Goal: Task Accomplishment & Management: Use online tool/utility

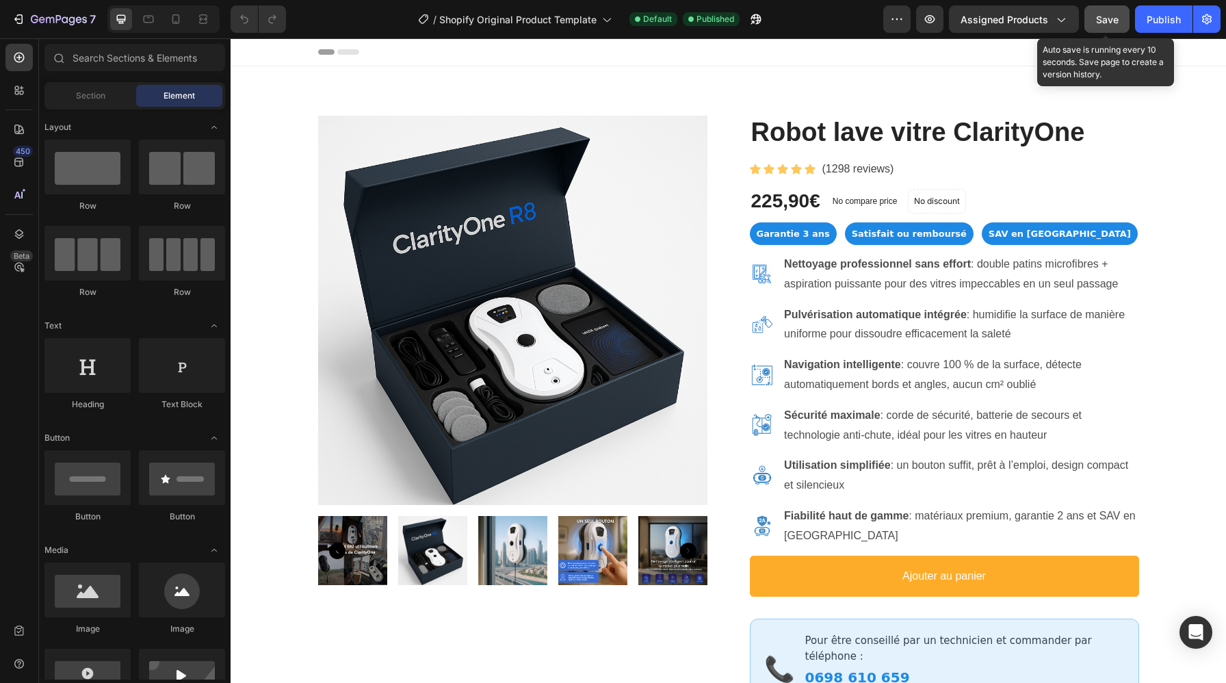
click at [1093, 20] on button "Save" at bounding box center [1106, 18] width 45 height 27
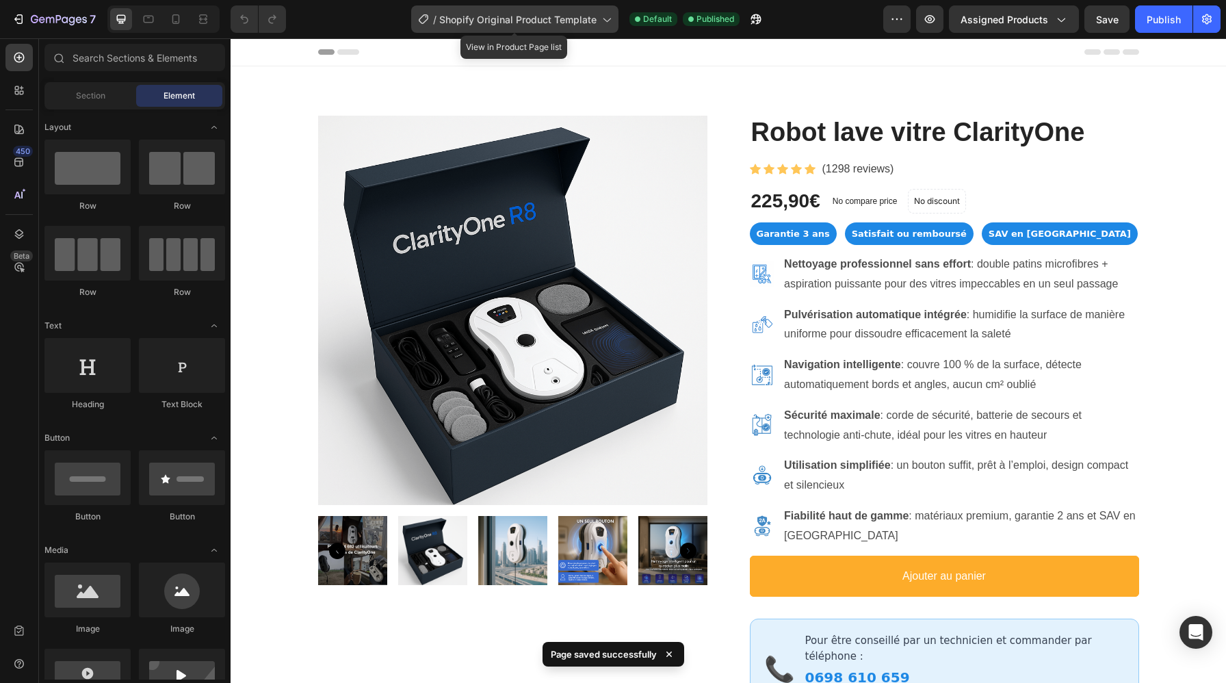
click at [492, 23] on span "Shopify Original Product Template" at bounding box center [517, 19] width 157 height 14
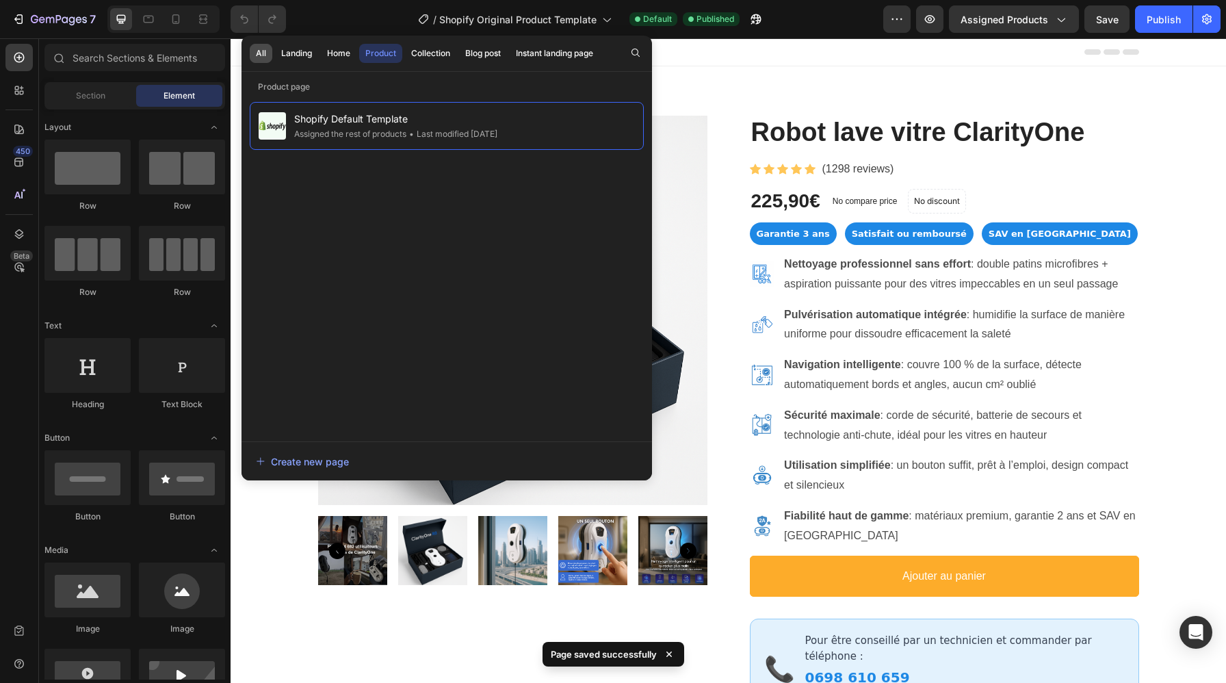
click at [264, 59] on div "All" at bounding box center [261, 53] width 10 height 12
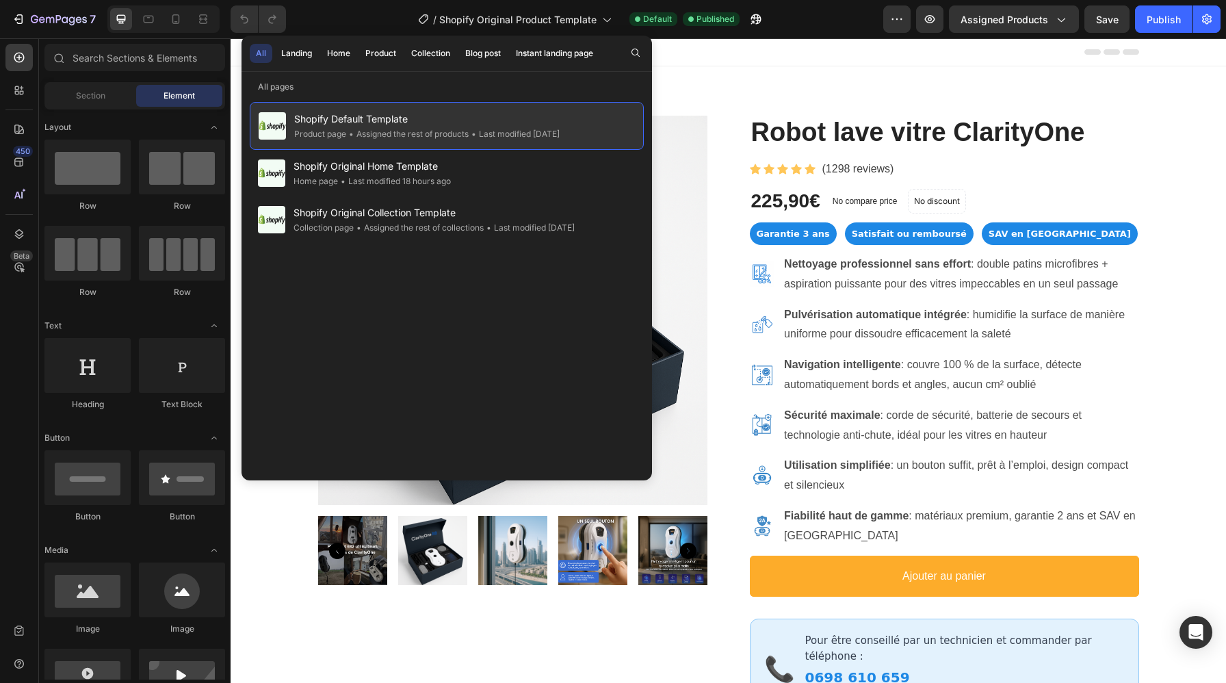
click at [453, 120] on span "Shopify Default Template" at bounding box center [426, 119] width 265 height 16
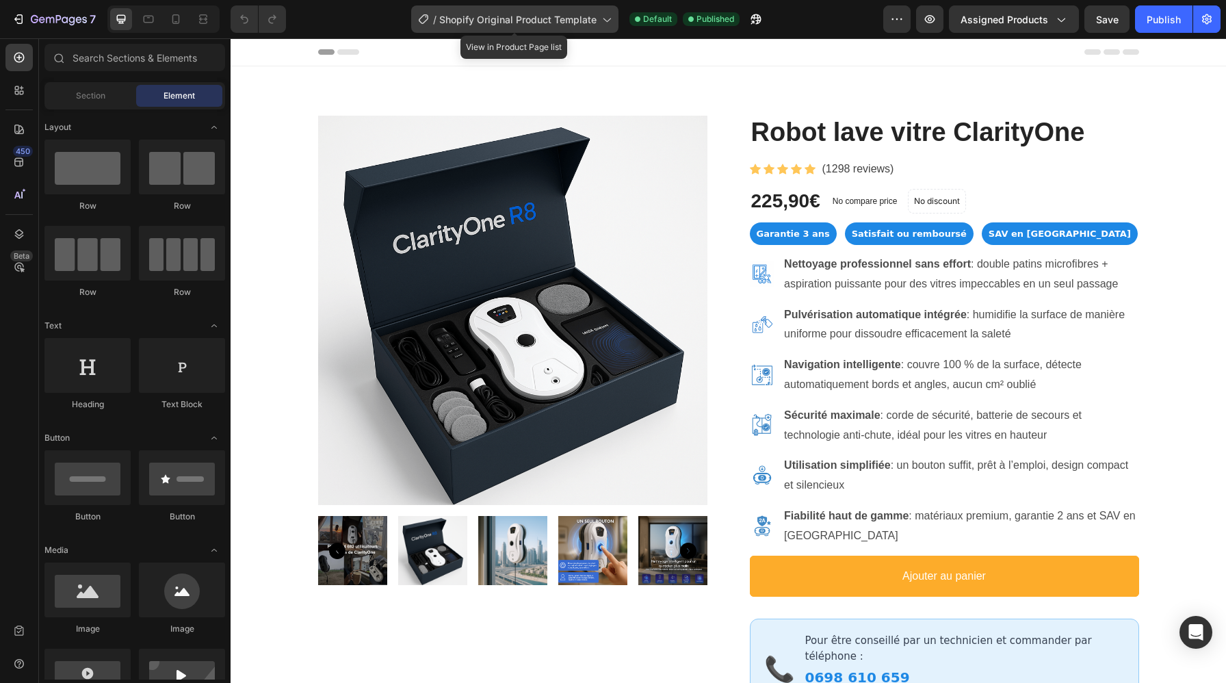
click at [533, 20] on span "Shopify Original Product Template" at bounding box center [517, 19] width 157 height 14
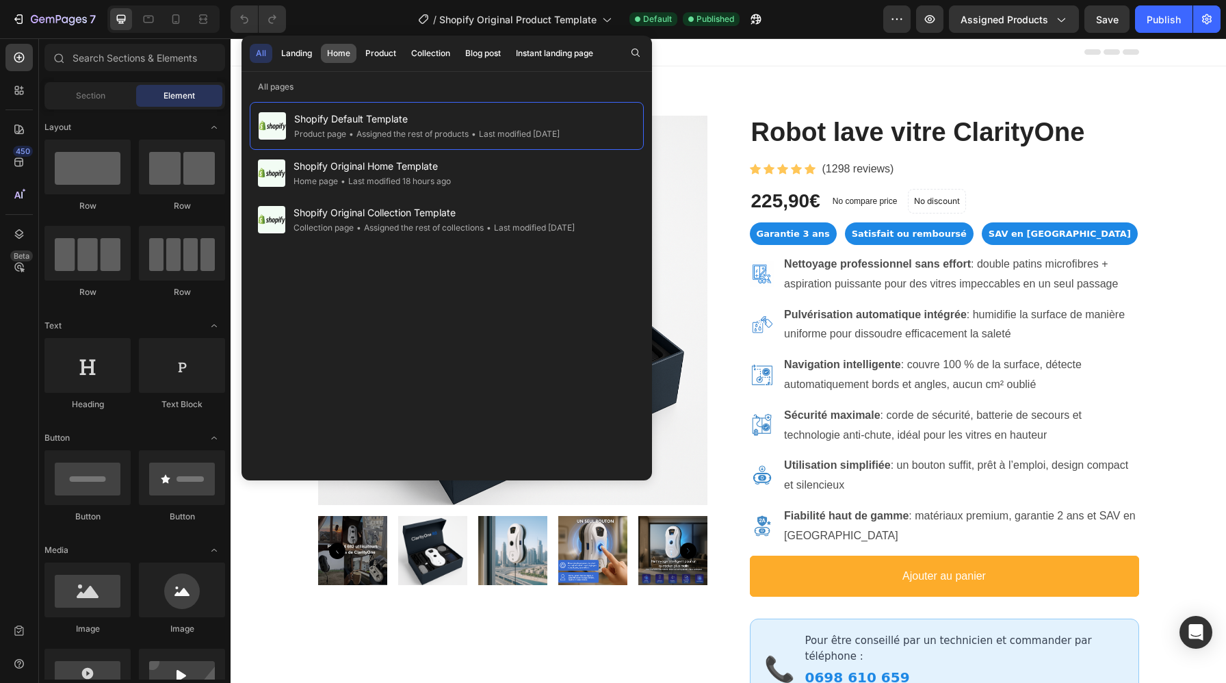
click at [334, 56] on div "Home" at bounding box center [338, 53] width 23 height 12
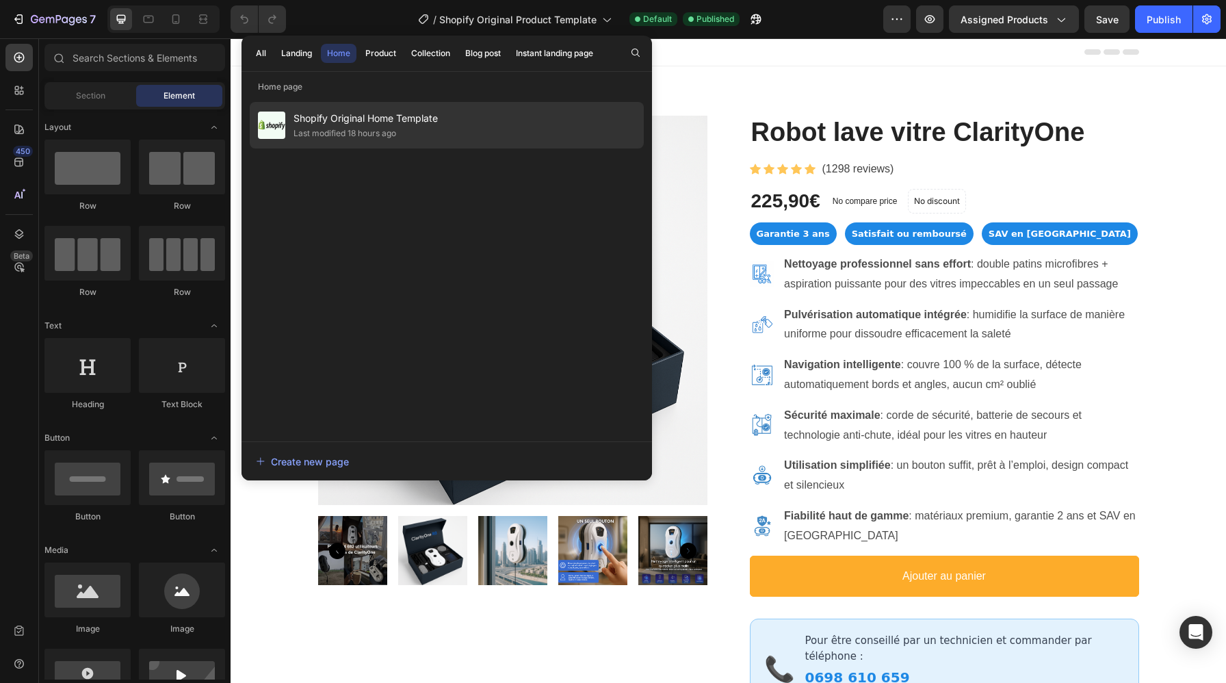
click at [430, 113] on span "Shopify Original Home Template" at bounding box center [365, 118] width 144 height 16
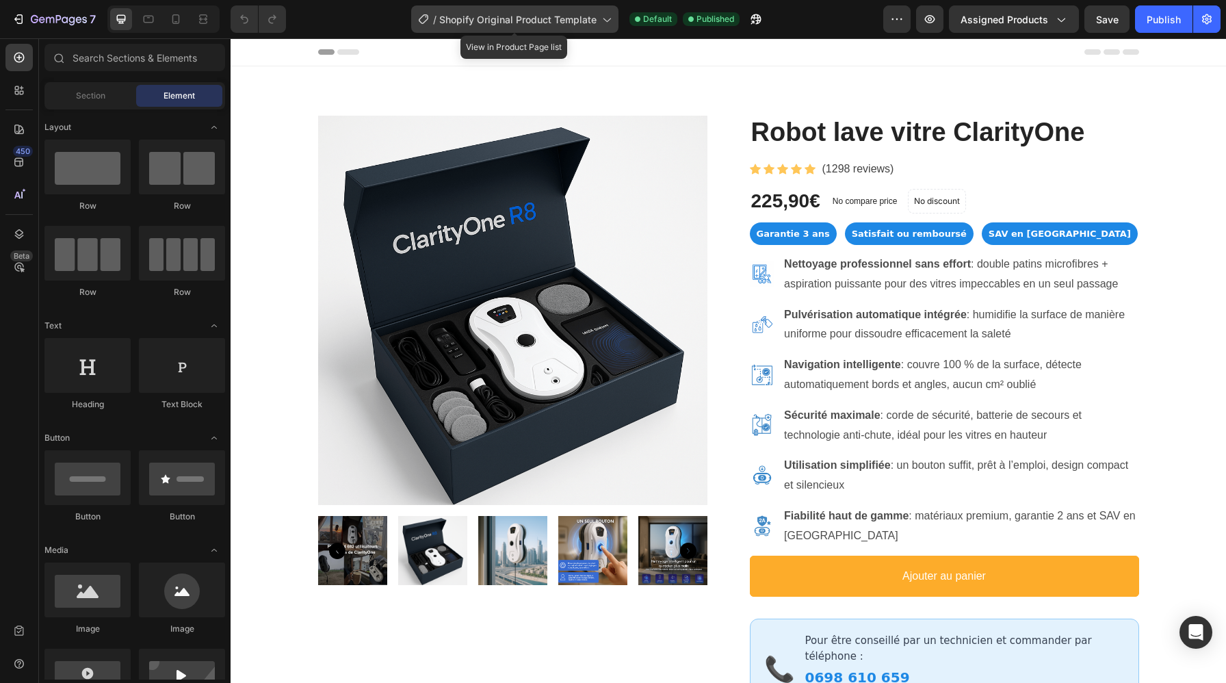
click at [605, 19] on icon at bounding box center [606, 19] width 14 height 14
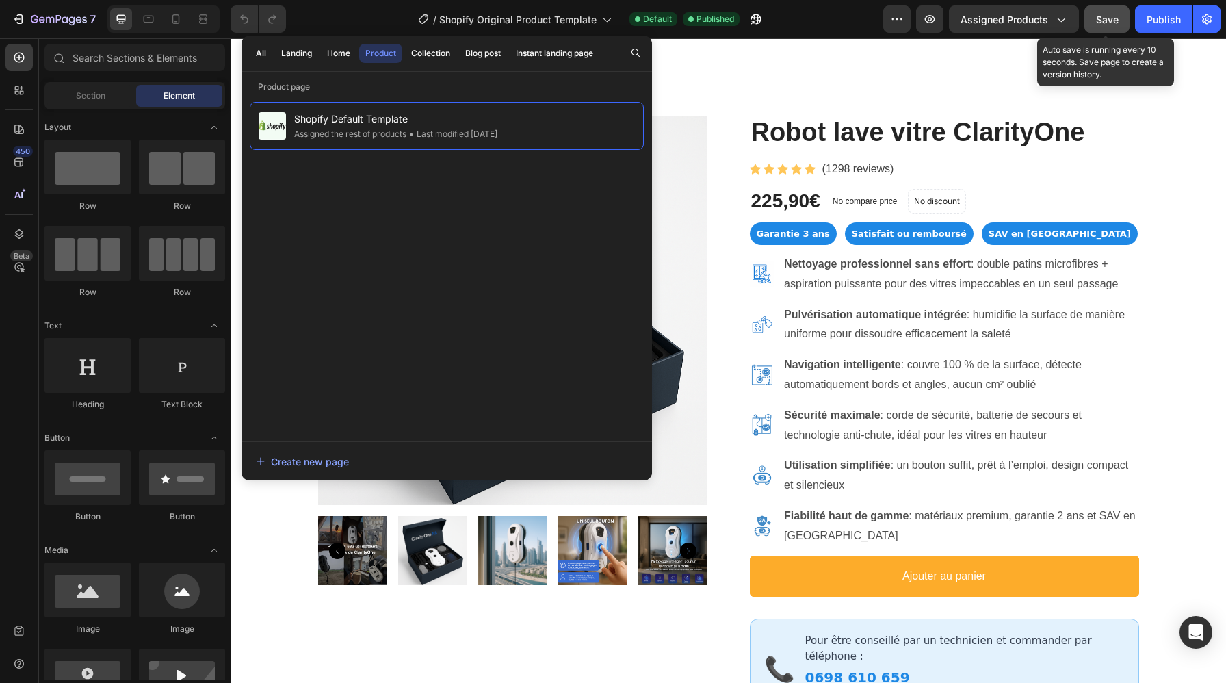
click at [1112, 22] on span "Save" at bounding box center [1107, 20] width 23 height 12
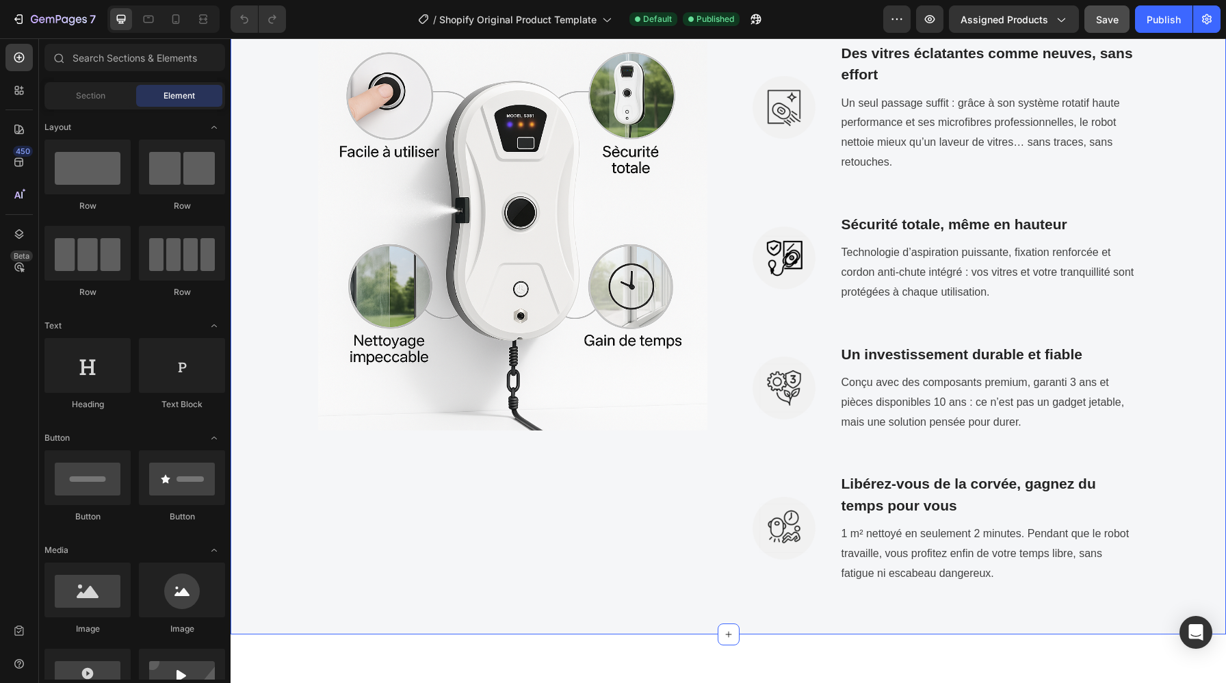
scroll to position [2106, 0]
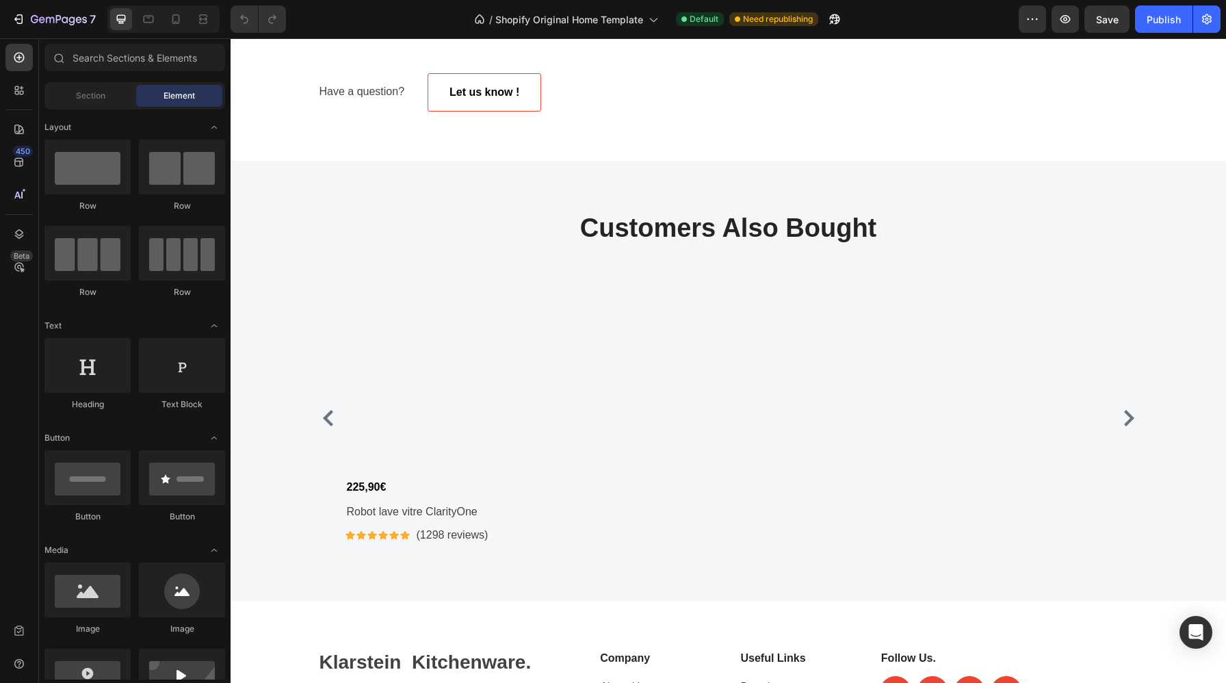
scroll to position [4170, 0]
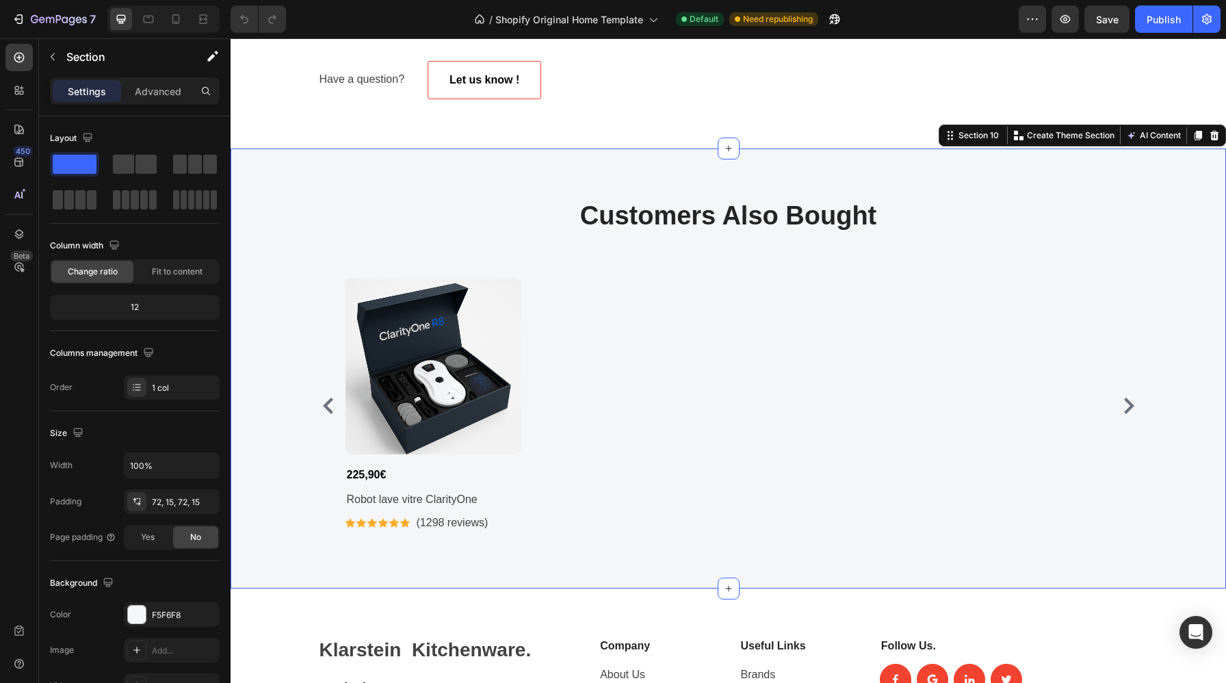
click at [477, 194] on div "Customers Also Bought Heading Row Product Images 225,90€ (P) Price (P) Price Ro…" at bounding box center [727, 368] width 995 height 440
click at [1215, 140] on icon at bounding box center [1214, 136] width 9 height 10
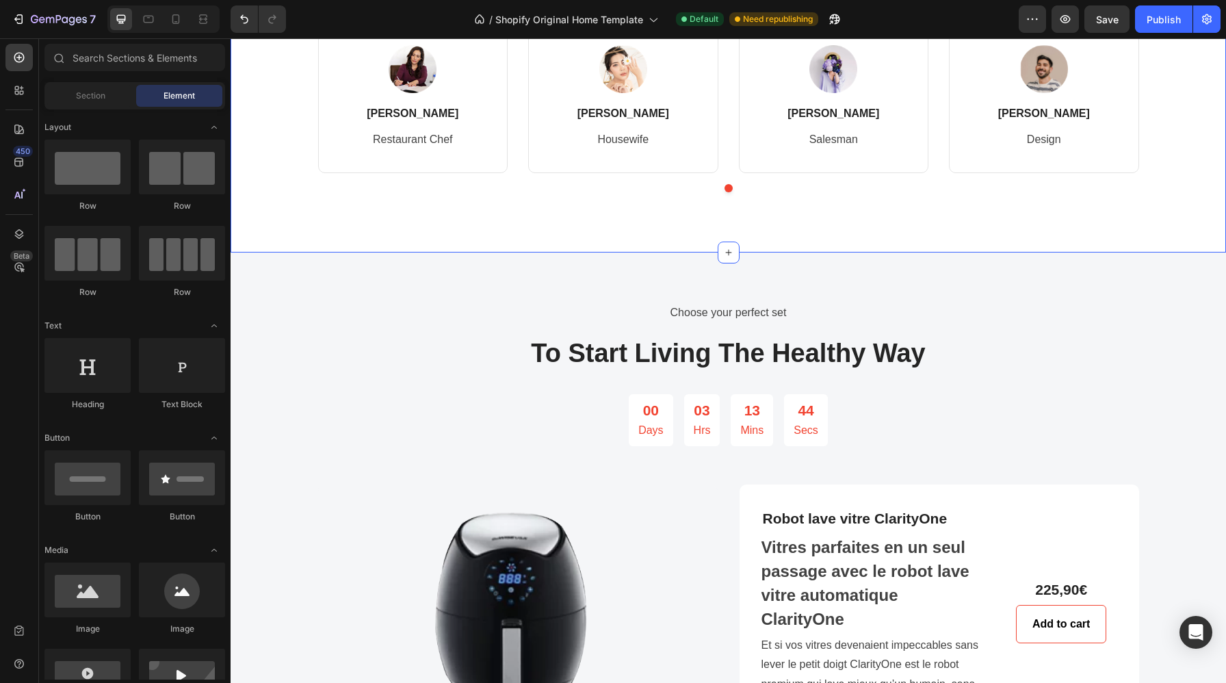
scroll to position [2630, 0]
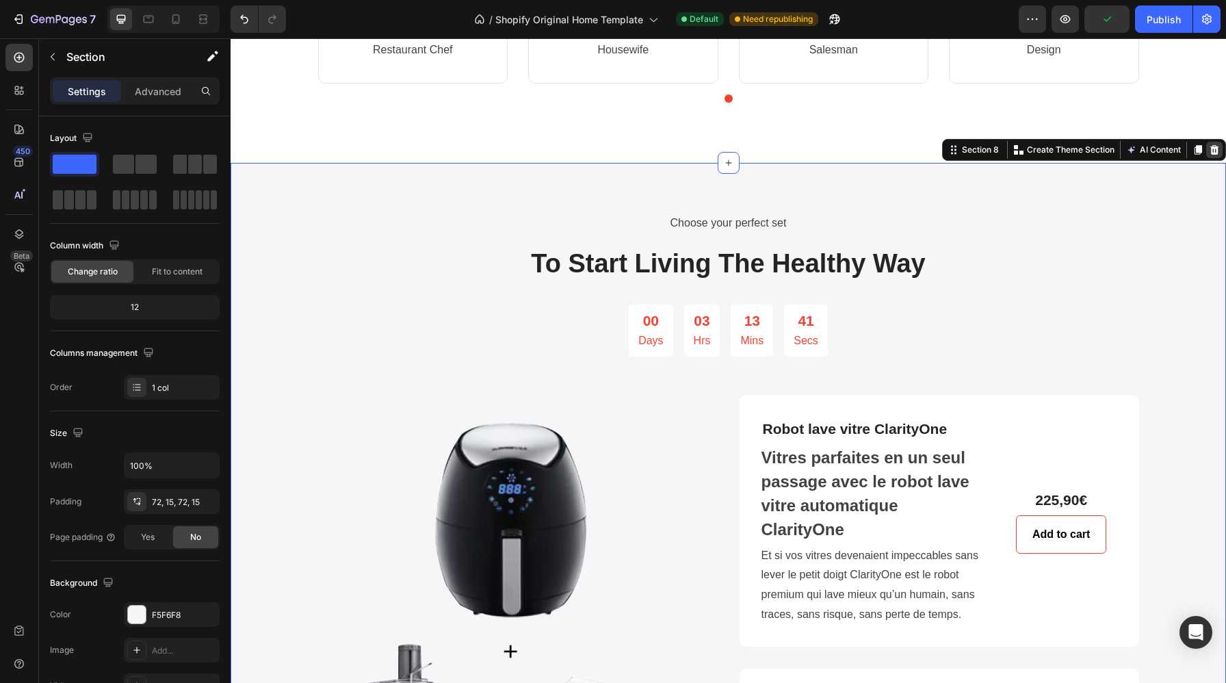
click at [1214, 155] on icon at bounding box center [1214, 150] width 9 height 10
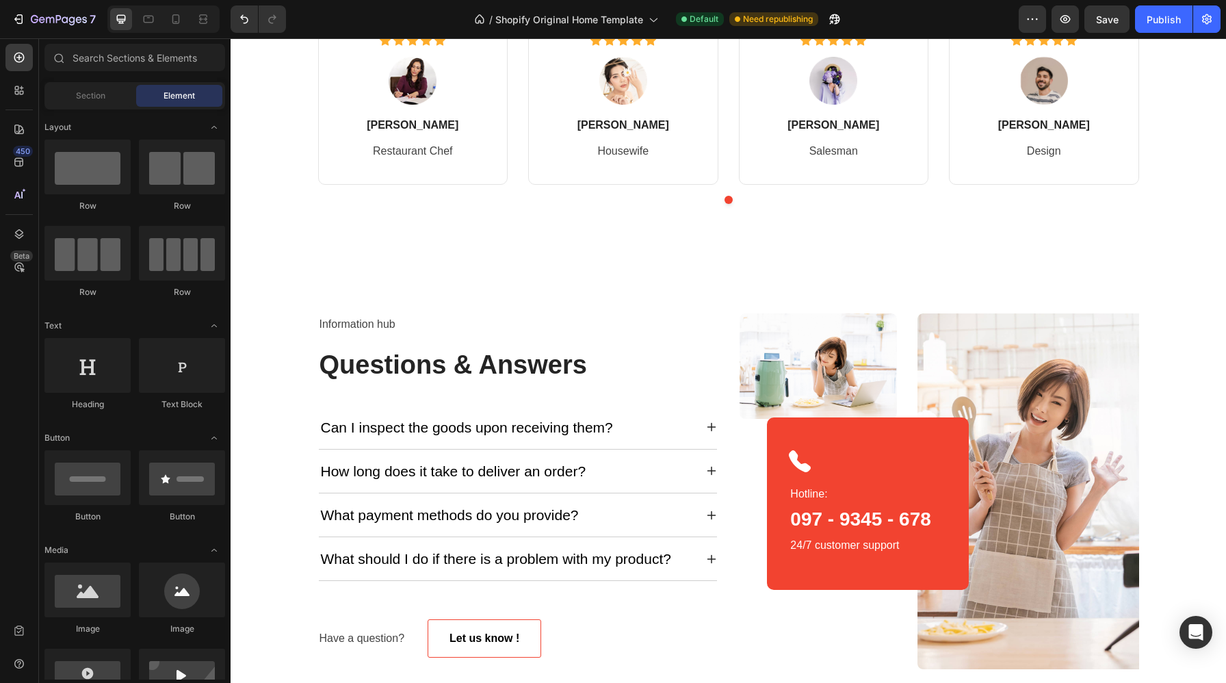
scroll to position [2608, 0]
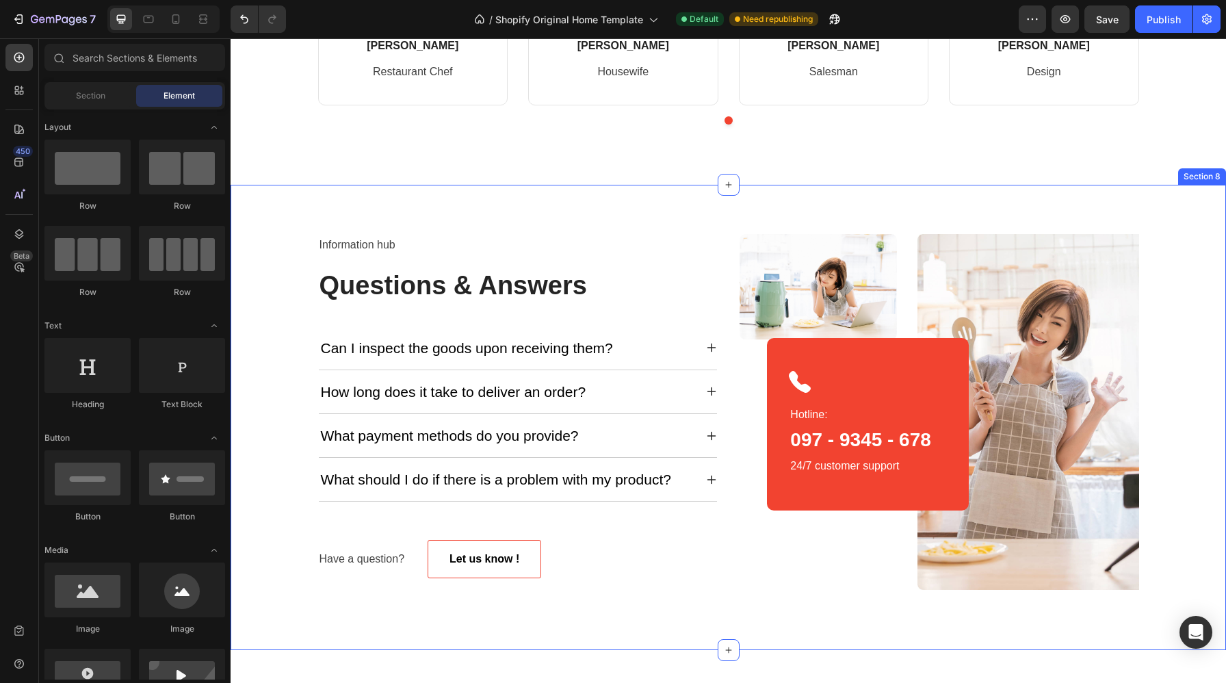
click at [1198, 216] on div "Information hub Text block Questions & Answers Heading Can I inspect the goods …" at bounding box center [727, 417] width 995 height 465
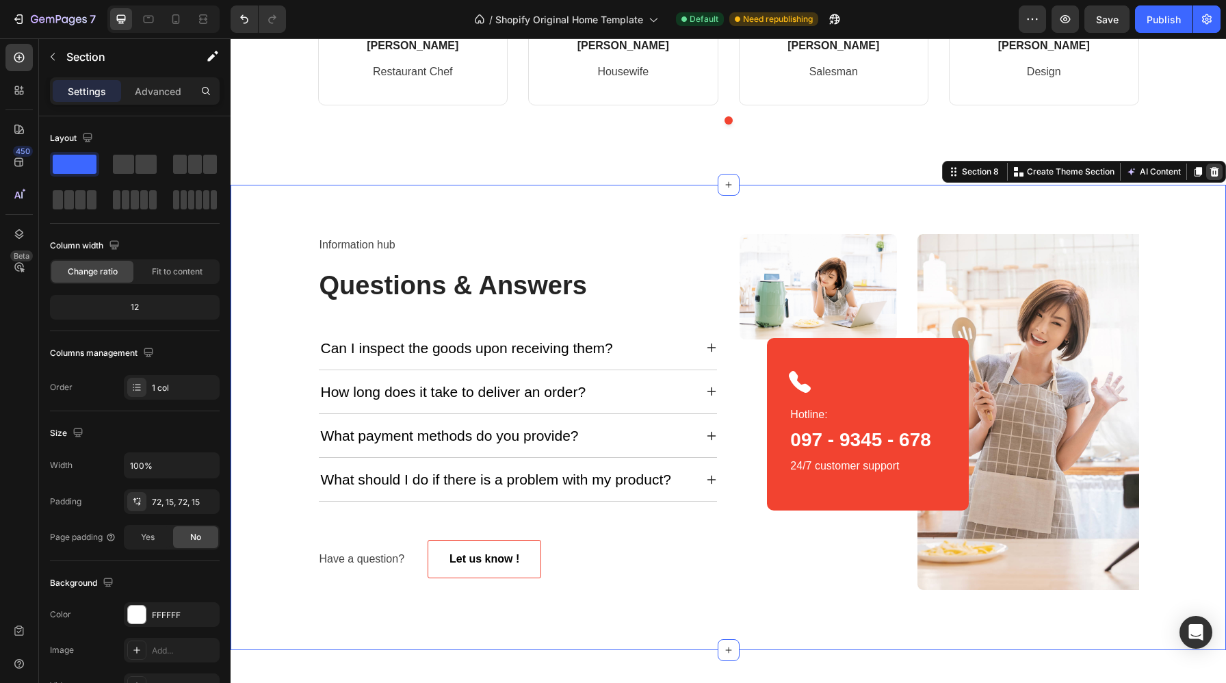
click at [1211, 176] on icon at bounding box center [1214, 172] width 9 height 10
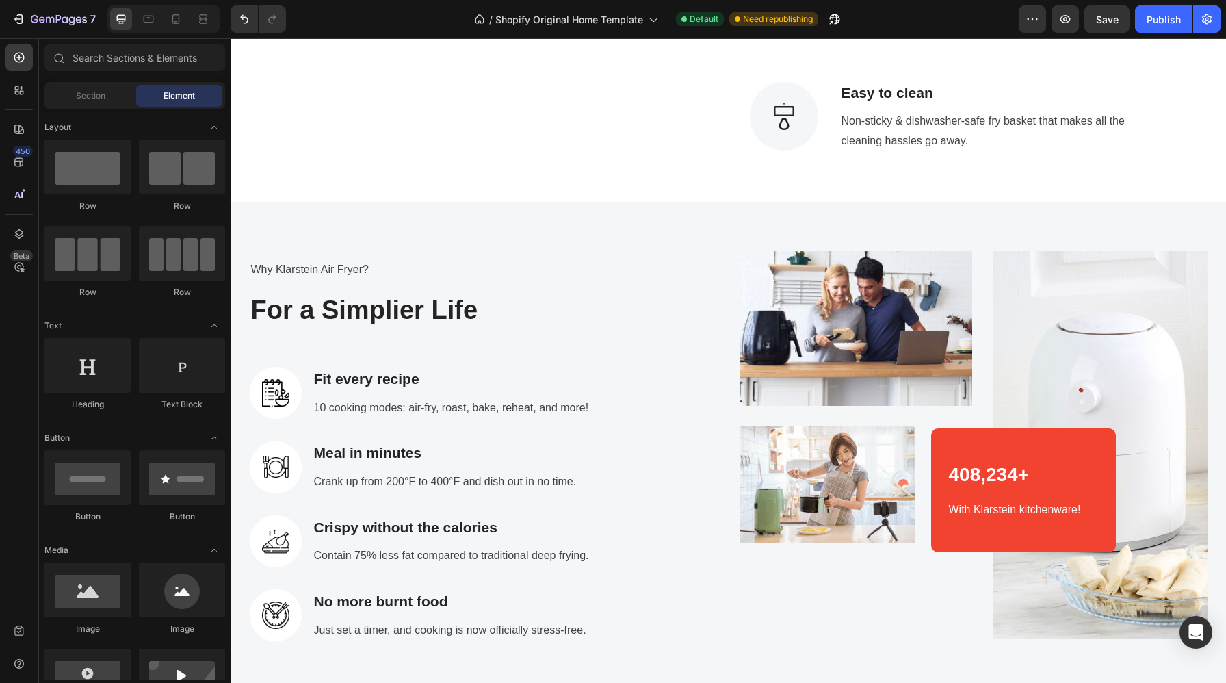
scroll to position [1265, 0]
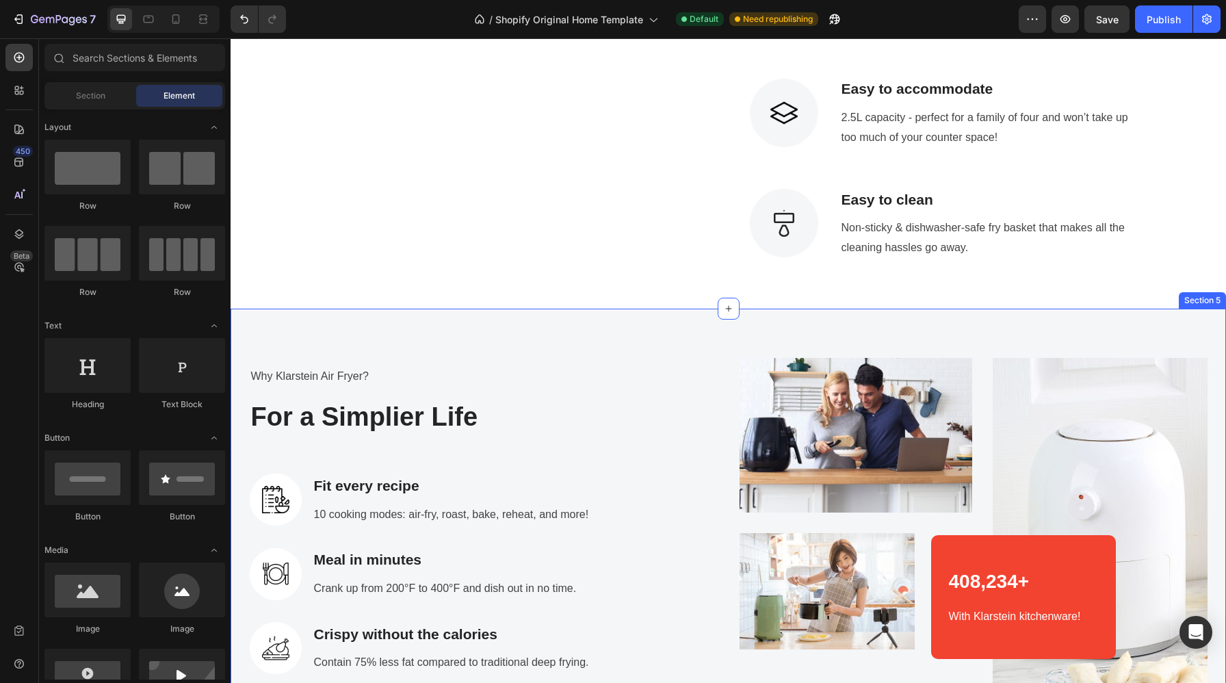
click at [1191, 324] on div "Why Klarstein Air Fryer? Text block For a Simplier Life Heading Image Fit every…" at bounding box center [727, 556] width 995 height 496
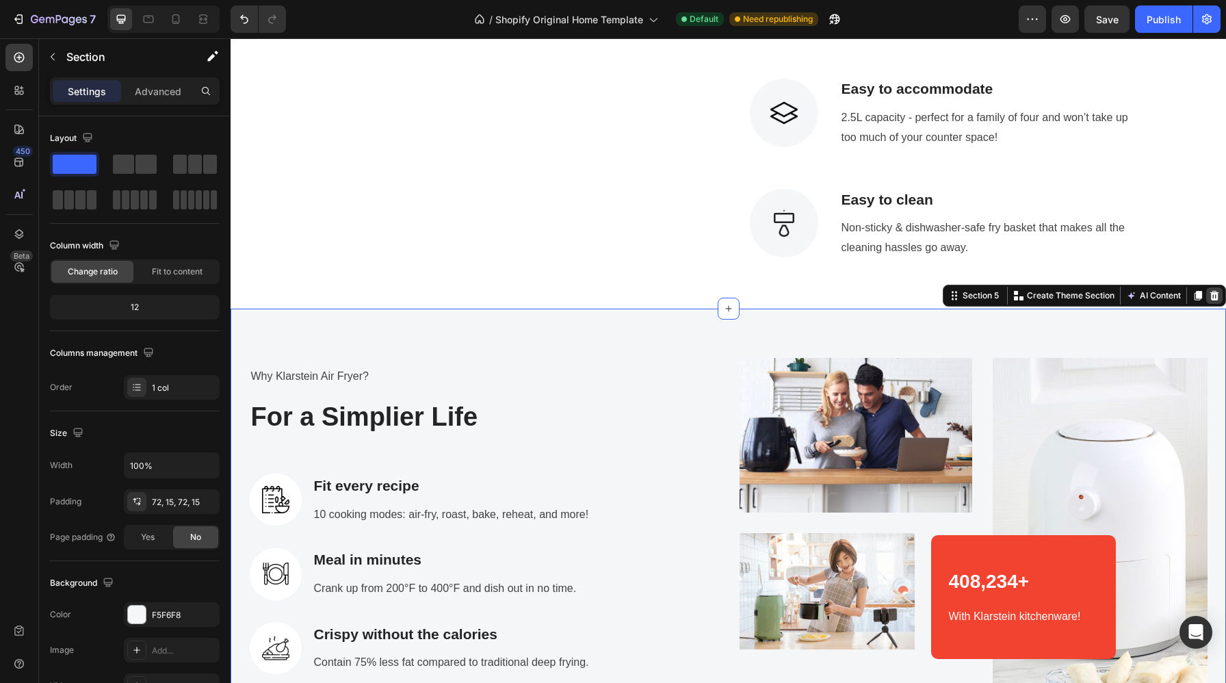
click at [1213, 290] on icon at bounding box center [1213, 295] width 11 height 11
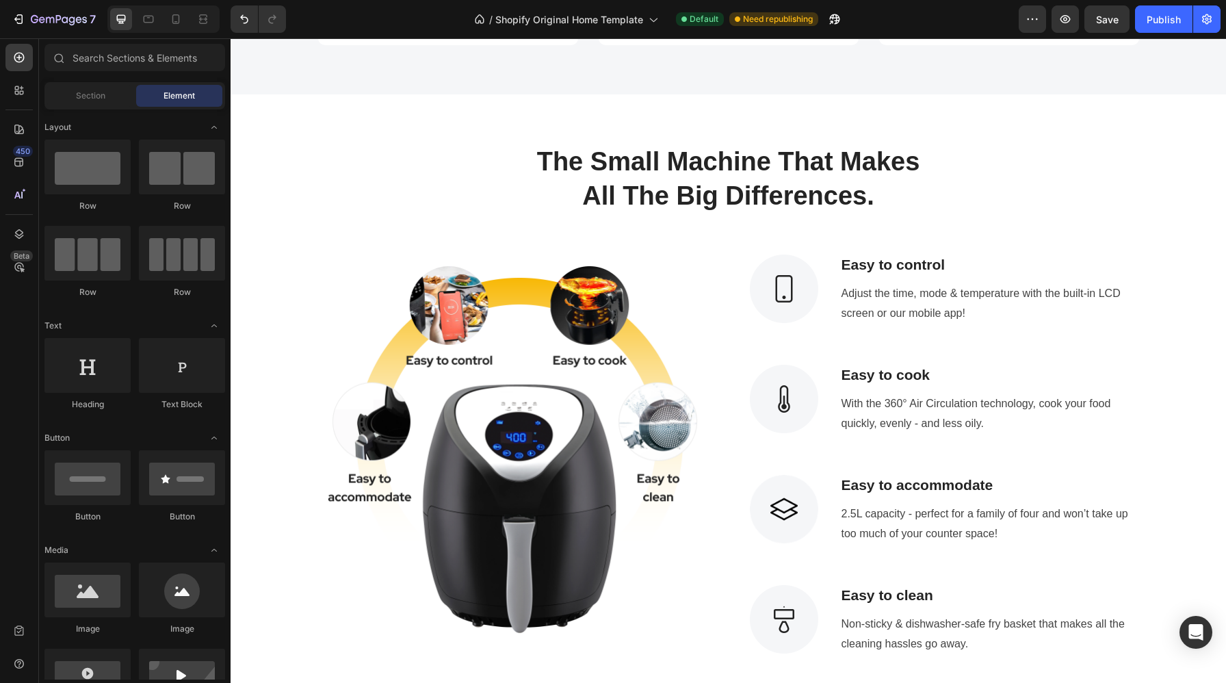
scroll to position [736, 0]
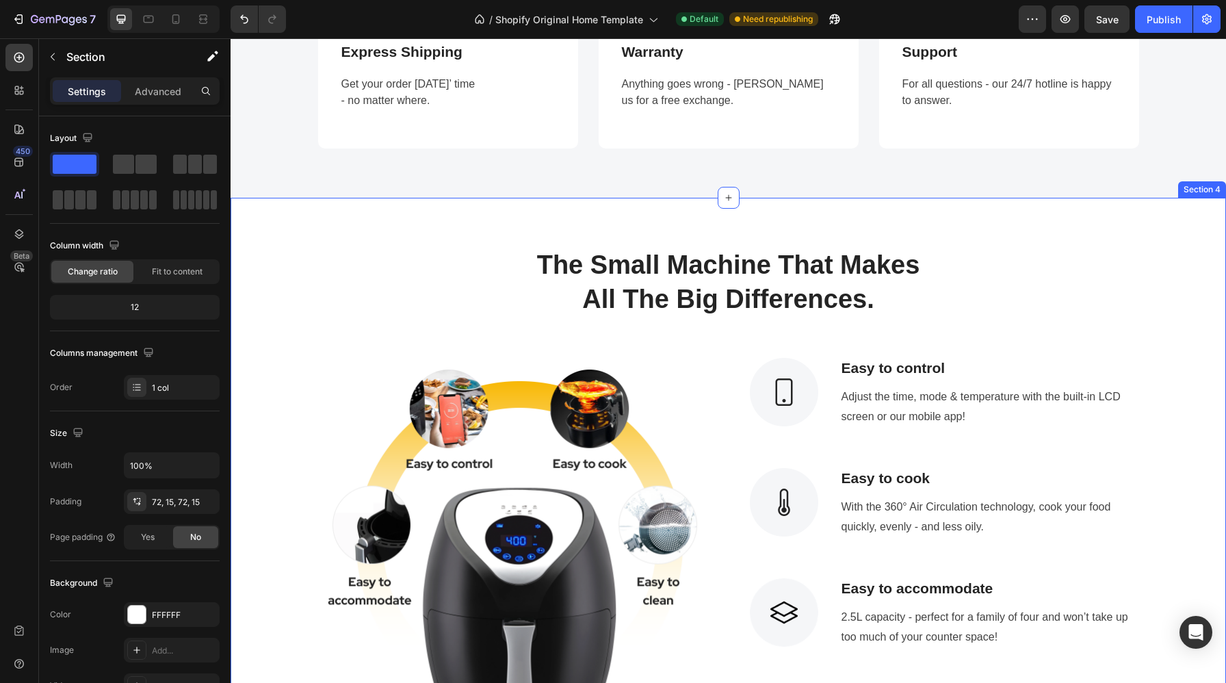
click at [1170, 266] on div "The Small Machine That Makes All The Big Differences. Heading Row Image Image E…" at bounding box center [727, 502] width 995 height 609
click at [1215, 193] on div at bounding box center [1214, 184] width 16 height 16
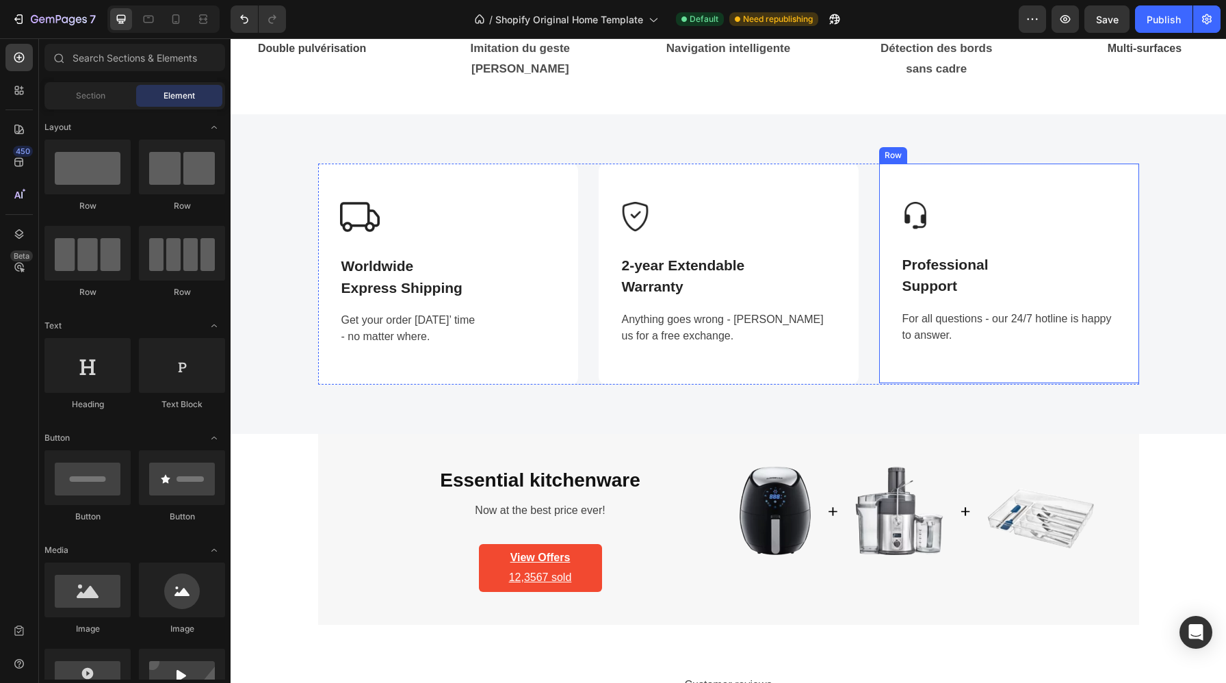
scroll to position [609, 0]
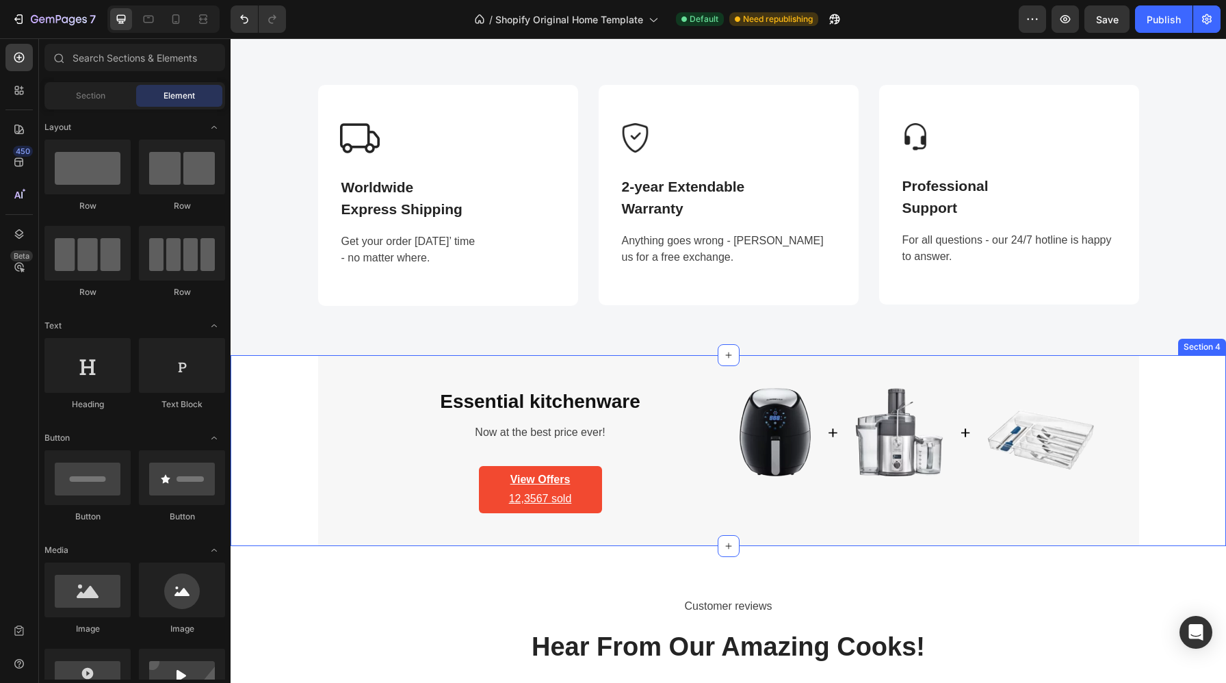
click at [1173, 398] on div "Essential kitchenware Heading Now at the best price ever! Text block View Offer…" at bounding box center [728, 450] width 975 height 191
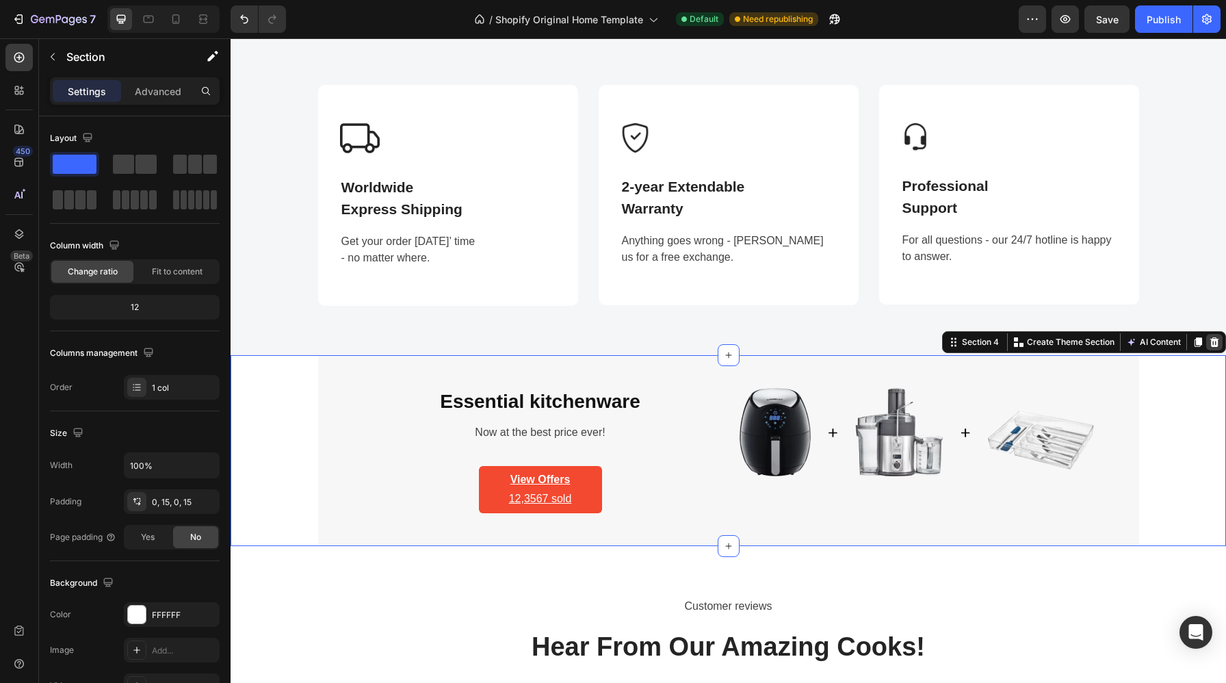
click at [1216, 342] on icon at bounding box center [1214, 342] width 9 height 10
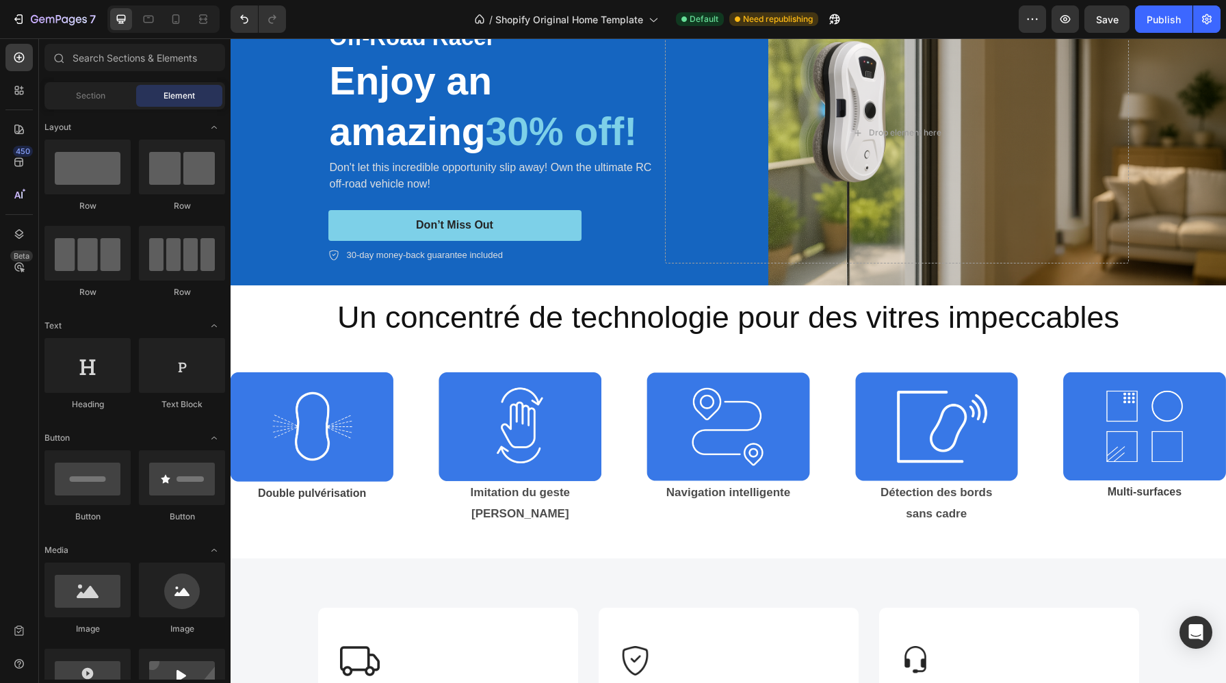
scroll to position [0, 0]
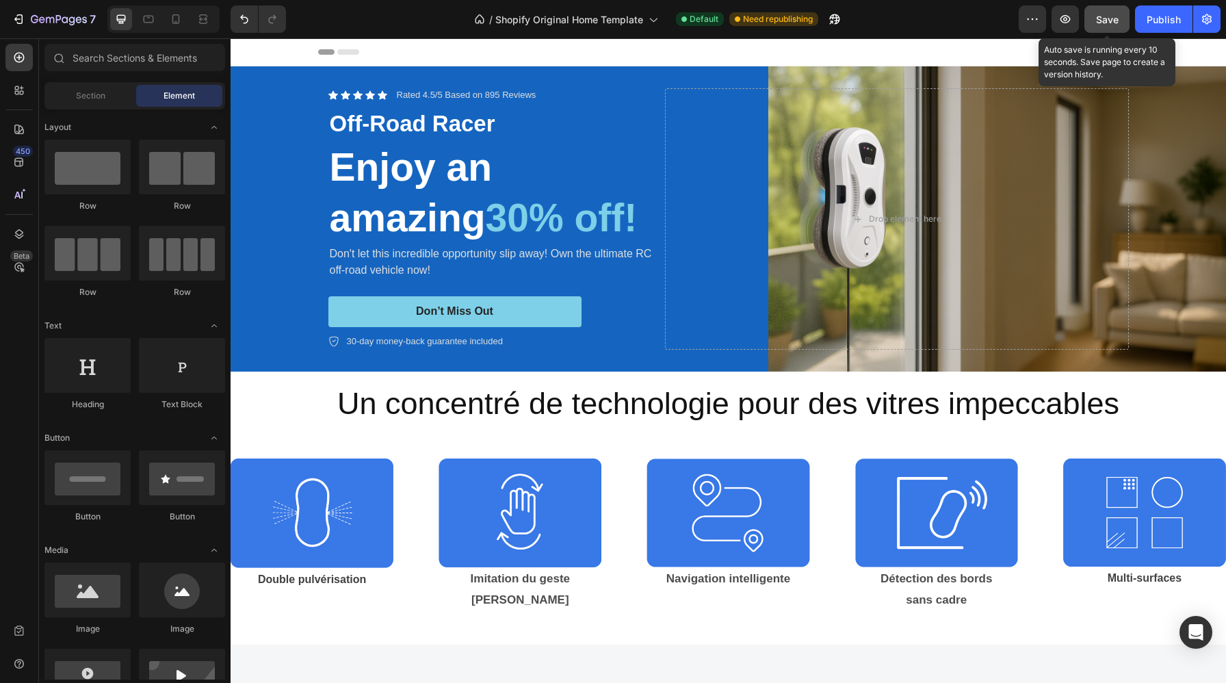
click at [1100, 14] on span "Save" at bounding box center [1107, 20] width 23 height 12
click at [199, 23] on icon at bounding box center [203, 19] width 14 height 14
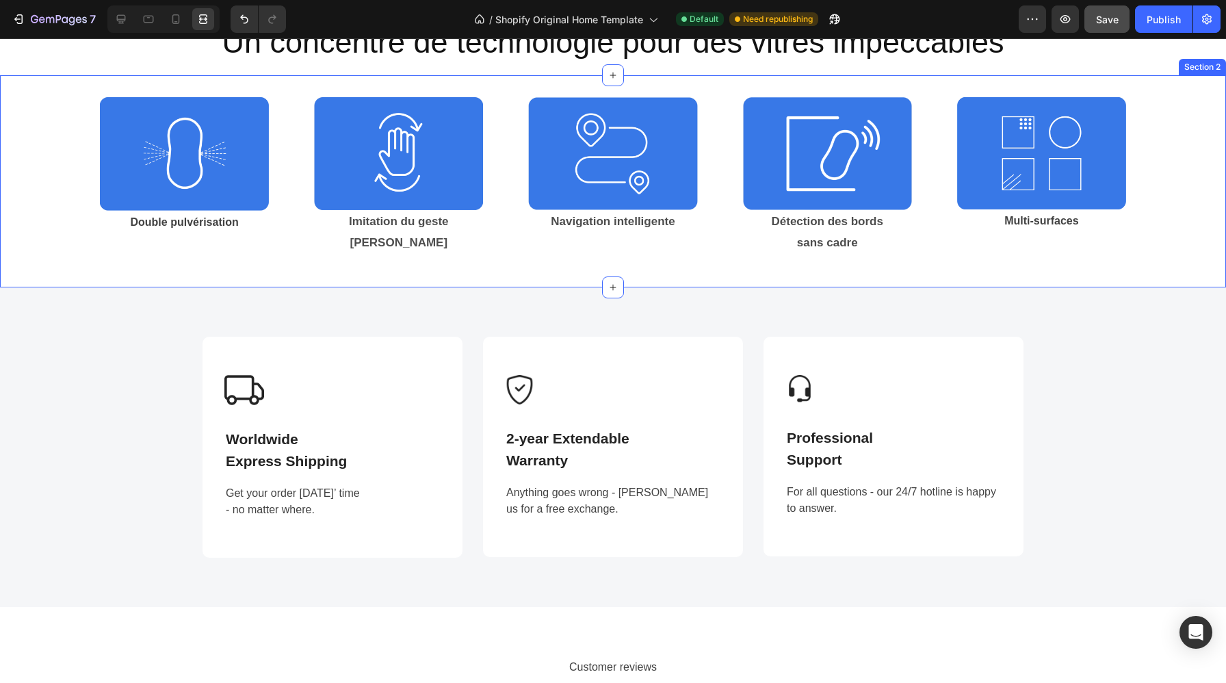
scroll to position [385, 0]
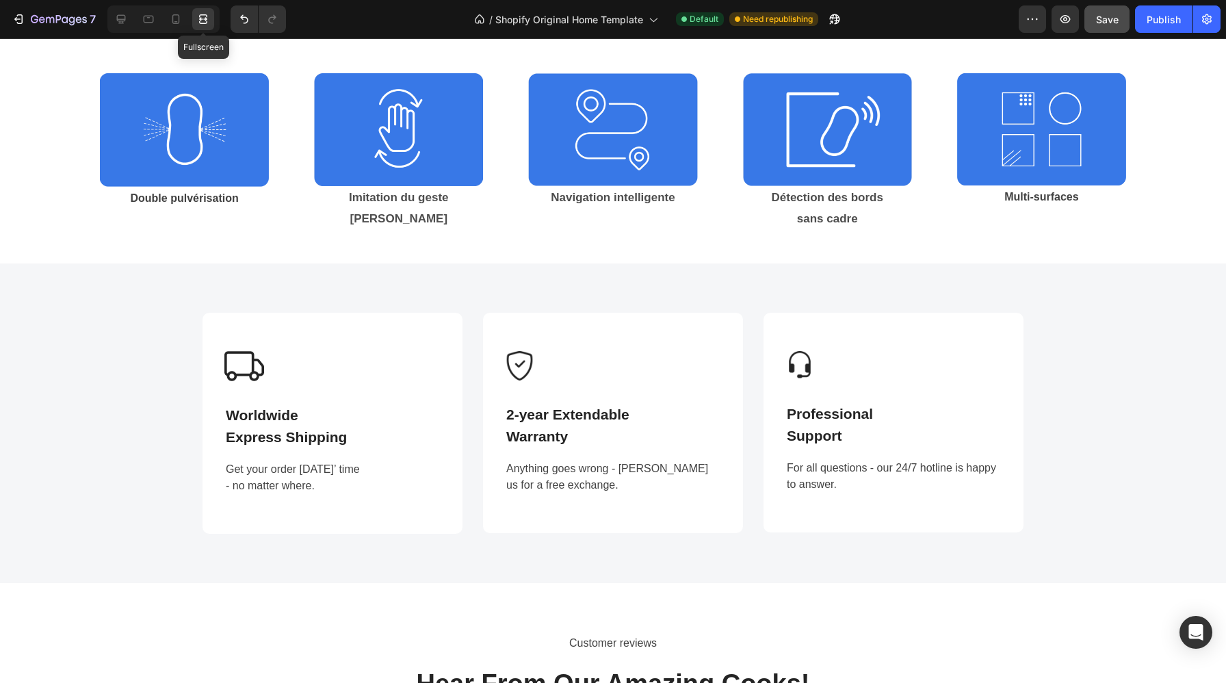
click at [203, 19] on icon at bounding box center [205, 18] width 4 height 3
click at [127, 20] on icon at bounding box center [121, 19] width 14 height 14
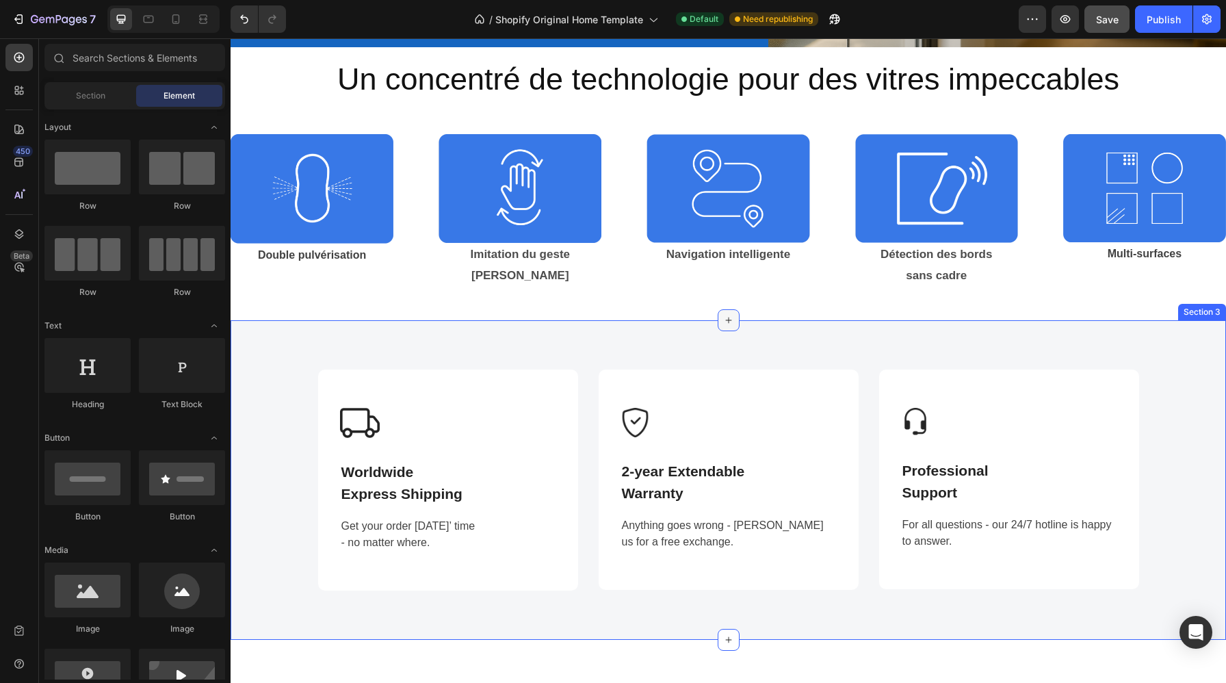
scroll to position [340, 0]
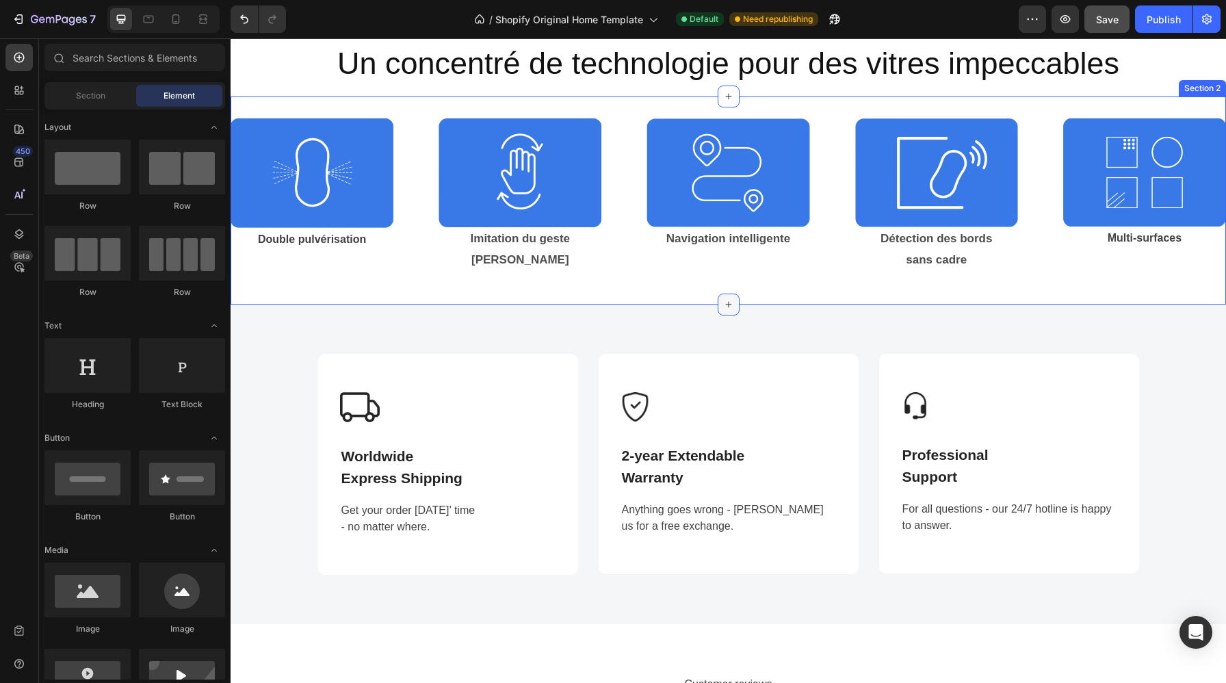
click at [731, 305] on icon at bounding box center [728, 304] width 11 height 11
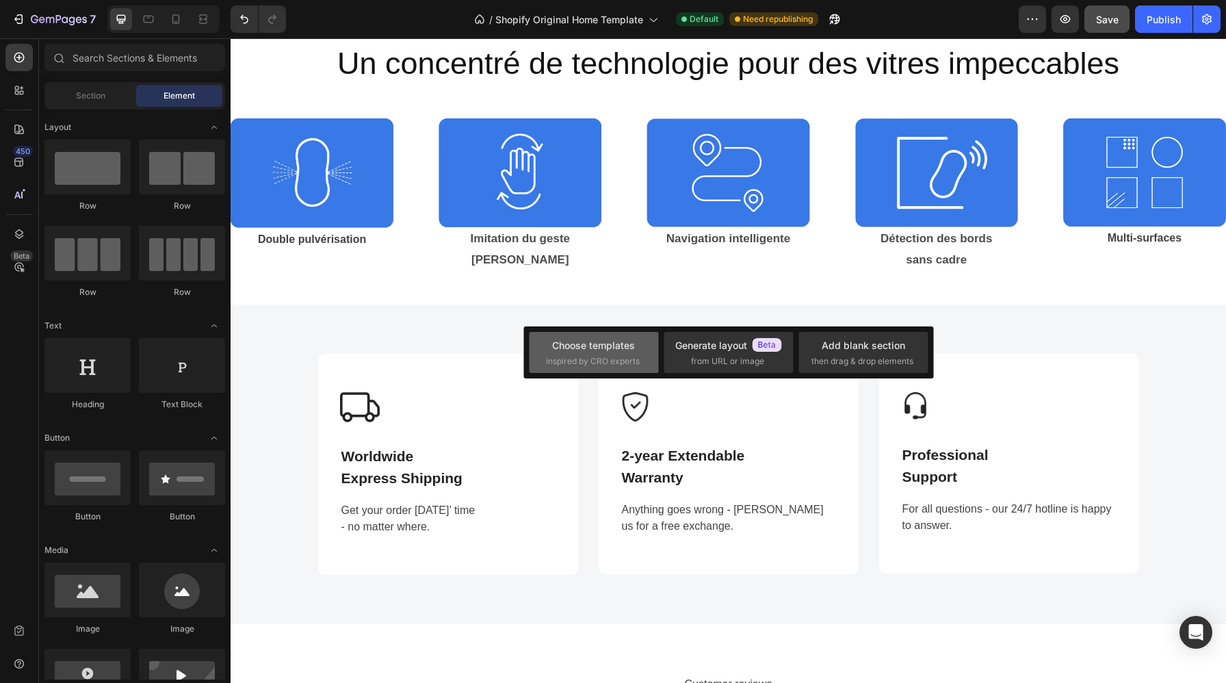
click at [620, 354] on div "Choose templates inspired by CRO experts" at bounding box center [594, 352] width 96 height 29
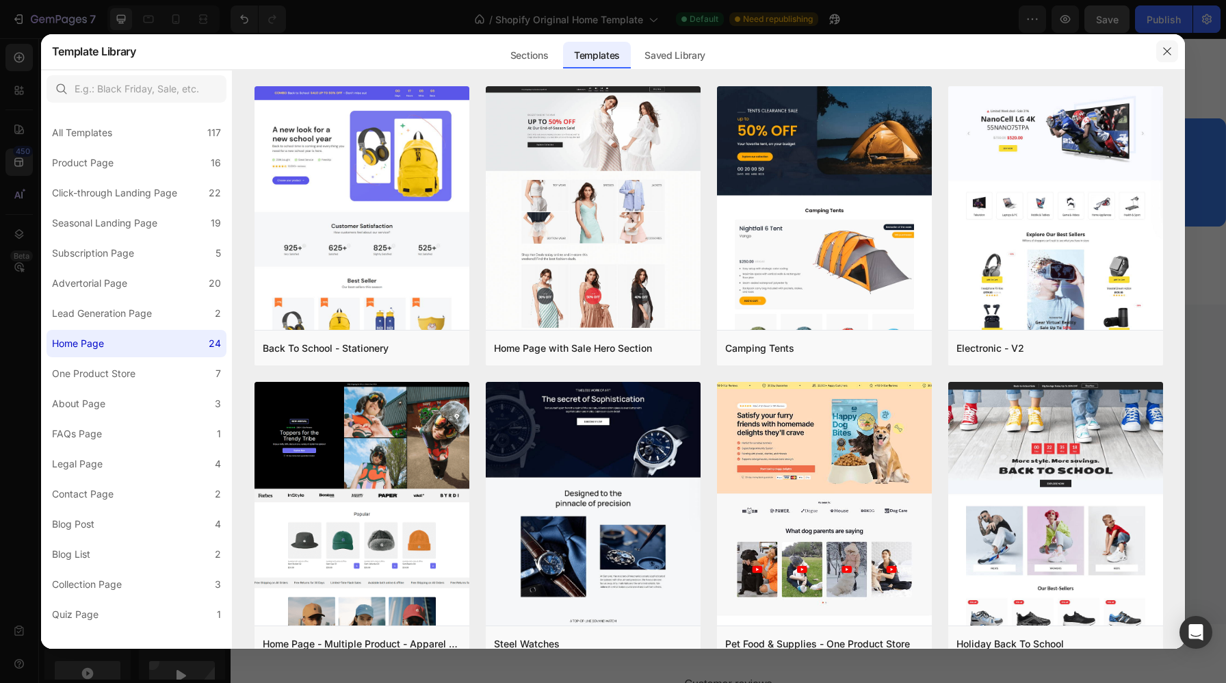
click at [1167, 55] on icon "button" at bounding box center [1166, 51] width 11 height 11
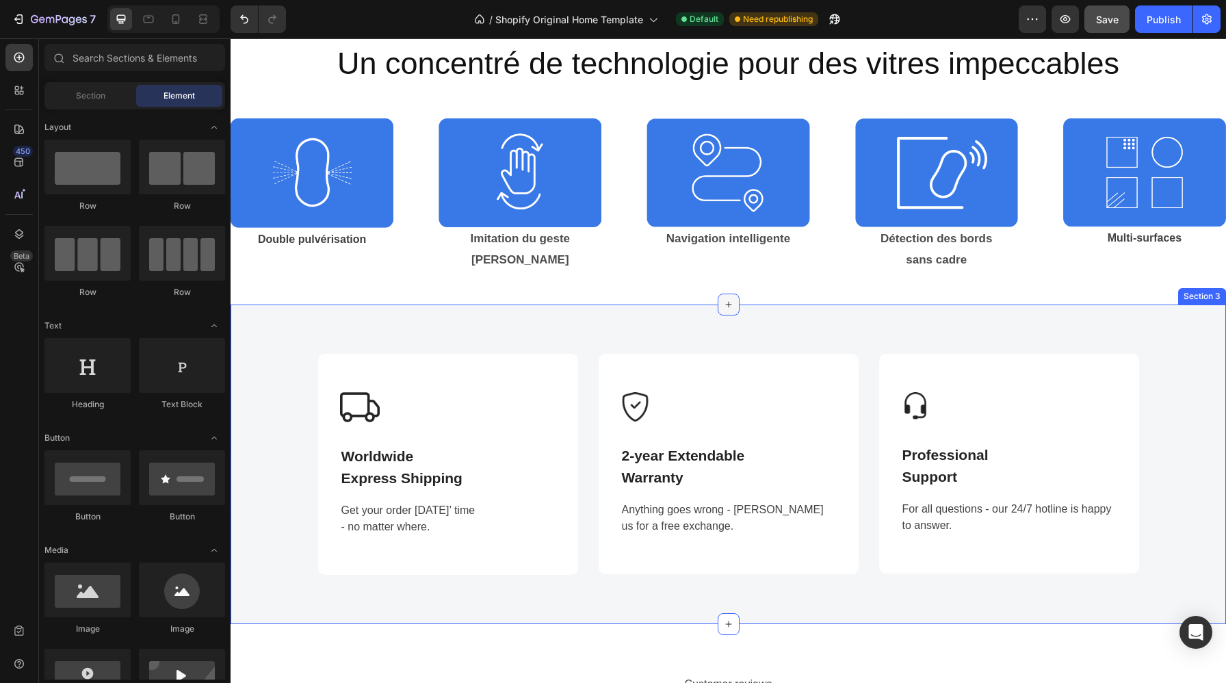
click at [730, 304] on icon at bounding box center [728, 305] width 6 height 6
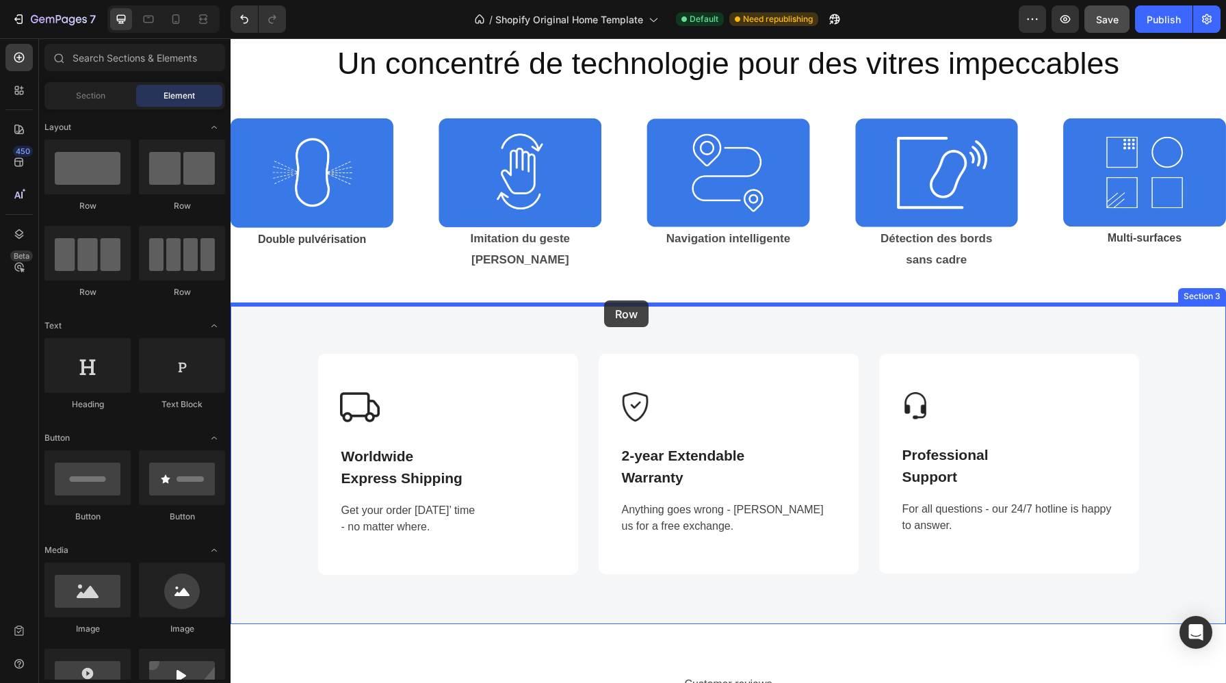
drag, startPoint x: 328, startPoint y: 201, endPoint x: 605, endPoint y: 300, distance: 294.2
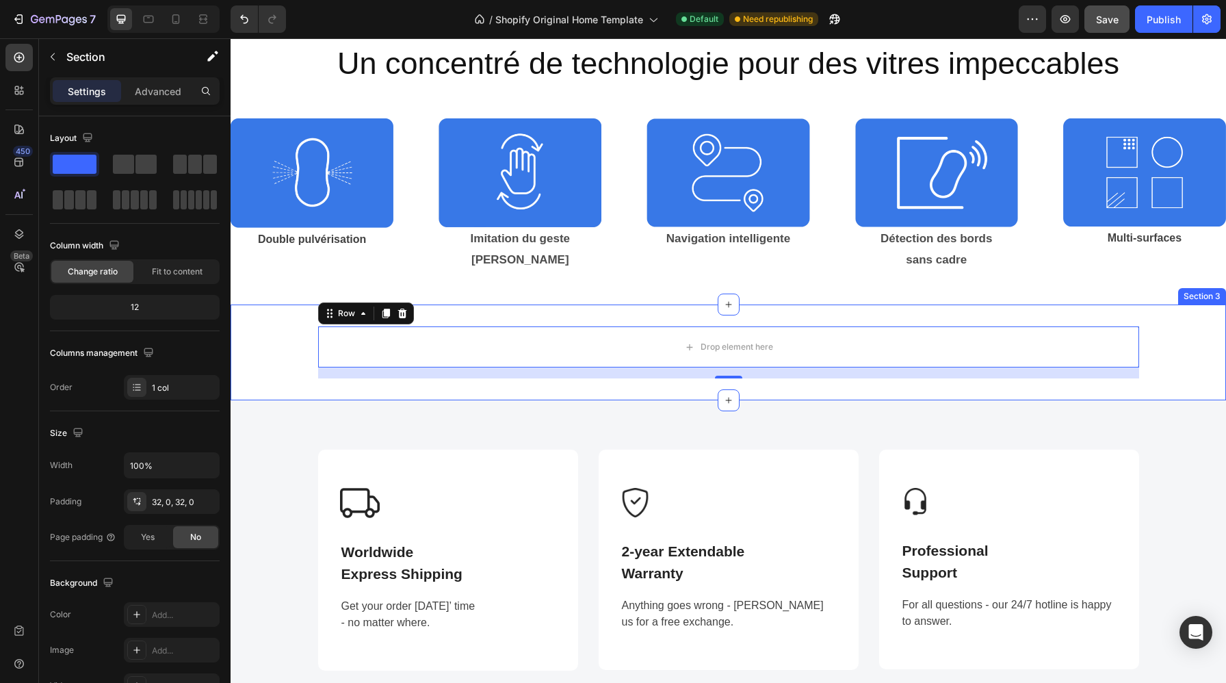
click at [600, 388] on div "Drop element here Row 16 Section 3" at bounding box center [727, 352] width 995 height 96
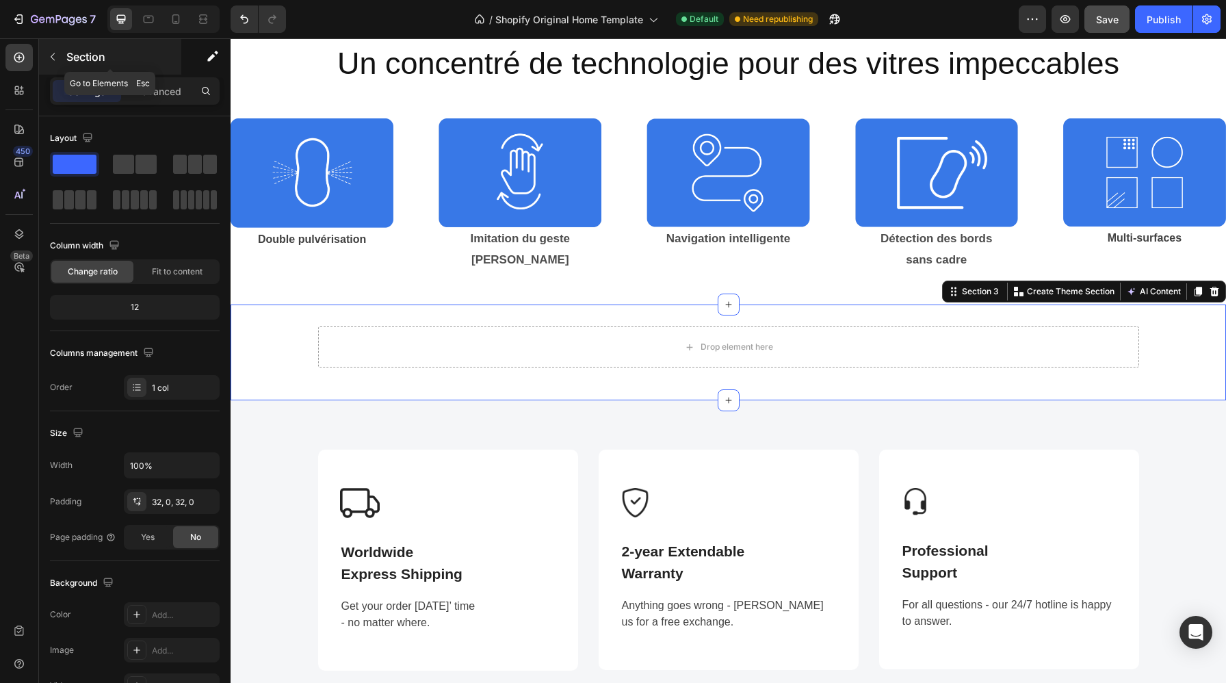
click at [54, 55] on icon "button" at bounding box center [52, 56] width 11 height 11
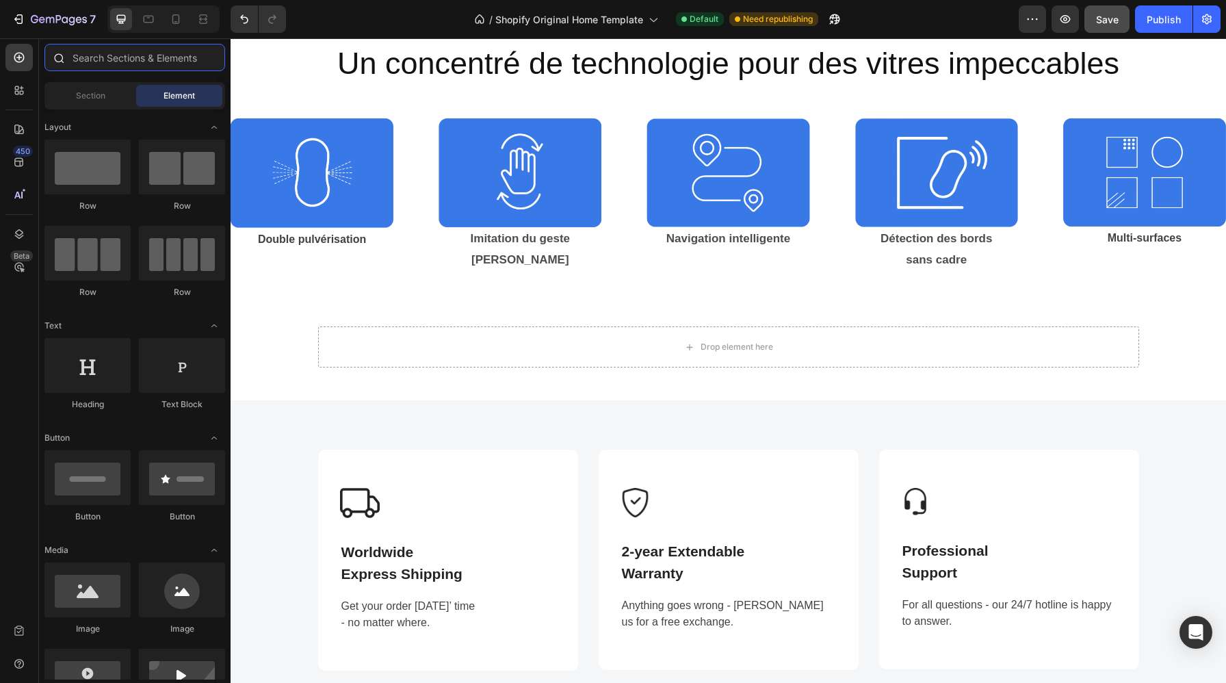
click at [134, 55] on input "text" at bounding box center [134, 57] width 181 height 27
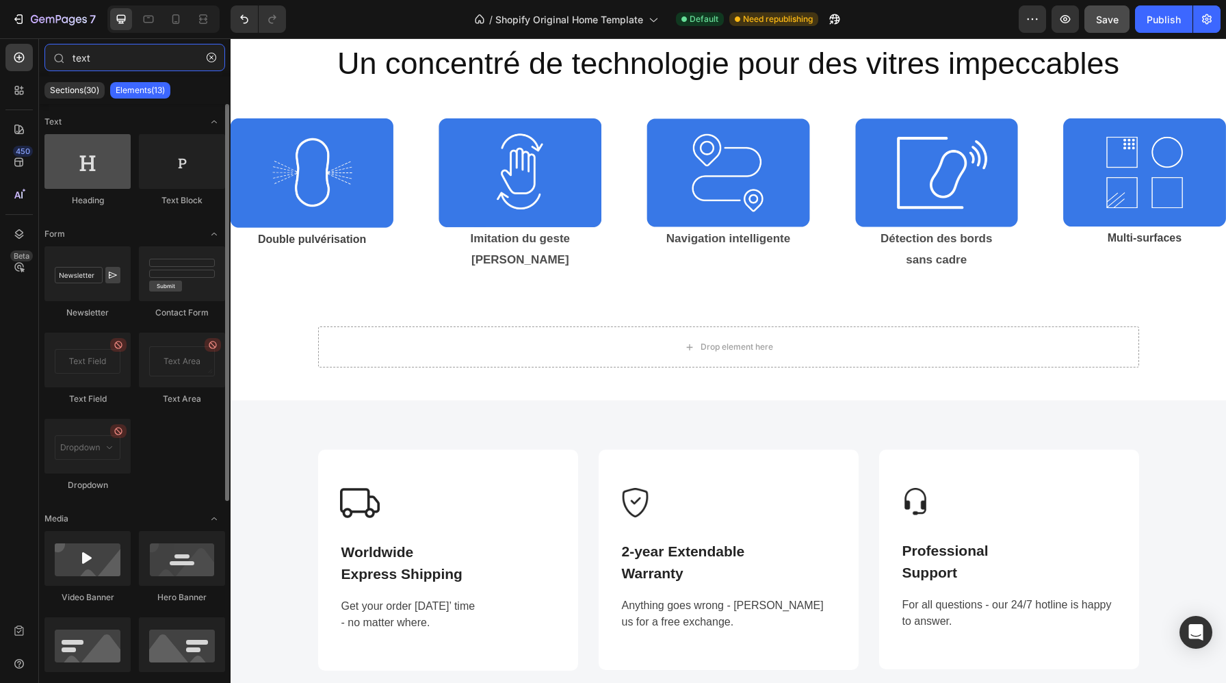
type input "text"
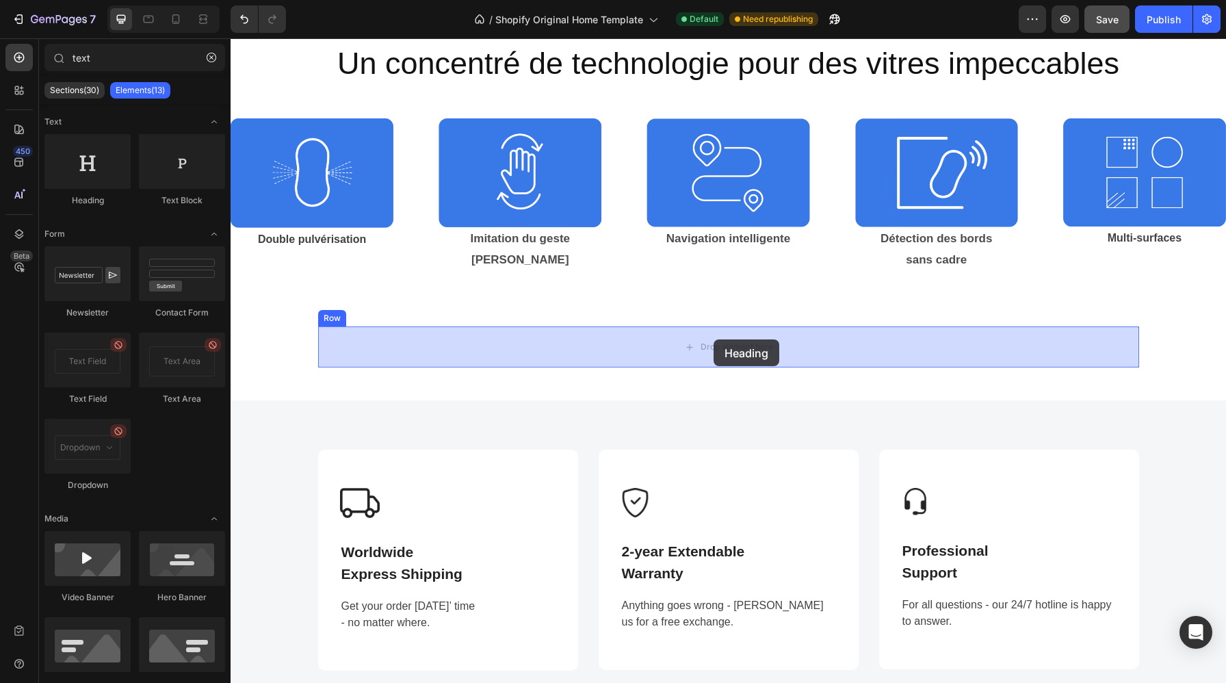
drag, startPoint x: 330, startPoint y: 214, endPoint x: 713, endPoint y: 339, distance: 402.9
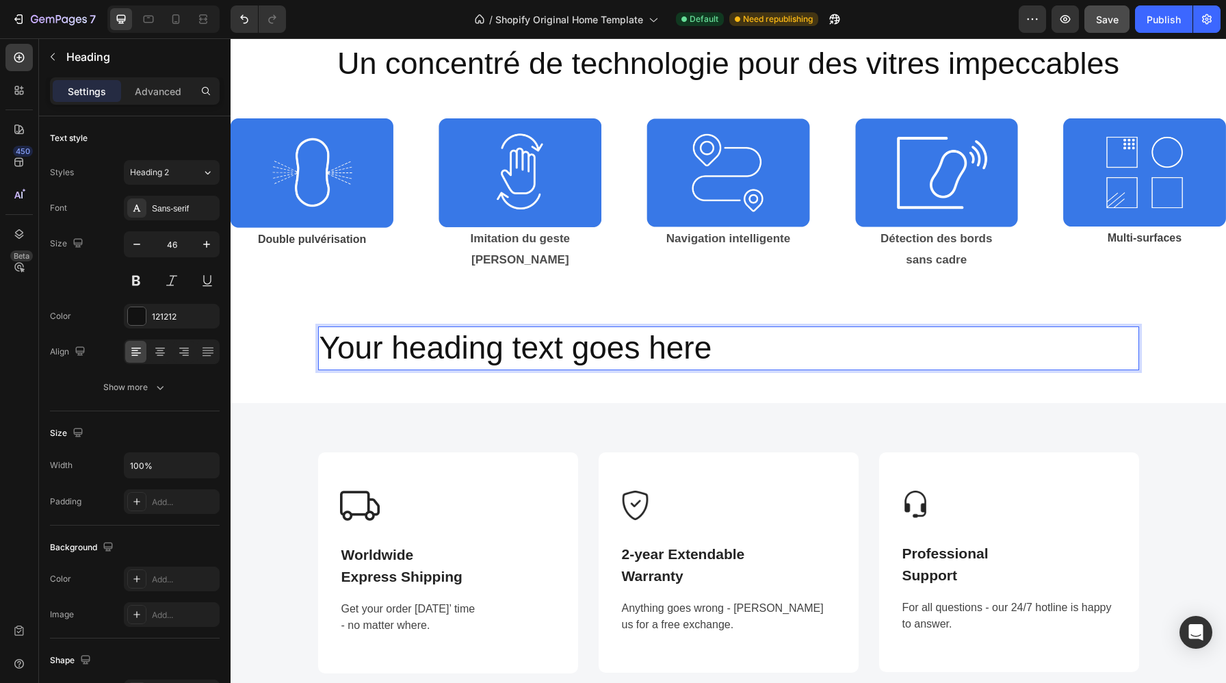
click at [717, 341] on h2 "Your heading text goes here" at bounding box center [728, 348] width 821 height 44
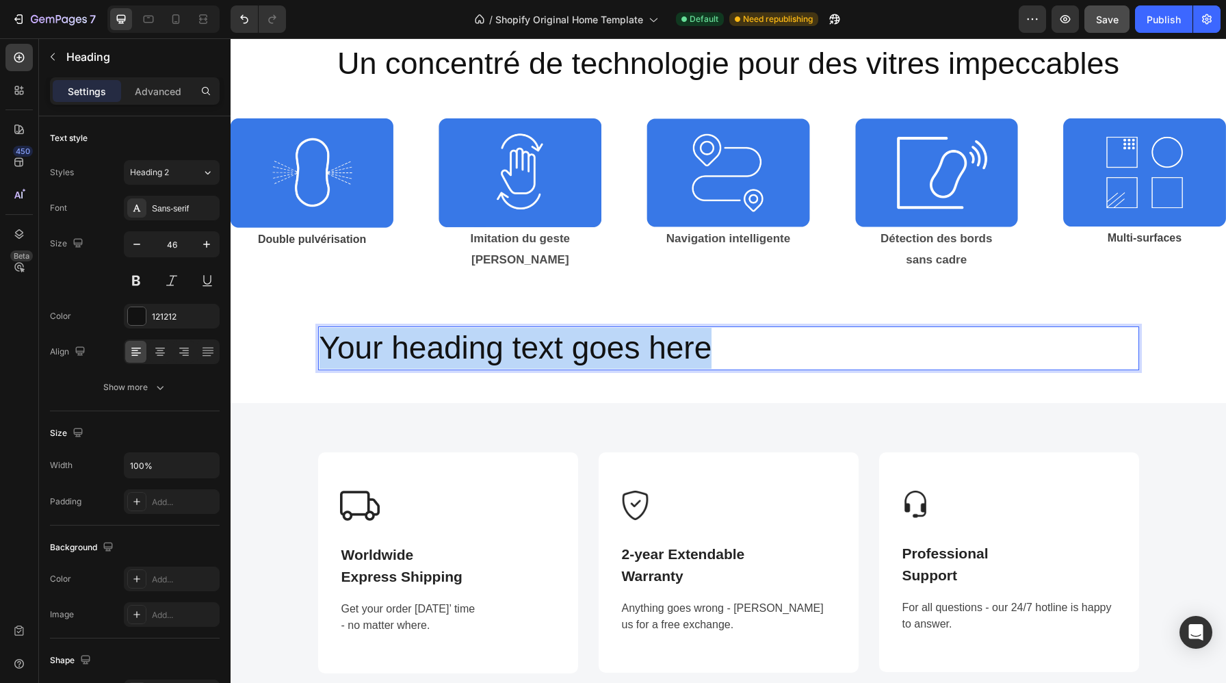
drag, startPoint x: 717, startPoint y: 341, endPoint x: 323, endPoint y: 335, distance: 394.0
click at [323, 336] on p "Your heading text goes here" at bounding box center [728, 348] width 818 height 41
drag, startPoint x: 851, startPoint y: 356, endPoint x: 337, endPoint y: 349, distance: 514.3
click at [337, 349] on p "Toute la puissance de ClarityOne" at bounding box center [728, 348] width 818 height 41
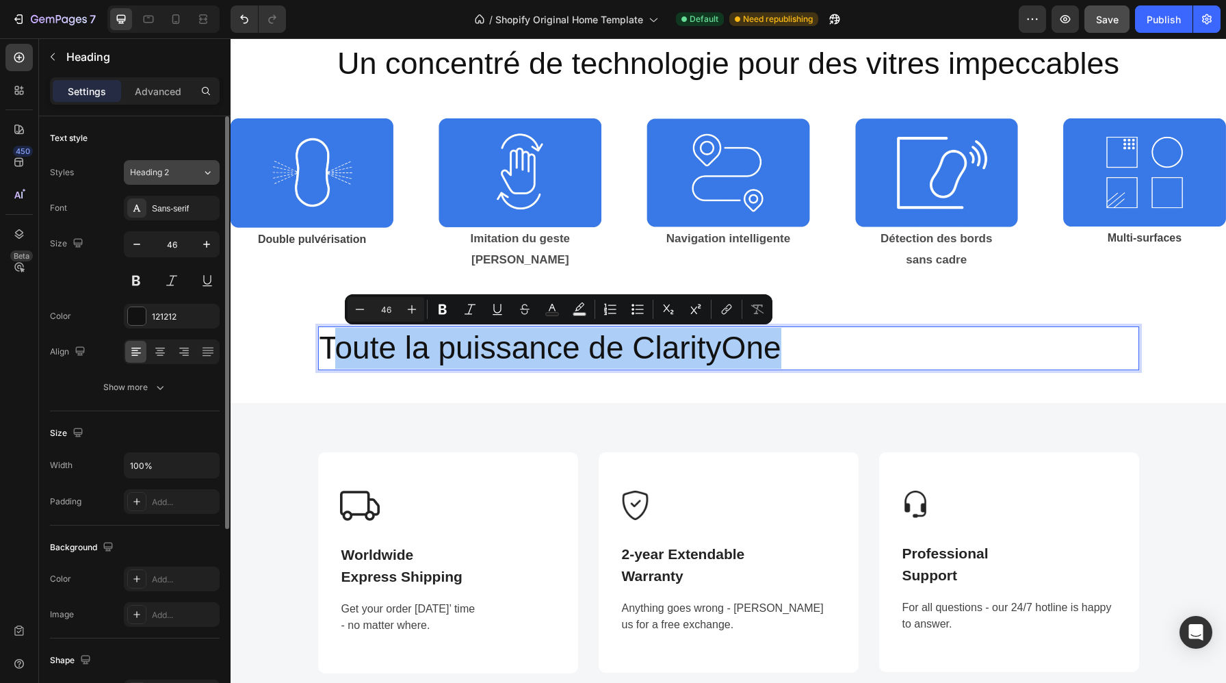
click at [192, 178] on button "Heading 2" at bounding box center [172, 172] width 96 height 25
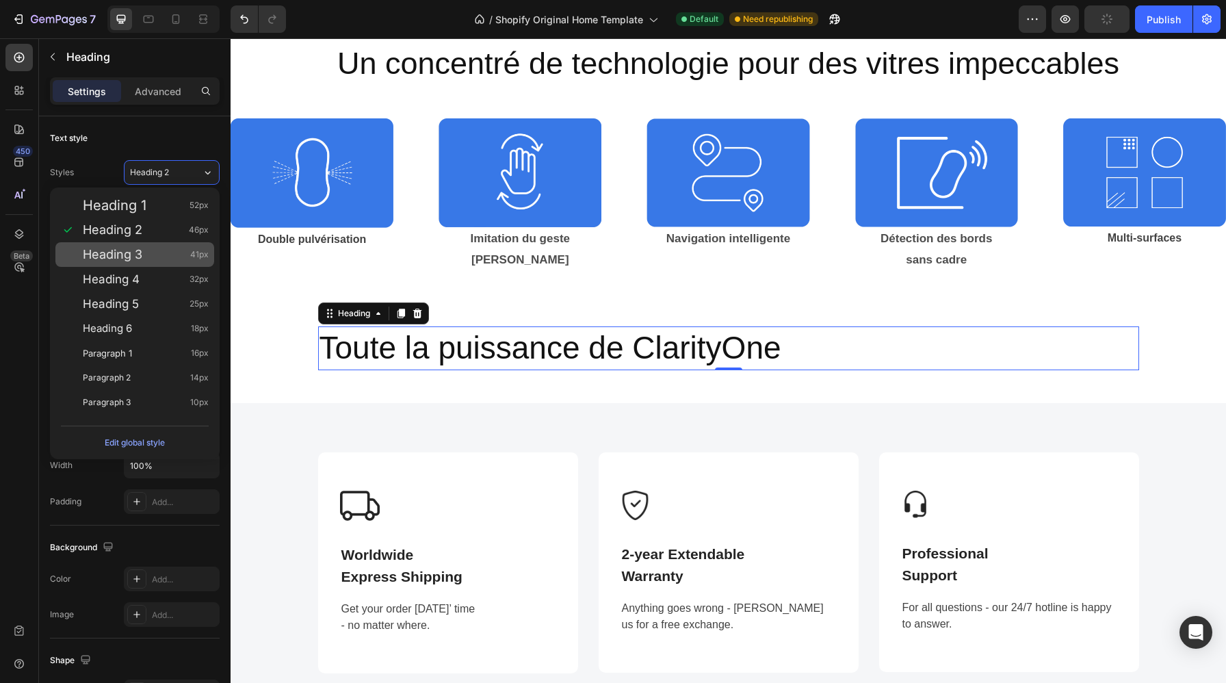
click at [187, 252] on div "Heading 3 41px" at bounding box center [146, 255] width 126 height 14
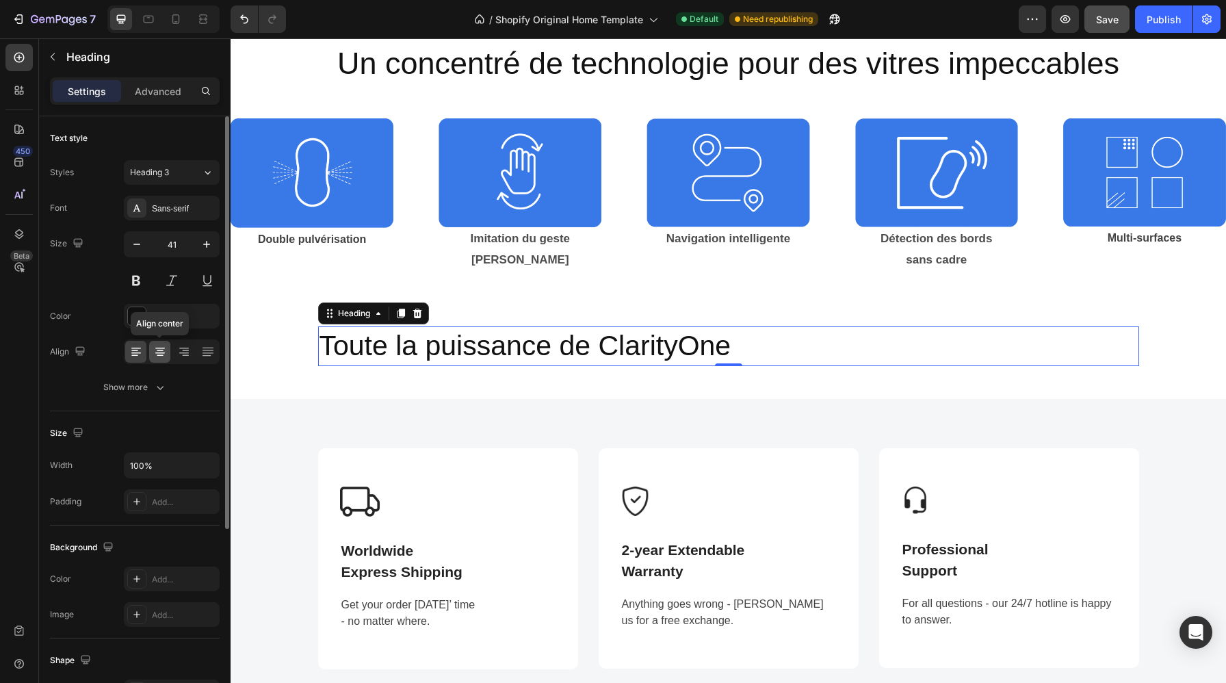
click at [162, 350] on icon at bounding box center [160, 350] width 7 height 1
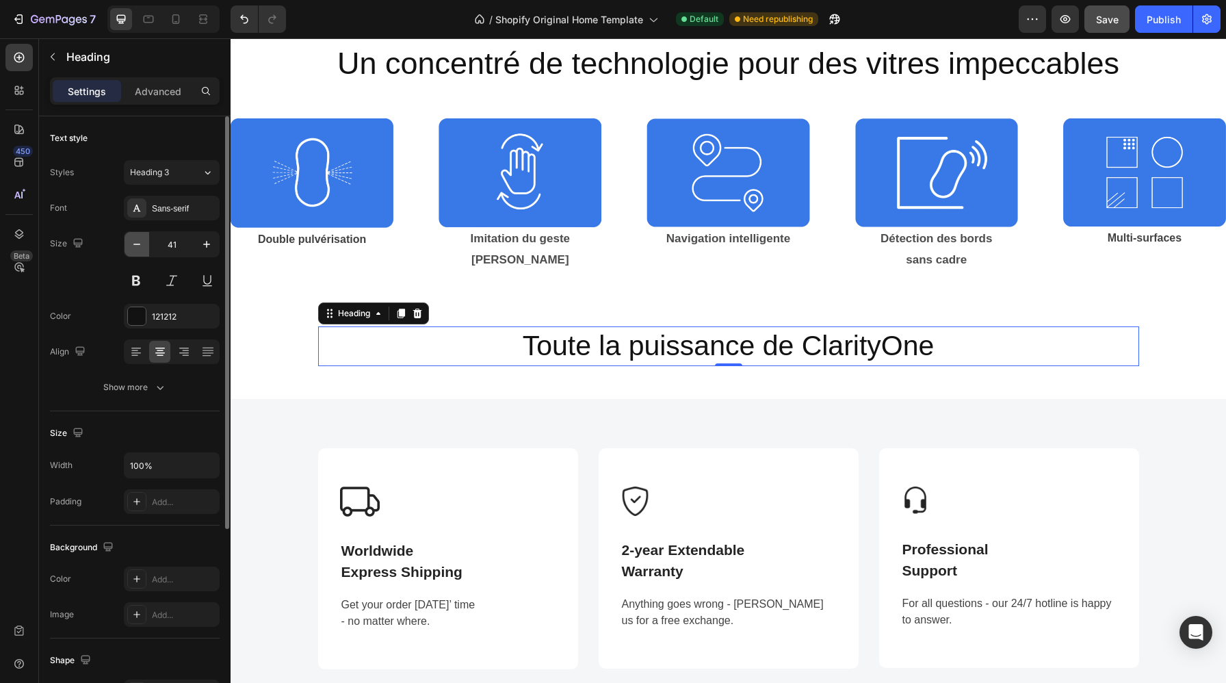
click at [143, 244] on icon "button" at bounding box center [137, 244] width 14 height 14
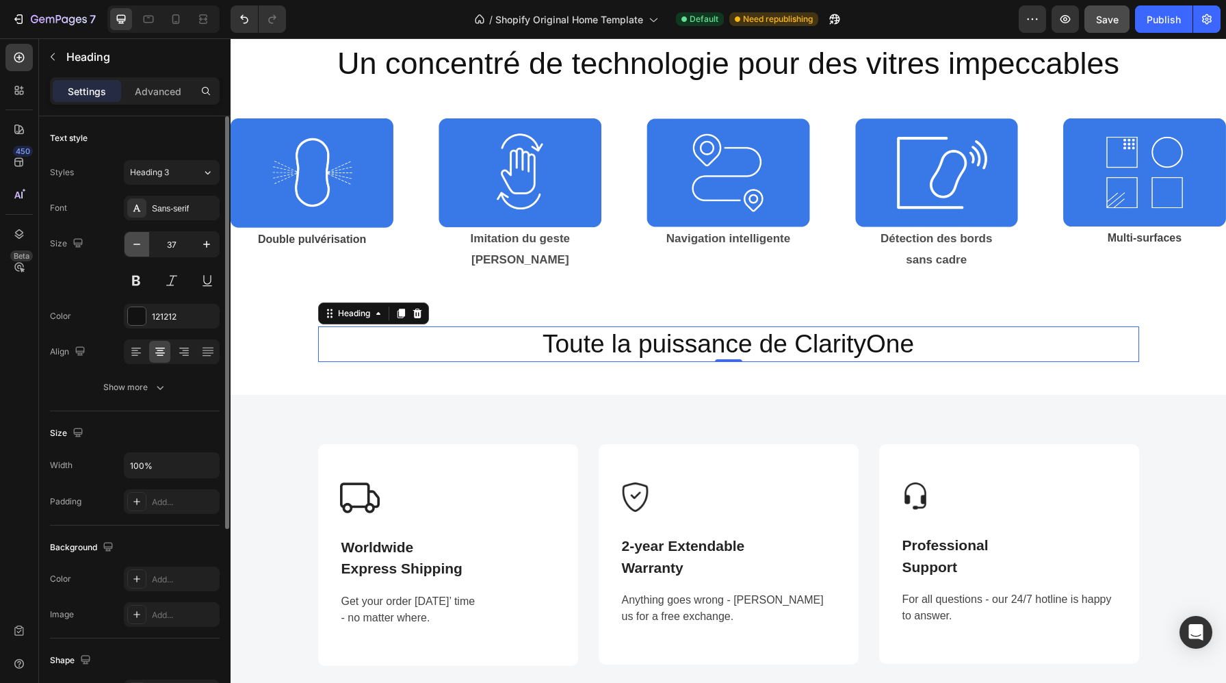
click at [143, 244] on icon "button" at bounding box center [137, 244] width 14 height 14
type input "36"
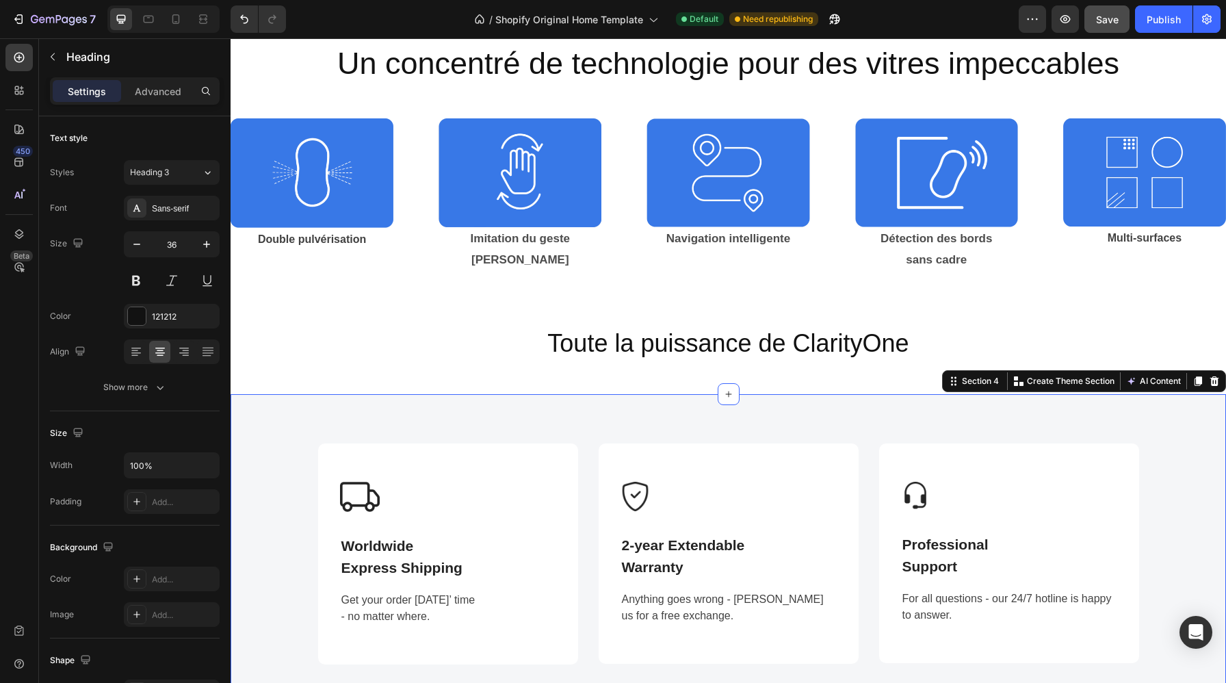
click at [405, 404] on div "Image Worldwide Express Shipping Text block Get your order in 3 days’ time - no…" at bounding box center [727, 553] width 995 height 319
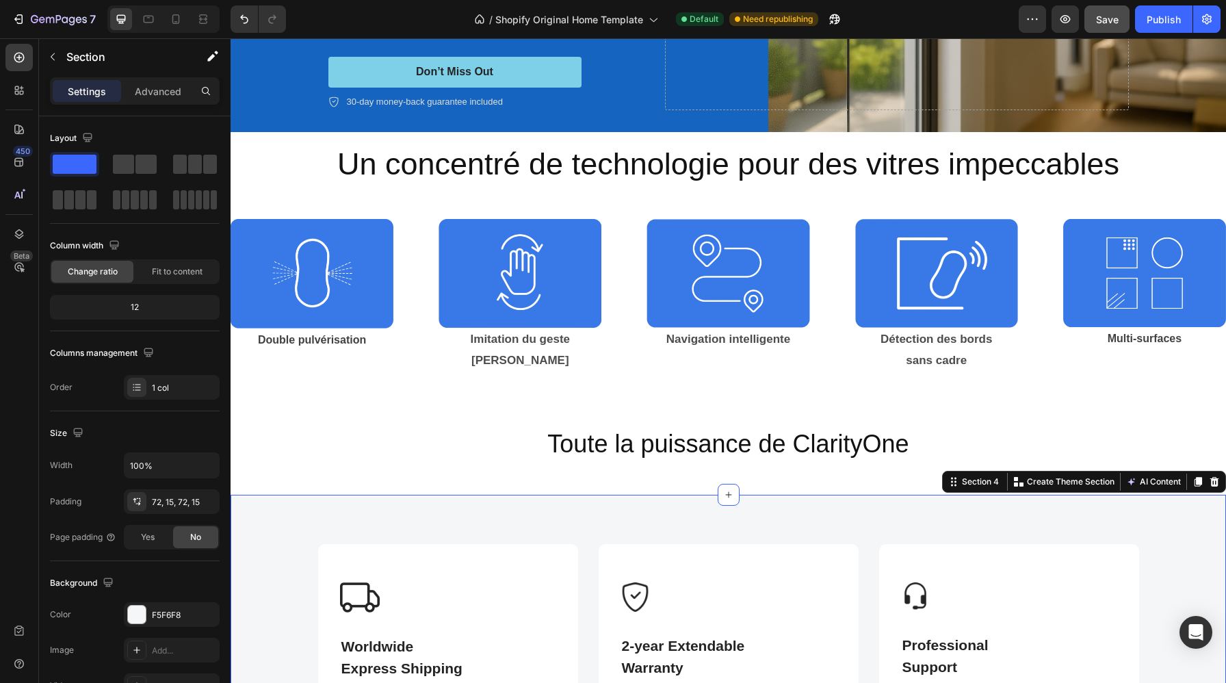
scroll to position [233, 0]
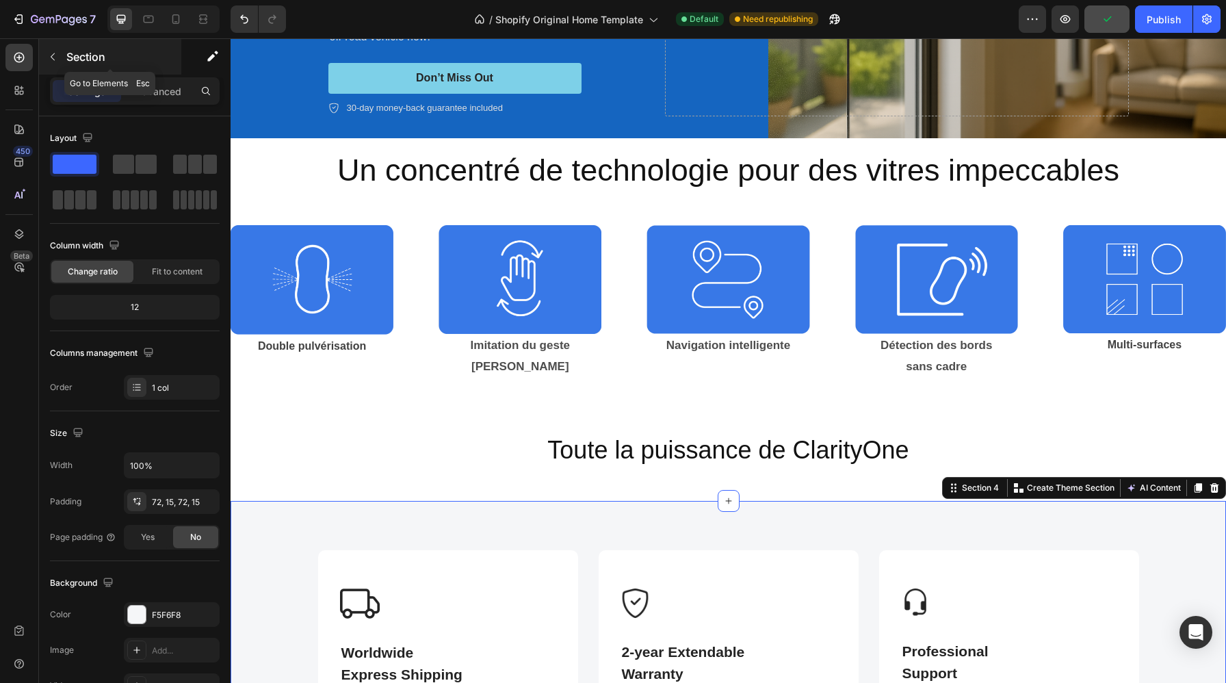
click at [57, 53] on icon "button" at bounding box center [52, 56] width 11 height 11
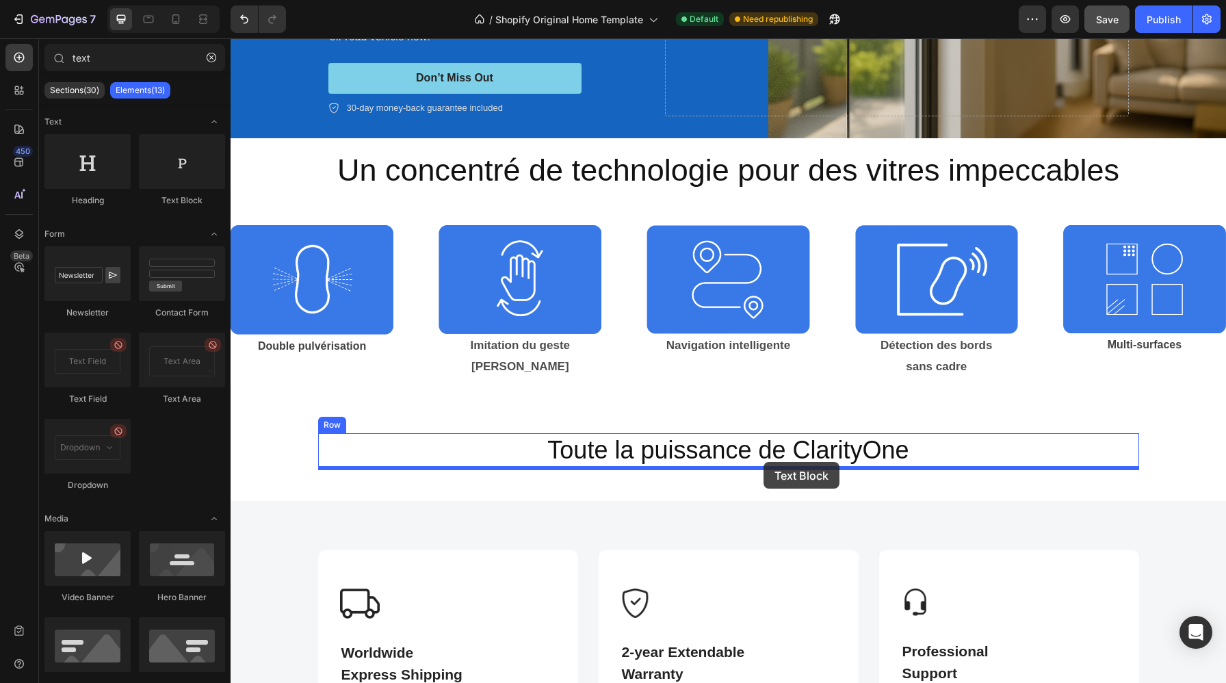
drag, startPoint x: 388, startPoint y: 213, endPoint x: 763, endPoint y: 462, distance: 449.9
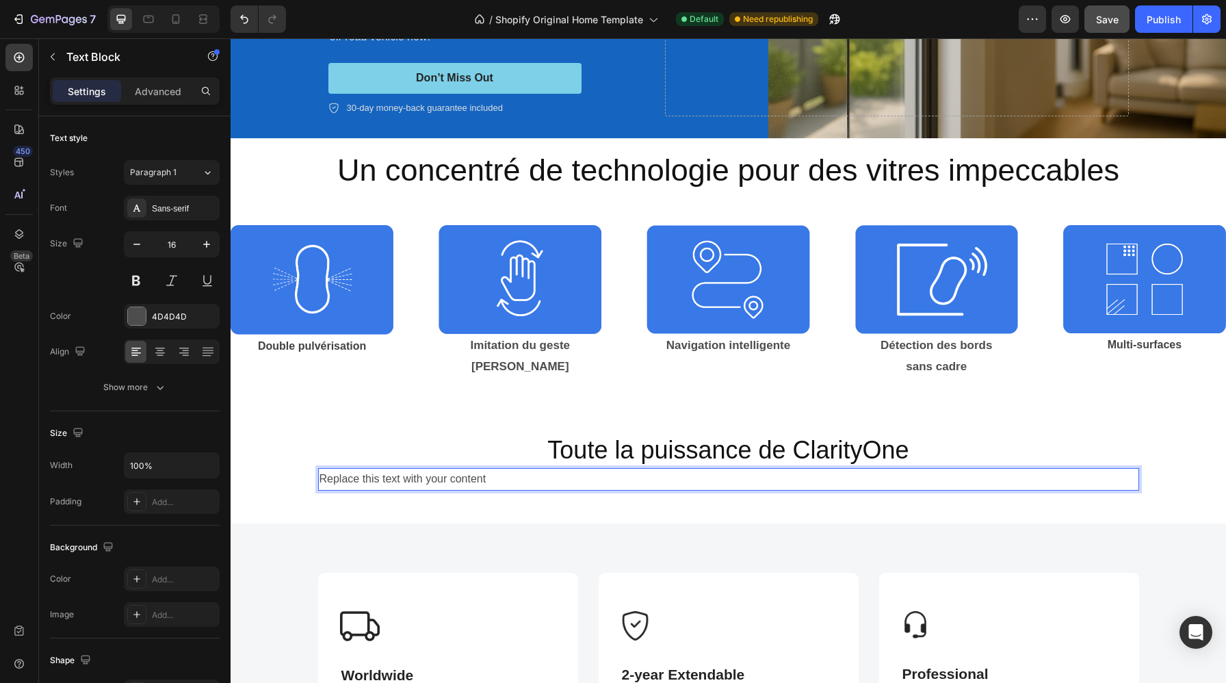
click at [576, 474] on div "Replace this text with your content" at bounding box center [728, 479] width 821 height 23
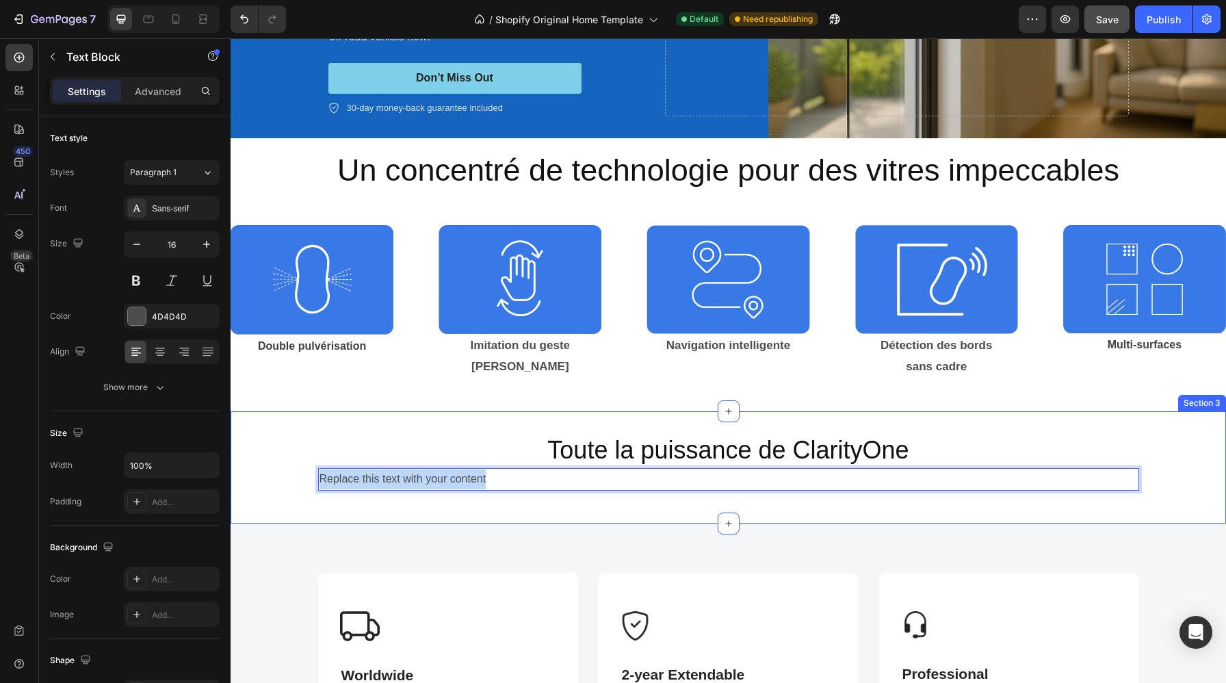
drag, startPoint x: 526, startPoint y: 481, endPoint x: 304, endPoint y: 475, distance: 222.3
click at [304, 475] on div "Toute la puissance de ClarityOne Heading Replace this text with your content Te…" at bounding box center [727, 467] width 995 height 68
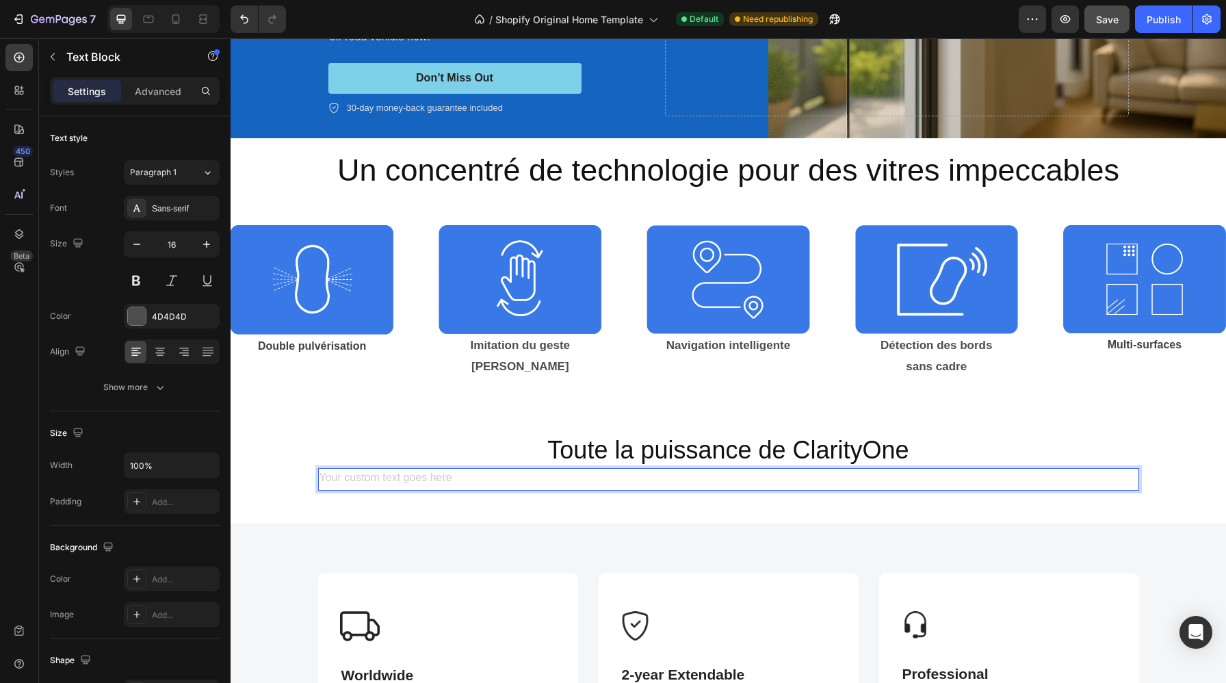
click at [718, 483] on div "Rich Text Editor. Editing area: main" at bounding box center [728, 479] width 821 height 23
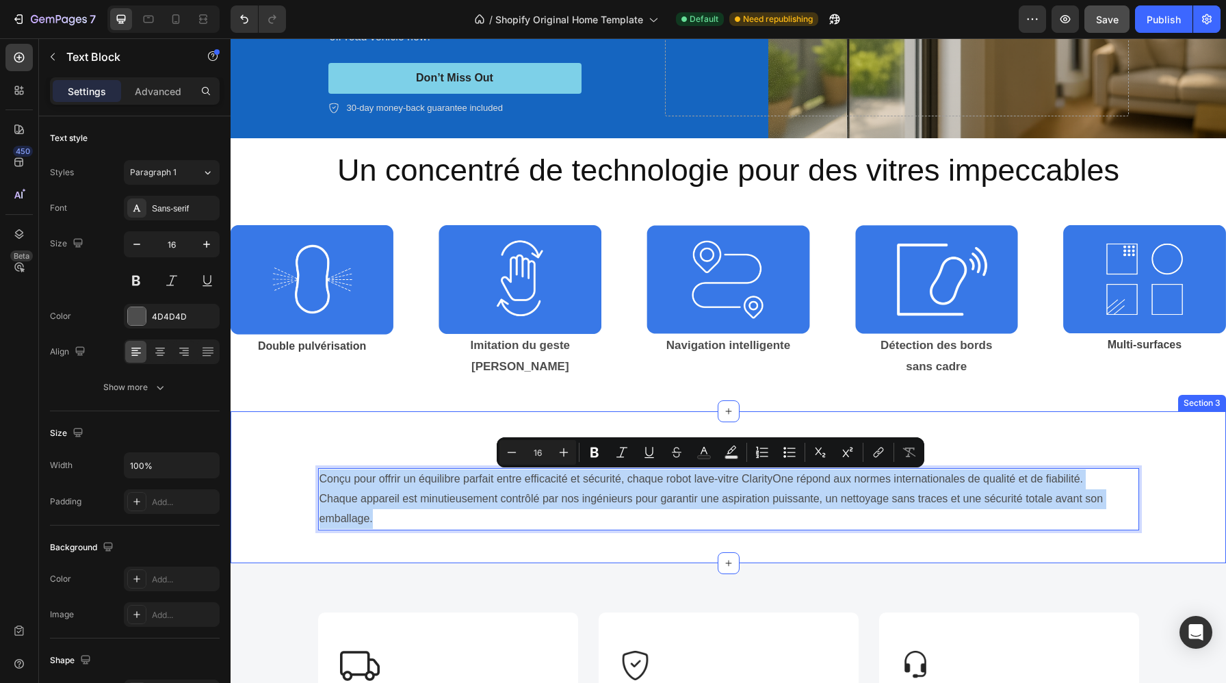
drag, startPoint x: 397, startPoint y: 510, endPoint x: 287, endPoint y: 469, distance: 116.9
click at [287, 469] on div "Toute la puissance de ClarityOne Heading Conçu pour offrir un équilibre parfait…" at bounding box center [727, 486] width 995 height 107
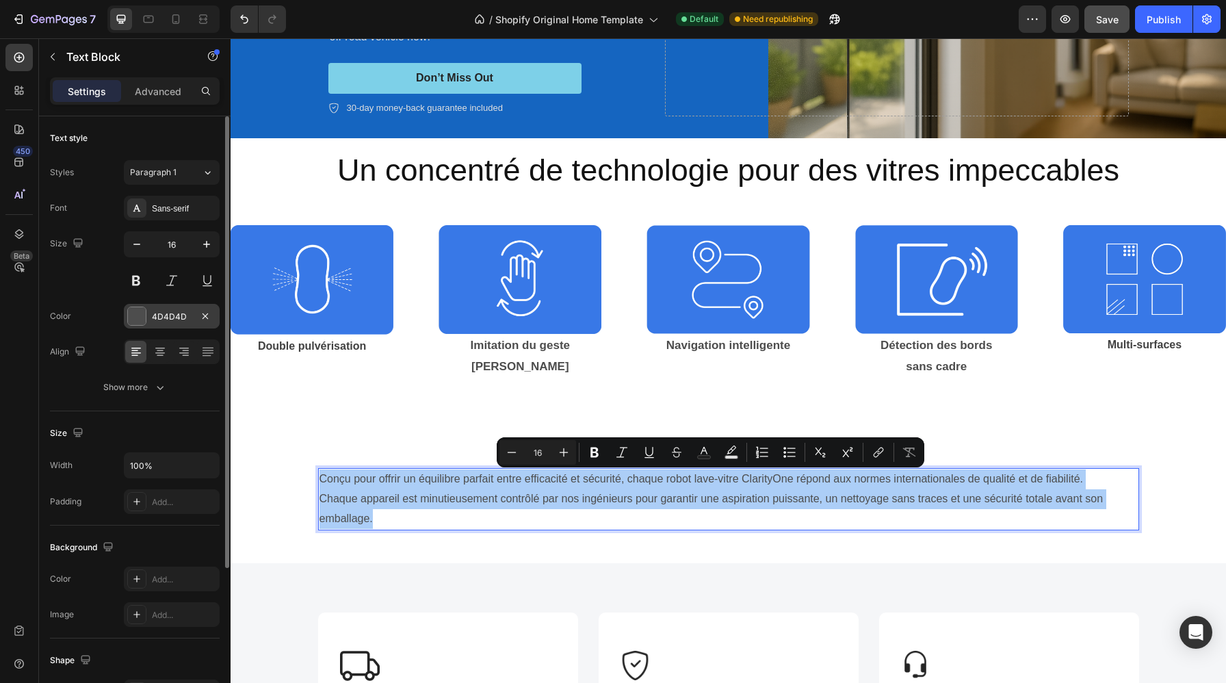
click at [139, 319] on div at bounding box center [137, 316] width 18 height 18
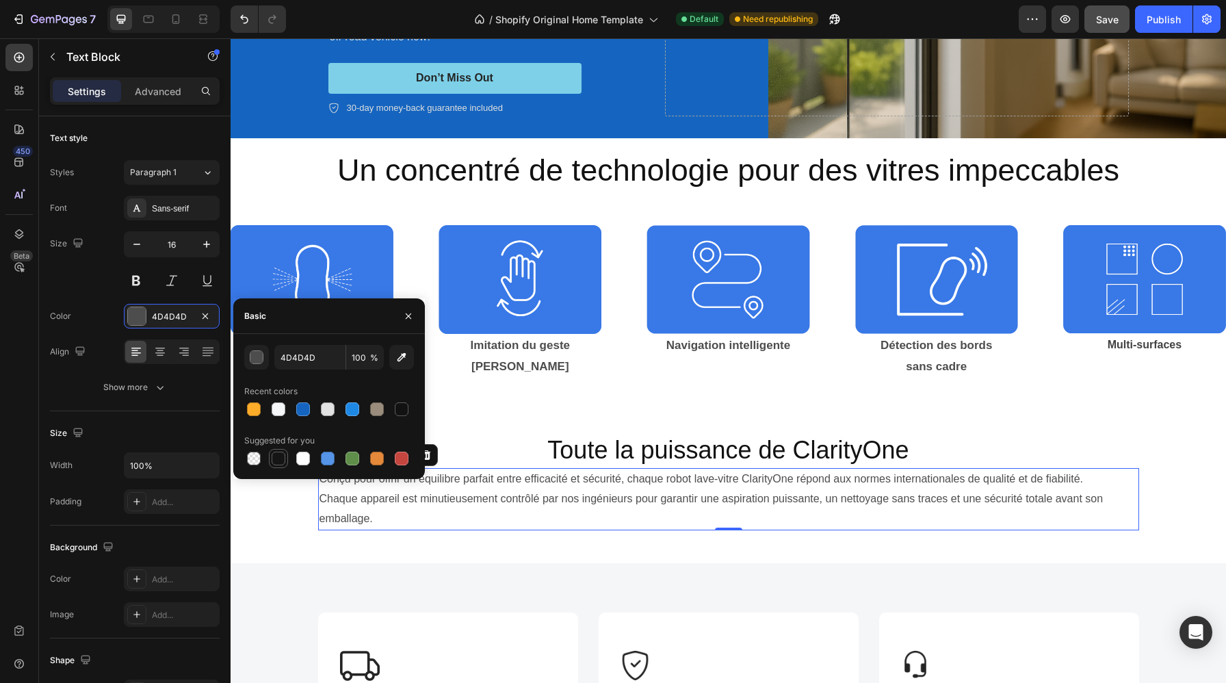
click at [282, 457] on div at bounding box center [278, 458] width 14 height 14
type input "151515"
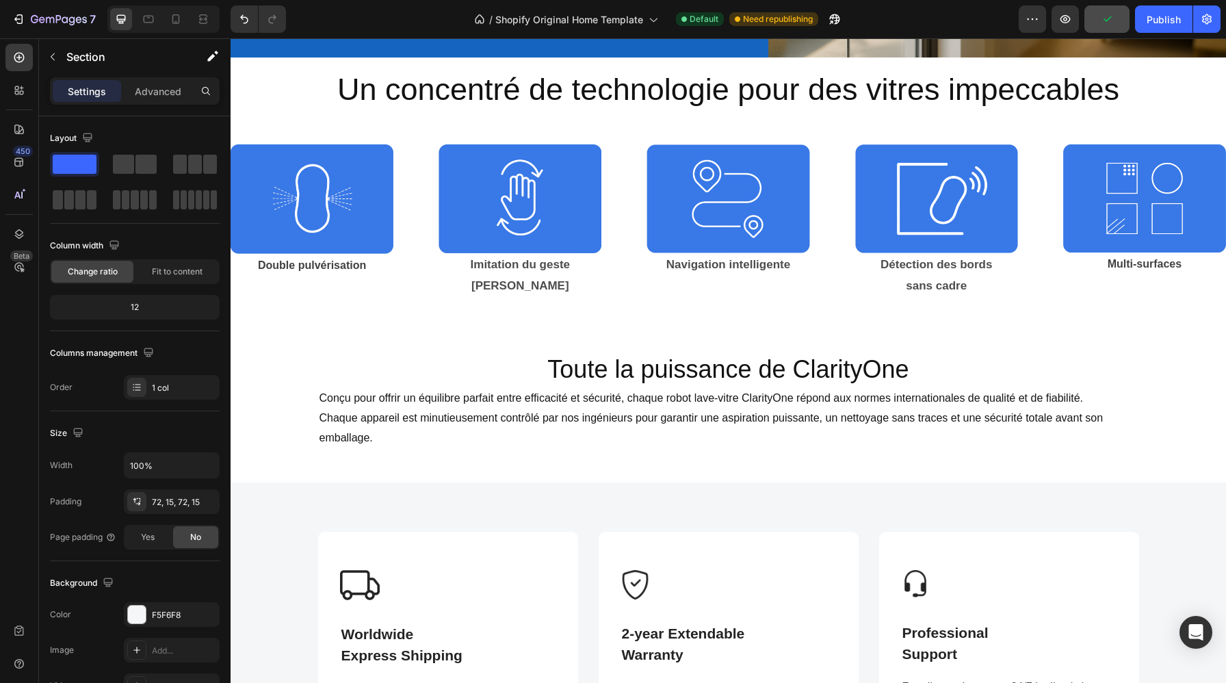
scroll to position [345, 0]
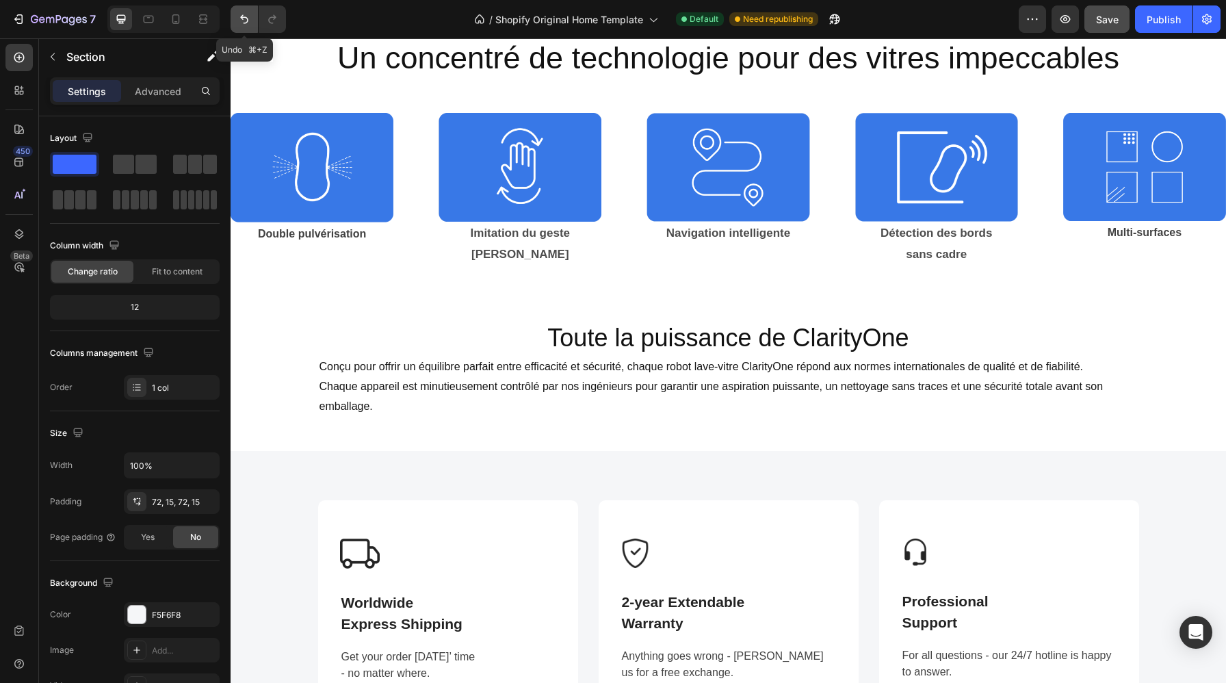
click at [241, 20] on icon "Undo/Redo" at bounding box center [244, 19] width 14 height 14
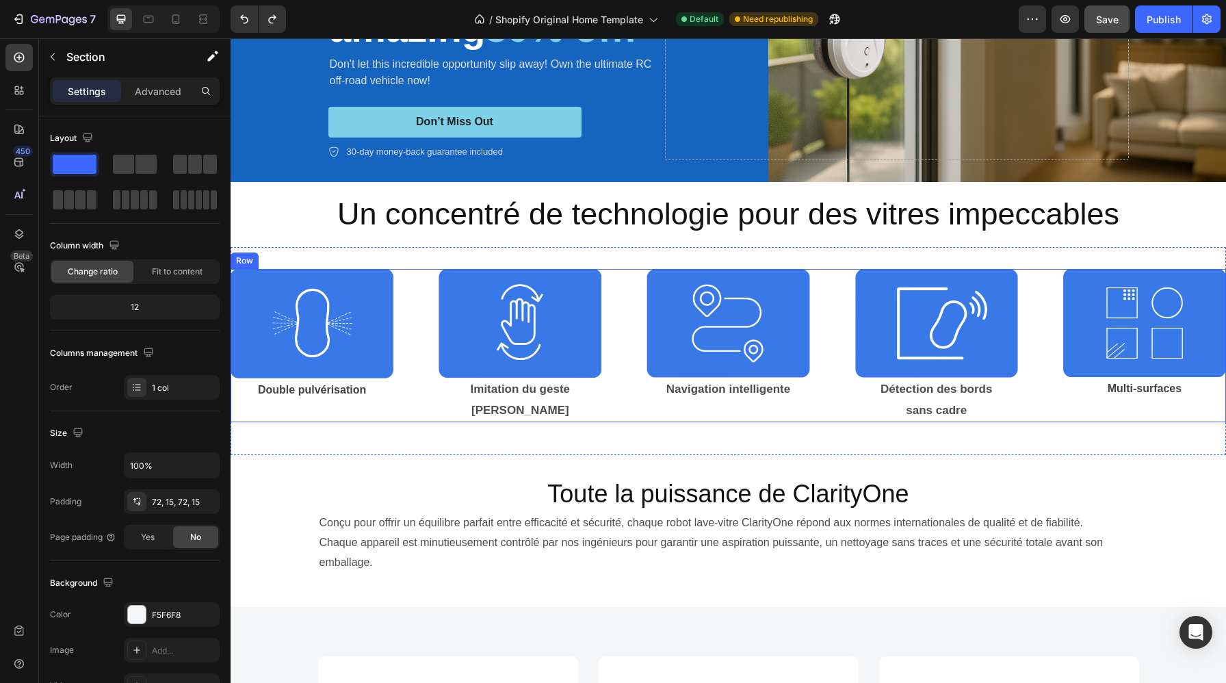
scroll to position [208, 0]
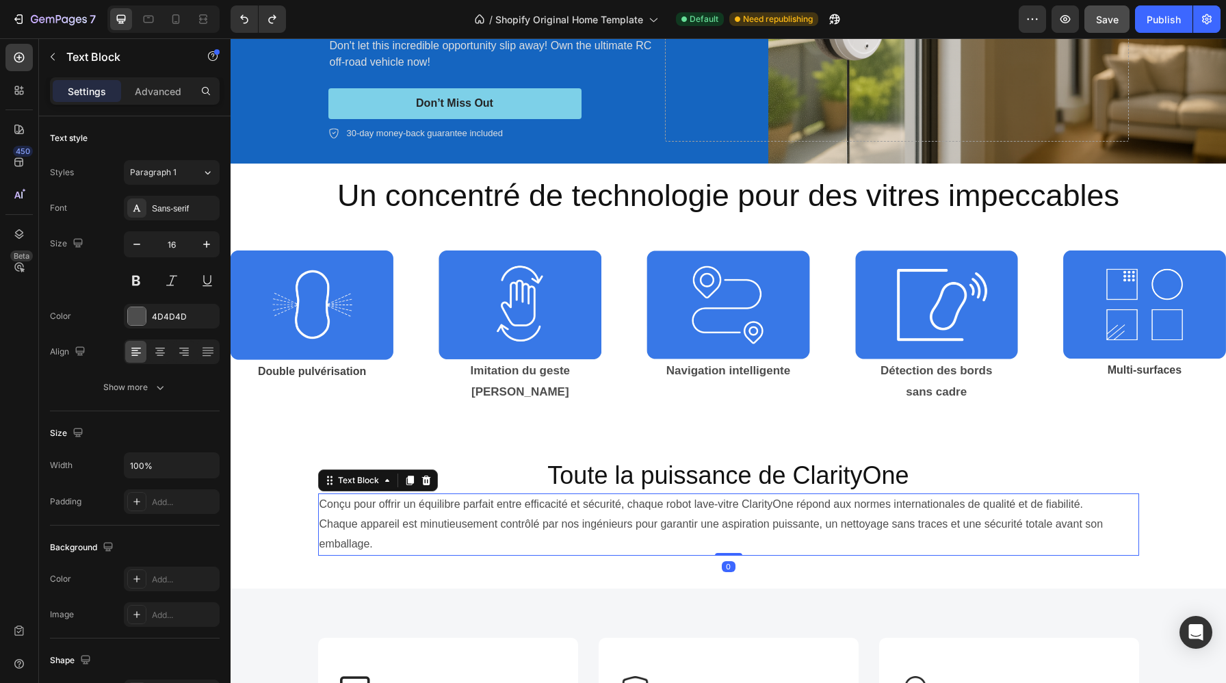
click at [538, 545] on p "Conçu pour offrir un équilibre parfait entre efficacité et sécurité, chaque rob…" at bounding box center [728, 523] width 818 height 59
click at [161, 354] on icon at bounding box center [160, 352] width 14 height 14
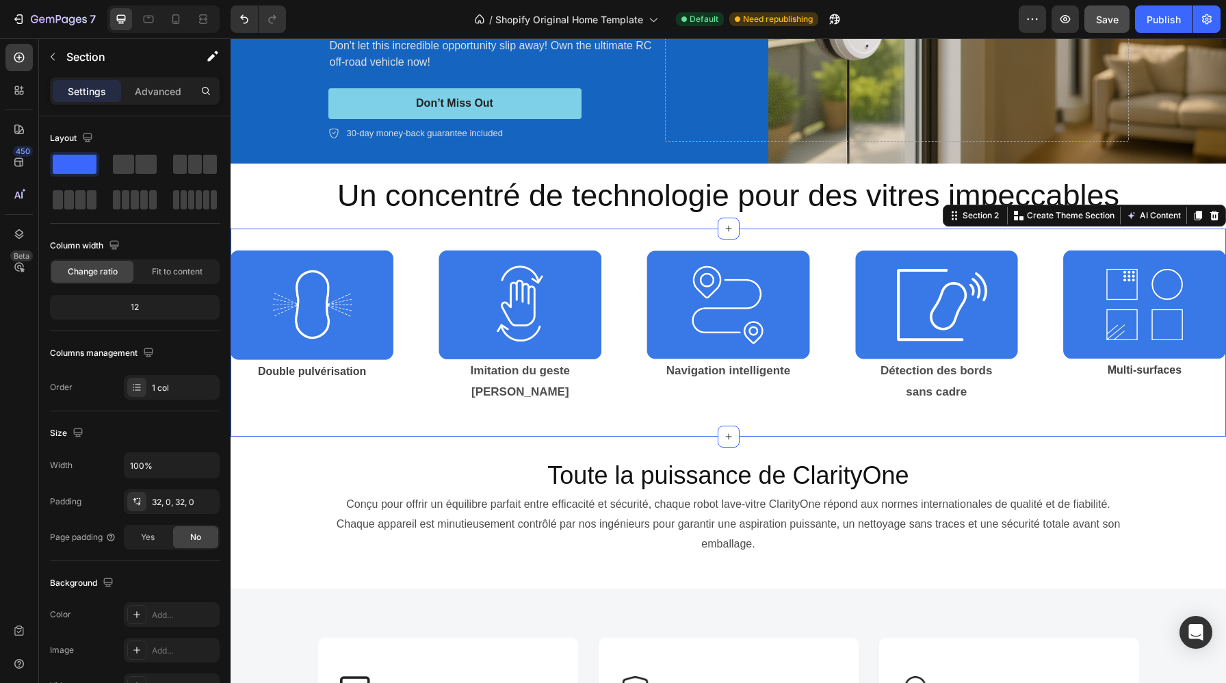
click at [477, 434] on div "Image Double pulvérisation Text Block Image Imitation du geste manuel Text Bloc…" at bounding box center [727, 332] width 995 height 209
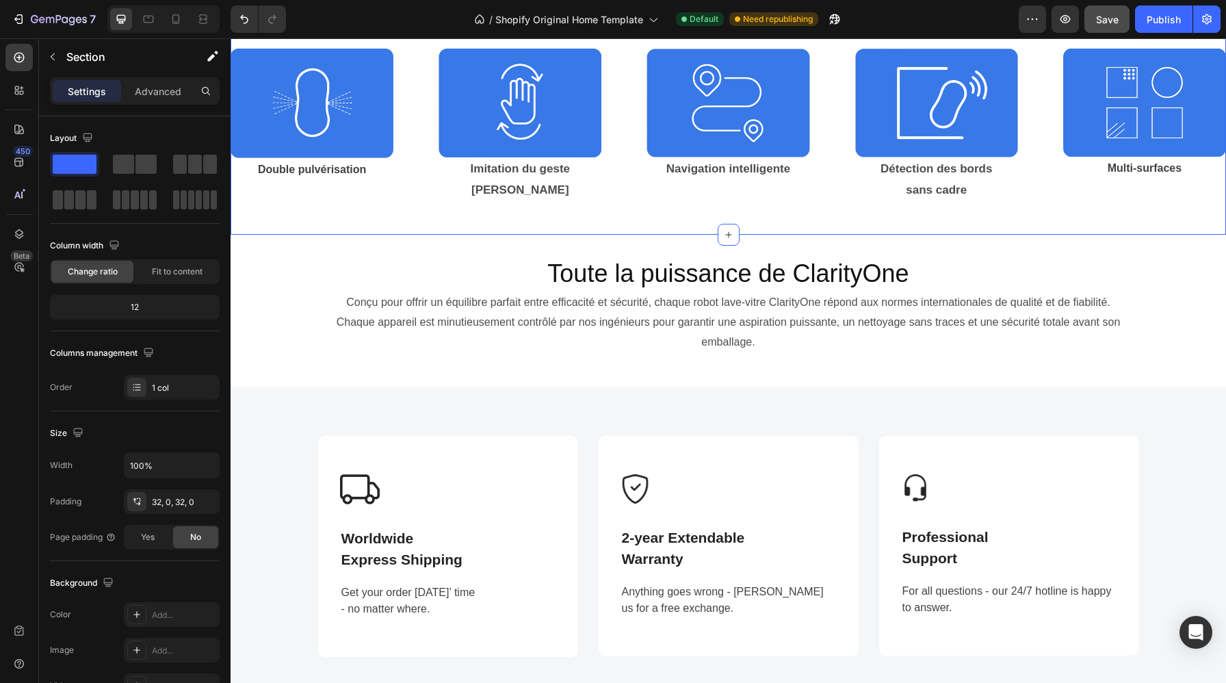
scroll to position [476, 0]
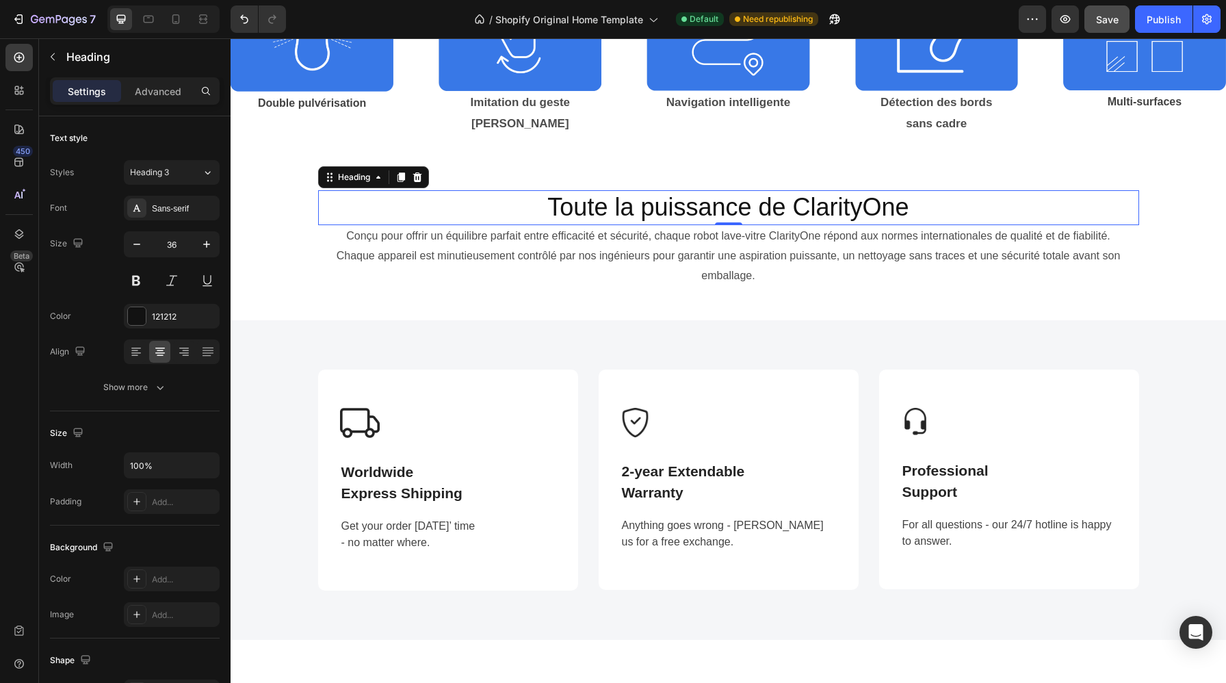
click at [594, 213] on p "Toute la puissance de ClarityOne" at bounding box center [728, 207] width 818 height 32
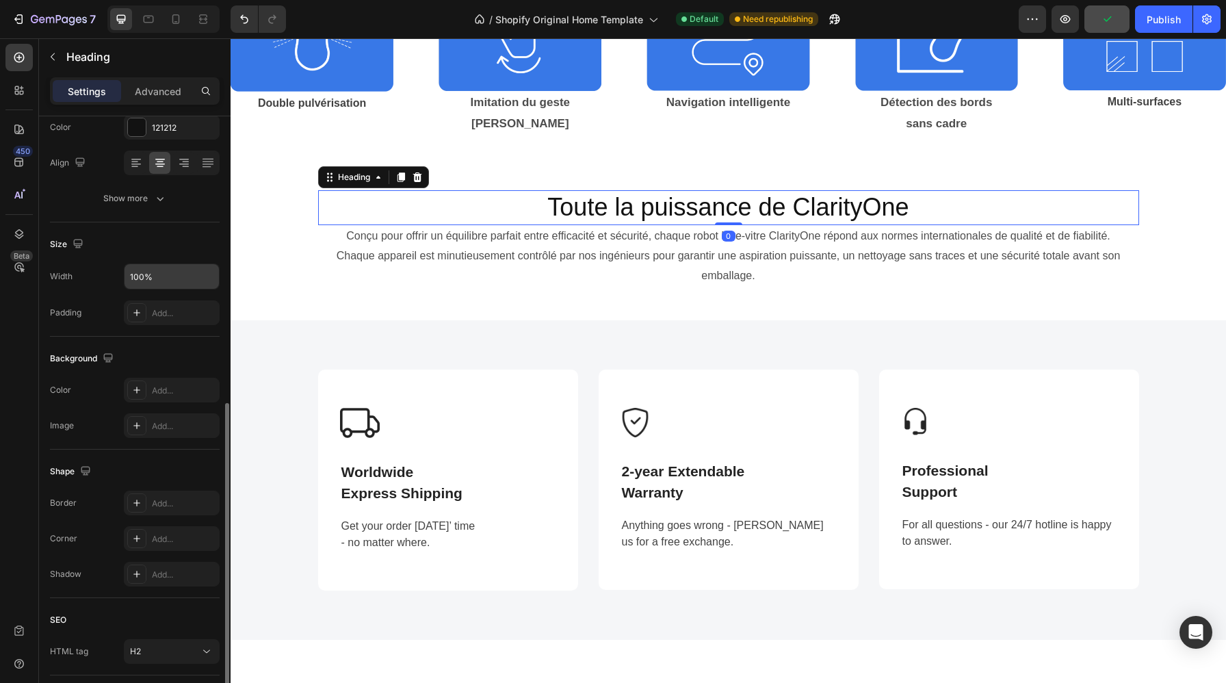
scroll to position [282, 0]
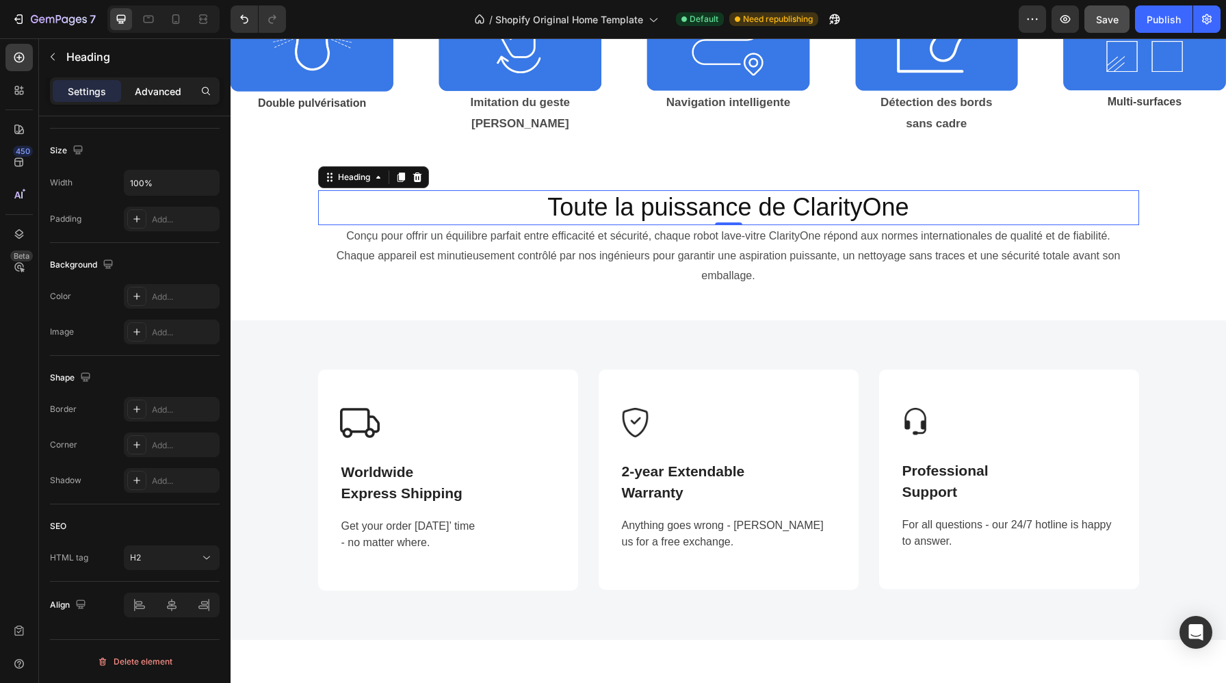
click at [142, 94] on p "Advanced" at bounding box center [158, 91] width 47 height 14
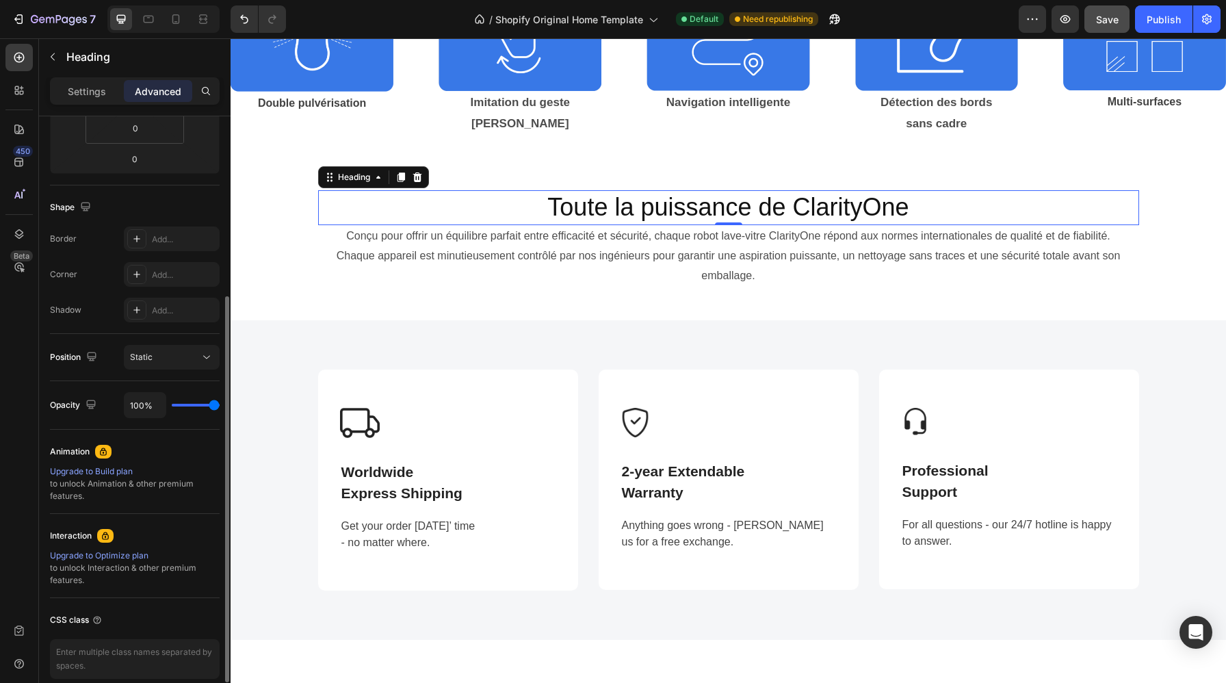
scroll to position [0, 0]
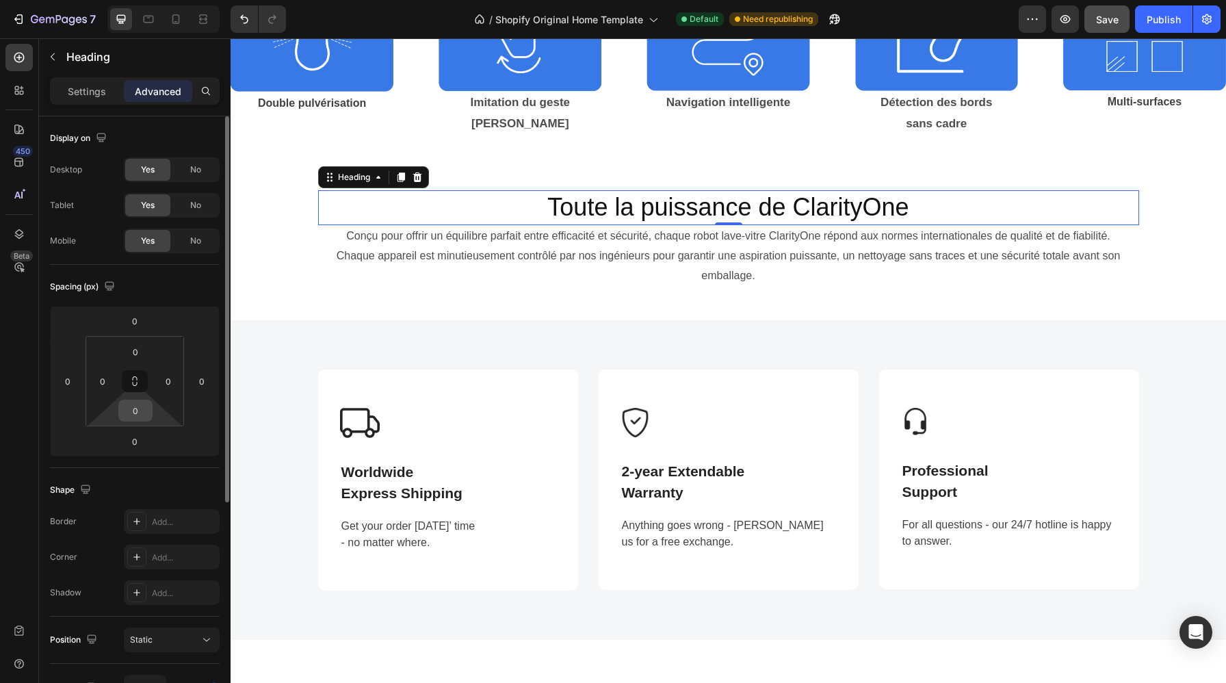
click at [141, 407] on input "0" at bounding box center [135, 410] width 27 height 21
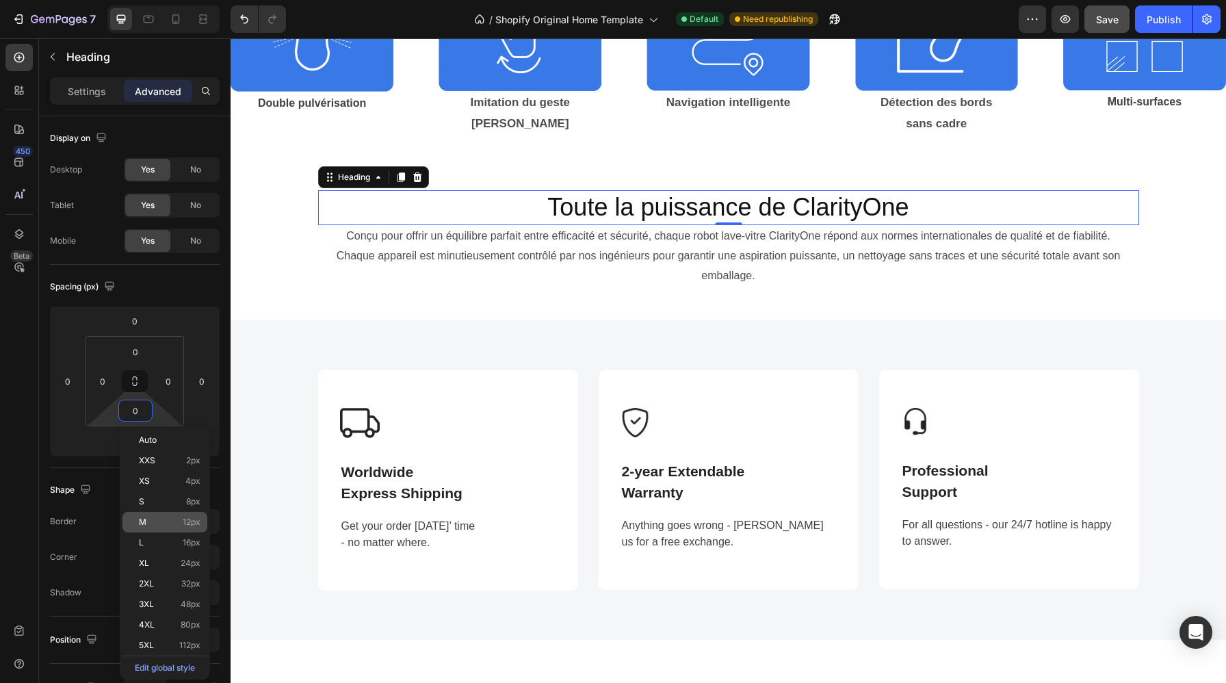
click at [197, 525] on span "12px" at bounding box center [192, 522] width 18 height 10
type input "12"
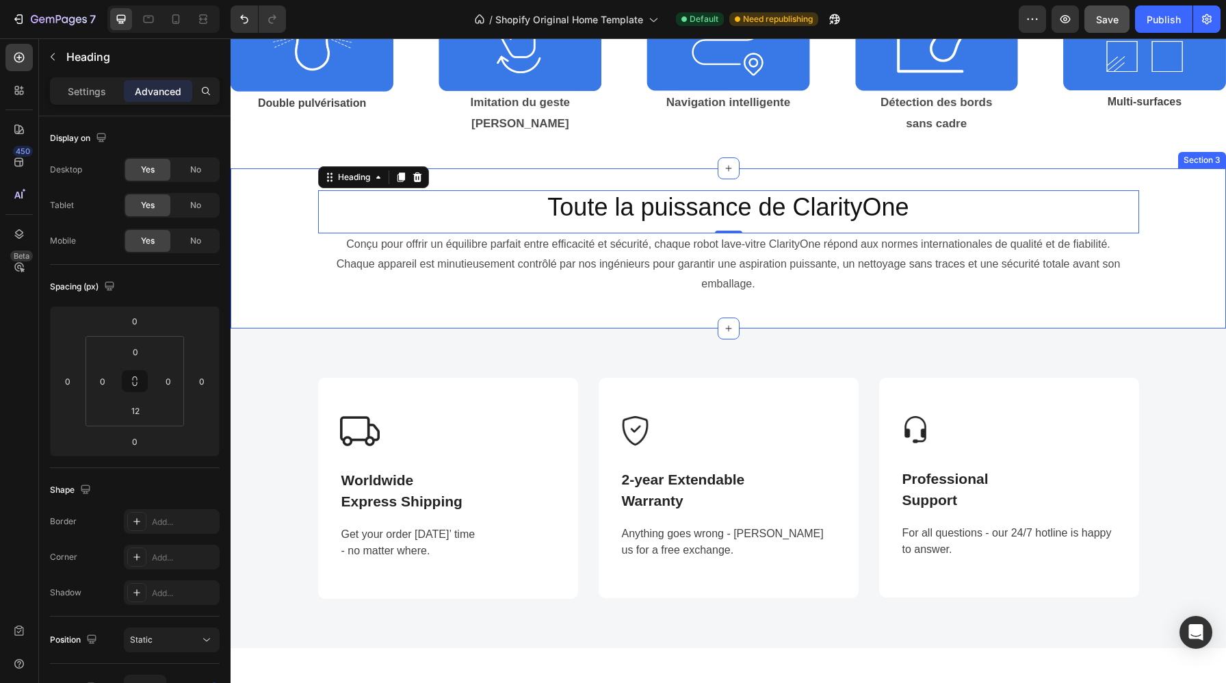
click at [508, 311] on div "Toute la puissance de ClarityOne Heading 0 Conçu pour offrir un équilibre parfa…" at bounding box center [727, 247] width 995 height 159
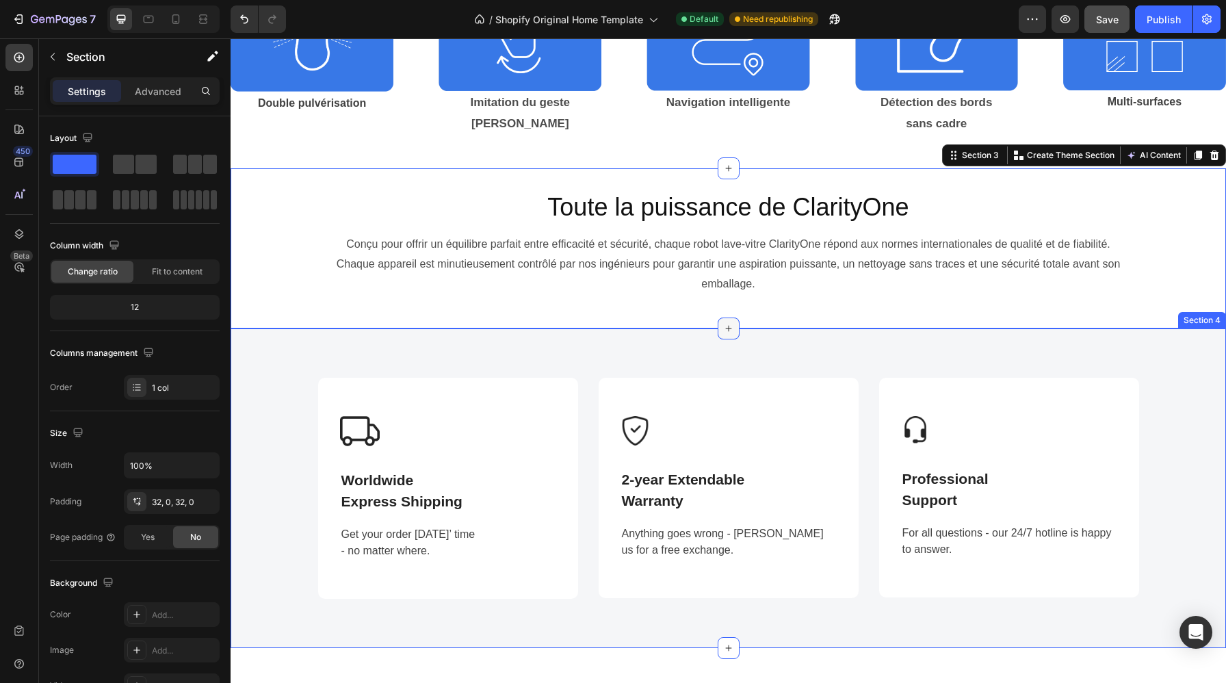
click at [726, 328] on icon at bounding box center [728, 328] width 6 height 6
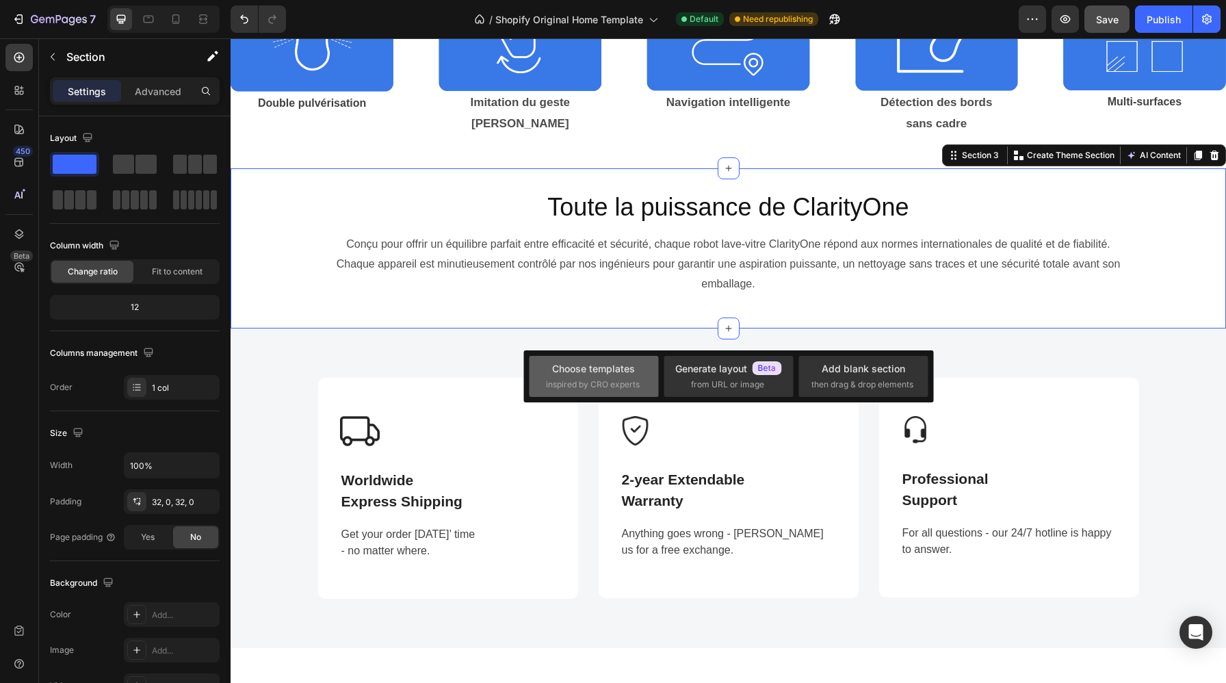
click at [623, 377] on div "Choose templates inspired by CRO experts" at bounding box center [594, 375] width 96 height 29
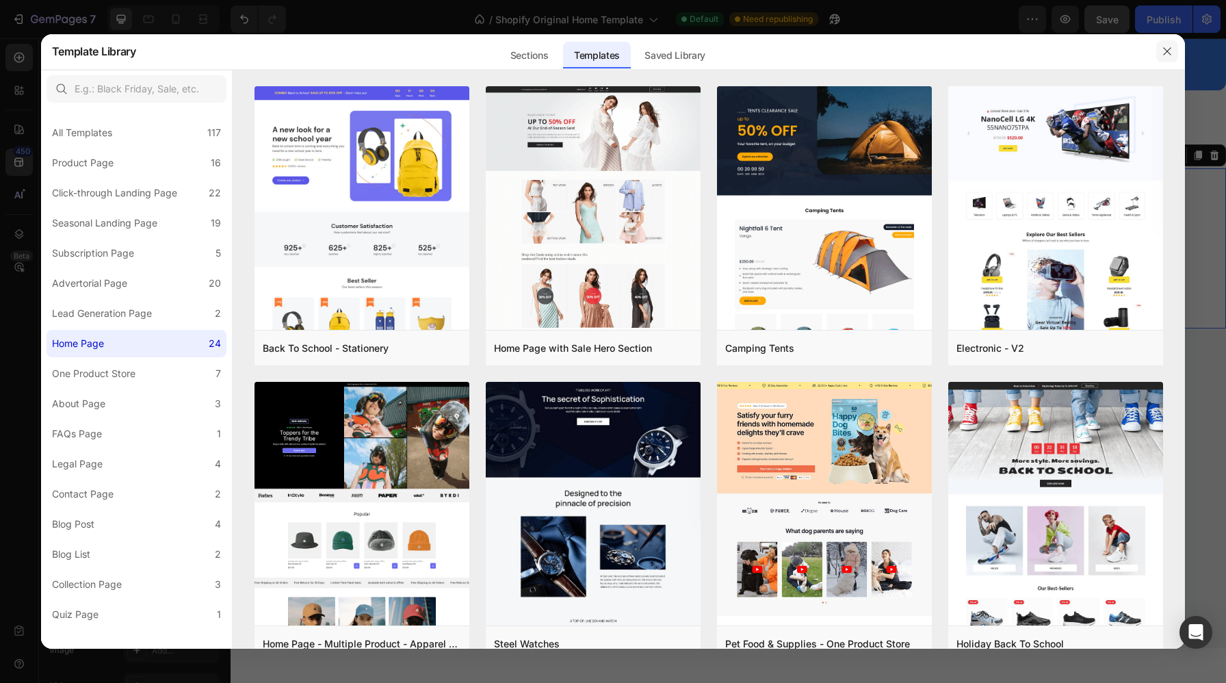
click at [1171, 47] on icon "button" at bounding box center [1166, 51] width 11 height 11
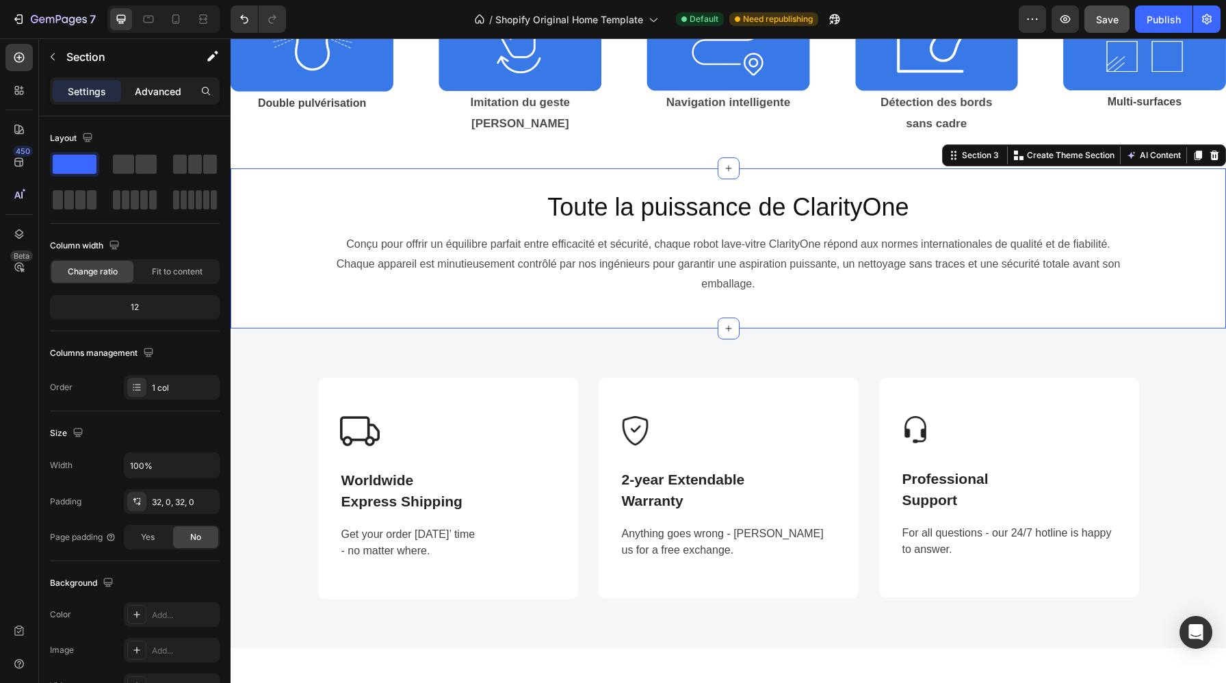
click at [147, 92] on p "Advanced" at bounding box center [158, 91] width 47 height 14
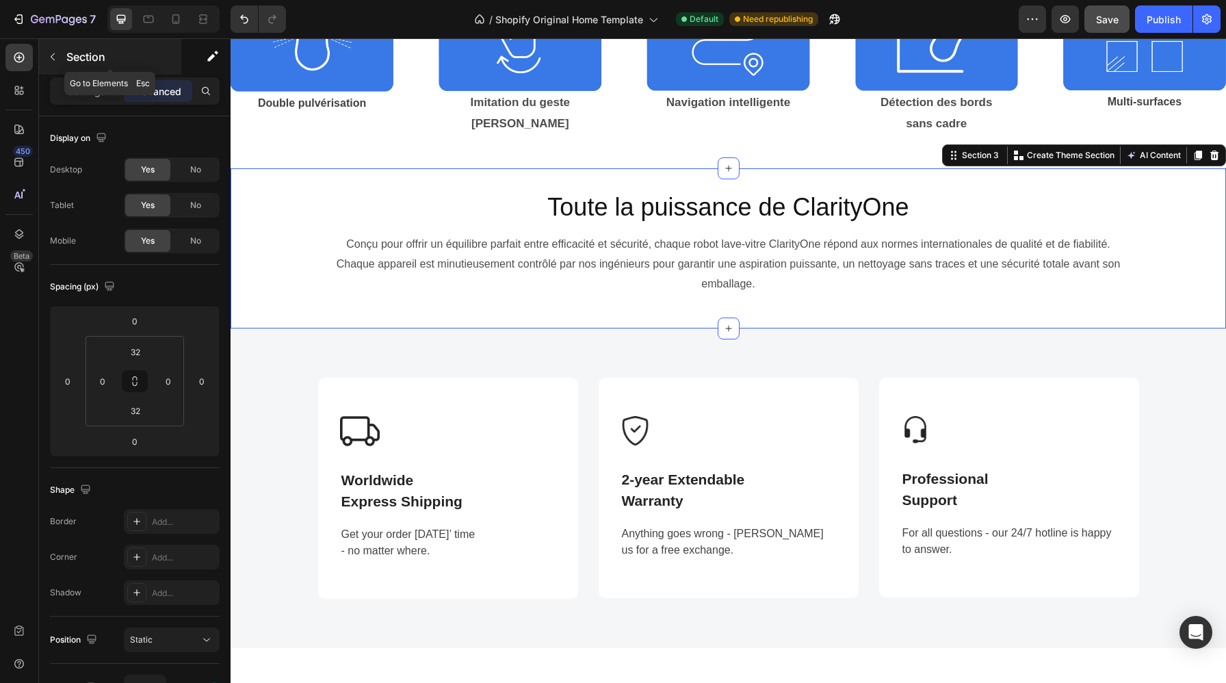
click at [66, 59] on div "Section" at bounding box center [110, 57] width 142 height 36
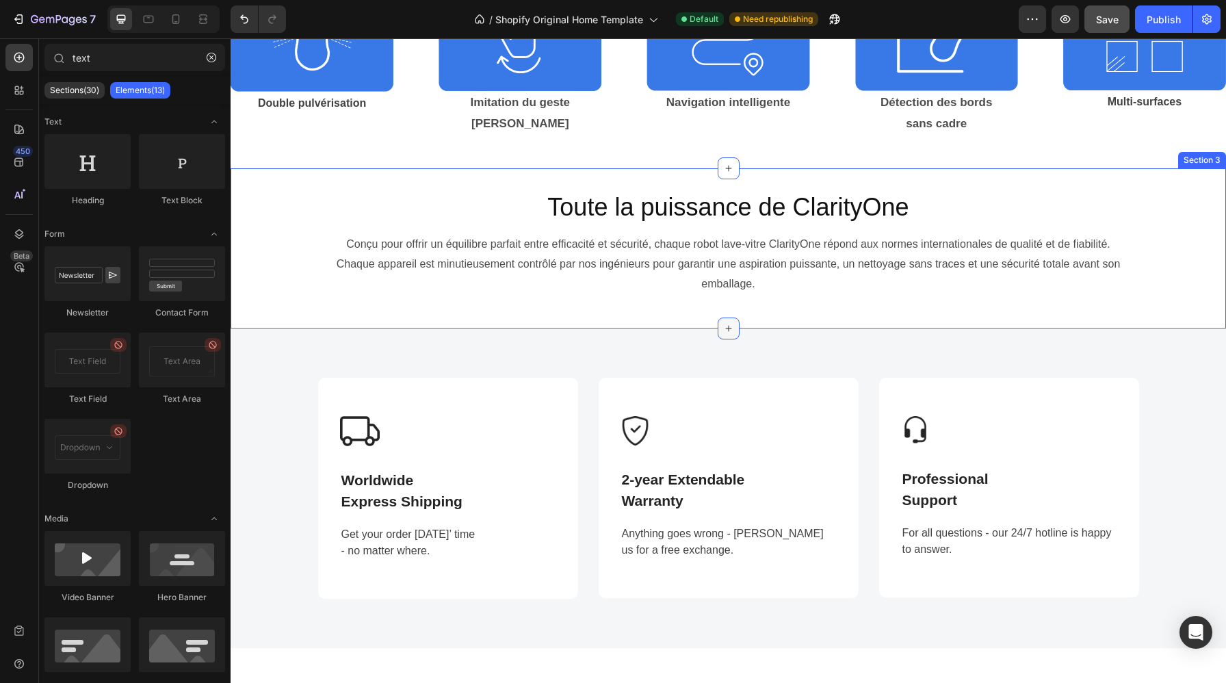
click at [729, 326] on icon at bounding box center [728, 328] width 11 height 11
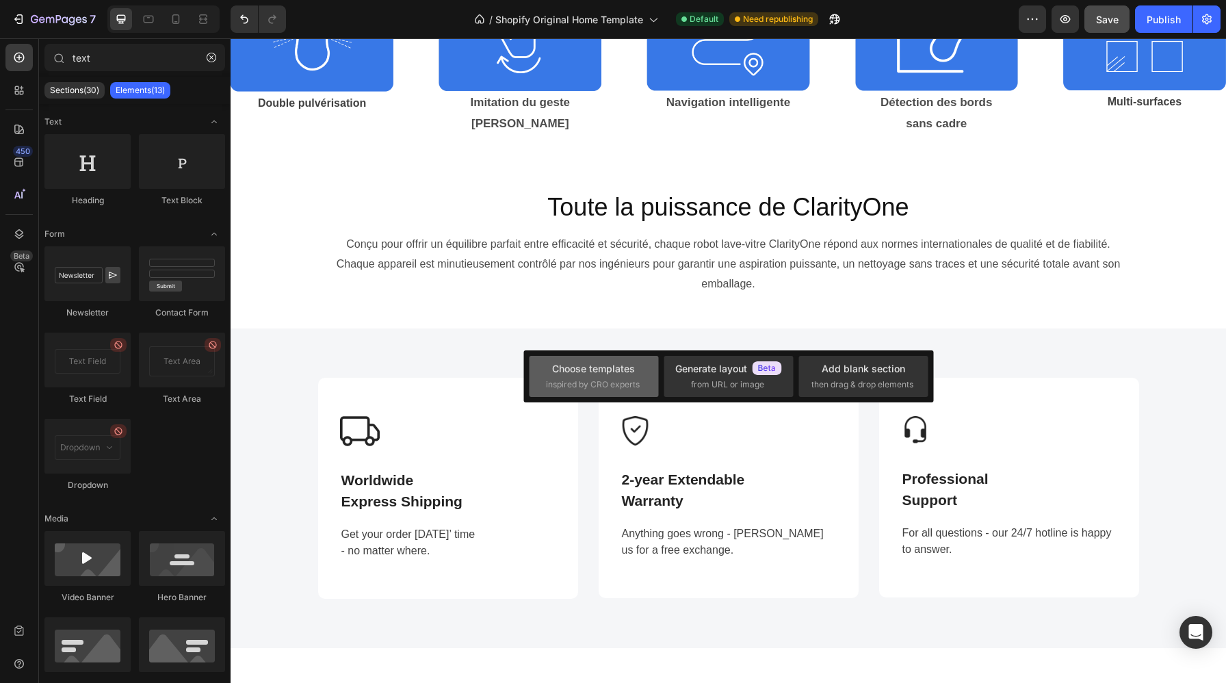
click at [605, 378] on span "inspired by CRO experts" at bounding box center [593, 384] width 94 height 12
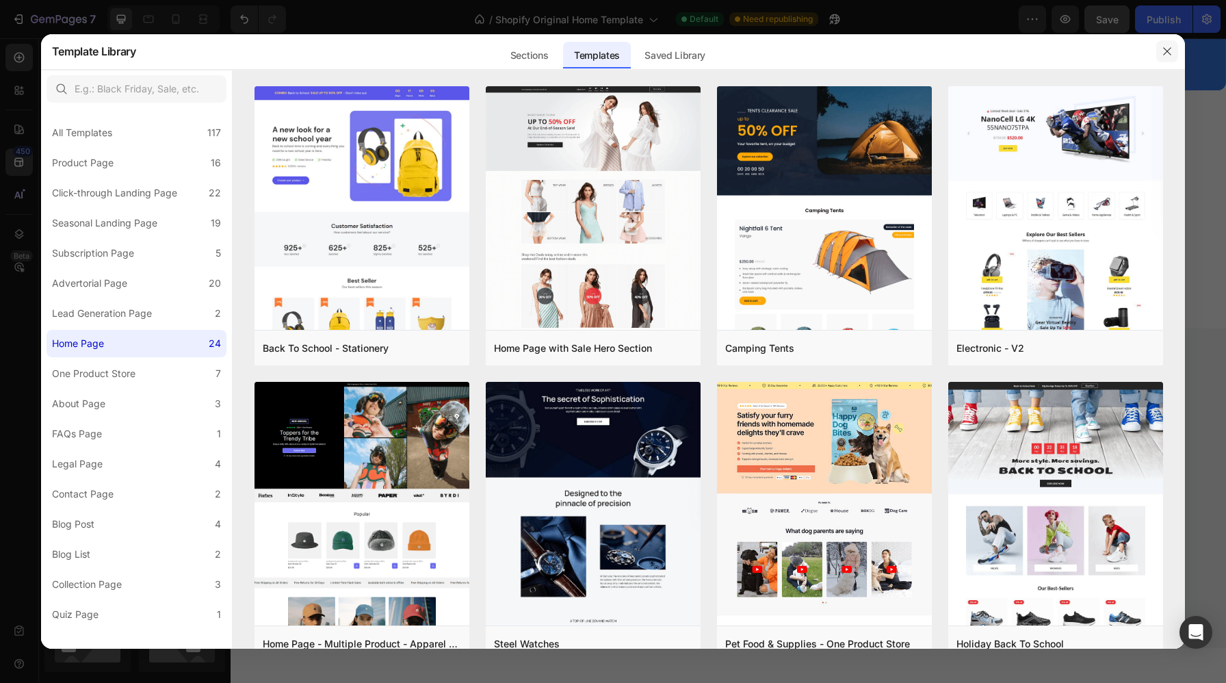
click at [1170, 50] on icon "button" at bounding box center [1166, 51] width 11 height 11
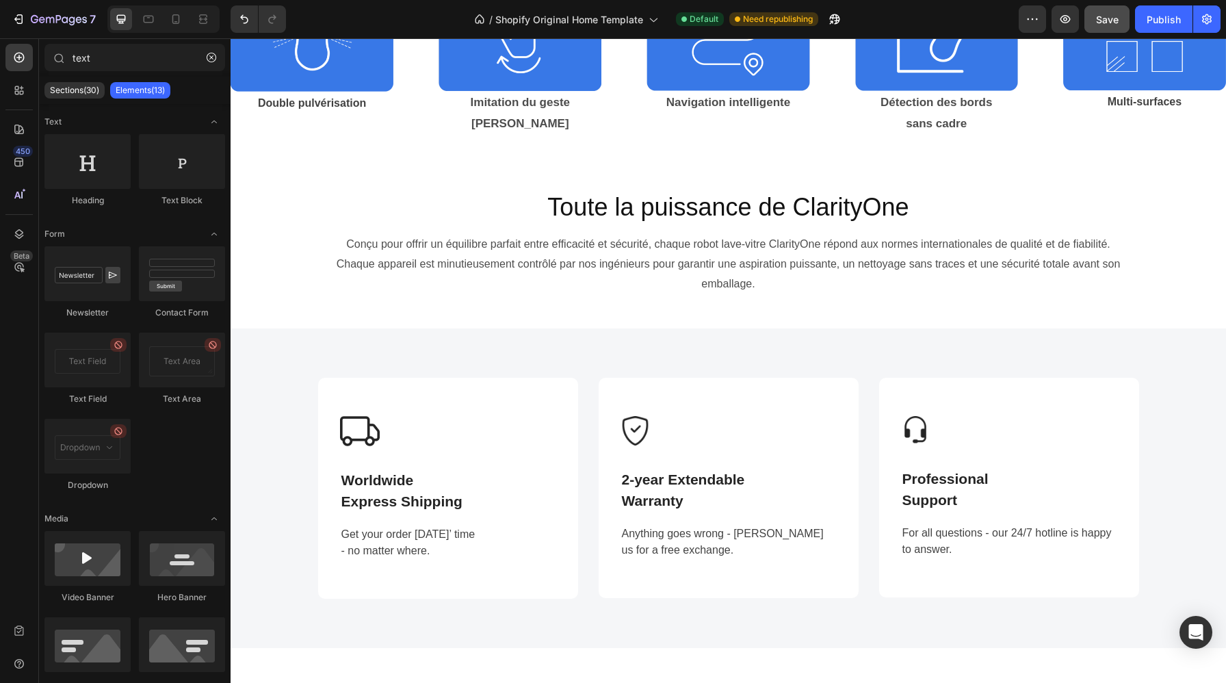
click at [89, 101] on div "Sections(30) Elements(13)" at bounding box center [134, 90] width 191 height 27
click at [86, 96] on div "Sections(30)" at bounding box center [74, 90] width 60 height 16
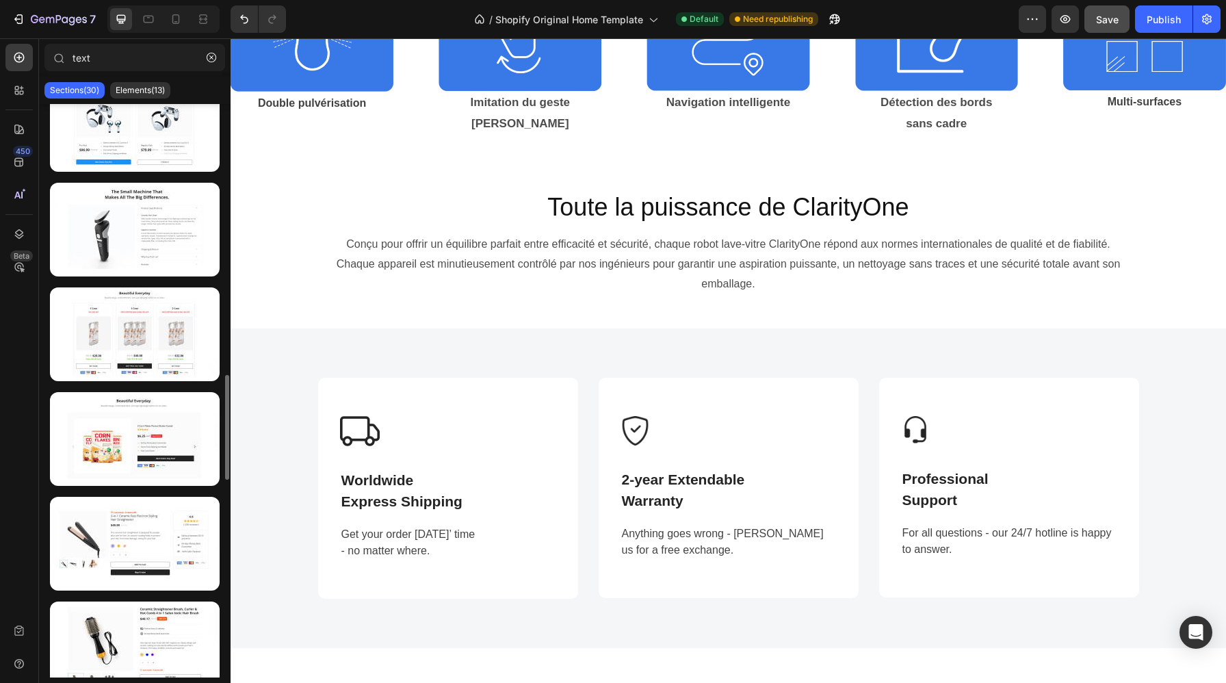
scroll to position [1500, 0]
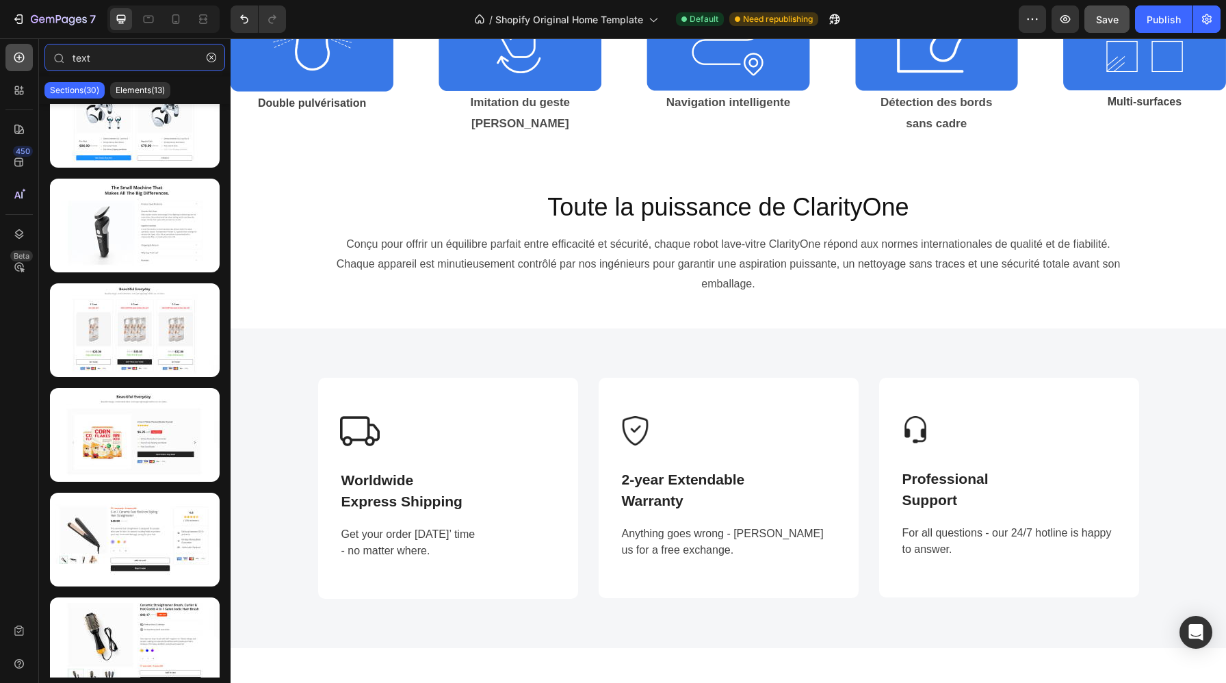
drag, startPoint x: 111, startPoint y: 56, endPoint x: 21, endPoint y: 49, distance: 89.8
click at [21, 49] on div "450 Beta text Sections(30) Elements(13) Text Heading Text Block Form Newsletter…" at bounding box center [115, 360] width 230 height 644
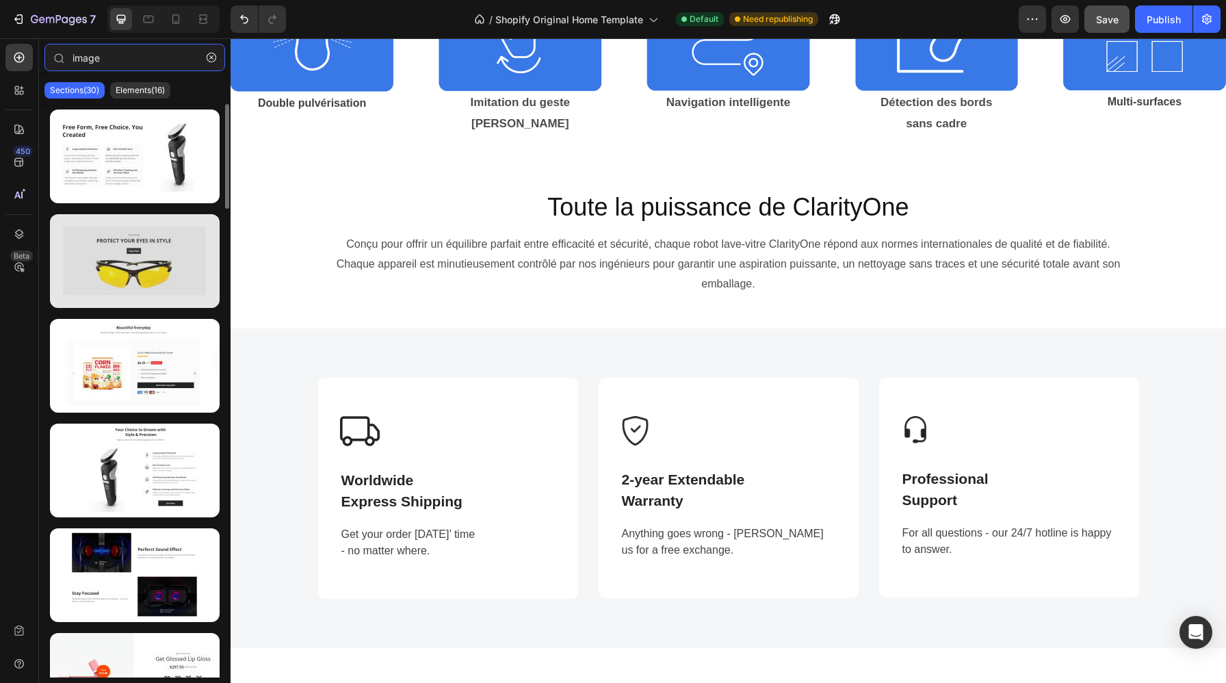
type input "image"
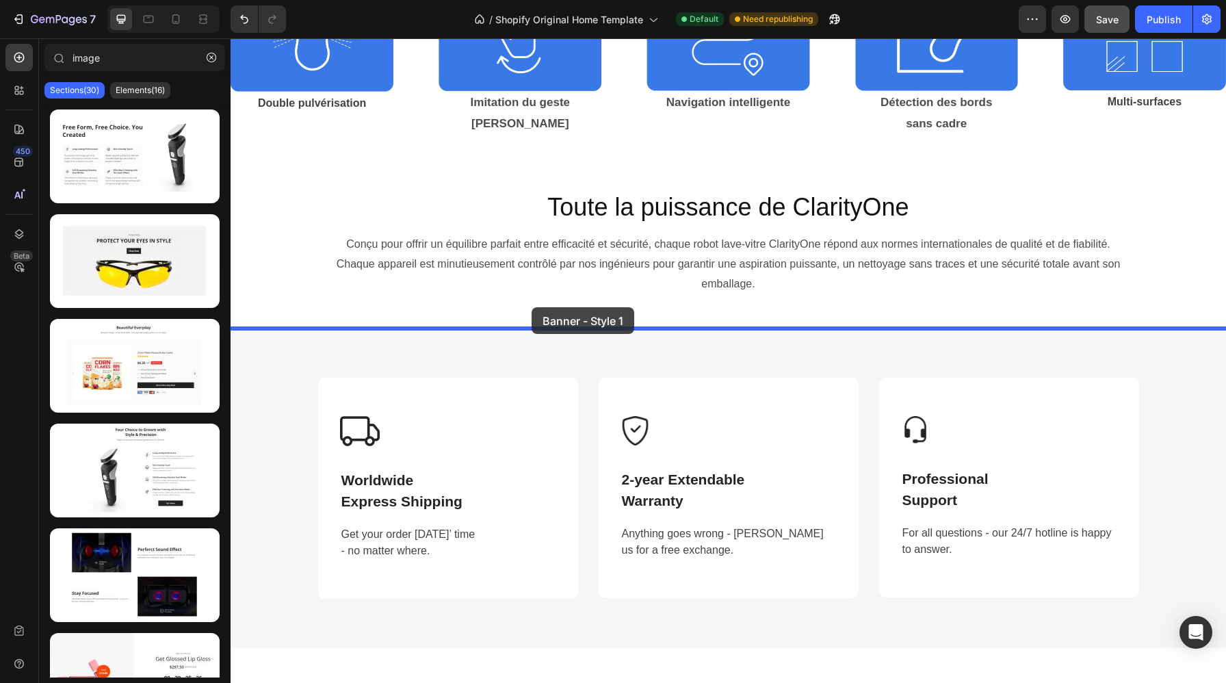
drag, startPoint x: 369, startPoint y: 305, endPoint x: 531, endPoint y: 307, distance: 162.1
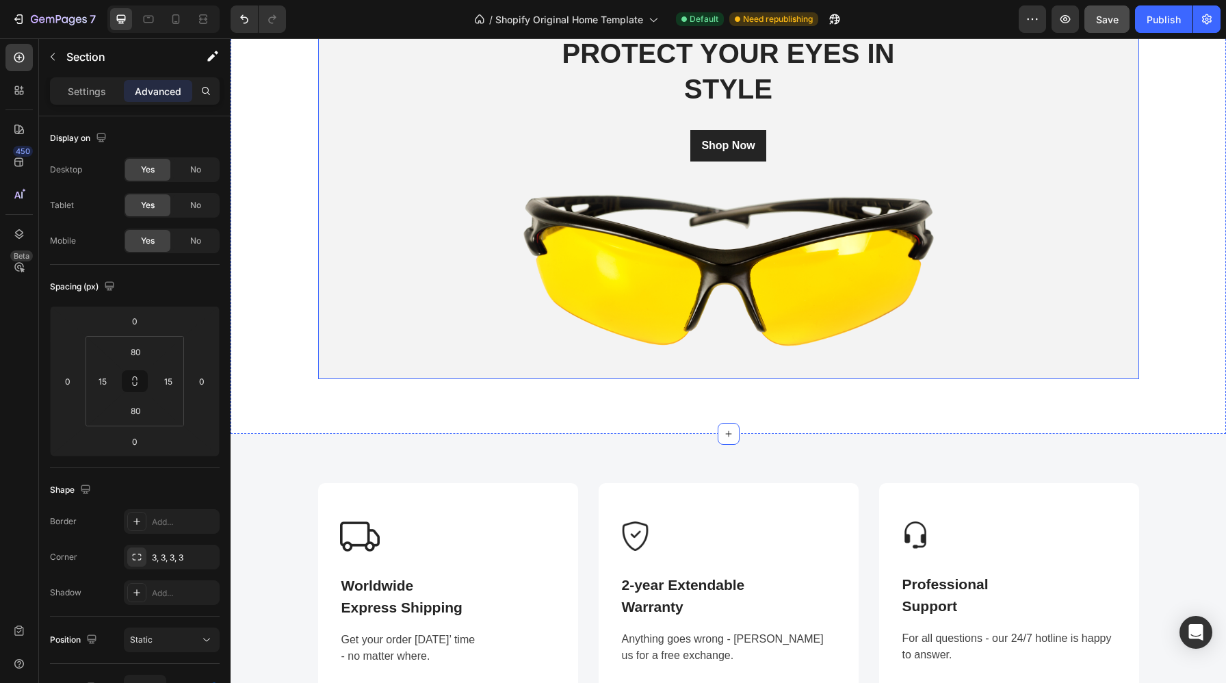
scroll to position [802, 0]
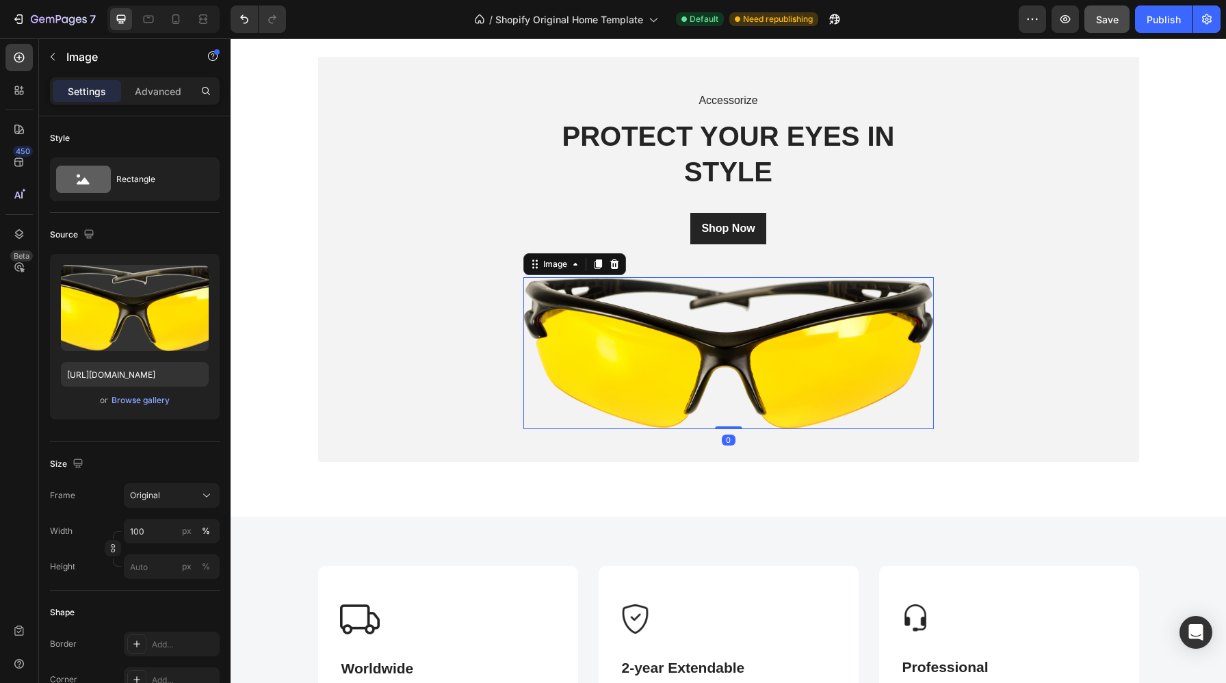
click at [761, 344] on img at bounding box center [728, 353] width 410 height 152
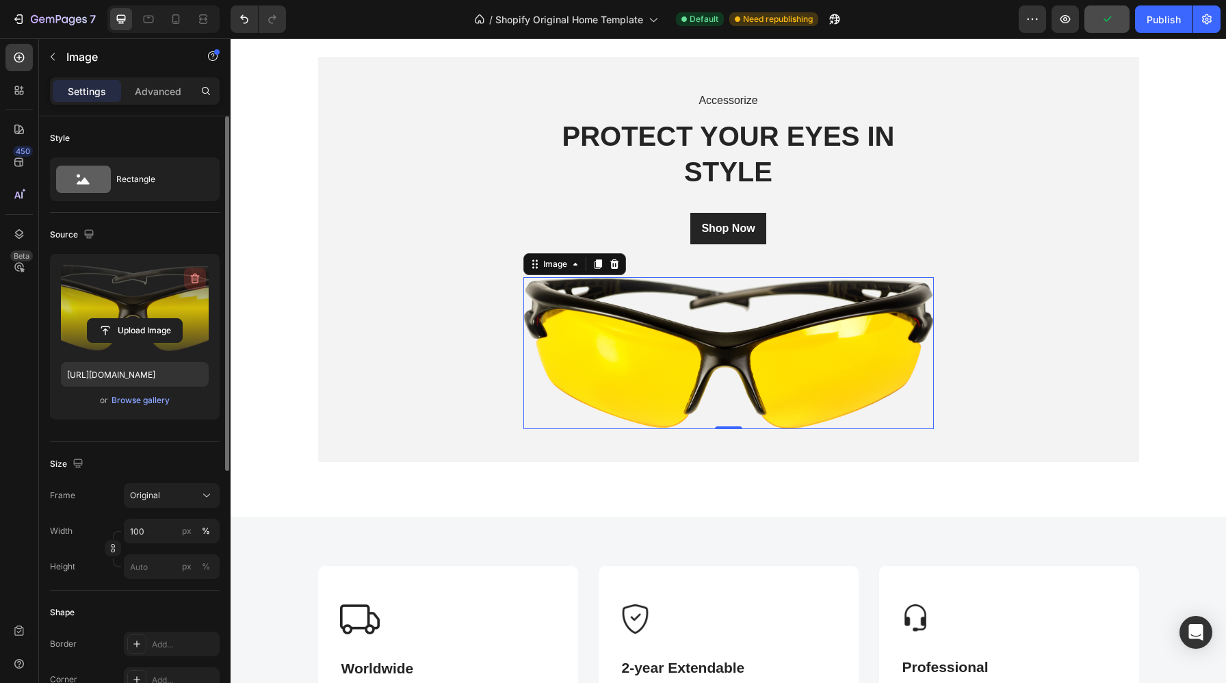
click at [199, 275] on icon "button" at bounding box center [195, 278] width 14 height 14
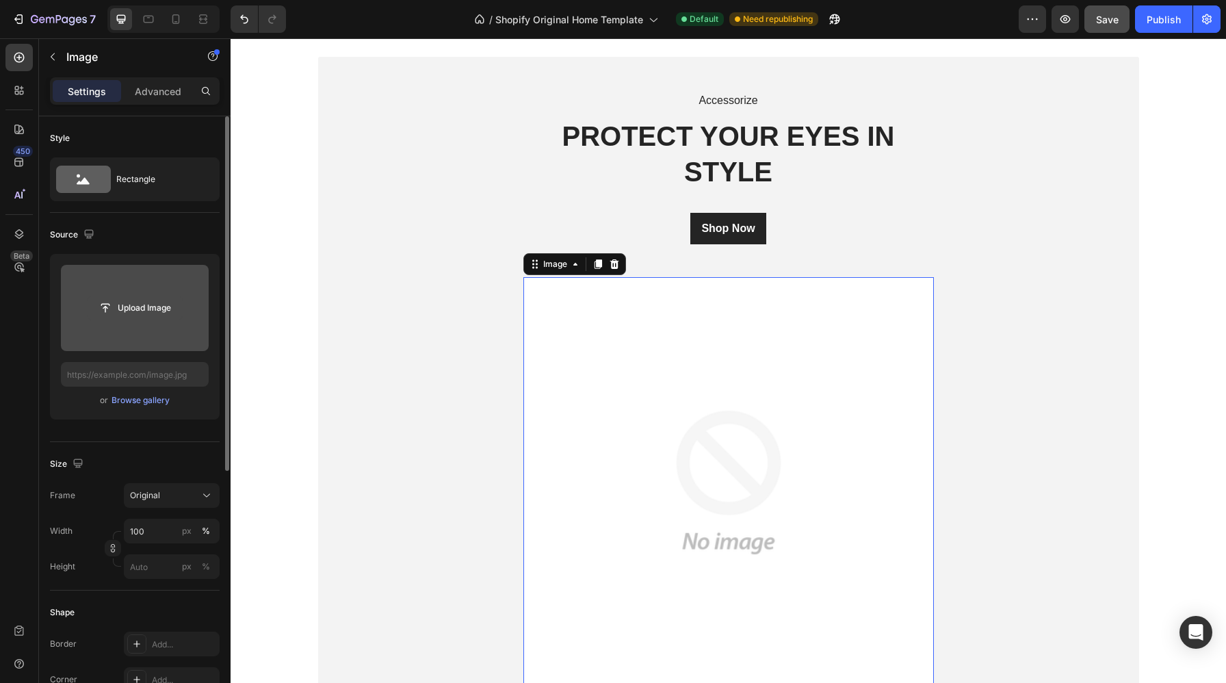
click at [127, 304] on input "file" at bounding box center [135, 307] width 94 height 23
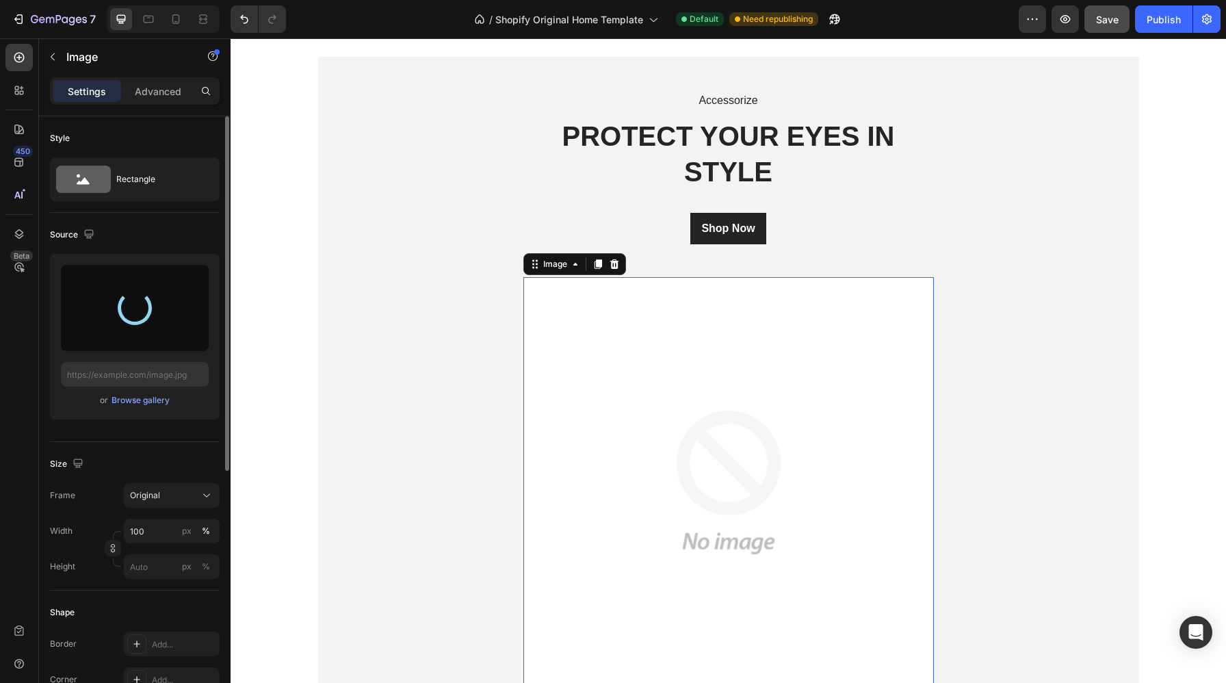
type input "https://cdn.shopify.com/s/files/1/0988/2779/6818/files/gempages_580636930635465…"
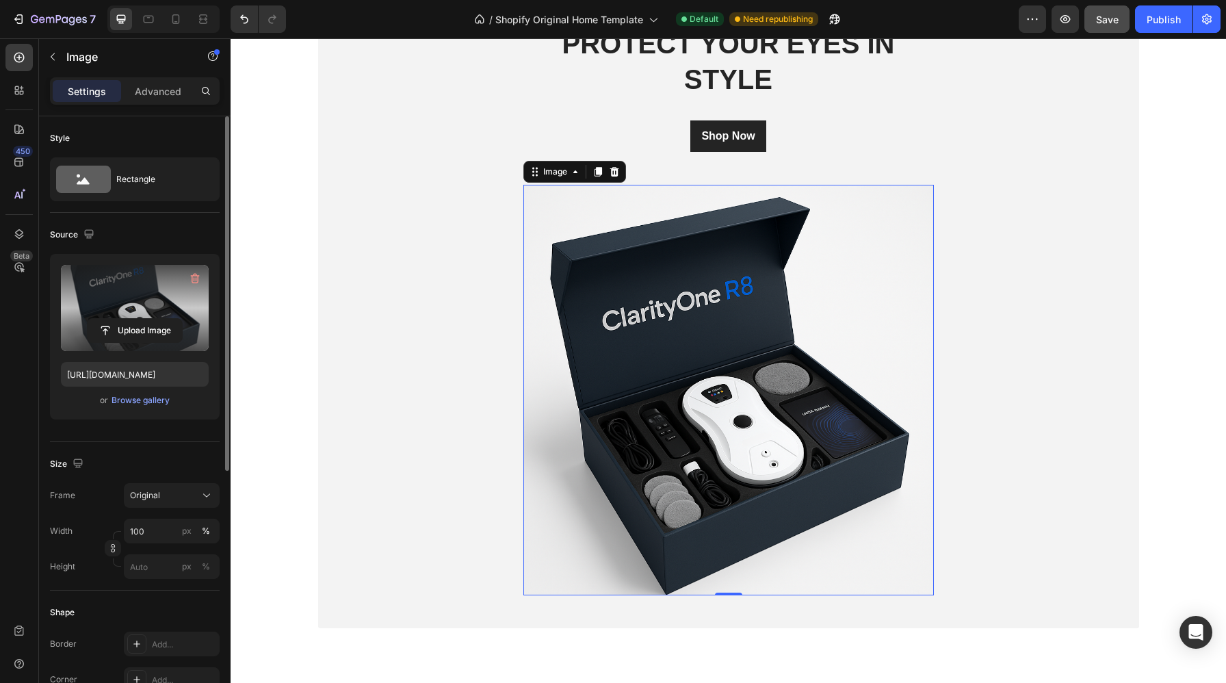
scroll to position [950, 0]
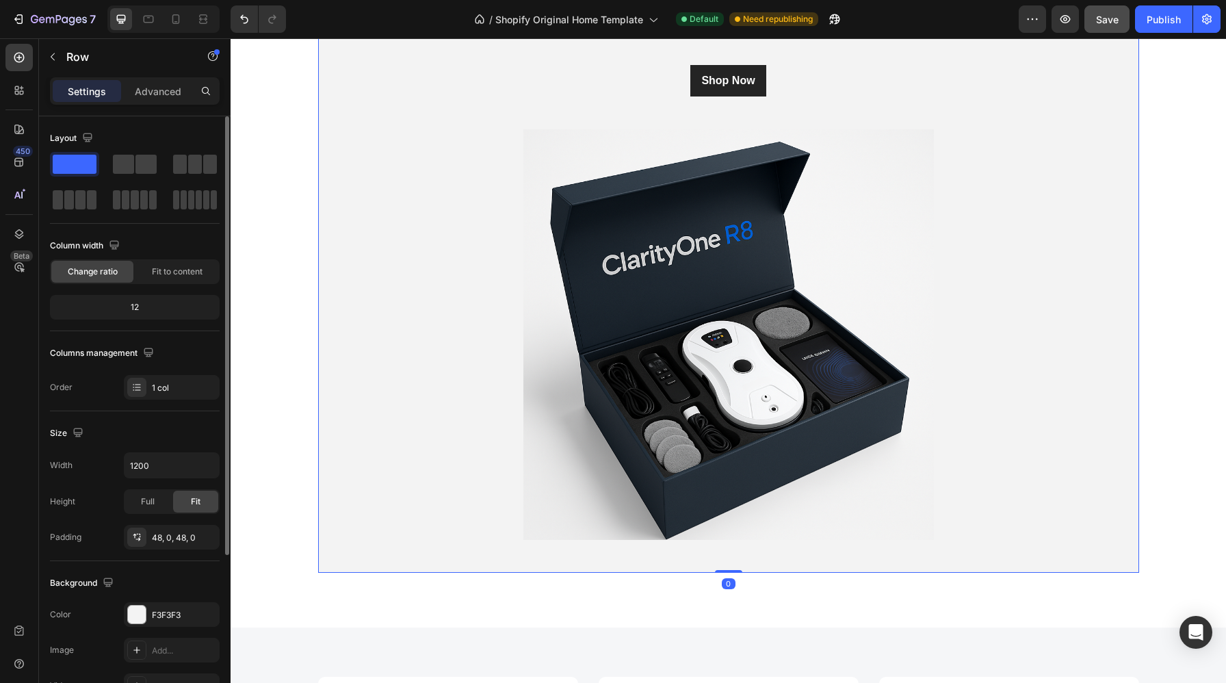
click at [1041, 461] on div "Accessorize Text block PROTECT YOUR EYES IN STYLE Heading Shop Now Button Image…" at bounding box center [728, 241] width 821 height 598
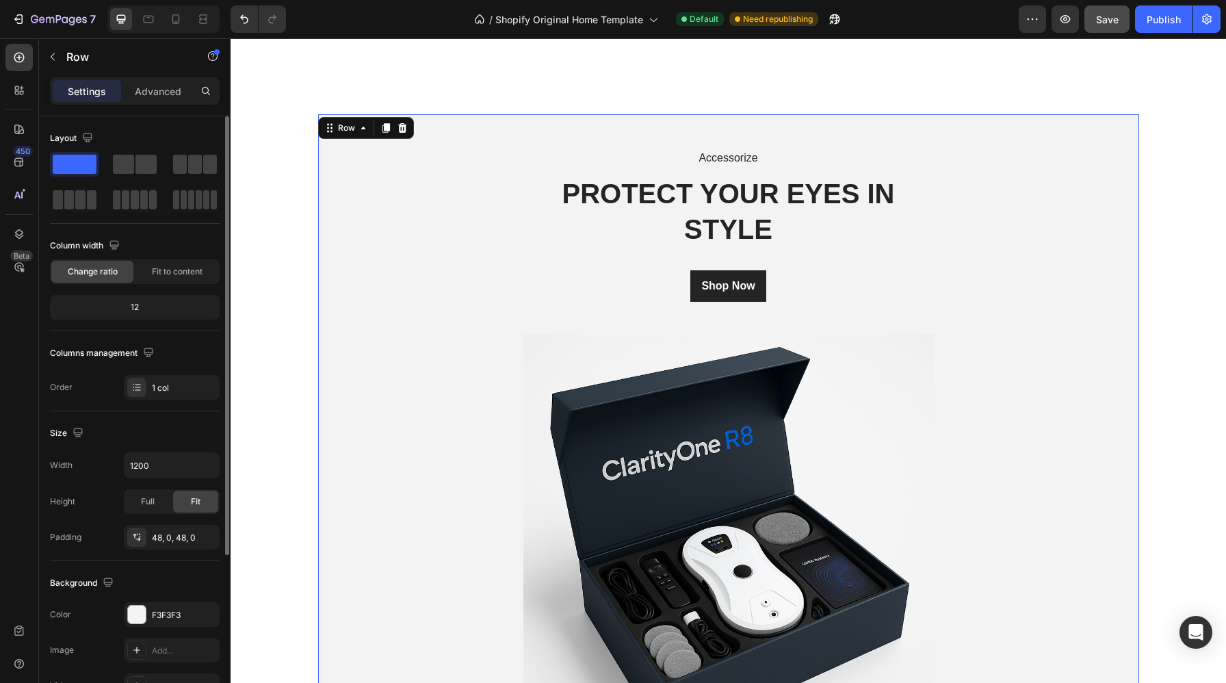
scroll to position [741, 0]
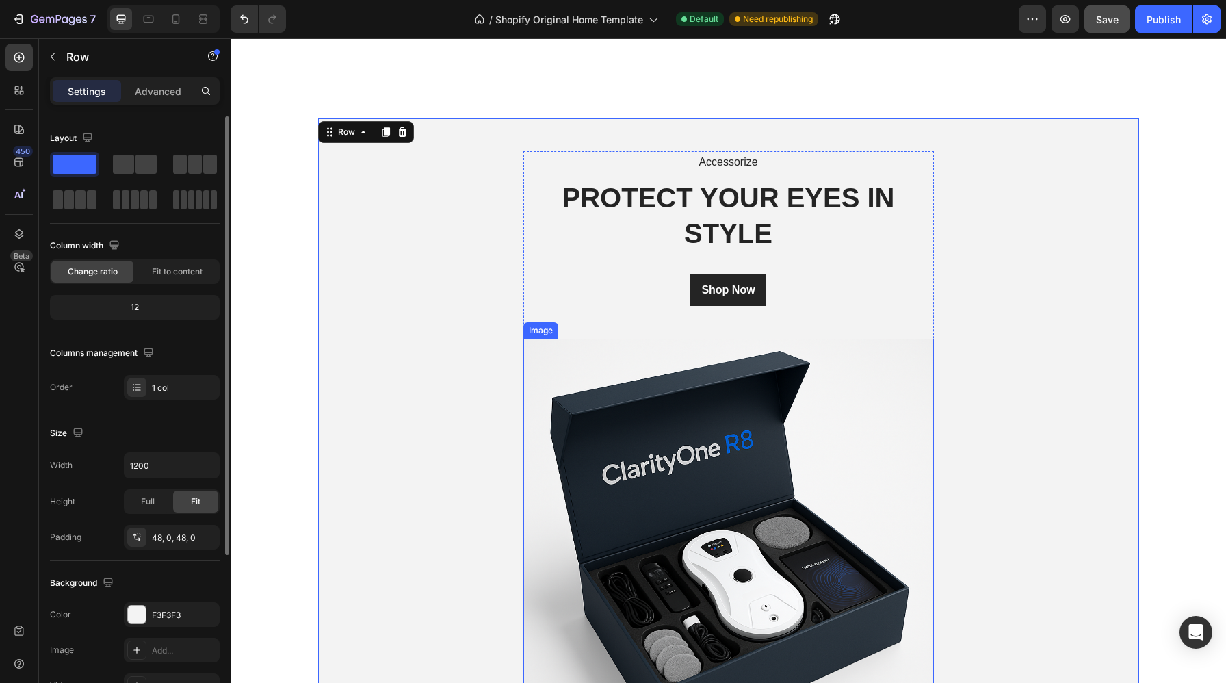
click at [655, 509] on img at bounding box center [728, 544] width 410 height 410
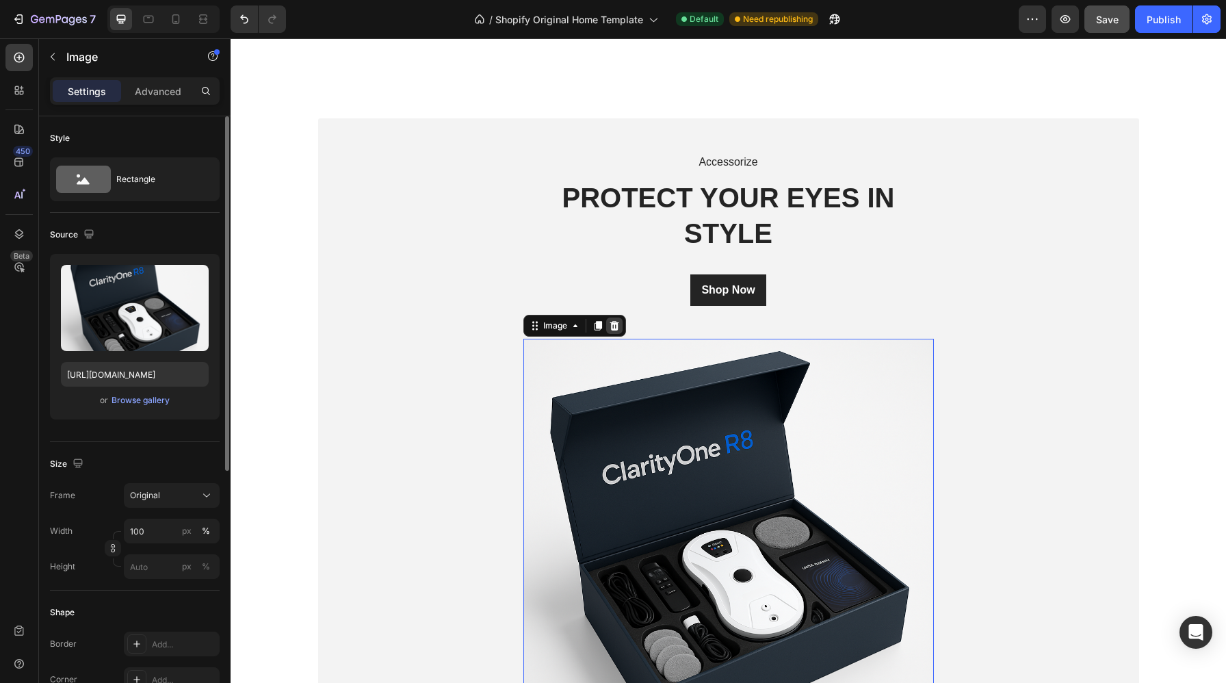
click at [622, 328] on div at bounding box center [614, 325] width 16 height 16
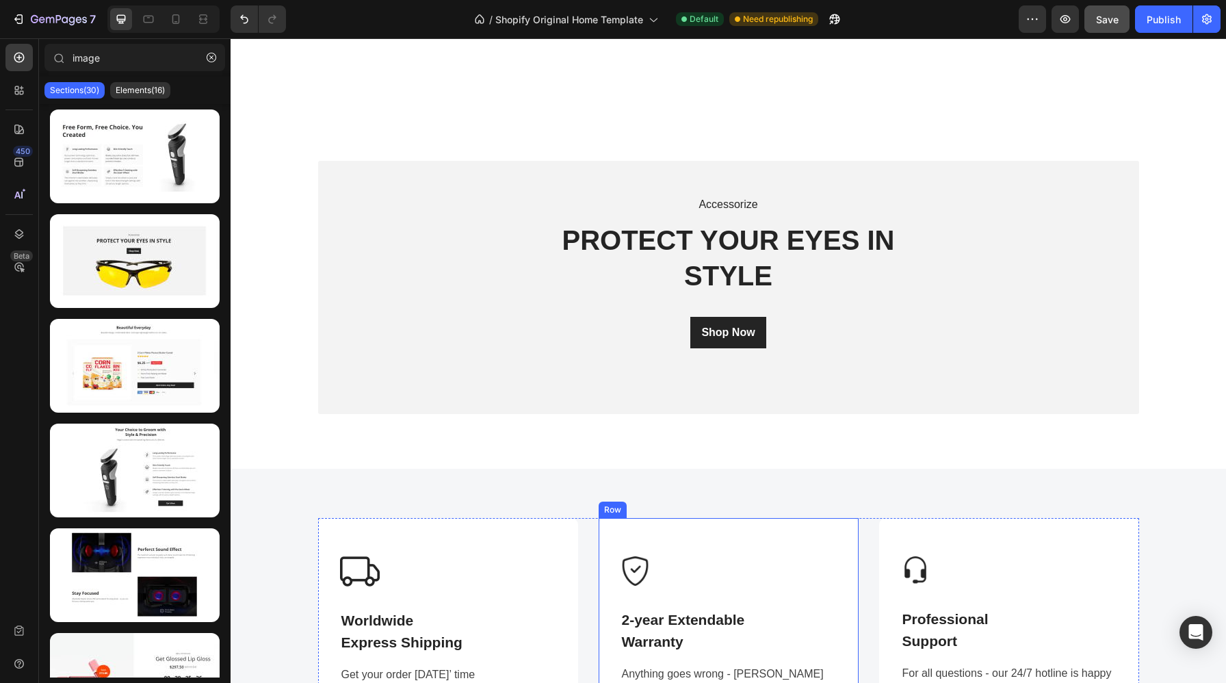
scroll to position [600, 0]
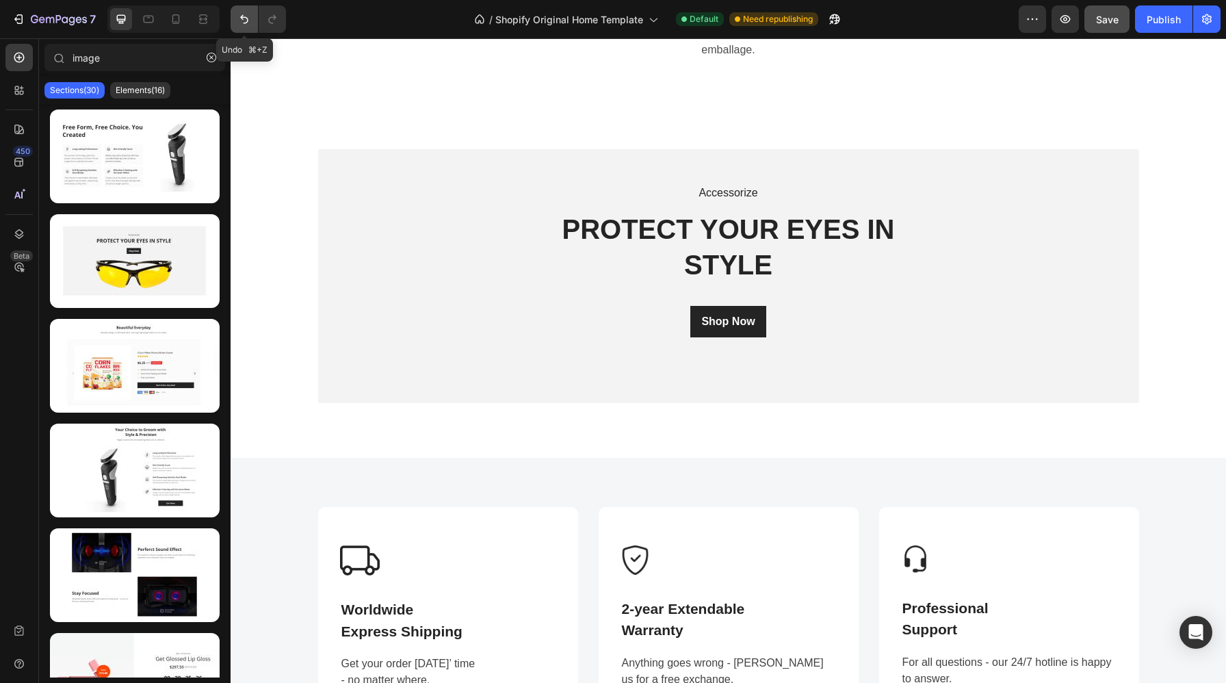
click at [243, 13] on icon "Undo/Redo" at bounding box center [244, 19] width 14 height 14
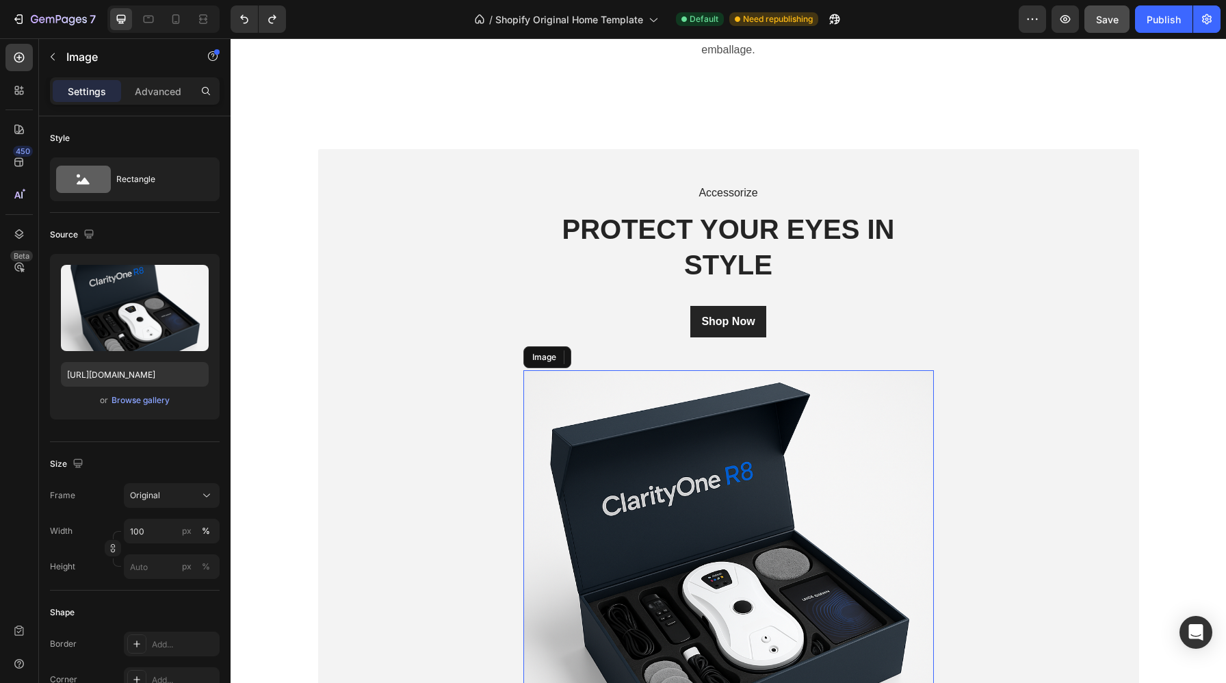
click at [642, 477] on img at bounding box center [728, 575] width 410 height 410
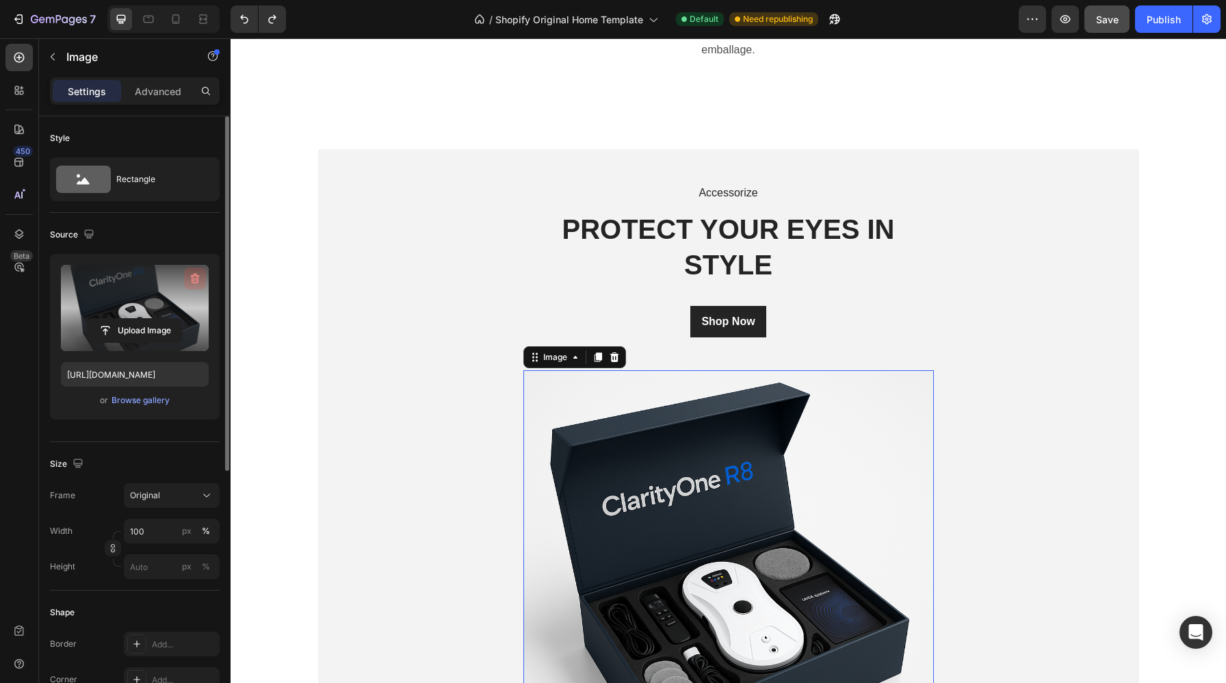
click at [198, 277] on icon "button" at bounding box center [195, 278] width 14 height 14
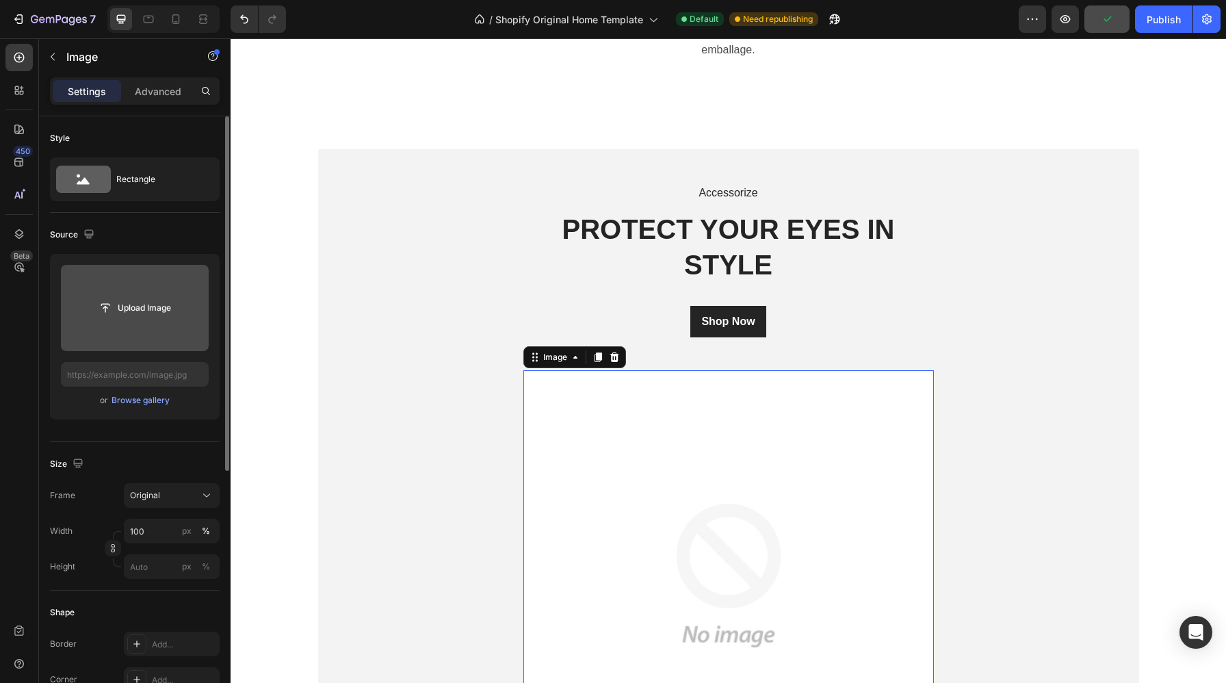
click at [134, 301] on input "file" at bounding box center [135, 307] width 94 height 23
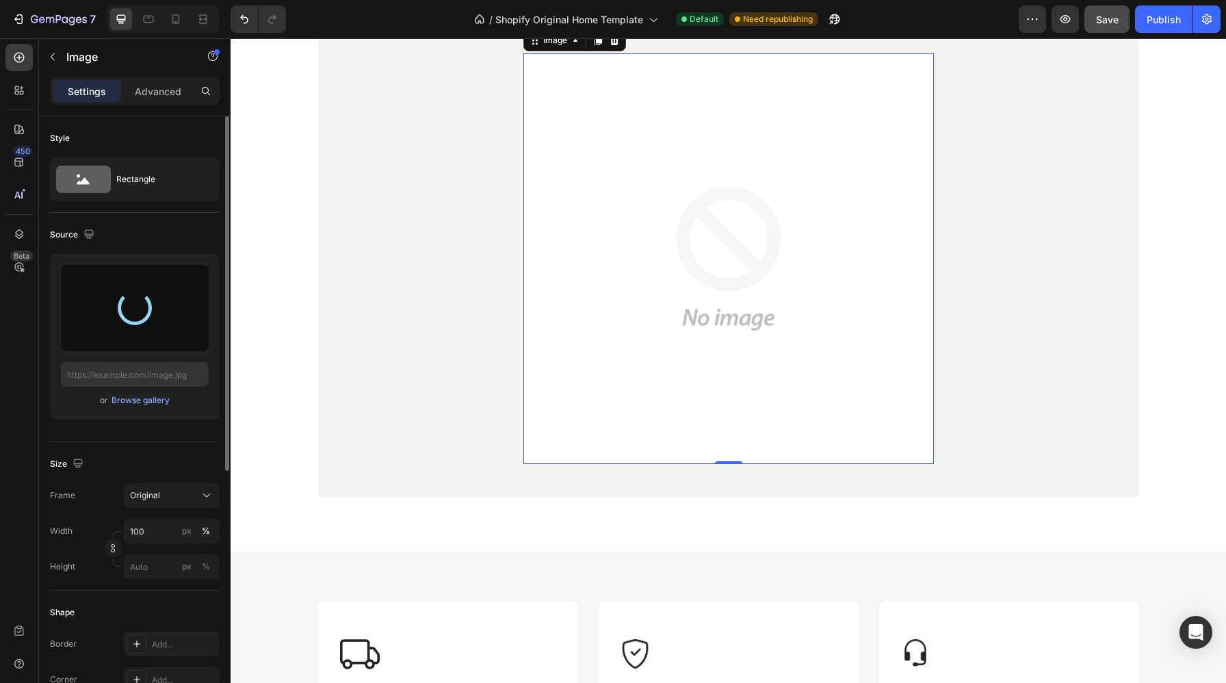
scroll to position [921, 0]
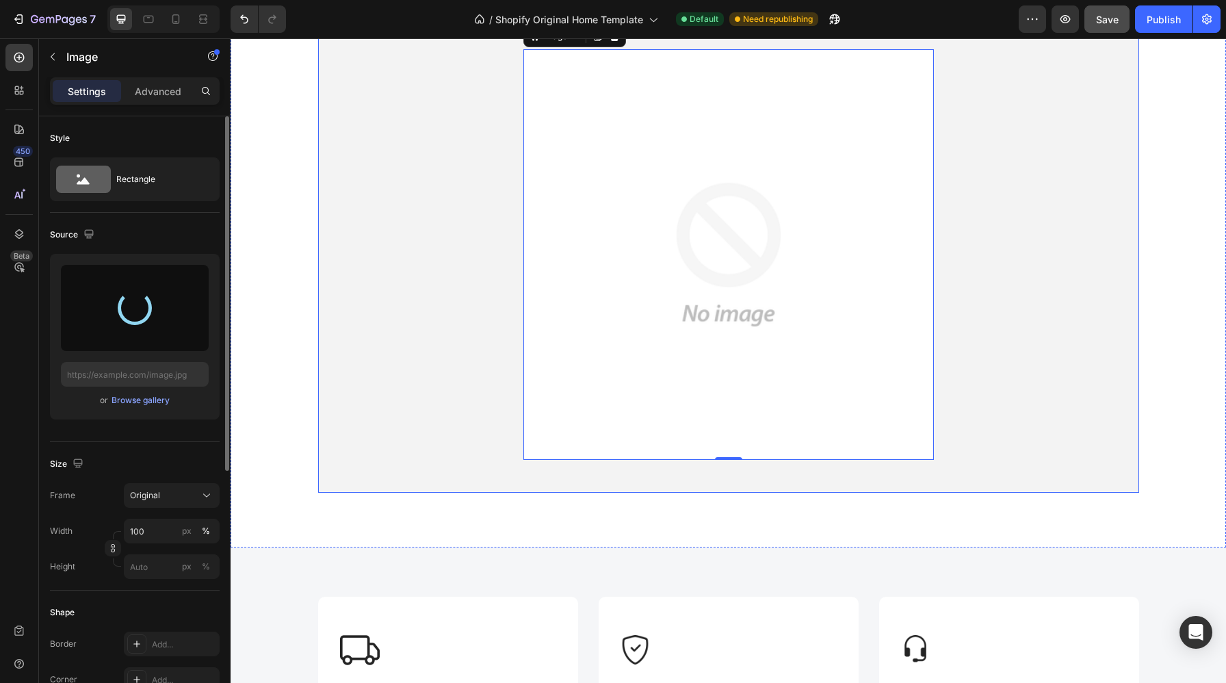
type input "https://cdn.shopify.com/s/files/1/0988/2779/6818/files/gempages_580636930635465…"
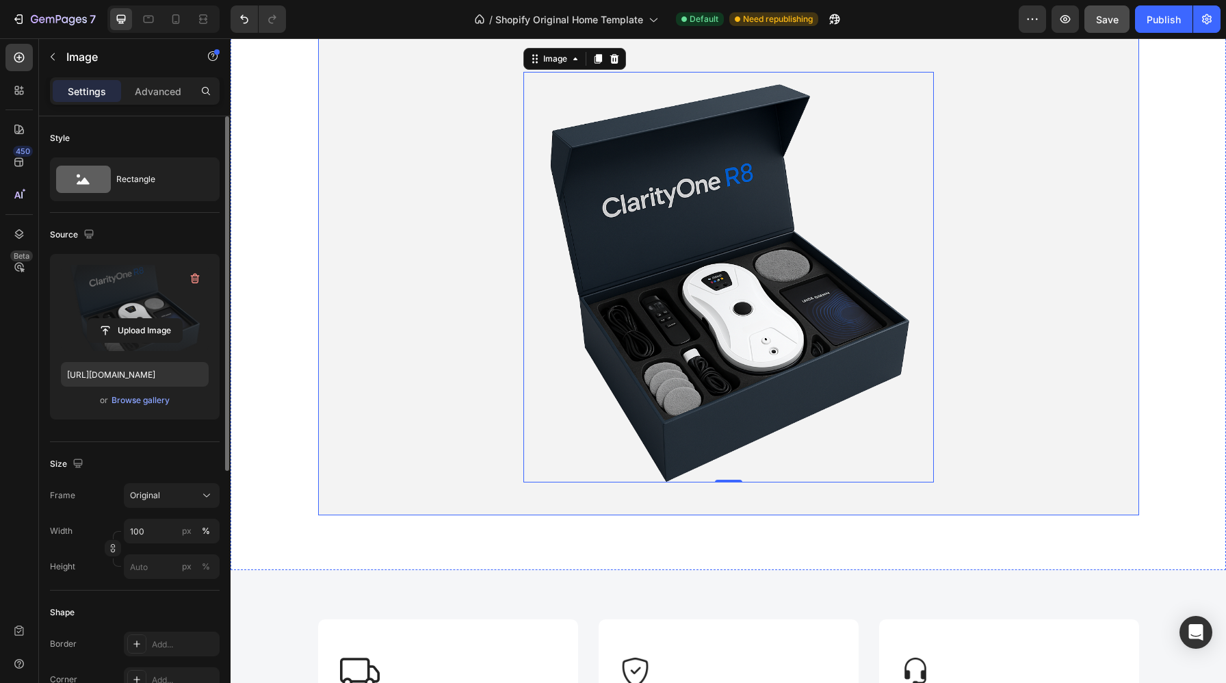
scroll to position [895, 0]
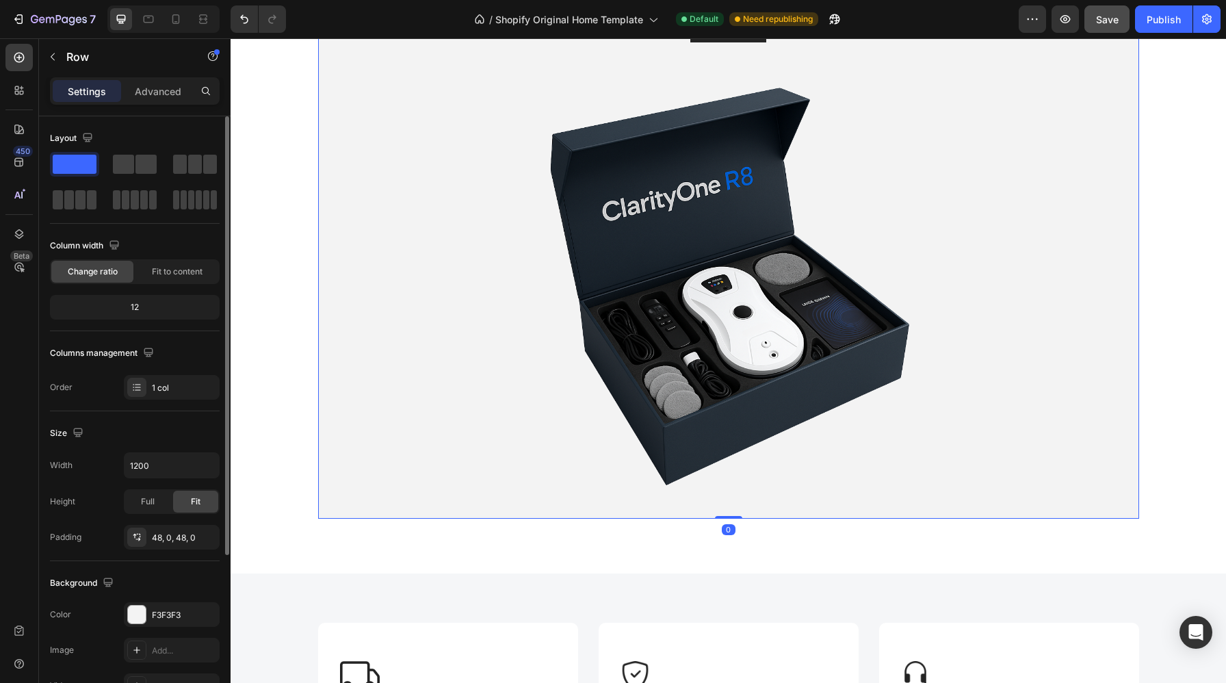
click at [1020, 343] on div "Accessorize Text block PROTECT YOUR EYES IN STYLE Heading Shop Now Button Image…" at bounding box center [728, 186] width 821 height 598
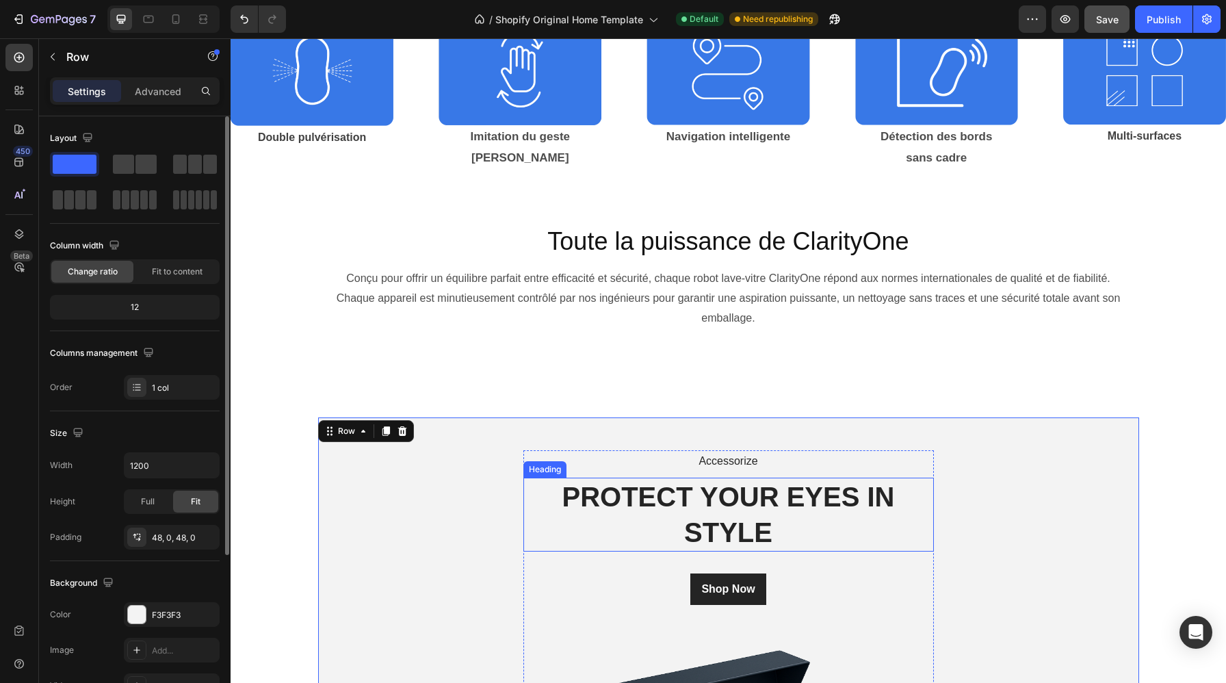
scroll to position [743, 0]
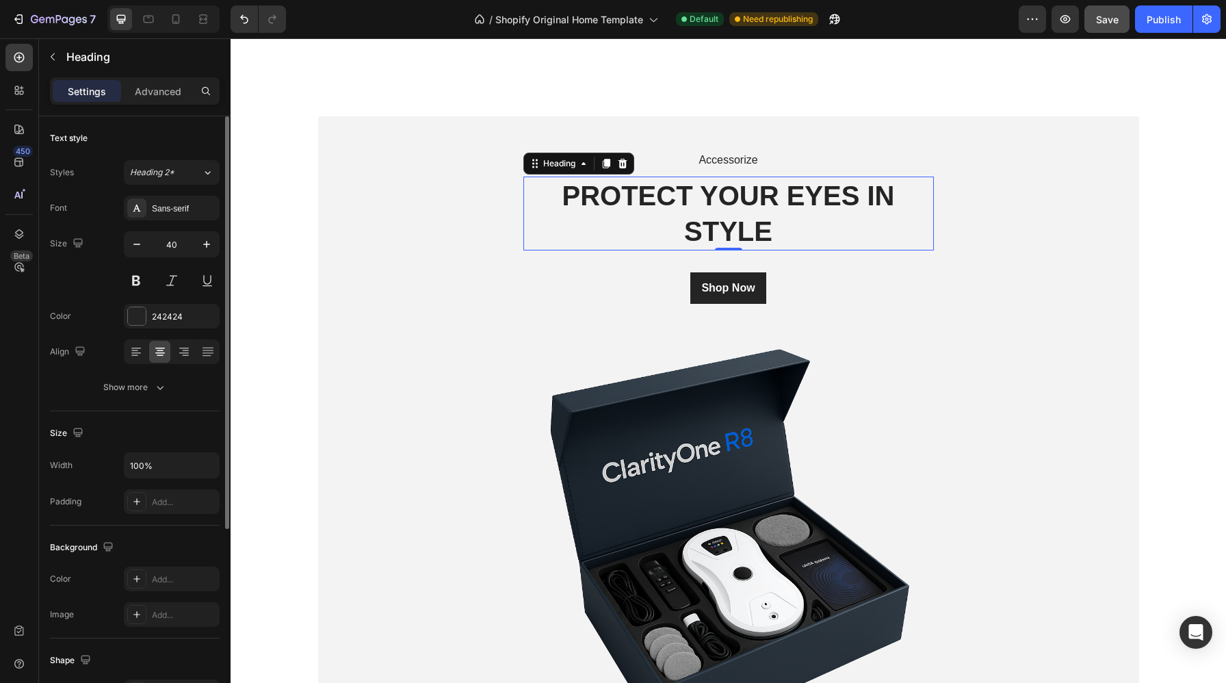
click at [813, 235] on p "PROTECT YOUR EYES IN STYLE" at bounding box center [729, 213] width 408 height 71
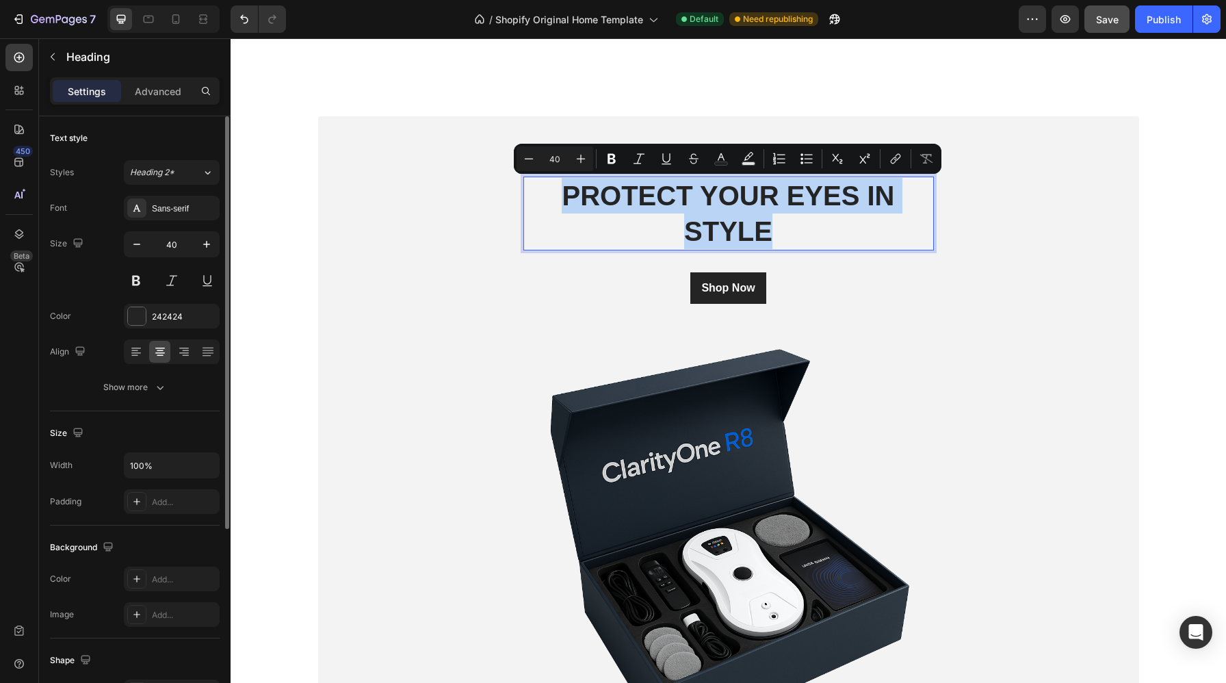
drag, startPoint x: 813, startPoint y: 235, endPoint x: 557, endPoint y: 182, distance: 261.8
click at [557, 182] on p "PROTECT YOUR EYES IN STYLE" at bounding box center [729, 213] width 408 height 71
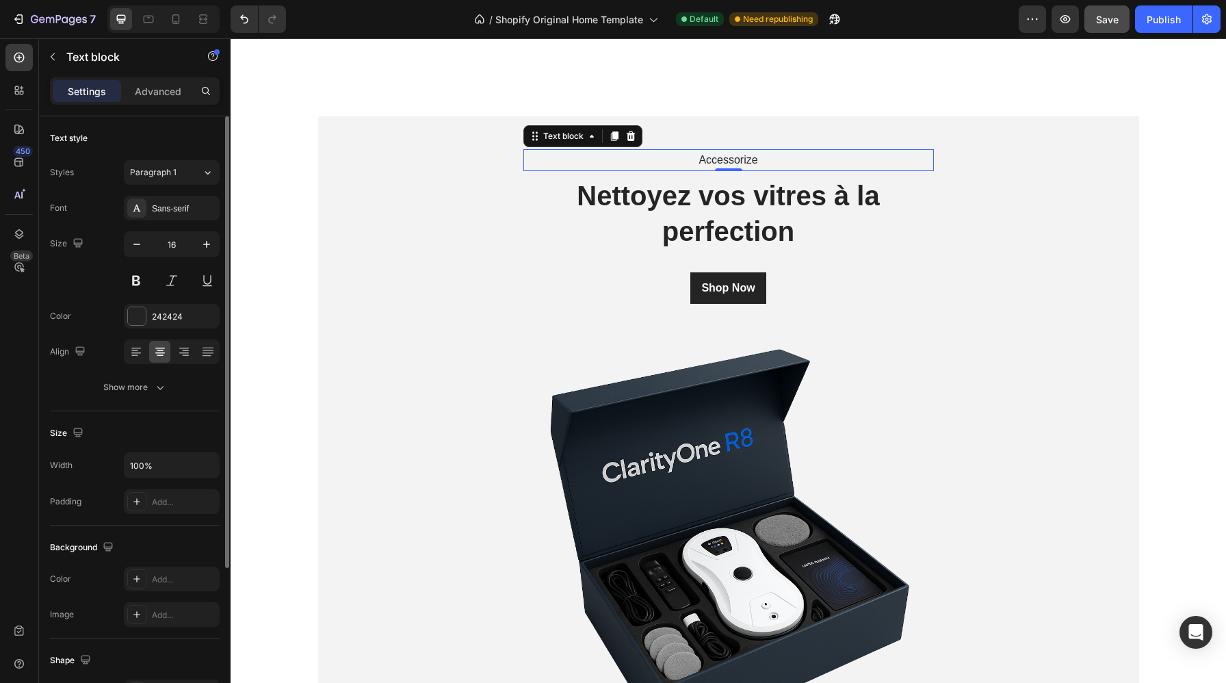
click at [795, 156] on p "Accessorize" at bounding box center [729, 160] width 408 height 20
click at [636, 141] on div at bounding box center [630, 136] width 16 height 16
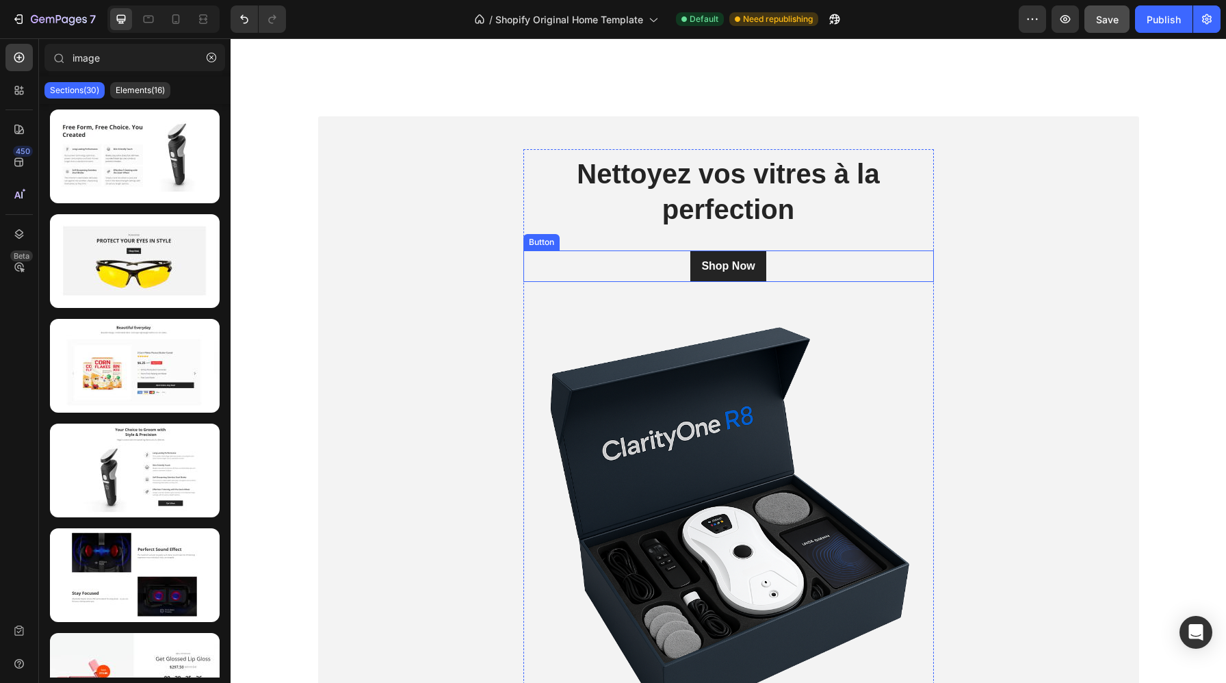
click at [786, 254] on div "Shop Now Button" at bounding box center [728, 265] width 410 height 31
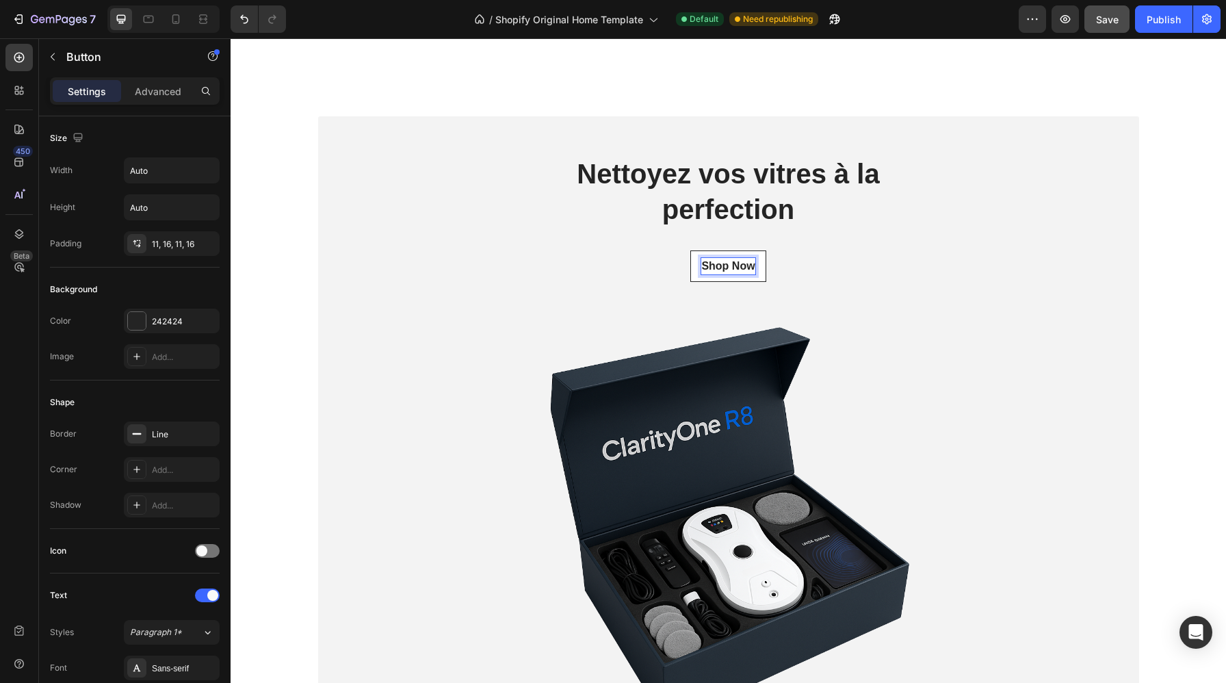
click at [733, 269] on div "Shop Now" at bounding box center [727, 266] width 53 height 16
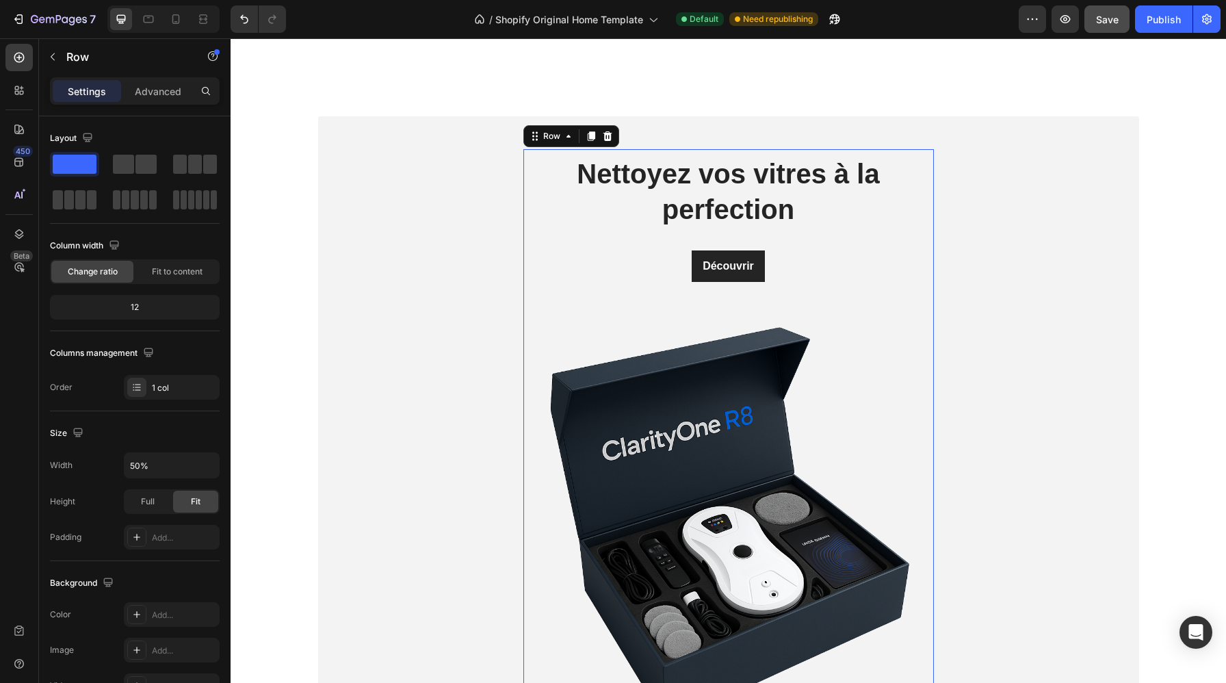
click at [856, 308] on div "Découvrir Button" at bounding box center [728, 271] width 410 height 86
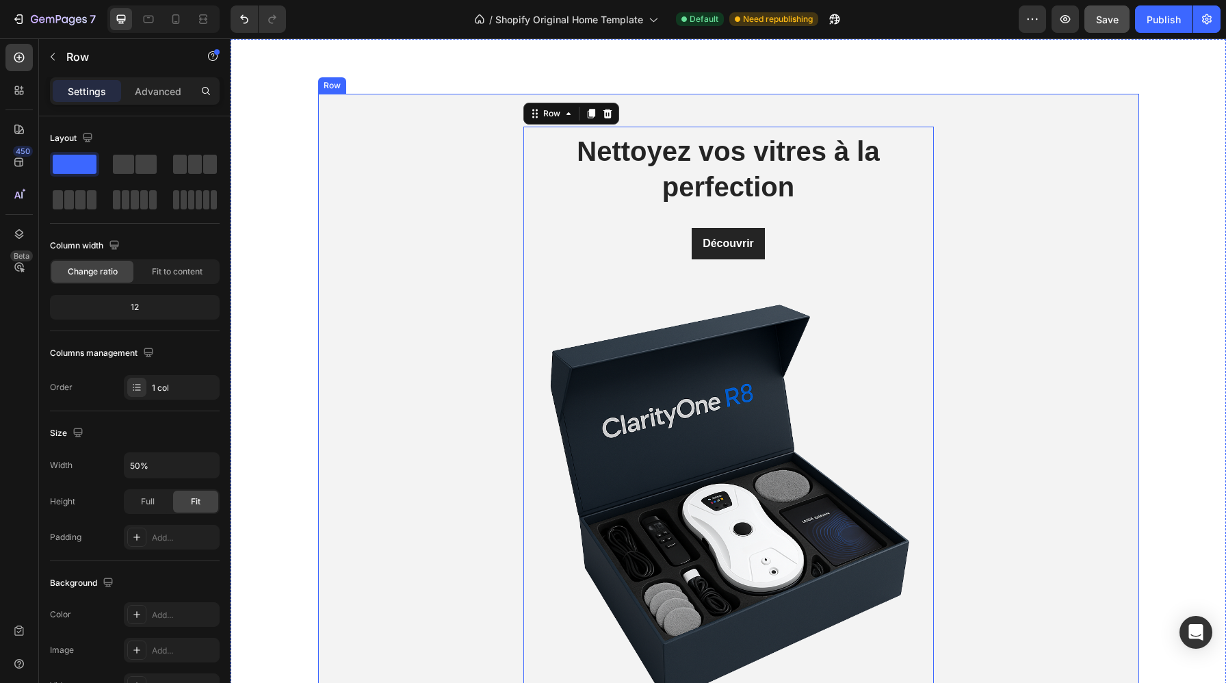
scroll to position [773, 0]
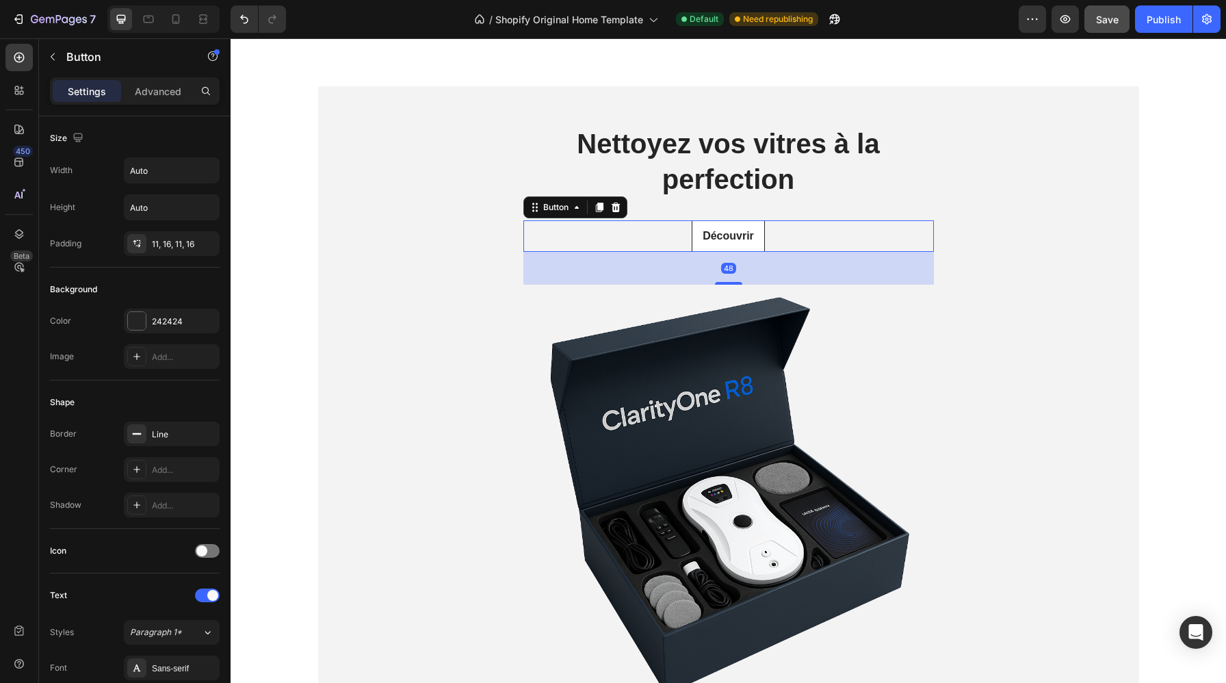
click at [743, 224] on button "Découvrir" at bounding box center [727, 235] width 73 height 31
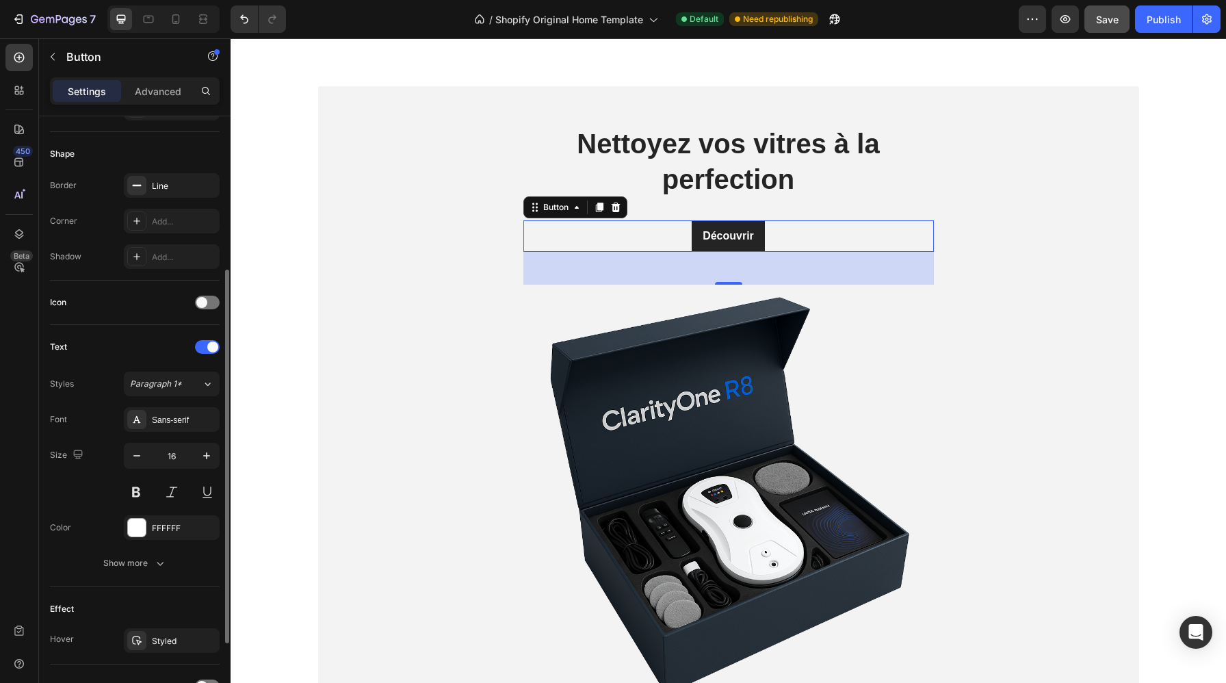
scroll to position [260, 0]
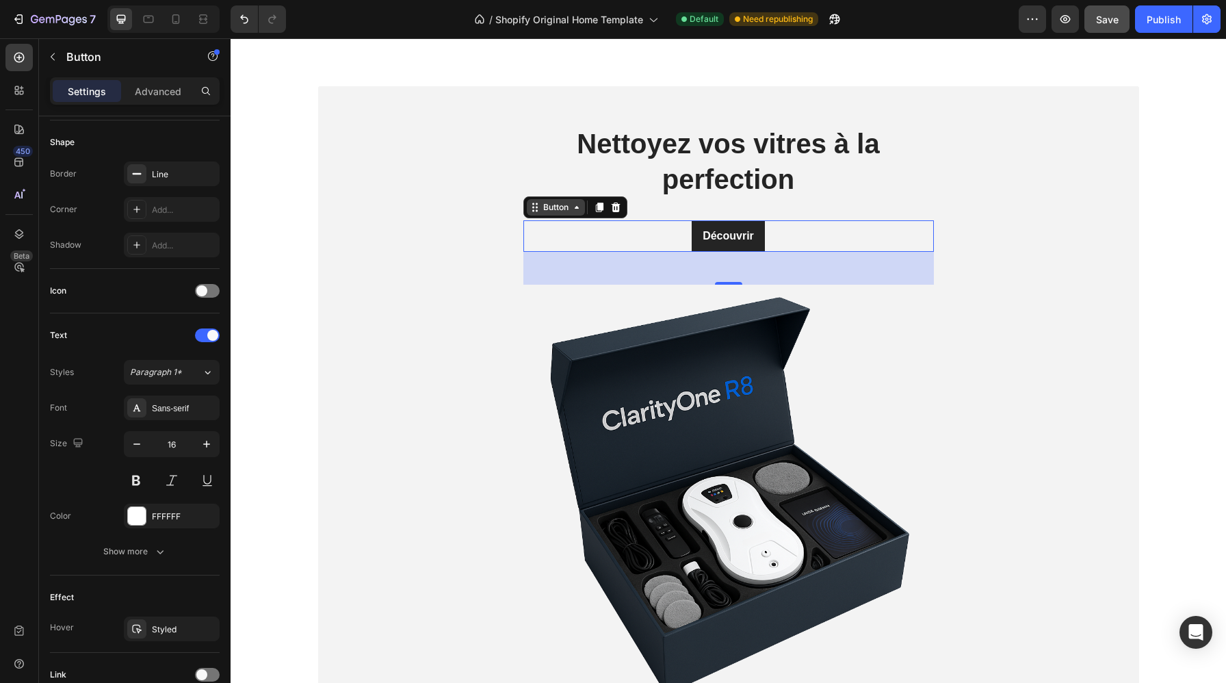
click at [553, 209] on div "Button" at bounding box center [555, 207] width 31 height 12
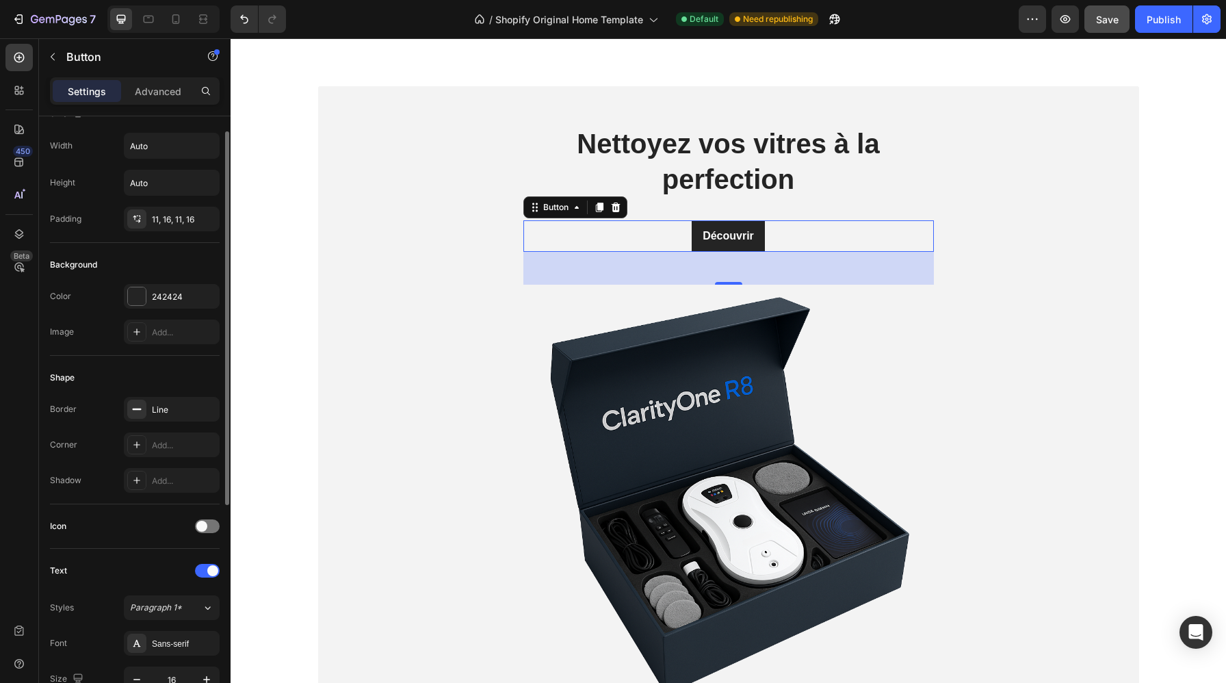
scroll to position [0, 0]
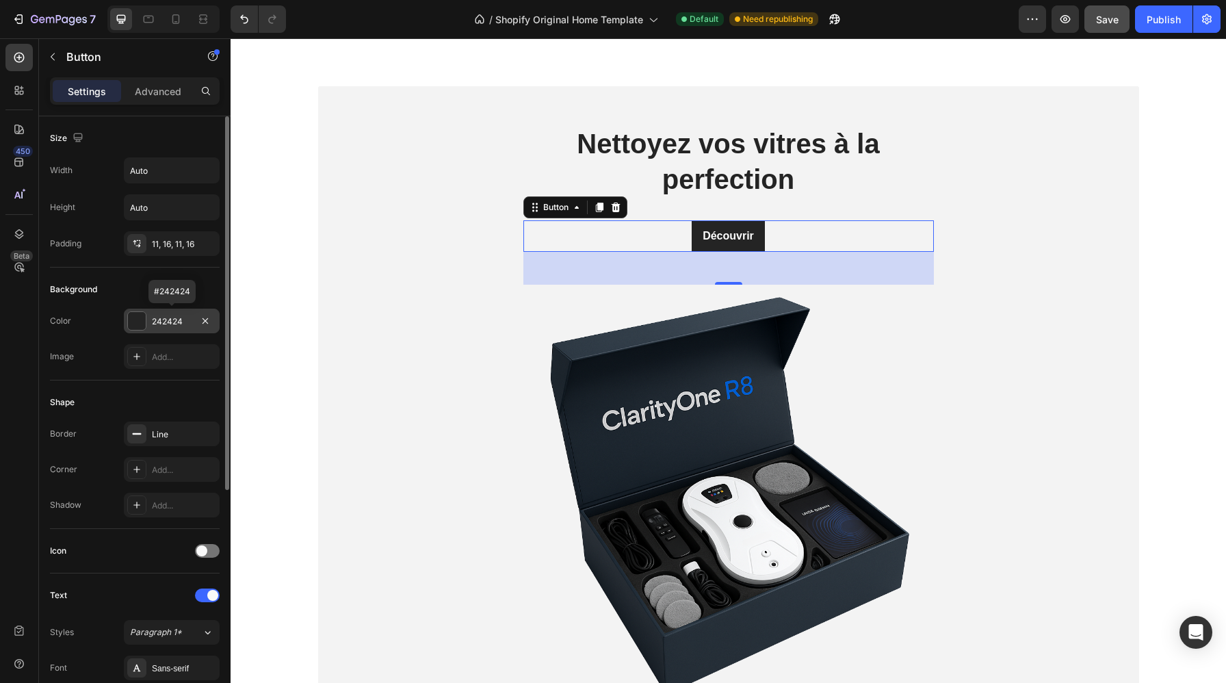
click at [137, 317] on div at bounding box center [137, 321] width 18 height 18
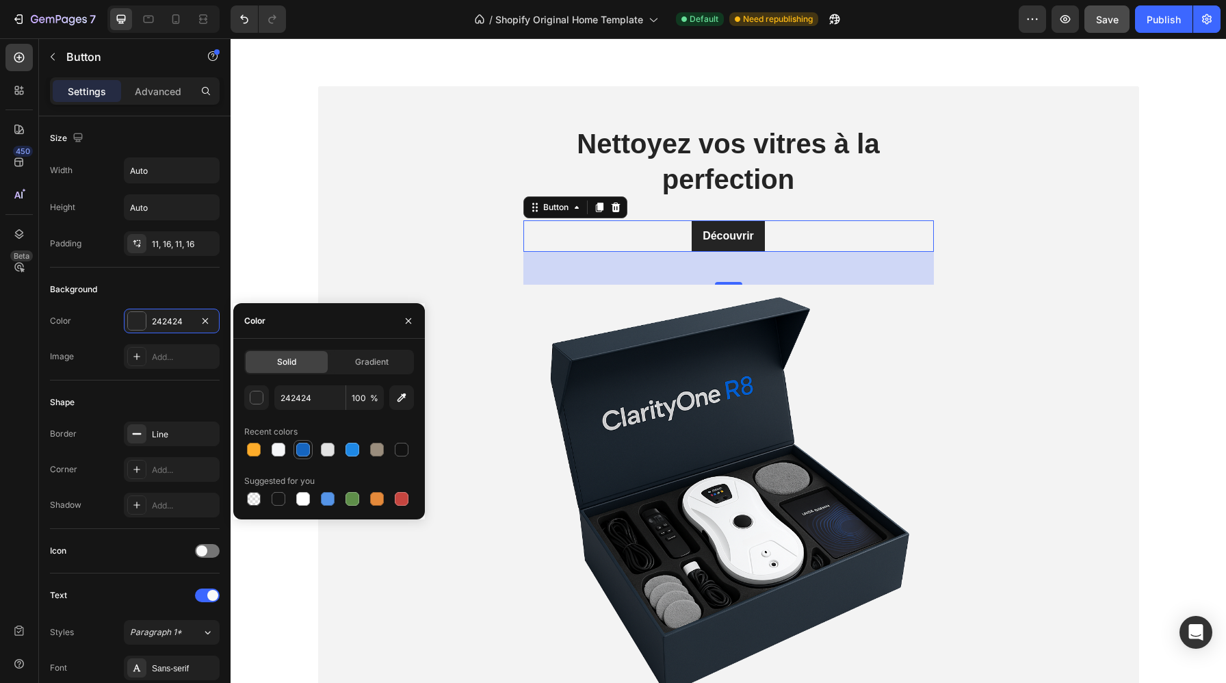
click at [307, 447] on div at bounding box center [303, 449] width 14 height 14
type input "1565C0"
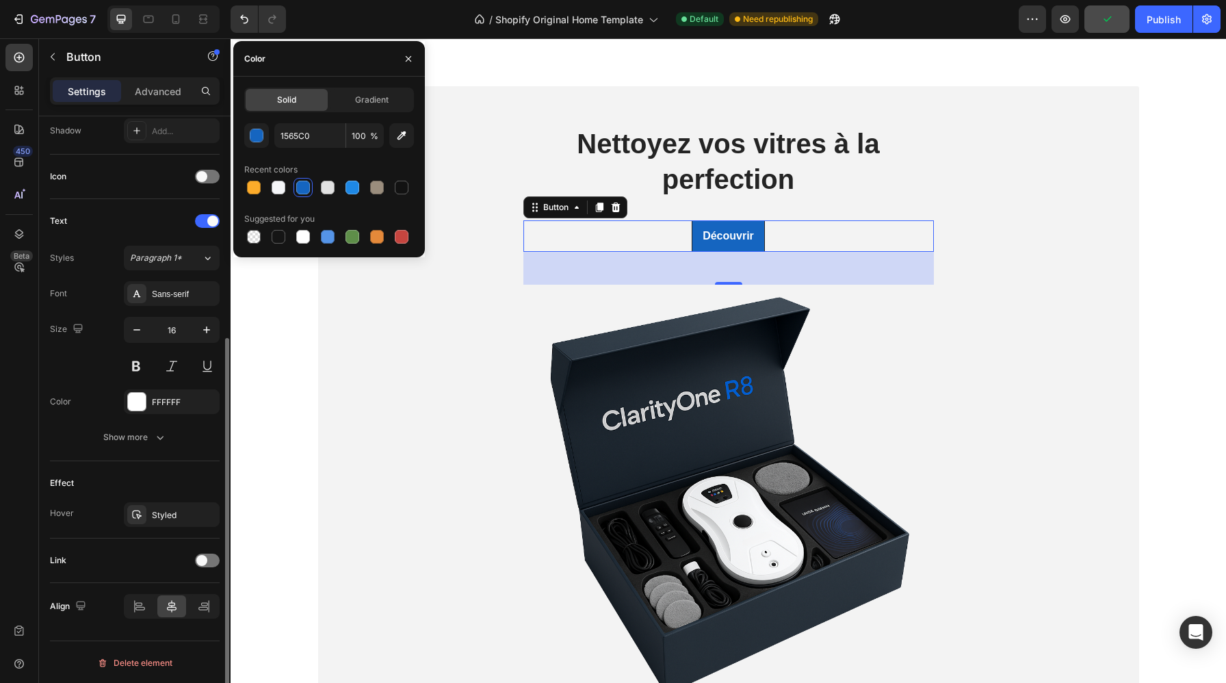
scroll to position [375, 0]
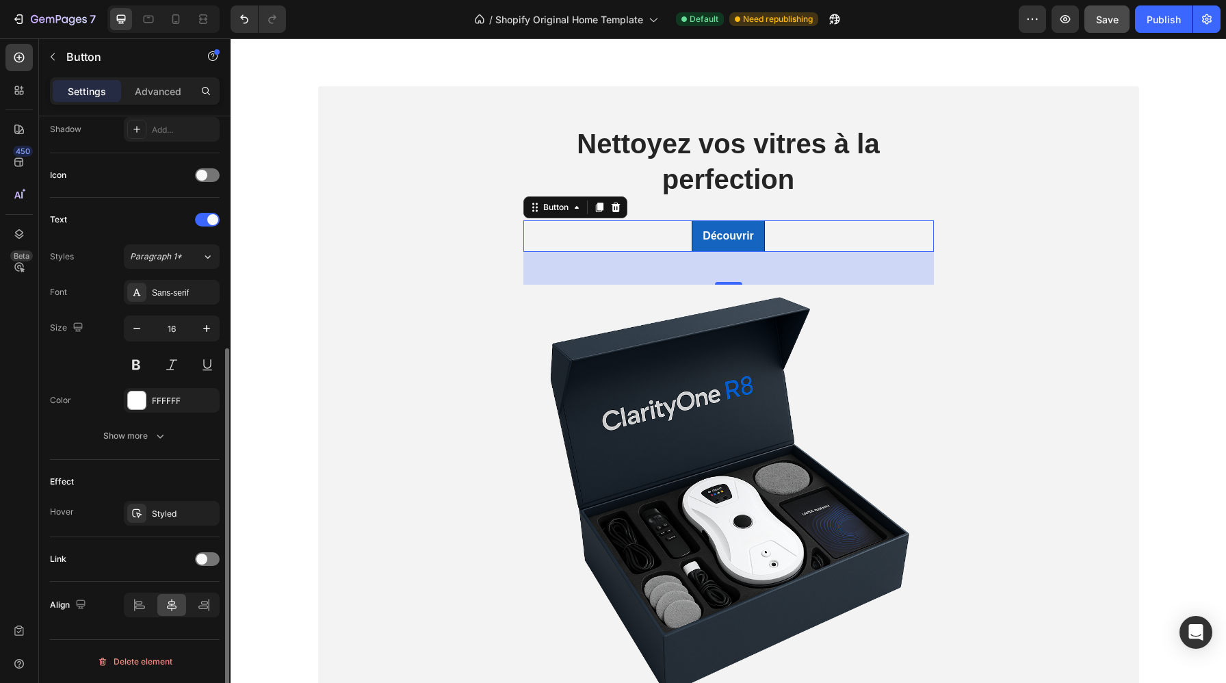
click at [135, 564] on div "Link" at bounding box center [135, 559] width 170 height 22
click at [201, 561] on span at bounding box center [201, 558] width 11 height 11
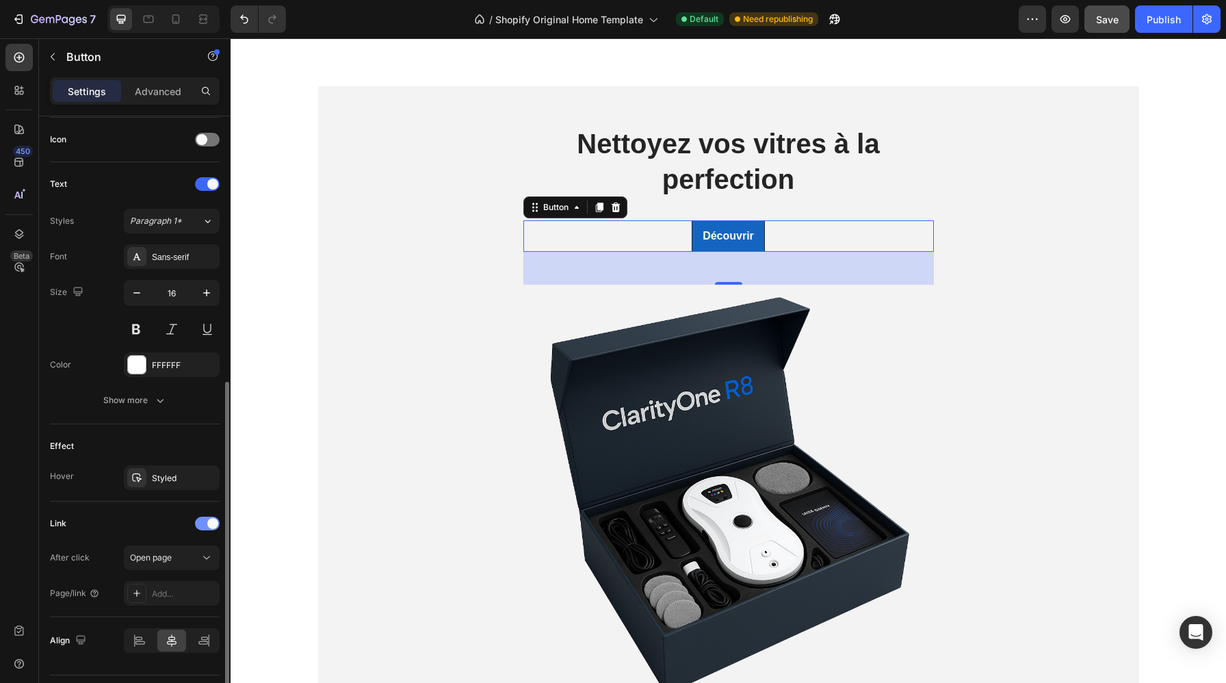
scroll to position [447, 0]
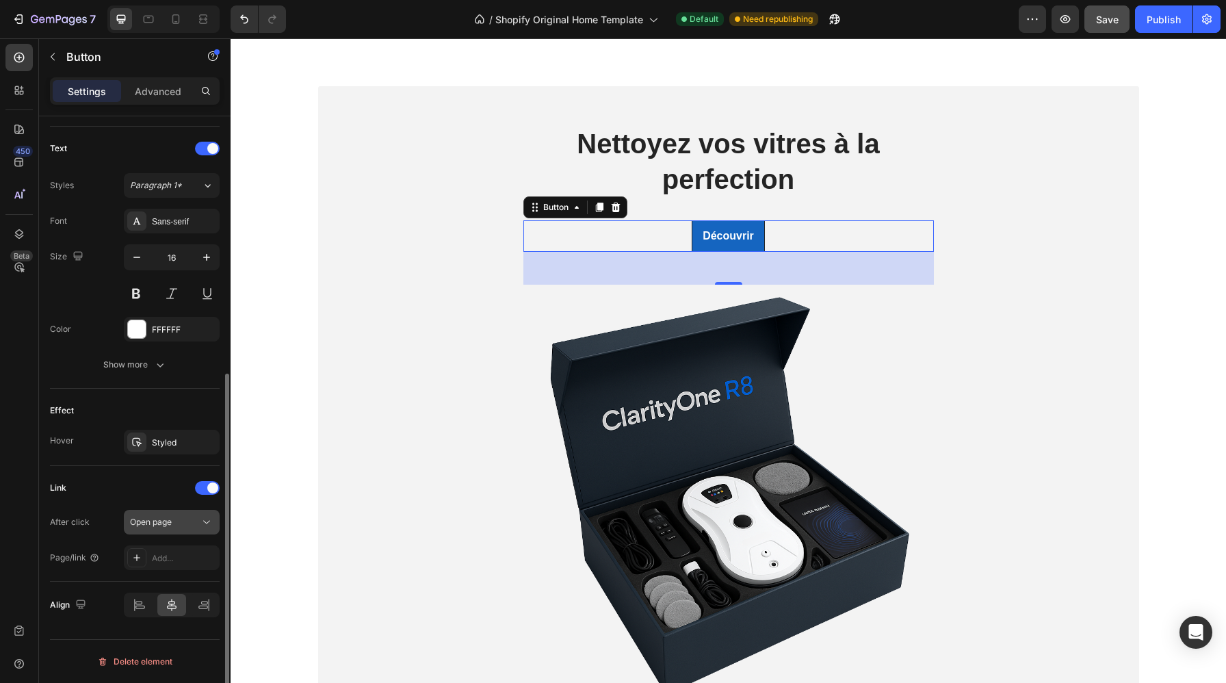
click at [178, 526] on div "Open page" at bounding box center [165, 522] width 70 height 12
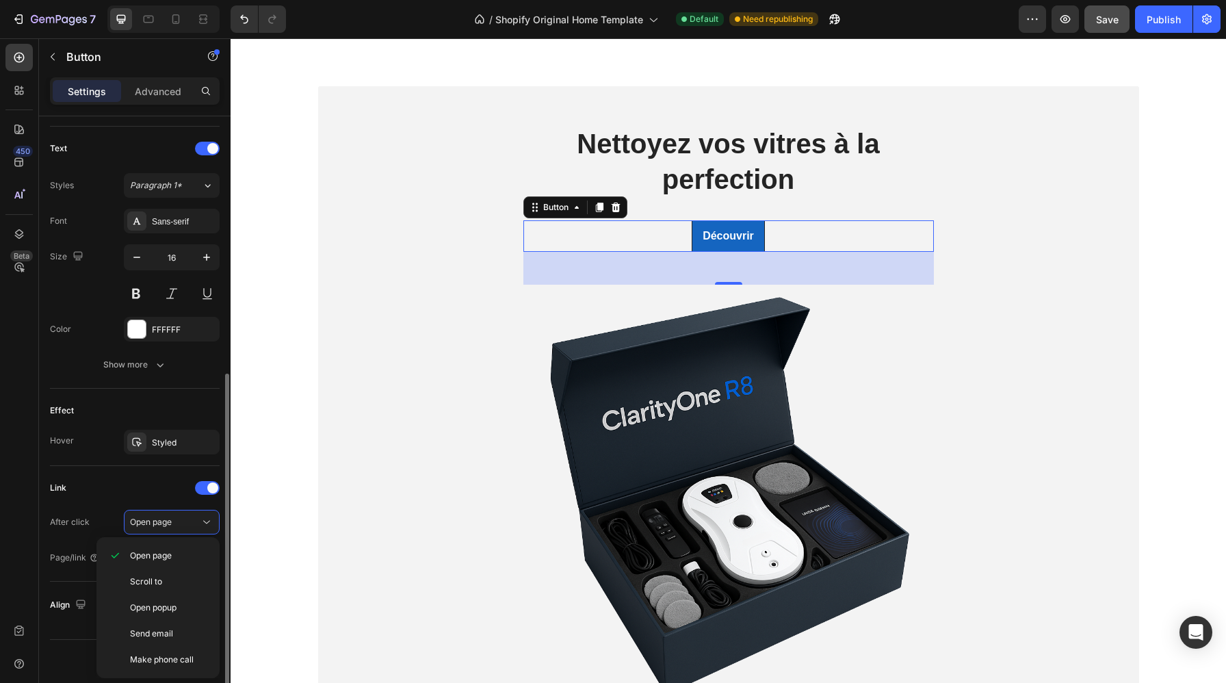
click at [118, 492] on div "Link" at bounding box center [135, 488] width 170 height 22
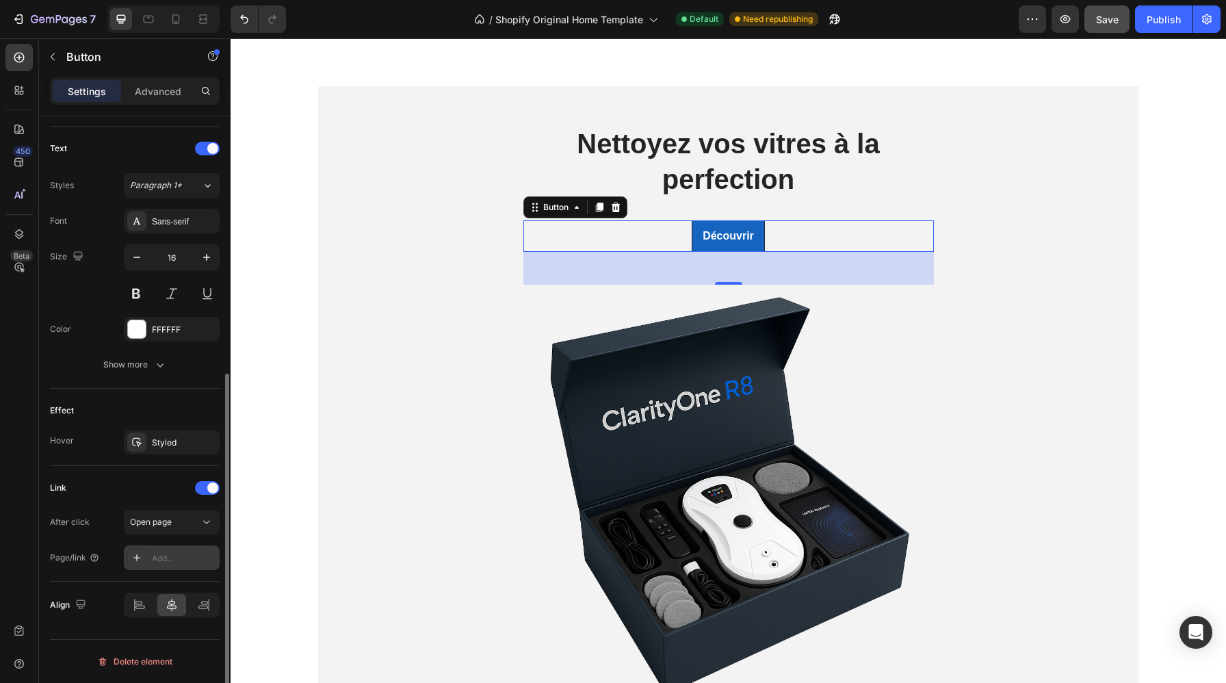
click at [170, 559] on div "Add..." at bounding box center [184, 558] width 64 height 12
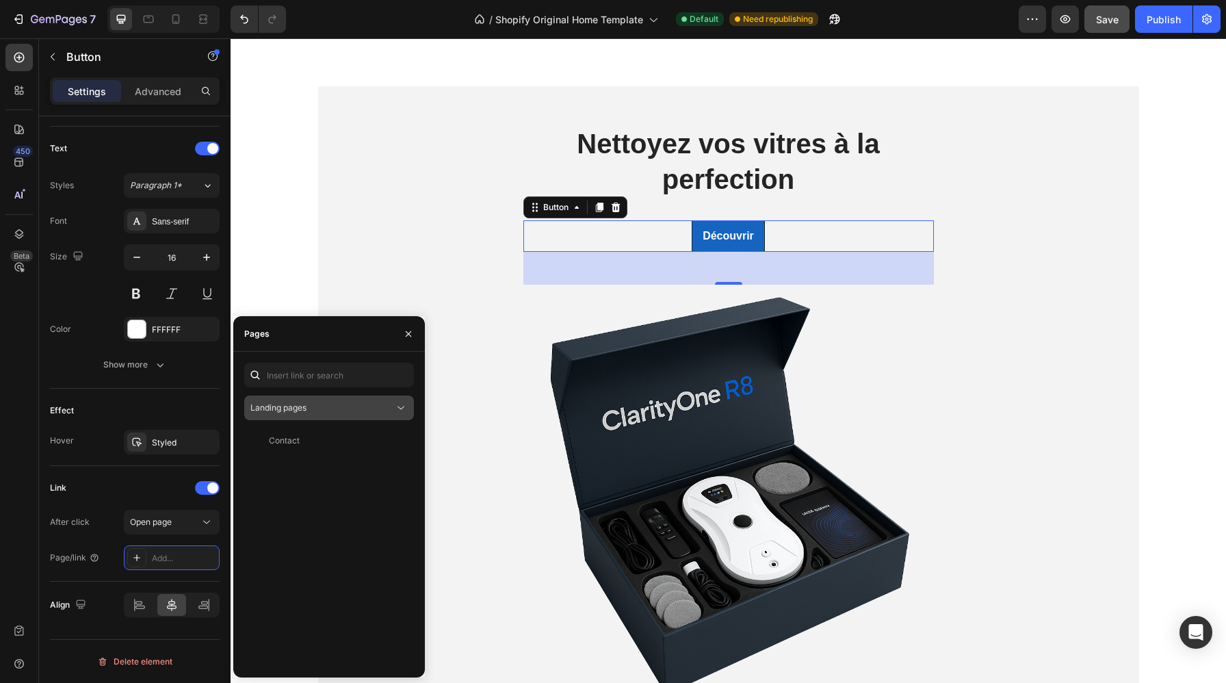
click at [326, 408] on div "Landing pages" at bounding box center [322, 407] width 144 height 12
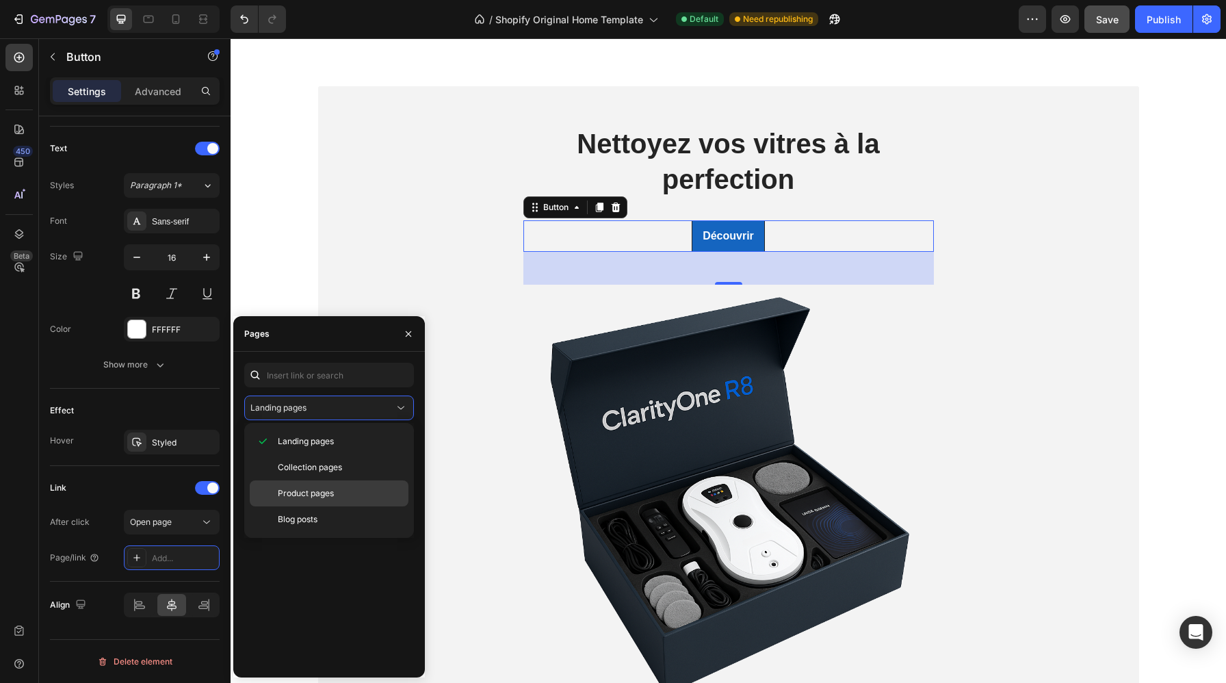
click at [330, 506] on div "Product pages" at bounding box center [329, 519] width 159 height 26
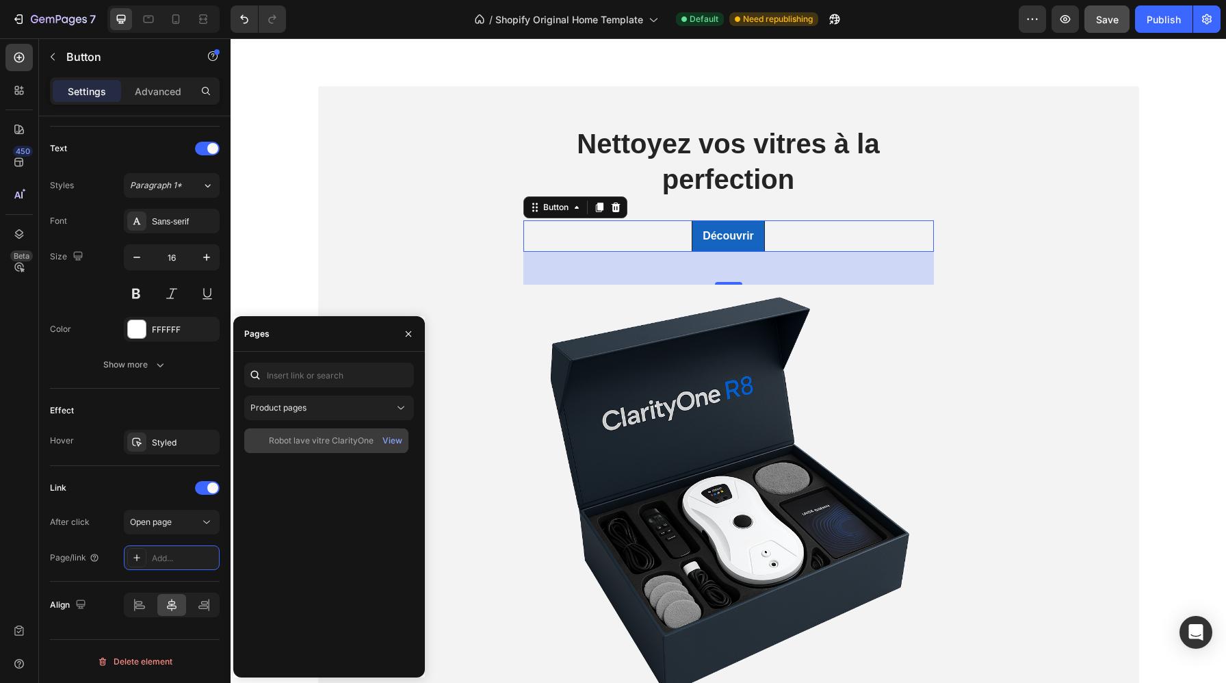
click at [316, 438] on div "Robot lave vitre ClarityOne" at bounding box center [321, 440] width 105 height 12
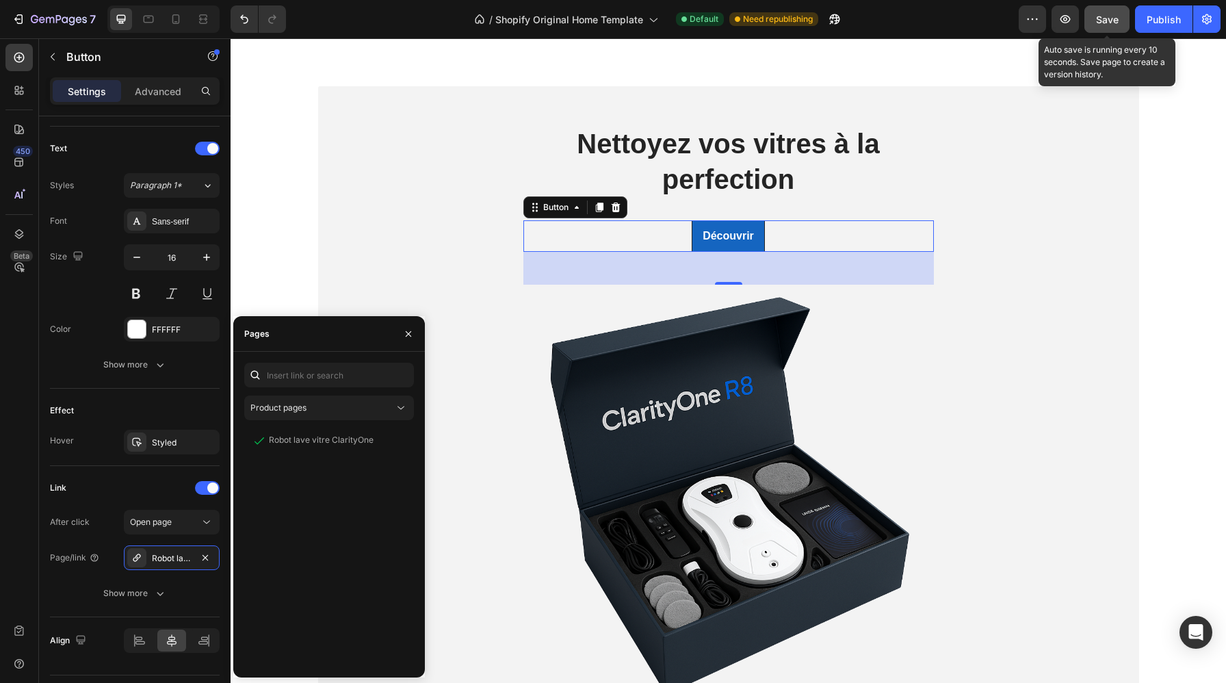
click at [1109, 27] on button "Save" at bounding box center [1106, 18] width 45 height 27
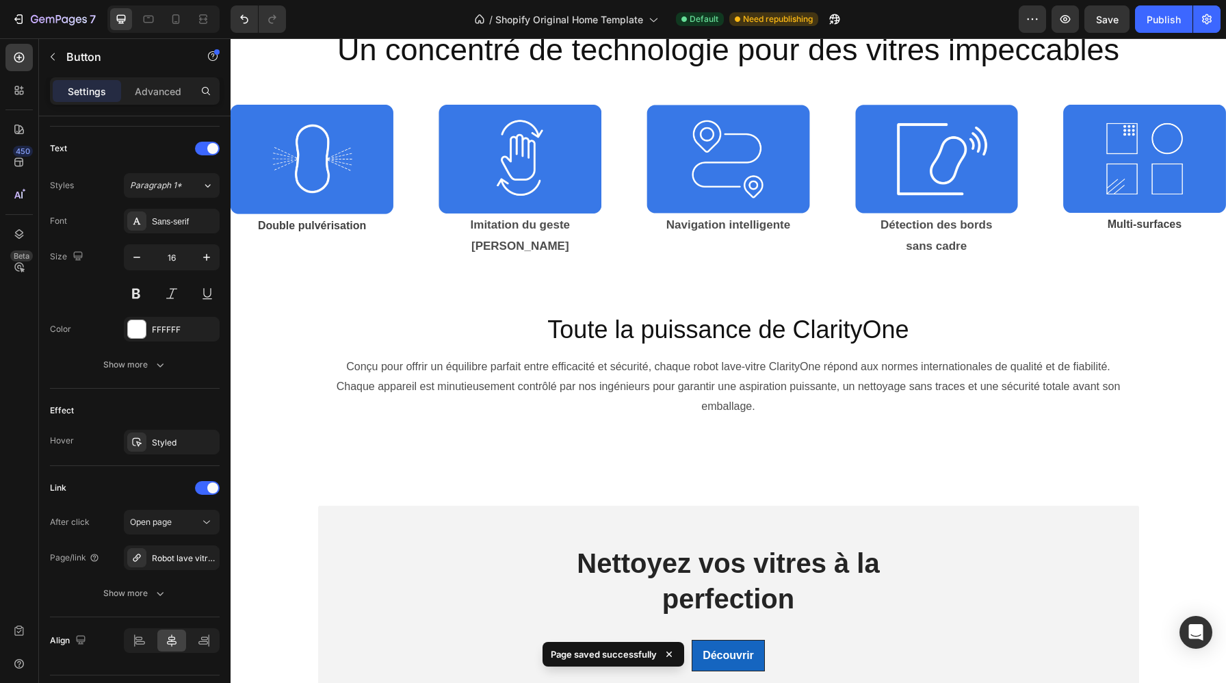
scroll to position [409, 0]
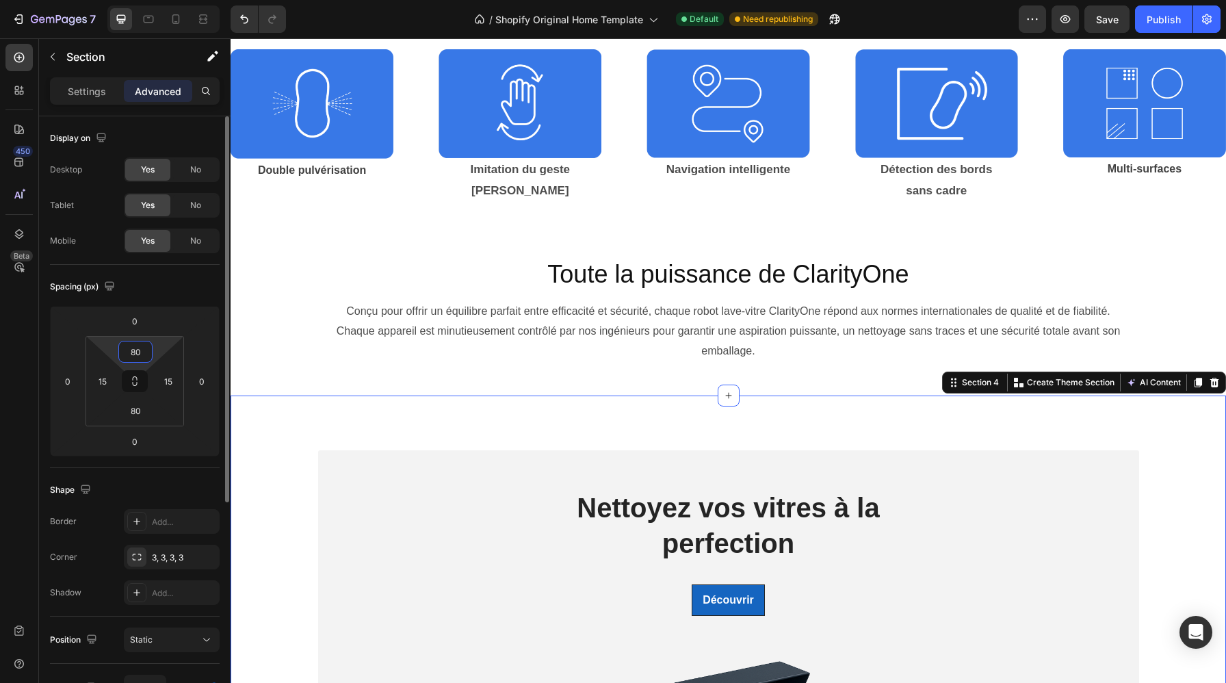
click at [144, 350] on input "80" at bounding box center [135, 351] width 27 height 21
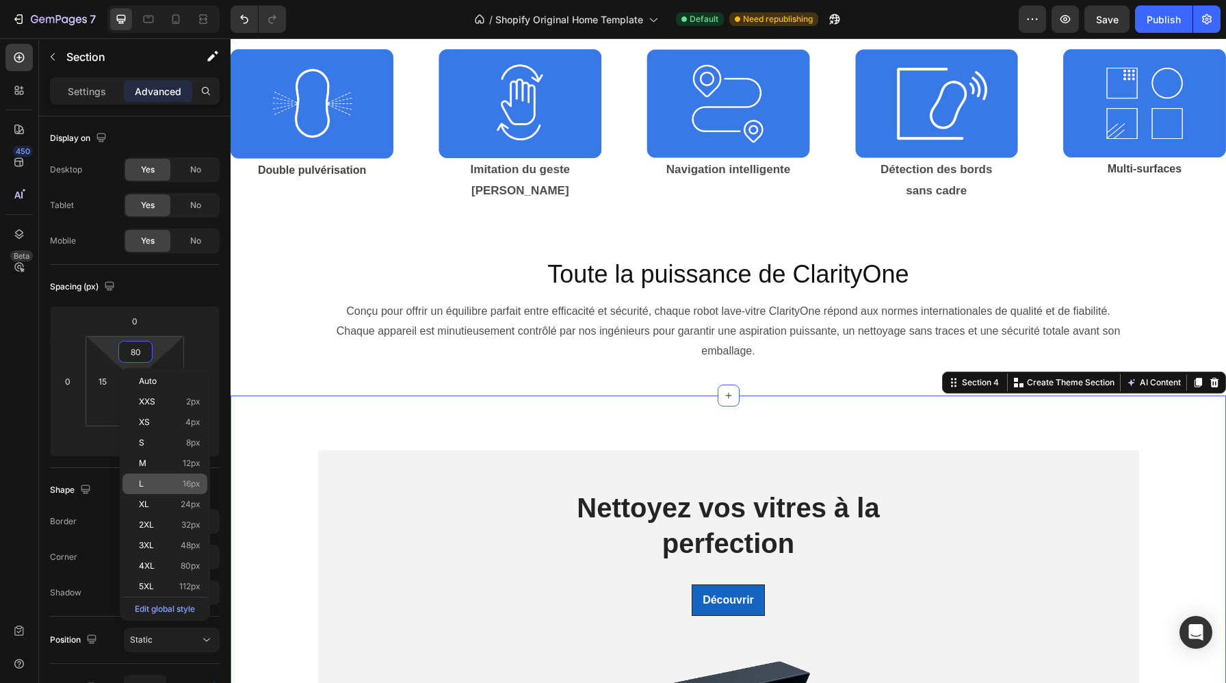
click at [196, 490] on div "L 16px" at bounding box center [164, 483] width 85 height 21
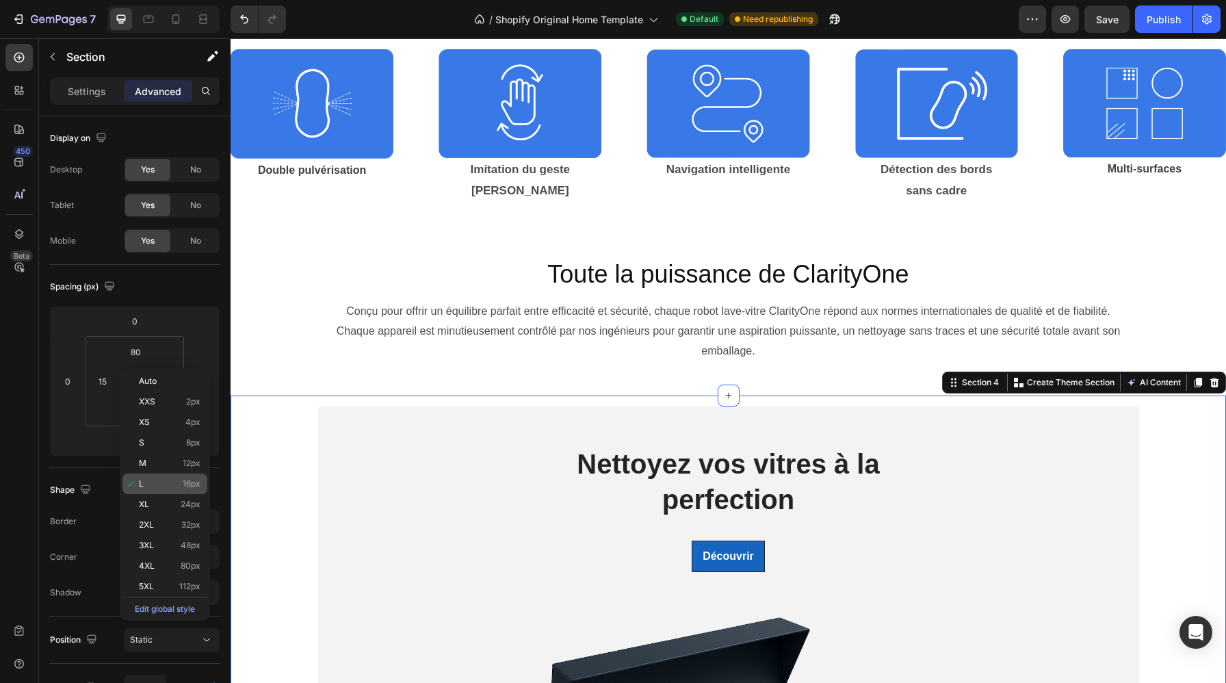
type input "16"
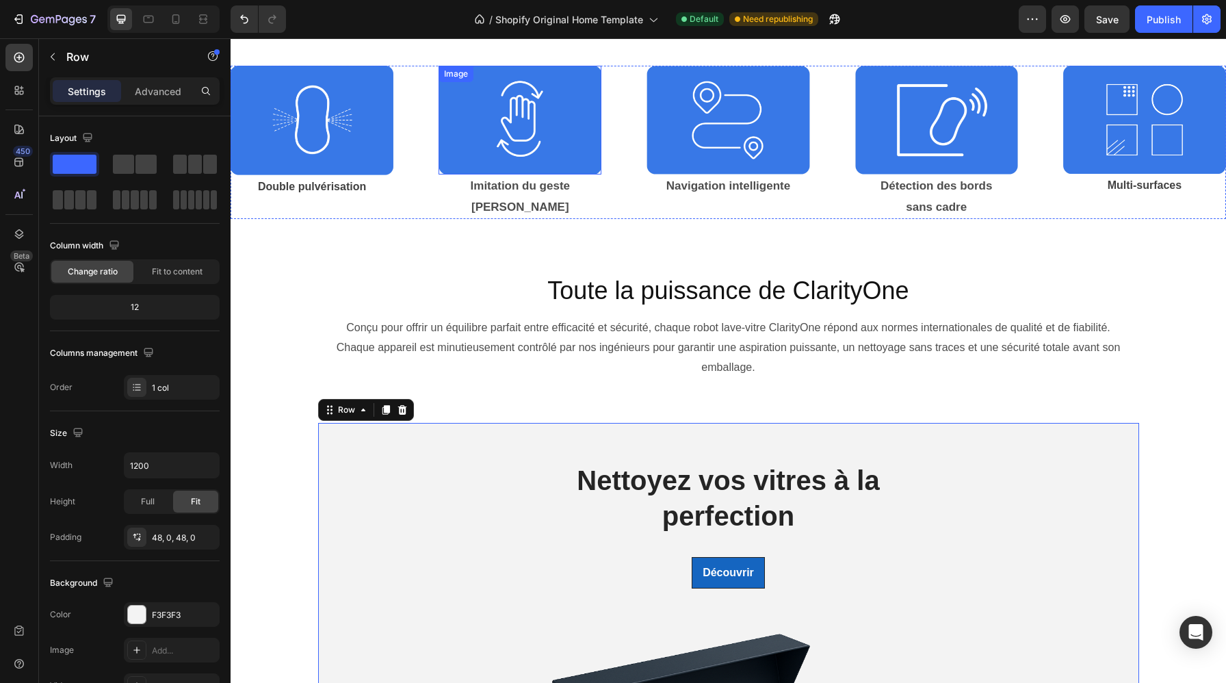
scroll to position [325, 0]
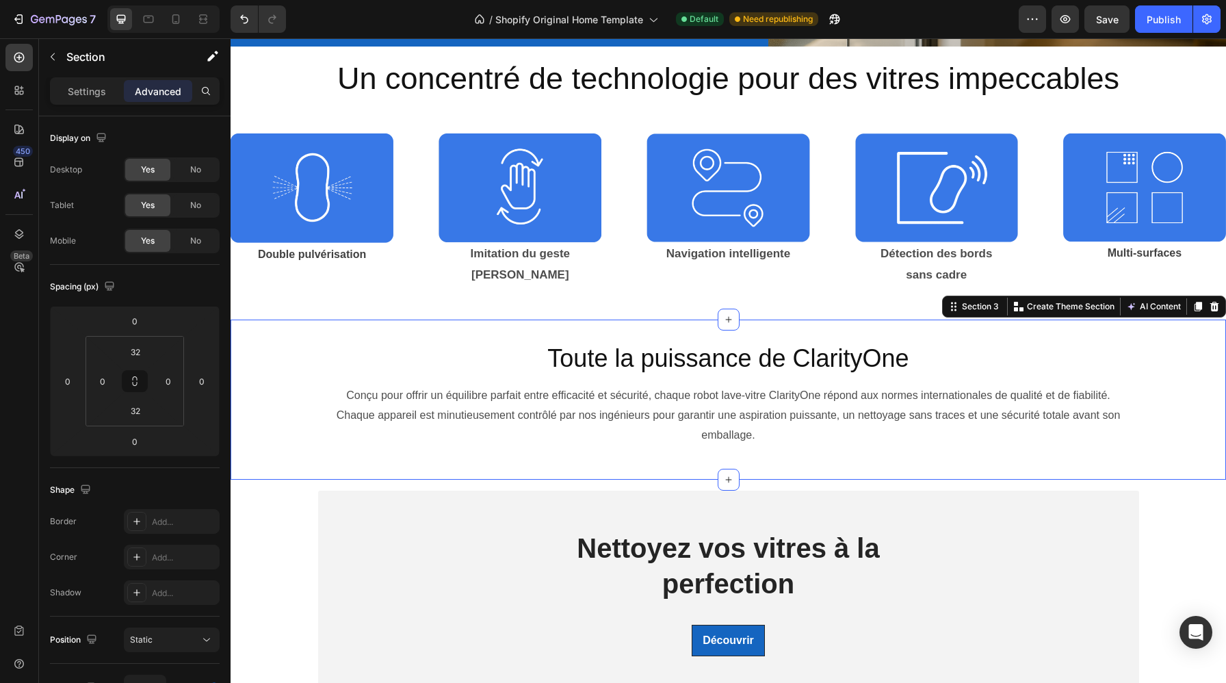
click at [477, 328] on div "Toute la puissance de ClarityOne Heading Conçu pour offrir un équilibre parfait…" at bounding box center [727, 398] width 995 height 159
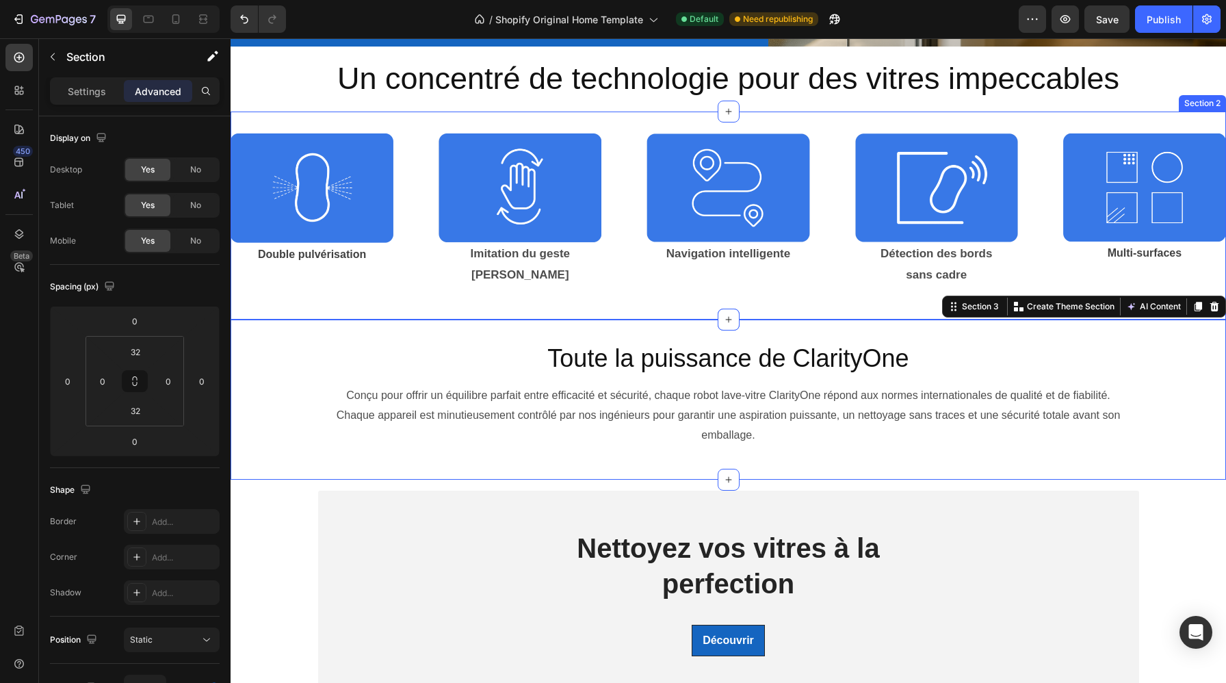
click at [484, 295] on div "Image Double pulvérisation Text Block Image Imitation du geste manuel Text Bloc…" at bounding box center [727, 215] width 995 height 165
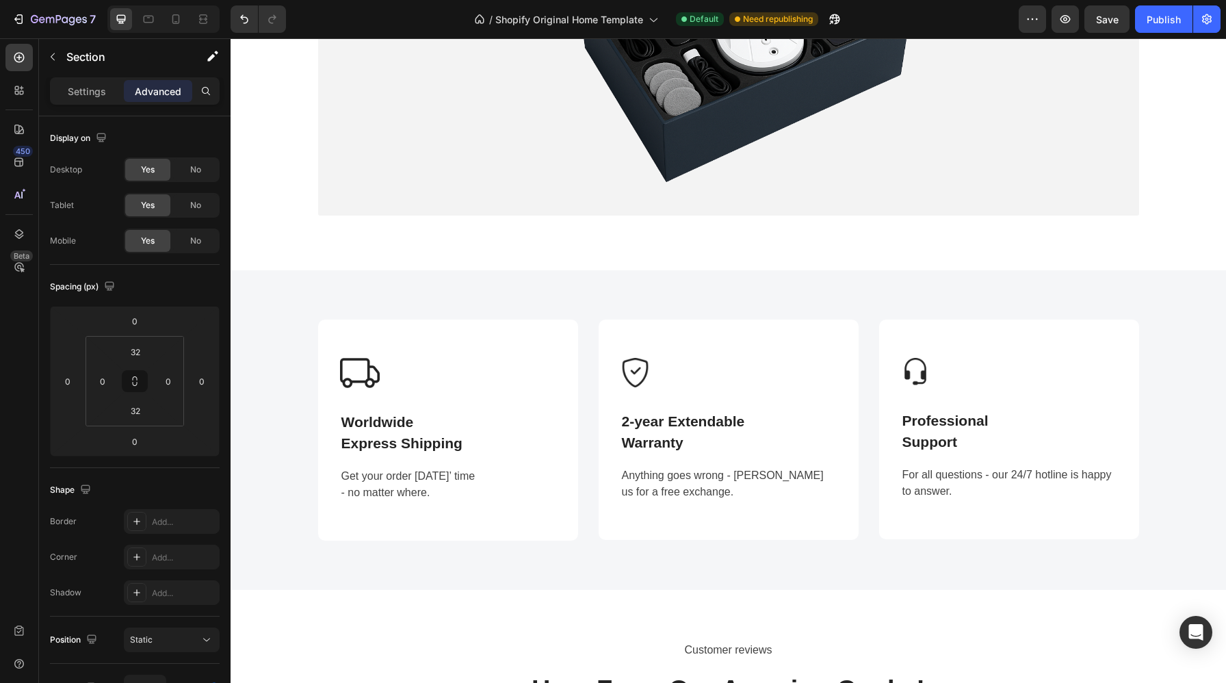
scroll to position [1240, 0]
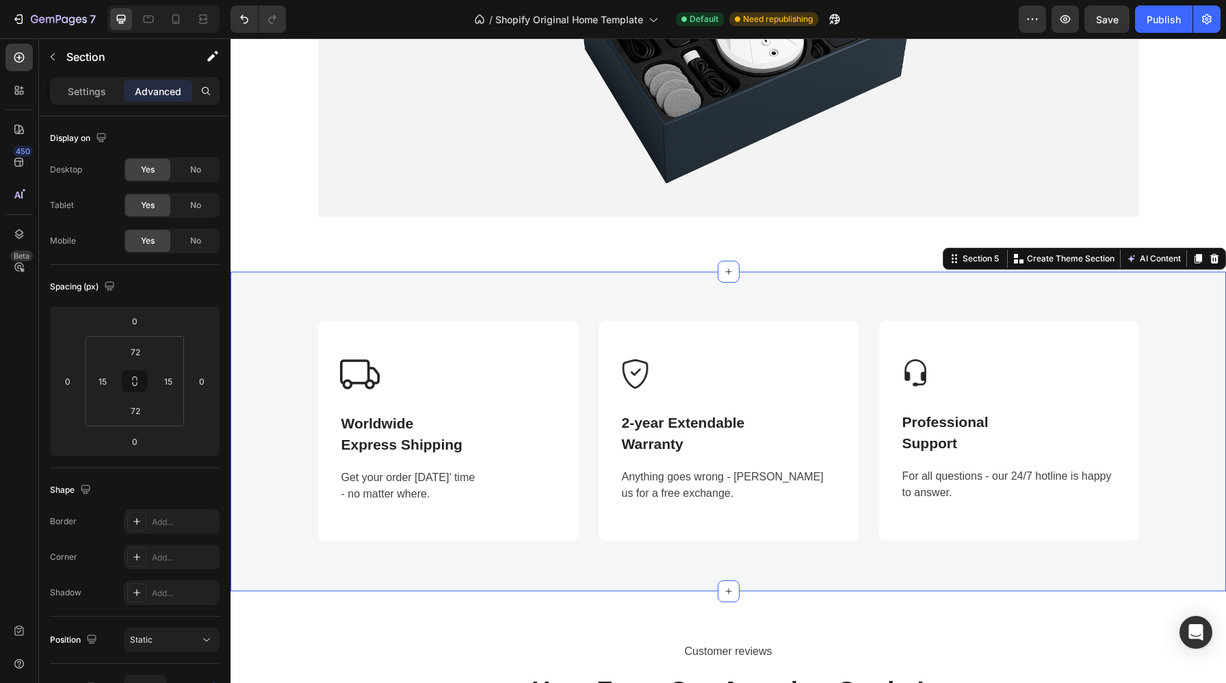
click at [267, 386] on div "Image Worldwide Express Shipping Text block Get your order in 3 days’ time - no…" at bounding box center [728, 431] width 975 height 221
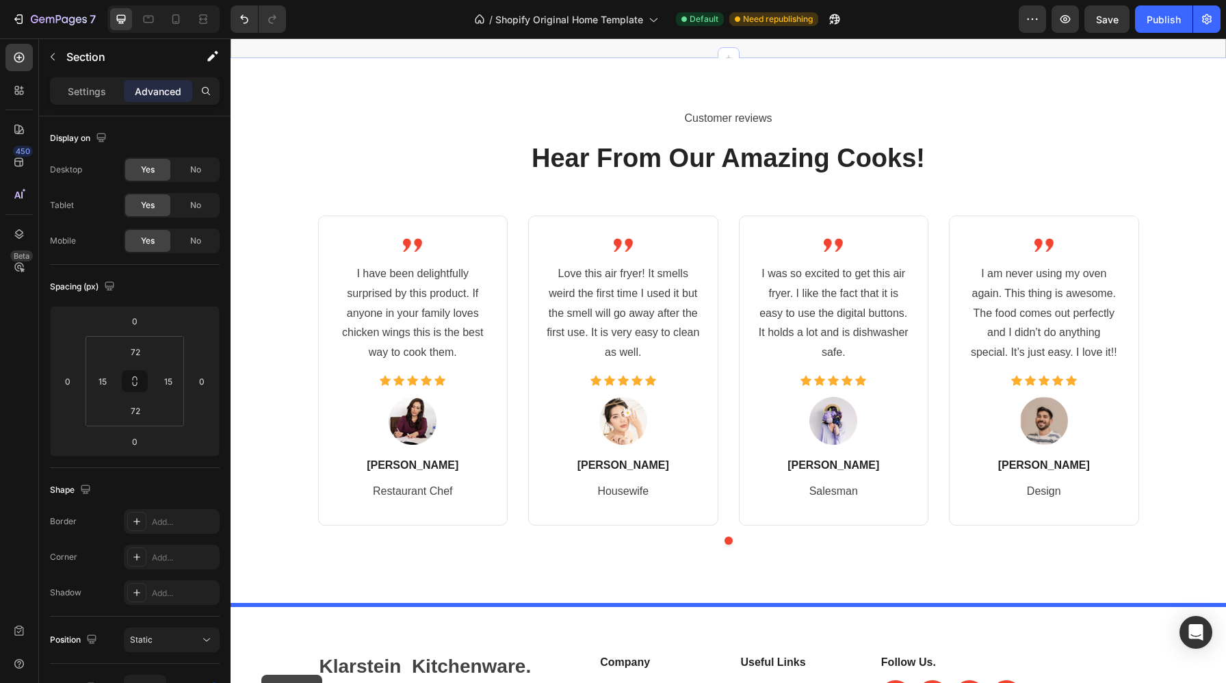
scroll to position [1812, 0]
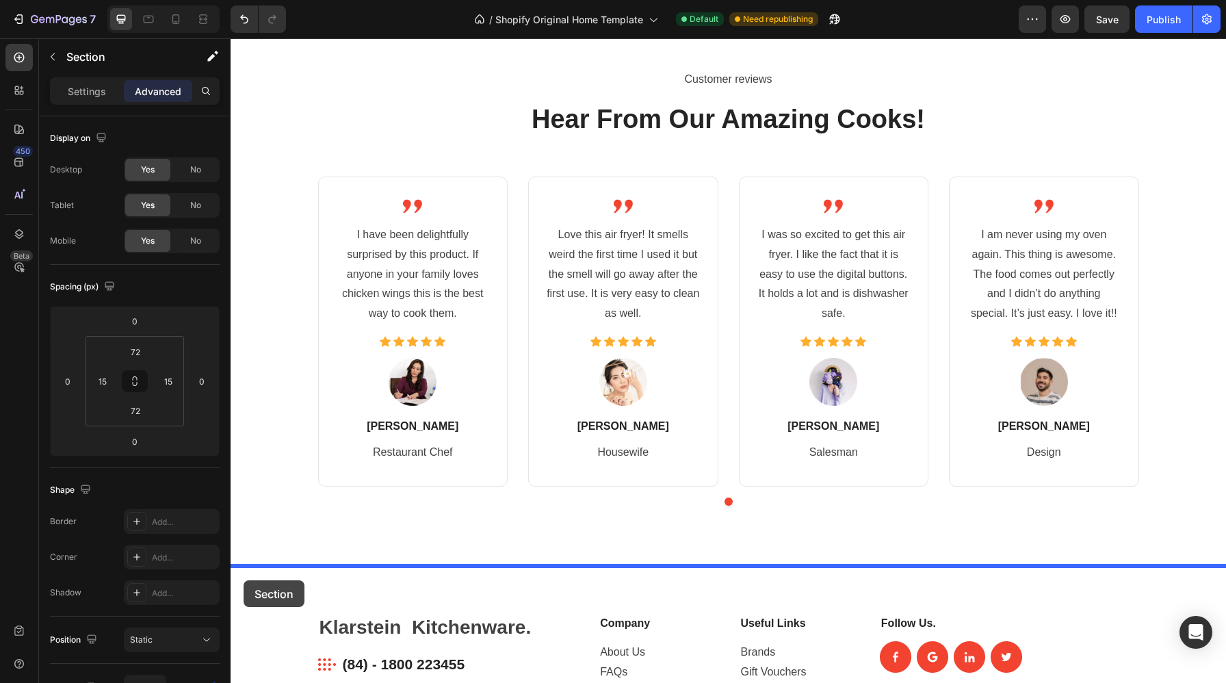
drag, startPoint x: 253, startPoint y: 469, endPoint x: 243, endPoint y: 580, distance: 111.2
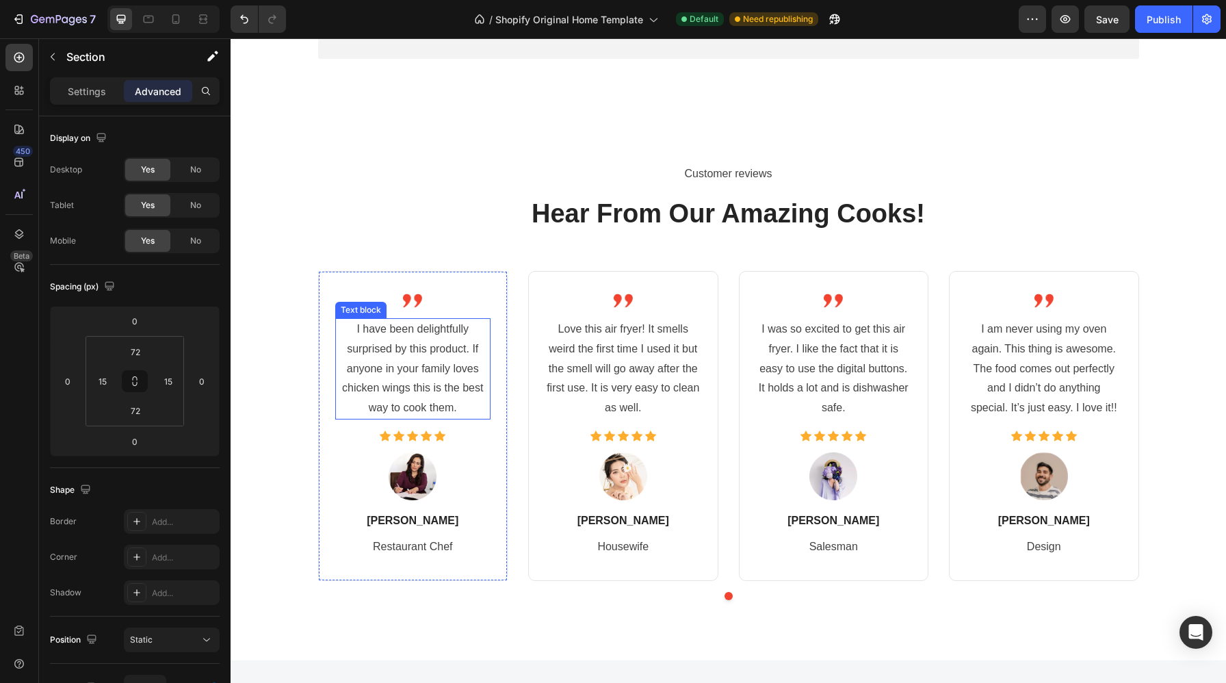
scroll to position [1411, 0]
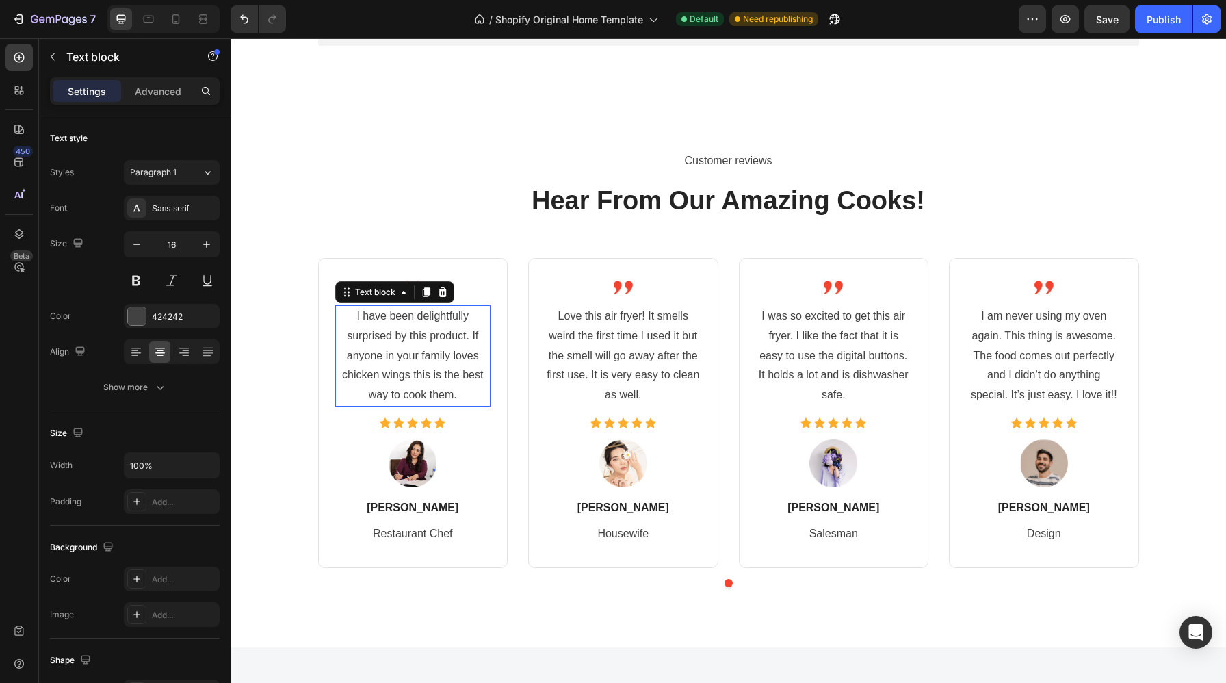
click at [437, 391] on p "I have been delightfully surprised by this product. If anyone in your family lo…" at bounding box center [412, 355] width 153 height 98
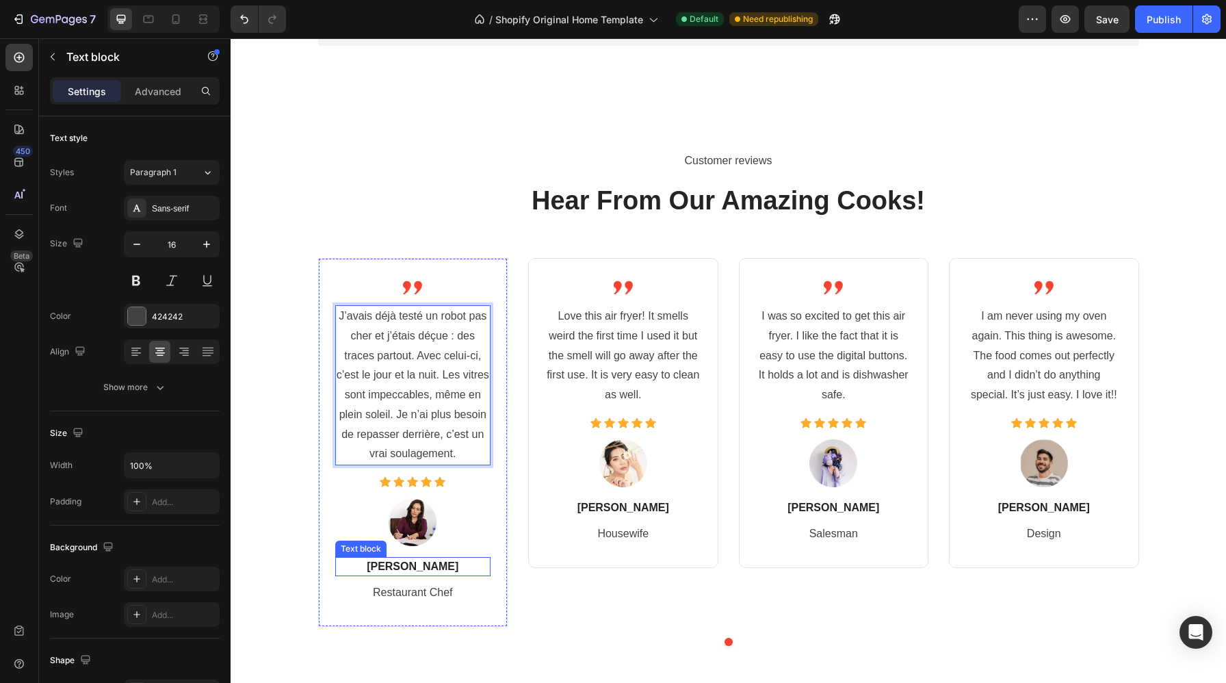
click at [432, 565] on p "Jenny Wilson" at bounding box center [412, 566] width 153 height 16
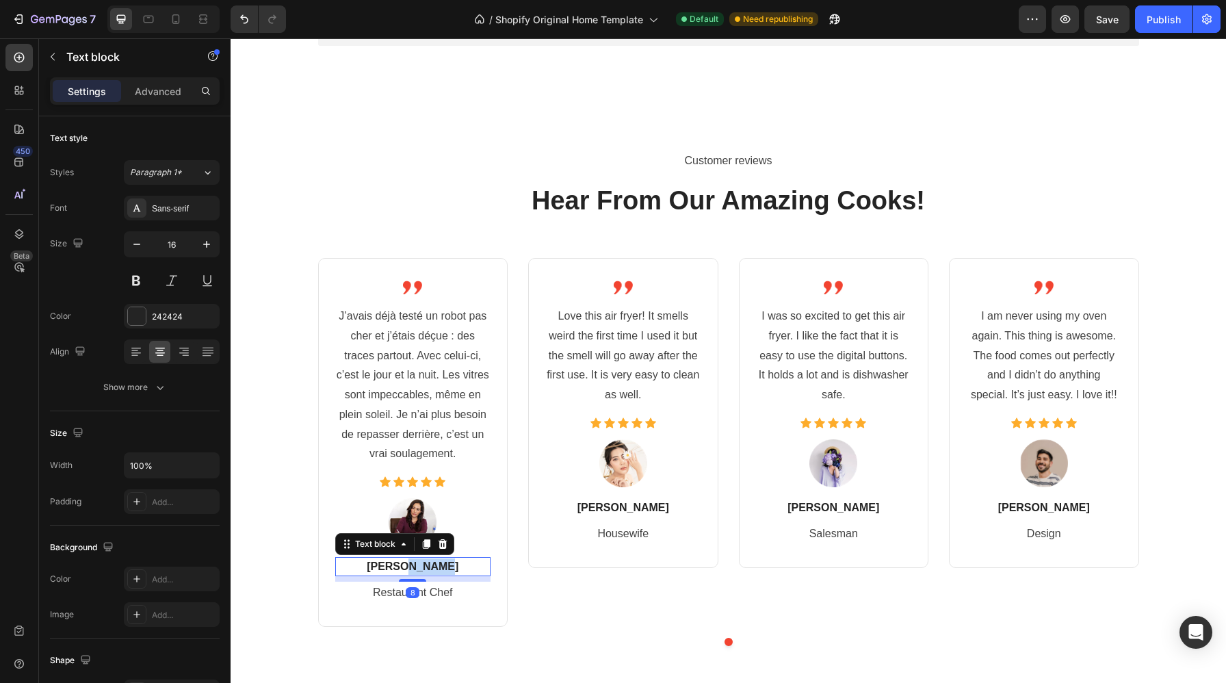
click at [432, 565] on p "Jenny Wilson" at bounding box center [412, 566] width 153 height 16
click at [453, 598] on p "Restaurant Chef" at bounding box center [412, 593] width 153 height 20
click at [447, 566] on icon at bounding box center [442, 568] width 11 height 11
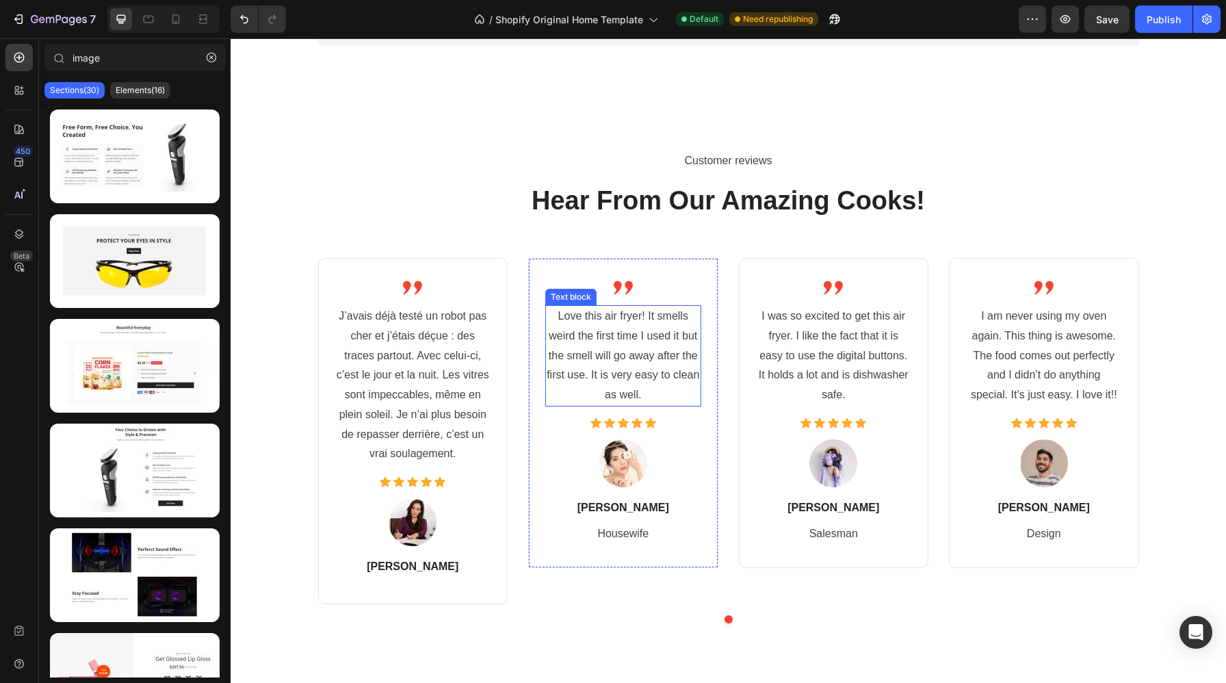
click at [618, 357] on p "Love this air fryer! It smells weird the first time I used it but the smell wil…" at bounding box center [622, 355] width 153 height 98
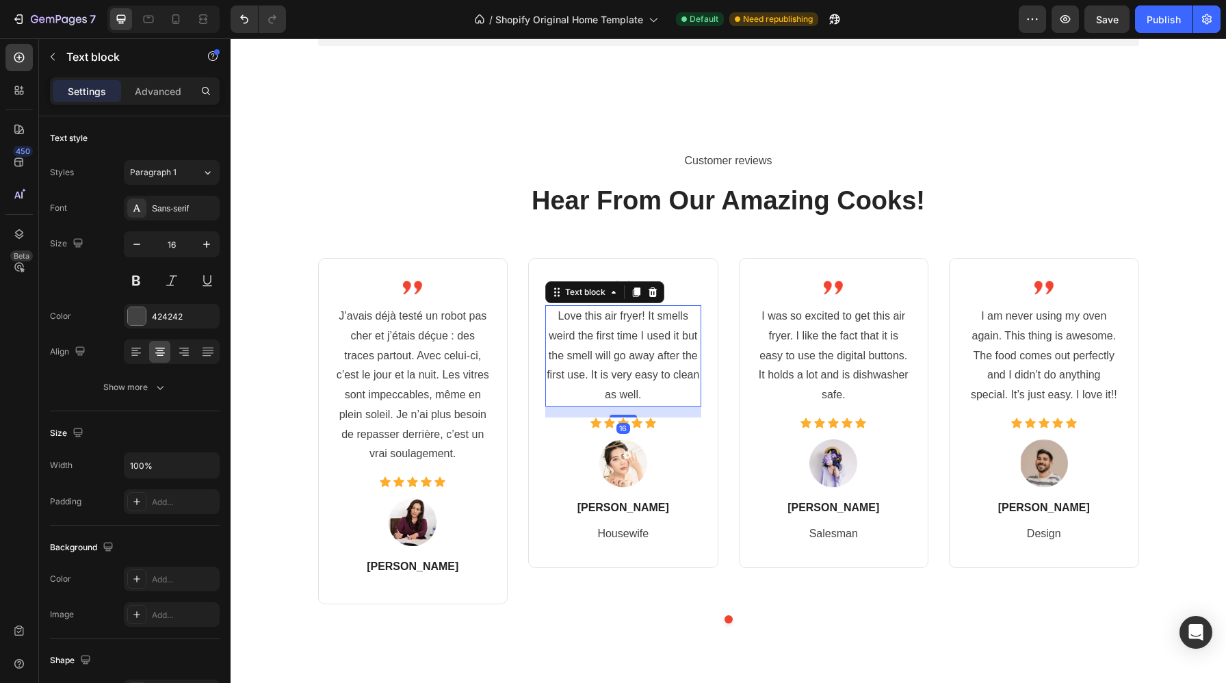
click at [618, 357] on p "Love this air fryer! It smells weird the first time I used it but the smell wil…" at bounding box center [622, 355] width 153 height 98
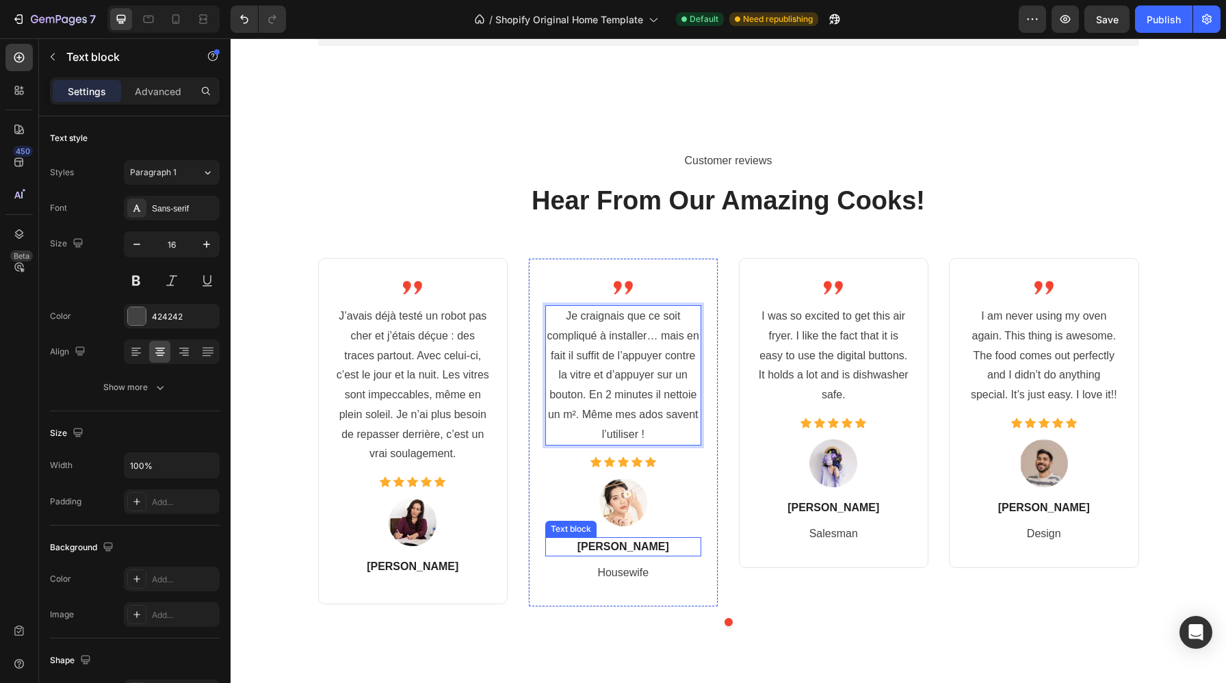
click at [626, 545] on p "Guy Hawkins" at bounding box center [622, 546] width 153 height 16
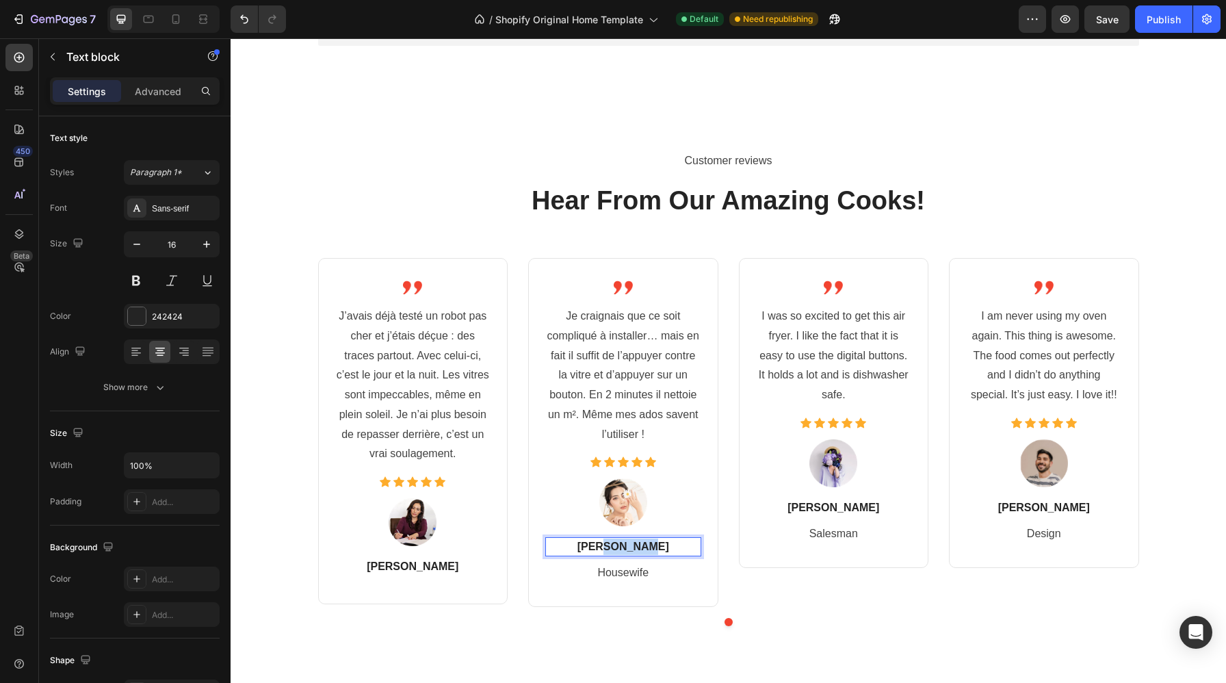
click at [626, 545] on p "Guy Hawkins" at bounding box center [622, 546] width 153 height 16
click at [627, 575] on p "Housewife" at bounding box center [622, 573] width 153 height 20
click at [657, 548] on icon at bounding box center [652, 548] width 11 height 11
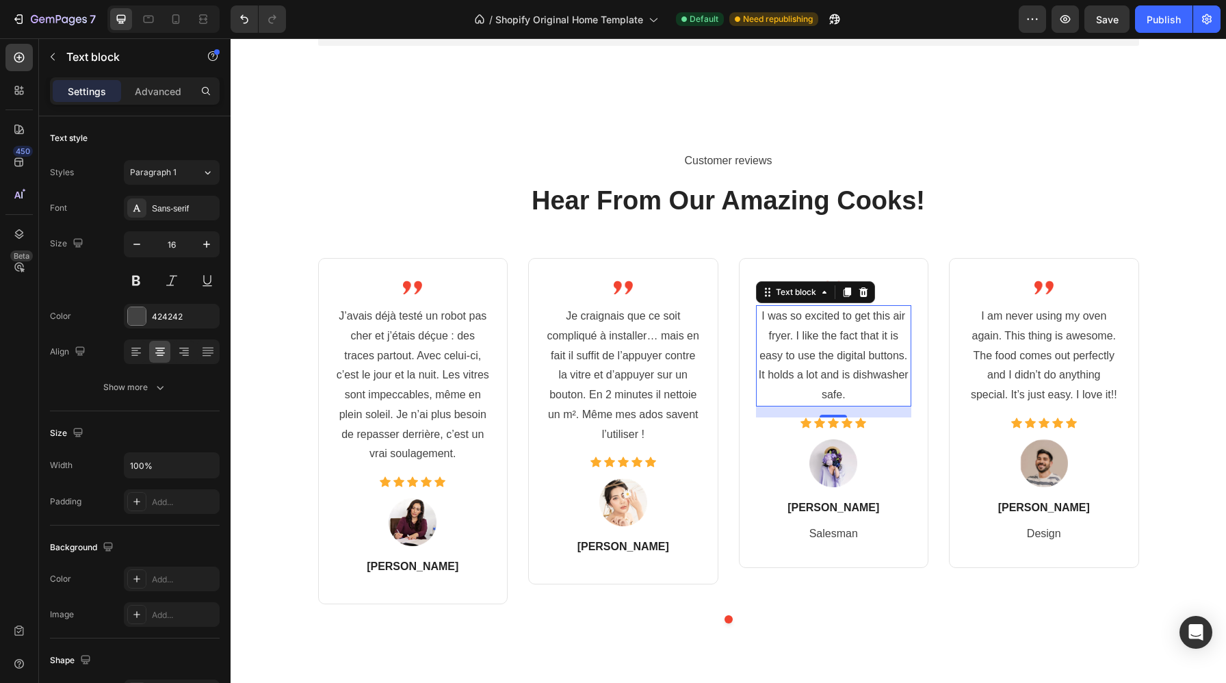
click at [832, 354] on p "I was so excited to get this air fryer. I like the fact that it is easy to use …" at bounding box center [833, 355] width 153 height 98
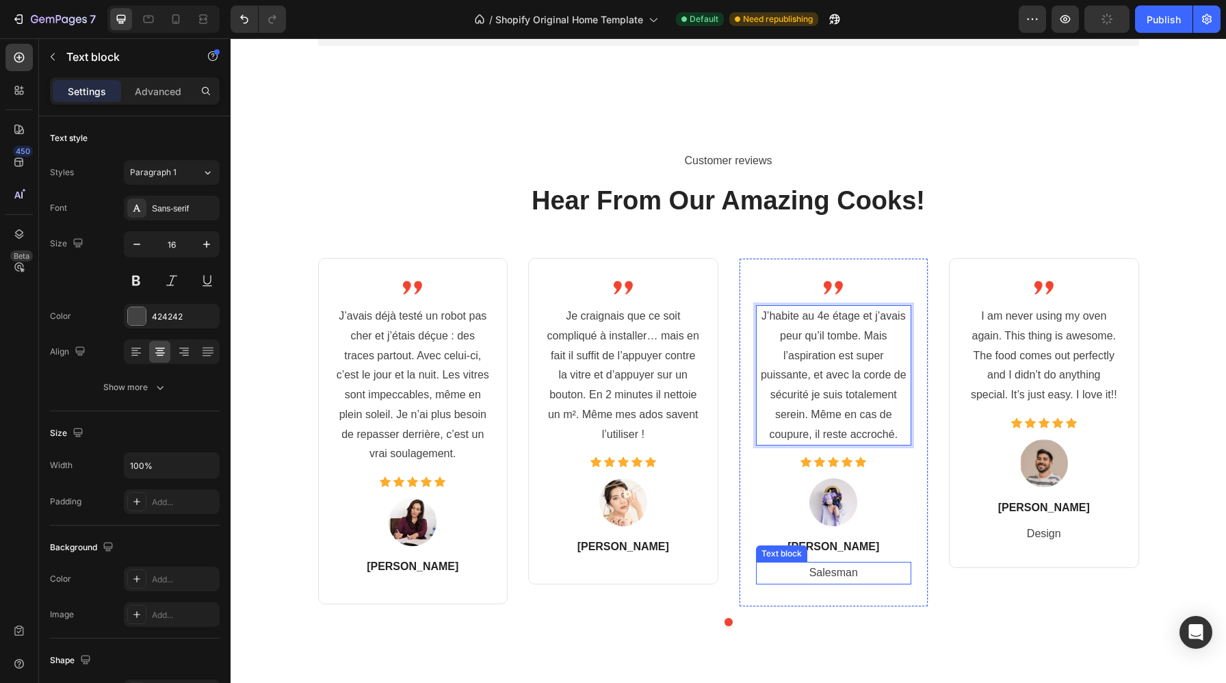
click at [843, 570] on p "Salesman" at bounding box center [833, 573] width 153 height 20
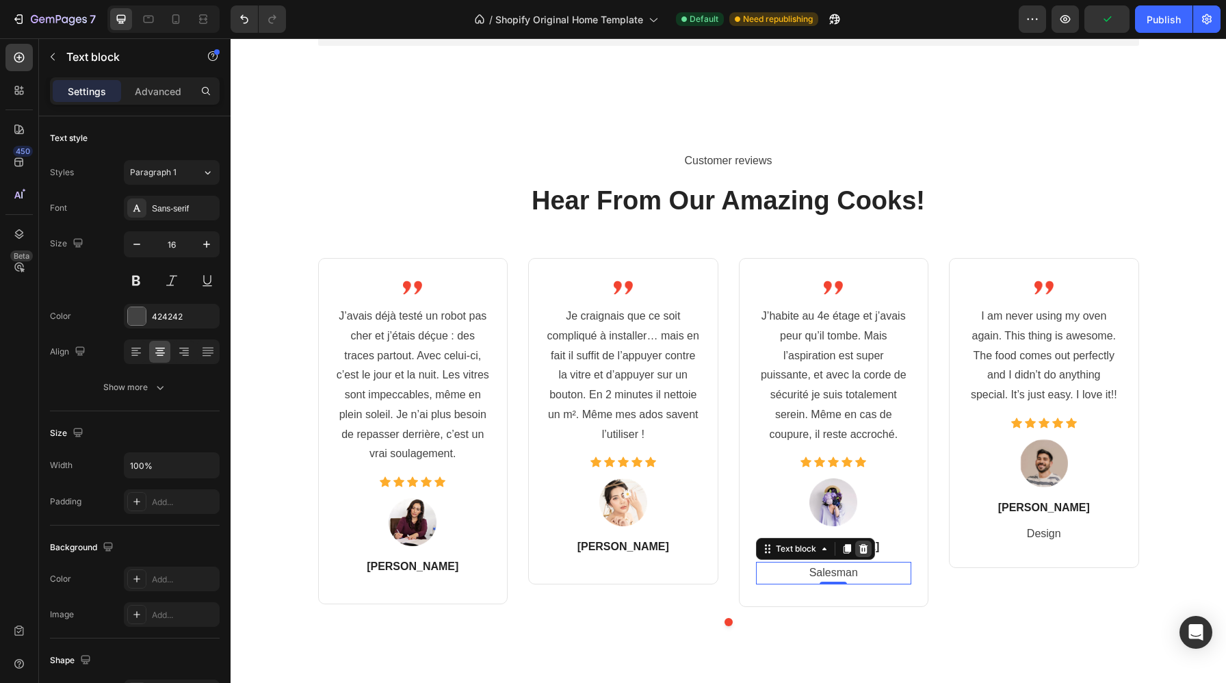
click at [864, 553] on icon at bounding box center [862, 549] width 9 height 10
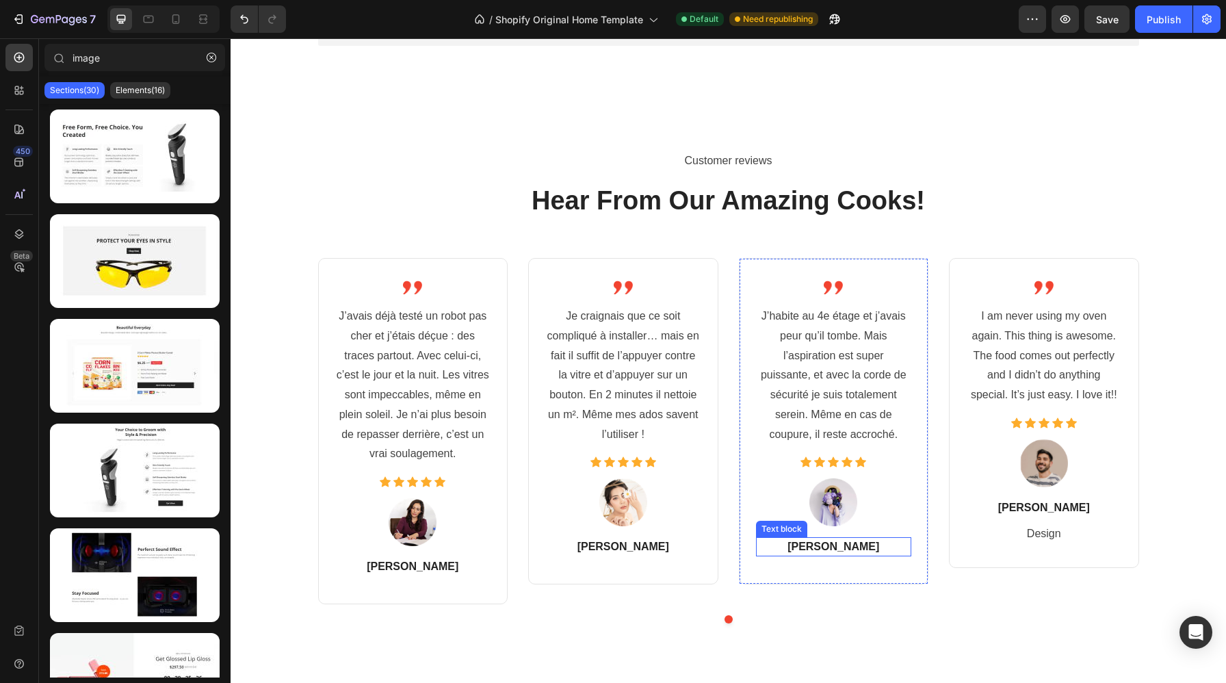
click at [863, 551] on p "Anna Kova" at bounding box center [833, 546] width 153 height 16
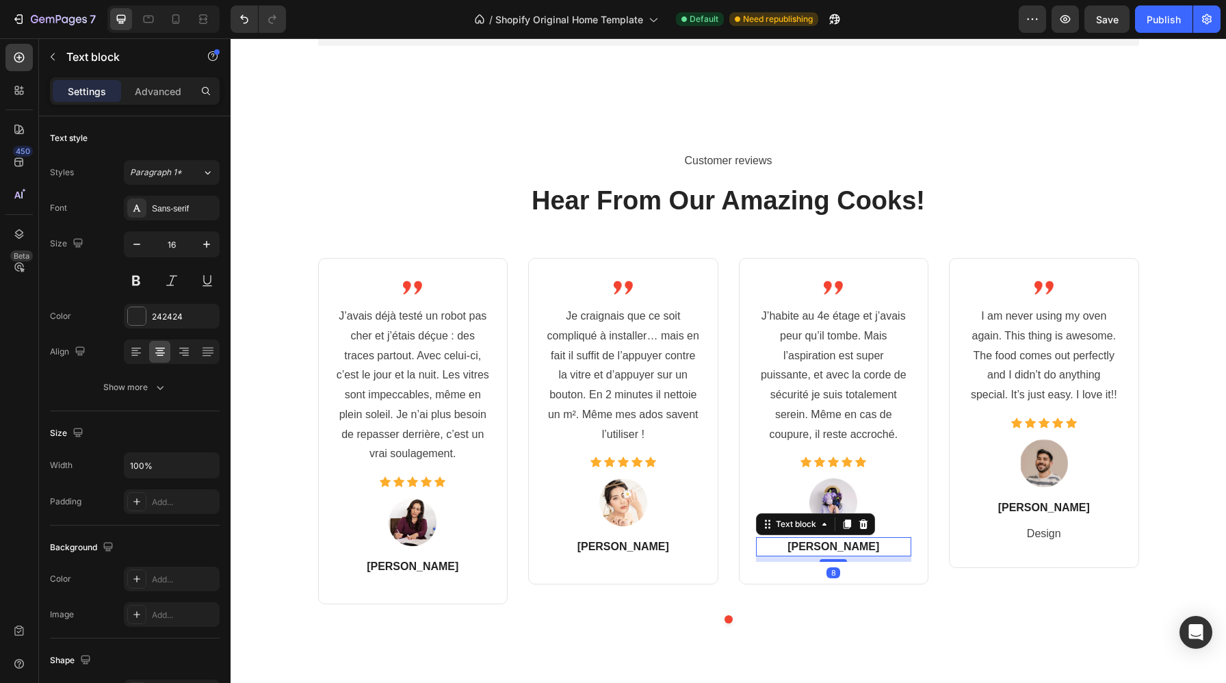
click at [863, 551] on p "Anna Kova" at bounding box center [833, 546] width 153 height 16
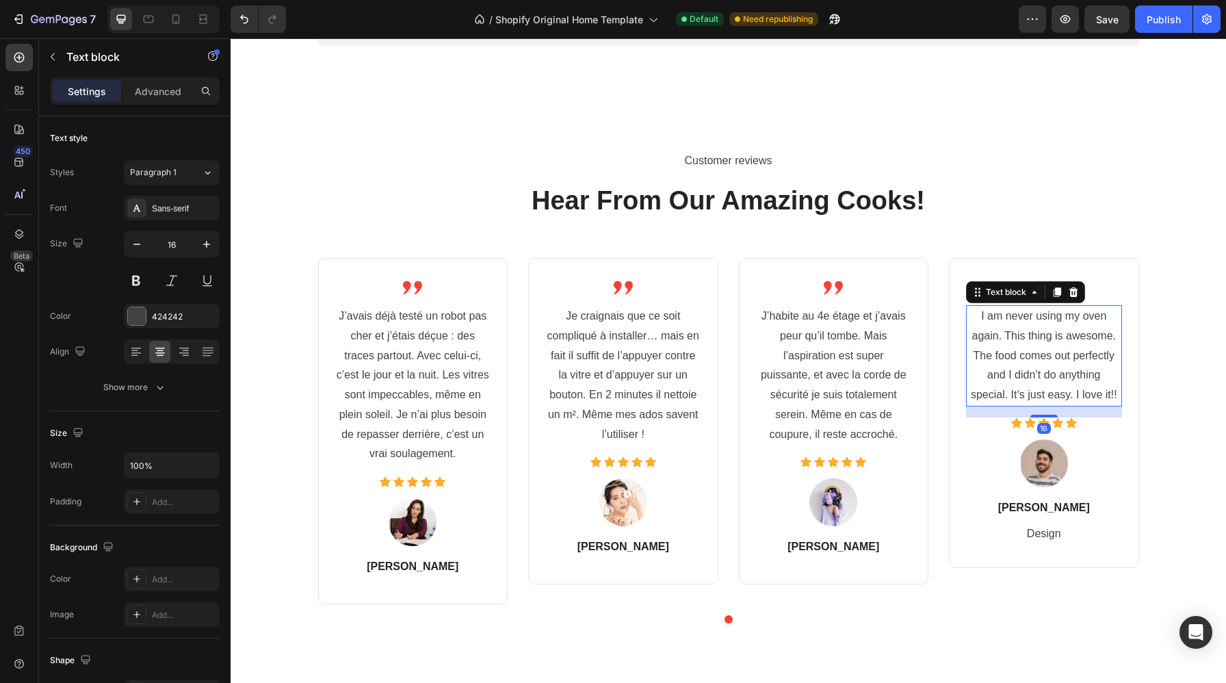
click at [1072, 376] on p "I am never using my oven again. This thing is awesome. The food comes out perfe…" at bounding box center [1043, 355] width 153 height 98
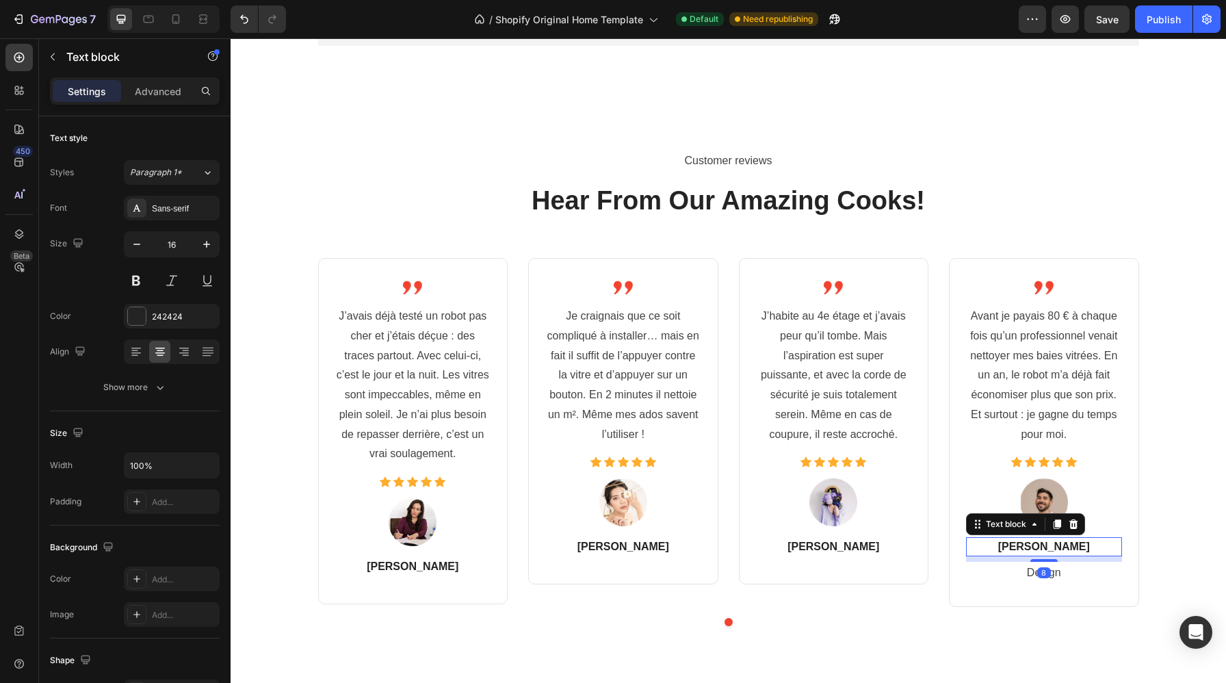
click at [1065, 545] on p "Jone Doe" at bounding box center [1043, 546] width 153 height 16
click at [1073, 566] on p "Design" at bounding box center [1043, 573] width 153 height 20
click at [1072, 540] on div at bounding box center [1073, 548] width 16 height 16
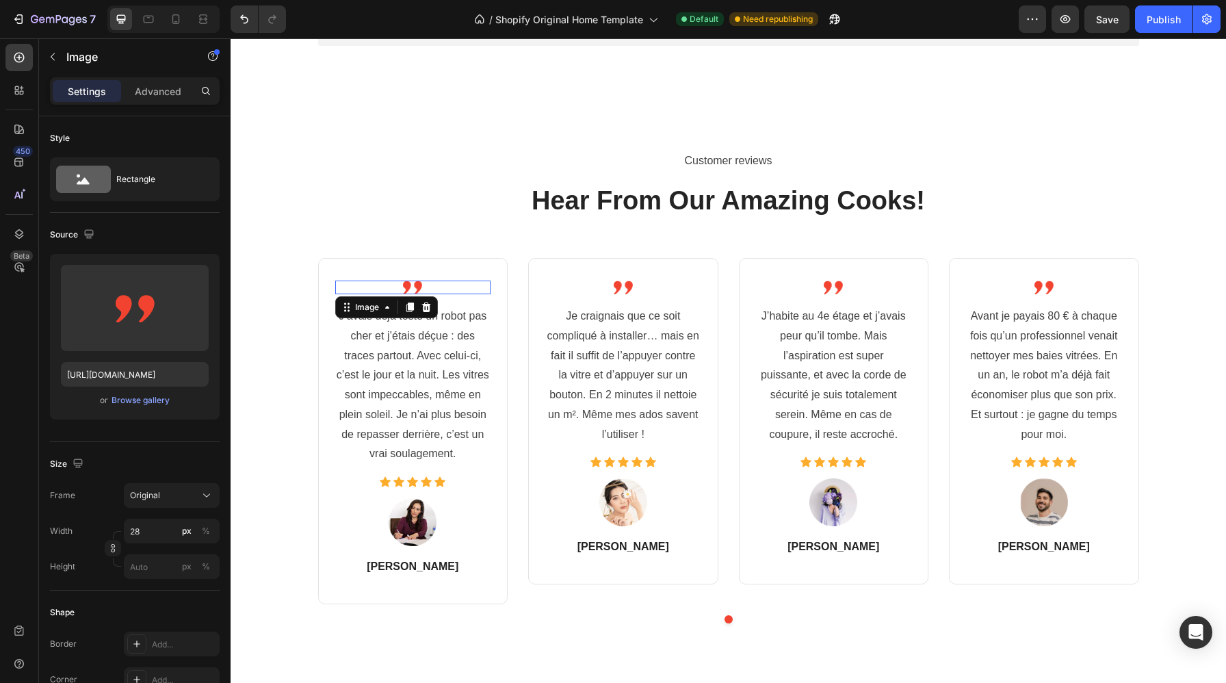
click at [388, 293] on div at bounding box center [413, 287] width 156 height 14
click at [493, 304] on div "Image 16 J’avais déjà testé un robot pas cher et j’étais déçue : des traces par…" at bounding box center [413, 431] width 190 height 347
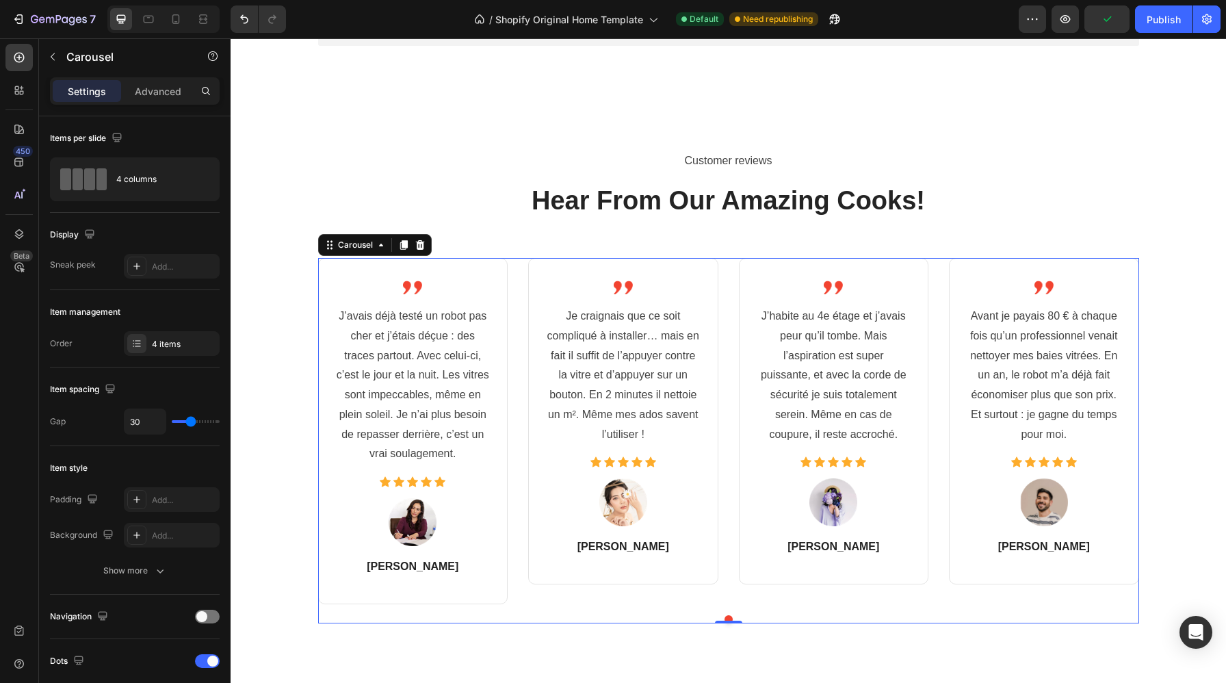
click at [514, 302] on div "Image J’avais déjà testé un robot pas cher et j’étais déçue : des traces partou…" at bounding box center [728, 431] width 821 height 347
click at [178, 339] on div "4 items" at bounding box center [184, 344] width 64 height 12
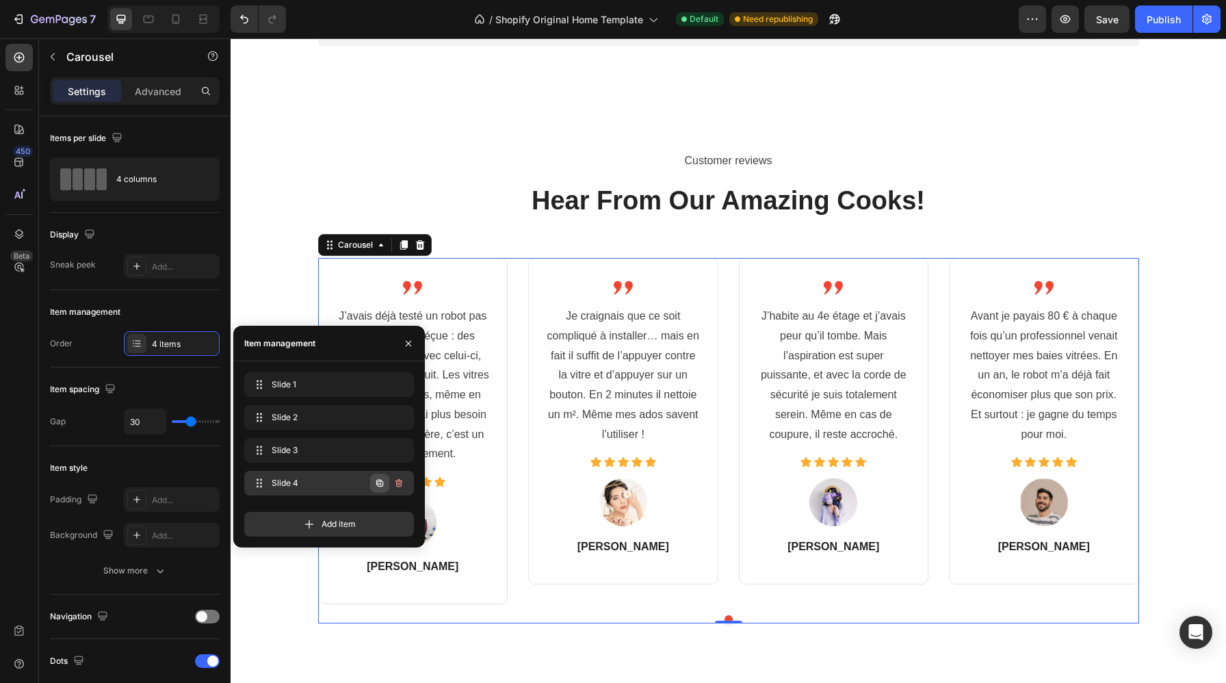
click at [378, 483] on icon "button" at bounding box center [379, 482] width 7 height 7
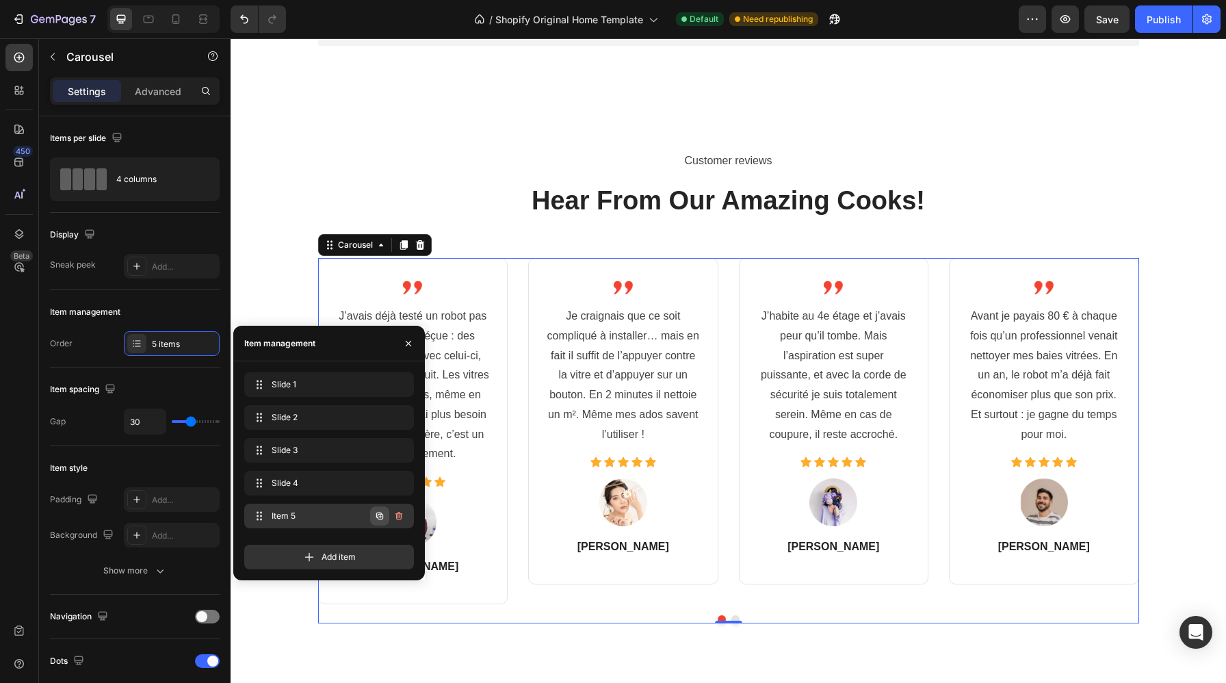
click at [376, 513] on icon "button" at bounding box center [379, 515] width 7 height 7
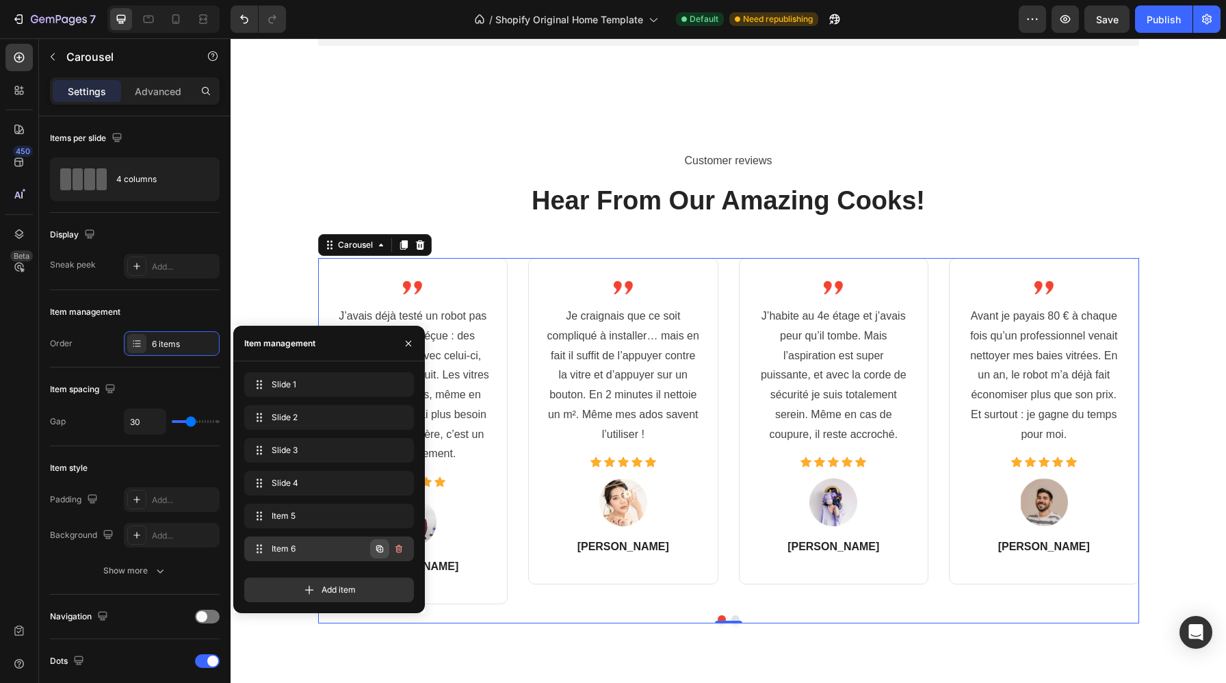
click at [378, 551] on icon "button" at bounding box center [379, 548] width 7 height 7
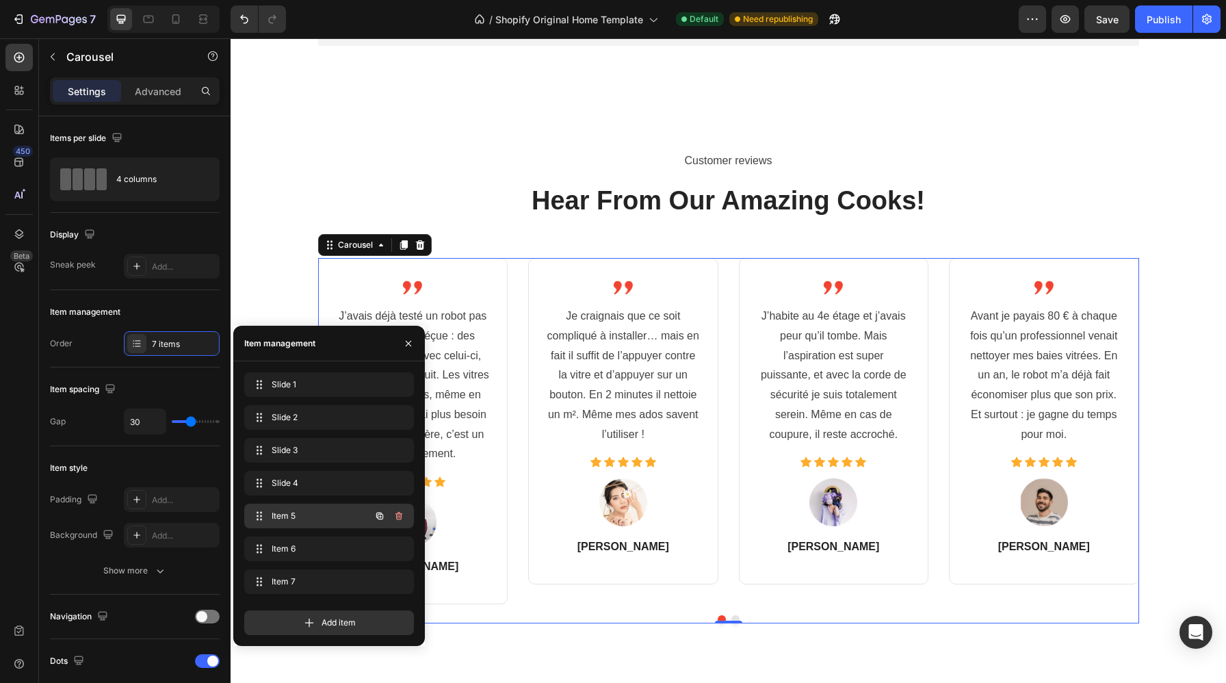
click at [341, 512] on span "Item 5" at bounding box center [309, 515] width 77 height 12
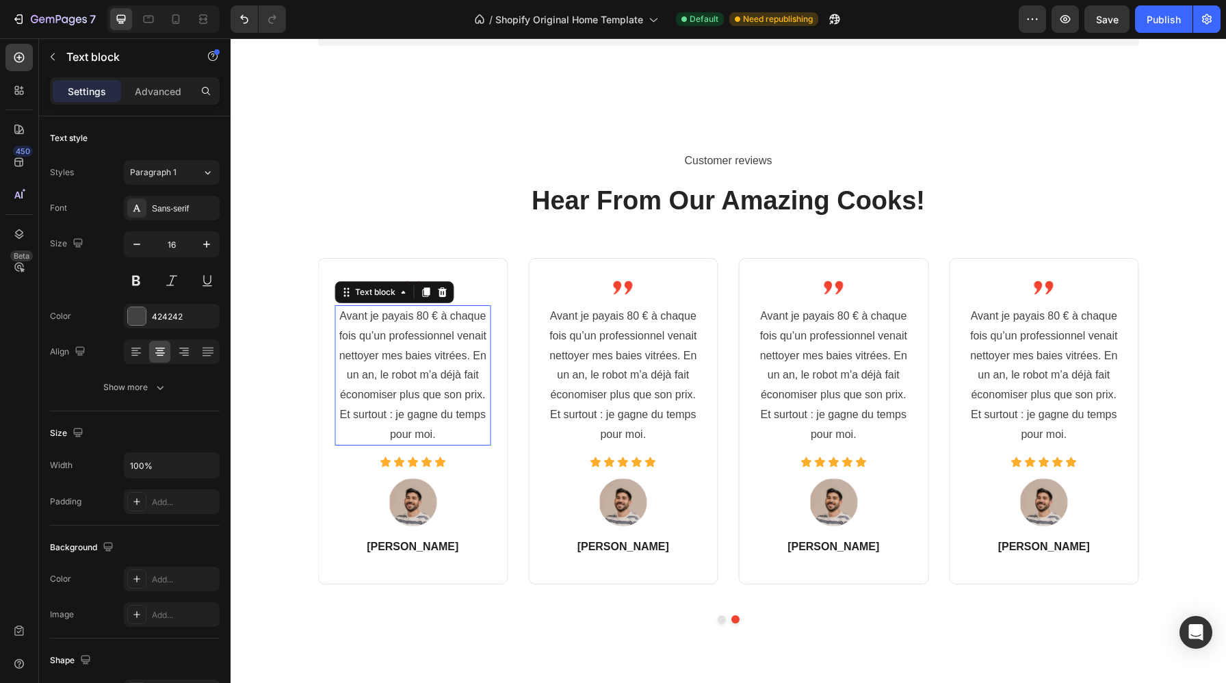
click at [487, 366] on p "Avant je payais 80 € à chaque fois qu’un professionnel venait nettoyer mes baie…" at bounding box center [412, 375] width 153 height 138
click at [469, 371] on p "Avant je payais 80 € à chaque fois qu’un professionnel venait nettoyer mes baie…" at bounding box center [412, 375] width 153 height 138
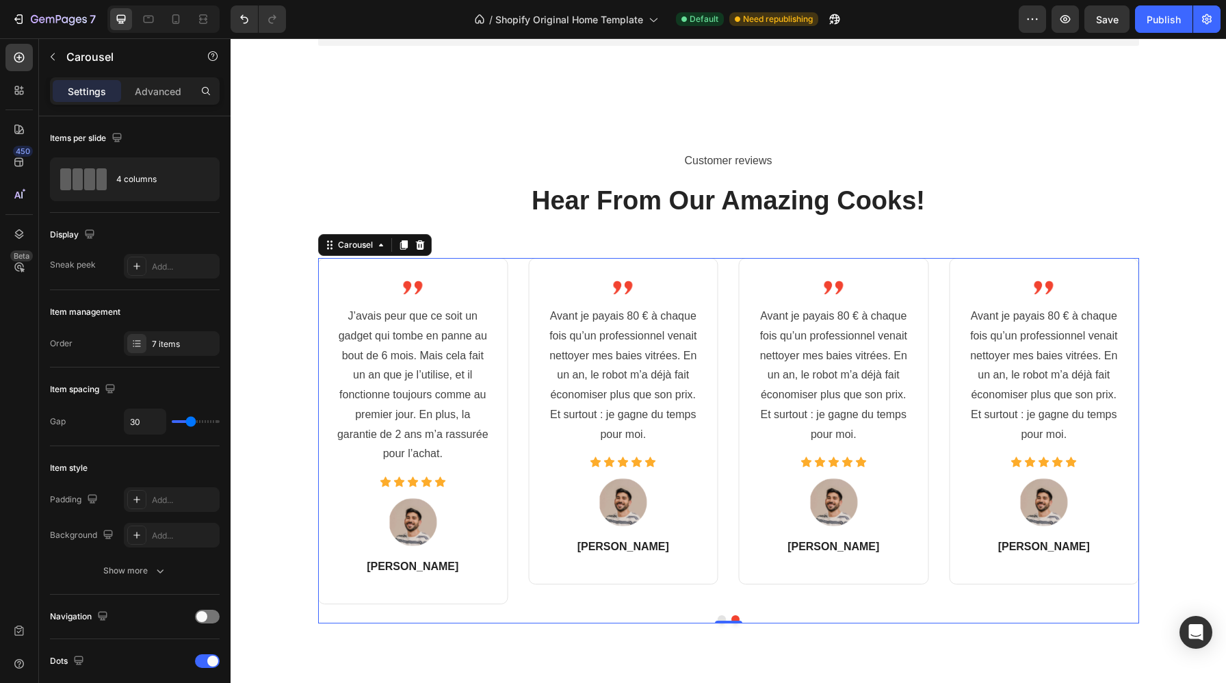
click at [724, 614] on div "Image J’avais déjà testé un robot pas cher et j’étais déçue : des traces partou…" at bounding box center [728, 441] width 821 height 366
click at [724, 617] on button "Dot" at bounding box center [721, 619] width 8 height 8
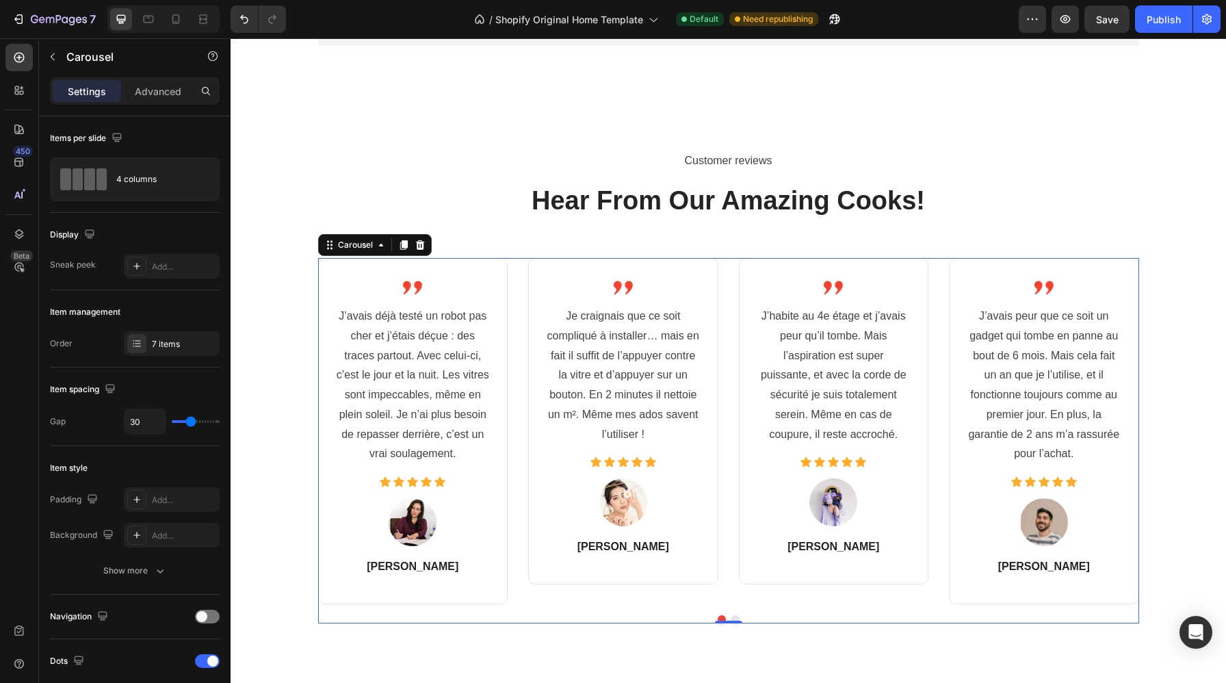
click at [735, 617] on button "Dot" at bounding box center [735, 619] width 8 height 8
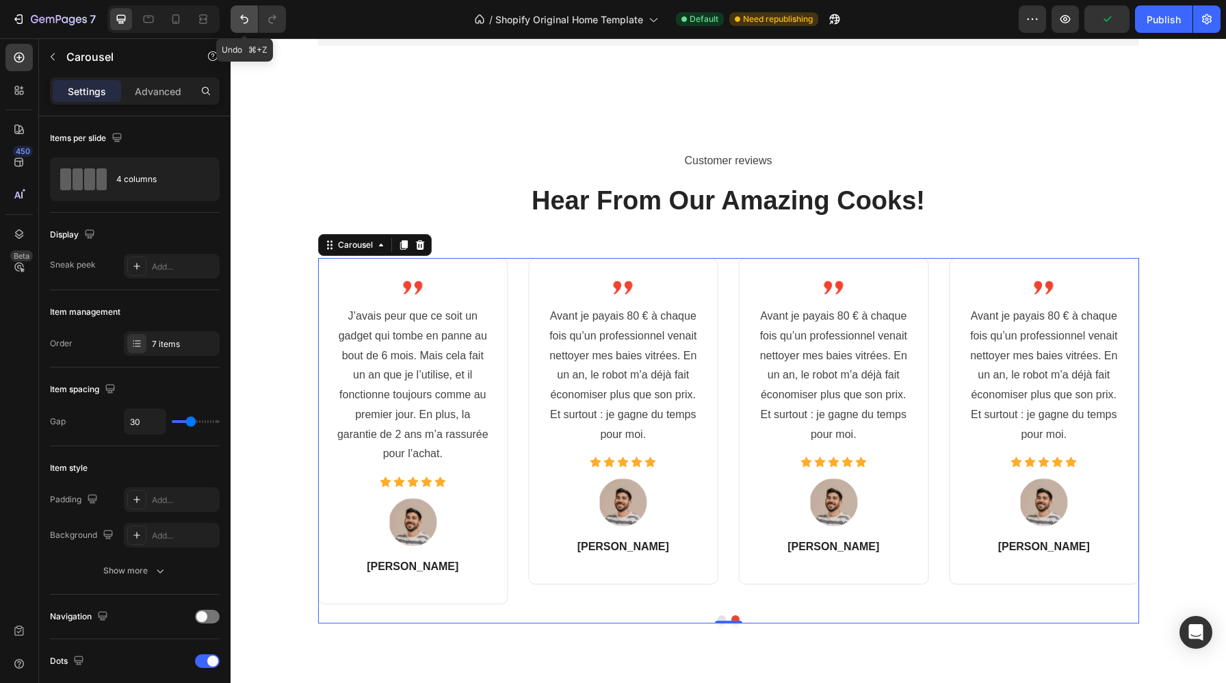
click at [243, 13] on icon "Undo/Redo" at bounding box center [244, 19] width 14 height 14
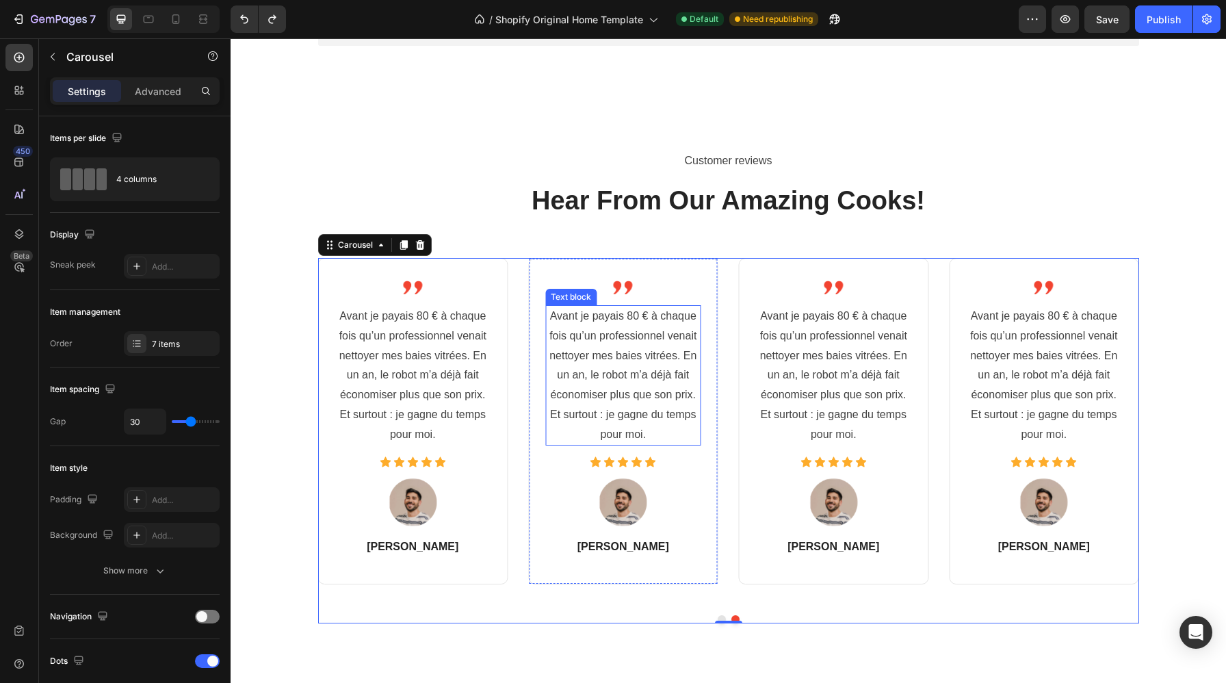
click at [621, 390] on p "Avant je payais 80 € à chaque fois qu’un professionnel venait nettoyer mes baie…" at bounding box center [622, 375] width 153 height 138
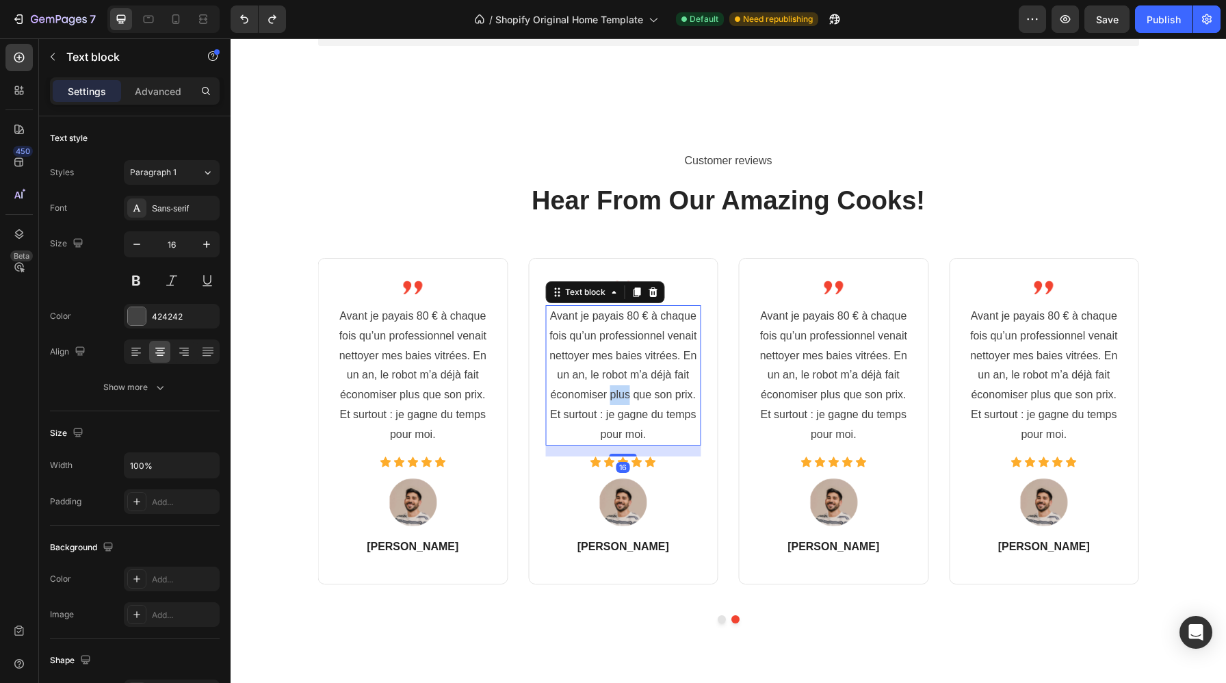
click at [621, 390] on p "Avant je payais 80 € à chaque fois qu’un professionnel venait nettoyer mes baie…" at bounding box center [622, 375] width 153 height 138
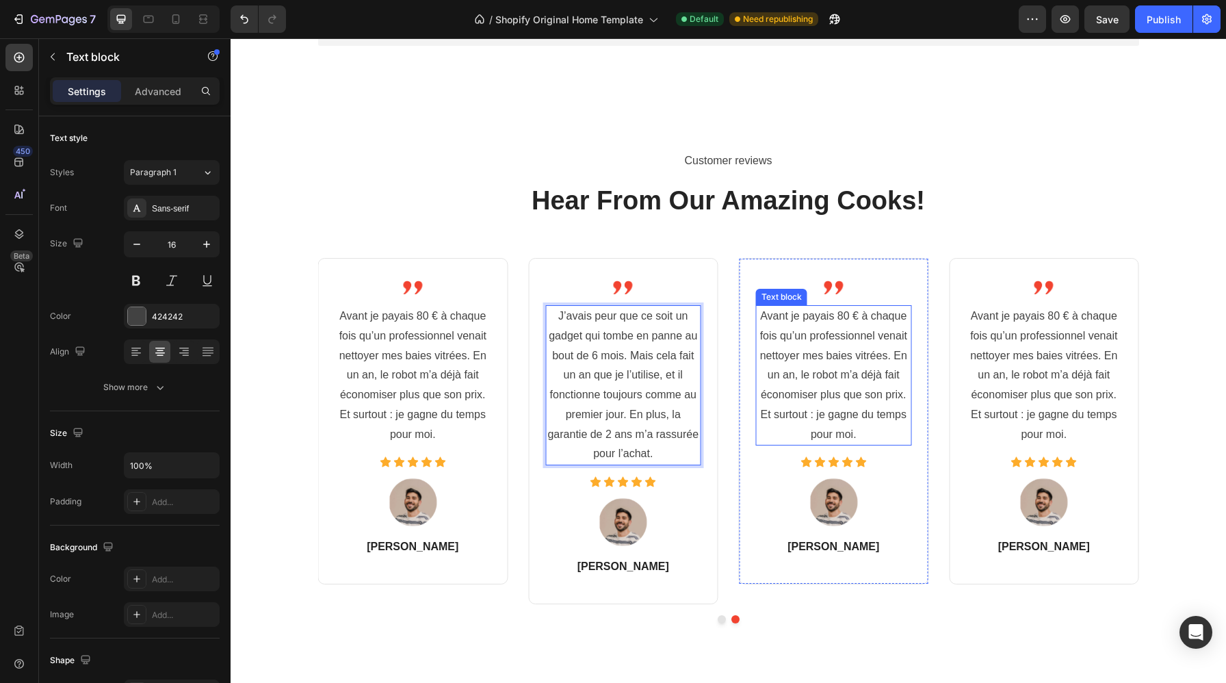
click at [843, 388] on p "Avant je payais 80 € à chaque fois qu’un professionnel venait nettoyer mes baie…" at bounding box center [833, 375] width 153 height 138
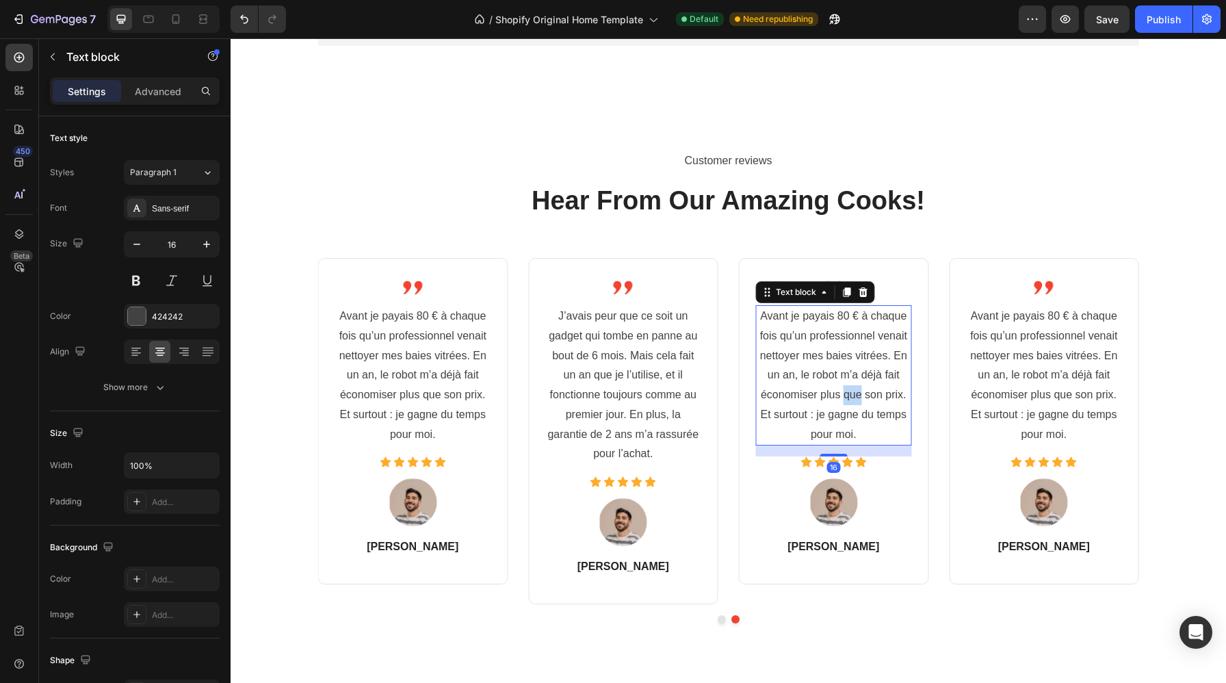
click at [843, 388] on p "Avant je payais 80 € à chaque fois qu’un professionnel venait nettoyer mes baie…" at bounding box center [833, 375] width 153 height 138
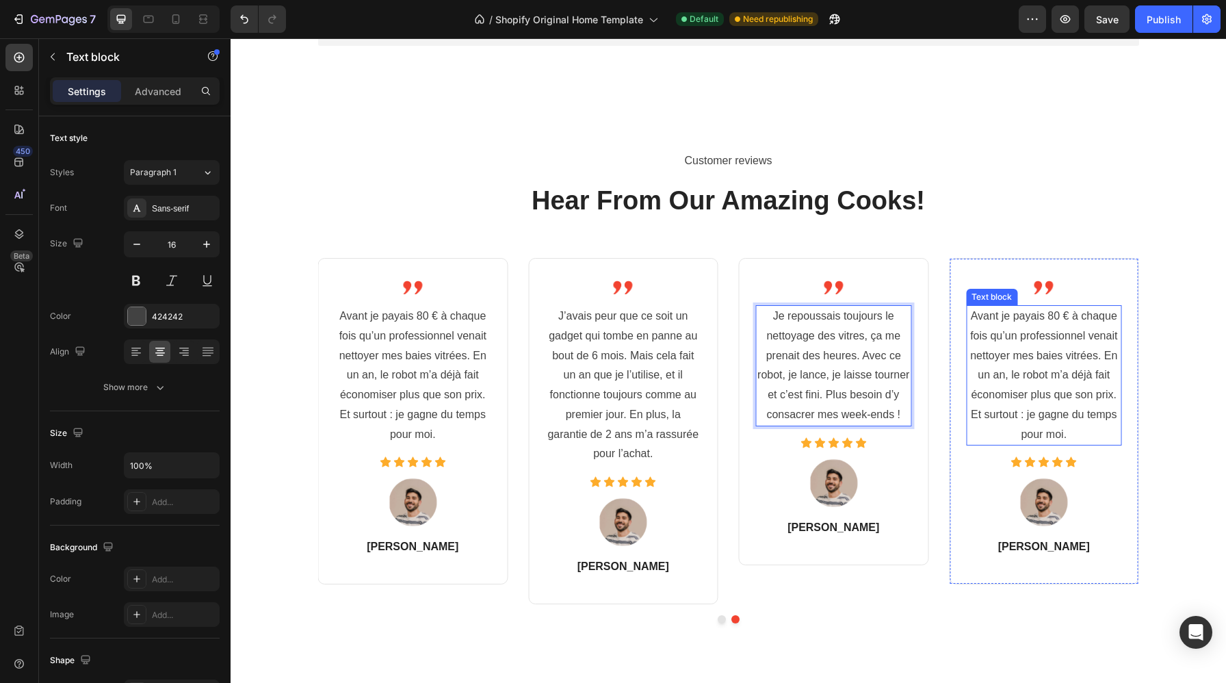
click at [1064, 390] on p "Avant je payais 80 € à chaque fois qu’un professionnel venait nettoyer mes baie…" at bounding box center [1043, 375] width 153 height 138
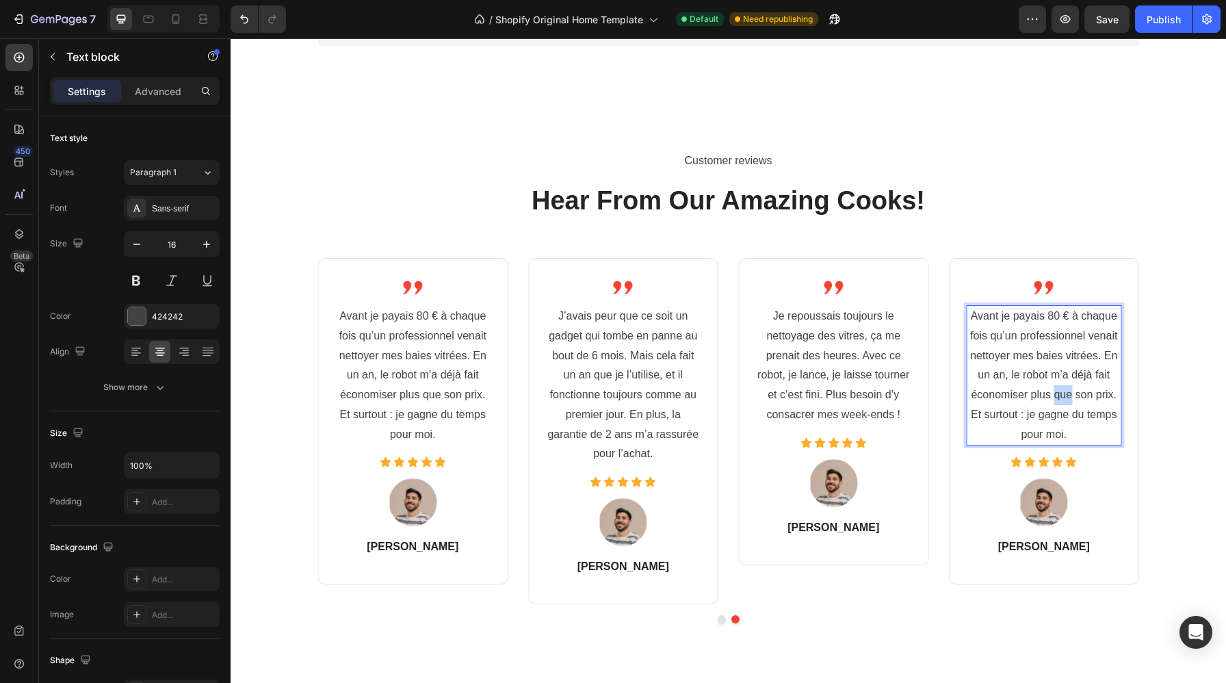
click at [1064, 390] on p "Avant je payais 80 € à chaque fois qu’un professionnel venait nettoyer mes baie…" at bounding box center [1043, 375] width 153 height 138
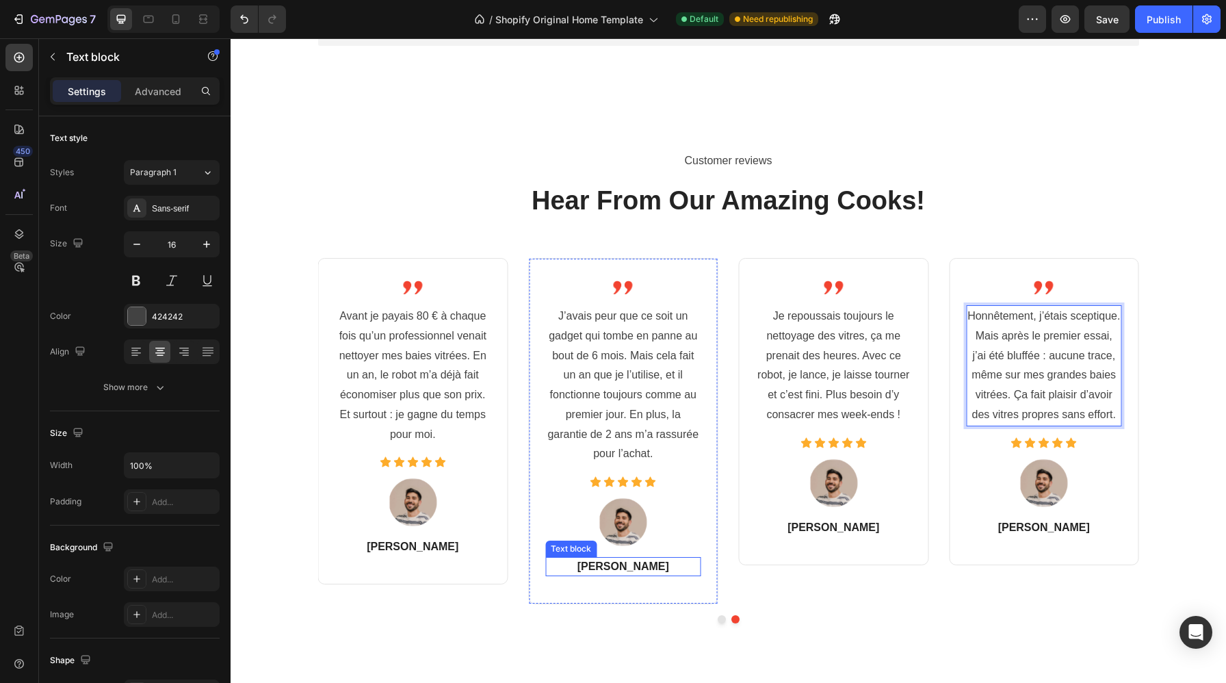
click at [609, 570] on p "[PERSON_NAME]" at bounding box center [622, 566] width 153 height 16
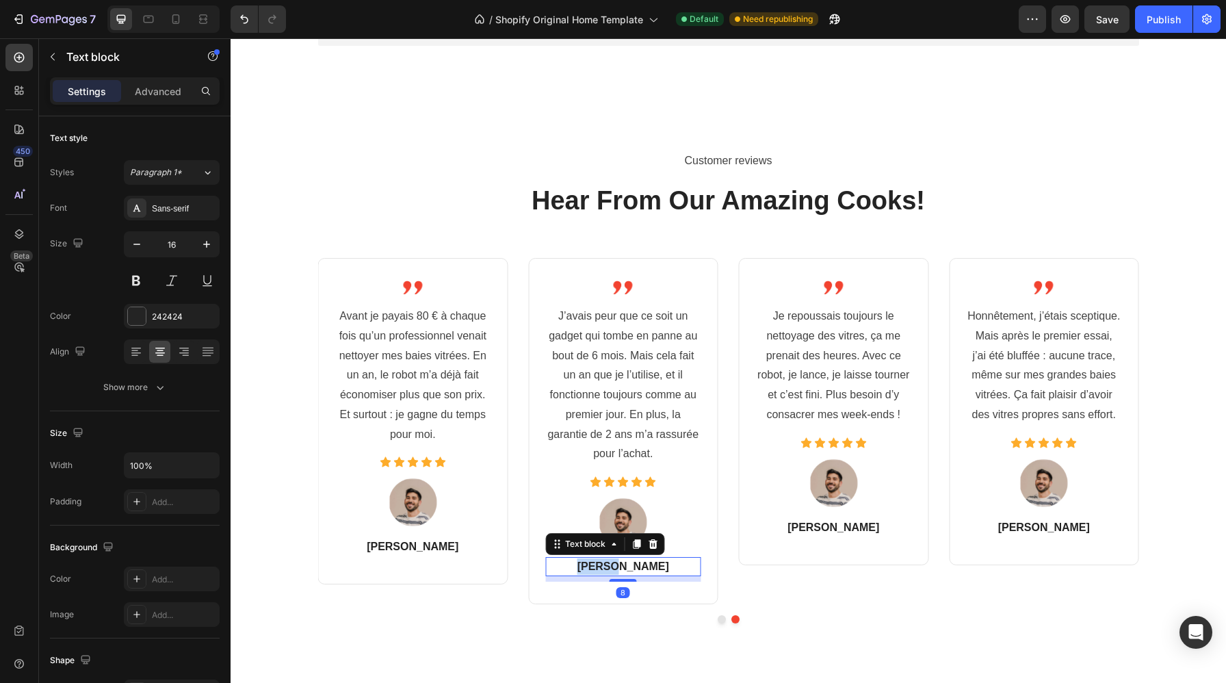
click at [609, 570] on p "[PERSON_NAME]" at bounding box center [622, 566] width 153 height 16
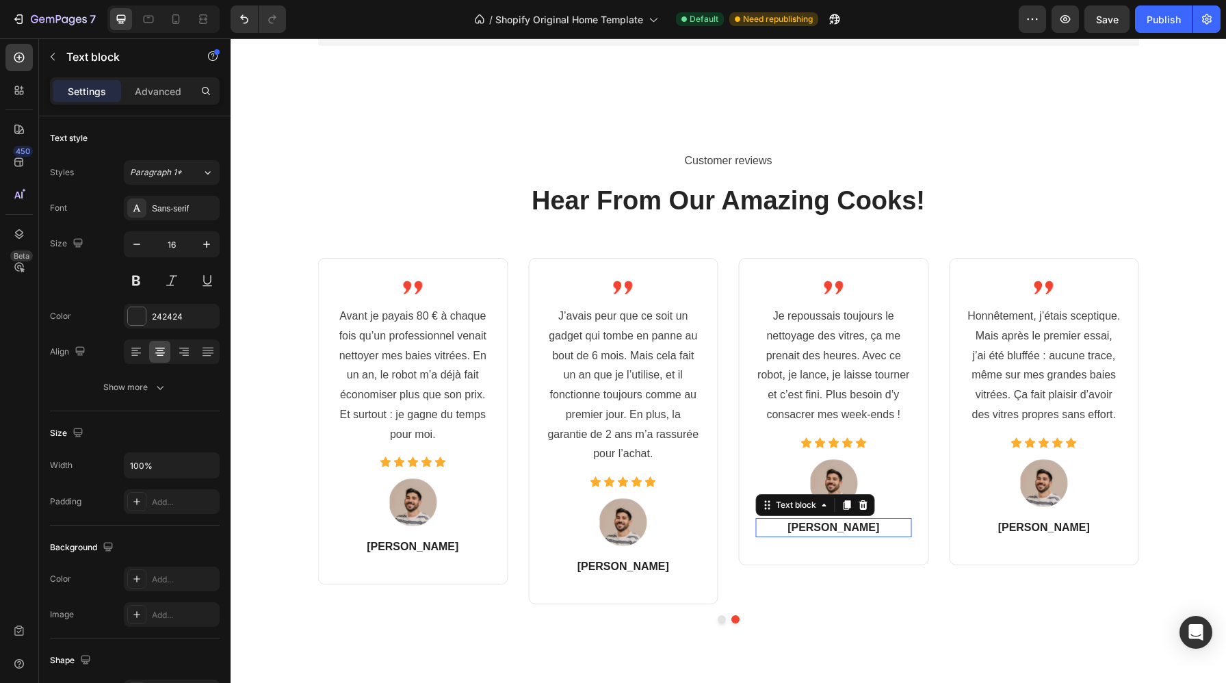
click at [840, 525] on p "[PERSON_NAME]" at bounding box center [833, 527] width 153 height 16
click at [1042, 530] on p "[PERSON_NAME]" at bounding box center [1043, 527] width 153 height 16
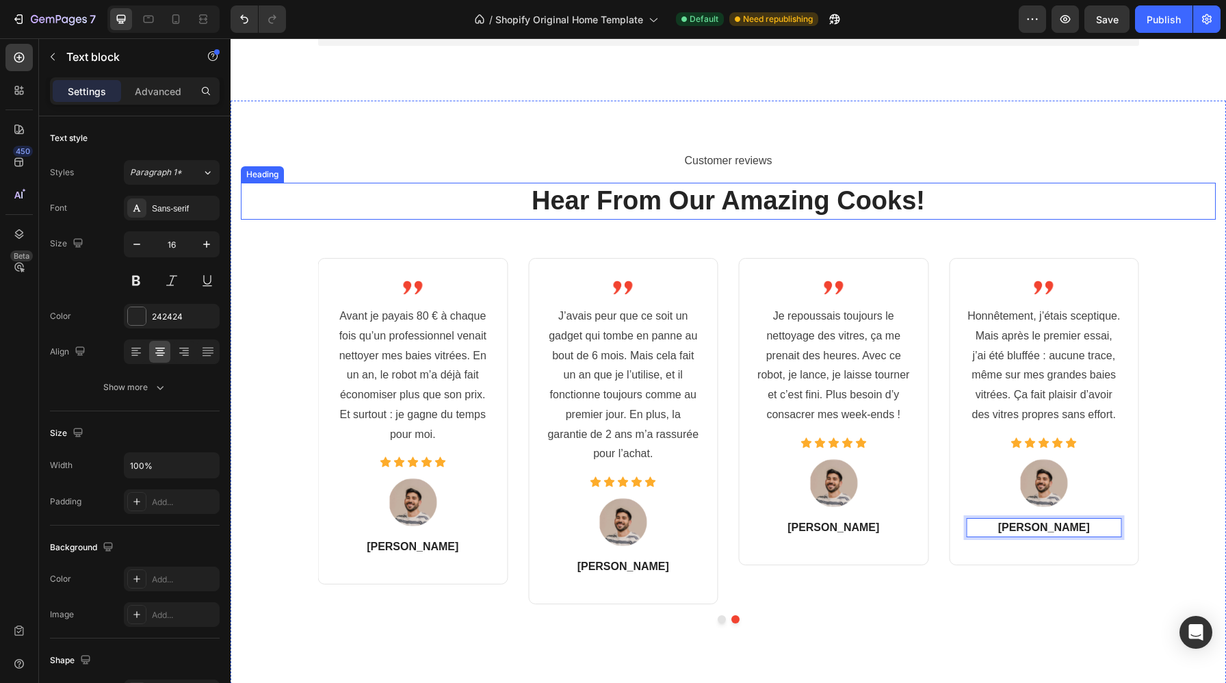
click at [769, 194] on p "Hear From Our Amazing Cooks!" at bounding box center [728, 201] width 972 height 34
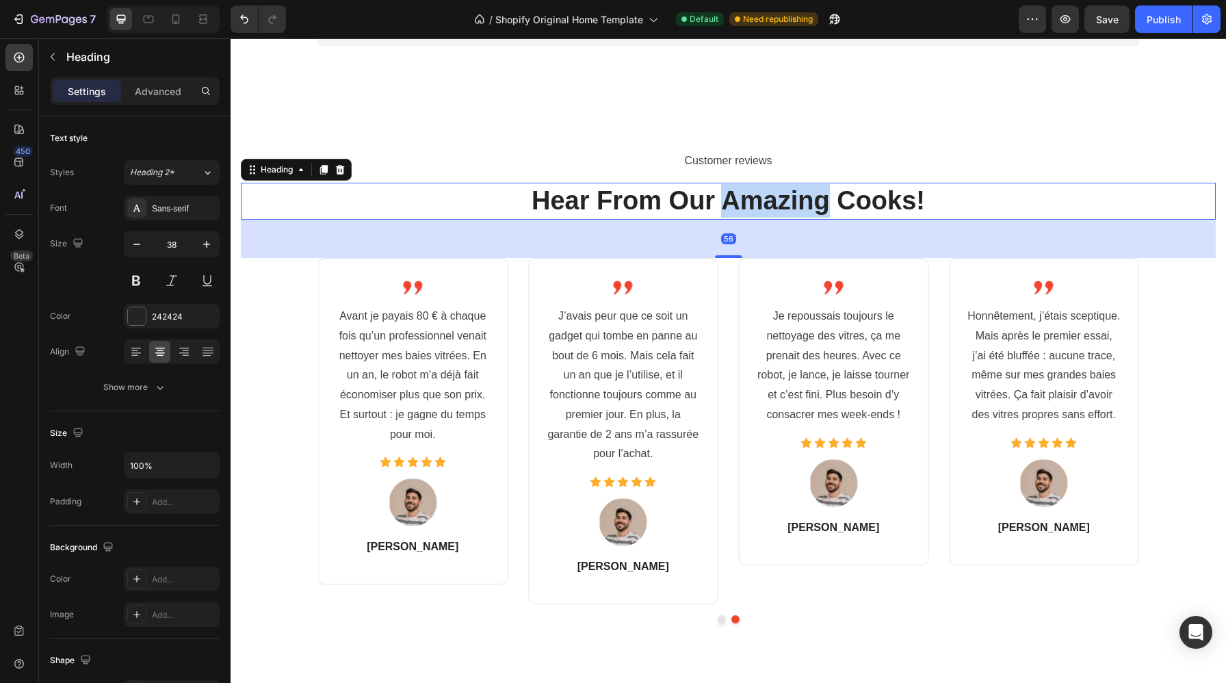
click at [769, 194] on p "Hear From Our Amazing Cooks!" at bounding box center [728, 201] width 972 height 34
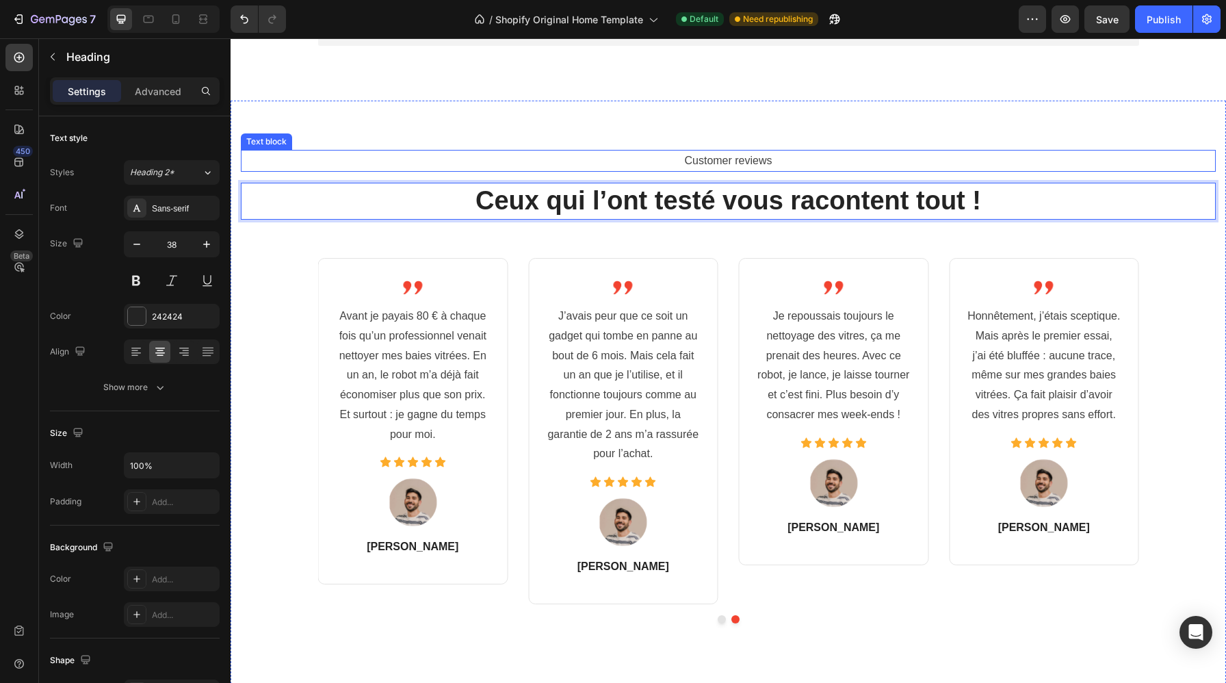
click at [734, 156] on p "Customer reviews" at bounding box center [728, 161] width 972 height 20
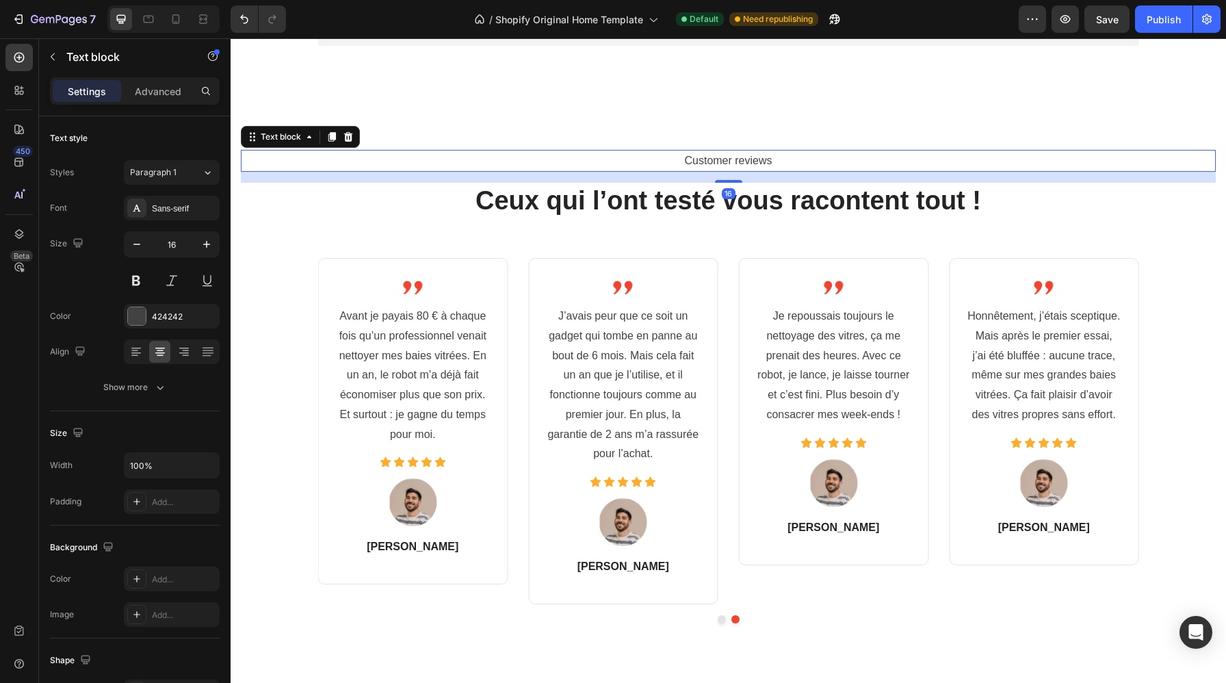
click at [734, 156] on p "Customer reviews" at bounding box center [728, 161] width 972 height 20
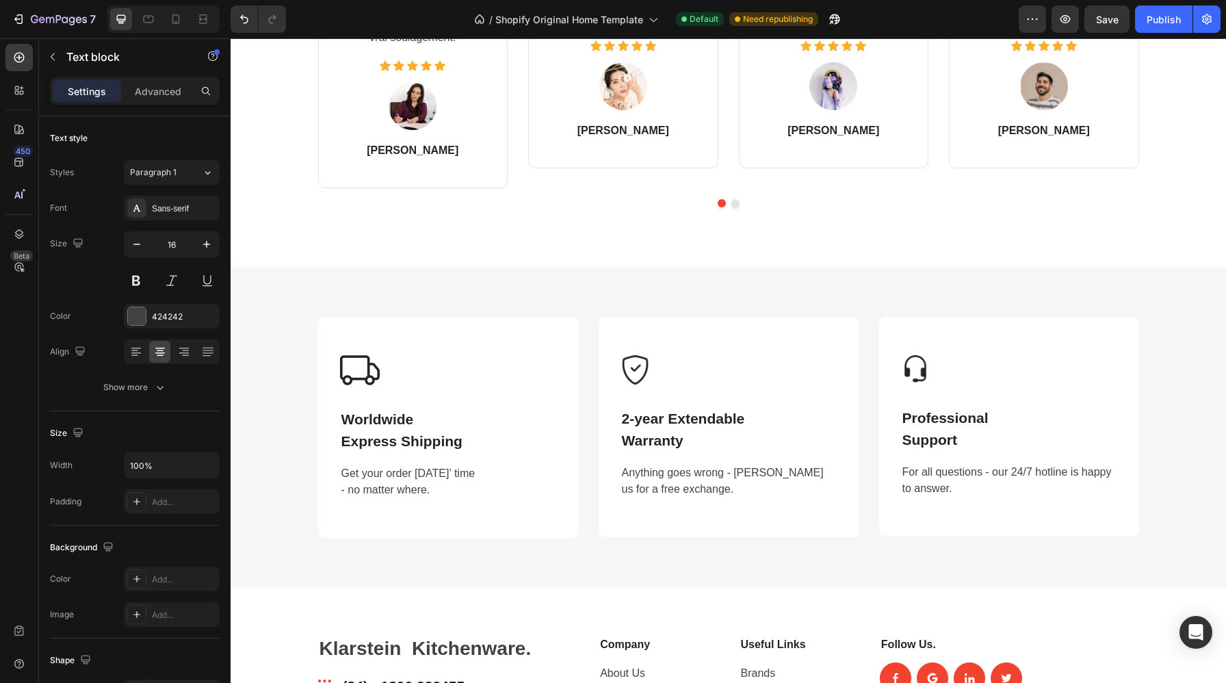
scroll to position [1824, 0]
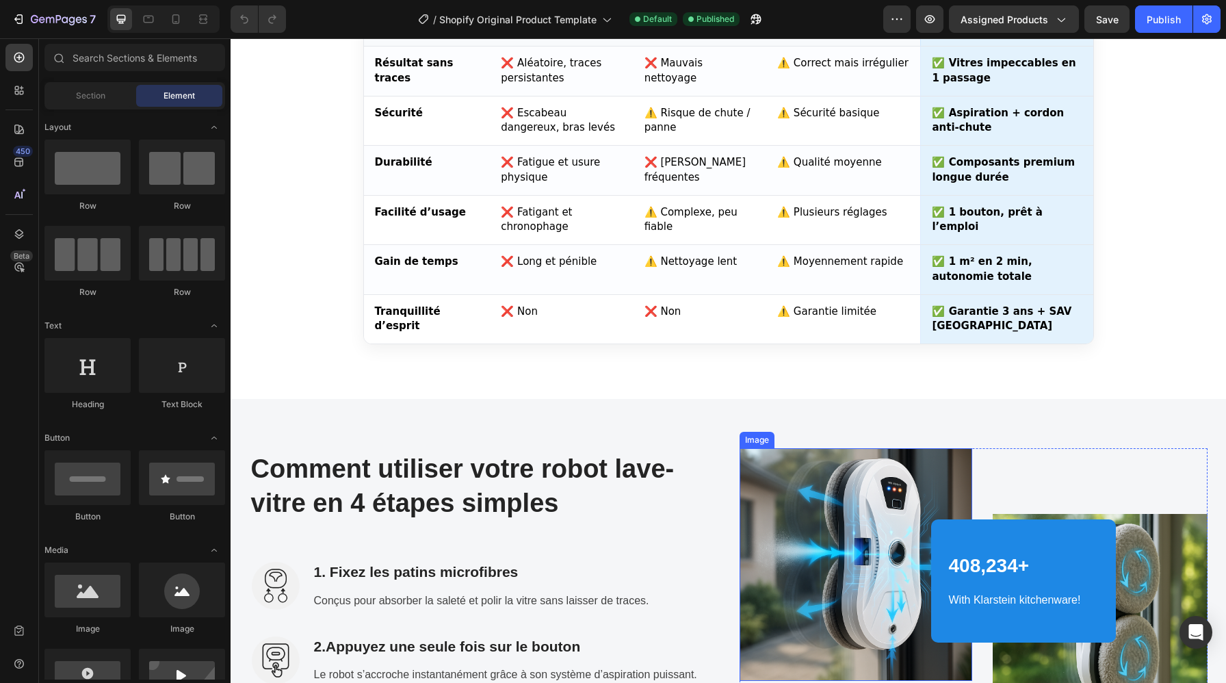
scroll to position [3188, 0]
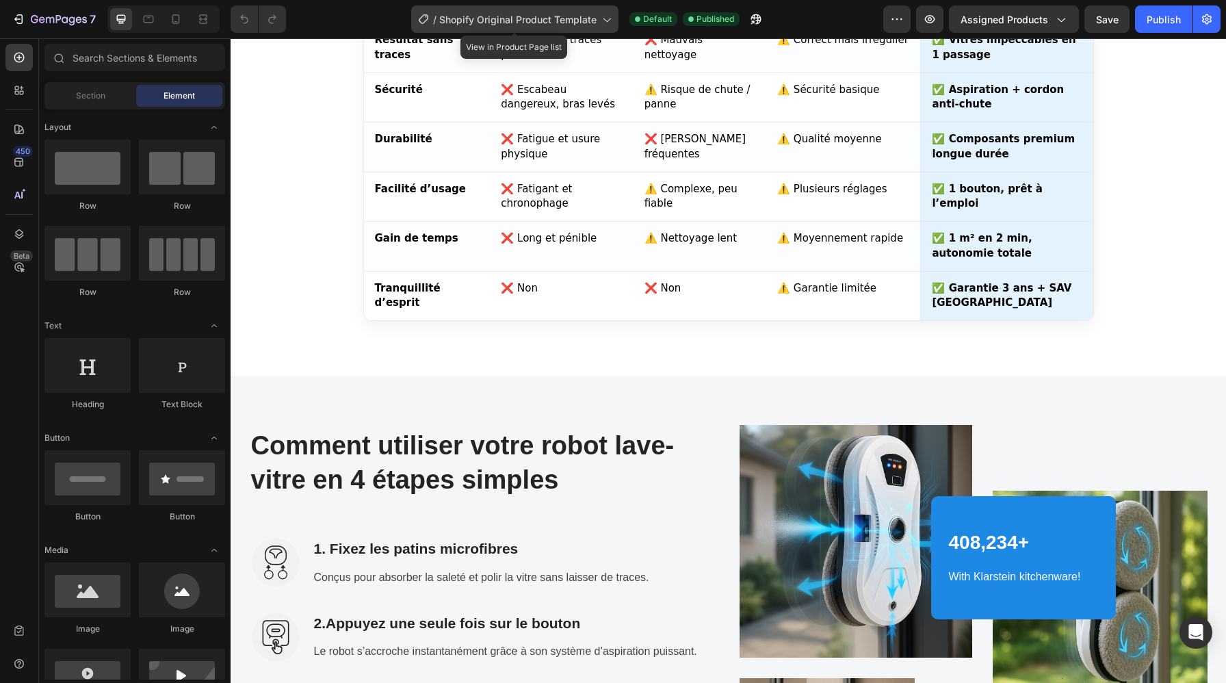
click at [561, 17] on span "Shopify Original Product Template" at bounding box center [517, 19] width 157 height 14
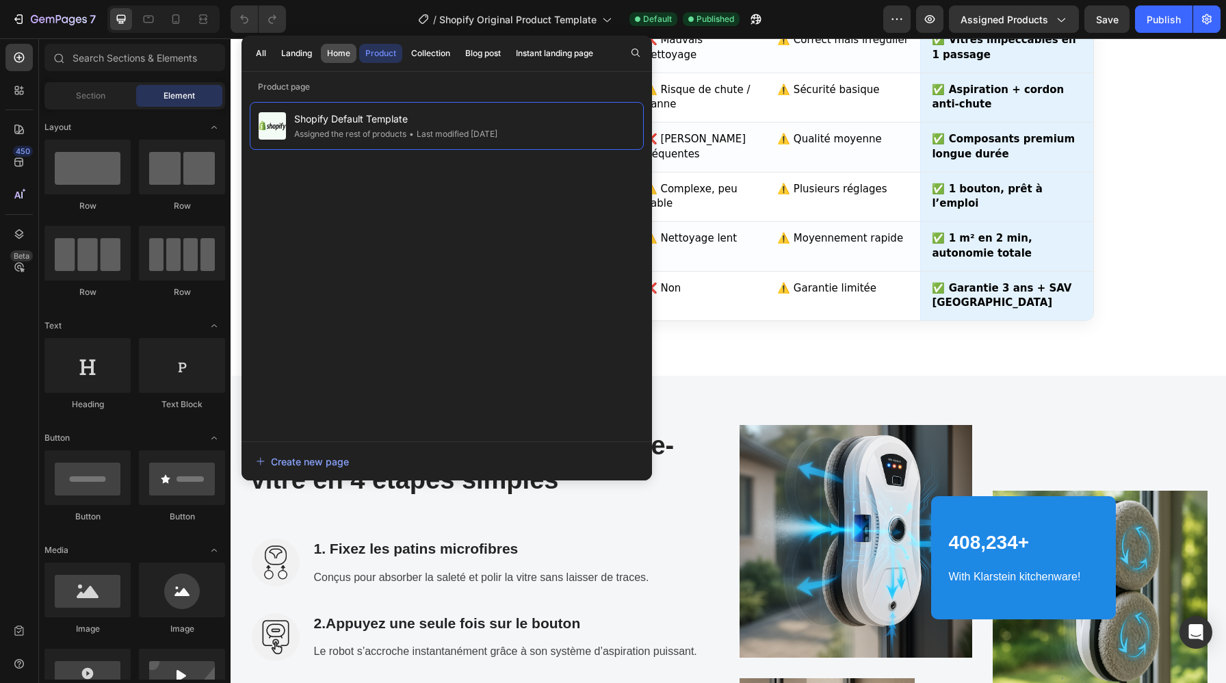
click at [333, 53] on div "Home" at bounding box center [338, 53] width 23 height 12
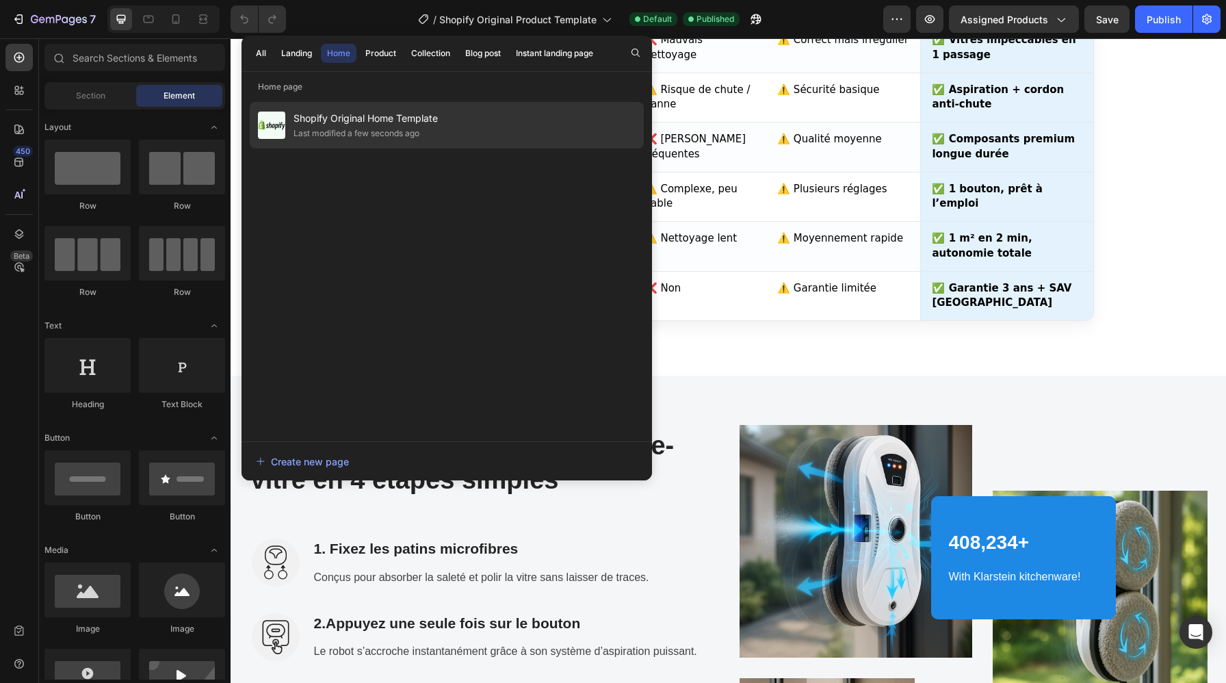
click at [392, 120] on span "Shopify Original Home Template" at bounding box center [365, 118] width 144 height 16
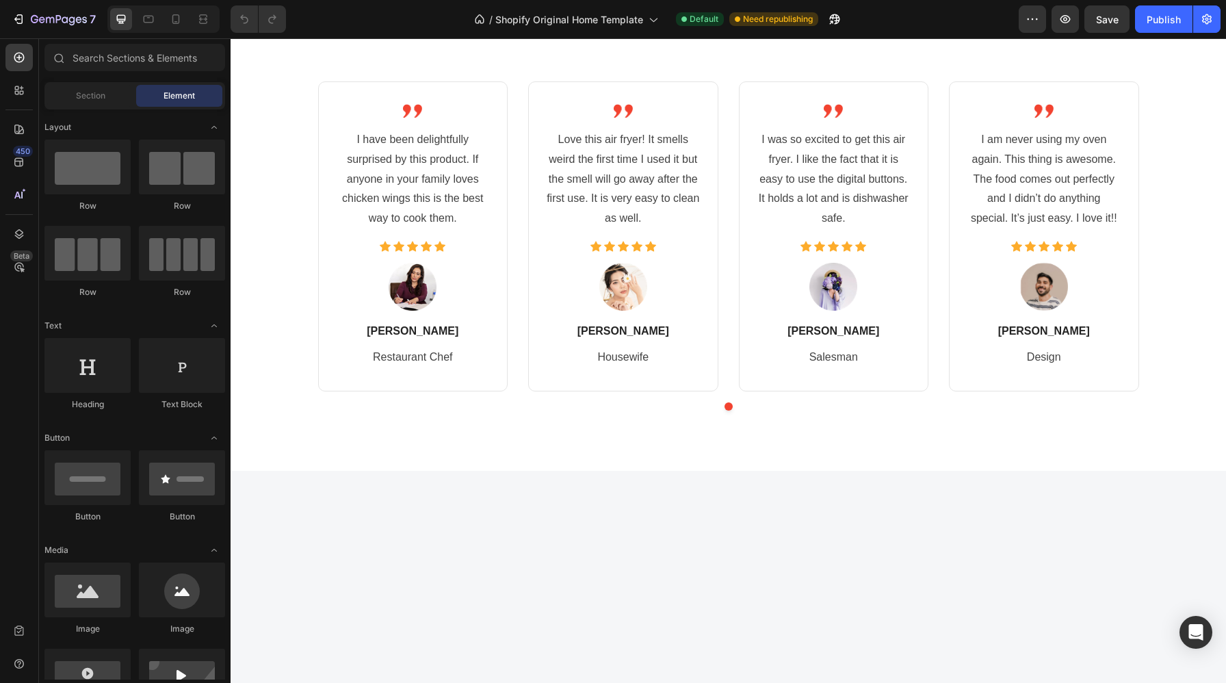
scroll to position [1170, 0]
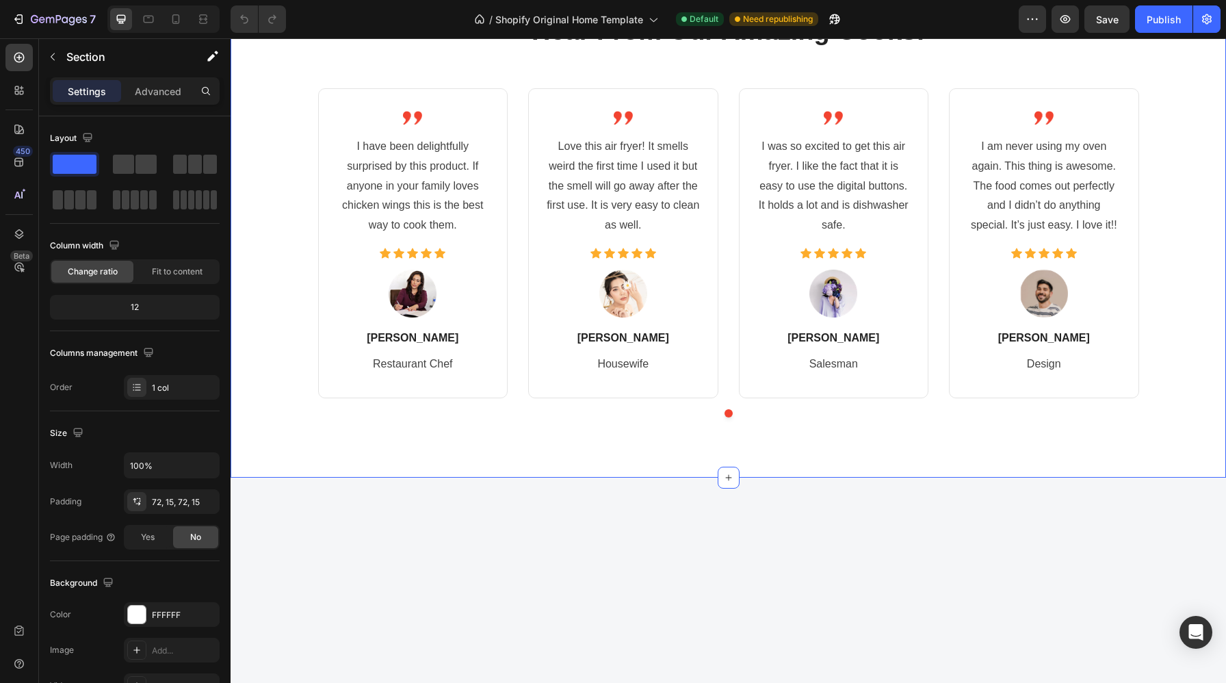
click at [575, 367] on div "Customer reviews Text block Hear From Our Amazing Cooks! Heading Image I have b…" at bounding box center [727, 204] width 995 height 546
click at [158, 95] on p "Advanced" at bounding box center [158, 91] width 47 height 14
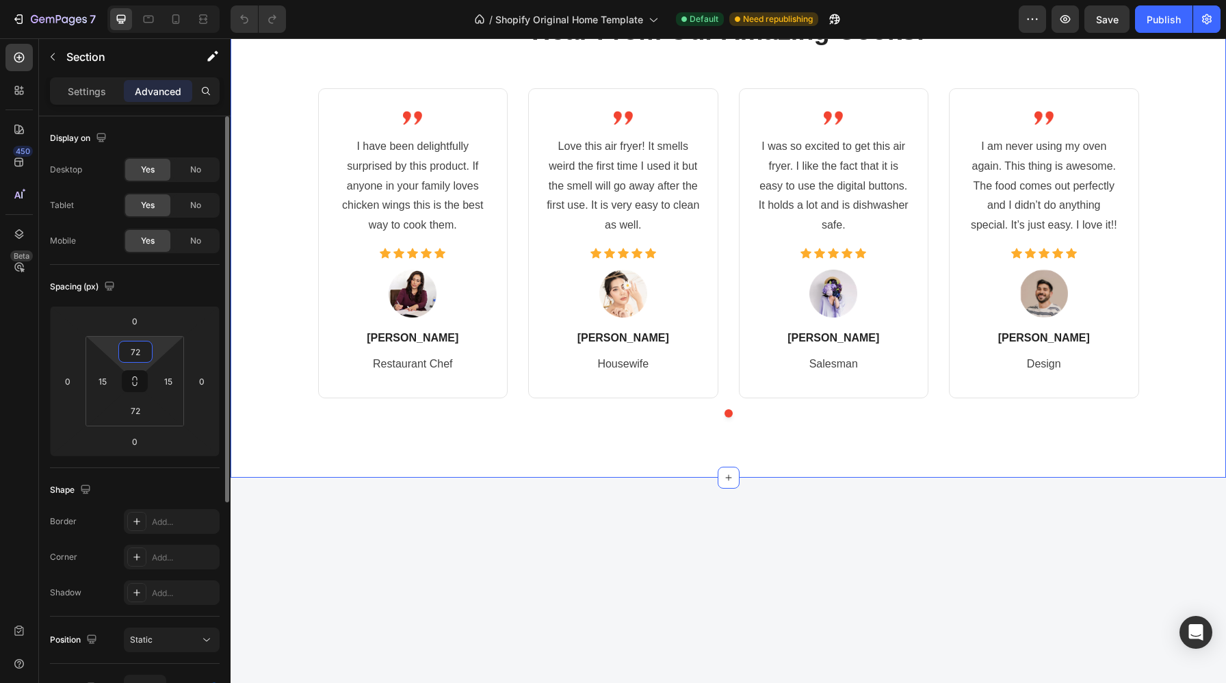
click at [146, 347] on input "72" at bounding box center [135, 351] width 27 height 21
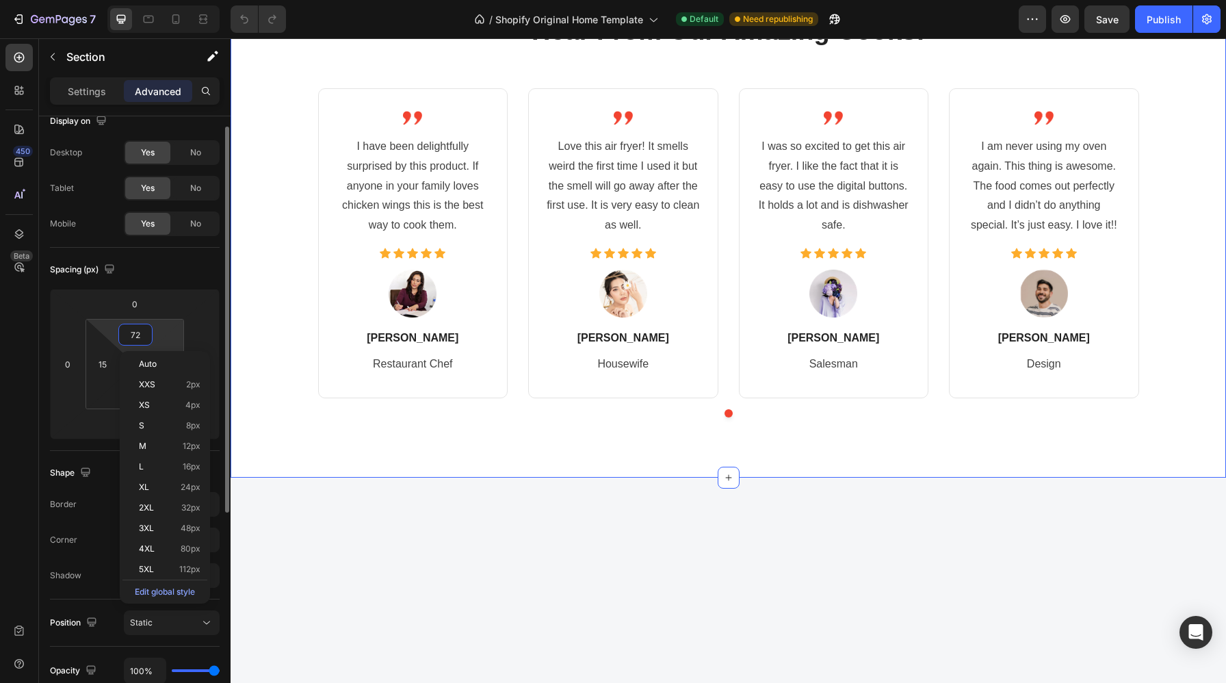
scroll to position [42, 0]
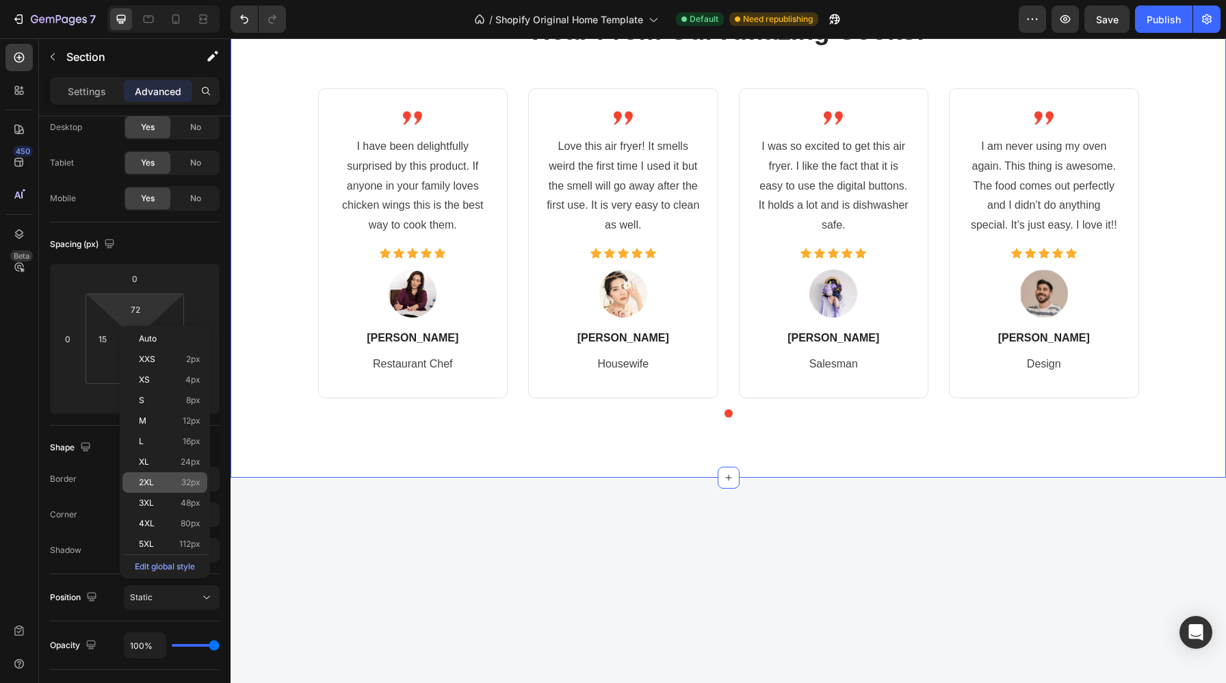
click at [186, 479] on span "32px" at bounding box center [190, 482] width 19 height 10
type input "32"
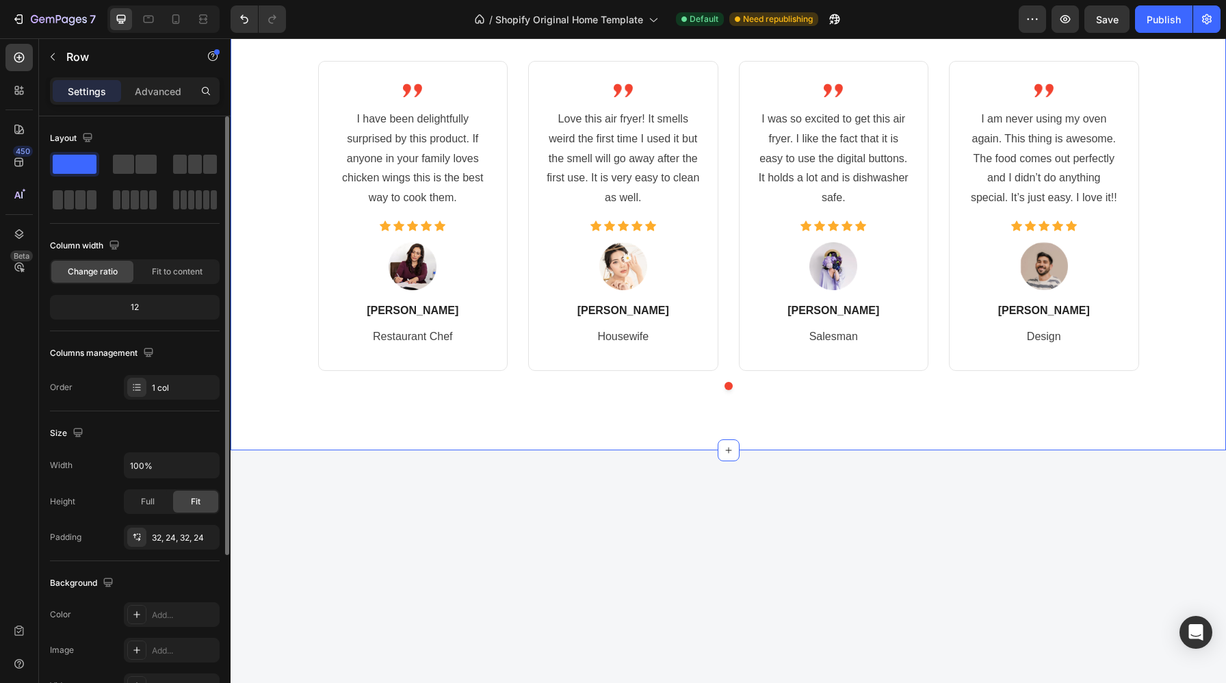
click at [468, 371] on div "Image I have been delightfully surprised by this product. If anyone in your fam…" at bounding box center [413, 216] width 190 height 310
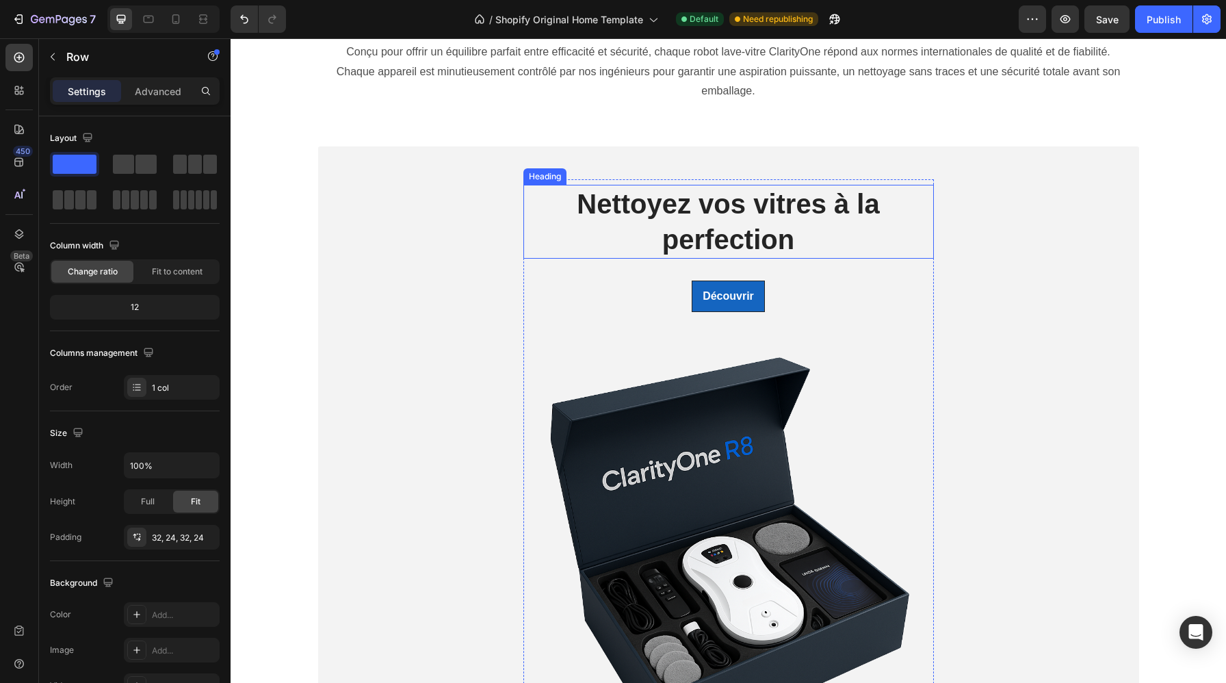
scroll to position [555, 0]
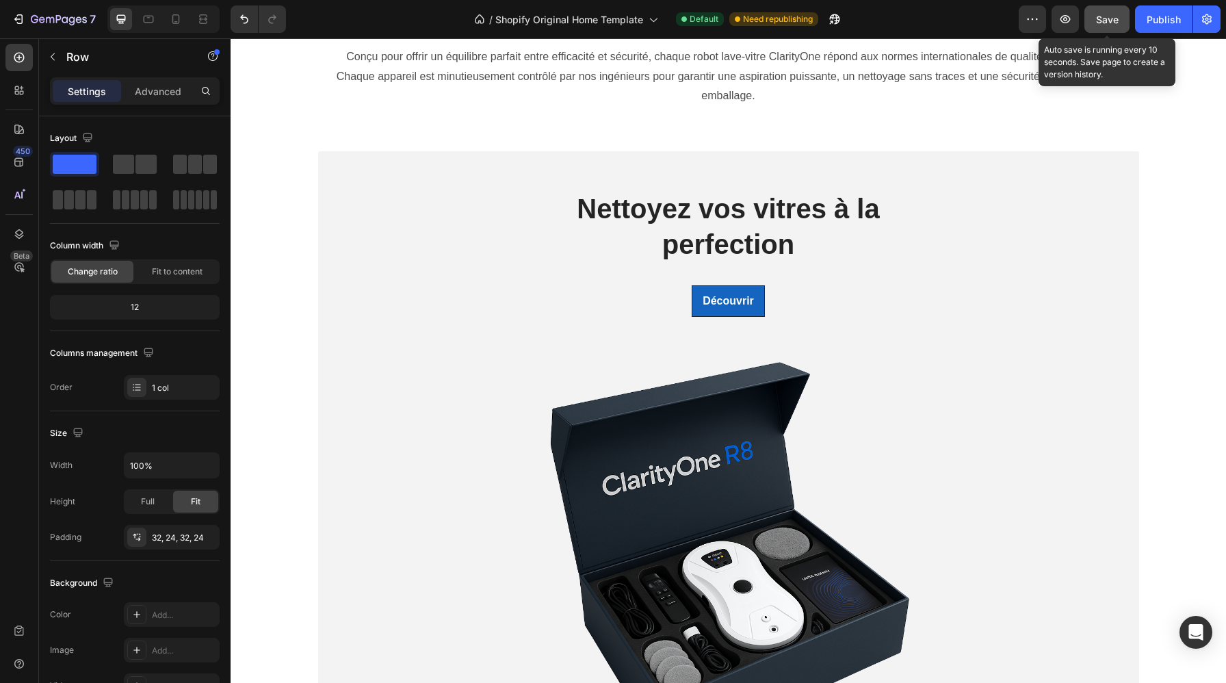
click at [1113, 18] on span "Save" at bounding box center [1107, 20] width 23 height 12
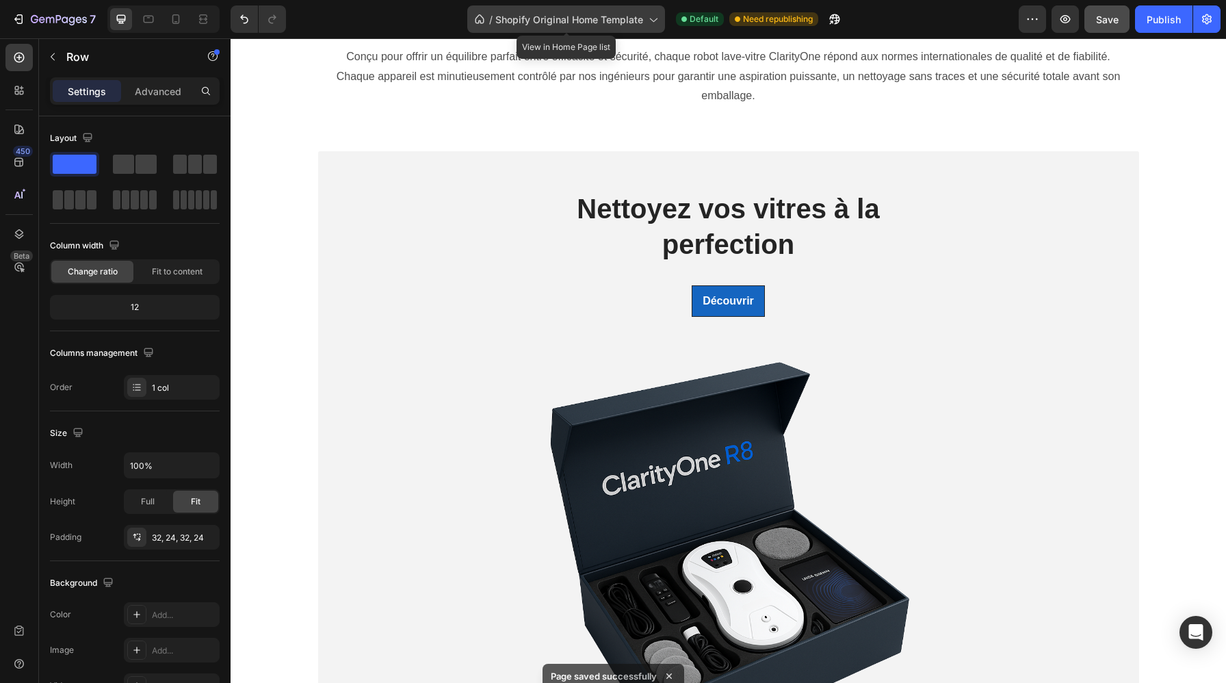
click at [592, 25] on span "Shopify Original Home Template" at bounding box center [569, 19] width 148 height 14
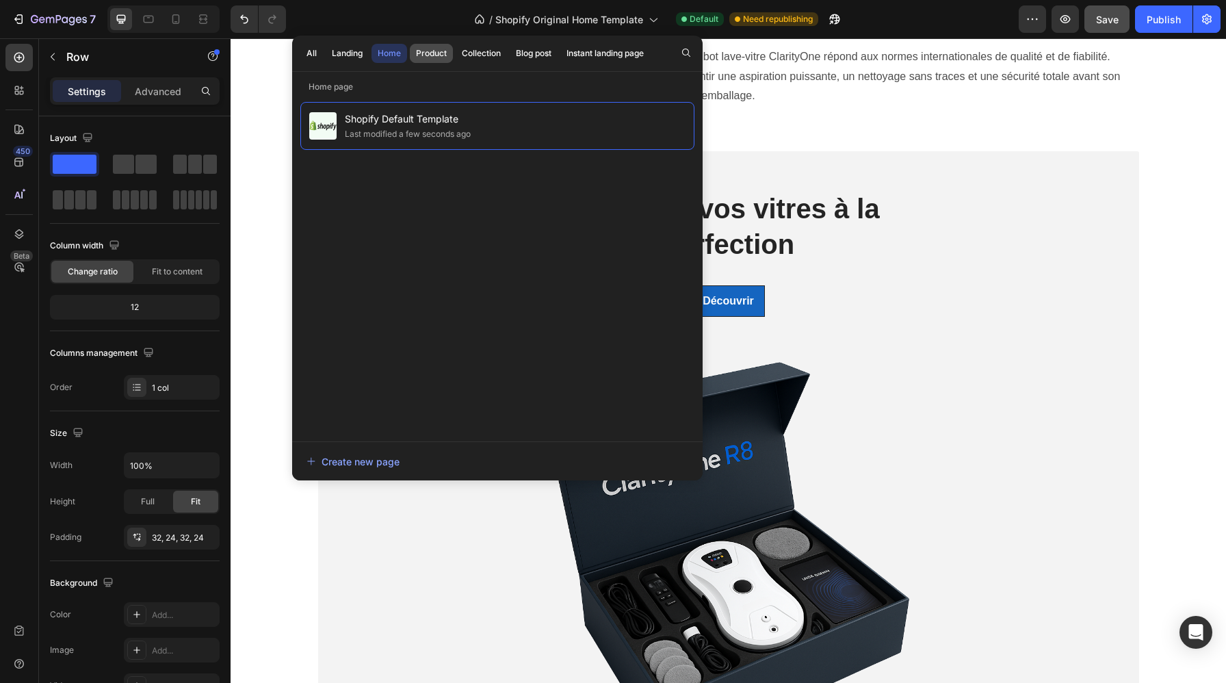
click at [425, 53] on div "Product" at bounding box center [431, 53] width 31 height 12
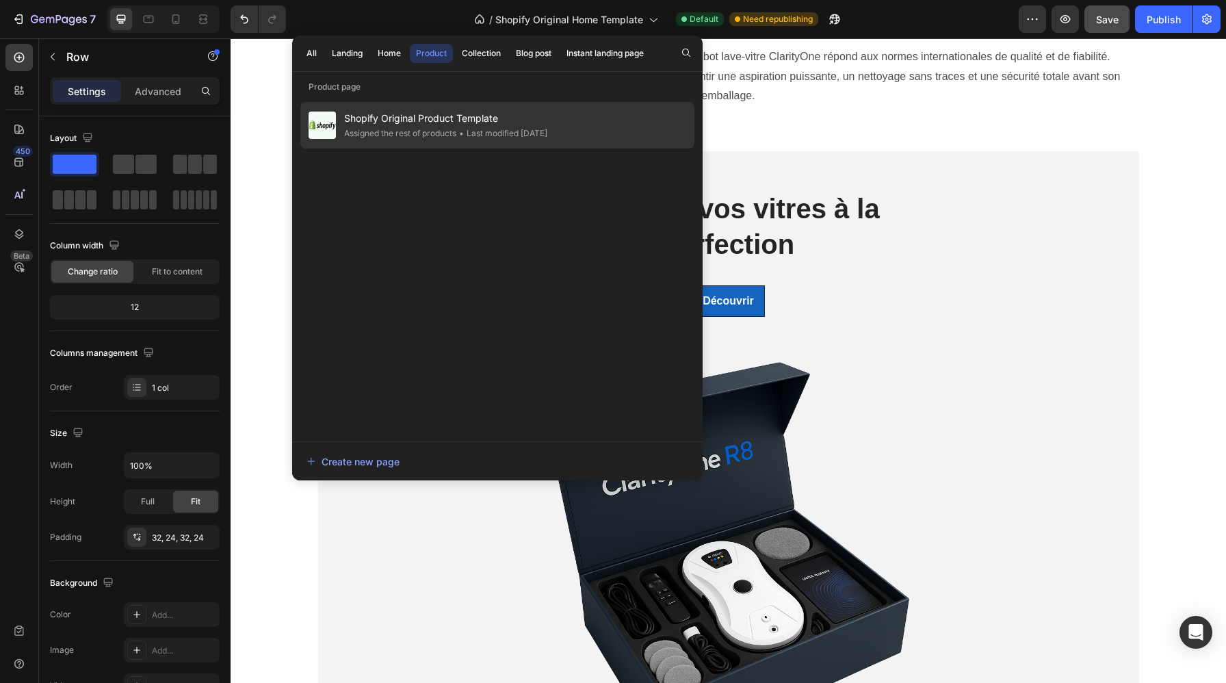
click at [425, 122] on span "Shopify Original Product Template" at bounding box center [445, 118] width 203 height 16
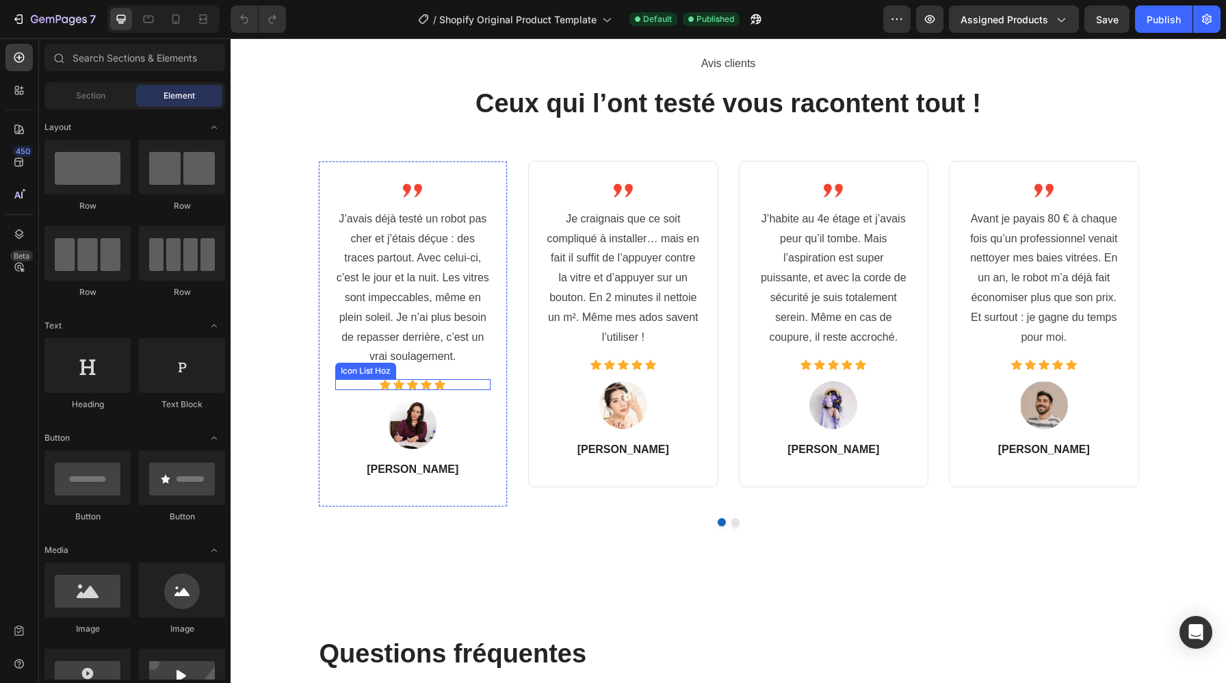
scroll to position [4495, 0]
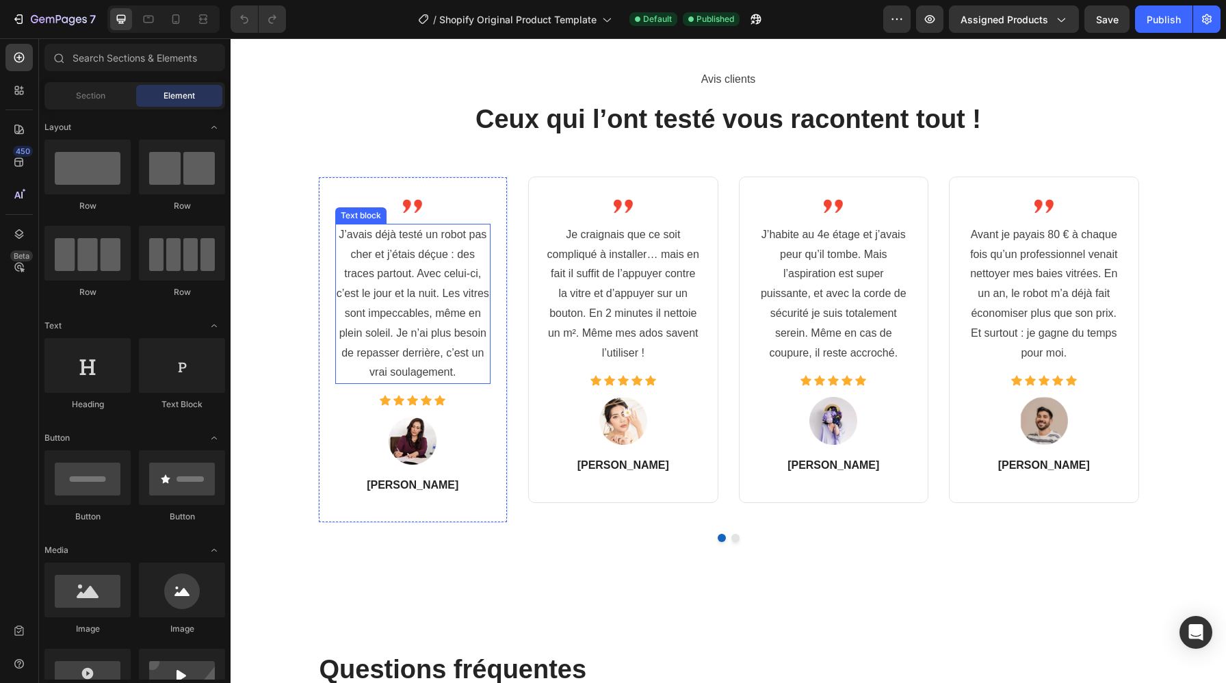
click at [423, 293] on p "J’avais déjà testé un robot pas cher et j’étais déçue : des traces partout. Ave…" at bounding box center [412, 303] width 153 height 157
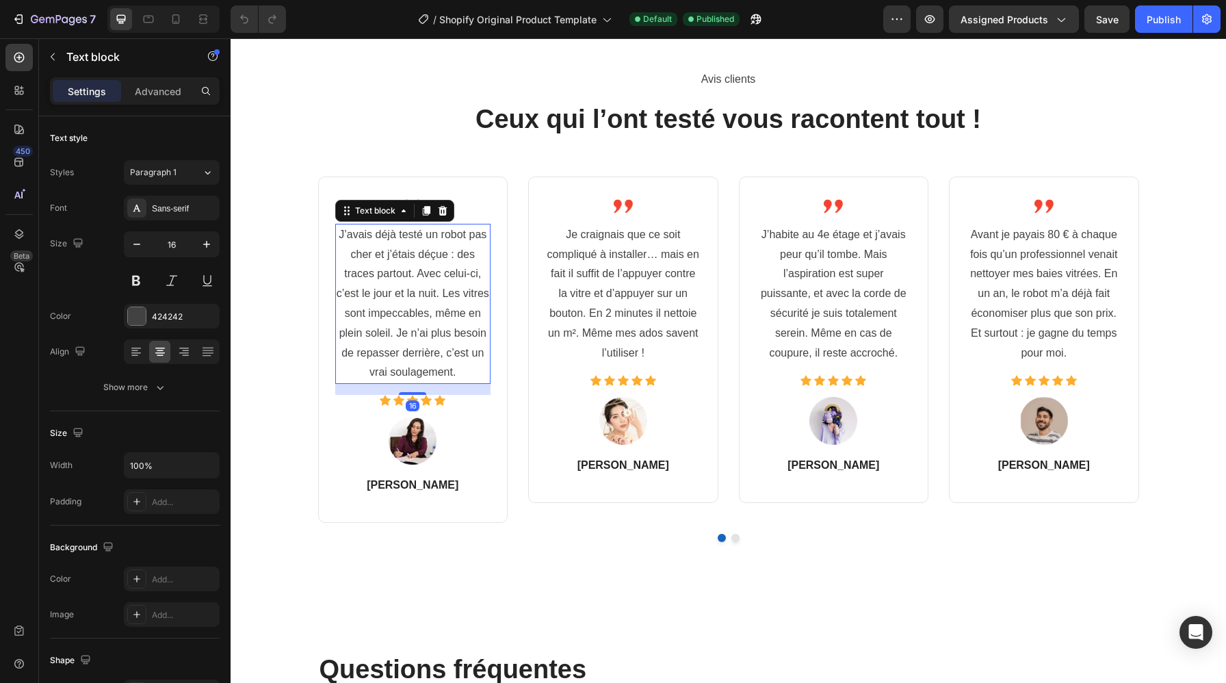
click at [423, 293] on p "J’avais déjà testé un robot pas cher et j’étais déçue : des traces partout. Ave…" at bounding box center [412, 303] width 153 height 157
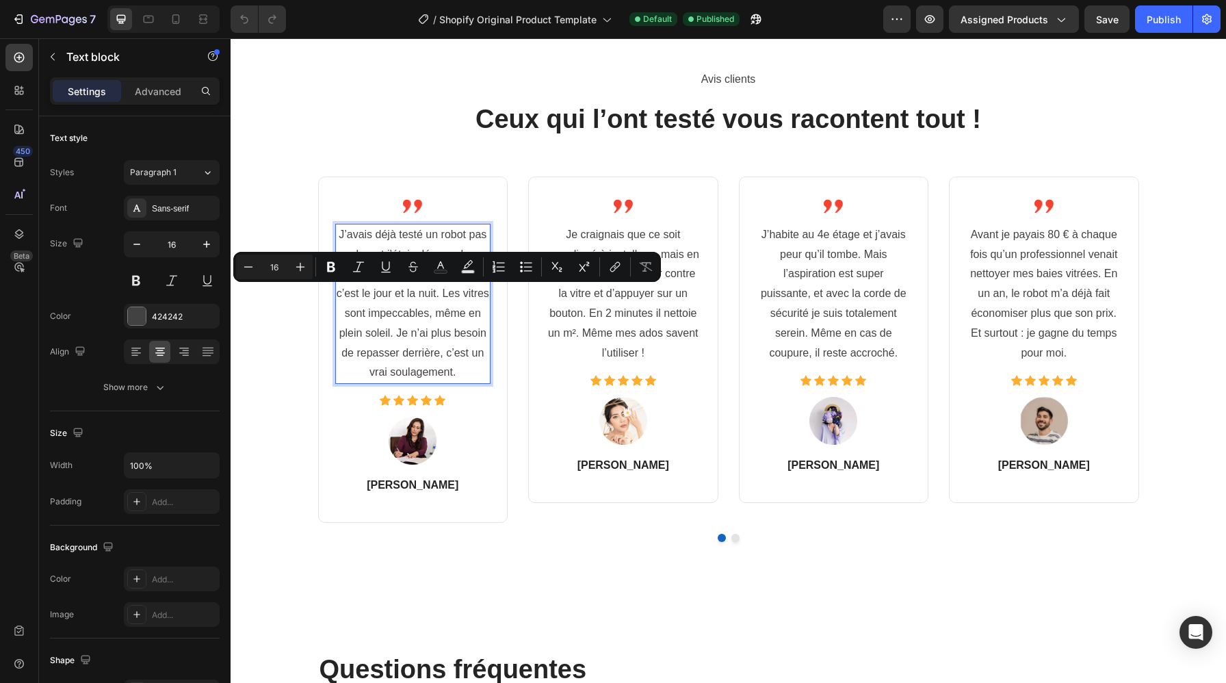
click at [445, 333] on p "J’avais déjà testé un robot pas cher et j’étais déçue : des traces partout. Ave…" at bounding box center [412, 303] width 153 height 157
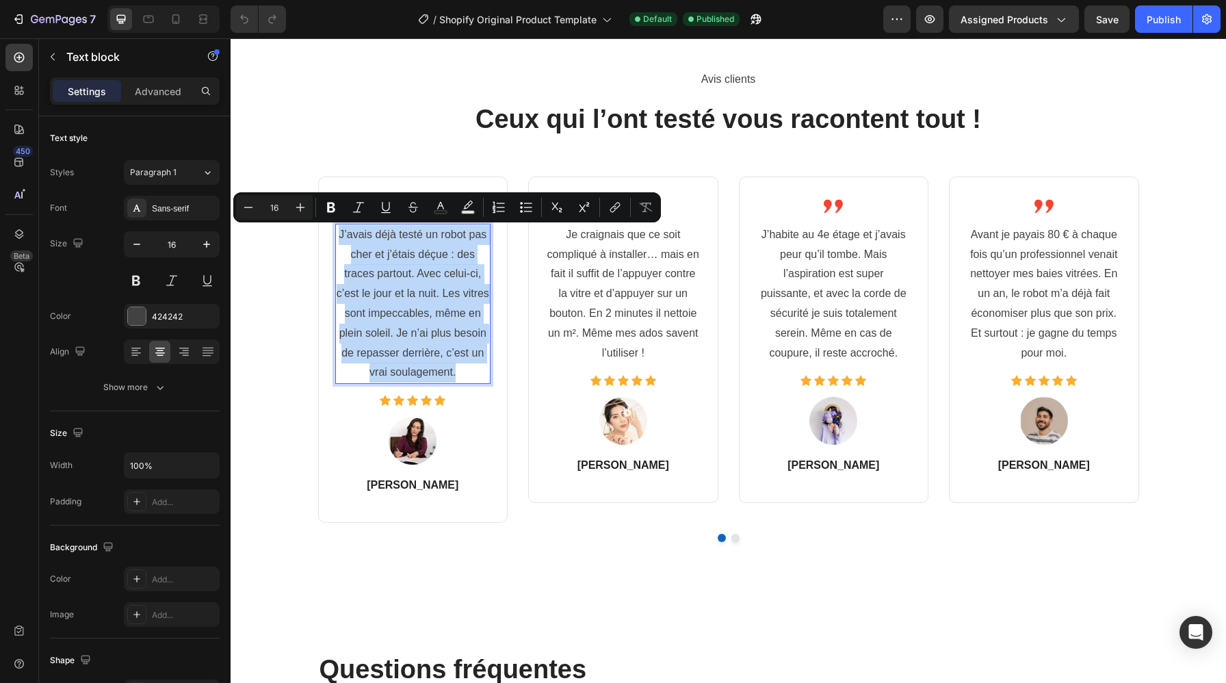
copy p "J’avais déjà testé un robot pas cher et j’étais déçue : des traces partout. Ave…"
click at [427, 489] on p "[PERSON_NAME]" at bounding box center [412, 485] width 153 height 16
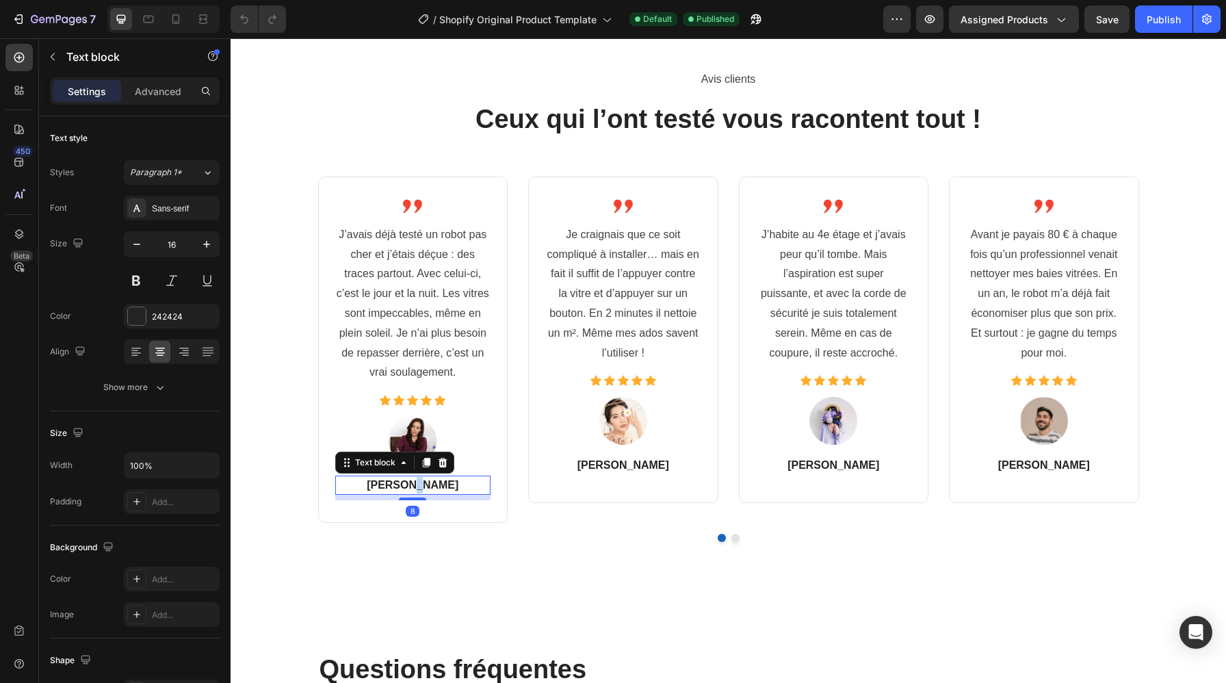
click at [427, 489] on p "[PERSON_NAME]" at bounding box center [412, 485] width 153 height 16
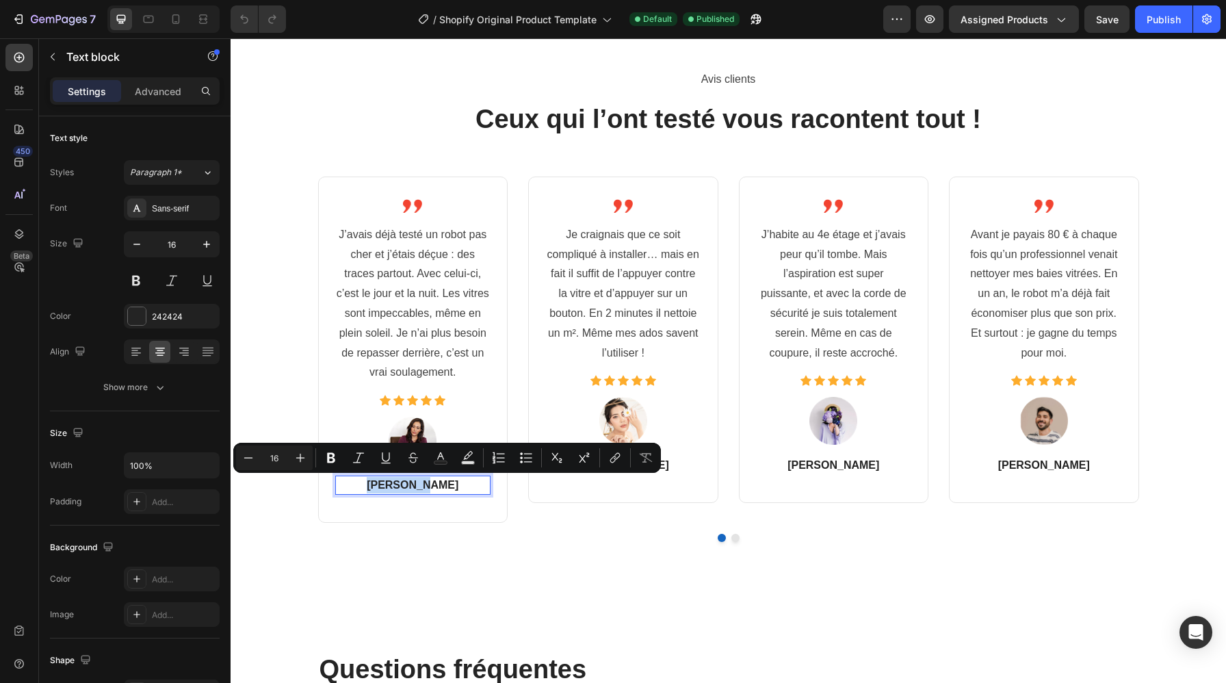
copy p "[PERSON_NAME]"
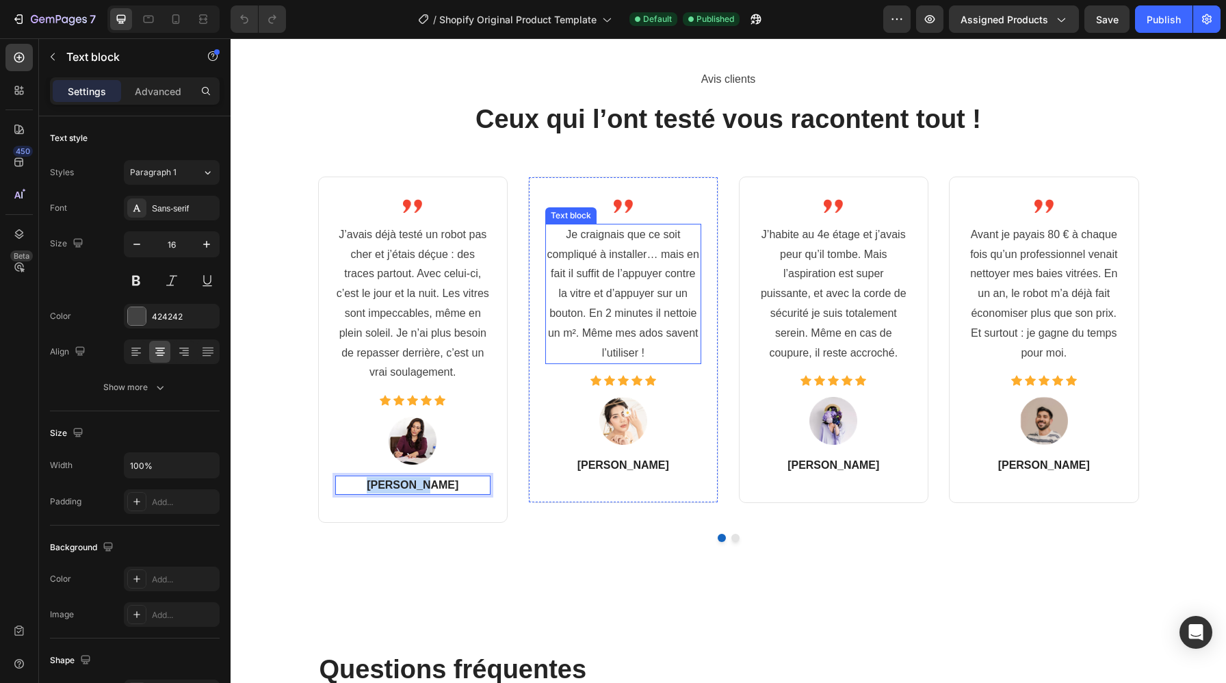
click at [651, 309] on p "Je craignais que ce soit compliqué à installer… mais en fait il suffit de l’app…" at bounding box center [622, 294] width 153 height 138
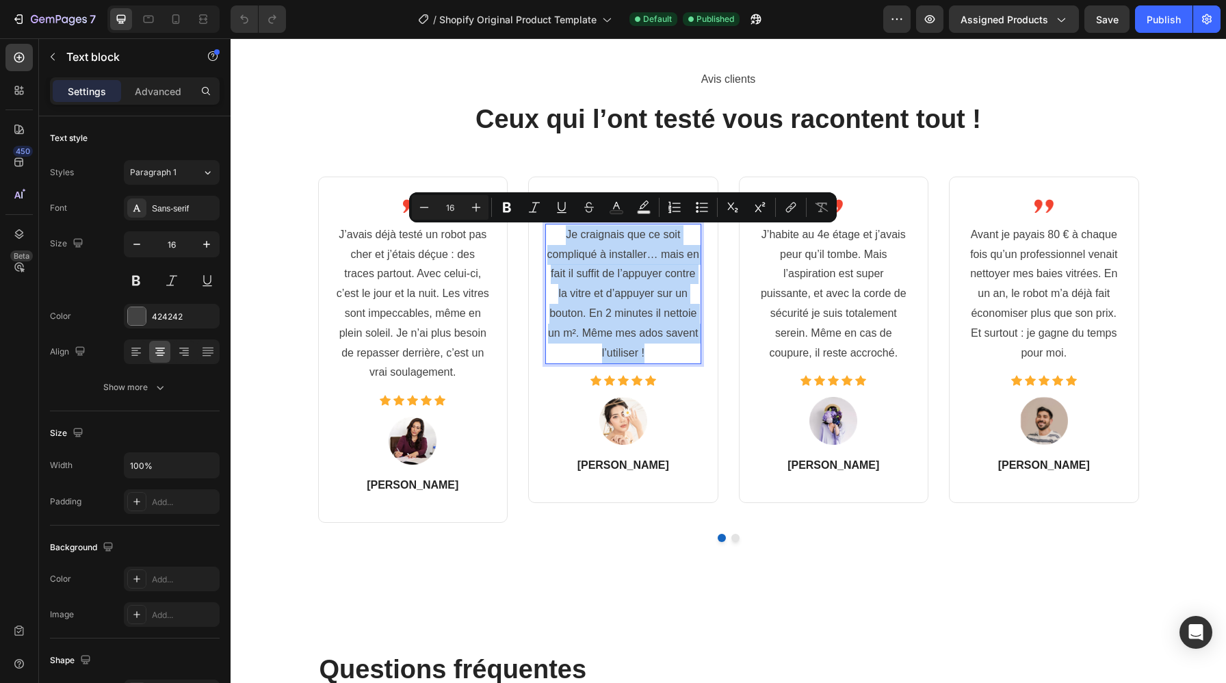
copy p "Je craignais que ce soit compliqué à installer… mais en fait il suffit de l’app…"
click at [639, 461] on p "Marc D." at bounding box center [622, 465] width 153 height 16
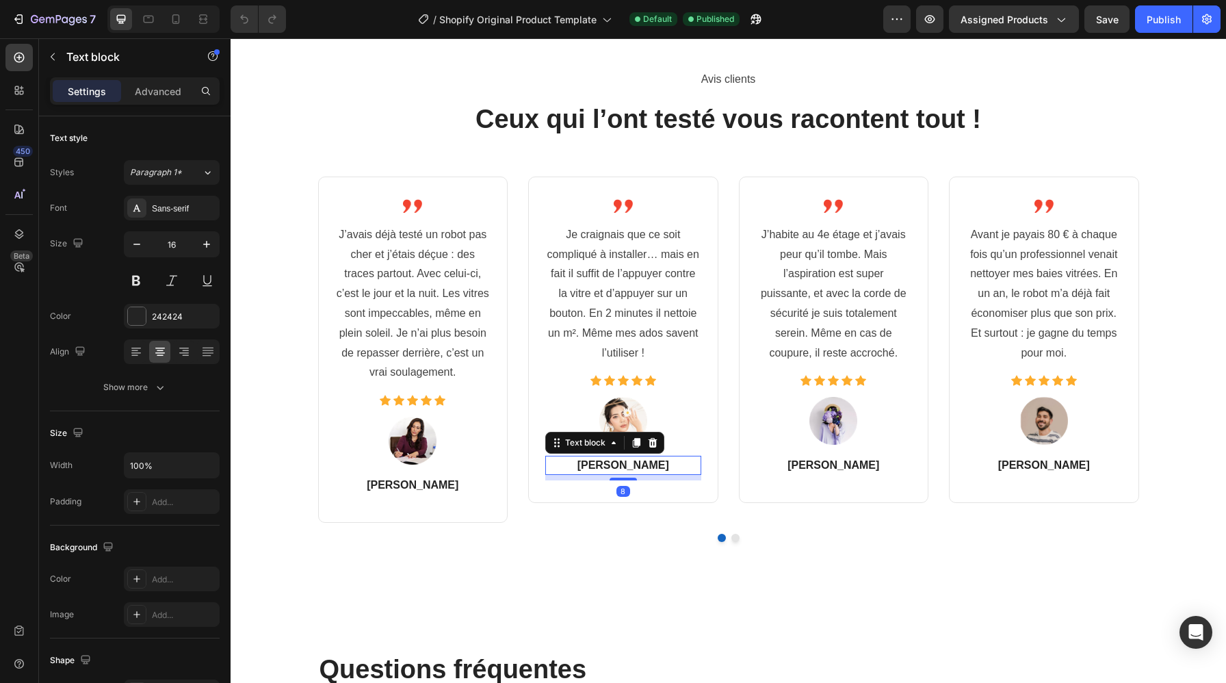
click at [639, 461] on p "Marc D." at bounding box center [622, 465] width 153 height 16
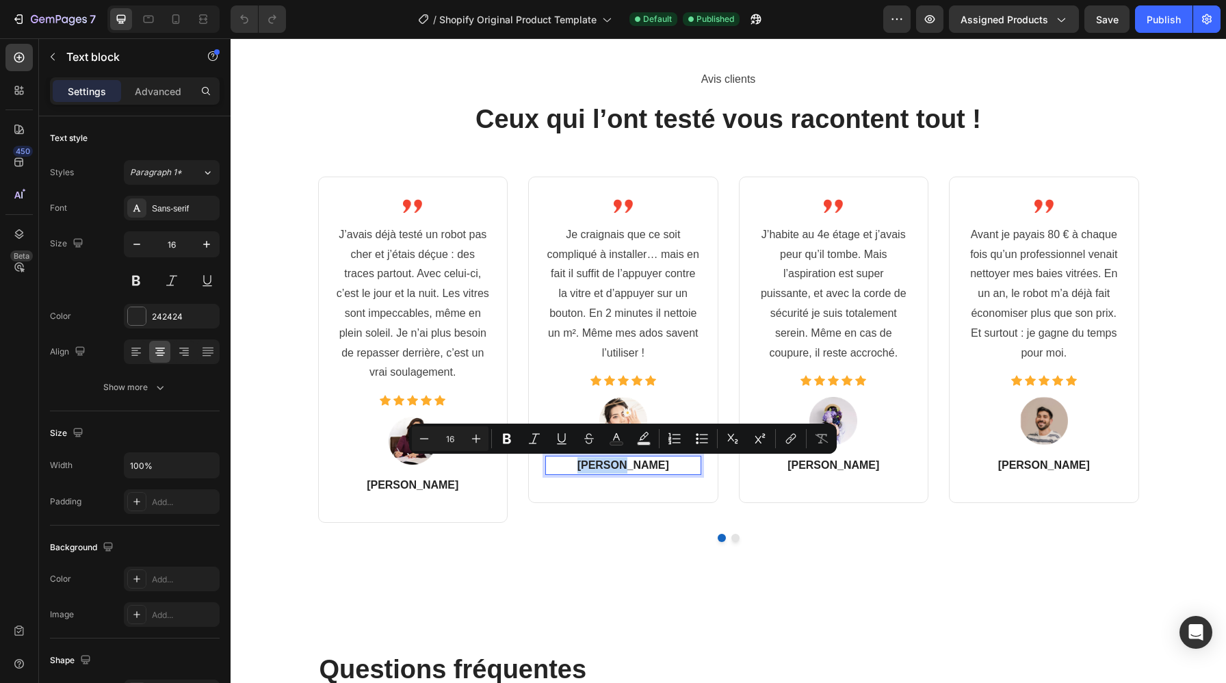
copy p "Marc D."
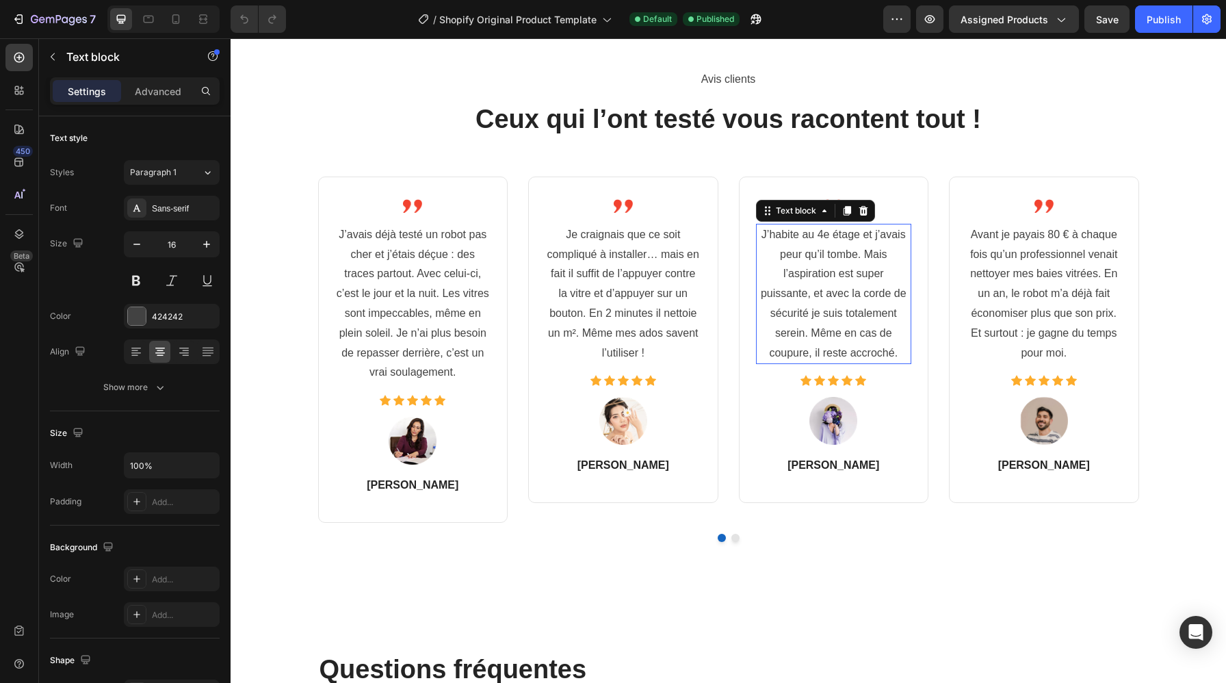
click at [830, 294] on p "J’habite au 4e étage et j’avais peur qu’il tombe. Mais l’aspiration est super p…" at bounding box center [833, 294] width 153 height 138
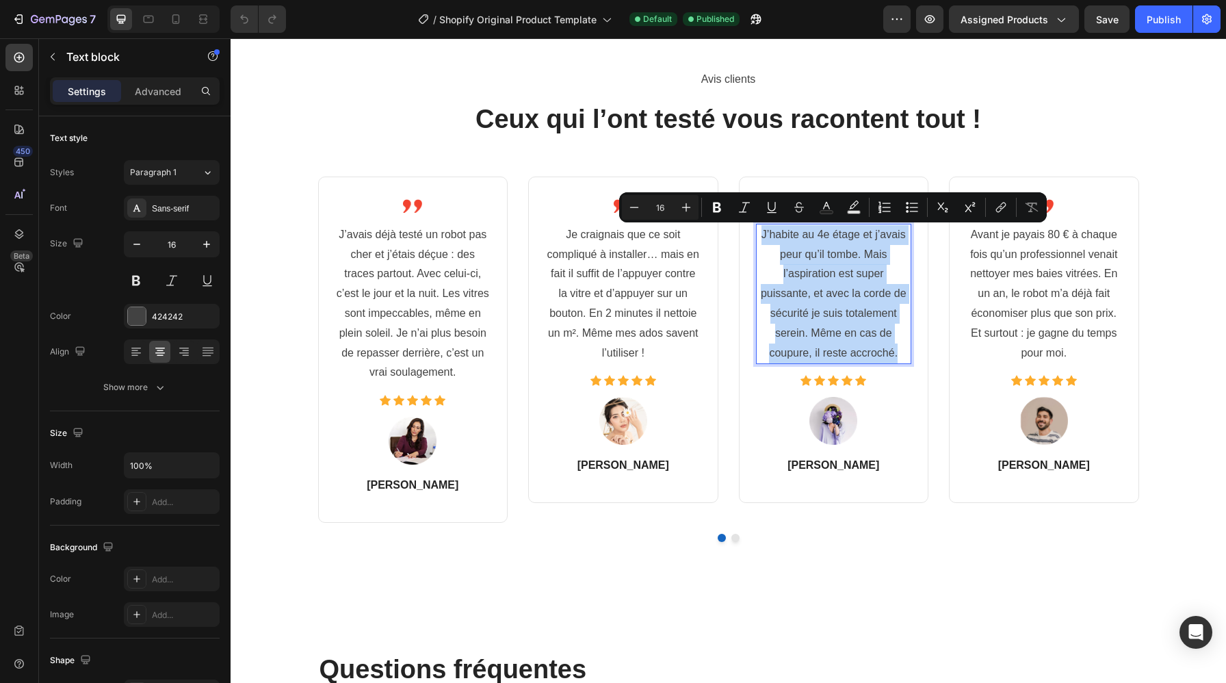
copy p "J’habite au 4e étage et j’avais peur qu’il tombe. Mais l’aspiration est super p…"
click at [858, 461] on p "Claire M." at bounding box center [833, 465] width 153 height 16
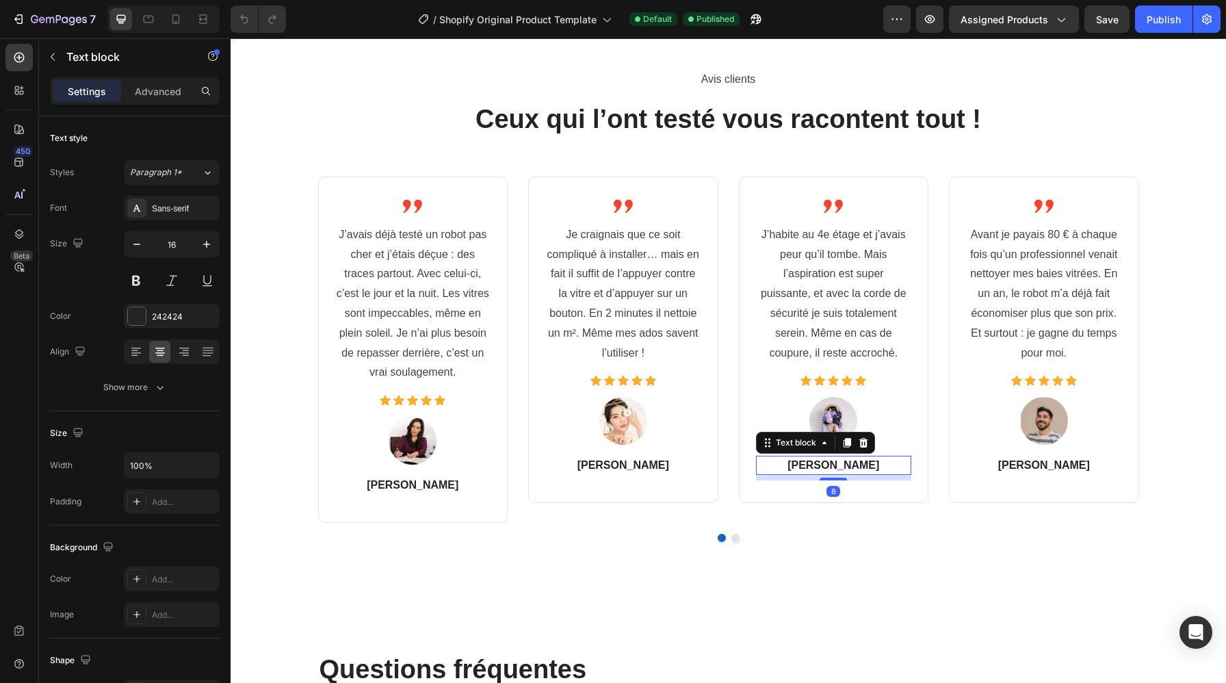
click at [864, 466] on p "Claire M." at bounding box center [833, 465] width 153 height 16
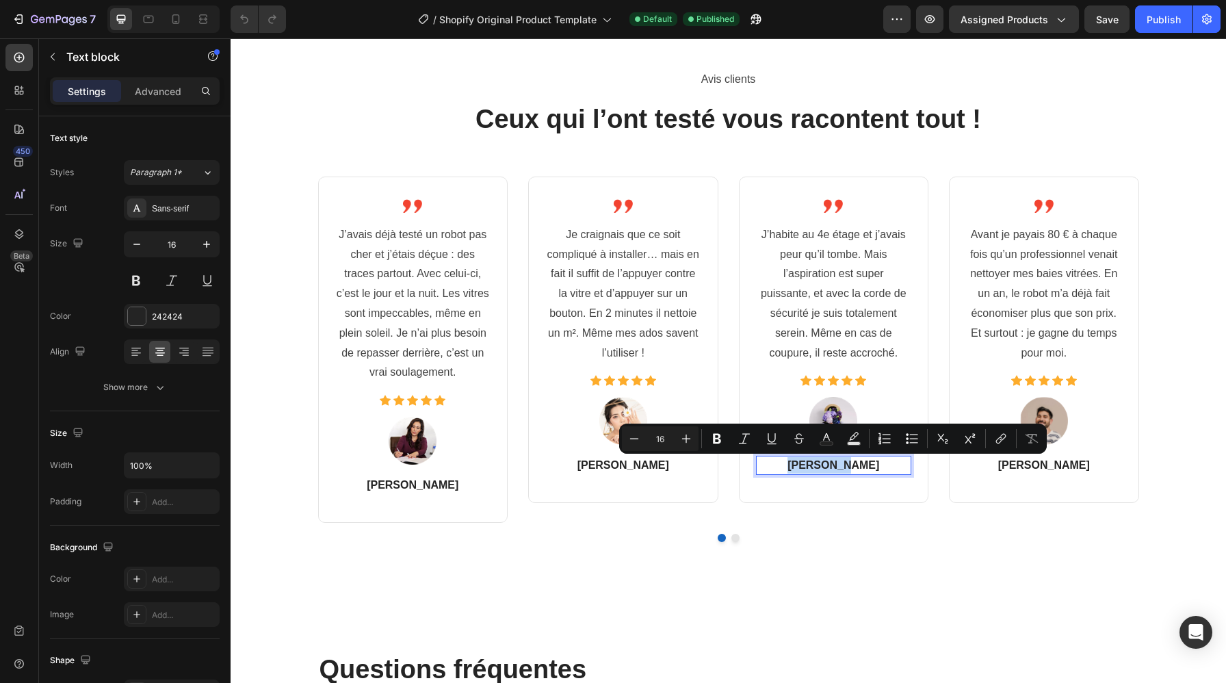
copy p "Claire M."
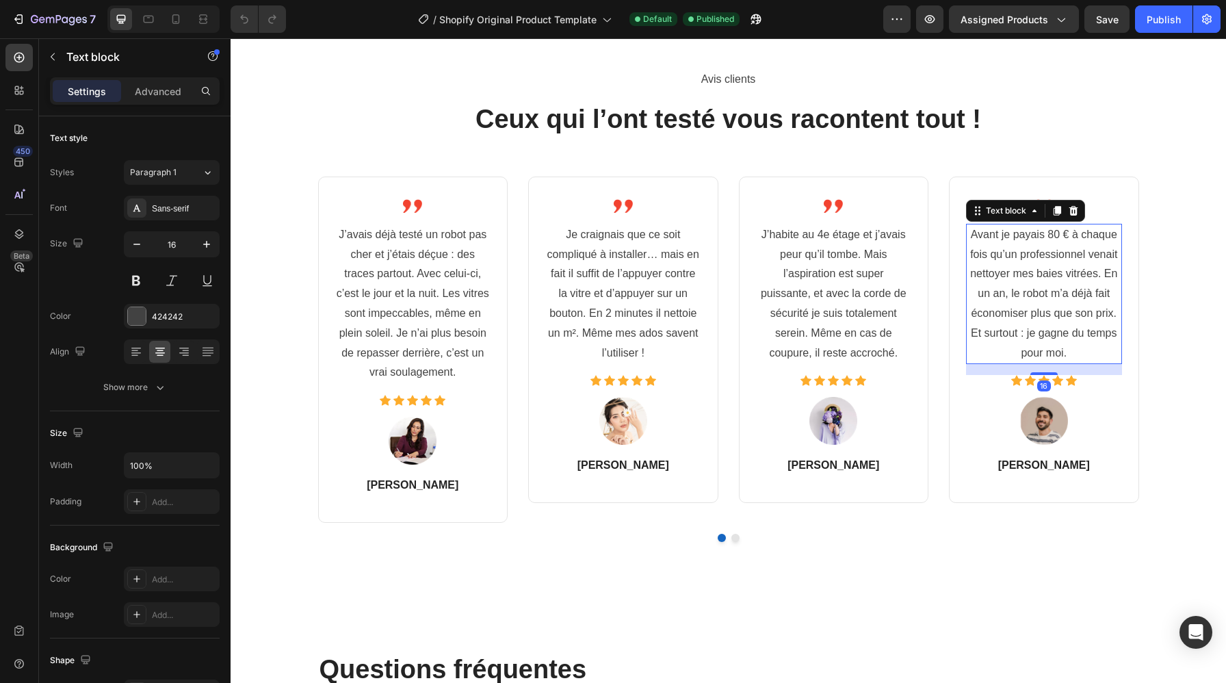
click at [1062, 297] on p "Avant je payais 80 € à chaque fois qu’un professionnel venait nettoyer mes baie…" at bounding box center [1043, 294] width 153 height 138
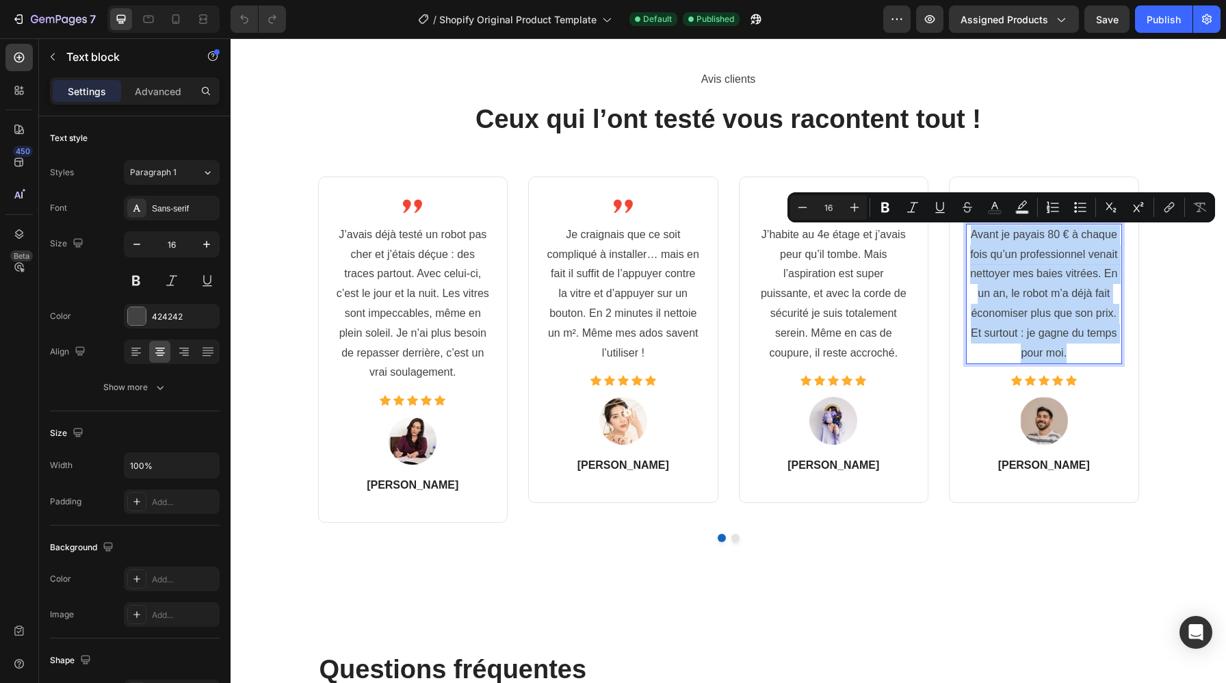
copy p "Avant je payais 80 € à chaque fois qu’un professionnel venait nettoyer mes baie…"
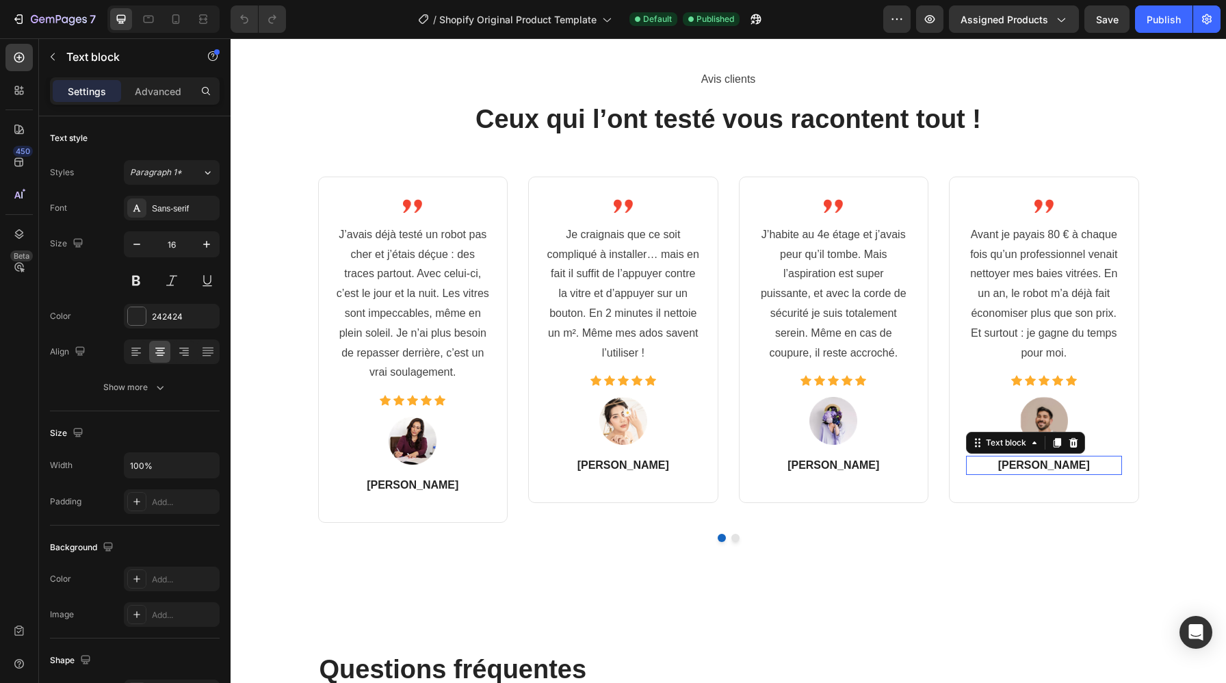
click at [1050, 468] on p "Gérard P." at bounding box center [1043, 465] width 153 height 16
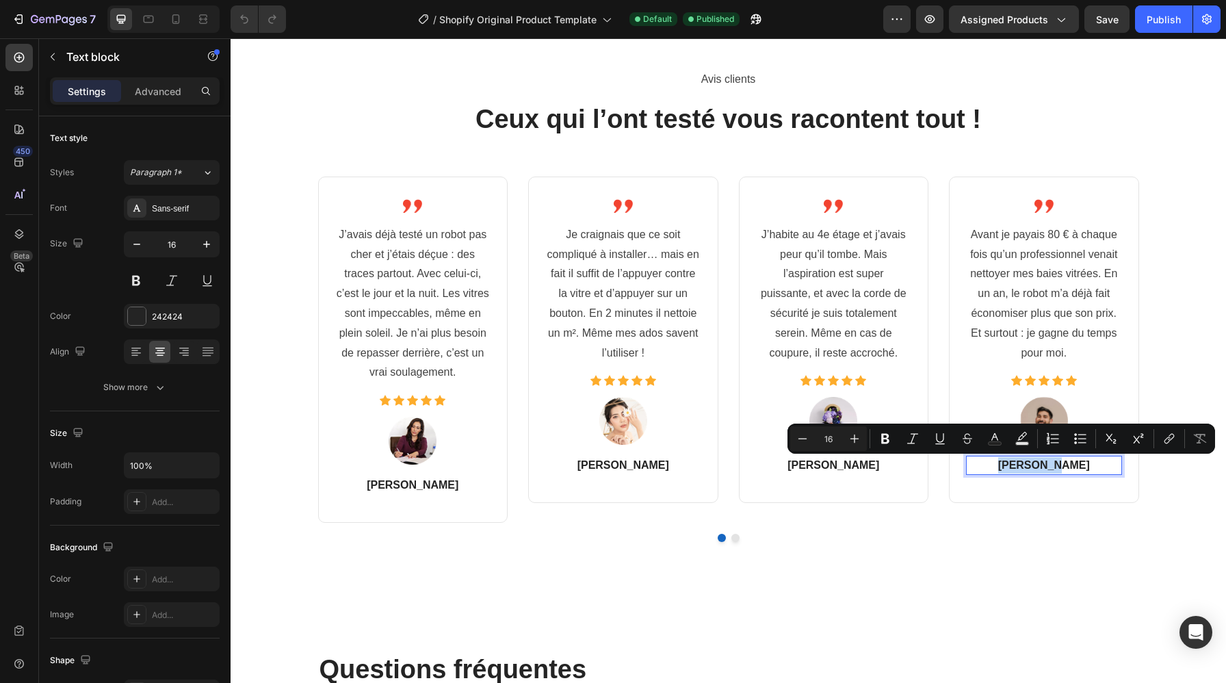
copy p "Gérard P."
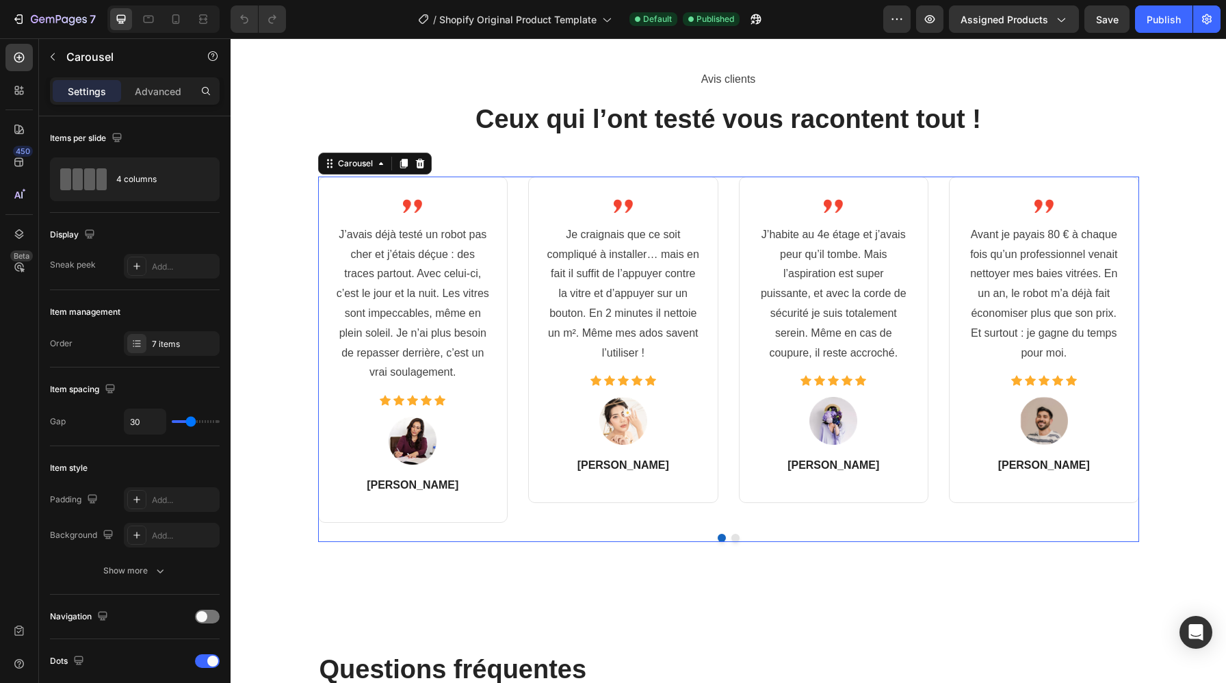
click at [737, 539] on div "Image J’avais déjà testé un robot pas cher et j’étais déçue : des traces partou…" at bounding box center [728, 359] width 821 height 366
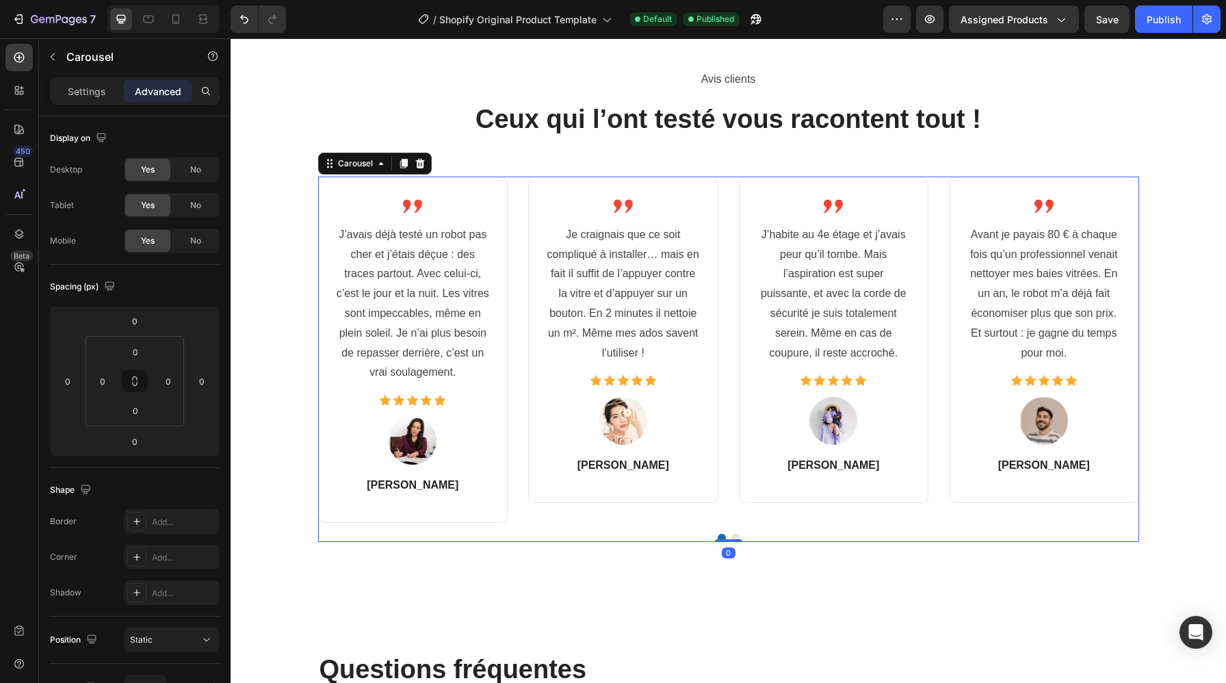
click at [733, 535] on button "Dot" at bounding box center [735, 537] width 8 height 8
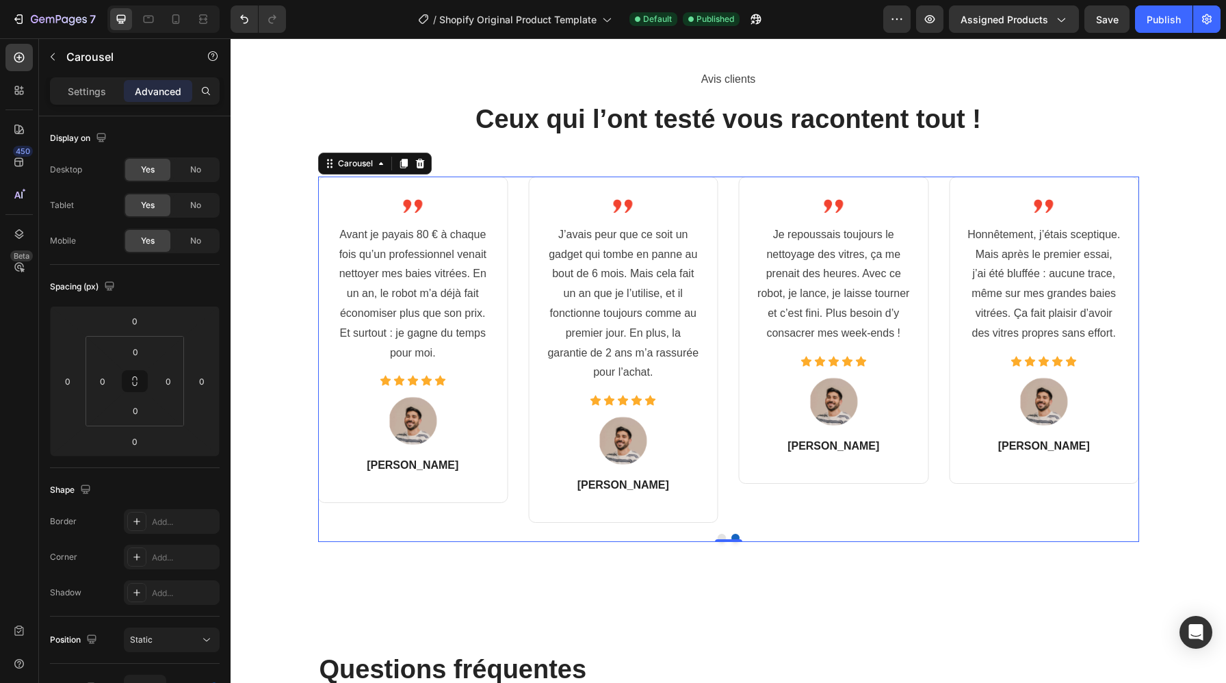
click at [719, 536] on button "Dot" at bounding box center [721, 537] width 8 height 8
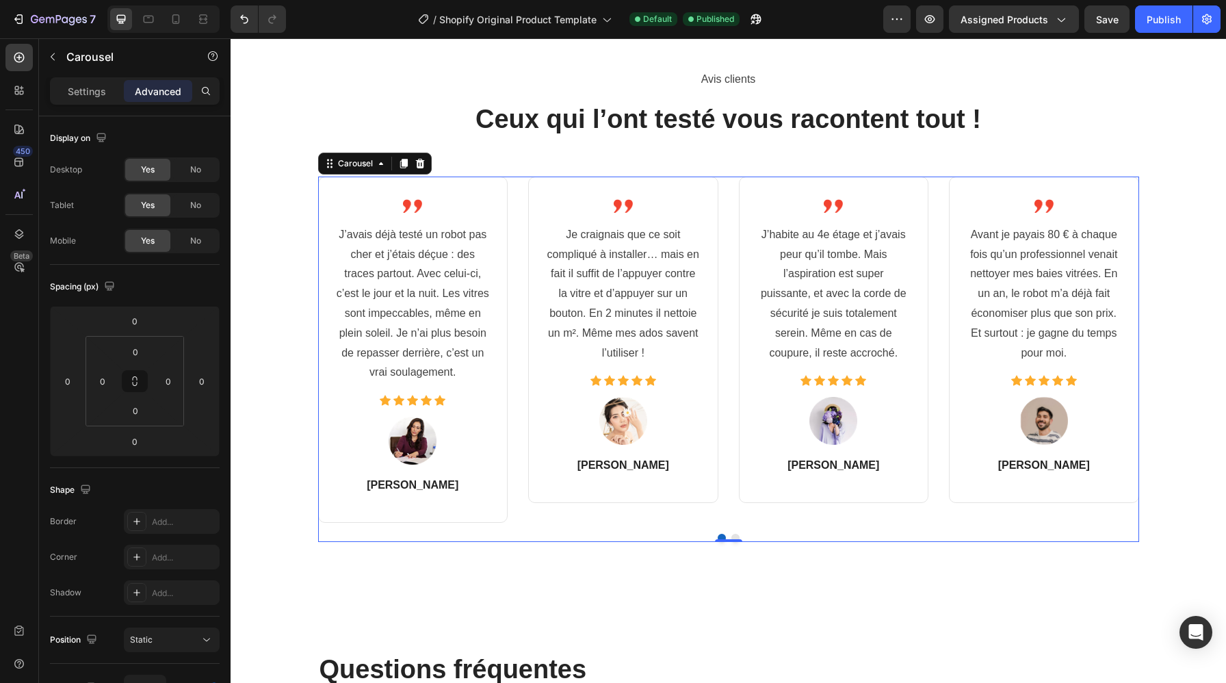
click at [736, 535] on button "Dot" at bounding box center [735, 537] width 8 height 8
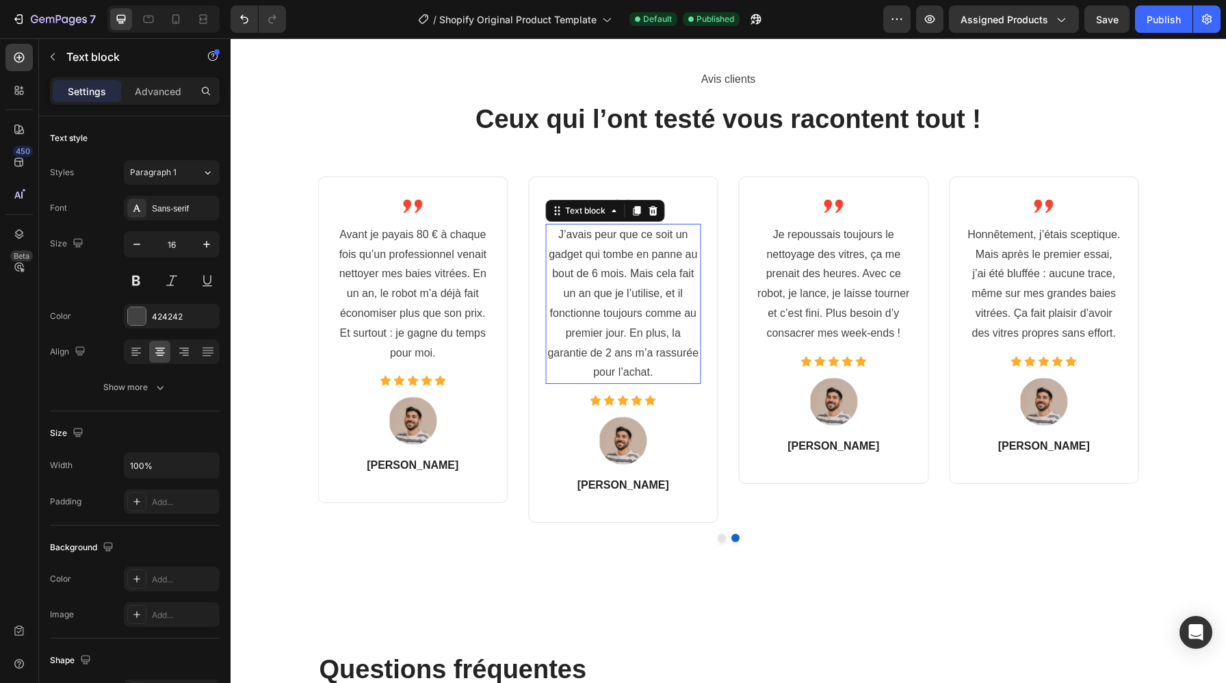
click at [609, 265] on p "J’avais peur que ce soit un gadget qui tombe en panne au bout de 6 mois. Mais c…" at bounding box center [622, 303] width 153 height 157
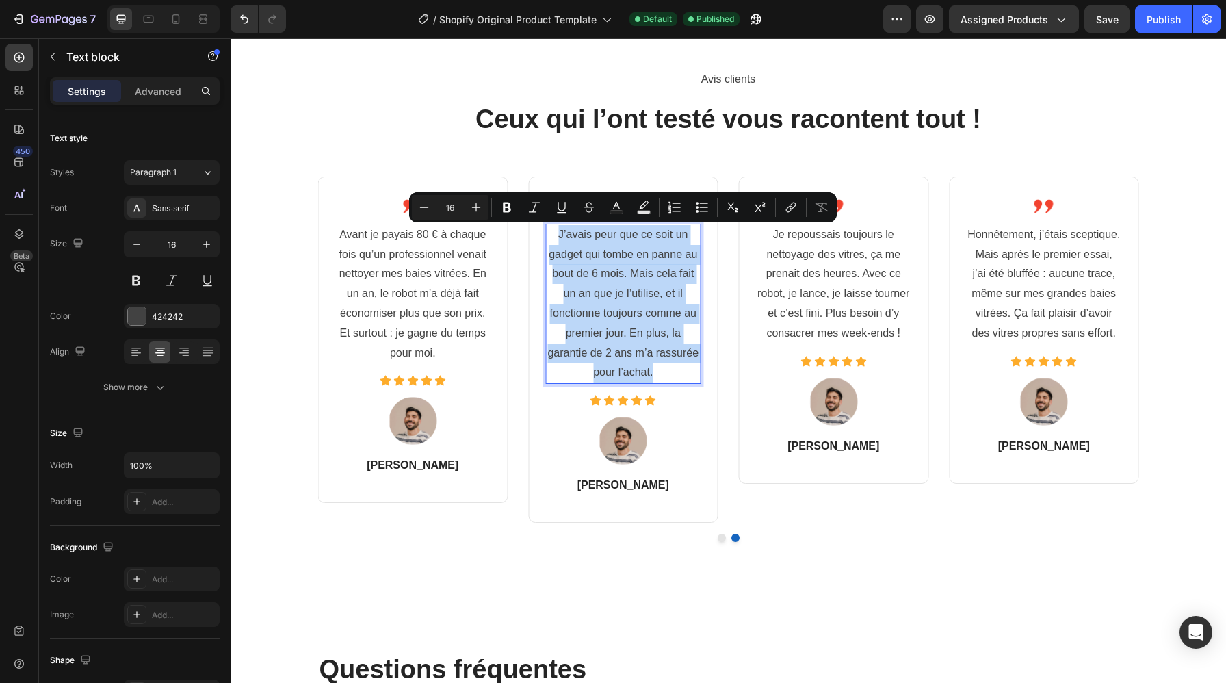
copy p "J’avais peur que ce soit un gadget qui tombe en panne au bout de 6 mois. Mais c…"
click at [840, 317] on p "Je repoussais toujours le nettoyage des vitres, ça me prenait des heures. Avec …" at bounding box center [833, 284] width 153 height 118
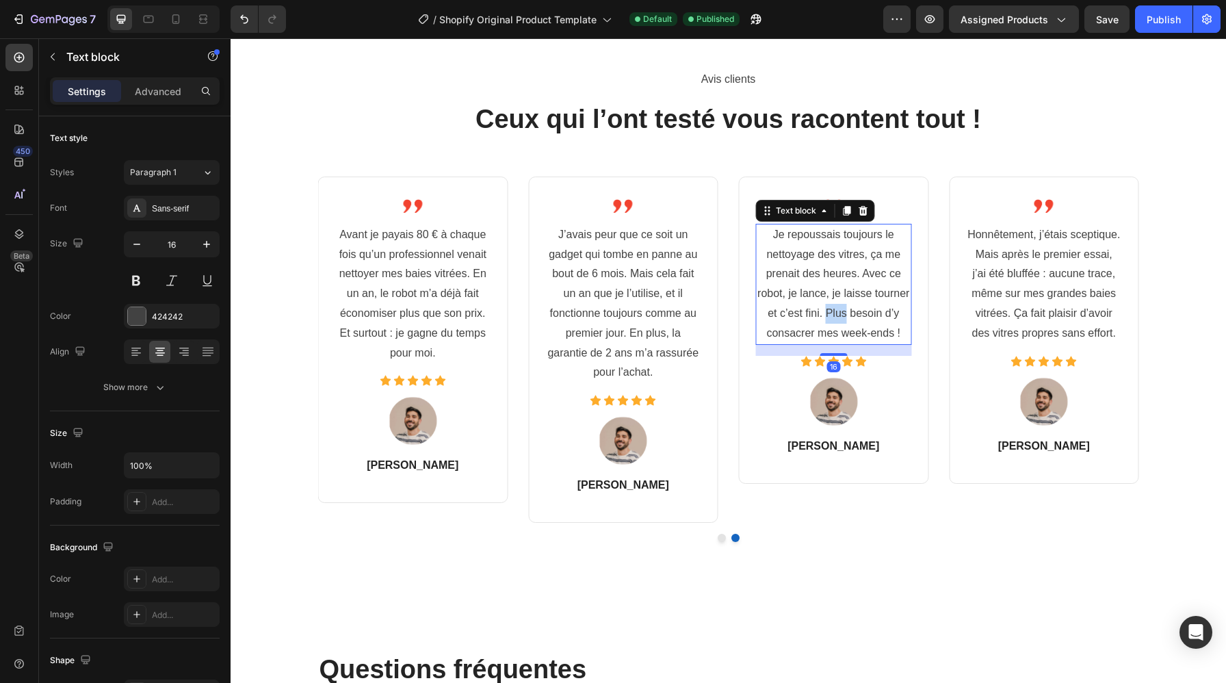
click at [840, 317] on p "Je repoussais toujours le nettoyage des vitres, ça me prenait des heures. Avec …" at bounding box center [833, 284] width 153 height 118
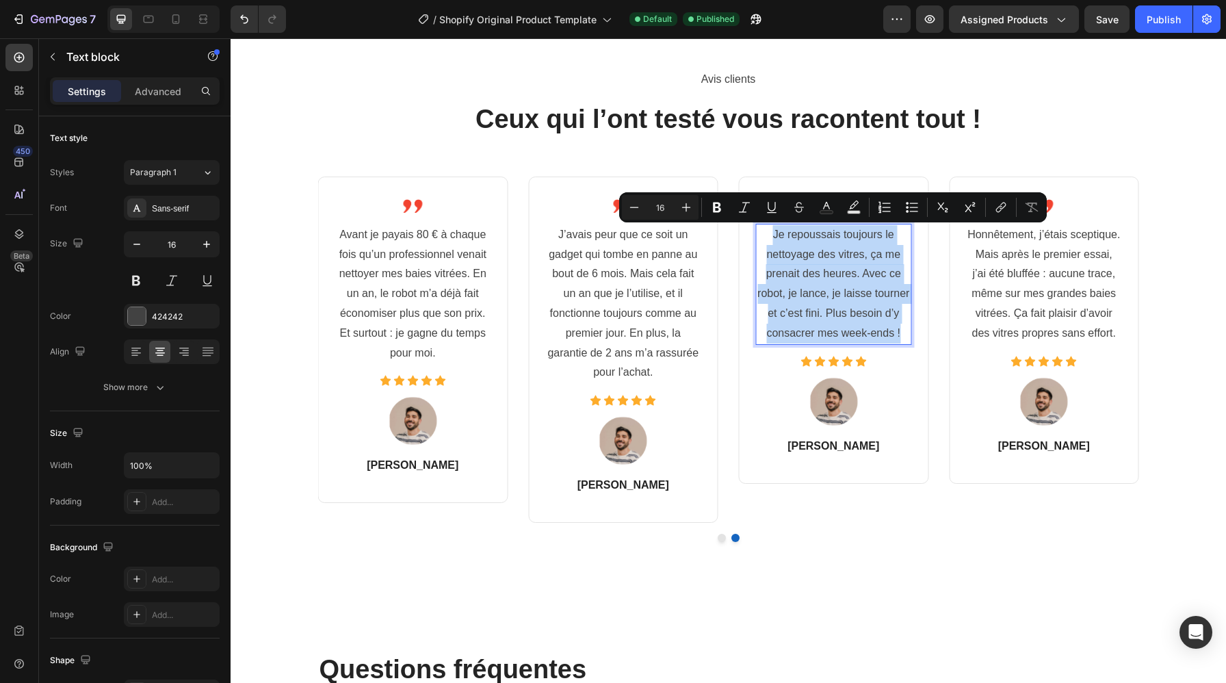
copy p "Je repoussais toujours le nettoyage des vitres, ça me prenait des heures. Avec …"
click at [1048, 313] on p "Honnêtement, j’étais sceptique. Mais après le premier essai, j’ai été bluffée :…" at bounding box center [1043, 284] width 153 height 118
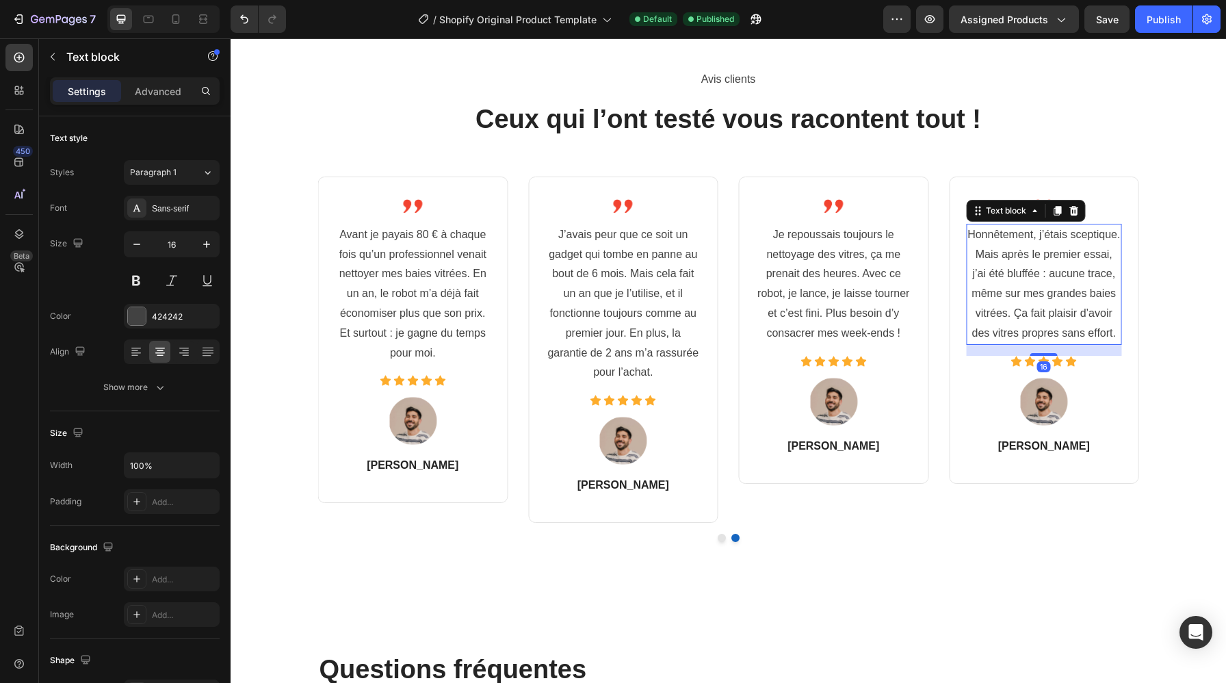
click at [1048, 313] on p "Honnêtement, j’étais sceptique. Mais après le premier essai, j’ai été bluffée :…" at bounding box center [1043, 284] width 153 height 118
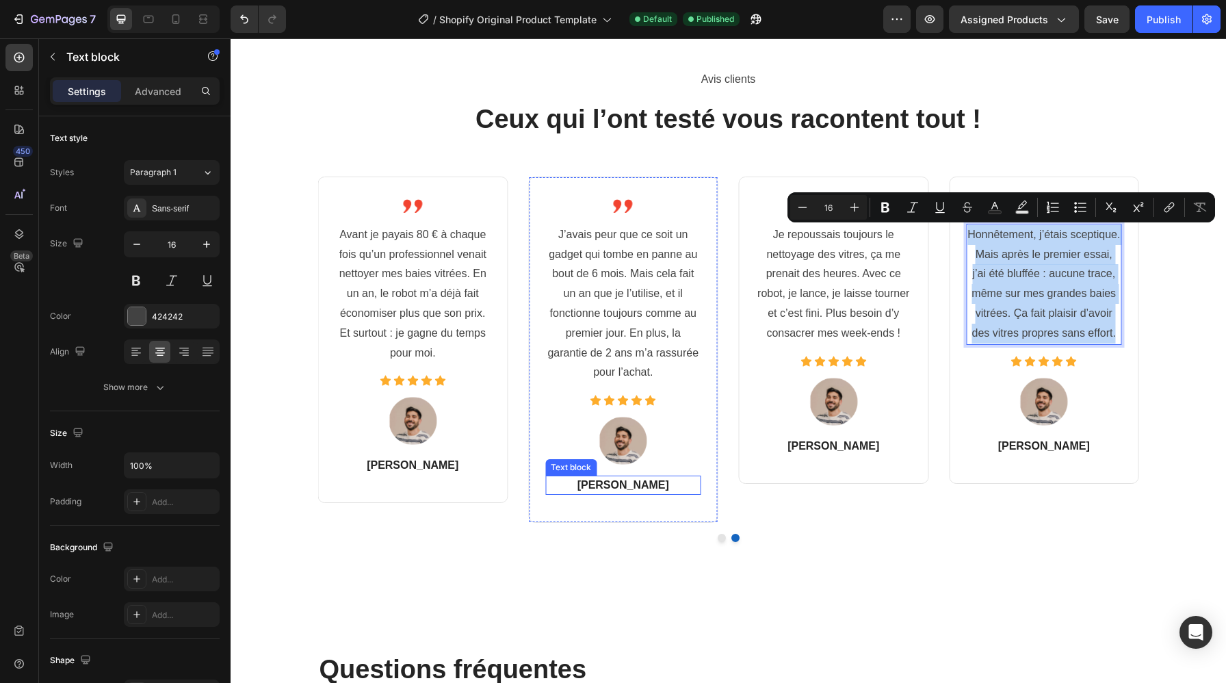
click at [631, 483] on p "Émilie R." at bounding box center [622, 485] width 153 height 16
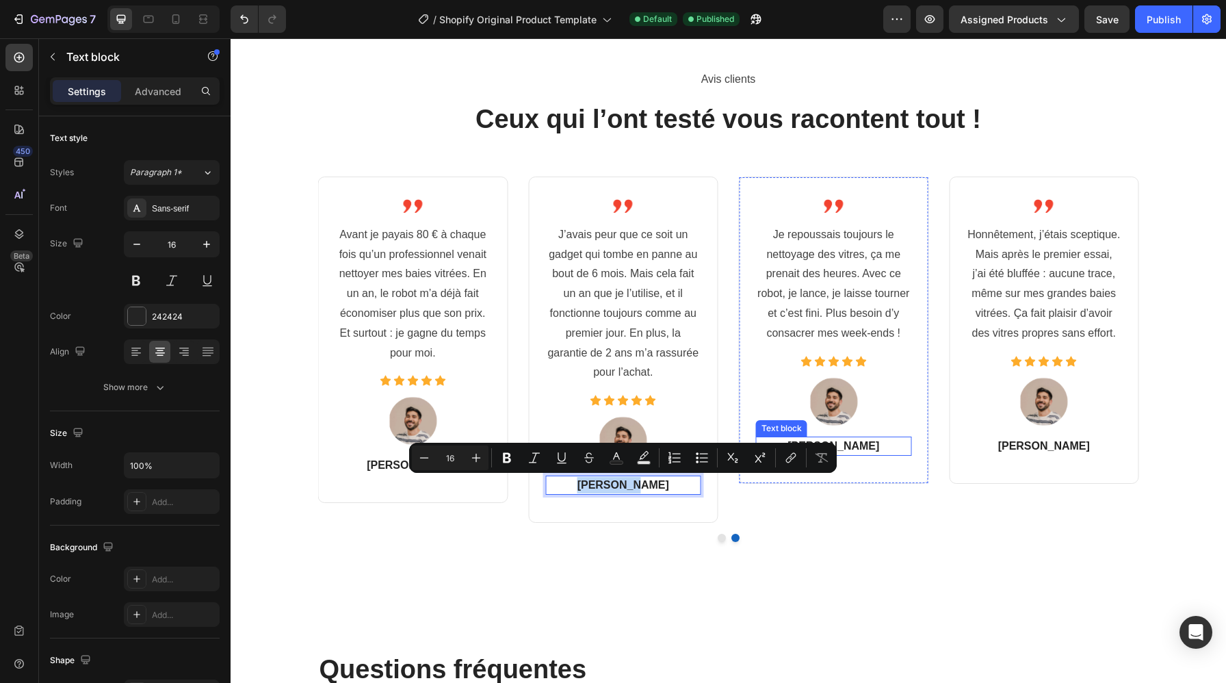
click at [845, 449] on p "Nathalie G." at bounding box center [833, 446] width 153 height 16
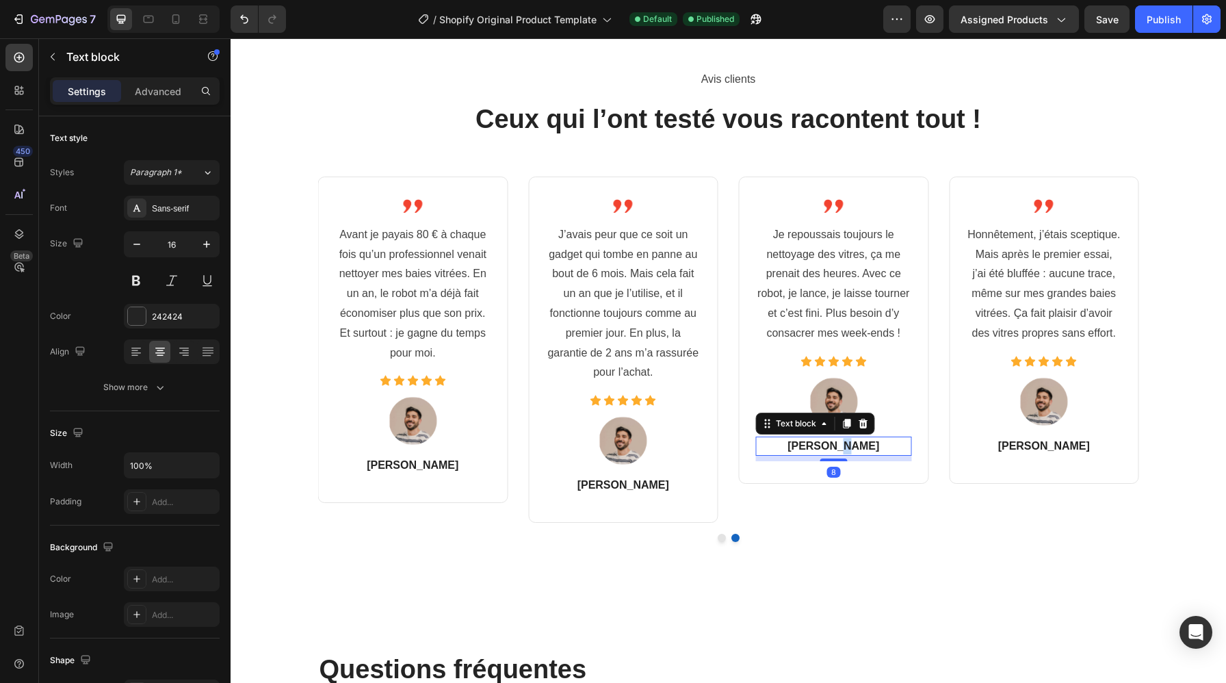
click at [845, 449] on p "Nathalie G." at bounding box center [833, 446] width 153 height 16
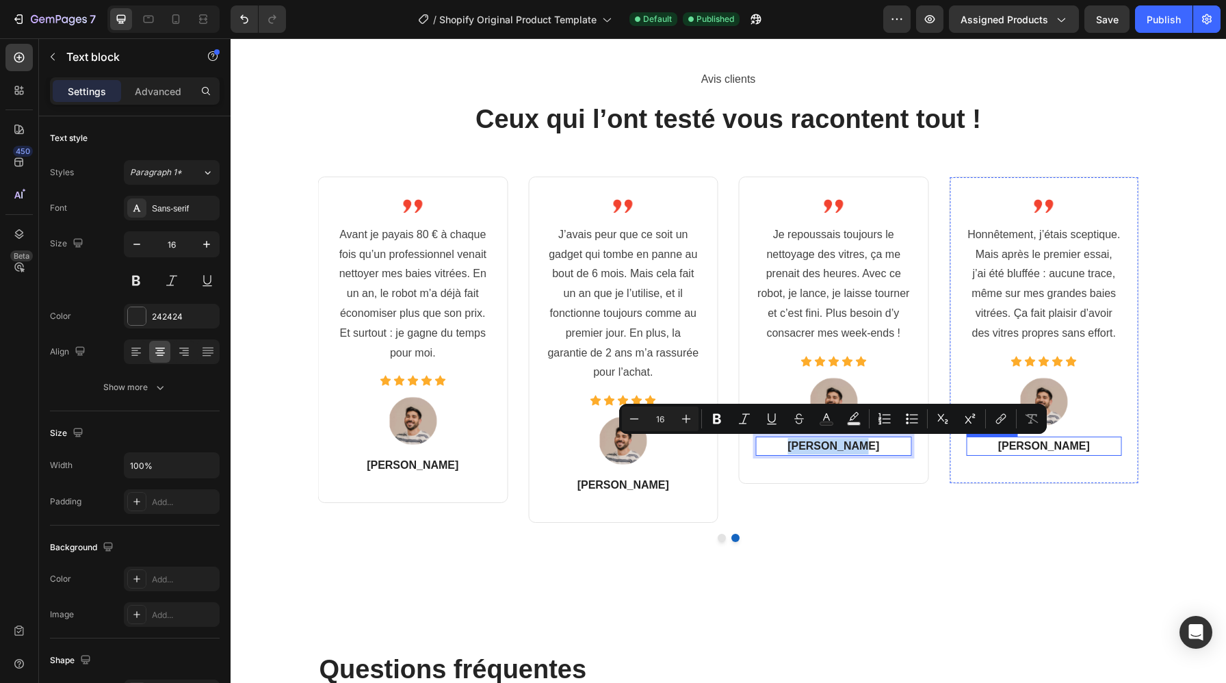
click at [1034, 445] on p "Jean-Michel T." at bounding box center [1043, 446] width 153 height 16
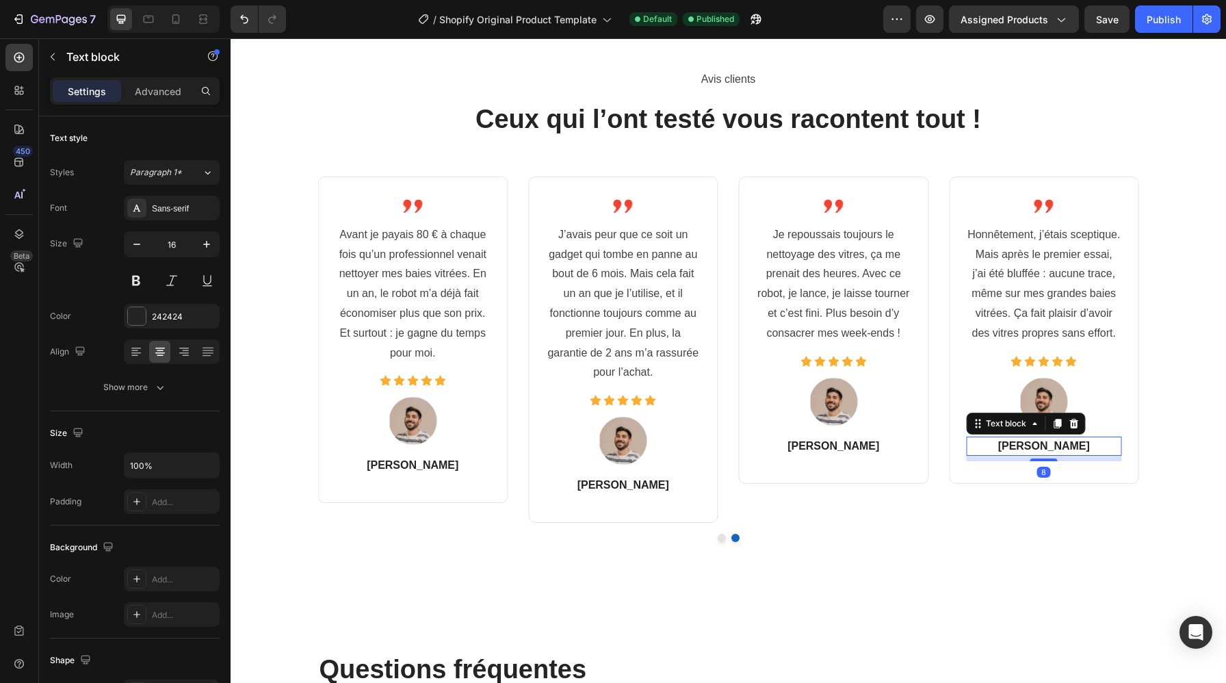
click at [1034, 445] on p "Jean-Michel T." at bounding box center [1043, 446] width 153 height 16
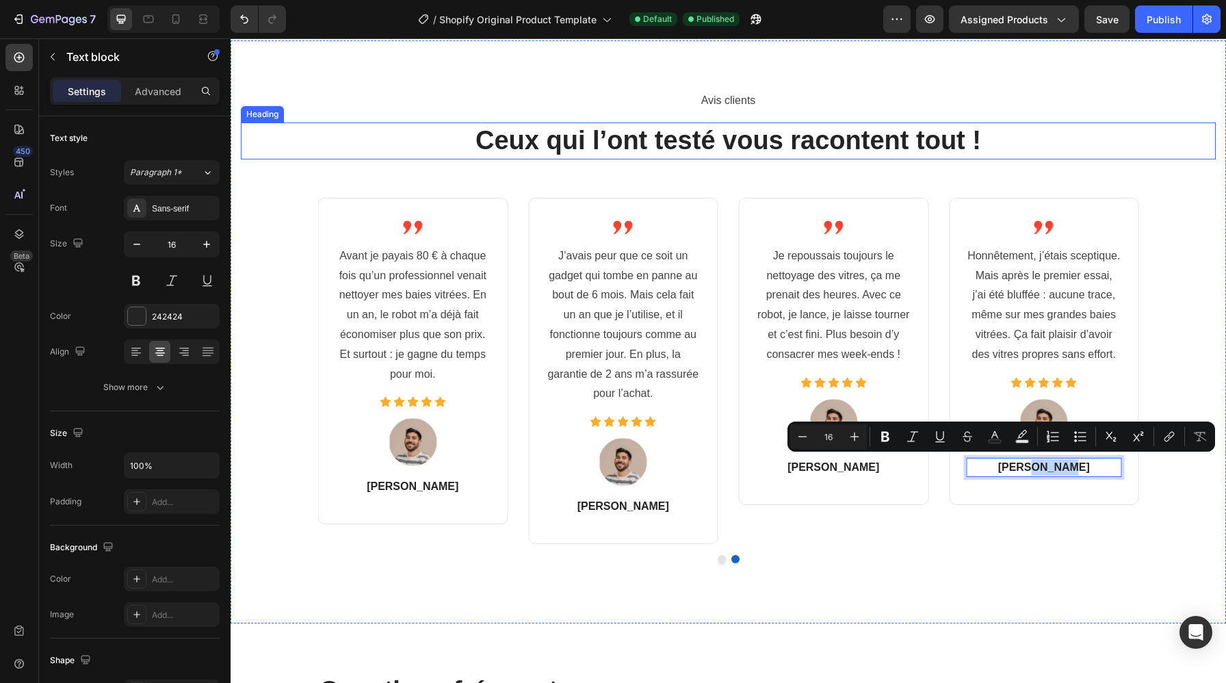
scroll to position [4470, 0]
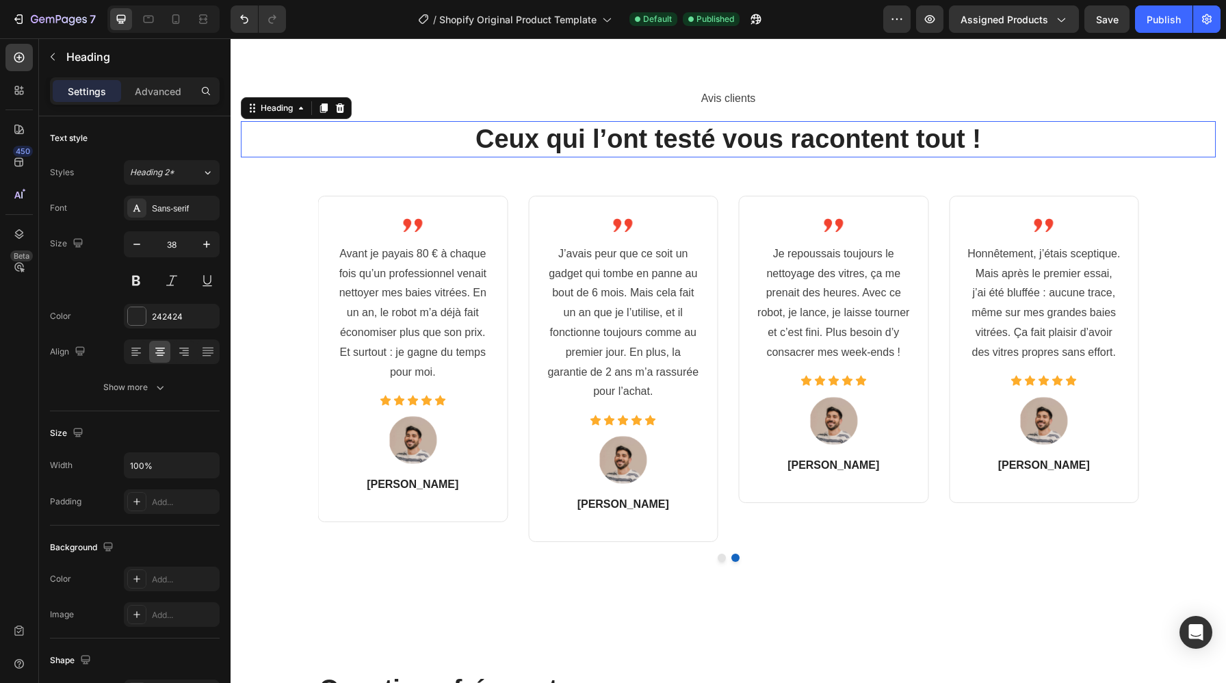
click at [794, 149] on h2 "Ceux qui l’ont testé vous racontent tout !" at bounding box center [728, 139] width 975 height 36
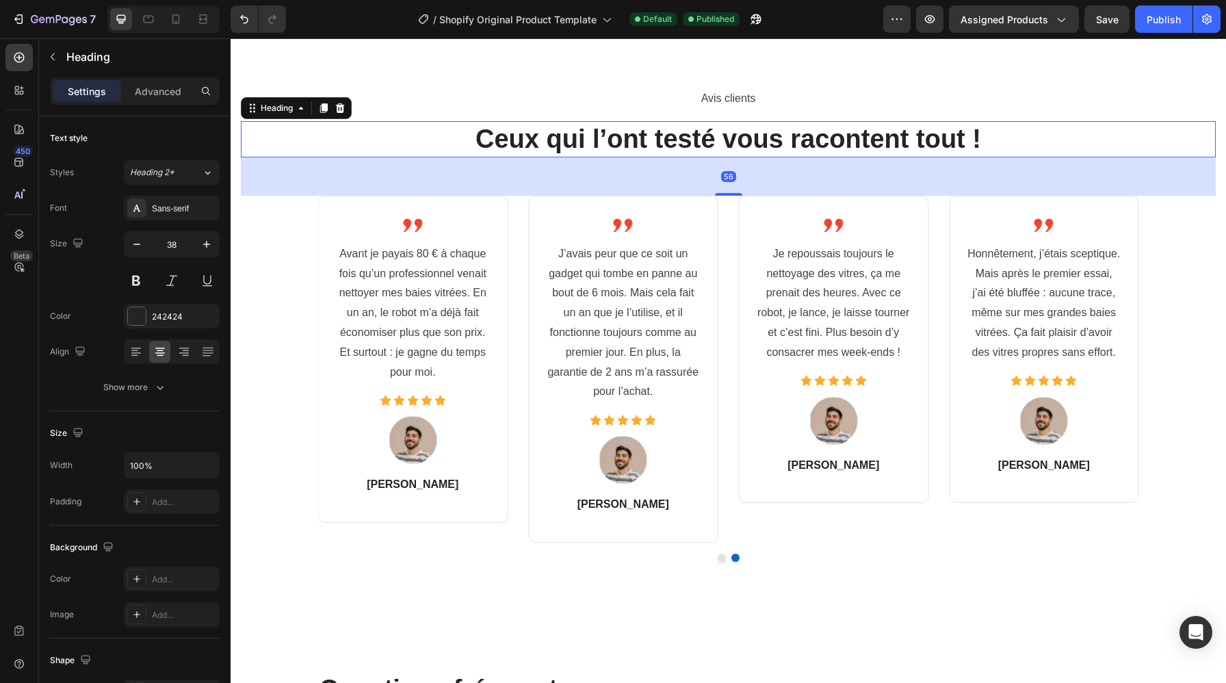
click at [794, 149] on h2 "Ceux qui l’ont testé vous racontent tout !" at bounding box center [728, 139] width 975 height 36
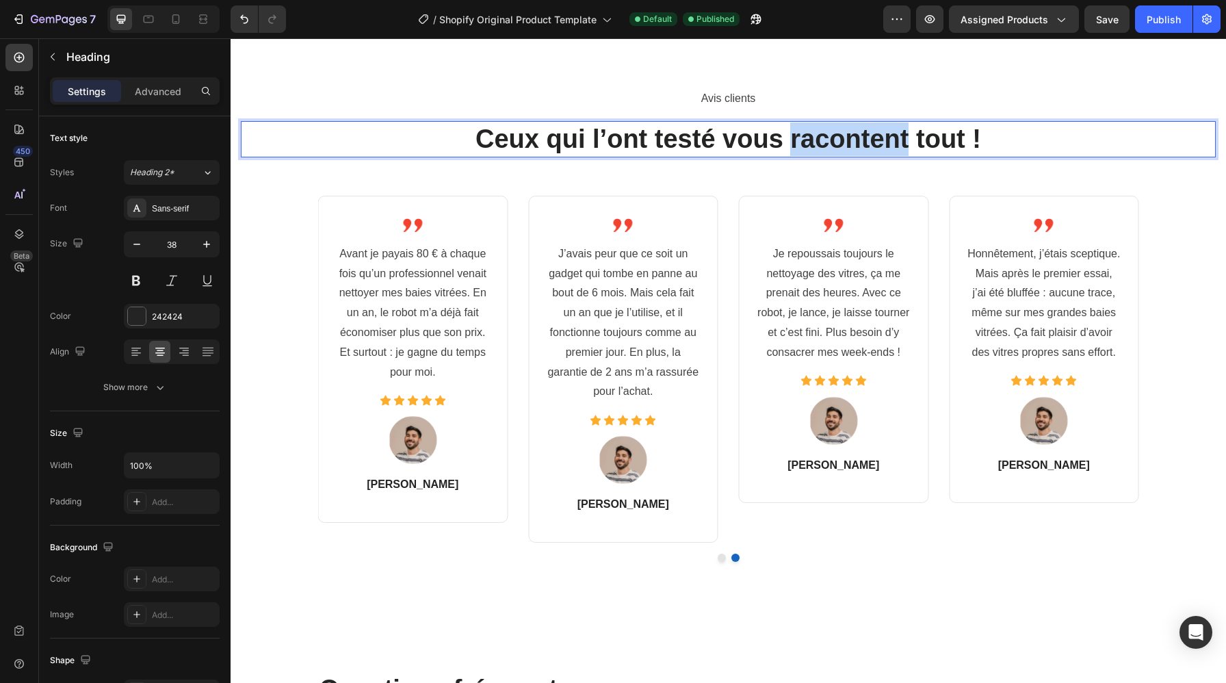
click at [794, 149] on p "Ceux qui l’ont testé vous racontent tout !" at bounding box center [728, 139] width 972 height 34
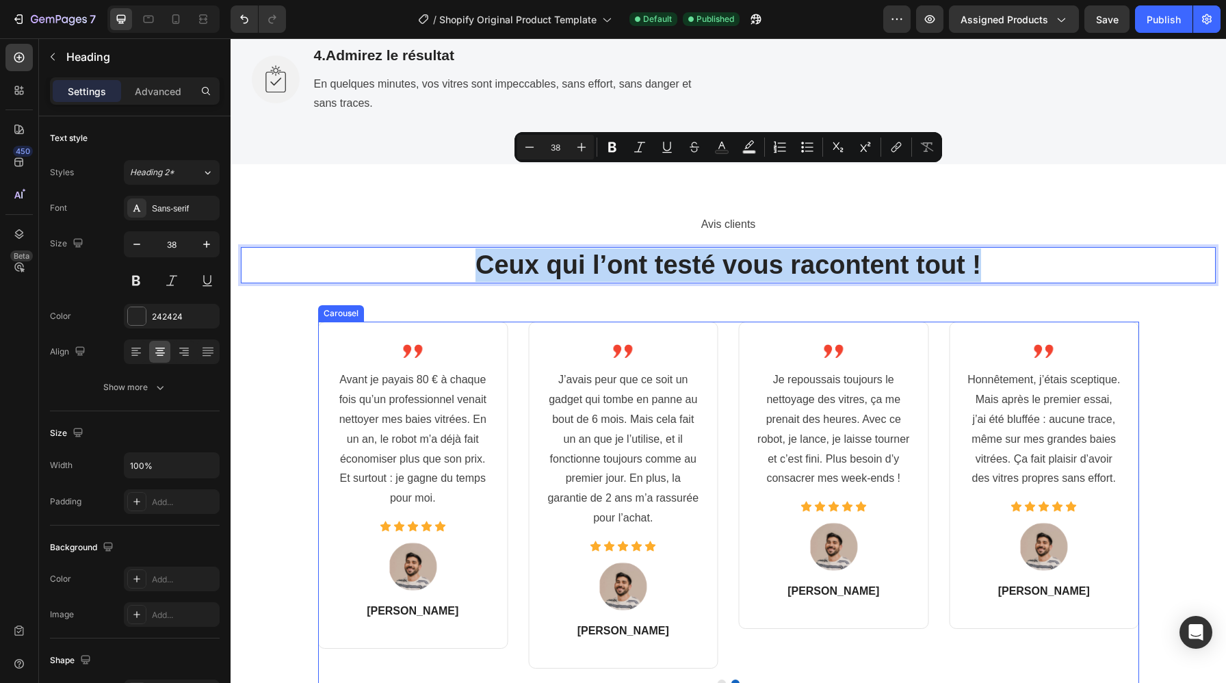
scroll to position [4303, 0]
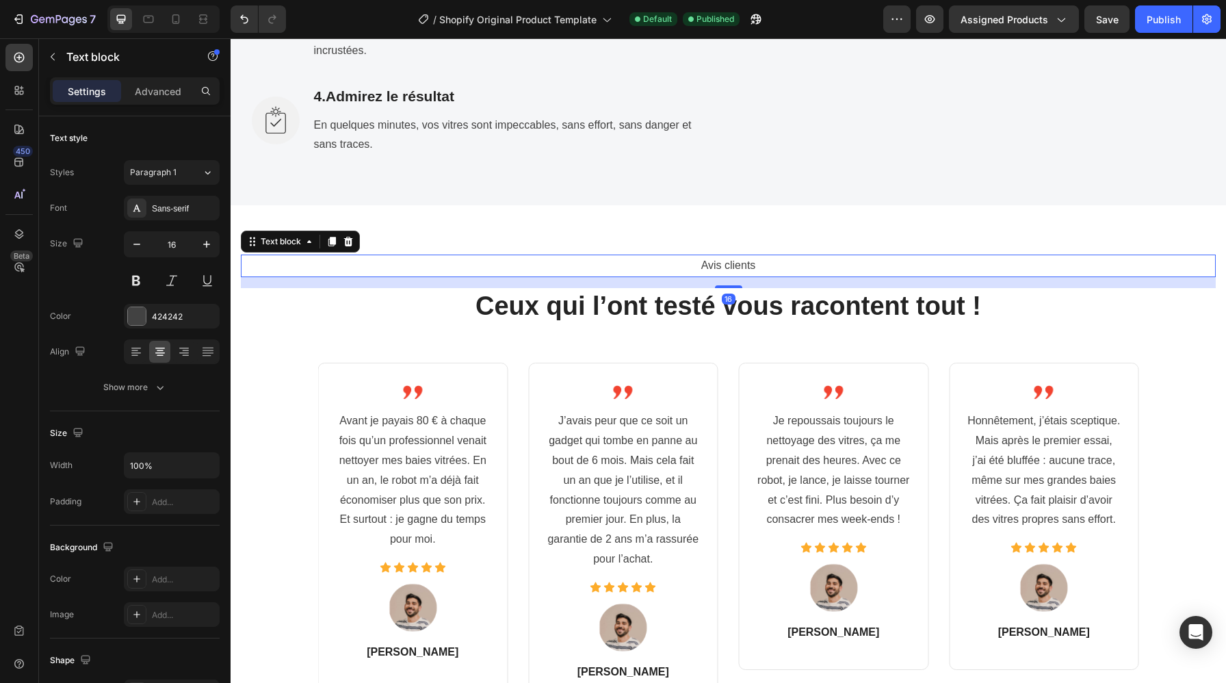
click at [731, 272] on p "Avis clients" at bounding box center [728, 266] width 972 height 20
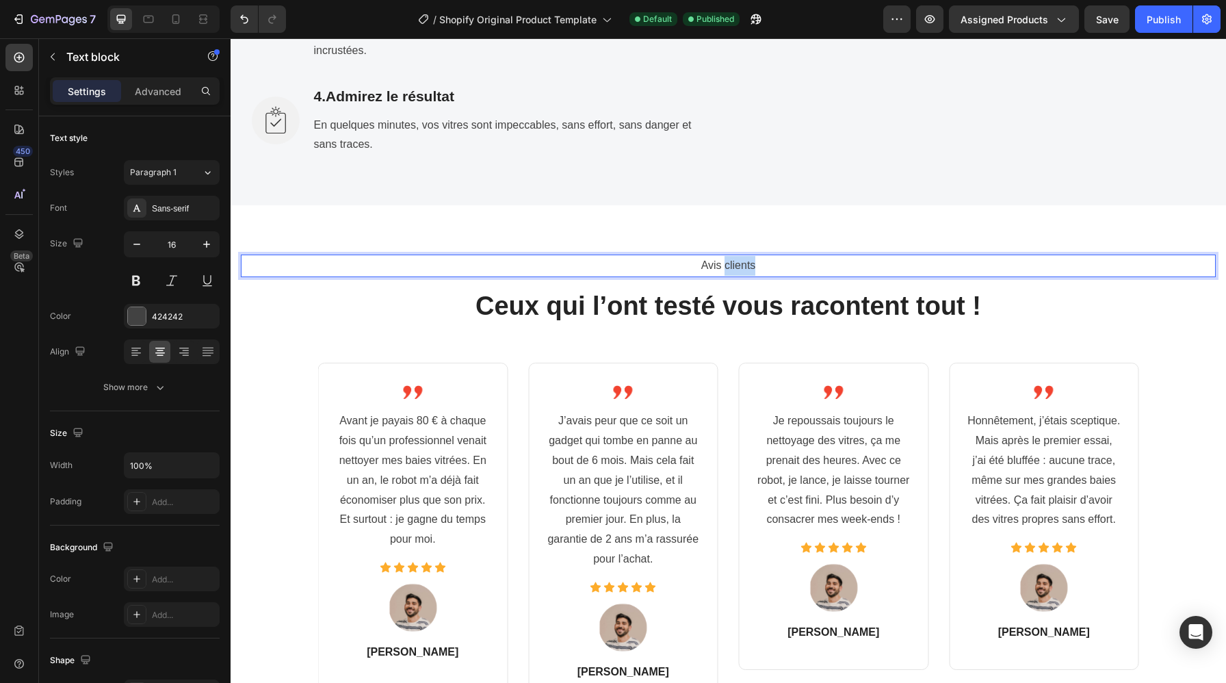
click at [731, 272] on p "Avis clients" at bounding box center [728, 266] width 972 height 20
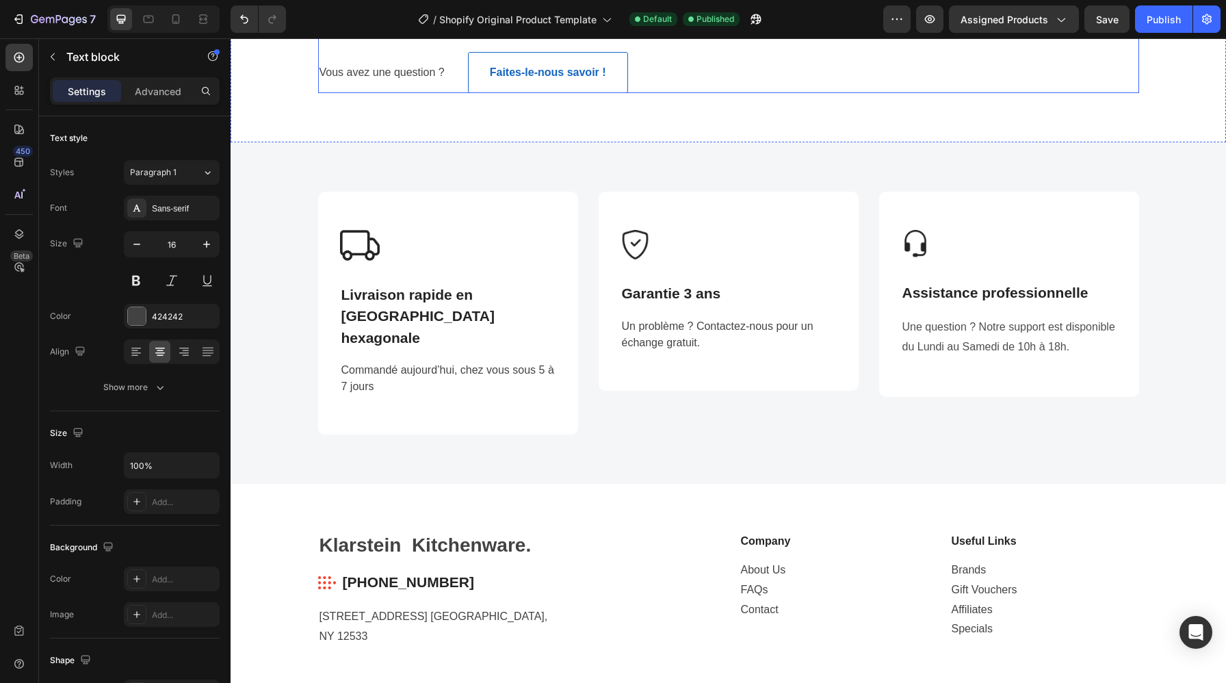
scroll to position [5583, 0]
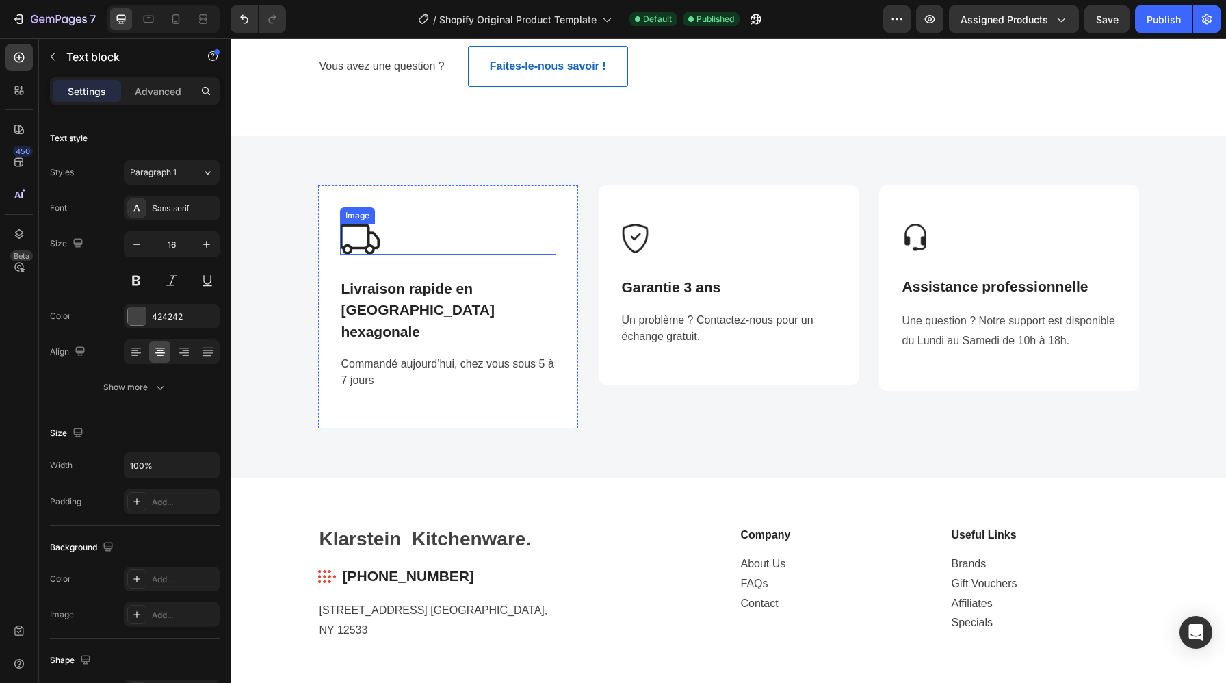
click at [454, 228] on div at bounding box center [448, 239] width 216 height 30
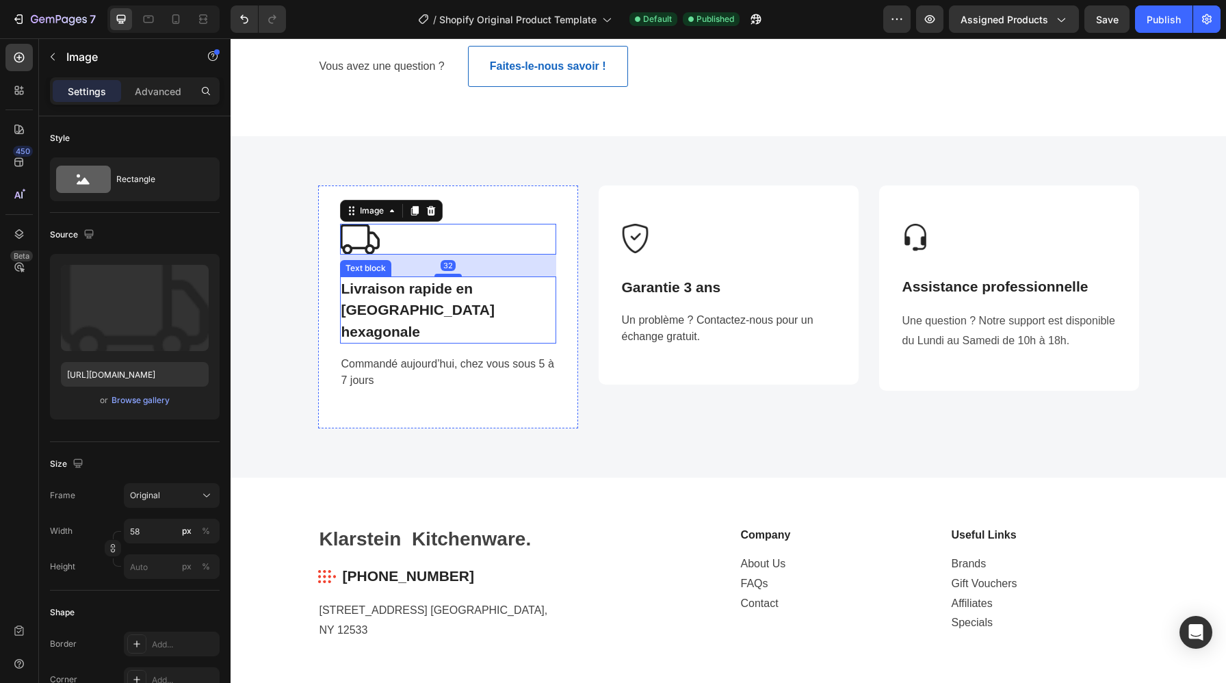
click at [456, 295] on strong "Livraison rapide en France hexagonale" at bounding box center [417, 309] width 153 height 59
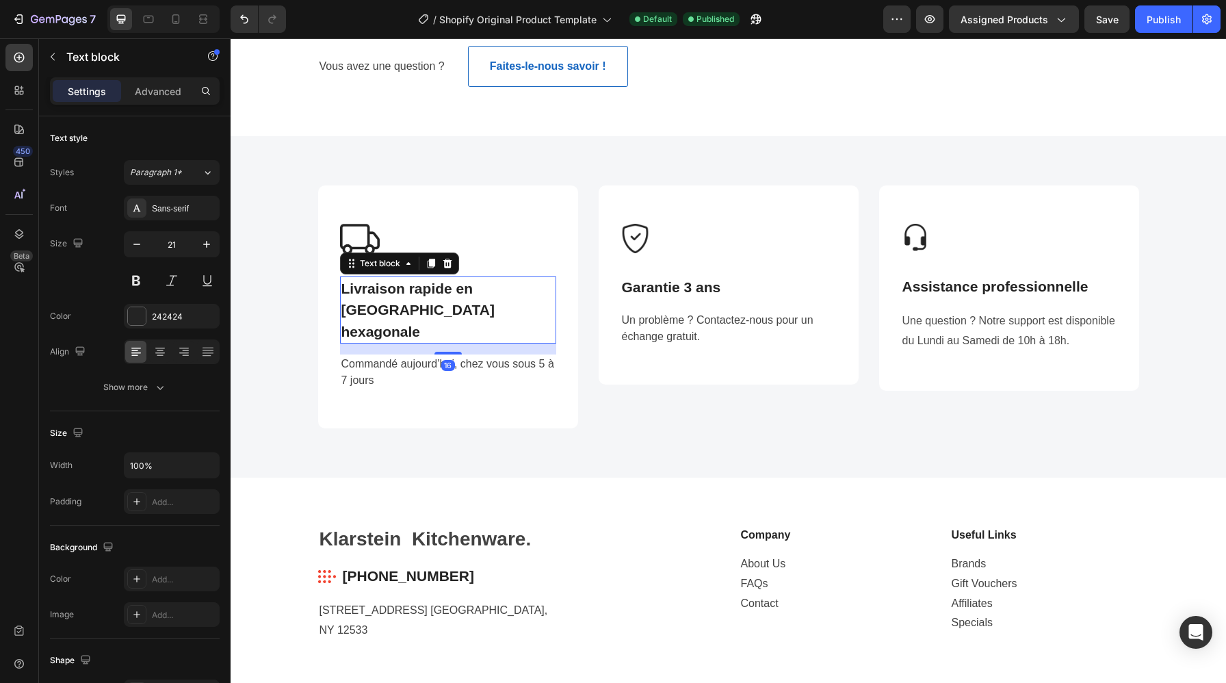
click at [456, 293] on strong "Livraison rapide en France hexagonale" at bounding box center [417, 309] width 153 height 59
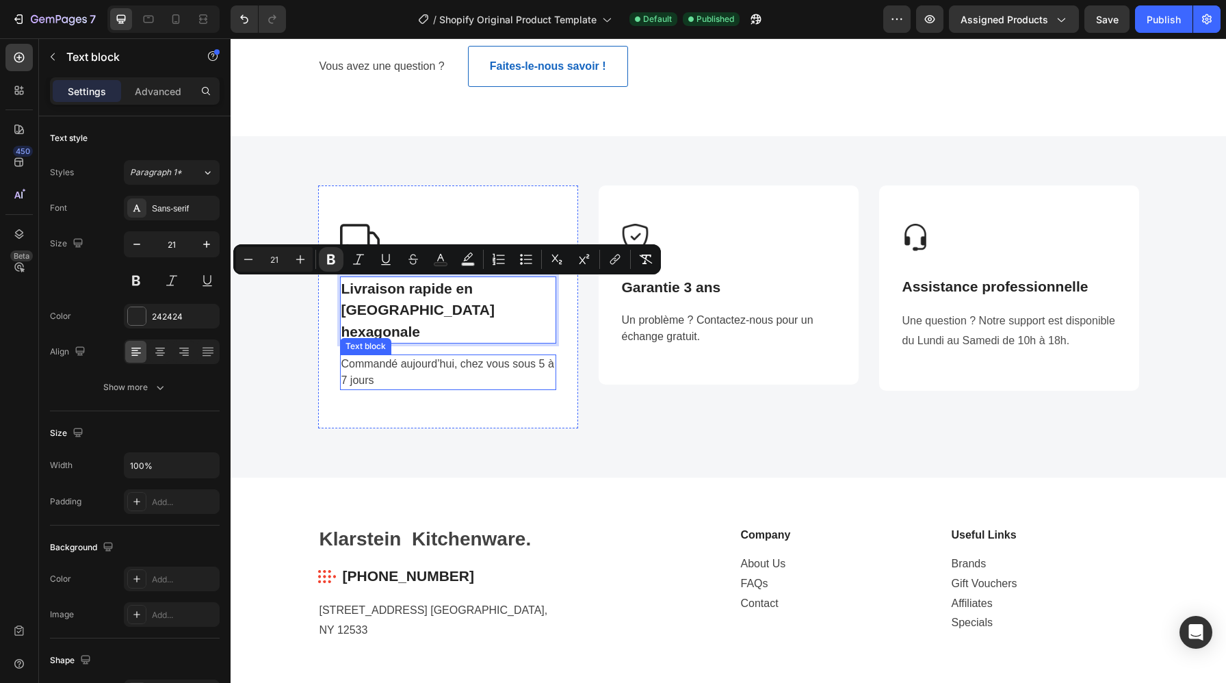
click at [402, 356] on p "Commandé aujourd’hui, chez vous sous 5 à 7 jours" at bounding box center [447, 372] width 213 height 33
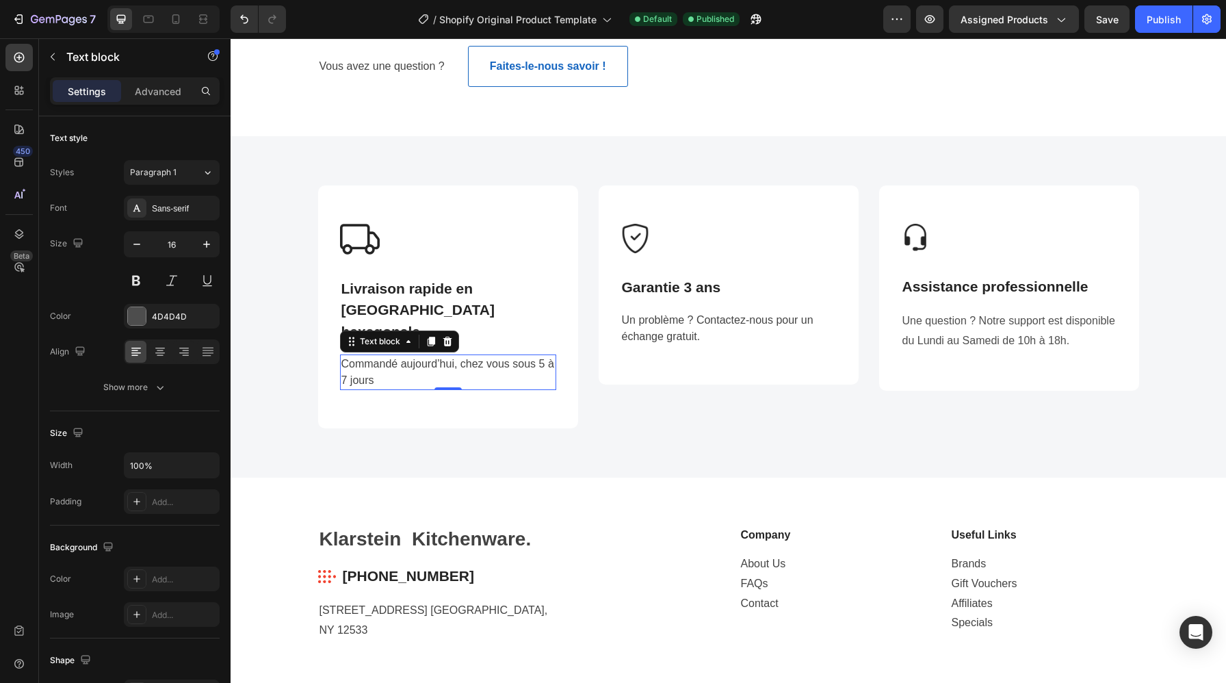
click at [402, 356] on p "Commandé aujourd’hui, chez vous sous 5 à 7 jours" at bounding box center [447, 372] width 213 height 33
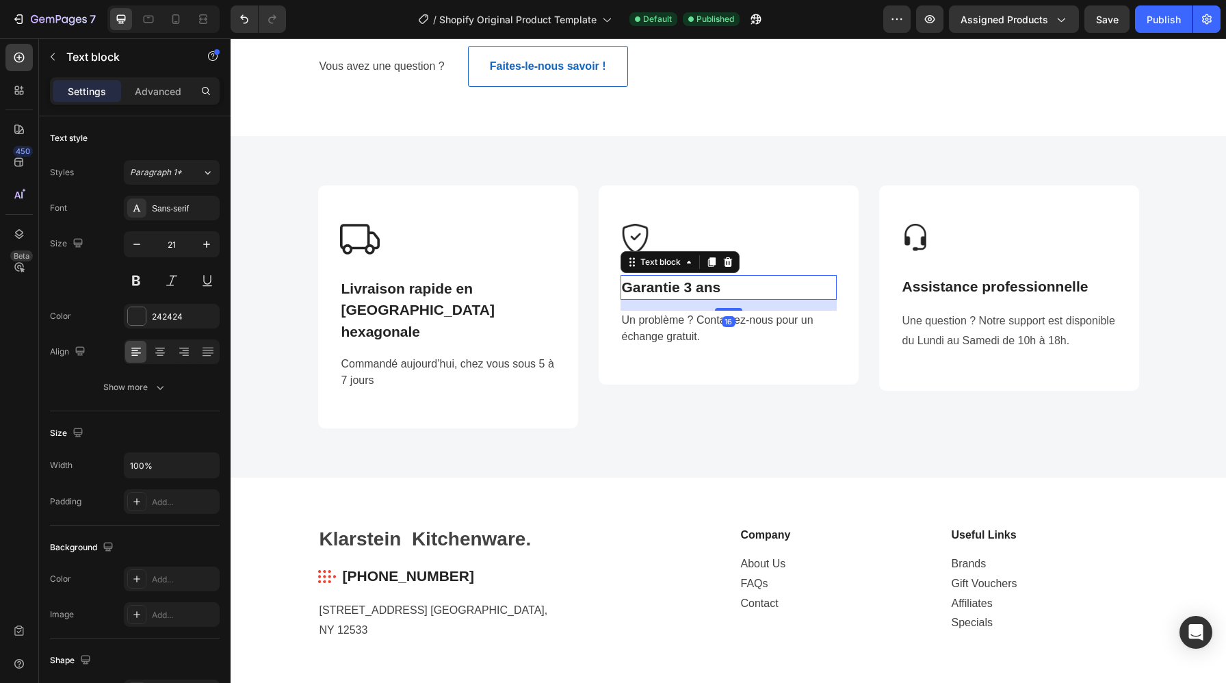
click at [691, 291] on p "Garantie 3 ans" at bounding box center [728, 287] width 213 height 22
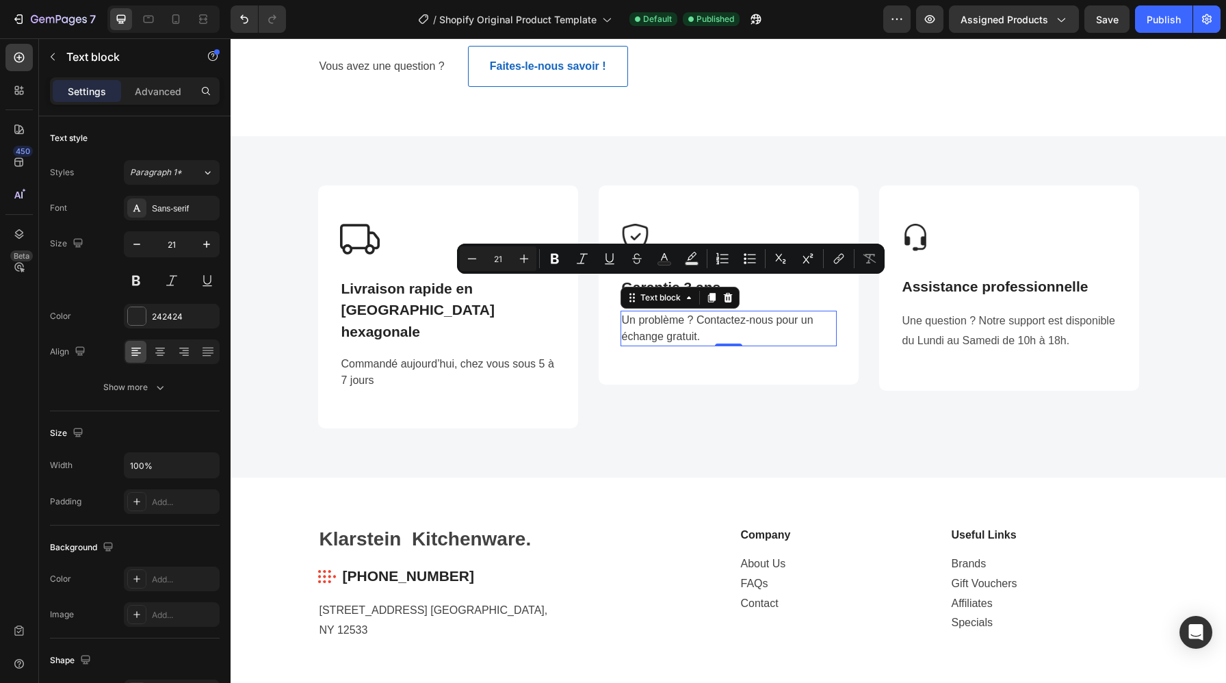
click at [700, 328] on p "Un problème ? Contactez-nous pour un échange gratuit." at bounding box center [728, 328] width 213 height 33
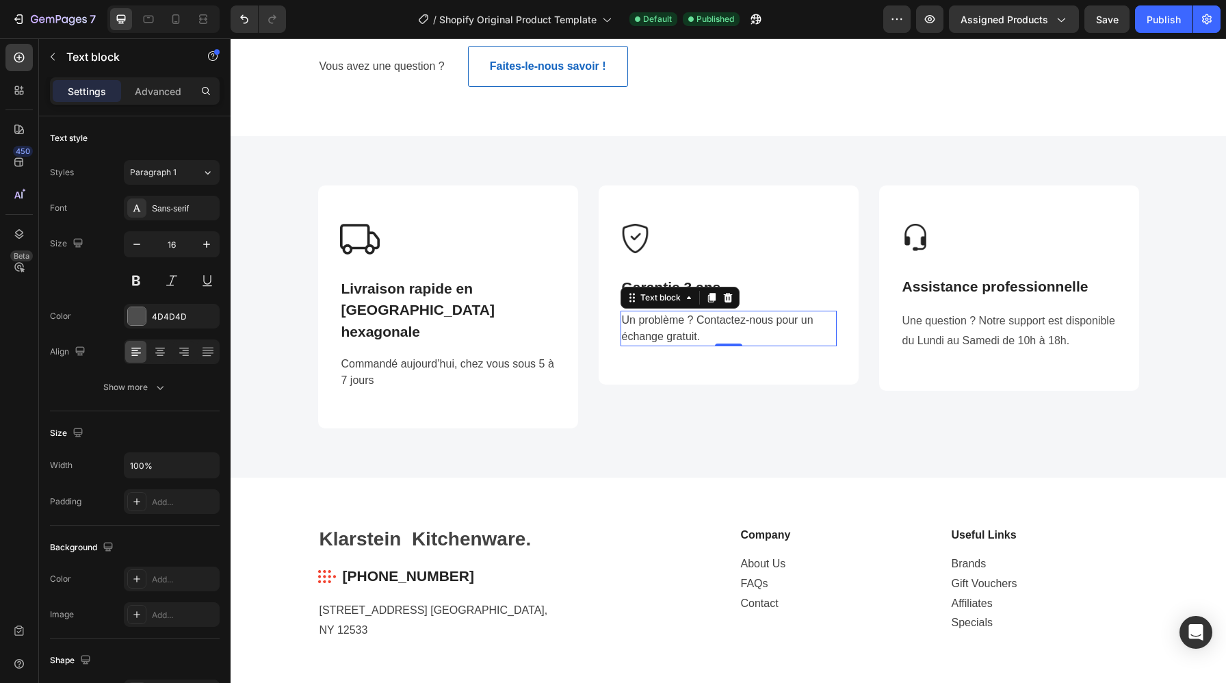
click at [700, 328] on p "Un problème ? Contactez-nous pour un échange gratuit." at bounding box center [728, 328] width 213 height 33
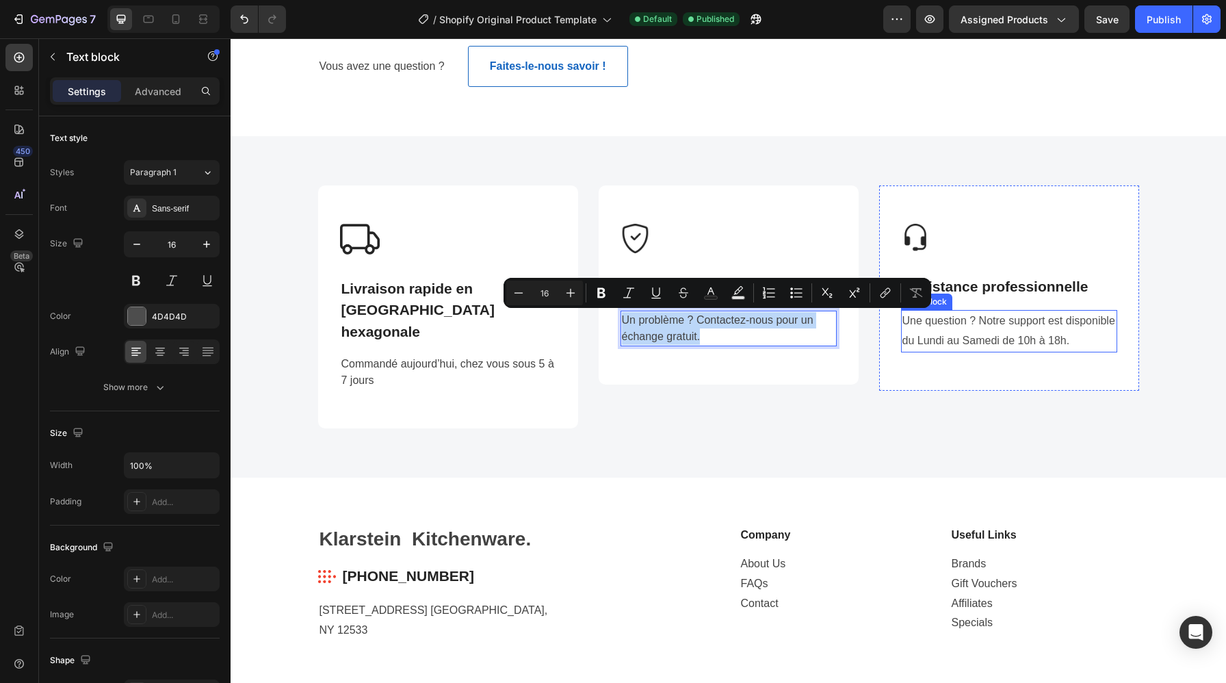
click at [976, 343] on p "Une question ? Notre support est disponible du Lundi au Samedi de 10h à 18h." at bounding box center [1008, 331] width 213 height 40
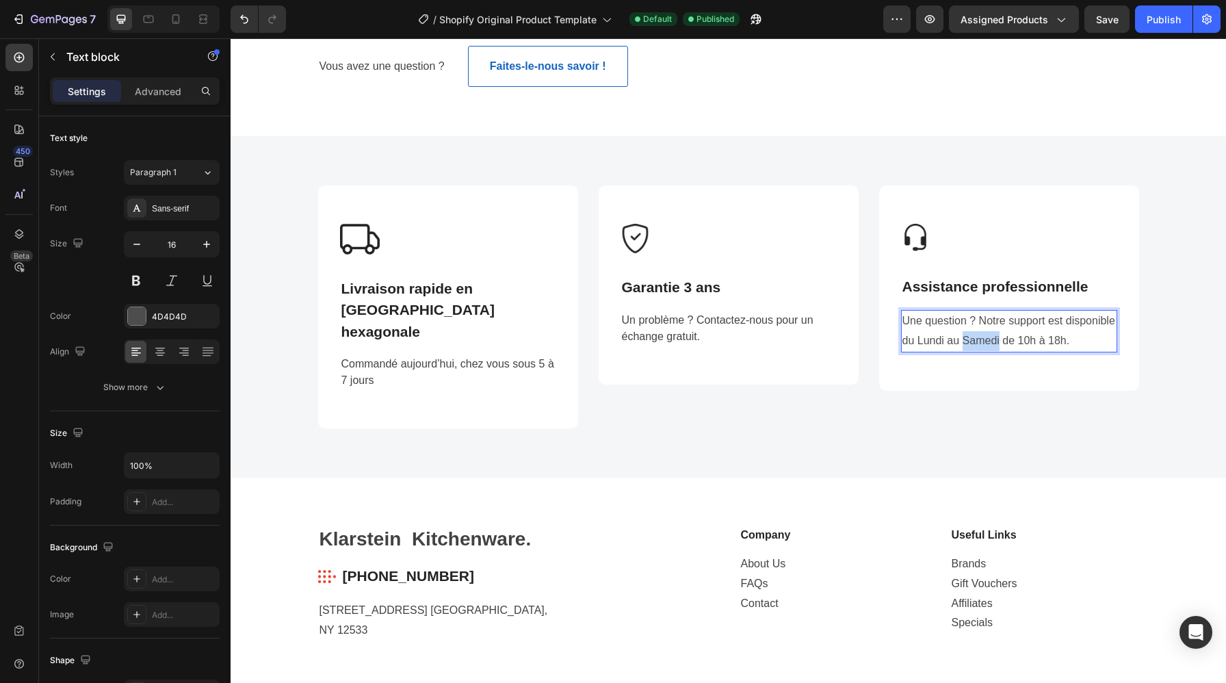
click at [976, 343] on p "Une question ? Notre support est disponible du Lundi au Samedi de 10h à 18h." at bounding box center [1008, 331] width 213 height 40
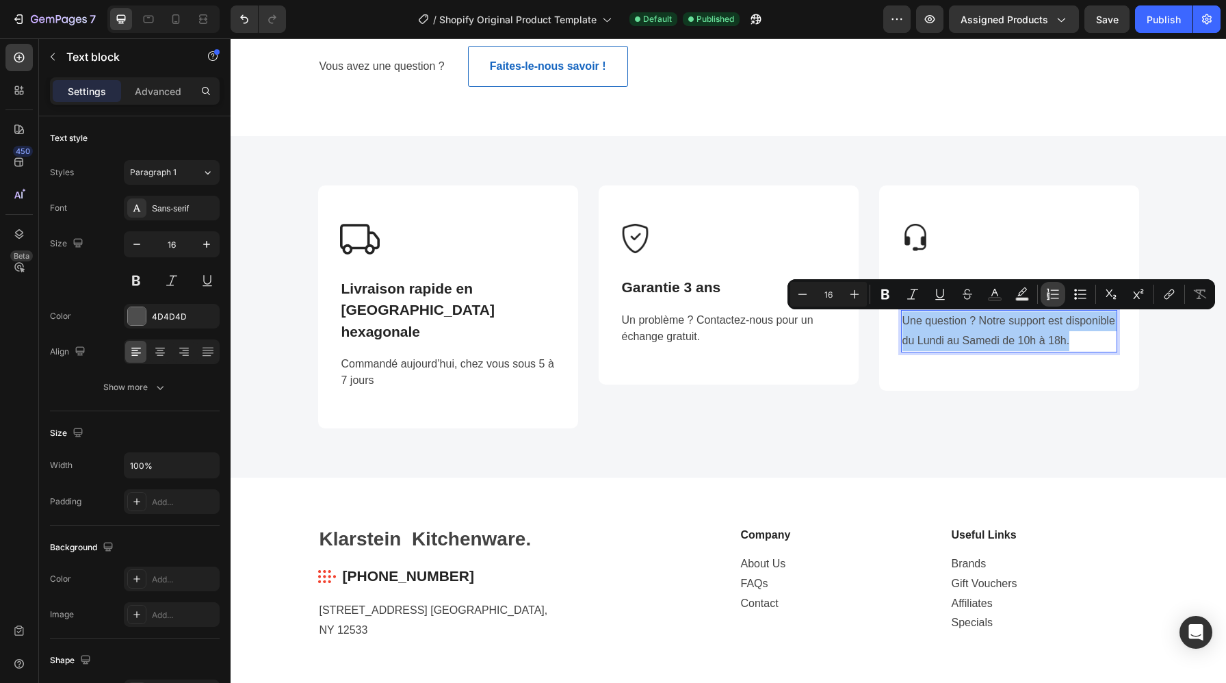
click at [1052, 288] on icon "Editor contextual toolbar" at bounding box center [1053, 294] width 14 height 14
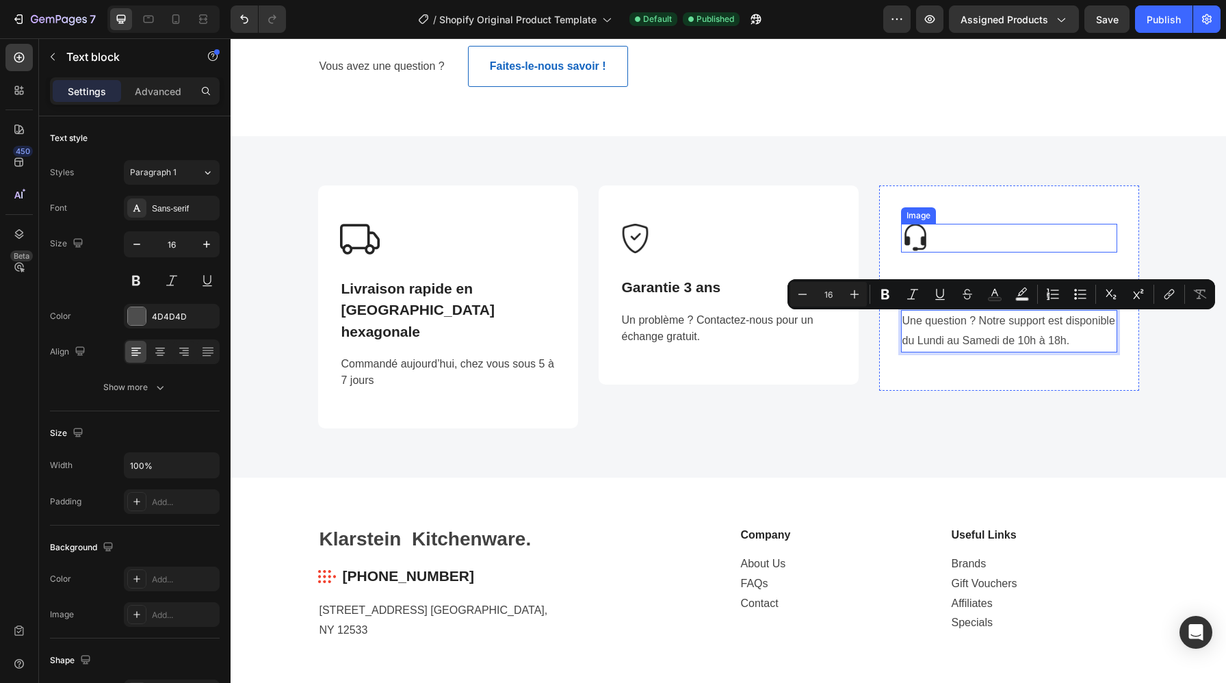
click at [1019, 237] on div at bounding box center [1009, 238] width 216 height 29
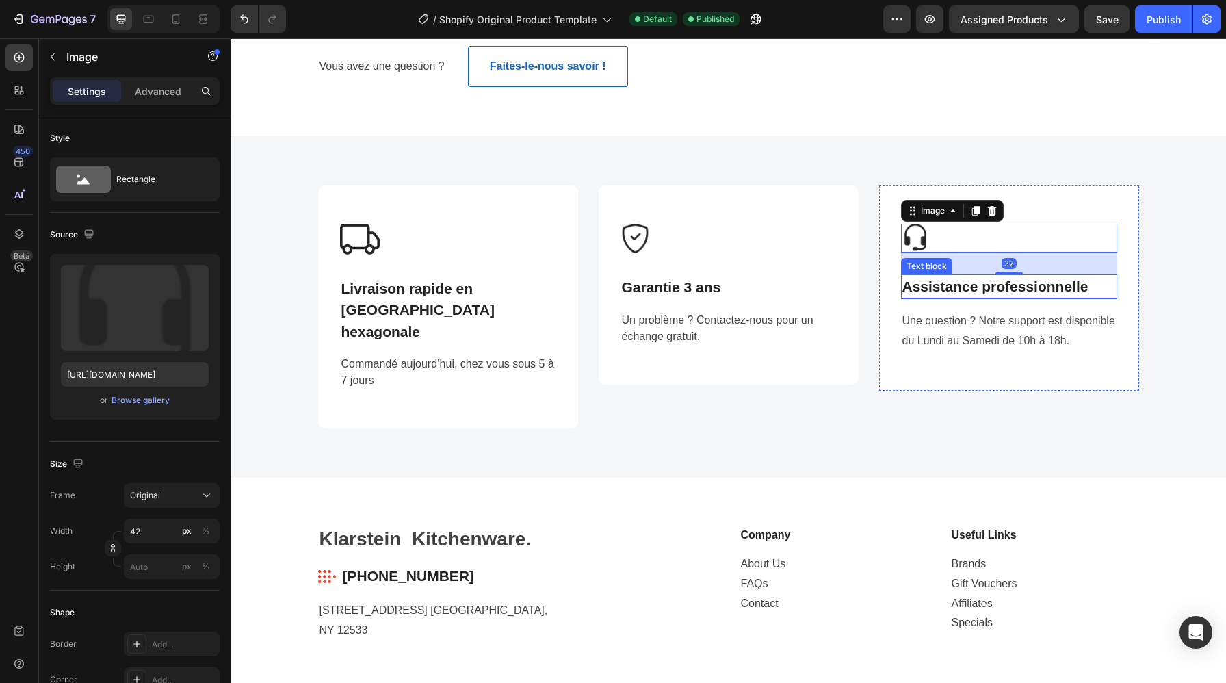
click at [1044, 291] on p "Assistance professionnelle" at bounding box center [1008, 287] width 213 height 22
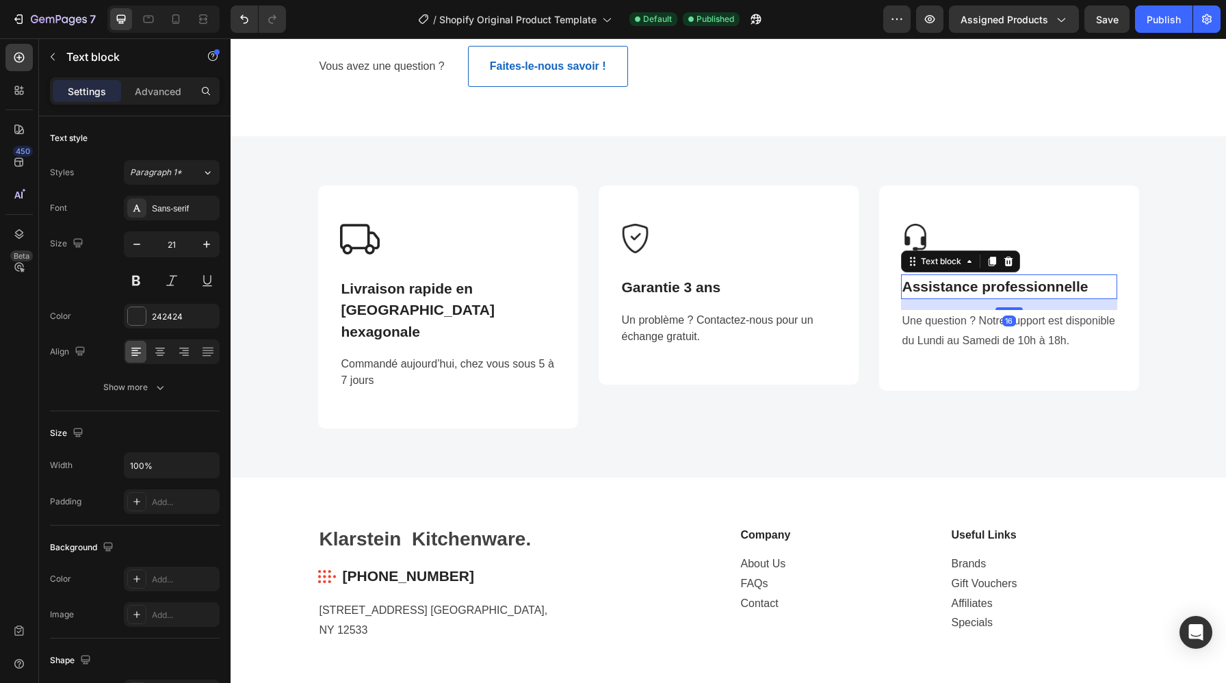
click at [1044, 291] on p "Assistance professionnelle" at bounding box center [1008, 287] width 213 height 22
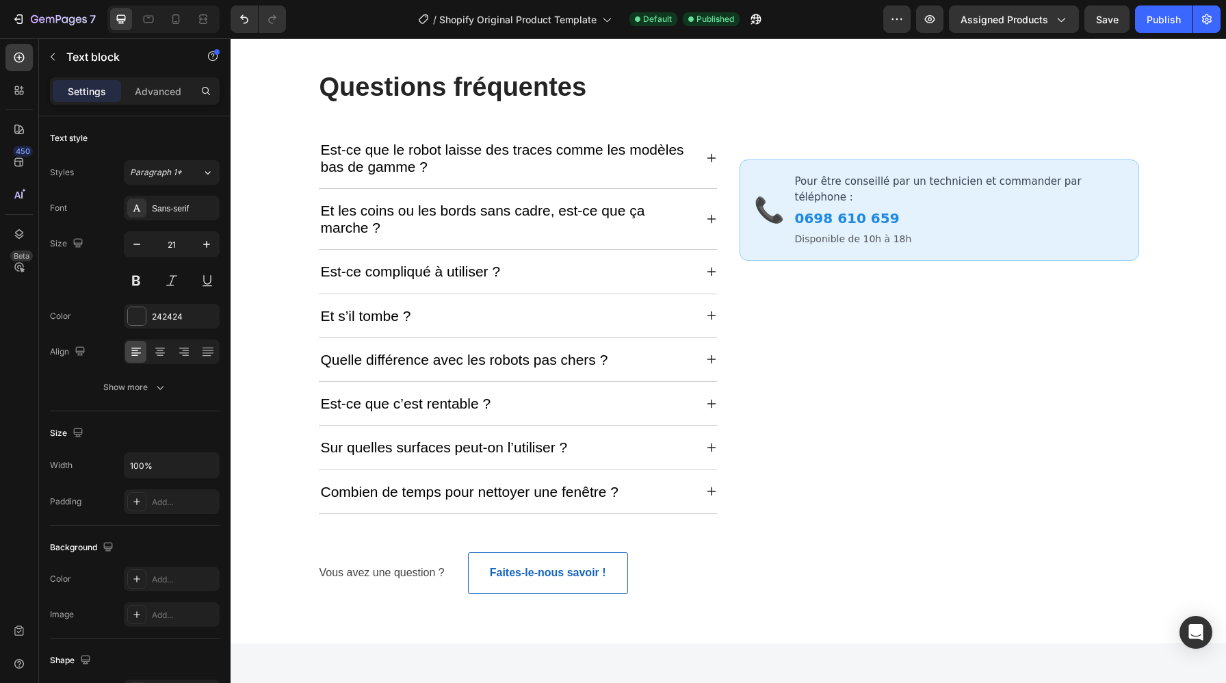
type input "16"
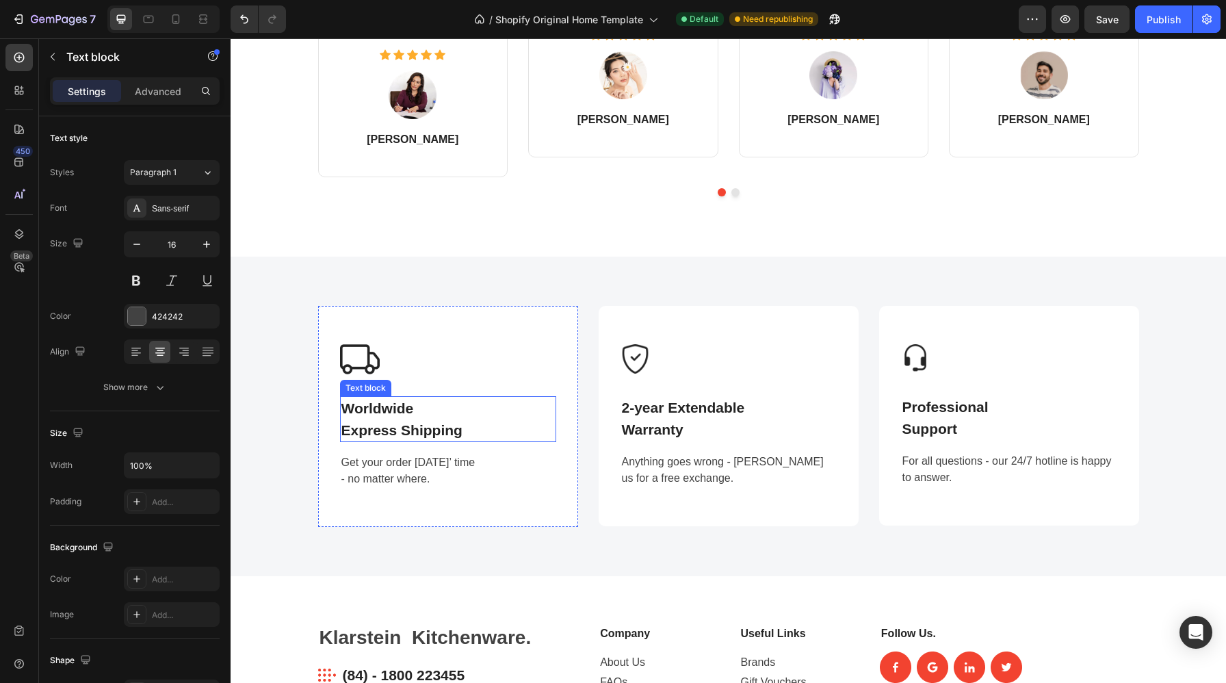
scroll to position [1824, 0]
click at [410, 440] on p "Worldwide Express Shipping" at bounding box center [447, 418] width 213 height 43
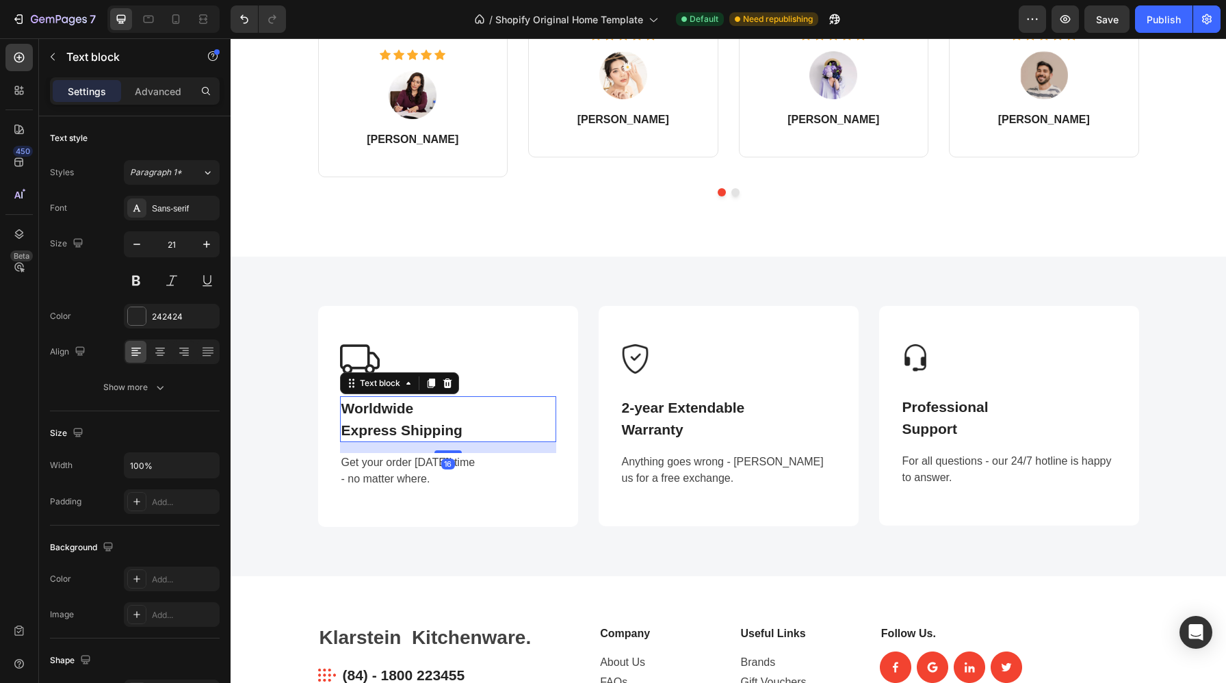
click at [410, 440] on p "Worldwide Express Shipping" at bounding box center [447, 418] width 213 height 43
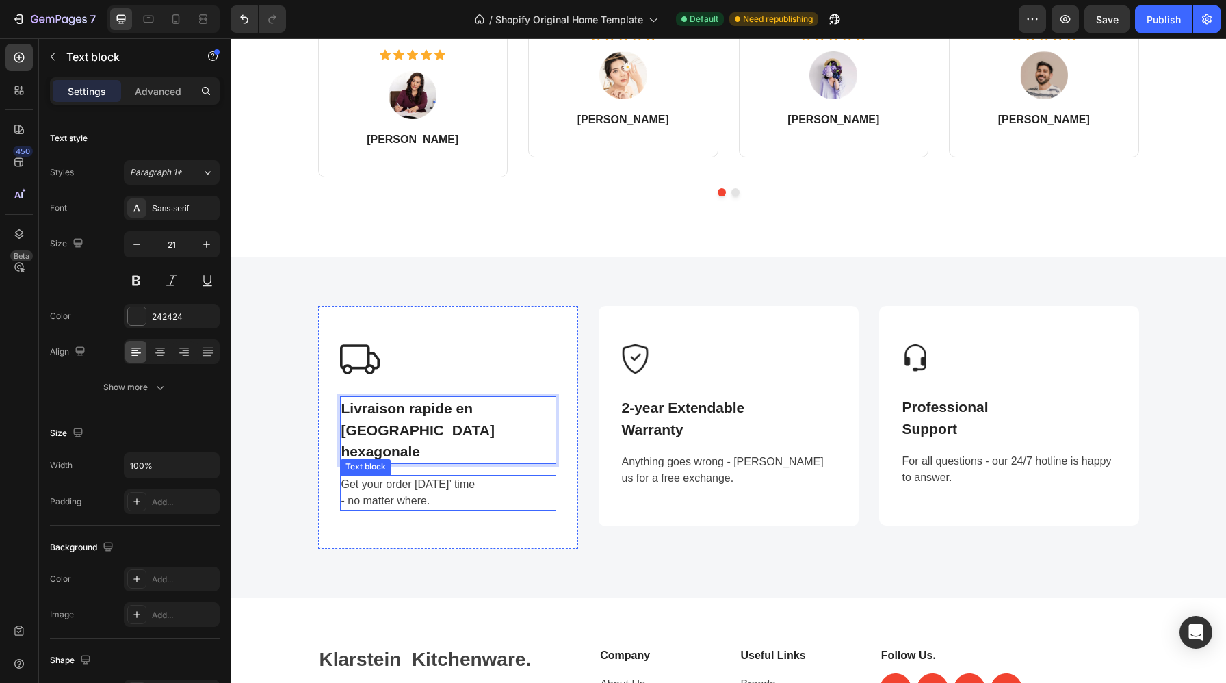
click at [393, 492] on p "- no matter where." at bounding box center [447, 500] width 213 height 16
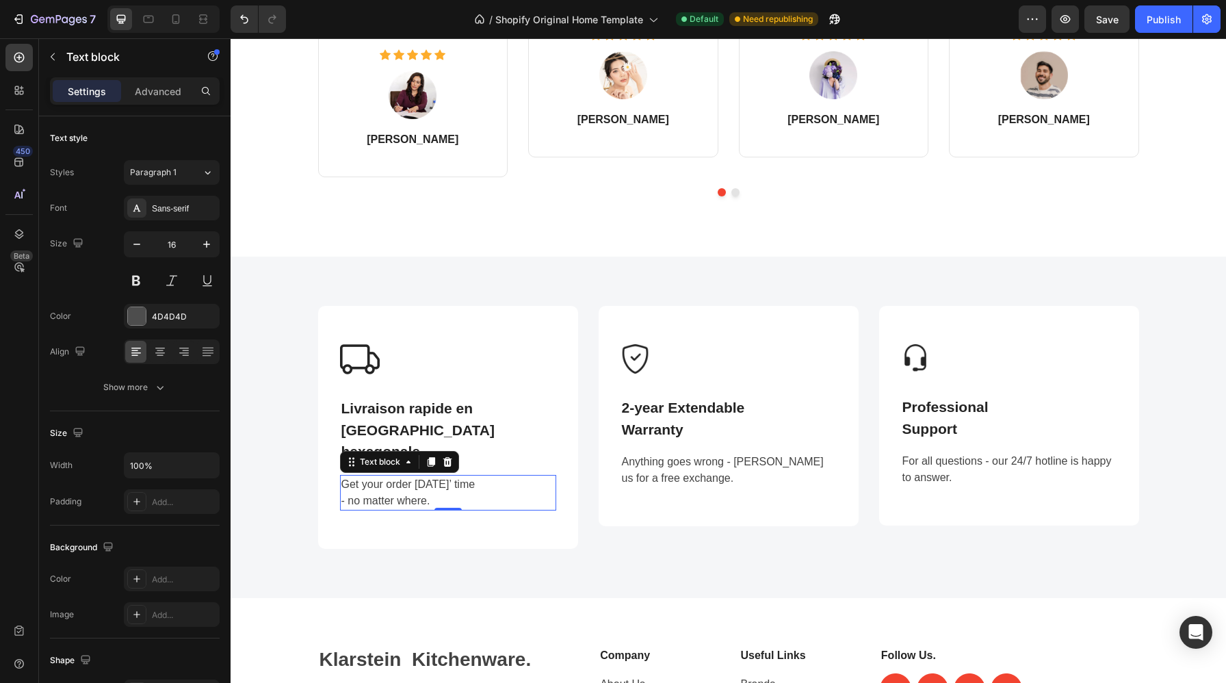
click at [393, 492] on p "- no matter where." at bounding box center [447, 500] width 213 height 16
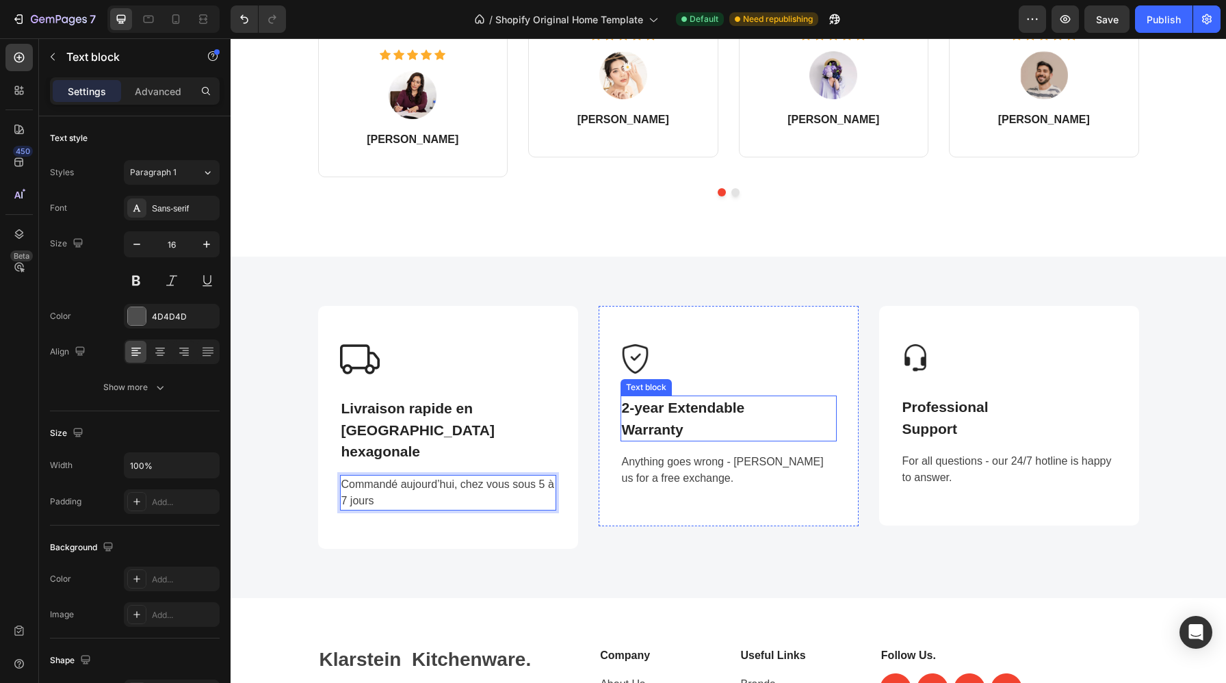
click at [691, 419] on p "2-year Extendable" at bounding box center [728, 408] width 213 height 22
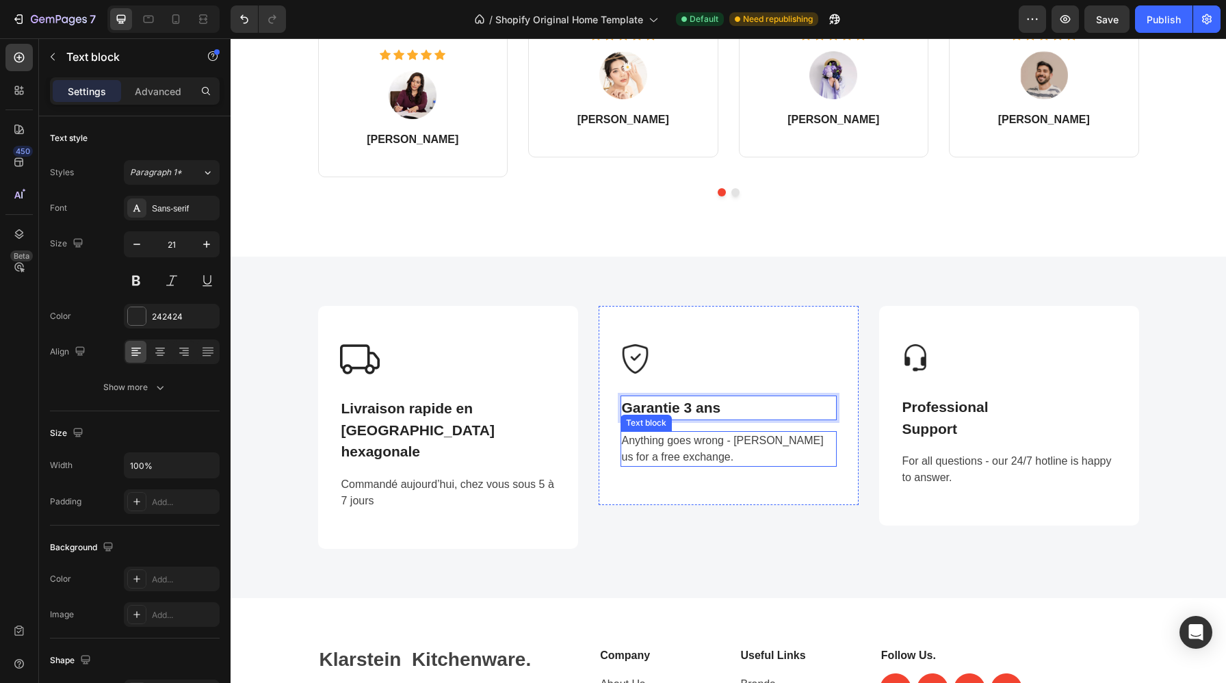
click at [715, 460] on p "Anything goes wrong - ping us for a free exchange." at bounding box center [728, 448] width 213 height 33
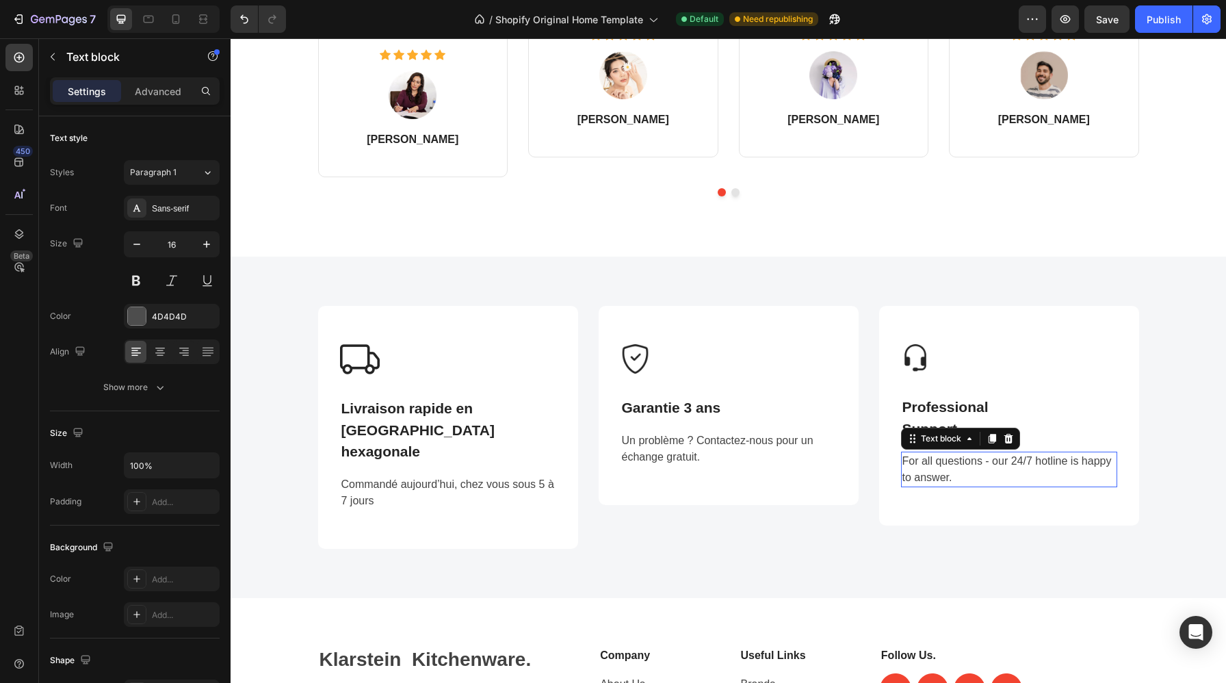
click at [970, 486] on p "For all questions - our 24/7 hotline is happy to answer." at bounding box center [1008, 469] width 213 height 33
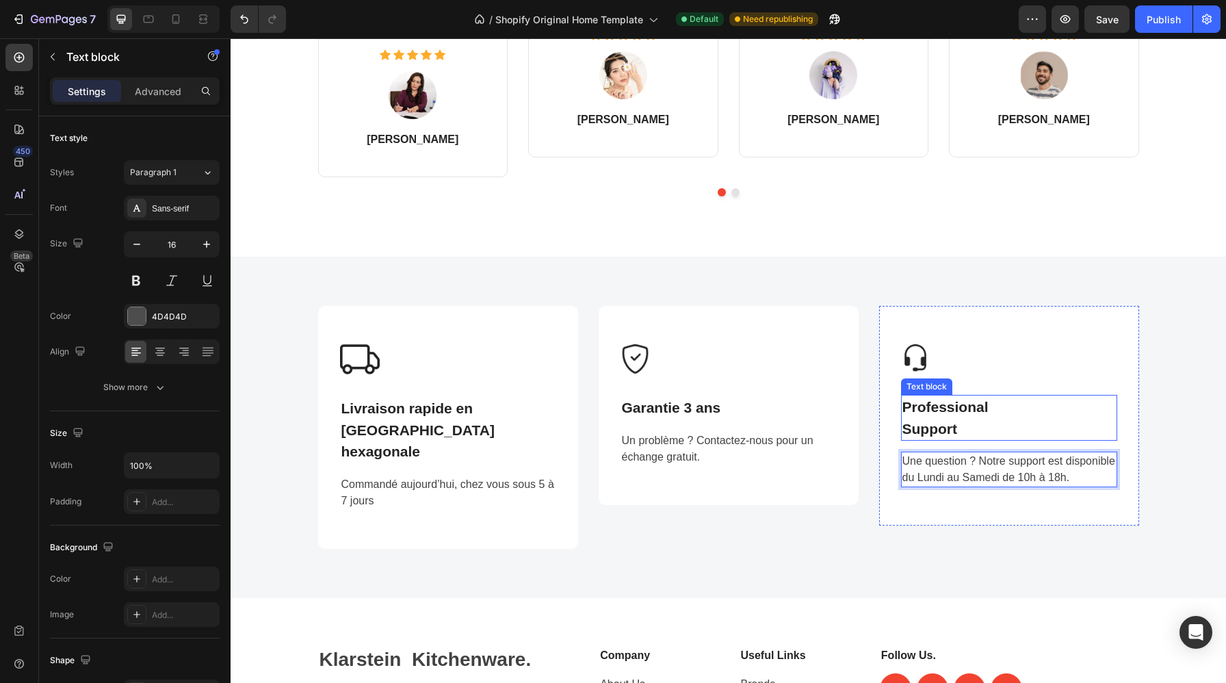
click at [960, 426] on p "Professional Support" at bounding box center [1008, 417] width 213 height 43
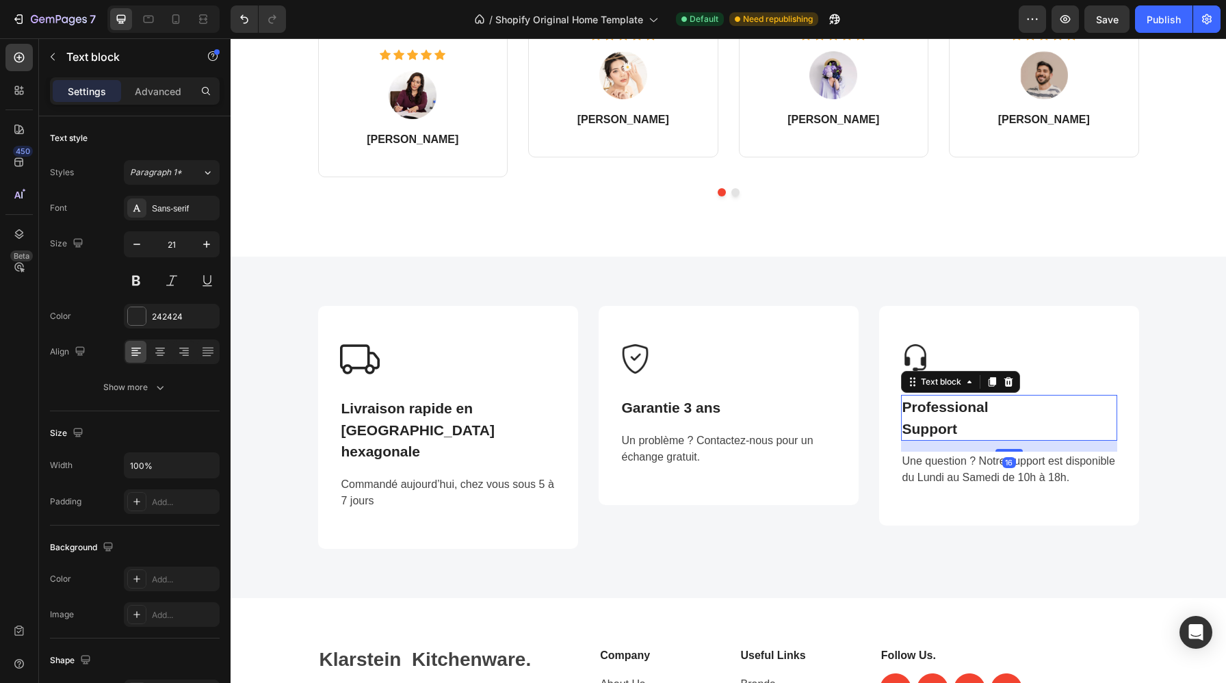
click at [960, 426] on p "Professional Support" at bounding box center [1008, 417] width 213 height 43
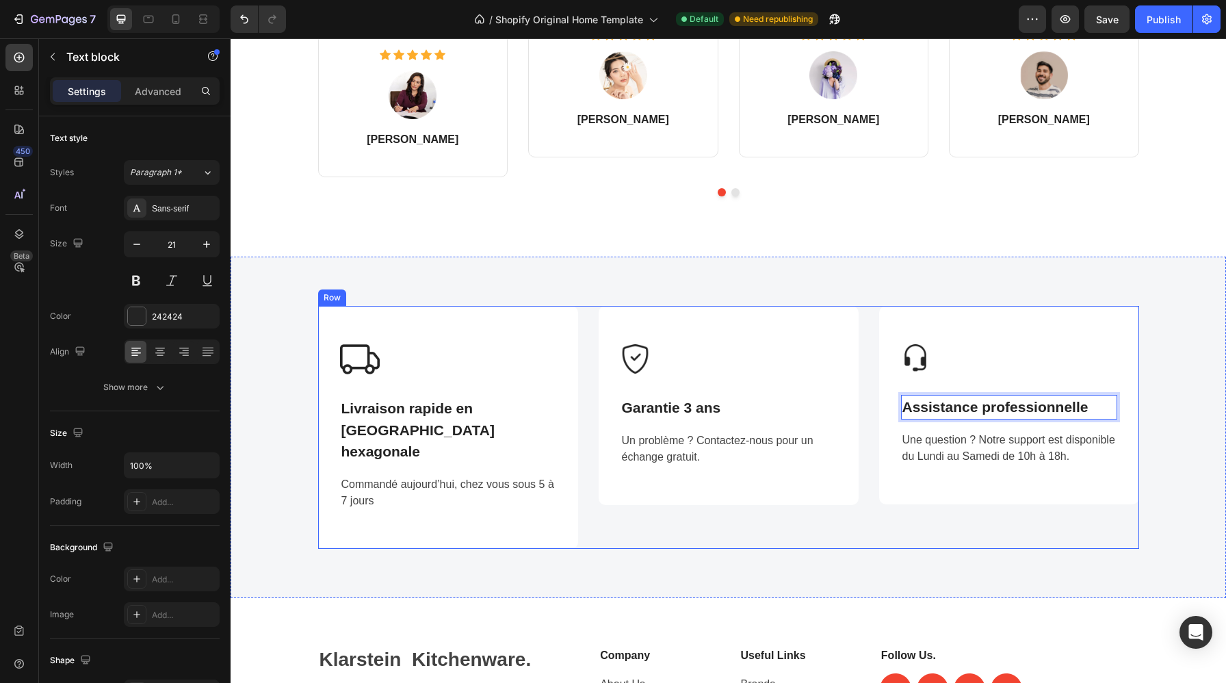
click at [918, 520] on div "Image Assistance professionnelle Text block 16 Une question ? Notre support est…" at bounding box center [1009, 427] width 260 height 243
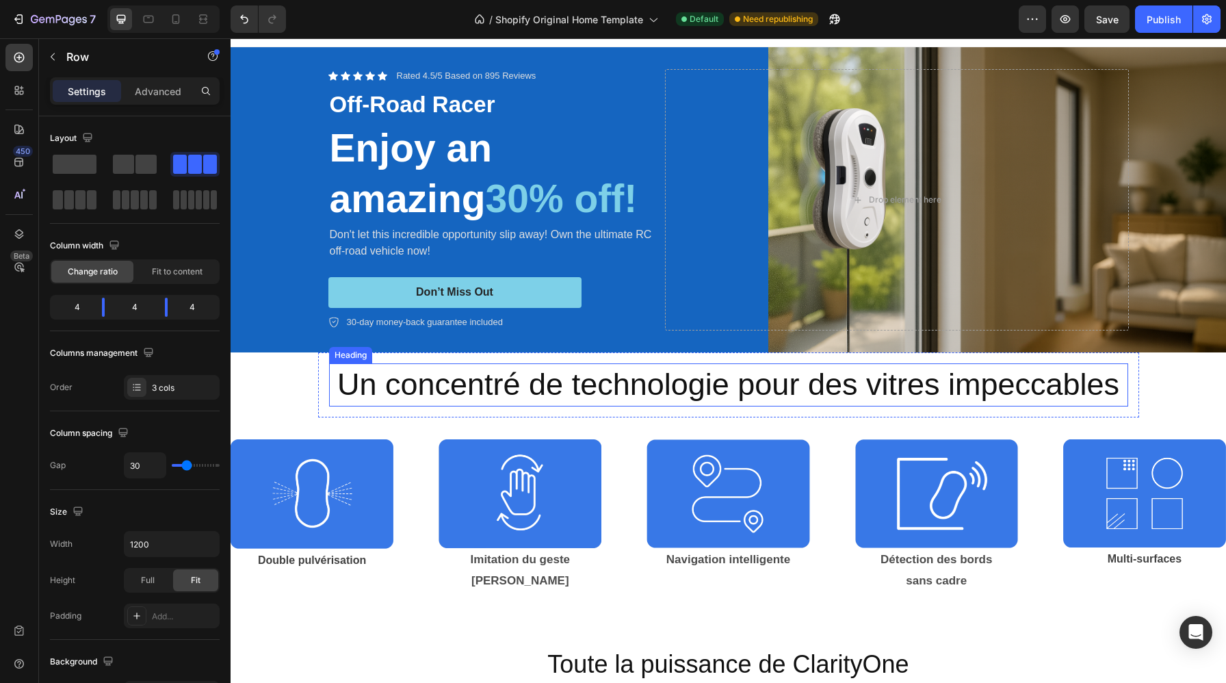
scroll to position [0, 0]
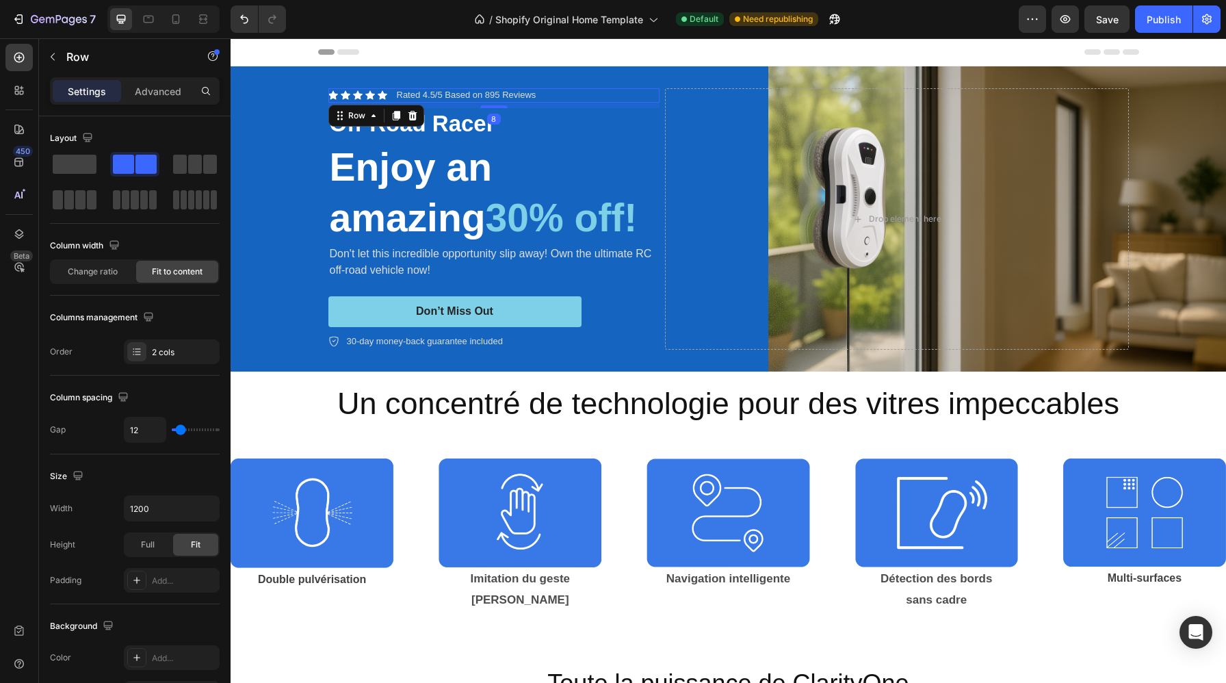
click at [555, 96] on div "Icon Icon Icon Icon Icon Icon List Rated 4.5/5 Based on 895 Reviews Text Block …" at bounding box center [493, 95] width 331 height 14
click at [408, 120] on icon at bounding box center [412, 115] width 11 height 11
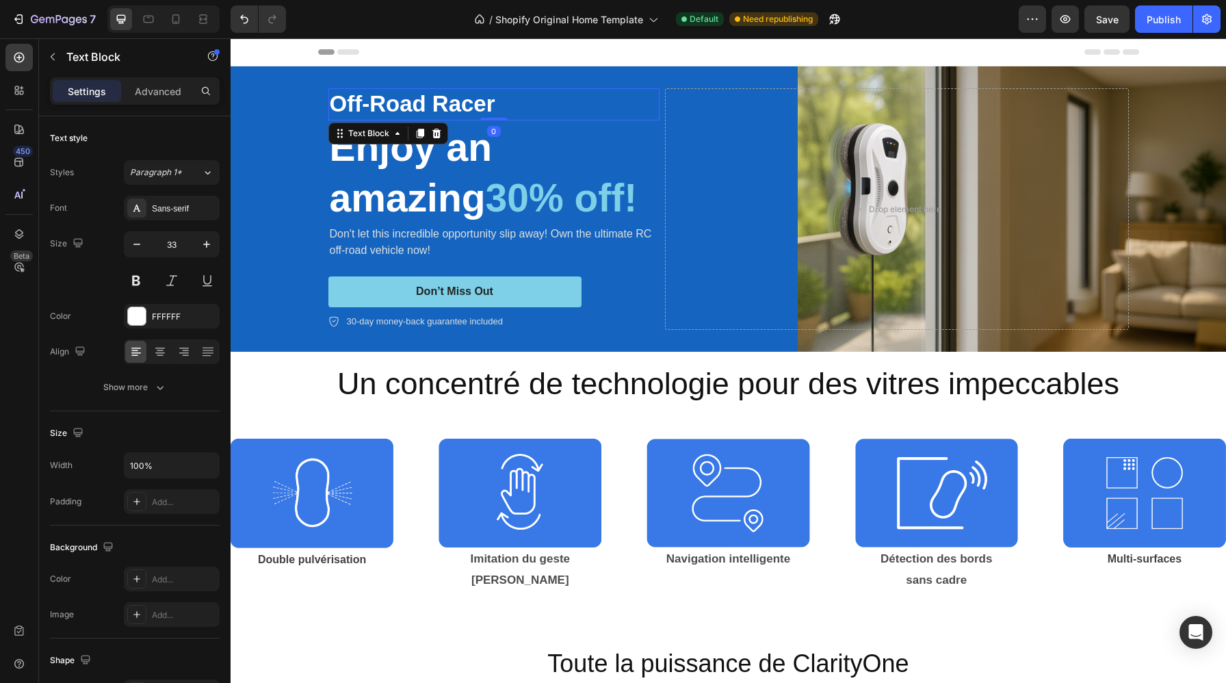
click at [462, 109] on p "Off-Road Racer" at bounding box center [494, 104] width 328 height 29
click at [525, 113] on p "Off-Road Racer" at bounding box center [494, 104] width 328 height 29
click at [573, 197] on span "30% off!" at bounding box center [562, 198] width 152 height 44
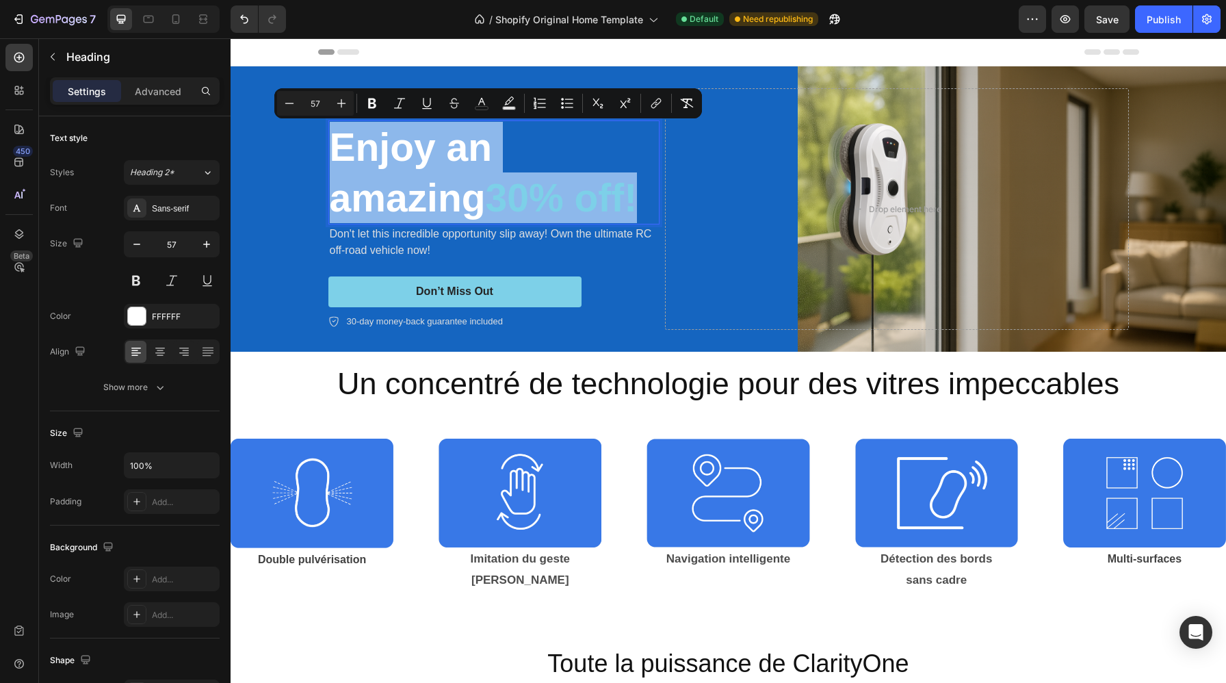
drag, startPoint x: 648, startPoint y: 204, endPoint x: 339, endPoint y: 148, distance: 315.0
click at [339, 148] on p "Enjoy an amazing 30% off!" at bounding box center [494, 172] width 328 height 101
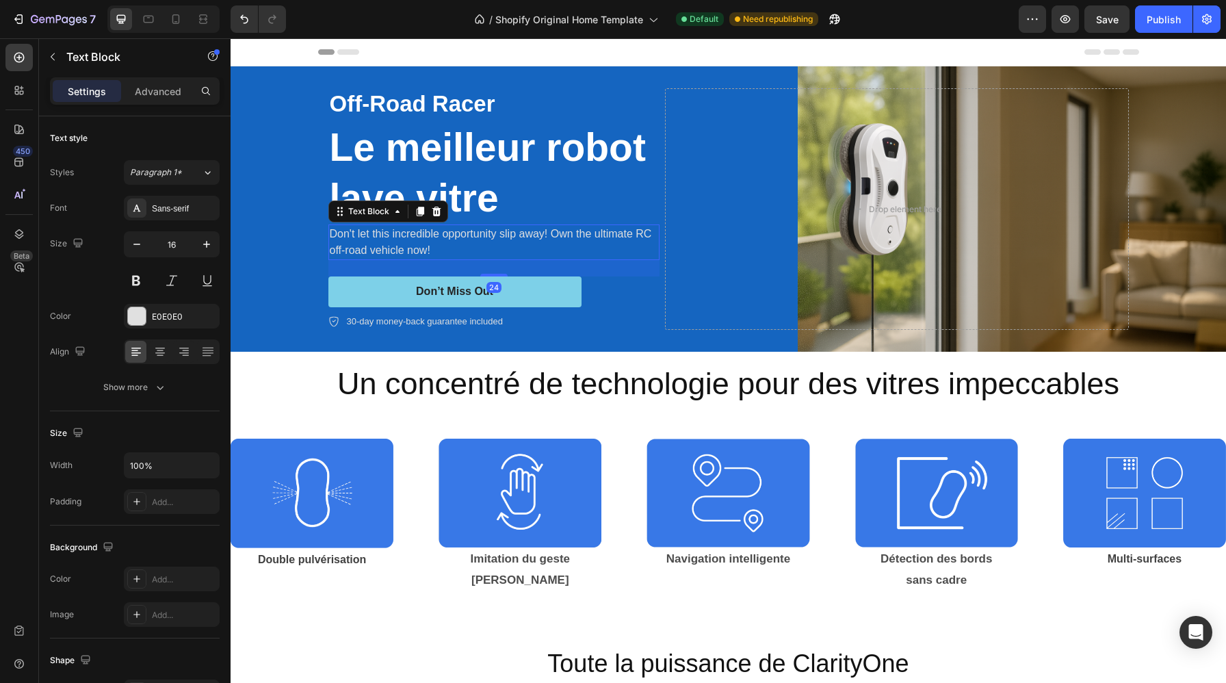
click at [417, 245] on p "Don't let this incredible opportunity slip away! Own the ultimate RC off-road v…" at bounding box center [494, 242] width 328 height 33
click at [438, 211] on icon at bounding box center [436, 212] width 9 height 10
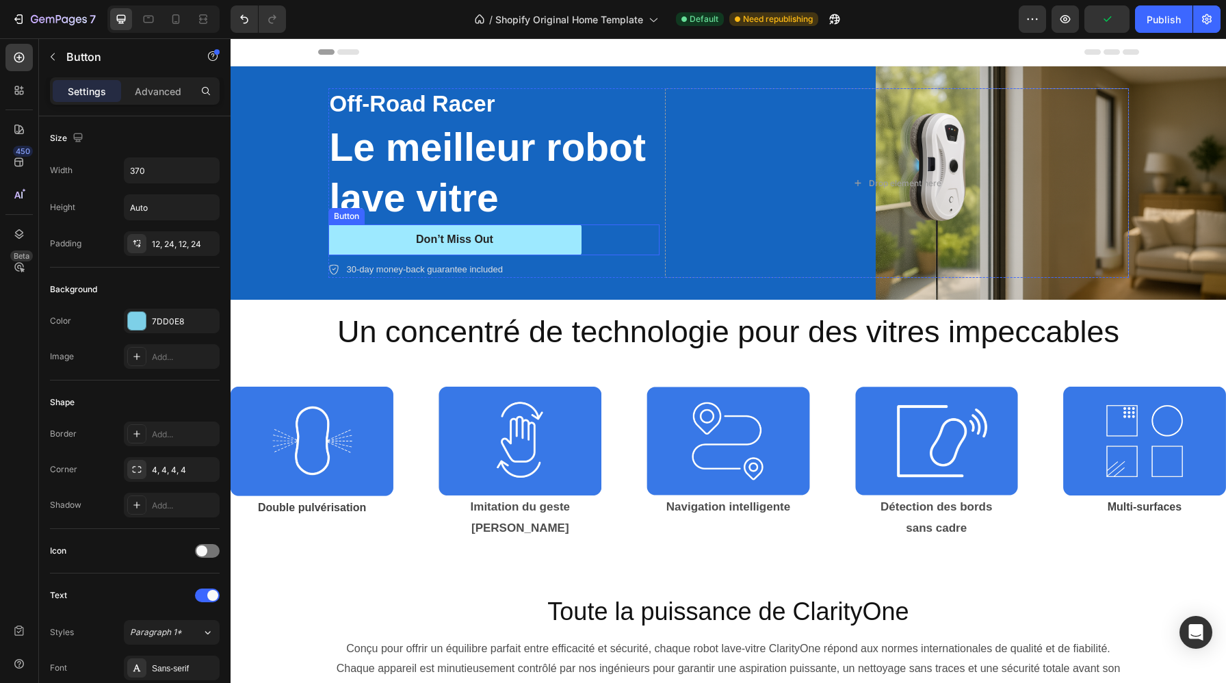
click at [533, 242] on button "Don’t Miss Out" at bounding box center [454, 239] width 253 height 31
click at [471, 241] on div "Don’t Miss Out" at bounding box center [454, 240] width 77 height 14
click at [471, 241] on p "Don’t Miss Out" at bounding box center [454, 240] width 77 height 14
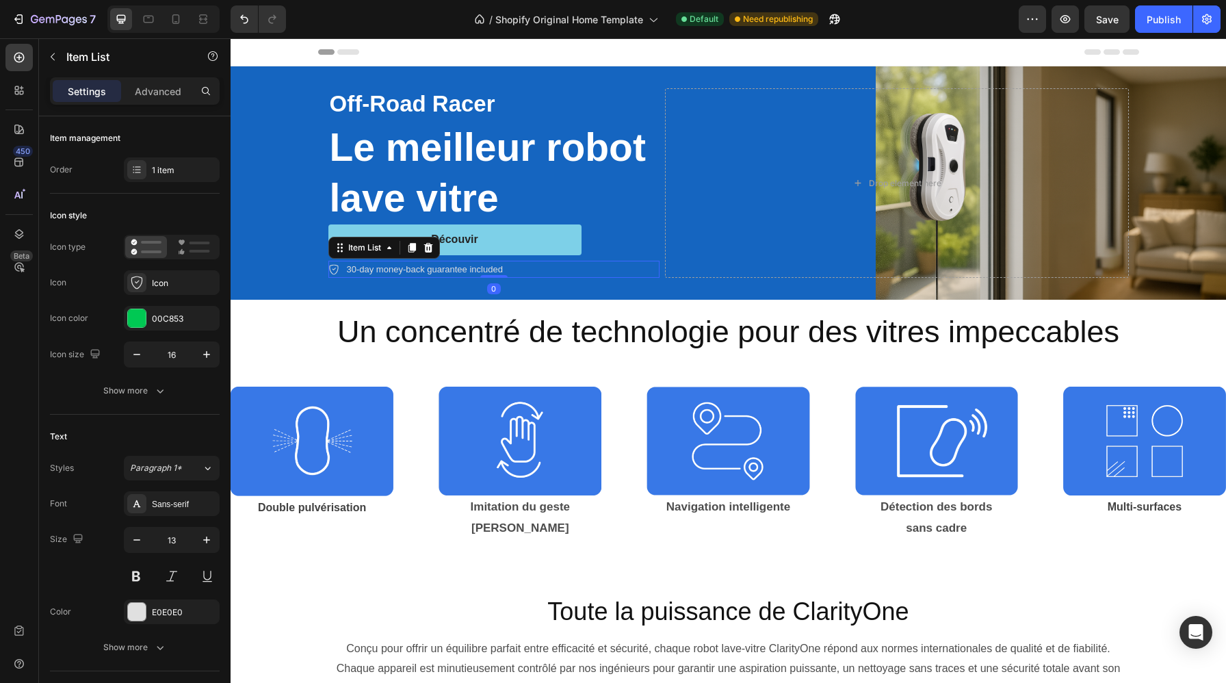
click at [557, 270] on div "30-day money-back guarantee included" at bounding box center [493, 270] width 331 height 18
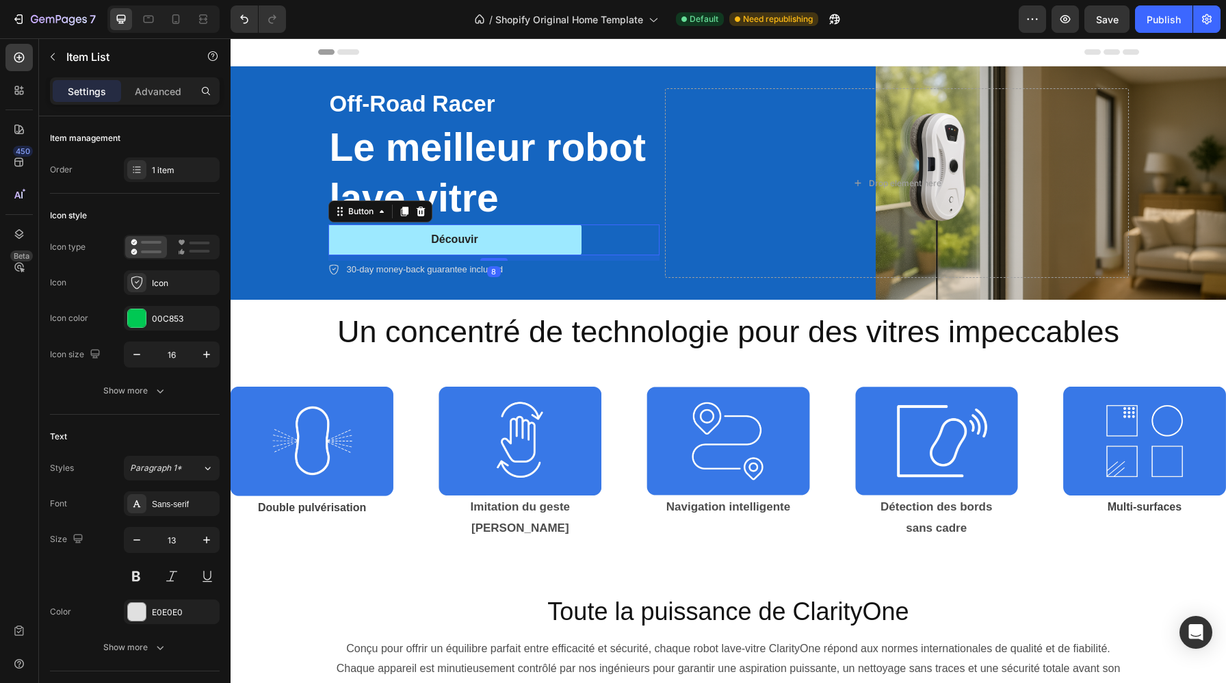
click at [522, 243] on button "Découvir" at bounding box center [454, 239] width 253 height 31
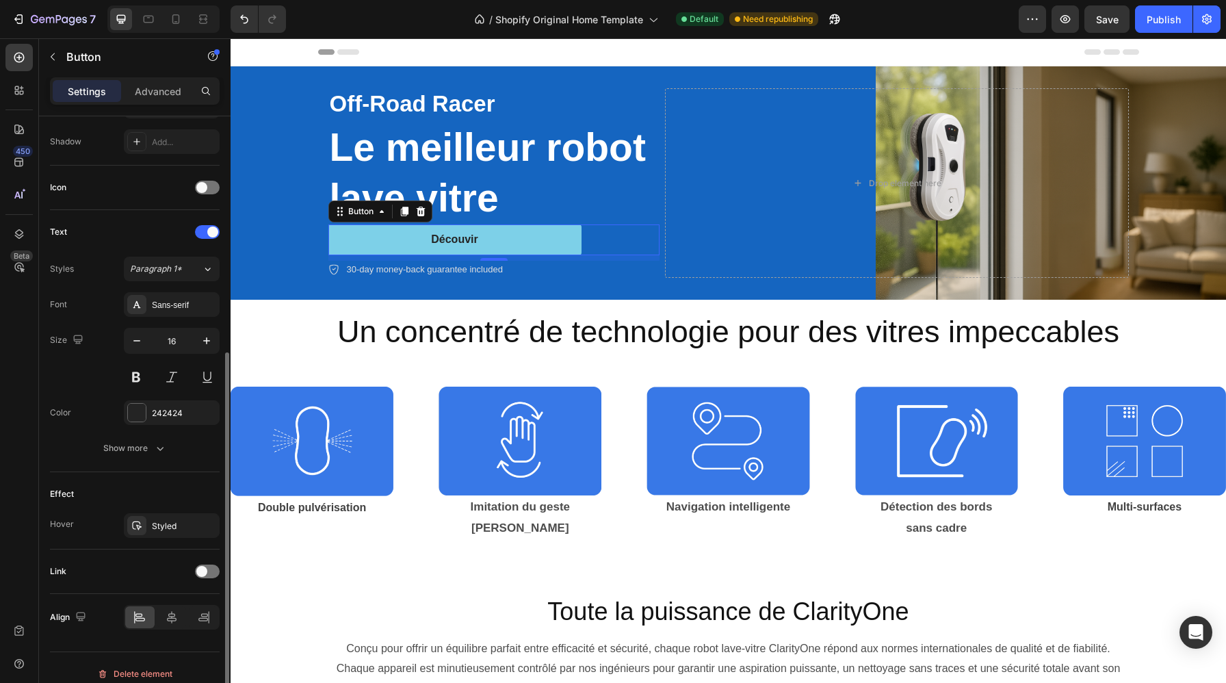
scroll to position [375, 0]
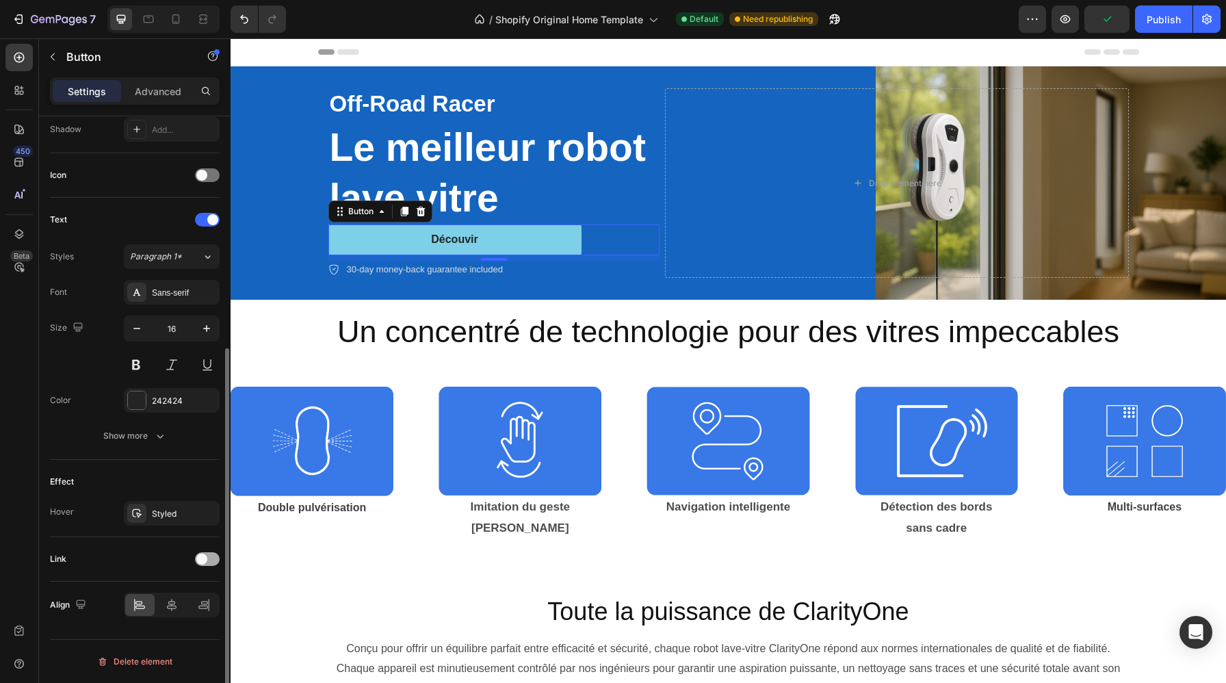
click at [209, 555] on div at bounding box center [207, 559] width 25 height 14
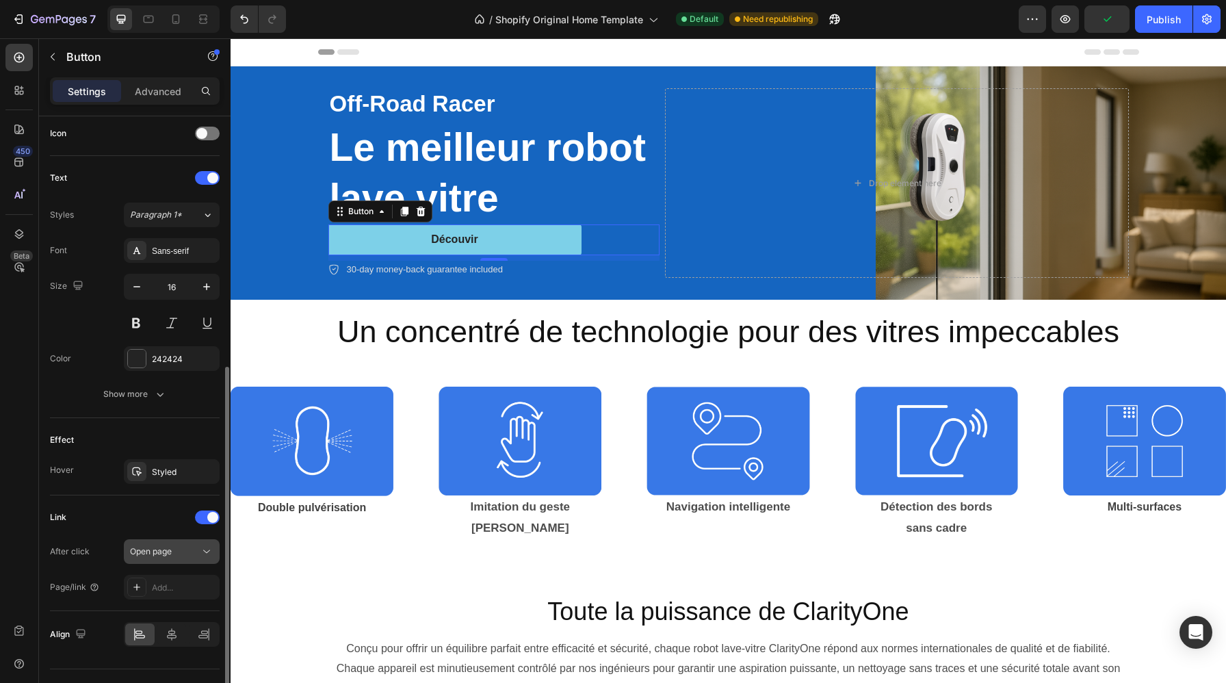
scroll to position [447, 0]
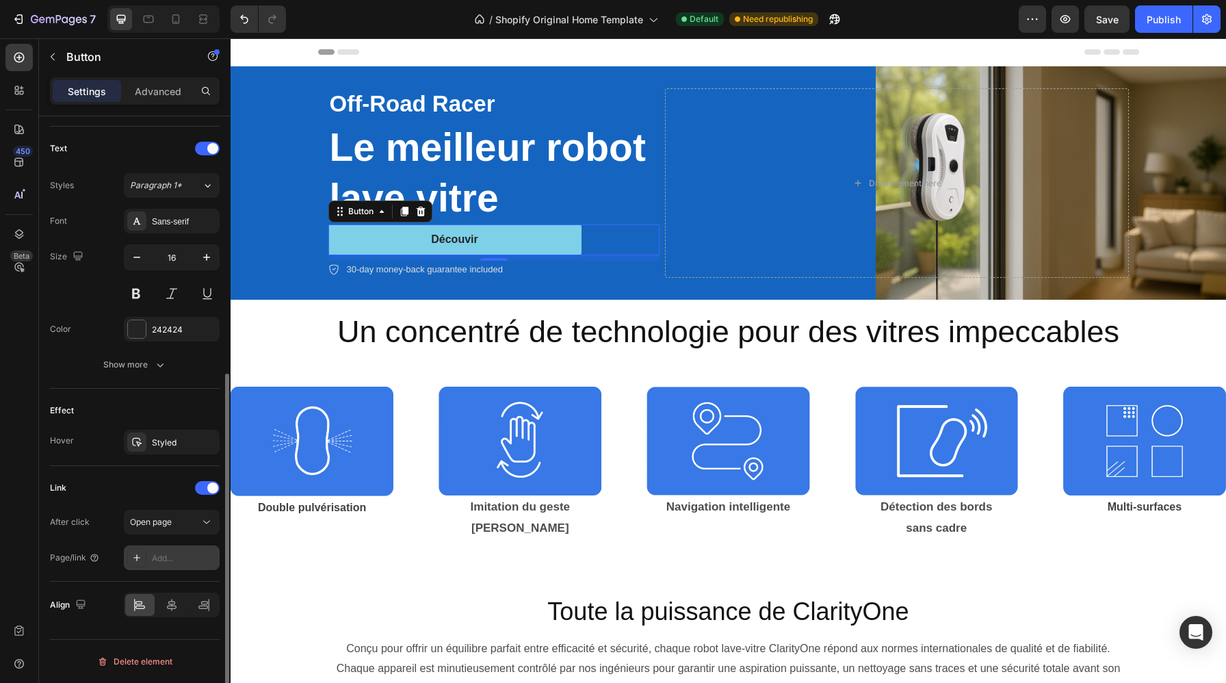
click at [140, 556] on icon at bounding box center [136, 557] width 11 height 11
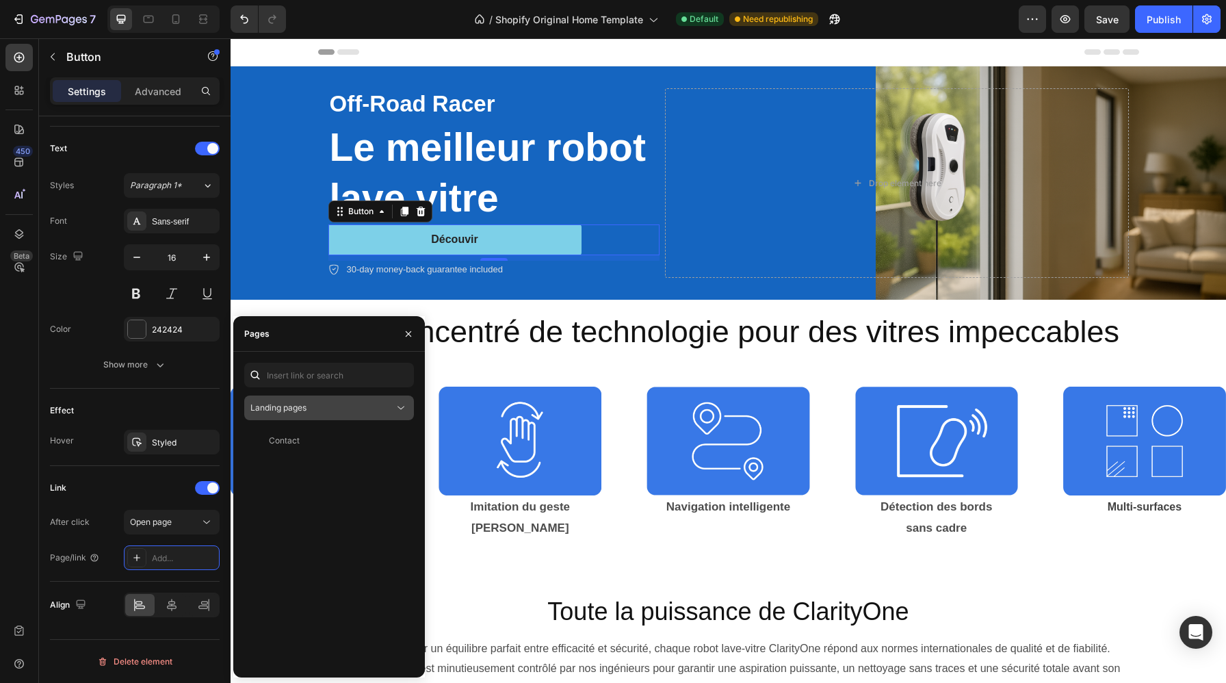
click at [287, 412] on span "Landing pages" at bounding box center [278, 407] width 56 height 10
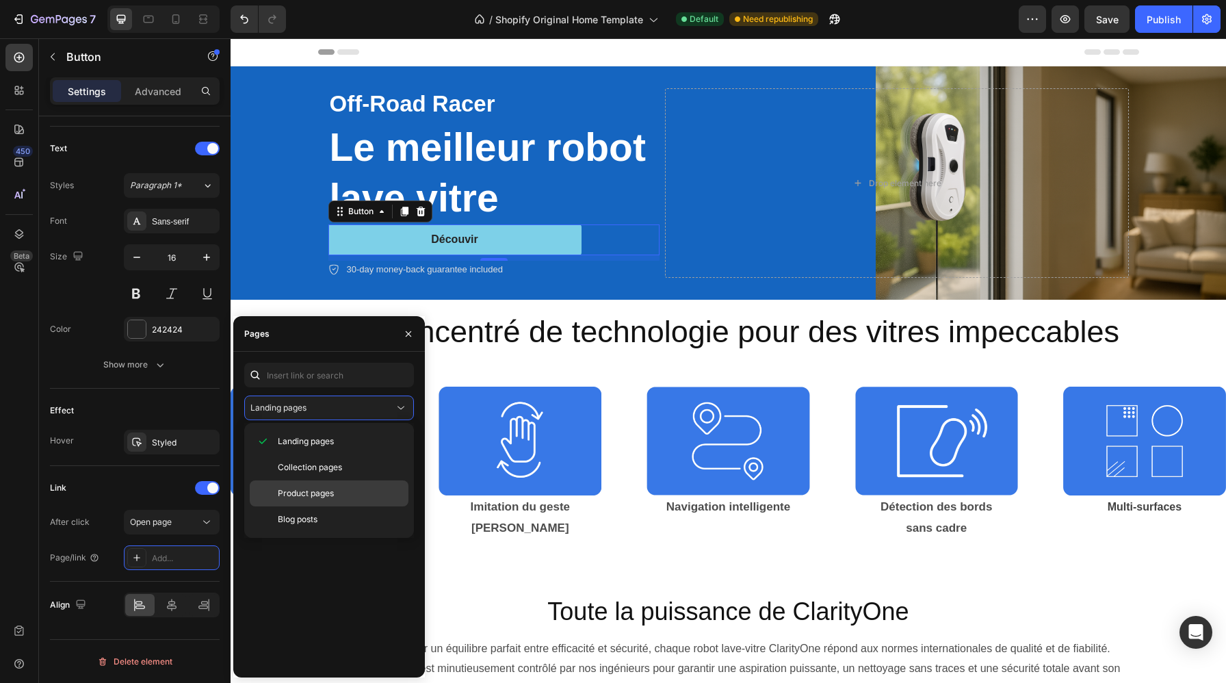
click at [357, 488] on p "Product pages" at bounding box center [340, 493] width 124 height 12
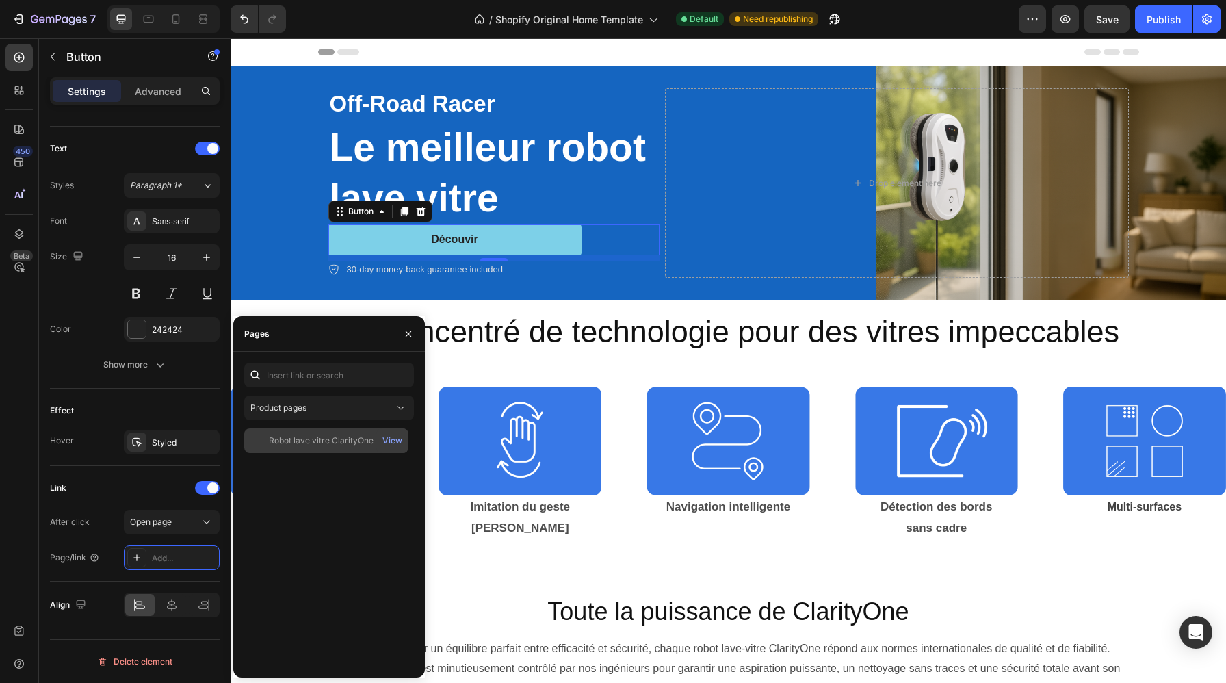
click at [339, 430] on div "Robot lave vitre ClarityOne View" at bounding box center [326, 440] width 164 height 25
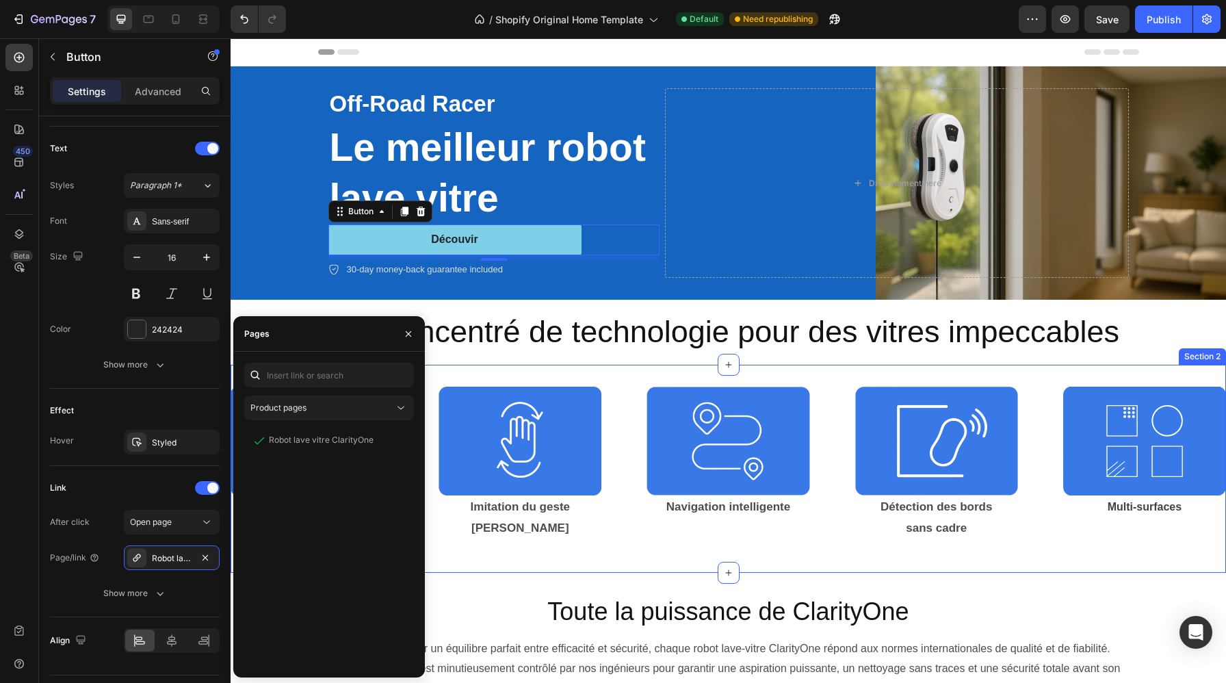
click at [452, 557] on div "Image Double pulvérisation Text Block Image Imitation du geste manuel Text Bloc…" at bounding box center [727, 469] width 995 height 209
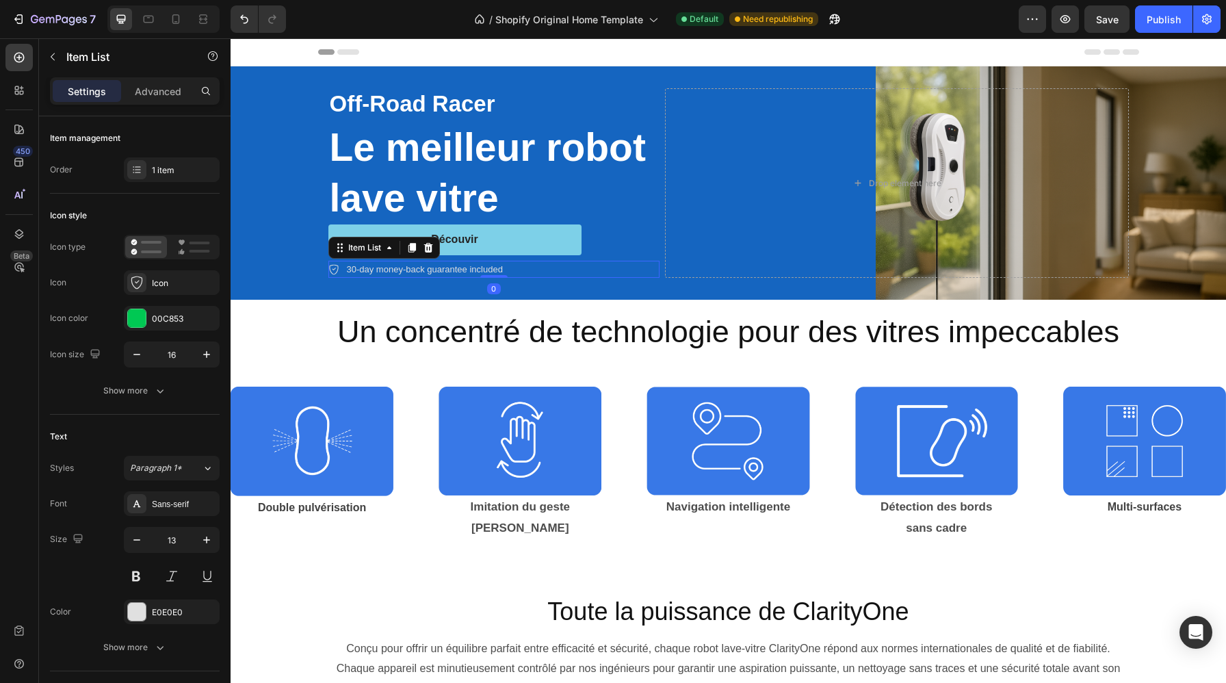
click at [474, 271] on p "30-day money-back guarantee included" at bounding box center [425, 270] width 156 height 14
click at [424, 248] on icon at bounding box center [428, 247] width 11 height 11
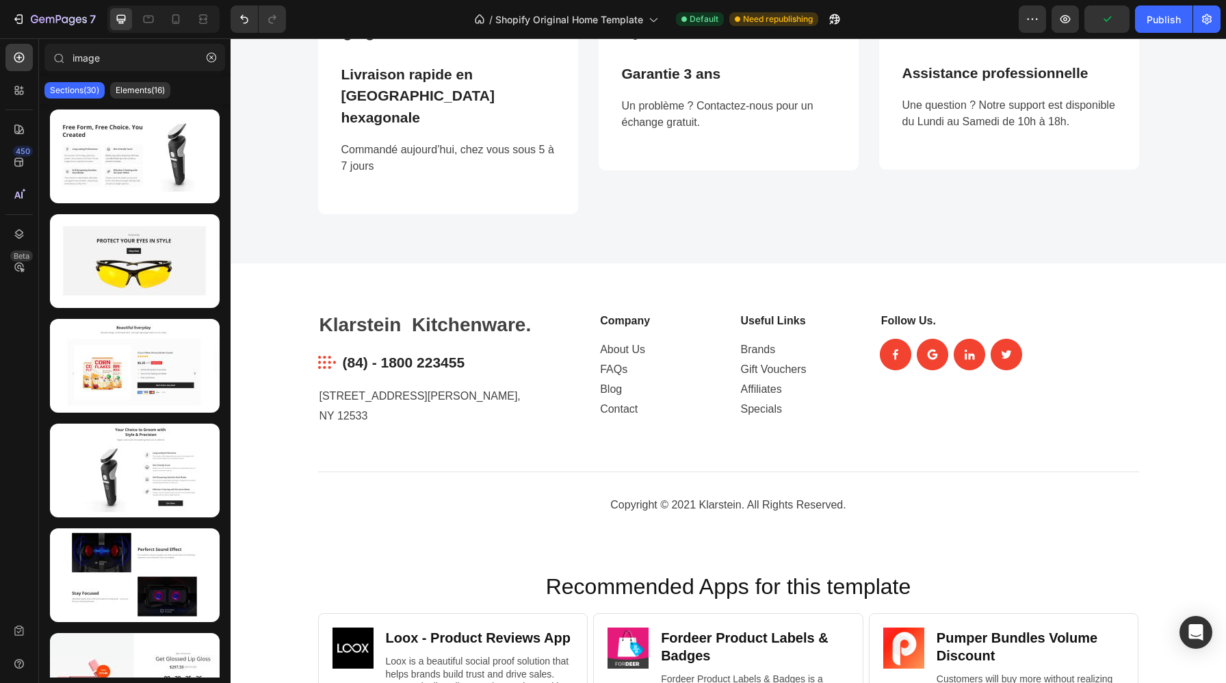
scroll to position [2100, 0]
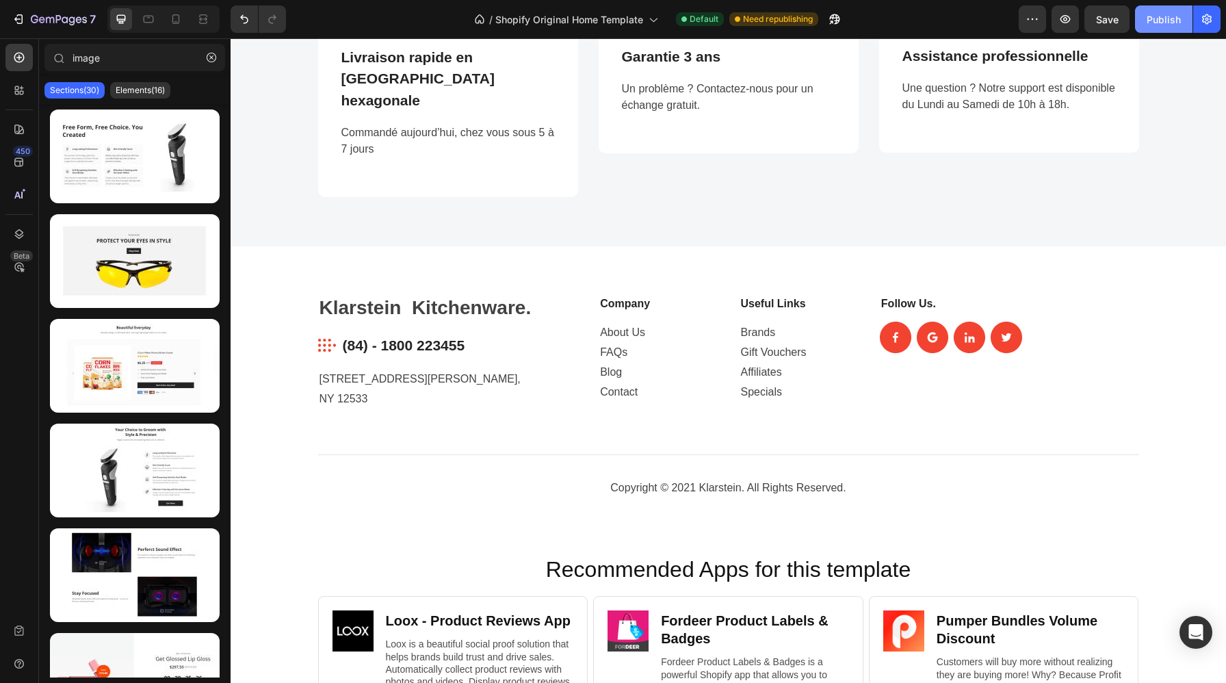
click at [1163, 22] on div "Publish" at bounding box center [1163, 19] width 34 height 14
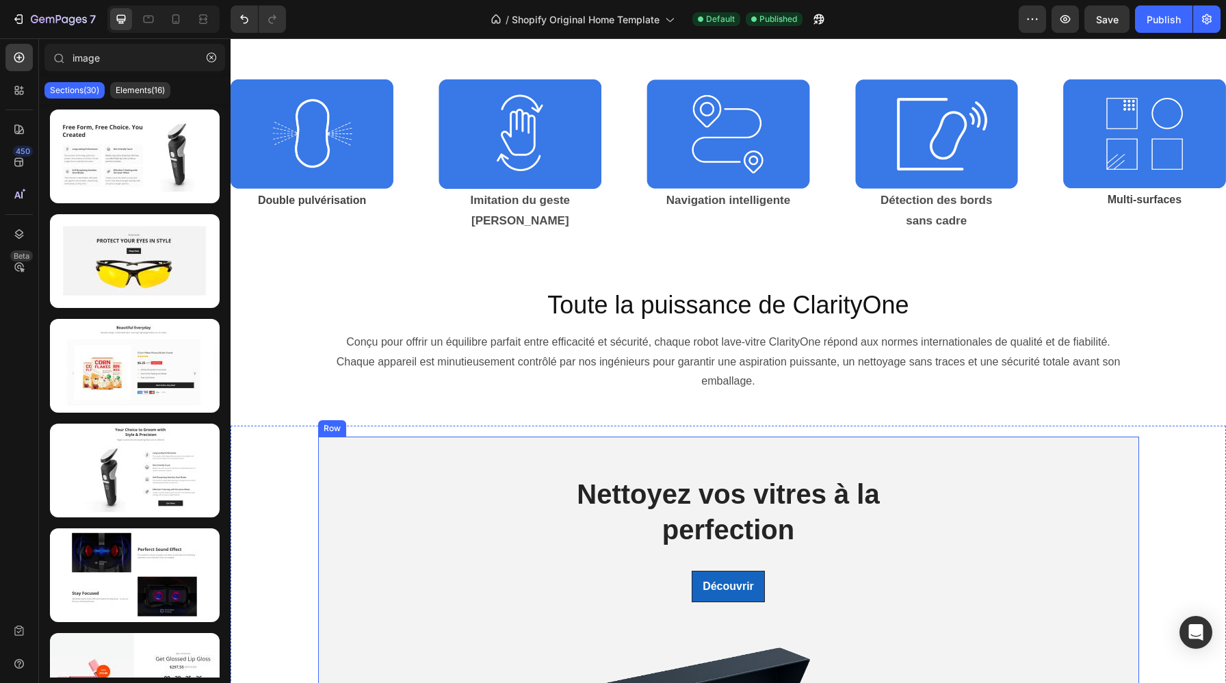
scroll to position [0, 0]
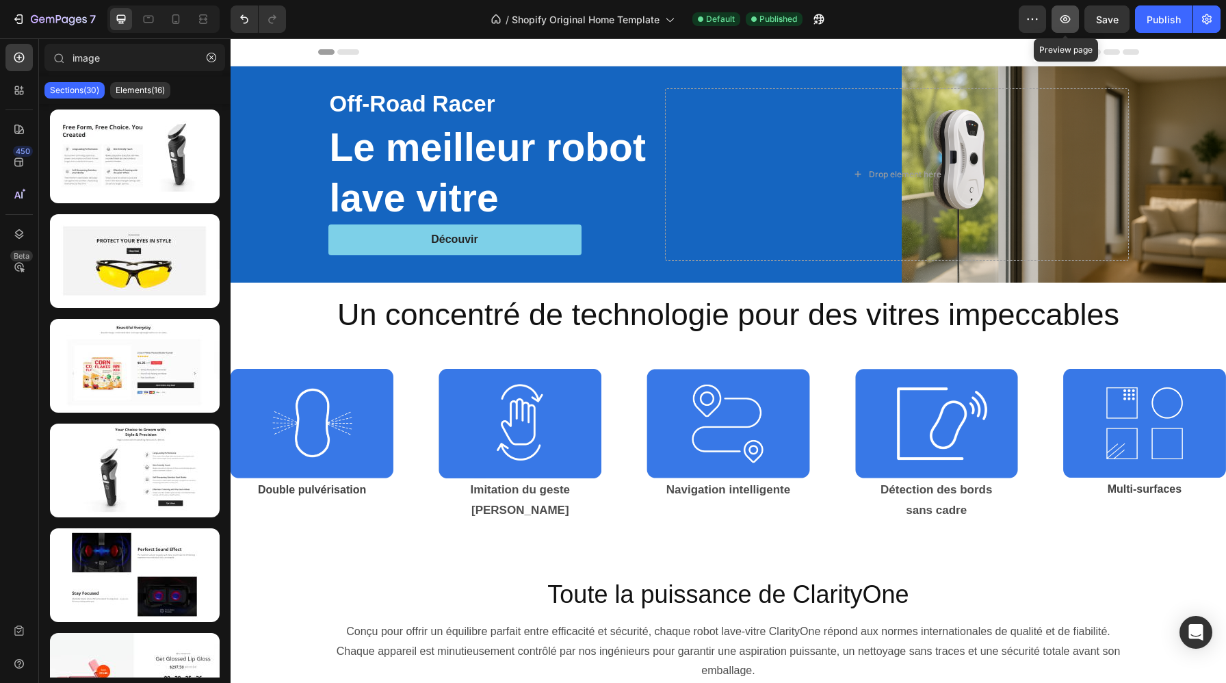
click at [1070, 25] on icon "button" at bounding box center [1065, 19] width 14 height 14
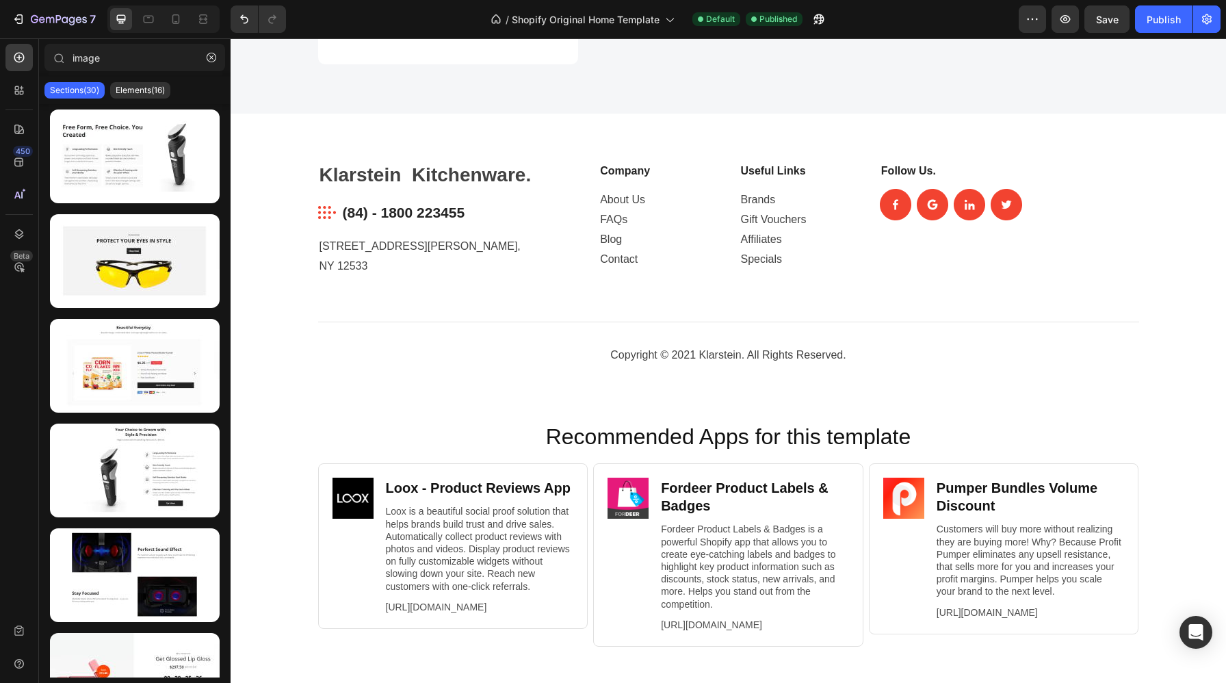
scroll to position [2404, 0]
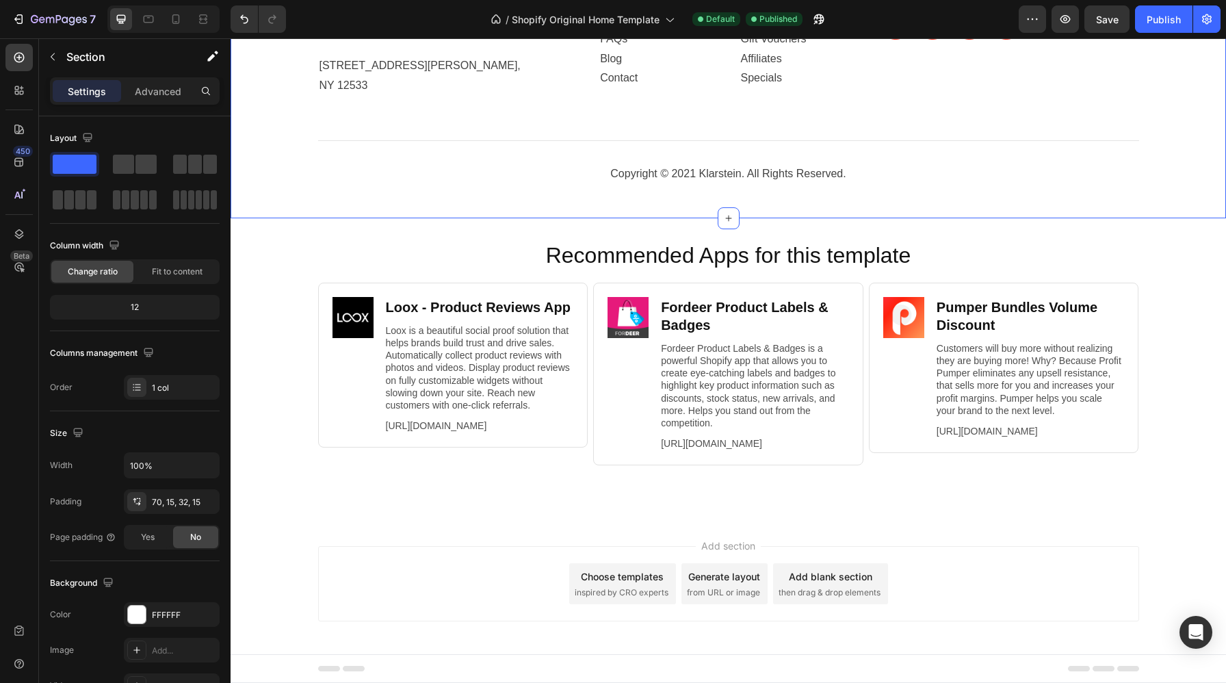
click at [346, 193] on div "Klarstein Kitchenware. Heading Image (84) - 1800 223455 Text block Row 184 Mayf…" at bounding box center [727, 75] width 995 height 285
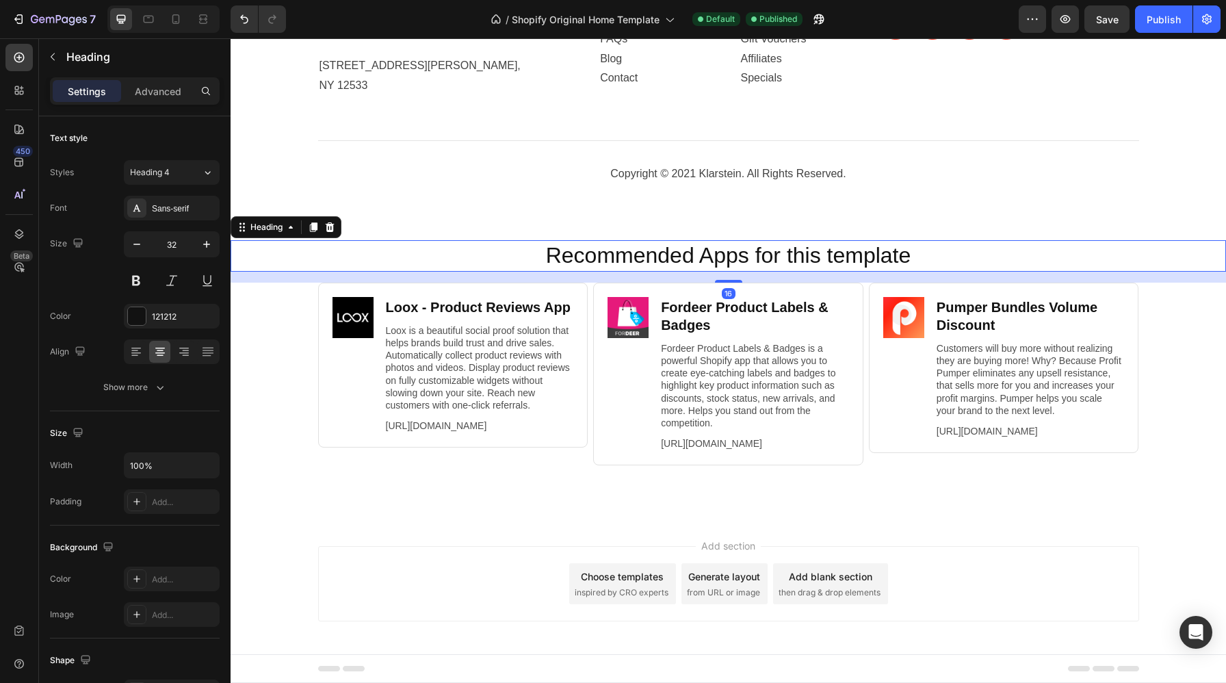
click at [345, 240] on h2 "Recommended Apps for this template" at bounding box center [728, 255] width 968 height 31
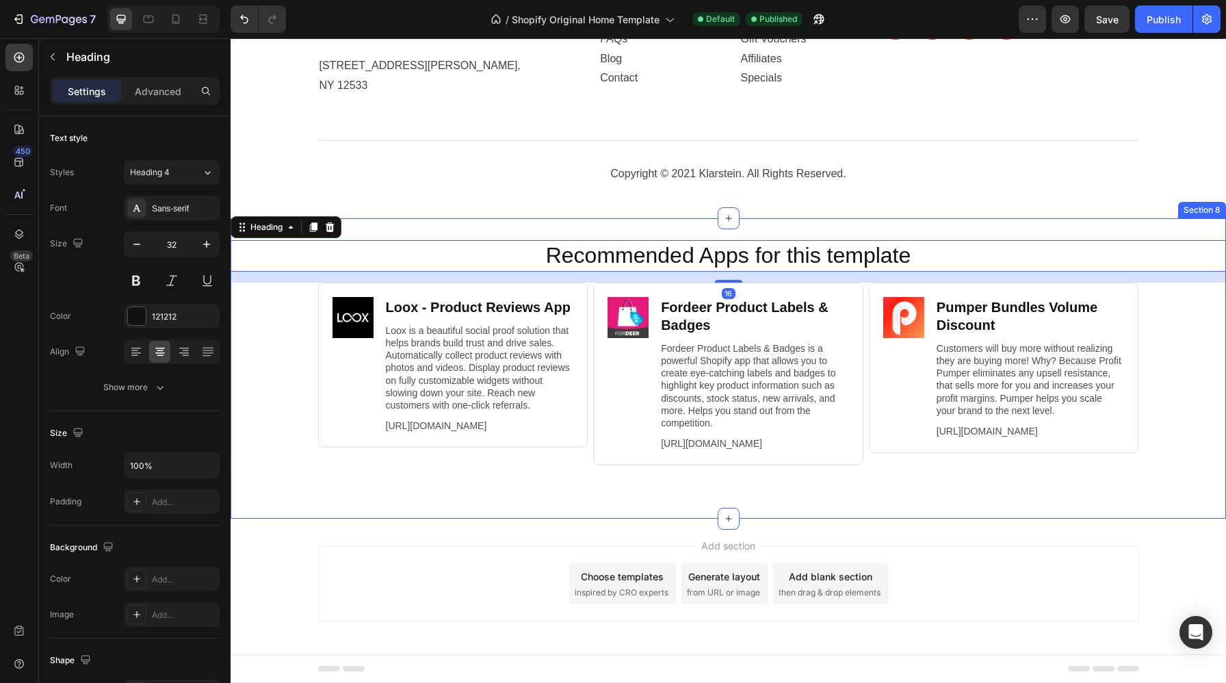
click at [258, 305] on div "Recommended Apps for this template Heading 16 Image Loox ‑ Product Reviews App …" at bounding box center [727, 368] width 995 height 256
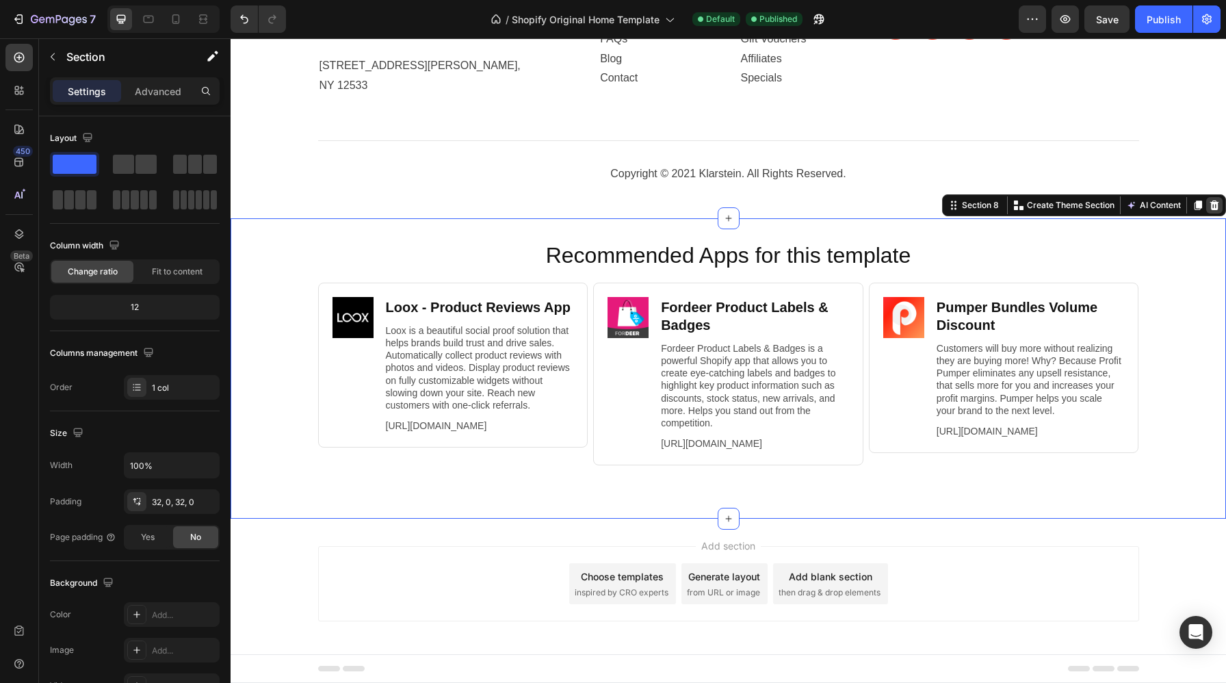
click at [1211, 200] on icon at bounding box center [1214, 205] width 9 height 10
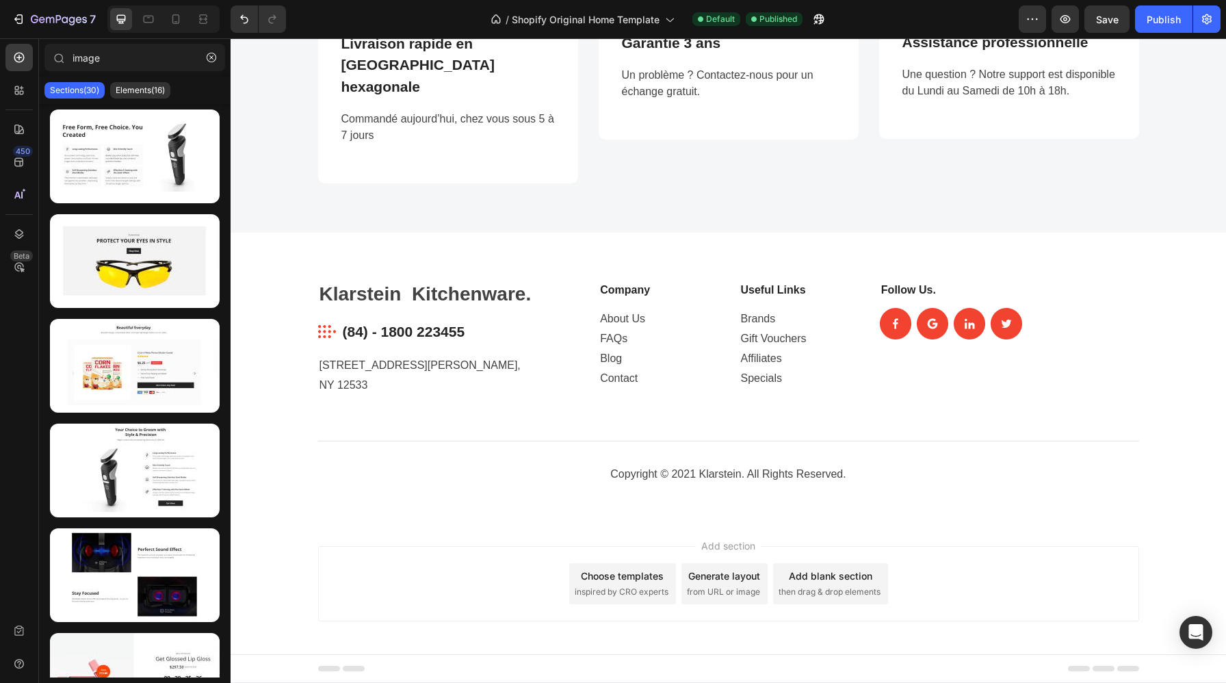
scroll to position [2091, 0]
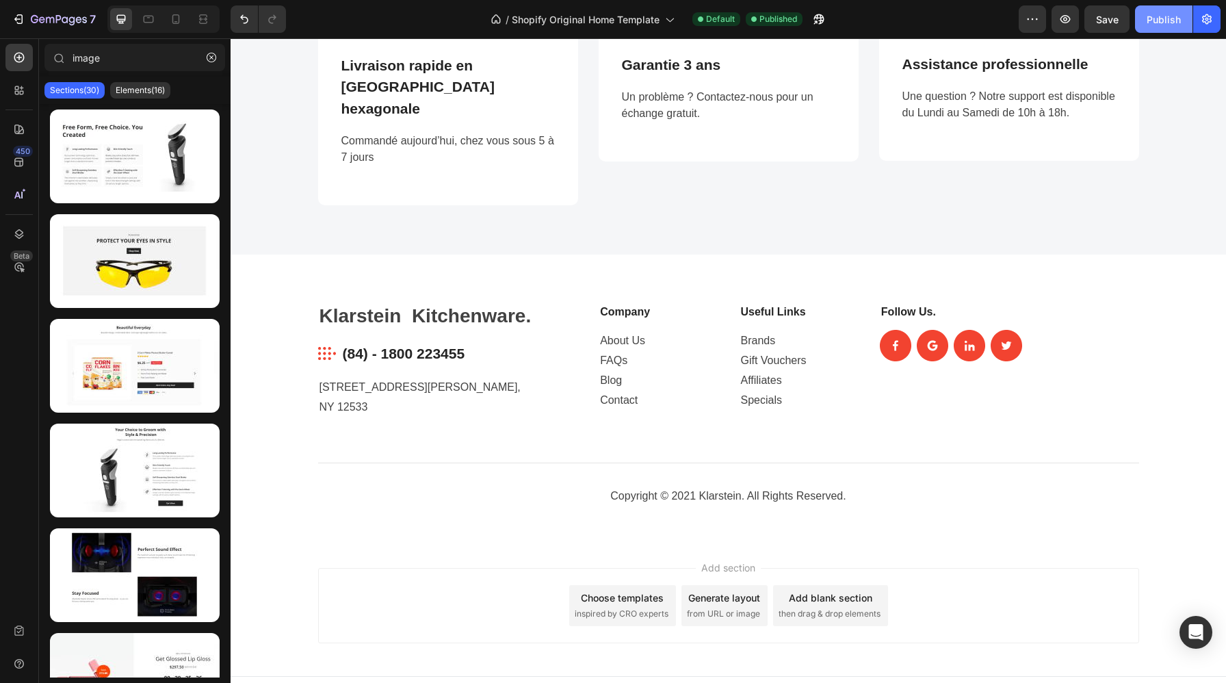
click at [1152, 25] on div "Publish" at bounding box center [1163, 19] width 34 height 14
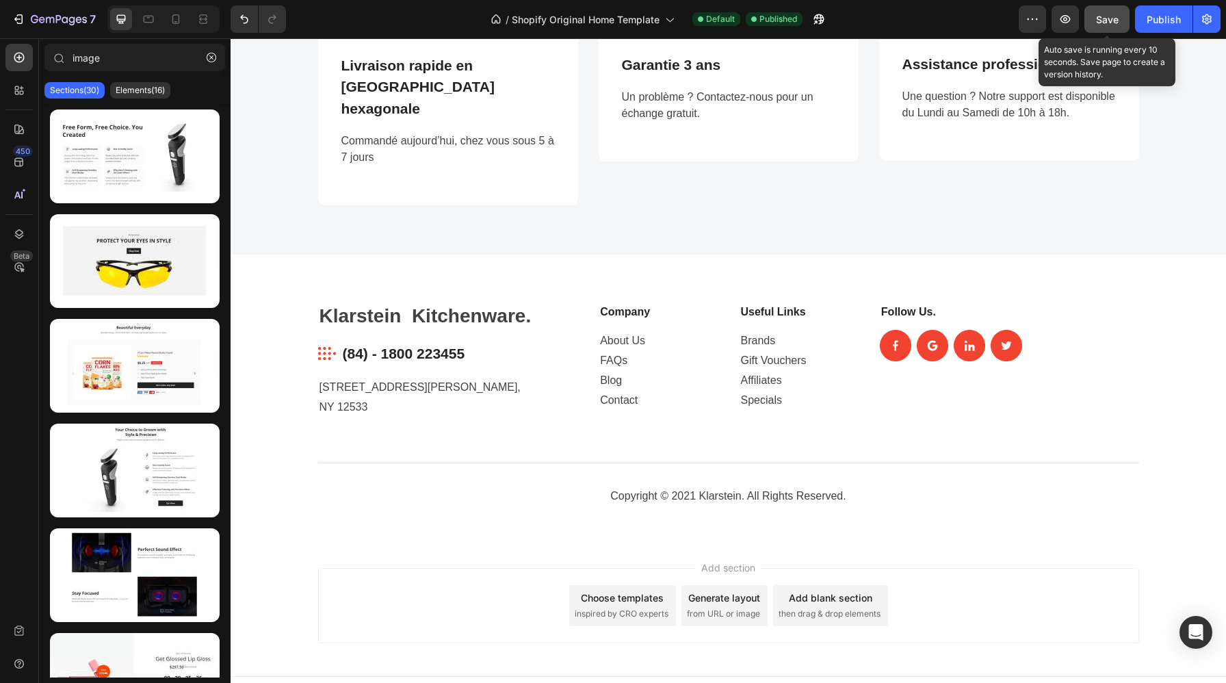
click at [1113, 22] on span "Save" at bounding box center [1107, 20] width 23 height 12
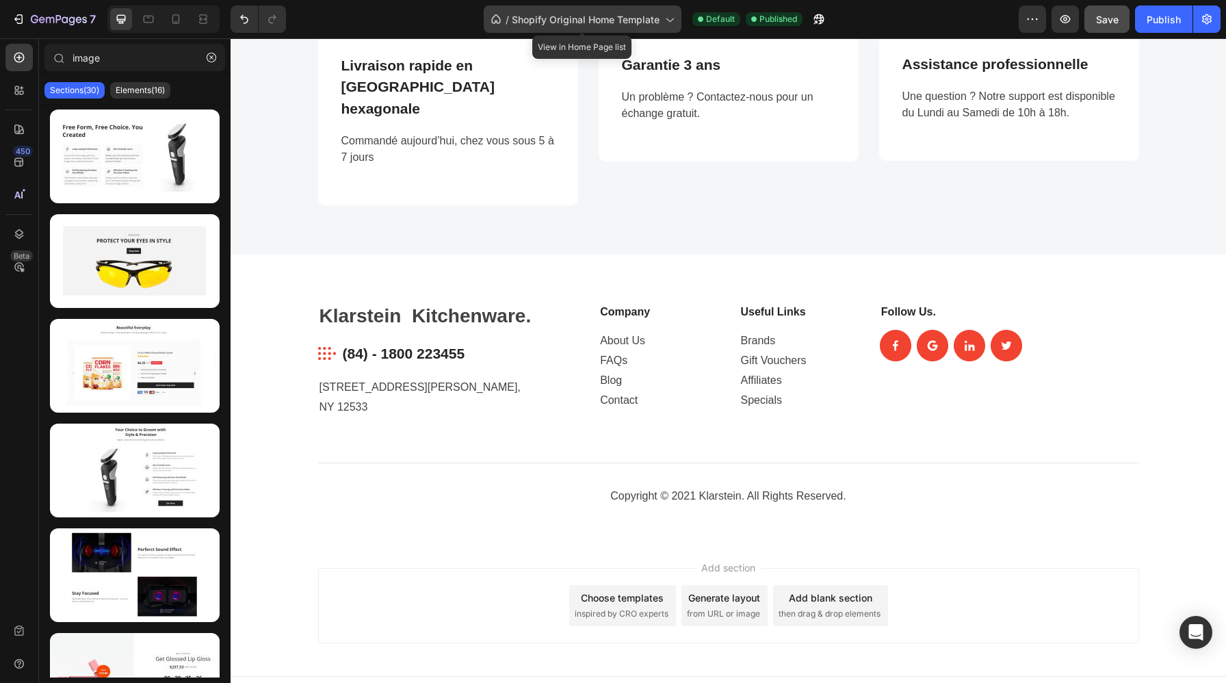
click at [615, 16] on span "Shopify Original Home Template" at bounding box center [586, 19] width 148 height 14
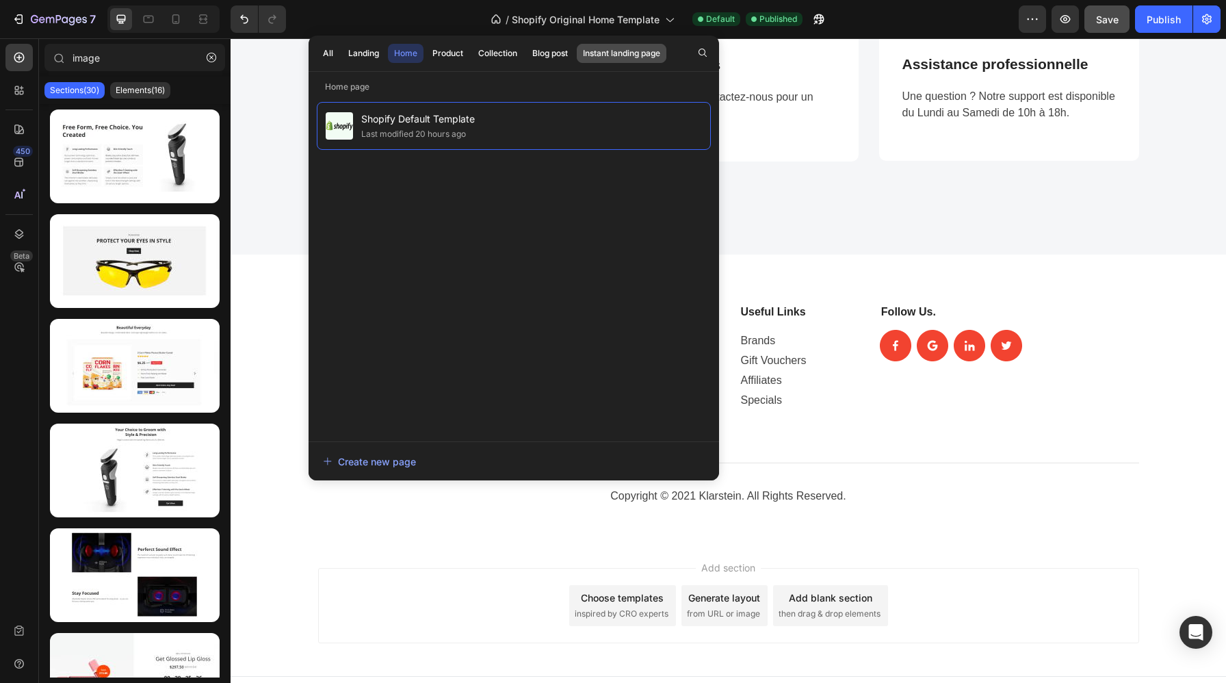
click at [605, 55] on div "Instant landing page" at bounding box center [621, 53] width 77 height 12
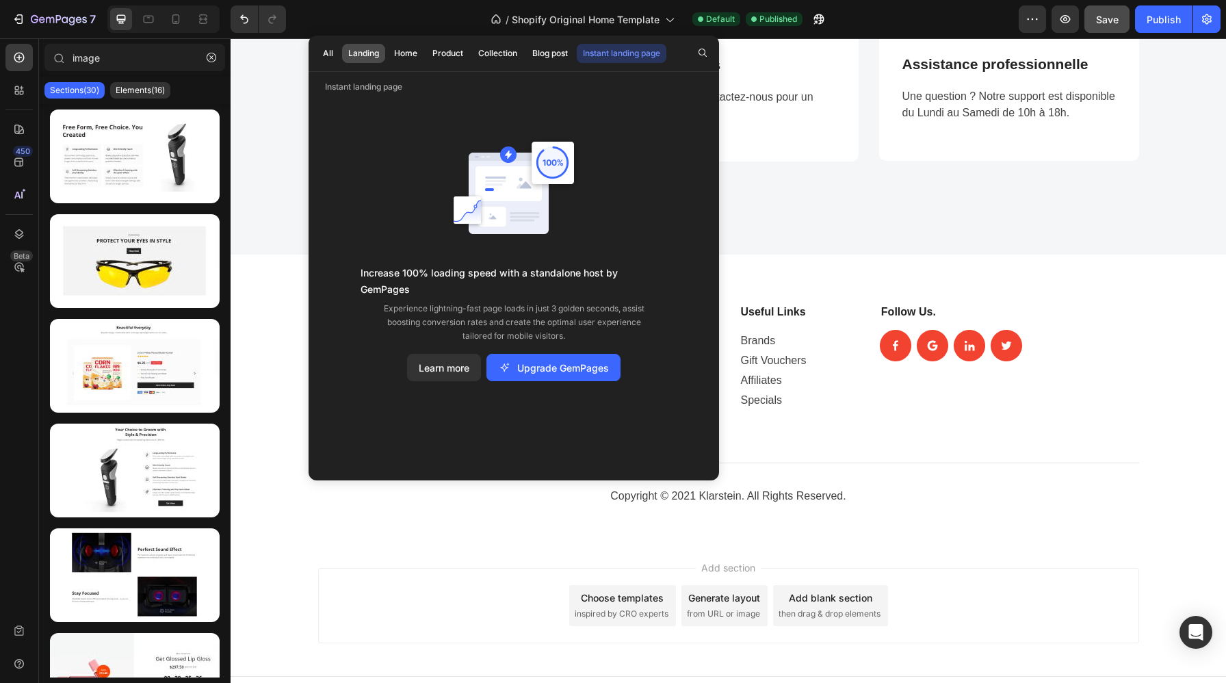
click at [360, 53] on div "Landing" at bounding box center [363, 53] width 31 height 12
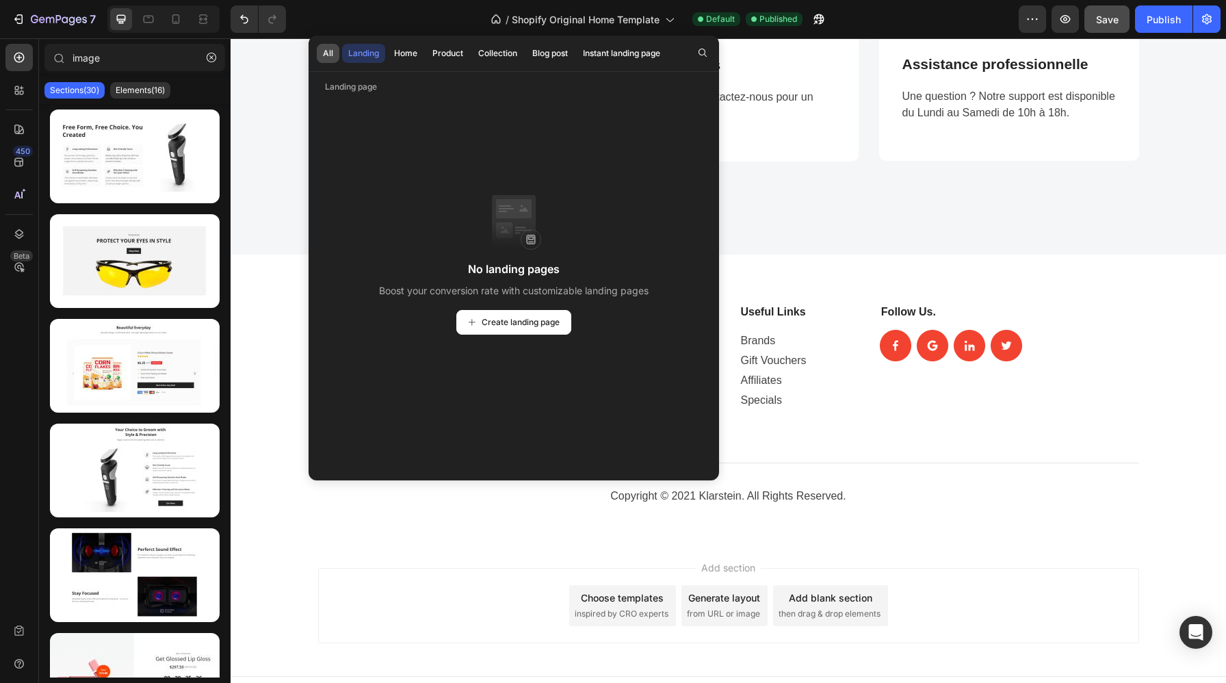
click at [328, 55] on div "All" at bounding box center [328, 53] width 10 height 12
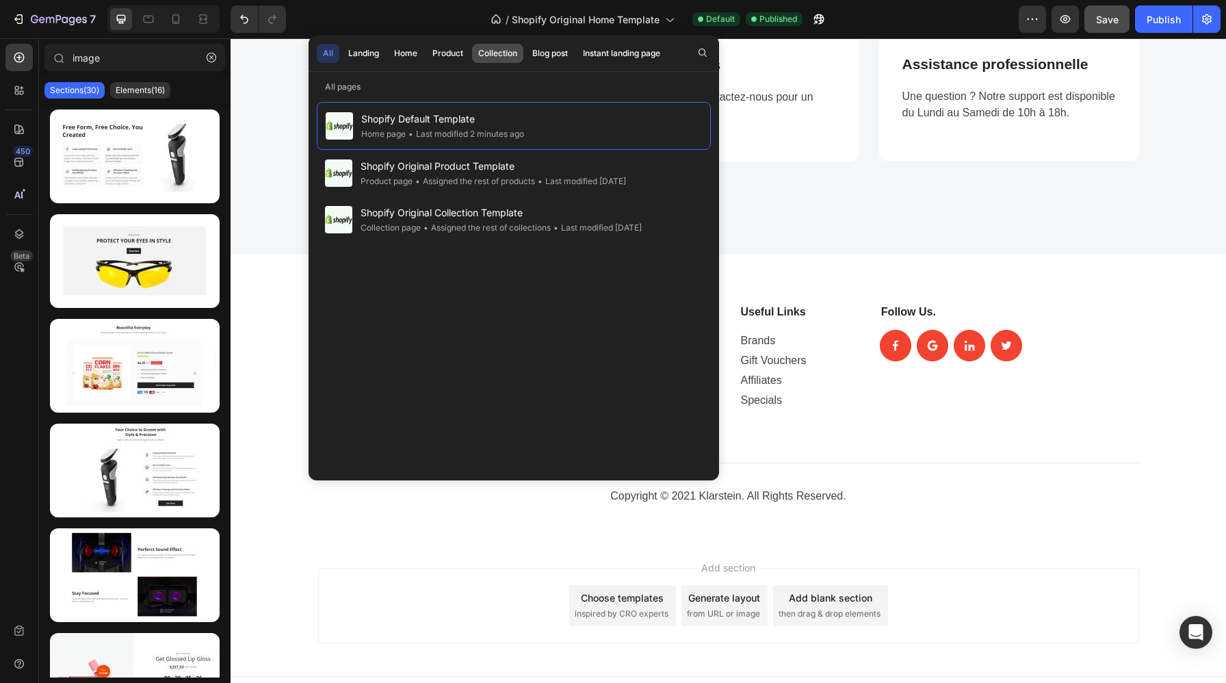
click at [491, 51] on div "Collection" at bounding box center [497, 53] width 39 height 12
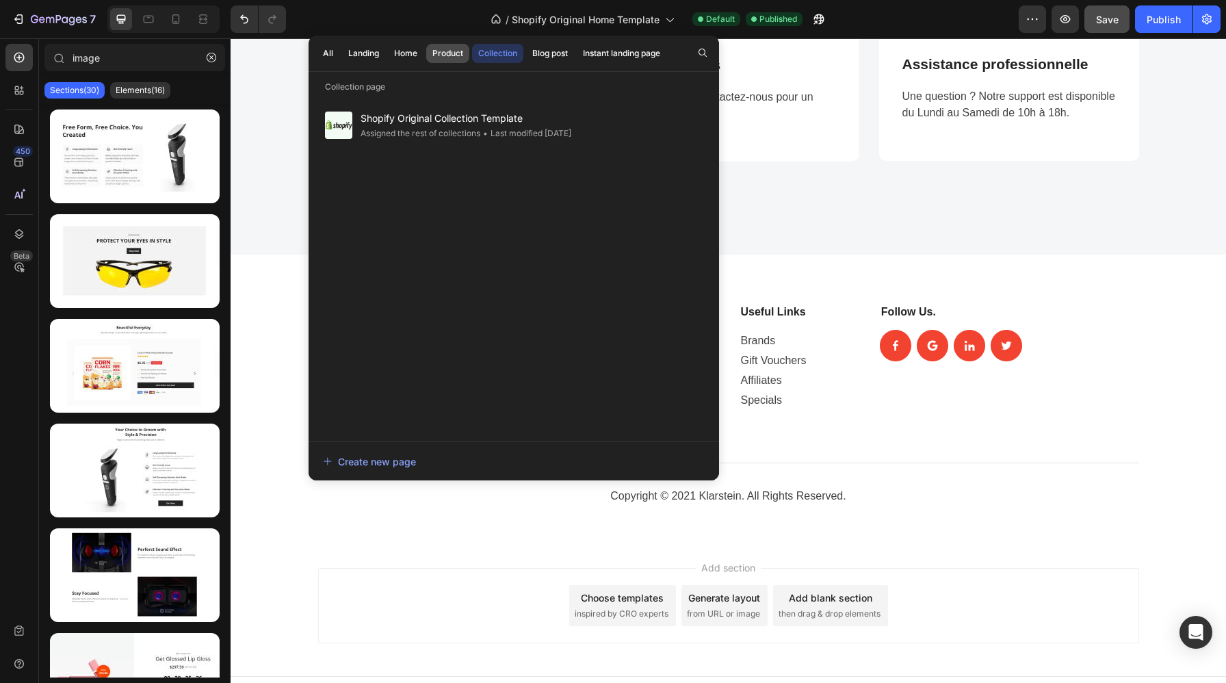
click at [456, 53] on div "Product" at bounding box center [447, 53] width 31 height 12
click at [402, 57] on div "Home" at bounding box center [405, 53] width 23 height 12
click at [382, 475] on div "Create new page" at bounding box center [513, 460] width 410 height 39
click at [383, 459] on div "Create new page" at bounding box center [369, 461] width 93 height 14
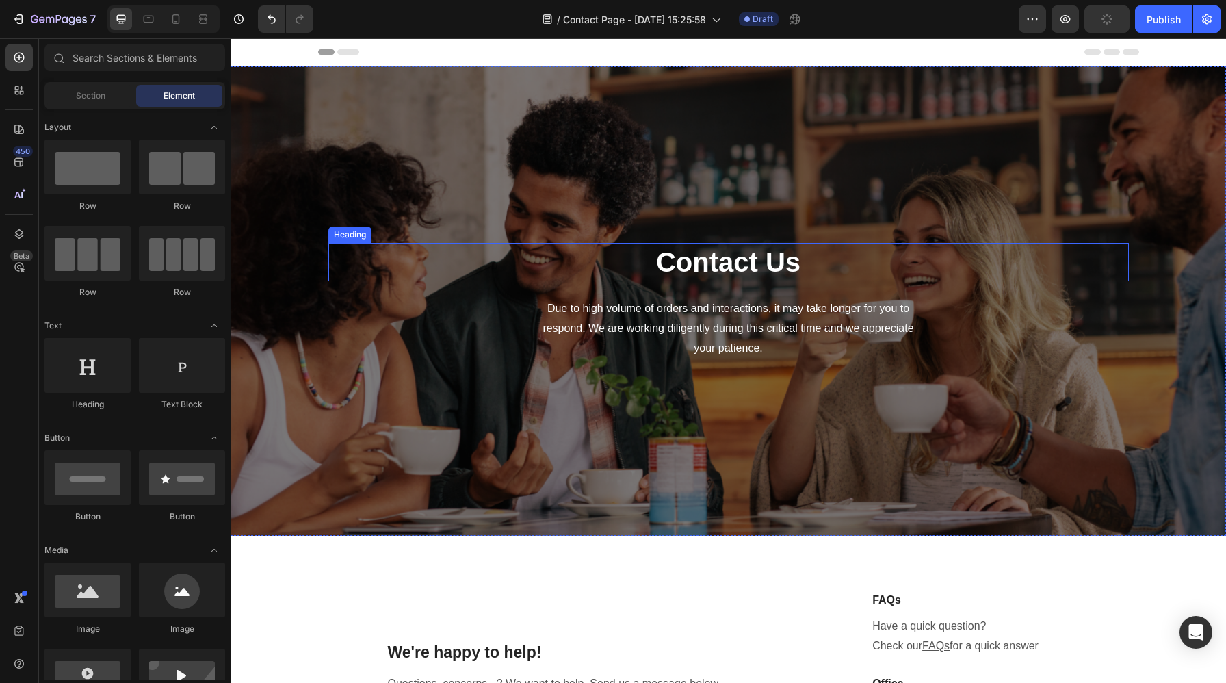
click at [817, 258] on p "Contact Us" at bounding box center [728, 262] width 797 height 36
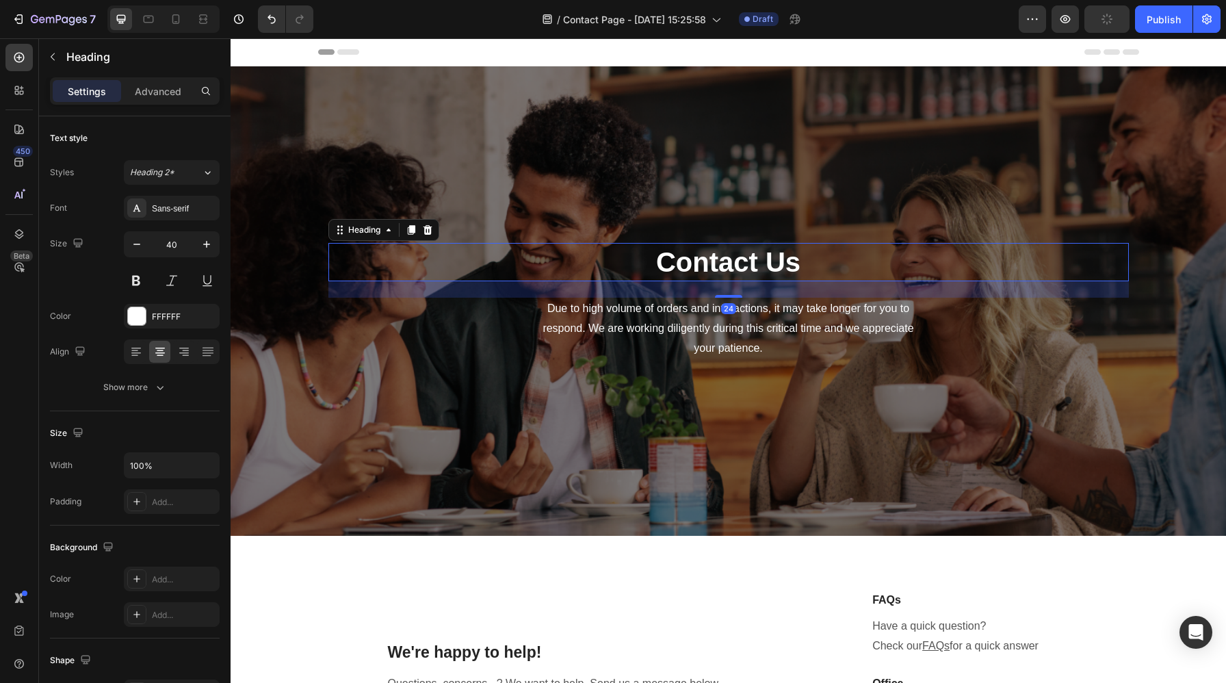
click at [801, 259] on p "Contact Us" at bounding box center [728, 262] width 797 height 36
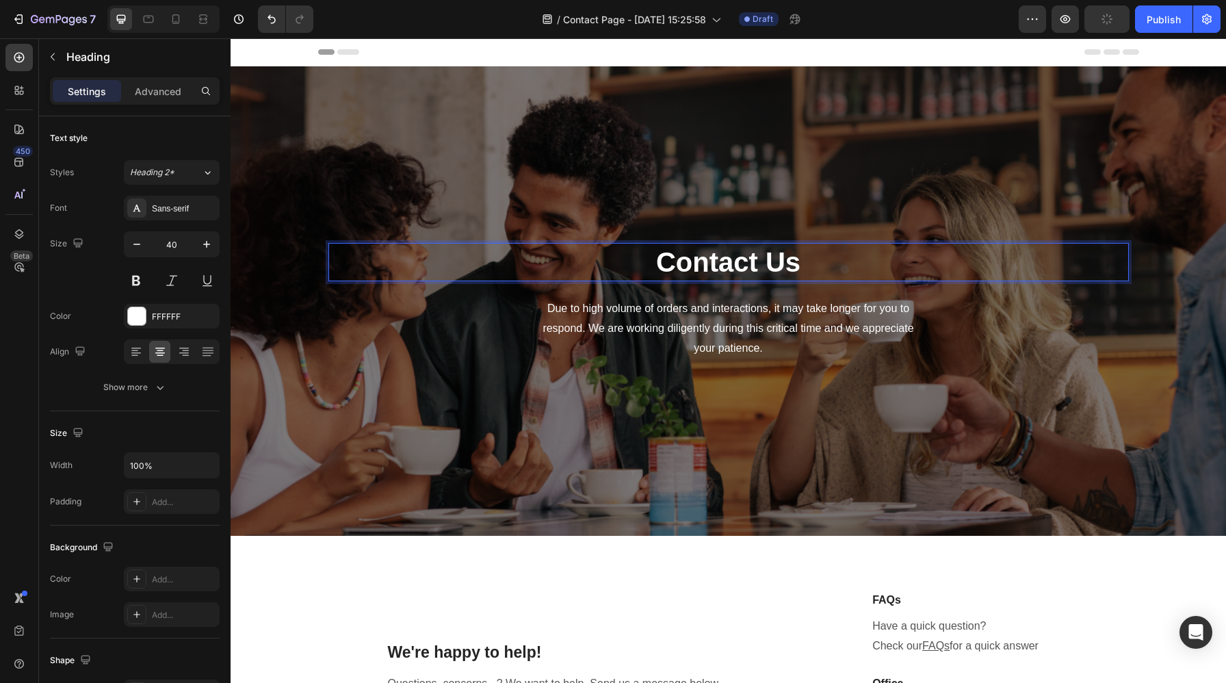
click at [801, 259] on p "Contact Us" at bounding box center [728, 262] width 797 height 36
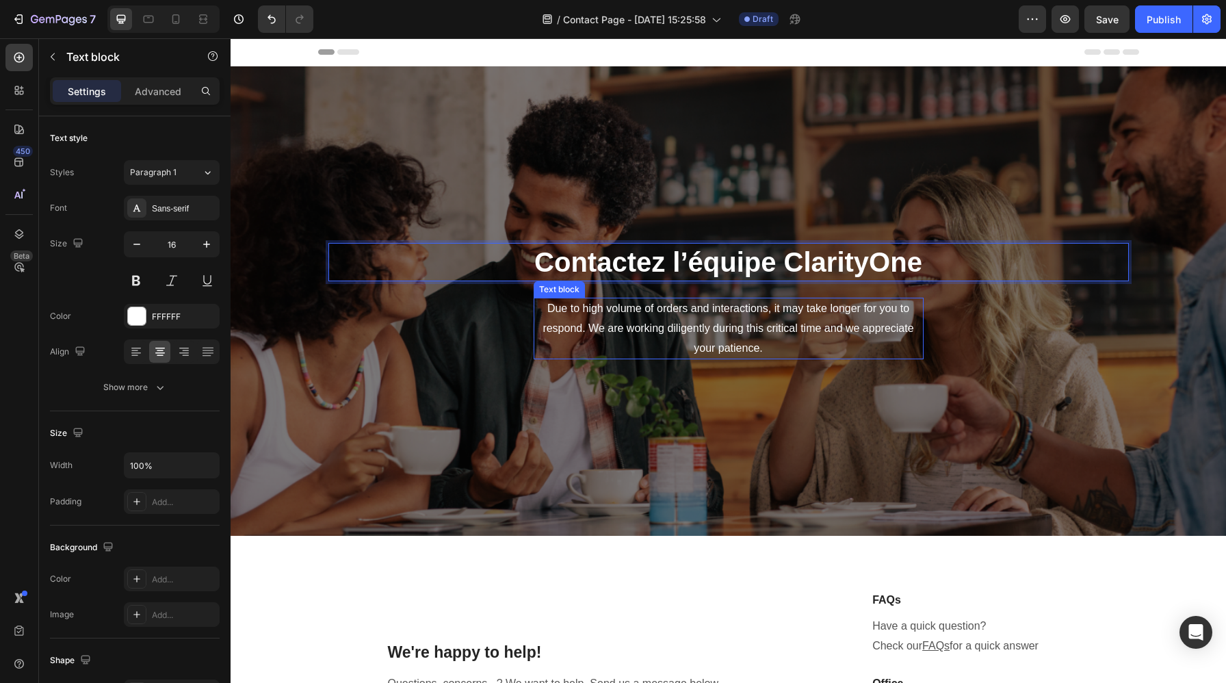
click at [794, 327] on p "Due to high volume of orders and interactions, it may take longer for you to re…" at bounding box center [728, 328] width 387 height 59
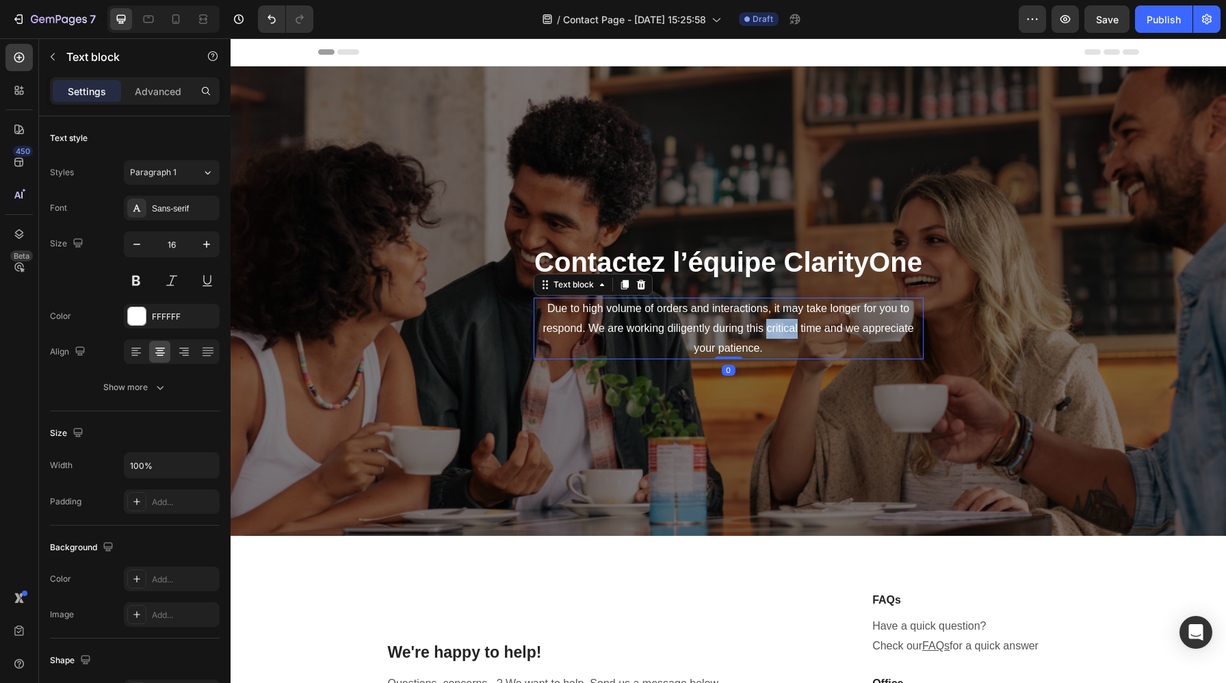
click at [794, 327] on p "Due to high volume of orders and interactions, it may take longer for you to re…" at bounding box center [728, 328] width 387 height 59
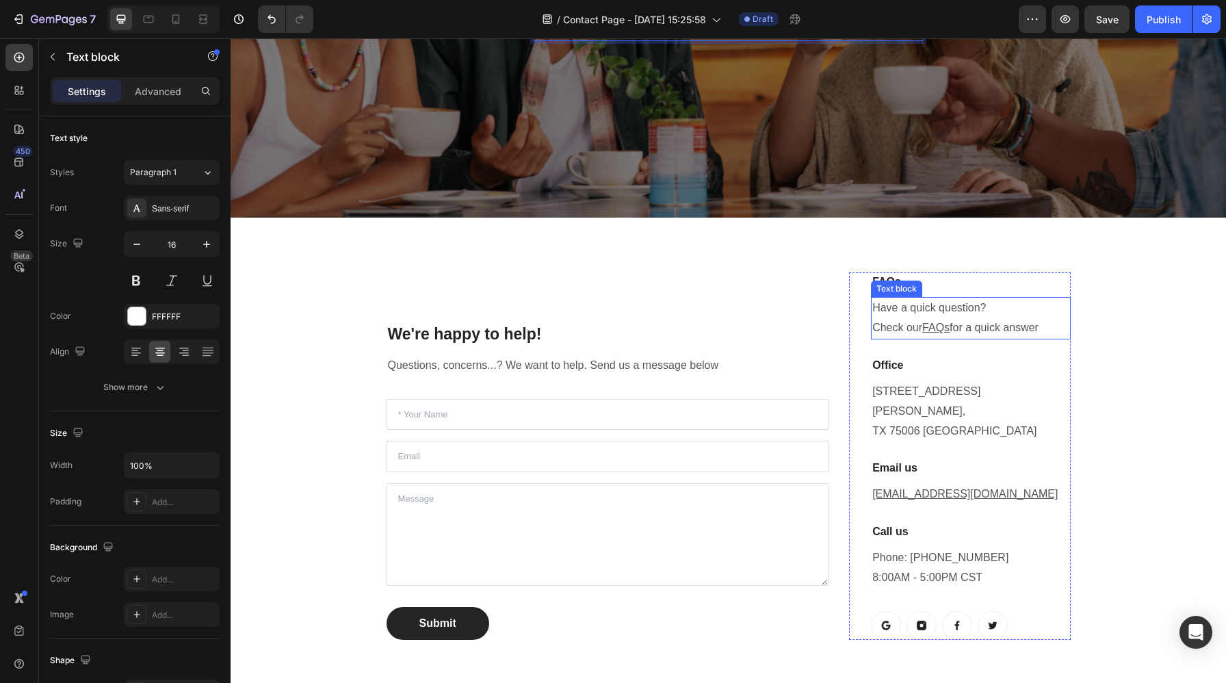
scroll to position [325, 0]
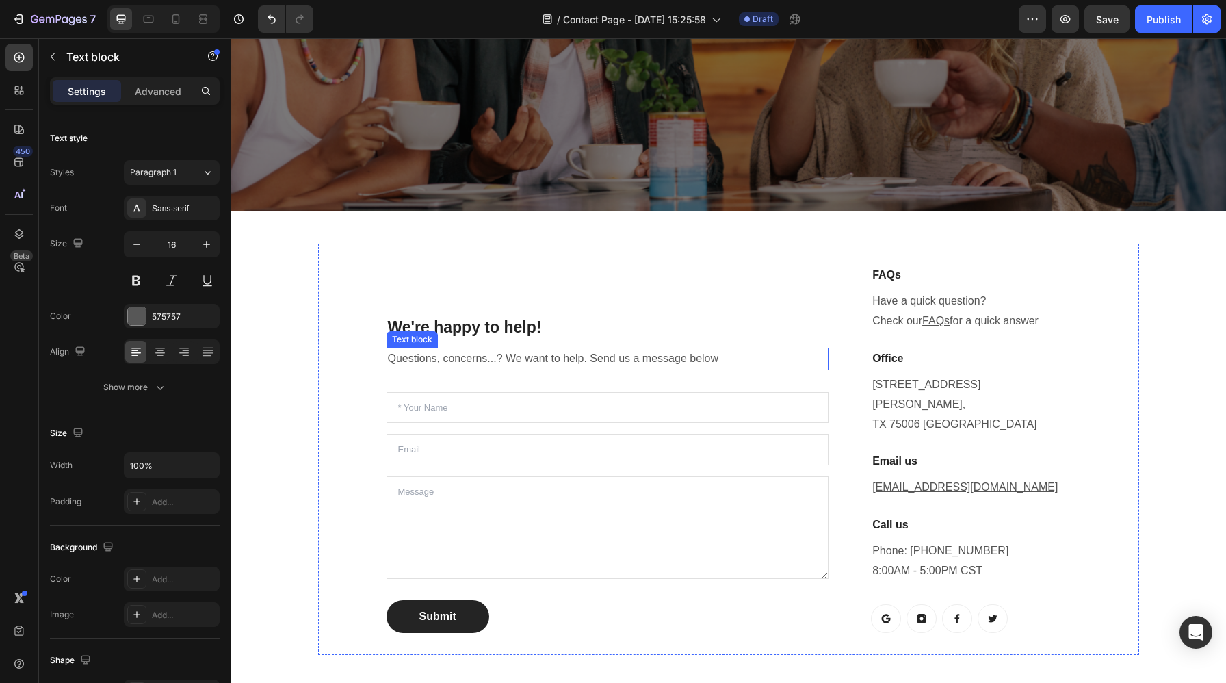
click at [726, 349] on p "Questions, concerns...? We want to help. Send us a message below" at bounding box center [608, 359] width 440 height 20
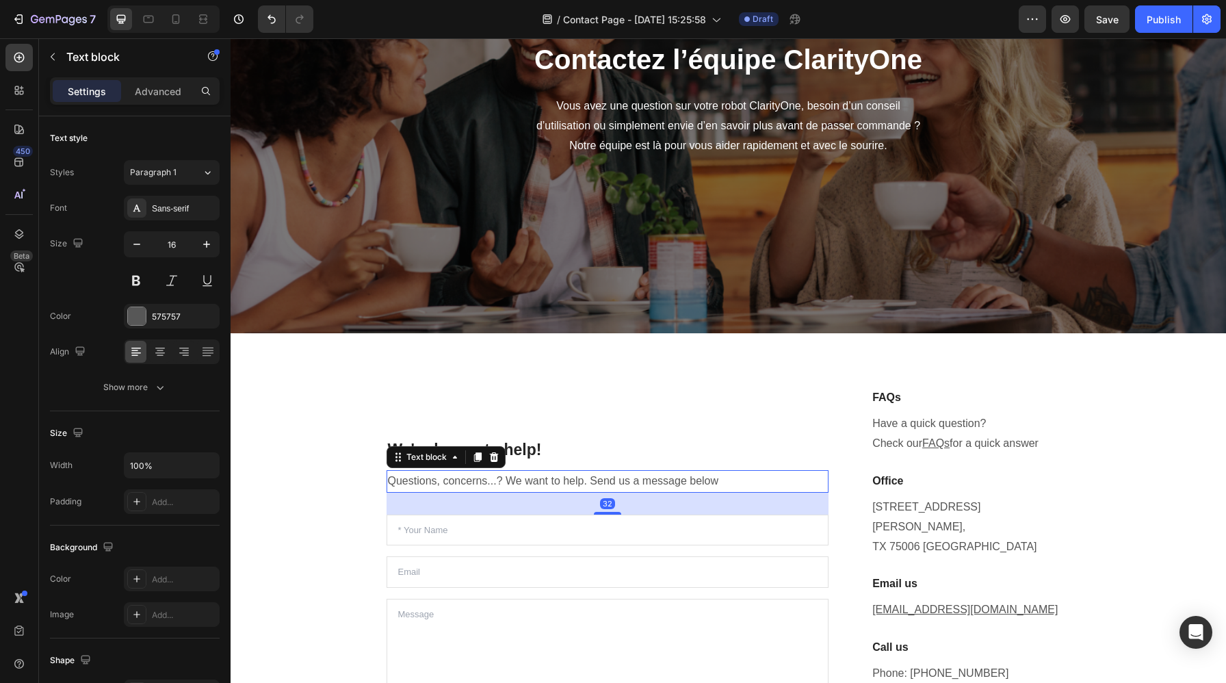
scroll to position [191, 0]
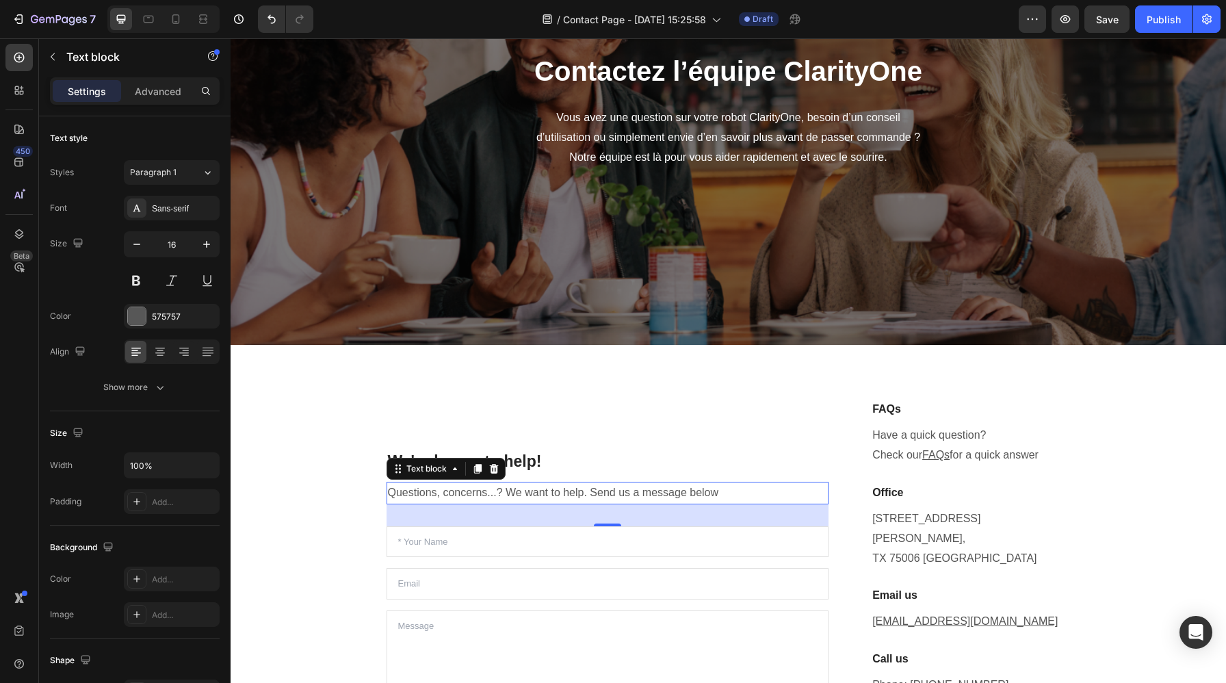
click at [730, 483] on p "Questions, concerns...? We want to help. Send us a message below" at bounding box center [608, 493] width 440 height 20
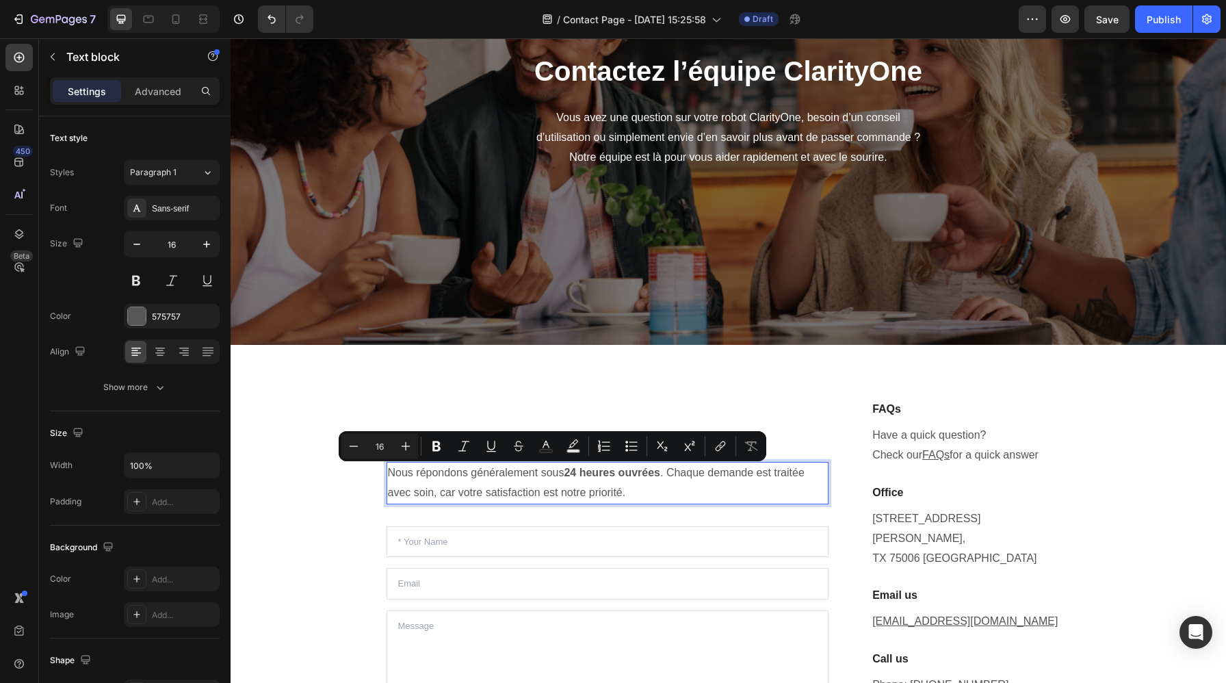
scroll to position [171, 0]
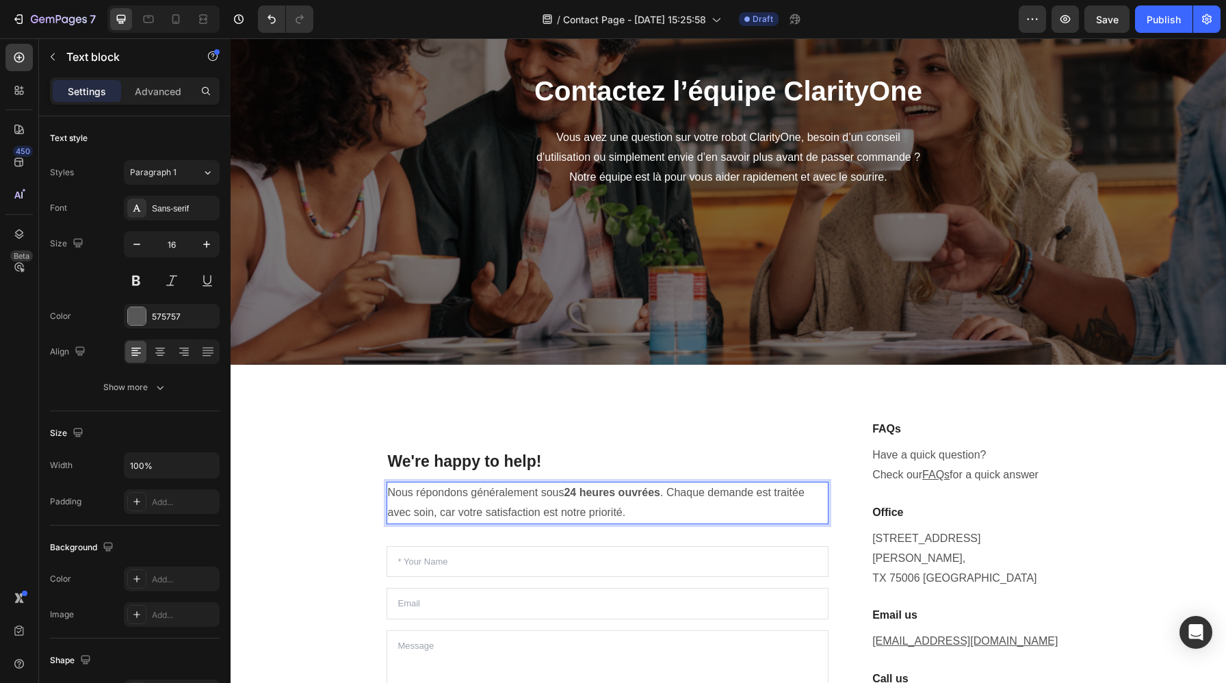
click at [575, 486] on strong "24 heures ouvrées" at bounding box center [612, 492] width 96 height 12
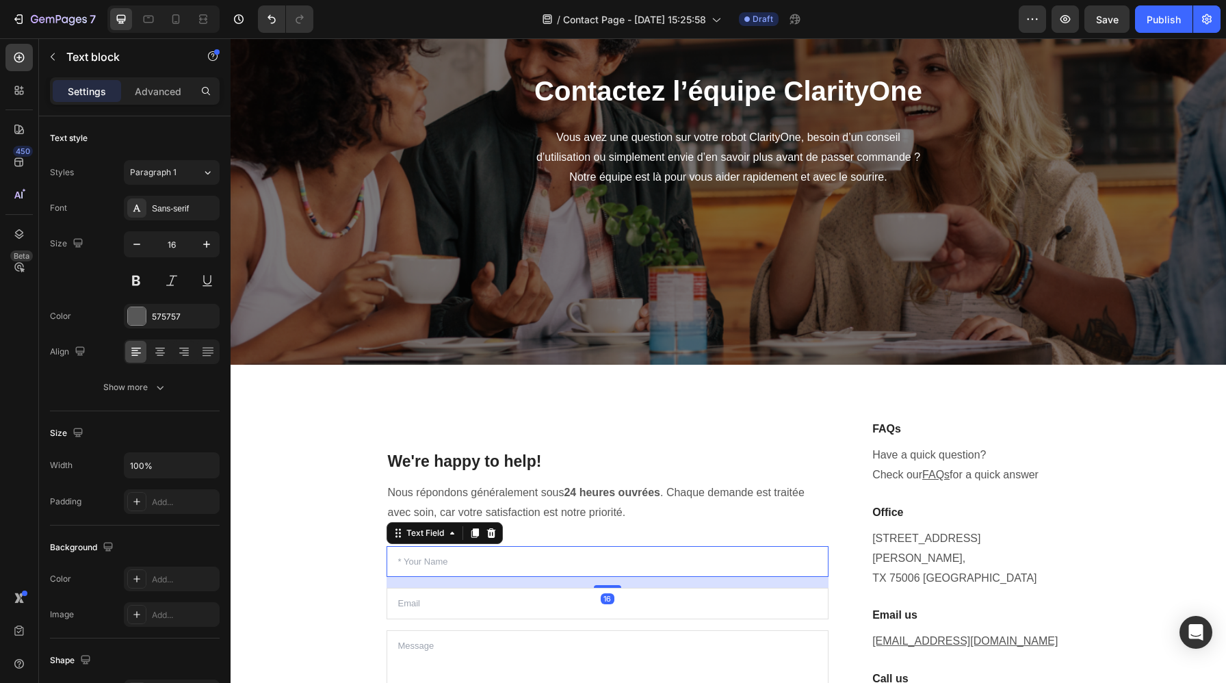
click at [564, 546] on input "text" at bounding box center [607, 561] width 442 height 31
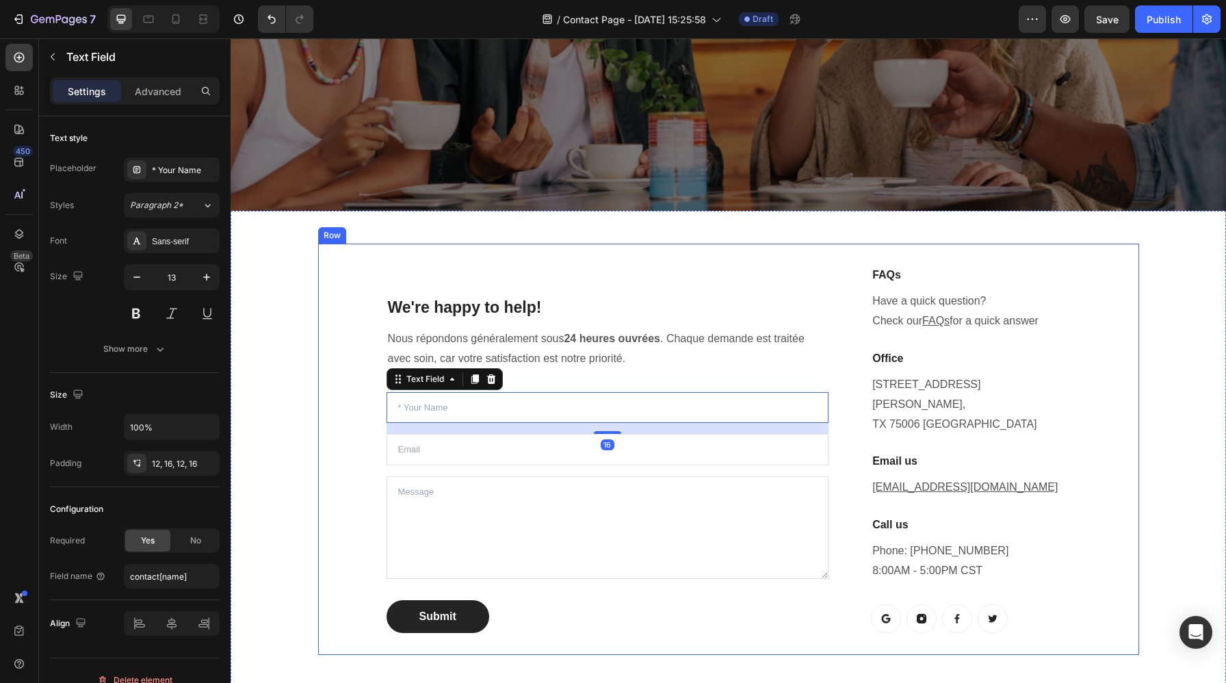
scroll to position [394, 0]
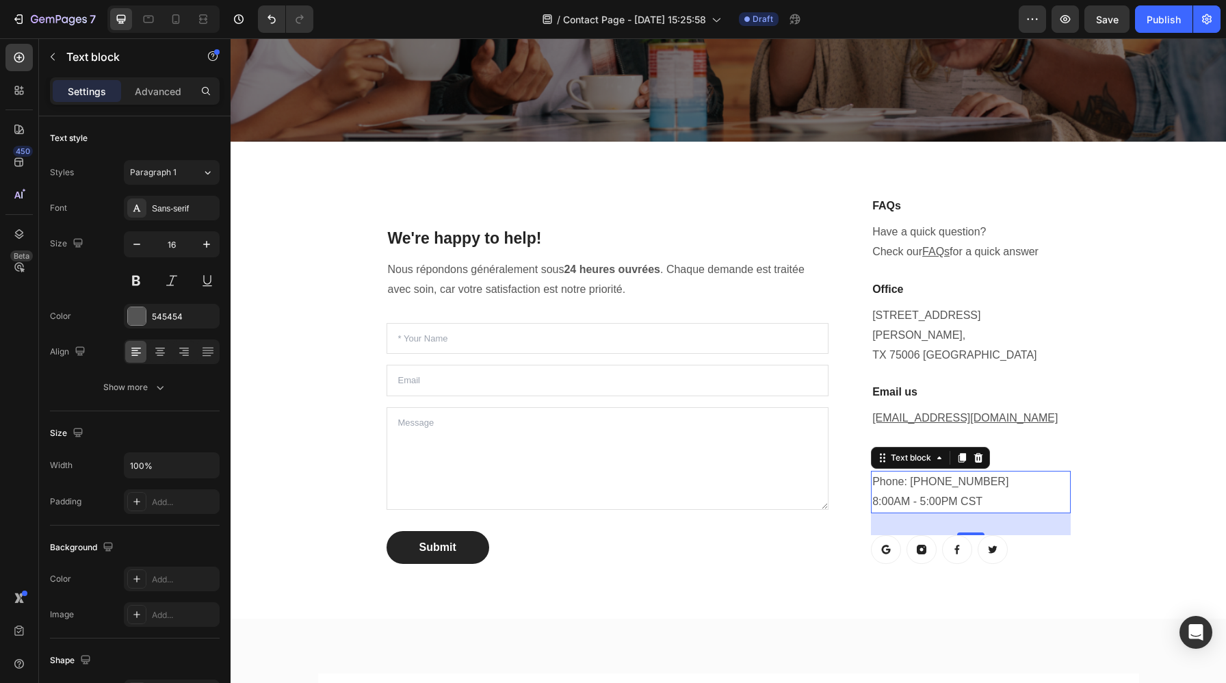
click at [991, 475] on p "Phone: [PHONE_NUMBER] 8:00AM - 5:00PM CST" at bounding box center [970, 492] width 196 height 40
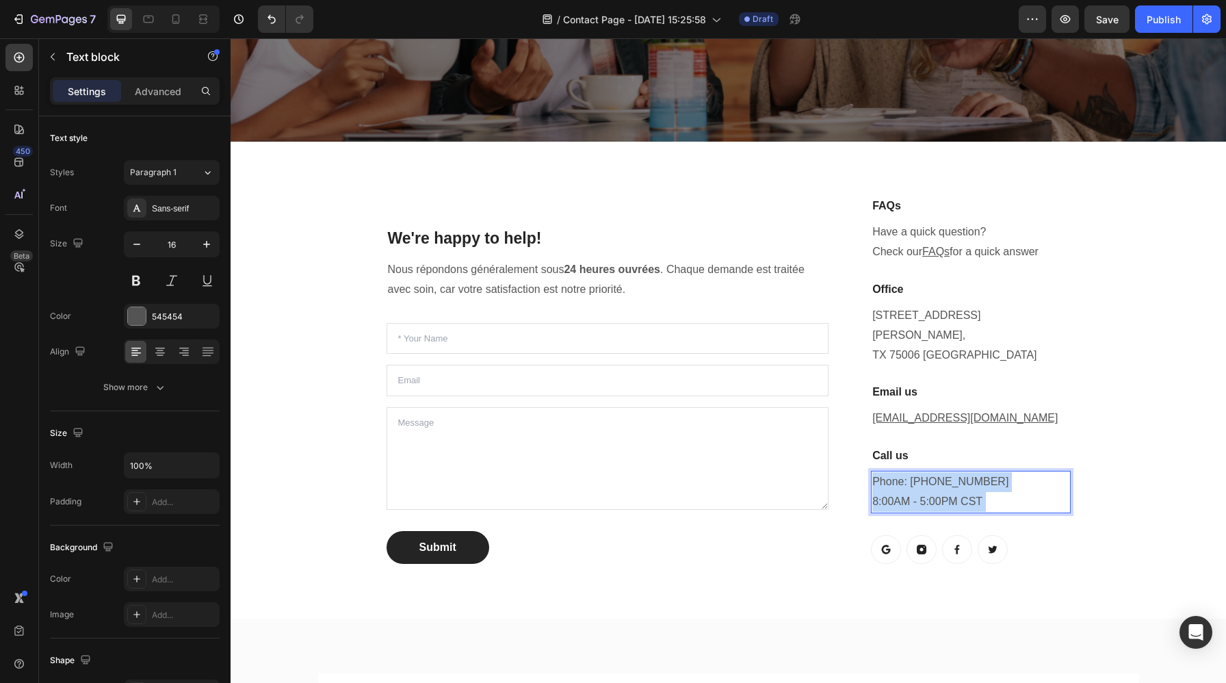
click at [996, 478] on p "Phone: [PHONE_NUMBER] 8:00AM - 5:00PM CST" at bounding box center [970, 492] width 196 height 40
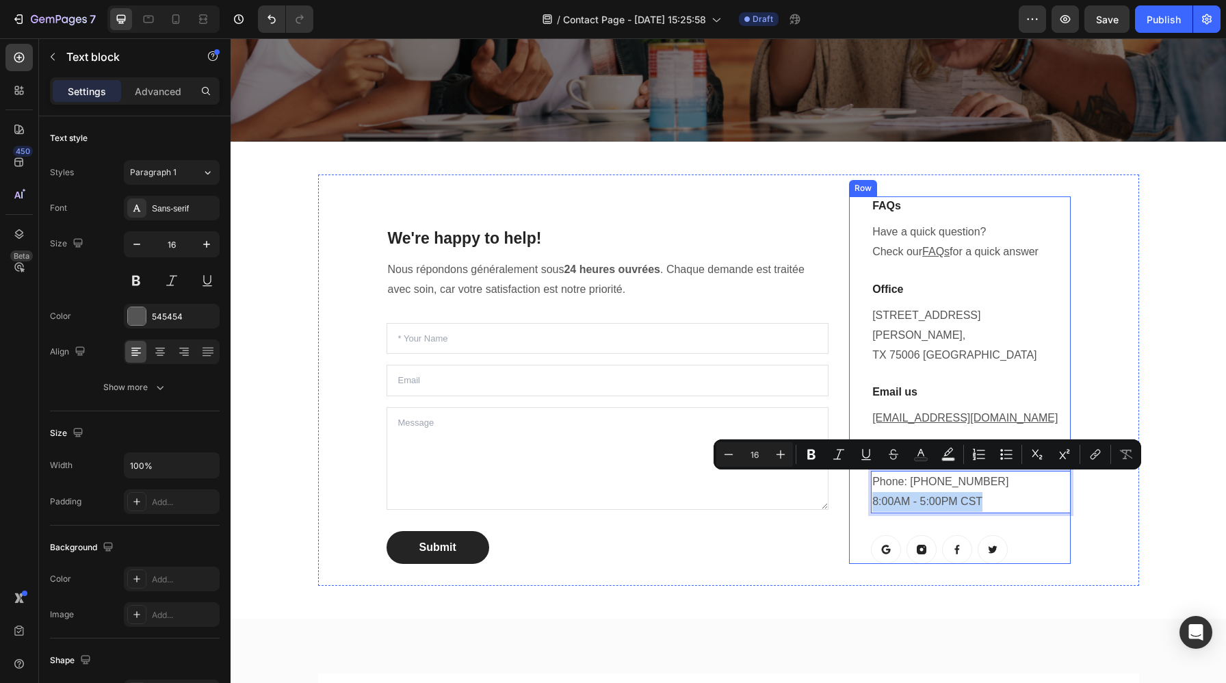
drag, startPoint x: 996, startPoint y: 478, endPoint x: 859, endPoint y: 482, distance: 136.8
click at [859, 482] on div "FAQs Heading Have a quick question? Check our FAQs for a quick answer Text bloc…" at bounding box center [959, 379] width 221 height 367
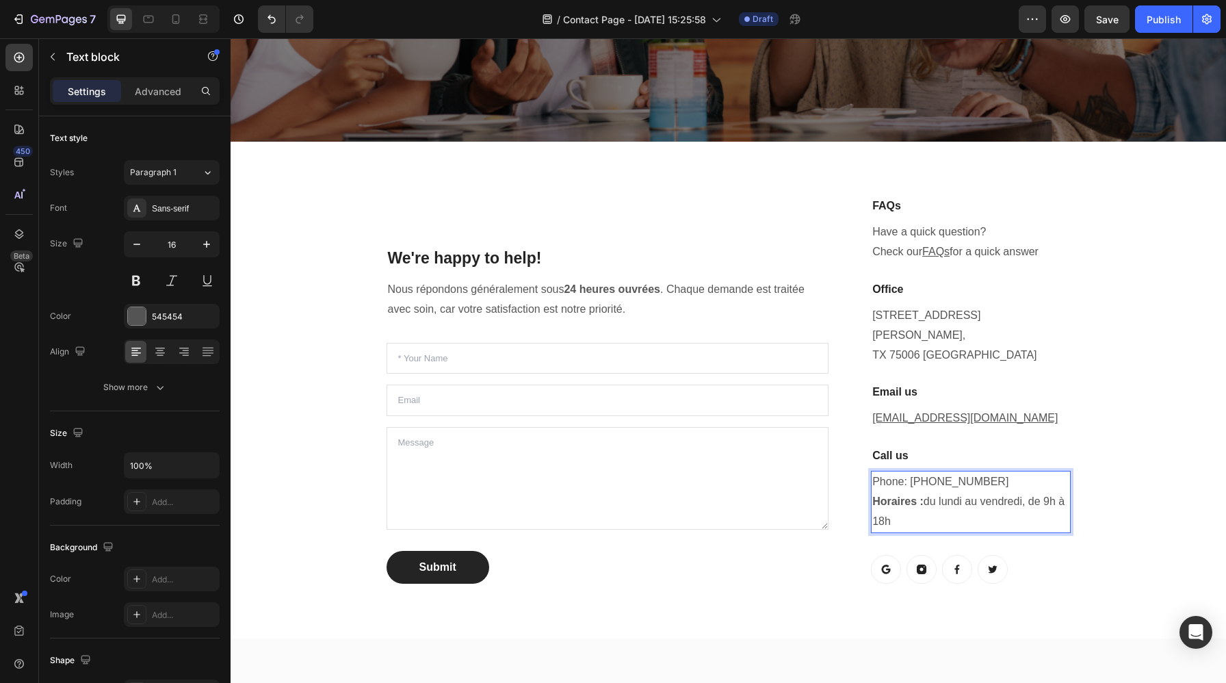
click at [990, 472] on p "Phone: [PHONE_NUMBER] Horaires : du [DATE] au [DATE], de 9h à 18h" at bounding box center [970, 501] width 196 height 59
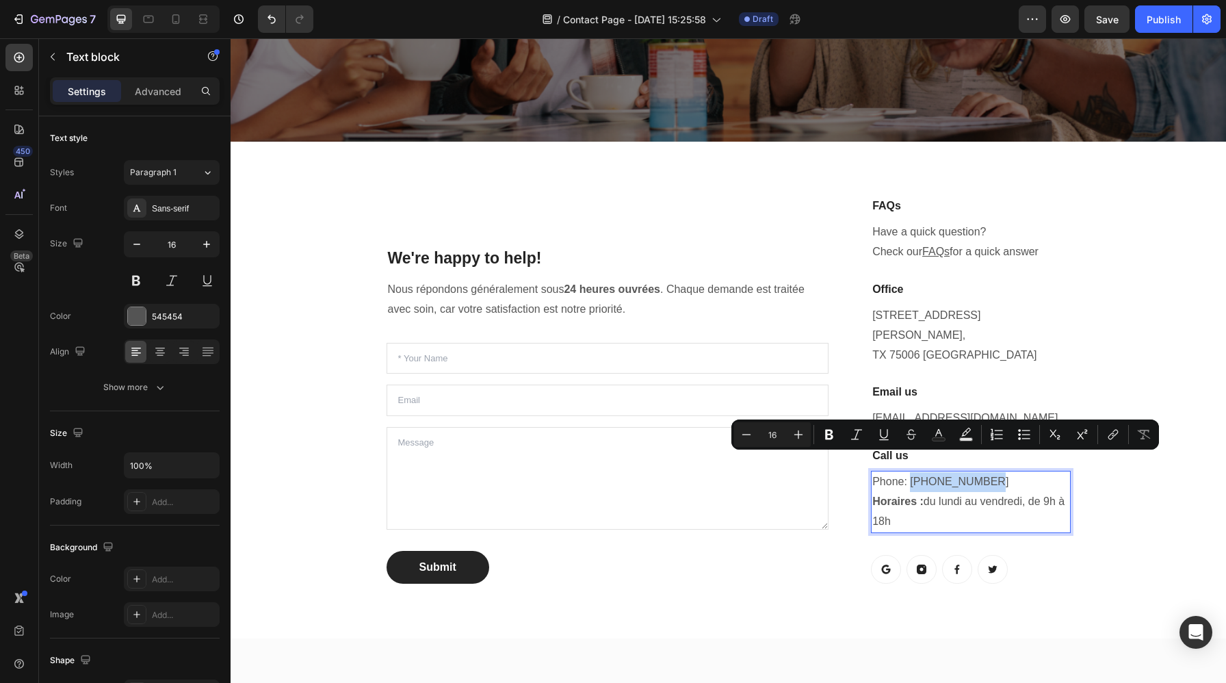
drag, startPoint x: 983, startPoint y: 459, endPoint x: 911, endPoint y: 460, distance: 72.5
click at [911, 472] on p "Phone: 682-651-7554 Horaires : du lundi au vendredi, de 9h à 18h" at bounding box center [970, 501] width 196 height 59
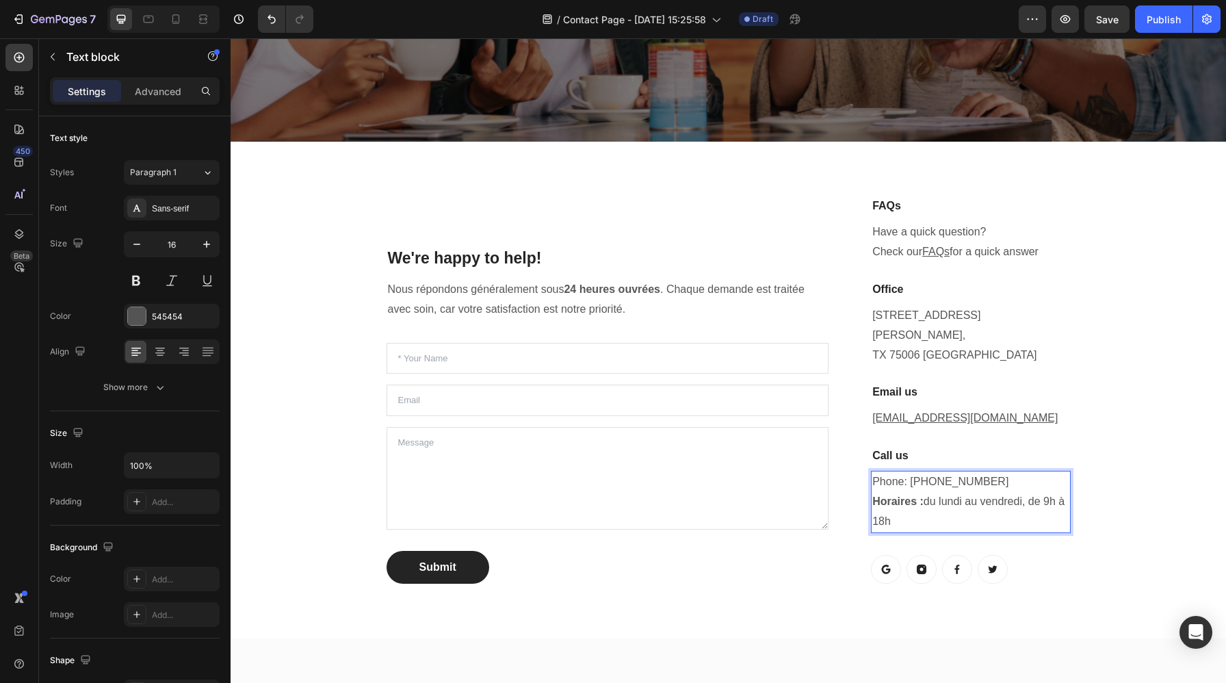
click at [956, 472] on p "Phone: +33 0698610659 Horaires : du lundi au vendredi, de 9h à 18h" at bounding box center [970, 501] width 196 height 59
click at [917, 505] on p "Phone: +33 0698 610 659 Horaires : du lundi au vendredi, de 9h à 18h" at bounding box center [970, 501] width 196 height 59
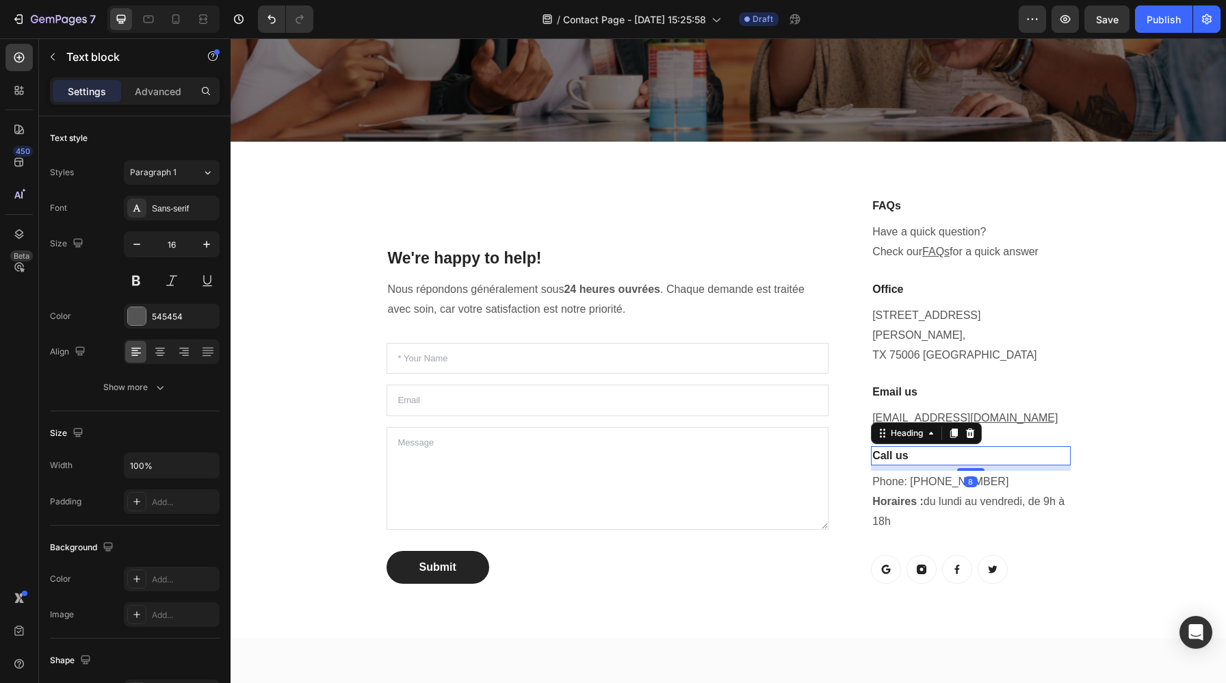
click at [916, 447] on p "Call us" at bounding box center [970, 455] width 196 height 16
drag, startPoint x: 916, startPoint y: 438, endPoint x: 907, endPoint y: 438, distance: 8.9
click at [900, 447] on p "Call us" at bounding box center [970, 455] width 196 height 16
click at [910, 447] on p "Call us" at bounding box center [970, 455] width 196 height 16
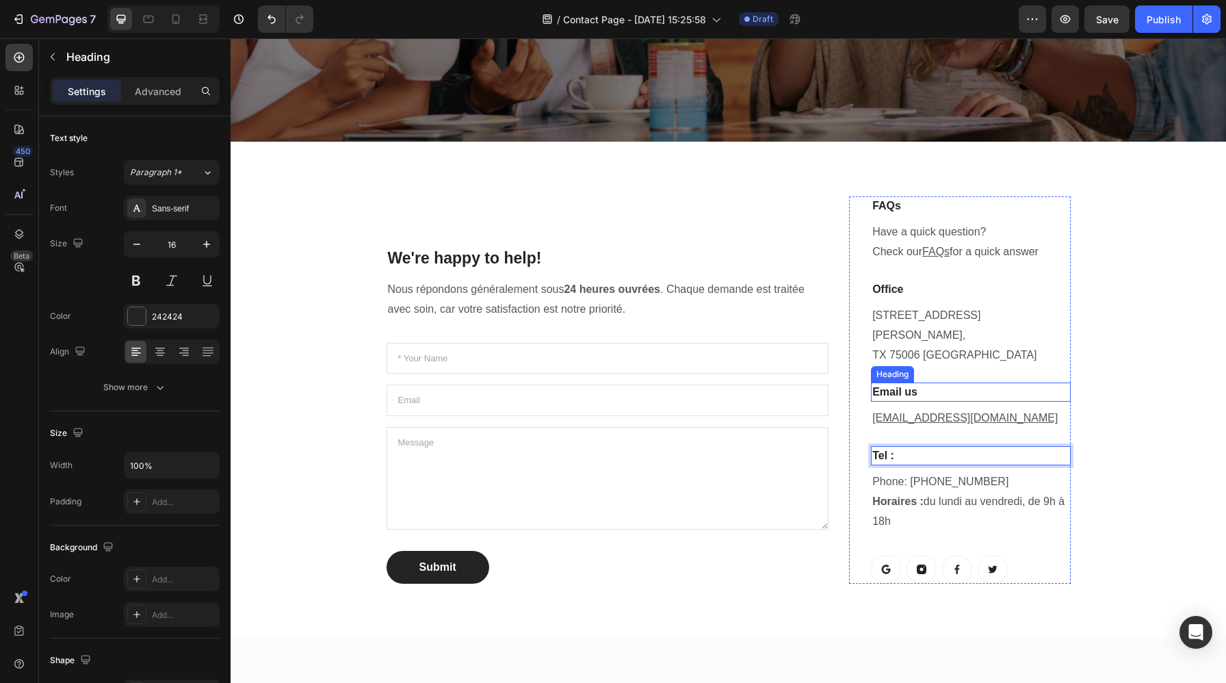
click at [1049, 384] on p "Email us" at bounding box center [970, 392] width 196 height 16
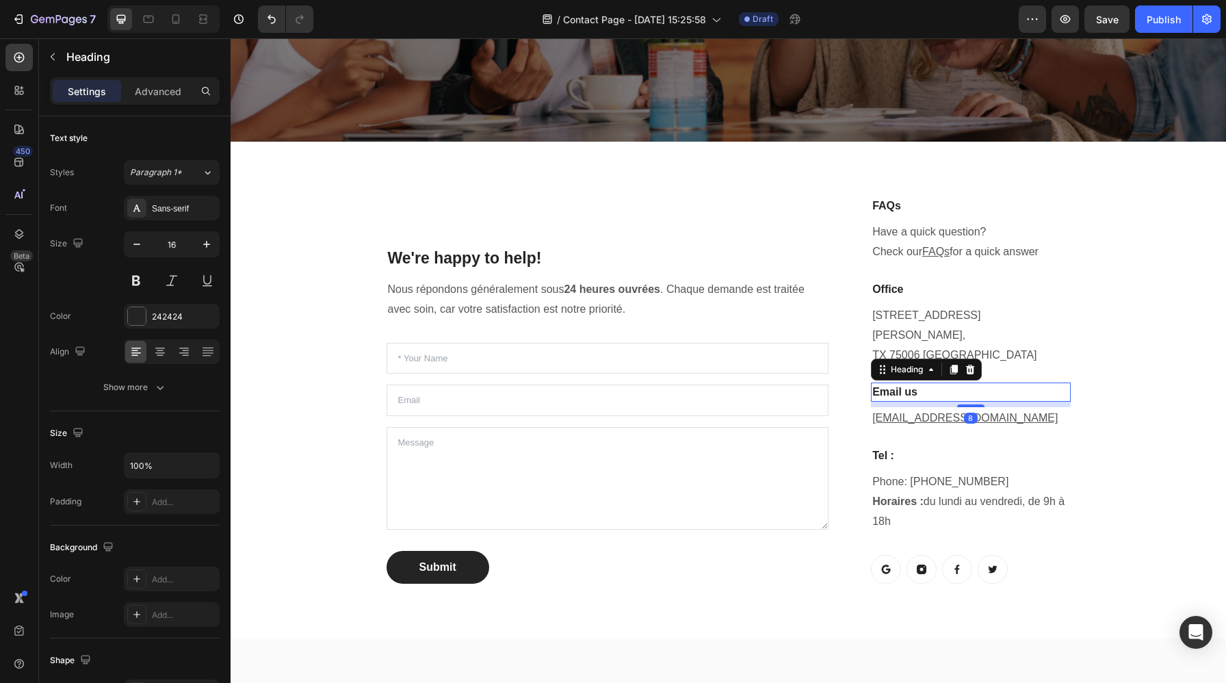
click at [947, 384] on p "Email us" at bounding box center [970, 392] width 196 height 16
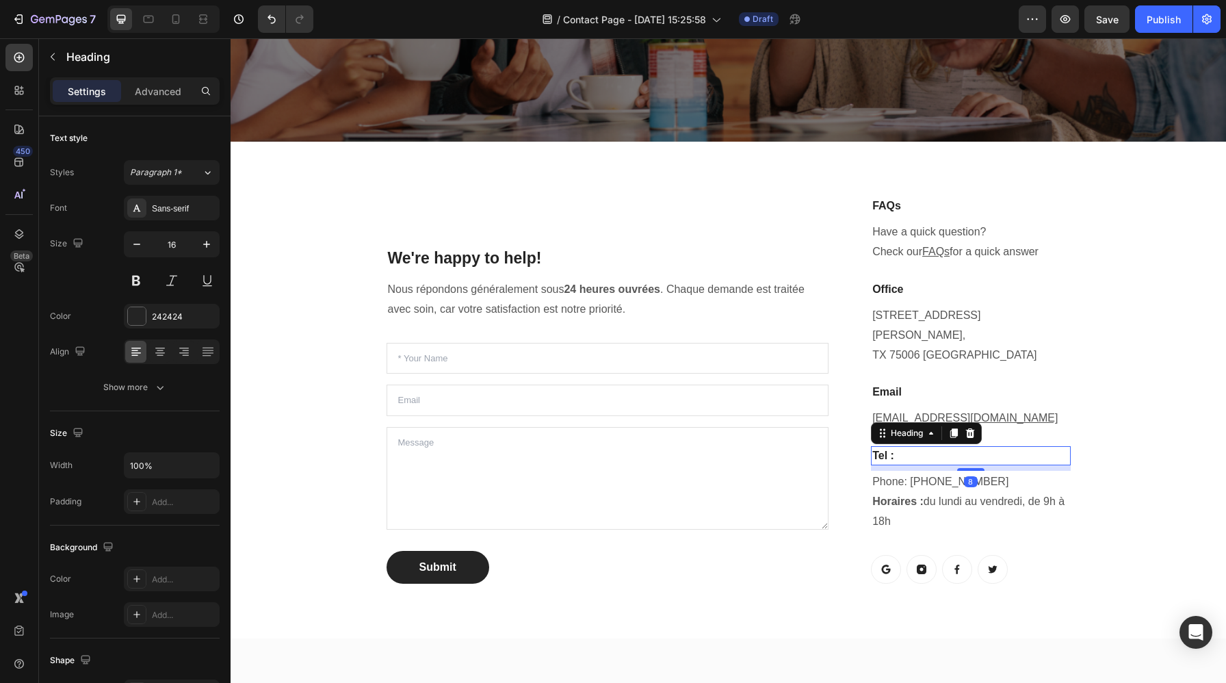
click at [974, 447] on p "Tel :" at bounding box center [970, 455] width 196 height 16
click at [1008, 293] on p "Office" at bounding box center [970, 289] width 196 height 16
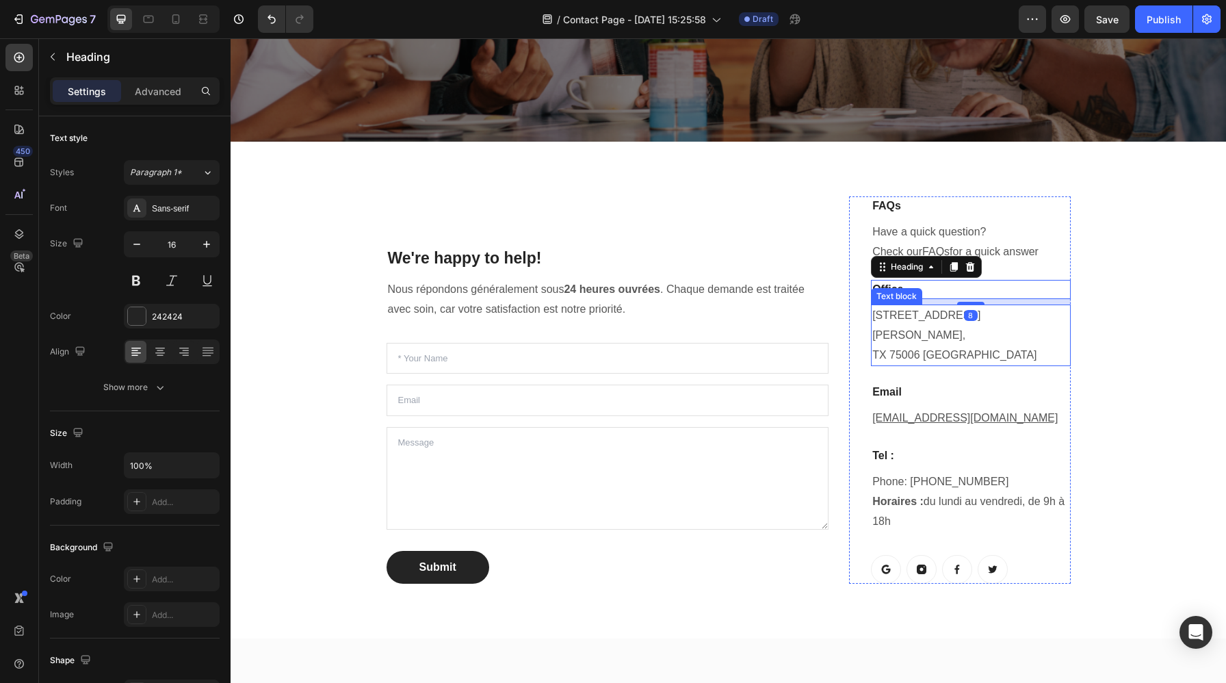
click at [1016, 327] on p "1520 Luna Road Carrollton, TX 75006 United States" at bounding box center [970, 335] width 196 height 59
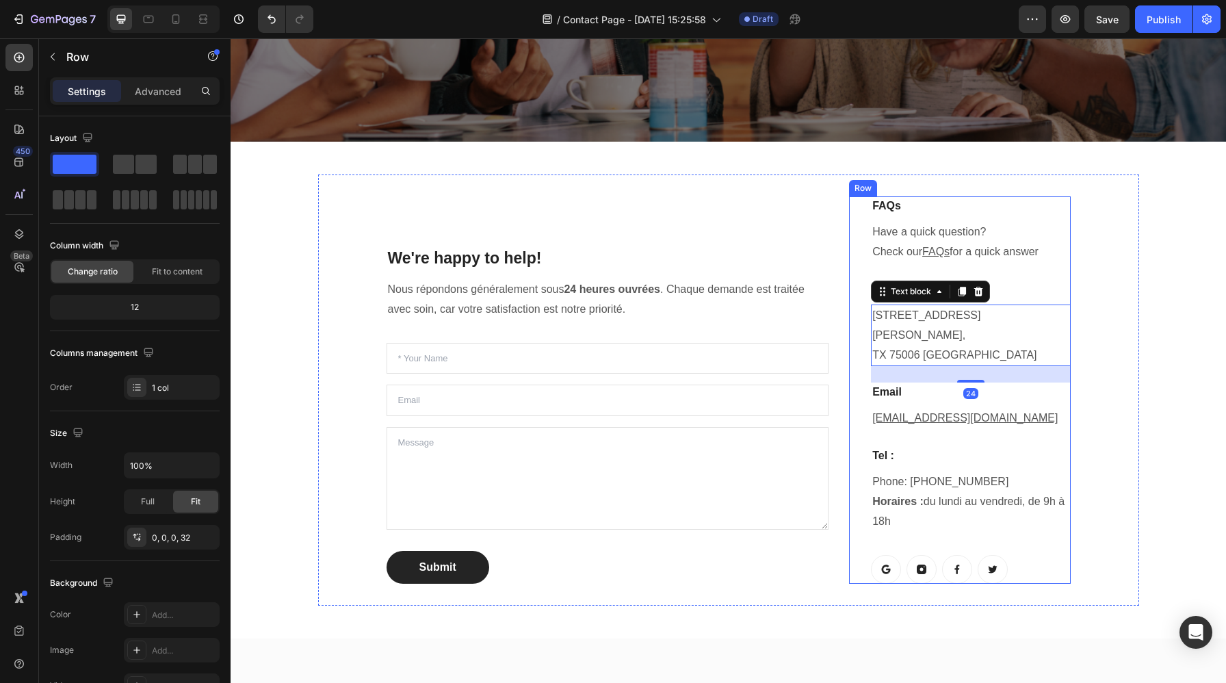
click at [1046, 268] on div "FAQs Heading Have a quick question? Check our FAQs for a quick answer Text bloc…" at bounding box center [970, 389] width 199 height 386
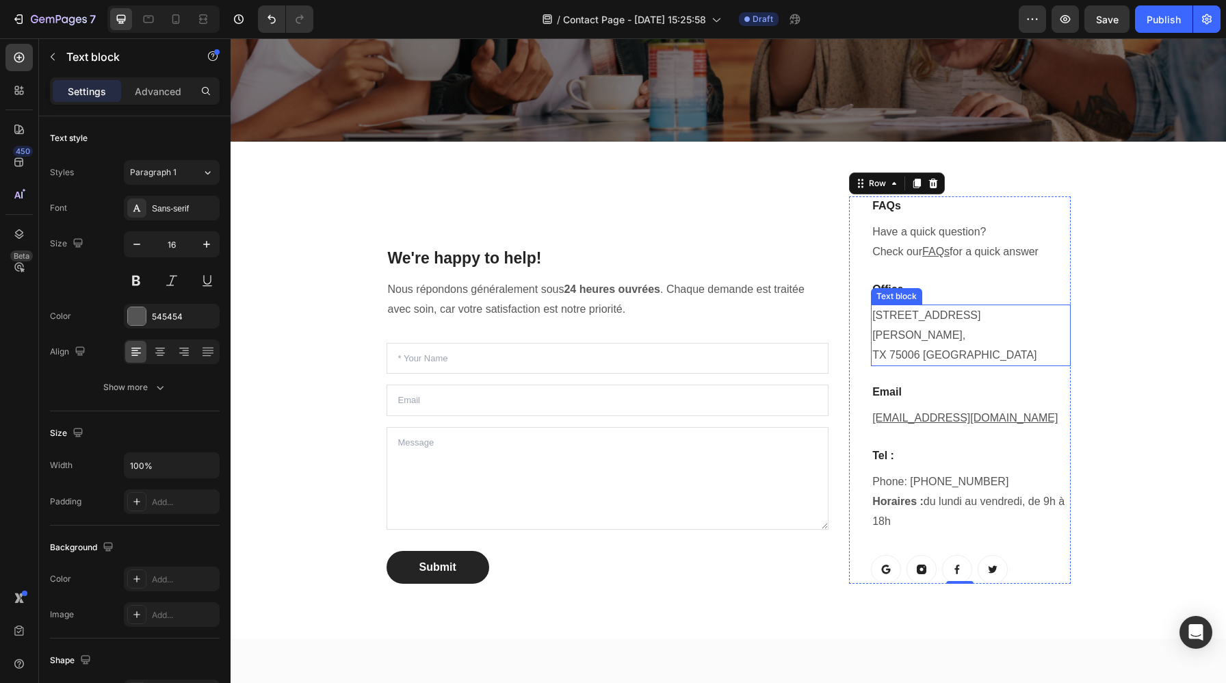
click at [1000, 332] on p "1520 Luna Road Carrollton, TX 75006 United States" at bounding box center [970, 335] width 196 height 59
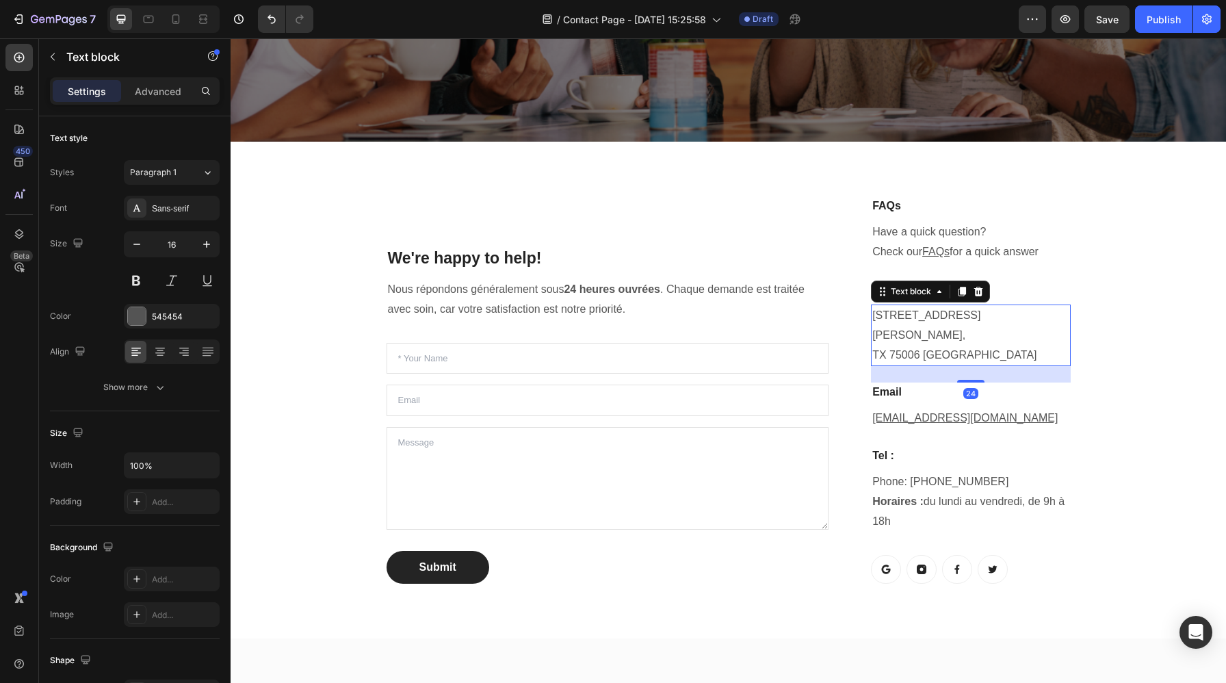
click at [1000, 332] on p "1520 Luna Road Carrollton, TX 75006 United States" at bounding box center [970, 335] width 196 height 59
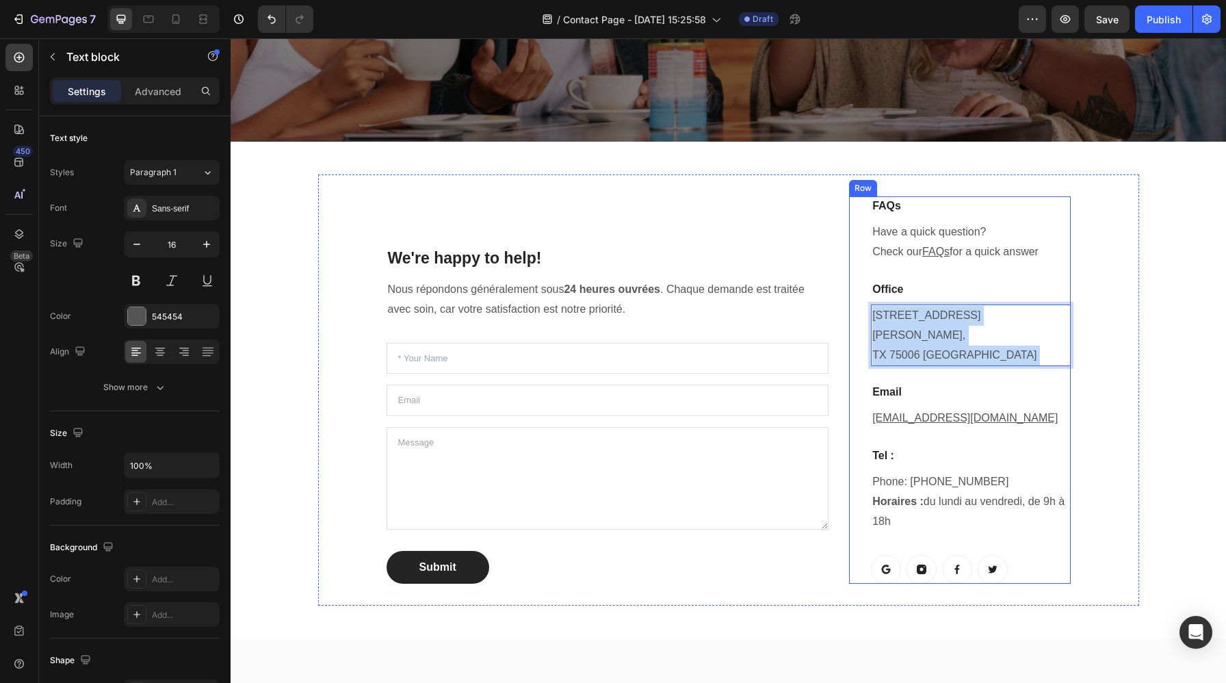
drag, startPoint x: 1009, startPoint y: 335, endPoint x: 864, endPoint y: 315, distance: 146.4
click at [864, 315] on div "FAQs Heading Have a quick question? Check our FAQs for a quick answer Text bloc…" at bounding box center [959, 389] width 221 height 386
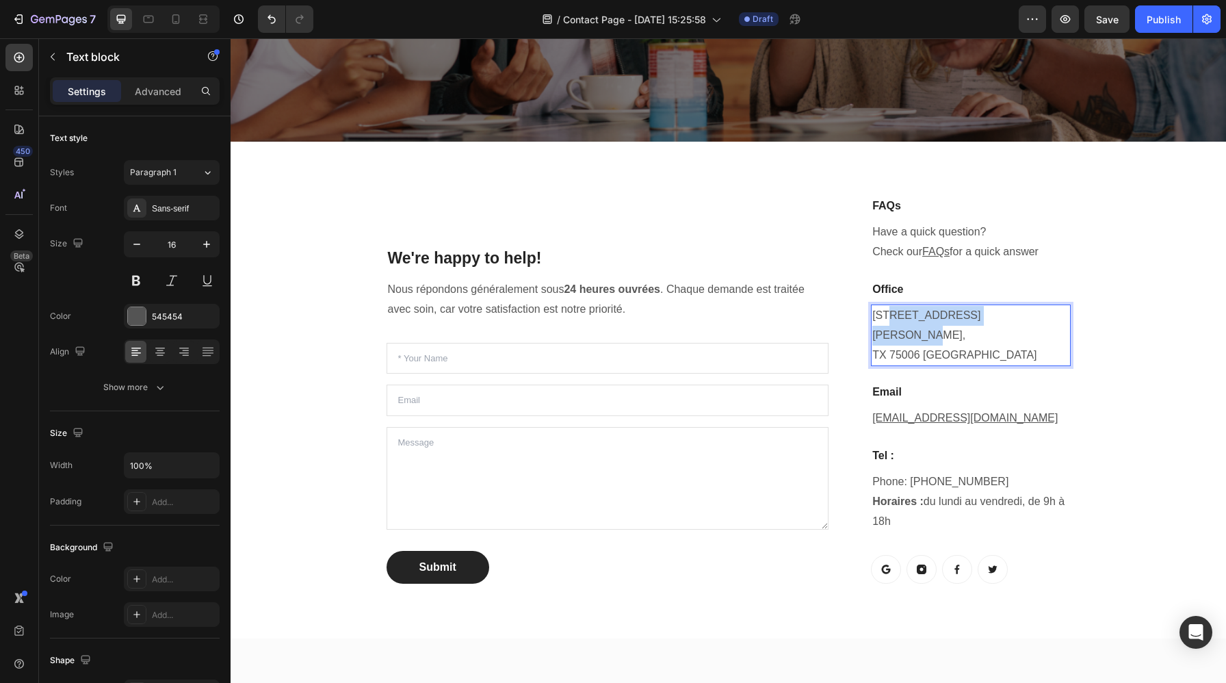
drag, startPoint x: 1014, startPoint y: 323, endPoint x: 888, endPoint y: 305, distance: 127.9
click at [888, 306] on p "1520 Luna Road Carrollton, TX 75006 United States" at bounding box center [970, 335] width 196 height 59
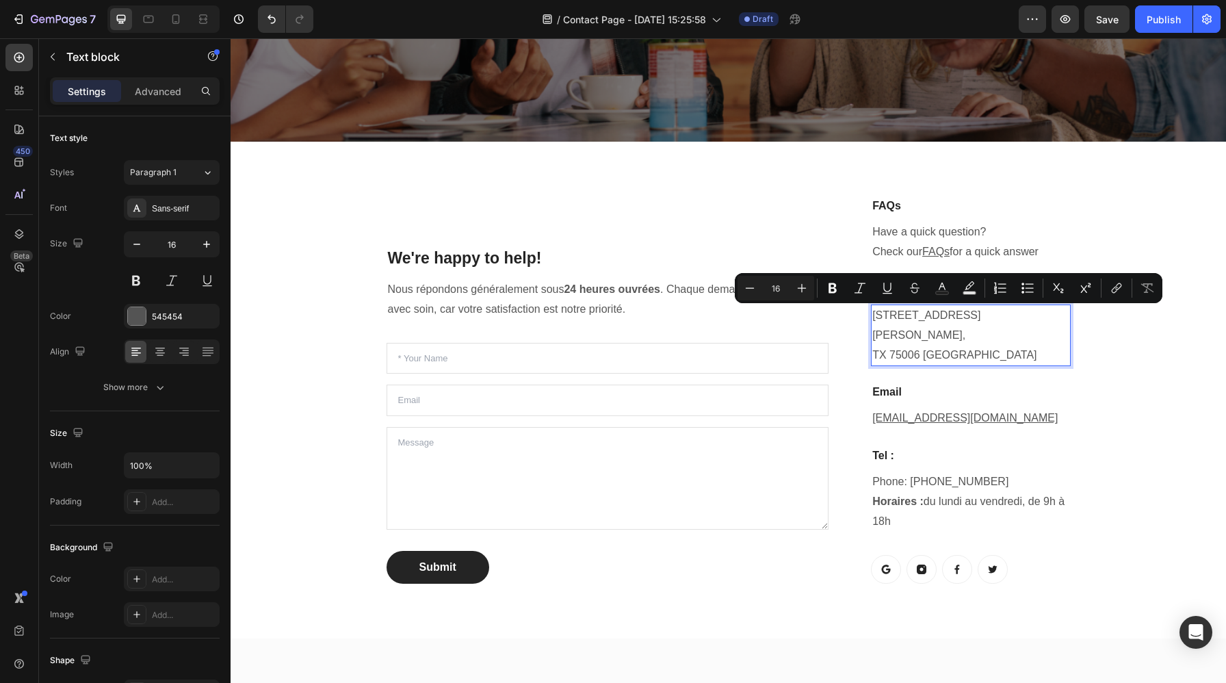
click at [998, 330] on p "1520 Luna Road Carrollton, TX 75006 United States" at bounding box center [970, 335] width 196 height 59
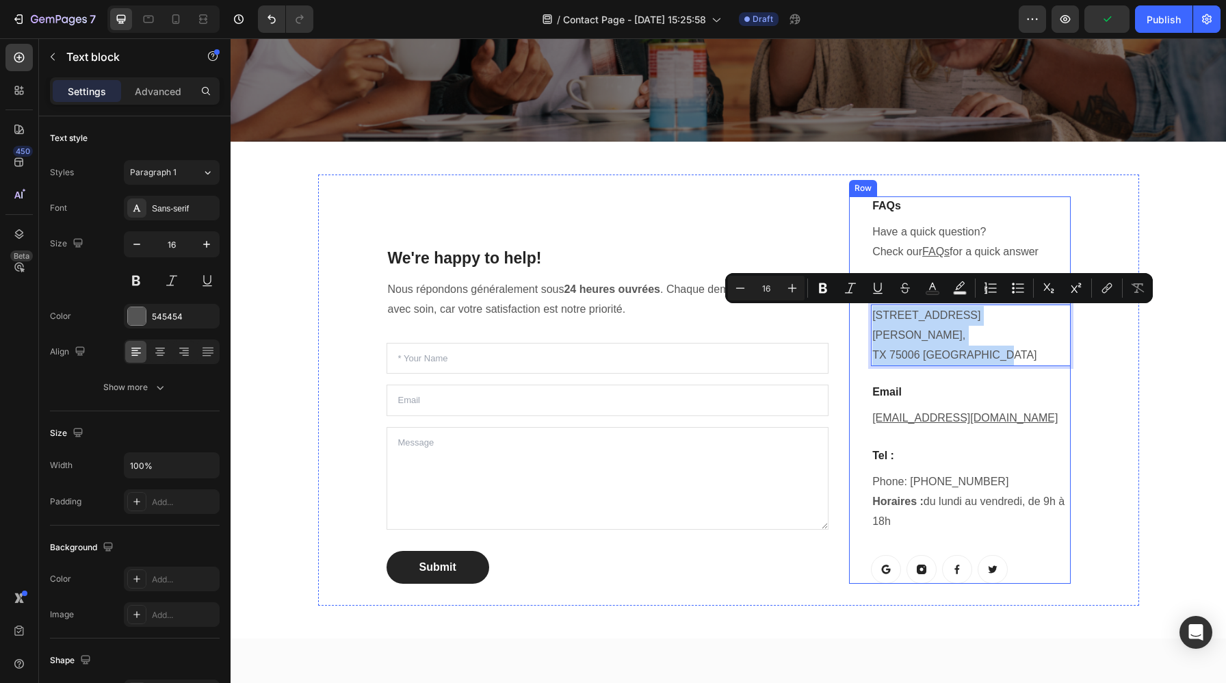
drag, startPoint x: 998, startPoint y: 336, endPoint x: 869, endPoint y: 315, distance: 131.7
click at [869, 315] on div "FAQs Heading Have a quick question? Check our FAQs for a quick answer Text bloc…" at bounding box center [959, 389] width 221 height 386
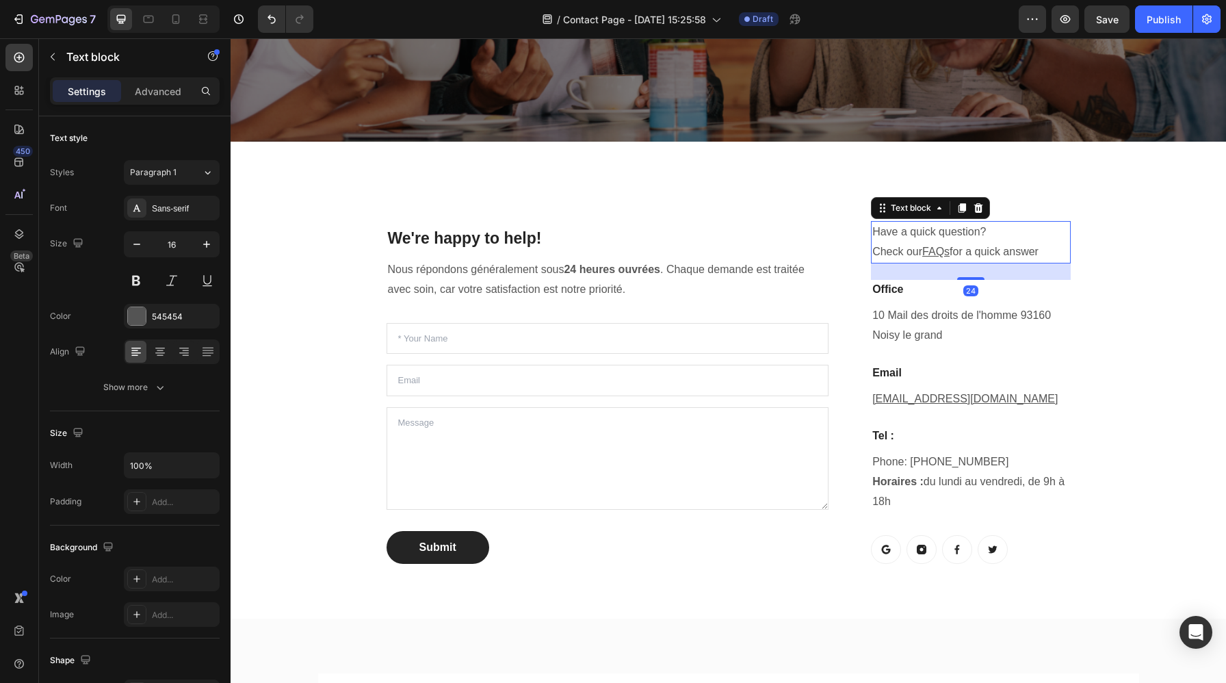
click at [983, 247] on p "Have a quick question? Check our FAQs for a quick answer" at bounding box center [970, 242] width 196 height 40
click at [1032, 250] on p "Have a quick question? Check our FAQs for a quick answer" at bounding box center [970, 242] width 196 height 40
click at [1060, 254] on p "Have a quick question? Check our FAQs for a quick answer" at bounding box center [970, 242] width 196 height 40
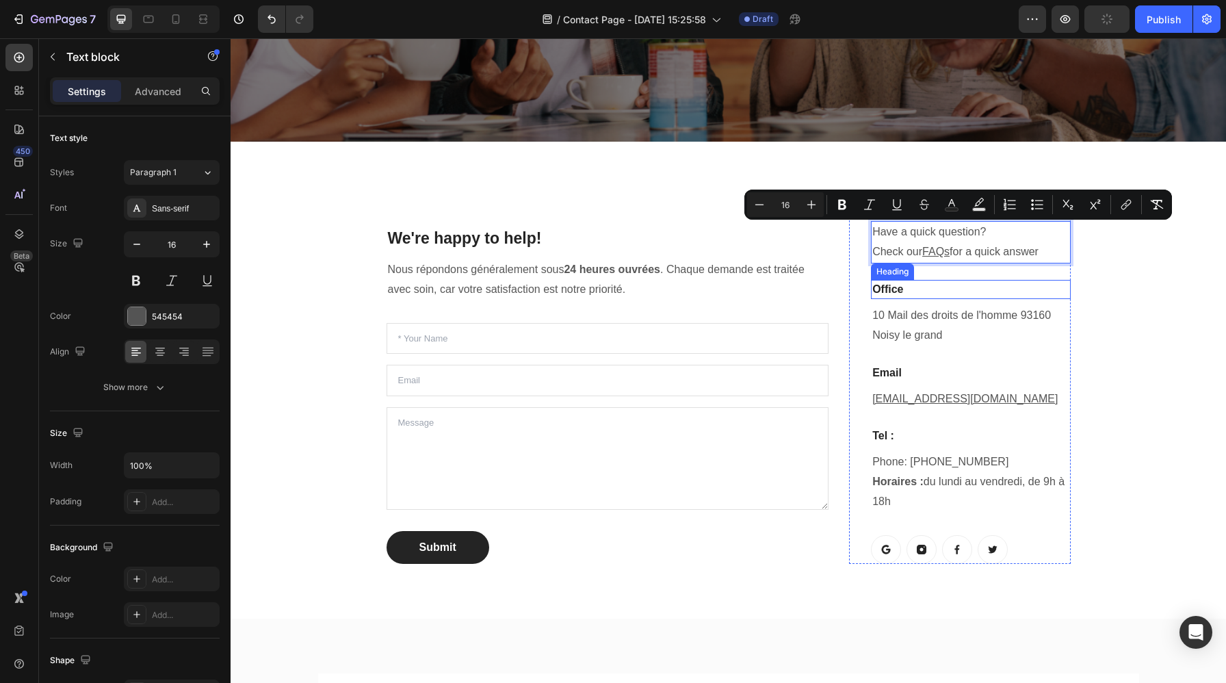
copy p "Have a quick question? Check our FAQs for a quick answer"
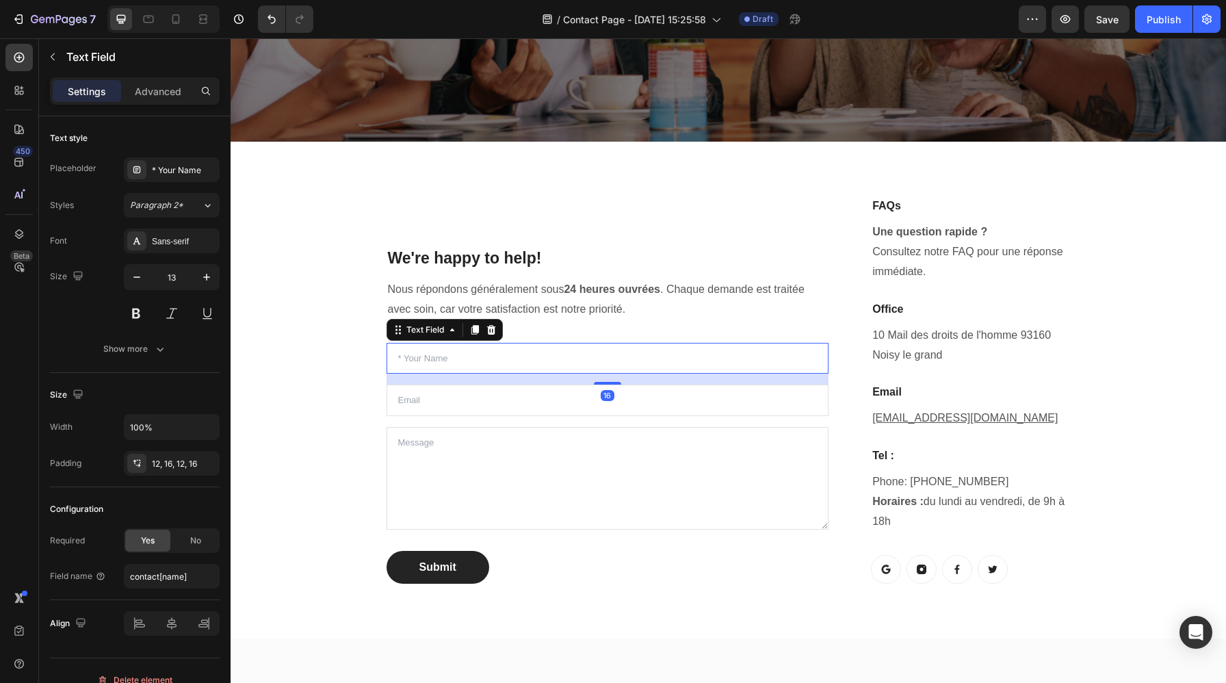
click at [784, 358] on input "text" at bounding box center [607, 358] width 442 height 31
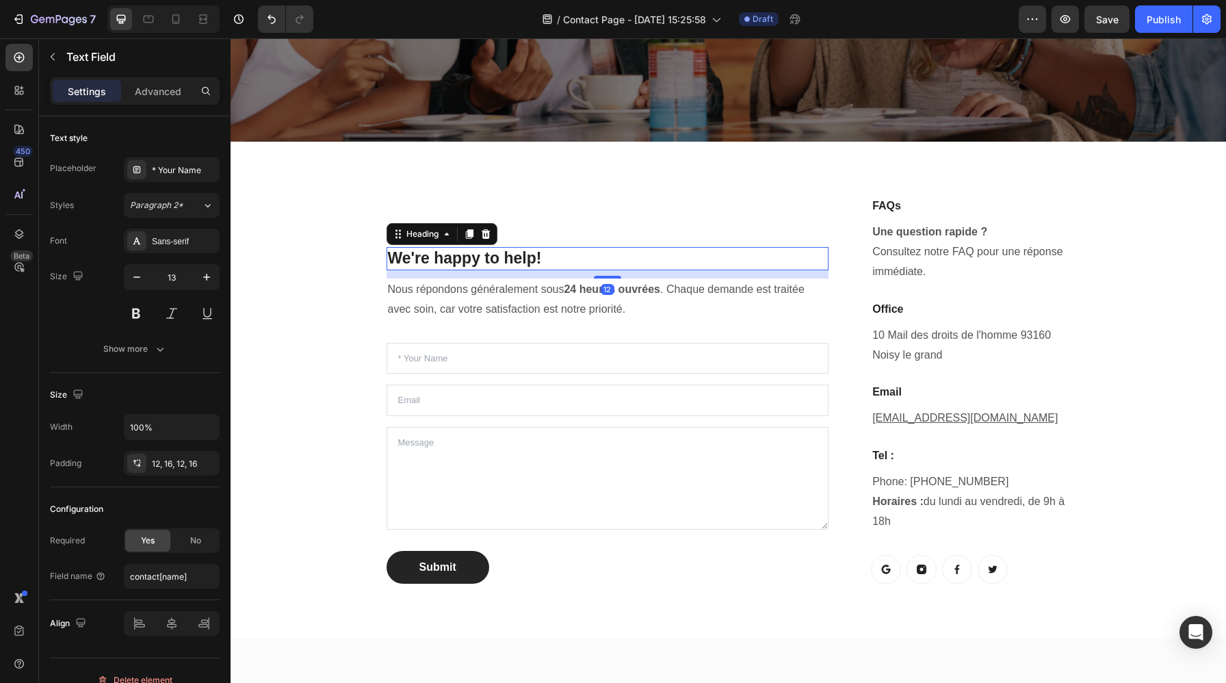
click at [558, 259] on p "We're happy to help!" at bounding box center [608, 258] width 440 height 21
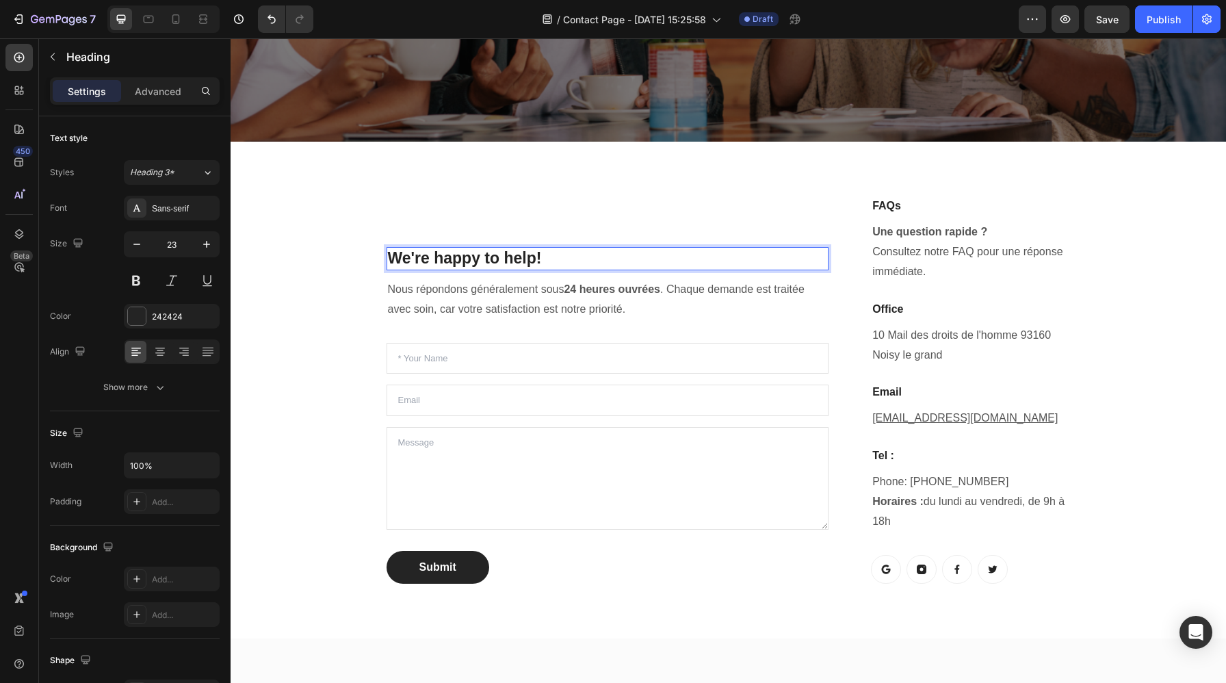
click at [558, 259] on p "We're happy to help!" at bounding box center [608, 258] width 440 height 21
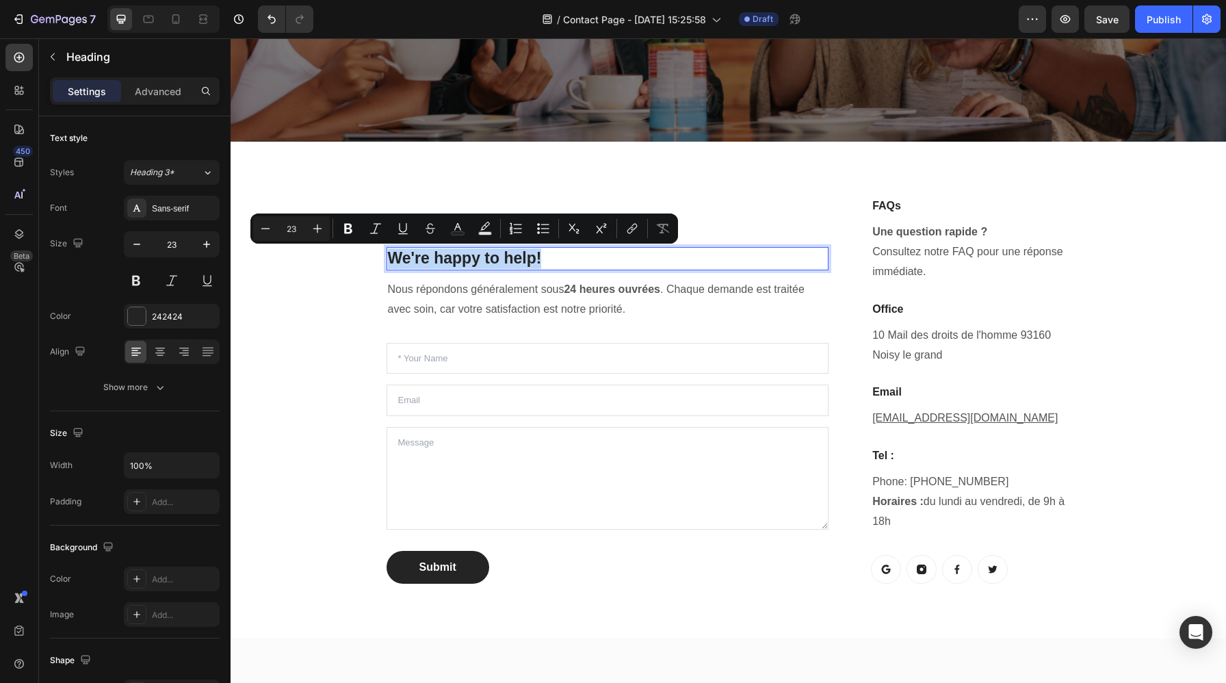
copy p "We're happy to help!"
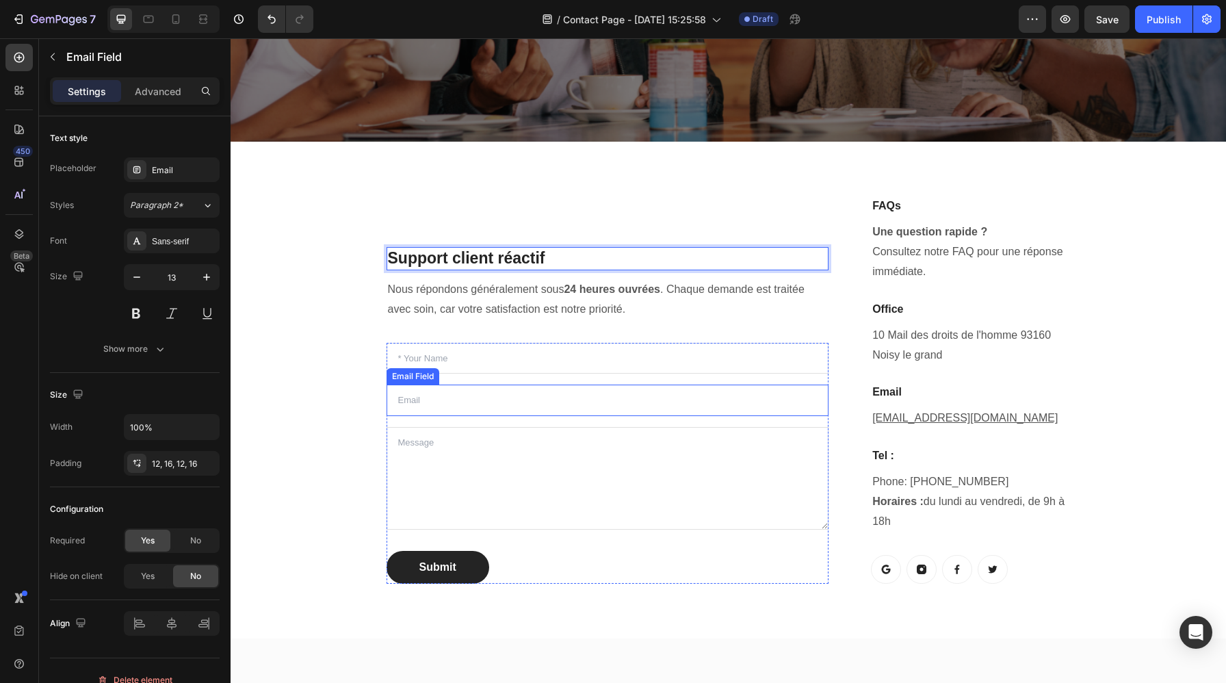
click at [626, 414] on input "email" at bounding box center [607, 399] width 442 height 31
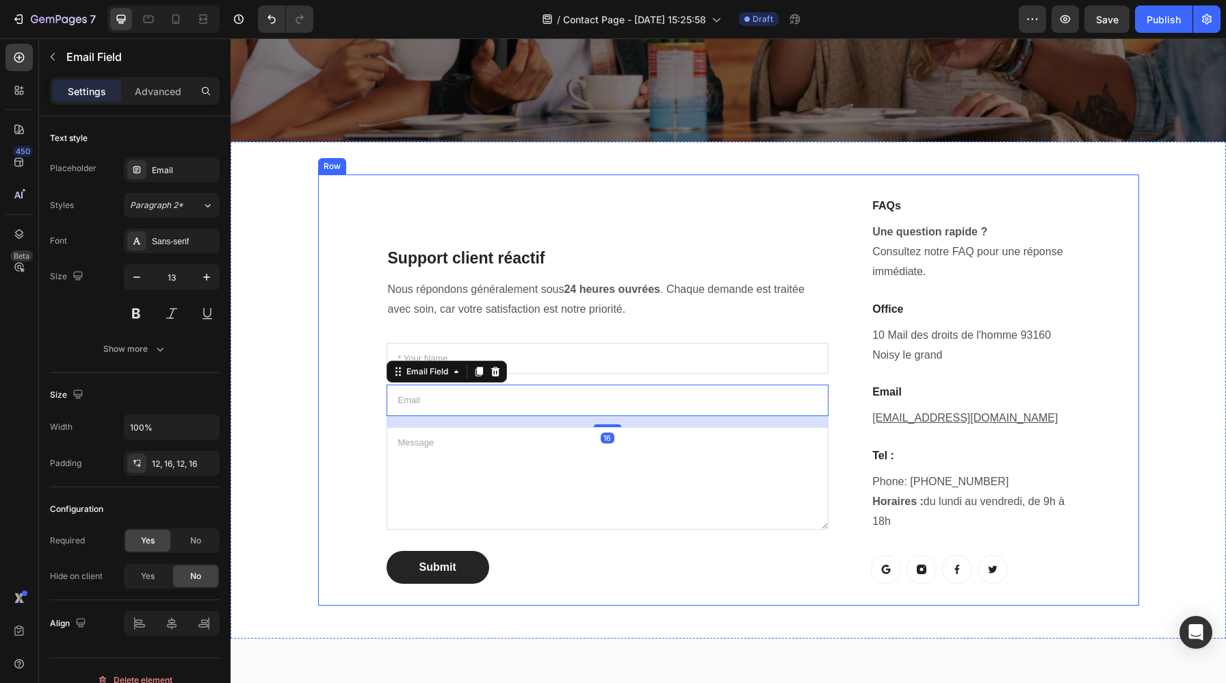
click at [655, 586] on div "Support client réactif Heading Nous répondons généralement sous 24 heures ouvré…" at bounding box center [728, 389] width 821 height 430
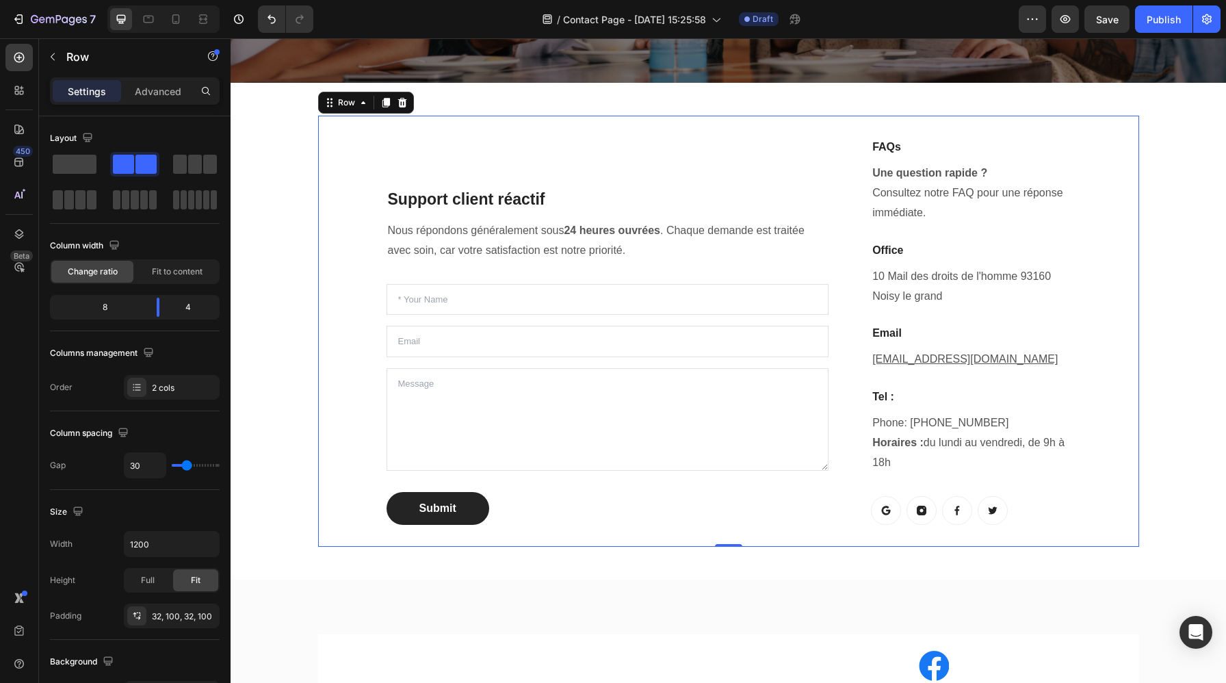
scroll to position [488, 0]
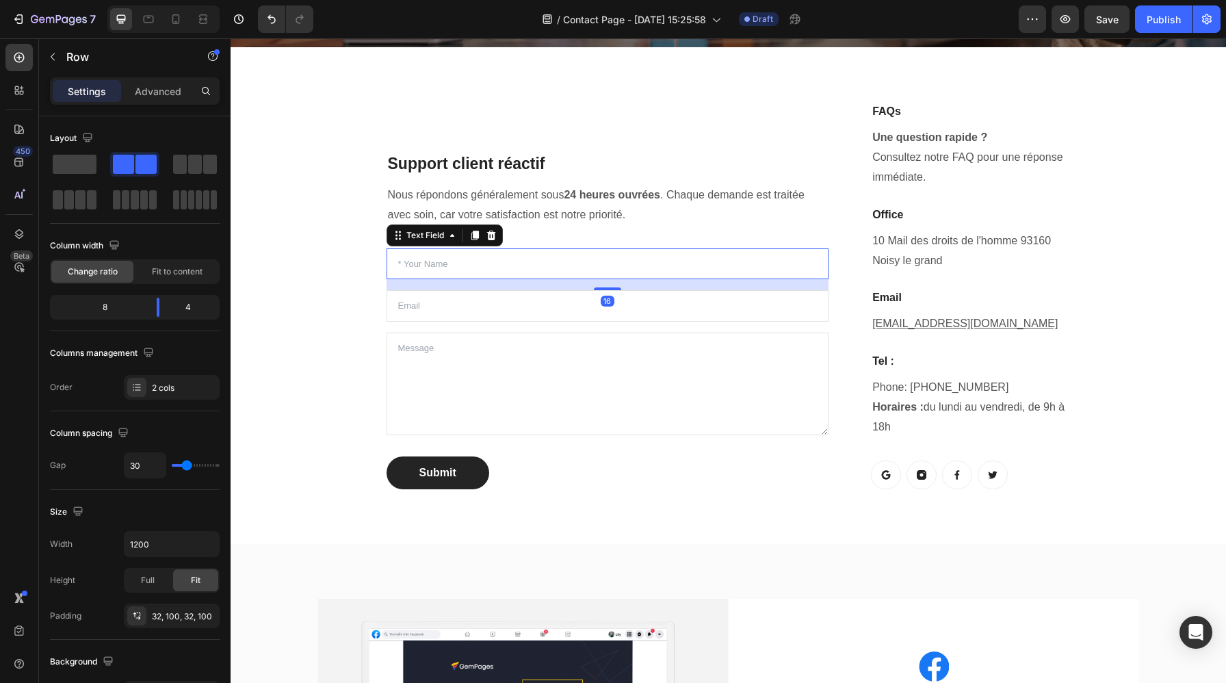
click at [546, 264] on input "text" at bounding box center [607, 263] width 442 height 31
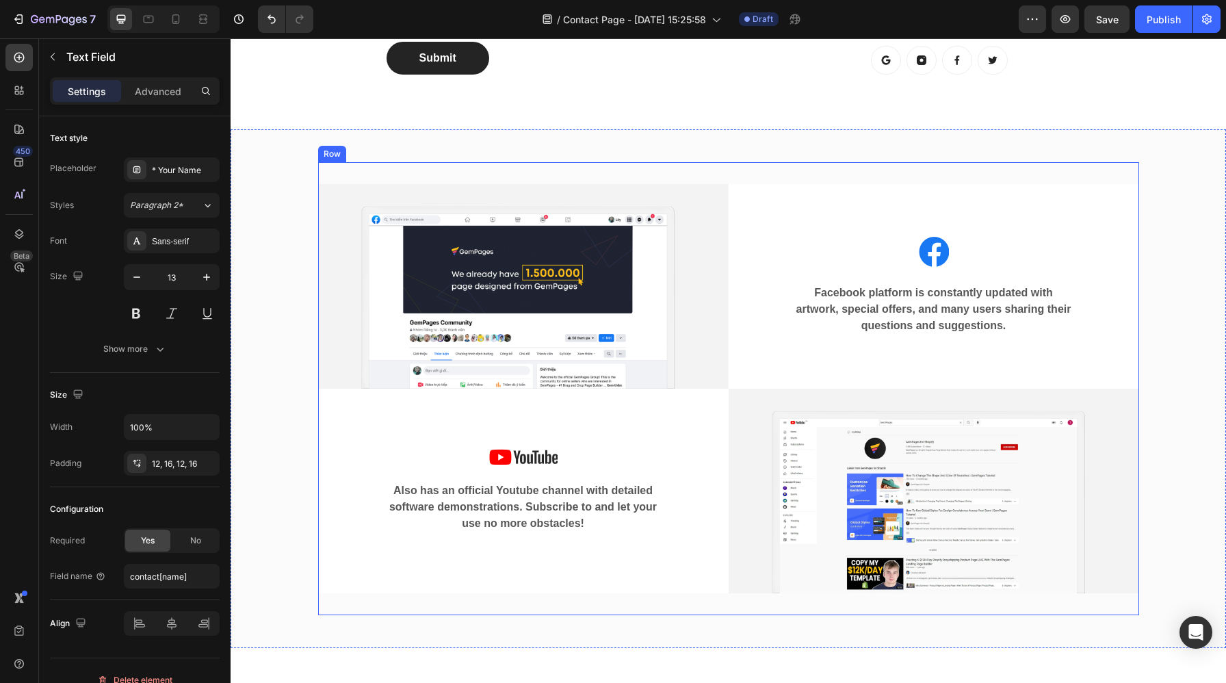
scroll to position [907, 0]
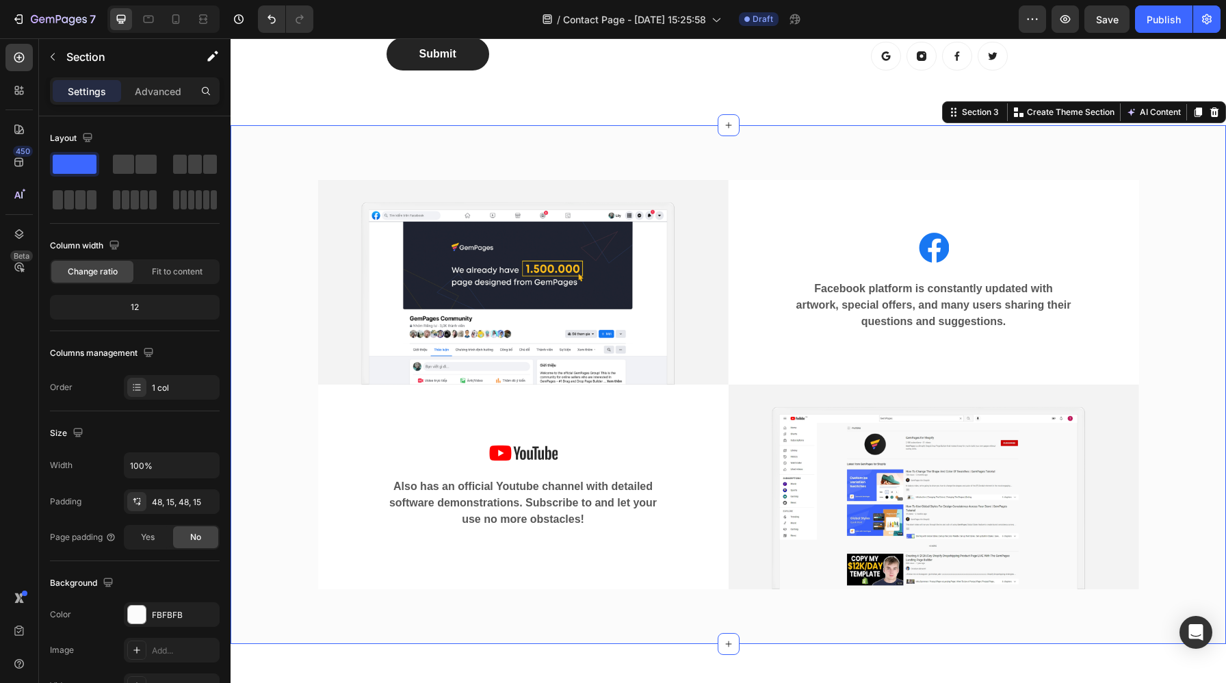
click at [265, 187] on div "Image Image Facebook platform is constantly updated with artwork, special offer…" at bounding box center [728, 384] width 975 height 453
click at [1214, 118] on div at bounding box center [1214, 112] width 16 height 16
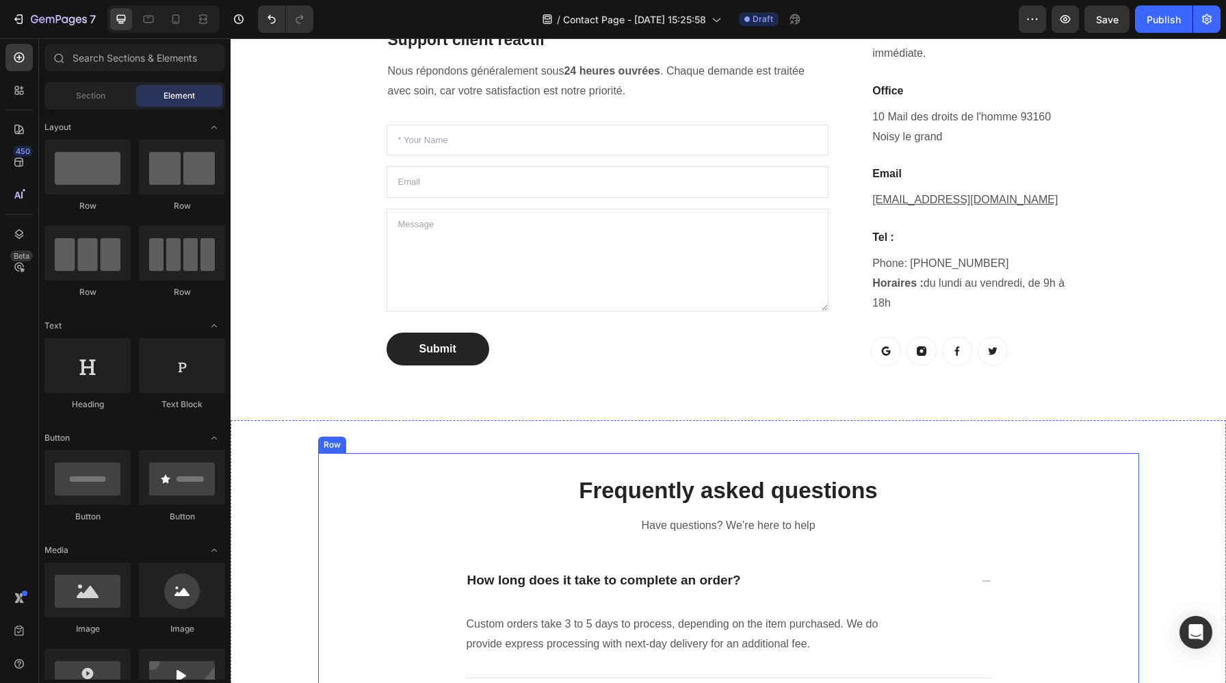
scroll to position [568, 0]
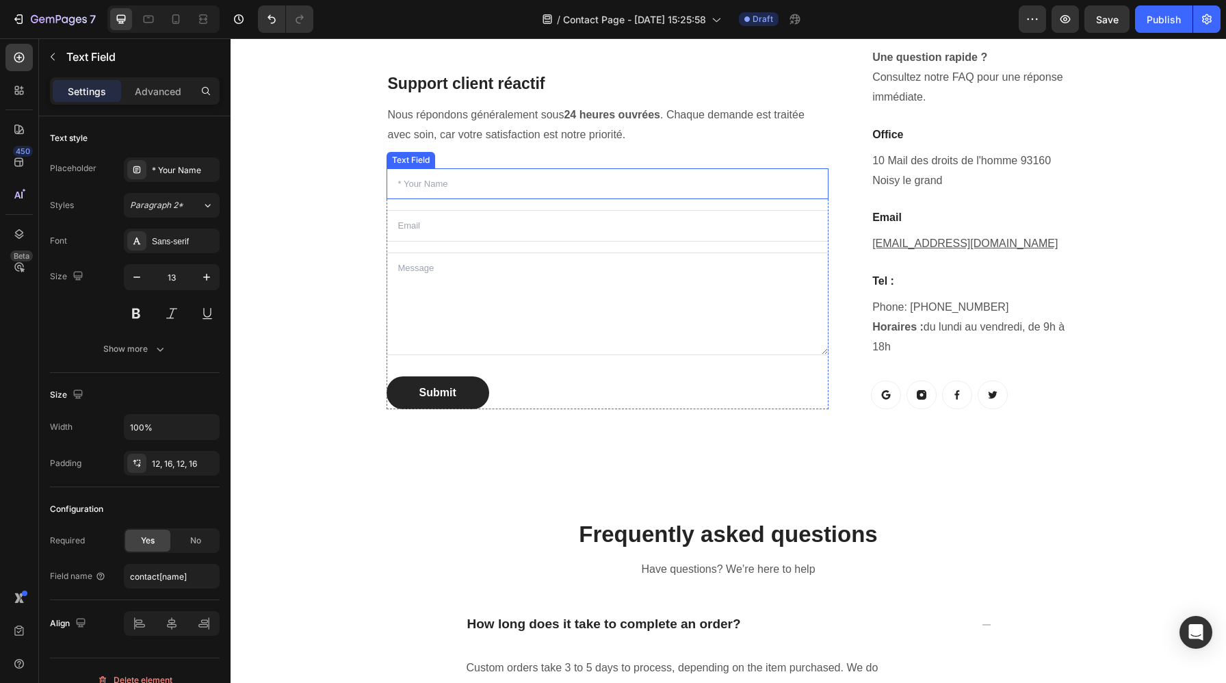
click at [512, 182] on input "text" at bounding box center [607, 183] width 442 height 31
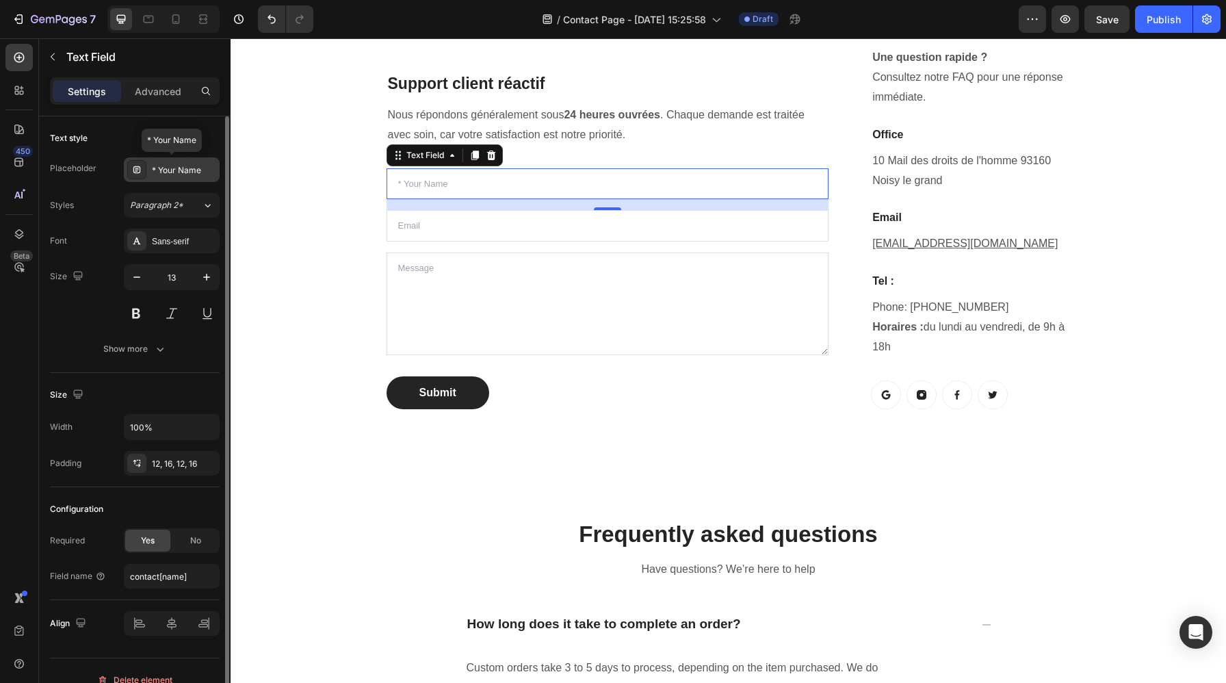
click at [184, 172] on div "* Your Name" at bounding box center [184, 170] width 64 height 12
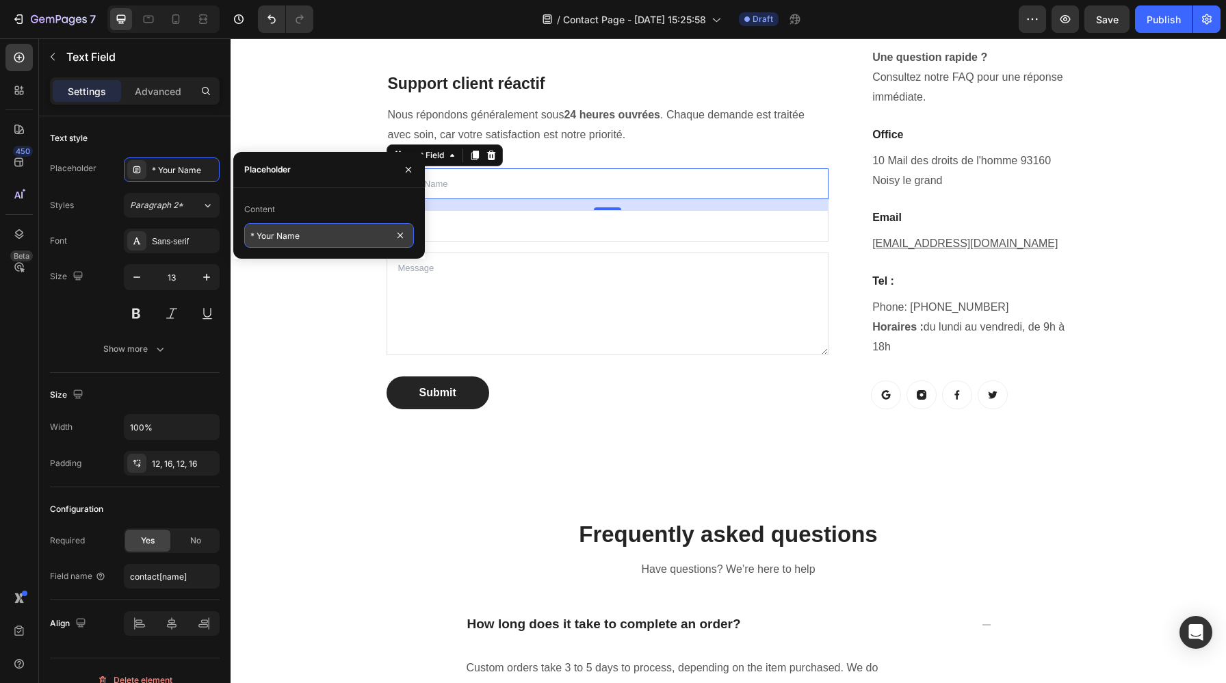
click at [328, 239] on input "* Your Name" at bounding box center [329, 235] width 170 height 25
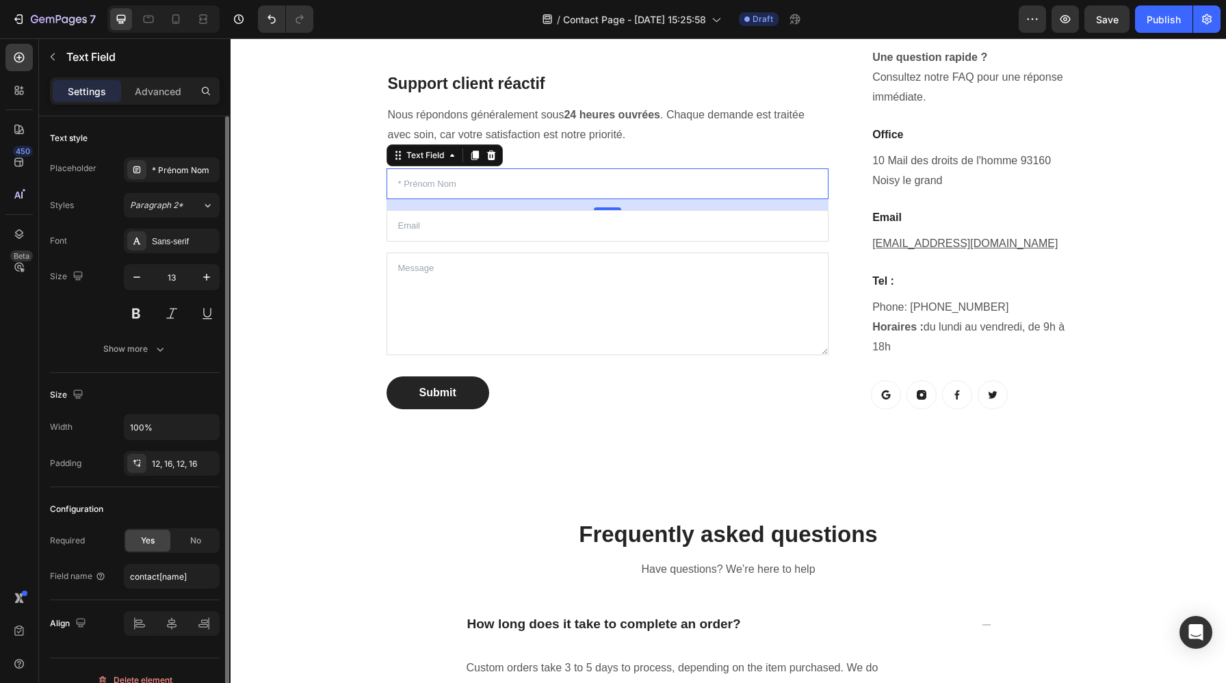
click at [94, 253] on div "Font Sans-serif Size 13 Show more" at bounding box center [135, 294] width 170 height 133
click at [191, 171] on div "* Prénom Nom" at bounding box center [184, 170] width 64 height 12
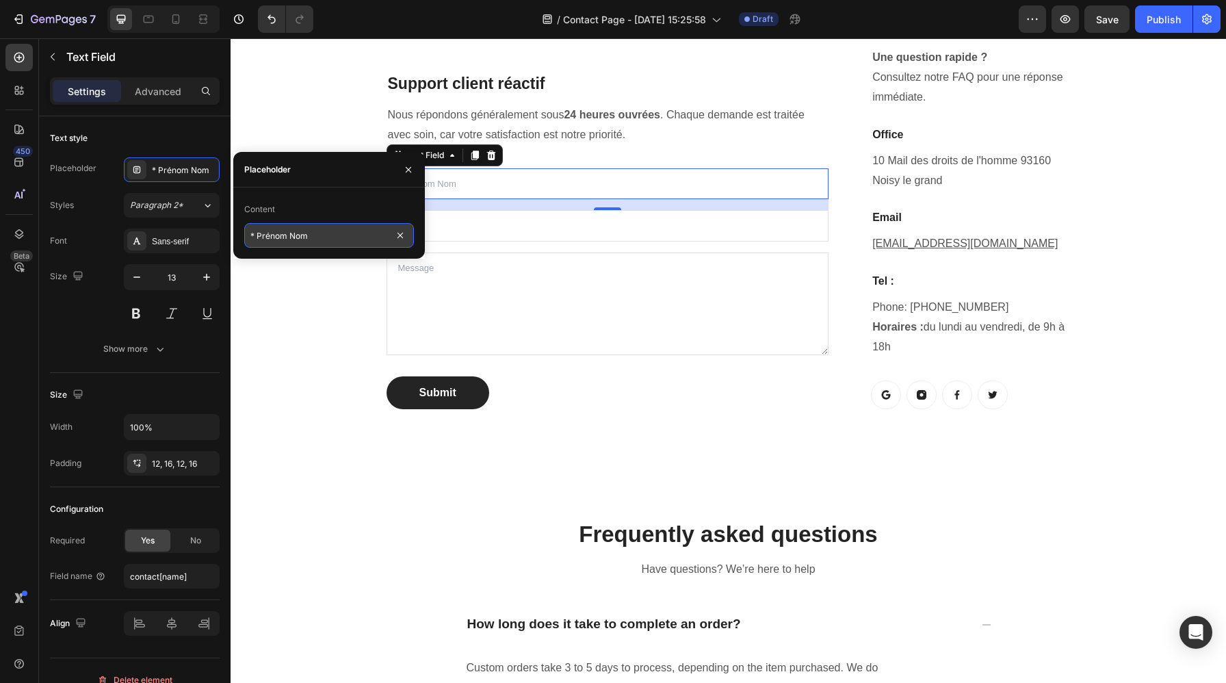
click at [291, 233] on input "* Prénom Nom" at bounding box center [329, 235] width 170 height 25
click at [291, 236] on input "* Prénom Nom" at bounding box center [329, 235] width 170 height 25
type input "* Prénom & Nom"
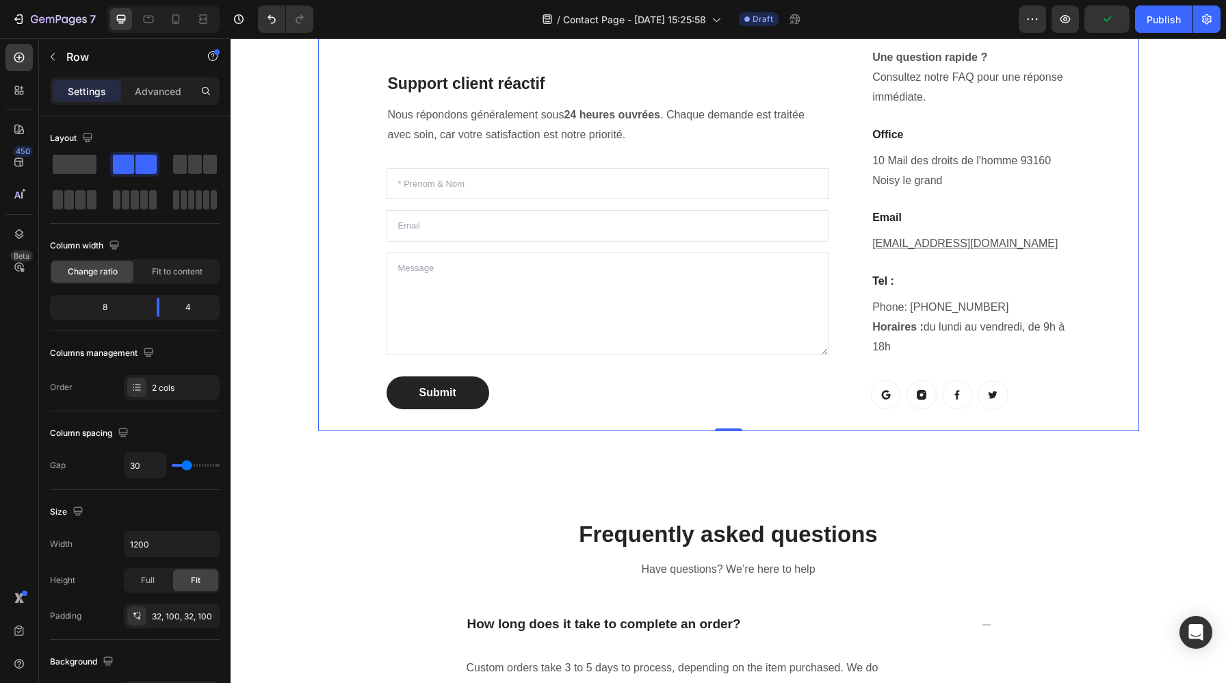
click at [339, 315] on div "Support client réactif Heading Nous répondons généralement sous 24 heures ouvré…" at bounding box center [728, 215] width 821 height 430
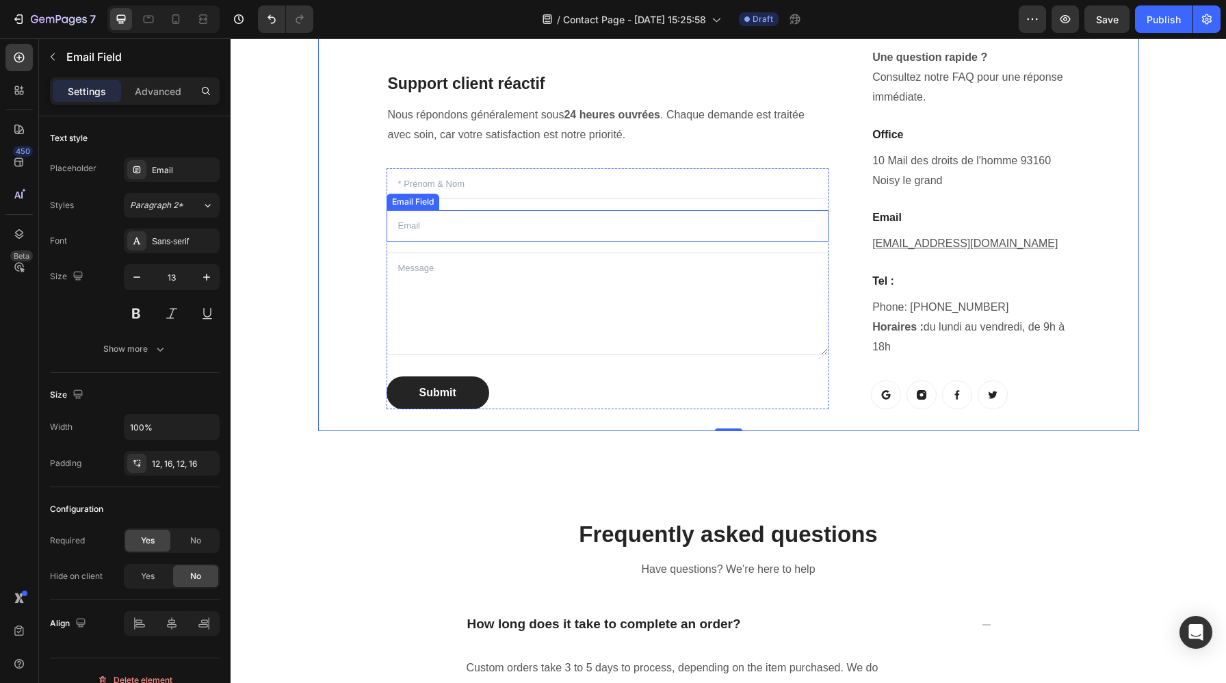
click at [445, 228] on input "email" at bounding box center [607, 225] width 442 height 31
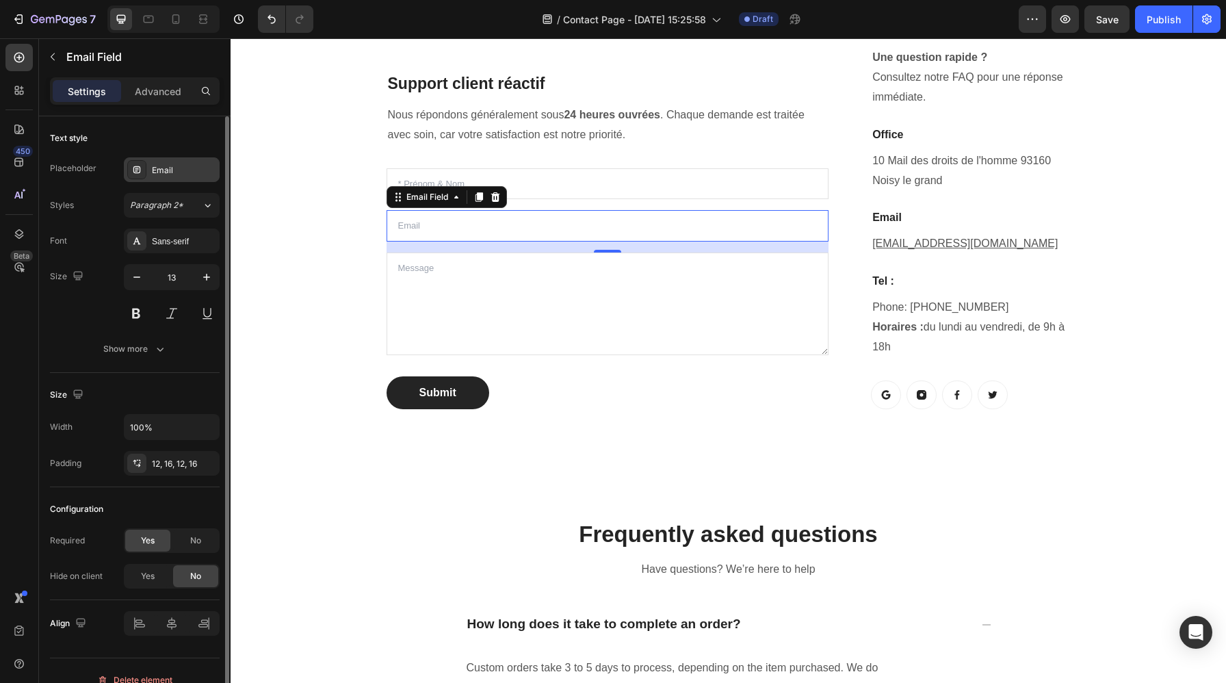
click at [180, 170] on div "Email" at bounding box center [184, 170] width 64 height 12
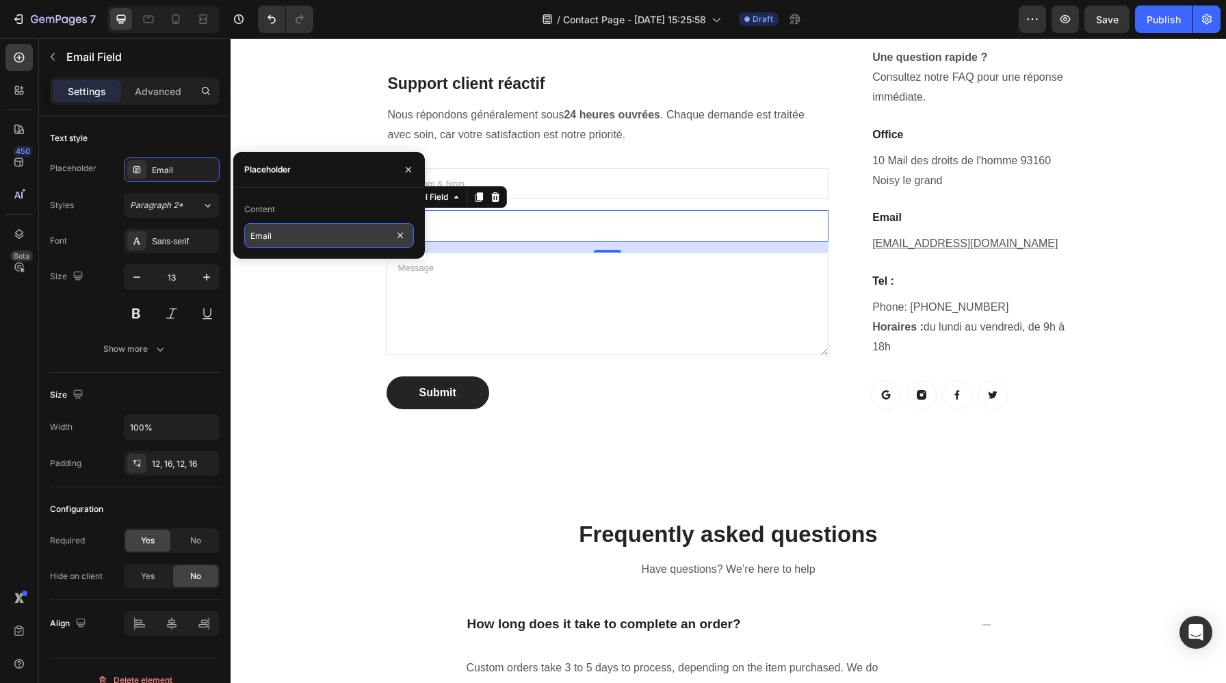
click at [334, 239] on input "Email" at bounding box center [329, 235] width 170 height 25
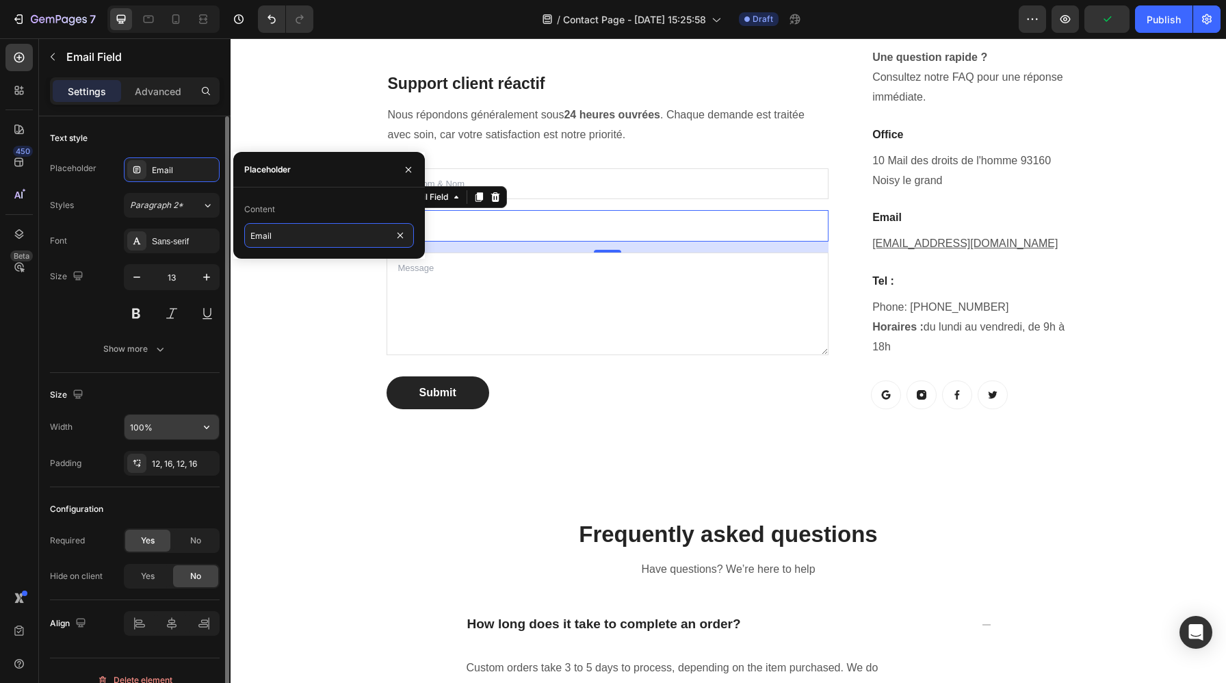
scroll to position [18, 0]
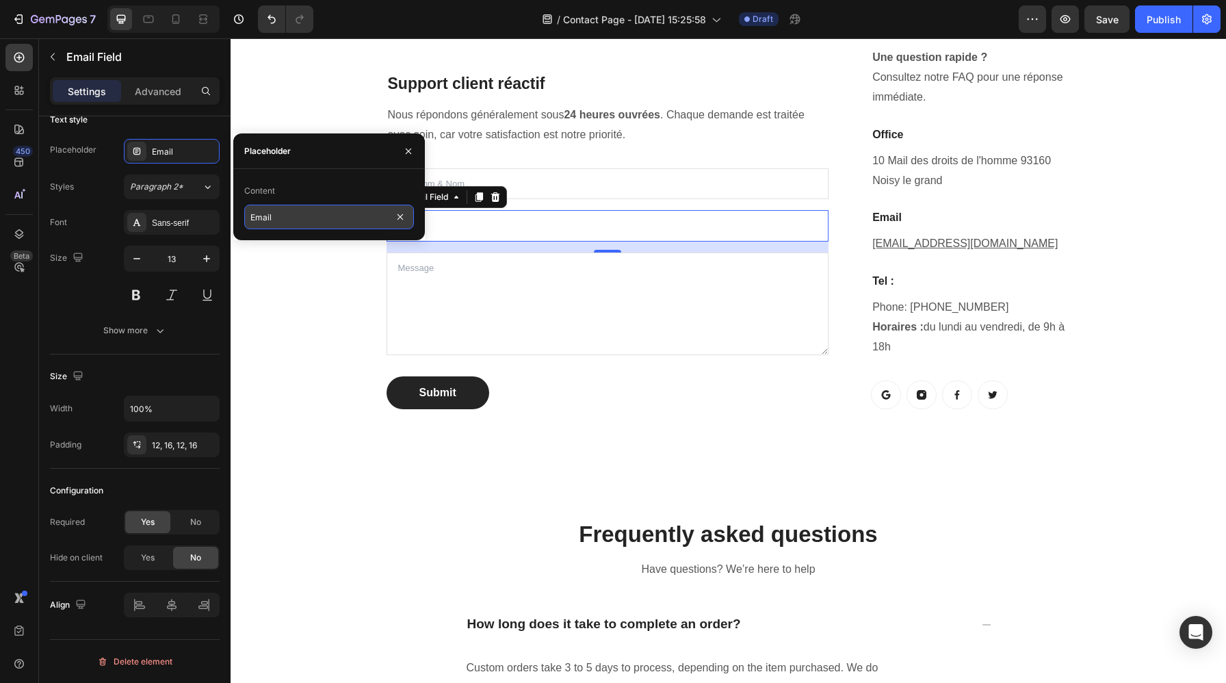
type input "*Email"
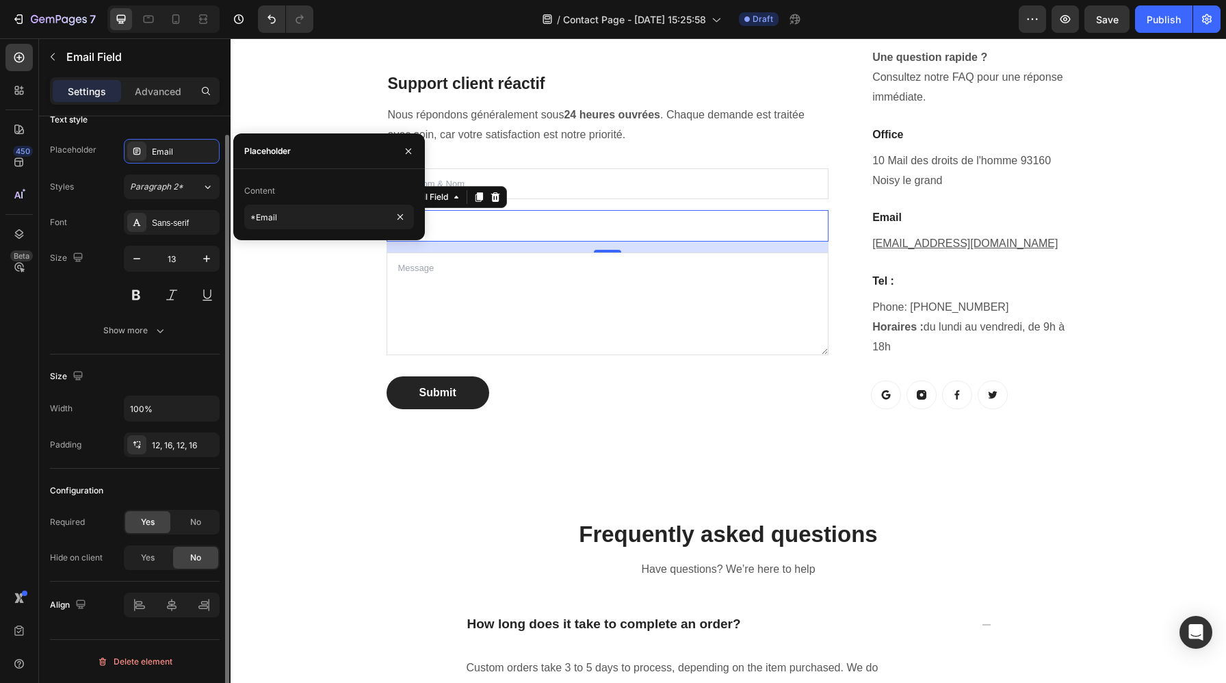
click at [172, 490] on div "Configuration" at bounding box center [135, 490] width 170 height 22
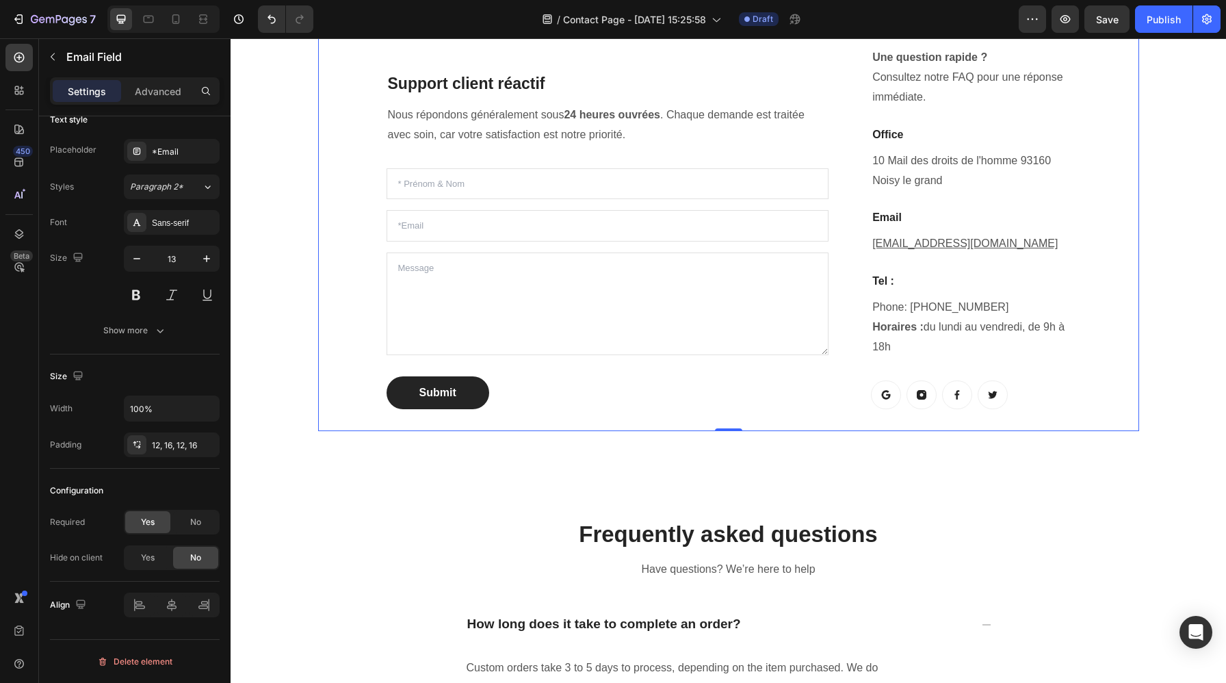
click at [345, 318] on div "Support client réactif Heading Nous répondons généralement sous 24 heures ouvré…" at bounding box center [728, 215] width 821 height 430
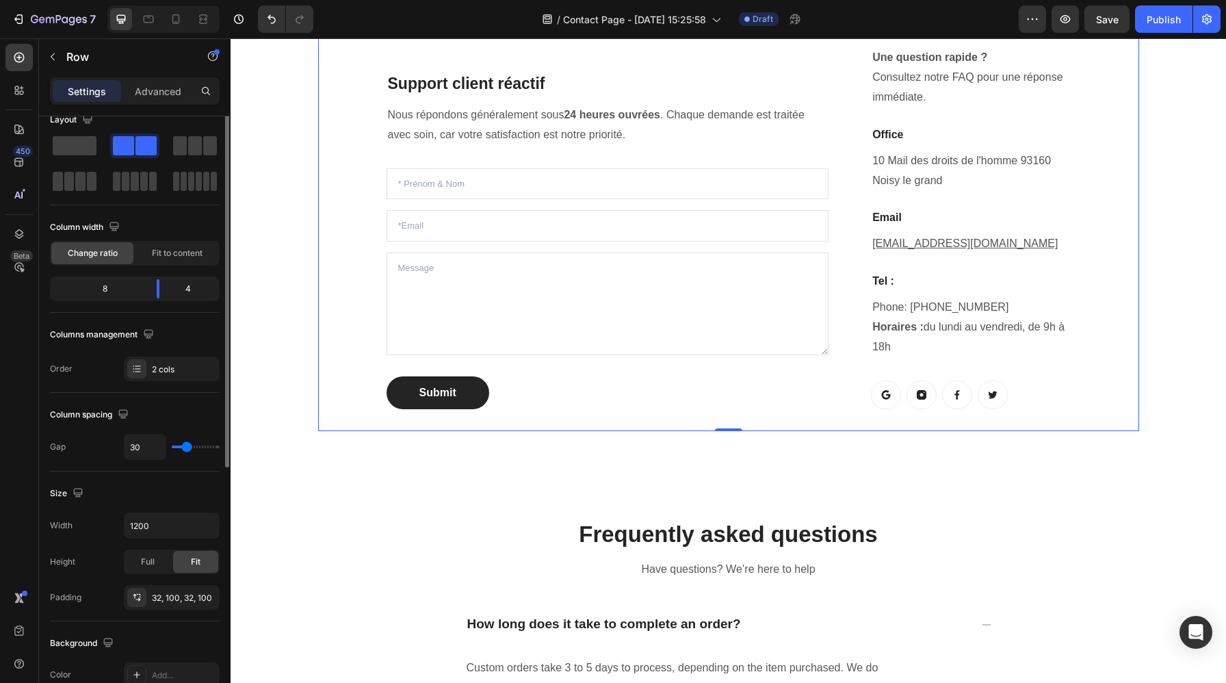
scroll to position [0, 0]
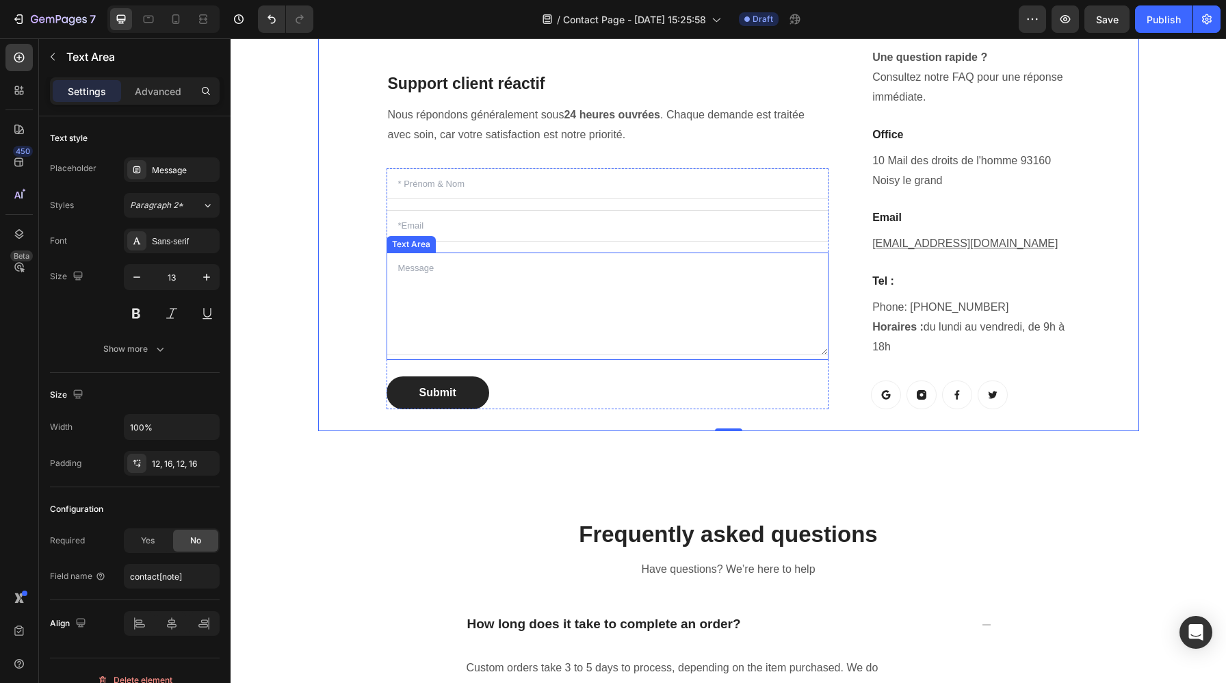
click at [439, 301] on textarea at bounding box center [607, 303] width 442 height 103
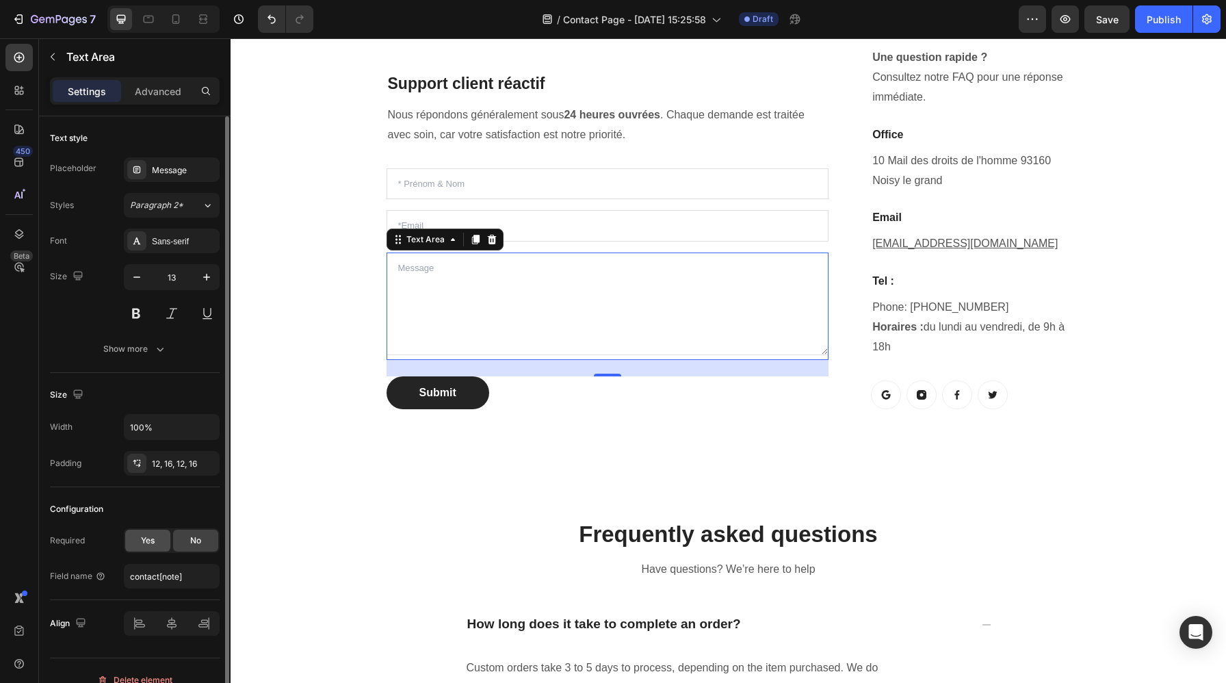
click at [145, 544] on span "Yes" at bounding box center [148, 540] width 14 height 12
click at [176, 210] on span "Paragraph 2*" at bounding box center [156, 205] width 53 height 12
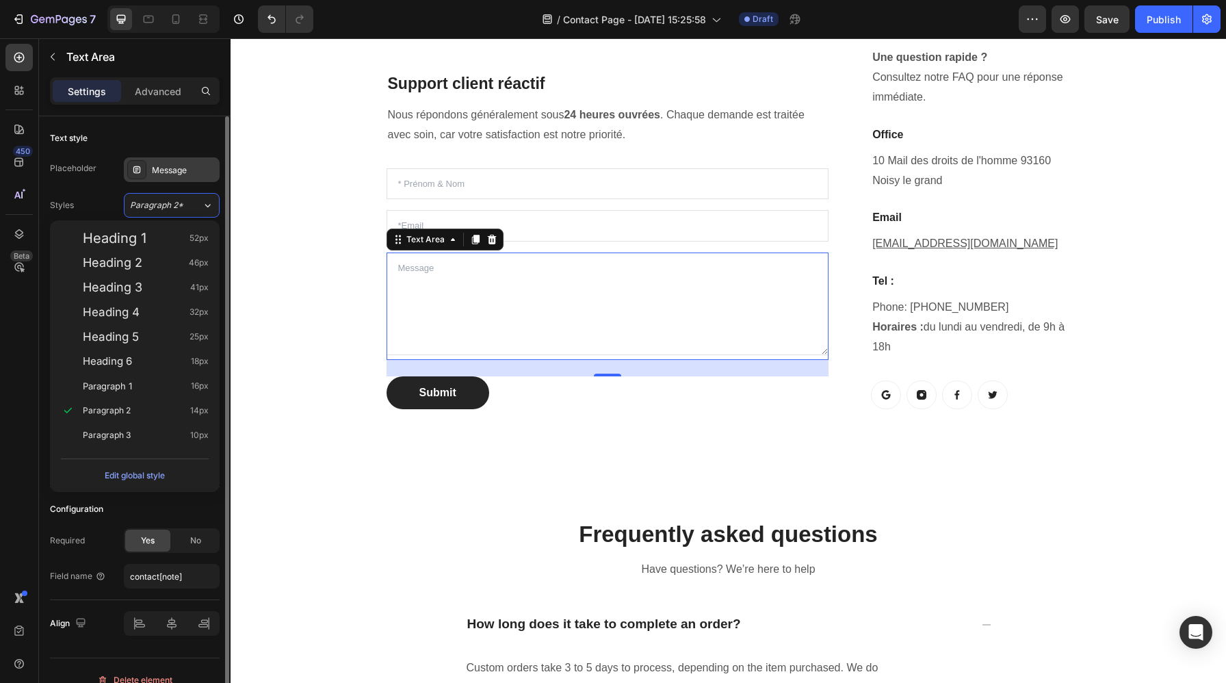
click at [186, 168] on div "Message" at bounding box center [184, 170] width 64 height 12
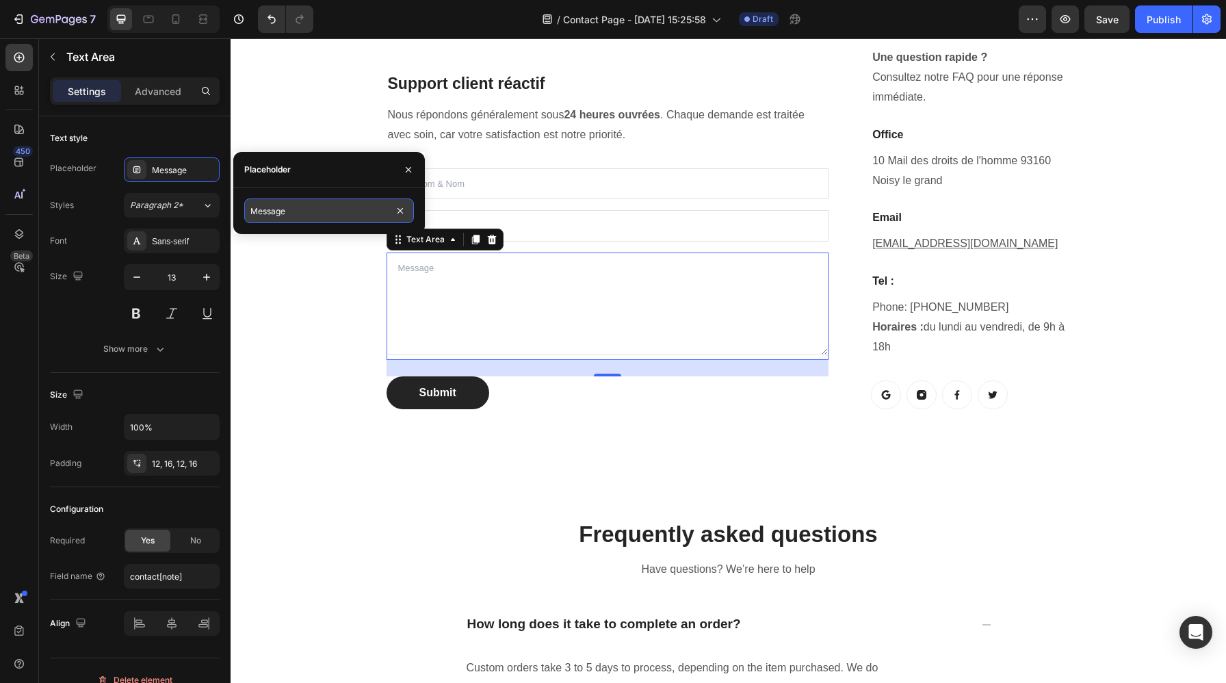
click at [261, 210] on input "Message" at bounding box center [329, 210] width 170 height 25
type input "*Message"
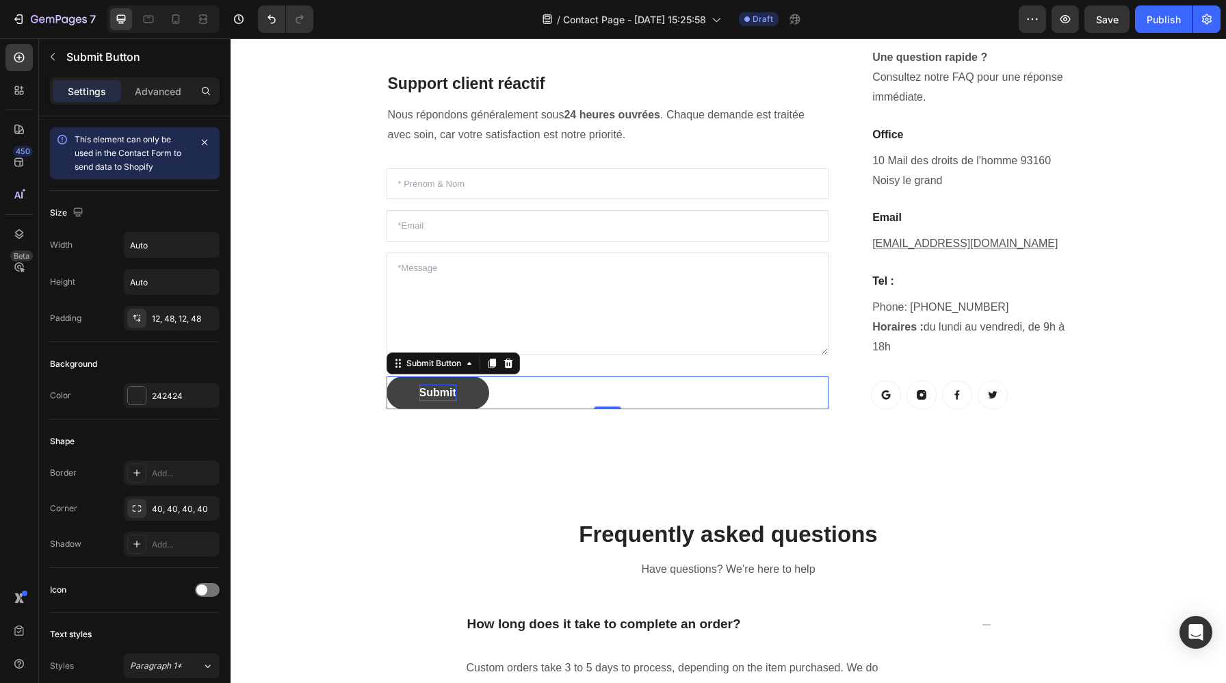
click at [448, 391] on div "Submit" at bounding box center [437, 392] width 37 height 16
click at [448, 390] on div "Submit" at bounding box center [437, 392] width 37 height 16
click at [448, 390] on p "Submit" at bounding box center [437, 392] width 37 height 16
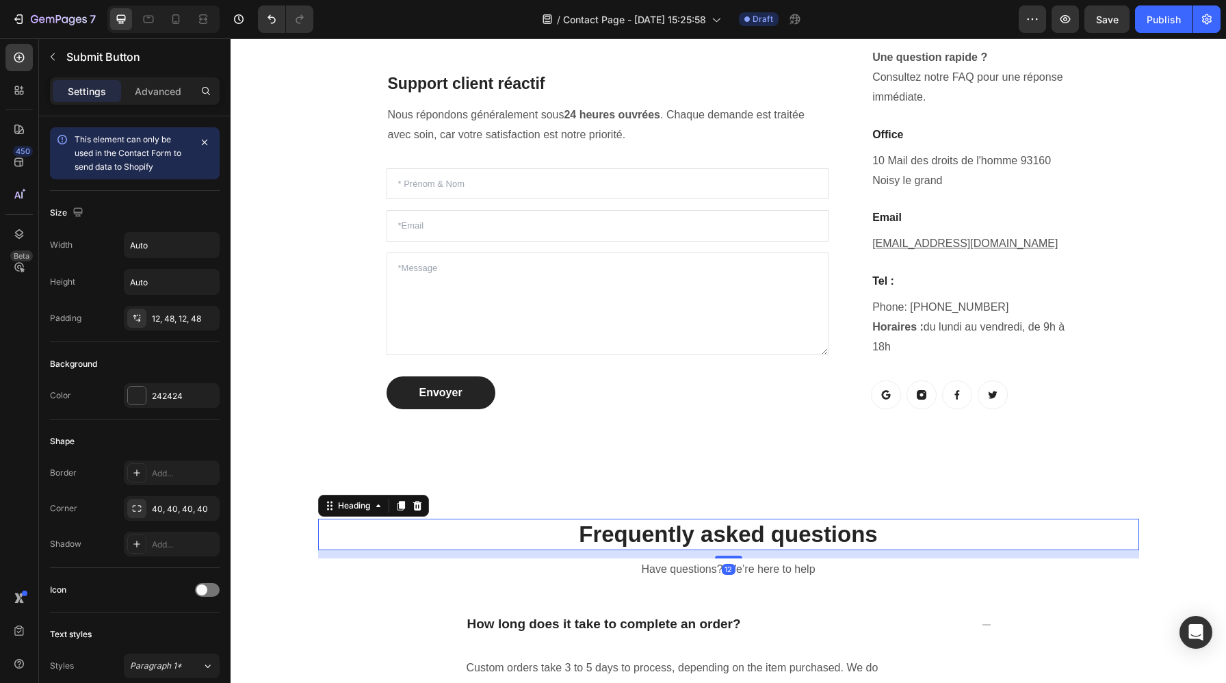
click at [645, 522] on p "Frequently asked questions" at bounding box center [728, 534] width 818 height 29
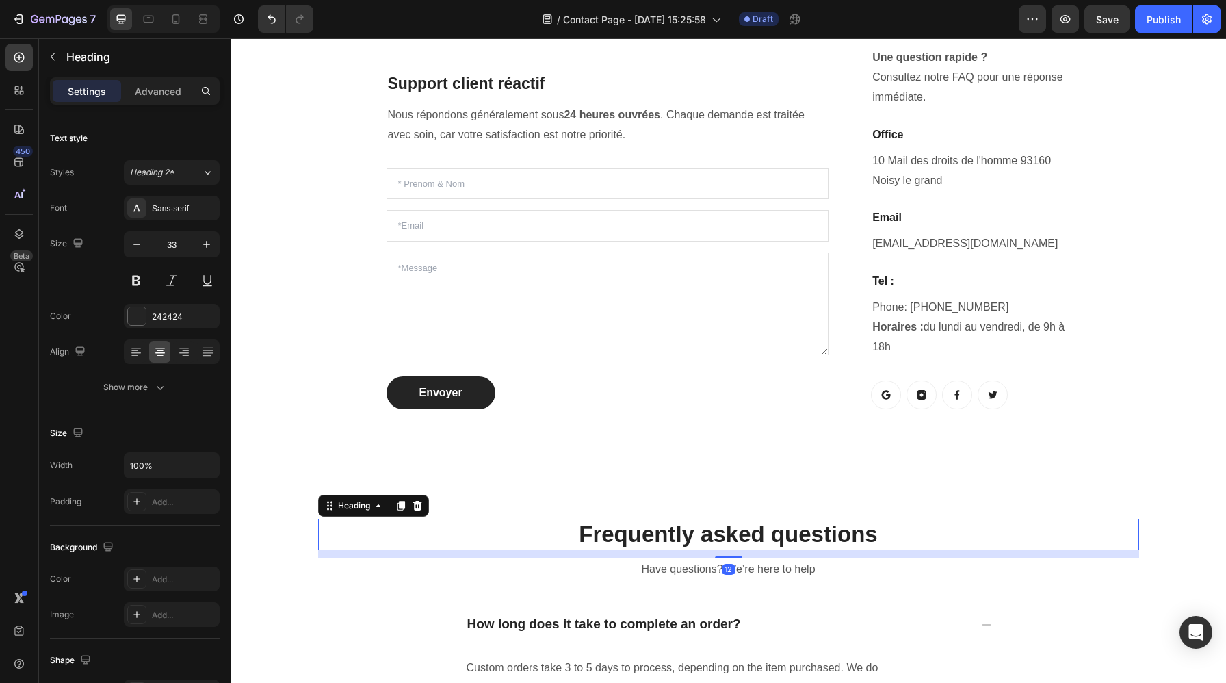
click at [698, 524] on p "Frequently asked questions" at bounding box center [728, 534] width 818 height 29
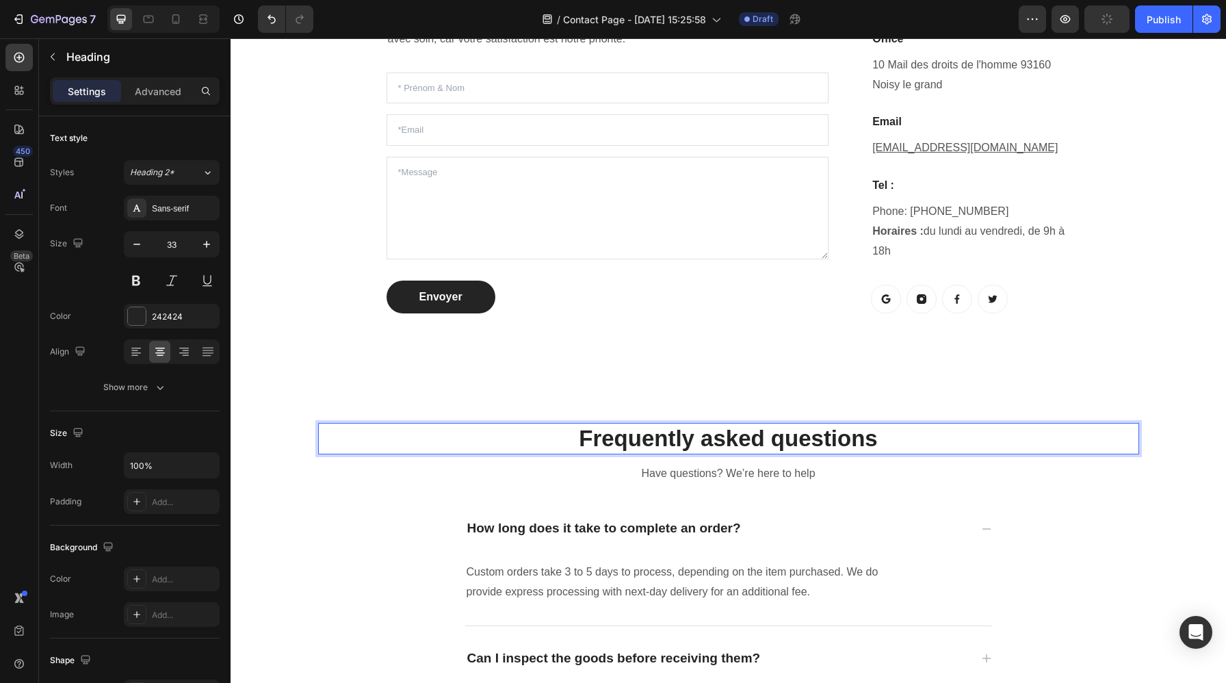
scroll to position [670, 0]
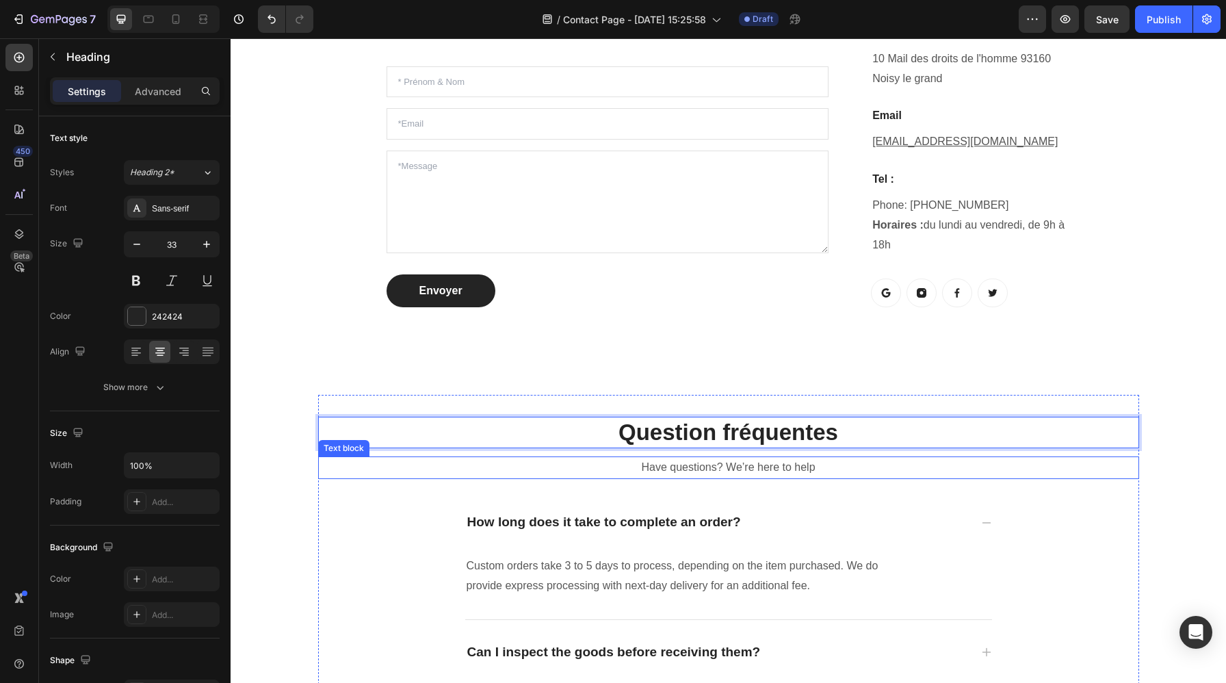
click at [922, 473] on p "Have questions? We’re here to help" at bounding box center [728, 468] width 818 height 20
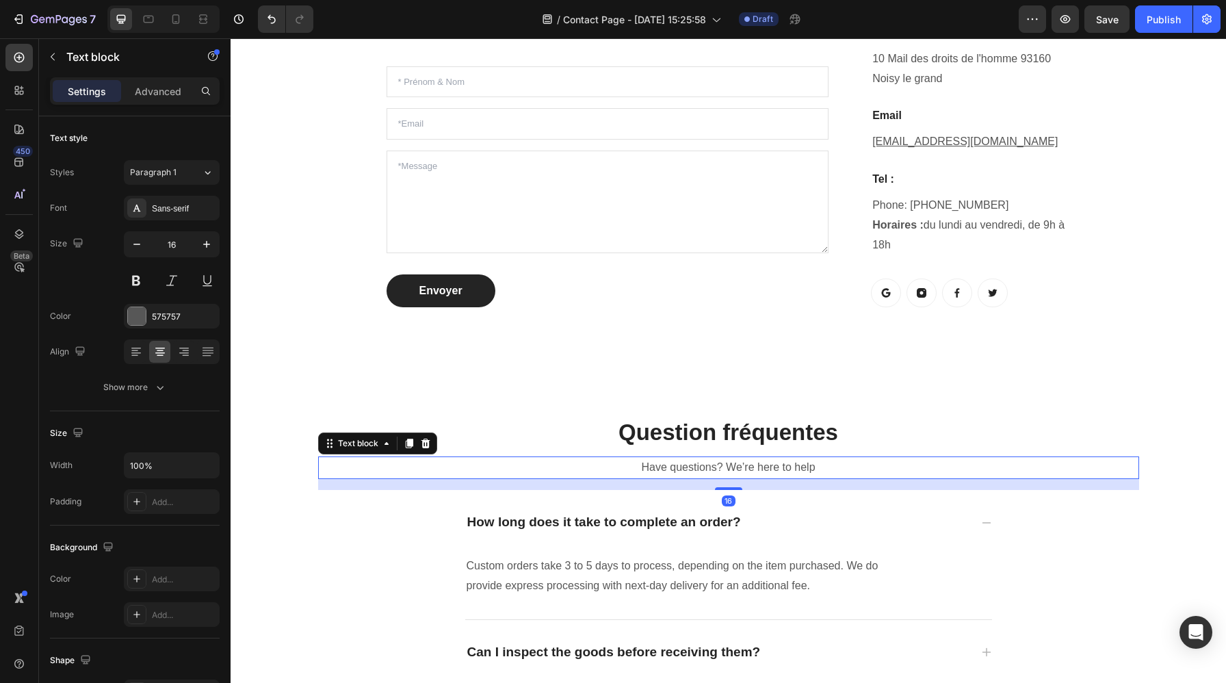
click at [922, 469] on p "Have questions? We’re here to help" at bounding box center [728, 468] width 818 height 20
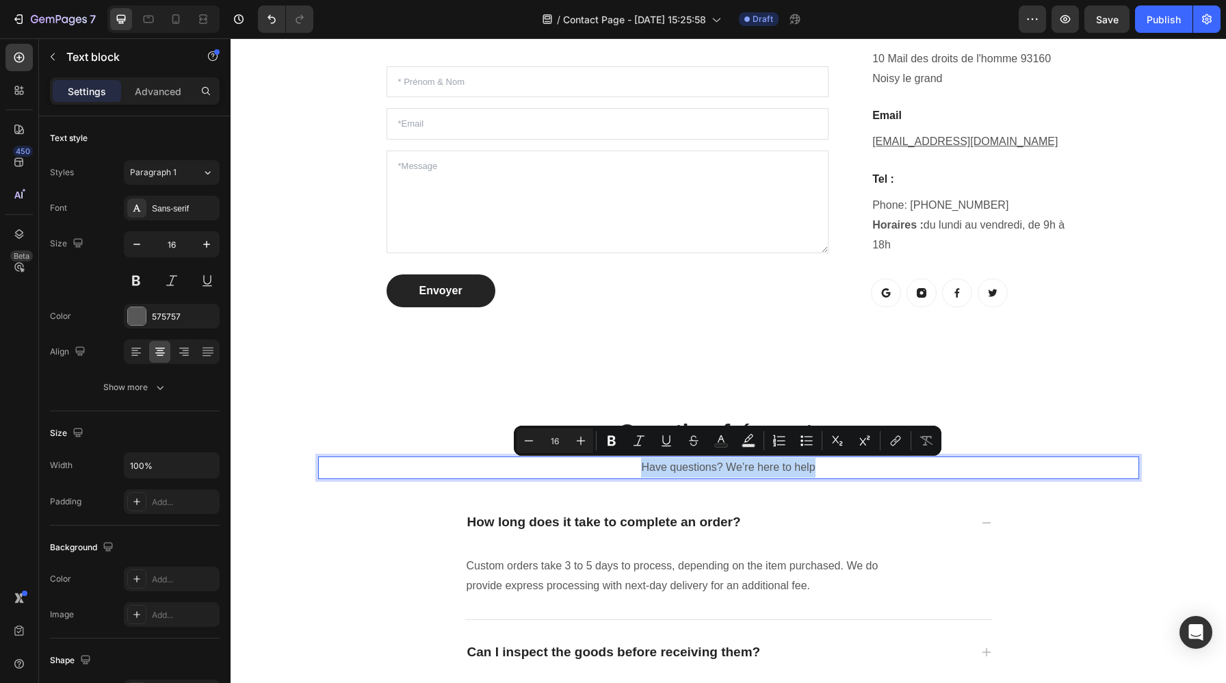
copy p "Have questions? We’re here to help"
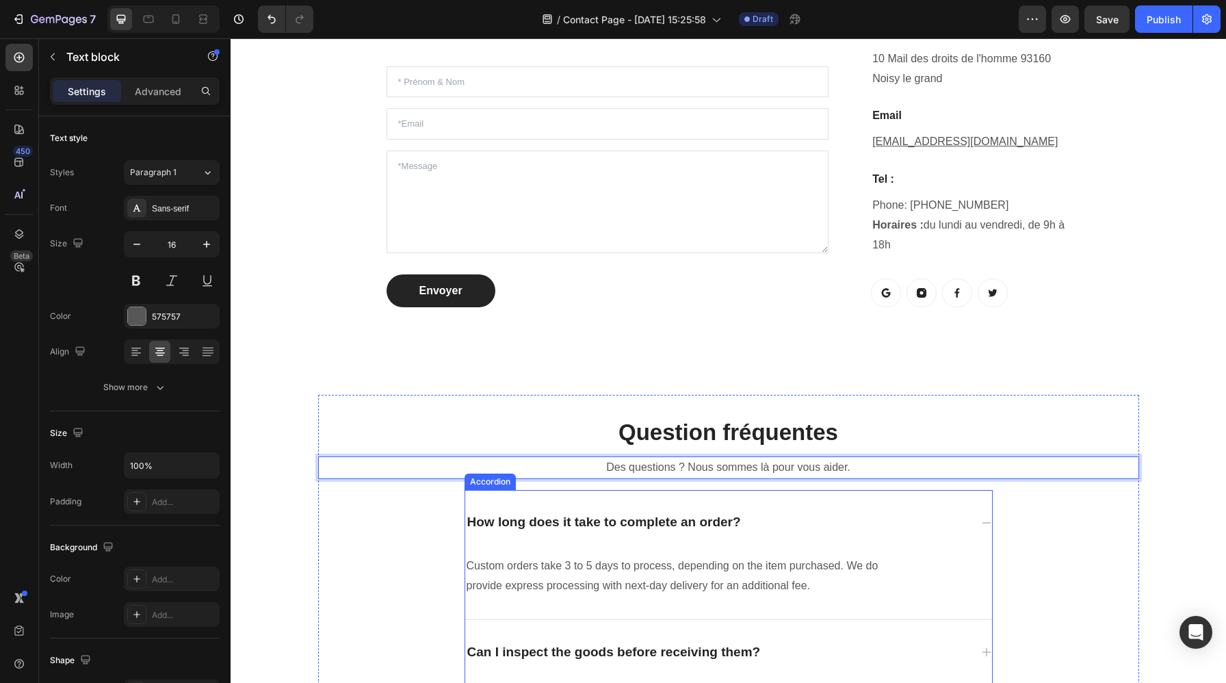
click at [797, 539] on div "How long does it take to complete an order?" at bounding box center [728, 522] width 527 height 65
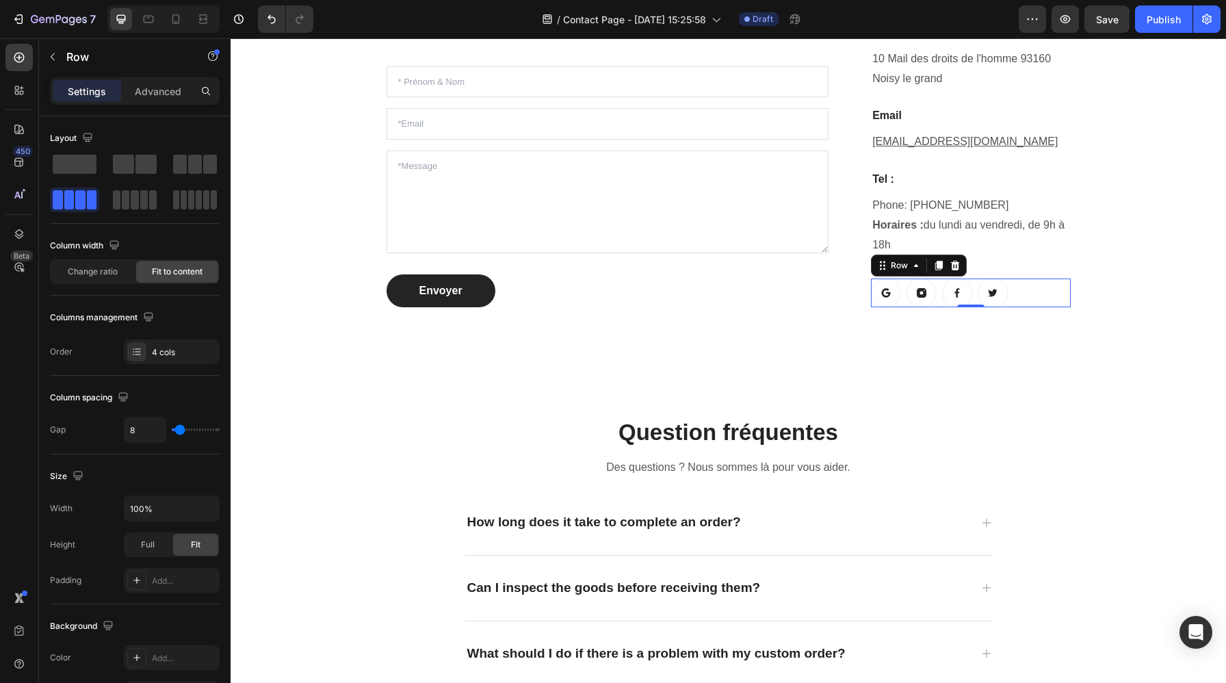
click at [1030, 295] on div "Button Button Button Button Row 0" at bounding box center [970, 292] width 199 height 29
click at [957, 266] on icon at bounding box center [955, 265] width 9 height 10
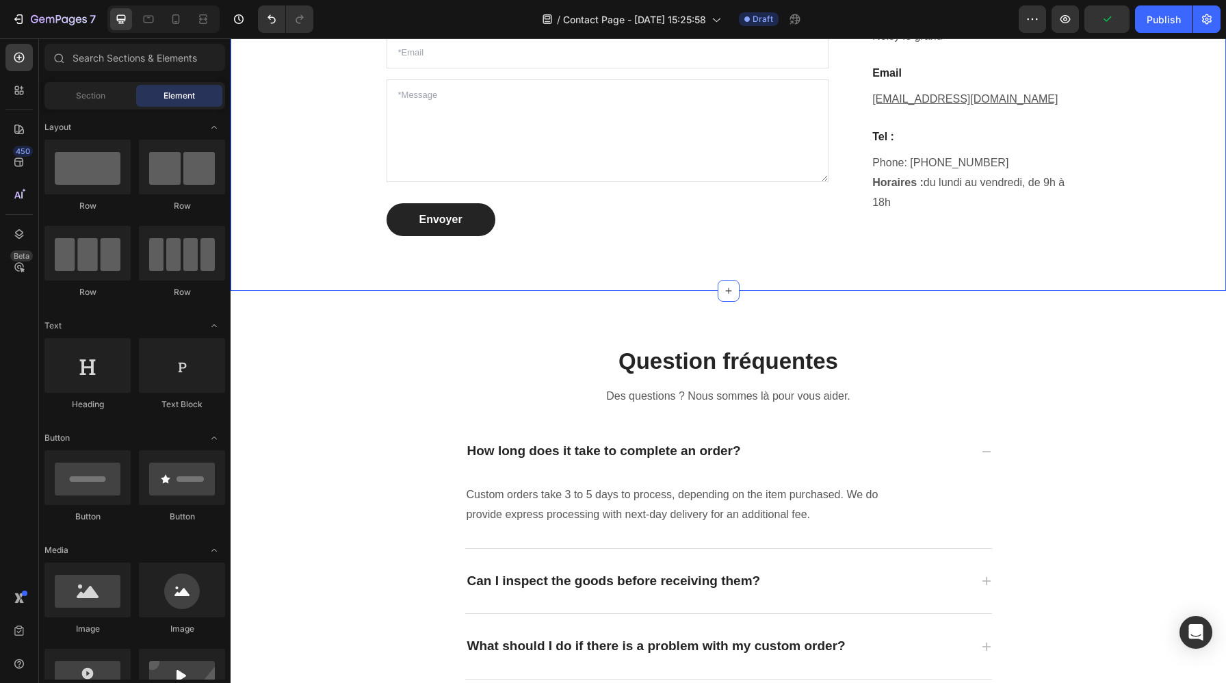
scroll to position [737, 0]
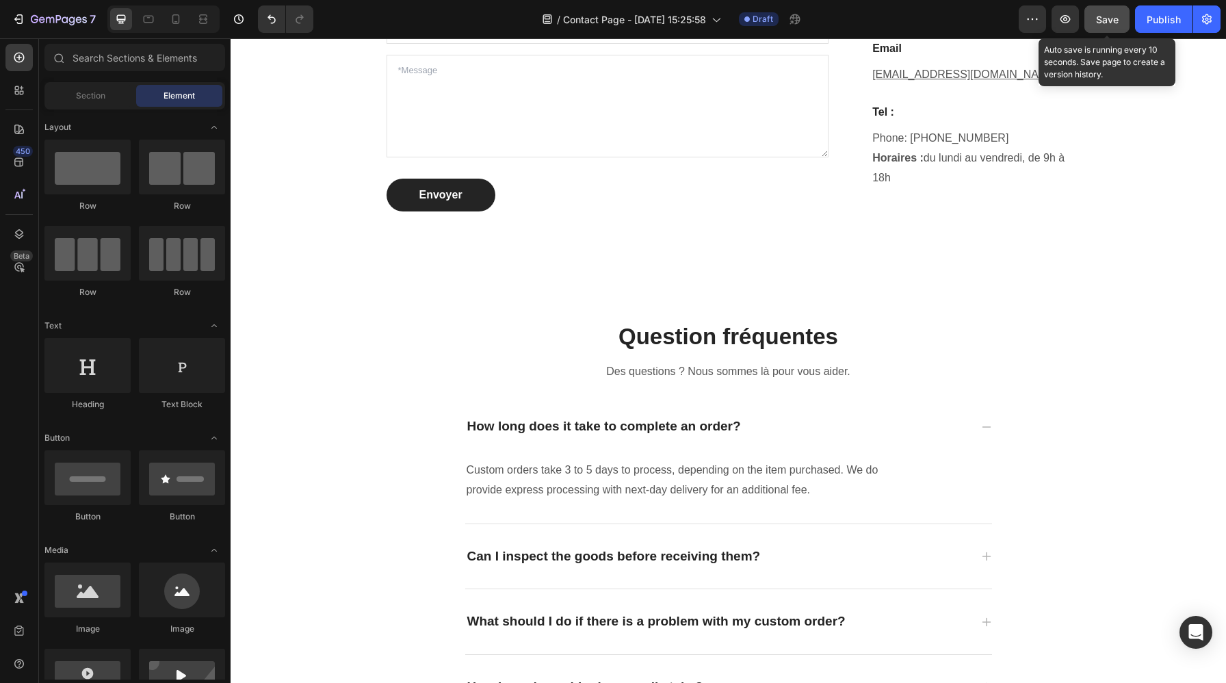
click at [1111, 24] on span "Save" at bounding box center [1107, 20] width 23 height 12
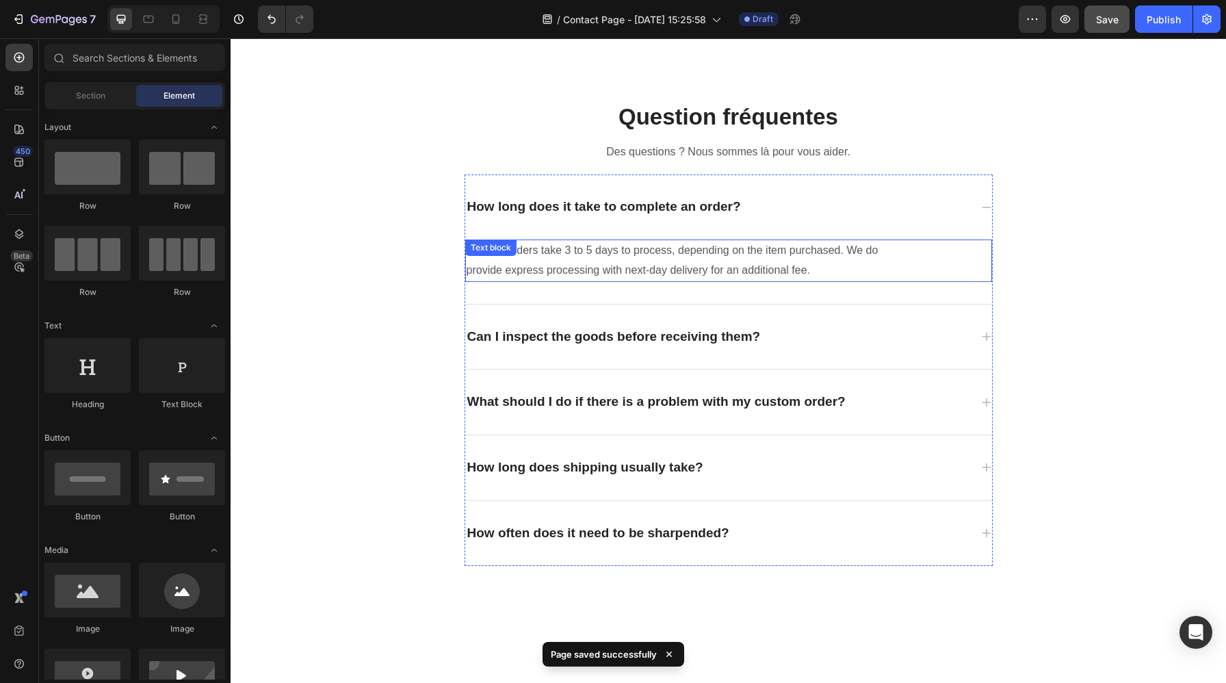
scroll to position [1146, 0]
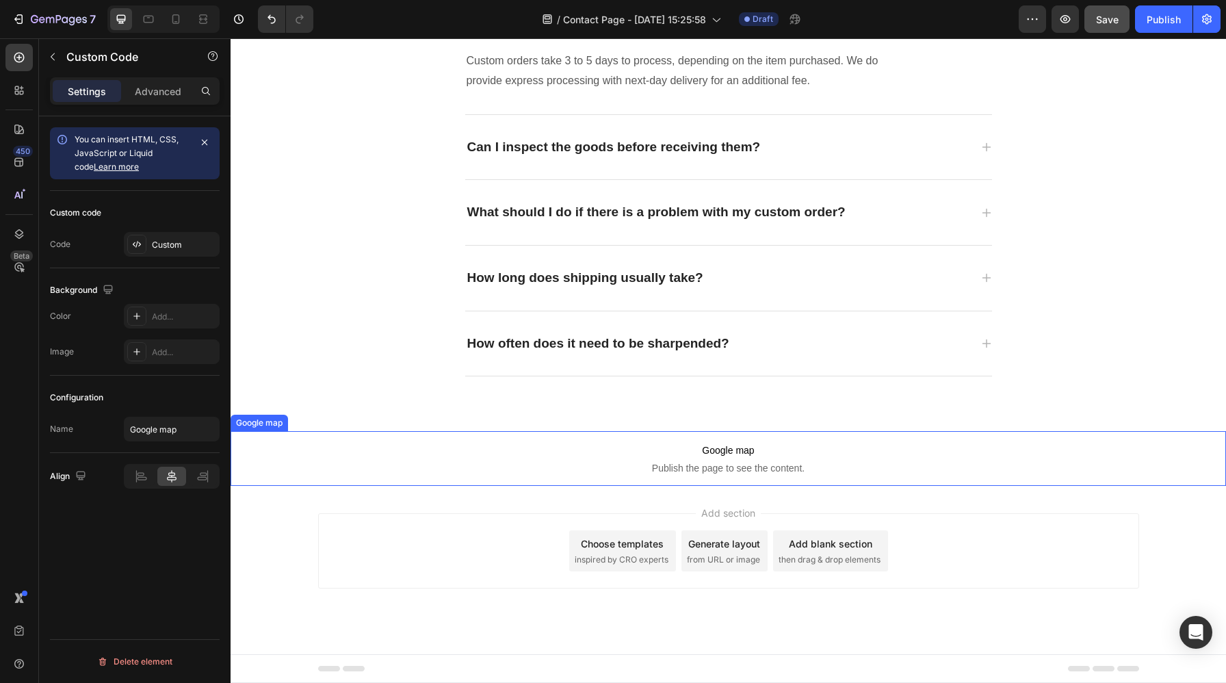
click at [844, 451] on span "Google map" at bounding box center [727, 450] width 995 height 16
click at [349, 420] on icon at bounding box center [344, 417] width 11 height 11
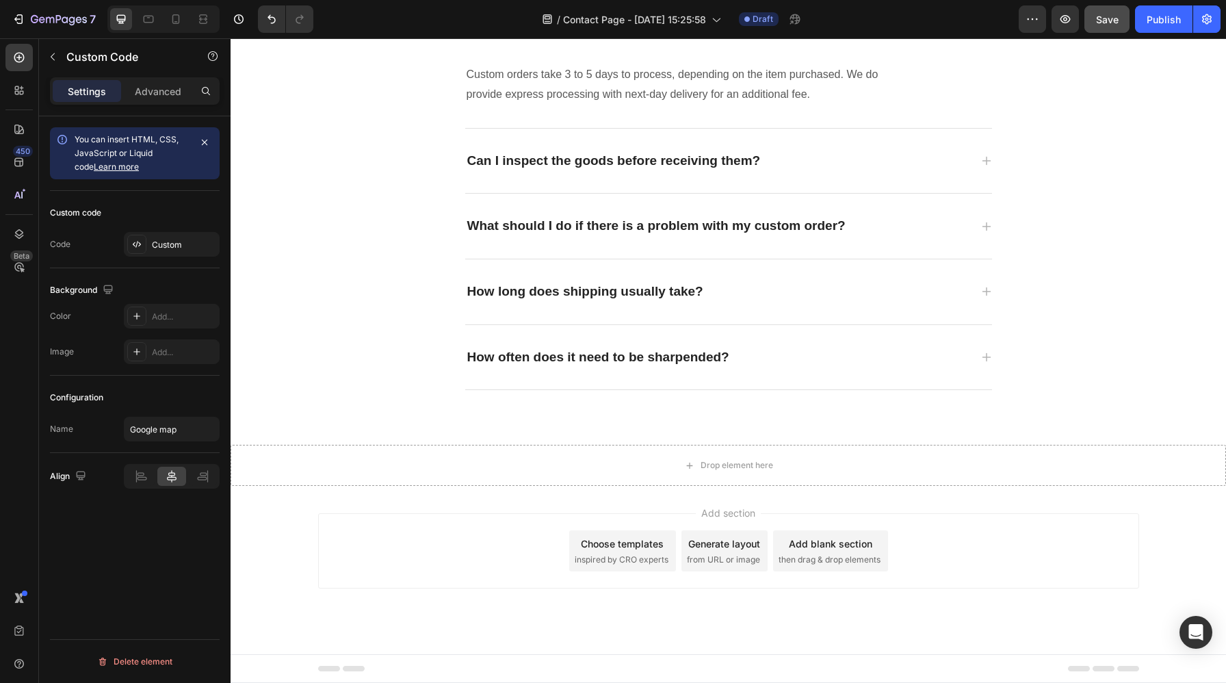
scroll to position [1133, 0]
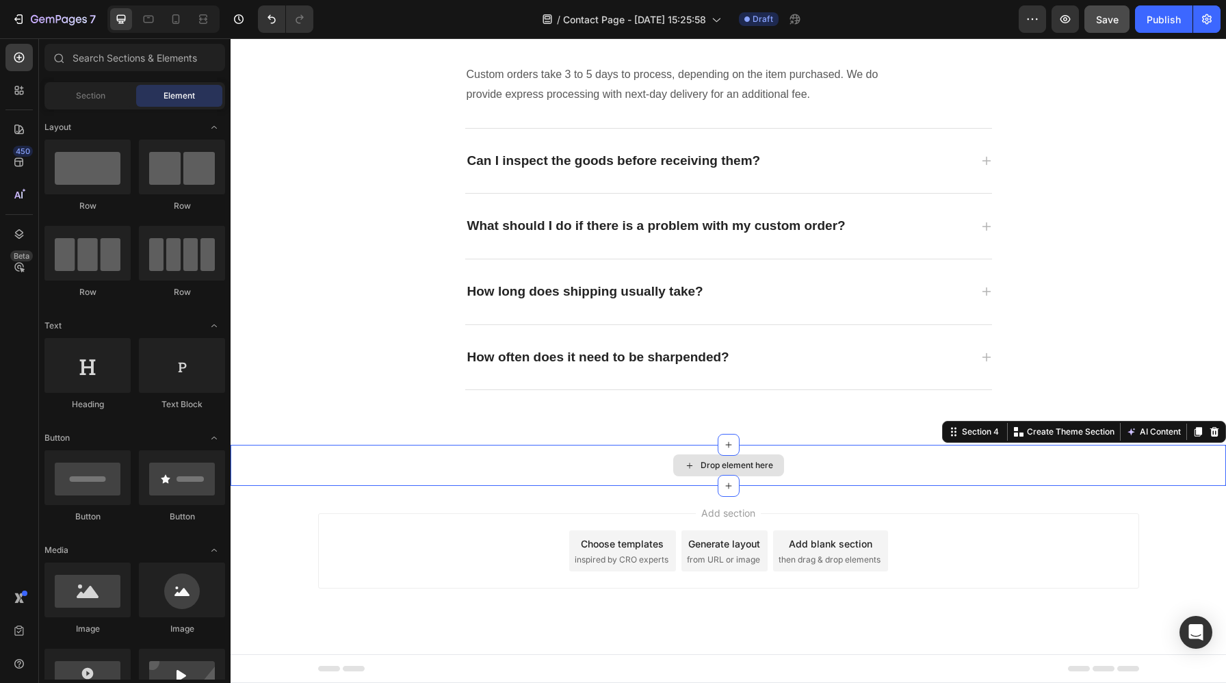
click at [466, 458] on div "Drop element here" at bounding box center [727, 465] width 995 height 41
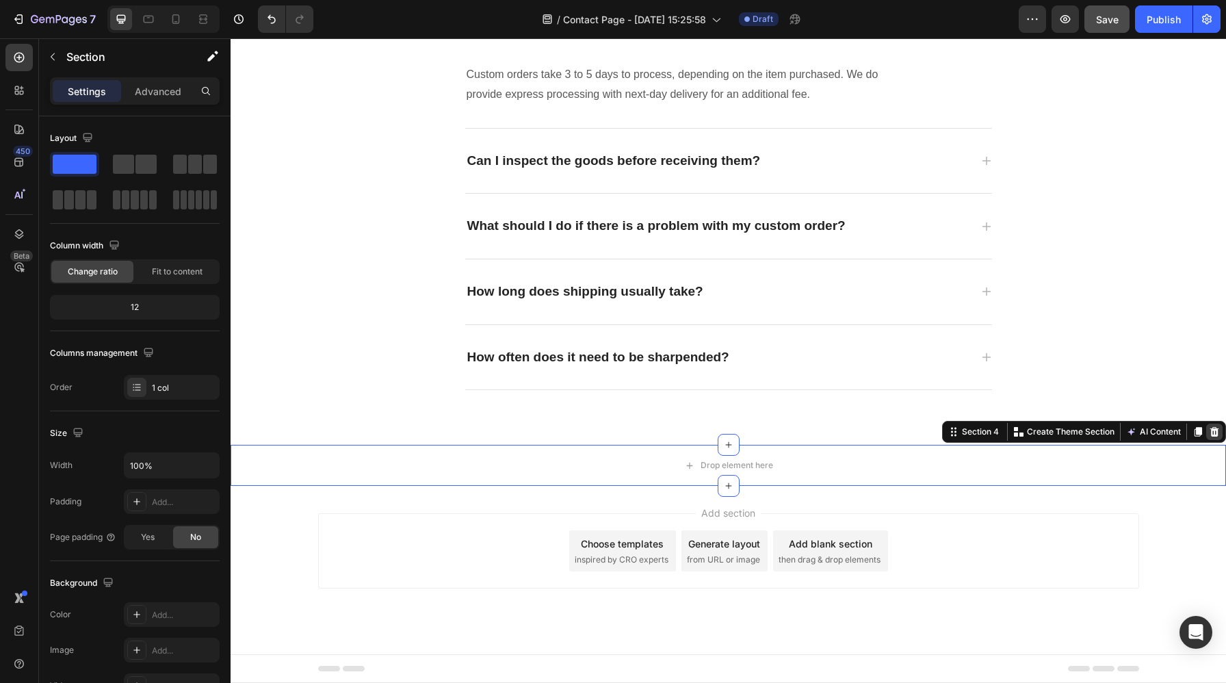
click at [1221, 427] on div at bounding box center [1214, 431] width 16 height 16
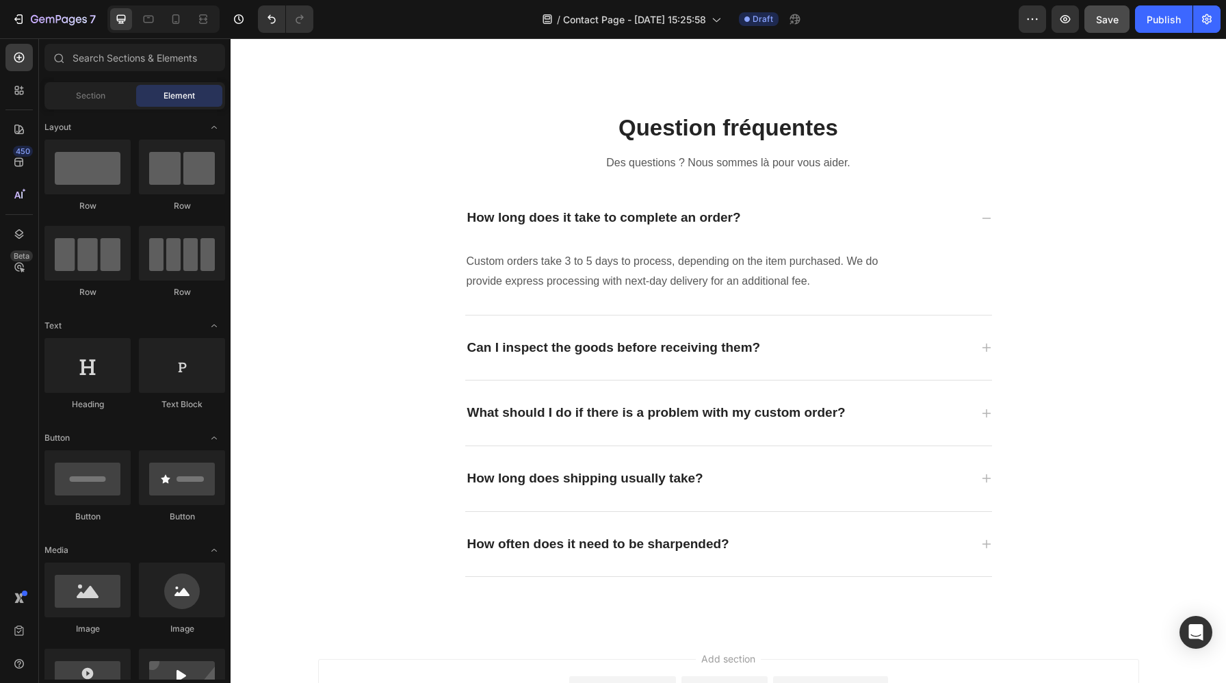
scroll to position [948, 0]
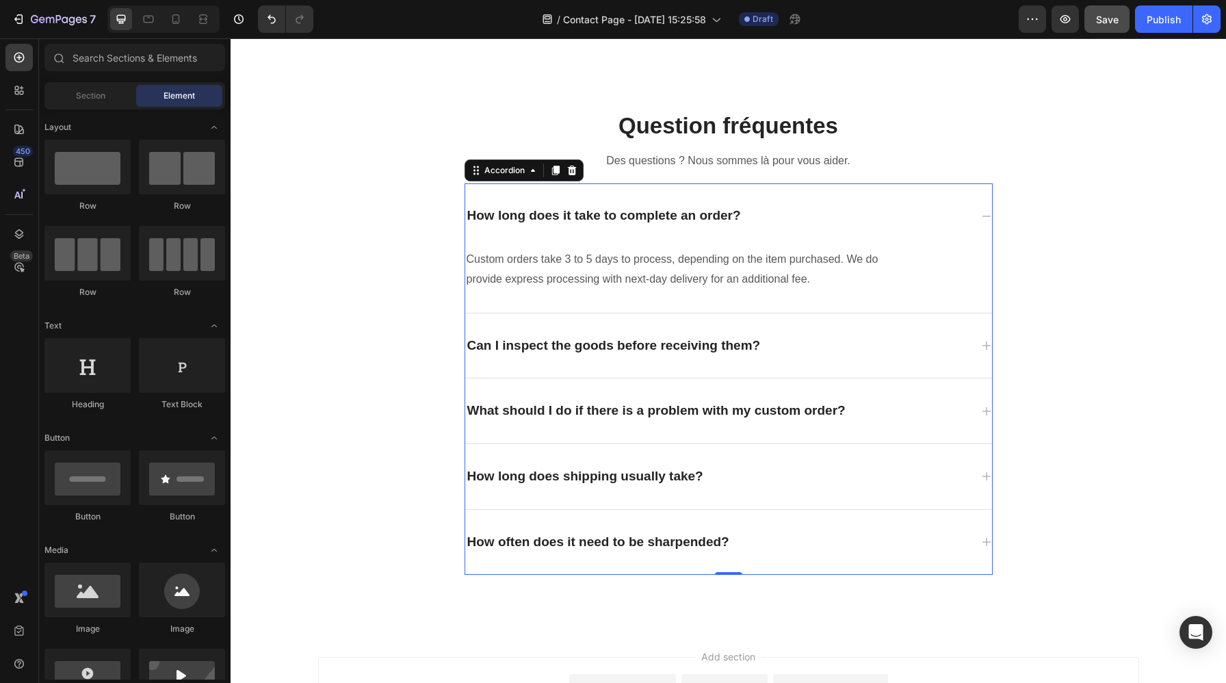
click at [717, 217] on div "How long does it take to complete an order?" at bounding box center [604, 215] width 278 height 21
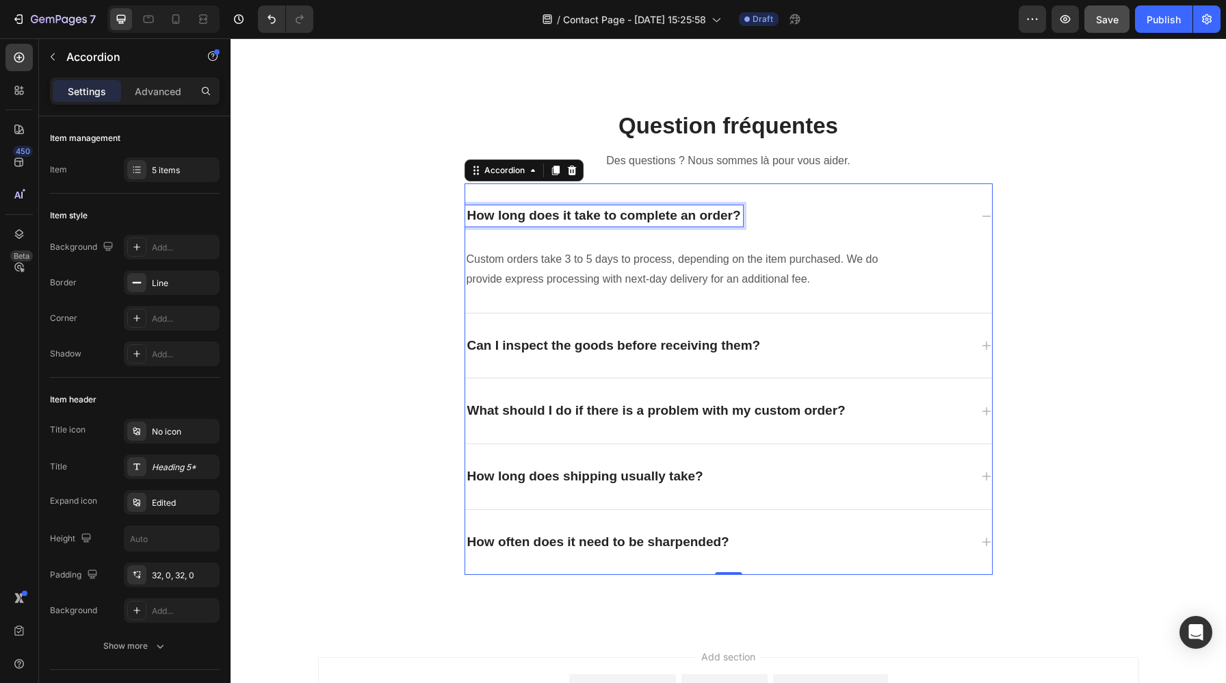
click at [717, 217] on div "How long does it take to complete an order?" at bounding box center [604, 215] width 278 height 21
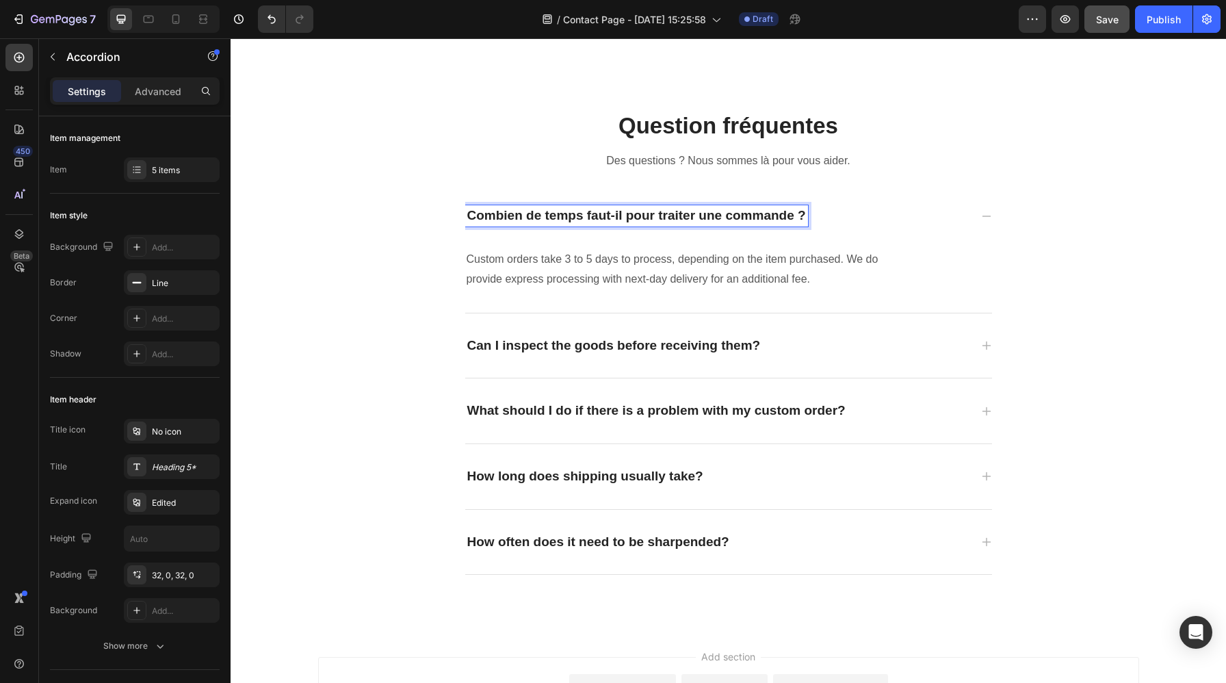
click at [810, 272] on p "Custom orders take 3 to 5 days to process, depending on the item purchased. We …" at bounding box center [689, 270] width 447 height 40
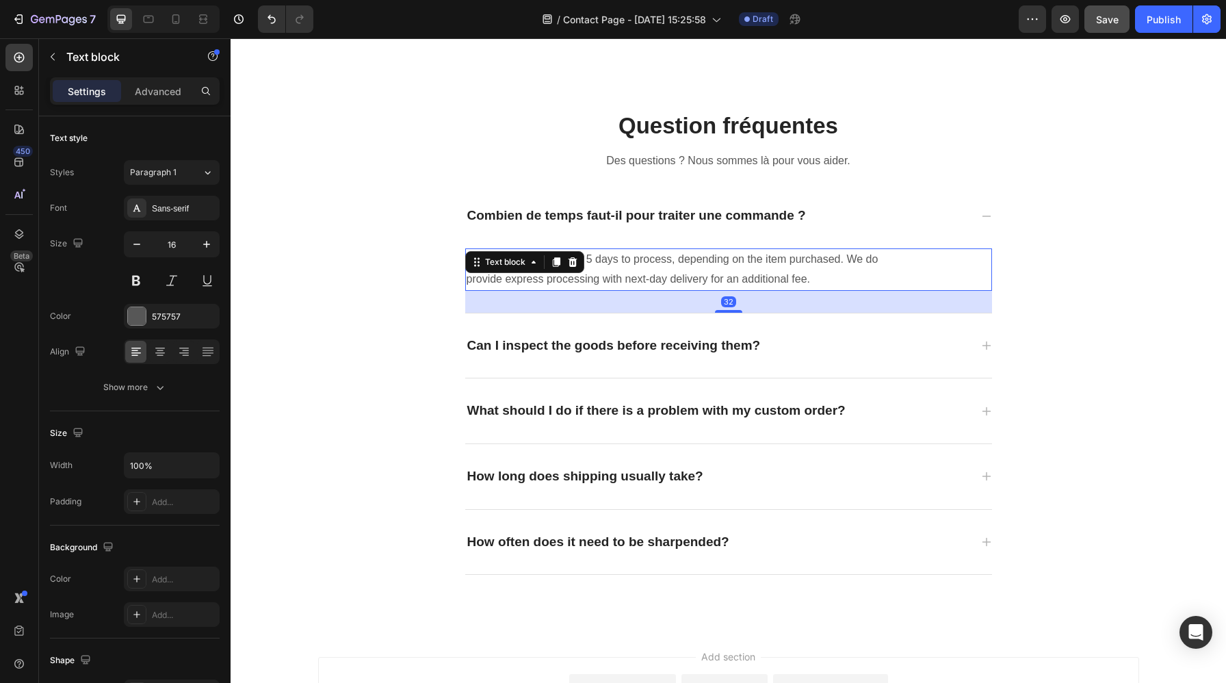
click at [836, 273] on p "Custom orders take 3 to 5 days to process, depending on the item purchased. We …" at bounding box center [689, 270] width 447 height 40
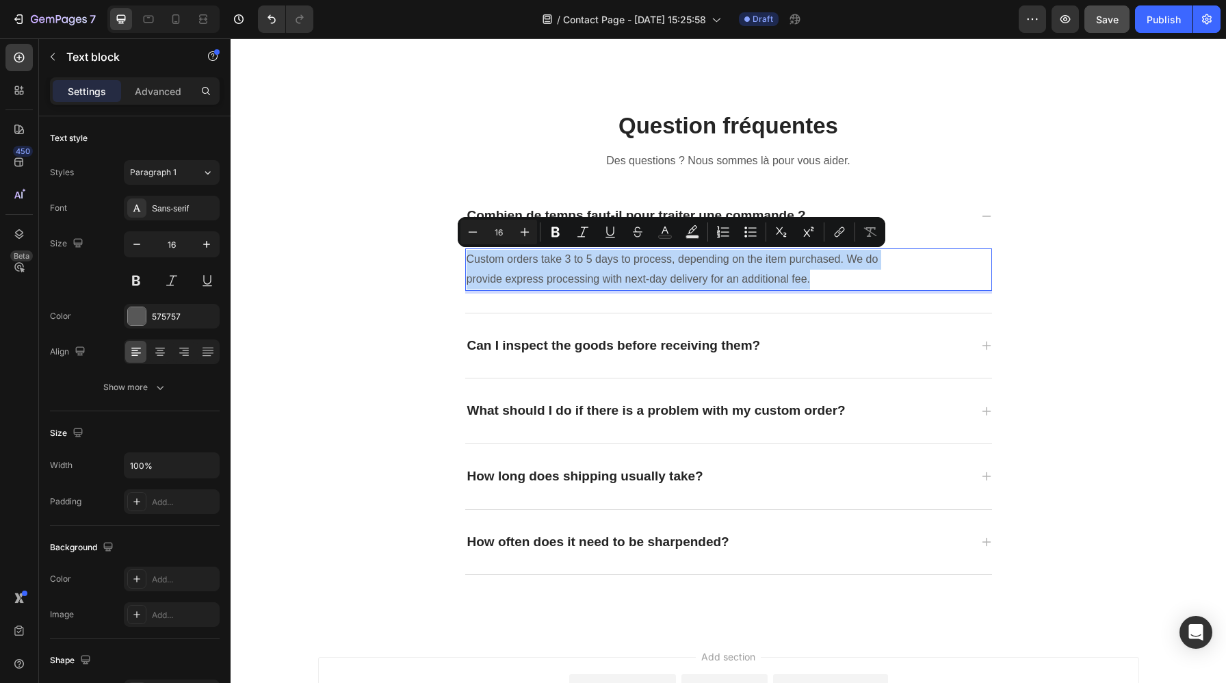
copy p "Custom orders take 3 to 5 days to process, depending on the item purchased. We …"
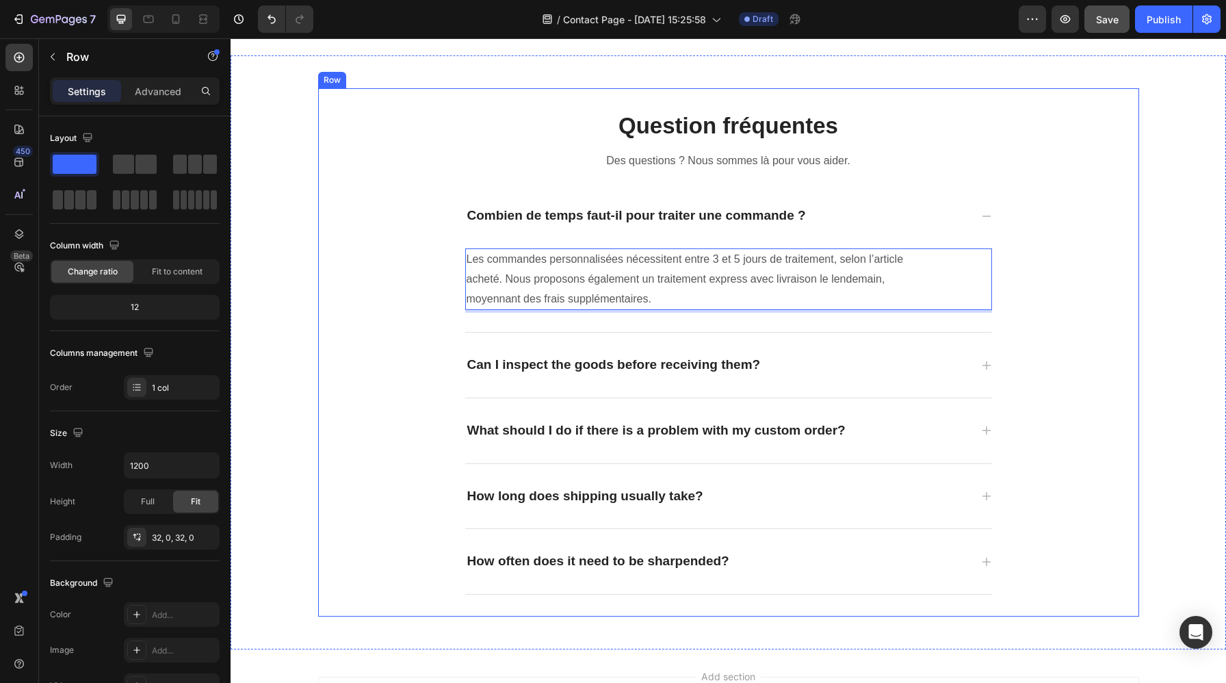
click at [1059, 362] on div "Question fréquentes Heading Des questions ? Nous sommes là pour vous aider. Tex…" at bounding box center [728, 352] width 821 height 485
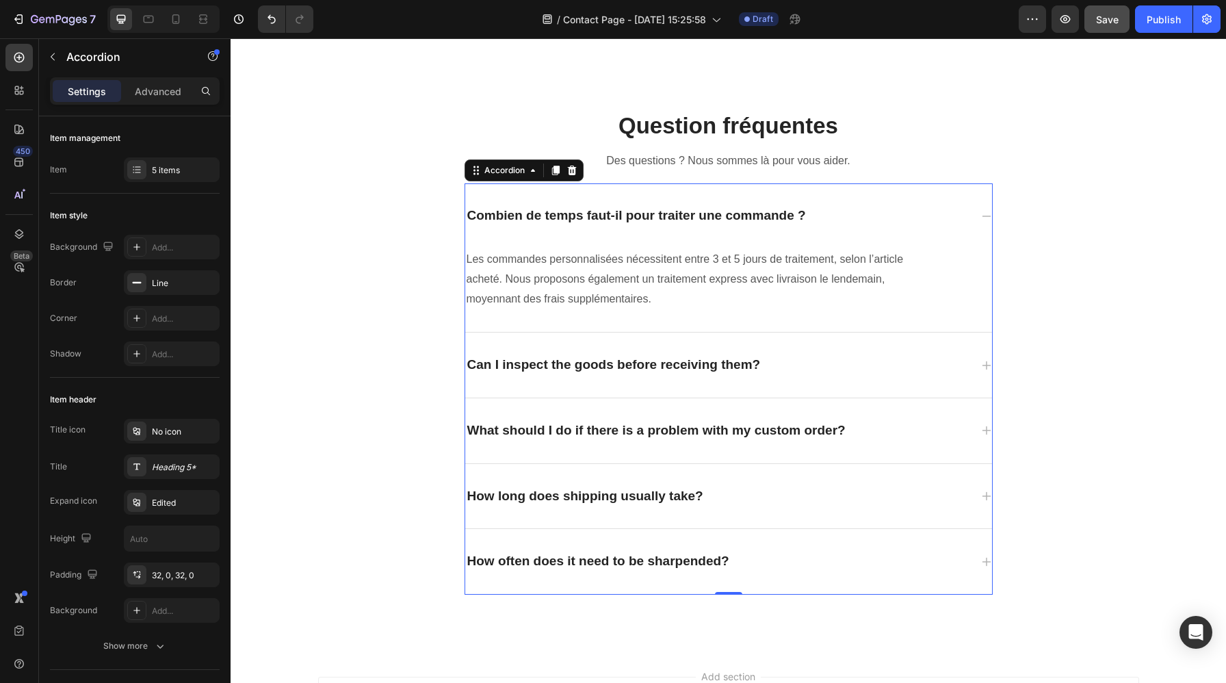
click at [983, 364] on icon at bounding box center [986, 365] width 11 height 11
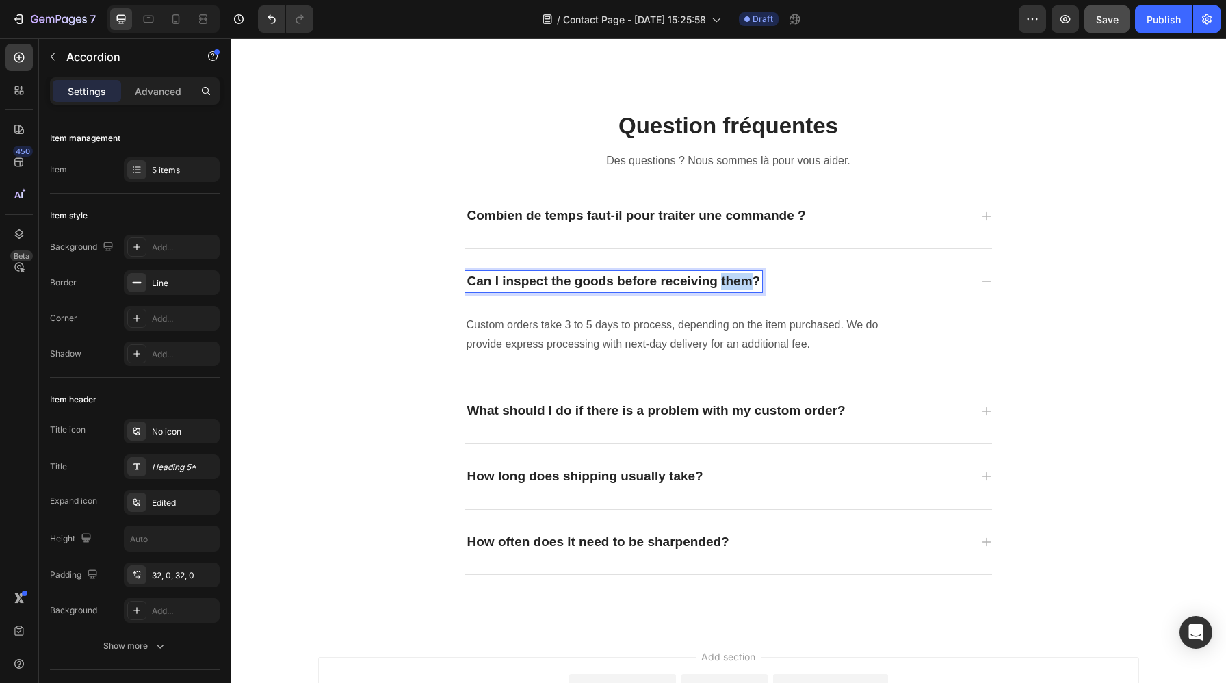
click at [743, 282] on p "Can I inspect the goods before receiving them?" at bounding box center [613, 281] width 293 height 17
click at [812, 344] on p "Custom orders take 3 to 5 days to process, depending on the item purchased. We …" at bounding box center [689, 335] width 447 height 40
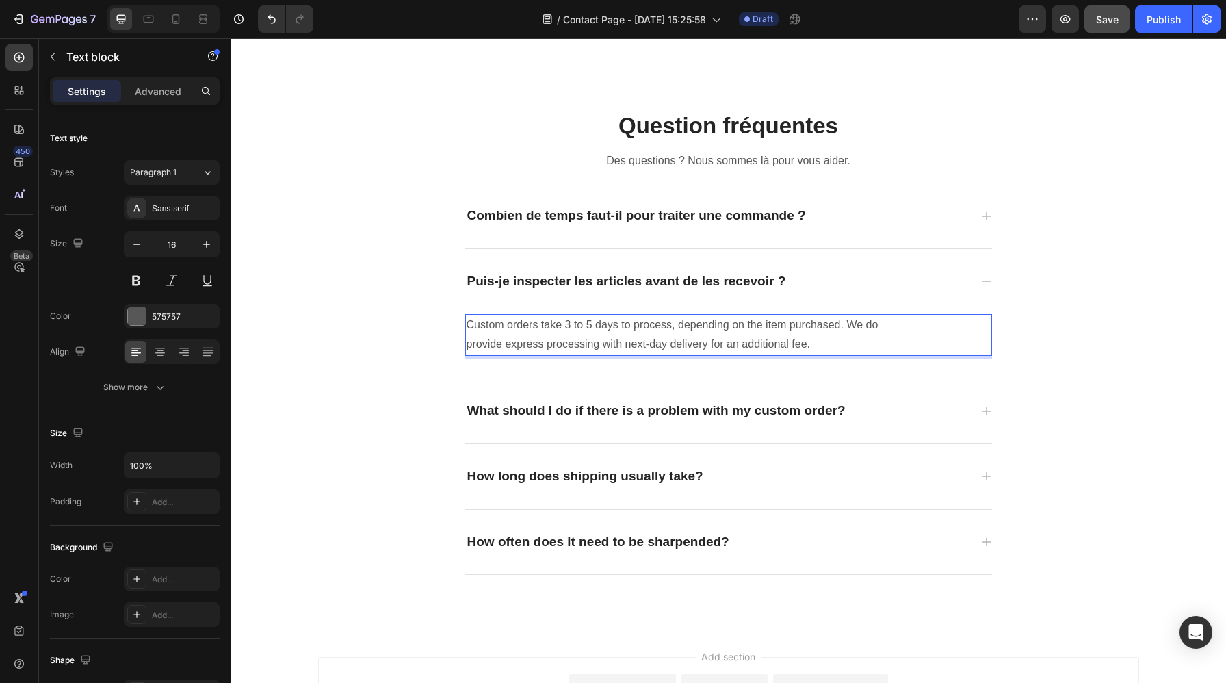
click at [780, 339] on p "Custom orders take 3 to 5 days to process, depending on the item purchased. We …" at bounding box center [689, 335] width 447 height 40
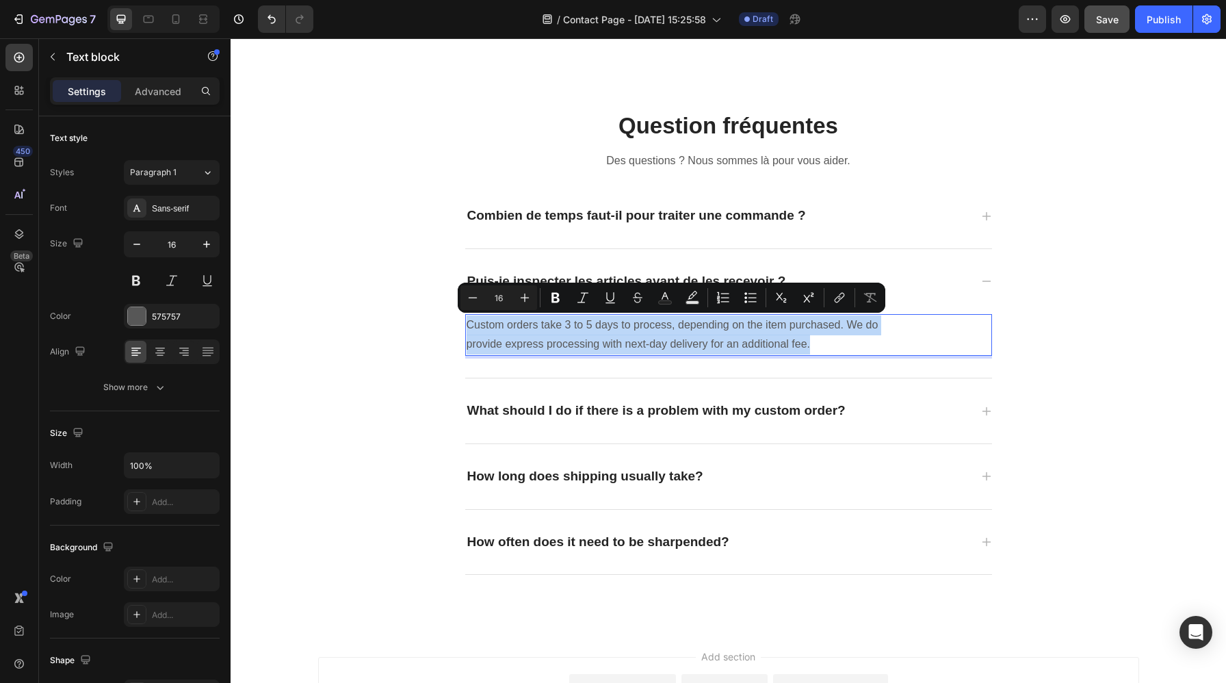
copy p "Custom orders take 3 to 5 days to process, depending on the item purchased. We …"
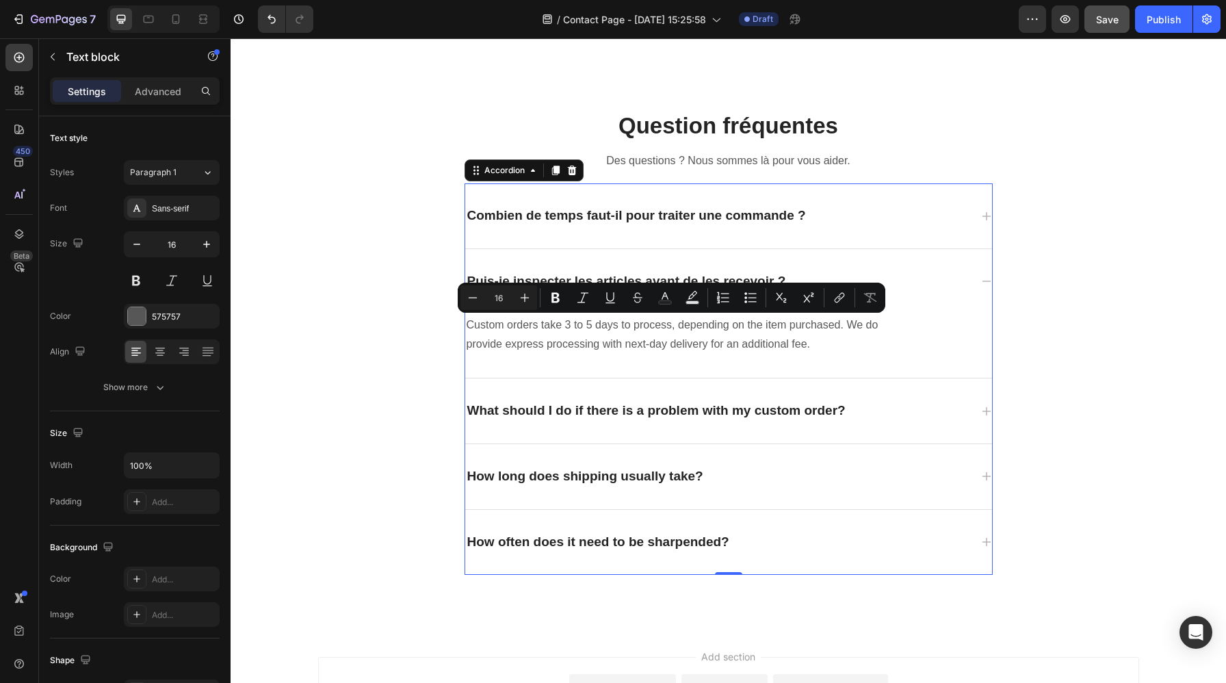
click at [930, 269] on div "Puis-je inspecter les articles avant de les recevoir ?" at bounding box center [728, 281] width 527 height 65
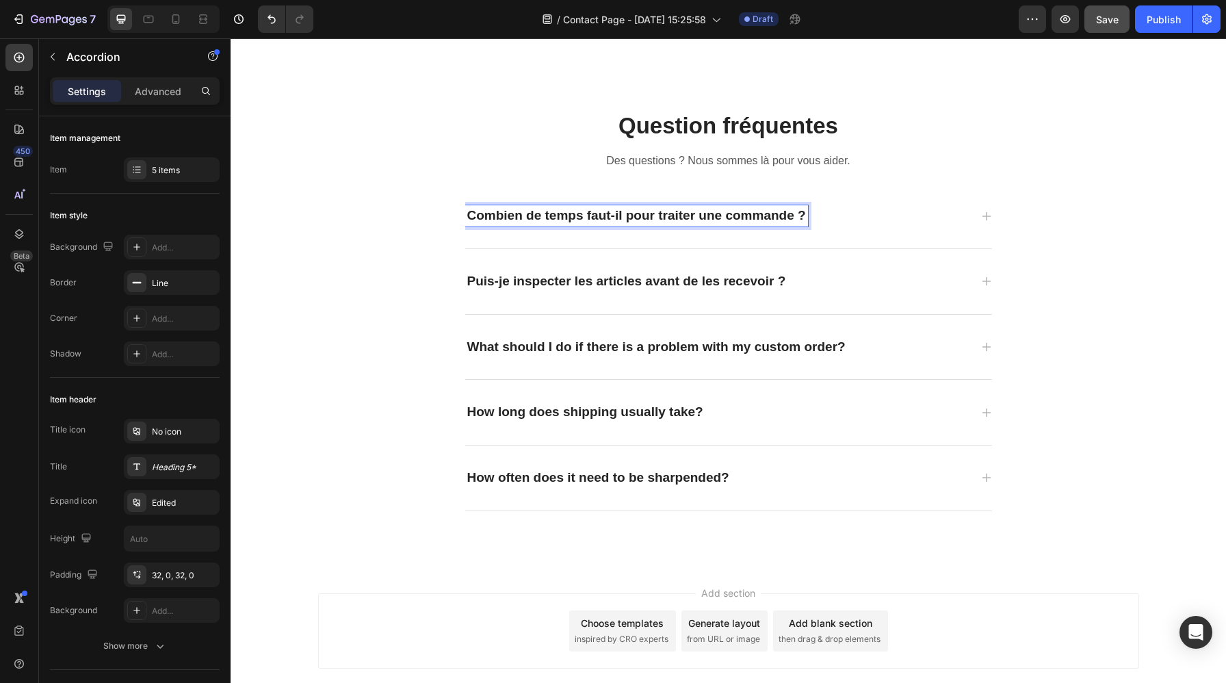
click at [768, 218] on p "Combien de temps faut-il pour traiter une commande ?" at bounding box center [636, 215] width 339 height 17
click at [985, 214] on icon at bounding box center [986, 216] width 11 height 11
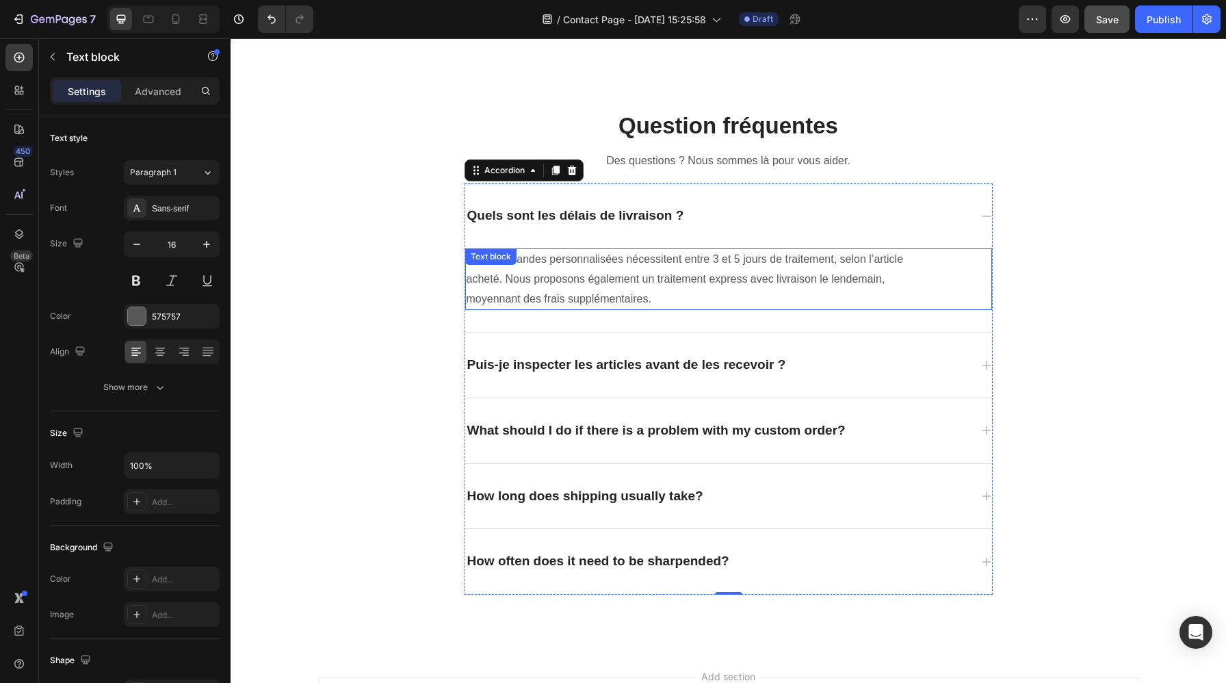
click at [840, 287] on p "Les commandes personnalisées nécessitent entre 3 et 5 jours de traitement, selo…" at bounding box center [689, 279] width 447 height 59
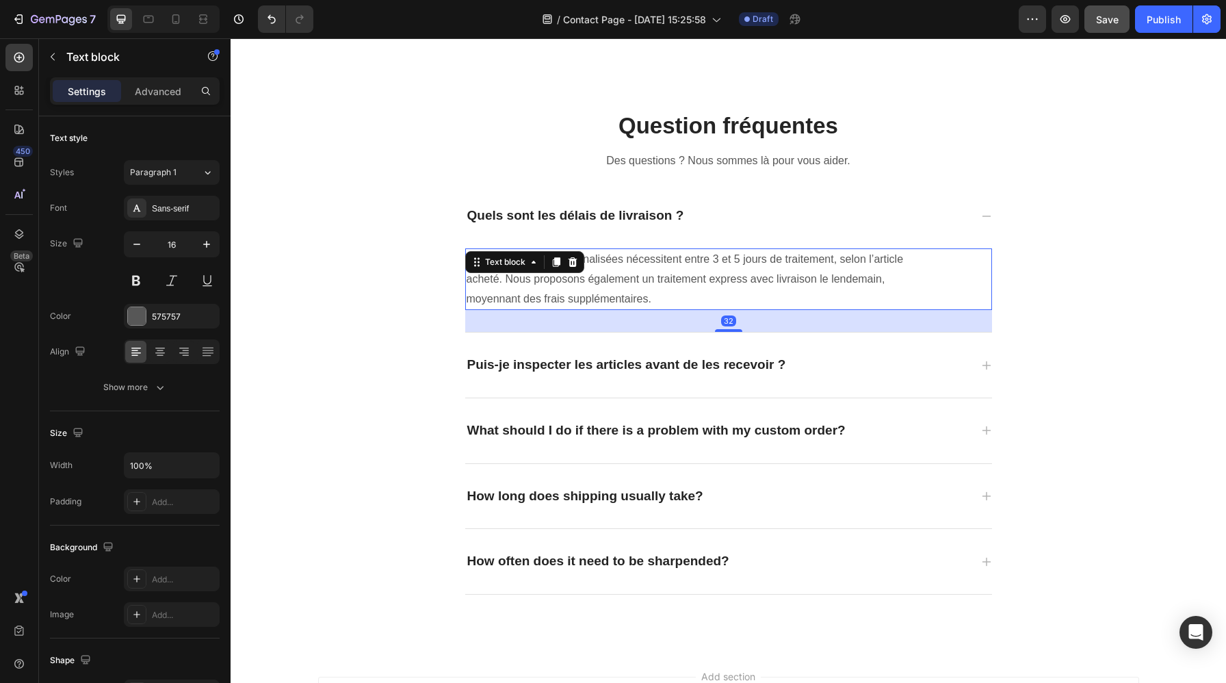
click at [840, 287] on p "Les commandes personnalisées nécessitent entre 3 et 5 jours de traitement, selo…" at bounding box center [689, 279] width 447 height 59
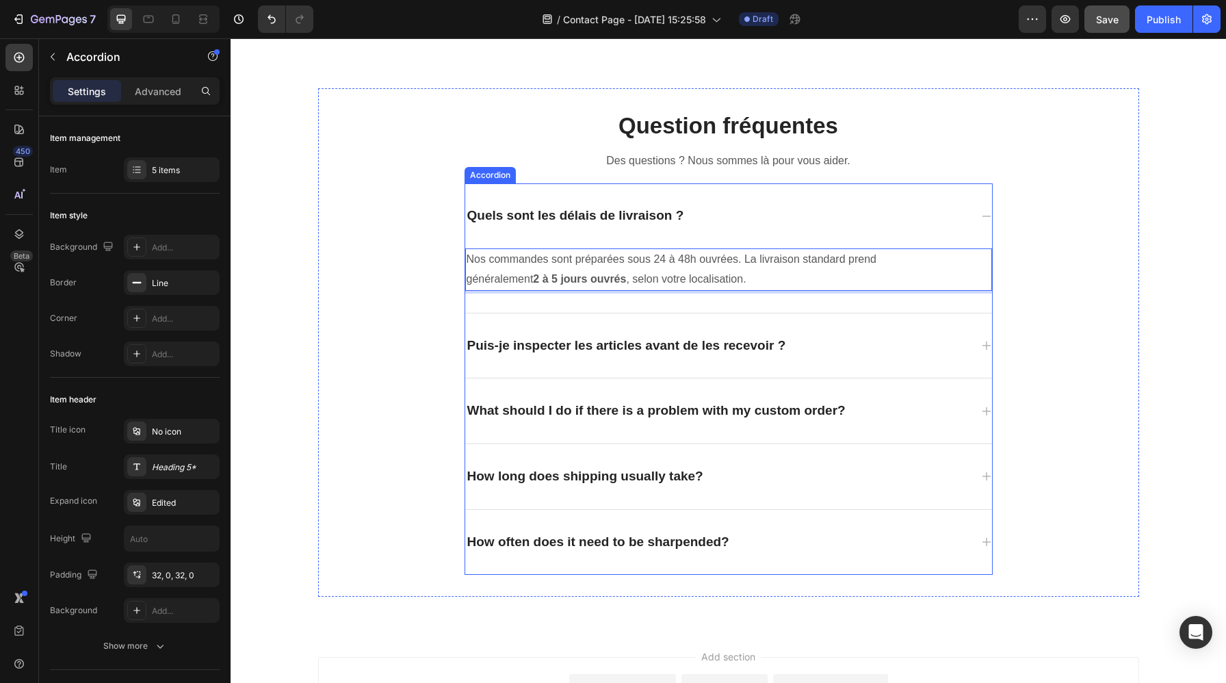
click at [763, 344] on p "Puis-je inspecter les articles avant de les recevoir ?" at bounding box center [626, 345] width 319 height 17
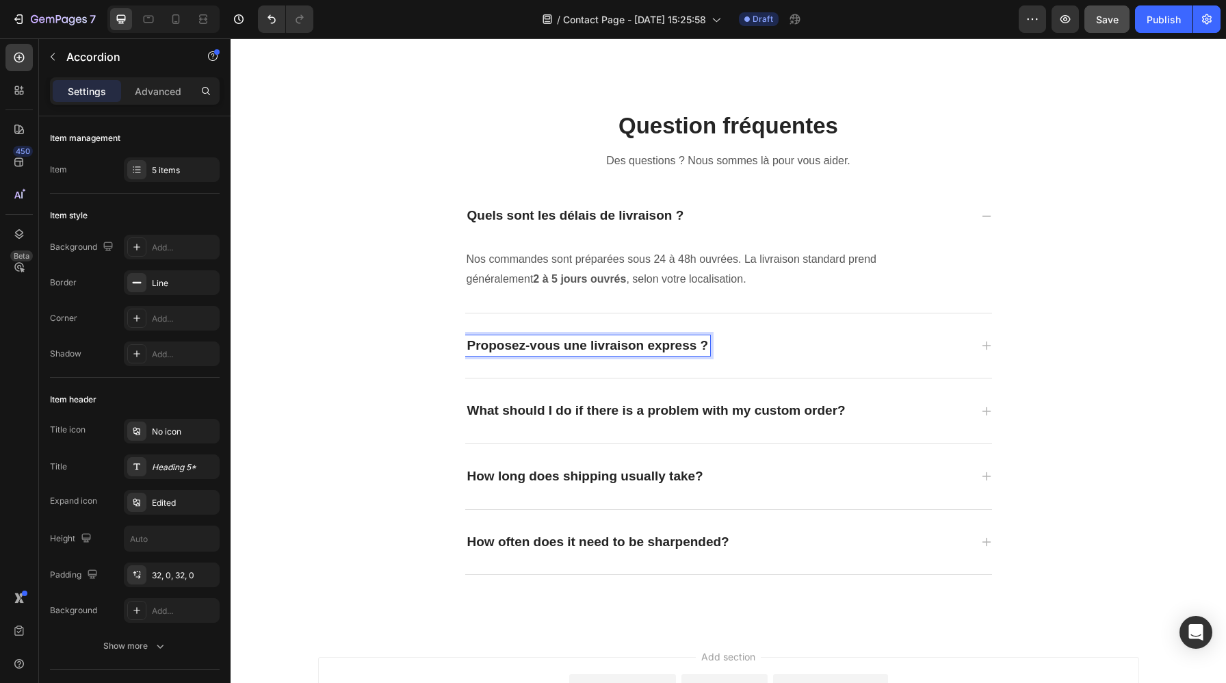
click at [988, 345] on icon at bounding box center [986, 345] width 11 height 11
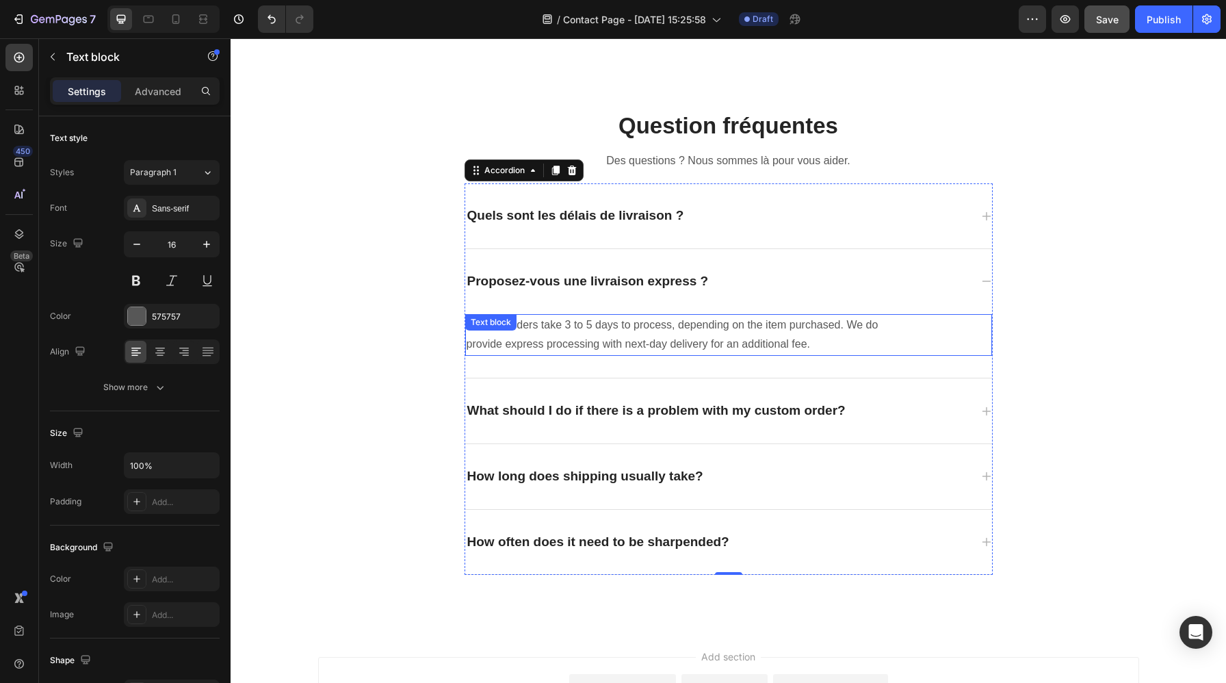
click at [797, 328] on p "Custom orders take 3 to 5 days to process, depending on the item purchased. We …" at bounding box center [689, 335] width 447 height 40
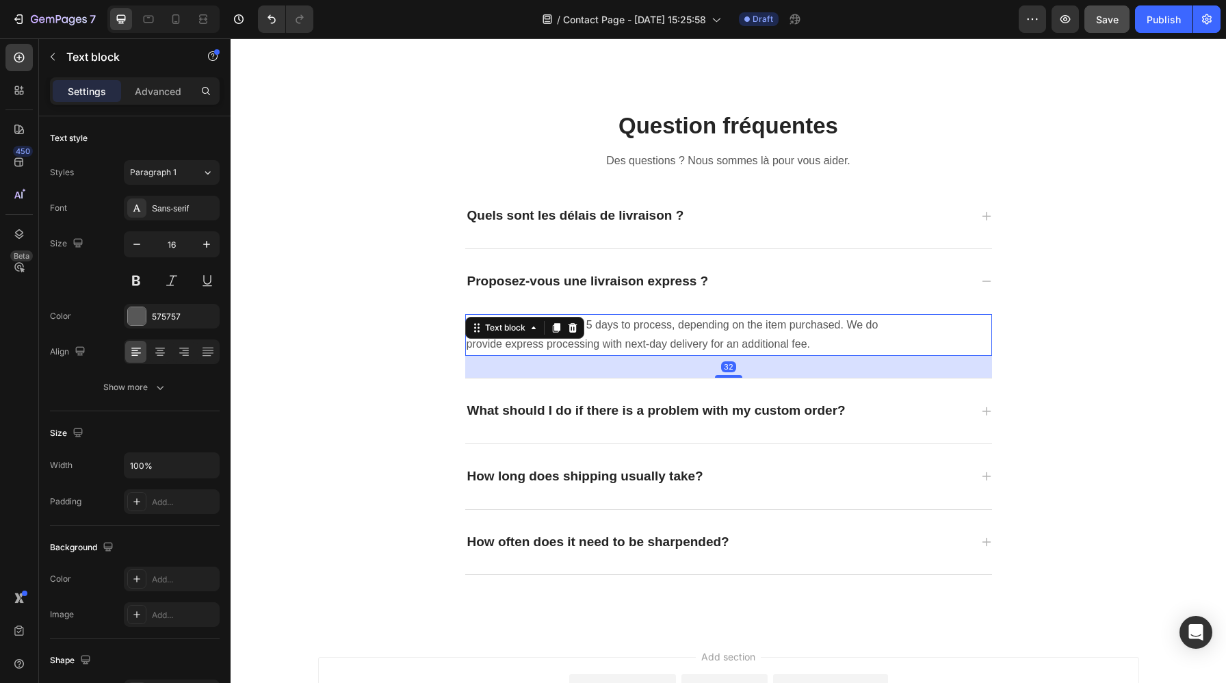
click at [797, 328] on p "Custom orders take 3 to 5 days to process, depending on the item purchased. We …" at bounding box center [689, 335] width 447 height 40
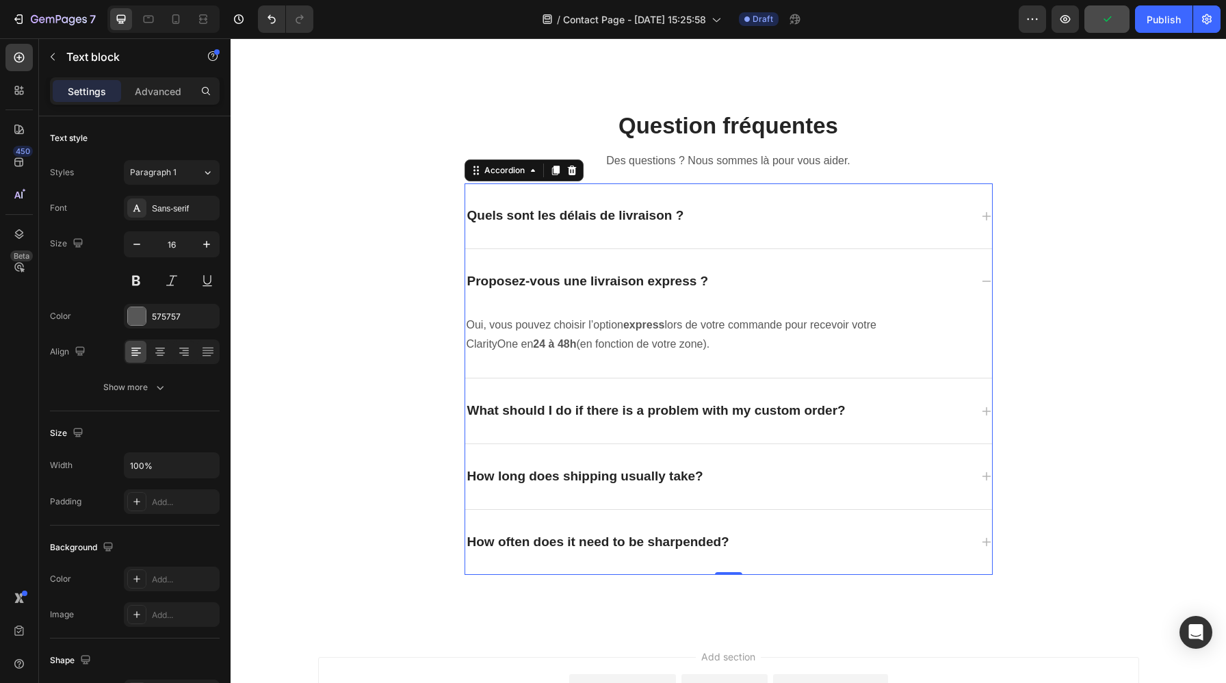
click at [732, 410] on p "What should I do if there is a problem with my custom order?" at bounding box center [656, 410] width 378 height 17
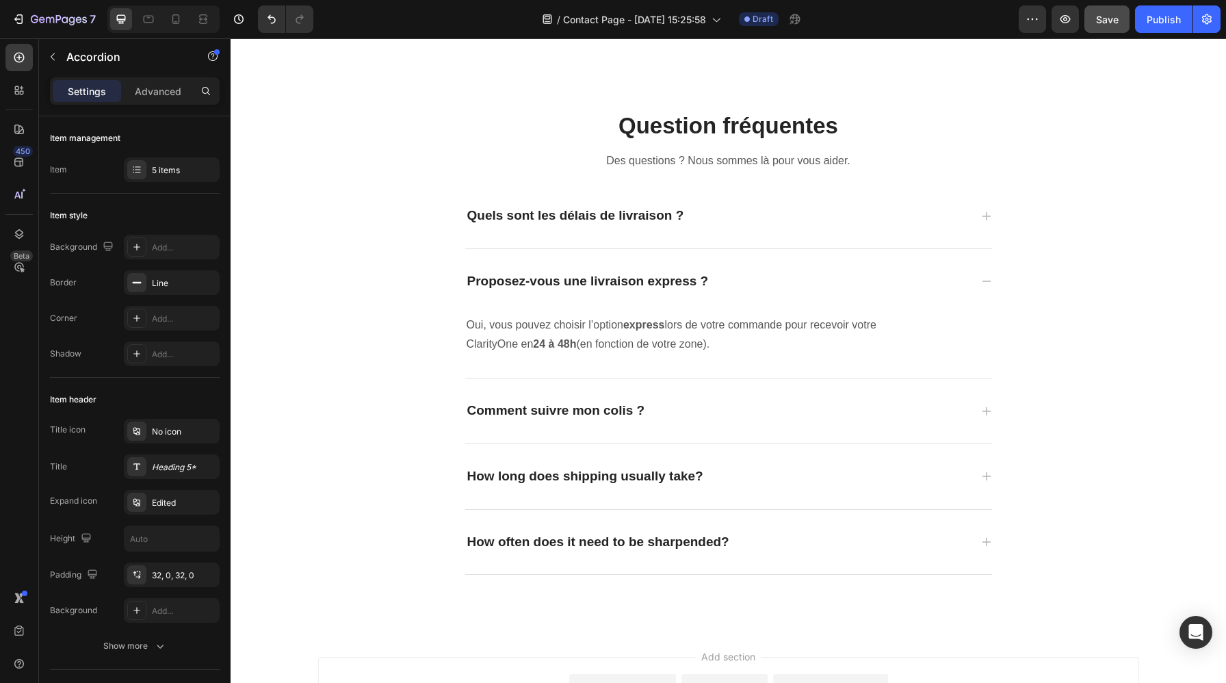
click at [983, 412] on icon at bounding box center [986, 411] width 11 height 11
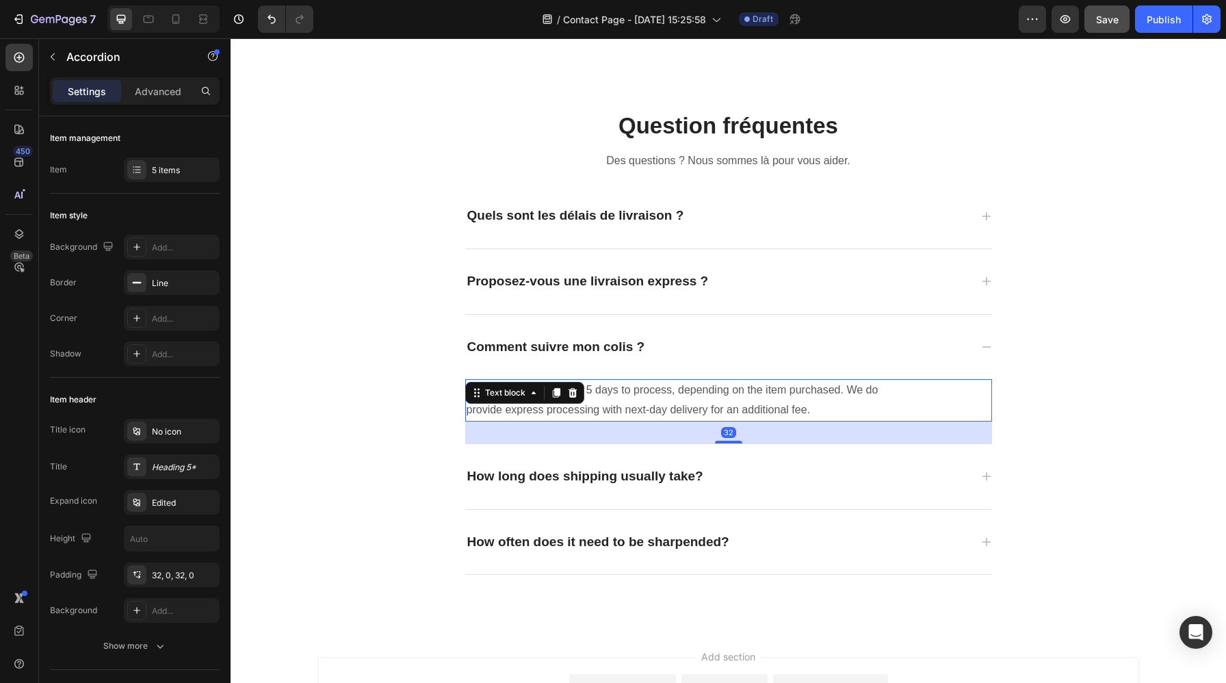
click at [763, 395] on p "Custom orders take 3 to 5 days to process, depending on the item purchased. We …" at bounding box center [689, 400] width 447 height 40
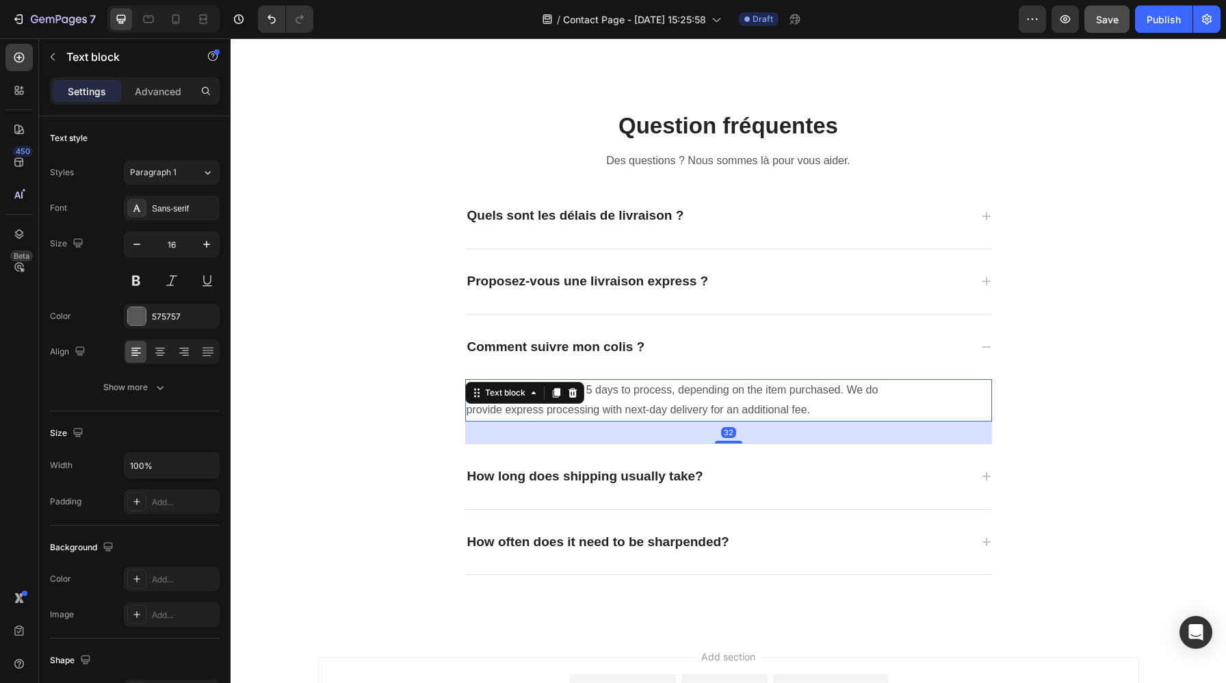
click at [763, 395] on p "Custom orders take 3 to 5 days to process, depending on the item purchased. We …" at bounding box center [689, 400] width 447 height 40
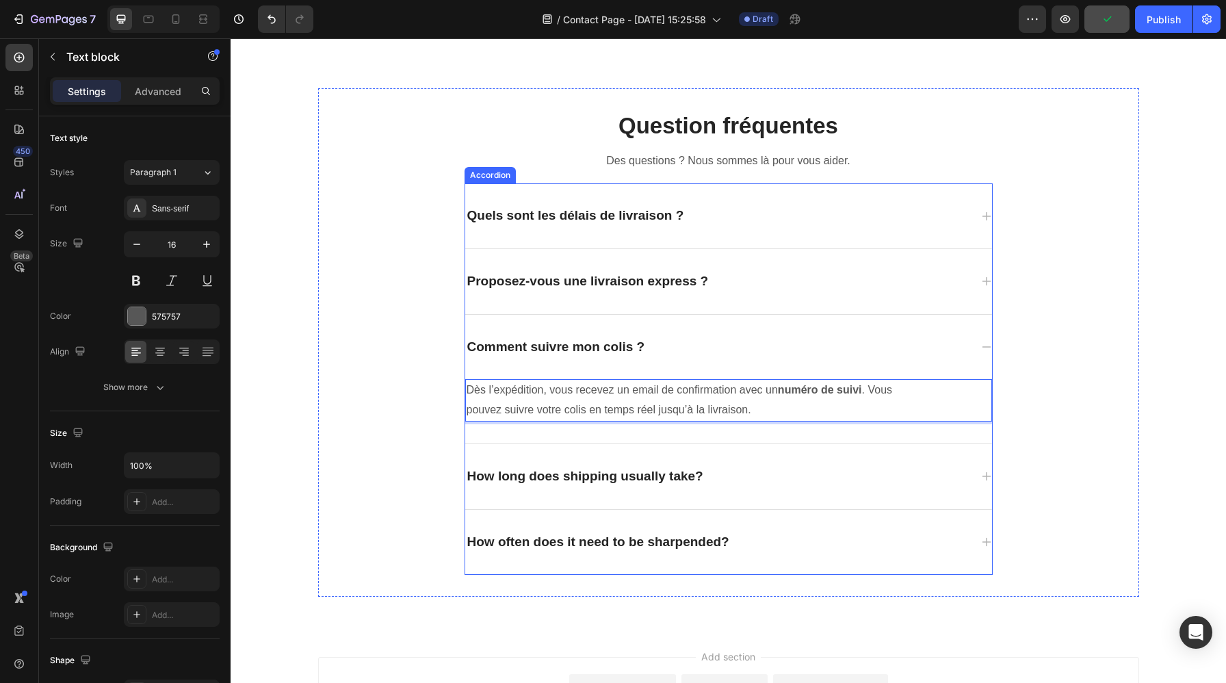
click at [666, 477] on p "How long does shipping usually take?" at bounding box center [585, 476] width 236 height 17
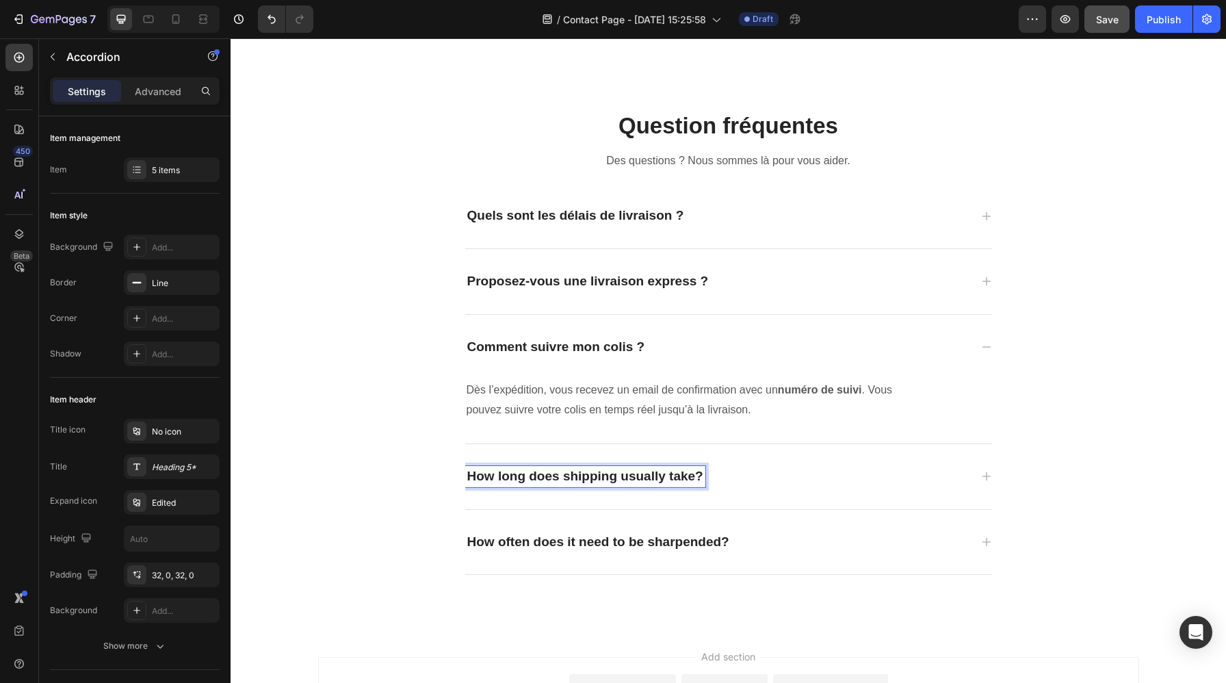
click at [666, 477] on p "How long does shipping usually take?" at bounding box center [585, 476] width 236 height 17
click at [982, 475] on icon at bounding box center [986, 476] width 11 height 11
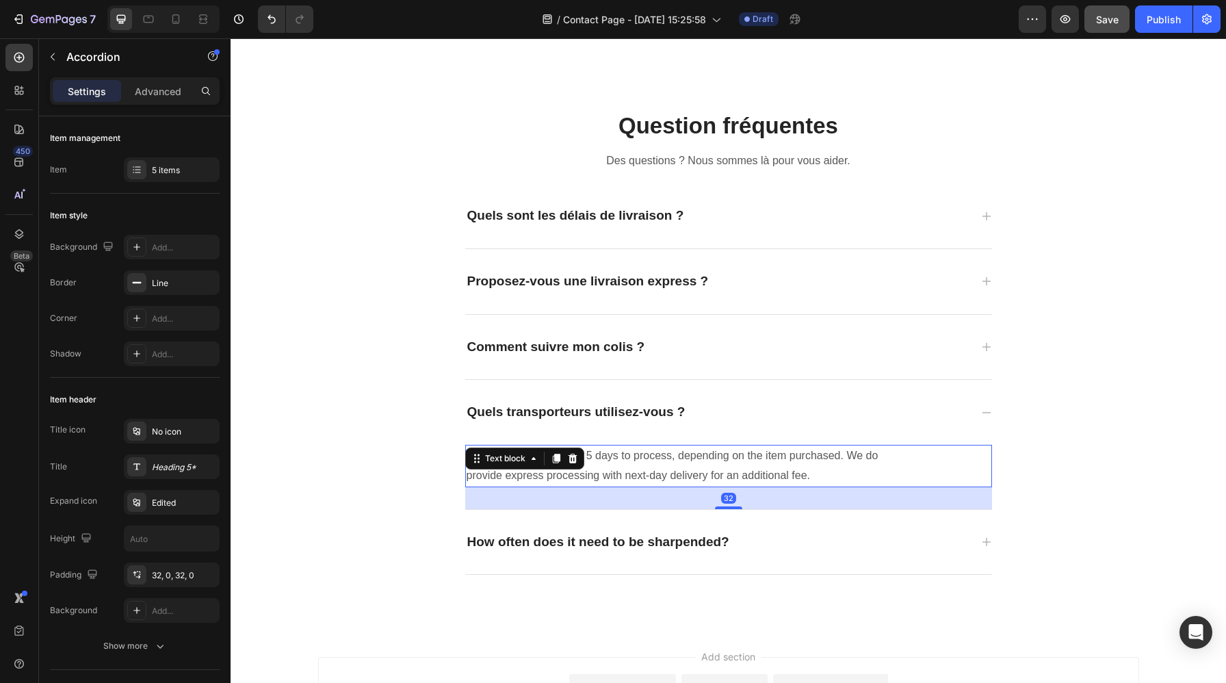
click at [781, 468] on p "Custom orders take 3 to 5 days to process, depending on the item purchased. We …" at bounding box center [689, 466] width 447 height 40
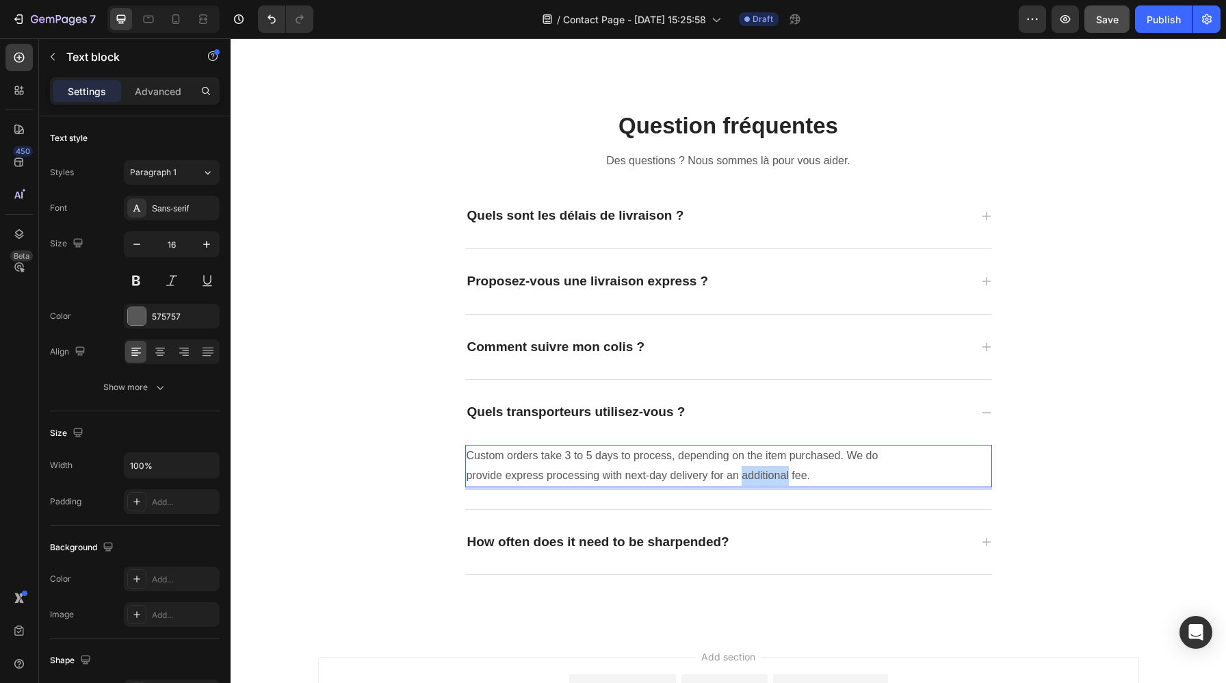
click at [781, 468] on p "Custom orders take 3 to 5 days to process, depending on the item purchased. We …" at bounding box center [689, 466] width 447 height 40
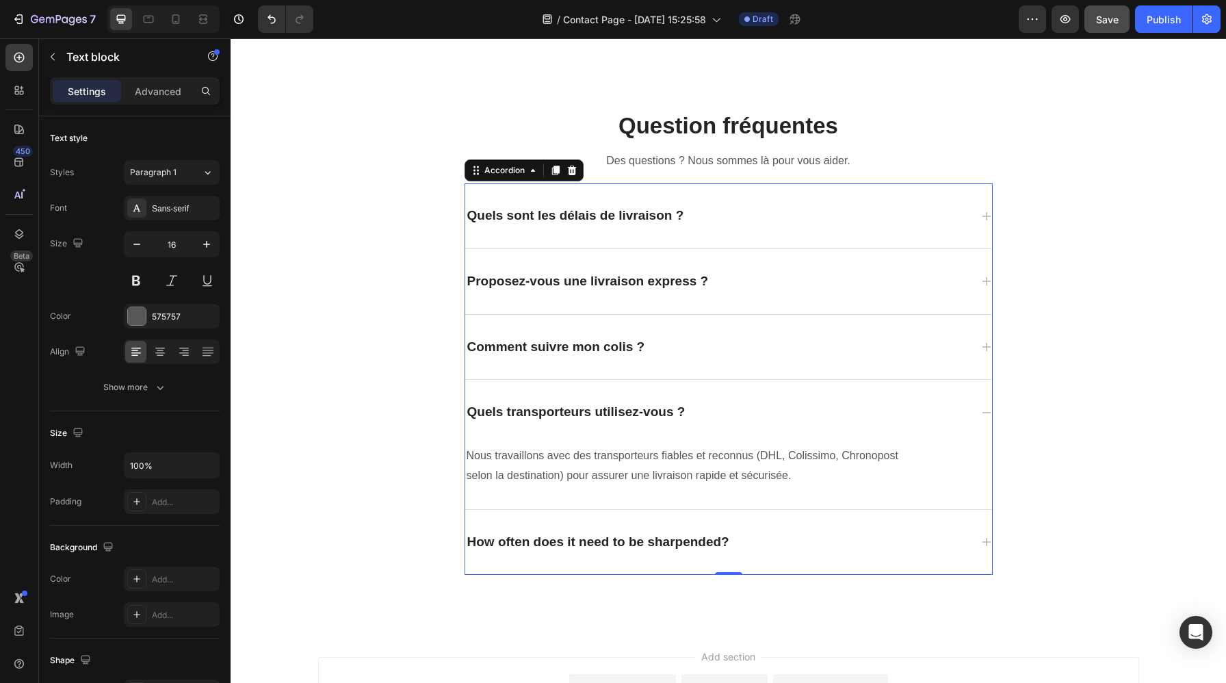
click at [696, 535] on p "How often does it need to be sharpended?" at bounding box center [598, 541] width 262 height 17
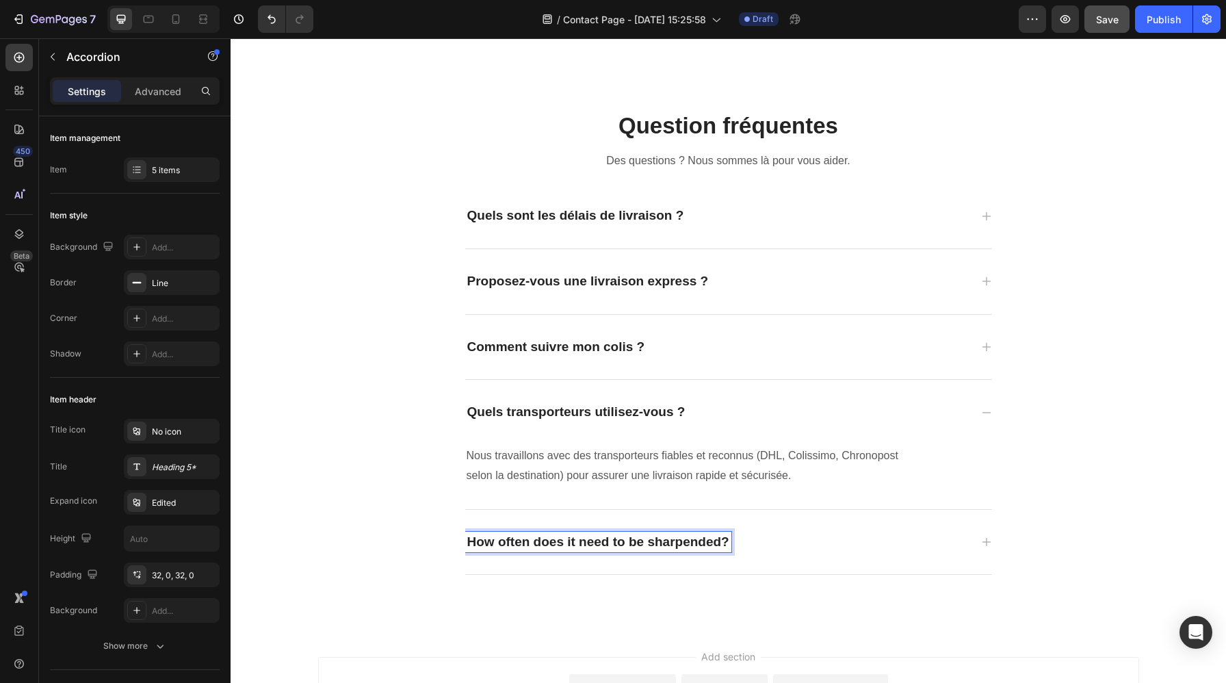
click at [700, 541] on p "How often does it need to be sharpended?" at bounding box center [598, 541] width 262 height 17
click at [985, 544] on icon at bounding box center [986, 541] width 11 height 11
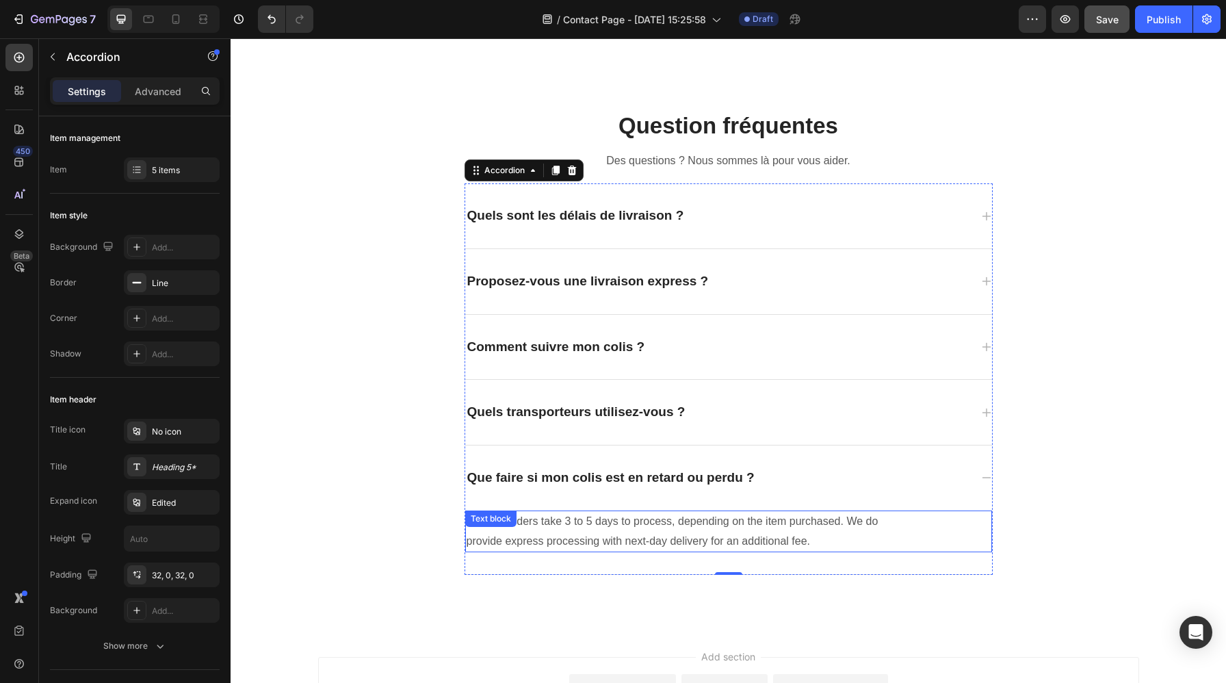
click at [788, 527] on p "Custom orders take 3 to 5 days to process, depending on the item purchased. We …" at bounding box center [689, 532] width 447 height 40
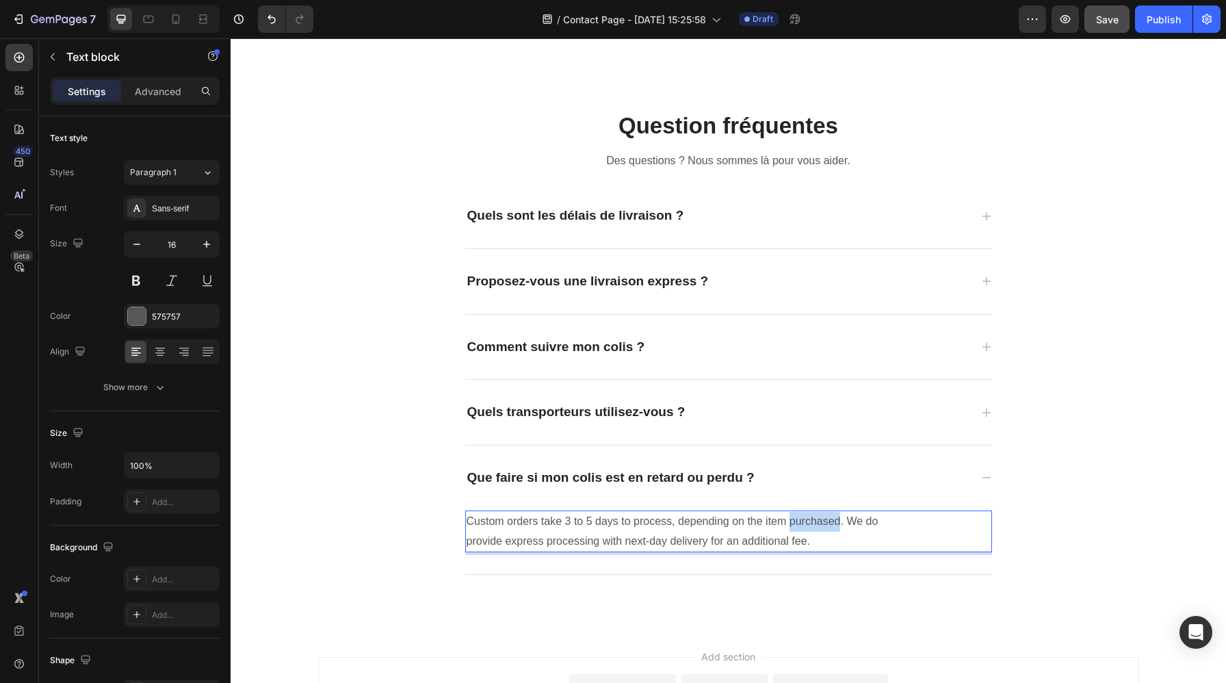
click at [788, 527] on p "Custom orders take 3 to 5 days to process, depending on the item purchased. We …" at bounding box center [689, 532] width 447 height 40
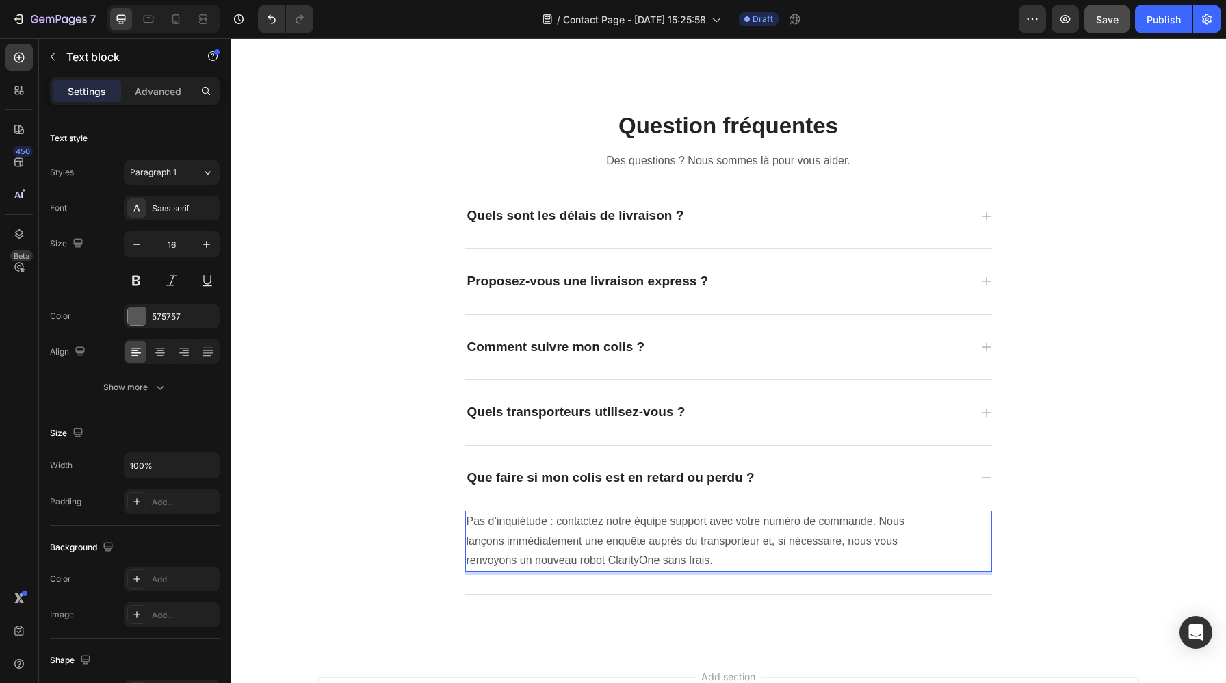
click at [835, 515] on p "Pas d’inquiétude : contactez notre équipe support avec votre numéro de commande…" at bounding box center [689, 541] width 447 height 59
click at [846, 564] on p "Pas d’inquiétude : contactez notre équipe support avec votre numéro de commande…" at bounding box center [689, 541] width 447 height 59
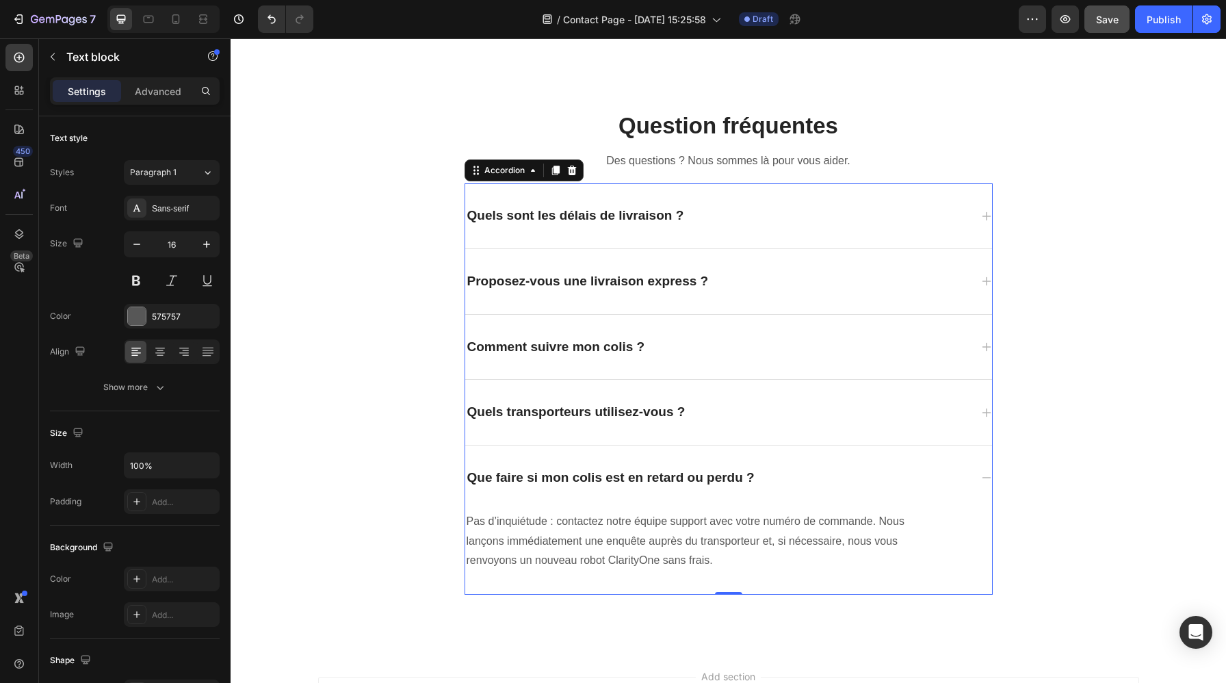
click at [646, 491] on div "Que faire si mon colis est en retard ou perdu ?" at bounding box center [728, 477] width 527 height 65
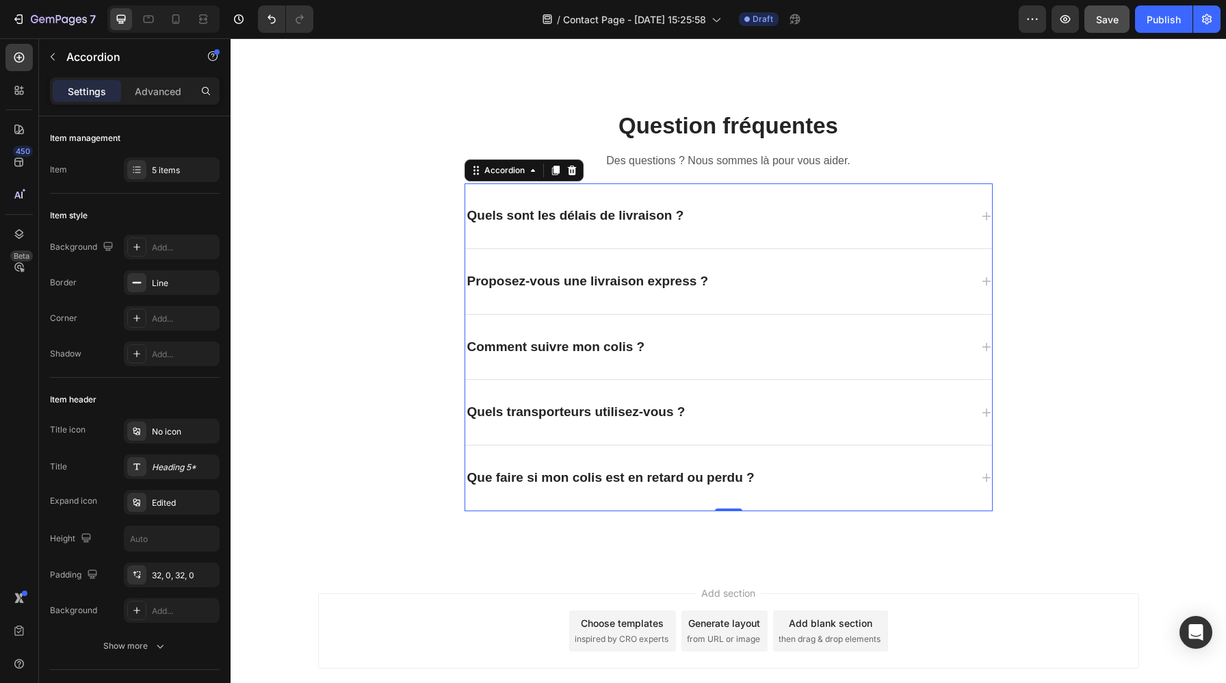
click at [767, 462] on div "Que faire si mon colis est en retard ou perdu ?" at bounding box center [728, 477] width 527 height 65
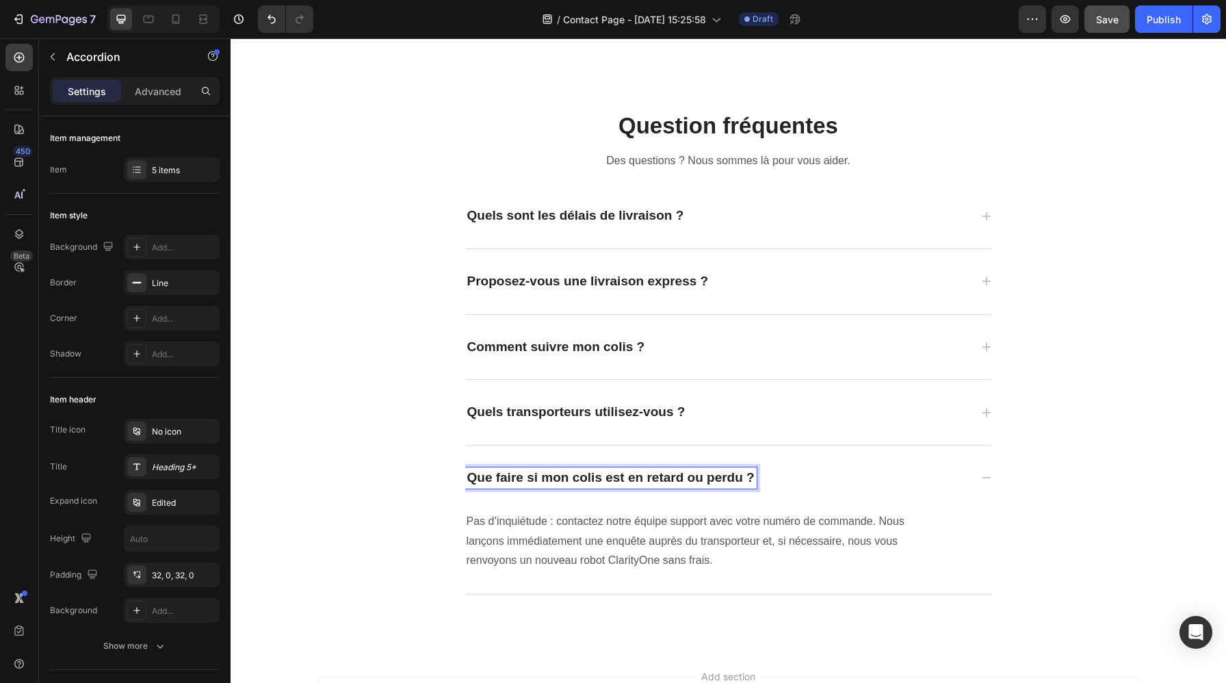
click at [730, 487] on div "Que faire si mon colis est en retard ou perdu ?" at bounding box center [610, 477] width 291 height 21
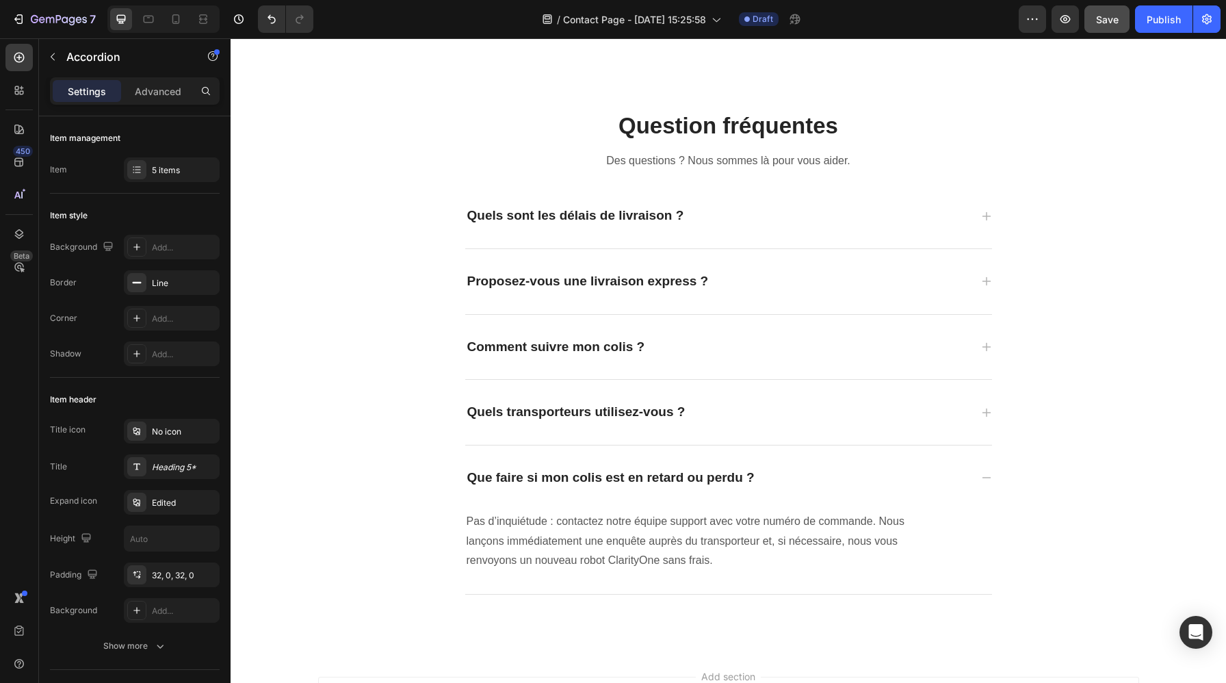
click at [730, 489] on div "Que faire si mon colis est en retard ou perdu ?" at bounding box center [728, 477] width 527 height 65
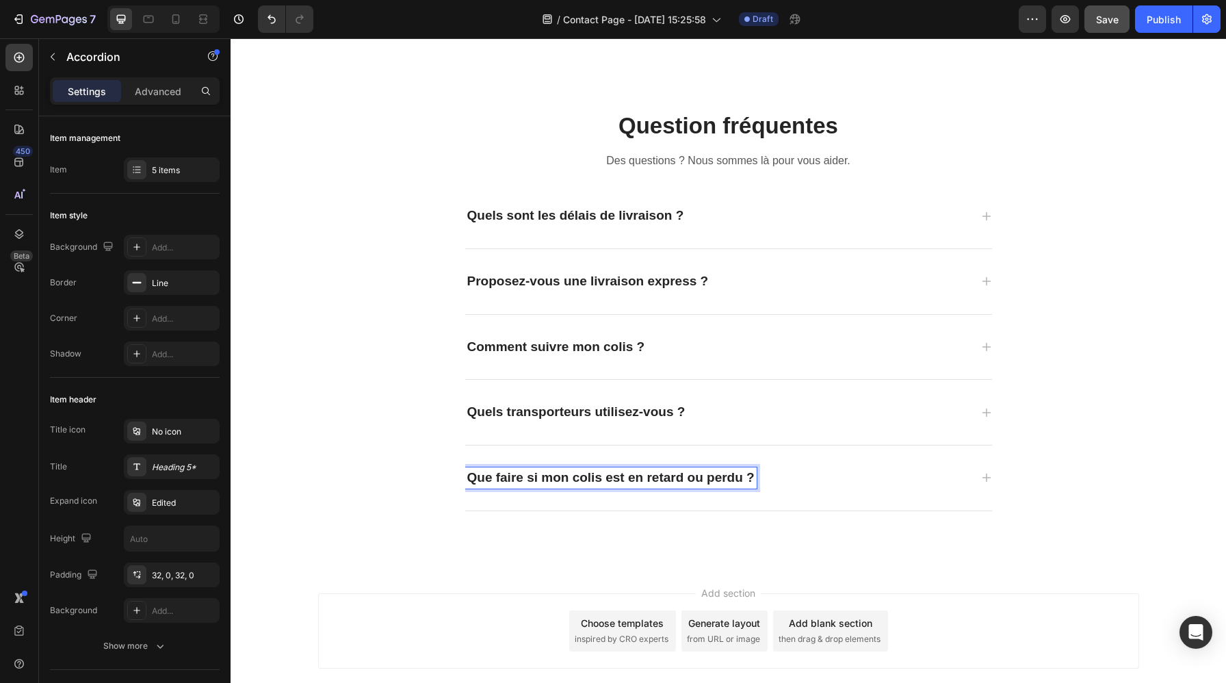
click at [727, 486] on div "Que faire si mon colis est en retard ou perdu ?" at bounding box center [610, 477] width 291 height 21
click at [722, 486] on div "Que faire si mon colis est en retard ou perdu ?" at bounding box center [610, 477] width 291 height 21
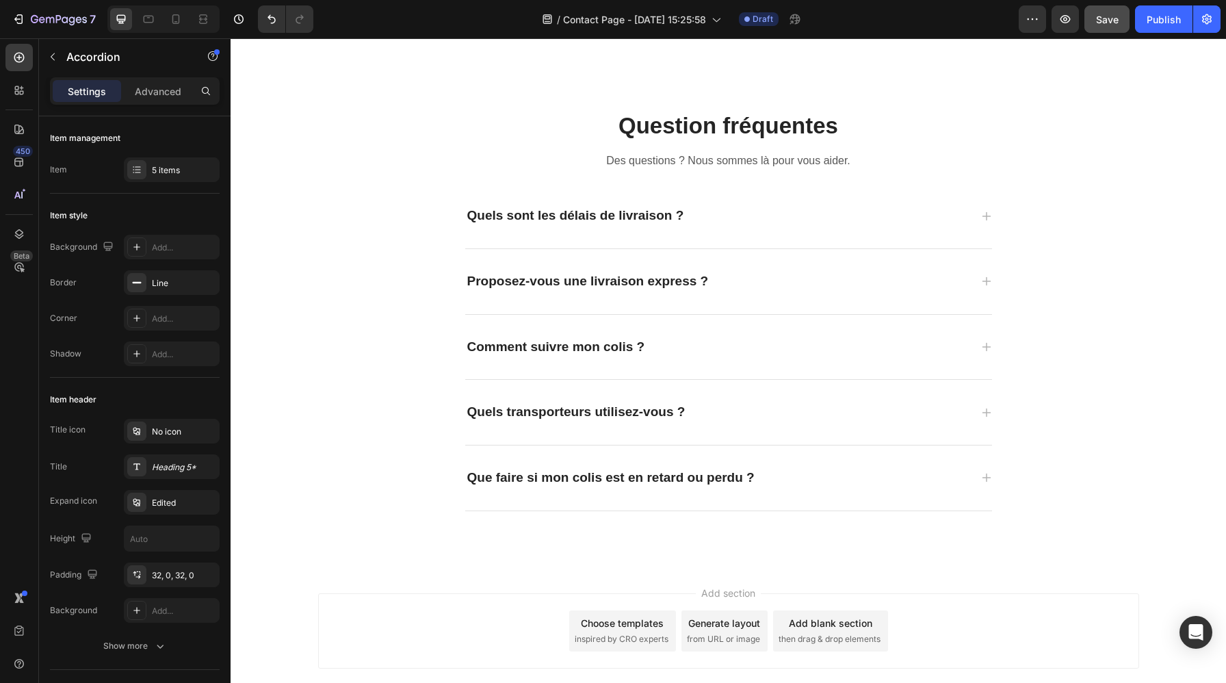
click at [722, 488] on div "Que faire si mon colis est en retard ou perdu ?" at bounding box center [728, 477] width 527 height 65
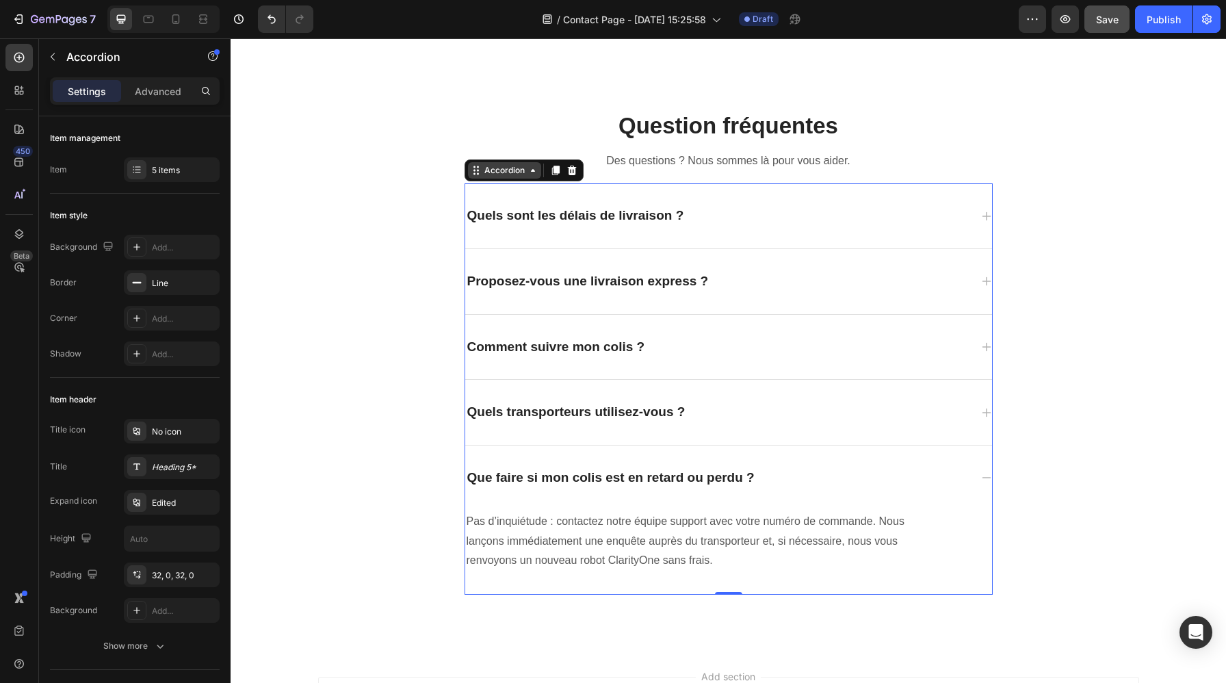
click at [499, 172] on div "Accordion" at bounding box center [504, 170] width 46 height 12
click at [180, 172] on div "5 items" at bounding box center [184, 170] width 64 height 12
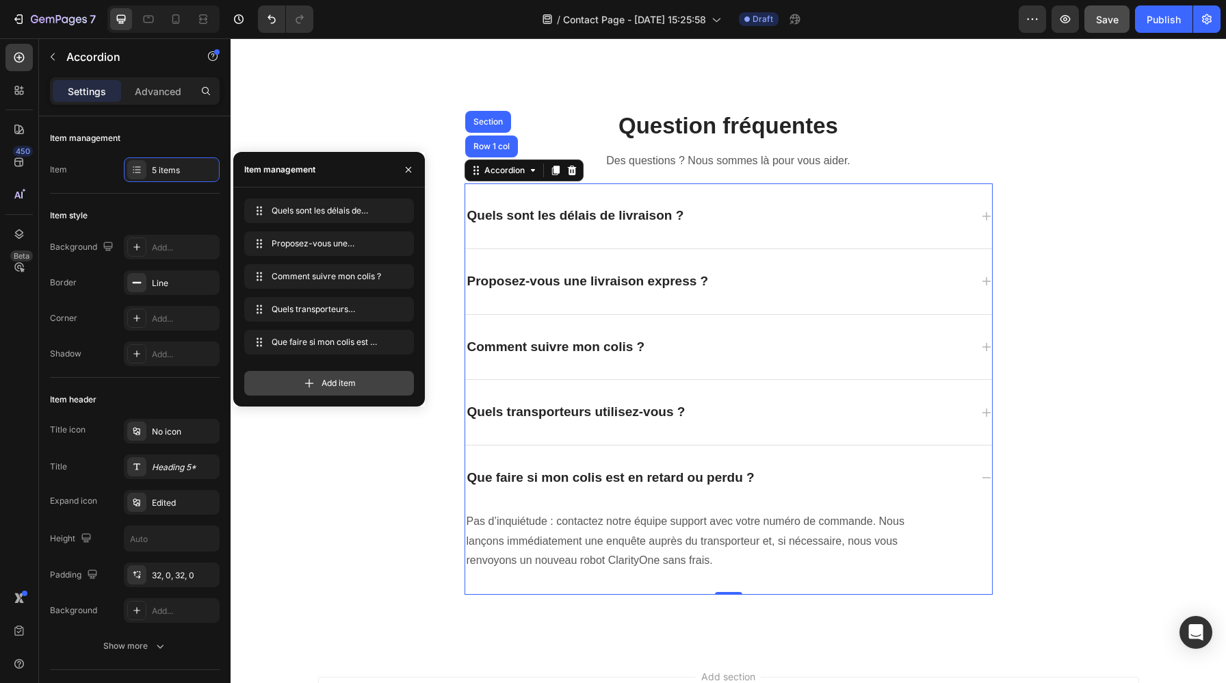
click at [336, 380] on span "Add item" at bounding box center [338, 383] width 34 height 12
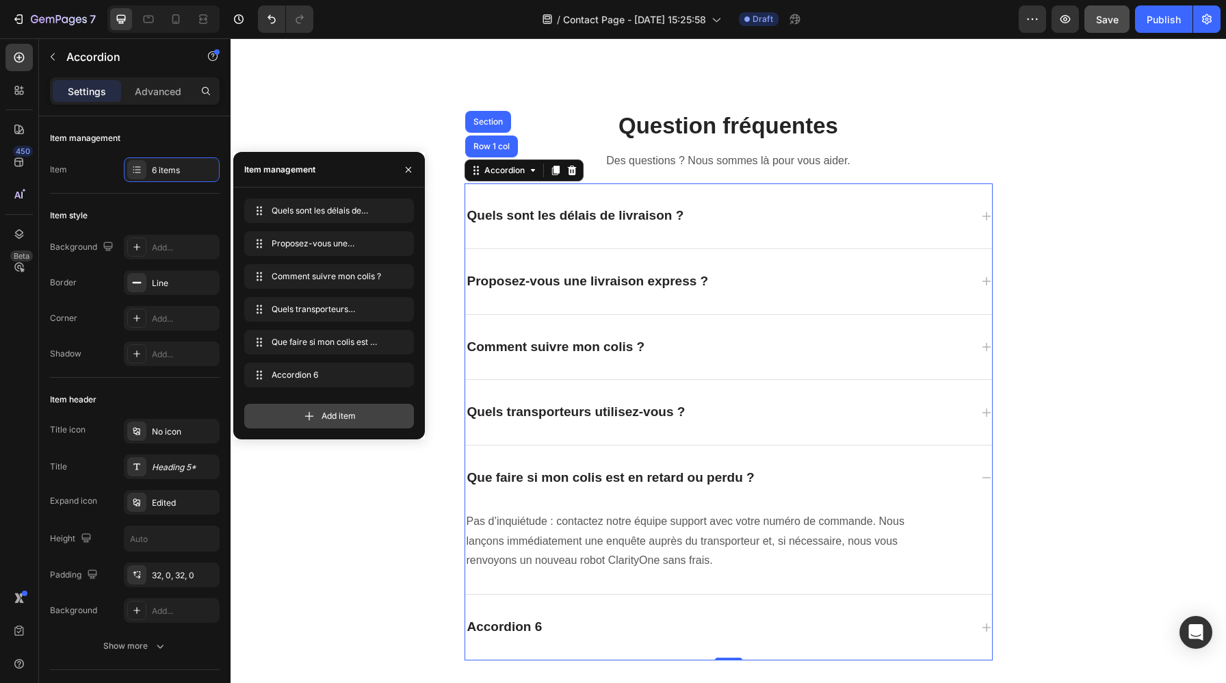
click at [334, 410] on span "Add item" at bounding box center [338, 416] width 34 height 12
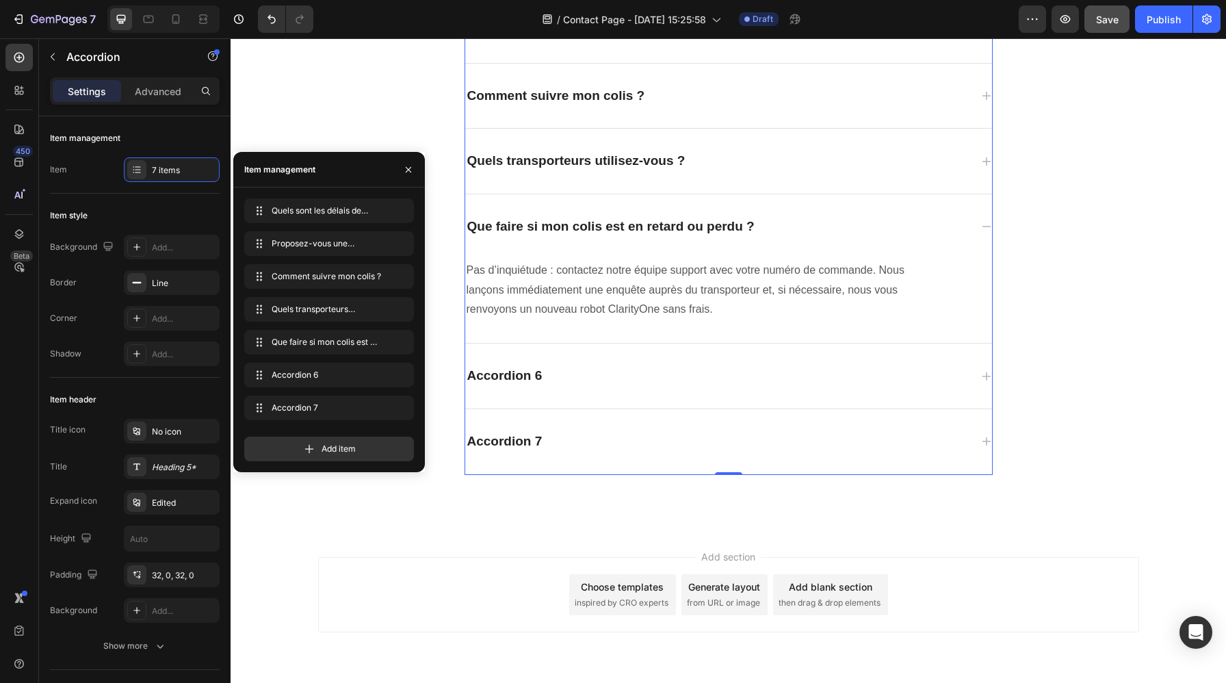
scroll to position [1207, 0]
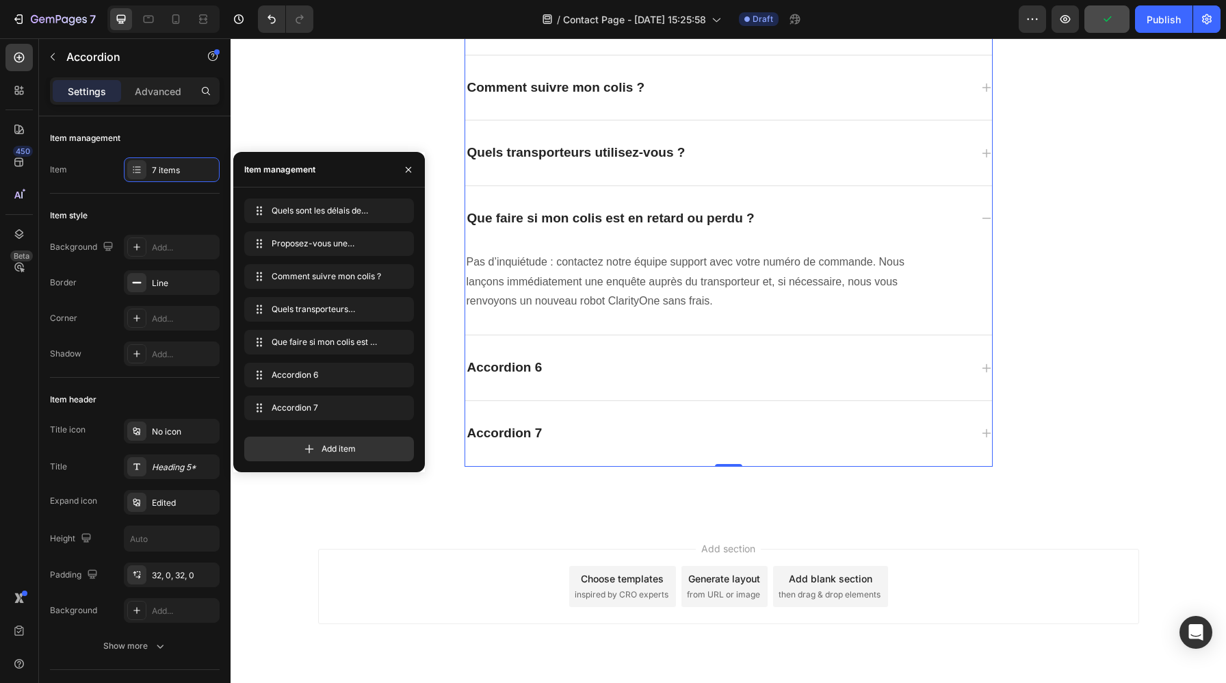
click at [919, 349] on div "Accordion 6" at bounding box center [728, 367] width 527 height 65
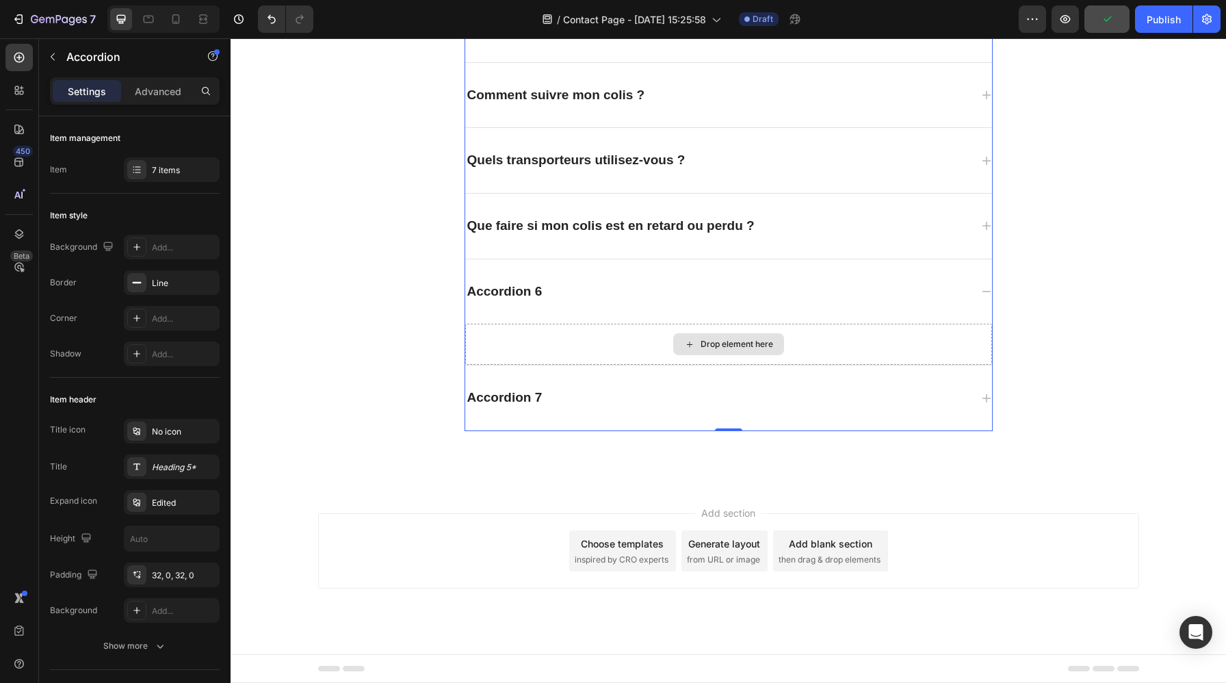
scroll to position [1200, 0]
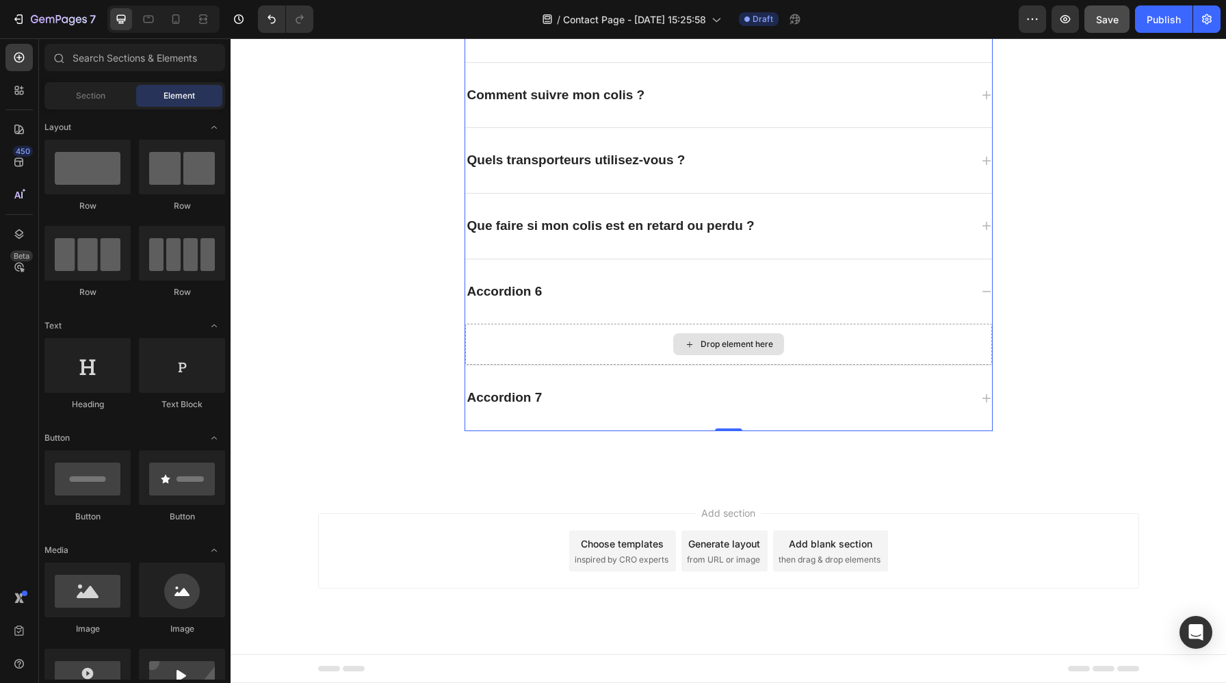
click at [708, 343] on div "Drop element here" at bounding box center [736, 344] width 72 height 11
click at [111, 106] on div "Section" at bounding box center [90, 96] width 86 height 22
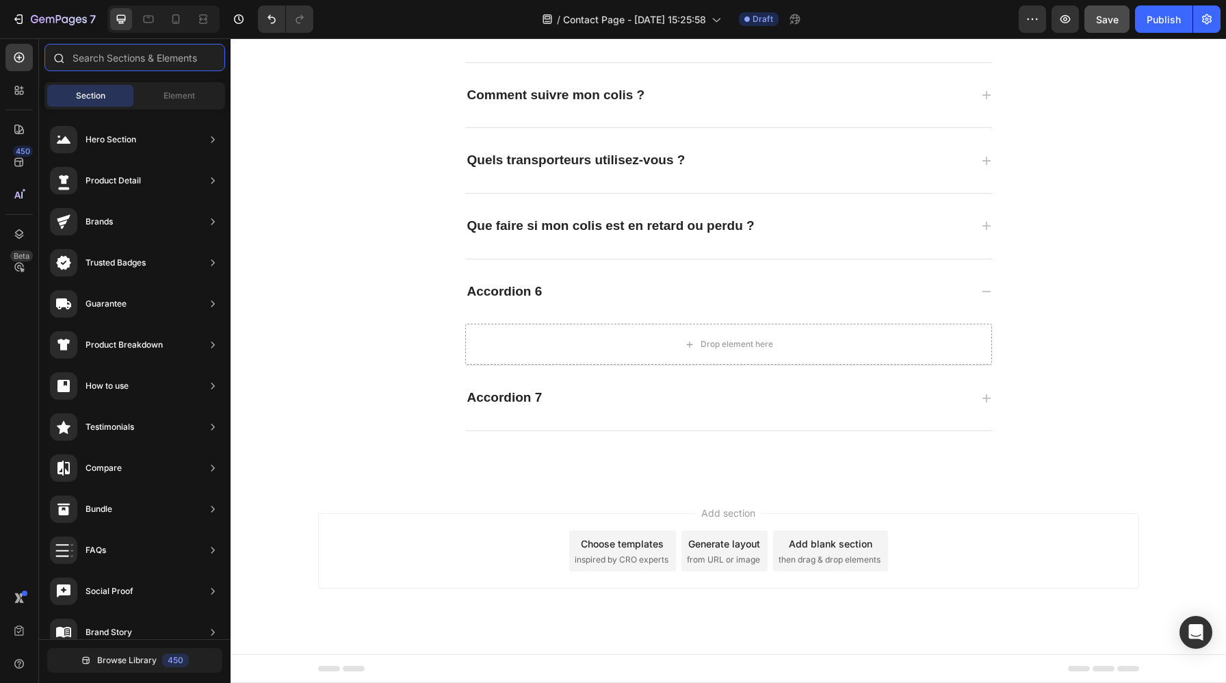
click at [148, 64] on input "text" at bounding box center [134, 57] width 181 height 27
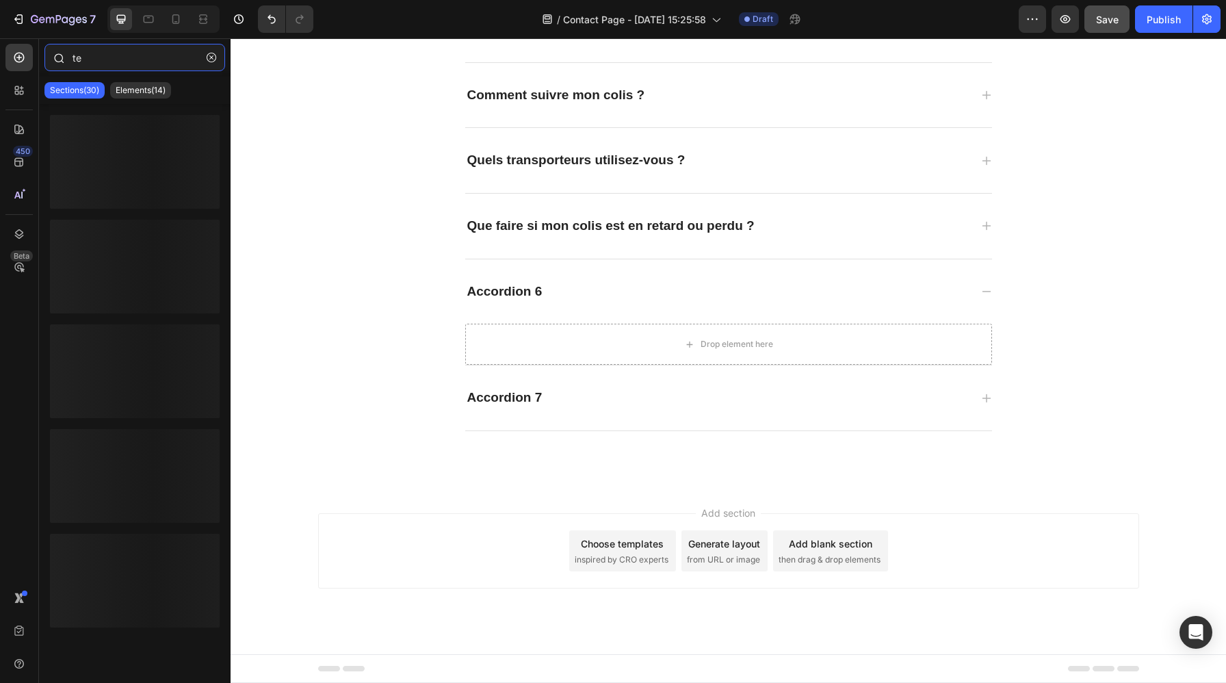
type input "t"
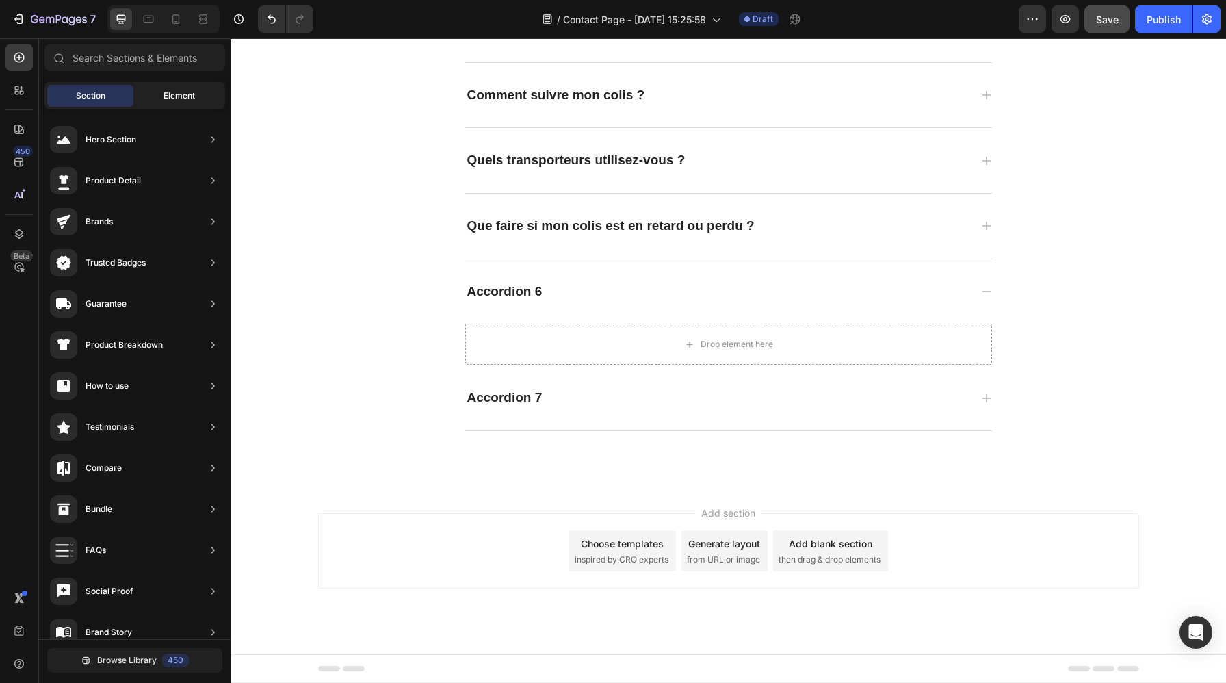
click at [168, 90] on span "Element" at bounding box center [178, 96] width 31 height 12
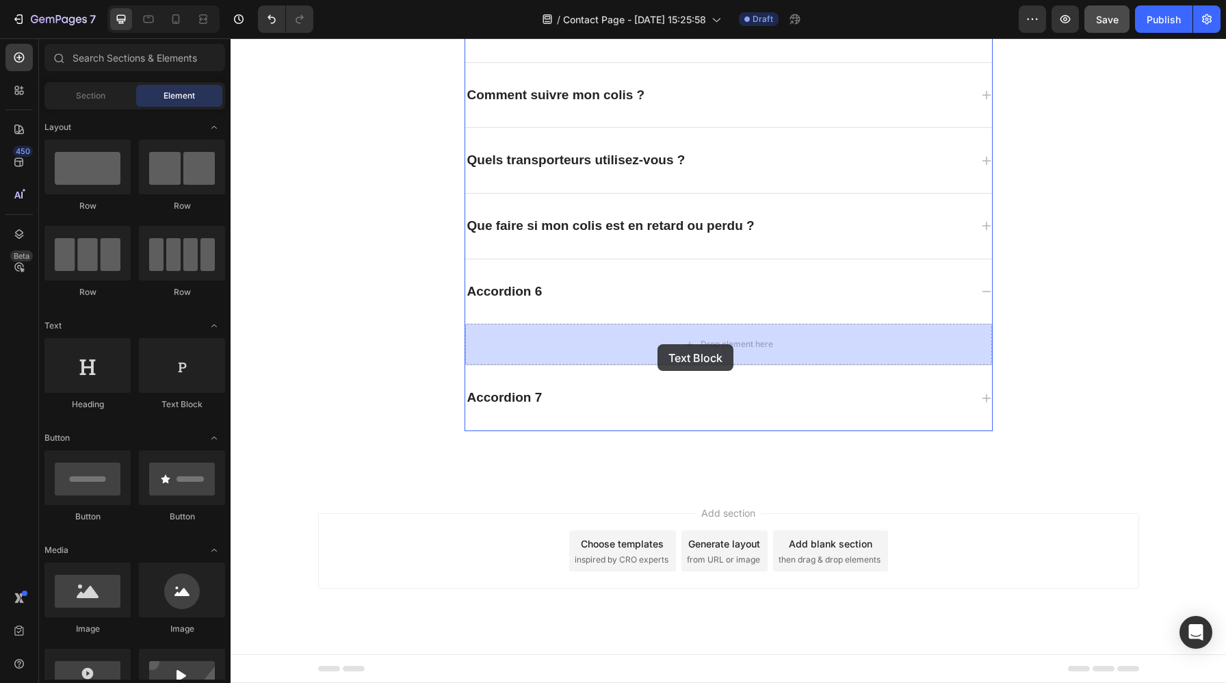
drag, startPoint x: 419, startPoint y: 418, endPoint x: 657, endPoint y: 343, distance: 250.0
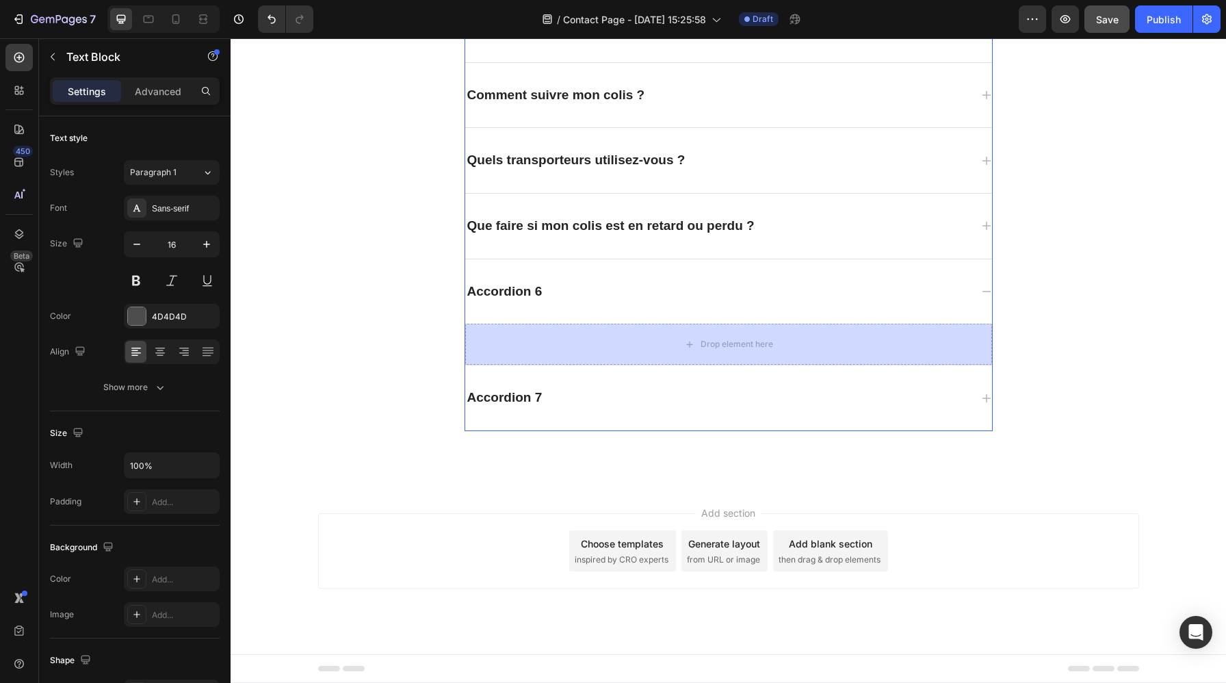
scroll to position [1181, 0]
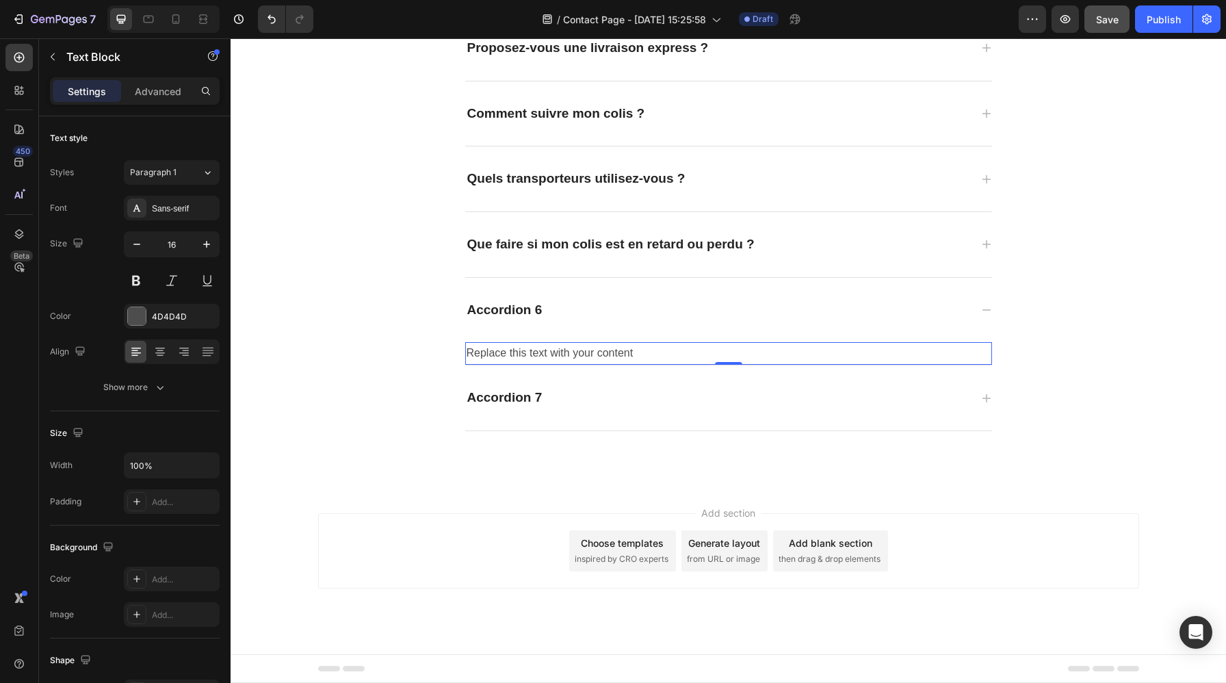
click at [684, 358] on div "Replace this text with your content" at bounding box center [728, 353] width 527 height 23
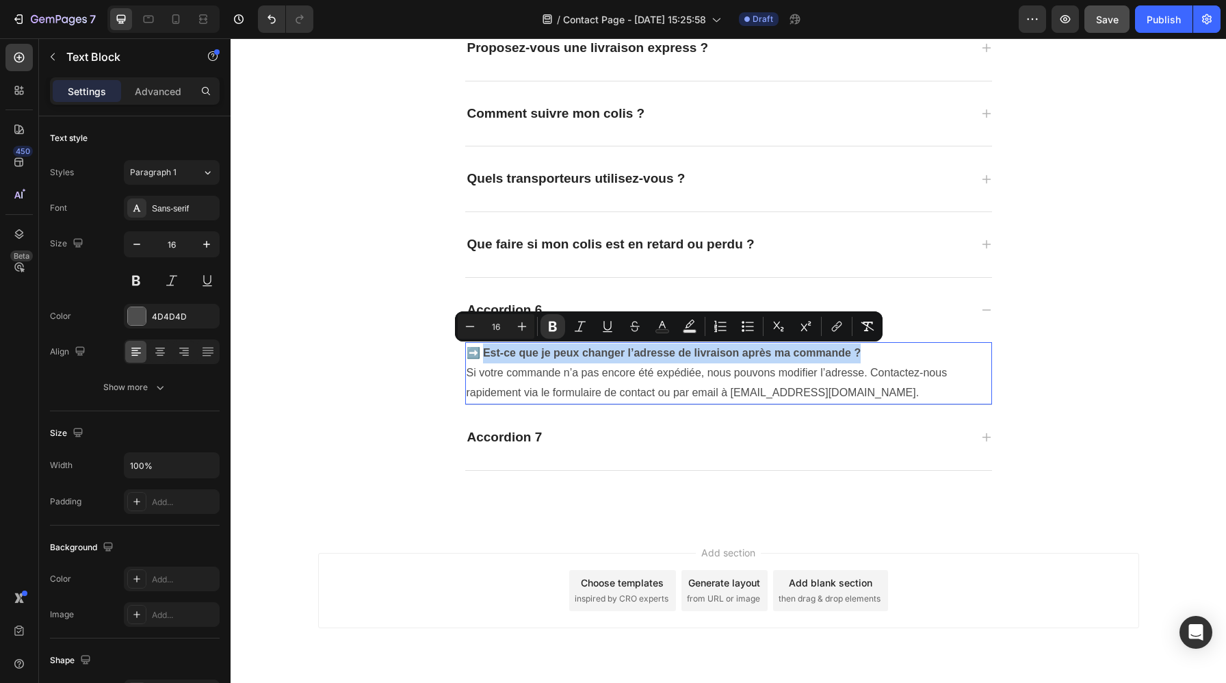
drag, startPoint x: 864, startPoint y: 357, endPoint x: 480, endPoint y: 356, distance: 384.3
click at [480, 356] on p "➡️ Est-ce que je peux changer l’adresse de livraison après ma commande ? Si vot…" at bounding box center [728, 372] width 524 height 59
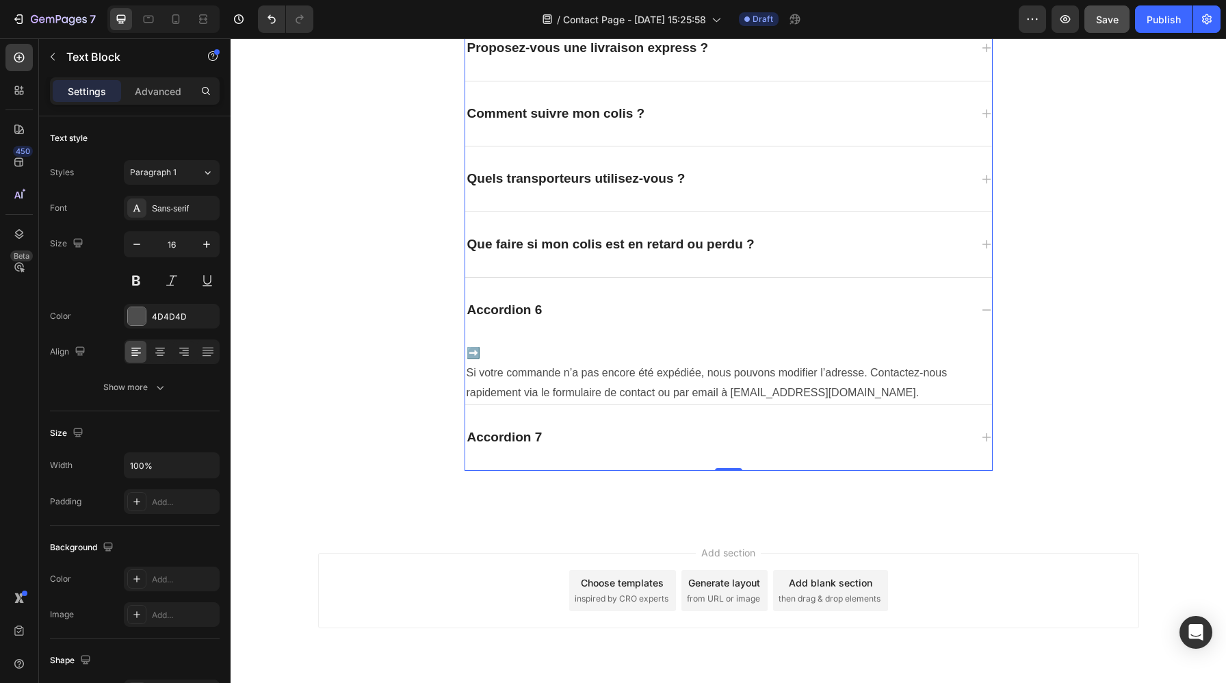
click at [544, 308] on div "Accordion 6" at bounding box center [717, 310] width 505 height 21
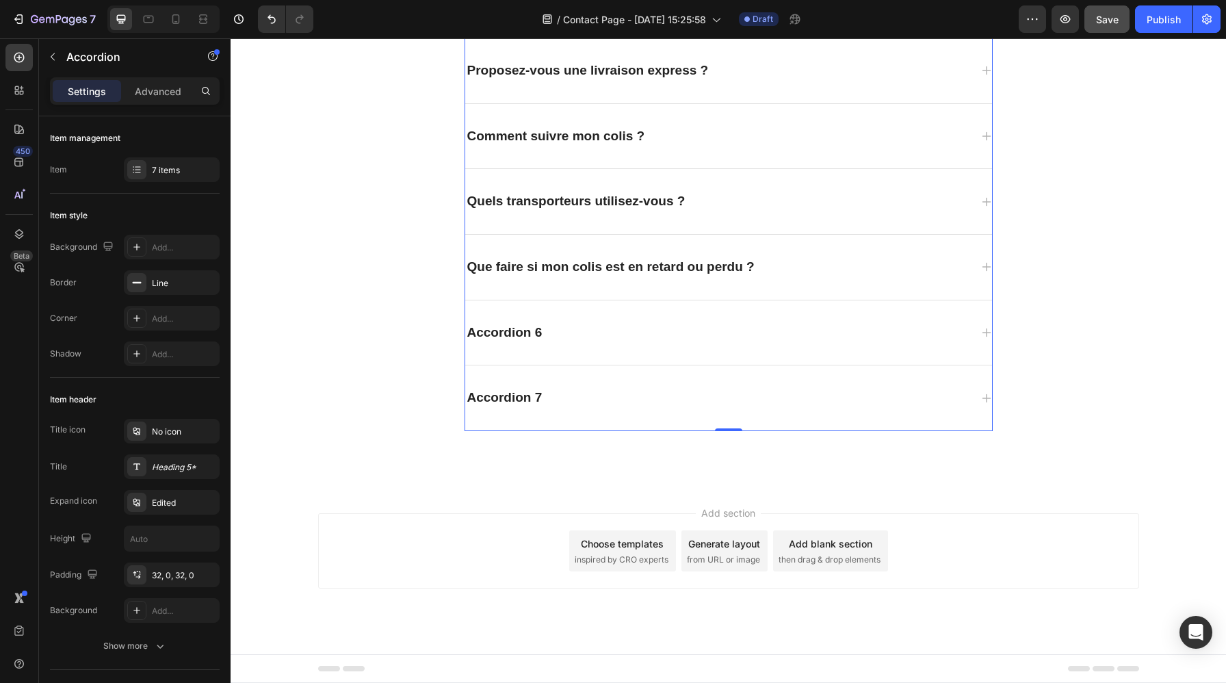
scroll to position [1158, 0]
click at [525, 326] on div "Accordion 6" at bounding box center [504, 332] width 79 height 21
click at [525, 326] on p "Accordion 6" at bounding box center [504, 332] width 75 height 17
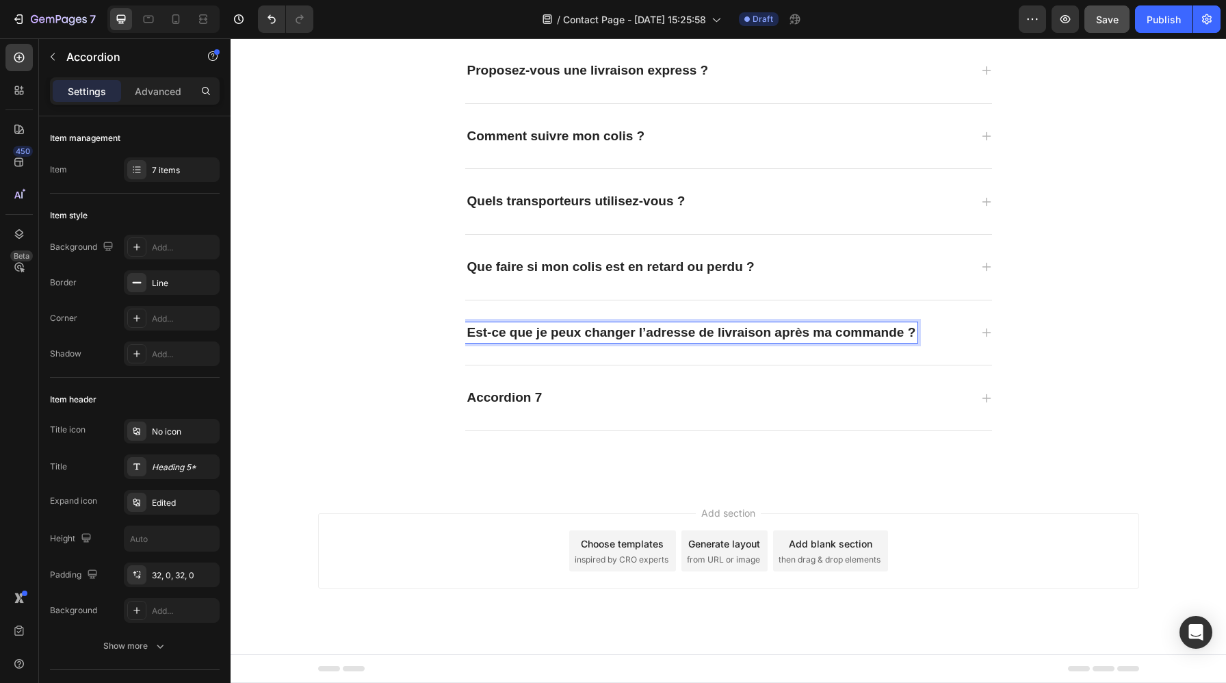
click at [983, 331] on icon at bounding box center [986, 332] width 11 height 11
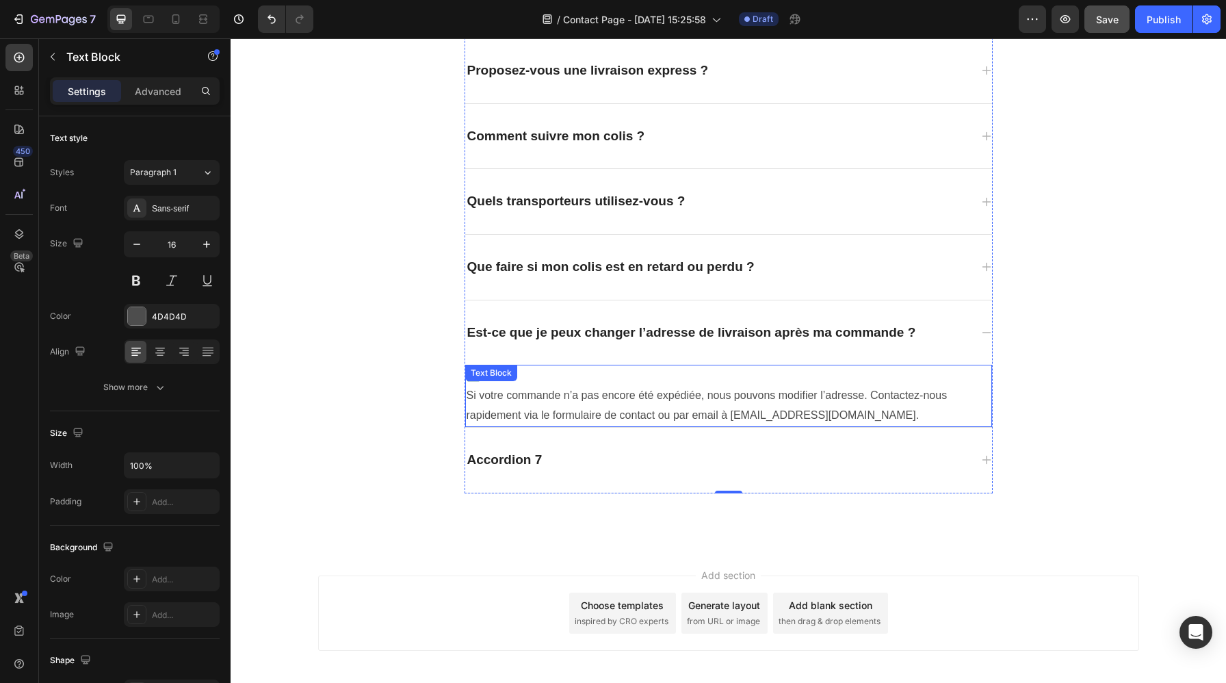
click at [471, 395] on p "➡️ Si votre commande n’a pas encore été expédiée, nous pouvons modifier l’adres…" at bounding box center [728, 395] width 524 height 59
click at [531, 404] on p "➡️ Si votre commande n’a pas encore été expédiée, nous pouvons modifier l’adres…" at bounding box center [728, 395] width 524 height 59
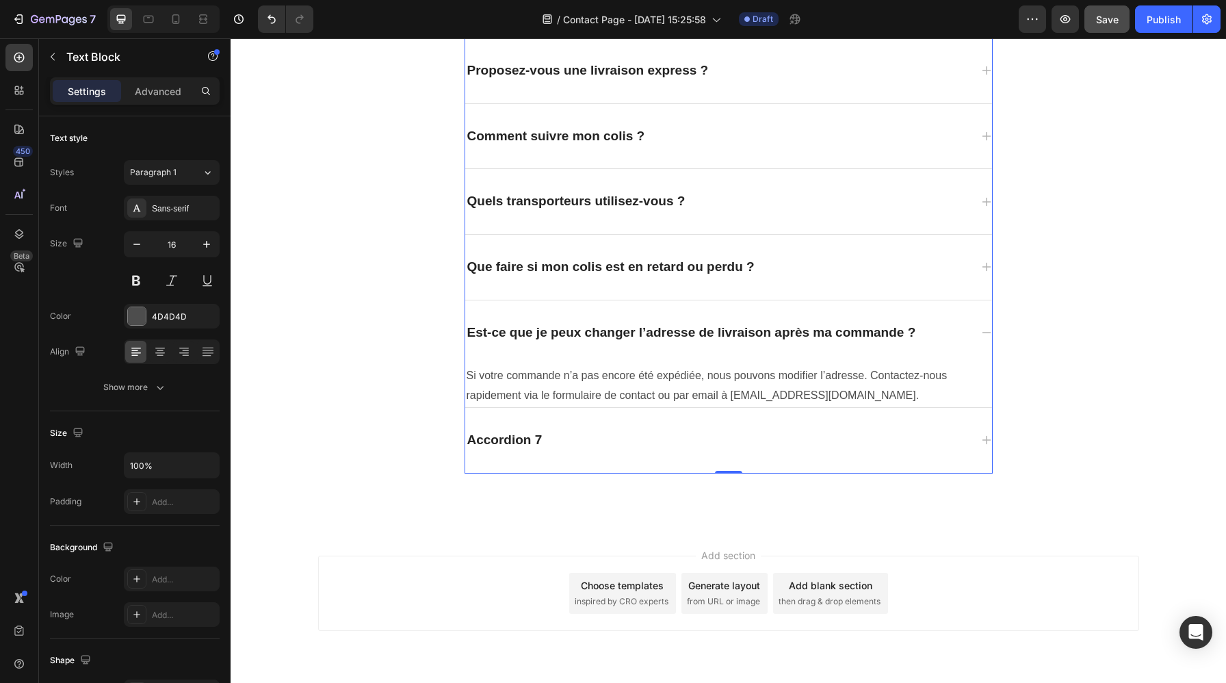
click at [780, 447] on div "Accordion 7" at bounding box center [717, 439] width 505 height 21
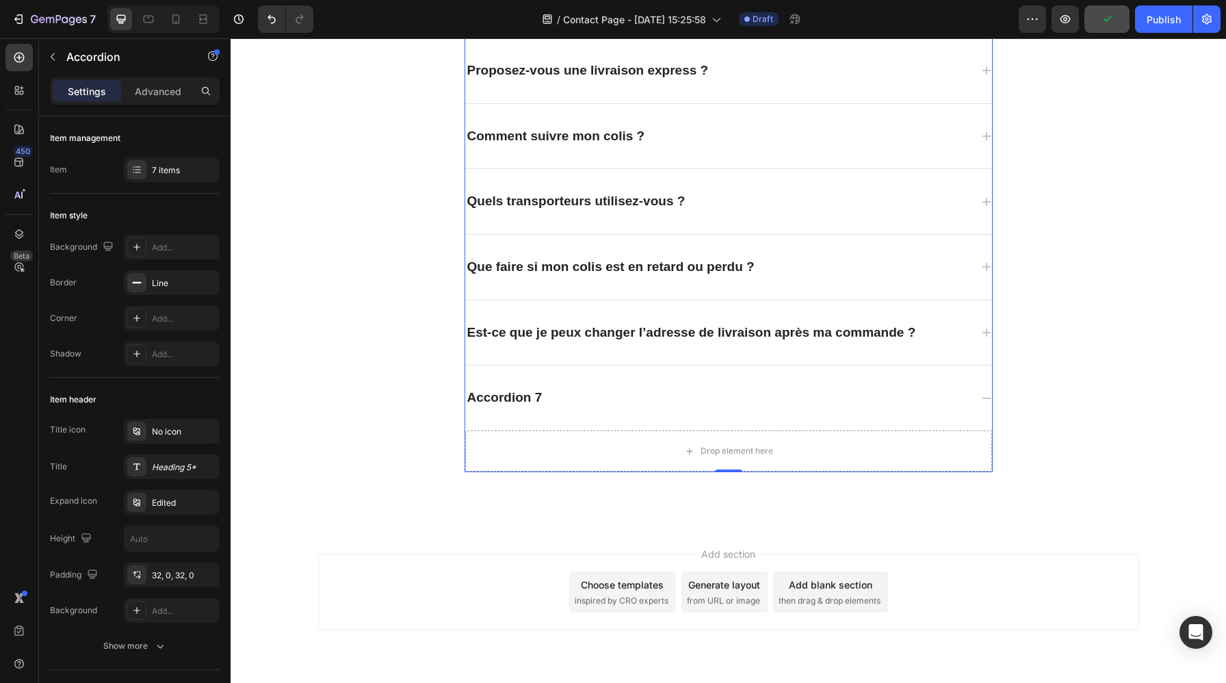
click at [750, 390] on div "Accordion 7" at bounding box center [717, 397] width 505 height 21
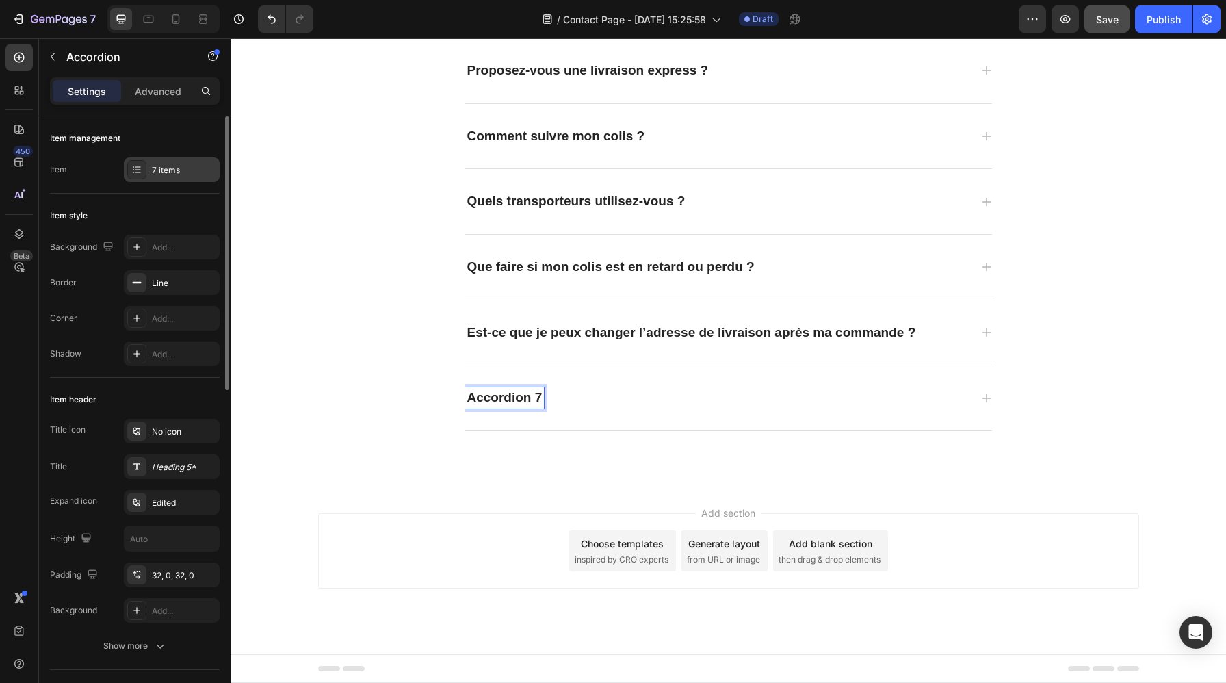
click at [168, 169] on div "7 items" at bounding box center [184, 170] width 64 height 12
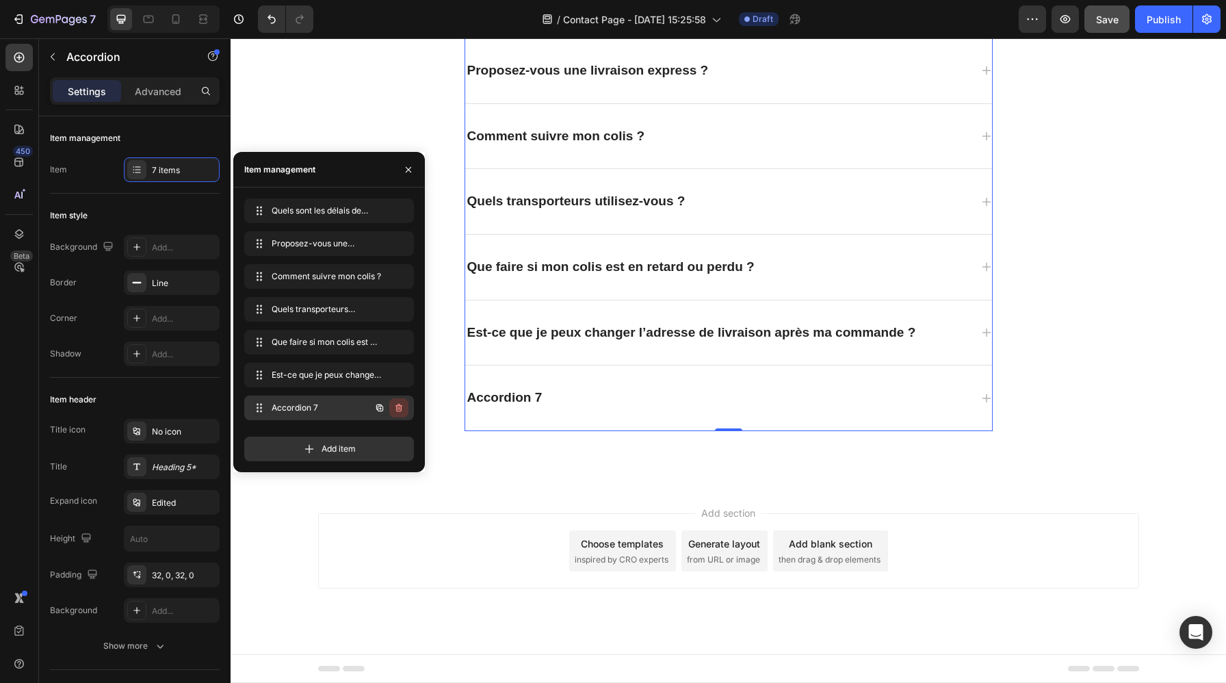
click at [403, 410] on icon "button" at bounding box center [398, 407] width 11 height 11
click at [403, 410] on button "Delete" at bounding box center [390, 407] width 38 height 19
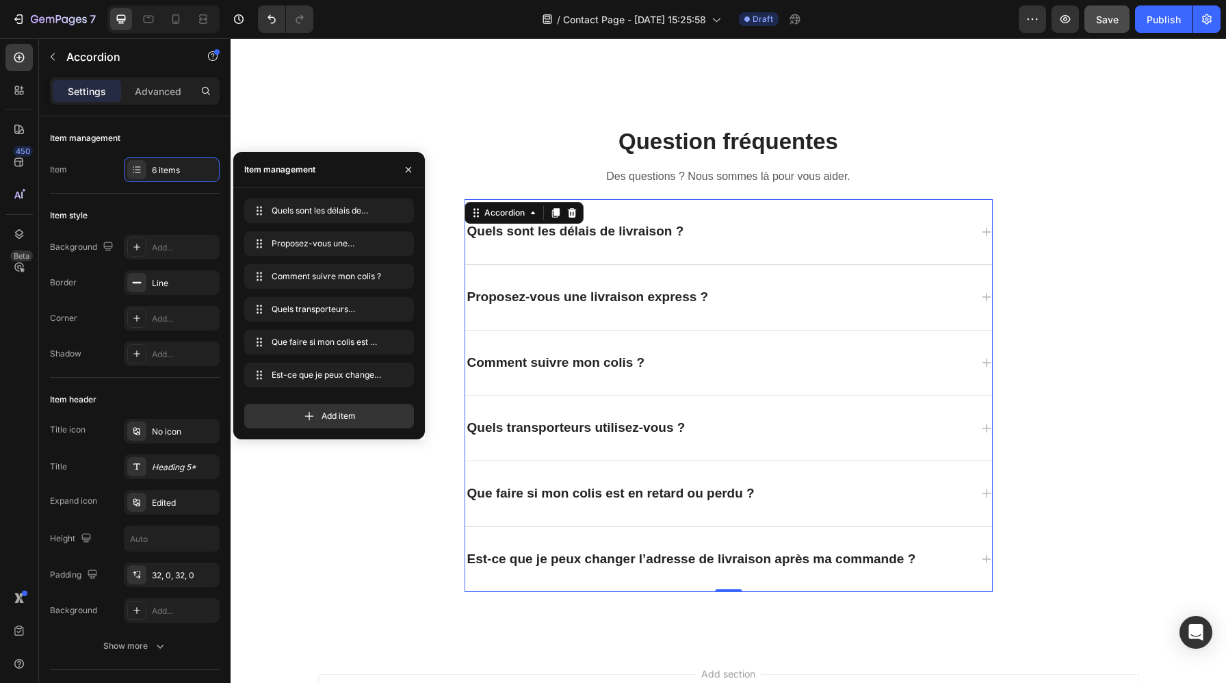
scroll to position [1093, 0]
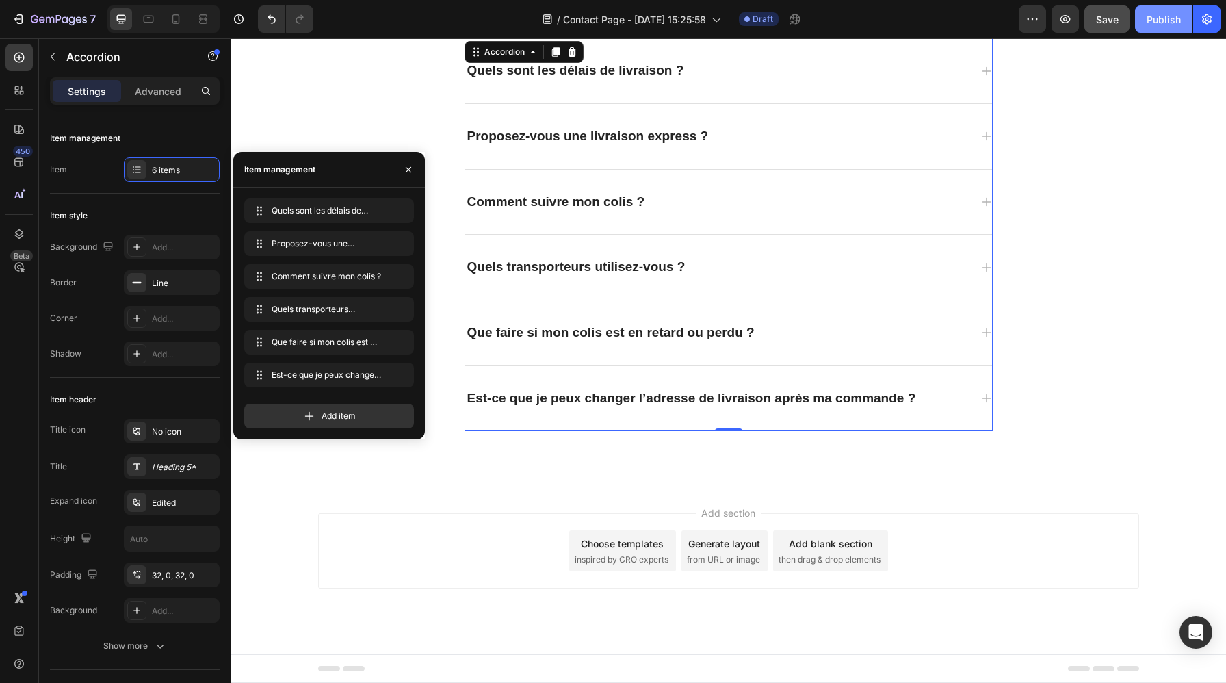
click at [1166, 19] on div "Publish" at bounding box center [1163, 19] width 34 height 14
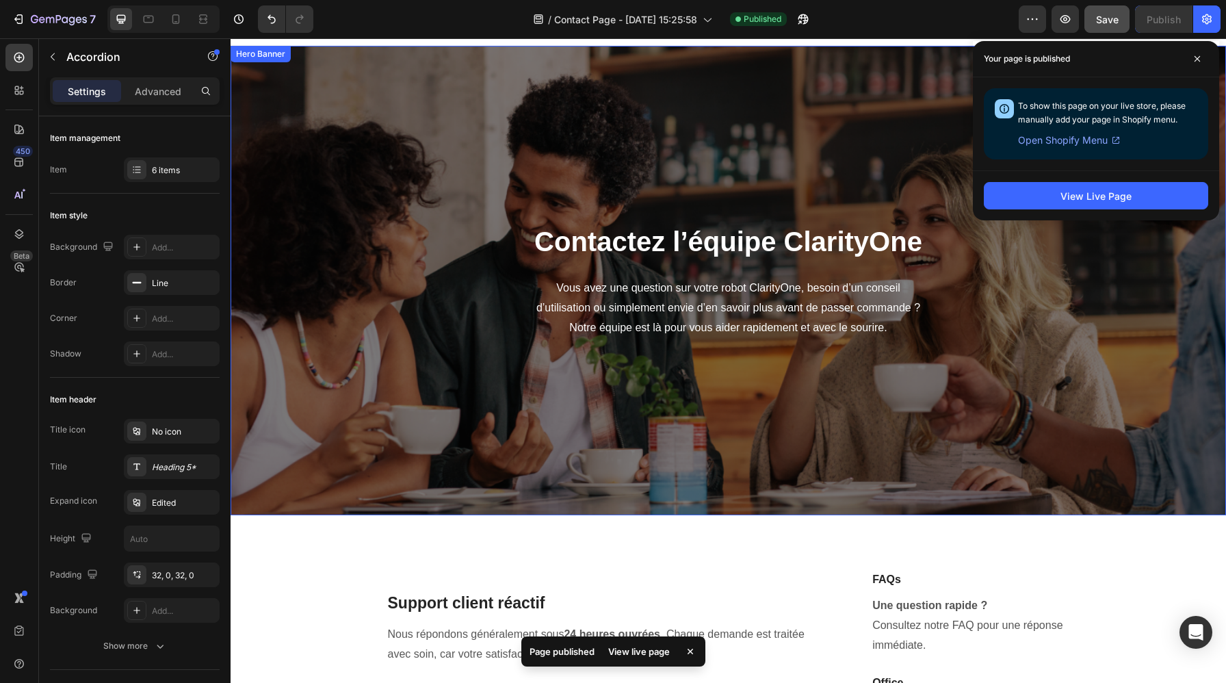
scroll to position [0, 0]
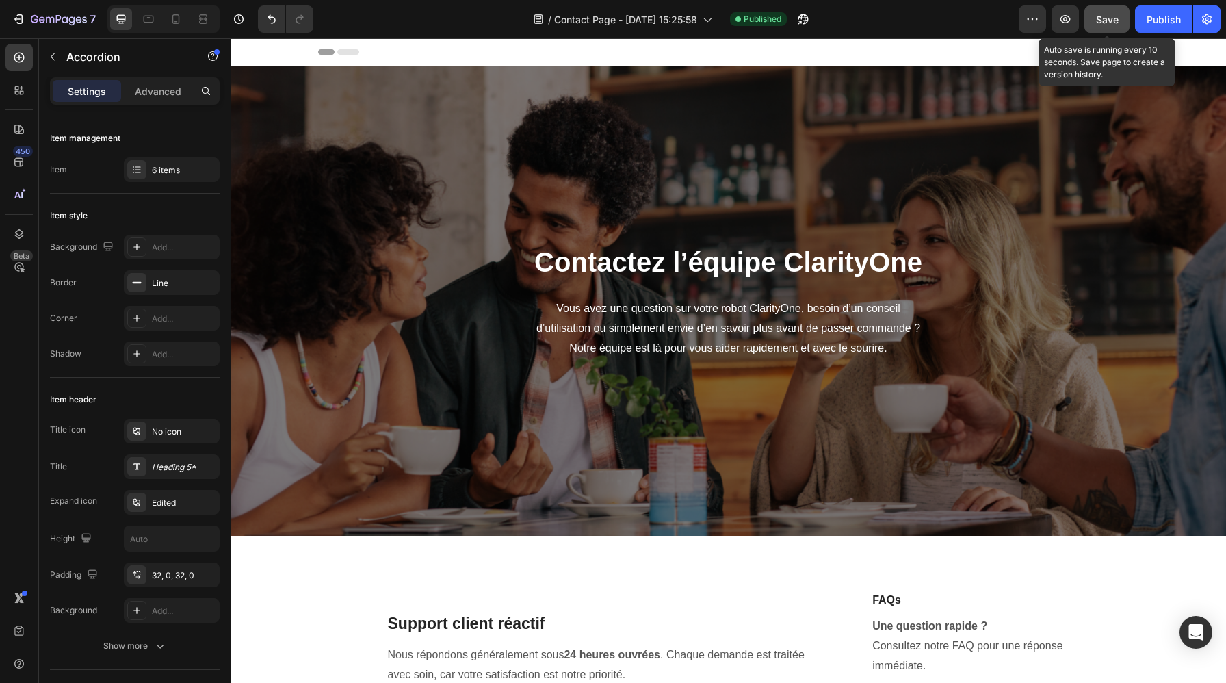
click at [1118, 21] on button "Save" at bounding box center [1106, 18] width 45 height 27
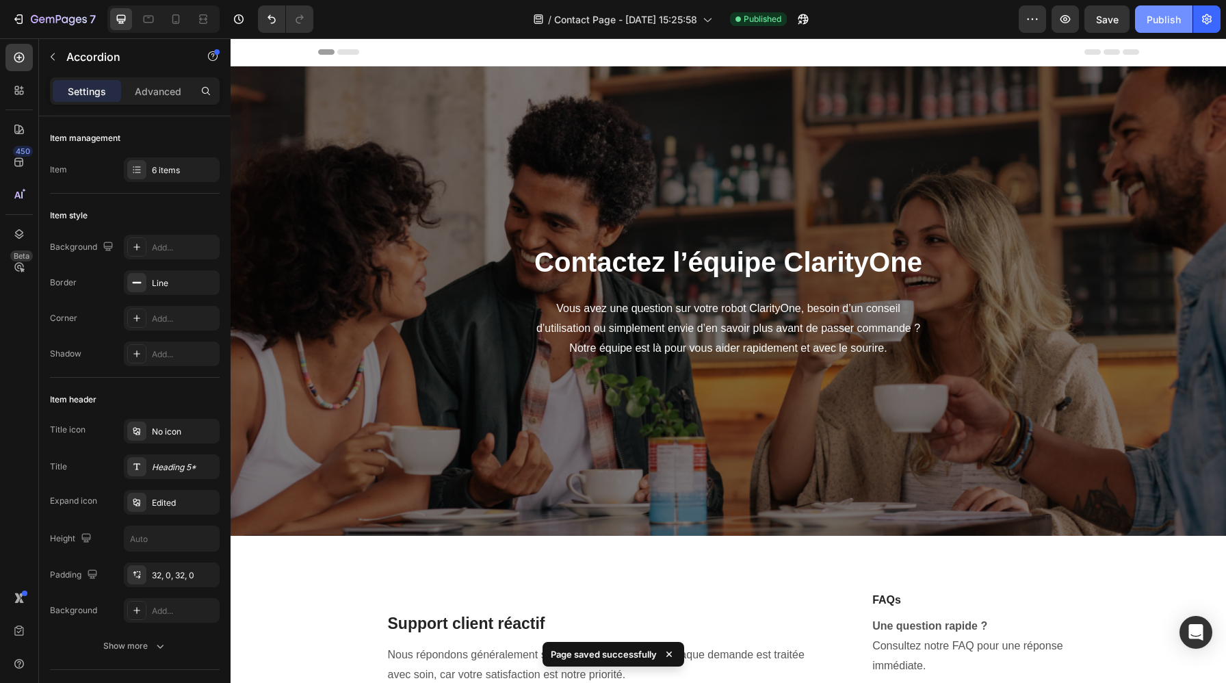
click at [1165, 25] on div "Publish" at bounding box center [1163, 19] width 34 height 14
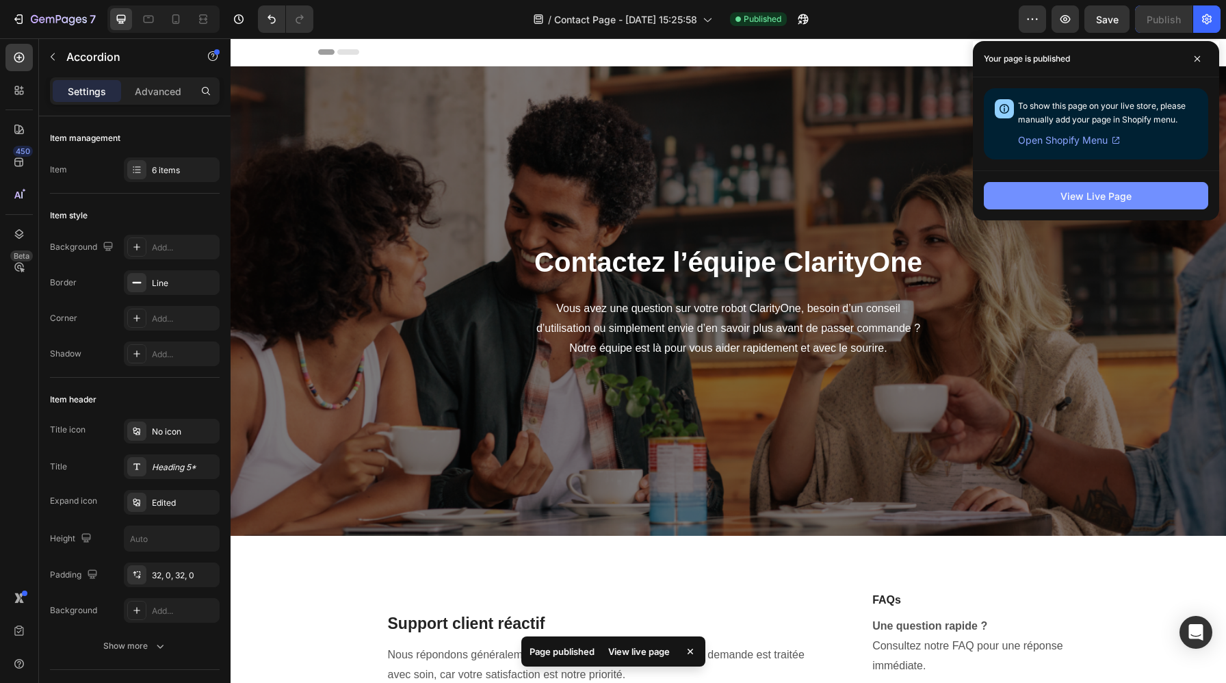
click at [1119, 191] on div "View Live Page" at bounding box center [1095, 196] width 71 height 14
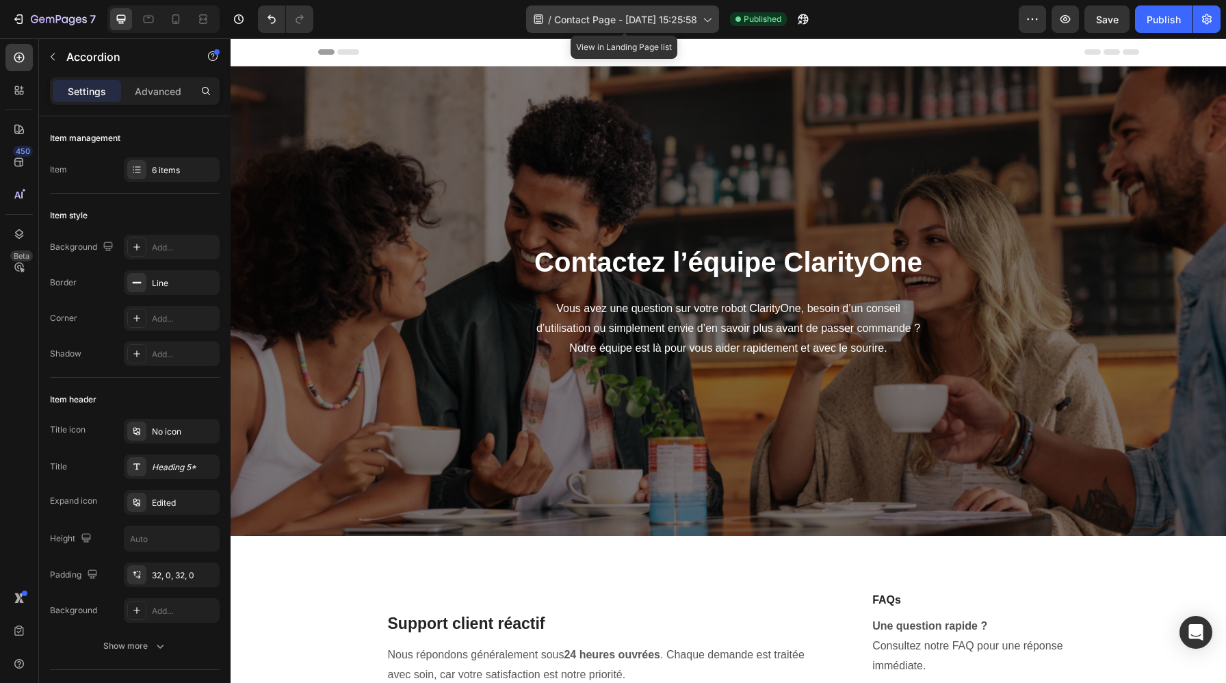
click at [607, 16] on span "Contact Page - [DATE] 15:25:58" at bounding box center [625, 19] width 143 height 14
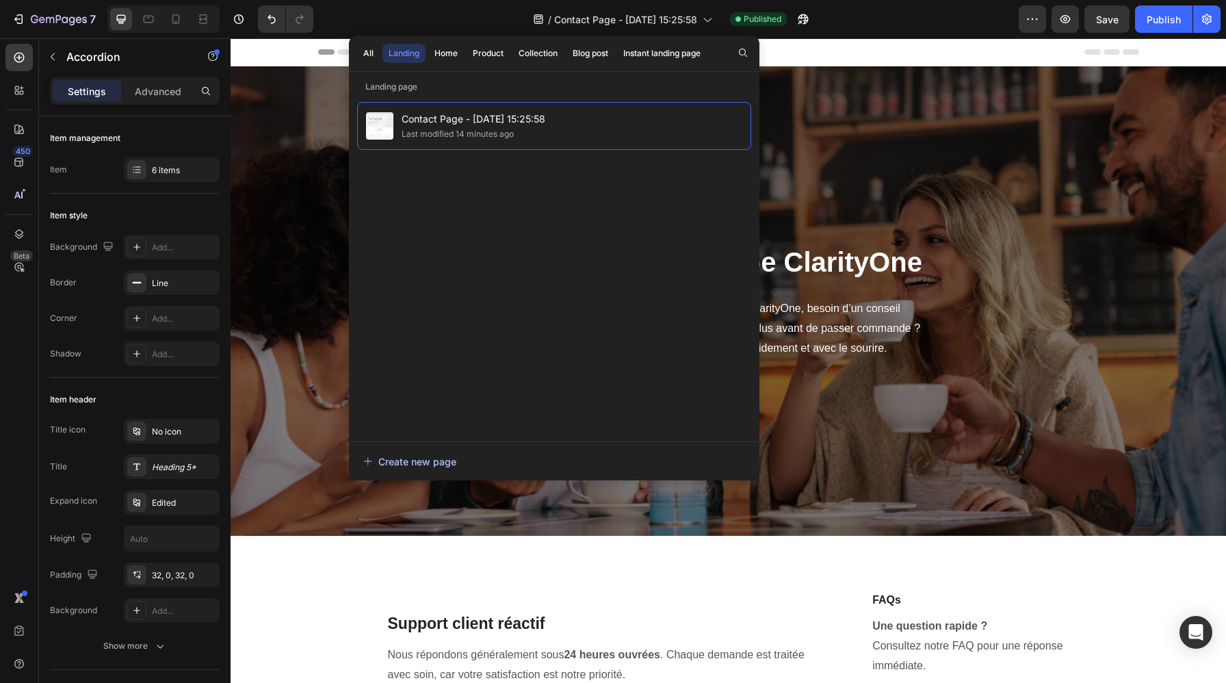
click at [431, 455] on div "Create new page" at bounding box center [409, 461] width 93 height 14
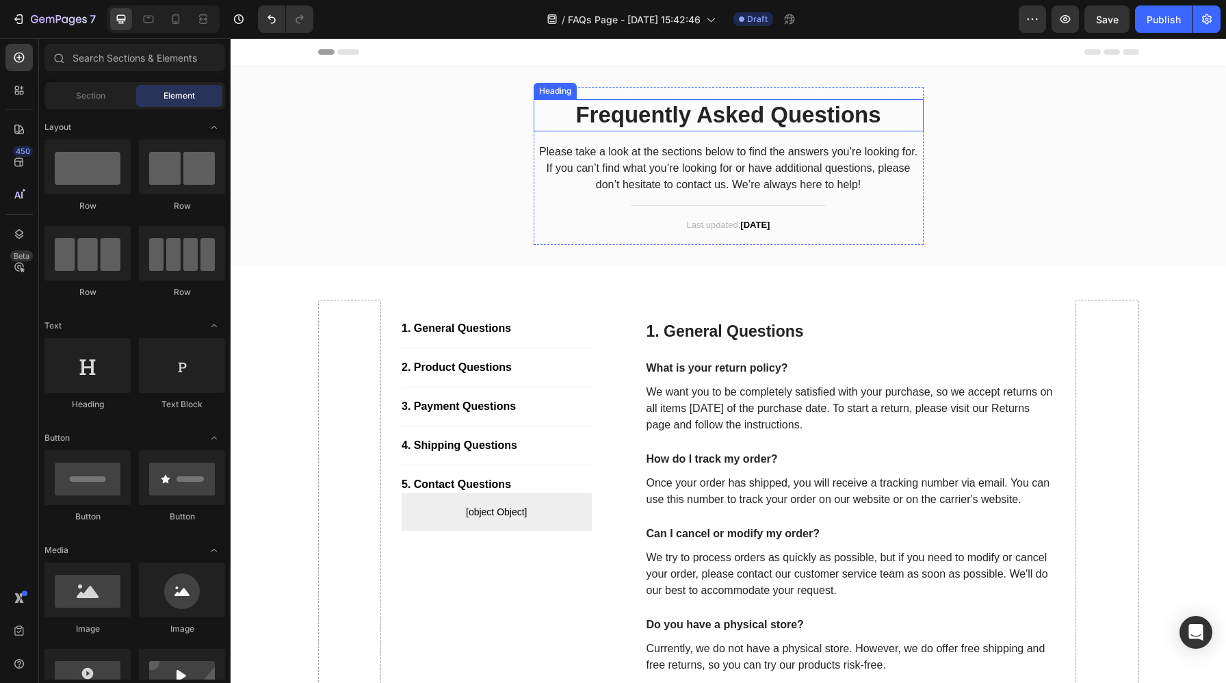
click at [784, 118] on p "Frequently Asked Questions" at bounding box center [728, 115] width 387 height 29
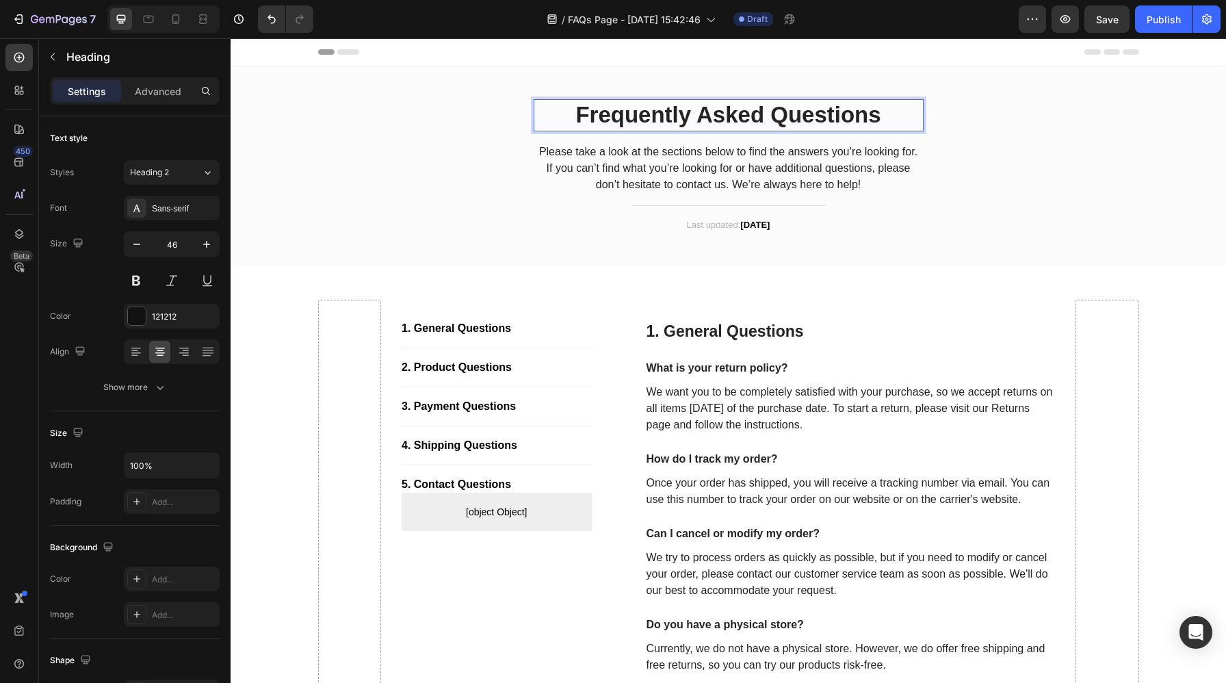
click at [784, 115] on p "Frequently Asked Questions" at bounding box center [728, 115] width 387 height 29
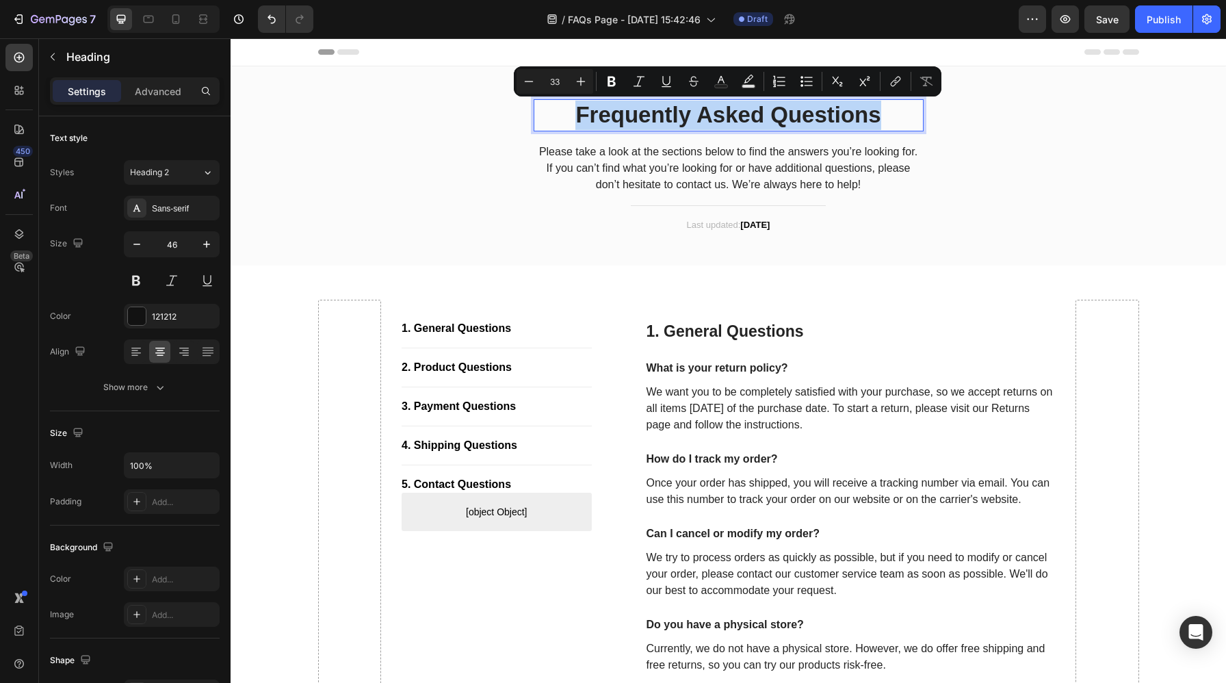
copy p "Frequently Asked Questions"
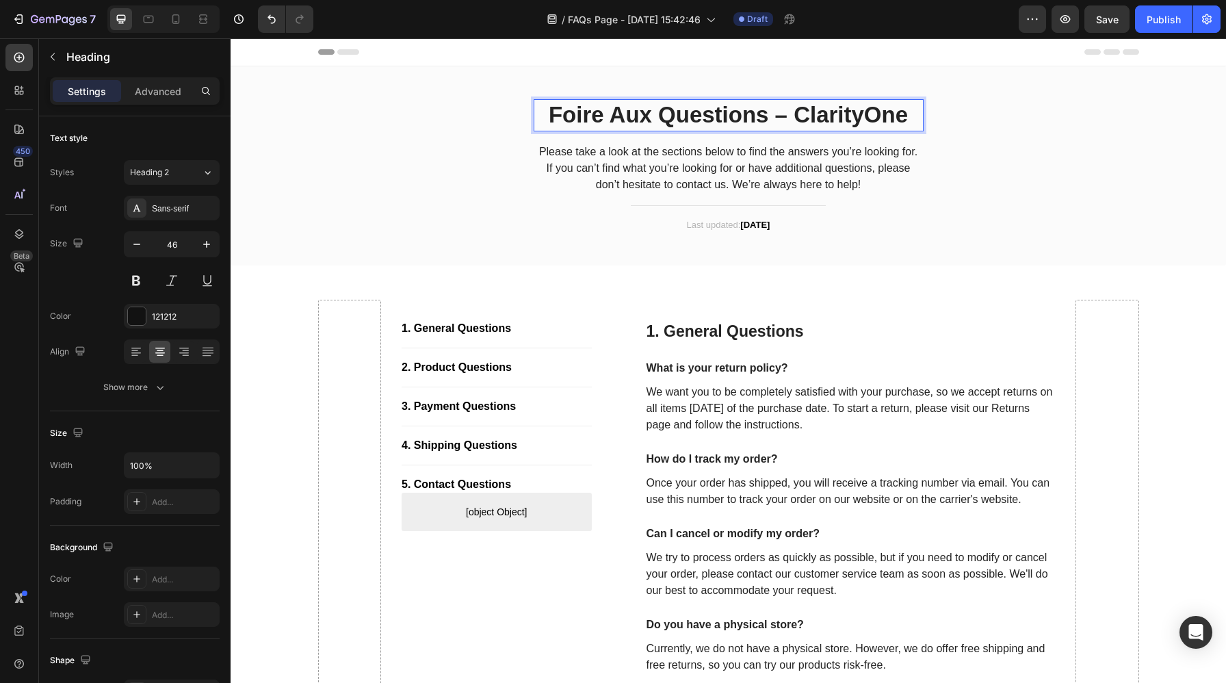
click at [797, 111] on p "Foire Aux Questions – ClarityOne" at bounding box center [728, 115] width 387 height 29
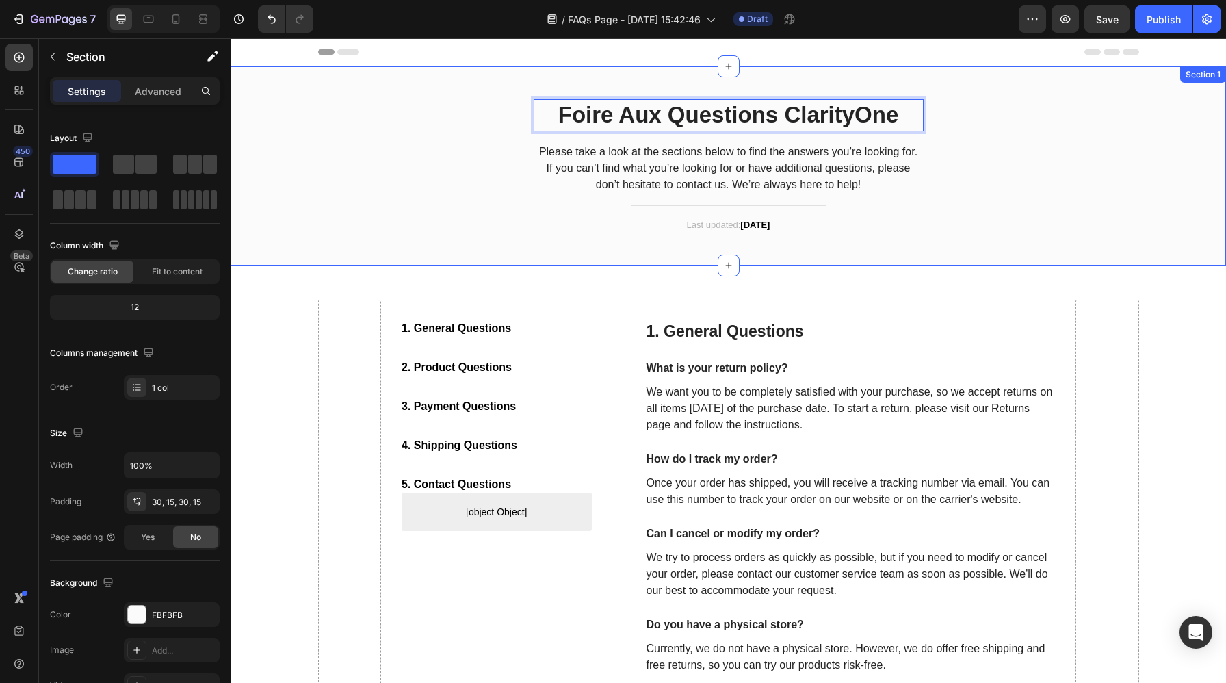
click at [994, 182] on div "Foire Aux Questions ClarityOne Heading 0 Please take a look at the sections bel…" at bounding box center [728, 166] width 975 height 158
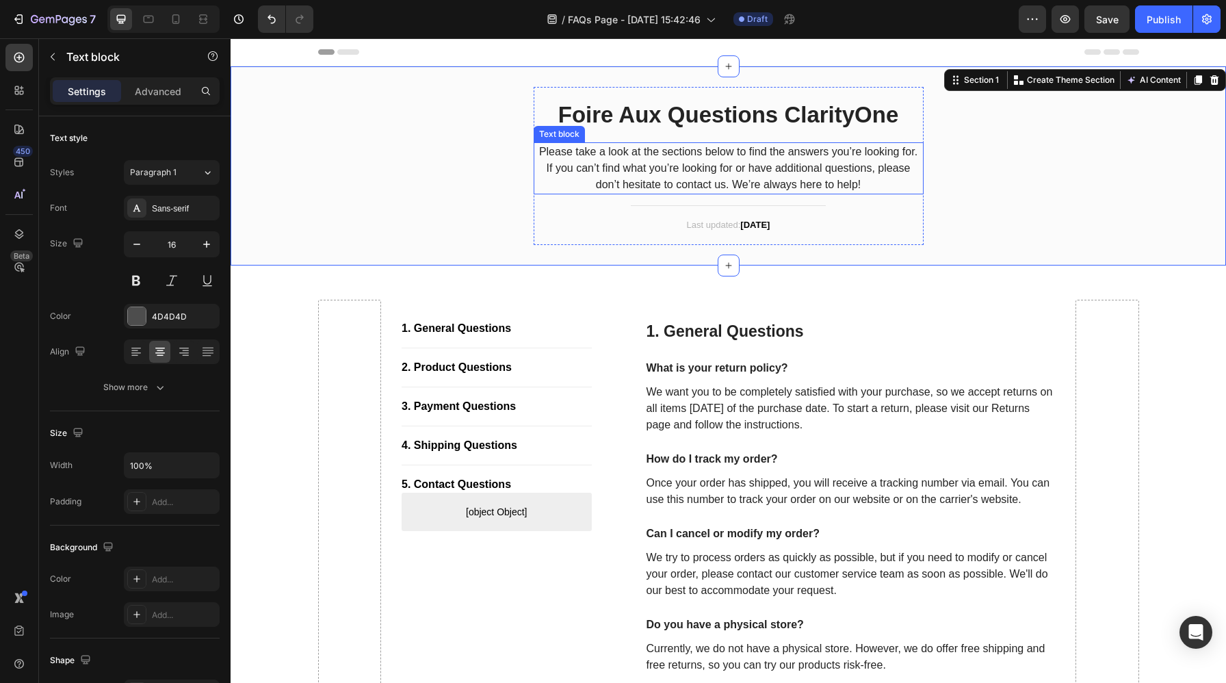
click at [772, 172] on p "Please take a look at the sections below to find the answers you’re looking for…" at bounding box center [728, 168] width 387 height 49
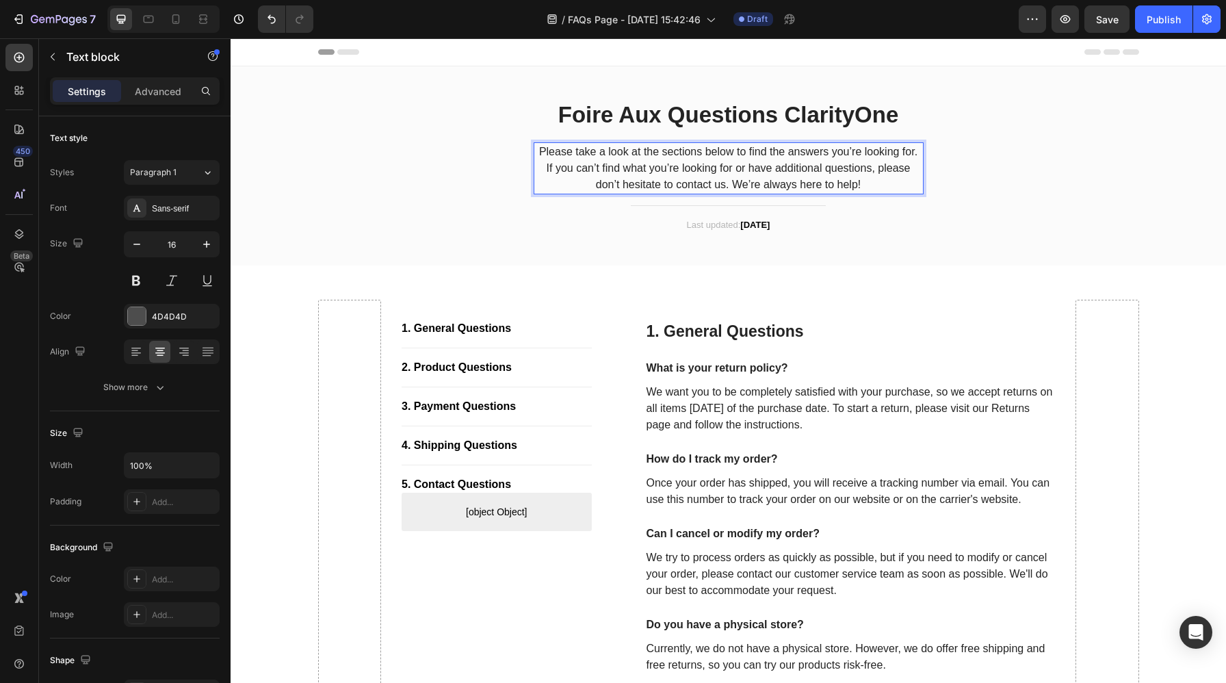
click at [869, 187] on p "Please take a look at the sections below to find the answers you’re looking for…" at bounding box center [728, 168] width 387 height 49
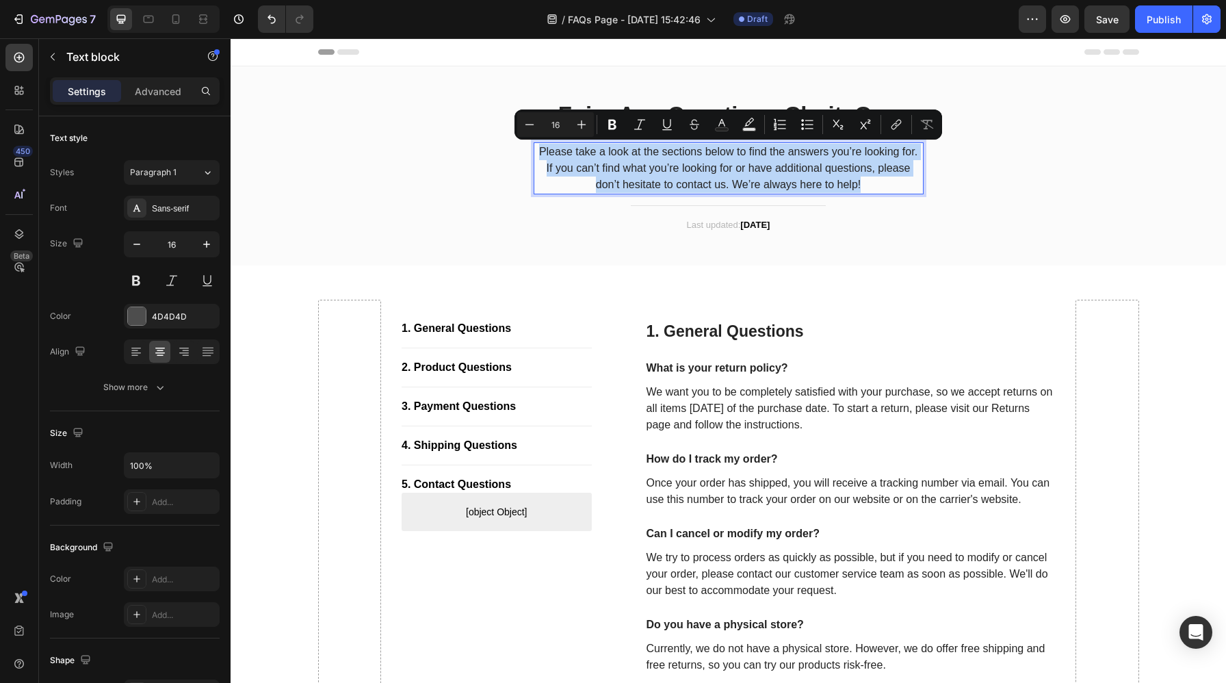
copy p "Please take a look at the sections below to find the answers you’re looking for…"
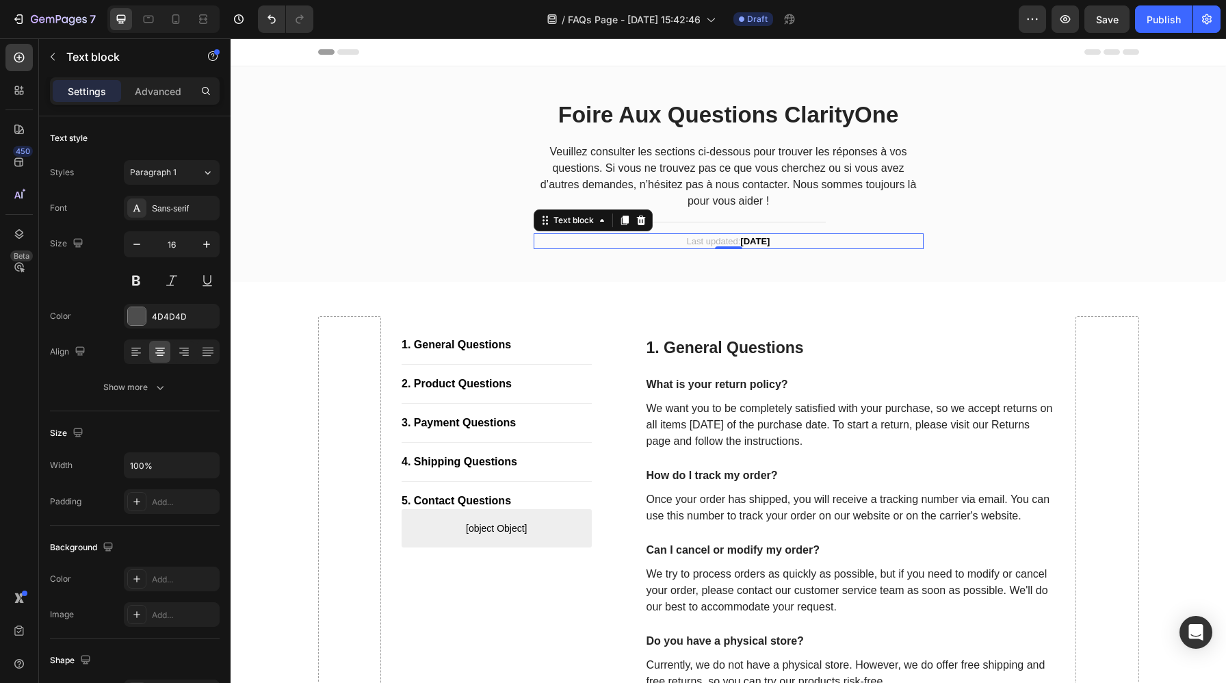
click at [784, 241] on p "Last updated: April 2023" at bounding box center [728, 242] width 387 height 14
drag, startPoint x: 784, startPoint y: 241, endPoint x: 671, endPoint y: 237, distance: 112.9
click at [671, 237] on p "Last updated: April 2023" at bounding box center [728, 242] width 387 height 14
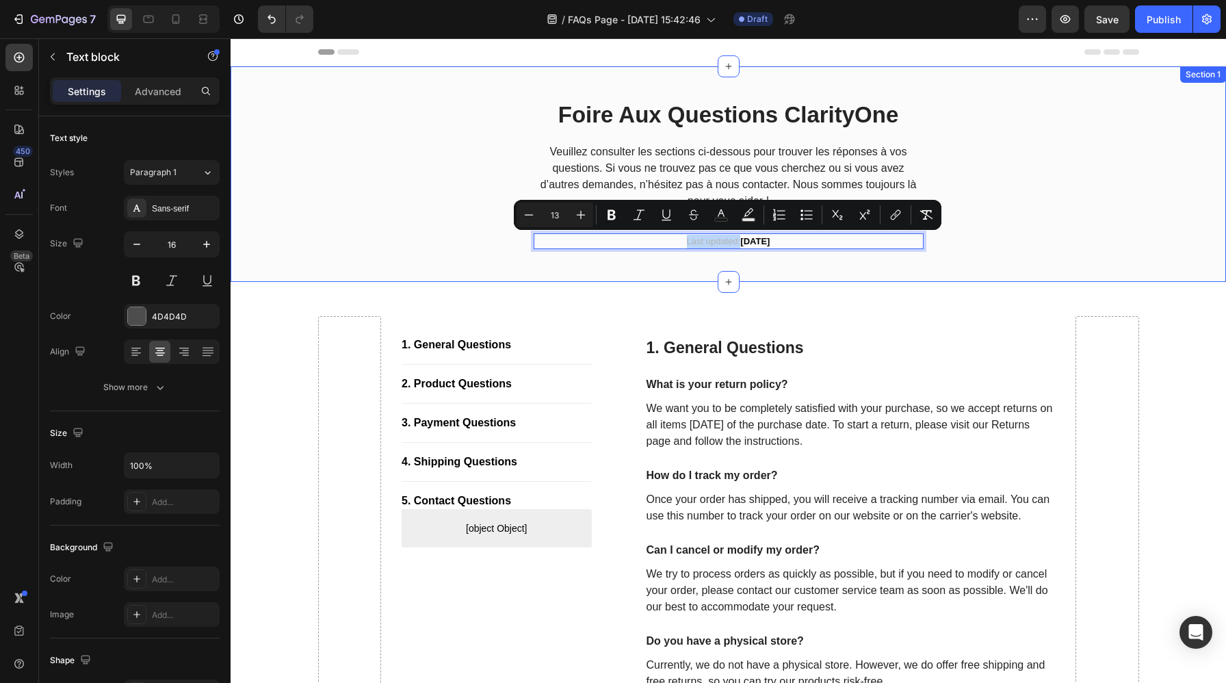
copy p "Last updated:"
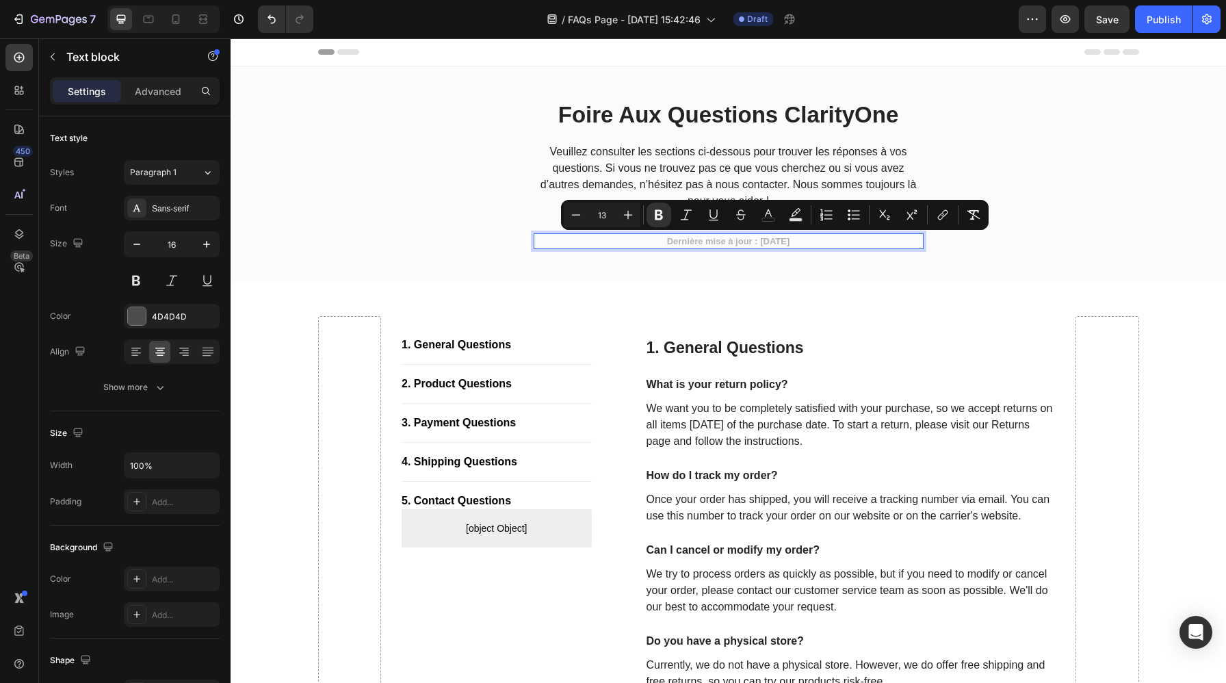
drag, startPoint x: 808, startPoint y: 243, endPoint x: 756, endPoint y: 244, distance: 52.0
click at [756, 244] on p "Dernière mise à jour : avril 2023" at bounding box center [728, 242] width 387 height 14
click at [152, 317] on div "4D4D4D" at bounding box center [172, 316] width 40 height 12
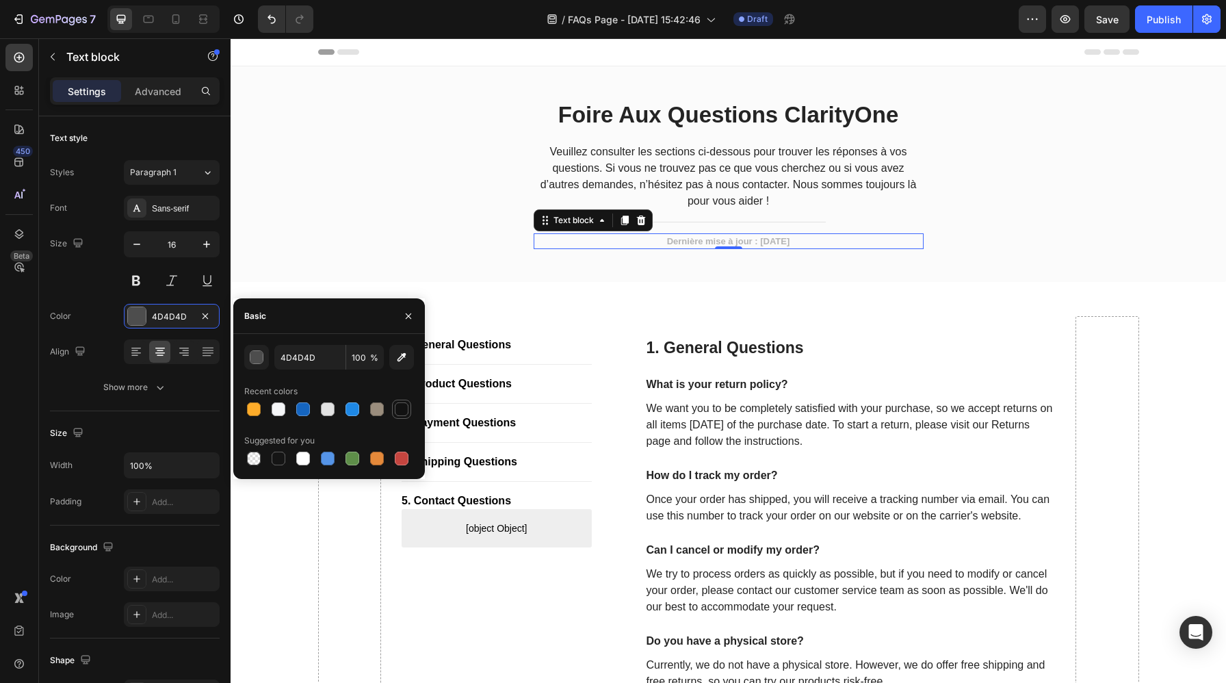
click at [396, 407] on div at bounding box center [402, 409] width 14 height 14
type input "121212"
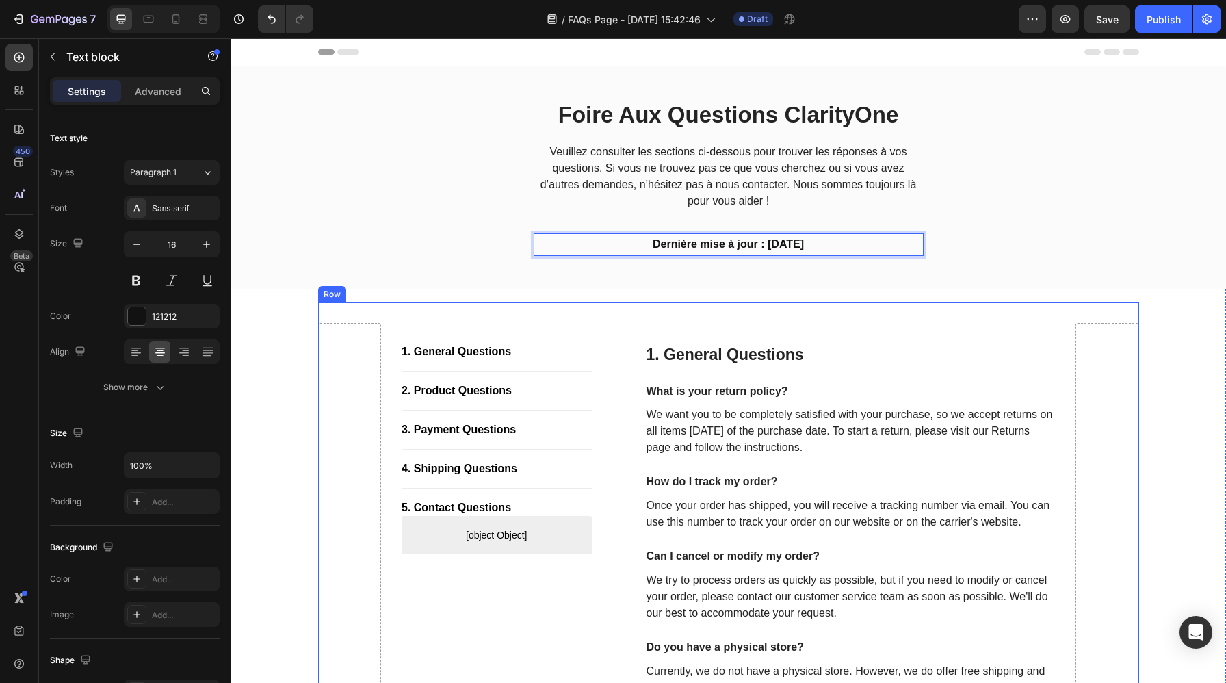
click at [927, 323] on div "1. General Questions Heading What is your return policy? Text block We want you…" at bounding box center [833, 516] width 443 height 386
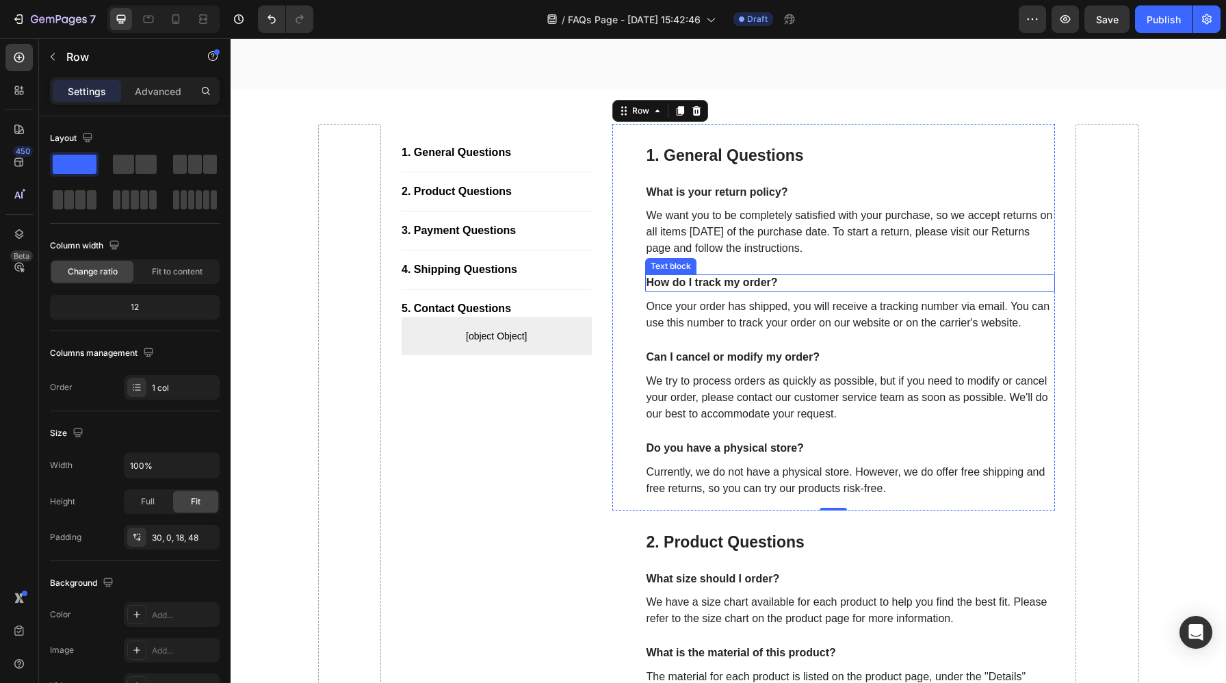
scroll to position [182, 0]
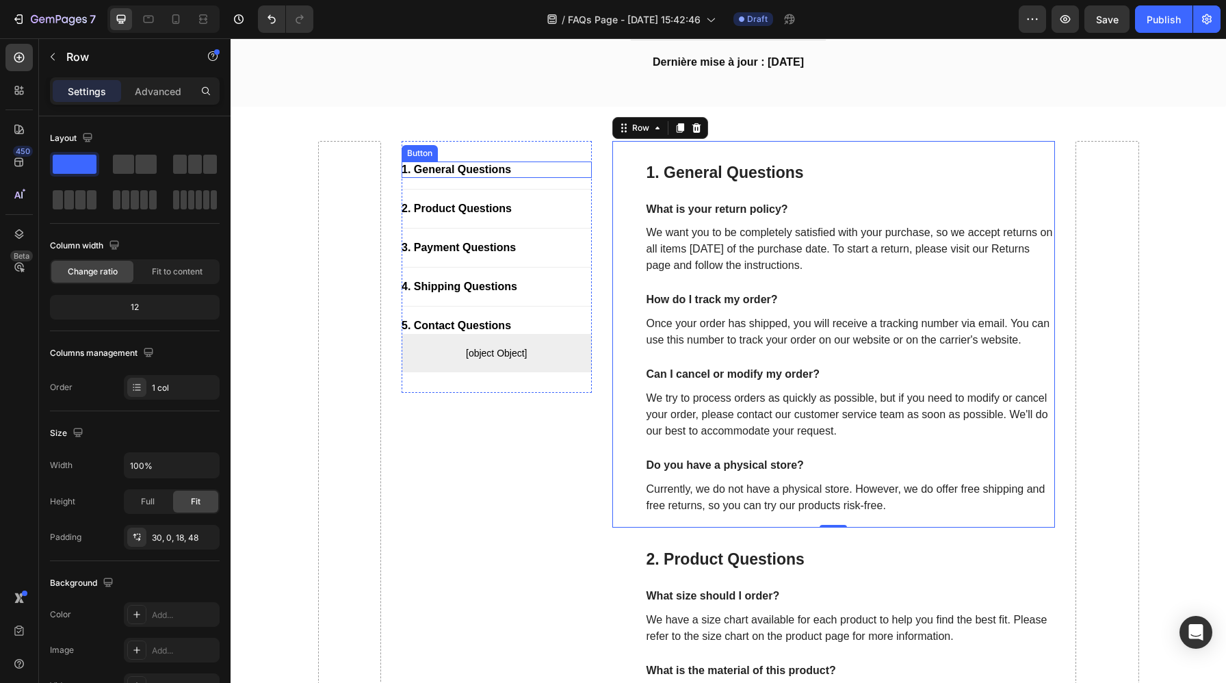
click at [516, 161] on div "1. General Questions Button" at bounding box center [496, 169] width 190 height 16
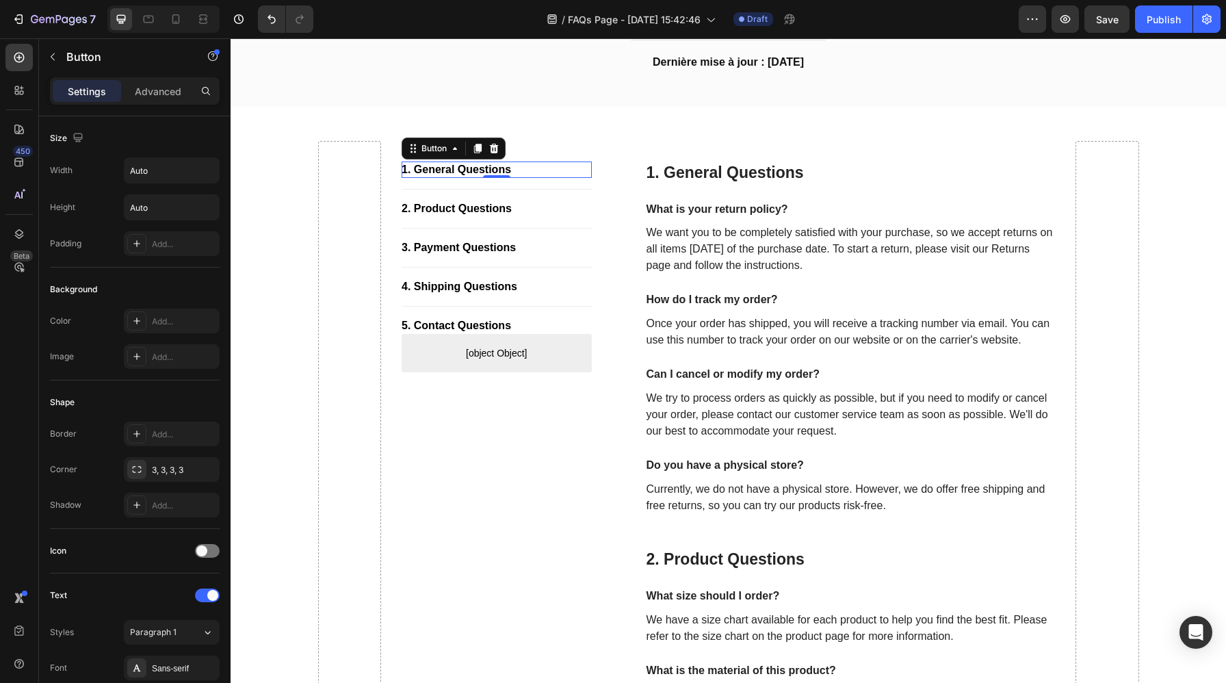
click at [525, 170] on div "1. General Questions Button 0" at bounding box center [496, 169] width 190 height 16
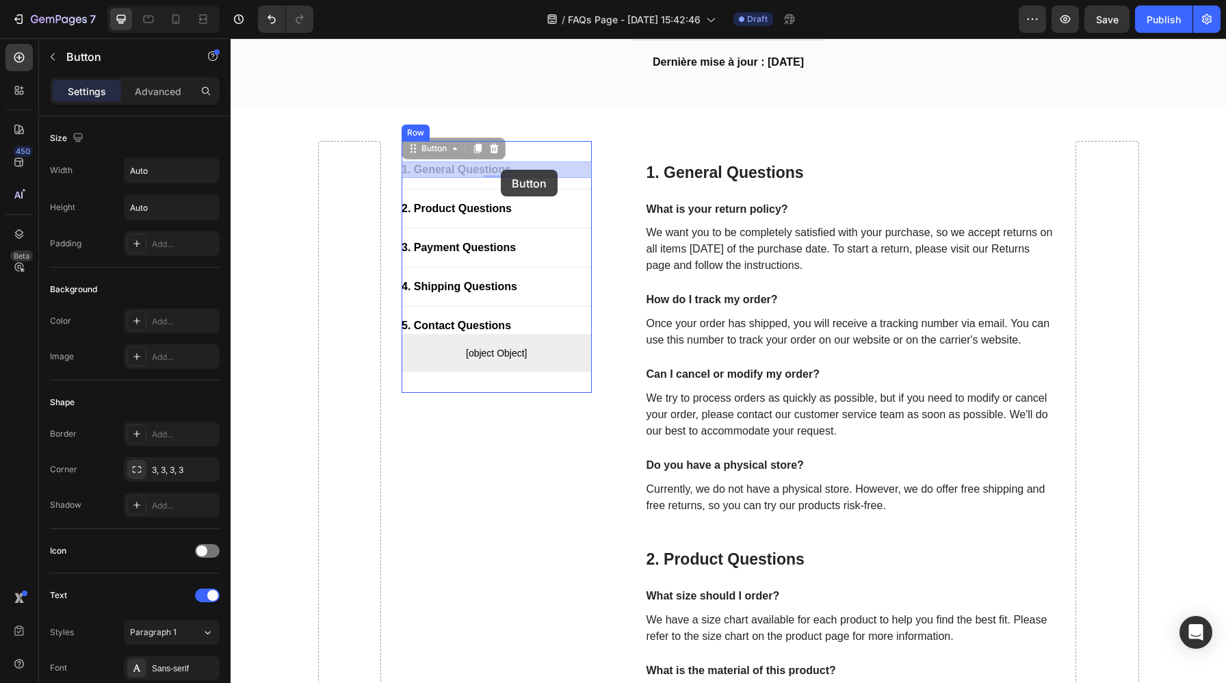
drag, startPoint x: 525, startPoint y: 170, endPoint x: 501, endPoint y: 170, distance: 24.6
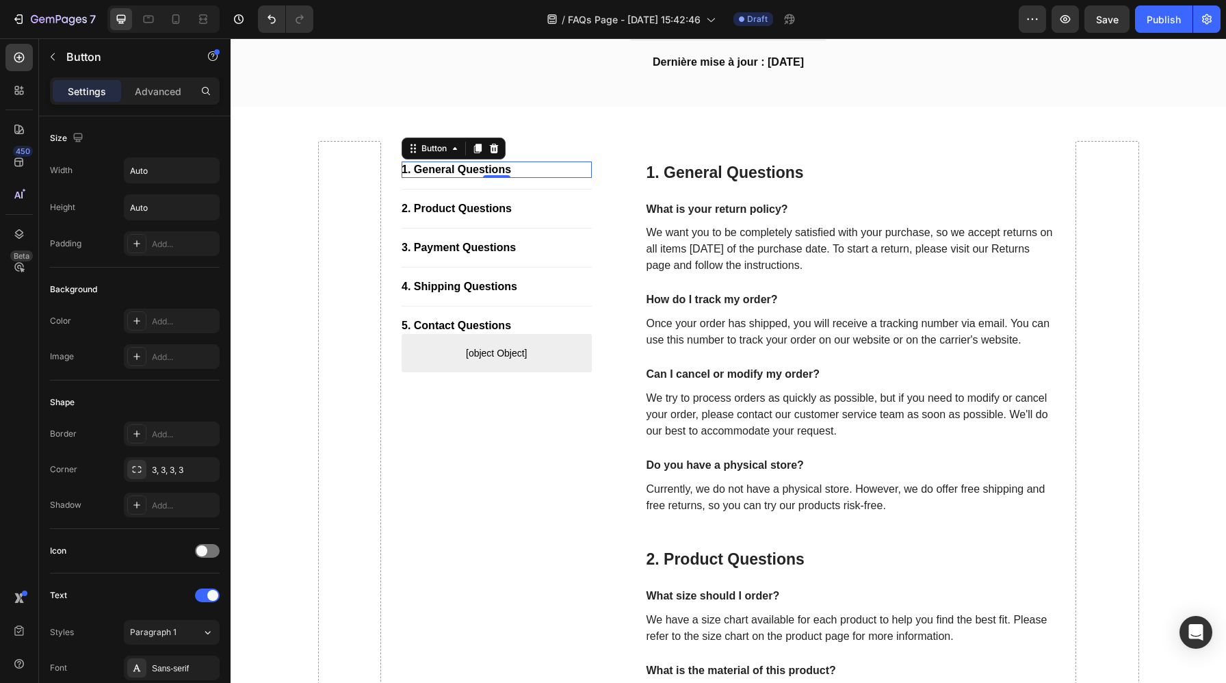
click at [522, 165] on div "1. General Questions Button 0" at bounding box center [496, 169] width 190 height 16
click at [540, 170] on div "1. General Questions Button 0" at bounding box center [496, 169] width 190 height 16
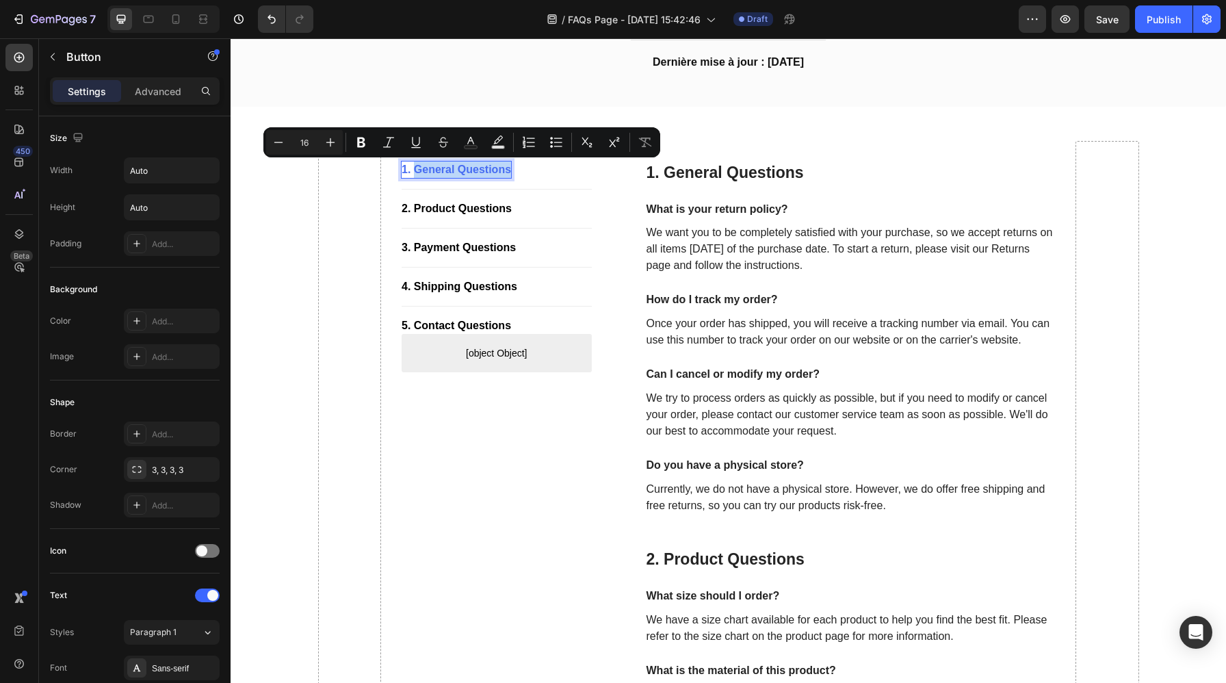
drag, startPoint x: 415, startPoint y: 169, endPoint x: 510, endPoint y: 172, distance: 95.1
click at [510, 172] on p "1. General Questions" at bounding box center [455, 169] width 109 height 16
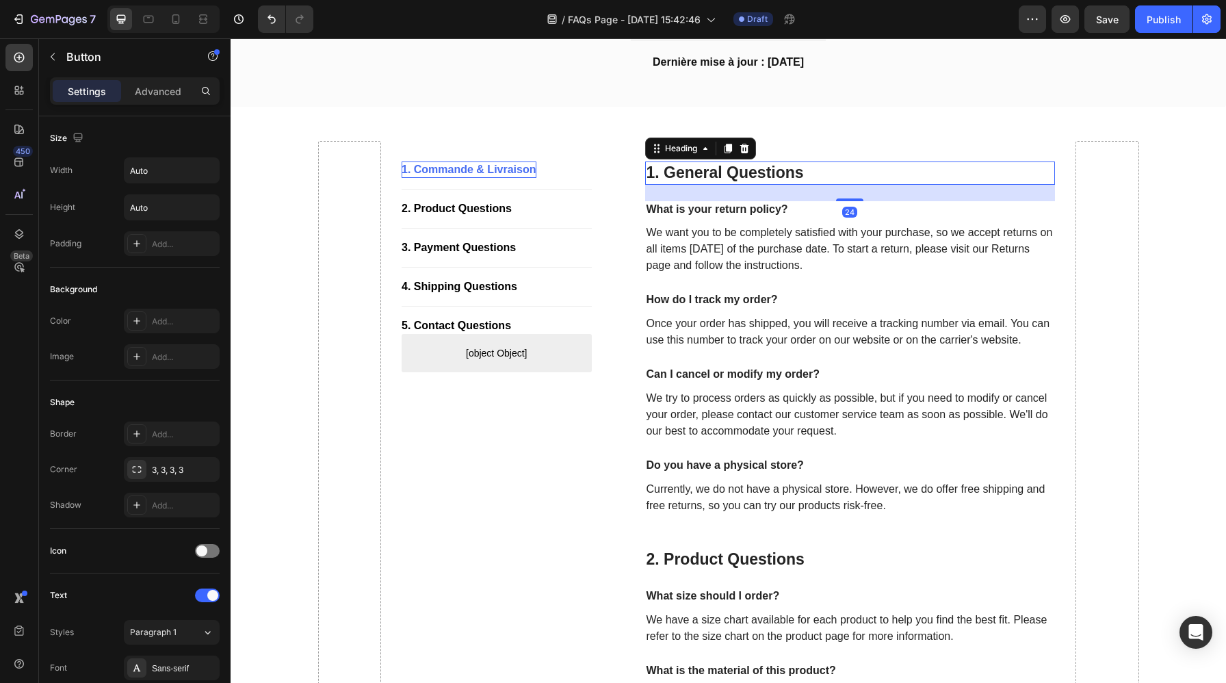
click at [754, 176] on p "1. General Questions" at bounding box center [850, 173] width 408 height 21
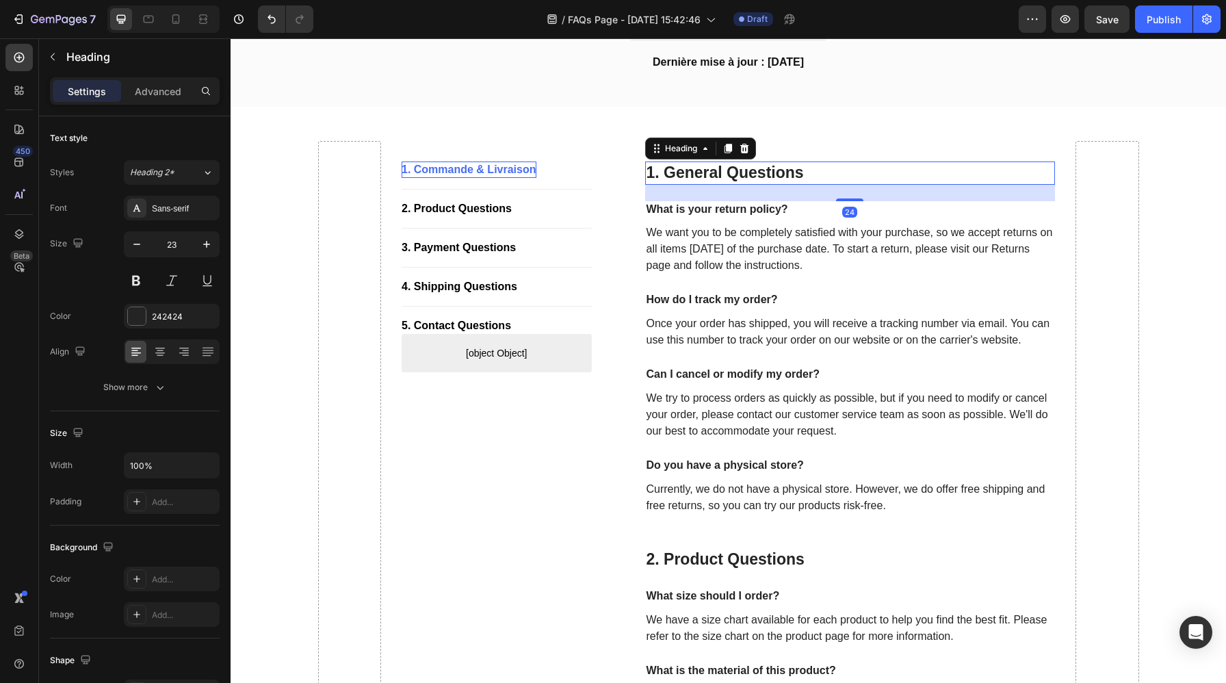
click at [754, 176] on p "1. General Questions" at bounding box center [850, 173] width 408 height 21
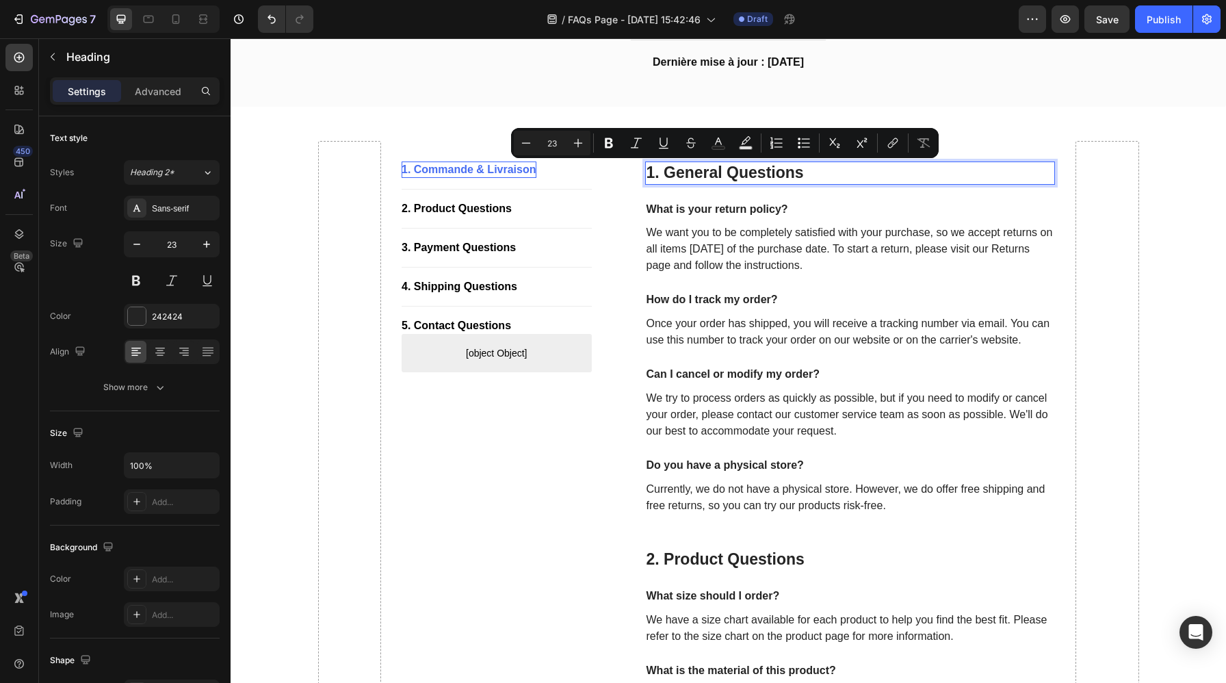
click at [815, 171] on p "1. General Questions" at bounding box center [850, 173] width 408 height 21
drag, startPoint x: 815, startPoint y: 171, endPoint x: 667, endPoint y: 173, distance: 148.4
click at [667, 173] on p "1. General Questions" at bounding box center [850, 173] width 408 height 21
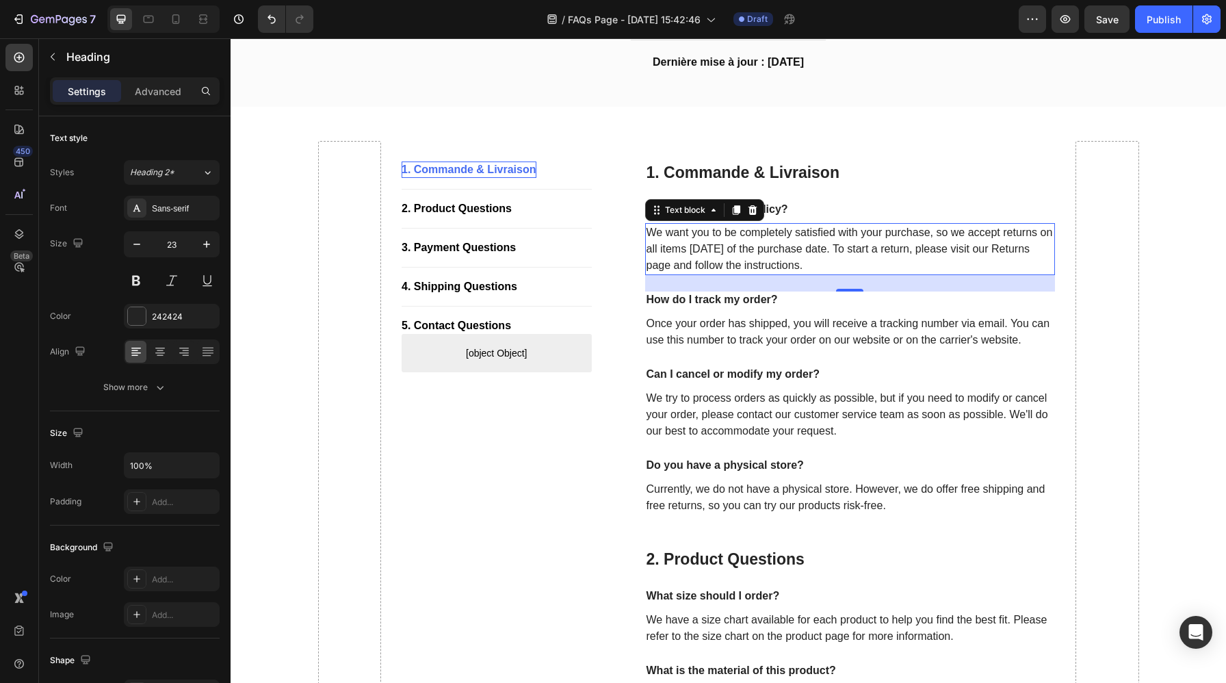
click at [782, 242] on p "We want you to be completely satisfied with your purchase, so we accept returns…" at bounding box center [850, 248] width 408 height 49
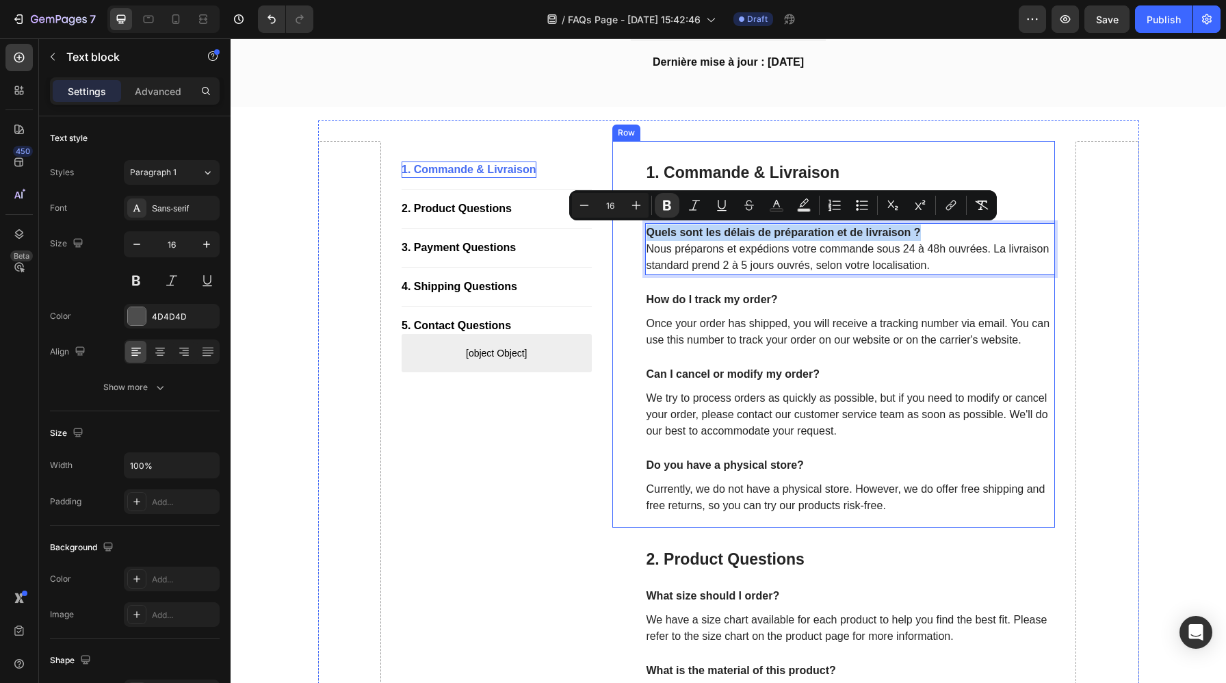
drag, startPoint x: 932, startPoint y: 236, endPoint x: 643, endPoint y: 235, distance: 289.3
click at [643, 235] on div "1. Commande & Livraison Heading What is your return policy? Text block Quels so…" at bounding box center [833, 334] width 443 height 386
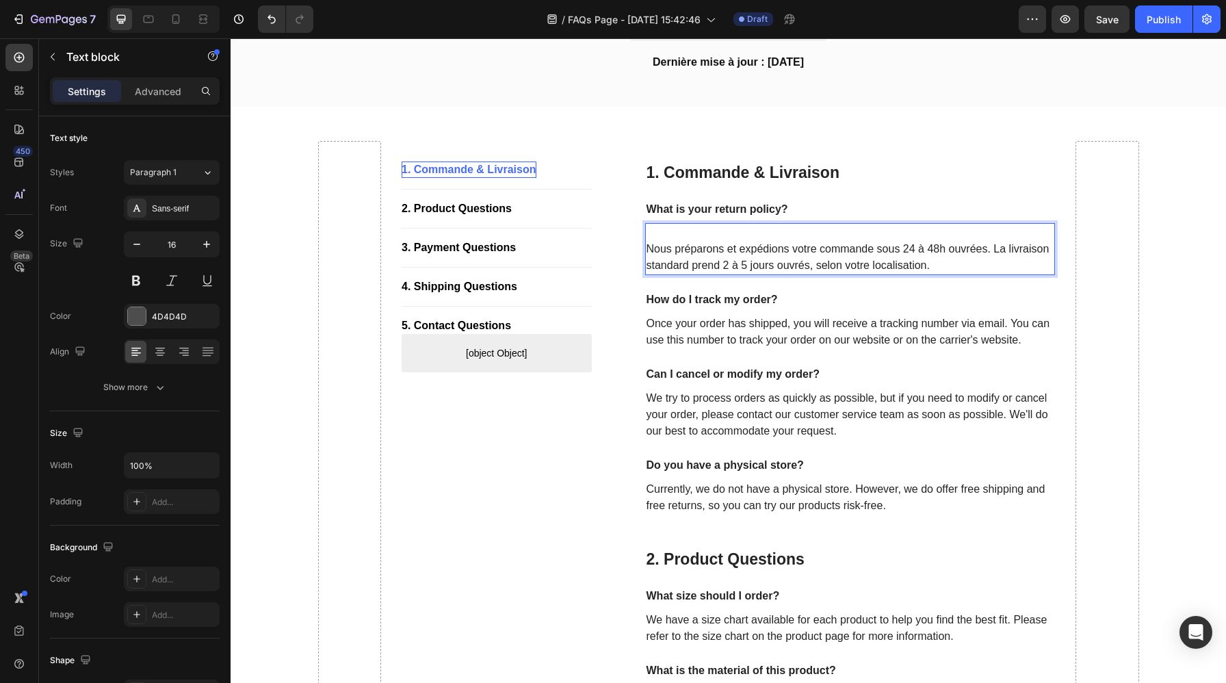
click at [648, 248] on p "⁠⁠⁠⁠⁠⁠⁠ Nous préparons et expédions votre commande sous 24 à 48h ouvrées. La li…" at bounding box center [850, 248] width 408 height 49
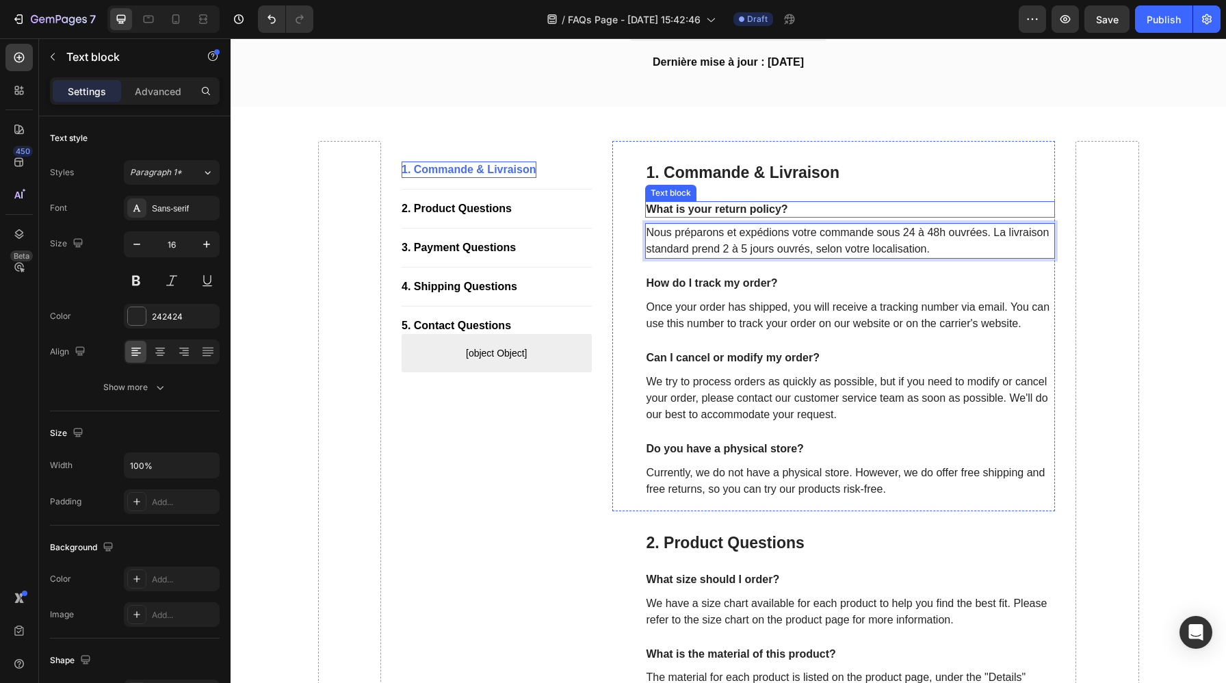
click at [776, 208] on p "What is your return policy?" at bounding box center [850, 209] width 408 height 14
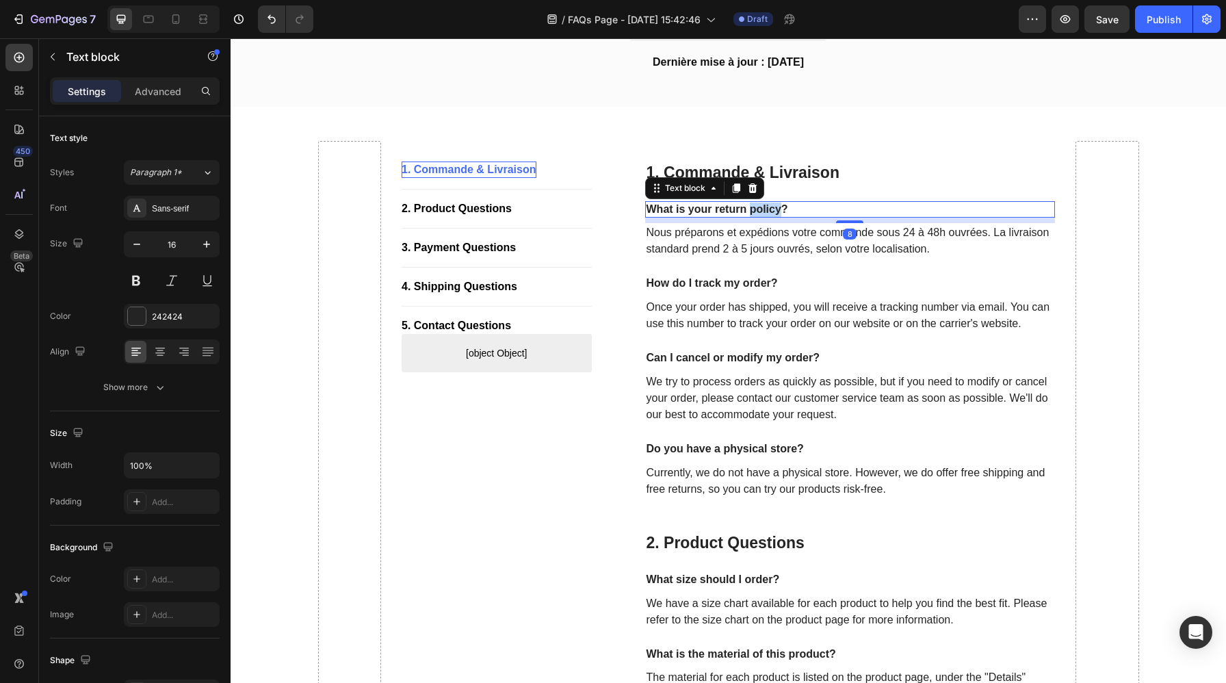
click at [776, 208] on p "What is your return policy?" at bounding box center [850, 209] width 408 height 14
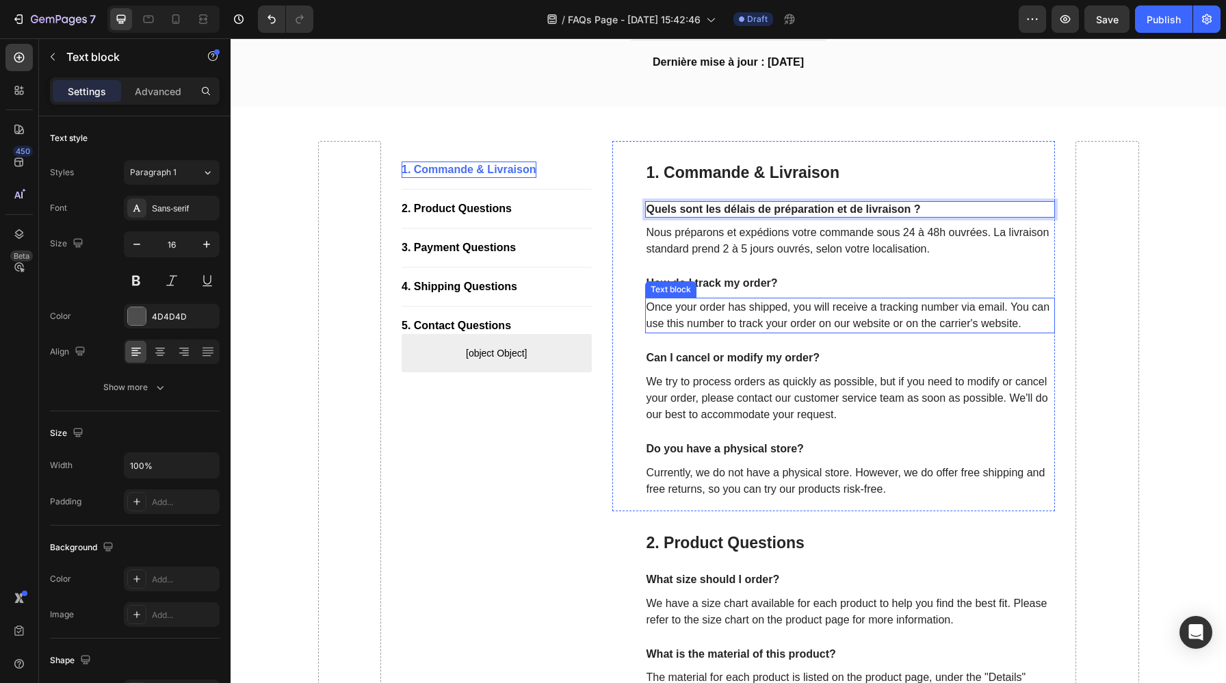
click at [812, 325] on p "Once your order has shipped, you will receive a tracking number via email. You …" at bounding box center [850, 315] width 408 height 33
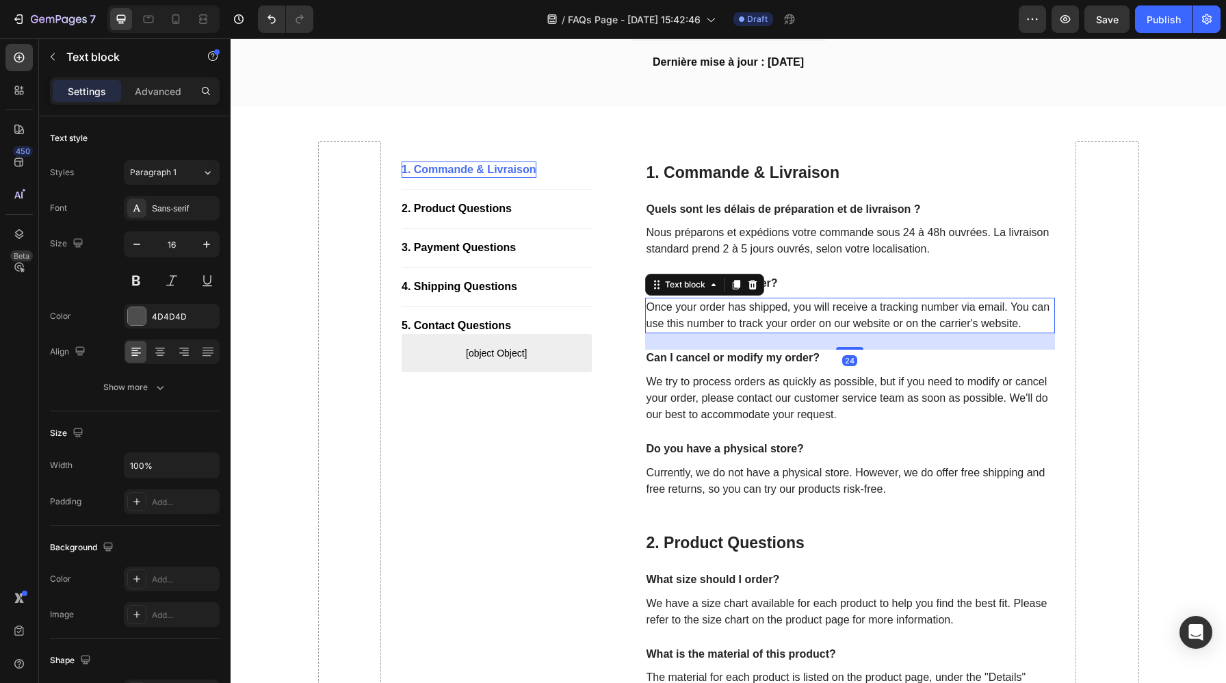
click at [812, 325] on p "Once your order has shipped, you will receive a tracking number via email. You …" at bounding box center [850, 315] width 408 height 33
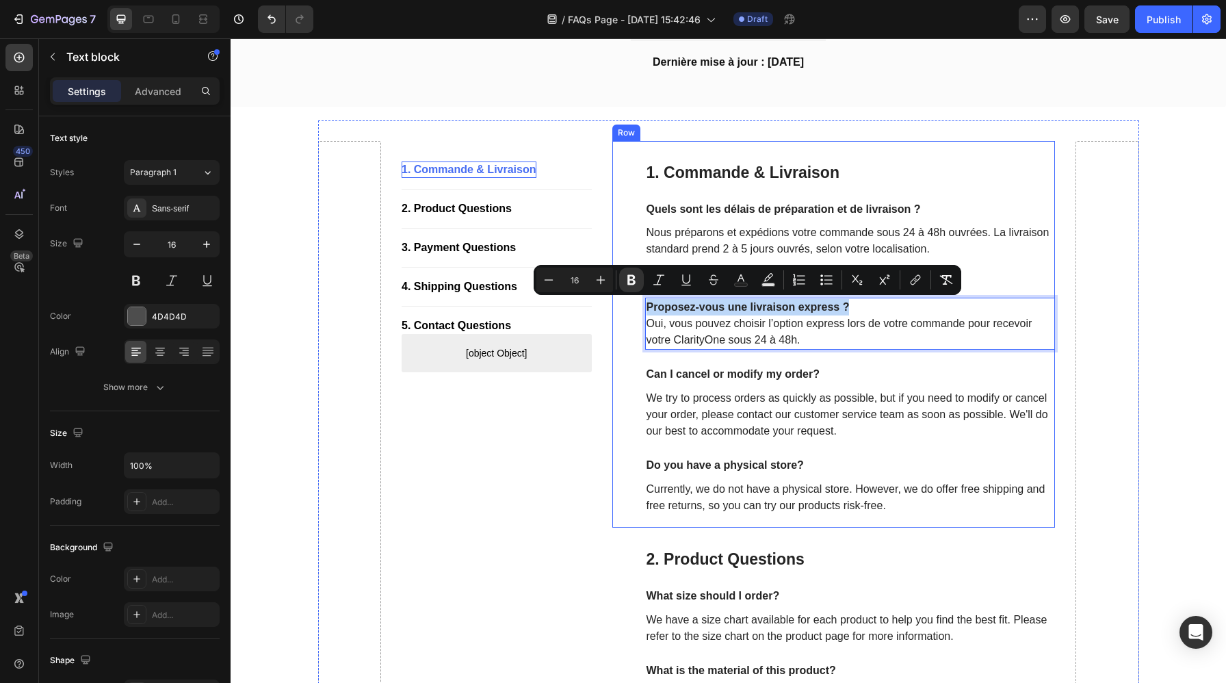
drag, startPoint x: 860, startPoint y: 310, endPoint x: 644, endPoint y: 308, distance: 216.1
click at [644, 308] on div "1. Commande & Livraison Heading Quels sont les délais de préparation et de livr…" at bounding box center [833, 334] width 443 height 386
drag, startPoint x: 856, startPoint y: 304, endPoint x: 674, endPoint y: 291, distance: 183.0
click at [674, 291] on div "1. Commande & Livraison Heading Quels sont les délais de préparation et de livr…" at bounding box center [850, 338] width 410 height 354
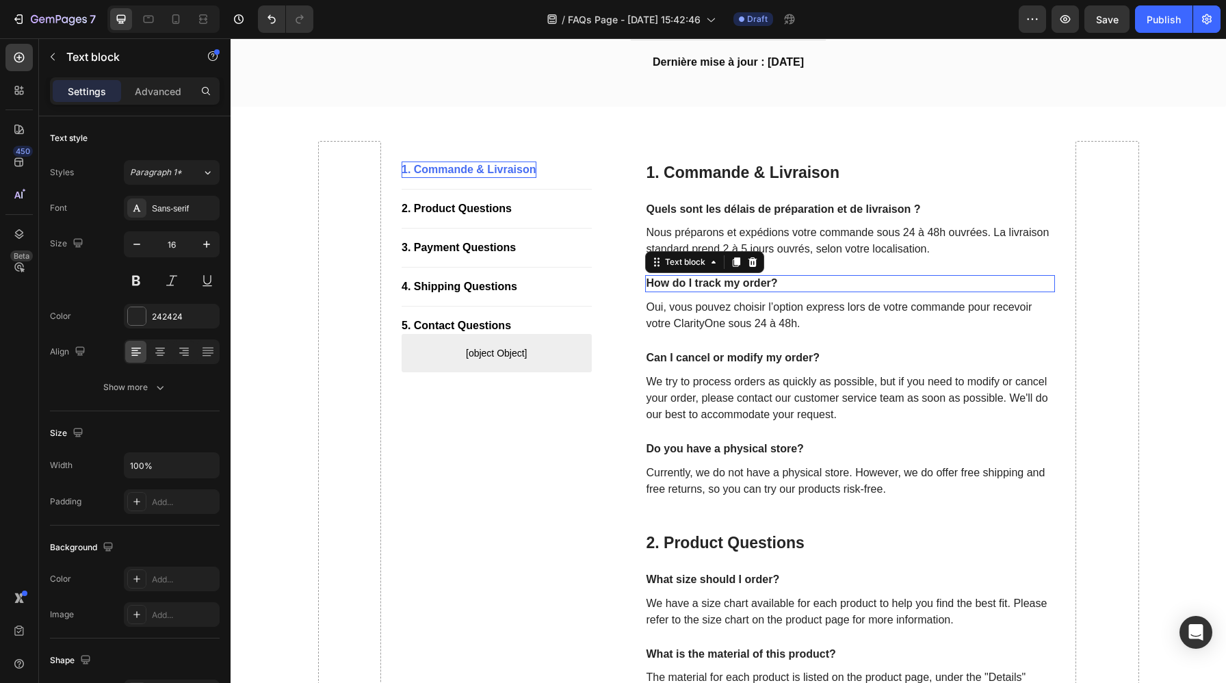
click at [706, 284] on p "How do I track my order?" at bounding box center [850, 283] width 408 height 14
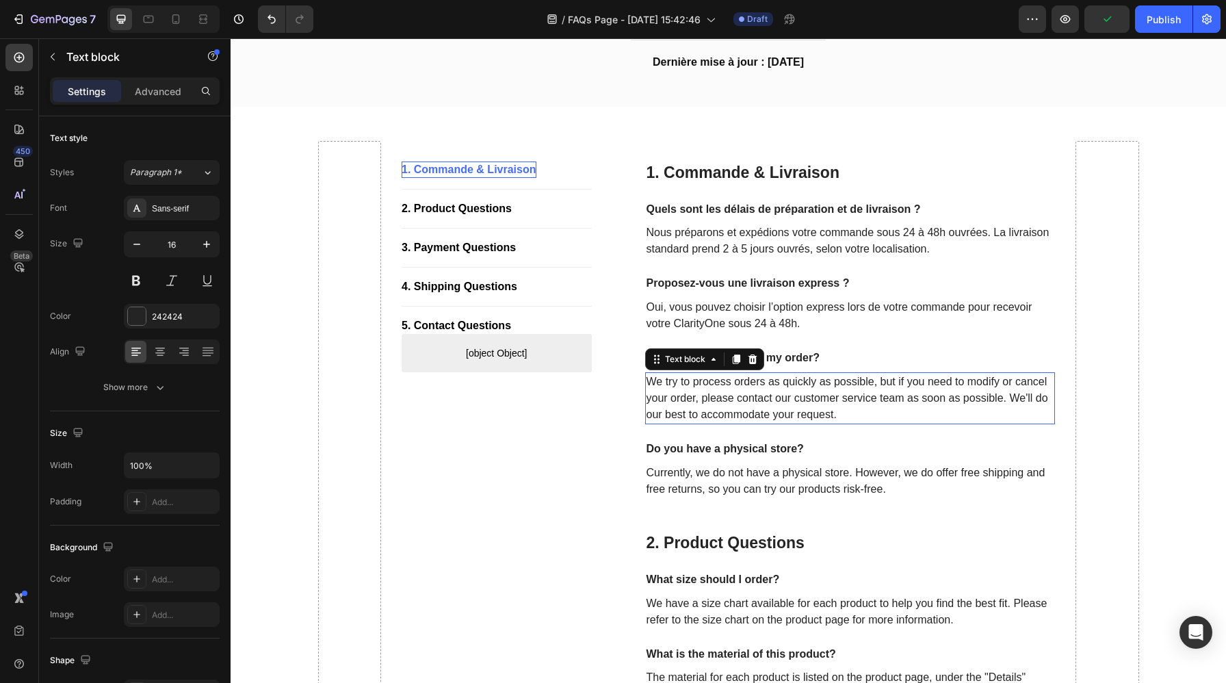
click at [758, 394] on p "We try to process orders as quickly as possible, but if you need to modify or c…" at bounding box center [850, 397] width 408 height 49
click at [780, 404] on p "We try to process orders as quickly as possible, but if you need to modify or c…" at bounding box center [850, 397] width 408 height 49
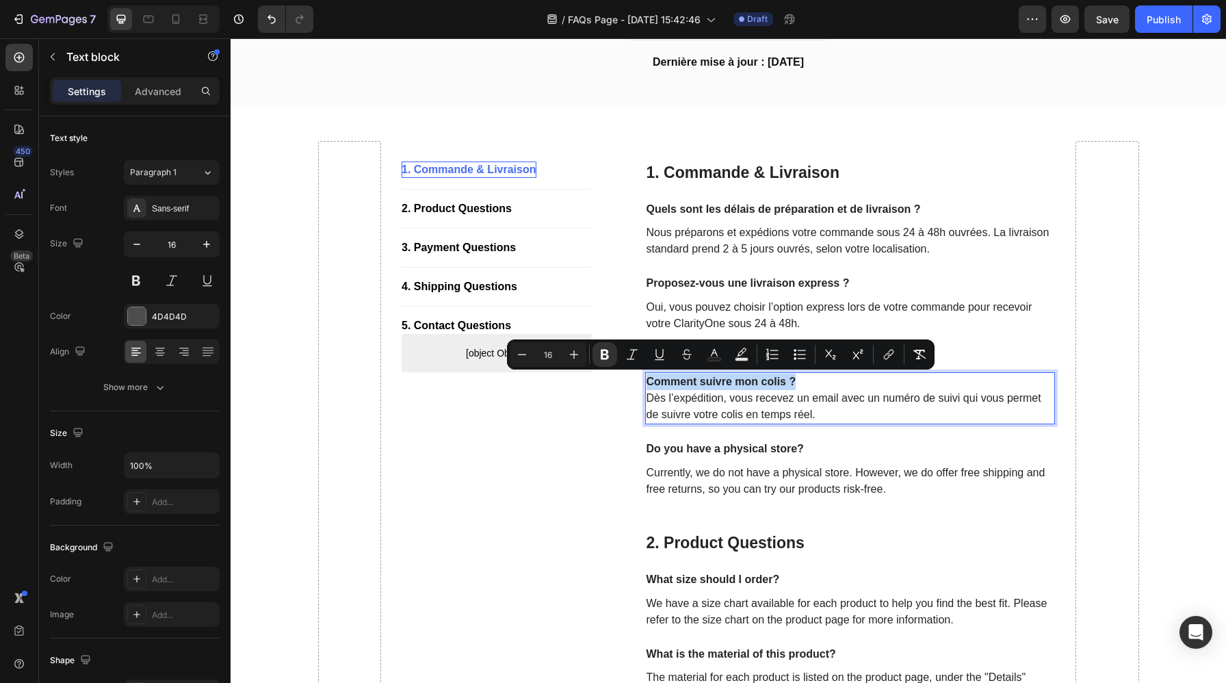
drag, startPoint x: 805, startPoint y: 381, endPoint x: 648, endPoint y: 383, distance: 156.6
click at [648, 383] on p "Comment suivre mon colis ? Dès l’expédition, vous recevez un email avec un numé…" at bounding box center [850, 397] width 408 height 49
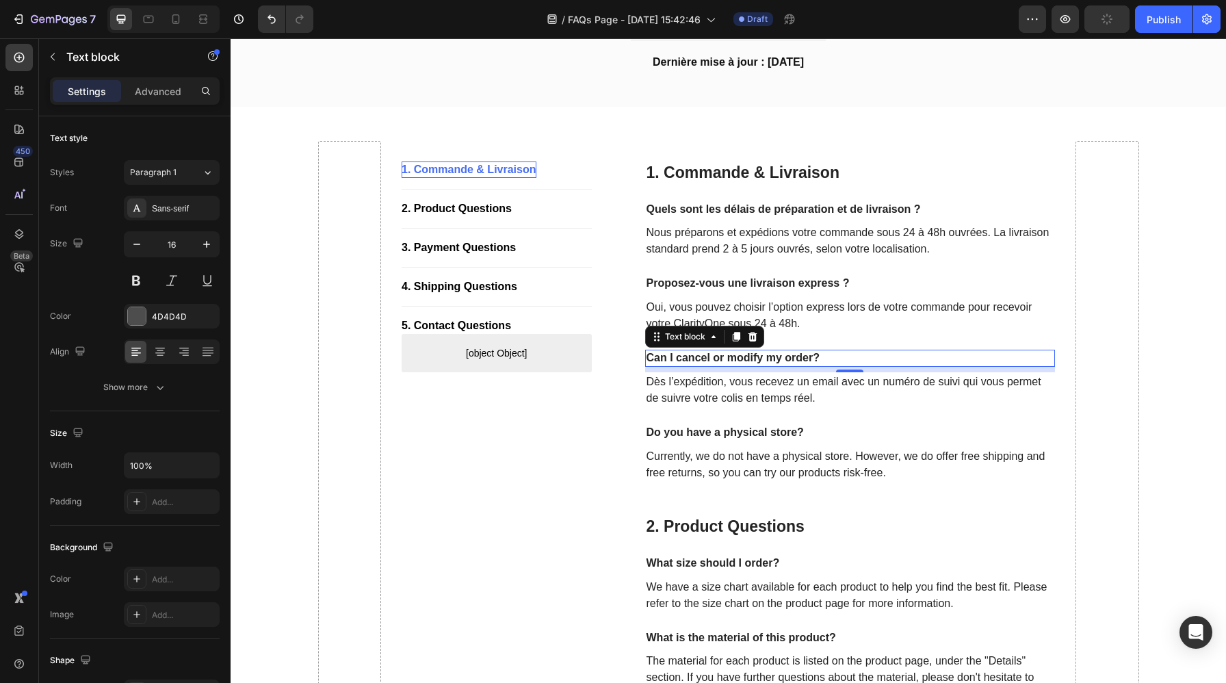
click at [733, 357] on p "Can I cancel or modify my order?" at bounding box center [850, 358] width 408 height 14
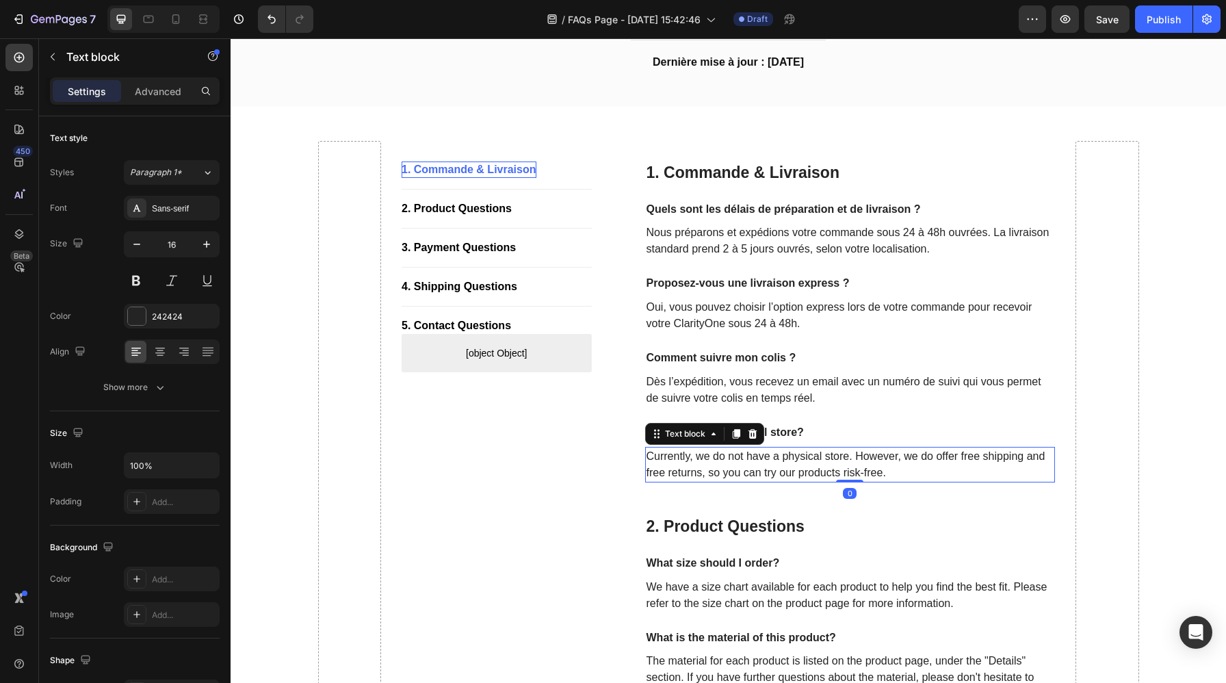
click at [793, 460] on p "Currently, we do not have a physical store. However, we do offer free shipping …" at bounding box center [850, 464] width 408 height 33
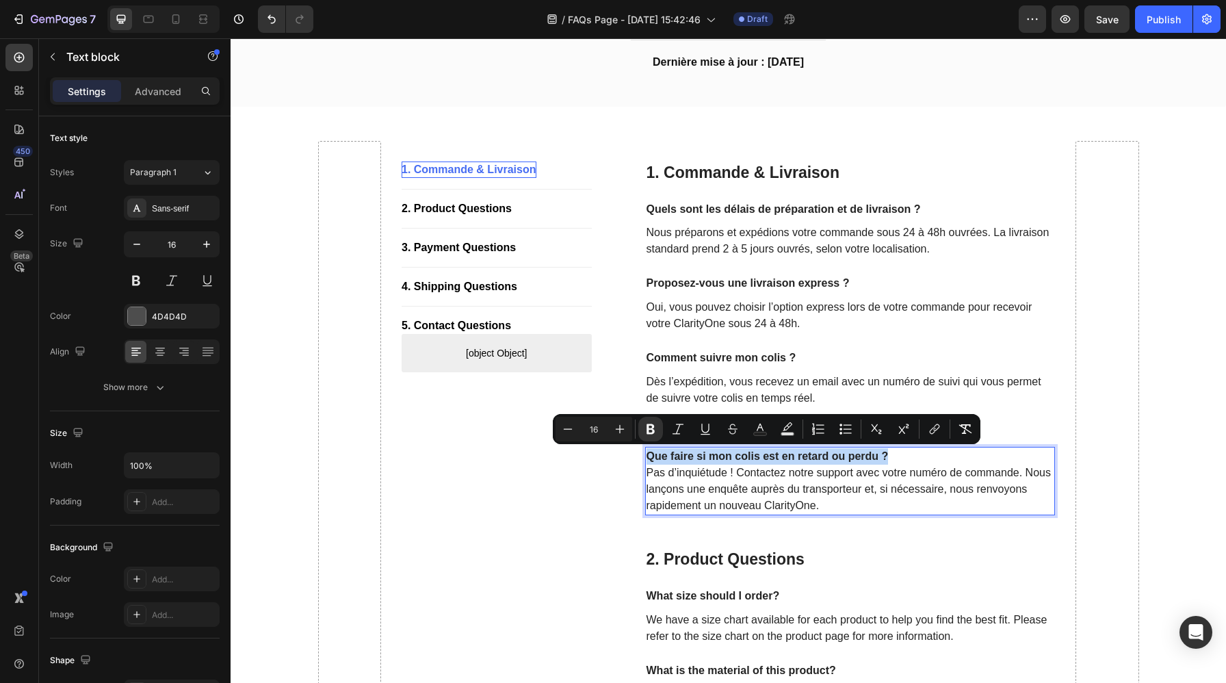
drag, startPoint x: 894, startPoint y: 453, endPoint x: 646, endPoint y: 454, distance: 248.2
click at [646, 454] on p "Que faire si mon colis est en retard ou perdu ? Pas d’inquiétude ! Contactez no…" at bounding box center [850, 481] width 408 height 66
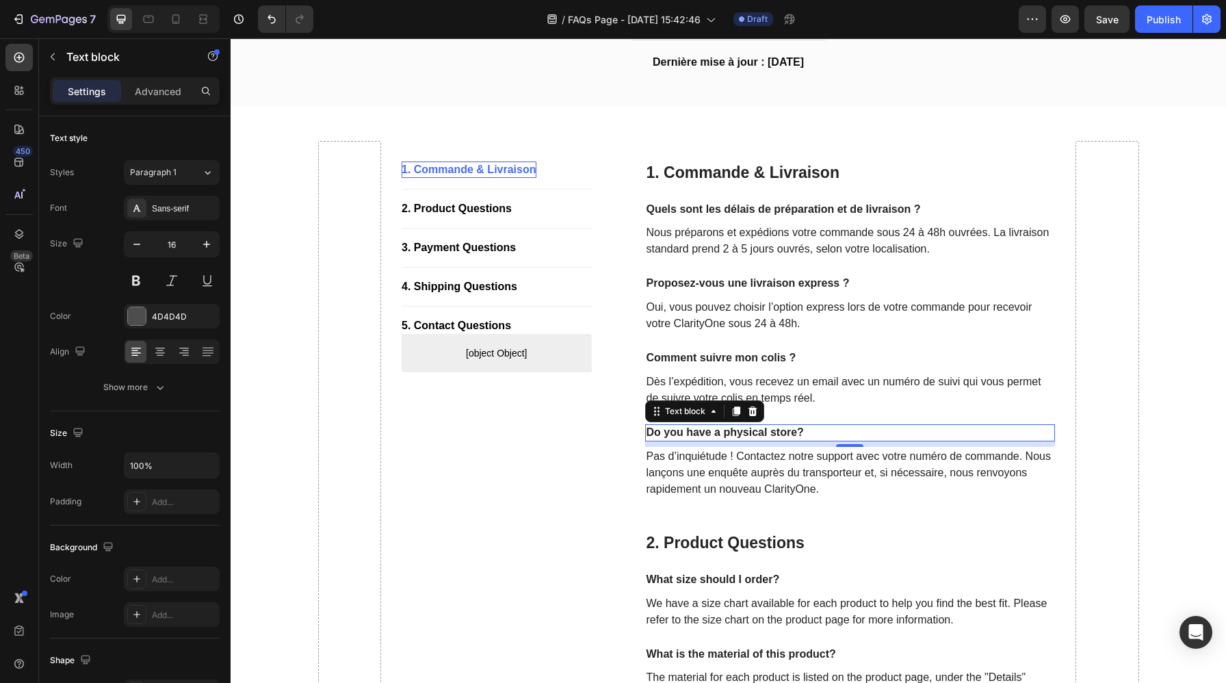
click at [794, 431] on p "Do you have a physical store?" at bounding box center [850, 432] width 408 height 14
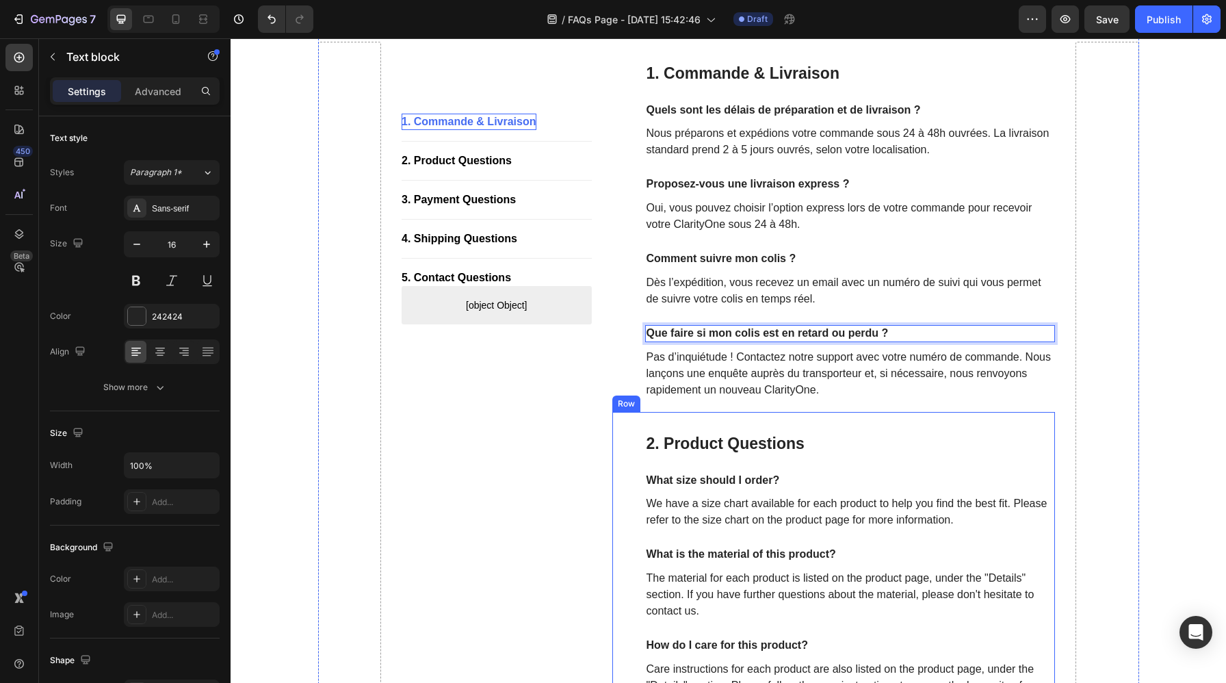
scroll to position [288, 0]
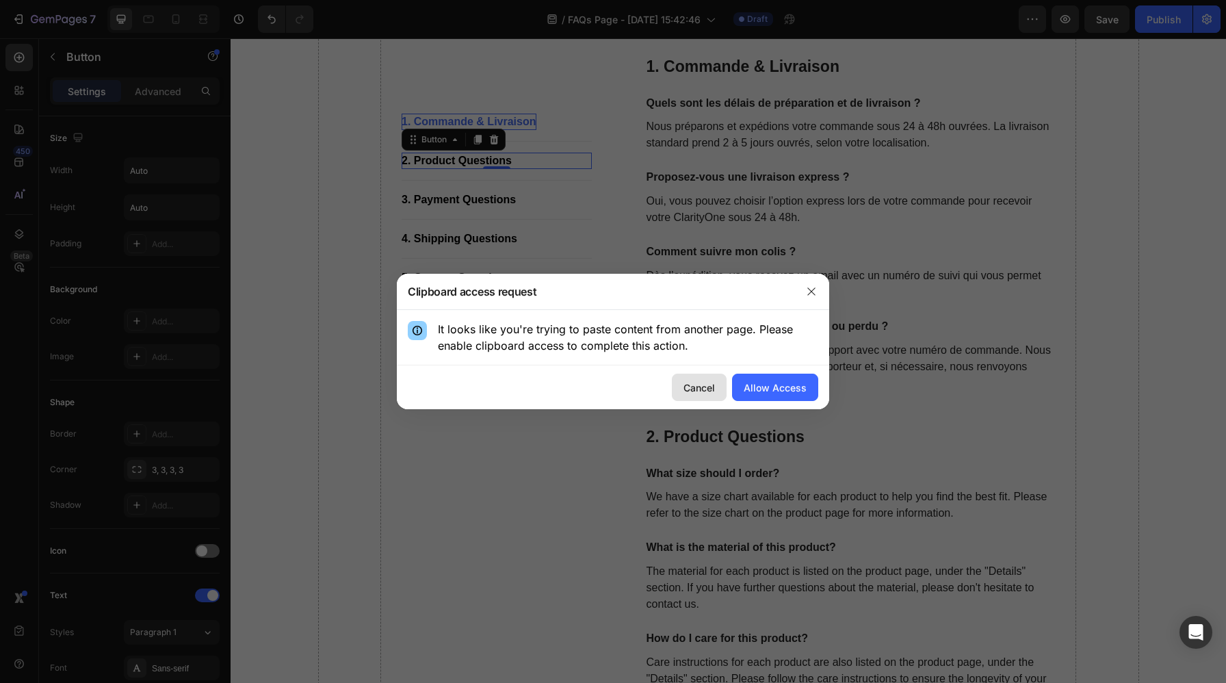
click at [711, 397] on button "Cancel" at bounding box center [699, 386] width 55 height 27
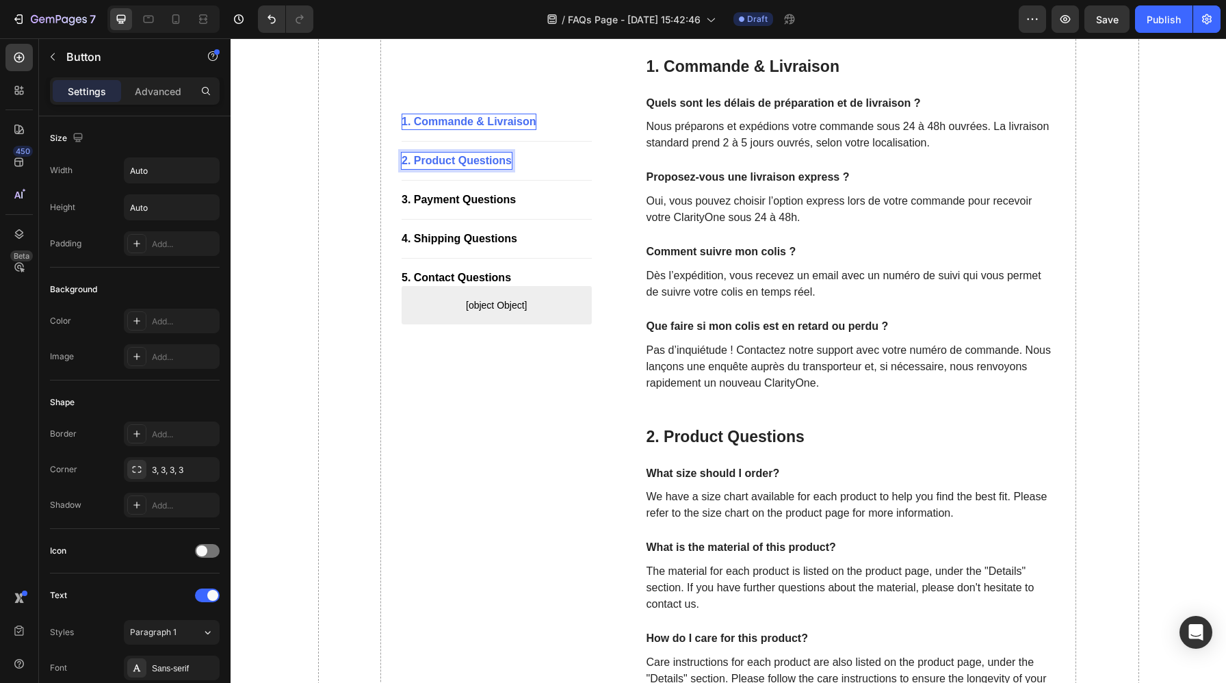
click at [416, 159] on p "2. Product Questions" at bounding box center [456, 161] width 110 height 16
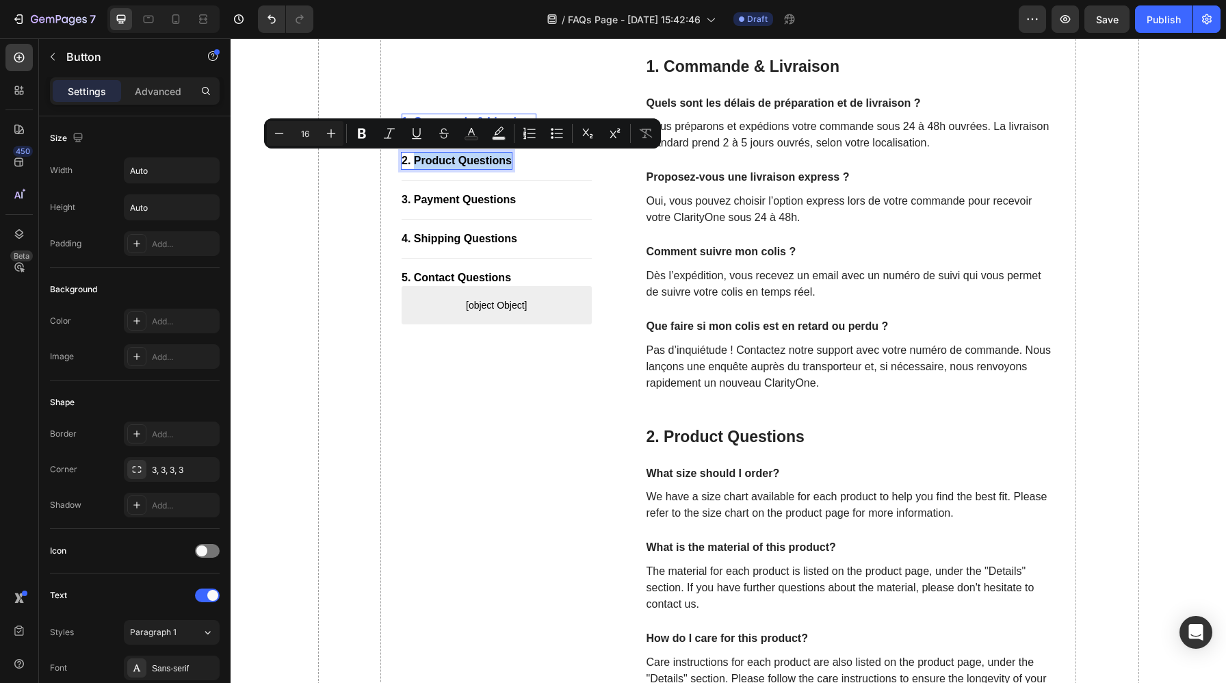
drag, startPoint x: 414, startPoint y: 160, endPoint x: 513, endPoint y: 161, distance: 99.2
click at [513, 161] on div "2. Product Questions Button 0" at bounding box center [496, 161] width 190 height 16
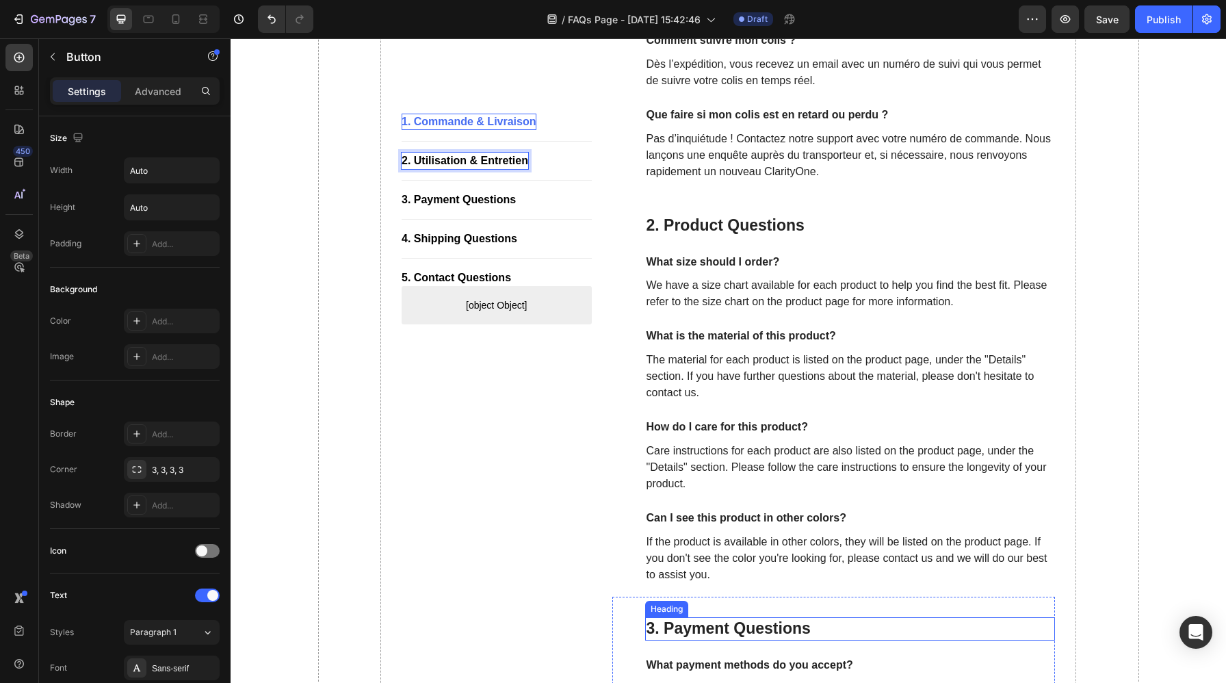
scroll to position [504, 0]
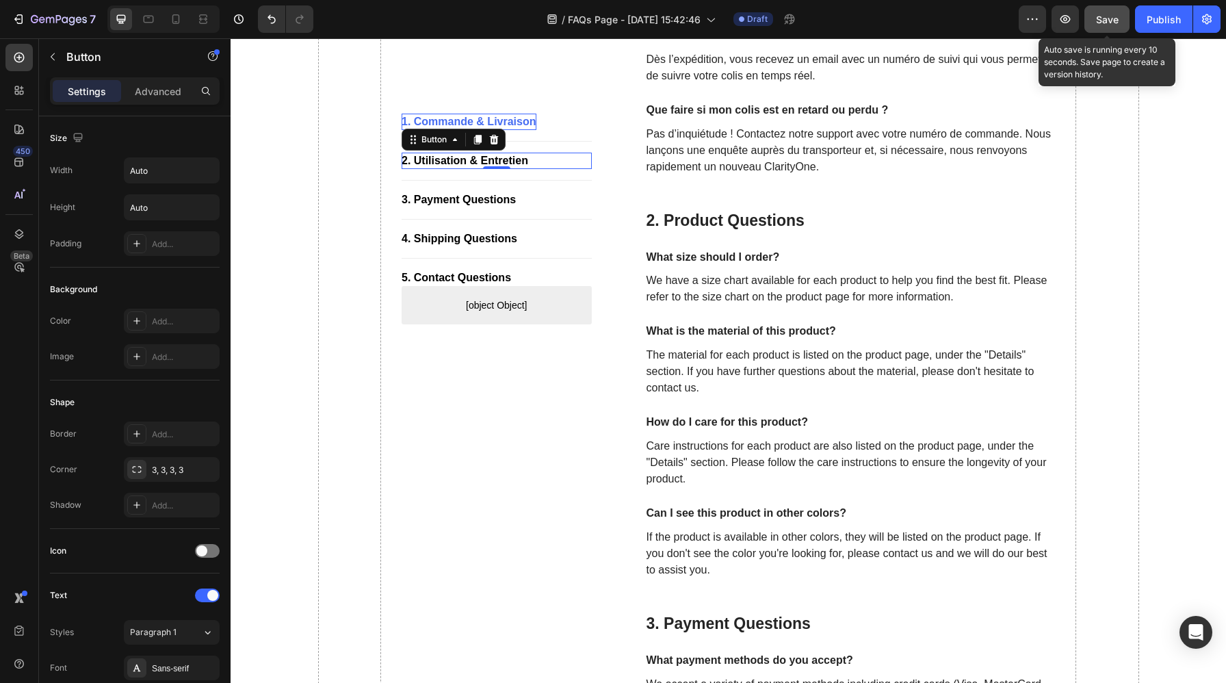
click at [1106, 21] on span "Save" at bounding box center [1107, 20] width 23 height 12
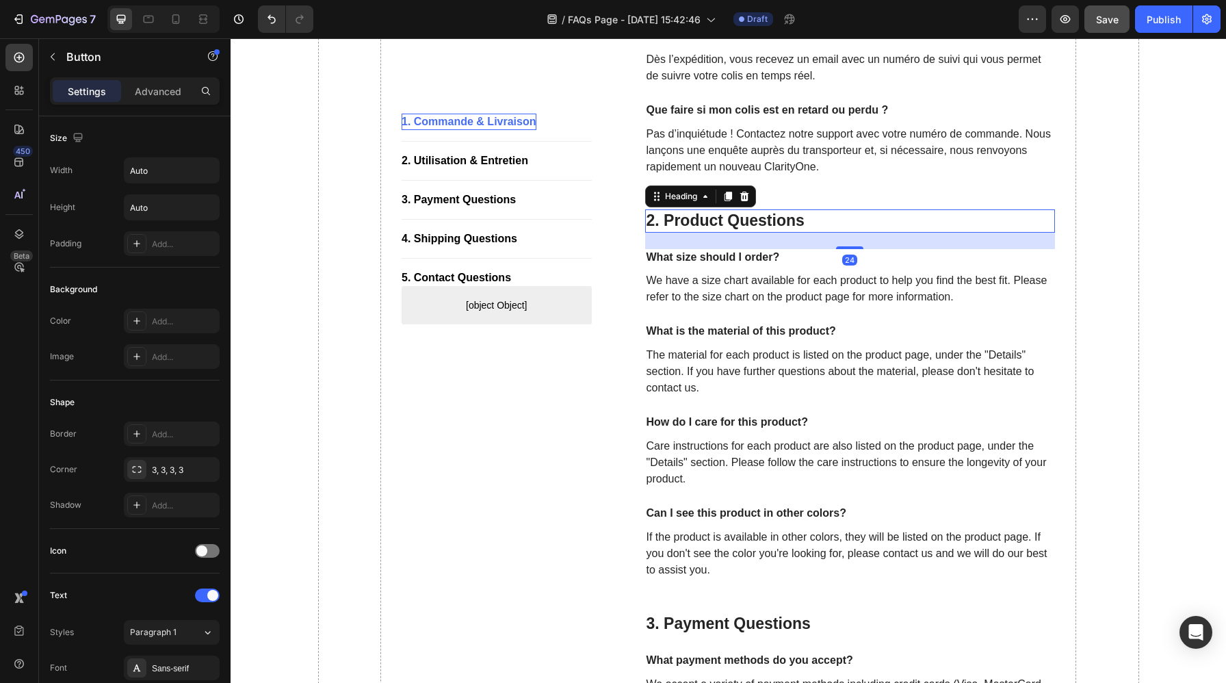
click at [801, 219] on p "2. Product Questions" at bounding box center [850, 221] width 408 height 21
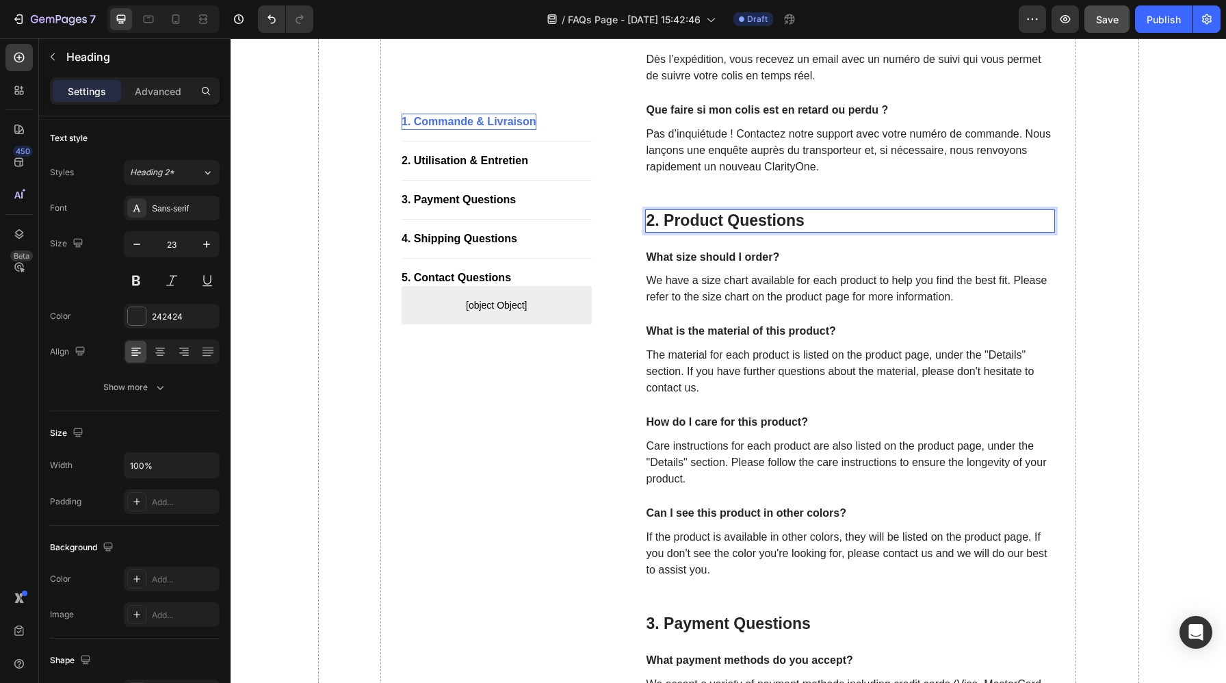
click at [801, 219] on p "2. Product Questions" at bounding box center [850, 221] width 408 height 21
drag, startPoint x: 812, startPoint y: 222, endPoint x: 664, endPoint y: 223, distance: 147.7
click at [664, 223] on p "2. Product Questions" at bounding box center [850, 221] width 408 height 21
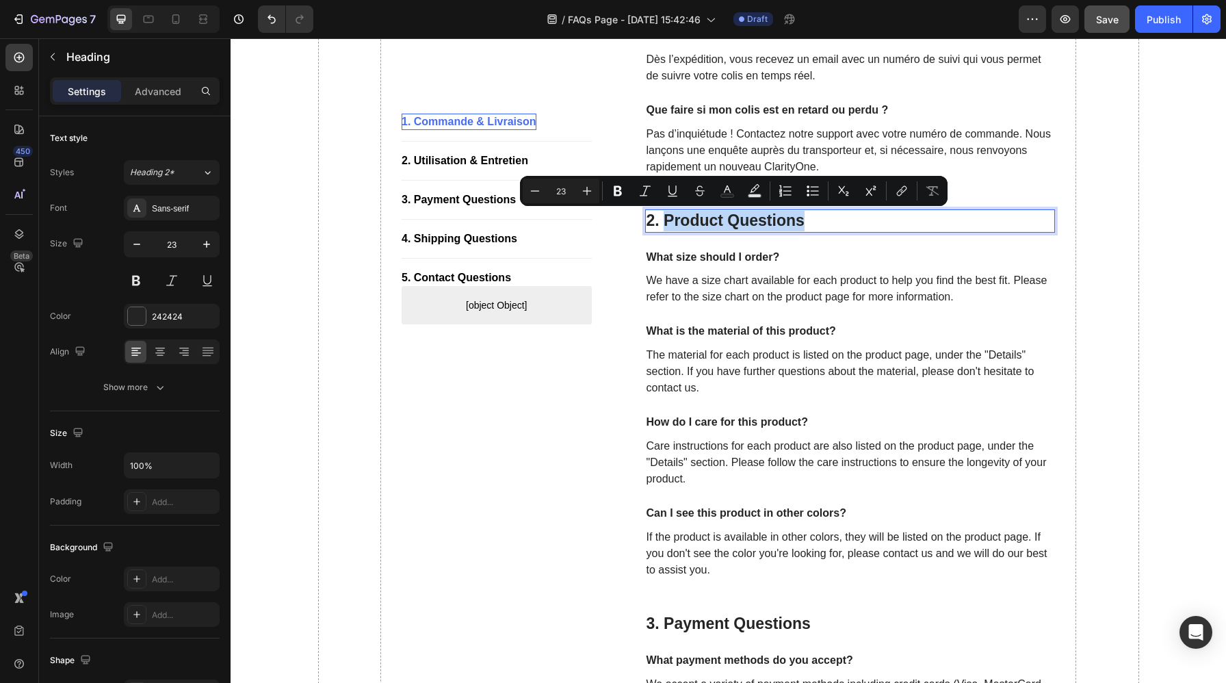
drag, startPoint x: 809, startPoint y: 220, endPoint x: 665, endPoint y: 220, distance: 143.6
click at [665, 220] on p "2. Product Questions" at bounding box center [850, 221] width 408 height 21
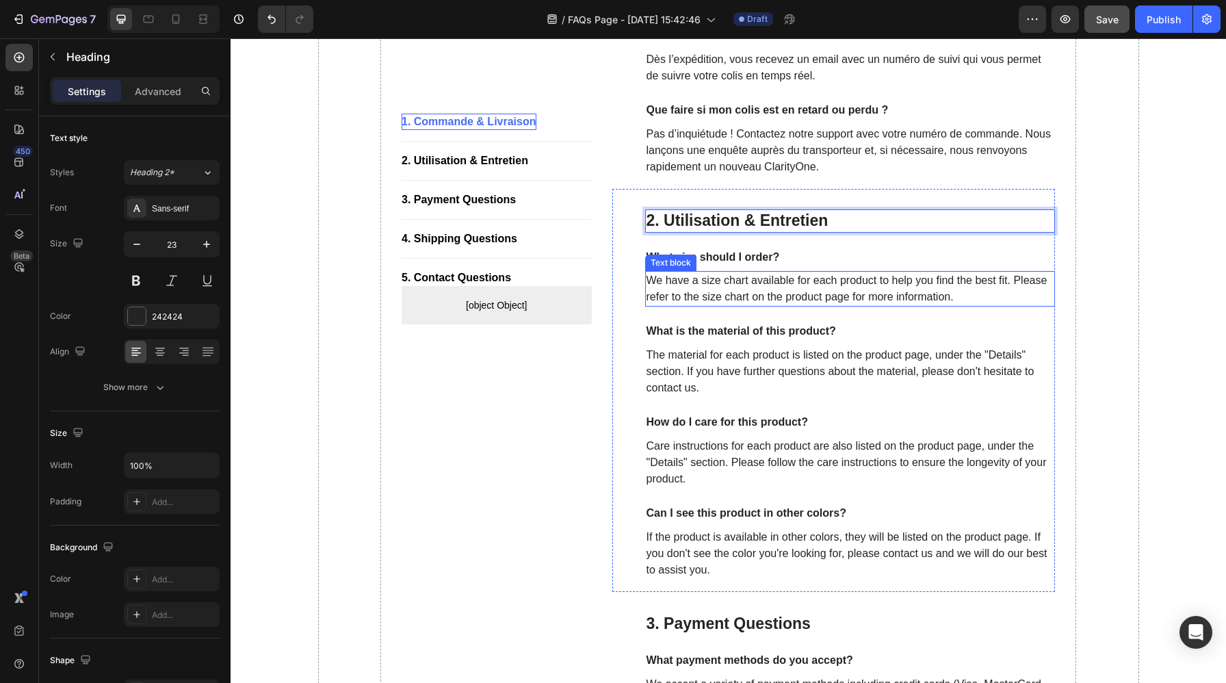
click at [774, 302] on p "We have a size chart available for each product to help you find the best fit. …" at bounding box center [850, 288] width 408 height 33
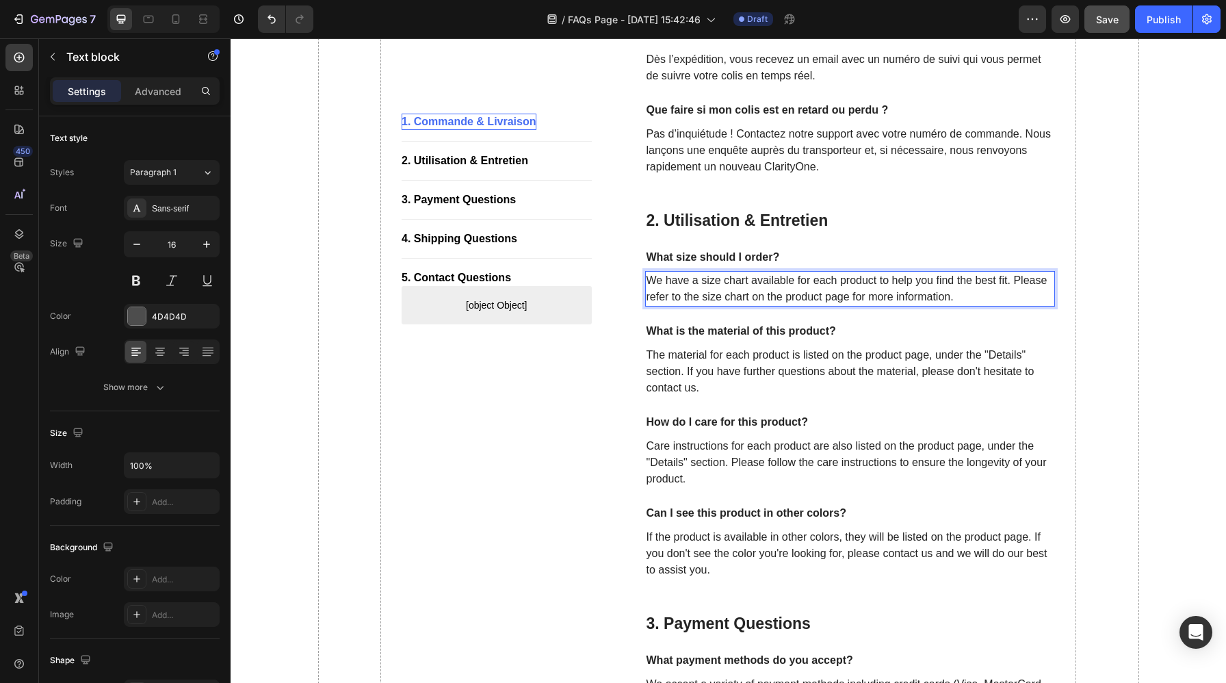
click at [706, 279] on p "We have a size chart available for each product to help you find the best fit. …" at bounding box center [850, 288] width 408 height 33
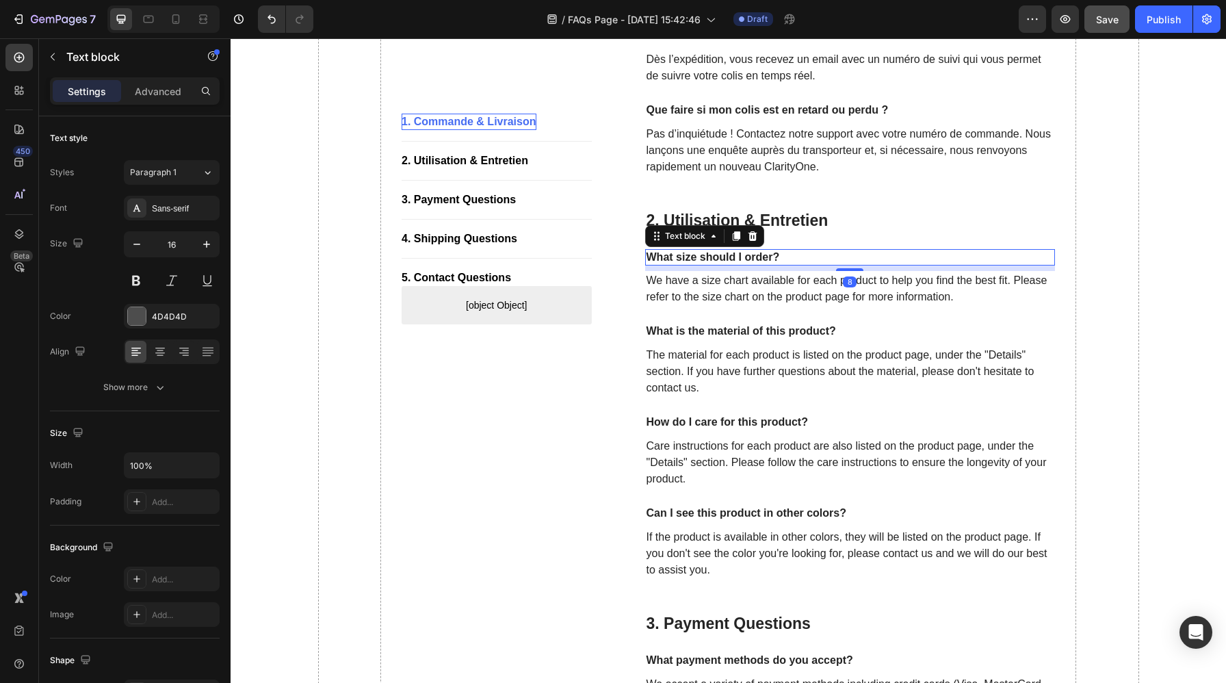
click at [785, 252] on p "What size should I order?" at bounding box center [850, 257] width 408 height 14
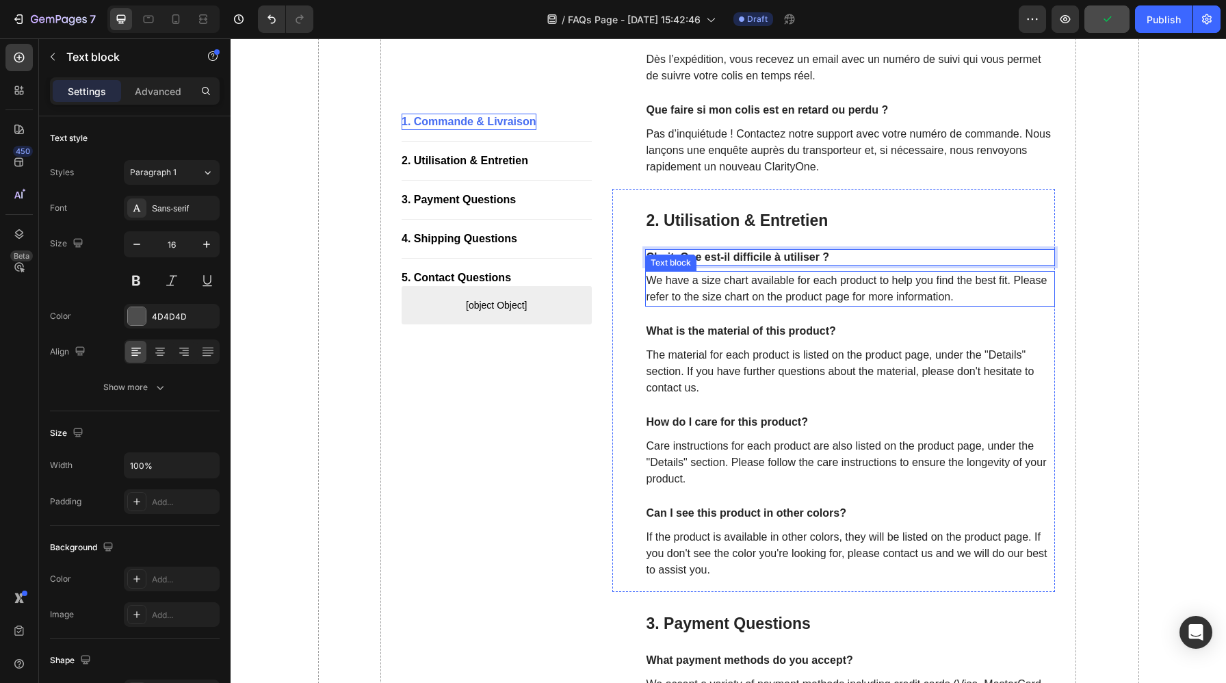
click at [885, 295] on p "We have a size chart available for each product to help you find the best fit. …" at bounding box center [850, 288] width 408 height 33
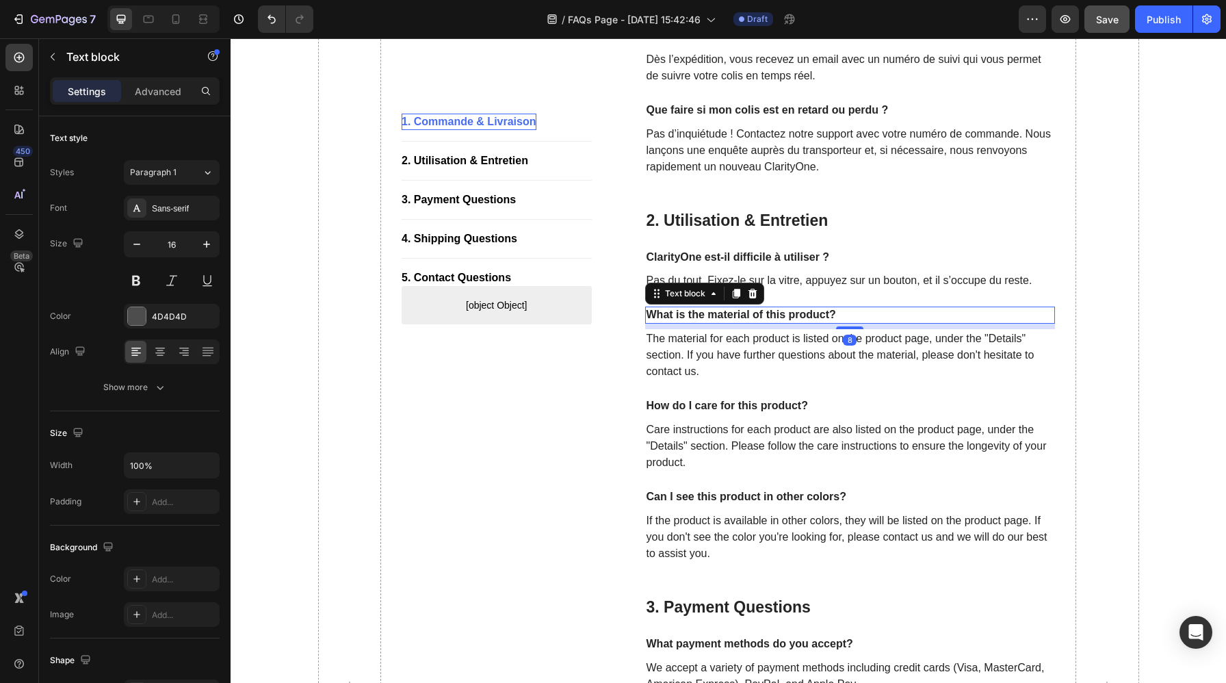
click at [787, 319] on p "What is the material of this product?" at bounding box center [850, 315] width 408 height 14
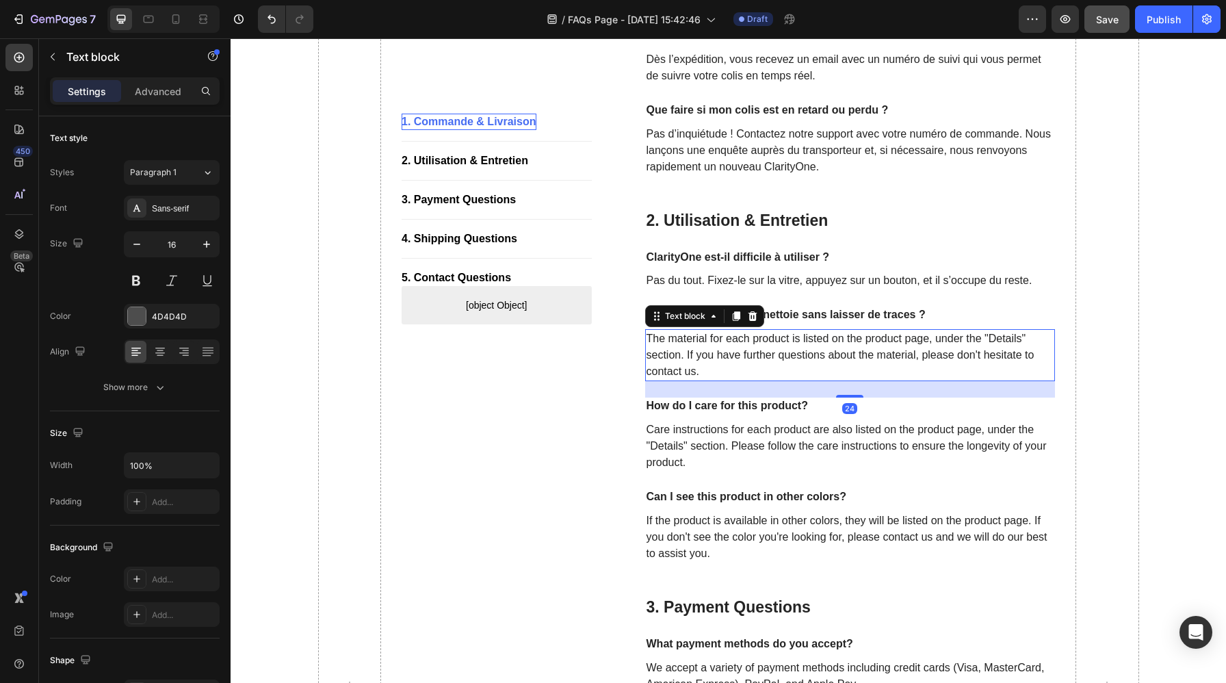
click at [769, 356] on p "The material for each product is listed on the product page, under the "Details…" at bounding box center [850, 354] width 408 height 49
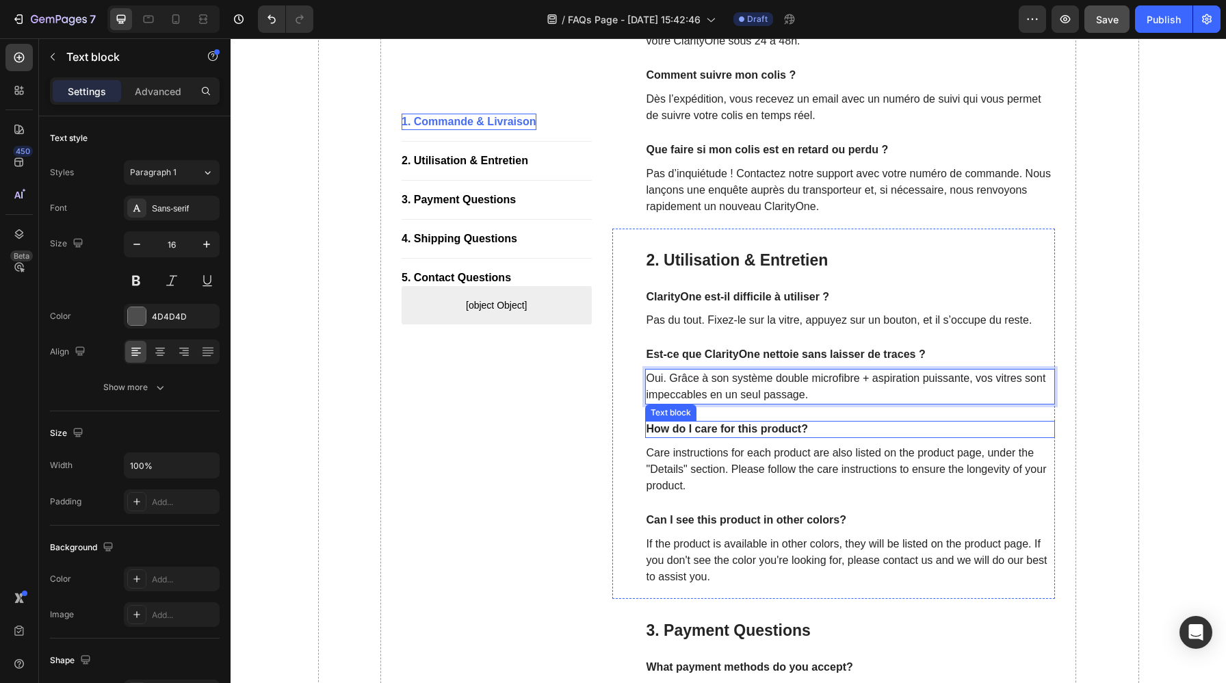
scroll to position [485, 0]
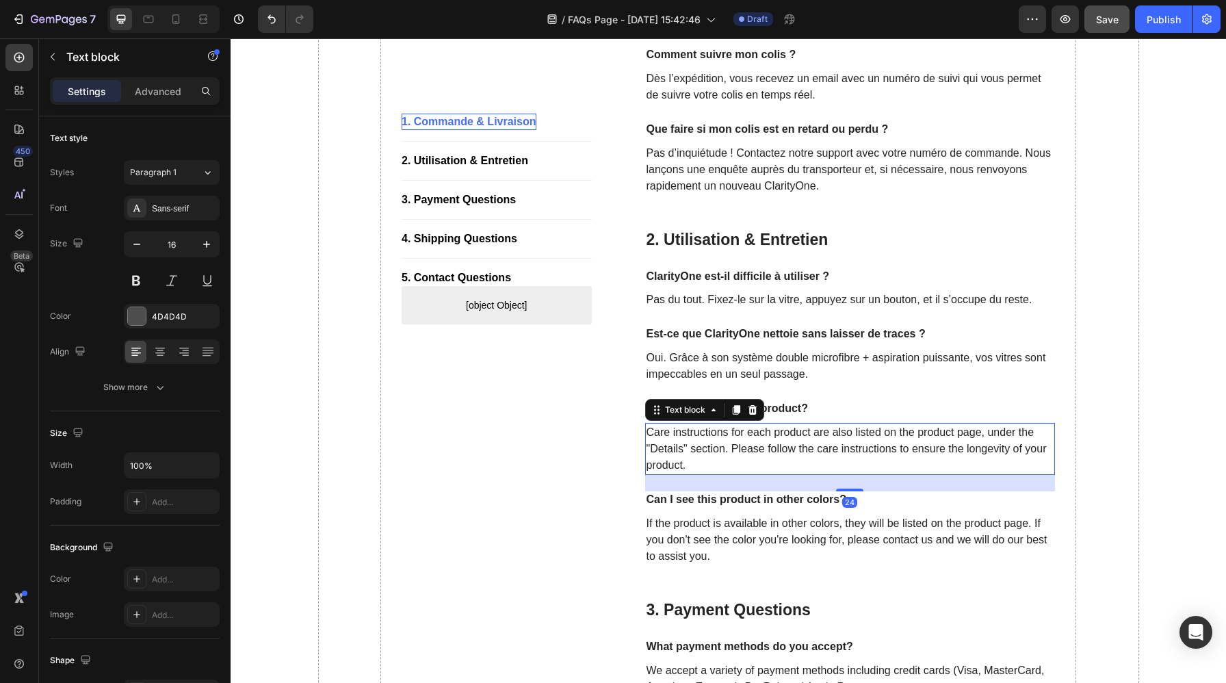
click at [824, 445] on p "Care instructions for each product are also listed on the product page, under t…" at bounding box center [850, 448] width 408 height 49
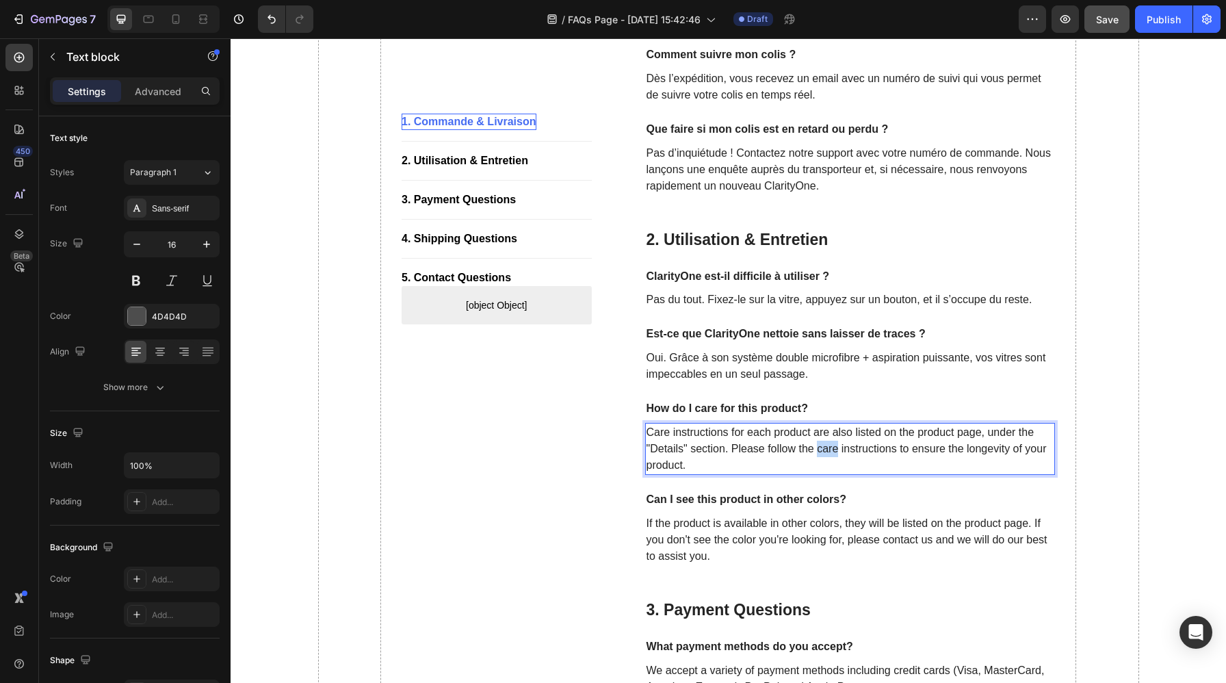
click at [824, 445] on p "Care instructions for each product are also listed on the product page, under t…" at bounding box center [850, 448] width 408 height 49
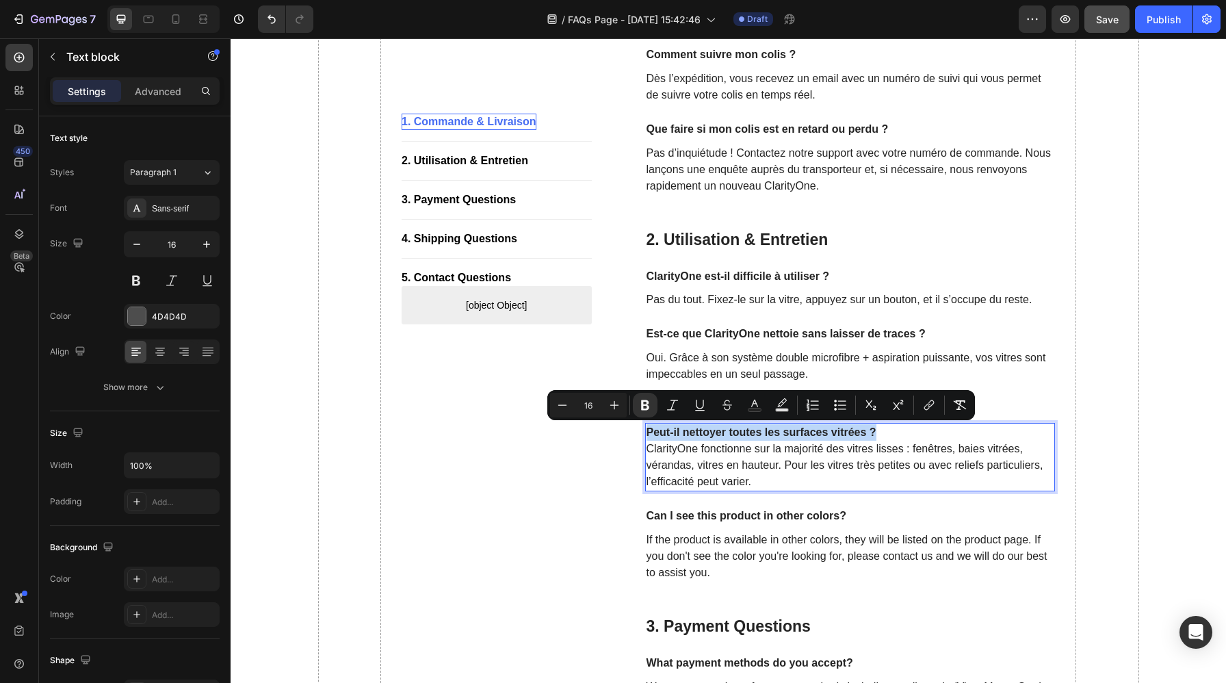
drag, startPoint x: 884, startPoint y: 429, endPoint x: 648, endPoint y: 429, distance: 235.9
click at [648, 429] on p "Peut-il nettoyer toutes les surfaces vitrées ? ClarityOne fonctionne sur la maj…" at bounding box center [850, 457] width 408 height 66
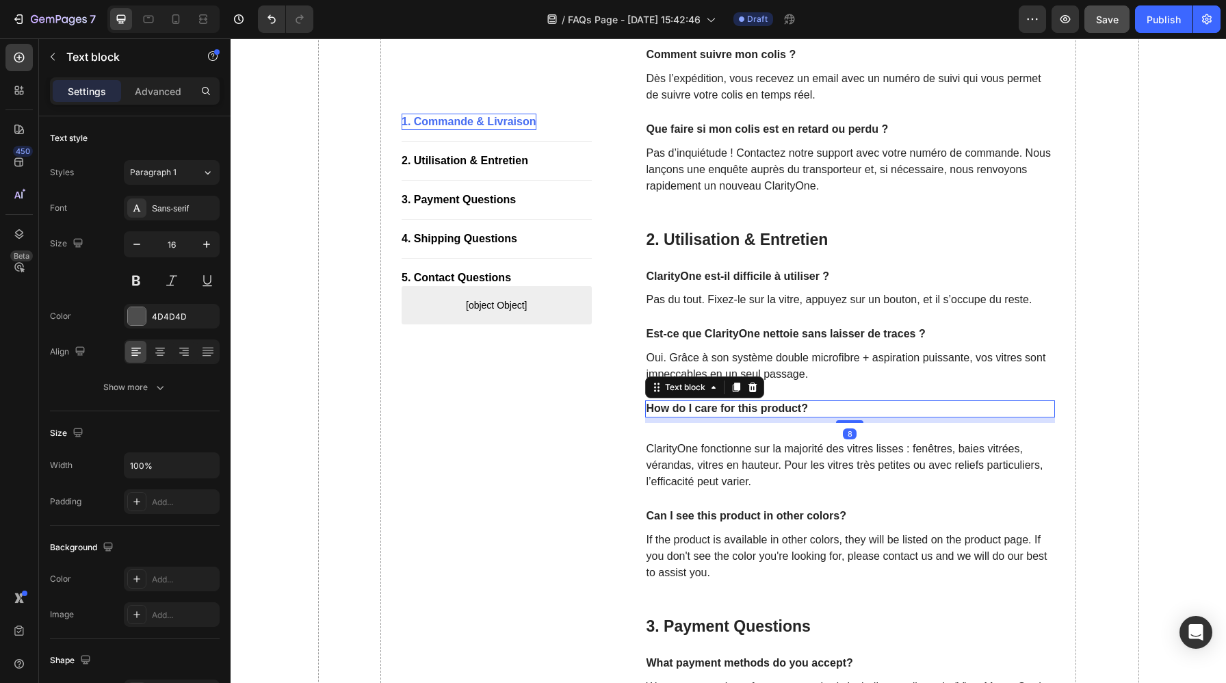
click at [681, 408] on p "How do I care for this product?" at bounding box center [850, 408] width 408 height 14
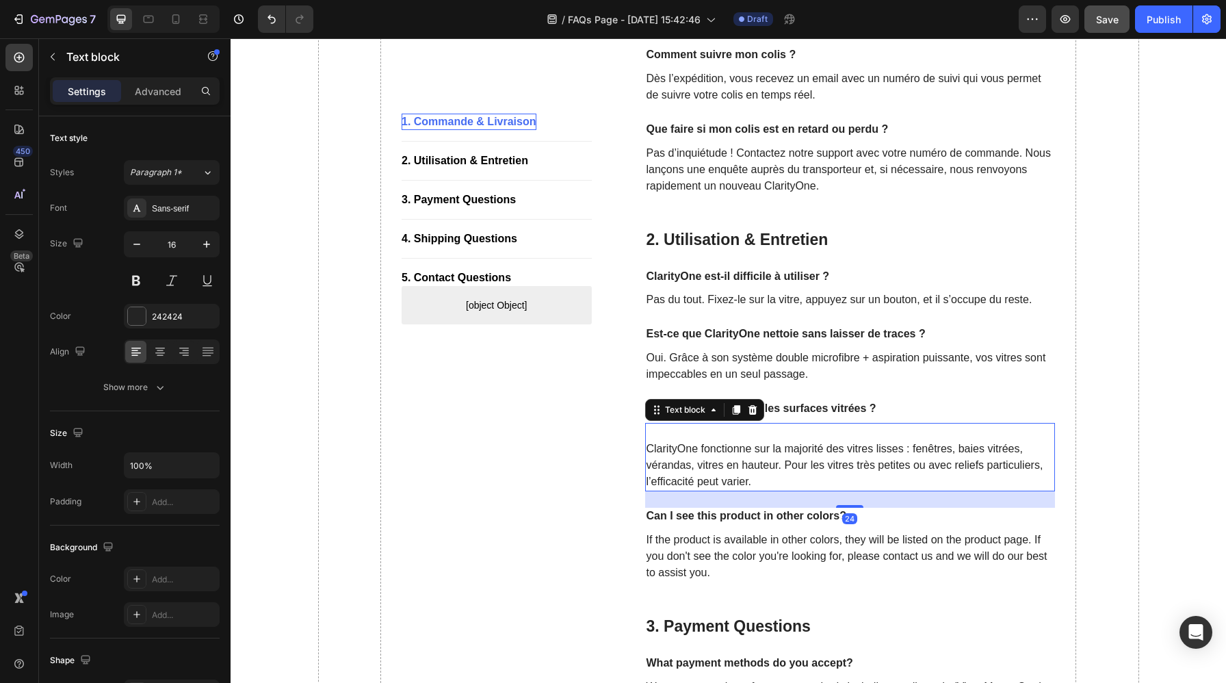
click at [649, 449] on p "⁠⁠⁠⁠⁠⁠⁠ ClarityOne fonctionne sur la majorité des vitres lisses : fenêtres, bai…" at bounding box center [850, 457] width 408 height 66
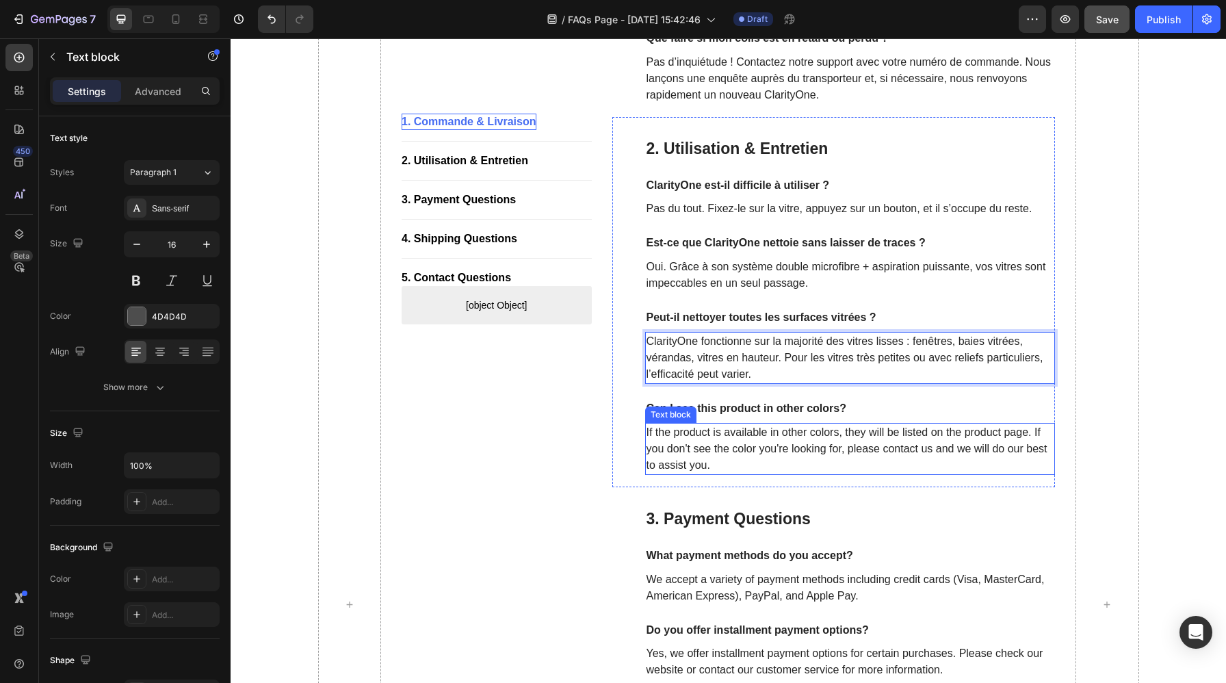
scroll to position [602, 0]
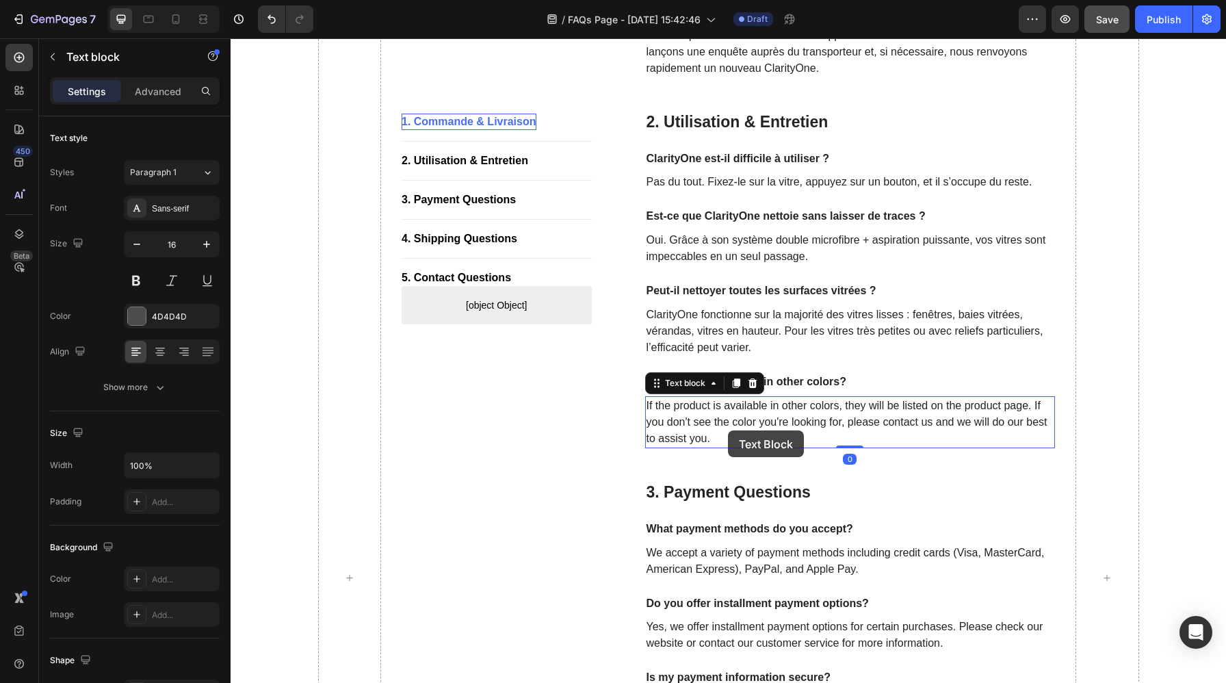
click at [728, 430] on p "If the product is available in other colors, they will be listed on the product…" at bounding box center [850, 421] width 408 height 49
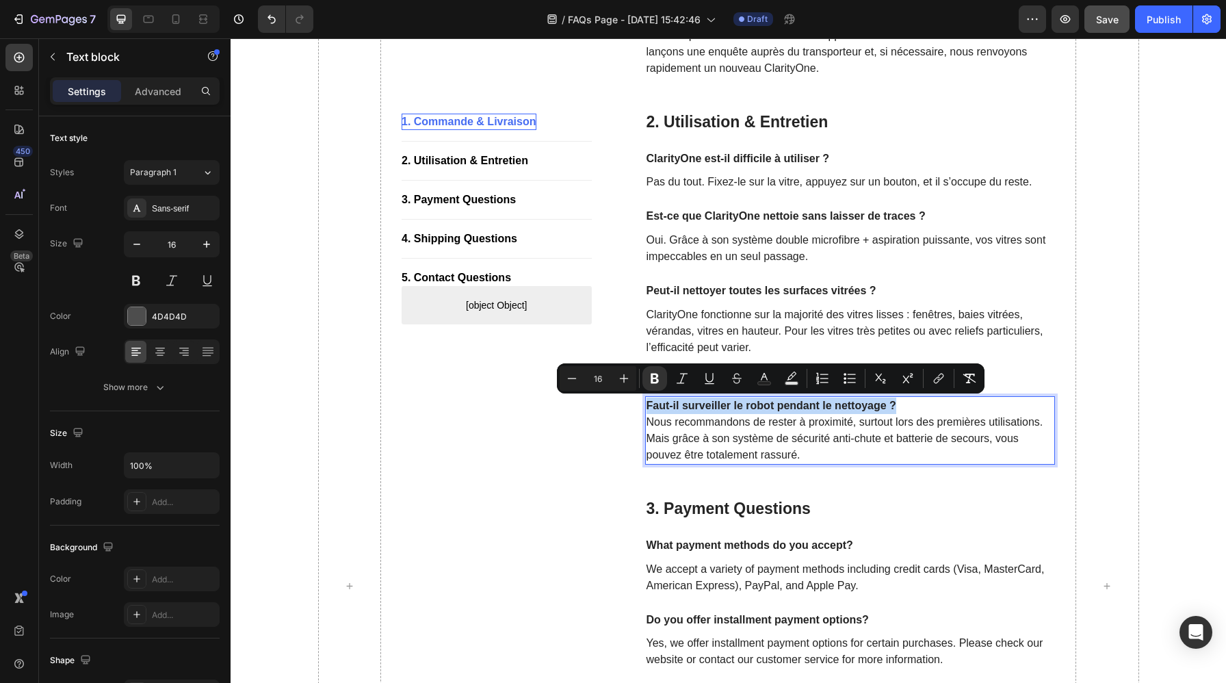
drag, startPoint x: 914, startPoint y: 401, endPoint x: 647, endPoint y: 403, distance: 266.7
click at [647, 403] on p "Faut-il surveiller le robot pendant le nettoyage ? Nous recommandons de rester …" at bounding box center [850, 430] width 408 height 66
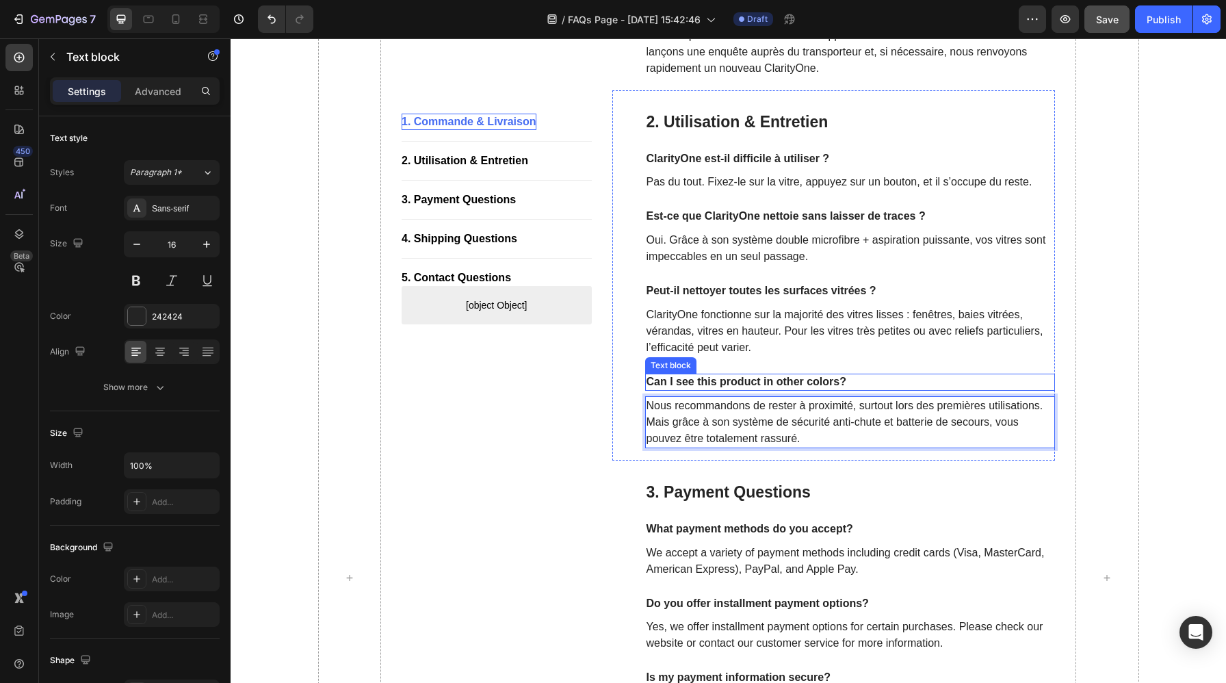
click at [776, 379] on p "Can I see this product in other colors?" at bounding box center [850, 382] width 408 height 14
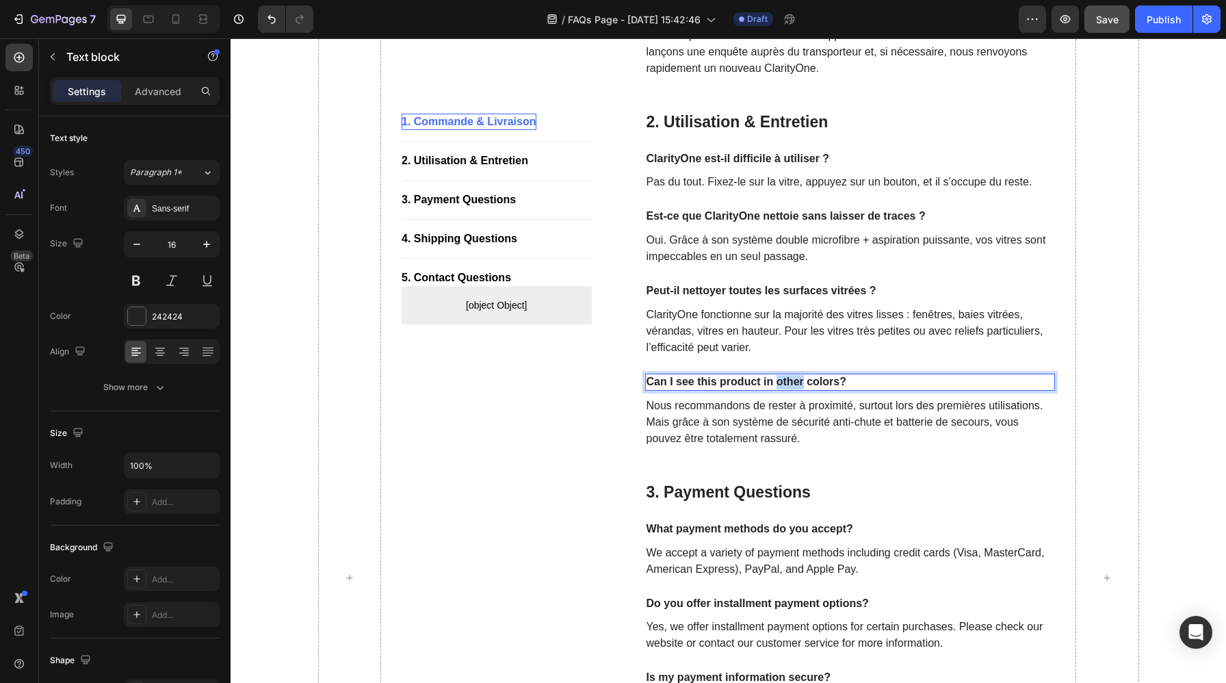
click at [776, 379] on p "Can I see this product in other colors?" at bounding box center [850, 382] width 408 height 14
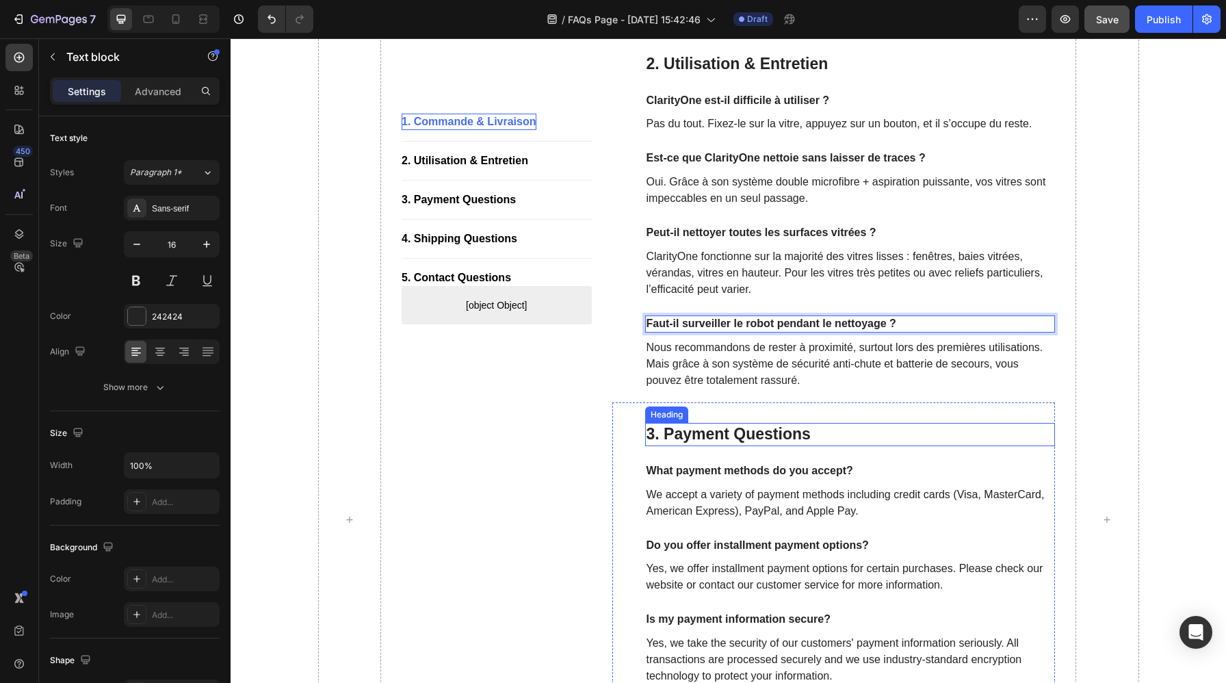
scroll to position [968, 0]
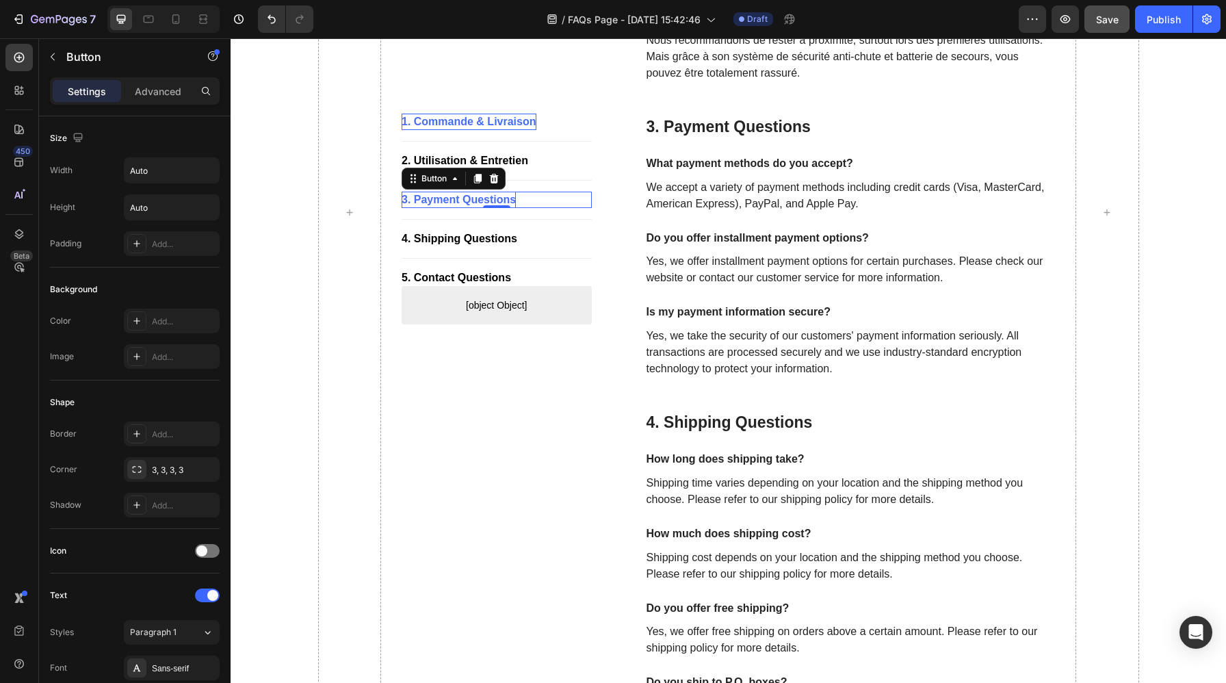
click at [505, 200] on div "3. Payment Questions" at bounding box center [458, 199] width 114 height 16
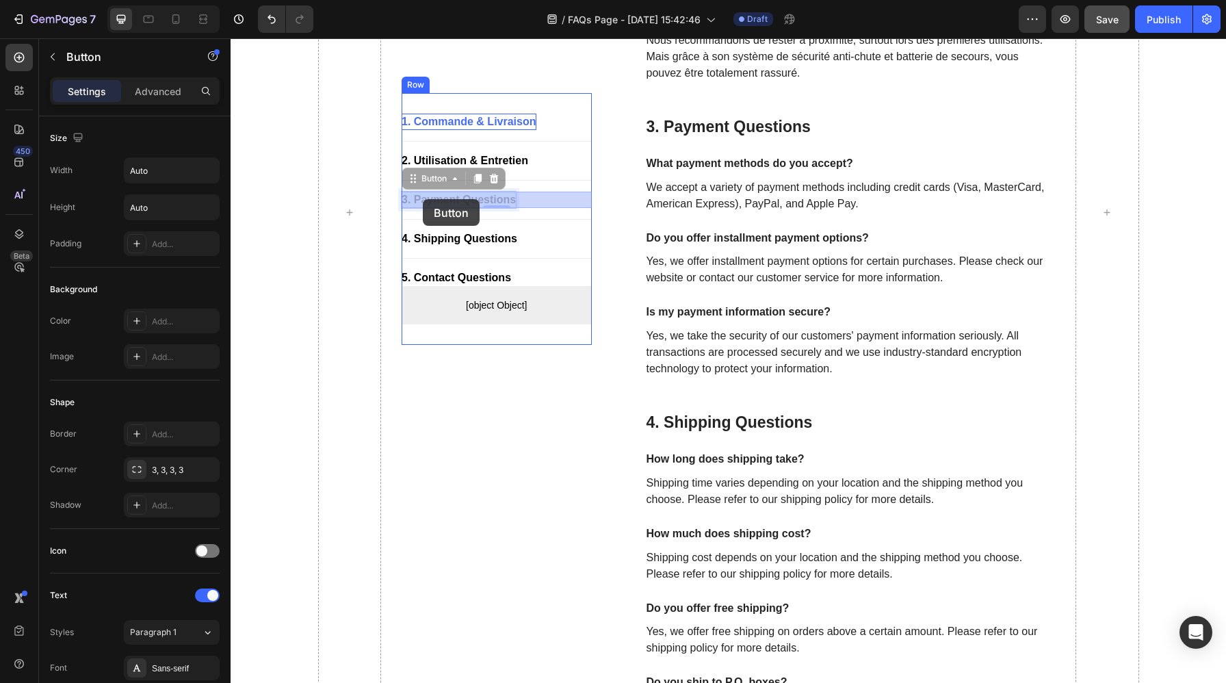
drag, startPoint x: 412, startPoint y: 198, endPoint x: 423, endPoint y: 199, distance: 10.3
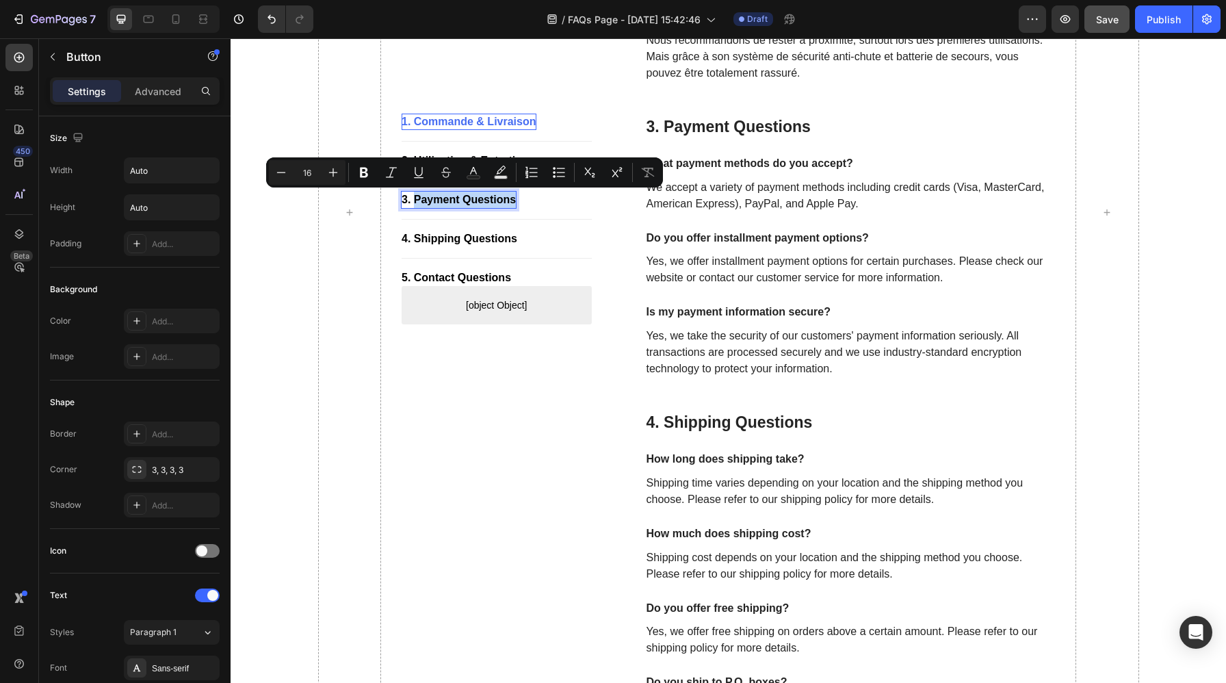
drag, startPoint x: 414, startPoint y: 197, endPoint x: 516, endPoint y: 198, distance: 101.9
click at [516, 198] on div "3. Payment Questions Button 0" at bounding box center [496, 199] width 190 height 16
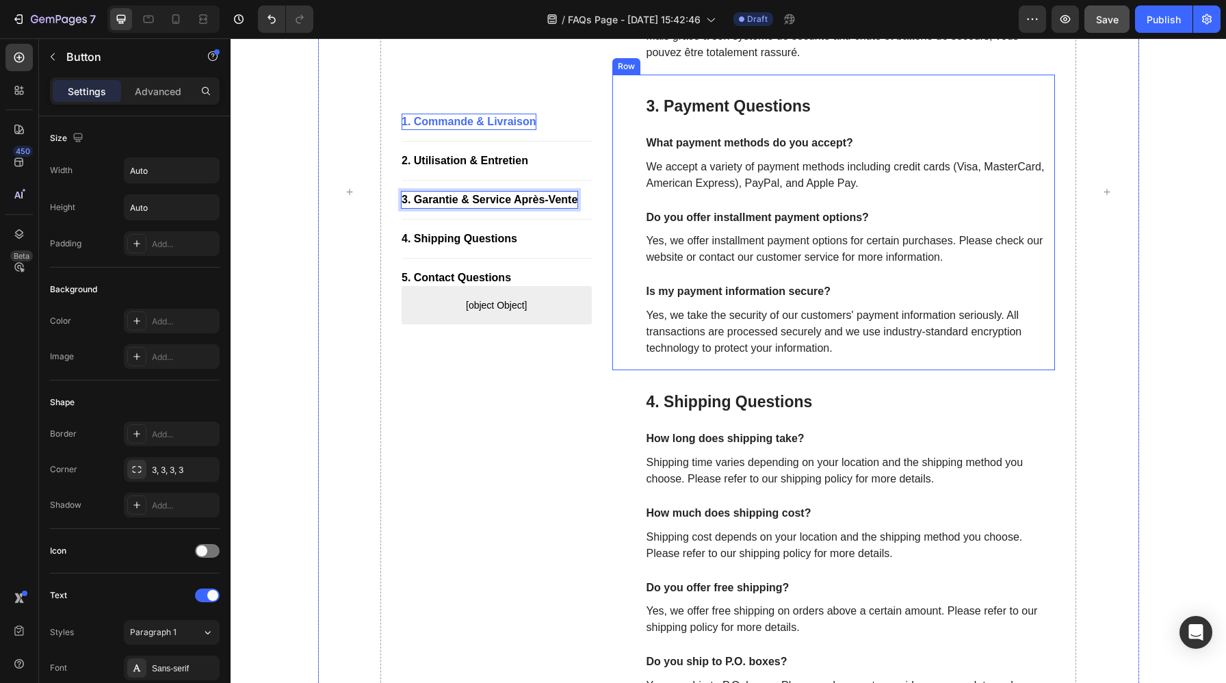
scroll to position [994, 0]
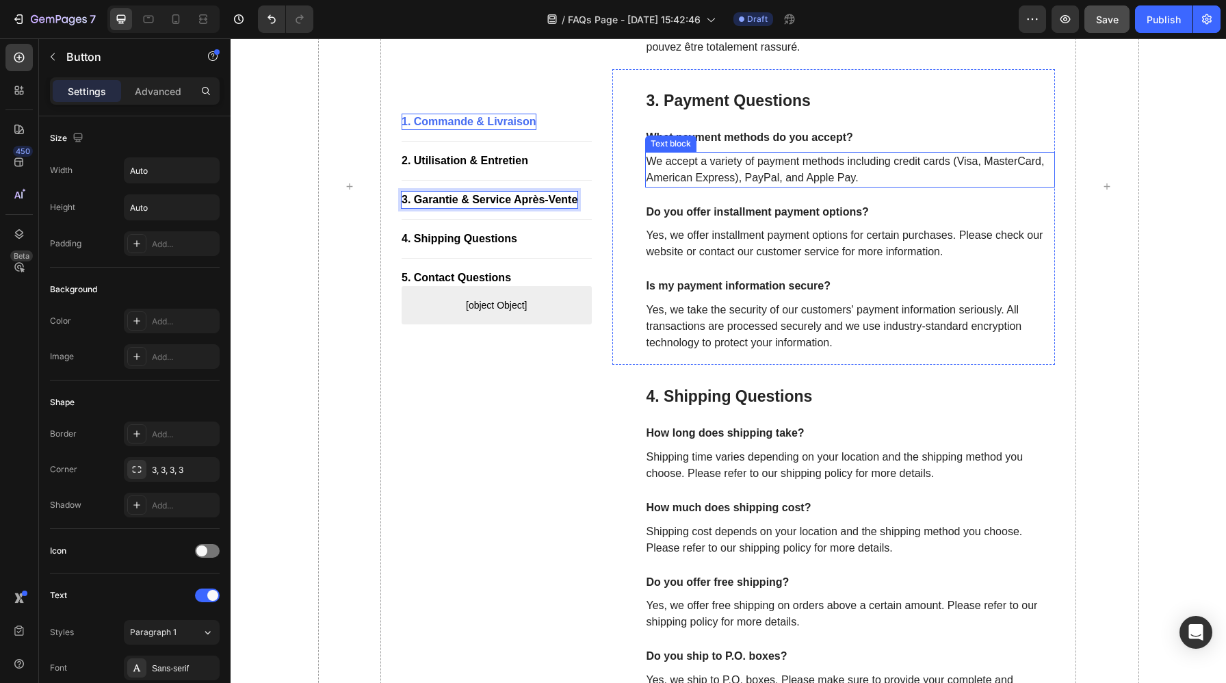
click at [786, 163] on p "We accept a variety of payment methods including credit cards (Visa, MasterCard…" at bounding box center [850, 169] width 408 height 33
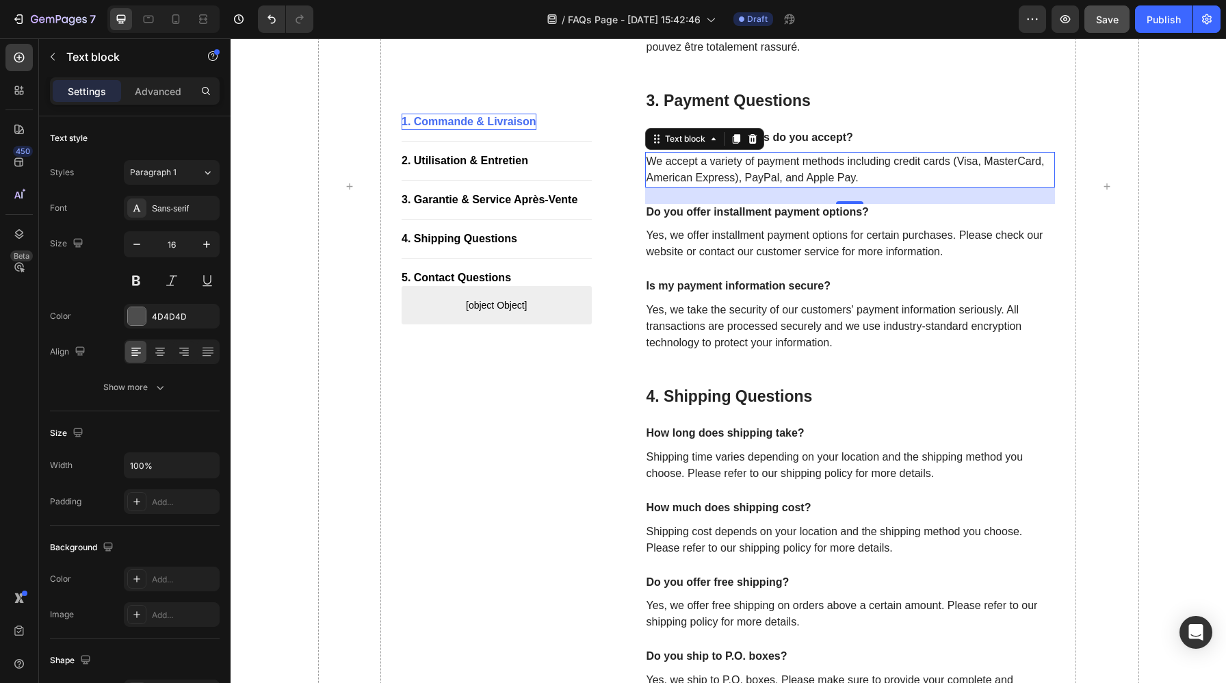
click at [786, 163] on p "We accept a variety of payment methods including credit cards (Visa, MasterCard…" at bounding box center [850, 169] width 408 height 33
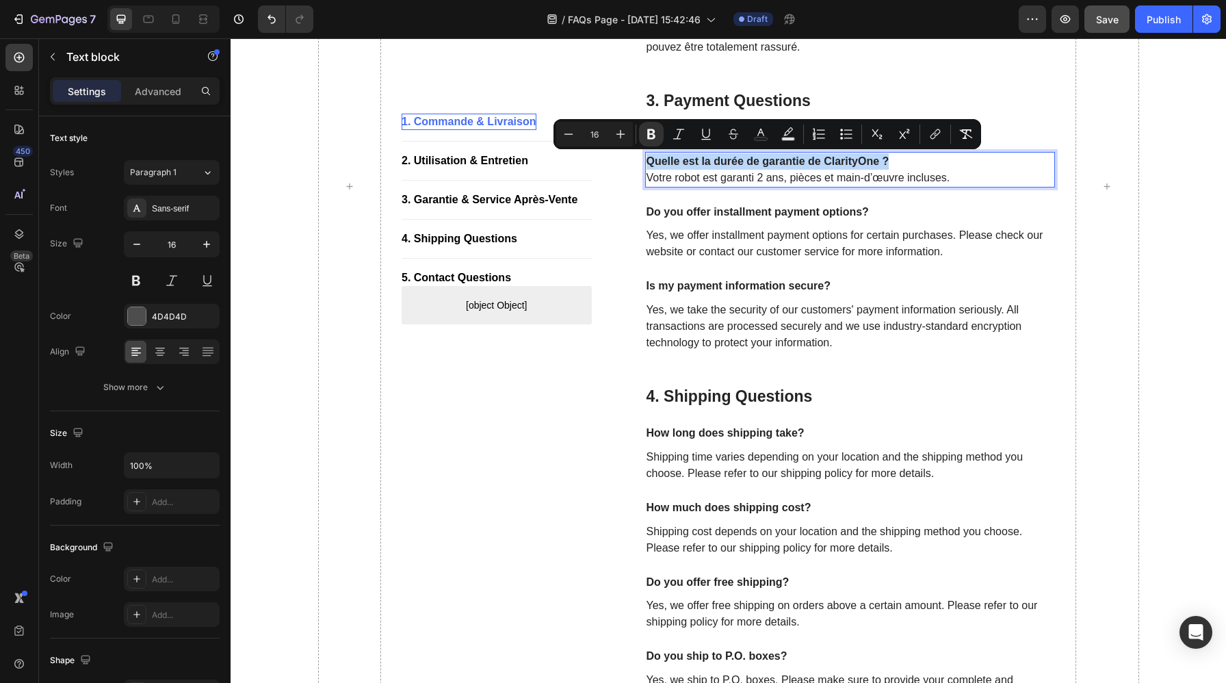
drag, startPoint x: 899, startPoint y: 156, endPoint x: 649, endPoint y: 166, distance: 250.5
click at [649, 166] on p "Quelle est la durée de garantie de ClarityOne ? Votre robot est garanti 2 ans, …" at bounding box center [850, 169] width 408 height 33
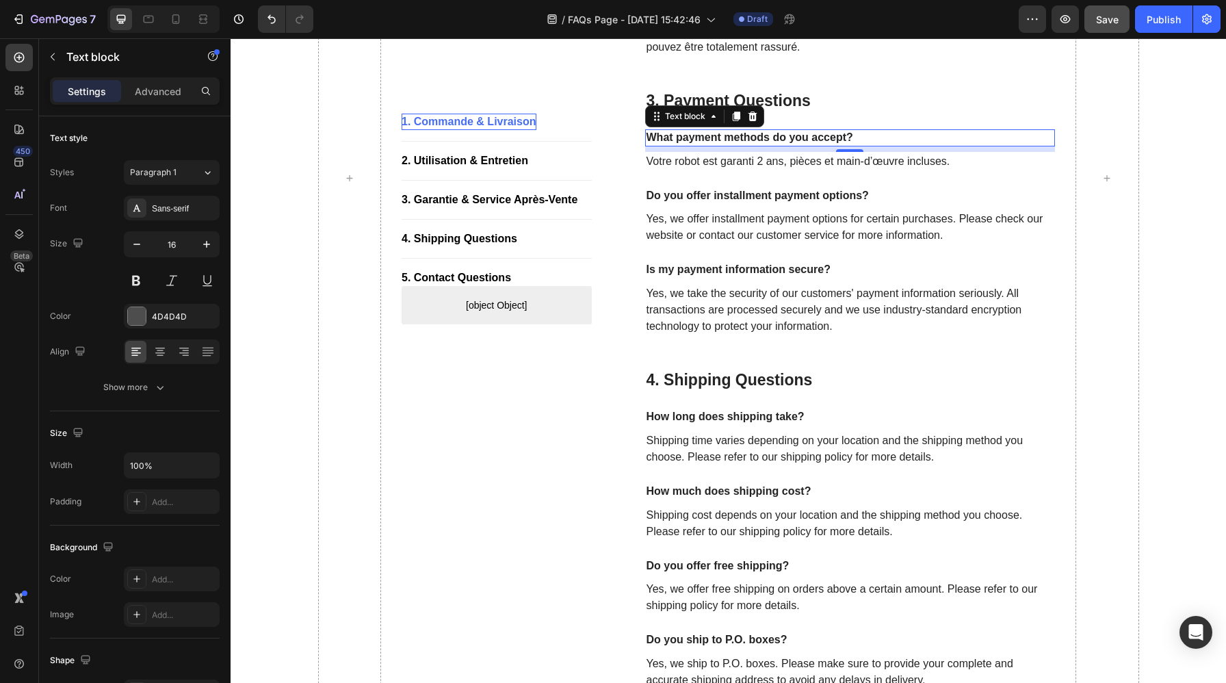
click at [760, 138] on p "What payment methods do you accept?" at bounding box center [850, 138] width 408 height 14
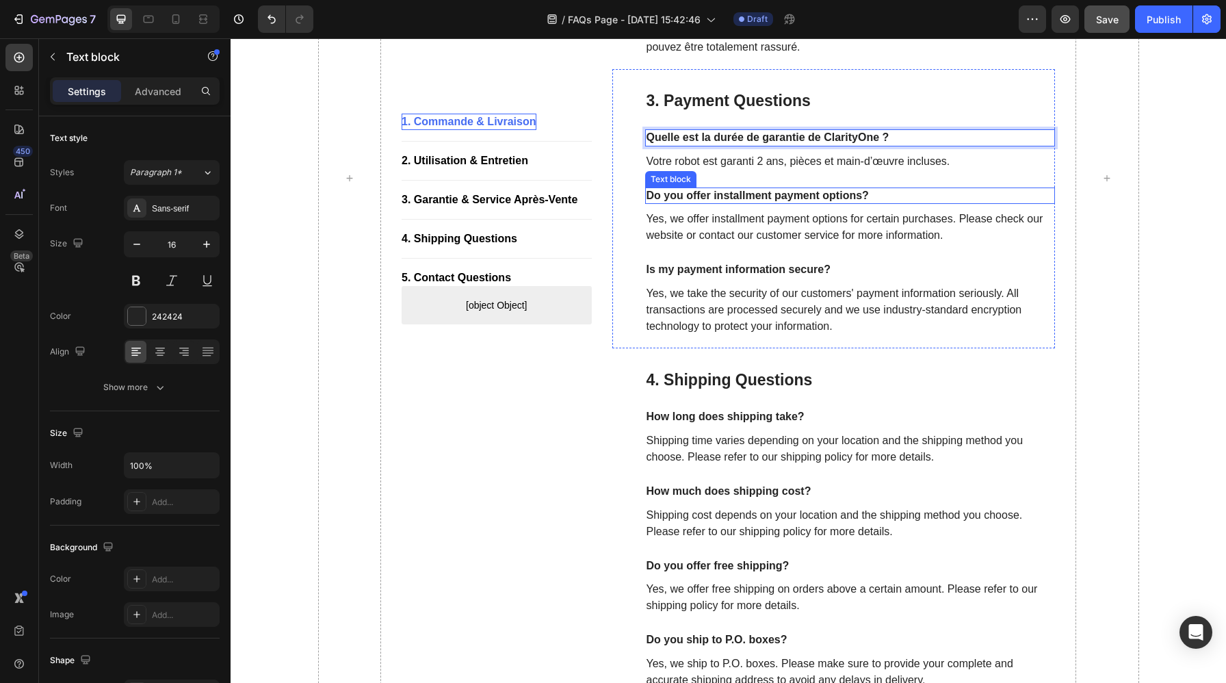
click at [732, 196] on p "Do you offer installment payment options?" at bounding box center [850, 196] width 408 height 14
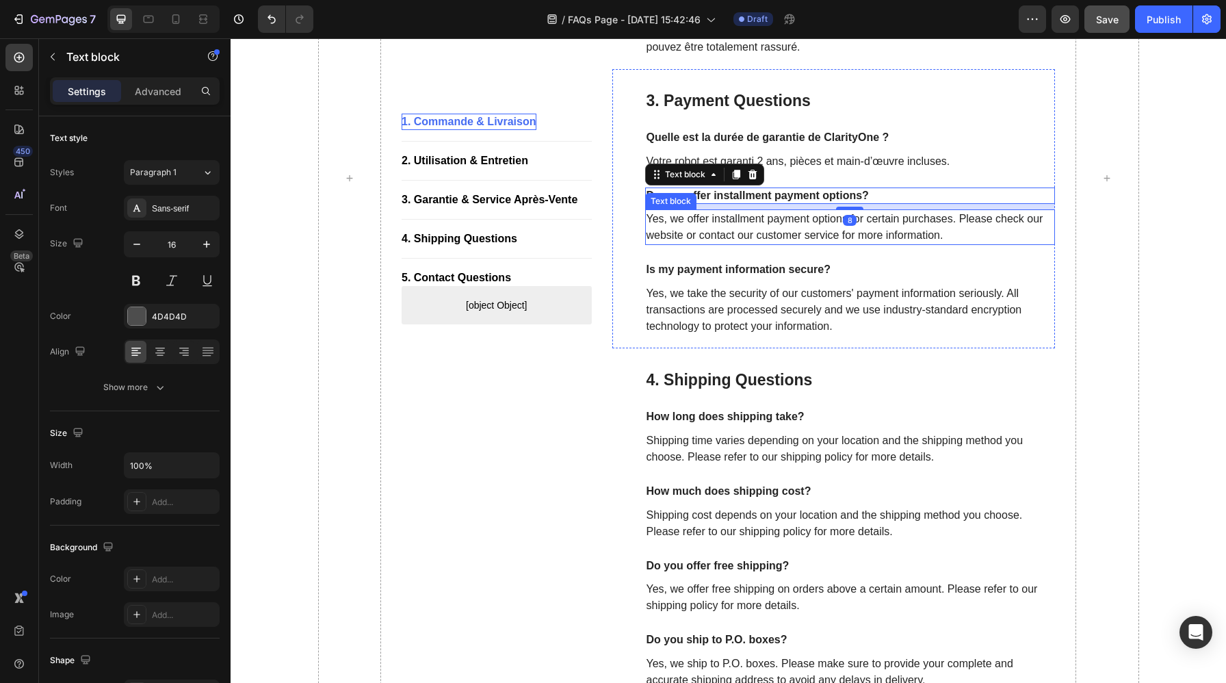
click at [732, 220] on p "Yes, we offer installment payment options for certain purchases. Please check o…" at bounding box center [850, 227] width 408 height 33
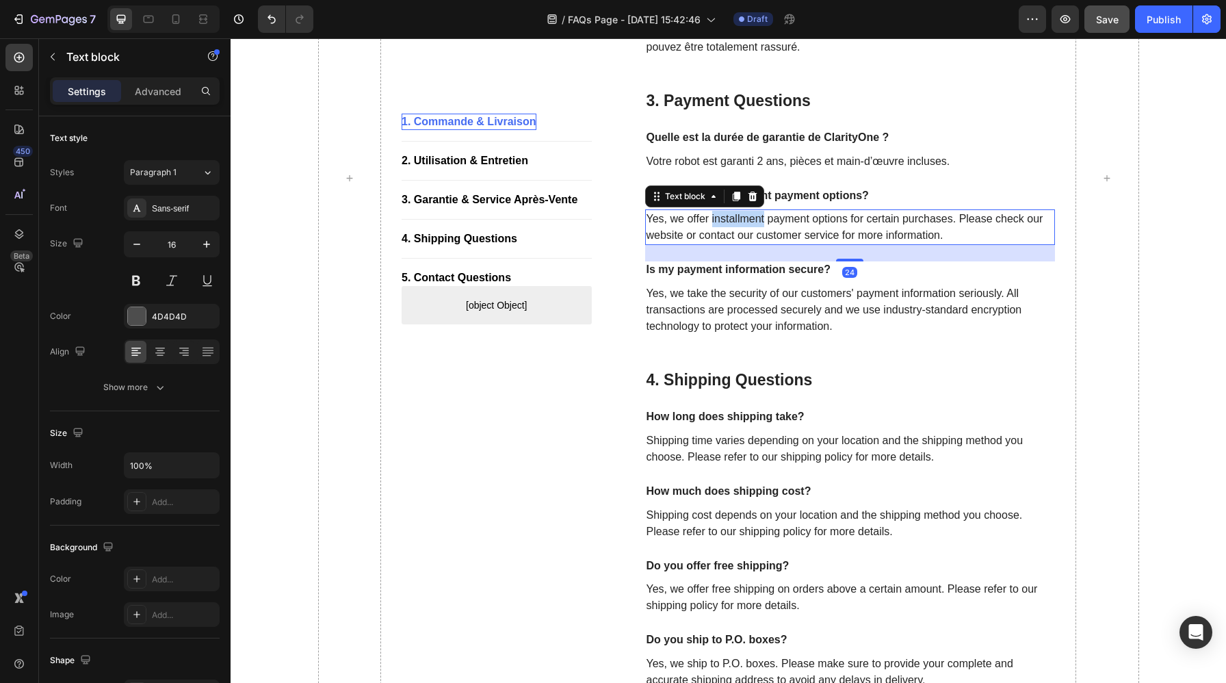
click at [732, 220] on p "Yes, we offer installment payment options for certain purchases. Please check o…" at bounding box center [850, 227] width 408 height 33
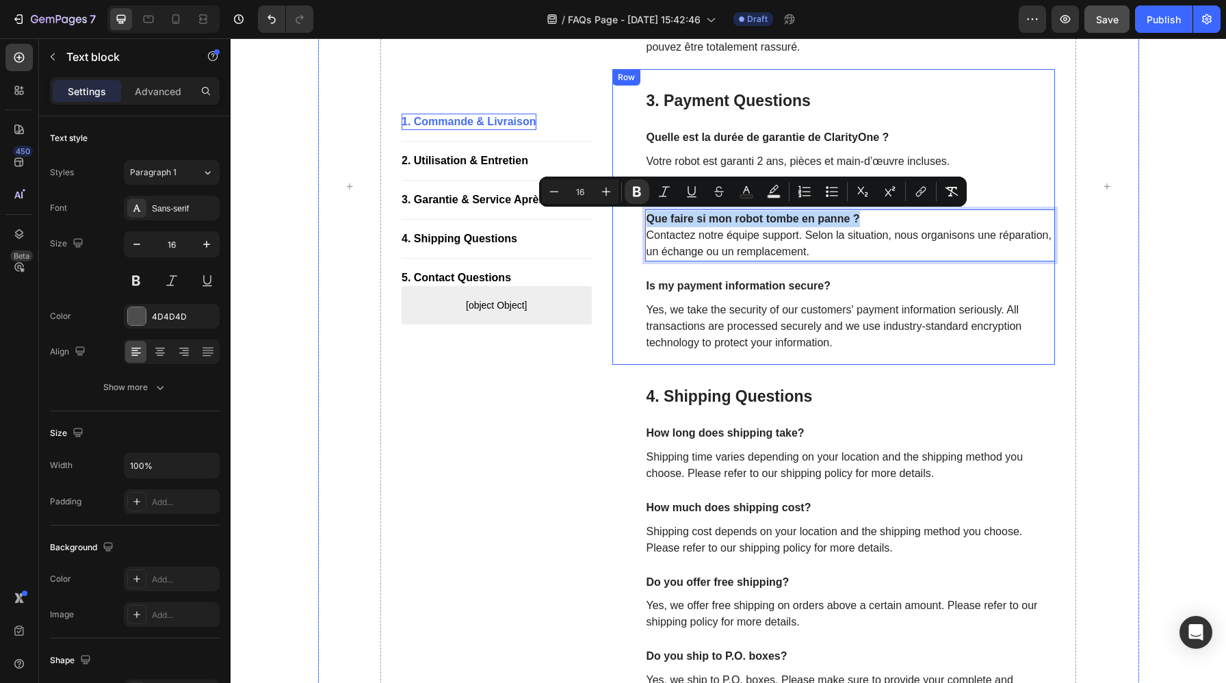
drag, startPoint x: 862, startPoint y: 218, endPoint x: 634, endPoint y: 217, distance: 227.7
click at [634, 217] on div "3. Payment Questions Heading Quelle est la durée de garantie de ClarityOne ? Te…" at bounding box center [833, 216] width 443 height 295
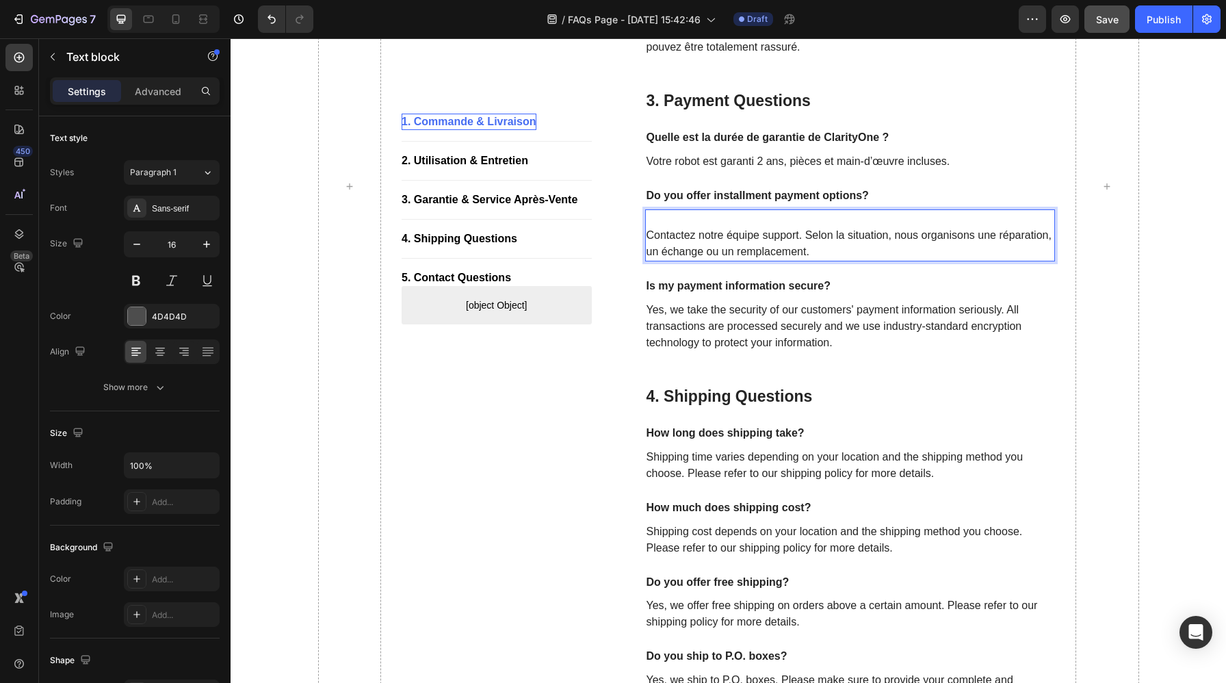
click at [648, 236] on p "⁠⁠⁠⁠⁠⁠⁠ Contactez notre équipe support. Selon la situation, nous organisons une…" at bounding box center [850, 235] width 408 height 49
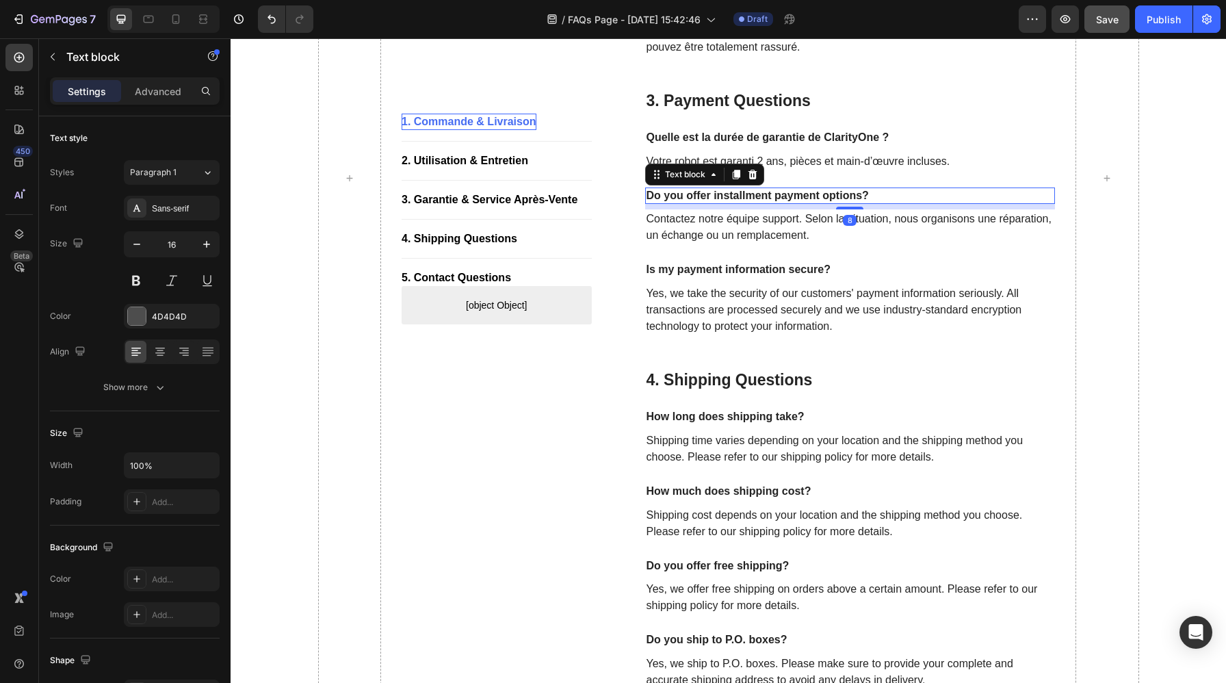
click at [848, 196] on p "Do you offer installment payment options?" at bounding box center [850, 196] width 408 height 14
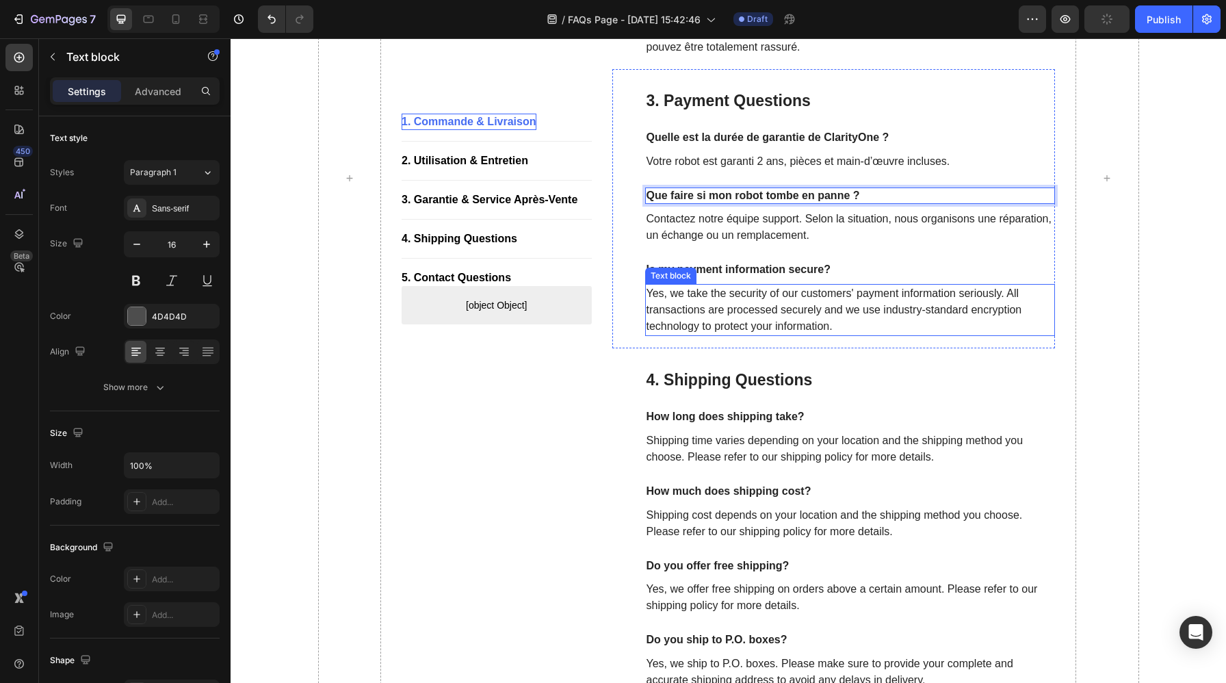
click at [836, 319] on p "Yes, we take the security of our customers' payment information seriously. All …" at bounding box center [850, 309] width 408 height 49
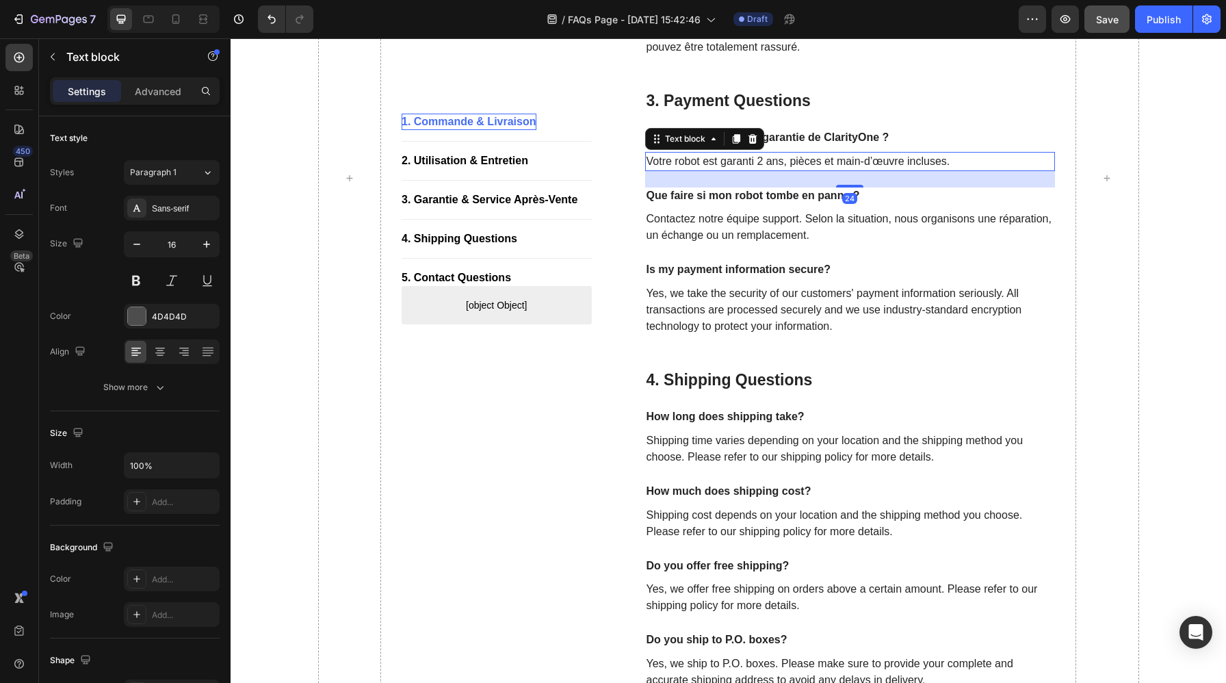
click at [758, 161] on p "Votre robot est garanti 2 ans, pièces et main-d’œuvre incluses." at bounding box center [850, 161] width 408 height 16
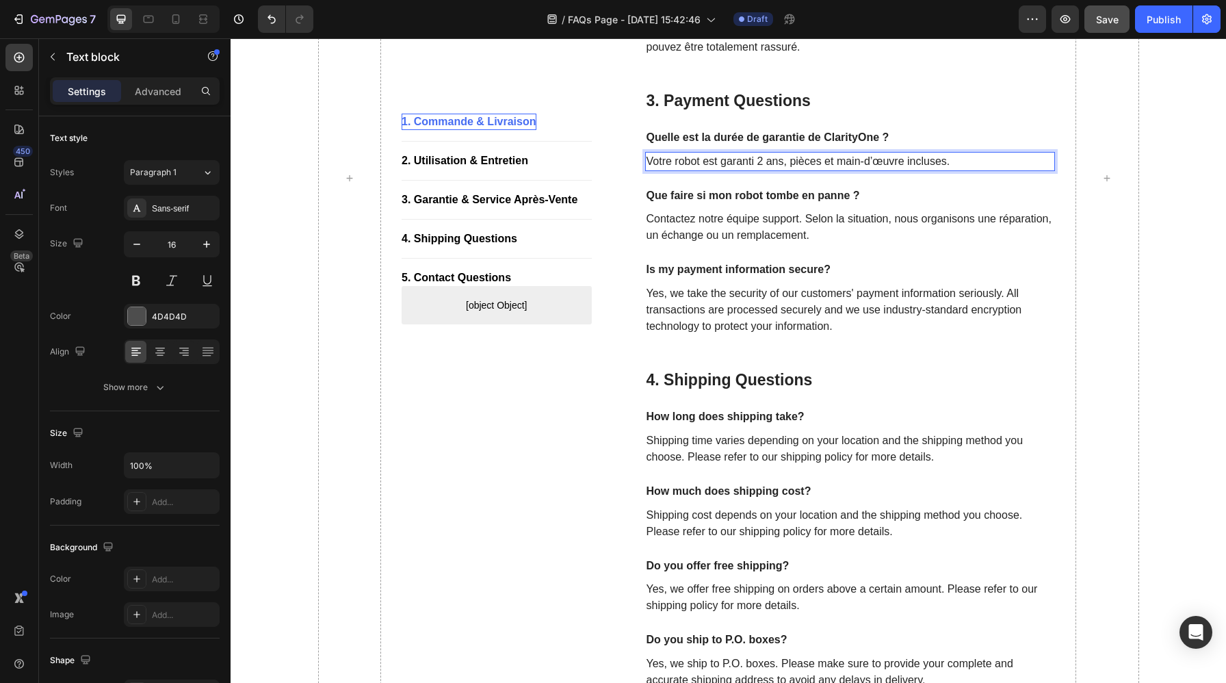
click at [758, 161] on p "Votre robot est garanti 2 ans, pièces et main-d’œuvre incluses." at bounding box center [850, 161] width 408 height 16
click at [859, 308] on p "Yes, we take the security of our customers' payment information seriously. All …" at bounding box center [850, 309] width 408 height 49
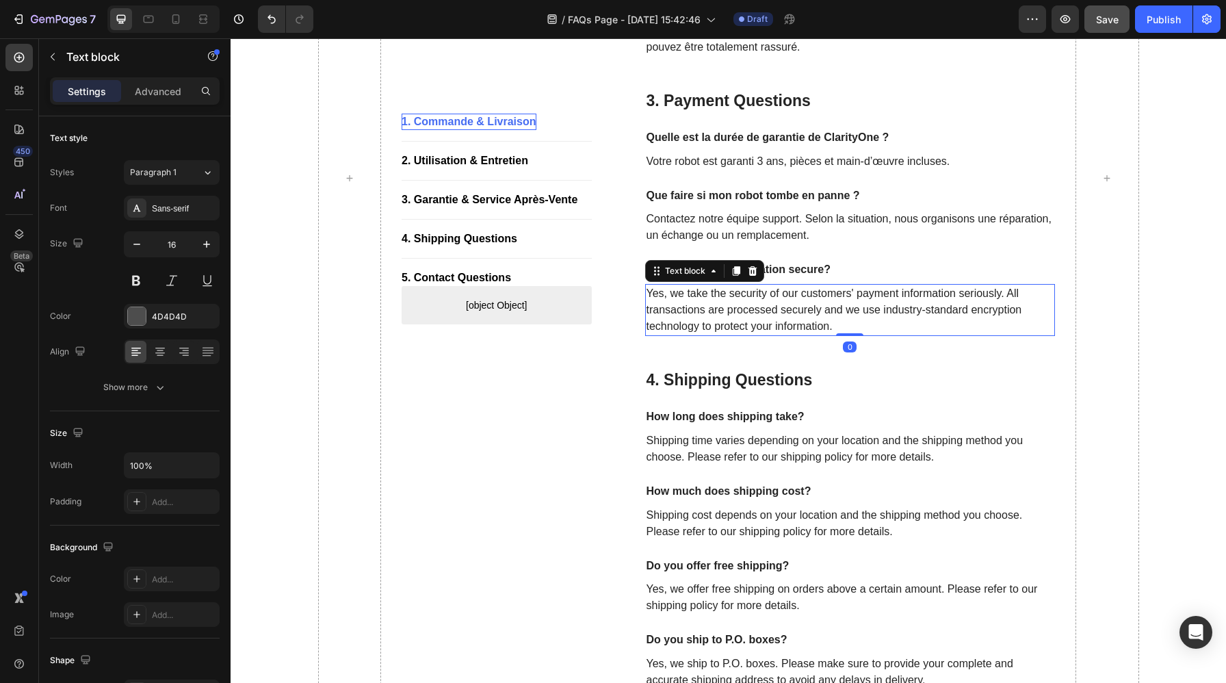
click at [859, 308] on p "Yes, we take the security of our customers' payment information seriously. All …" at bounding box center [850, 309] width 408 height 49
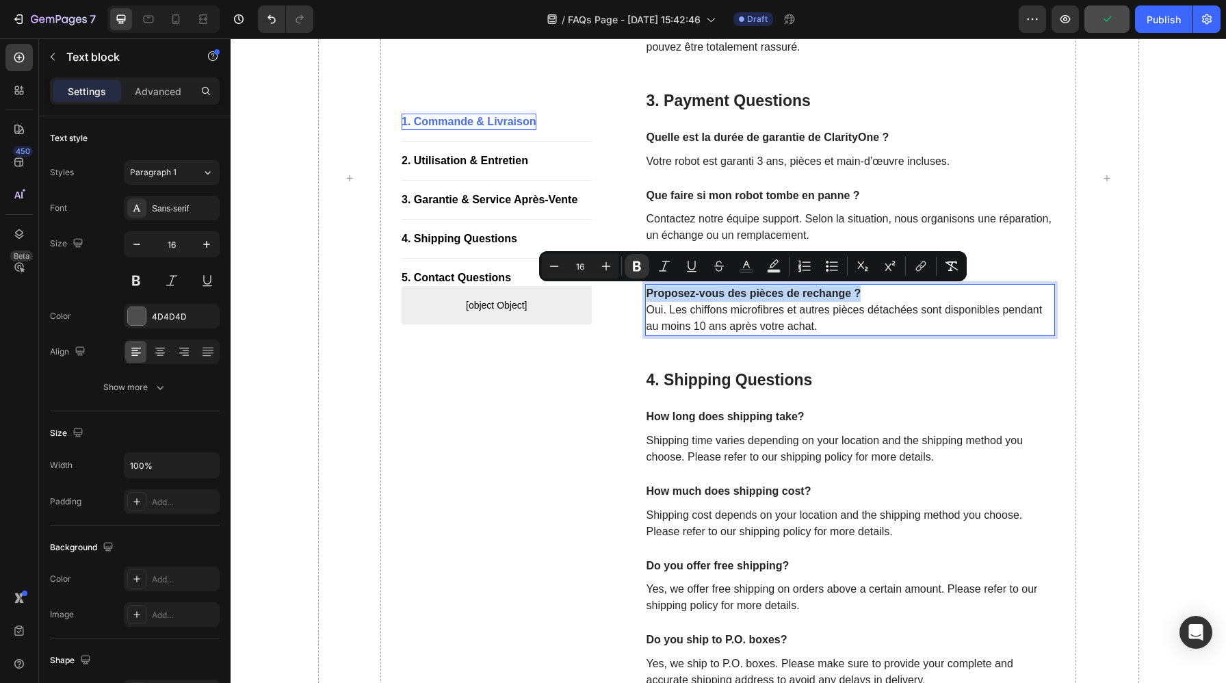
drag, startPoint x: 869, startPoint y: 293, endPoint x: 646, endPoint y: 288, distance: 223.7
click at [646, 288] on p "Proposez-vous des pièces de rechange ? Oui. Les chiffons microfibres et autres …" at bounding box center [850, 309] width 408 height 49
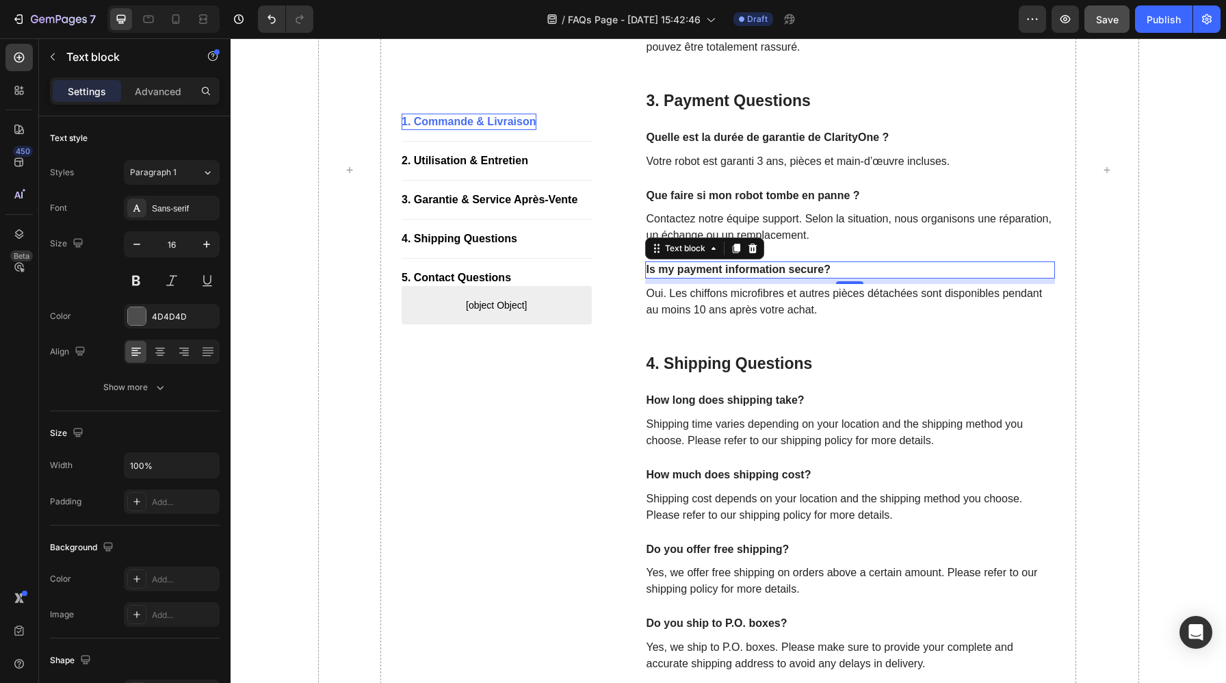
click at [717, 271] on p "Is my payment information secure?" at bounding box center [850, 270] width 408 height 14
click at [789, 440] on p "Shipping time varies depending on your location and the shipping method you cho…" at bounding box center [850, 432] width 408 height 33
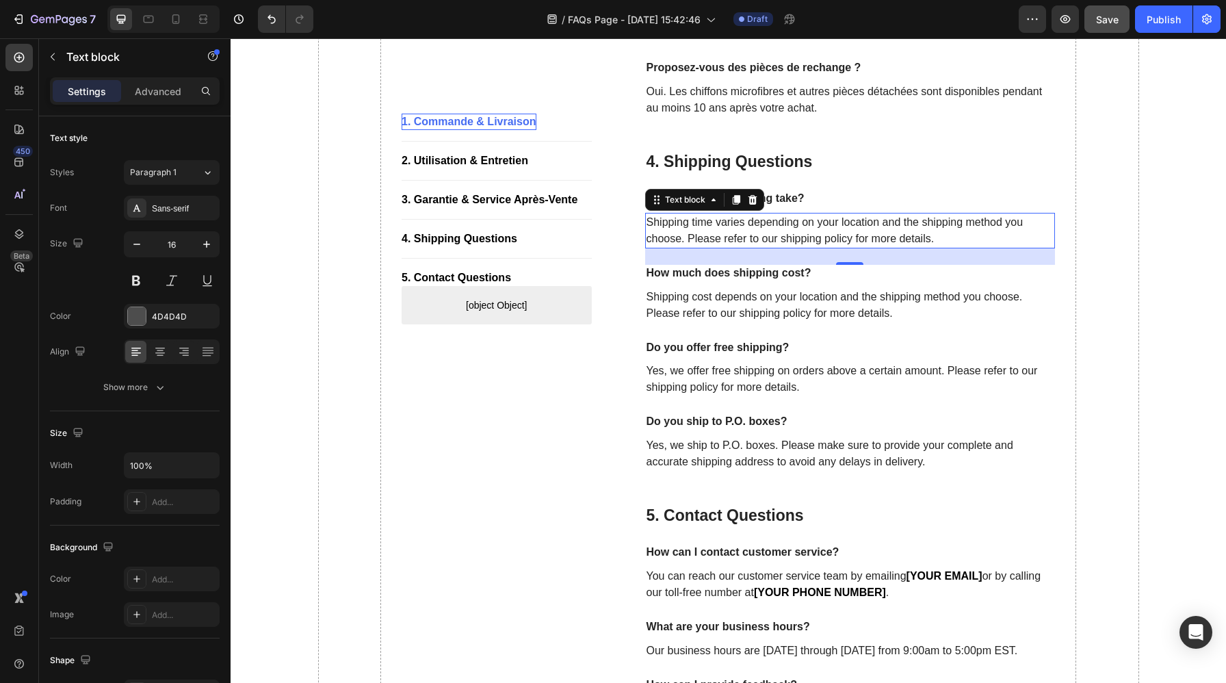
scroll to position [1191, 0]
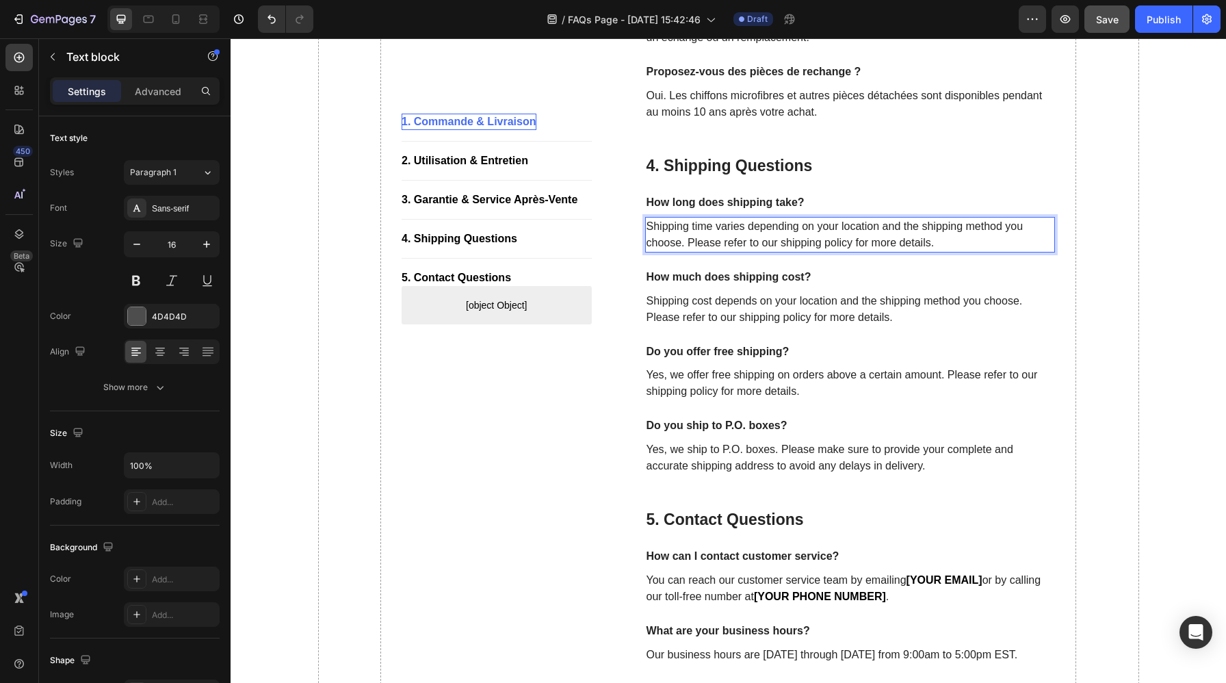
click at [825, 234] on p "Shipping time varies depending on your location and the shipping method you cho…" at bounding box center [850, 234] width 408 height 33
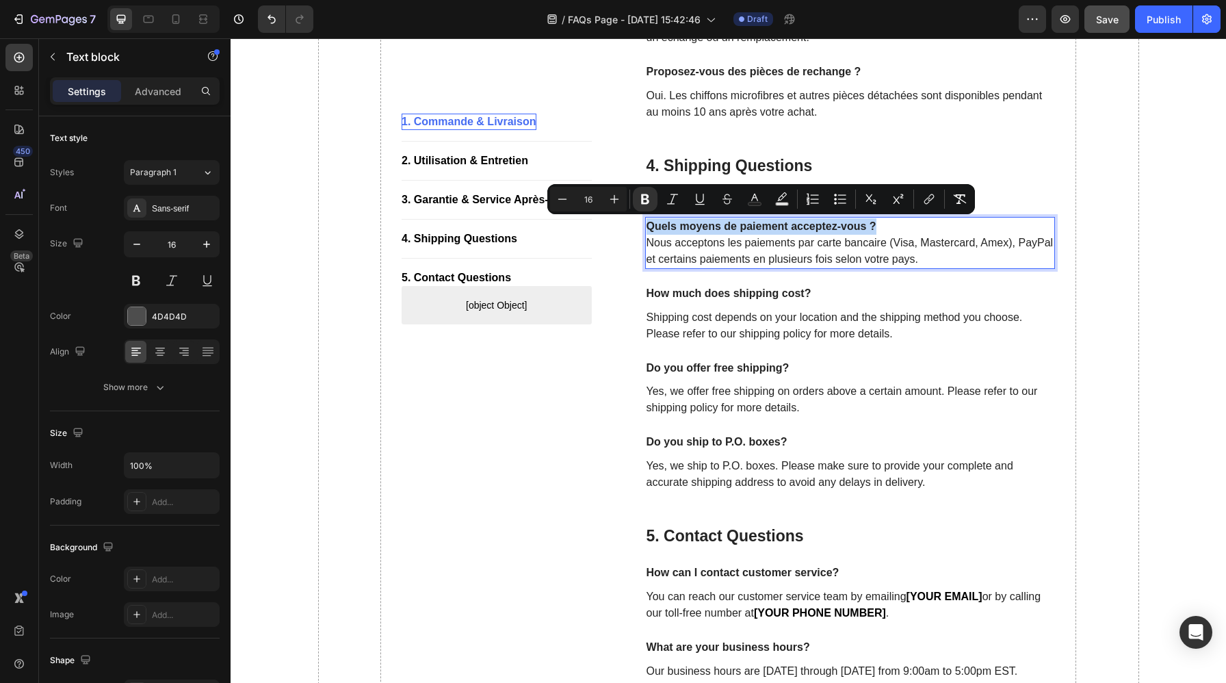
drag, startPoint x: 898, startPoint y: 226, endPoint x: 666, endPoint y: 216, distance: 232.1
click at [666, 217] on div "Quels moyens de paiement acceptez-vous ? Nous acceptons les paiements par carte…" at bounding box center [850, 243] width 410 height 52
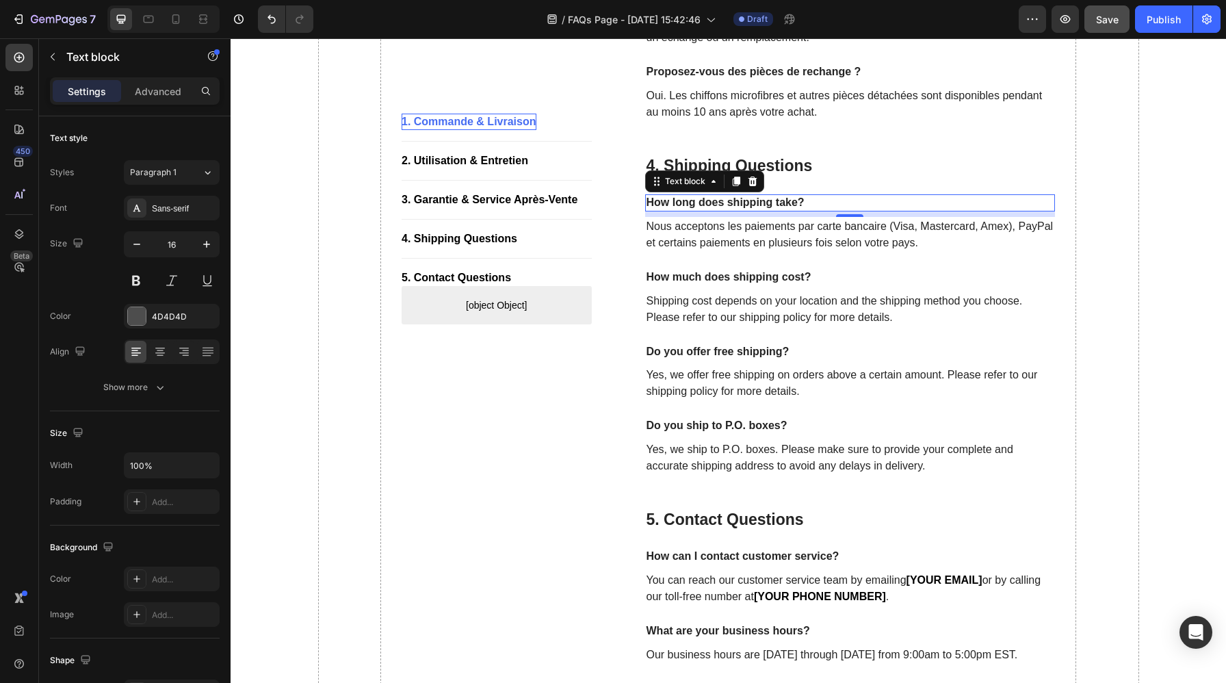
click at [842, 198] on p "How long does shipping take?" at bounding box center [850, 203] width 408 height 14
click at [810, 198] on p "How long does shipping take?" at bounding box center [850, 203] width 408 height 14
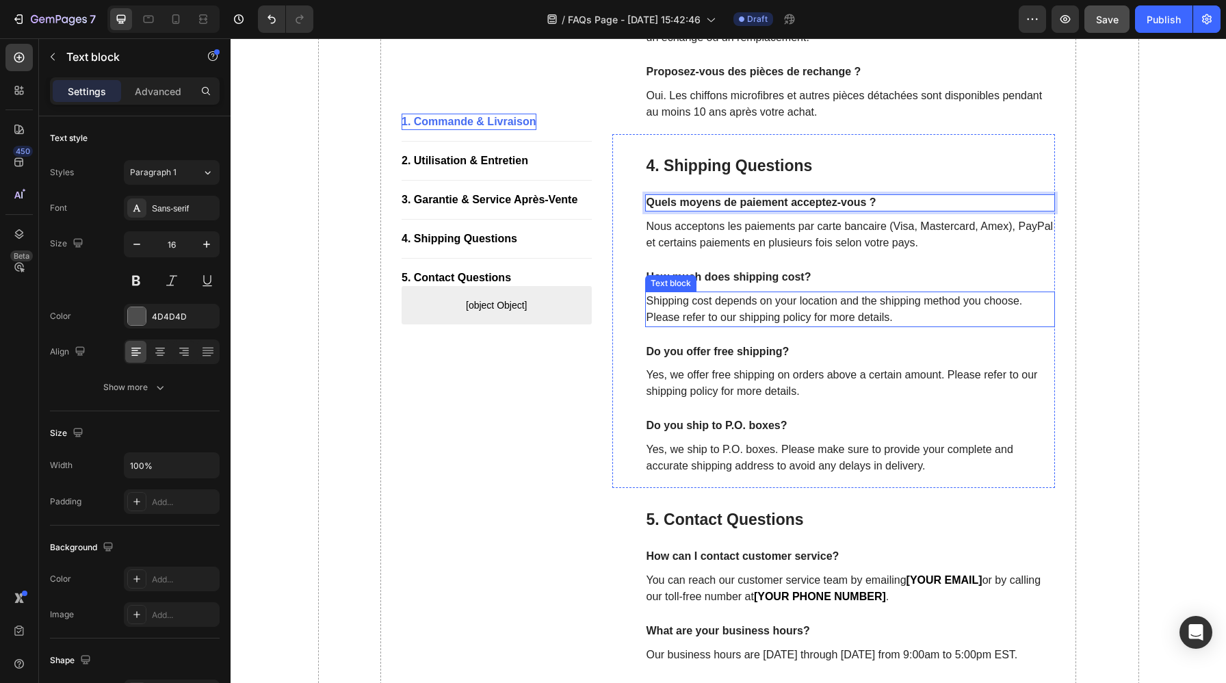
click at [898, 309] on p "Shipping cost depends on your location and the shipping method you choose. Plea…" at bounding box center [850, 309] width 408 height 33
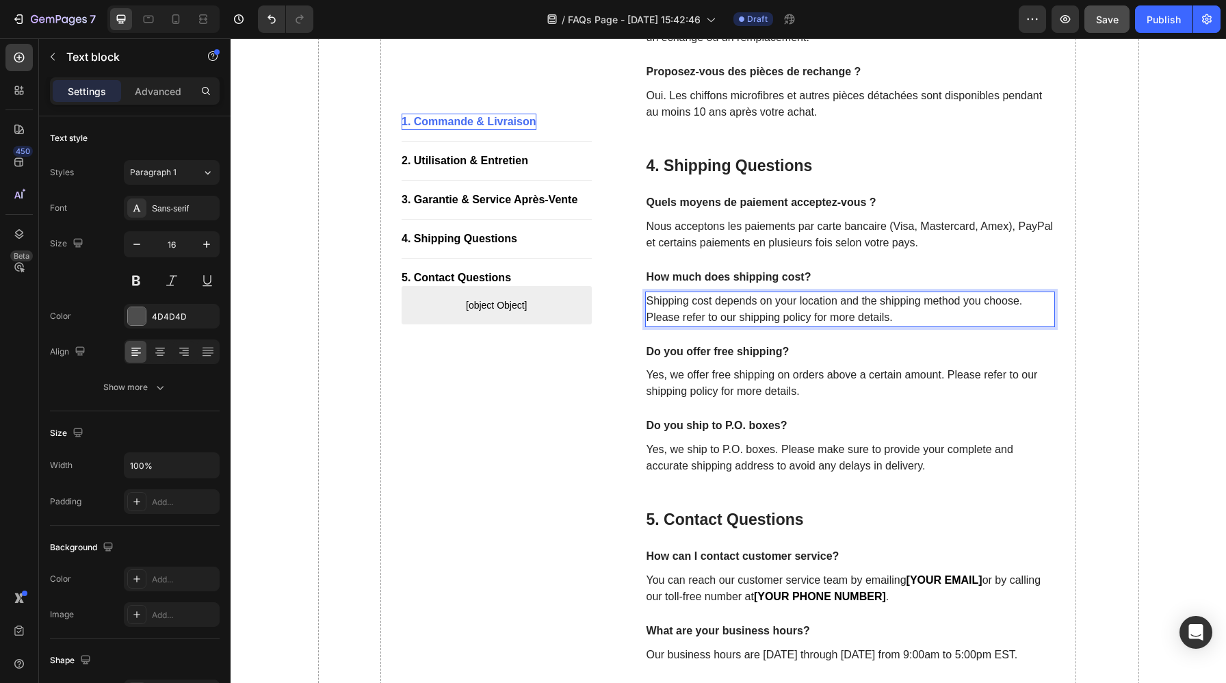
click at [898, 309] on p "Shipping cost depends on your location and the shipping method you choose. Plea…" at bounding box center [850, 309] width 408 height 33
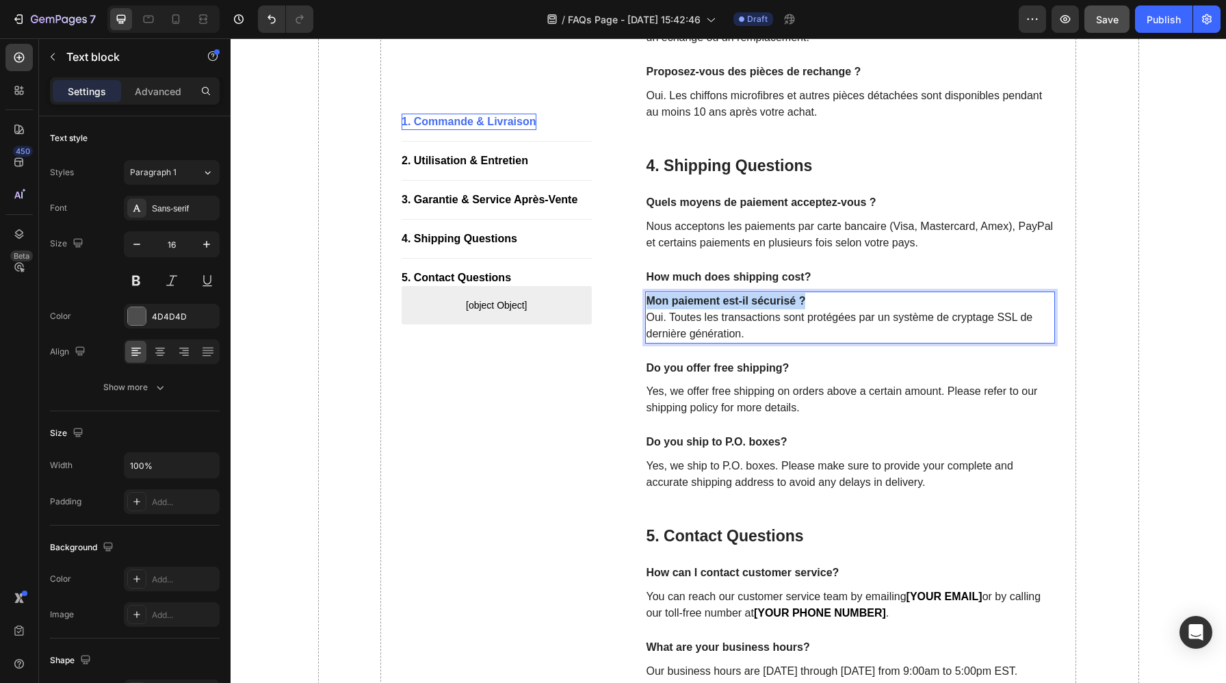
drag, startPoint x: 813, startPoint y: 300, endPoint x: 647, endPoint y: 301, distance: 166.2
click at [647, 301] on p "Mon paiement est-il sécurisé ? Oui. Toutes les transactions sont protégées par …" at bounding box center [850, 317] width 408 height 49
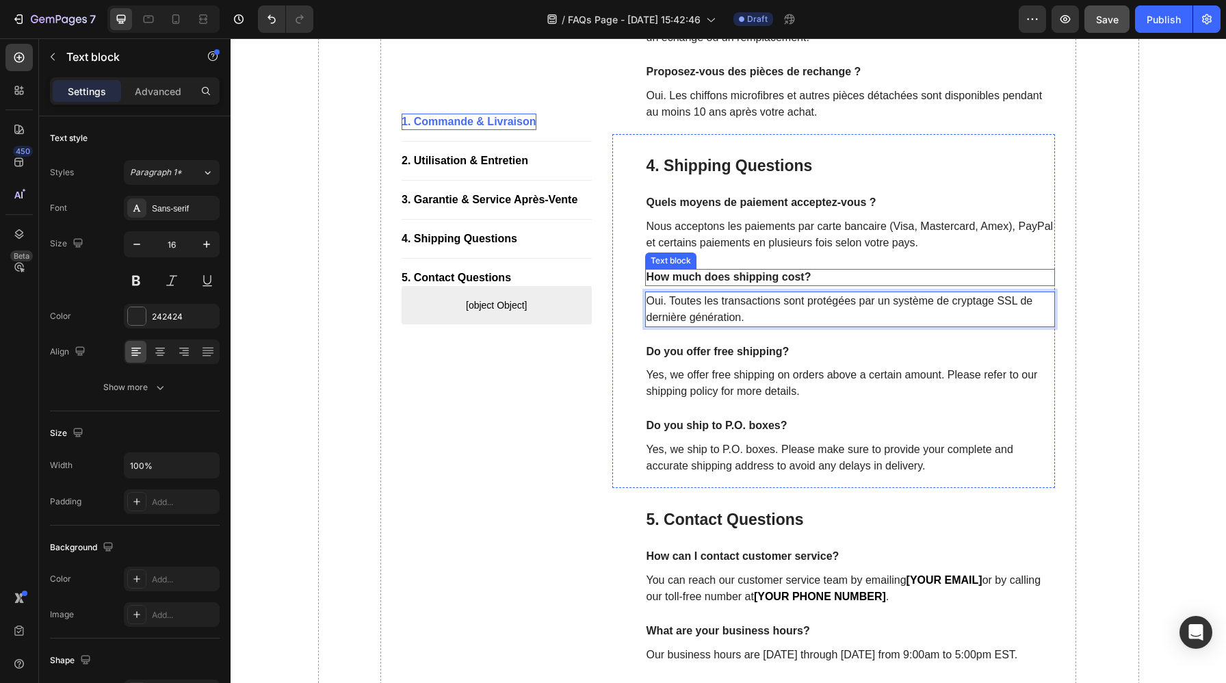
click at [809, 276] on p "How much does shipping cost?" at bounding box center [850, 277] width 408 height 14
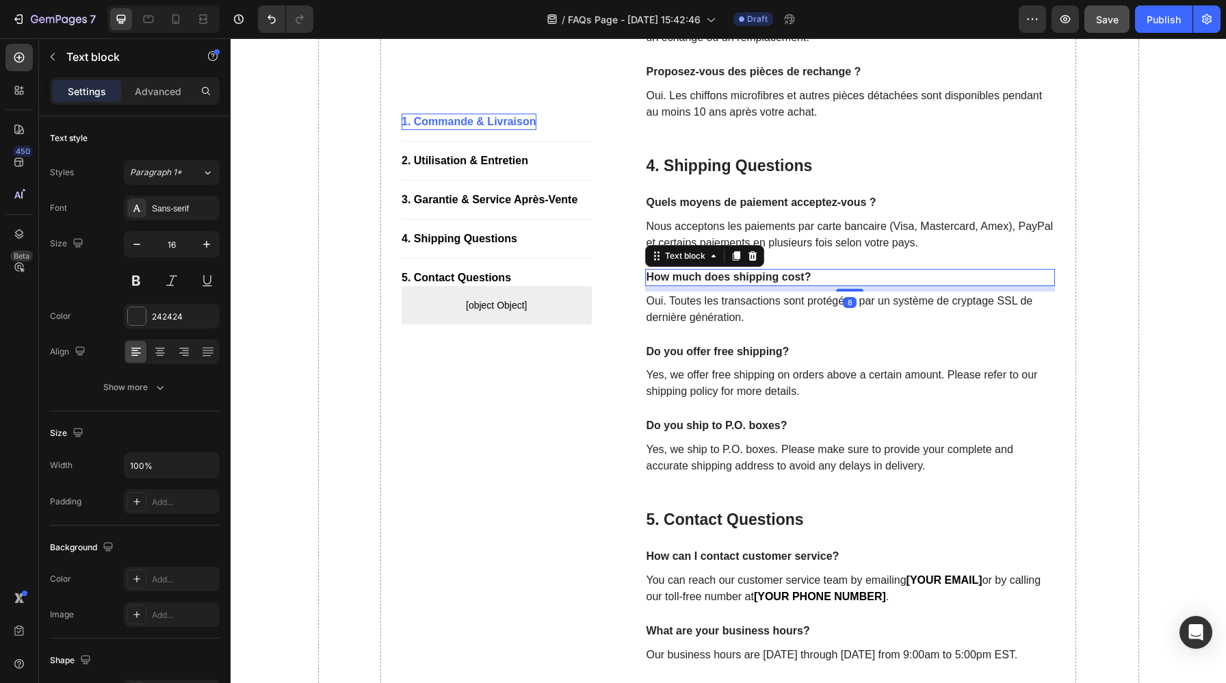
click at [809, 276] on p "How much does shipping cost?" at bounding box center [850, 277] width 408 height 14
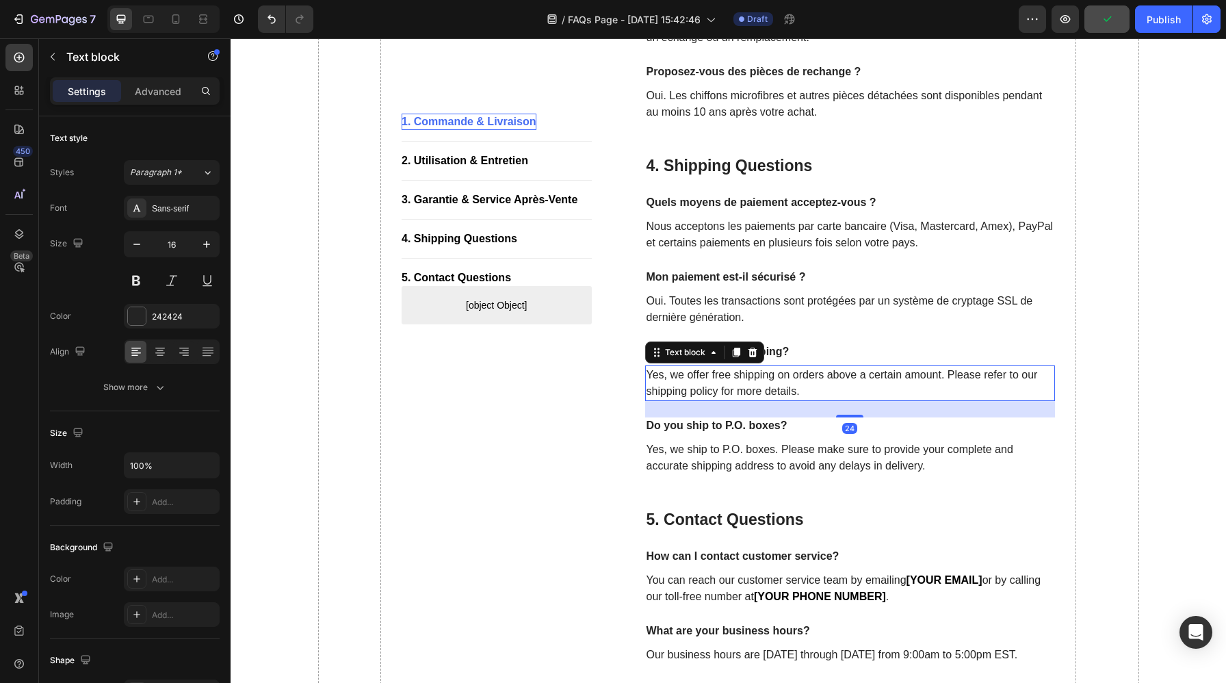
click at [827, 384] on p "Yes, we offer free shipping on orders above a certain amount. Please refer to o…" at bounding box center [850, 383] width 408 height 33
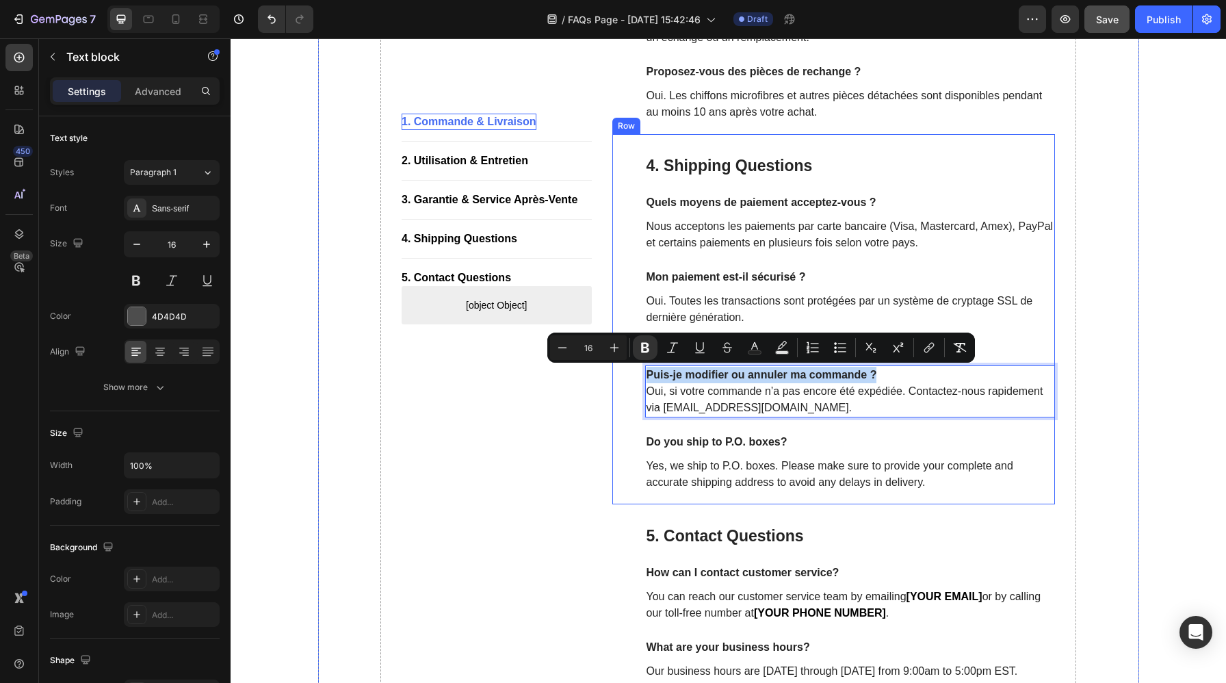
drag, startPoint x: 887, startPoint y: 375, endPoint x: 620, endPoint y: 365, distance: 267.6
click at [620, 365] on div "4. Shipping Questions Heading Quels moyens de paiement acceptez-vous ? Text blo…" at bounding box center [833, 319] width 443 height 370
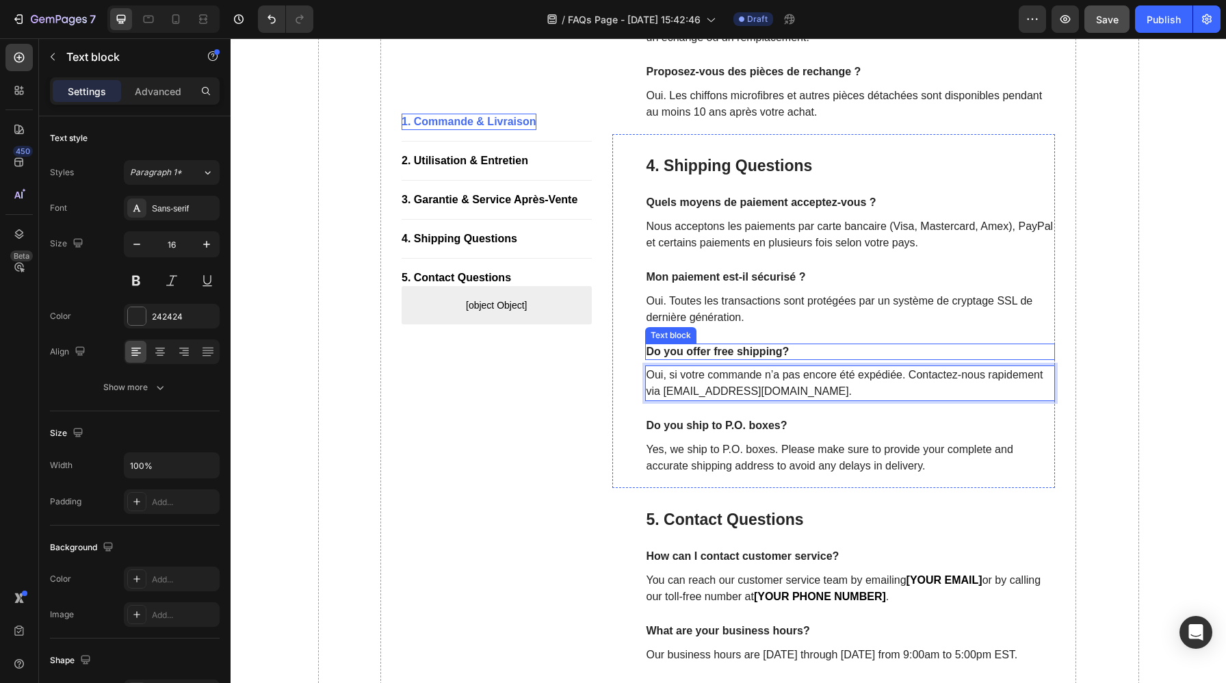
click at [816, 345] on p "Do you offer free shipping?" at bounding box center [850, 352] width 408 height 14
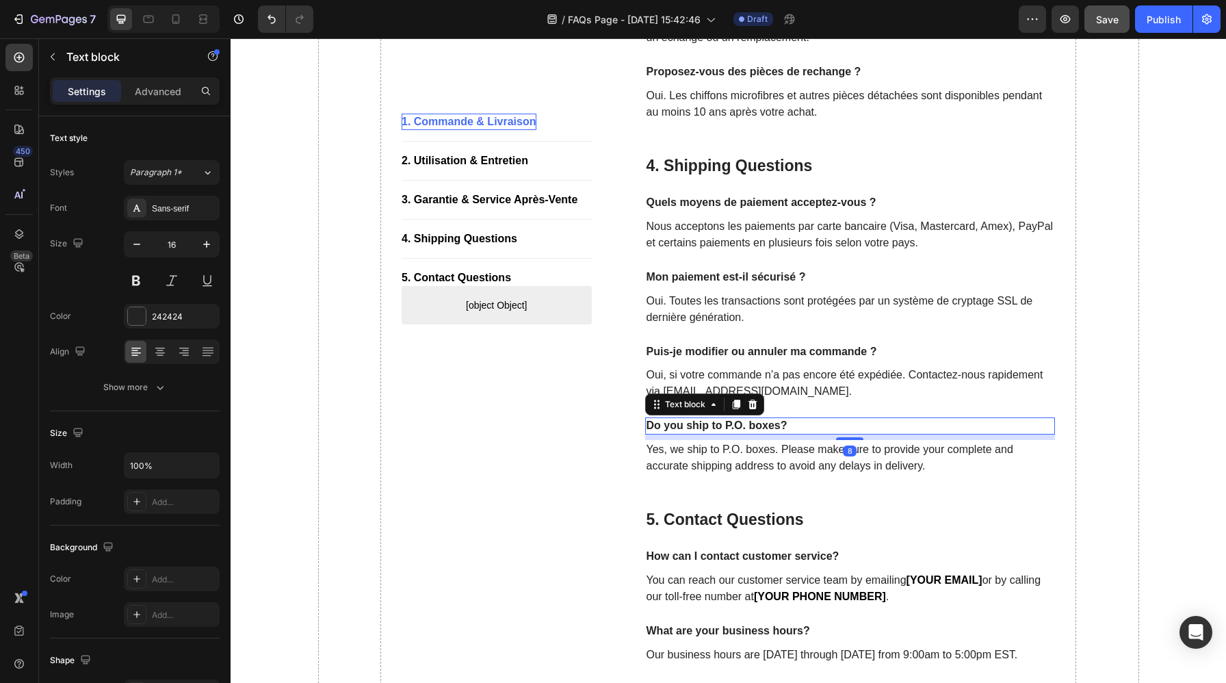
click at [810, 427] on p "Do you ship to P.O. boxes?" at bounding box center [850, 426] width 408 height 14
click at [752, 402] on icon at bounding box center [751, 404] width 9 height 10
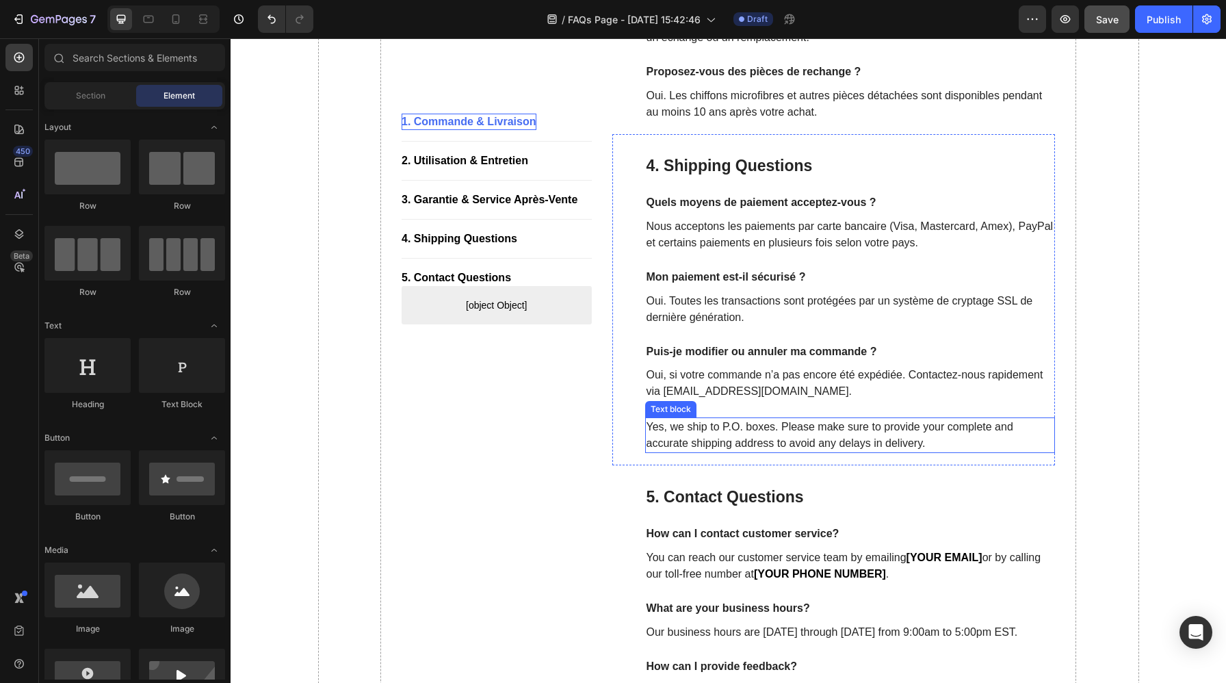
click at [819, 435] on p "Yes, we ship to P.O. boxes. Please make sure to provide your complete and accur…" at bounding box center [850, 435] width 408 height 33
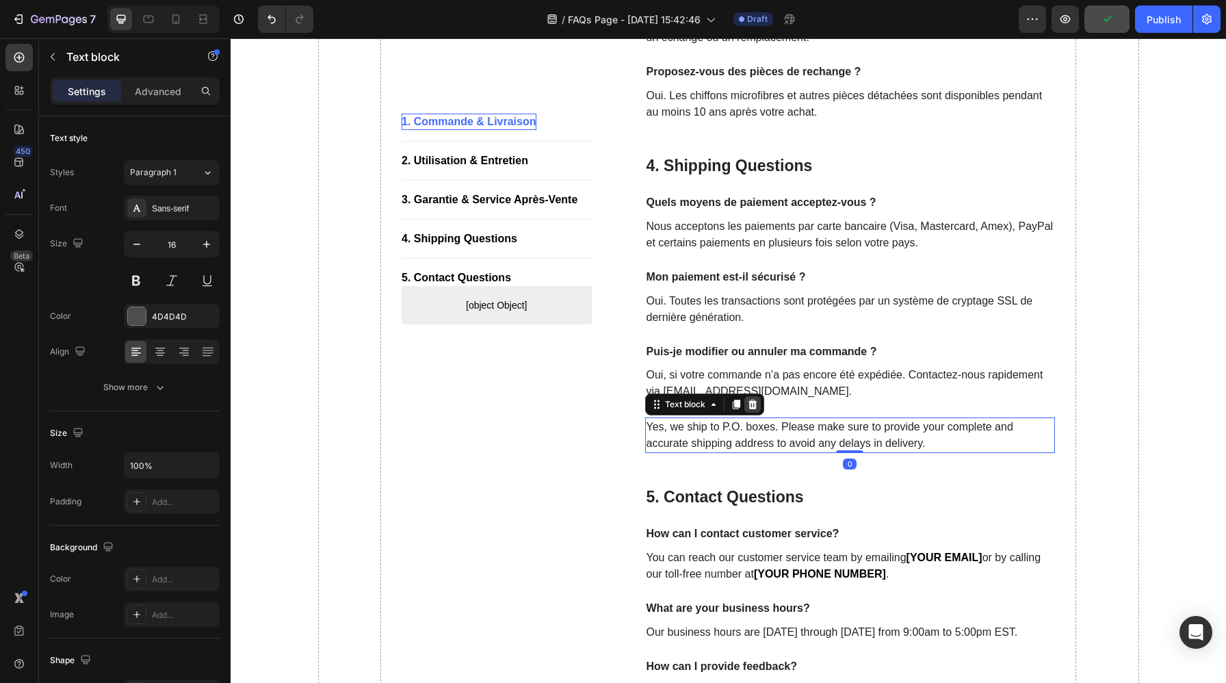
click at [752, 404] on icon at bounding box center [751, 404] width 9 height 10
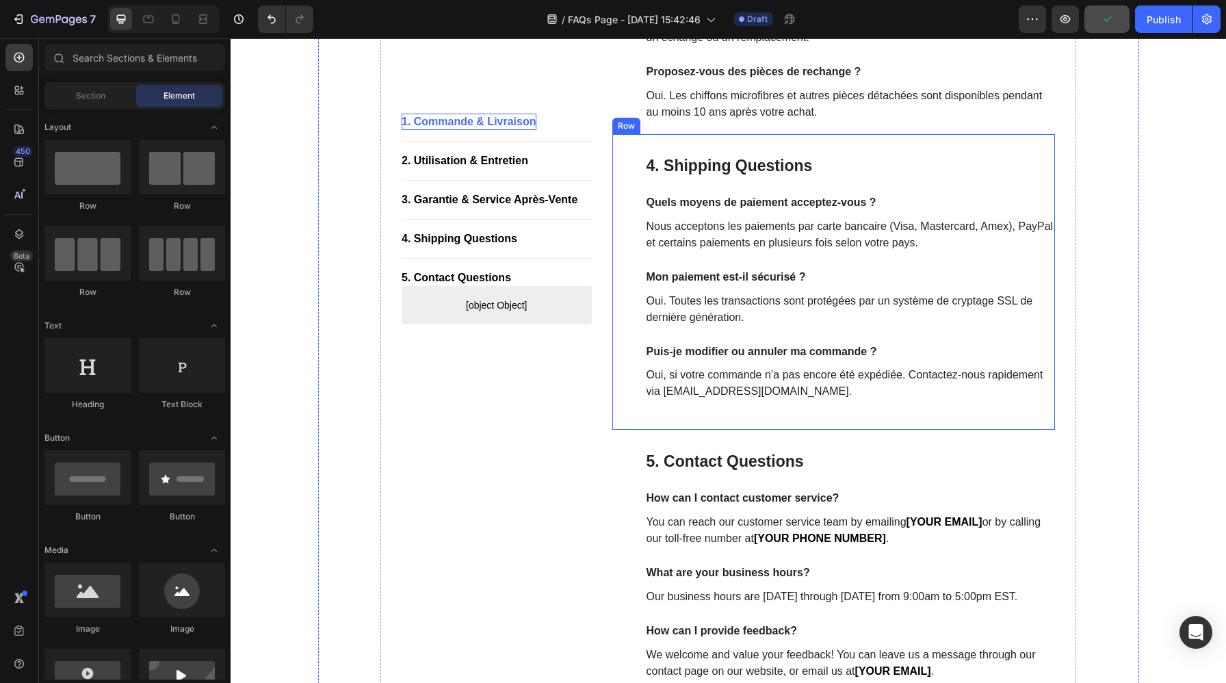
click at [782, 409] on div "4. Shipping Questions Heading Quels moyens de paiement acceptez-vous ? Text blo…" at bounding box center [850, 286] width 410 height 263
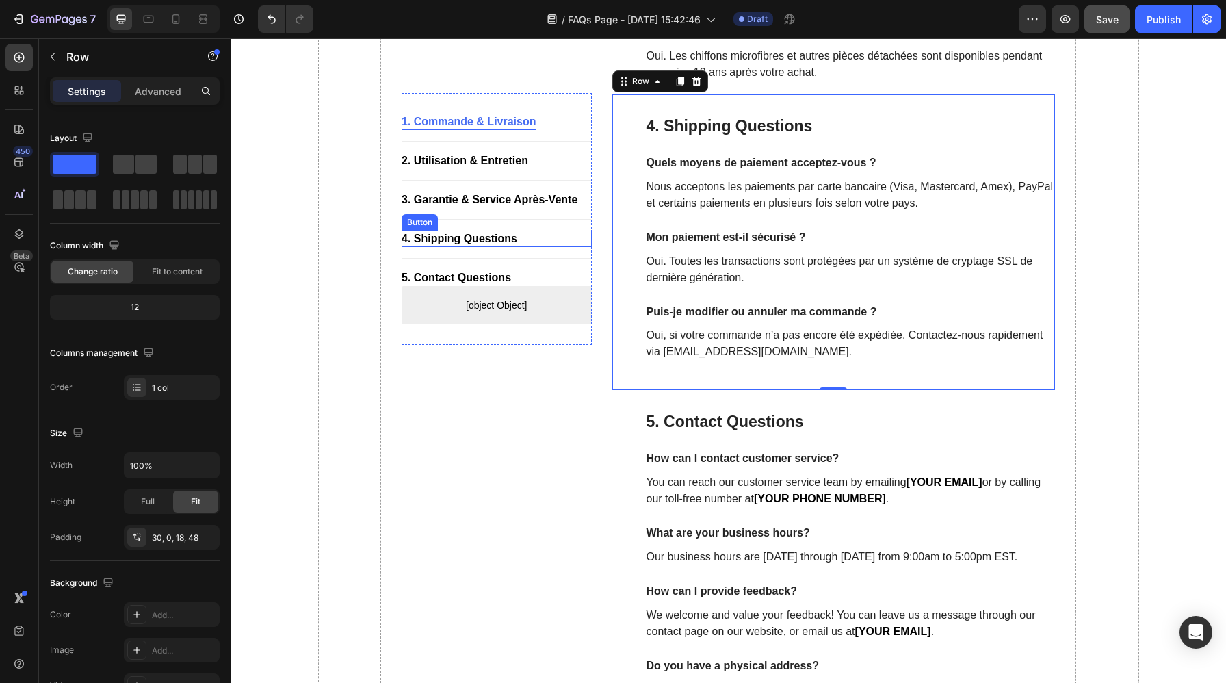
scroll to position [1228, 0]
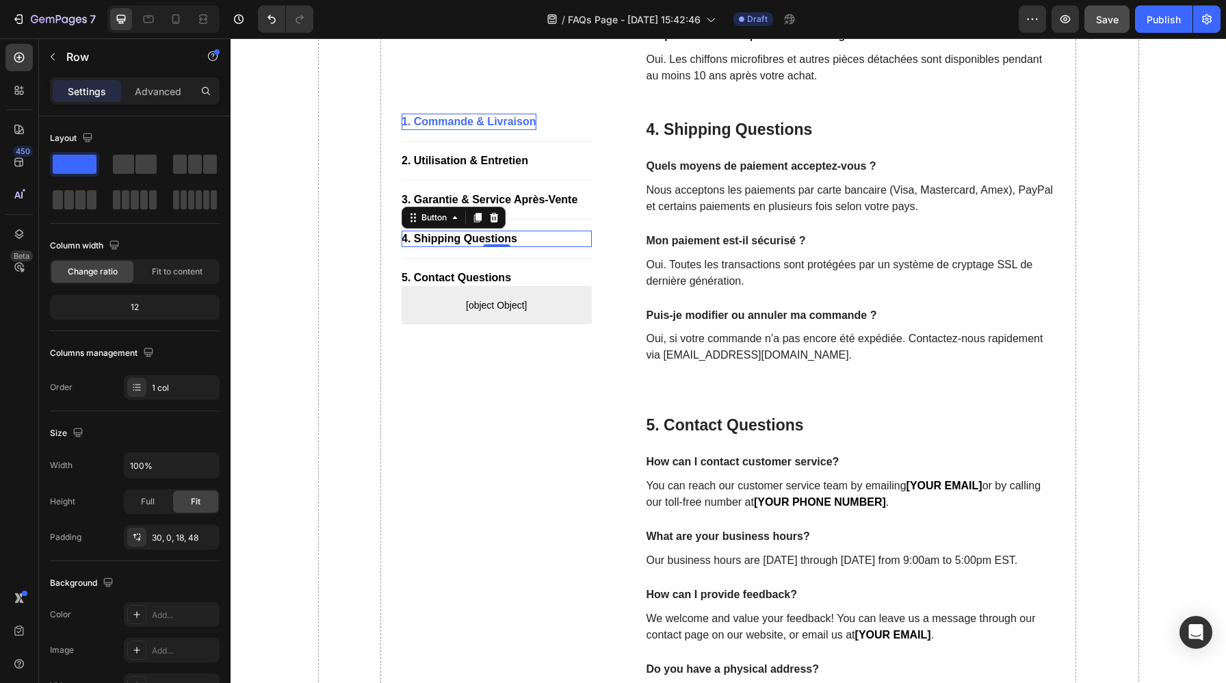
click at [526, 237] on div "4. Shipping Questions Button 0" at bounding box center [496, 238] width 190 height 16
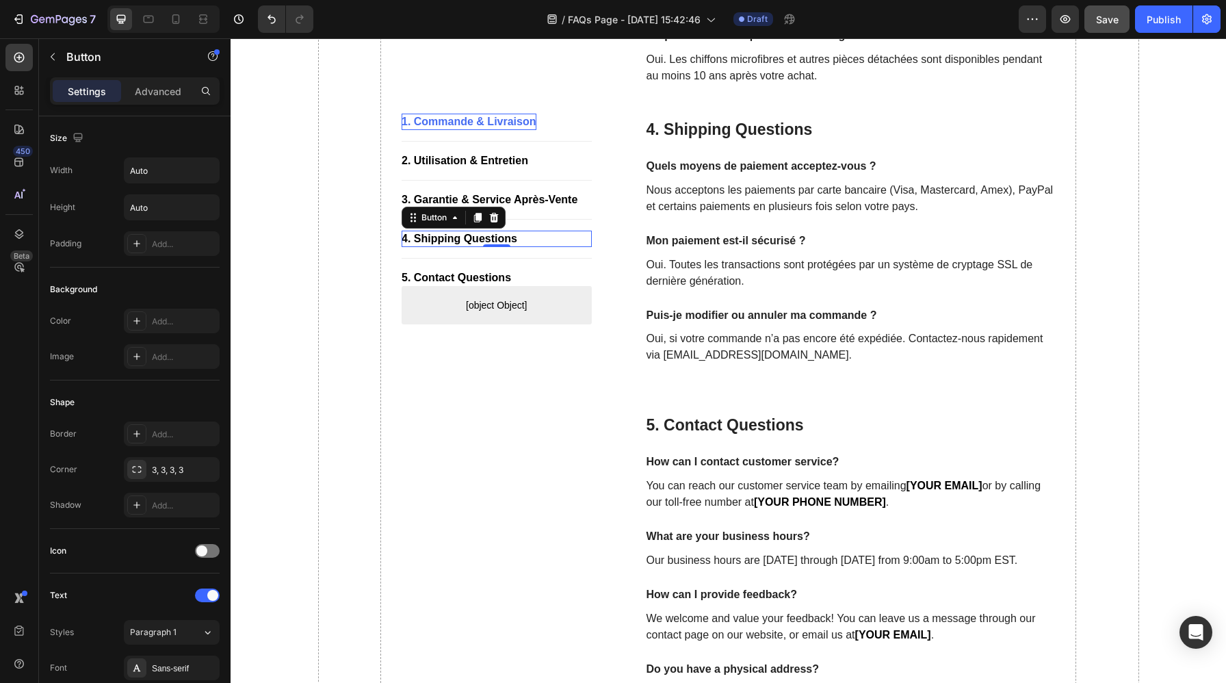
click at [526, 237] on div "4. Shipping Questions Button 0" at bounding box center [496, 238] width 190 height 16
click at [413, 237] on p "4. Shipping Questions" at bounding box center [459, 238] width 116 height 16
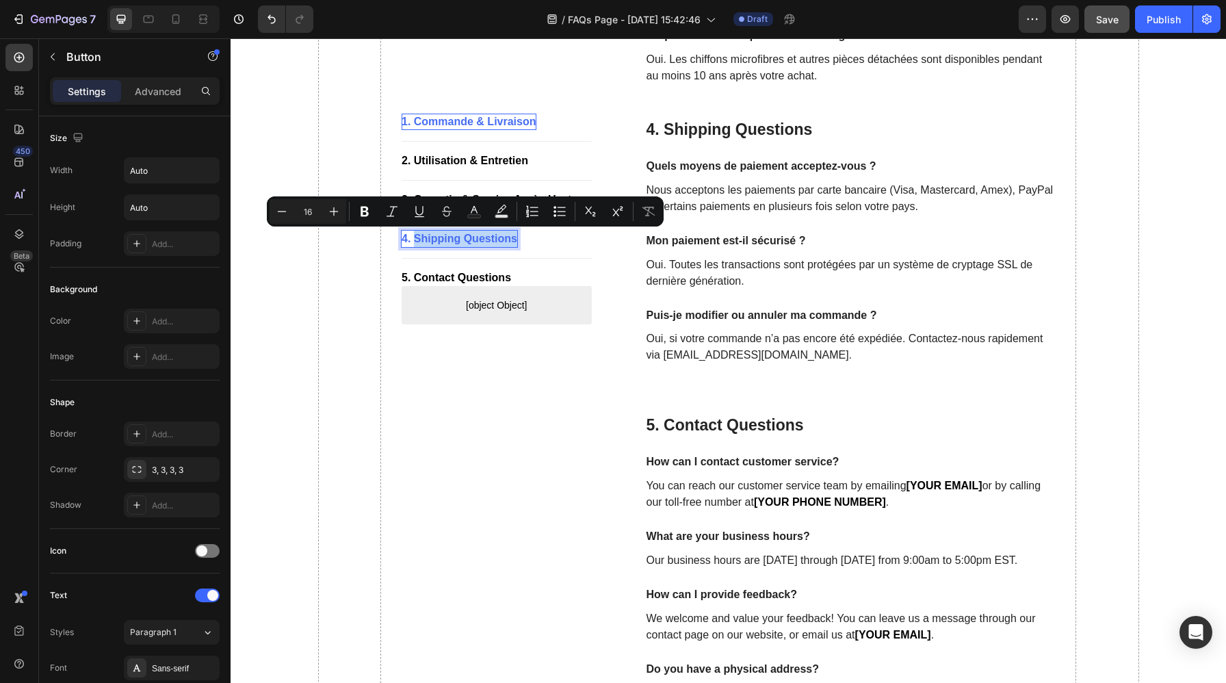
drag, startPoint x: 413, startPoint y: 237, endPoint x: 514, endPoint y: 238, distance: 101.2
click at [514, 238] on p "4. Shipping Questions" at bounding box center [459, 238] width 116 height 16
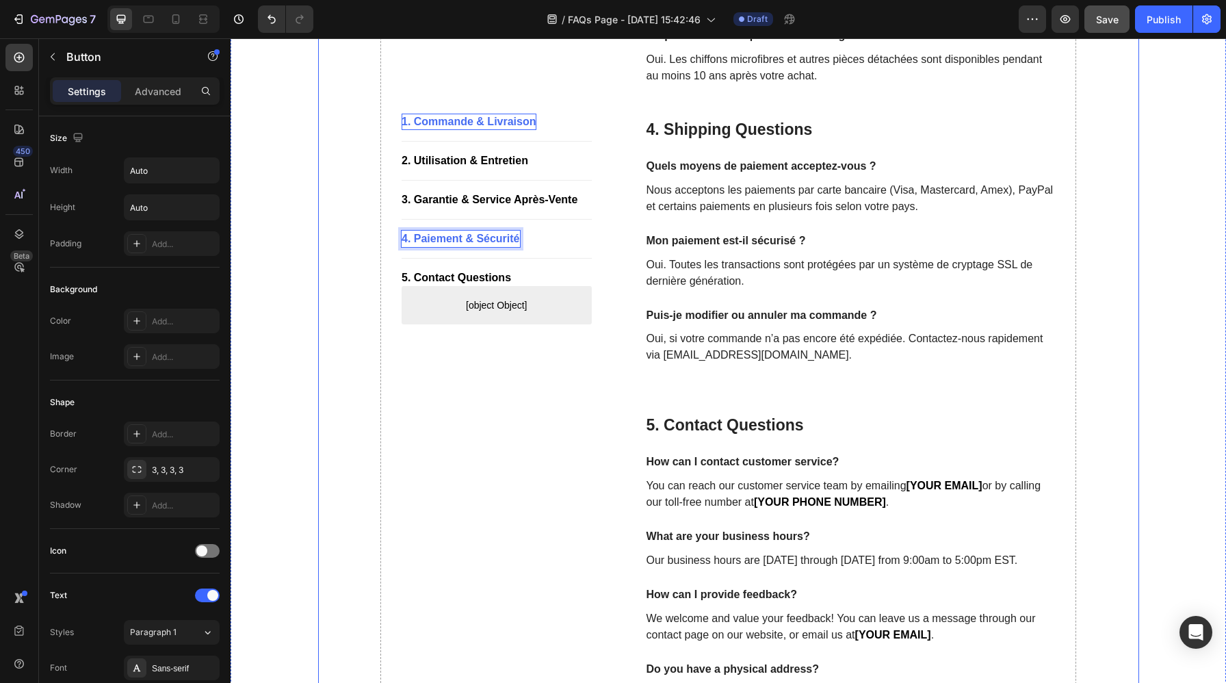
click at [514, 277] on div "5. Contact Questions Button" at bounding box center [496, 277] width 190 height 16
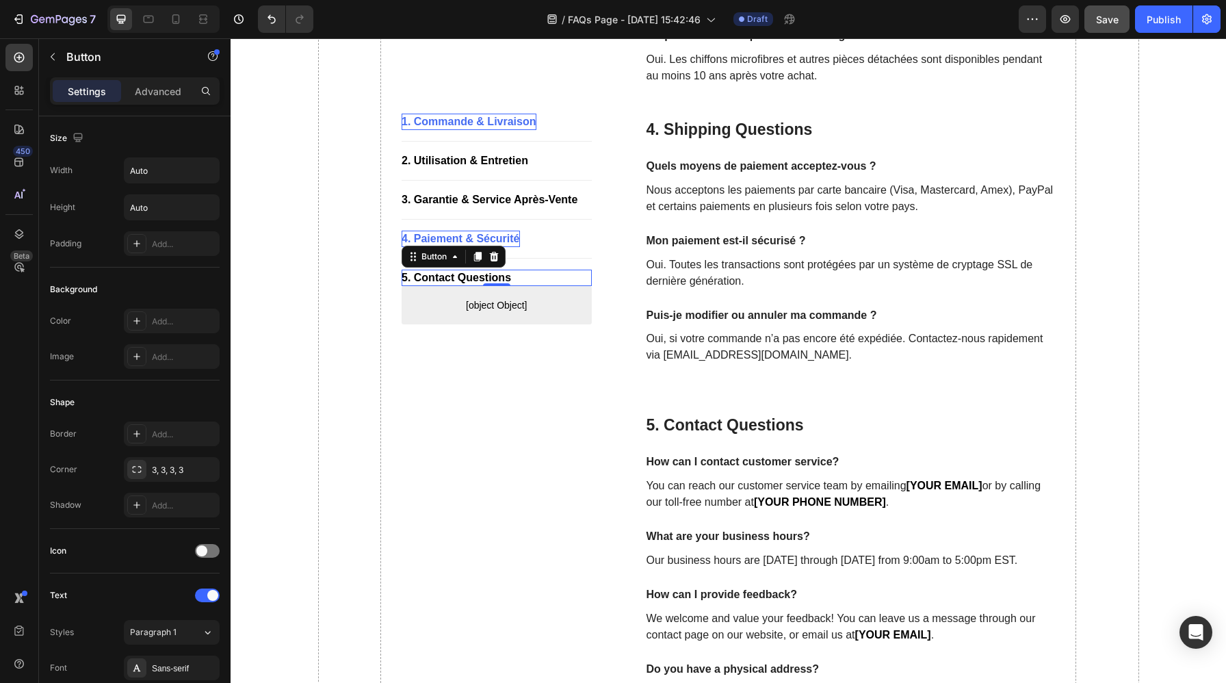
click at [514, 277] on div "5. Contact Questions Button 0" at bounding box center [496, 277] width 190 height 16
click at [416, 276] on div "5. Contact Questions" at bounding box center [455, 277] width 109 height 16
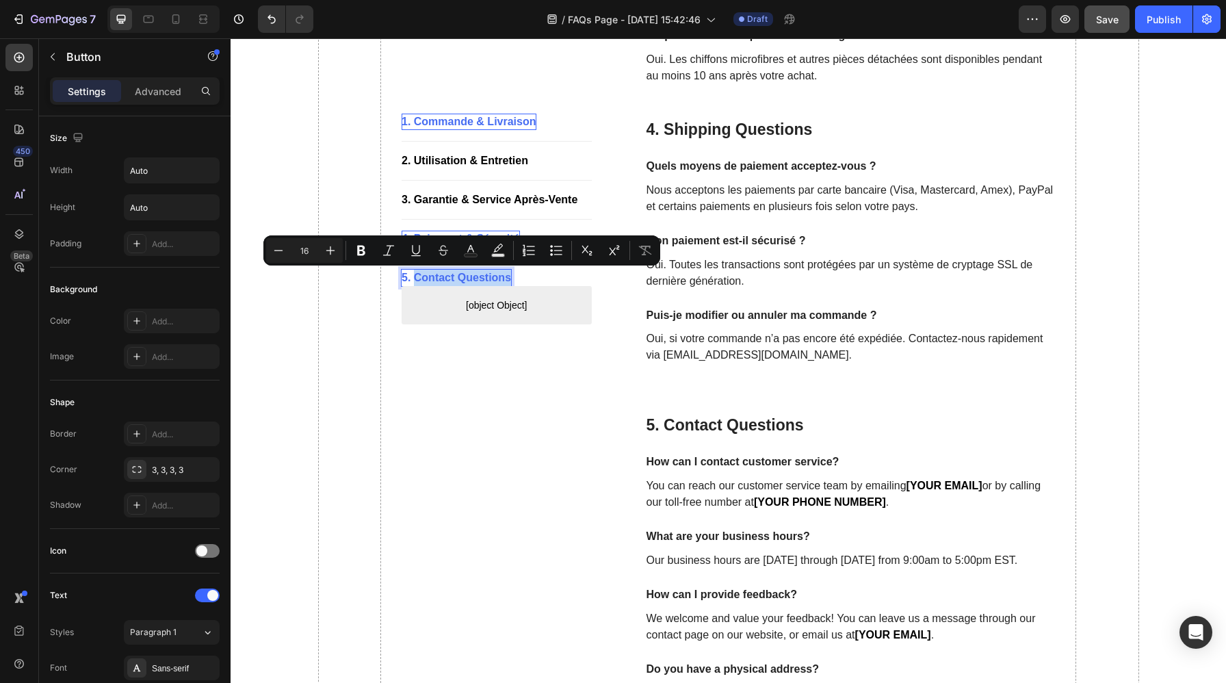
drag, startPoint x: 416, startPoint y: 276, endPoint x: 509, endPoint y: 278, distance: 93.0
click at [509, 278] on p "5. Contact Questions" at bounding box center [455, 277] width 109 height 16
copy p "Contact Questions"
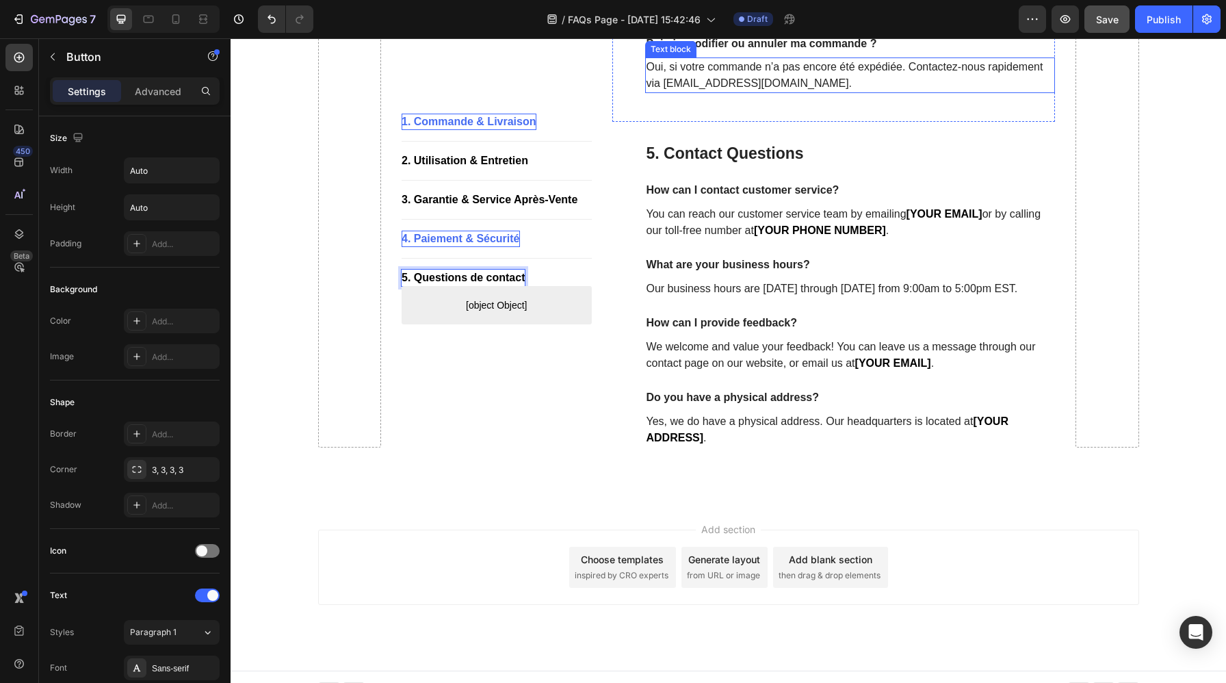
scroll to position [1501, 0]
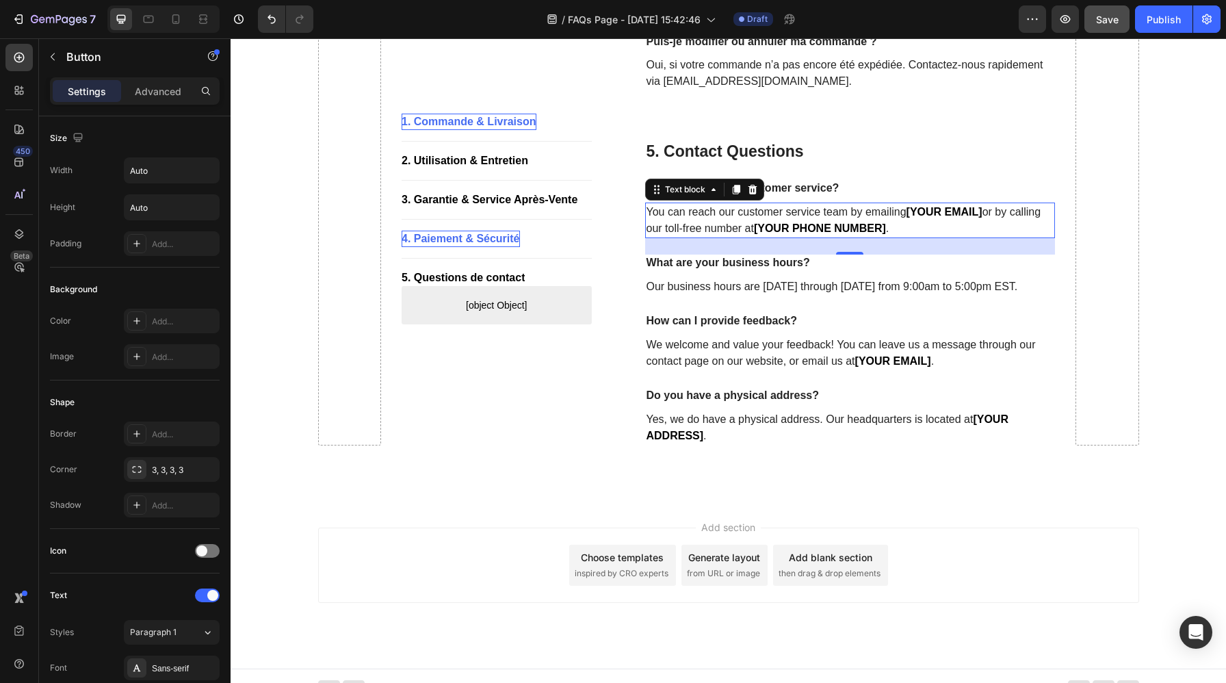
click at [890, 217] on p "You can reach our customer service team by emailing [YOUR EMAIL] or by calling …" at bounding box center [850, 220] width 408 height 33
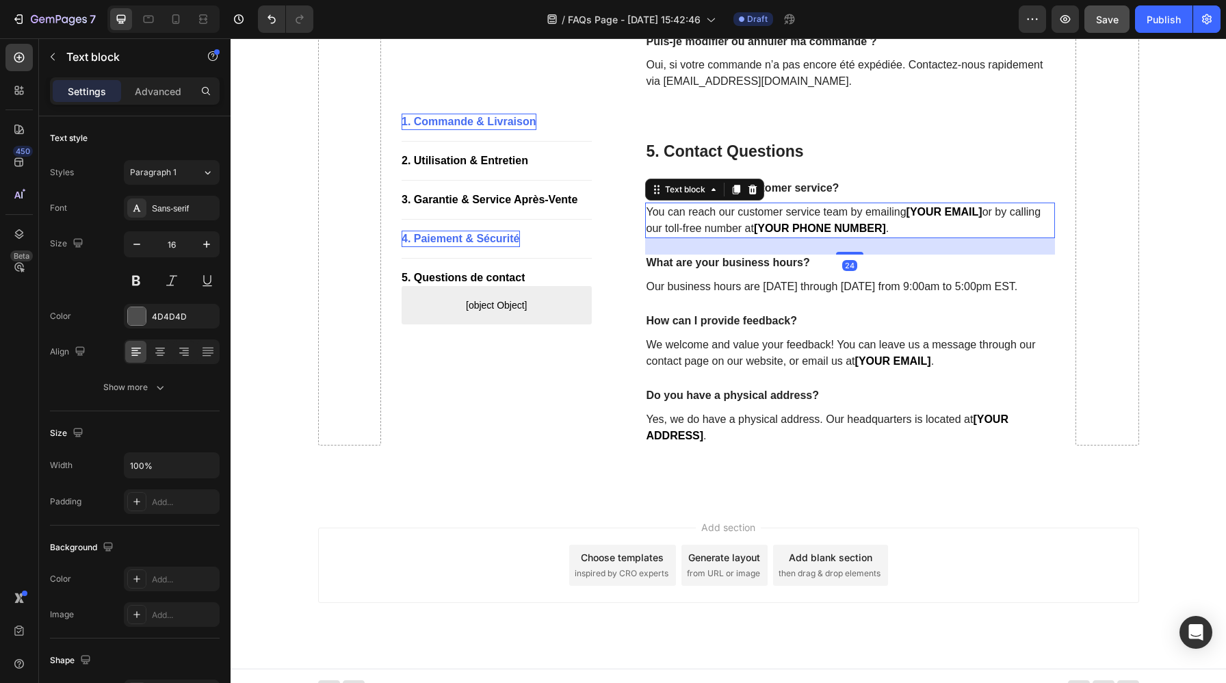
click at [916, 224] on p "You can reach our customer service team by emailing [YOUR EMAIL] or by calling …" at bounding box center [850, 220] width 408 height 33
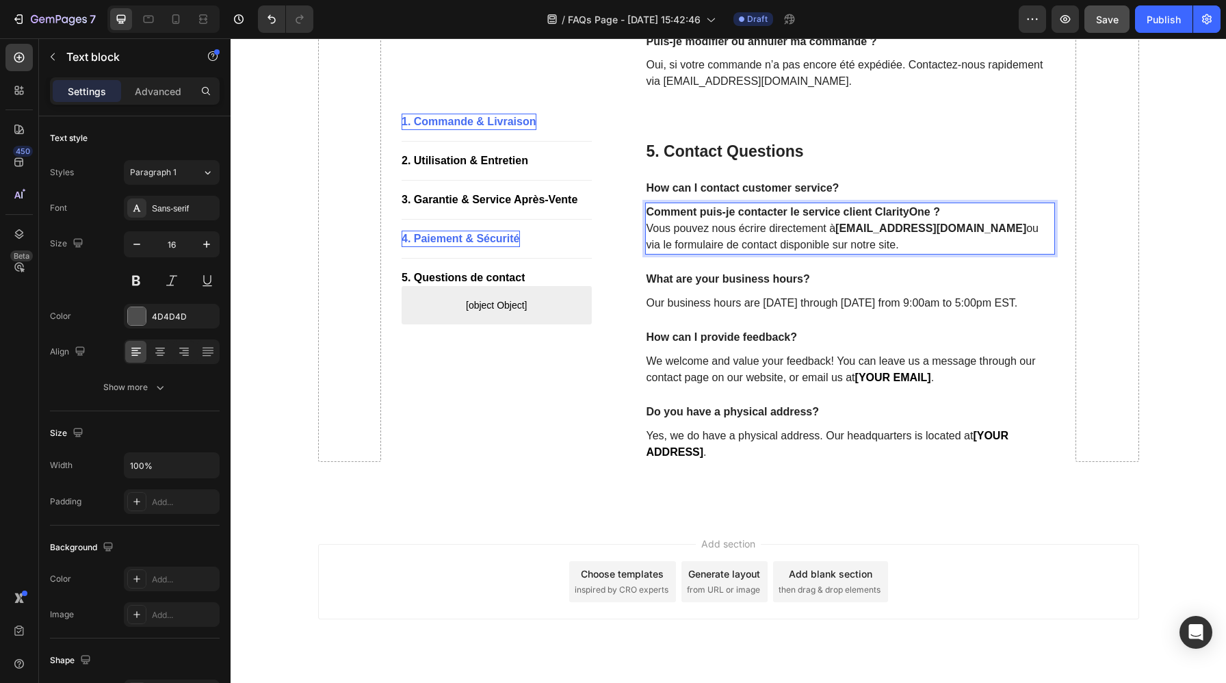
click at [952, 209] on p "Comment puis-je contacter le service client ClarityOne ? Vous pouvez nous écrir…" at bounding box center [850, 228] width 408 height 49
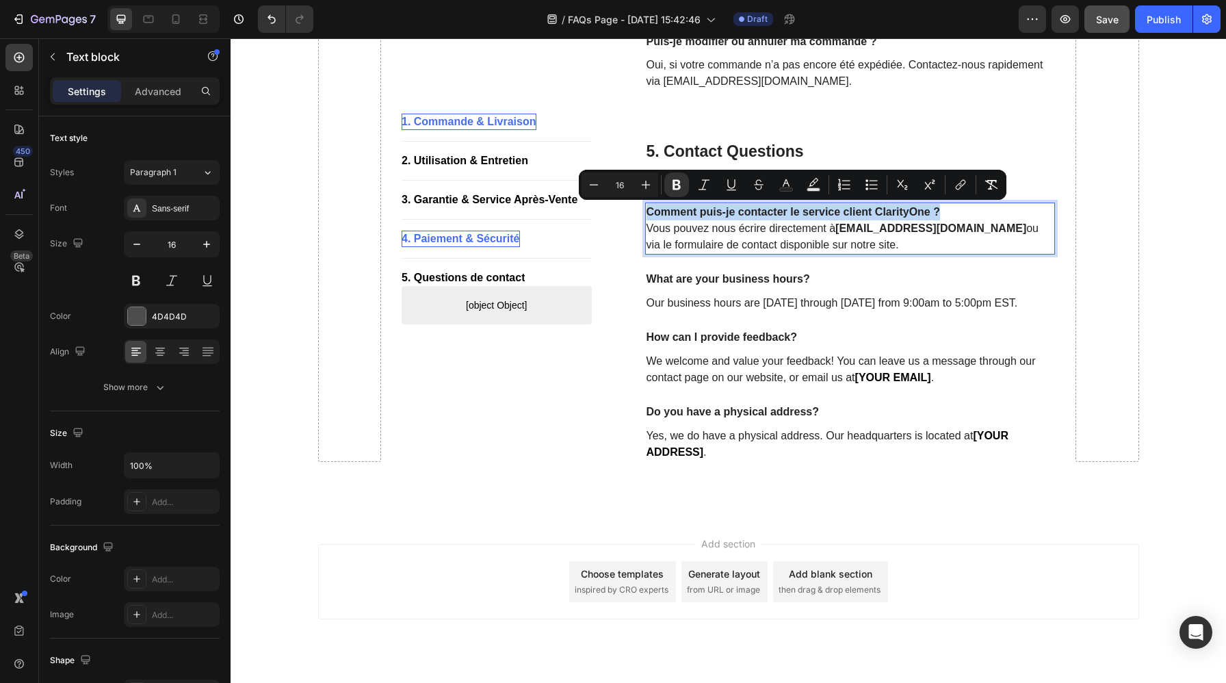
drag, startPoint x: 952, startPoint y: 209, endPoint x: 647, endPoint y: 207, distance: 305.0
click at [647, 207] on p "Comment puis-je contacter le service client ClarityOne ? Vous pouvez nous écrir…" at bounding box center [850, 228] width 408 height 49
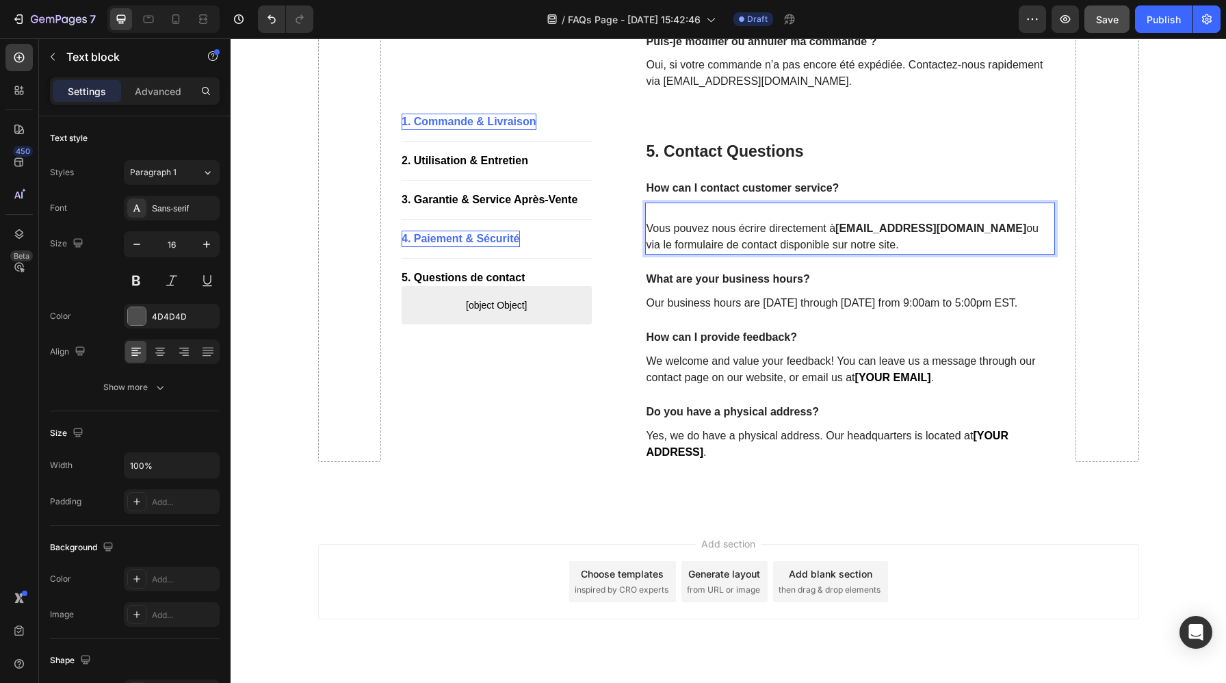
click at [649, 229] on p "⁠⁠⁠⁠⁠⁠⁠ Vous pouvez nous écrire directement à support@clarityone.fr ou via le f…" at bounding box center [850, 228] width 408 height 49
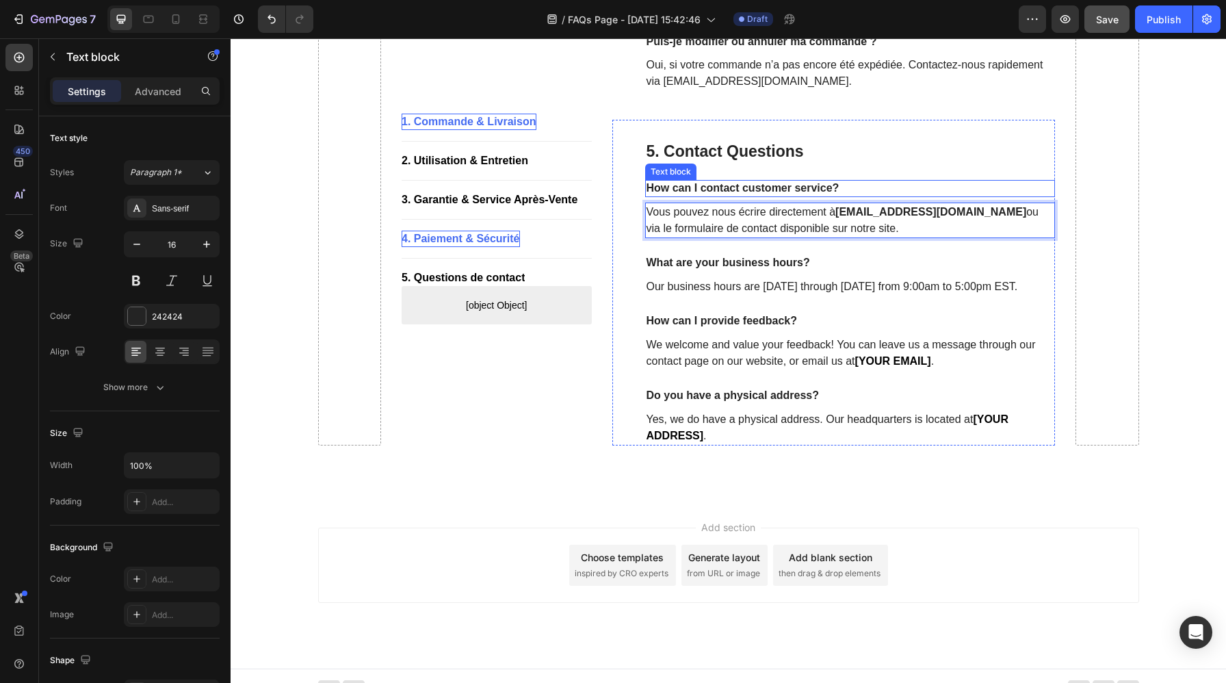
click at [837, 188] on p "How can I contact customer service?" at bounding box center [850, 188] width 408 height 14
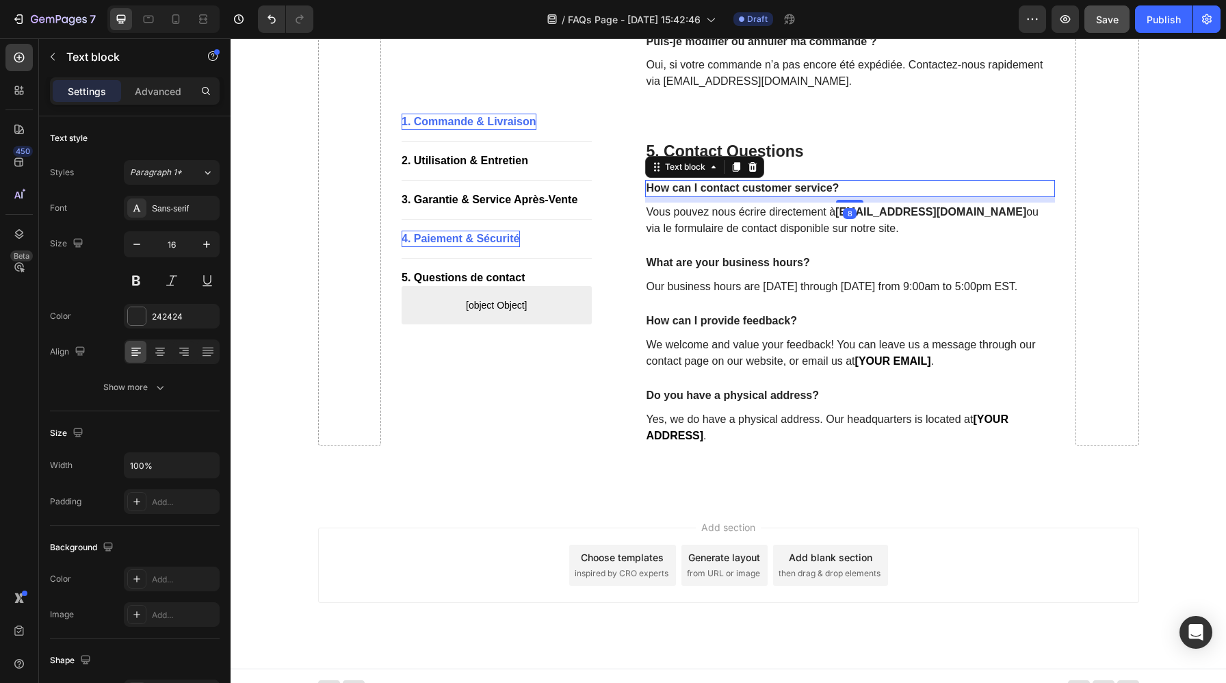
click at [837, 188] on p "How can I contact customer service?" at bounding box center [850, 188] width 408 height 14
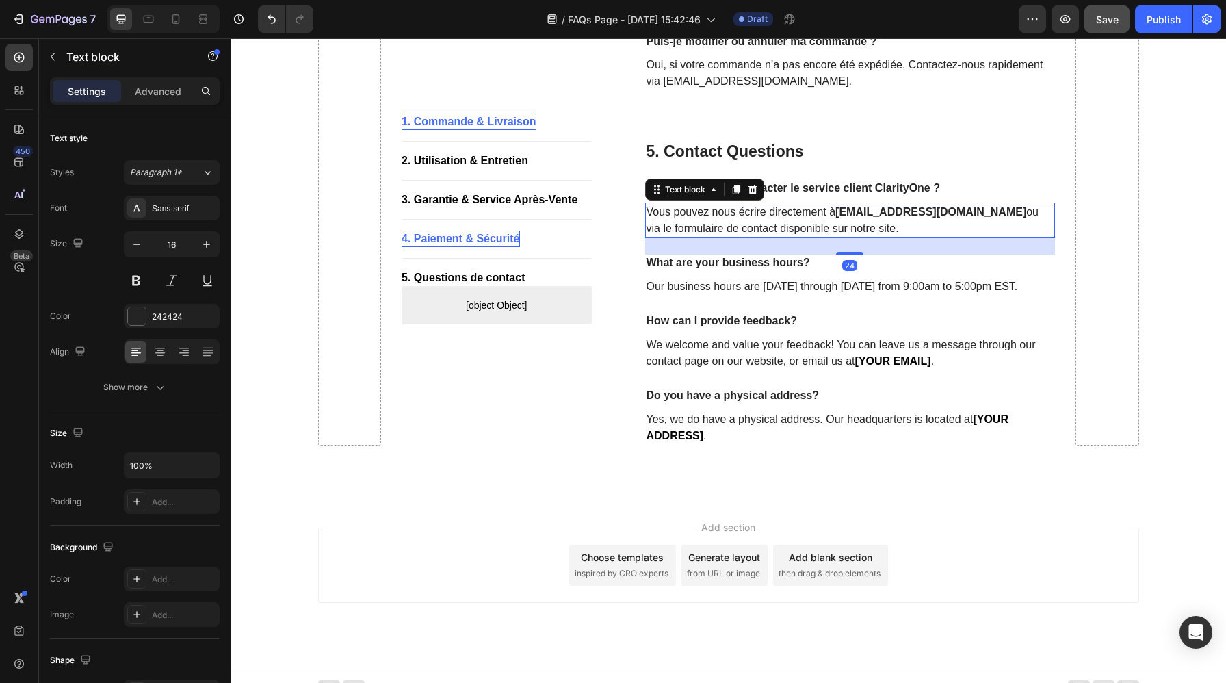
click at [813, 230] on p "Vous pouvez nous écrire directement à support@clarityone.fr ou via le formulair…" at bounding box center [850, 220] width 408 height 33
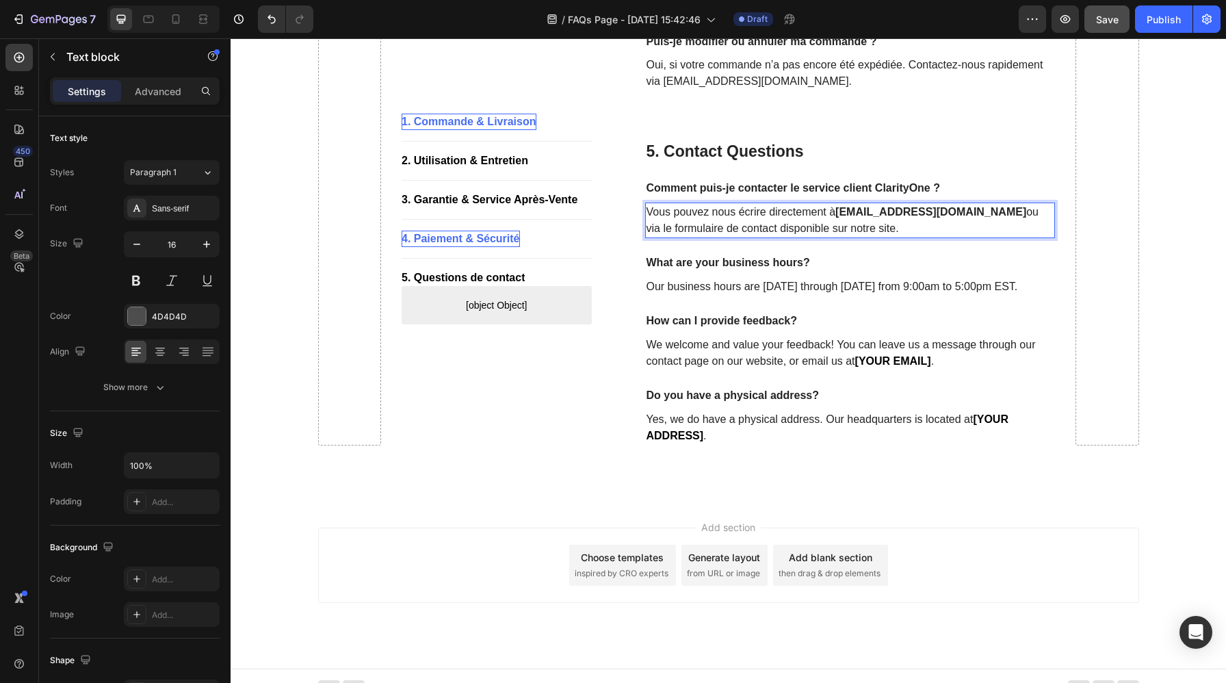
click at [812, 227] on p "Vous pouvez nous écrire directement à support@clarityone.fr ou via le formulair…" at bounding box center [850, 220] width 408 height 33
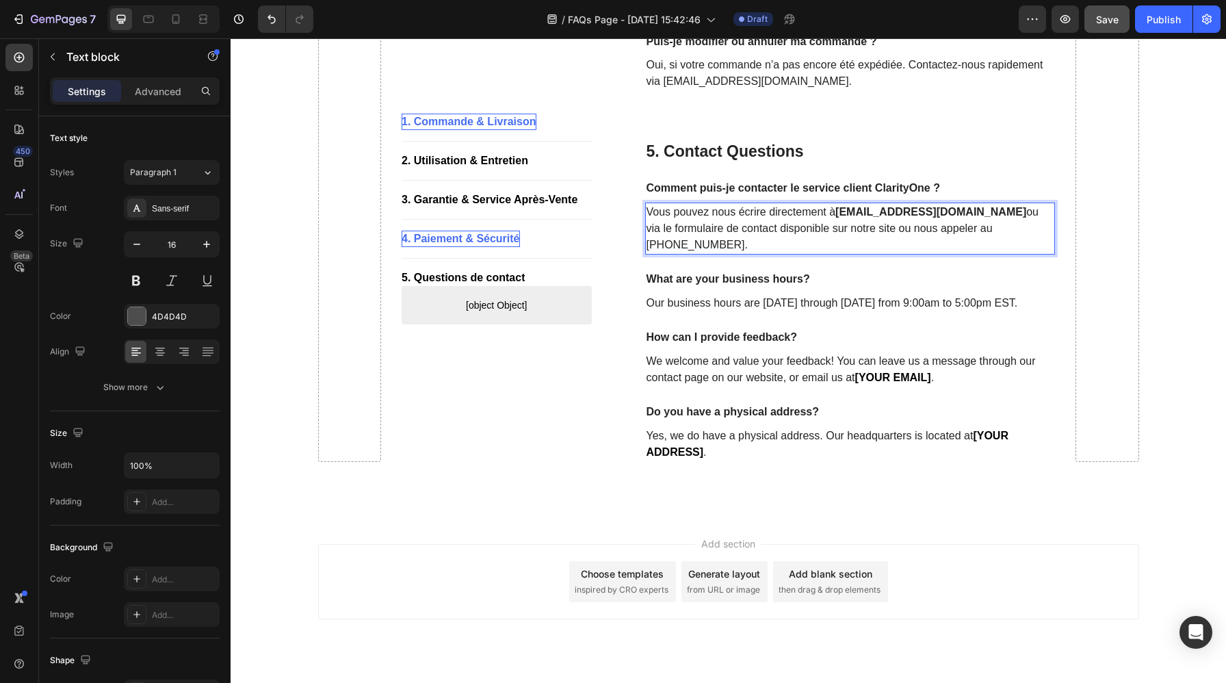
click at [962, 229] on p "Vous pouvez nous écrire directement à support@clarityone.fr ou via le formulair…" at bounding box center [850, 228] width 408 height 49
click at [822, 295] on p "Our business hours are Monday through Friday from 9:00am to 5:00pm EST." at bounding box center [850, 303] width 408 height 16
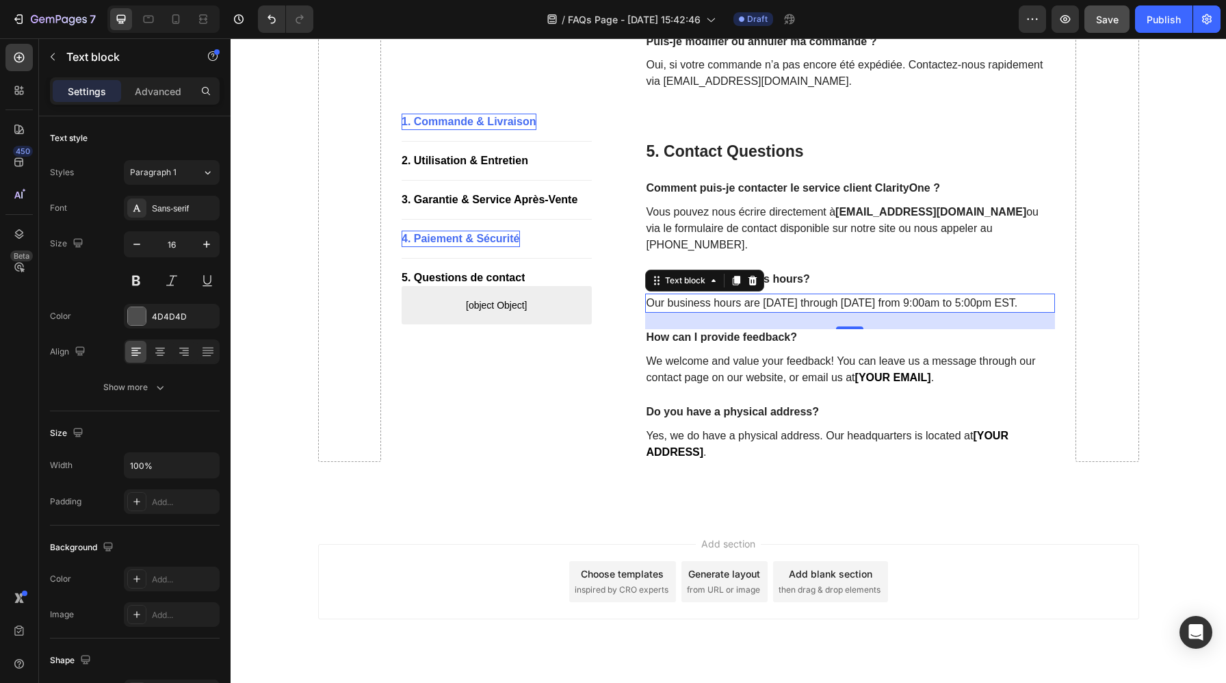
click at [956, 295] on p "Our business hours are Monday through Friday from 9:00am to 5:00pm EST." at bounding box center [850, 303] width 408 height 16
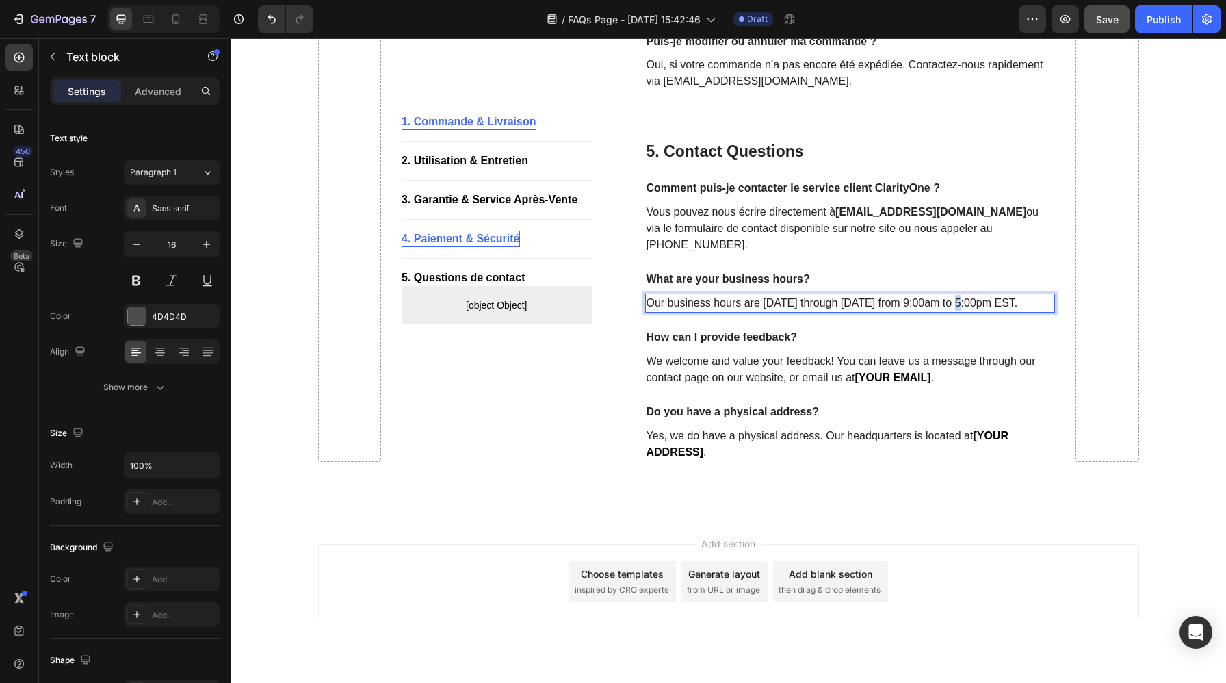
click at [956, 295] on p "Our business hours are Monday through Friday from 9:00am to 5:00pm EST." at bounding box center [850, 303] width 408 height 16
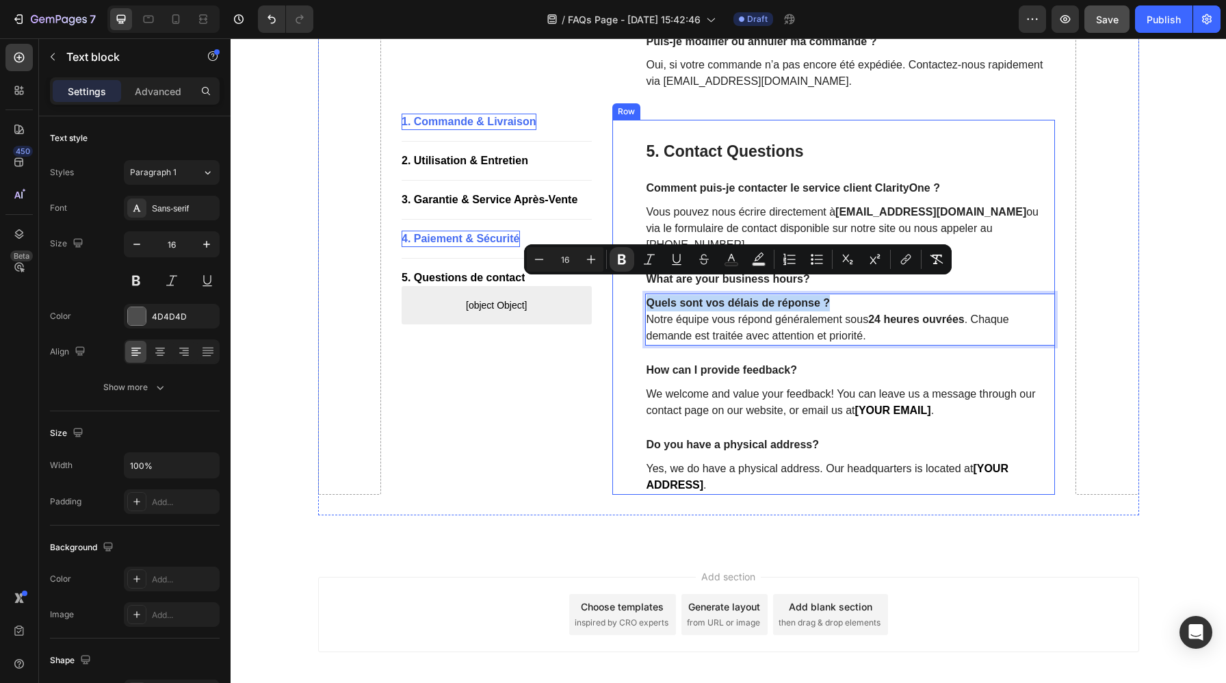
drag, startPoint x: 853, startPoint y: 283, endPoint x: 636, endPoint y: 290, distance: 216.9
click at [636, 290] on div "5. Contact Questions Heading Comment puis-je contacter le service client Clarit…" at bounding box center [833, 307] width 443 height 374
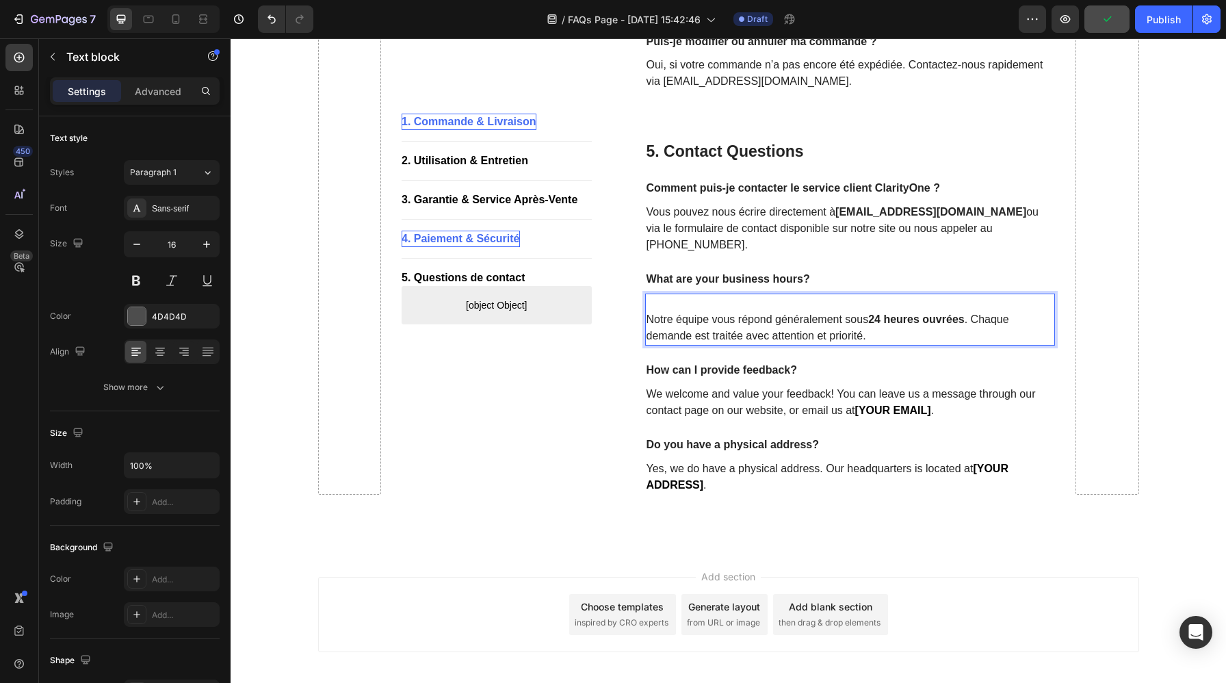
click at [648, 302] on p "⁠⁠⁠⁠⁠⁠⁠ Notre équipe vous répond généralement sous 24 heures ouvrées . Chaque d…" at bounding box center [850, 319] width 408 height 49
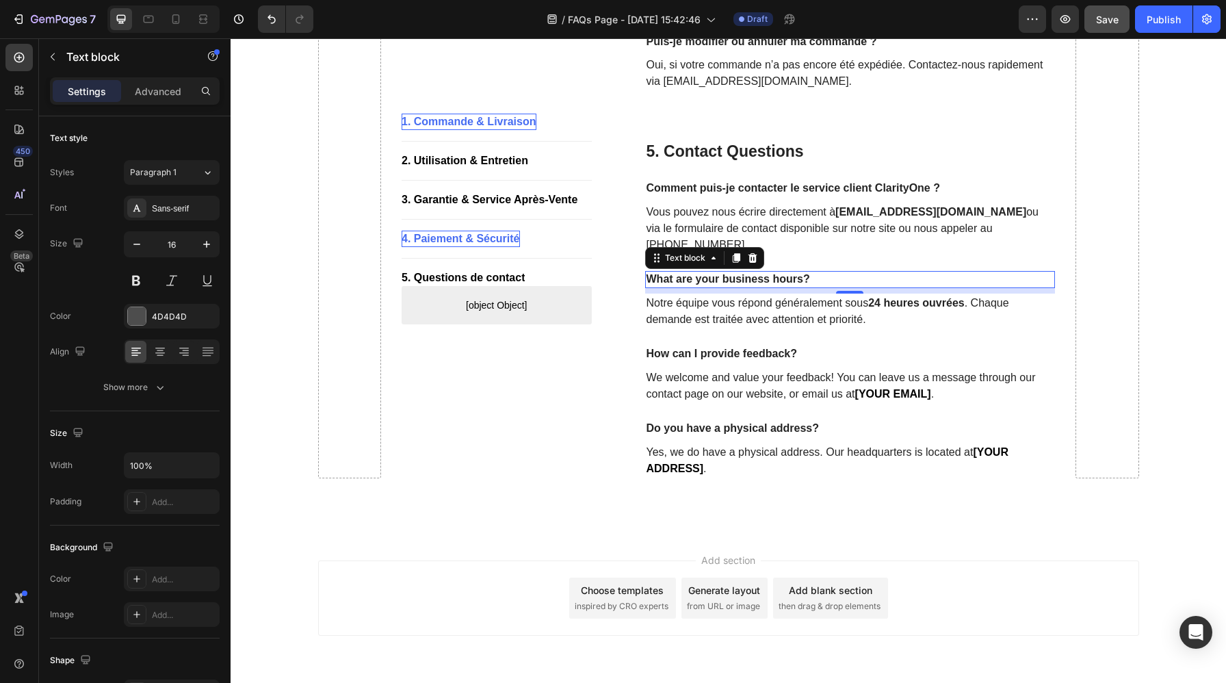
click at [783, 272] on p "What are your business hours?" at bounding box center [850, 279] width 408 height 14
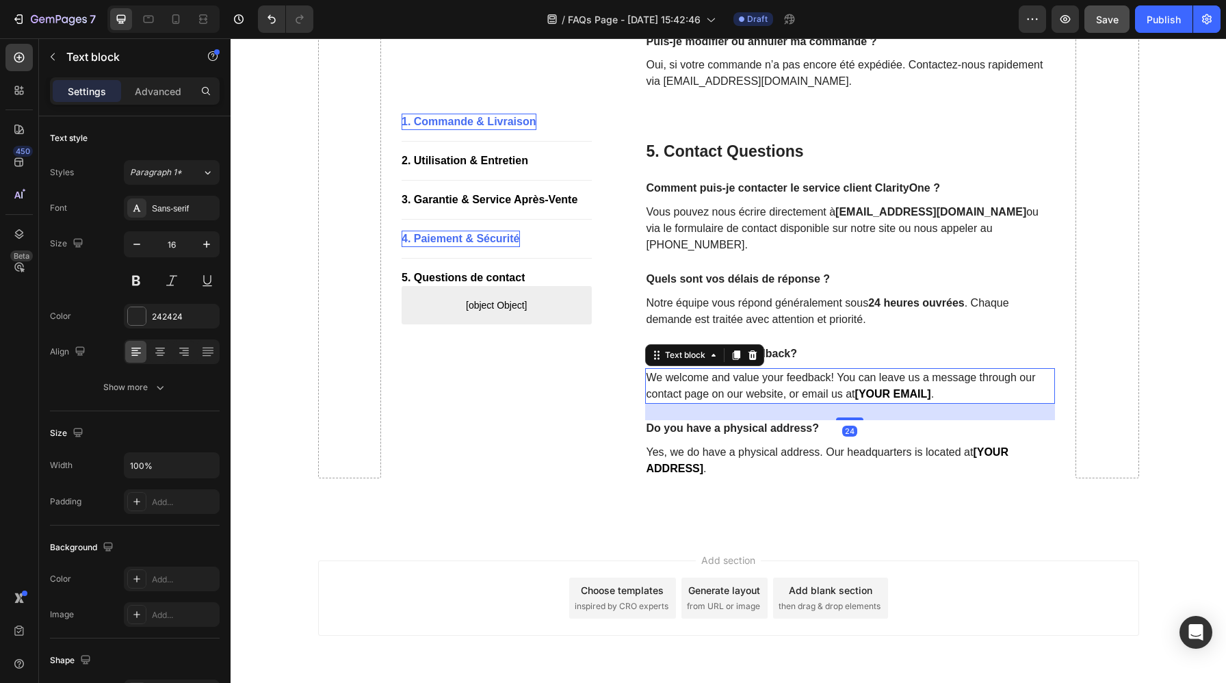
click at [942, 374] on p "We welcome and value your feedback! You can leave us a message through our cont…" at bounding box center [850, 385] width 408 height 33
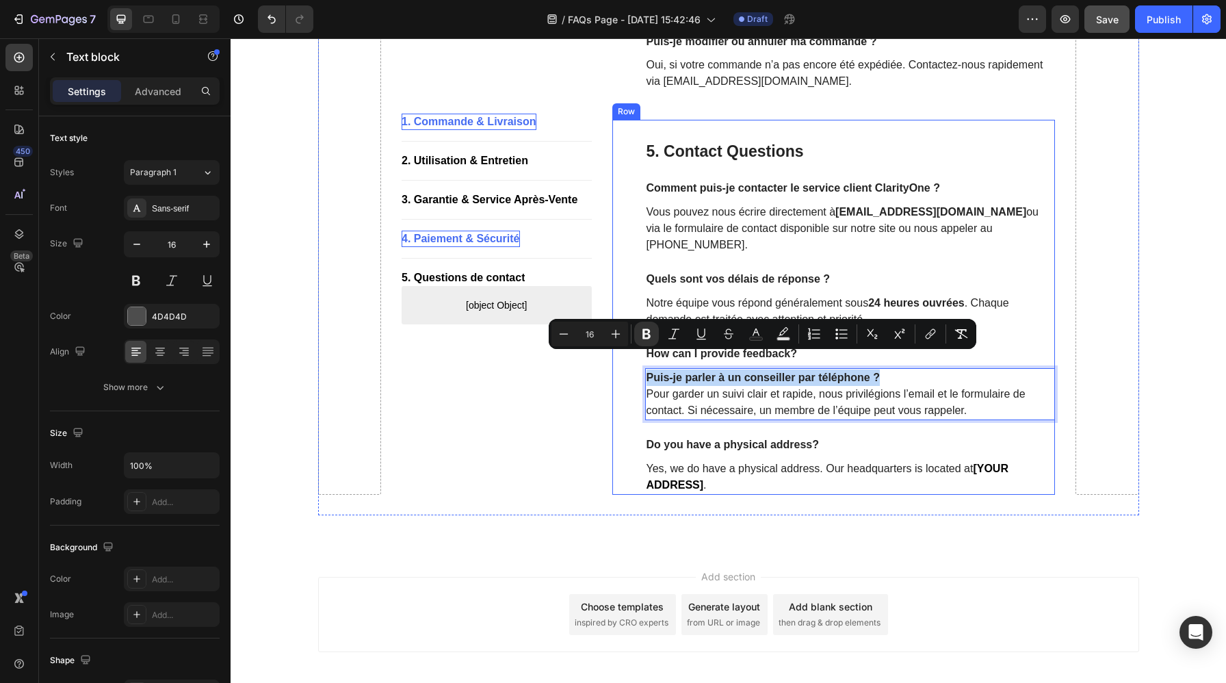
drag, startPoint x: 886, startPoint y: 360, endPoint x: 641, endPoint y: 361, distance: 244.8
click at [641, 361] on div "5. Contact Questions Heading Comment puis-je contacter le service client Clarit…" at bounding box center [833, 307] width 443 height 374
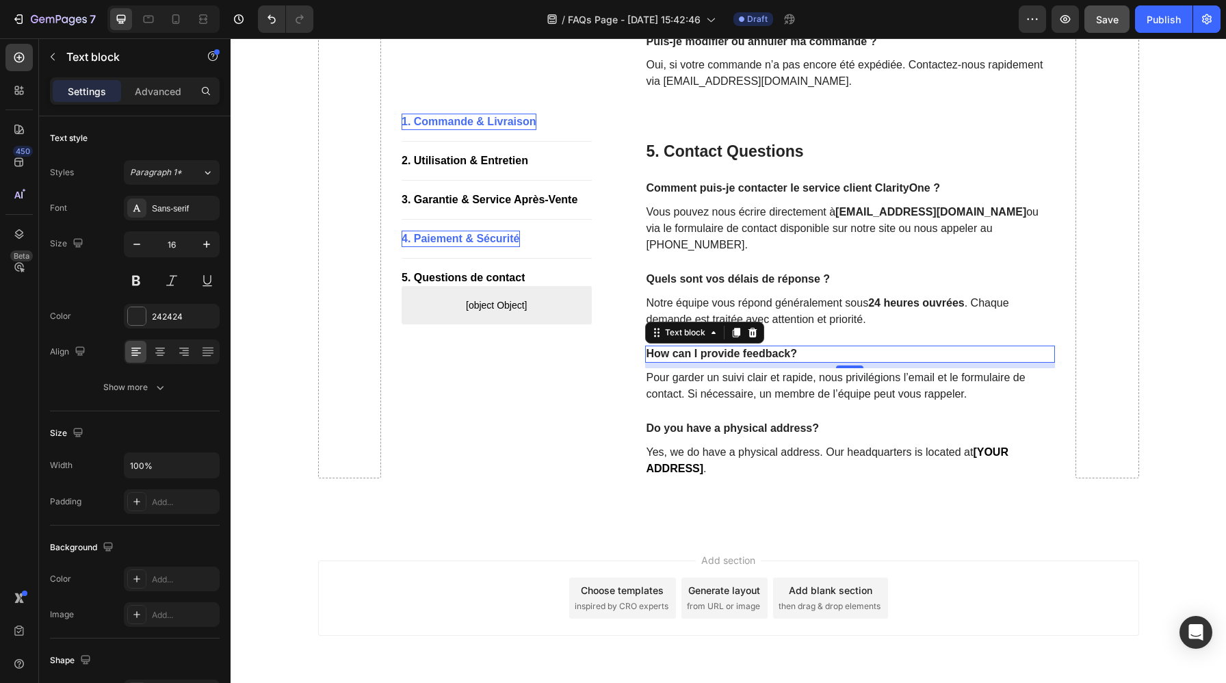
click at [802, 347] on p "How can I provide feedback?" at bounding box center [850, 354] width 408 height 14
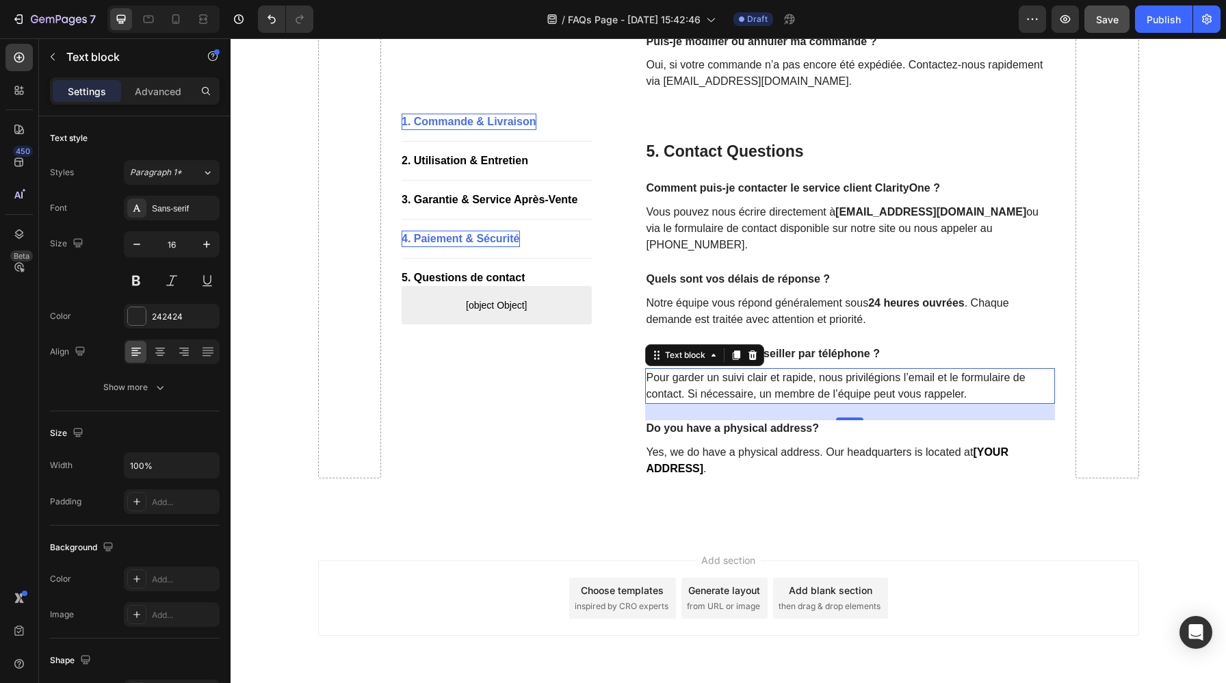
click at [864, 374] on p "Pour garder un suivi clair et rapide, nous privilégions l’email et le formulair…" at bounding box center [850, 385] width 408 height 33
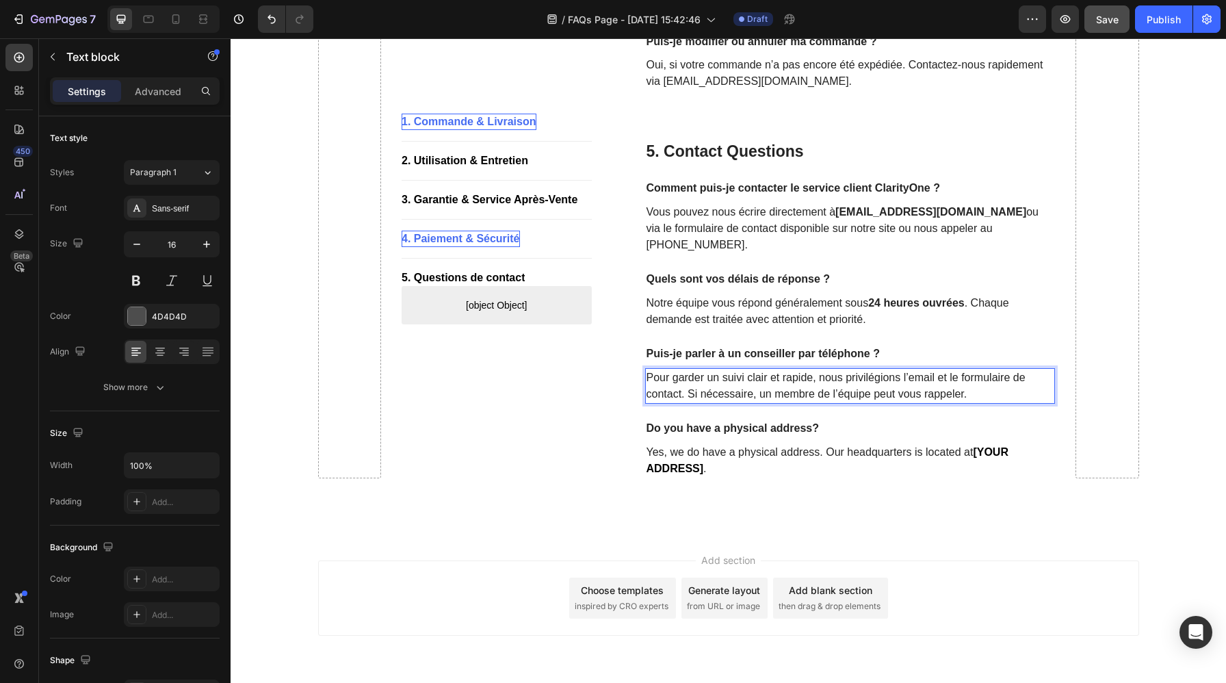
click at [969, 373] on p "Pour garder un suivi clair et rapide, nous privilégions l’email et le formulair…" at bounding box center [850, 385] width 408 height 33
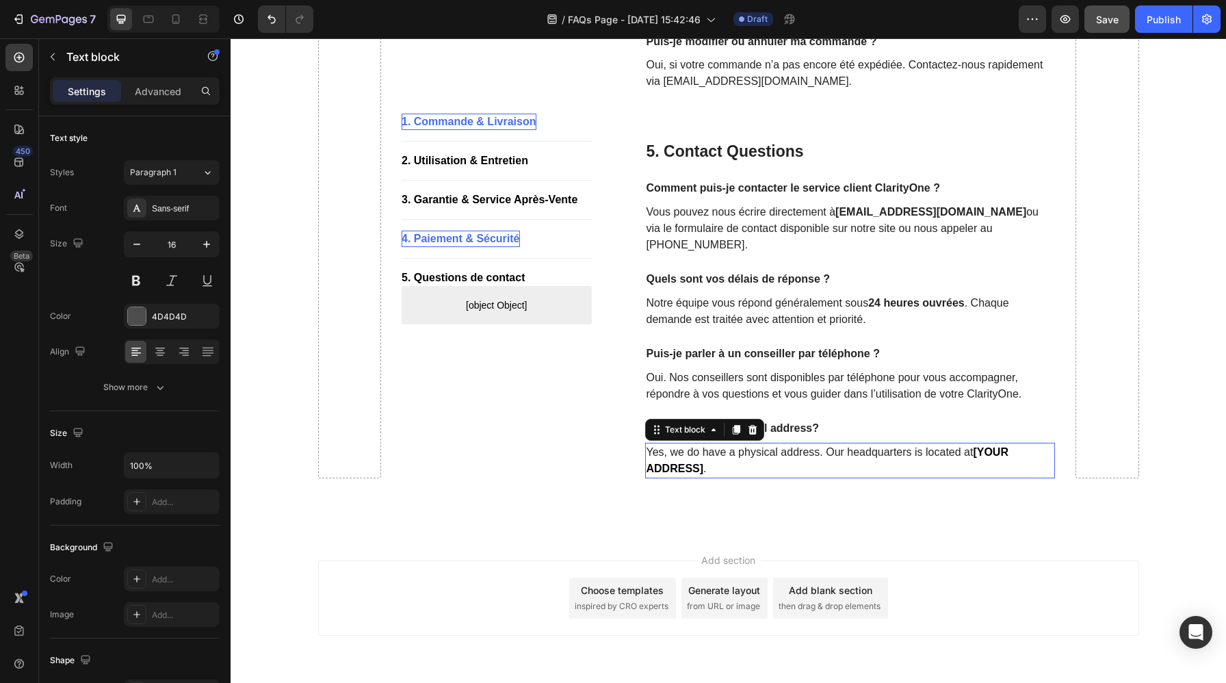
click at [806, 447] on p "Yes, we do have a physical address. Our headquarters is located at [YOUR ADDRES…" at bounding box center [850, 460] width 408 height 33
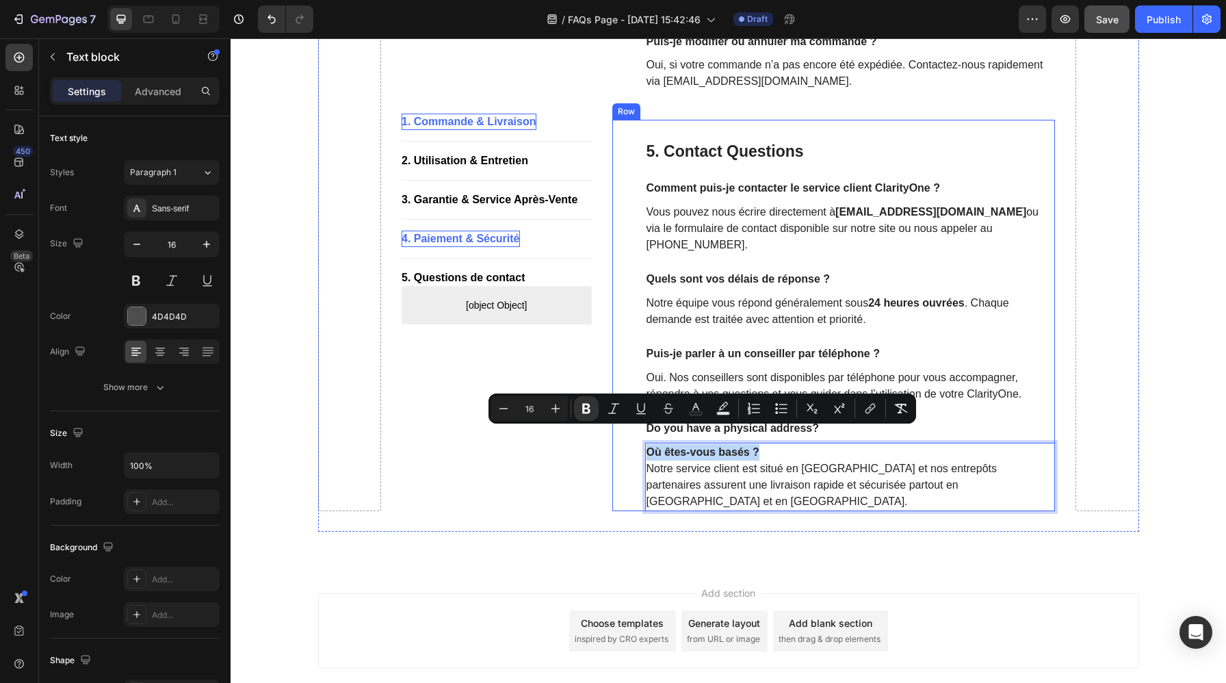
drag, startPoint x: 777, startPoint y: 432, endPoint x: 633, endPoint y: 429, distance: 144.3
click at [633, 429] on div "5. Contact Questions Heading Comment puis-je contacter le service client Clarit…" at bounding box center [833, 315] width 443 height 390
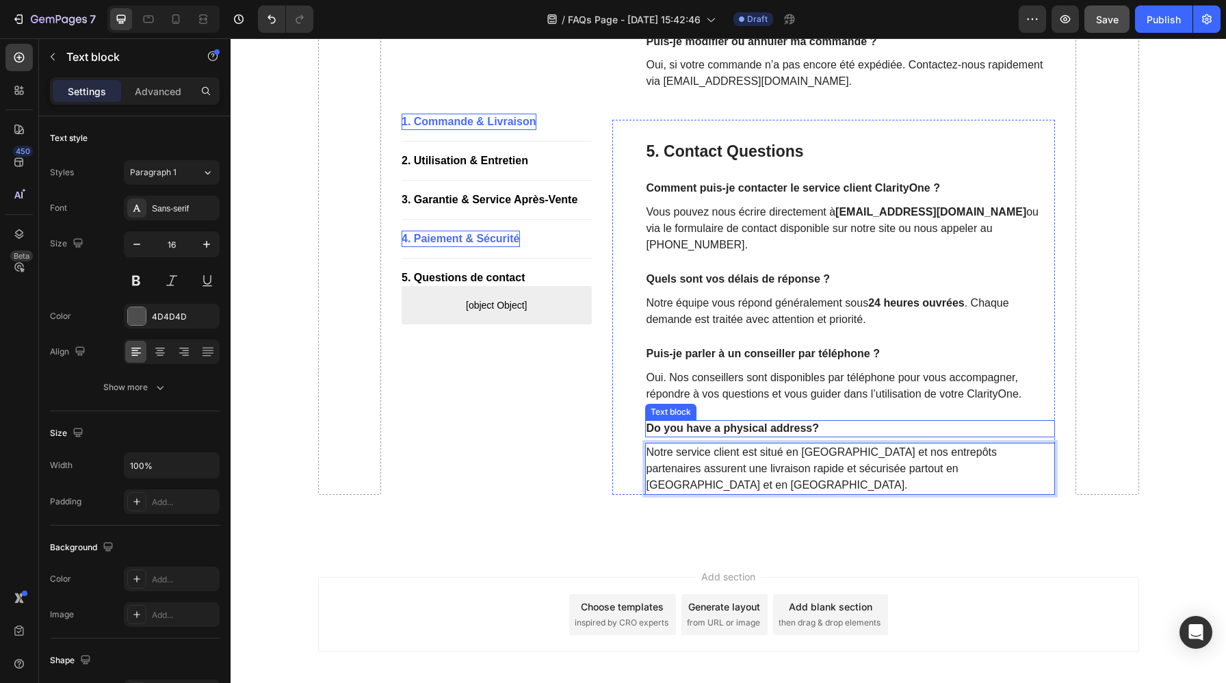
click at [842, 421] on p "Do you have a physical address?" at bounding box center [850, 428] width 408 height 14
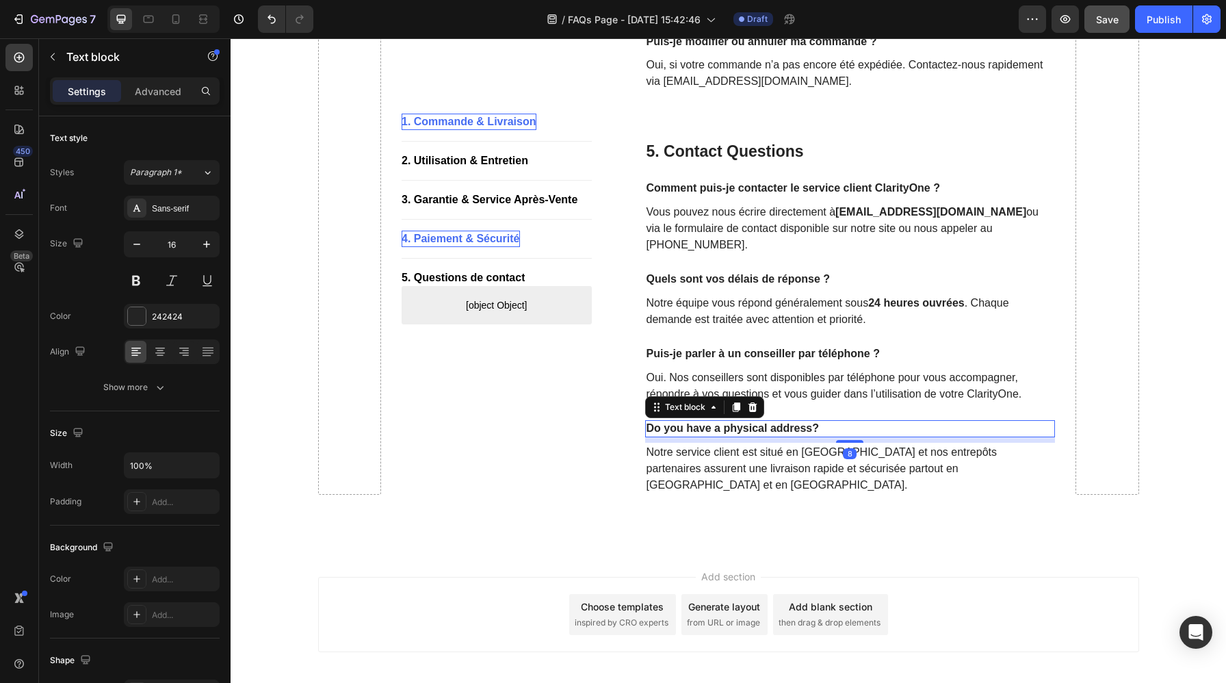
click at [842, 421] on p "Do you have a physical address?" at bounding box center [850, 428] width 408 height 14
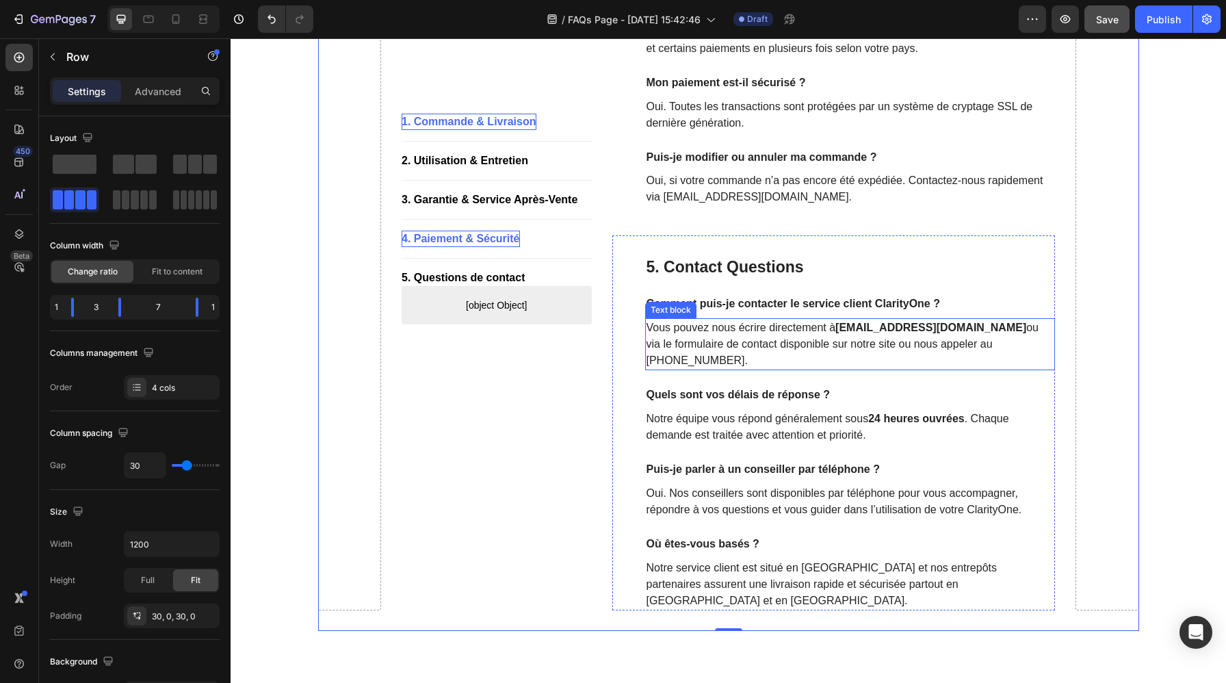
scroll to position [1531, 0]
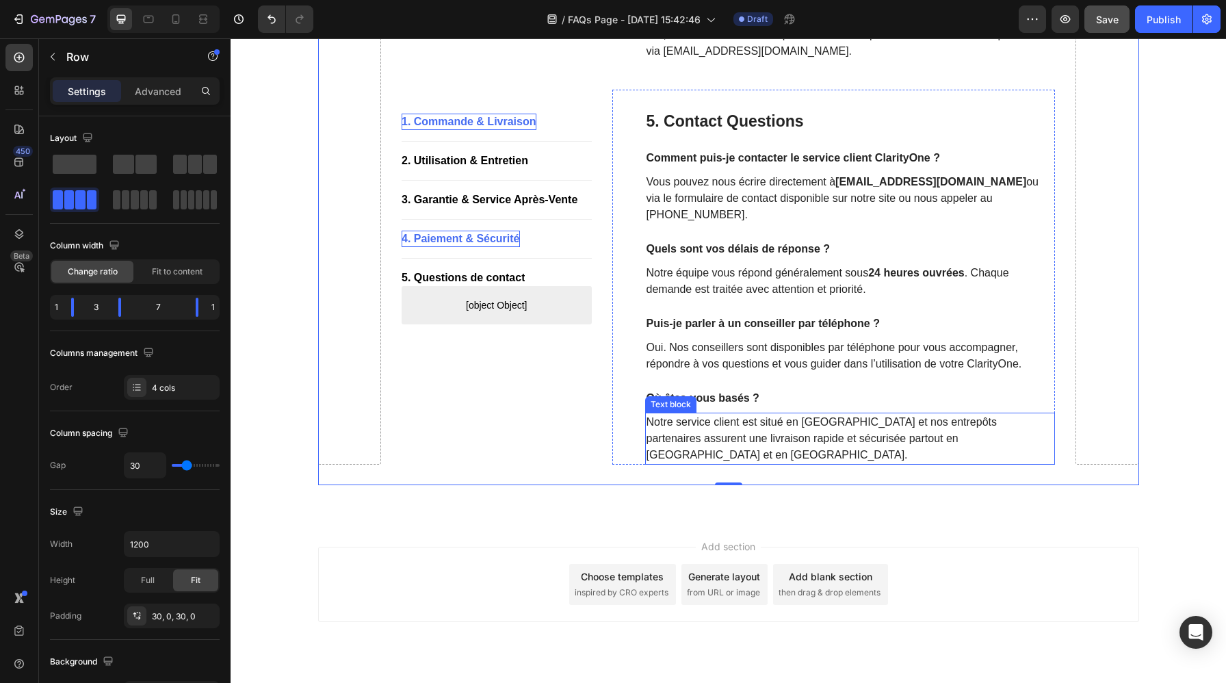
click at [815, 414] on p "Notre service client est situé en Europe et nos entrepôts partenaires assurent …" at bounding box center [850, 438] width 408 height 49
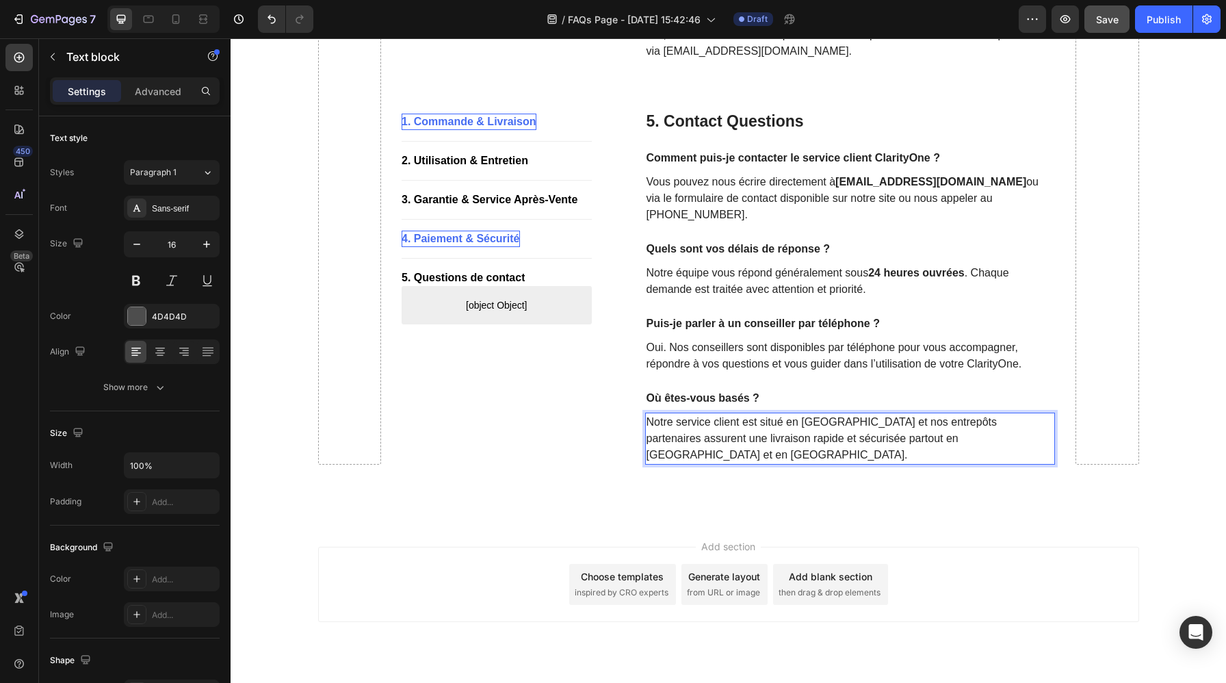
click at [815, 414] on p "Notre service client est situé en Europe et nos entrepôts partenaires assurent …" at bounding box center [850, 438] width 408 height 49
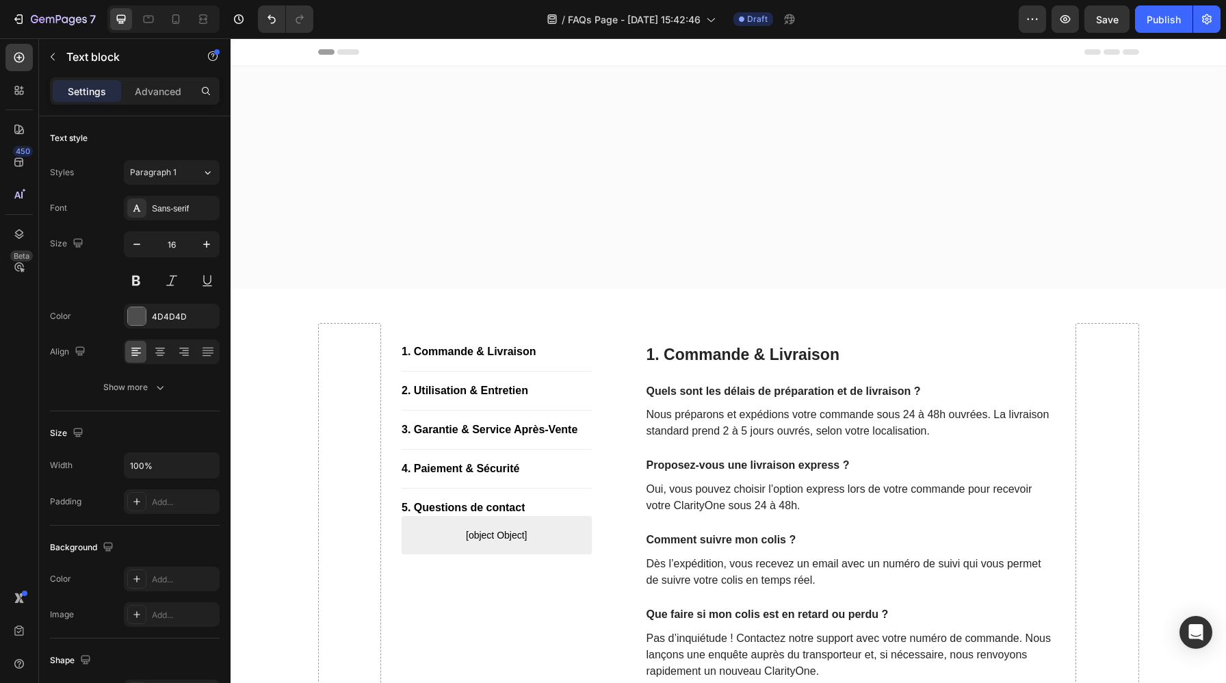
scroll to position [1531, 0]
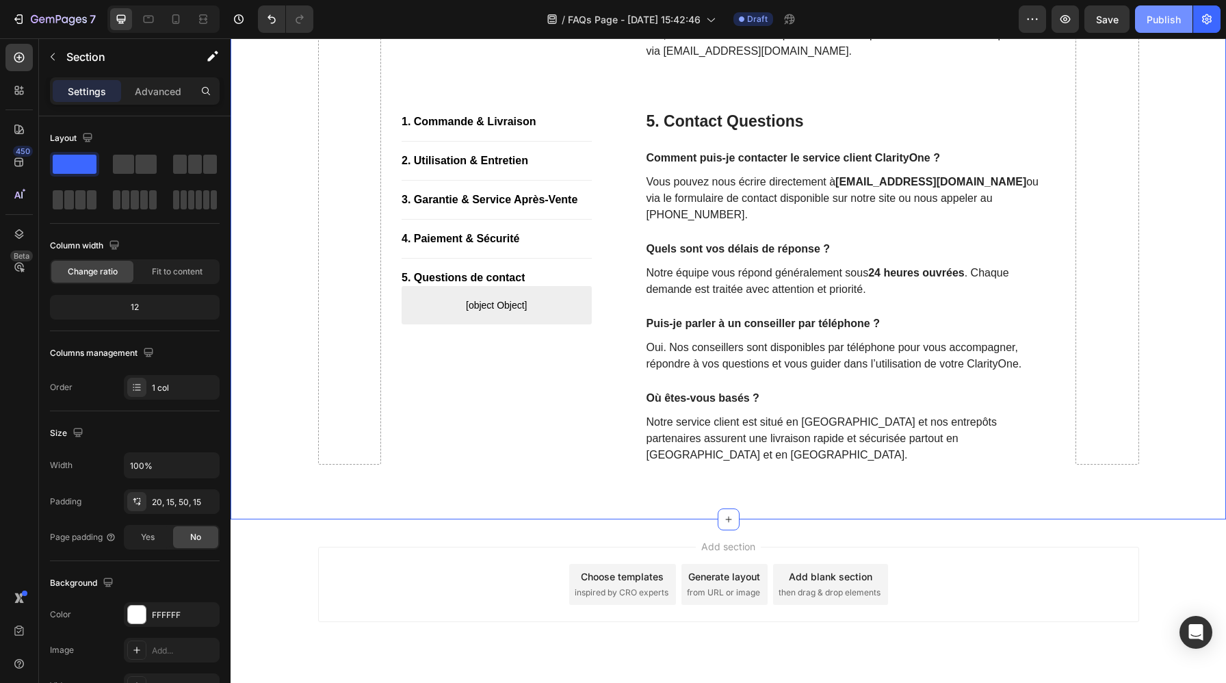
click at [1160, 18] on div "Publish" at bounding box center [1163, 19] width 34 height 14
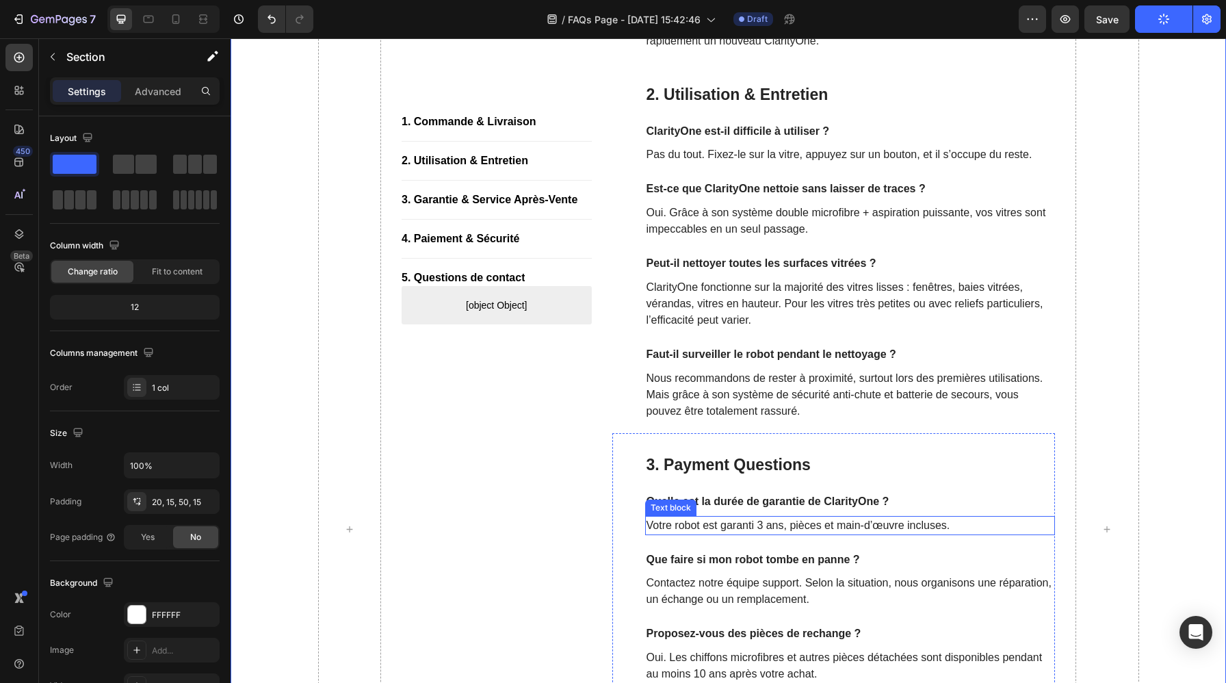
scroll to position [300, 0]
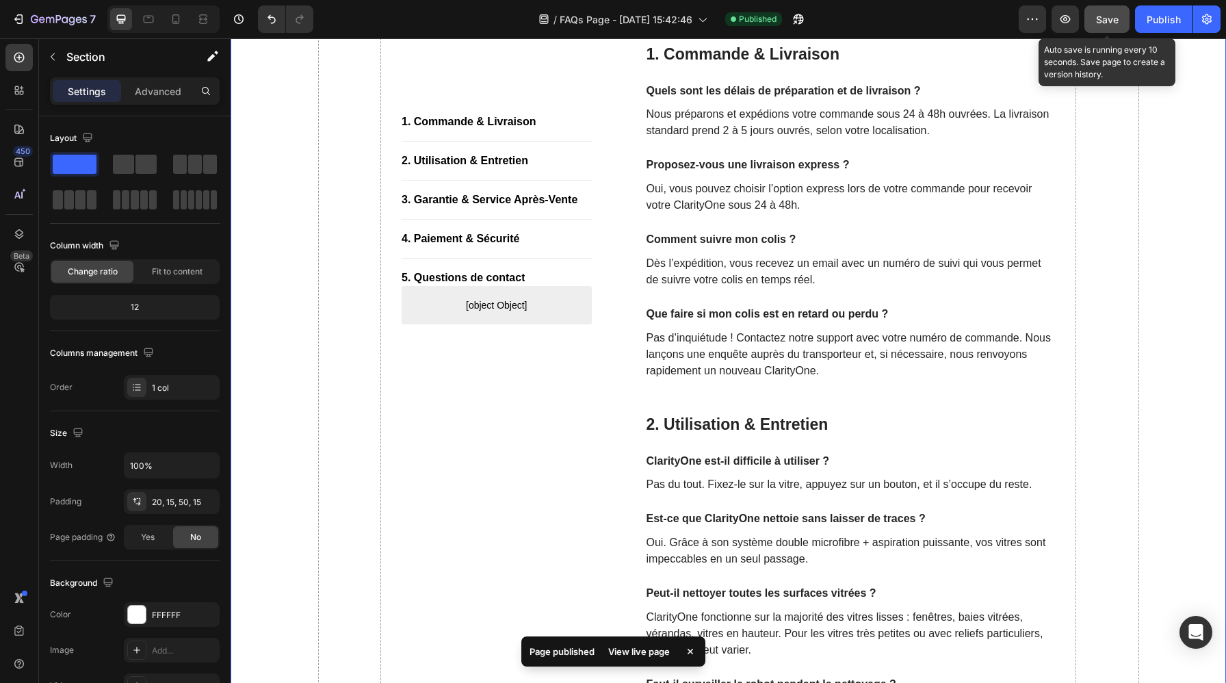
click at [1104, 30] on button "Save" at bounding box center [1106, 18] width 45 height 27
click at [1065, 25] on icon "button" at bounding box center [1065, 19] width 14 height 14
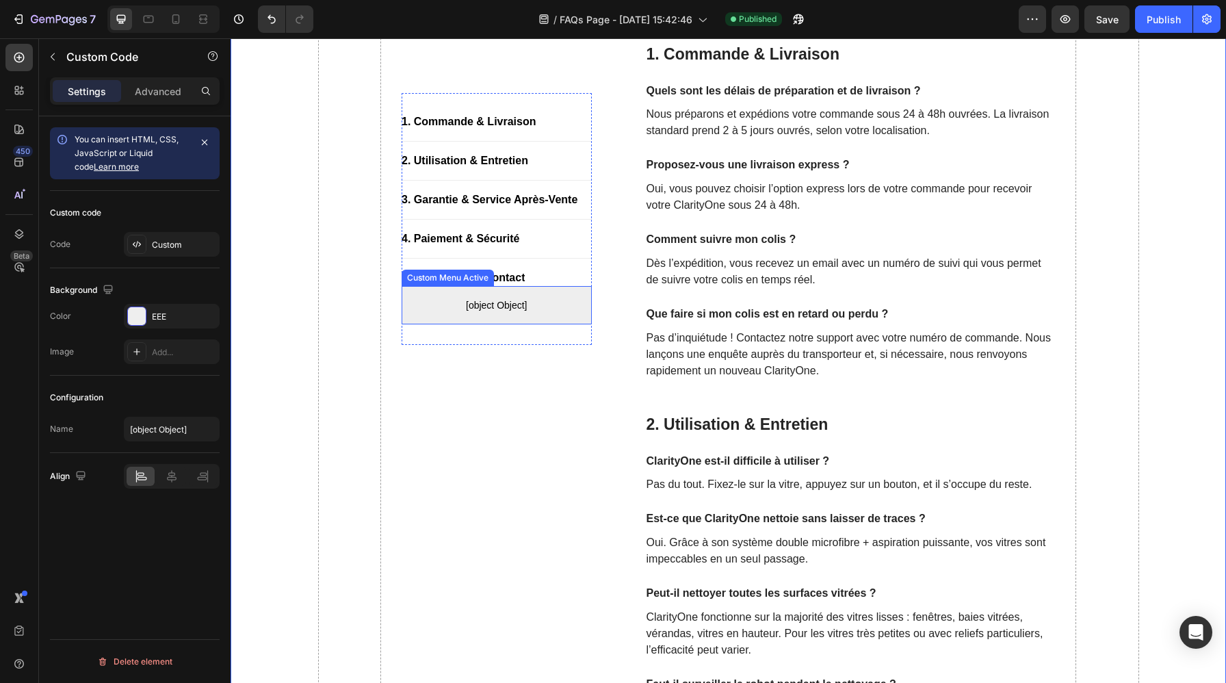
click at [504, 304] on span "[object Object]" at bounding box center [496, 305] width 190 height 16
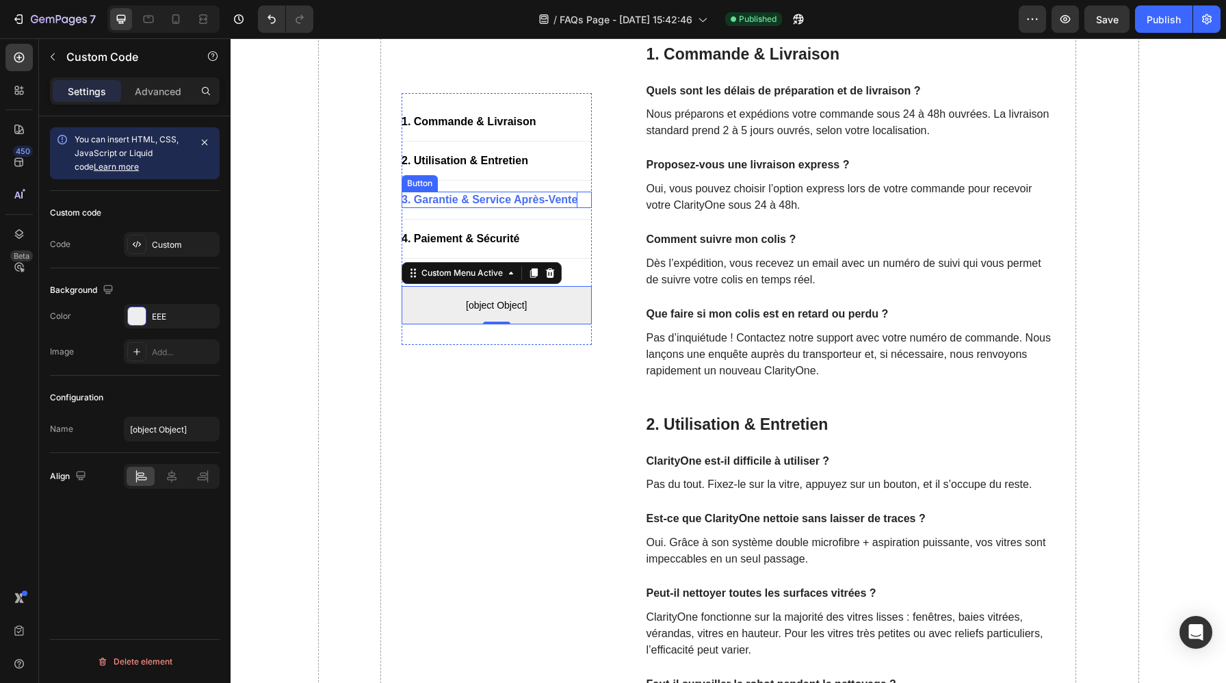
scroll to position [252, 0]
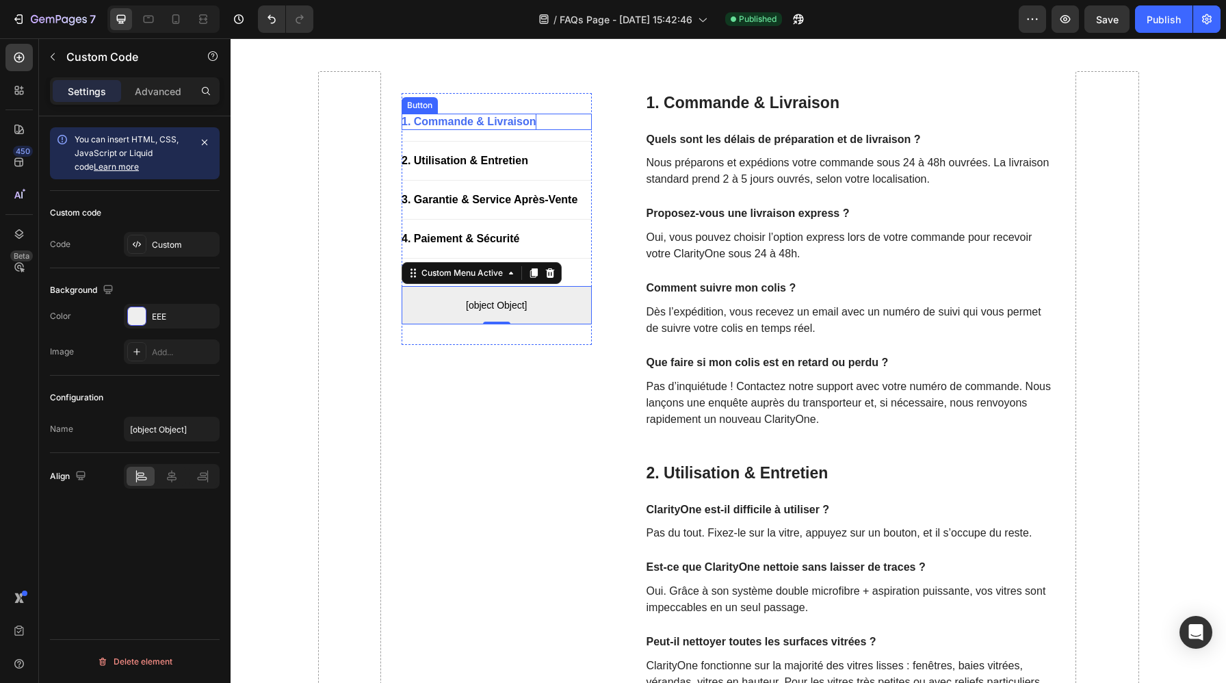
click at [501, 124] on p "1. Commande & Livraison" at bounding box center [468, 122] width 135 height 16
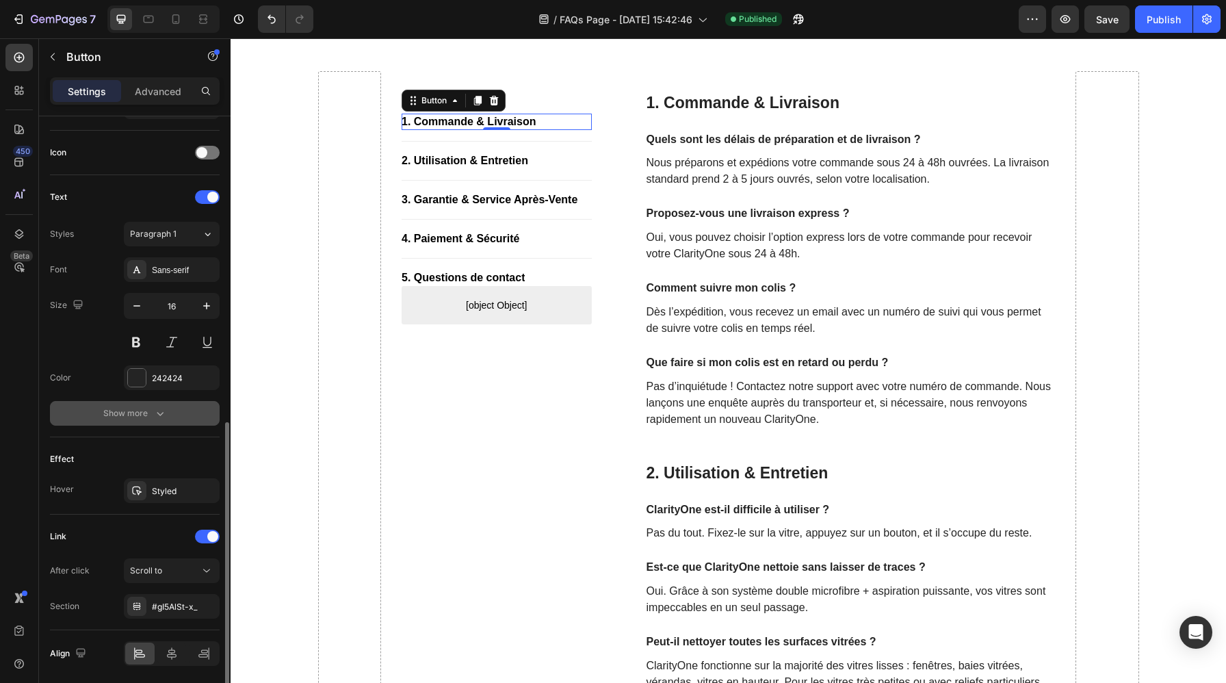
scroll to position [447, 0]
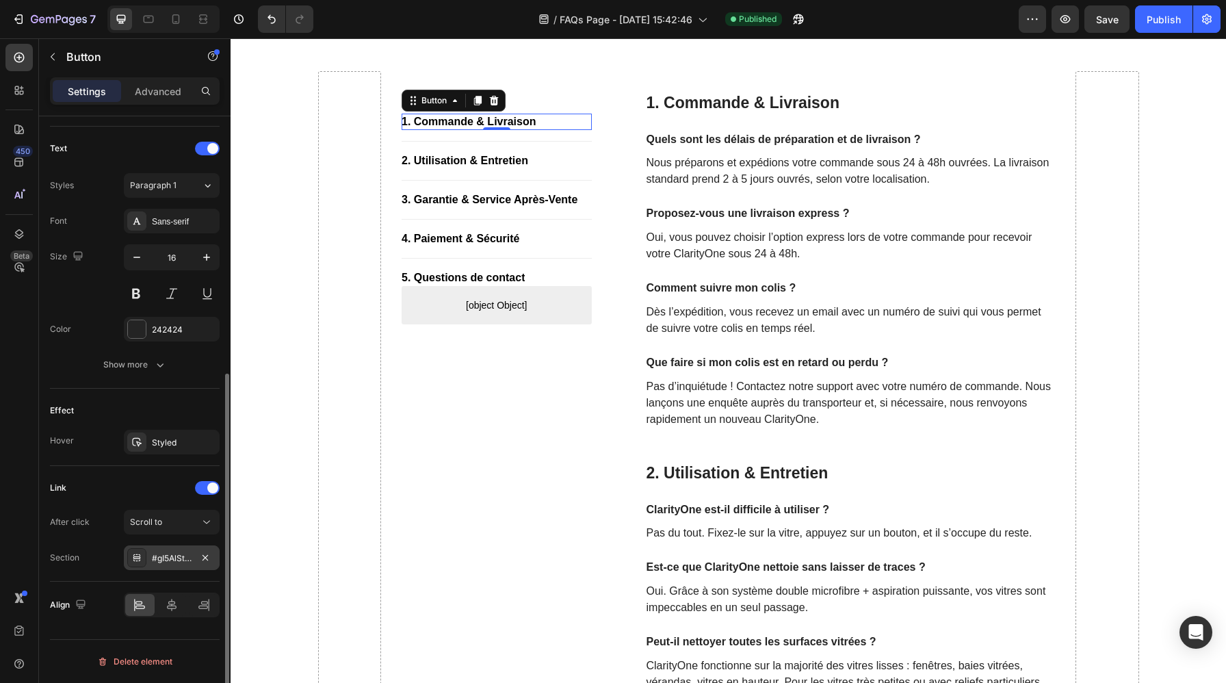
click at [168, 561] on div "#gI5AlSt-x_" at bounding box center [172, 558] width 40 height 12
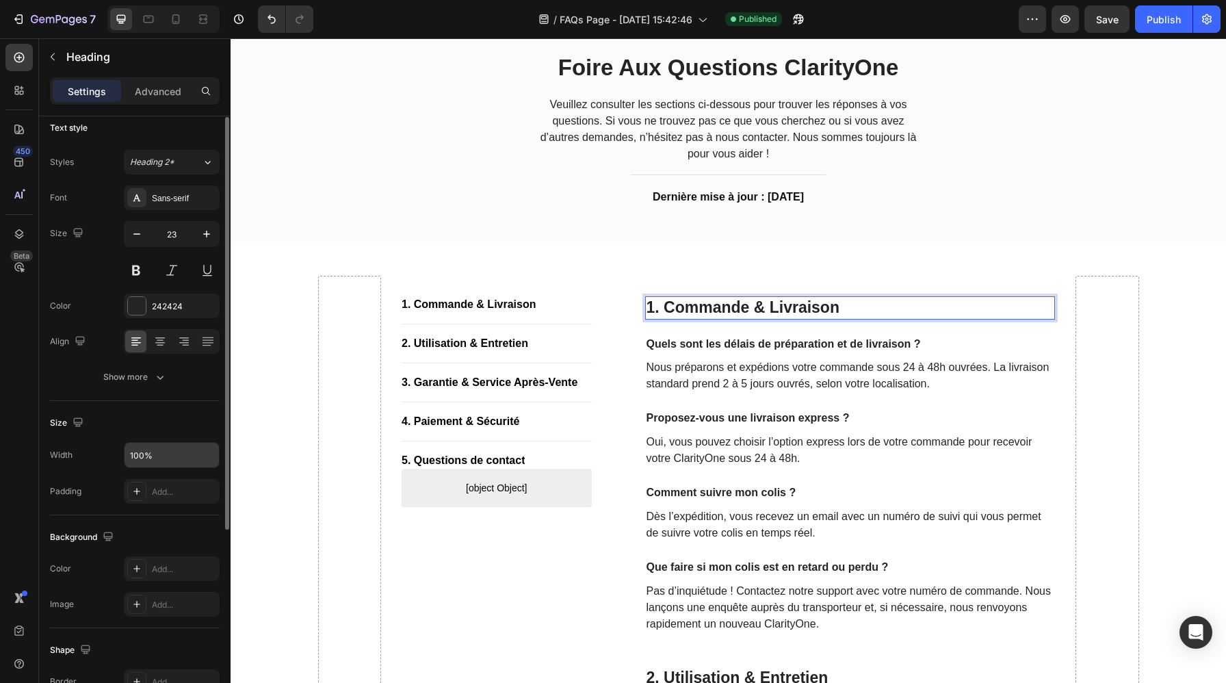
scroll to position [0, 0]
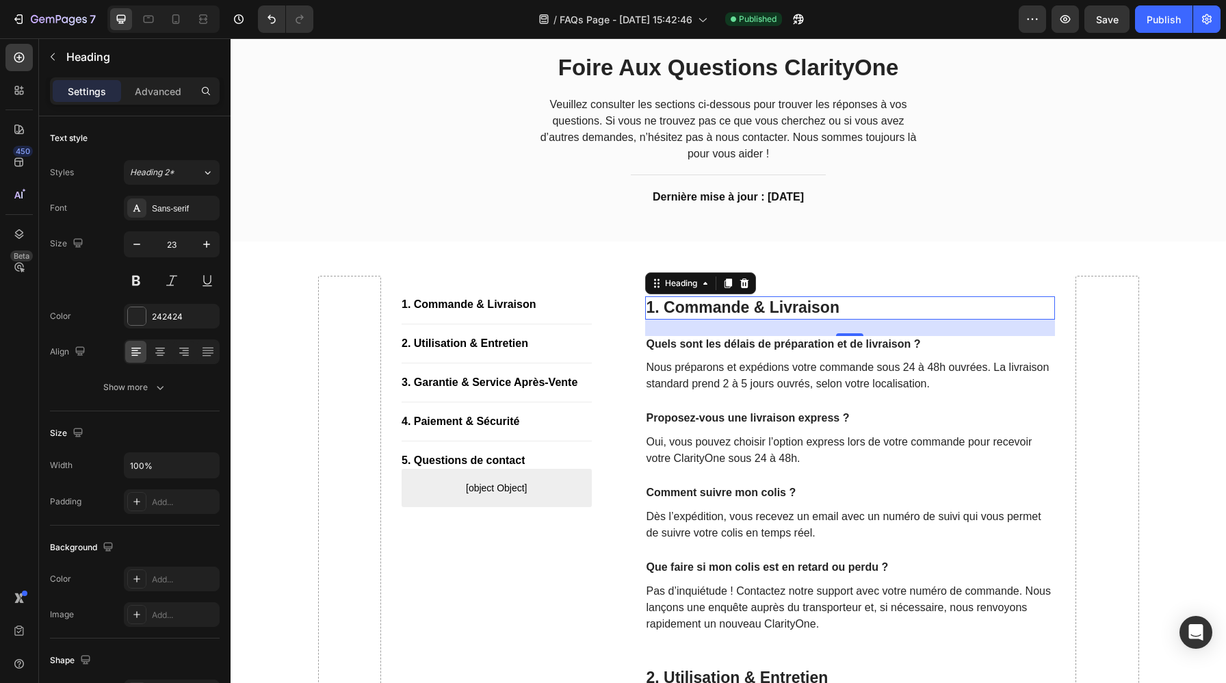
click at [156, 111] on div "Settings Advanced" at bounding box center [134, 96] width 191 height 39
click at [155, 93] on p "Advanced" at bounding box center [158, 91] width 47 height 14
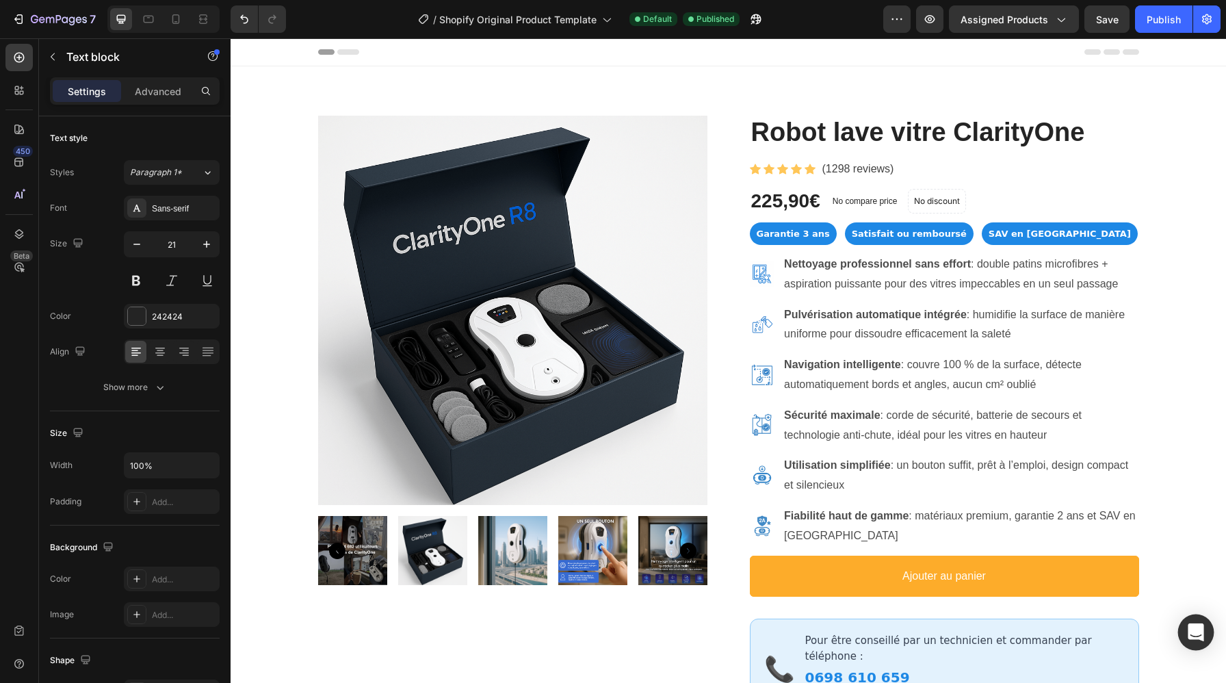
click at [1187, 628] on div "Open Intercom Messenger" at bounding box center [1196, 632] width 36 height 36
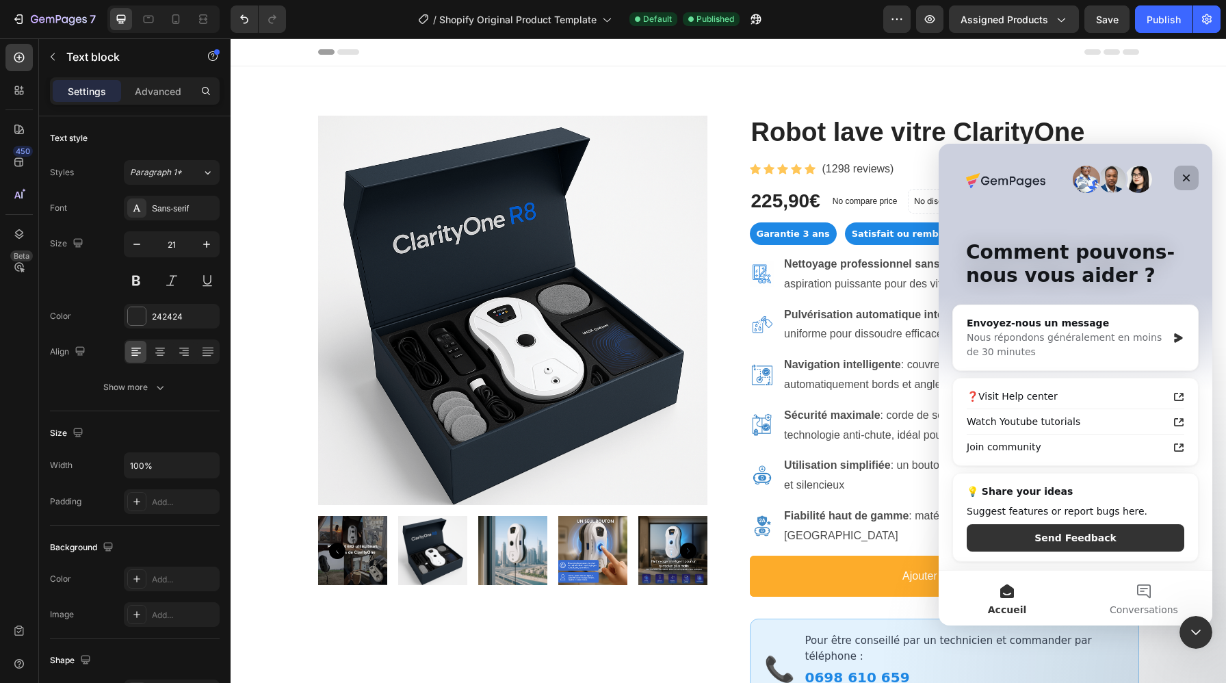
click at [1180, 175] on icon "Fermer" at bounding box center [1185, 177] width 11 height 11
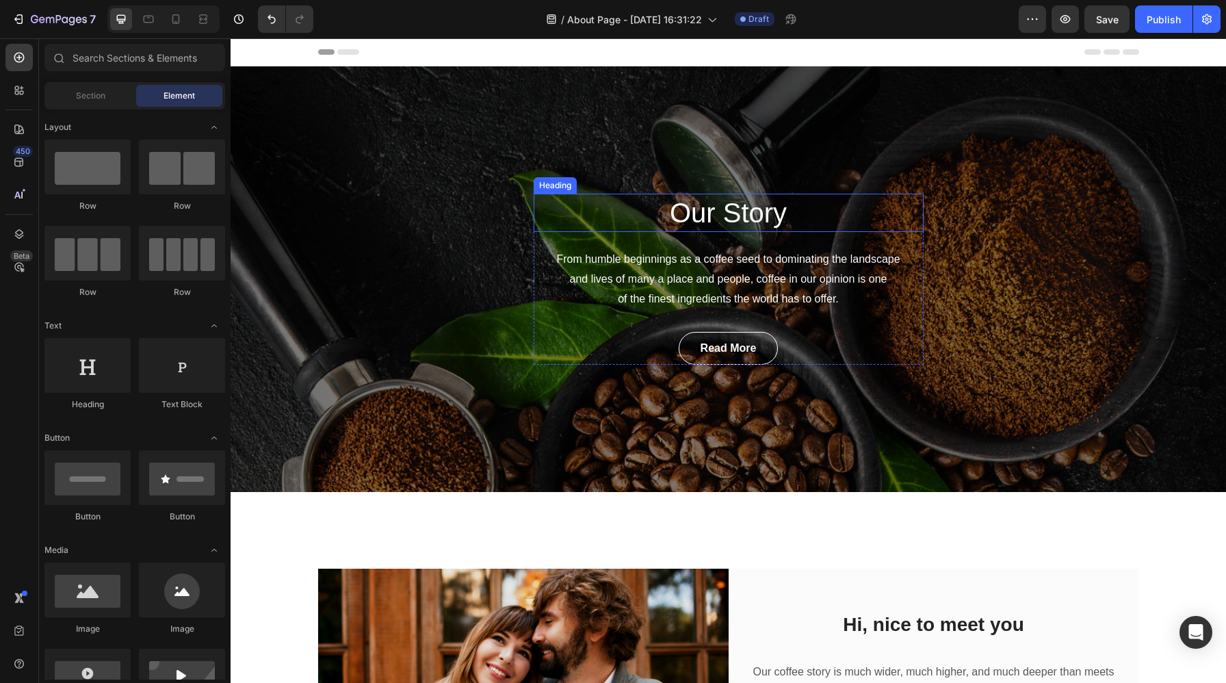
click at [744, 208] on p "Our Story" at bounding box center [728, 213] width 387 height 36
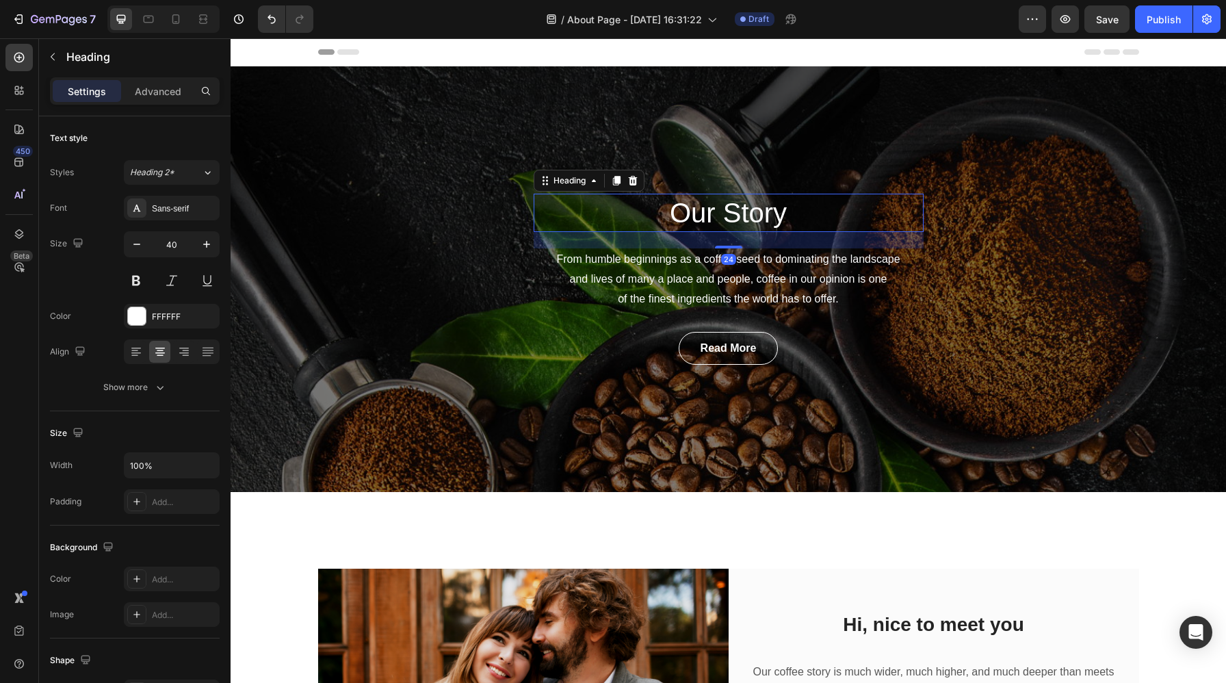
click at [744, 208] on p "Our Story" at bounding box center [728, 213] width 387 height 36
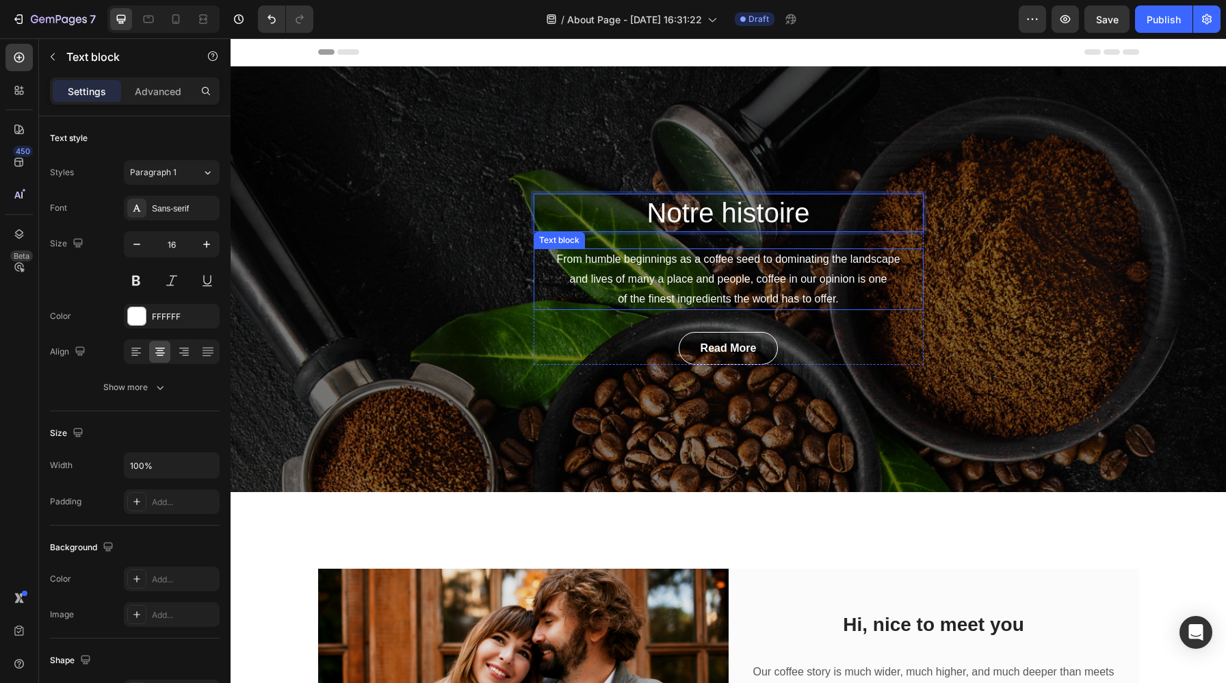
click at [756, 283] on p "From humble beginnings as a coffee seed to dominating the landscape and lives o…" at bounding box center [728, 279] width 387 height 59
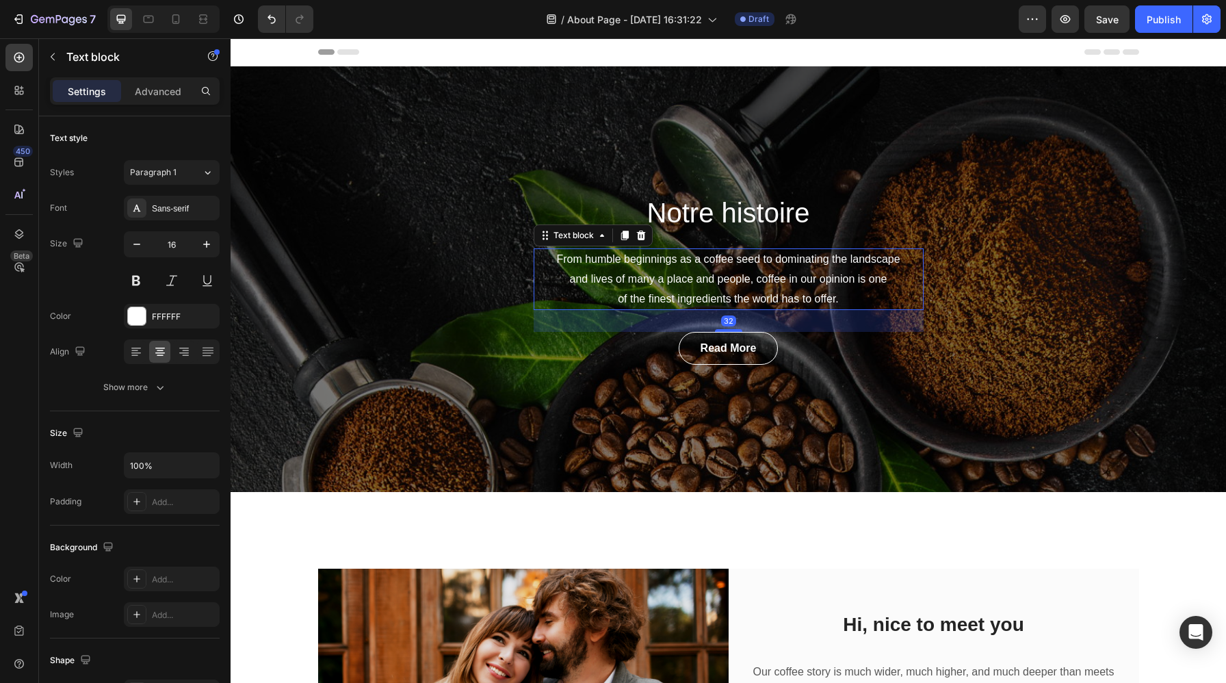
click at [756, 283] on p "From humble beginnings as a coffee seed to dominating the landscape and lives o…" at bounding box center [728, 279] width 387 height 59
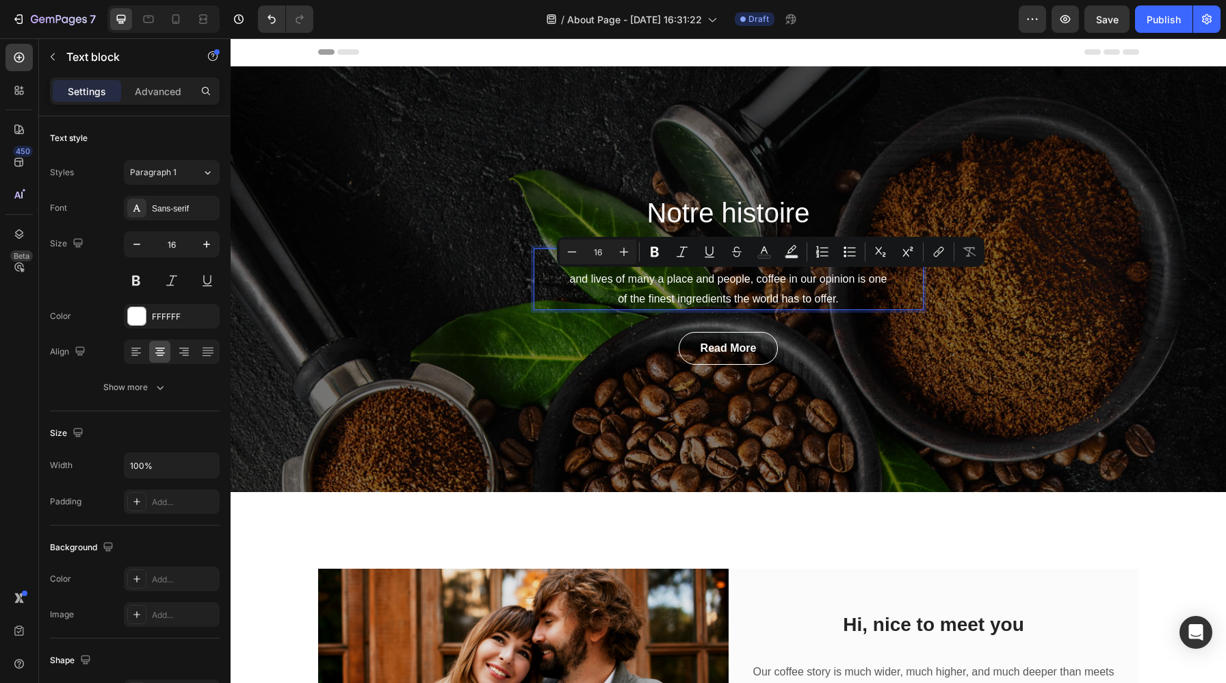
click at [854, 288] on p "From humble beginnings as a coffee seed to dominating the landscape and lives o…" at bounding box center [728, 279] width 387 height 59
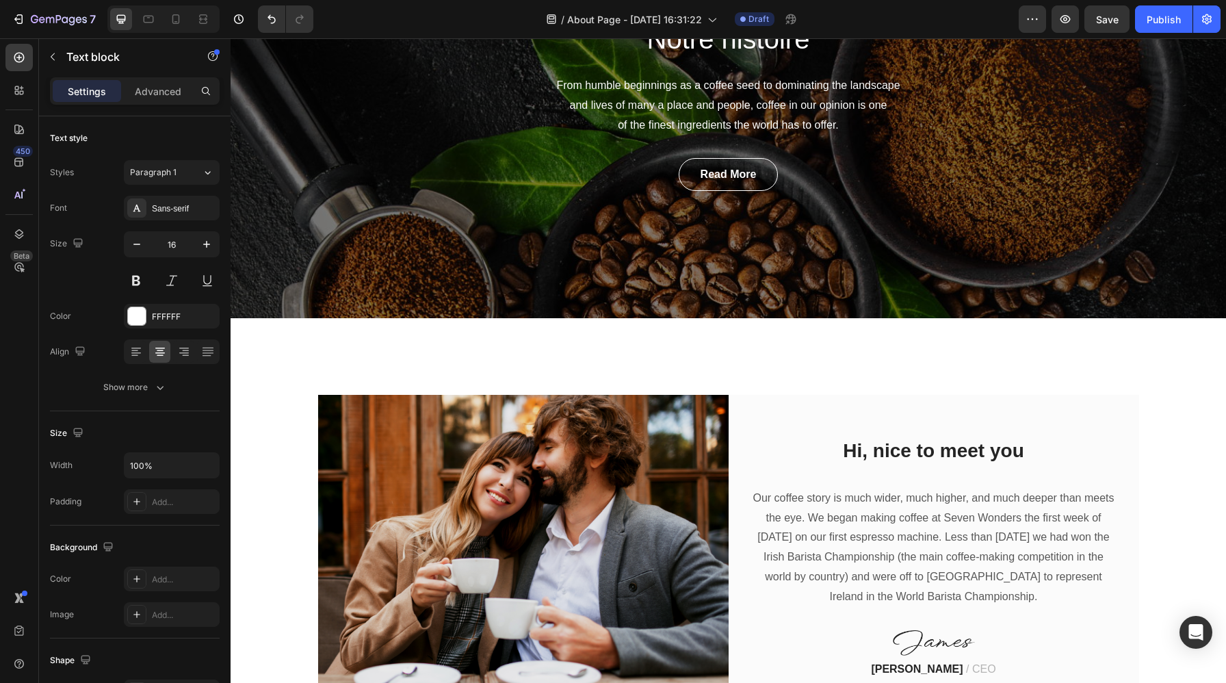
scroll to position [336, 0]
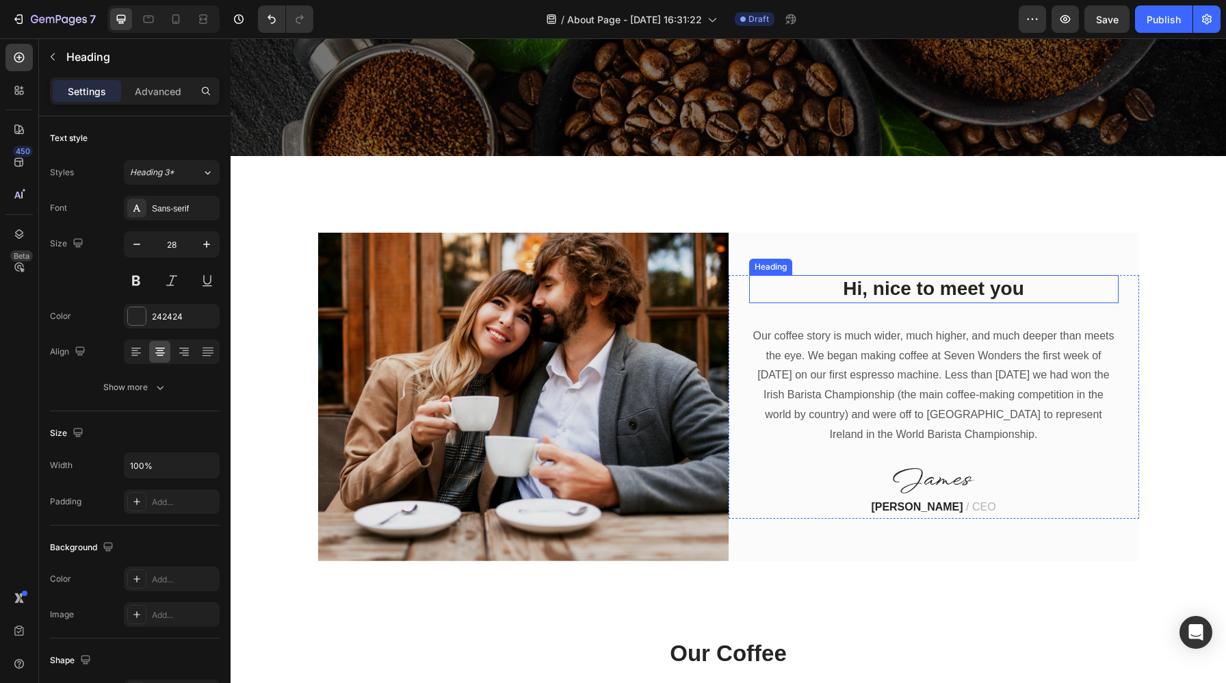
click at [903, 295] on p "Hi, nice to meet you" at bounding box center [933, 288] width 367 height 25
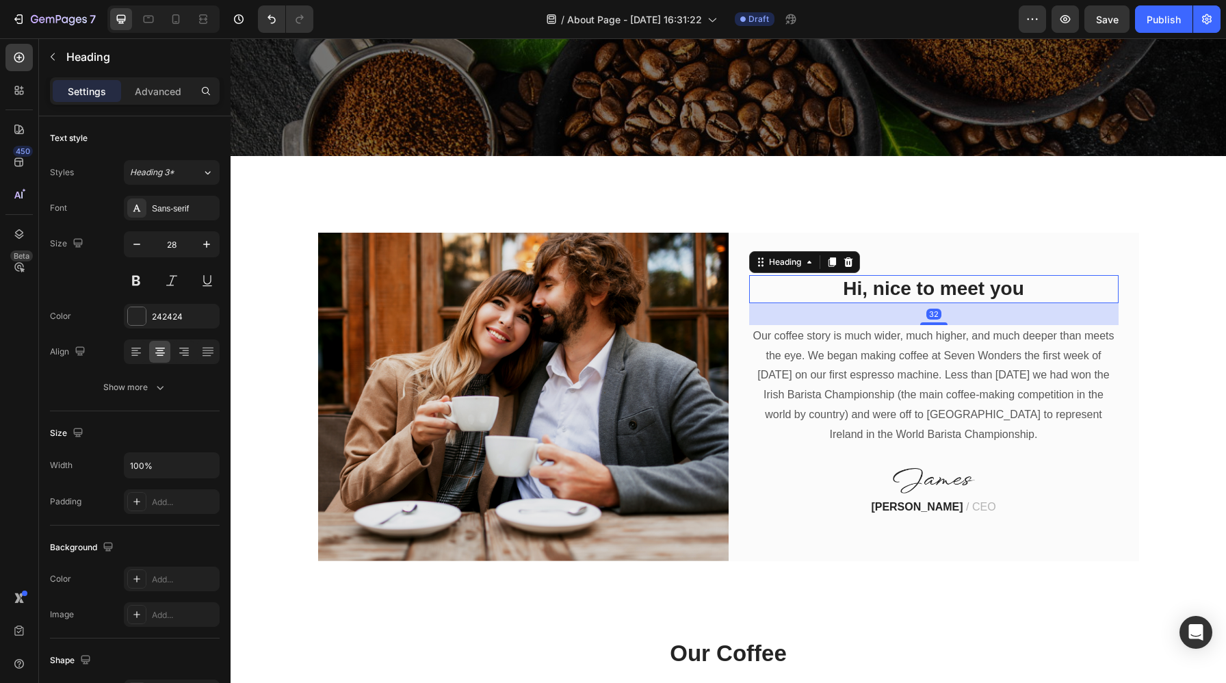
click at [903, 295] on p "Hi, nice to meet you" at bounding box center [933, 288] width 367 height 25
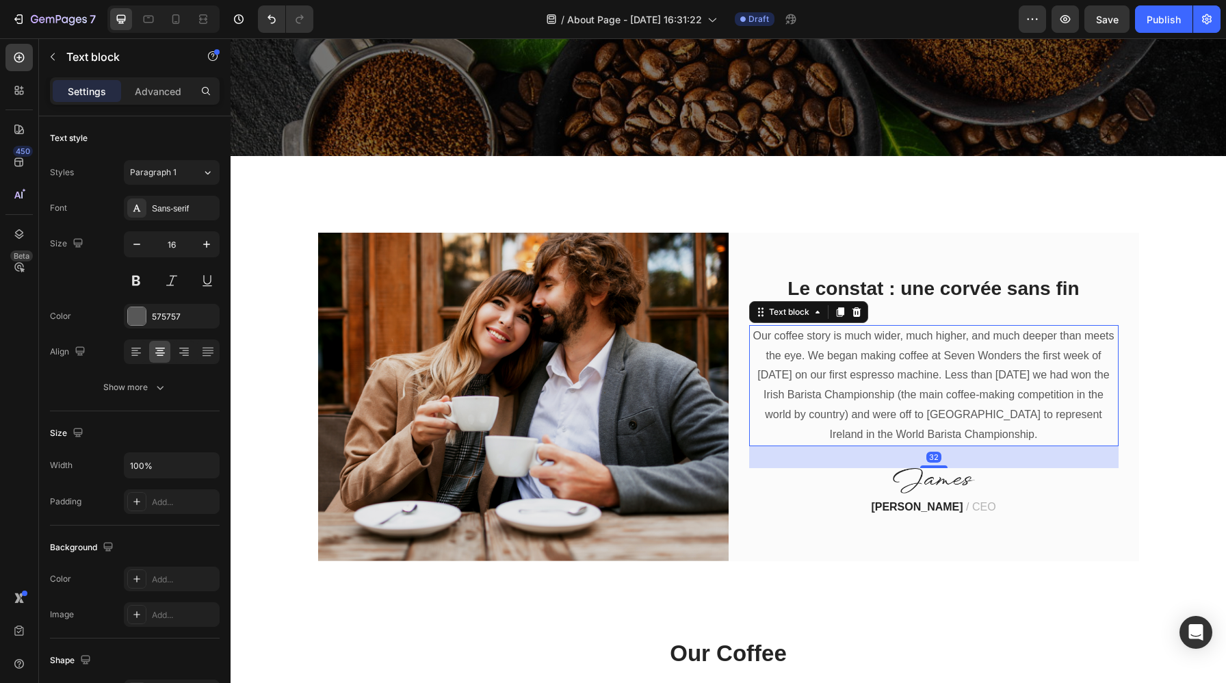
click at [928, 367] on p "Our coffee story is much wider, much higher, and much deeper than meets the eye…" at bounding box center [933, 385] width 367 height 118
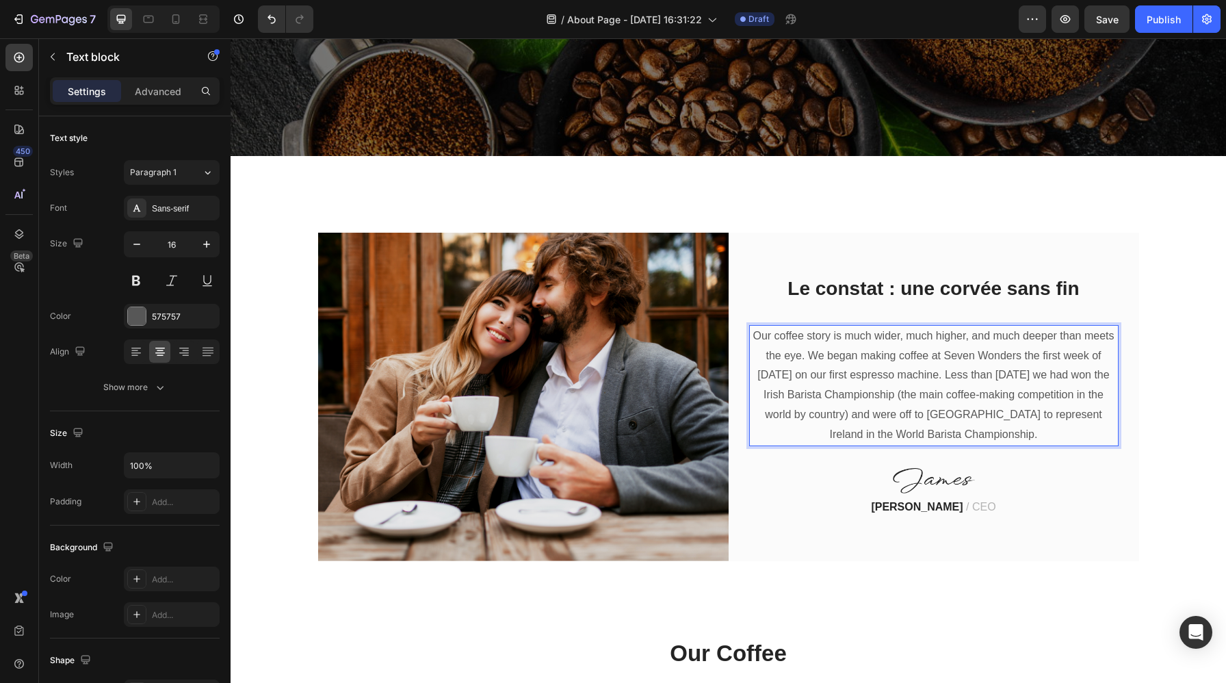
click at [955, 414] on p "Our coffee story is much wider, much higher, and much deeper than meets the eye…" at bounding box center [933, 385] width 367 height 118
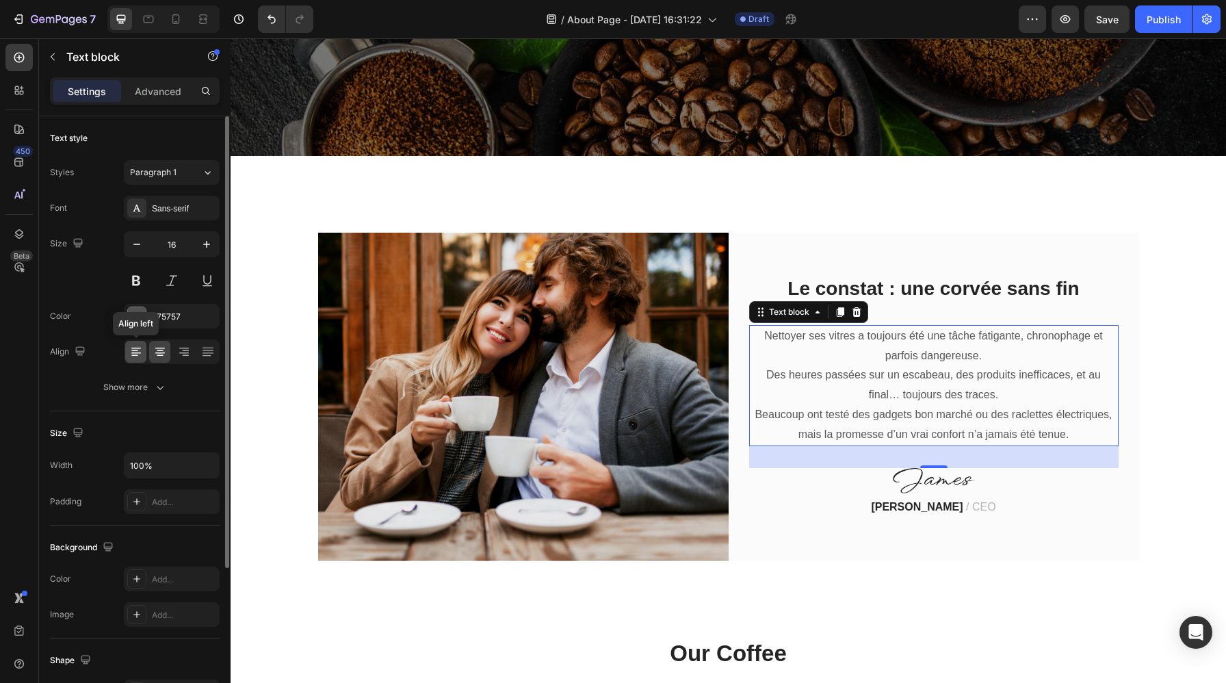
click at [137, 353] on icon at bounding box center [136, 352] width 10 height 1
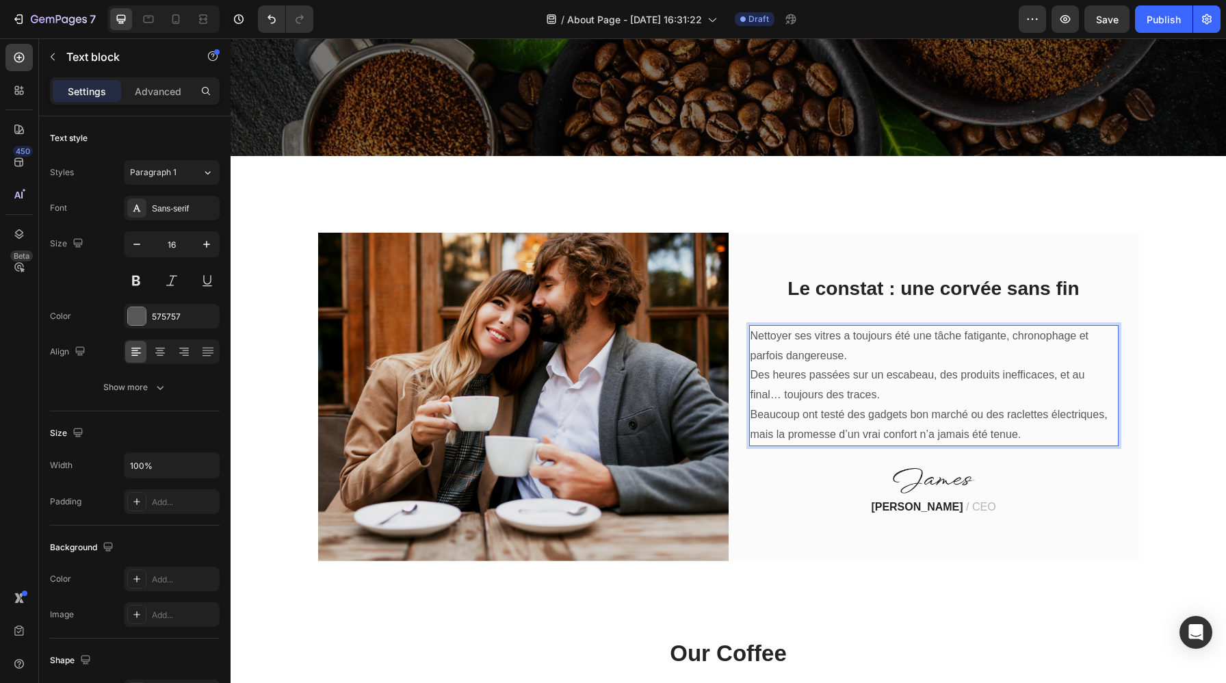
click at [752, 375] on p "Nettoyer ses vitres a toujours été une tâche fatigante, chronophage et parfois …" at bounding box center [933, 385] width 367 height 118
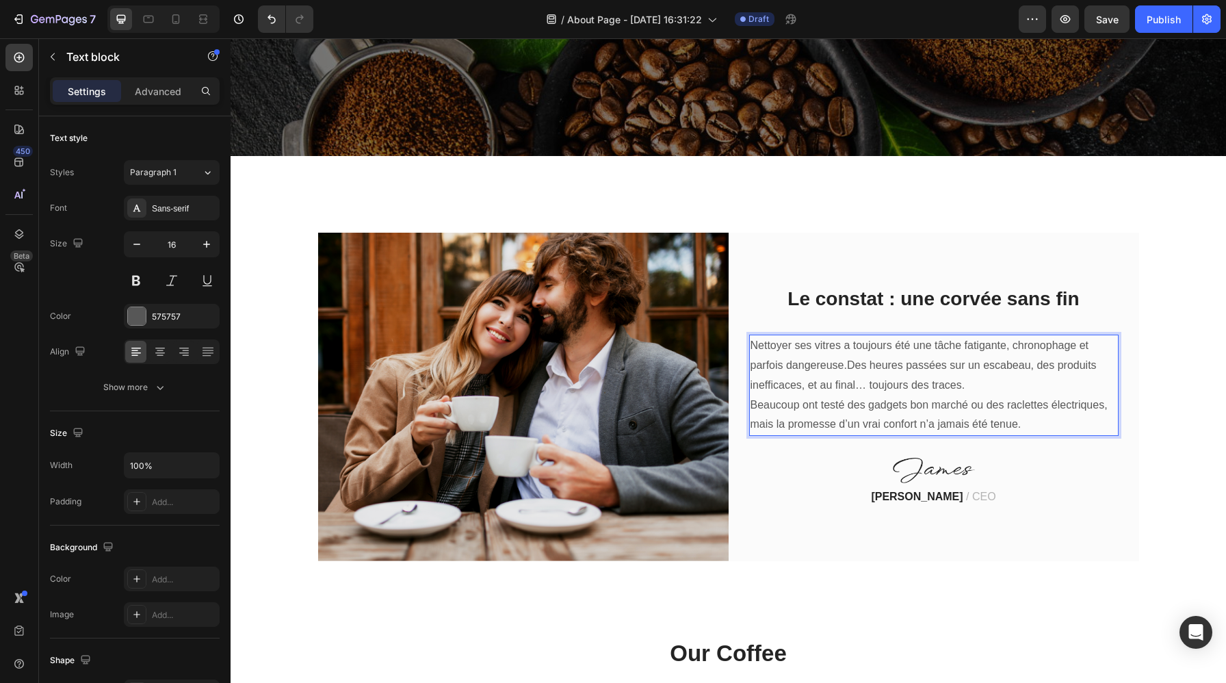
scroll to position [345, 0]
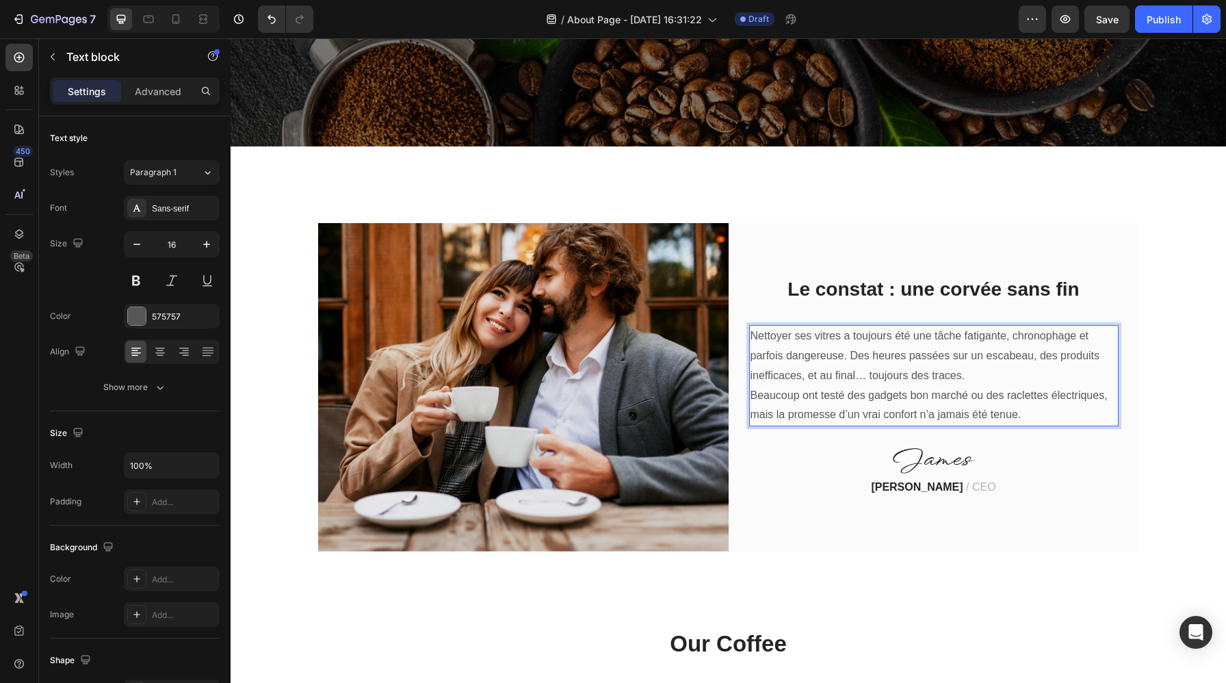
click at [750, 394] on p "Nettoyer ses vitres a toujours été une tâche fatigante, chronophage et parfois …" at bounding box center [933, 375] width 367 height 98
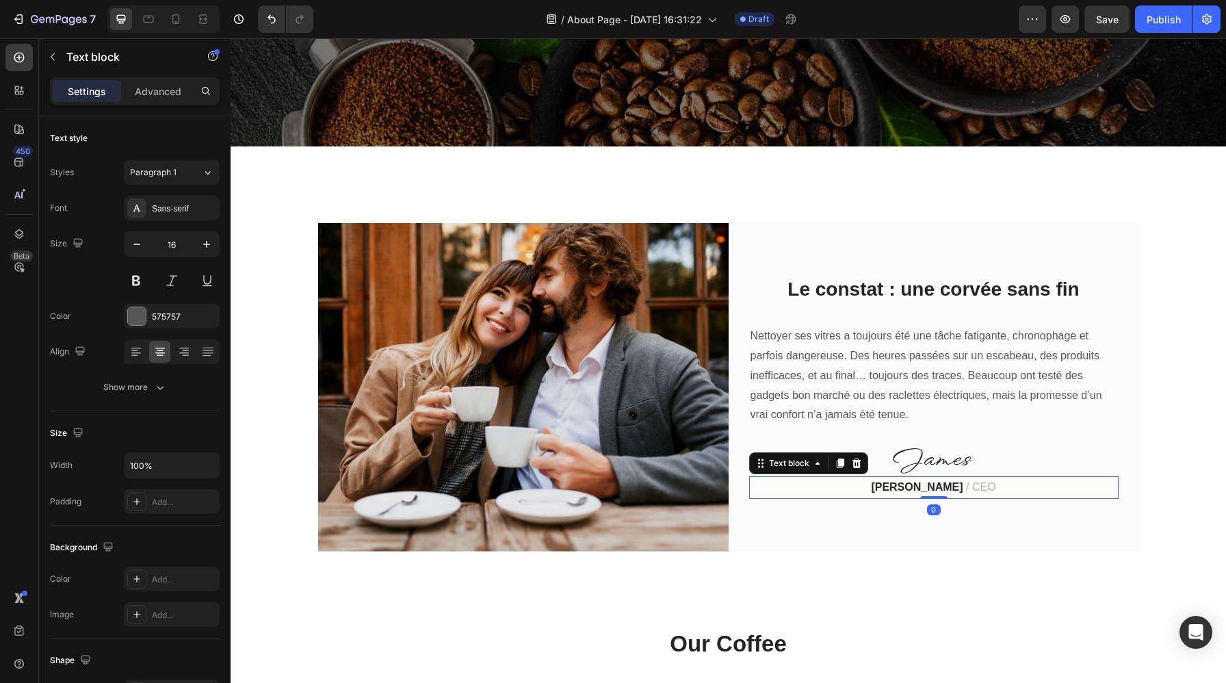
click at [786, 488] on p "[PERSON_NAME] / CEO" at bounding box center [933, 487] width 367 height 20
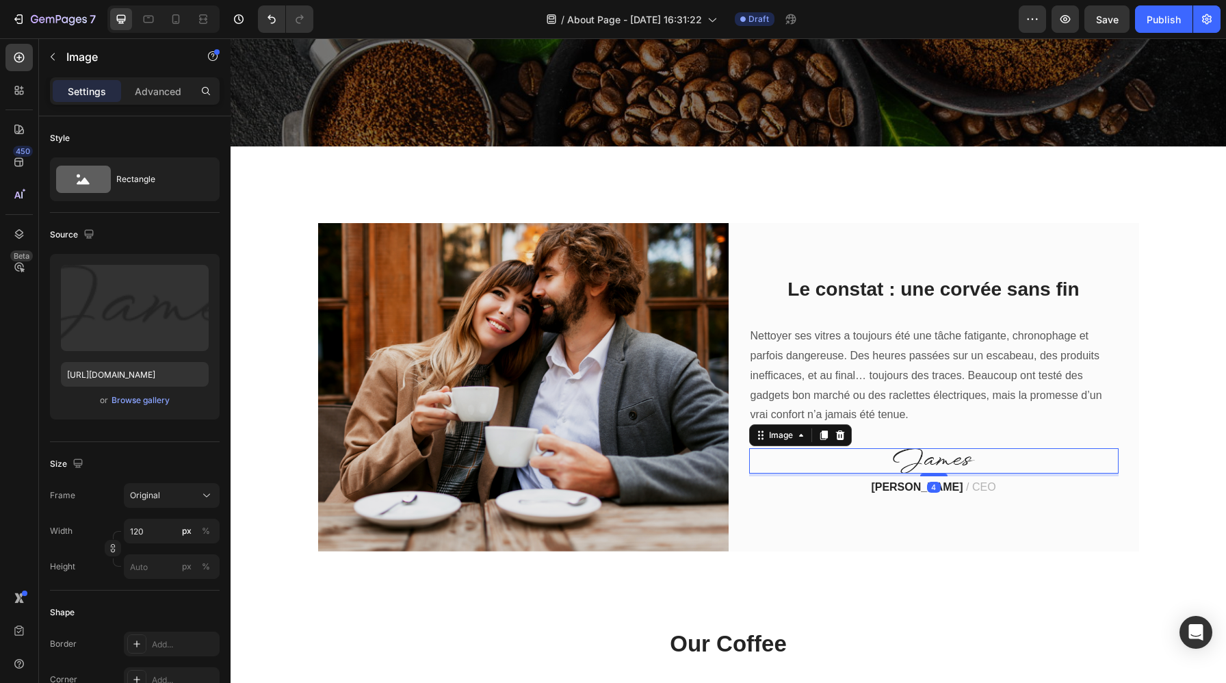
click at [927, 458] on img at bounding box center [933, 460] width 82 height 25
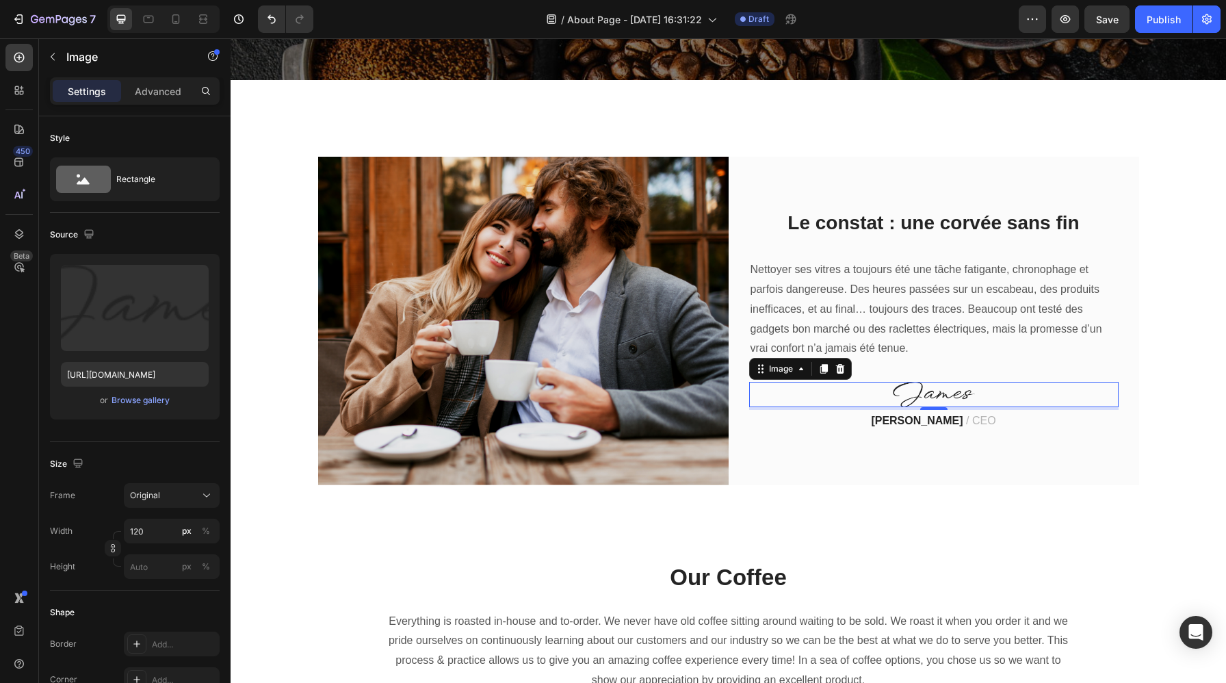
scroll to position [429, 0]
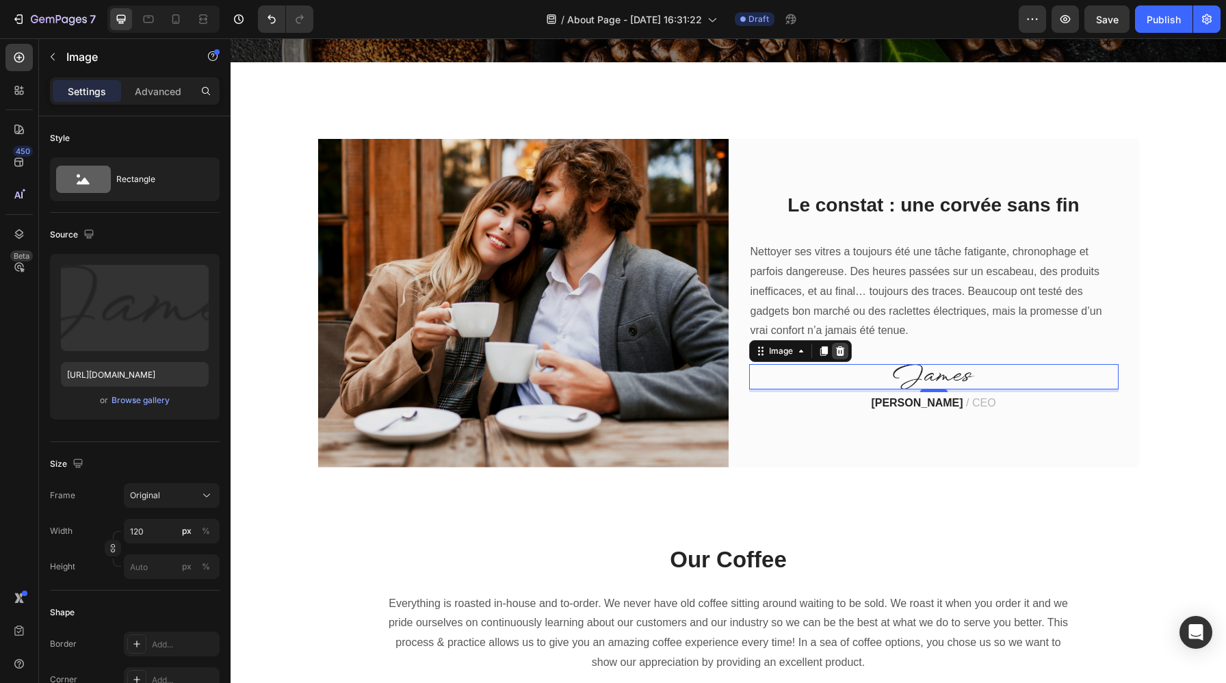
click at [843, 352] on icon at bounding box center [839, 351] width 9 height 10
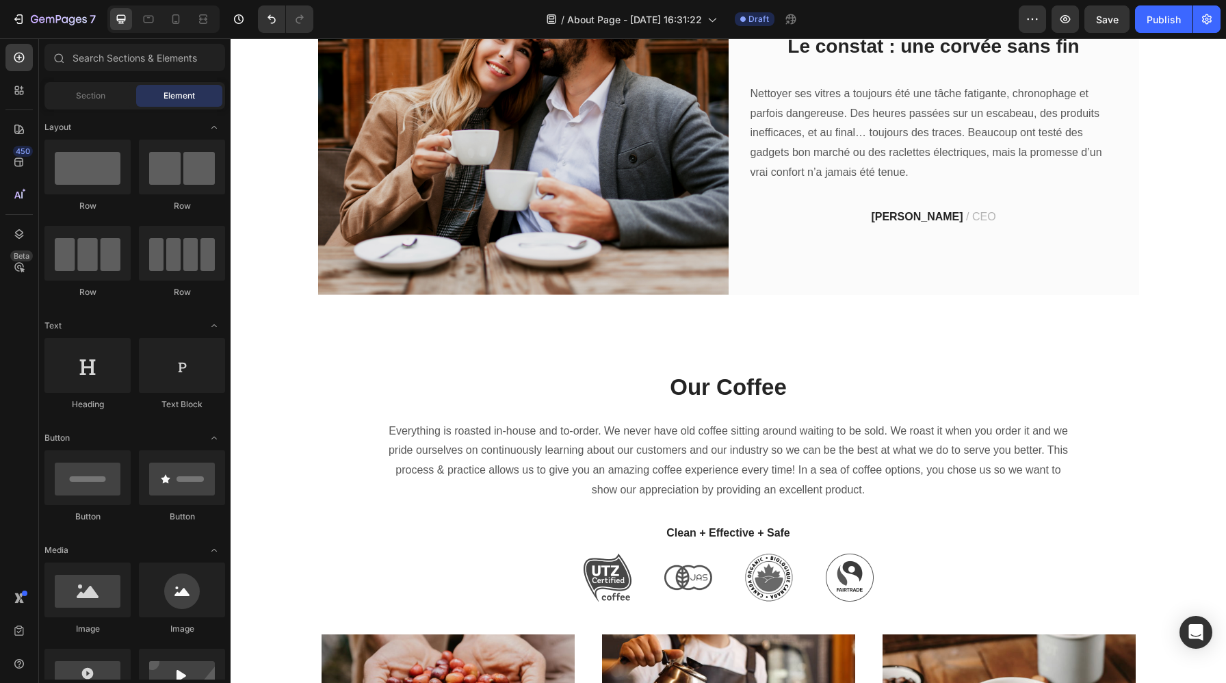
scroll to position [587, 0]
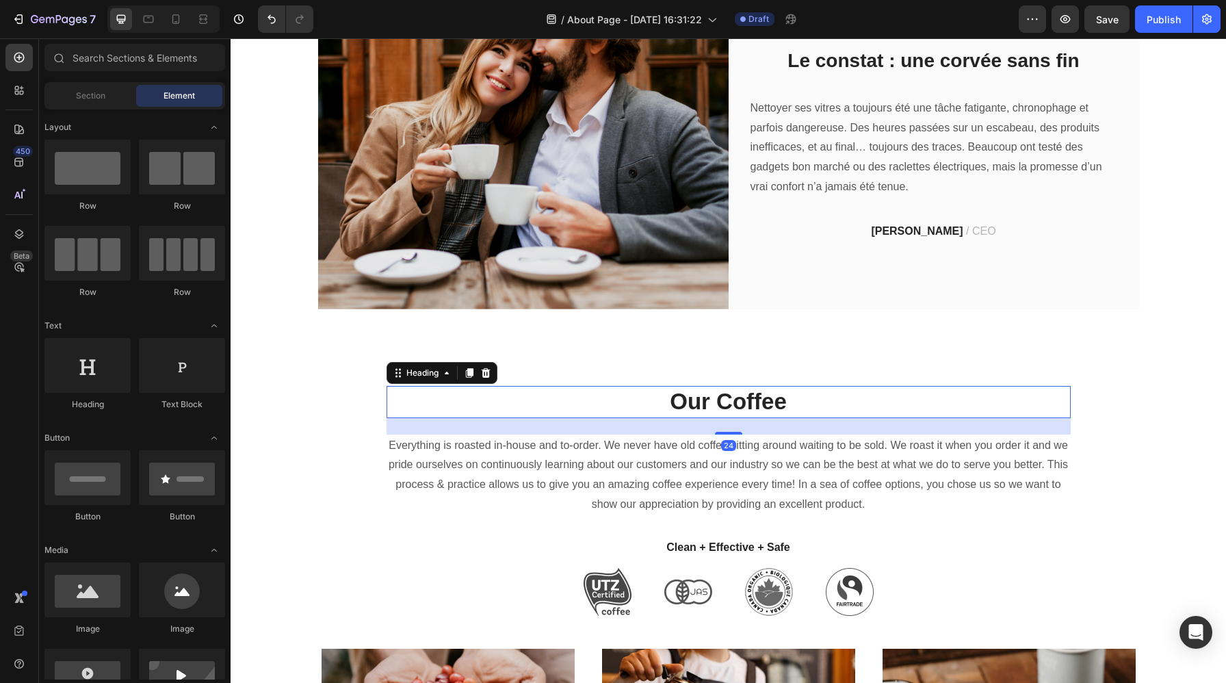
click at [751, 396] on p "Our Coffee" at bounding box center [728, 401] width 681 height 29
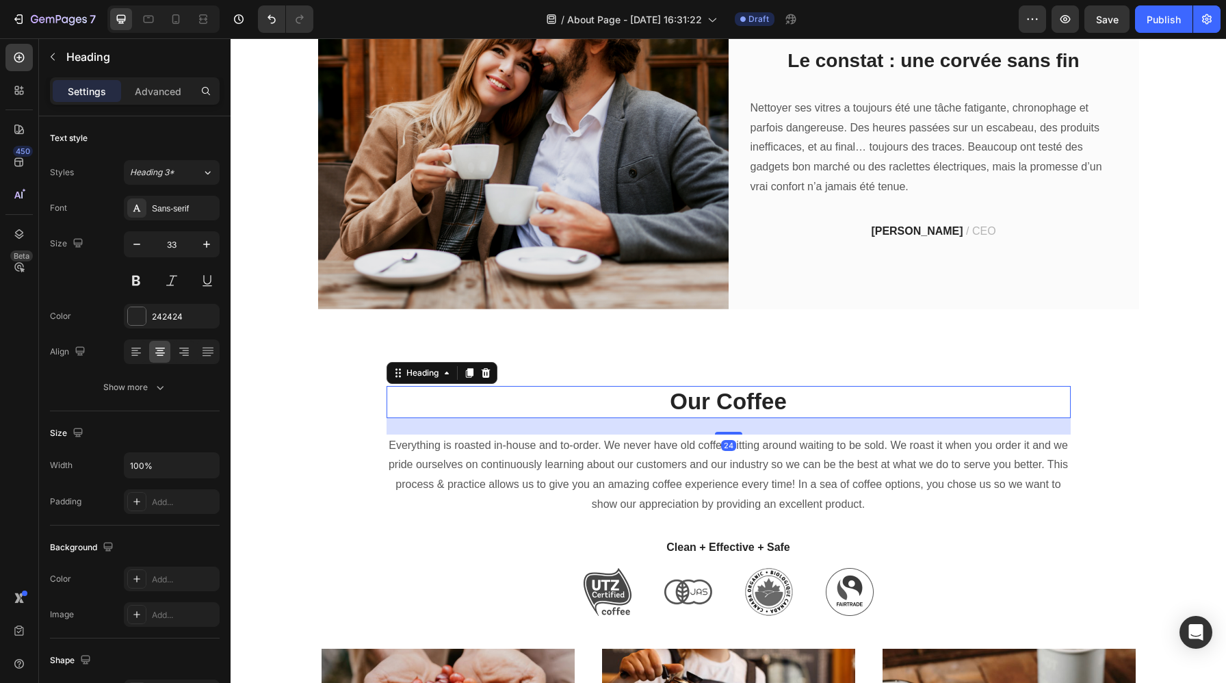
click at [751, 396] on p "Our Coffee" at bounding box center [728, 401] width 681 height 29
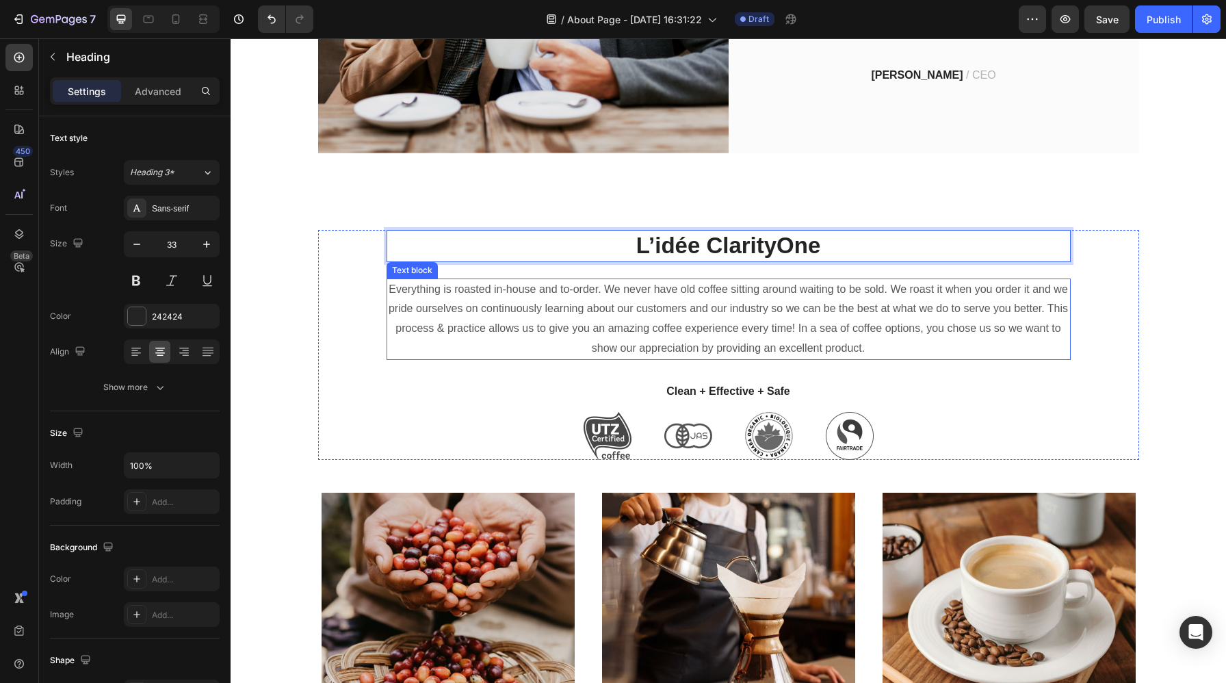
scroll to position [756, 0]
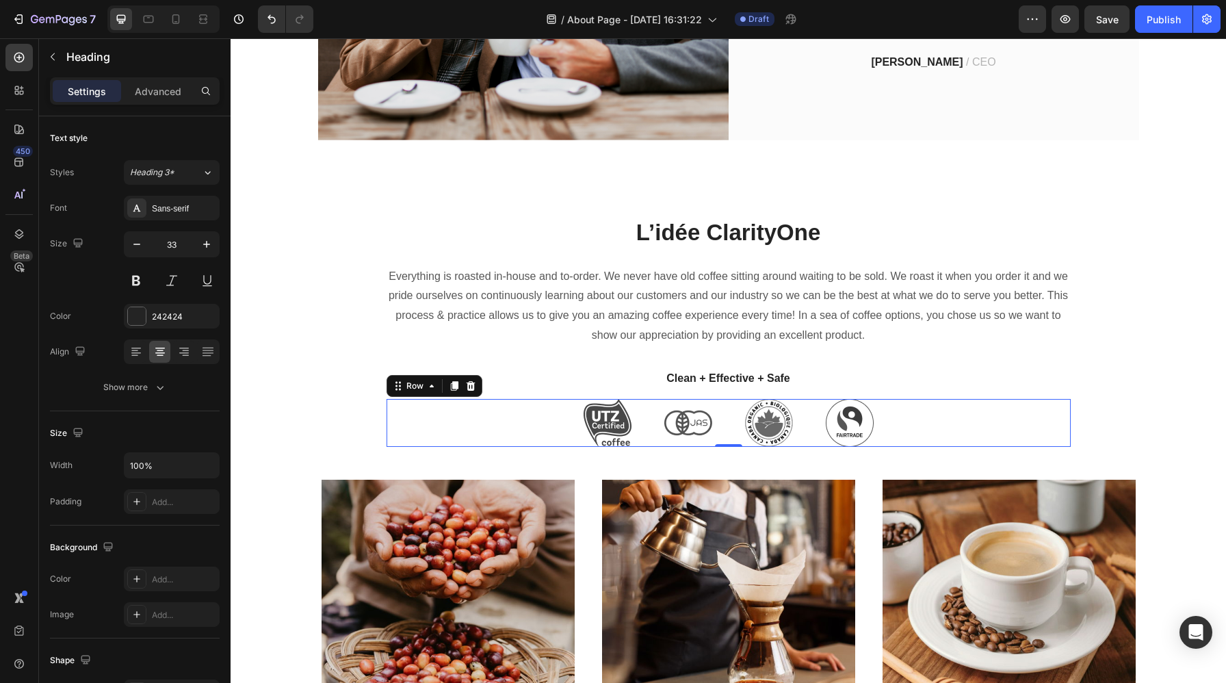
click at [903, 421] on div "Image Image Image Image Row 0" at bounding box center [728, 423] width 684 height 48
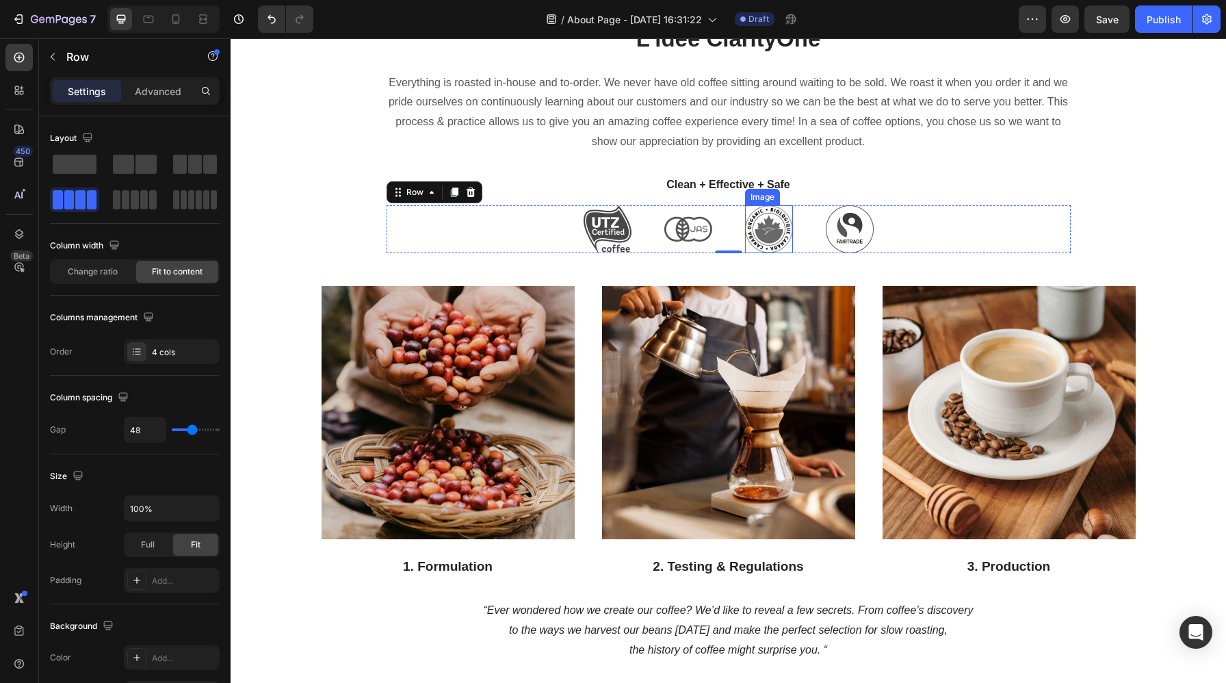
scroll to position [952, 0]
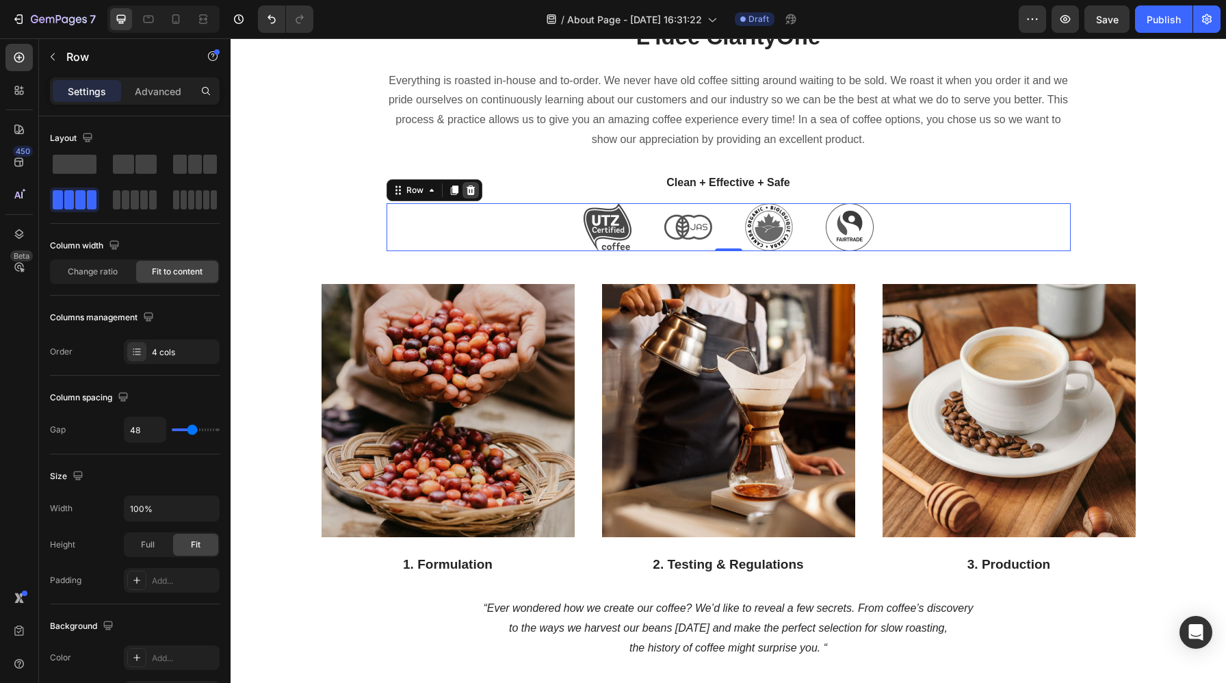
click at [469, 187] on icon at bounding box center [470, 190] width 9 height 10
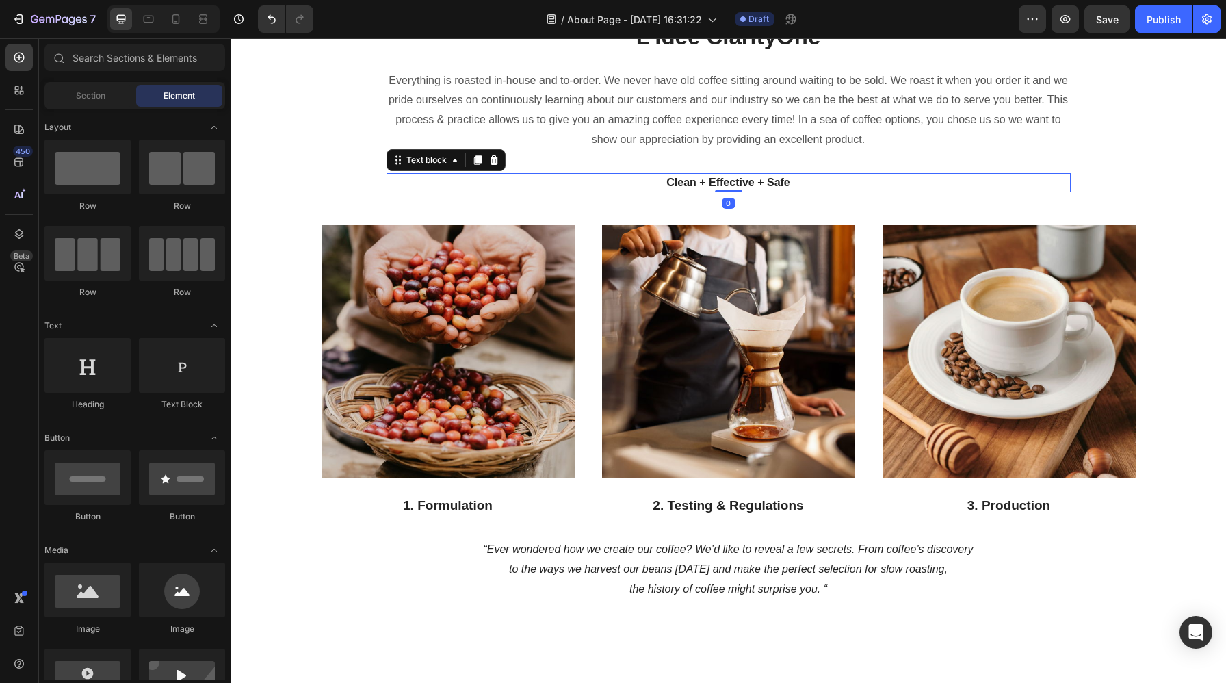
click at [836, 185] on p "Clean + Effective + Safe" at bounding box center [728, 182] width 681 height 16
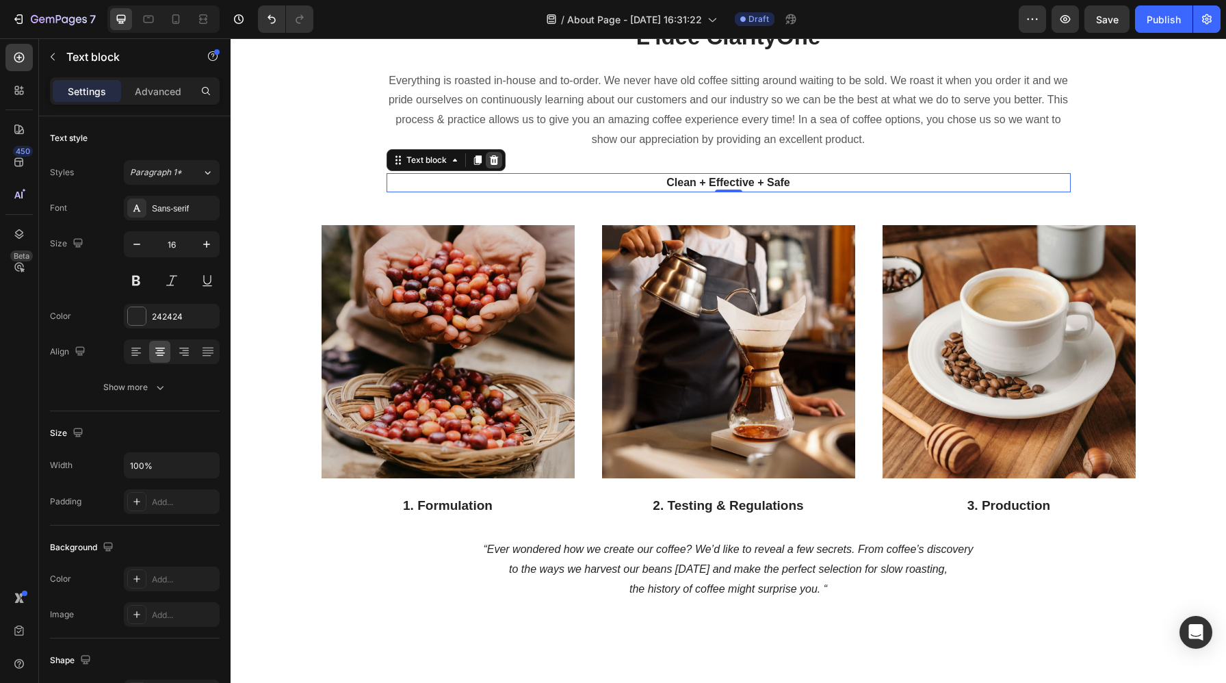
click at [494, 158] on icon at bounding box center [493, 160] width 9 height 10
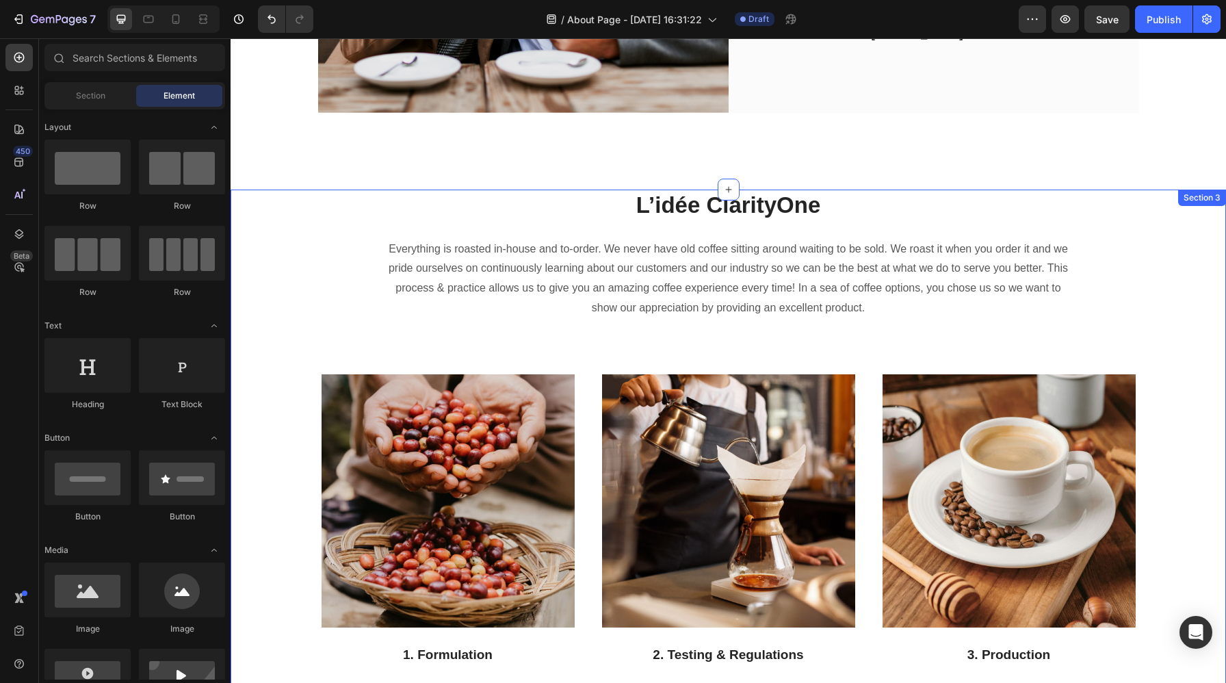
scroll to position [779, 0]
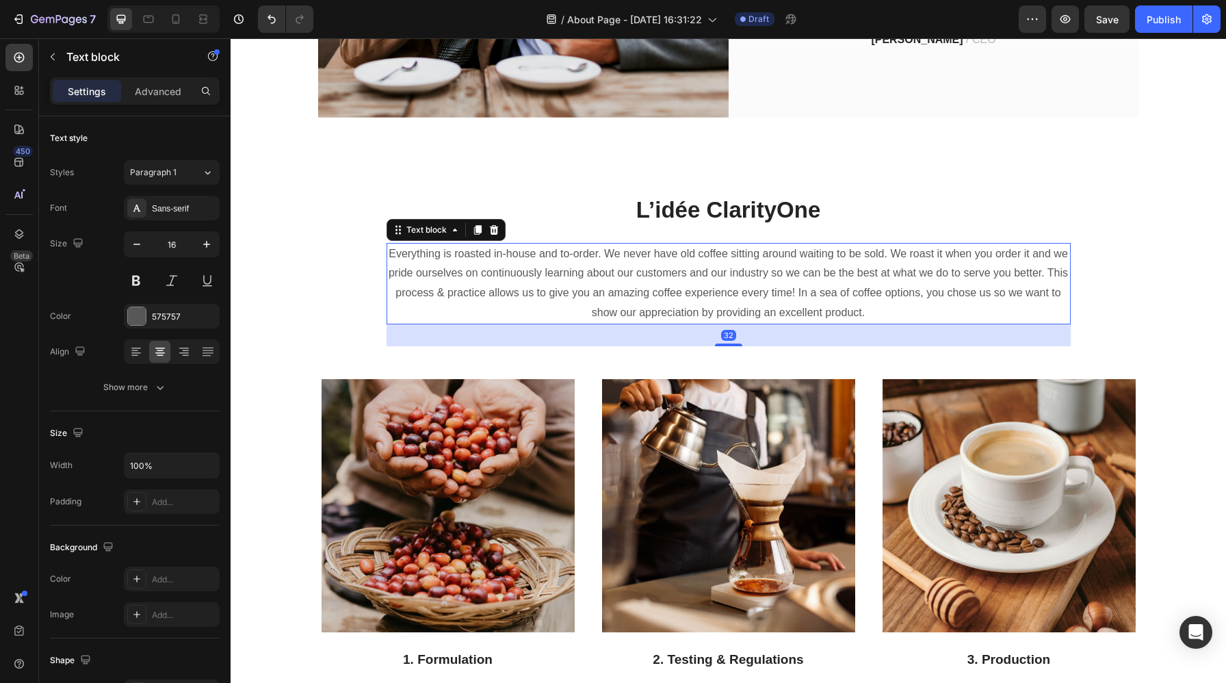
click at [899, 297] on p "Everything is roasted in-house and to-order. We never have old coffee sitting a…" at bounding box center [728, 283] width 681 height 79
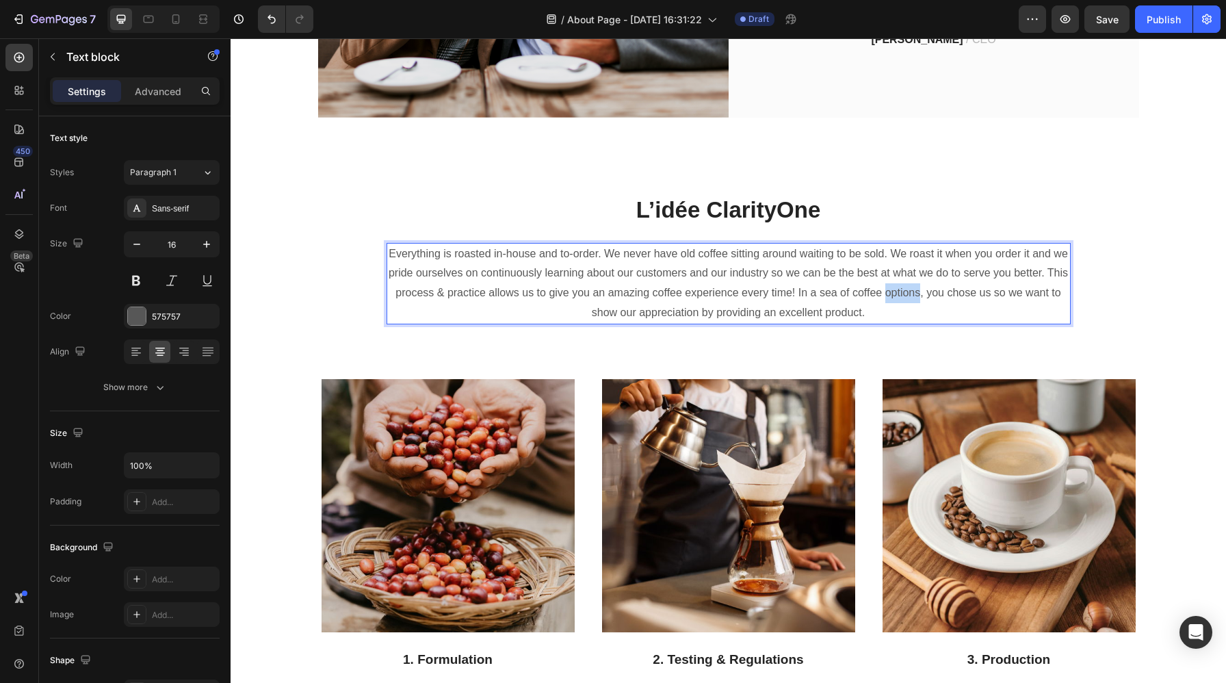
click at [899, 297] on p "Everything is roasted in-house and to-order. We never have old coffee sitting a…" at bounding box center [728, 283] width 681 height 79
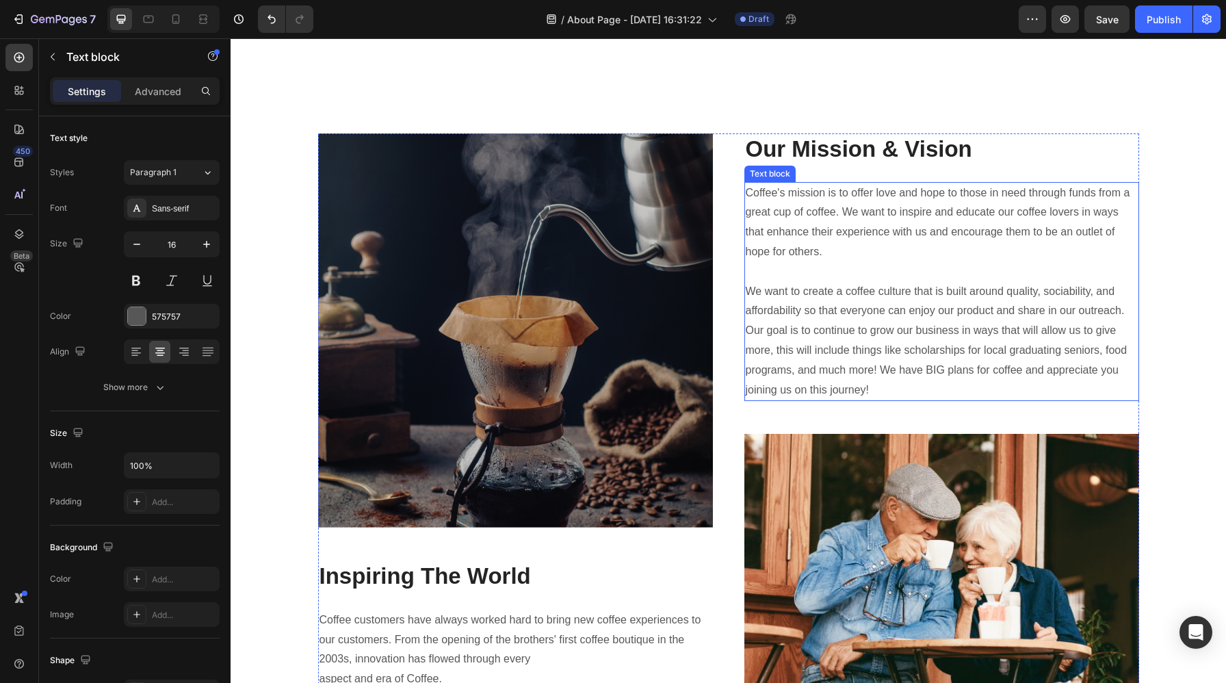
scroll to position [1570, 0]
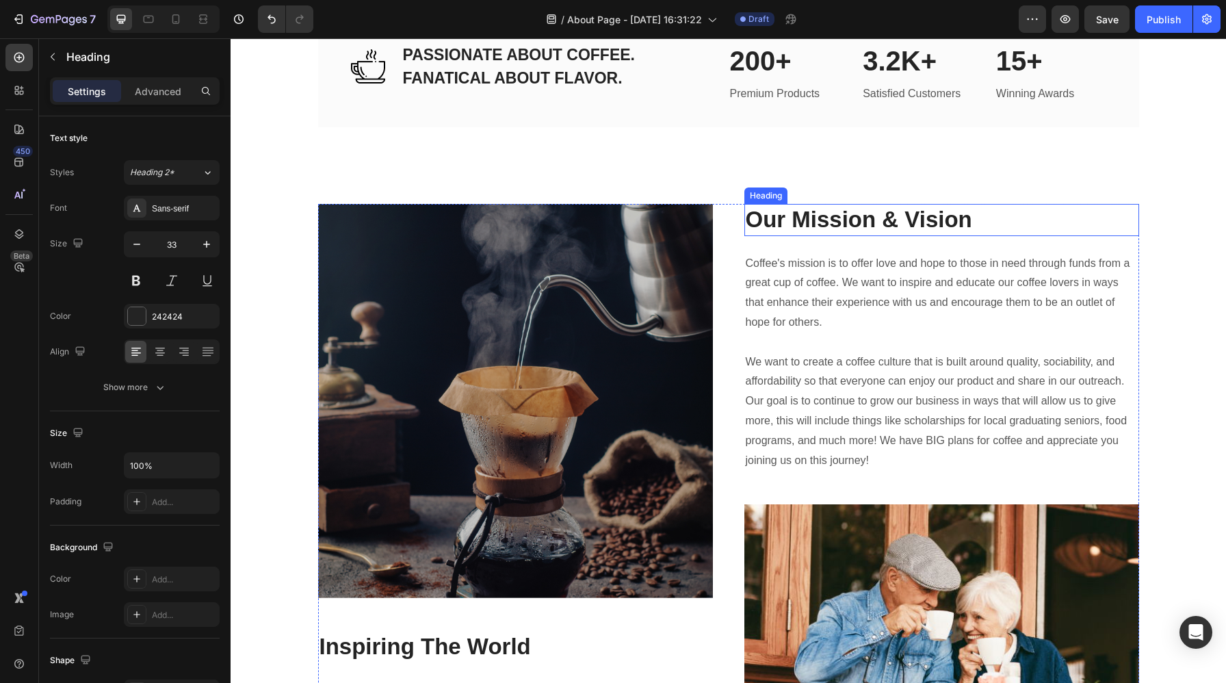
click at [936, 217] on p "Our Mission & Vision" at bounding box center [941, 219] width 392 height 29
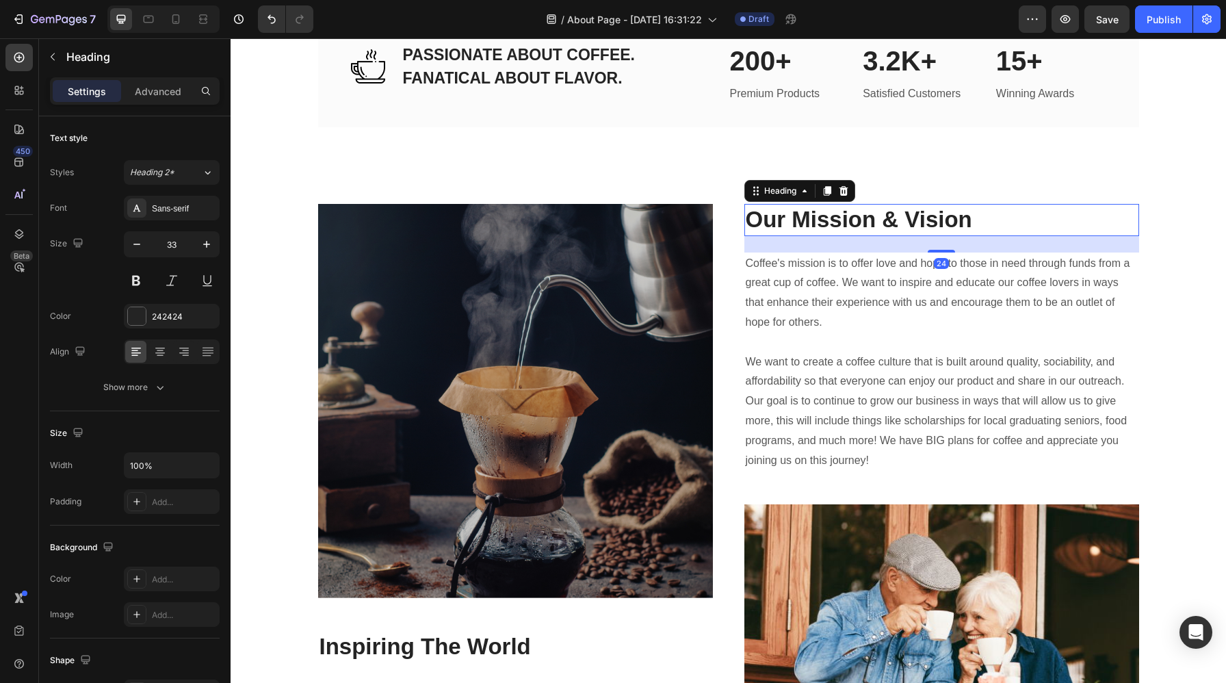
click at [936, 217] on p "Our Mission & Vision" at bounding box center [941, 219] width 392 height 29
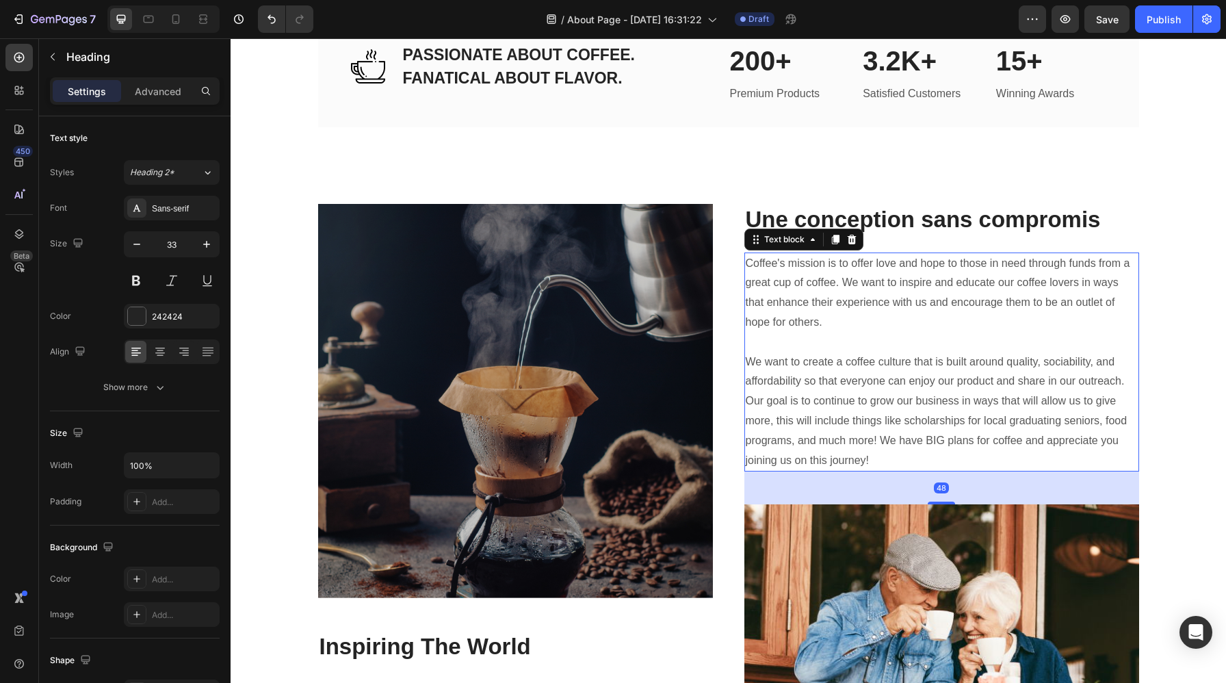
click at [877, 315] on p "Coffee's mission is to offer love and hope to those in need through funds from …" at bounding box center [941, 362] width 392 height 217
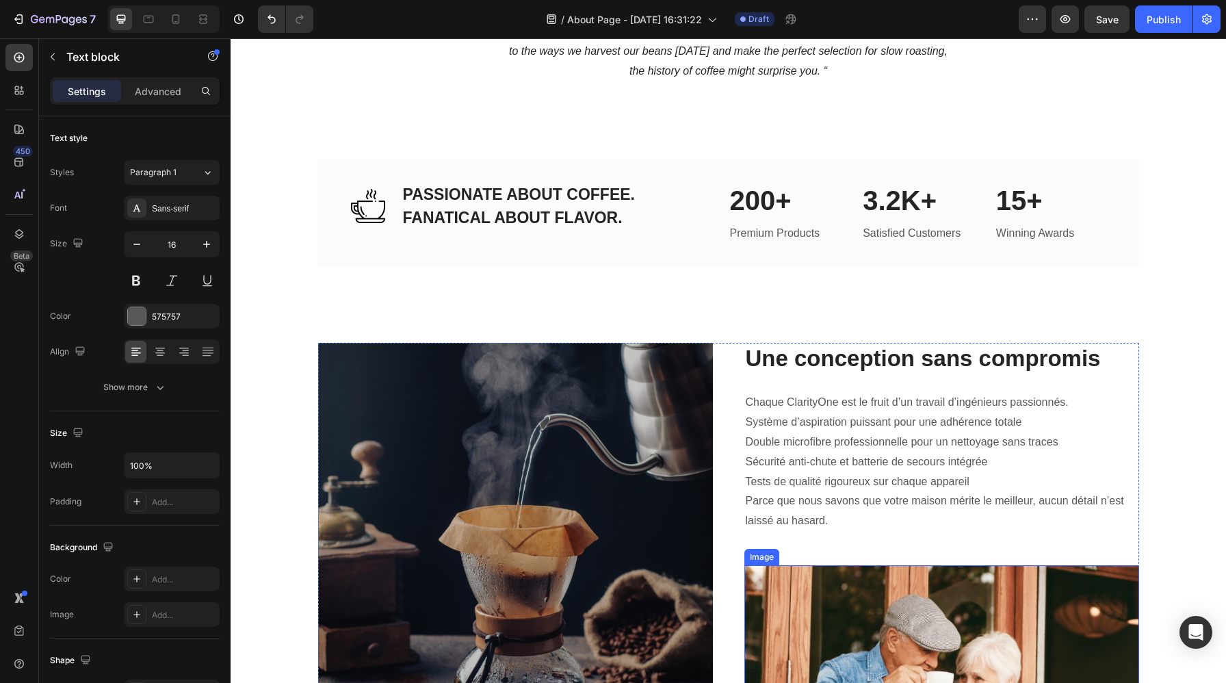
scroll to position [1455, 0]
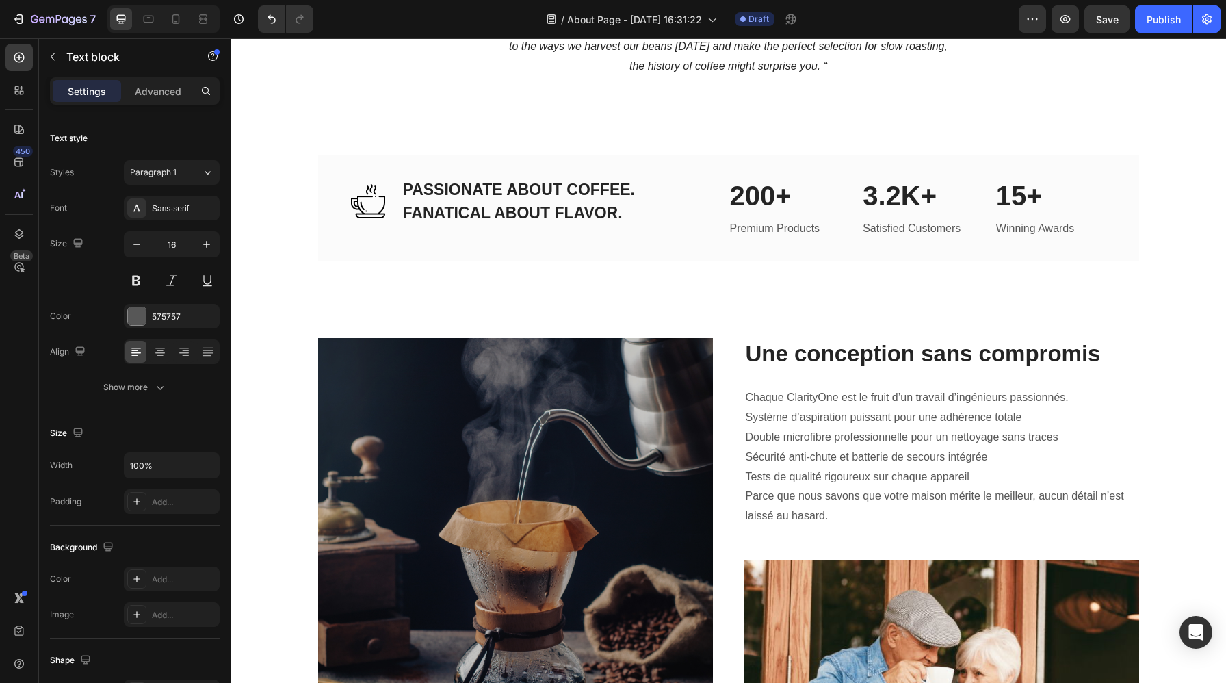
click at [749, 486] on p "Parce que nous savons que votre maison mérite le meilleur, aucun détail n’est l…" at bounding box center [941, 506] width 392 height 40
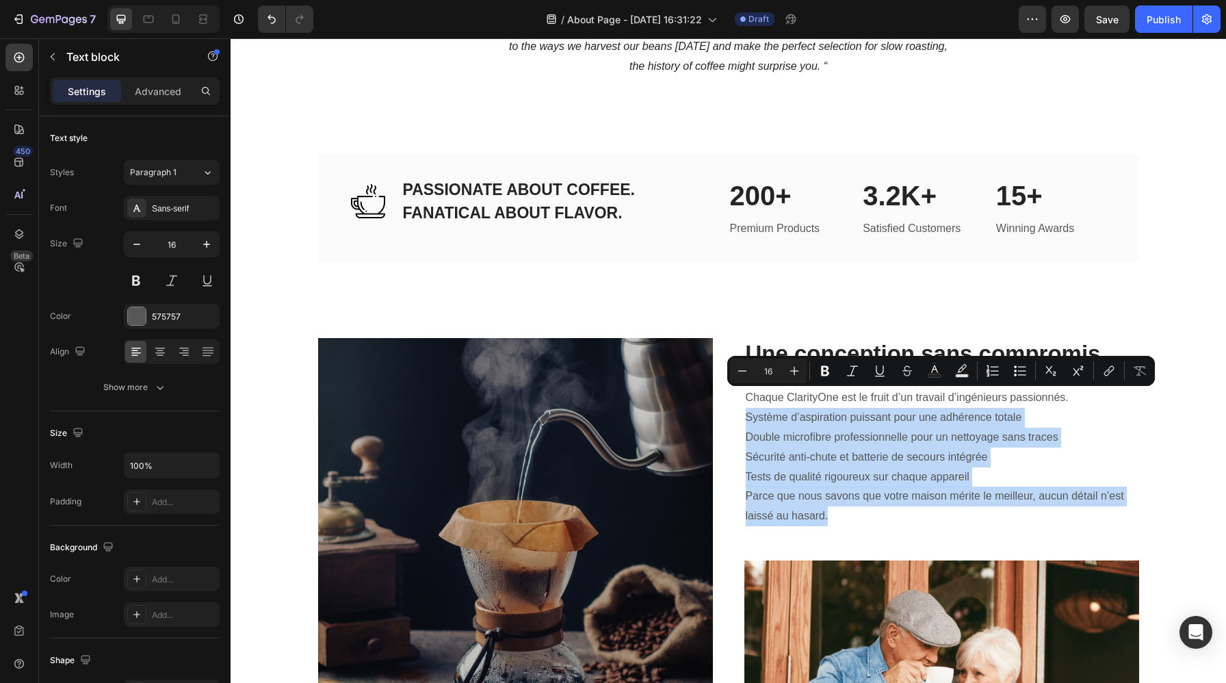
drag, startPoint x: 746, startPoint y: 396, endPoint x: 878, endPoint y: 488, distance: 161.1
click at [878, 488] on div "Chaque ClarityOne est le fruit d’un travail d’ingénieurs passionnés. Système d’…" at bounding box center [941, 456] width 395 height 141
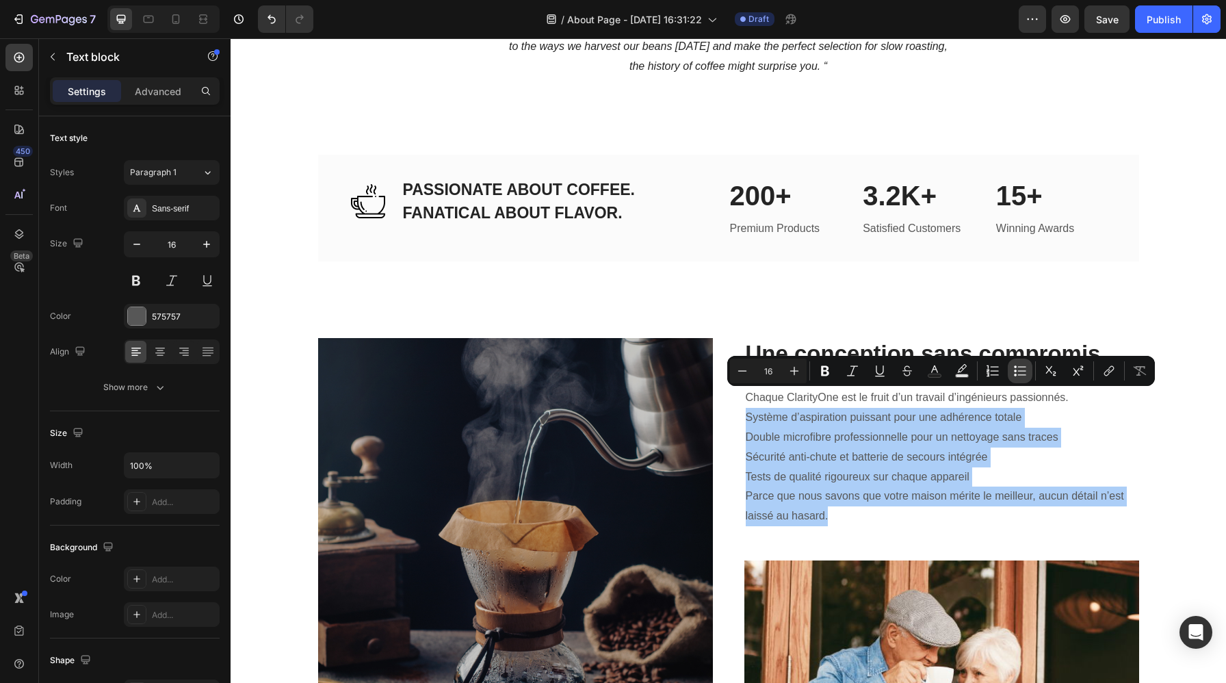
click at [1020, 371] on icon "Editor contextual toolbar" at bounding box center [1022, 370] width 8 height 1
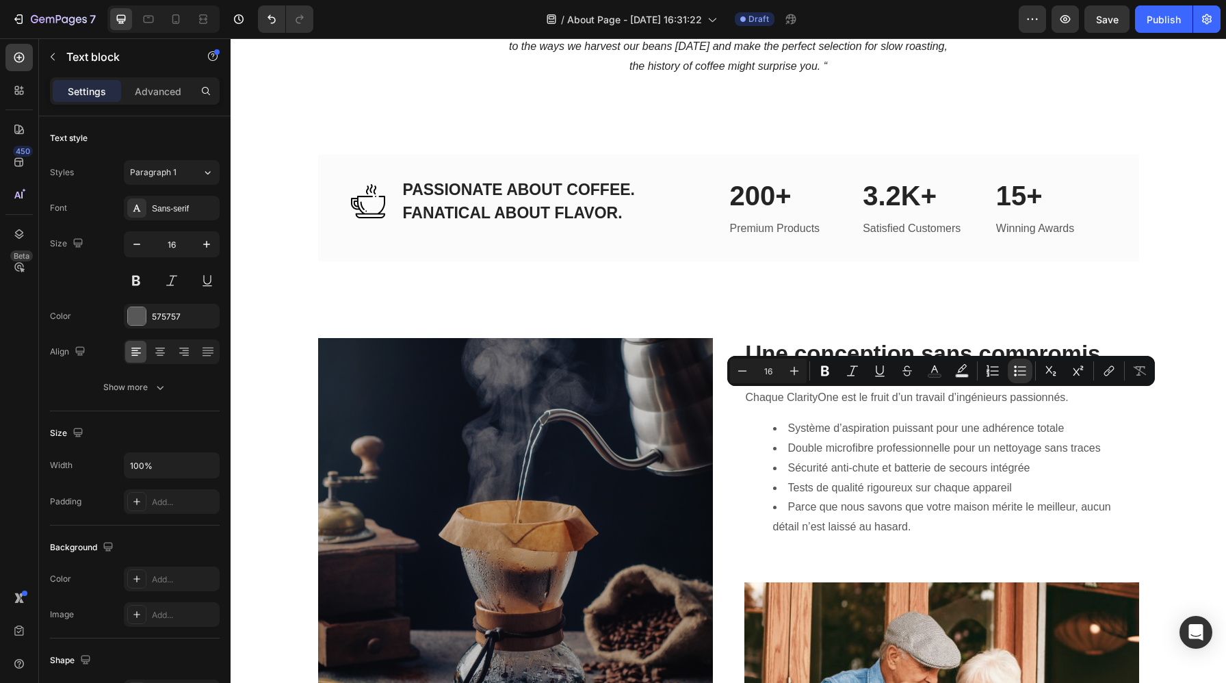
click at [938, 526] on div "Chaque ClarityOne est le fruit d’un travail d’ingénieurs passionnés. Système d’…" at bounding box center [941, 467] width 395 height 163
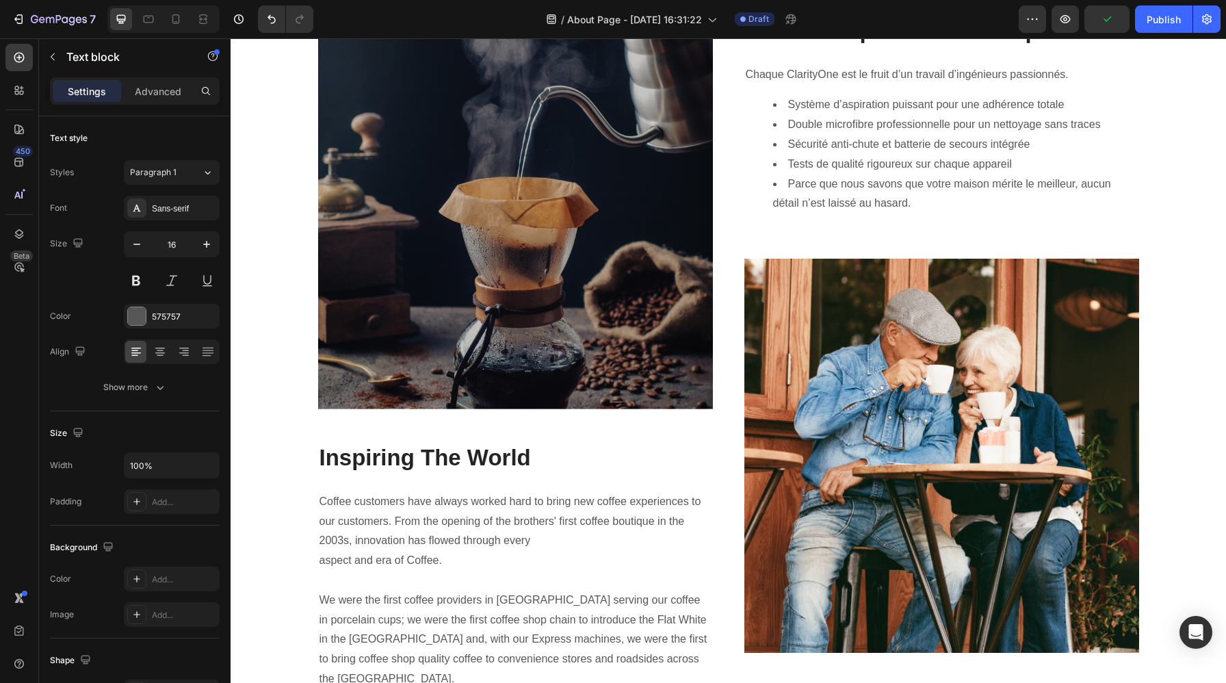
scroll to position [1875, 0]
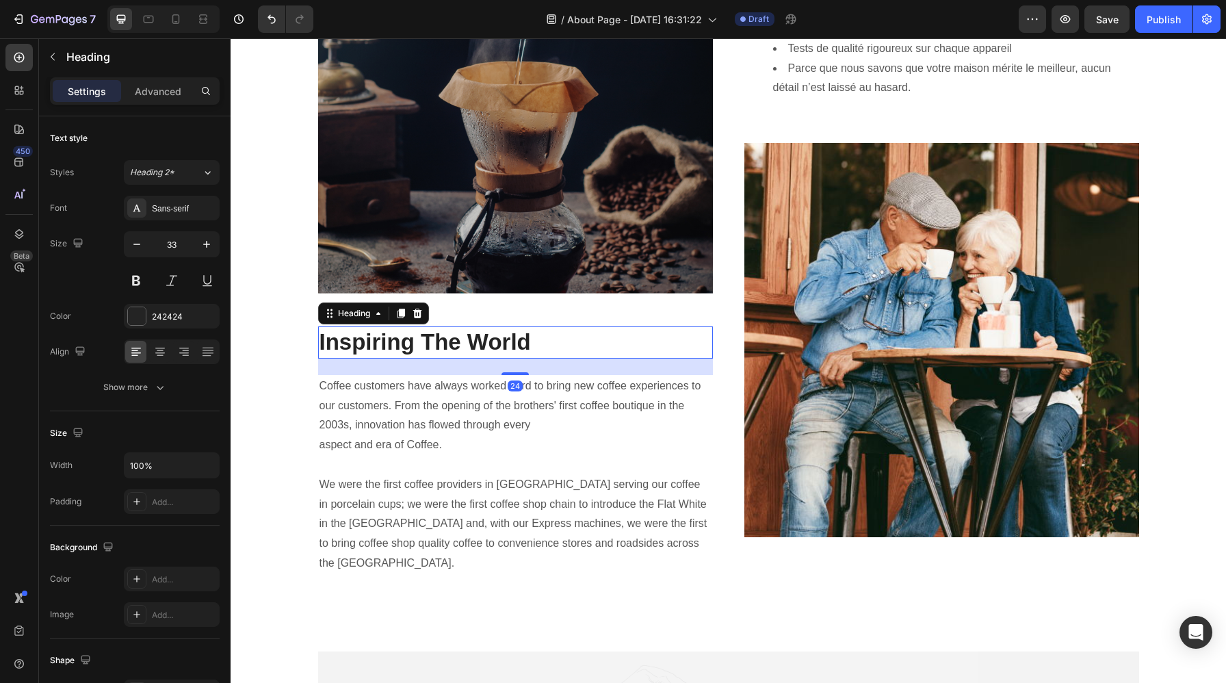
click at [528, 344] on p "Inspiring The World" at bounding box center [515, 342] width 392 height 29
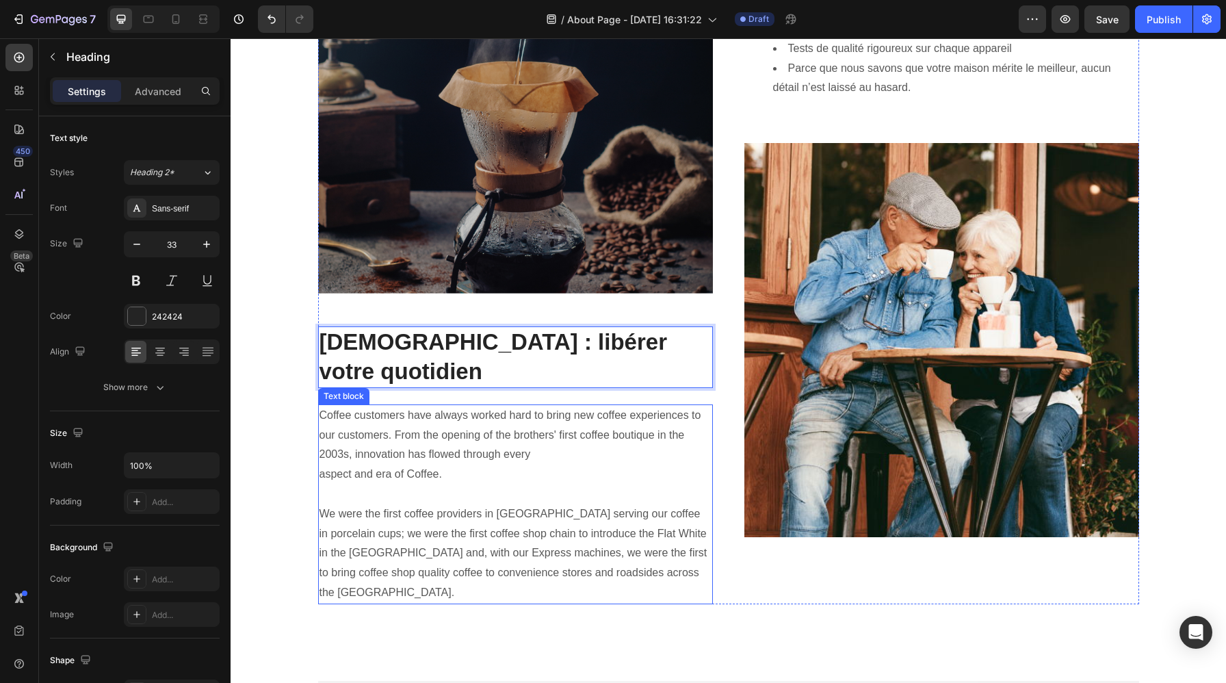
click at [559, 454] on p "Coffee customers have always worked hard to bring new coffee experiences to our…" at bounding box center [515, 504] width 392 height 197
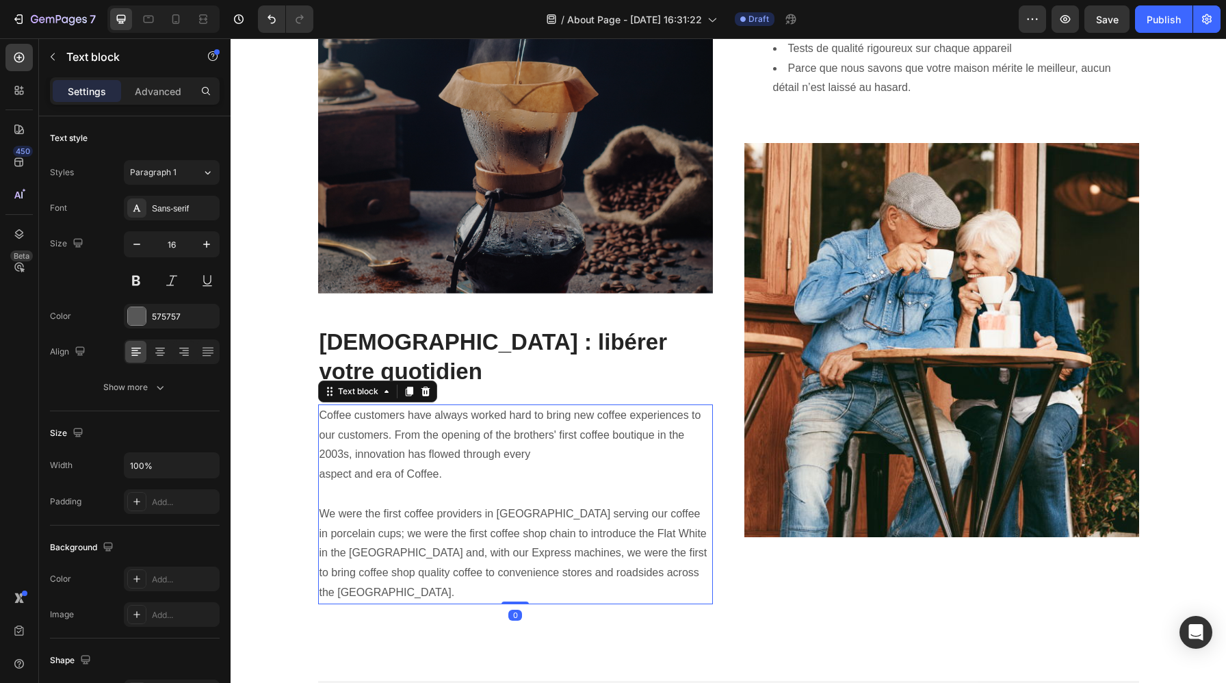
click at [559, 454] on p "Coffee customers have always worked hard to bring new coffee experiences to our…" at bounding box center [515, 504] width 392 height 197
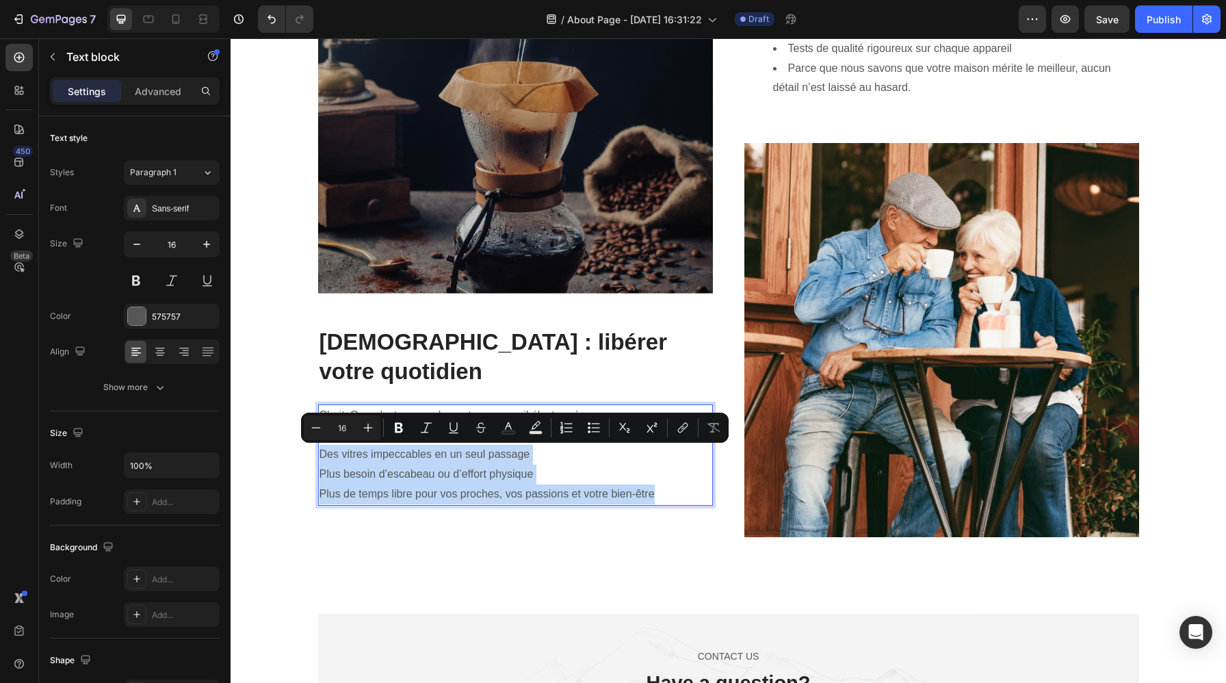
drag, startPoint x: 671, startPoint y: 494, endPoint x: 319, endPoint y: 458, distance: 353.4
click at [319, 458] on div "ClarityOne n’est pas seulement un appareil électroménager. C’est une promesse t…" at bounding box center [515, 454] width 395 height 101
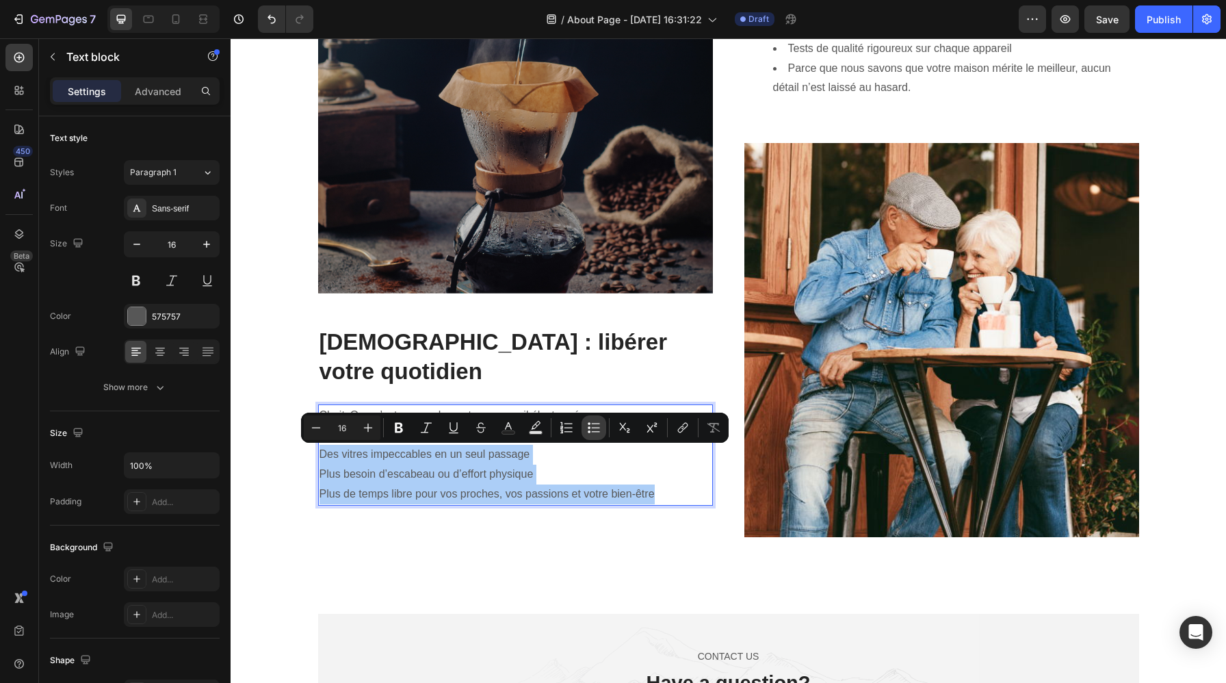
click at [589, 427] on icon "Editor contextual toolbar" at bounding box center [588, 427] width 3 height 3
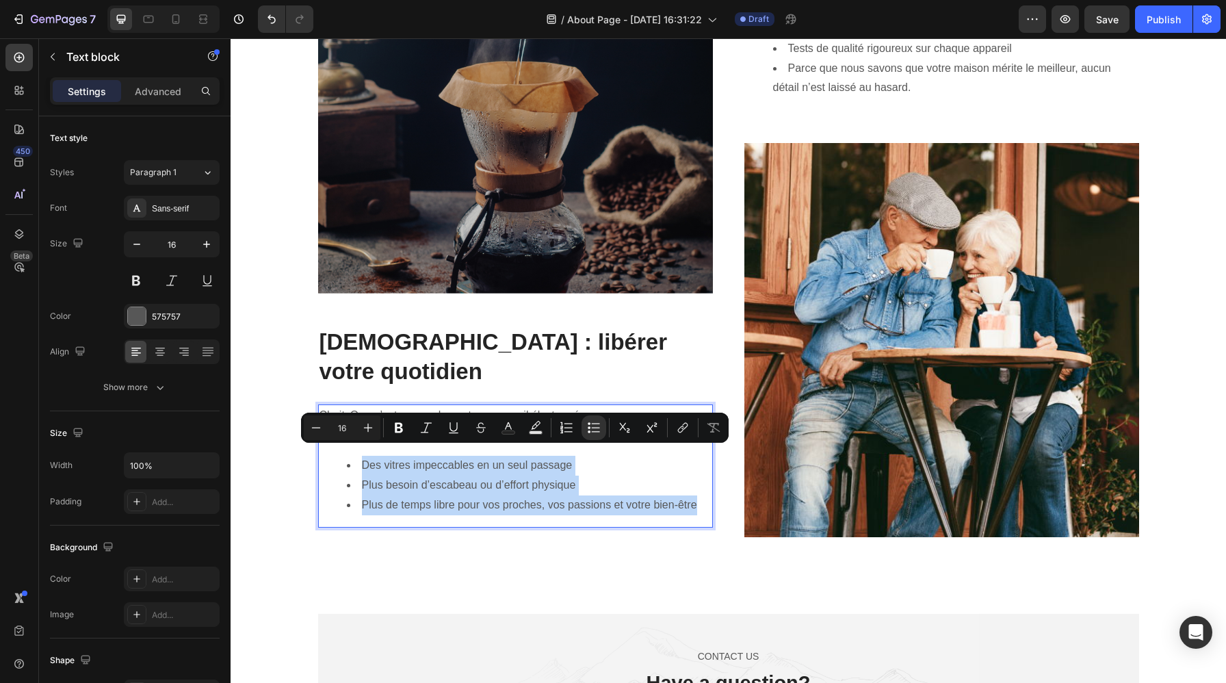
click at [609, 526] on div "ClarityOne n’est pas seulement un appareil électroménager. C’est une promesse t…" at bounding box center [515, 465] width 395 height 123
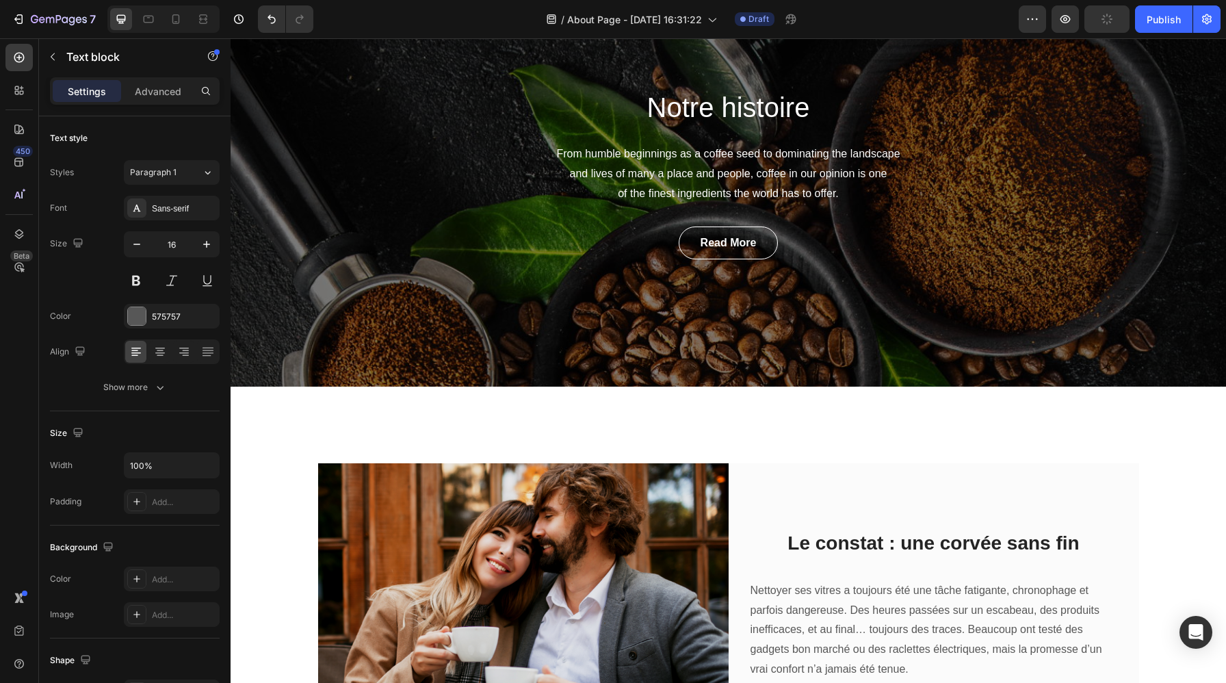
scroll to position [0, 0]
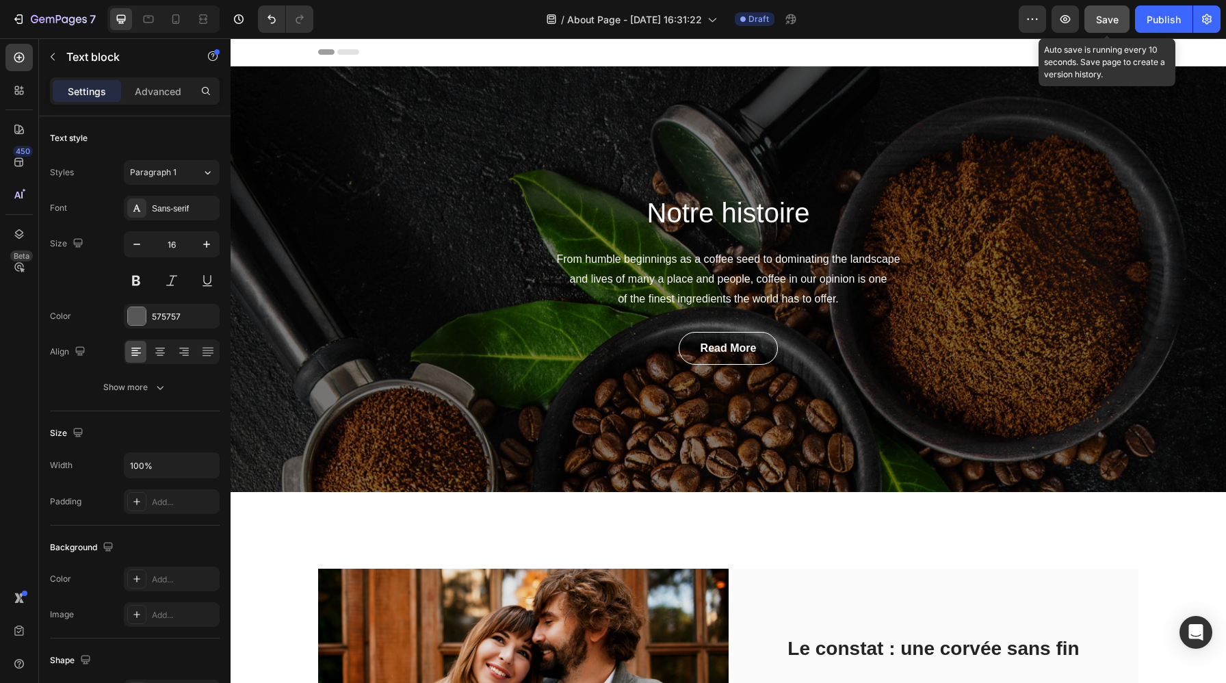
click at [1115, 27] on button "Save" at bounding box center [1106, 18] width 45 height 27
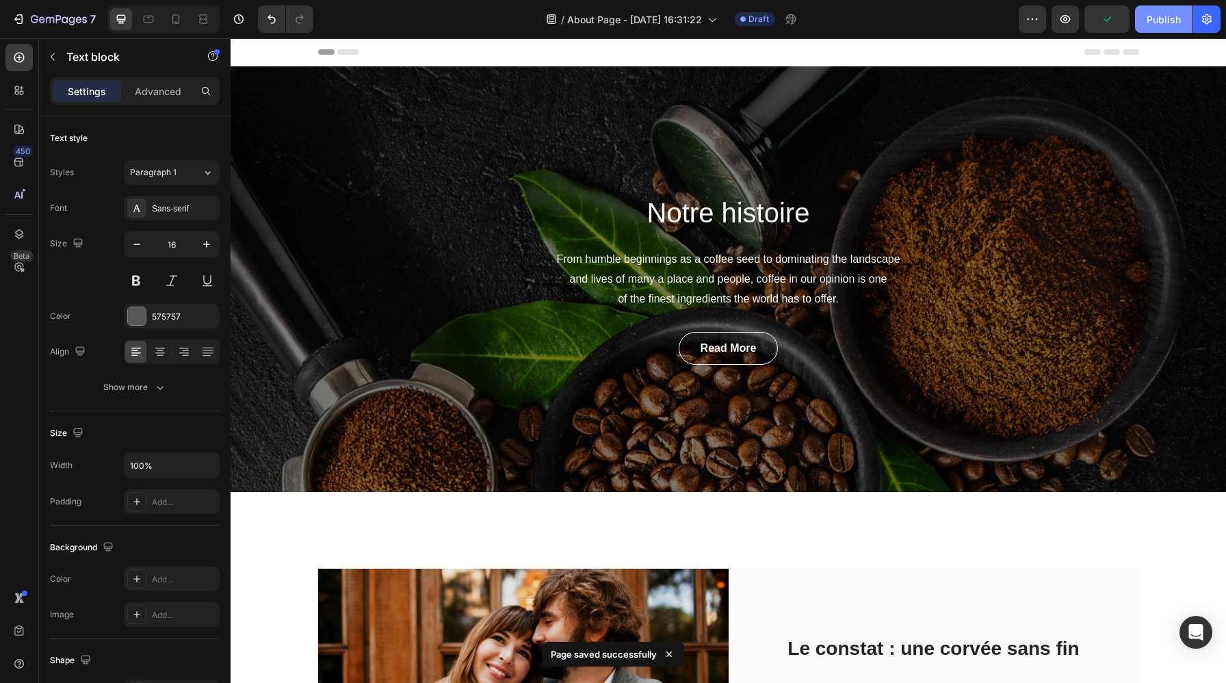
click at [1169, 26] on button "Publish" at bounding box center [1163, 18] width 57 height 27
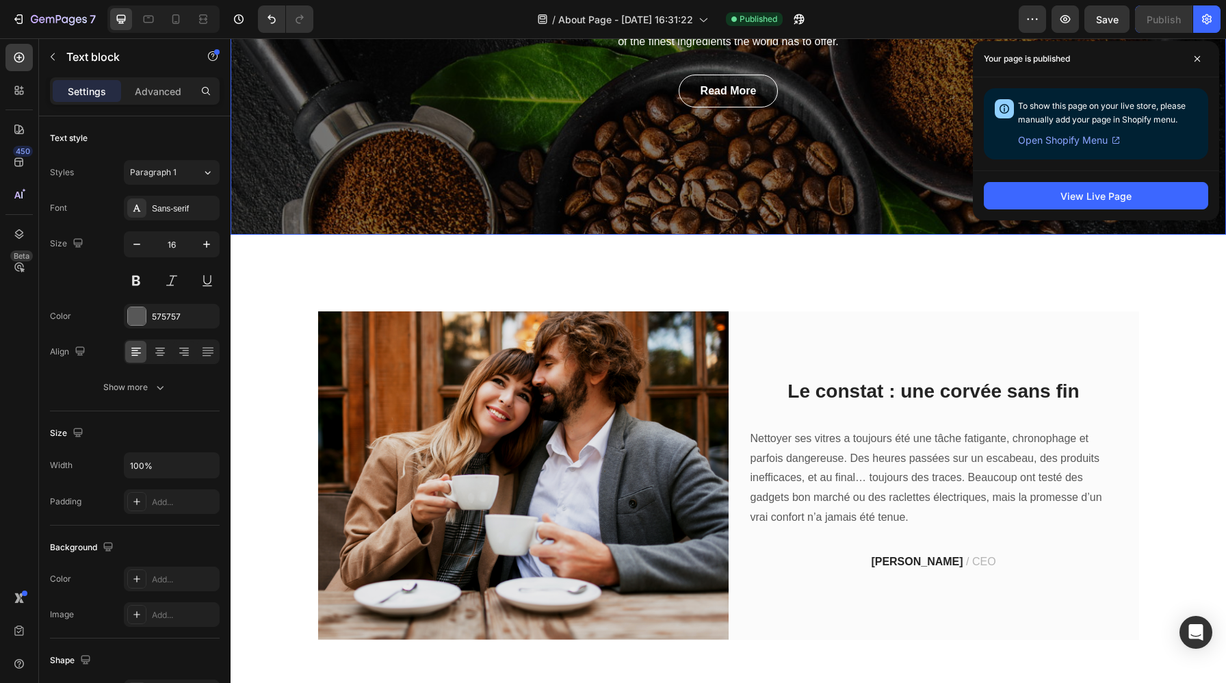
scroll to position [333, 0]
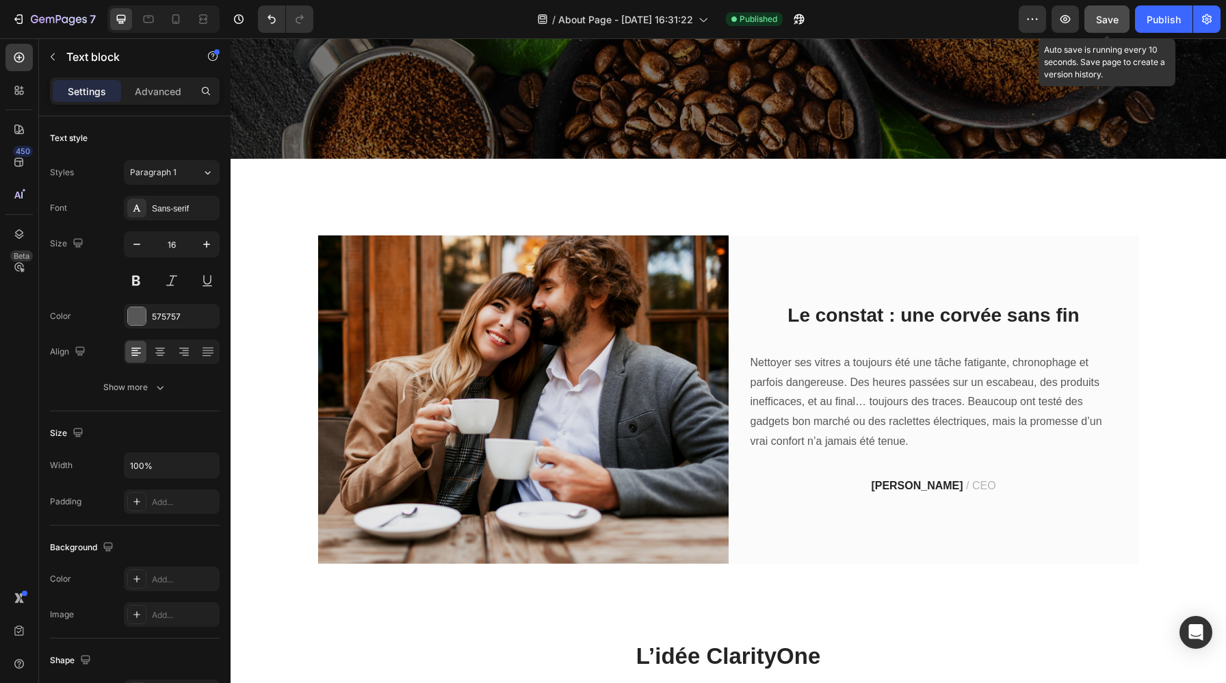
click at [1108, 16] on span "Save" at bounding box center [1107, 20] width 23 height 12
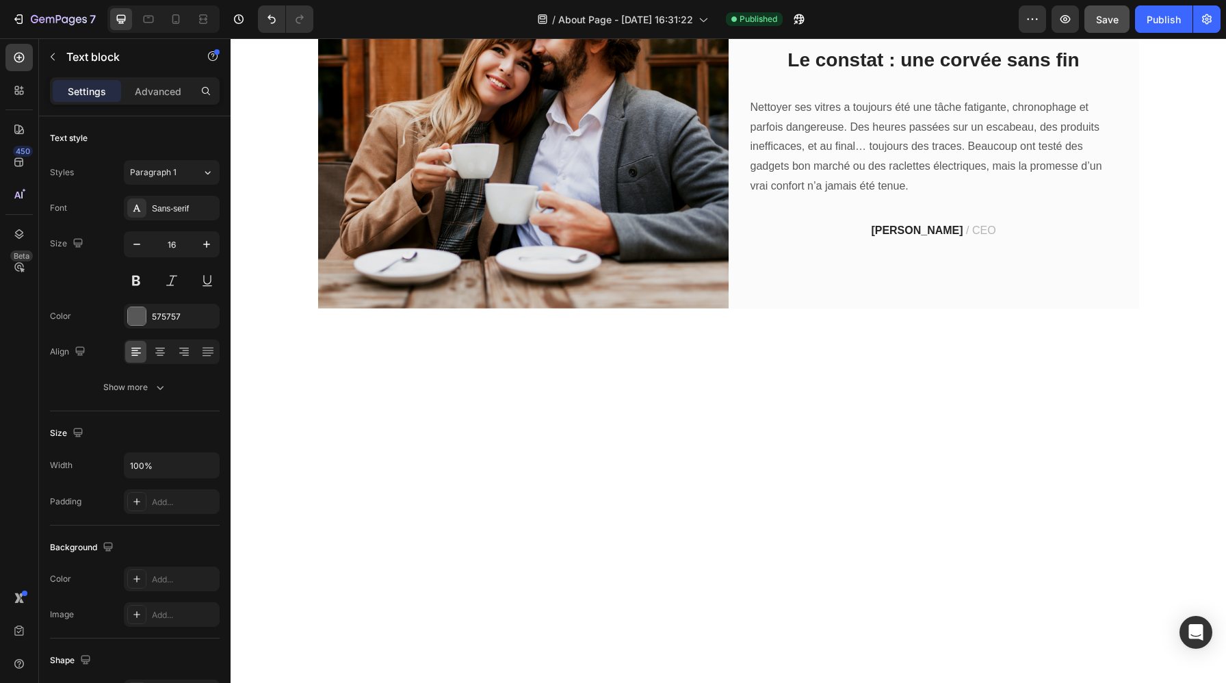
scroll to position [0, 0]
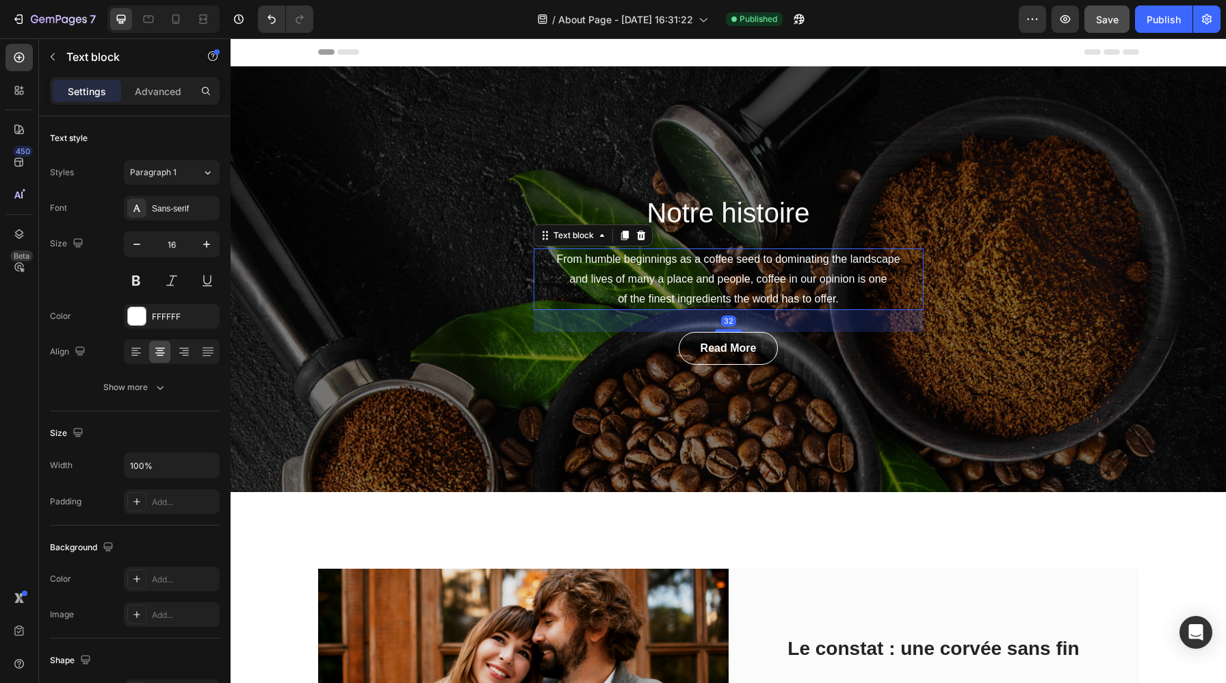
click at [691, 290] on p "From humble beginnings as a coffee seed to dominating the landscape and lives o…" at bounding box center [728, 279] width 387 height 59
click at [643, 235] on icon at bounding box center [640, 235] width 9 height 10
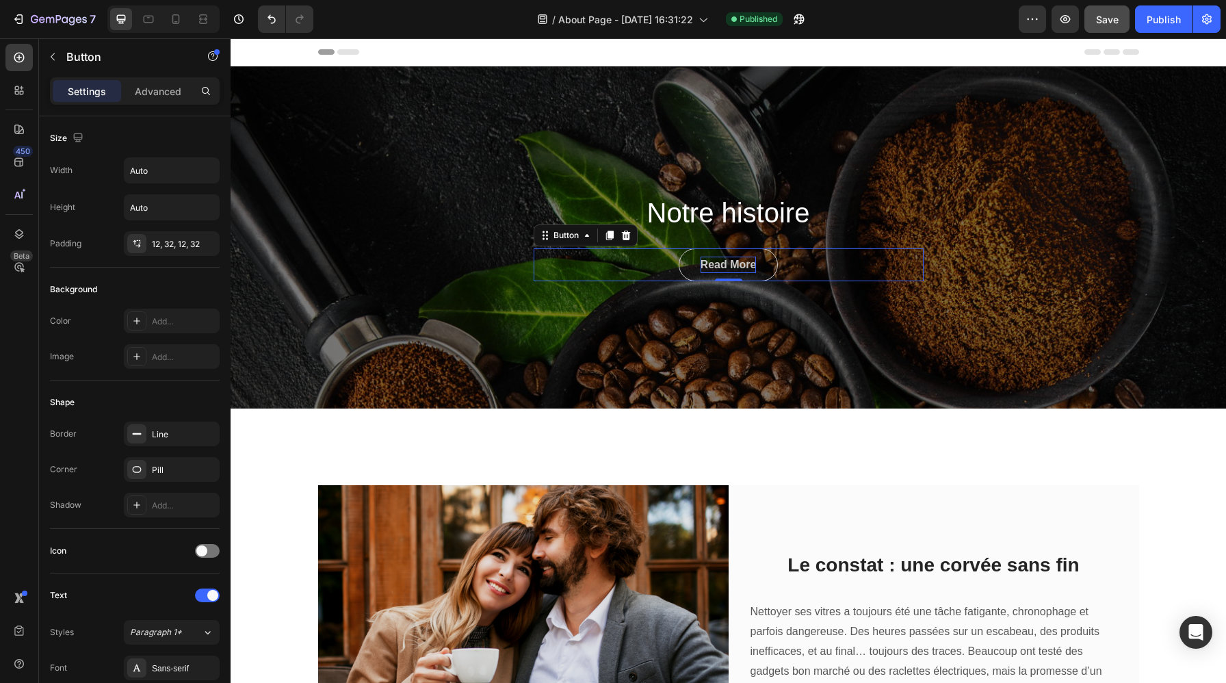
click at [740, 256] on div "Read More" at bounding box center [728, 264] width 56 height 16
click at [626, 239] on icon at bounding box center [625, 235] width 9 height 10
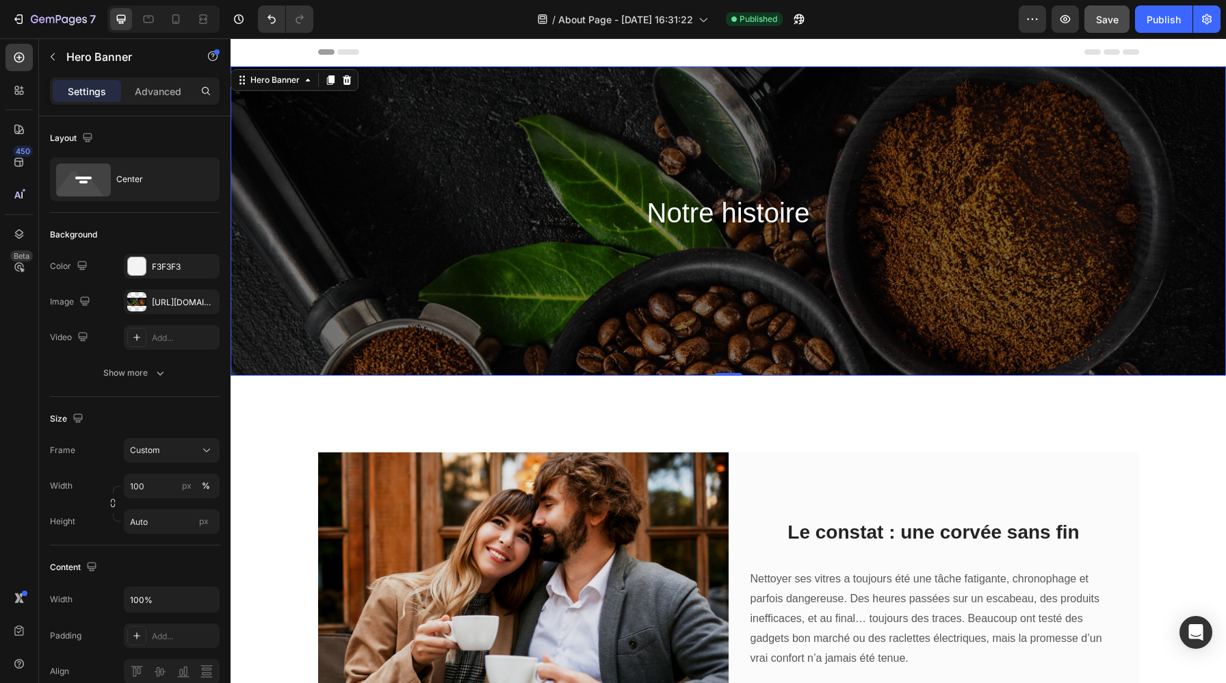
click at [711, 295] on div "Notre histoire Heading Row" at bounding box center [727, 220] width 995 height 309
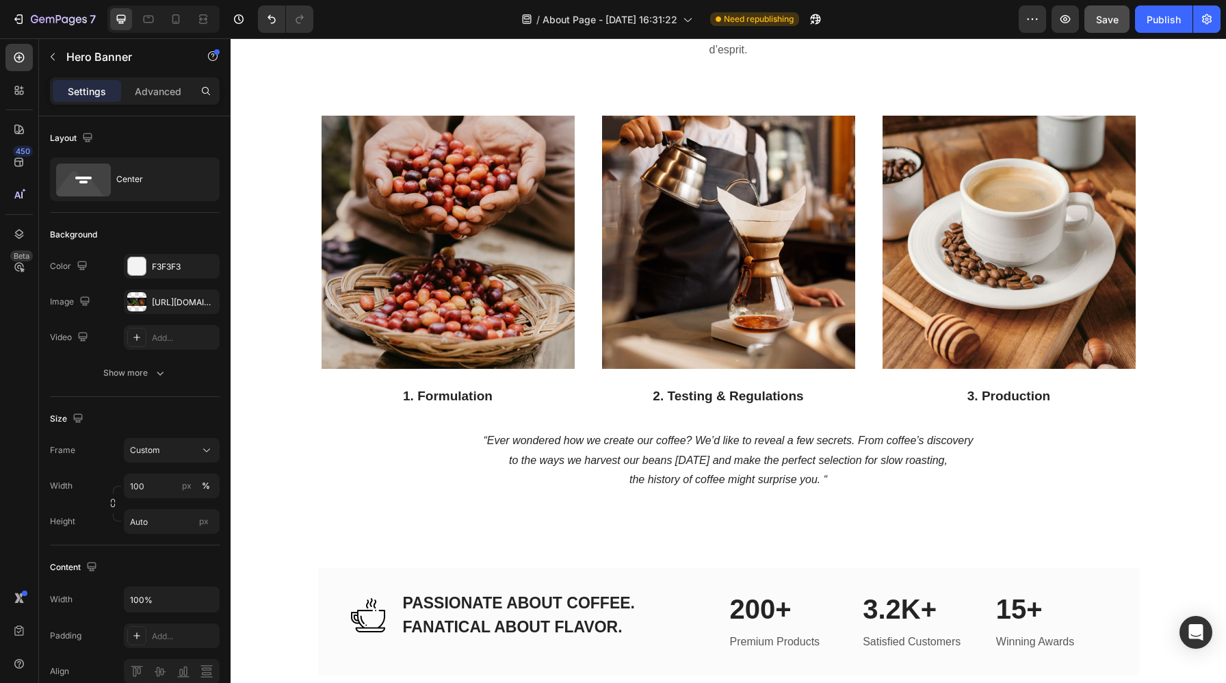
scroll to position [920, 0]
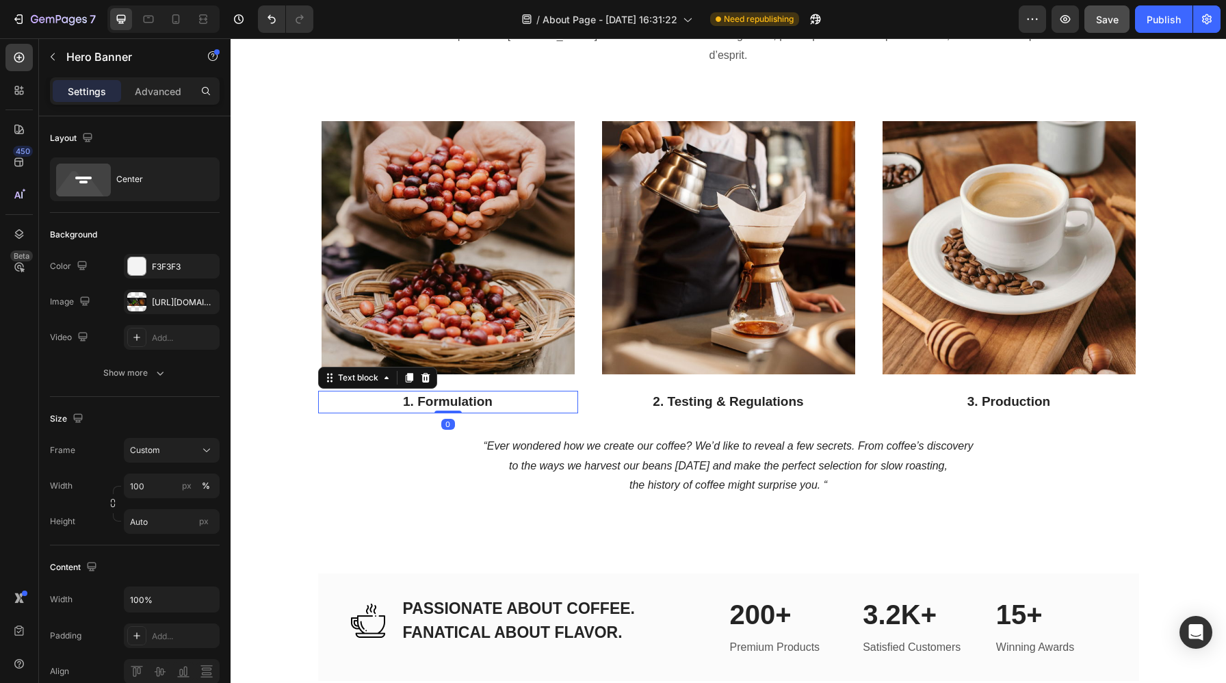
click at [445, 392] on p "1. Formulation" at bounding box center [447, 402] width 257 height 20
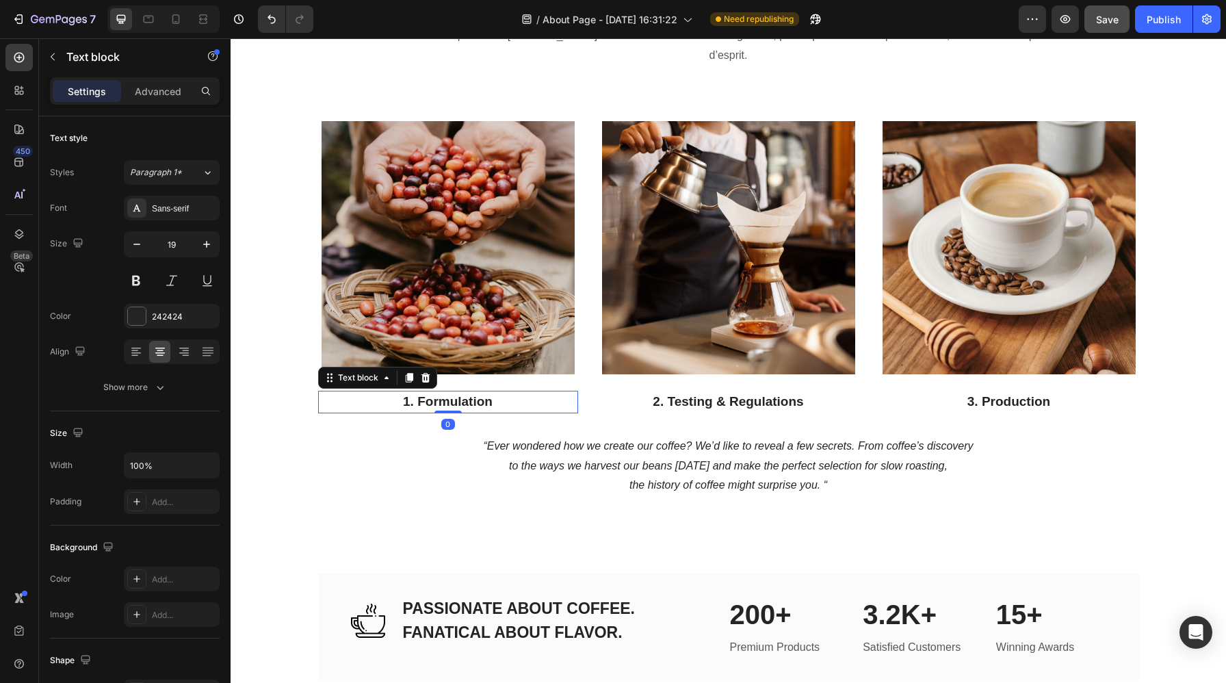
click at [445, 392] on p "1. Formulation" at bounding box center [447, 402] width 257 height 20
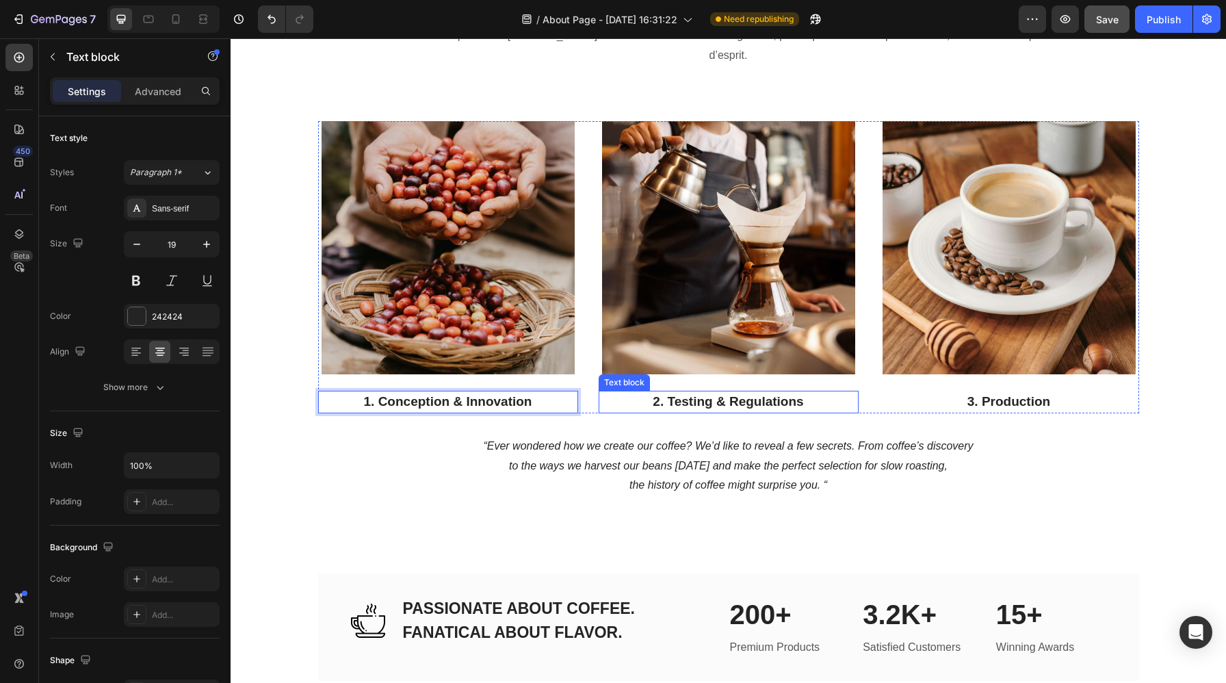
click at [787, 392] on p "2. Testing & Regulations" at bounding box center [728, 402] width 257 height 20
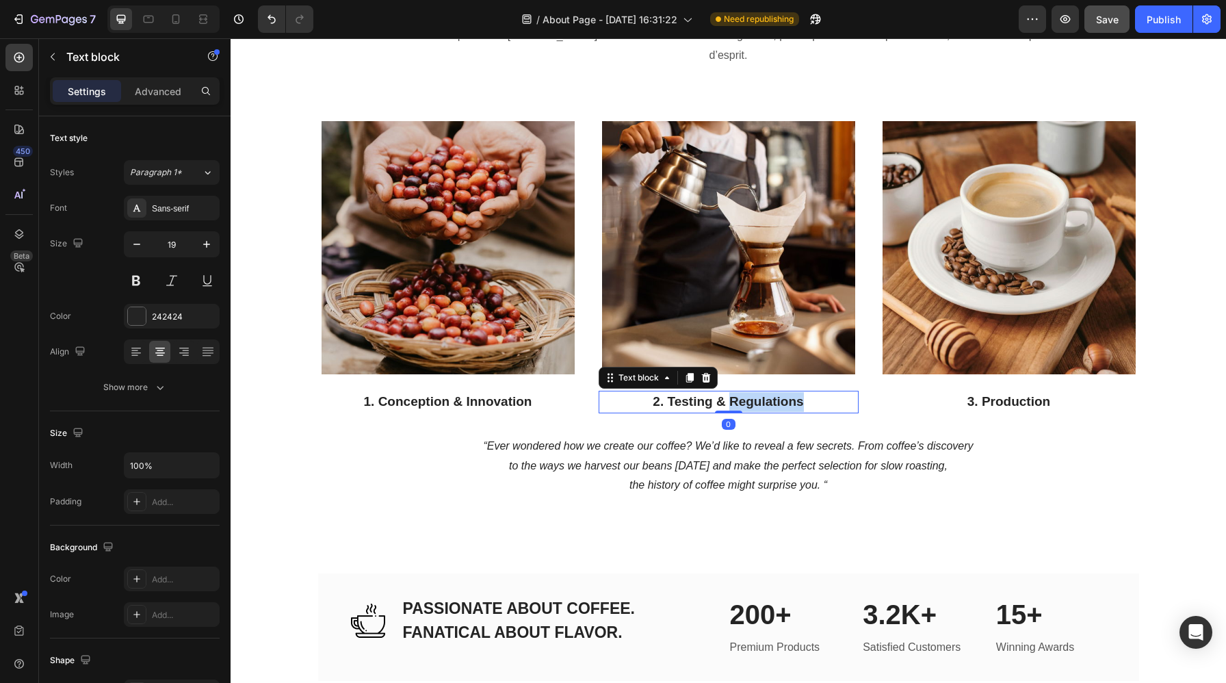
click at [787, 392] on p "2. Testing & Regulations" at bounding box center [728, 402] width 257 height 20
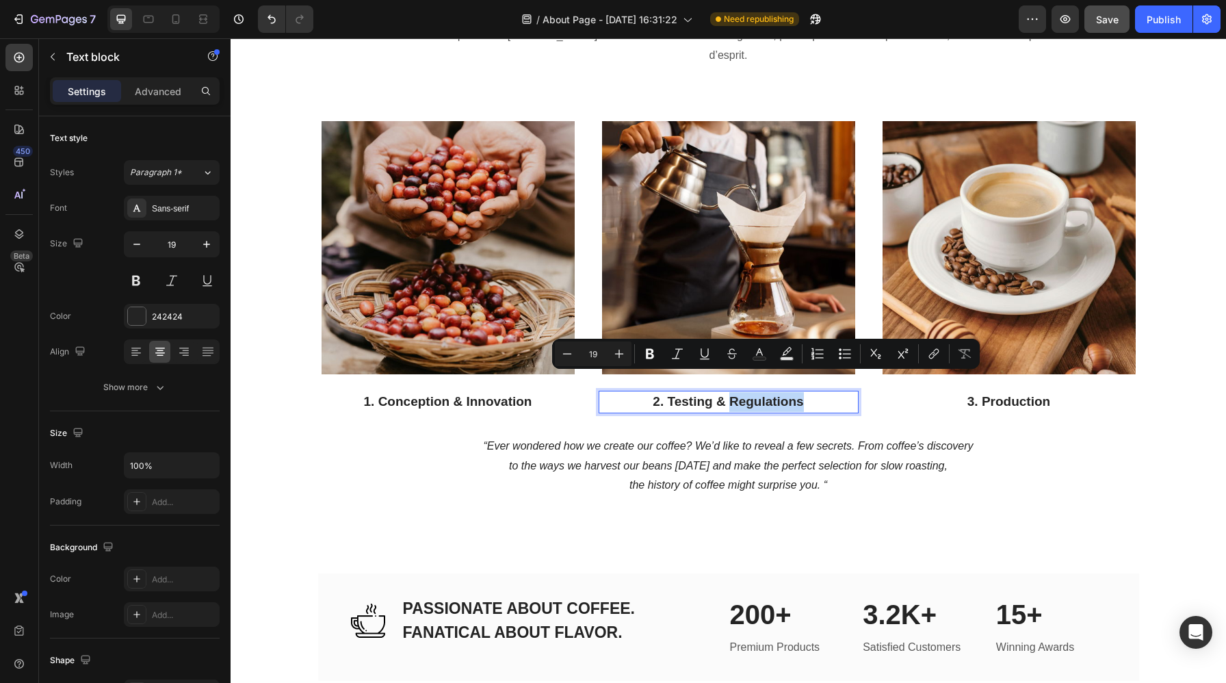
click at [823, 392] on p "2. Testing & Regulations" at bounding box center [728, 402] width 257 height 20
drag, startPoint x: 823, startPoint y: 383, endPoint x: 670, endPoint y: 382, distance: 153.2
click at [670, 392] on p "2. Testing & Regulations" at bounding box center [728, 402] width 257 height 20
drag, startPoint x: 670, startPoint y: 382, endPoint x: 808, endPoint y: 384, distance: 137.5
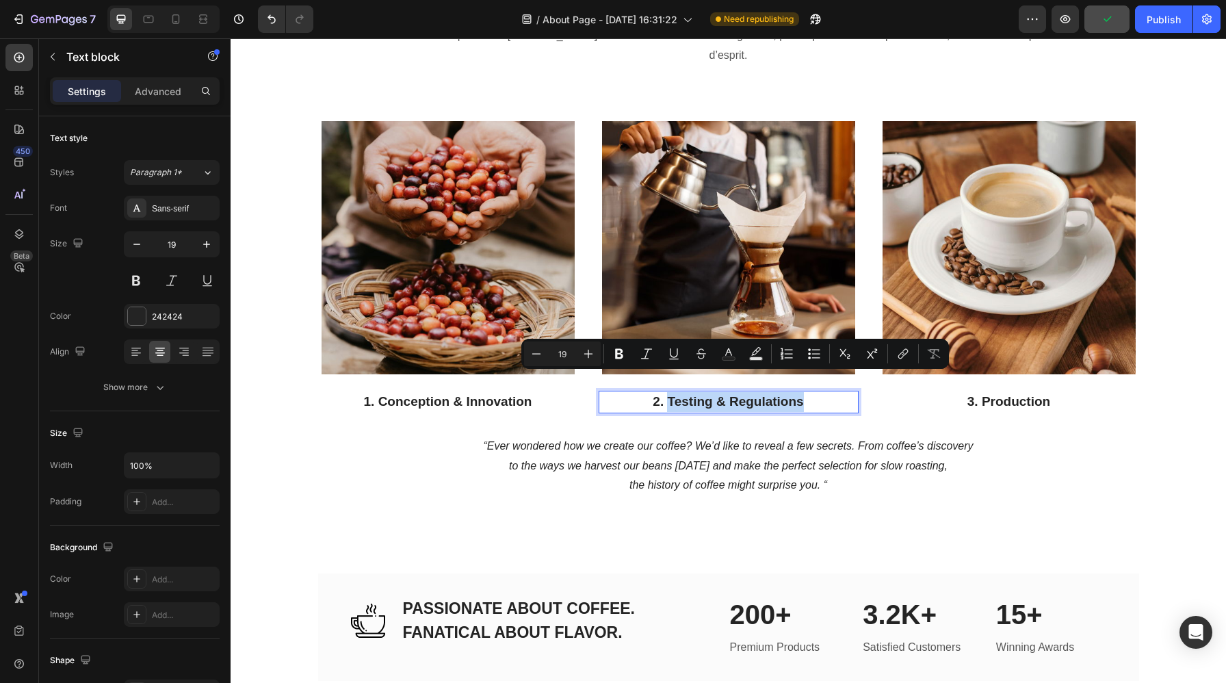
click at [808, 392] on p "2. Testing & Regulations" at bounding box center [728, 402] width 257 height 20
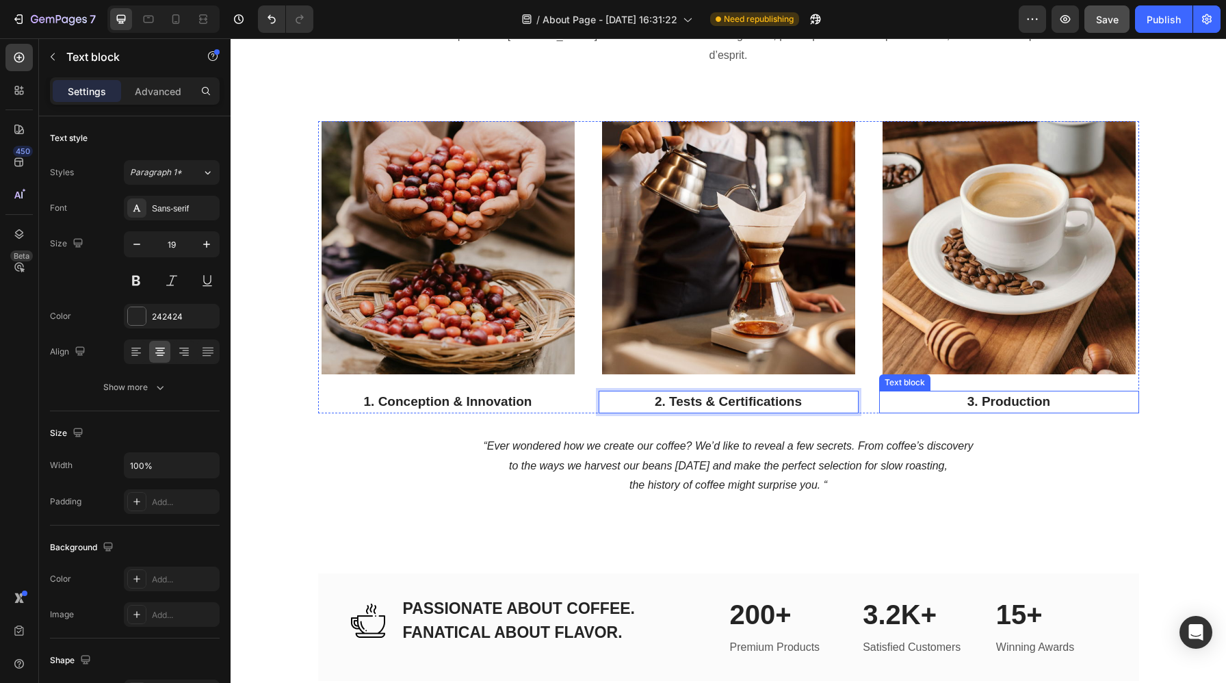
click at [1035, 392] on p "3. Production" at bounding box center [1008, 402] width 257 height 20
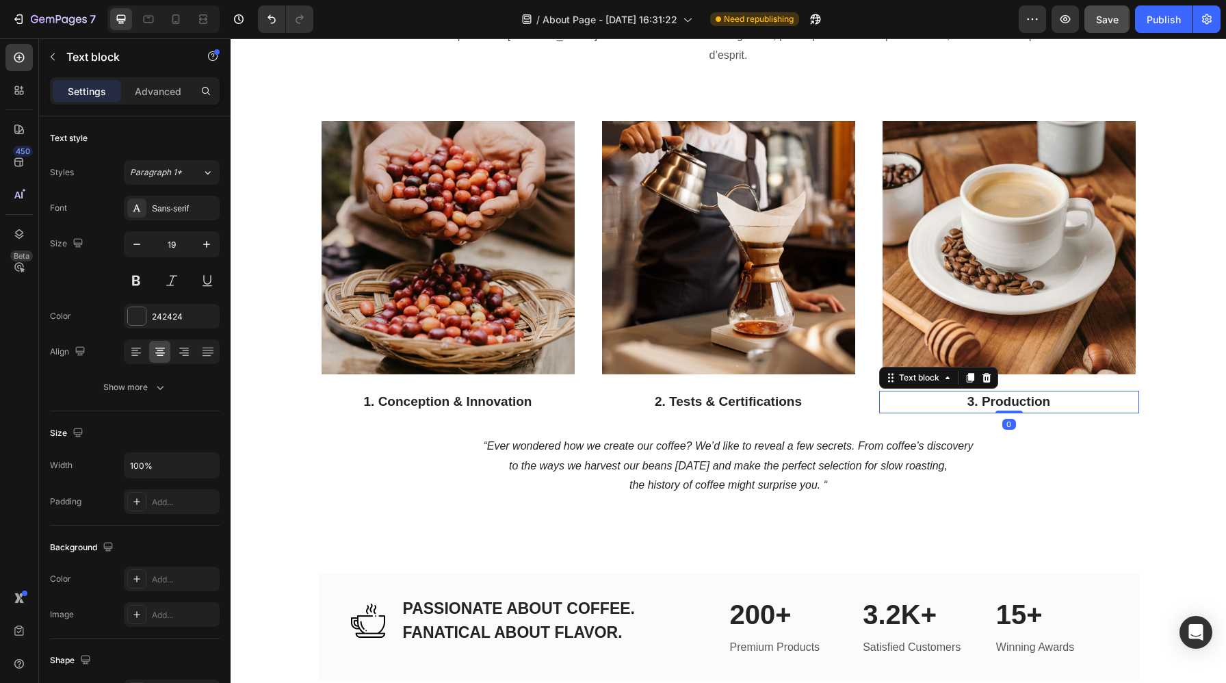
click at [1035, 392] on p "3. Production" at bounding box center [1008, 402] width 257 height 20
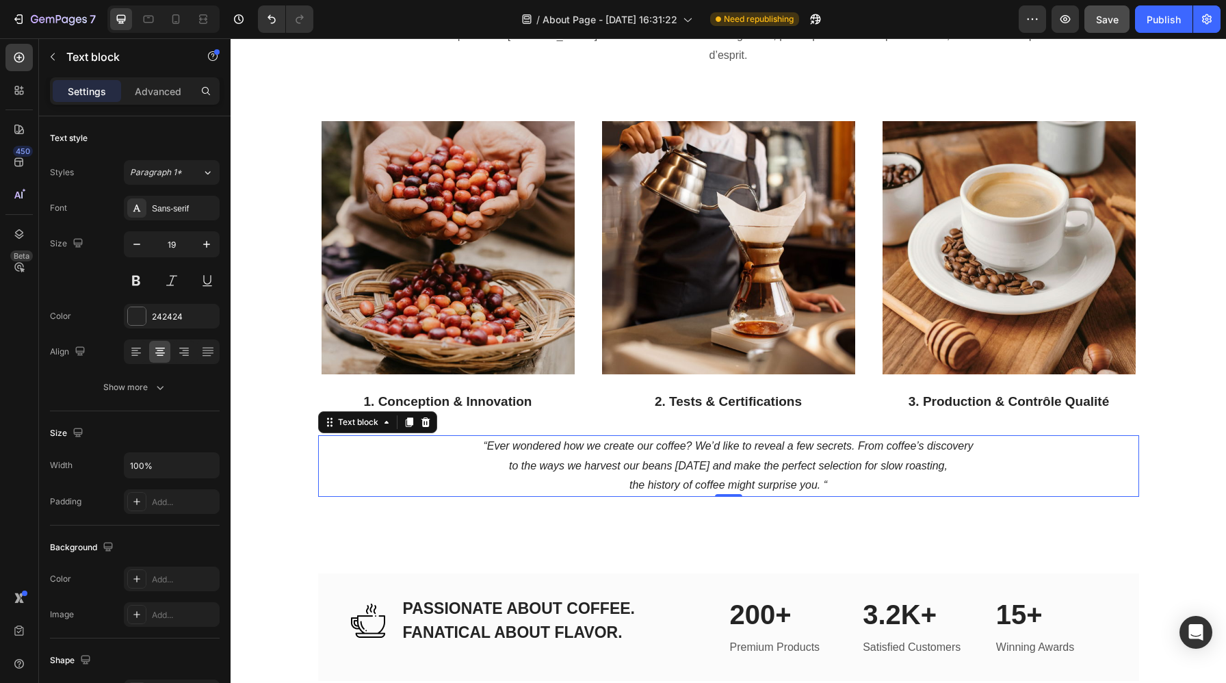
click at [956, 468] on p "“Ever wondered how we create our coffee? We’d like to reveal a few secrets. Fro…" at bounding box center [728, 465] width 818 height 59
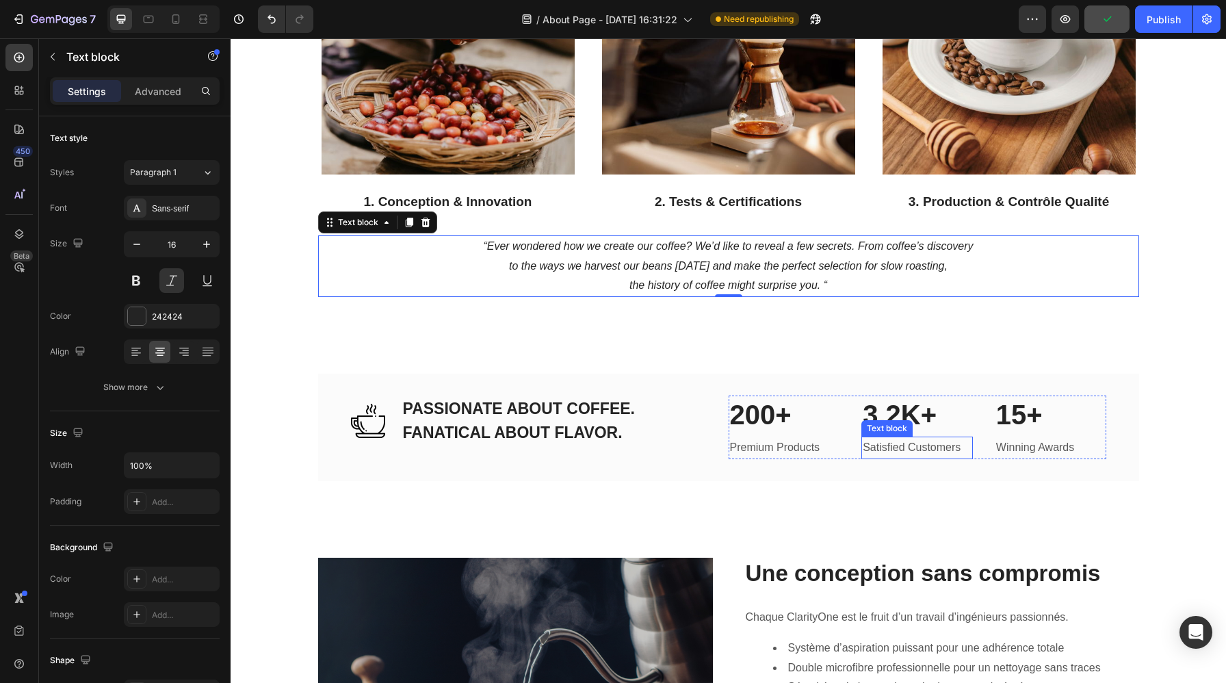
scroll to position [1181, 0]
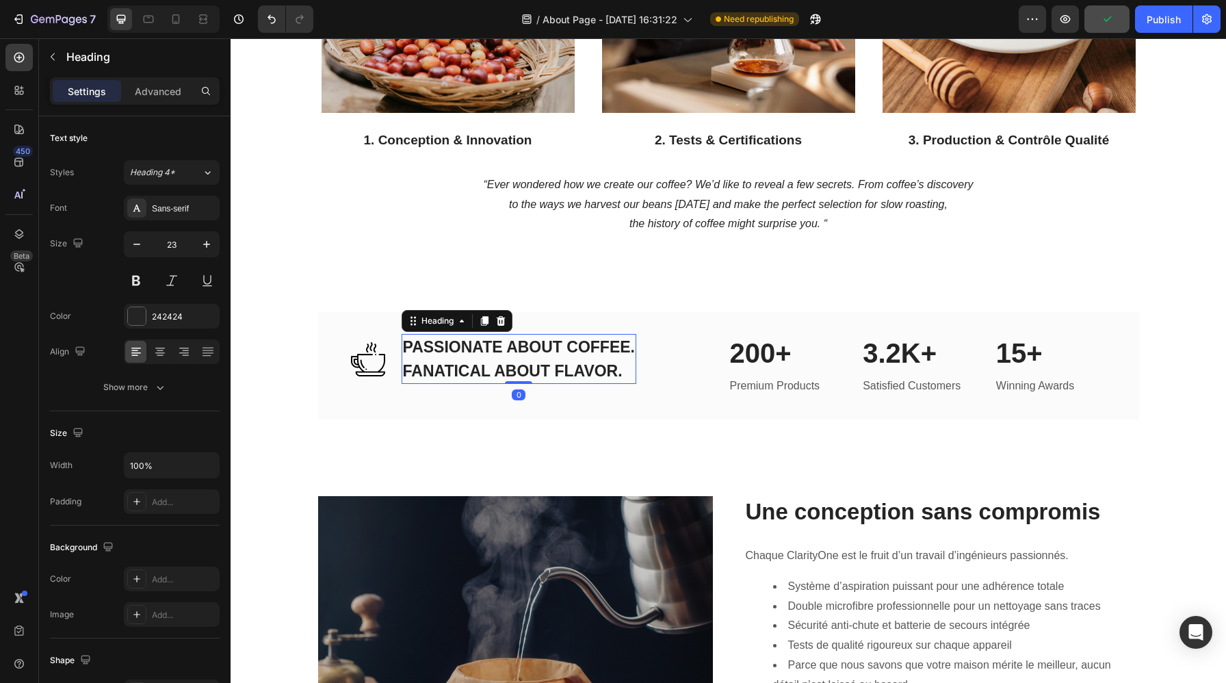
click at [625, 339] on p "PASSIONATE ABOUT COFFEE. FANATICAL ABOUT FLAVOR." at bounding box center [519, 358] width 232 height 47
click at [626, 344] on p "PASSIONATE ABOUT COFFEE. FANATICAL ABOUT FLAVOR." at bounding box center [519, 358] width 232 height 47
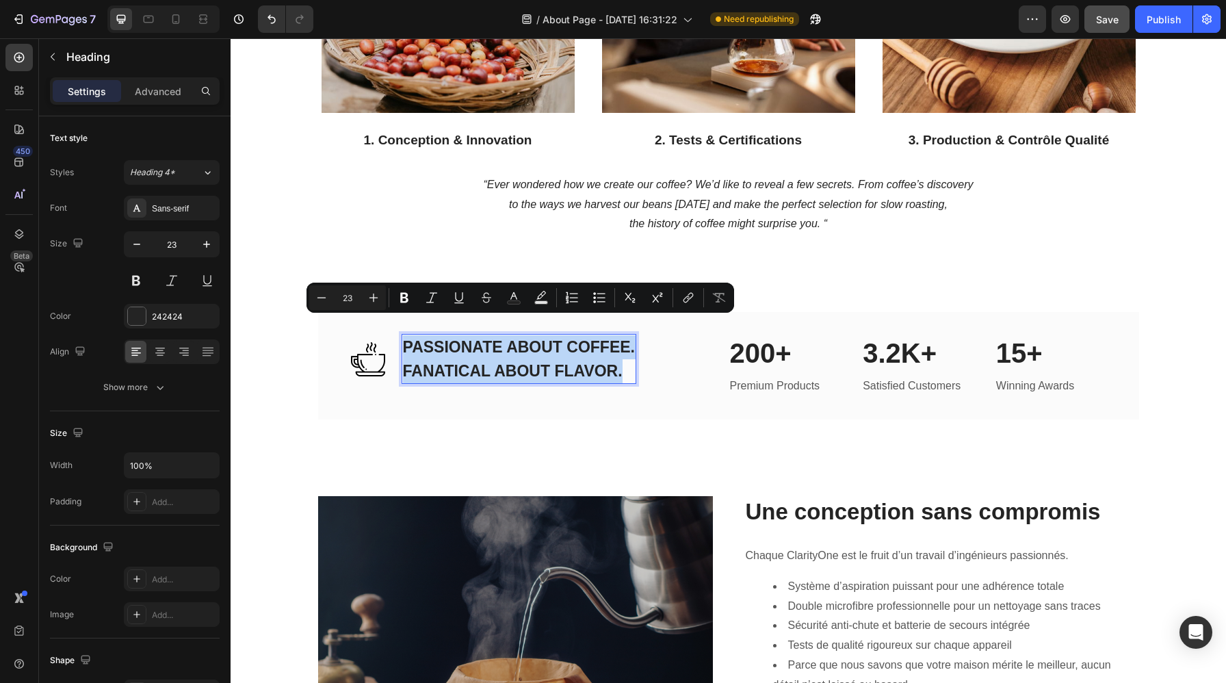
drag, startPoint x: 626, startPoint y: 344, endPoint x: 406, endPoint y: 320, distance: 220.8
click at [406, 335] on p "PASSIONATE ABOUT COFFEE. FANATICAL ABOUT FLAVOR." at bounding box center [519, 358] width 232 height 47
copy p "PASSIONATE ABOUT COFFEE. FANATICAL ABOUT FLAVOR."
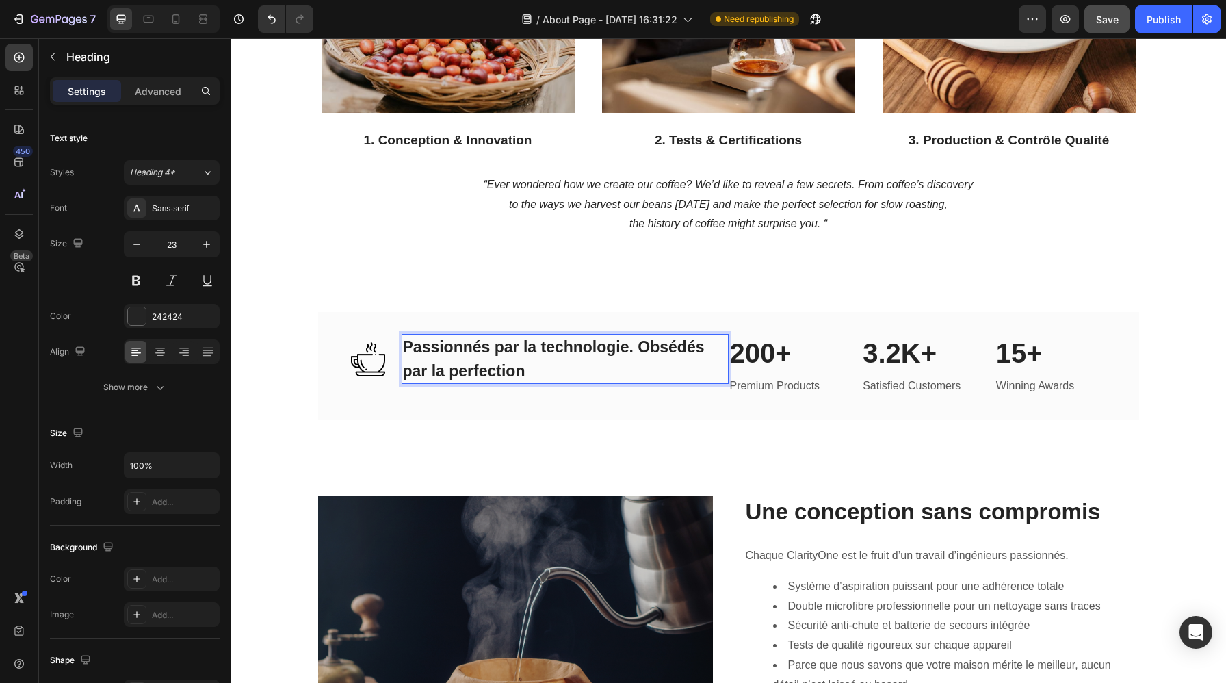
click at [636, 335] on p "Passionnés par la technologie. Obsédés par la perfection" at bounding box center [565, 358] width 324 height 47
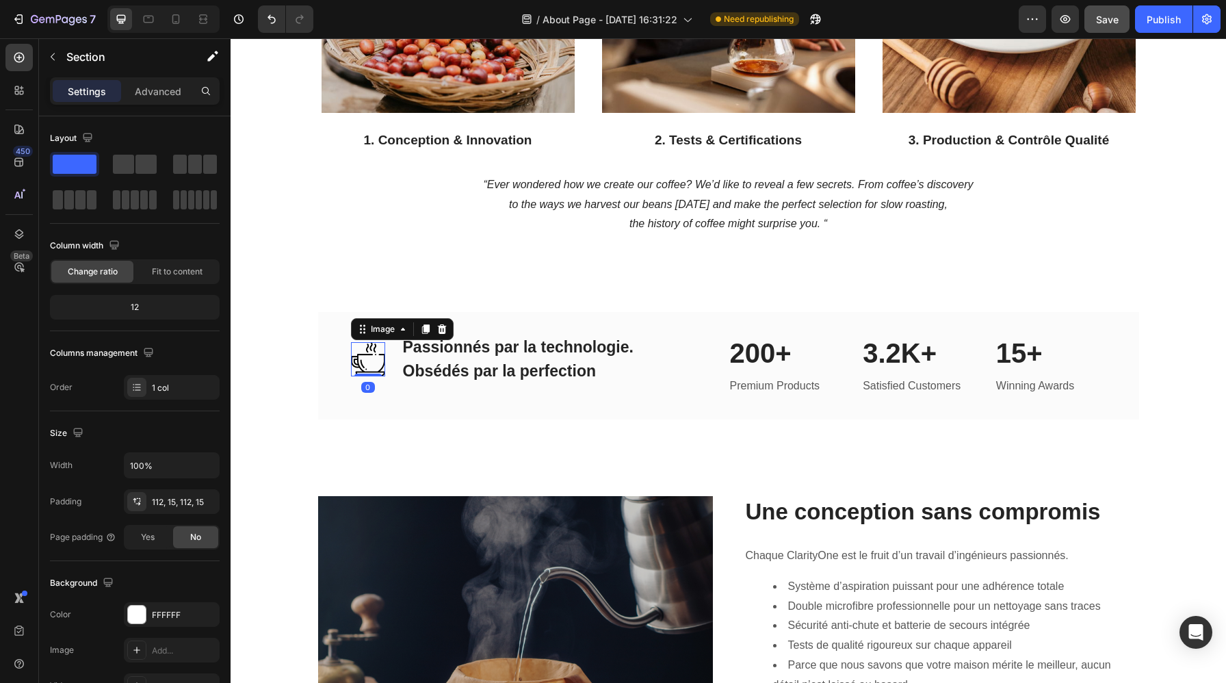
click at [369, 342] on img at bounding box center [368, 359] width 34 height 34
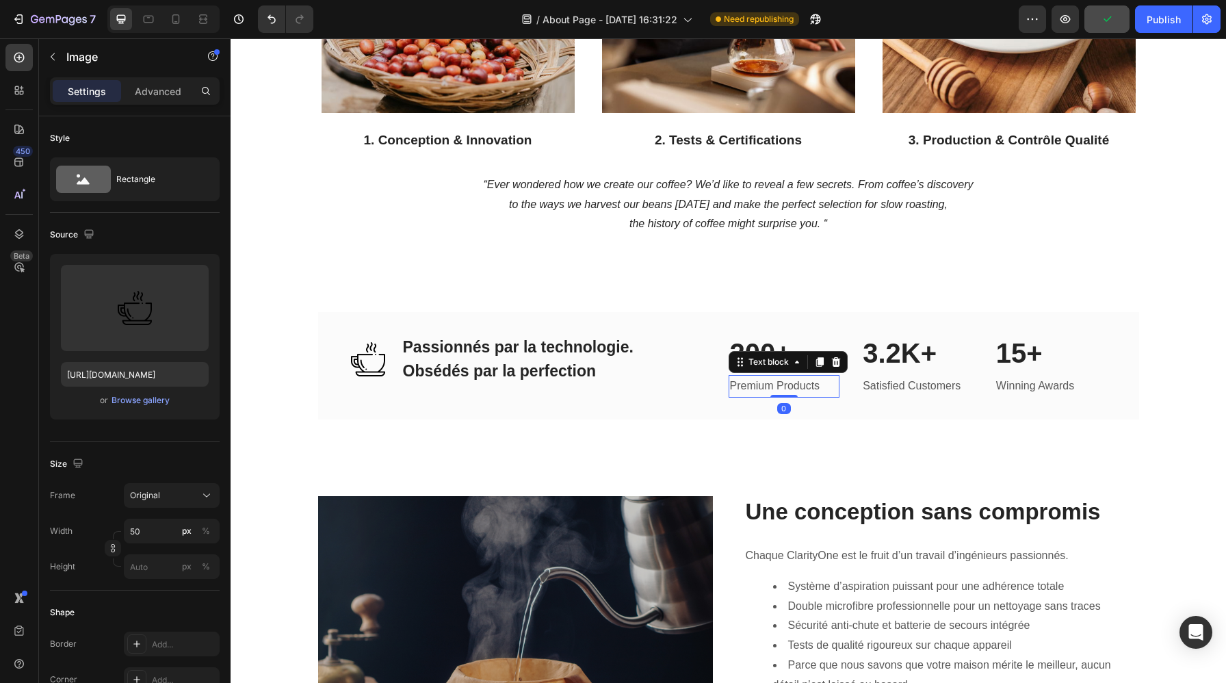
click at [804, 376] on p "Premium Products" at bounding box center [784, 386] width 109 height 20
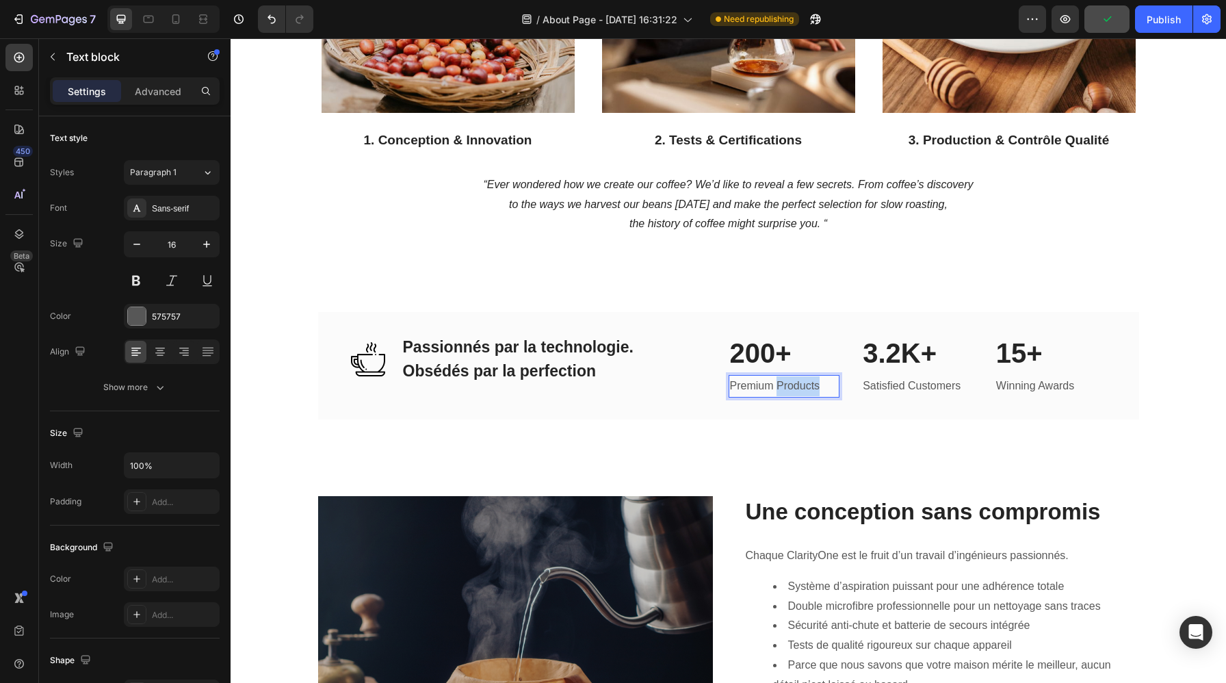
click at [804, 376] on p "Premium Products" at bounding box center [784, 386] width 109 height 20
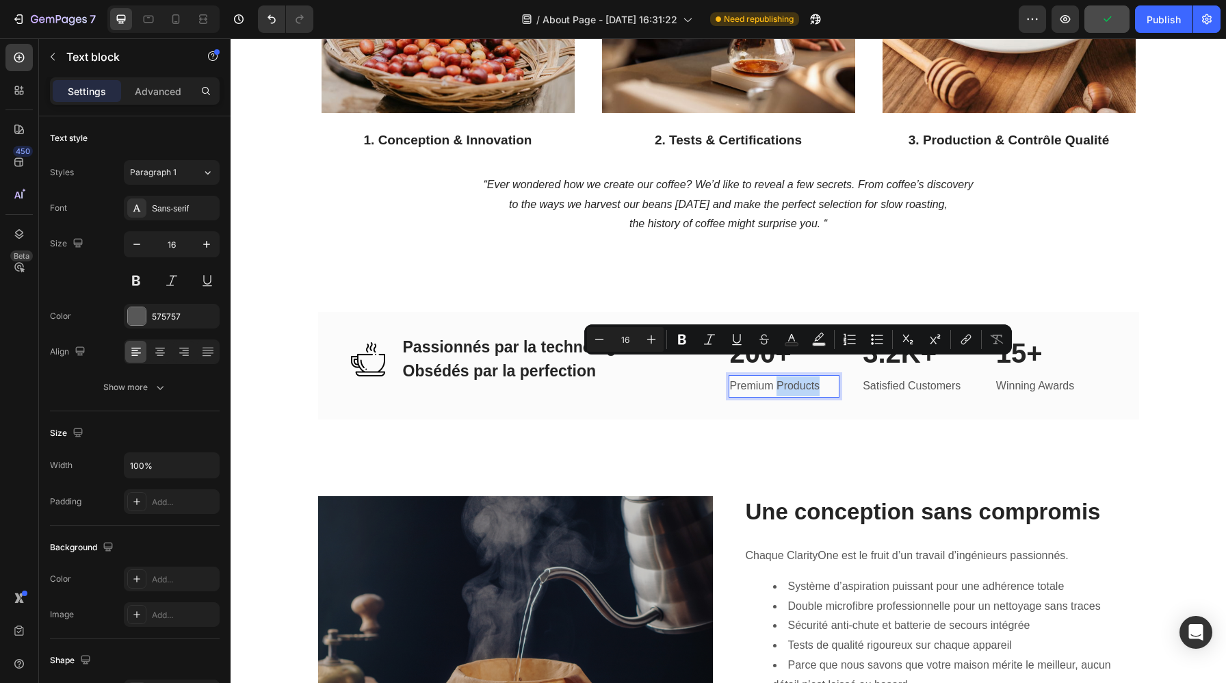
click at [824, 376] on p "Premium Products" at bounding box center [784, 386] width 109 height 20
drag, startPoint x: 824, startPoint y: 370, endPoint x: 729, endPoint y: 374, distance: 95.1
click at [730, 376] on p "Premium Products" at bounding box center [784, 386] width 109 height 20
copy p "Premium Products"
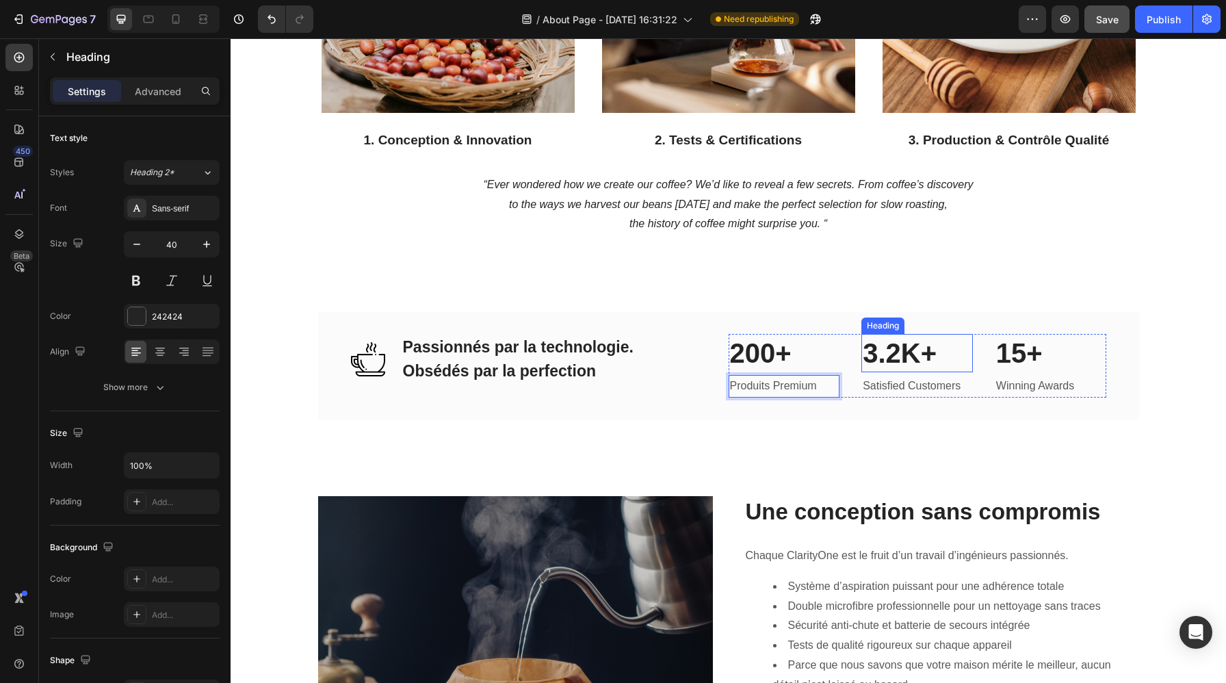
click at [928, 335] on p "3.2K+" at bounding box center [916, 353] width 109 height 36
click at [950, 376] on p "Satisfied Customers" at bounding box center [916, 386] width 109 height 20
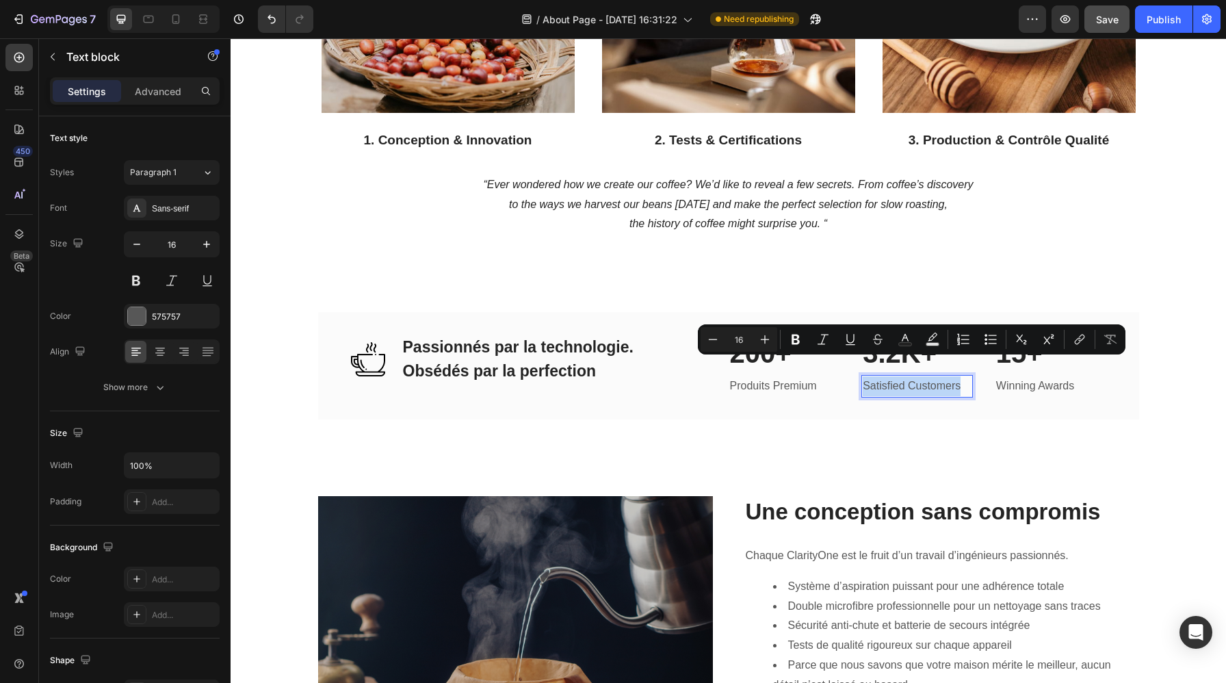
copy p "Satisfied Customers"
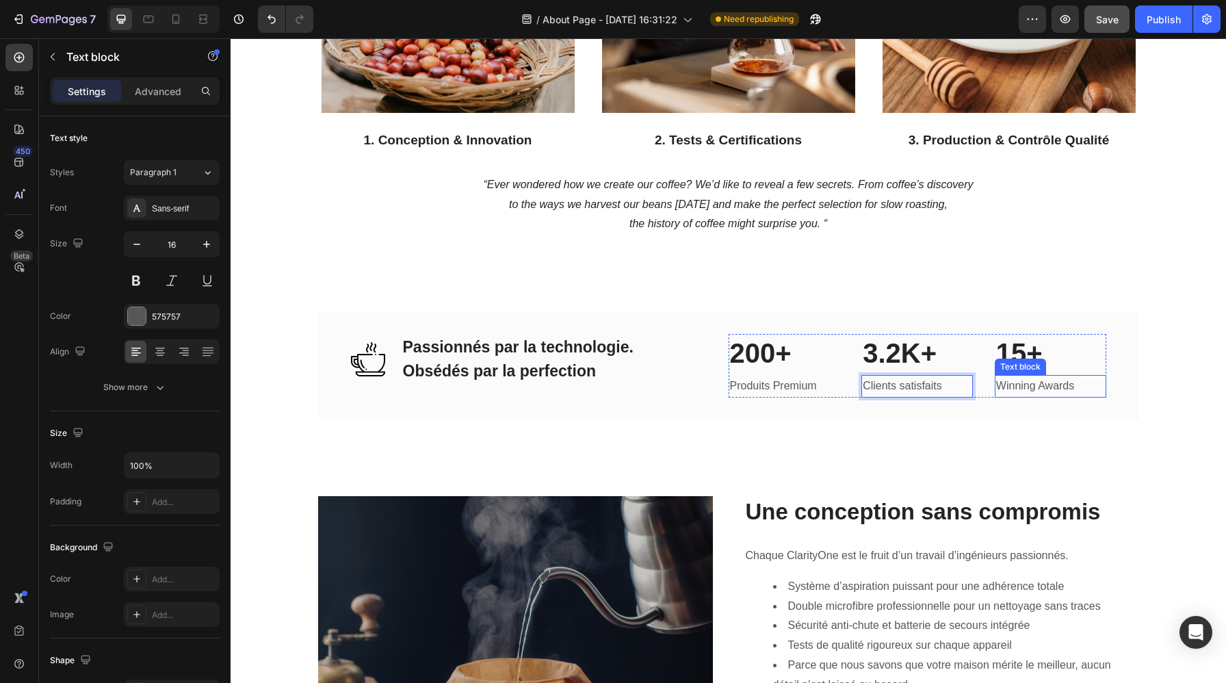
click at [1053, 376] on p "Winning Awards" at bounding box center [1050, 386] width 109 height 20
click at [1074, 376] on p "Winning Awards" at bounding box center [1050, 386] width 109 height 20
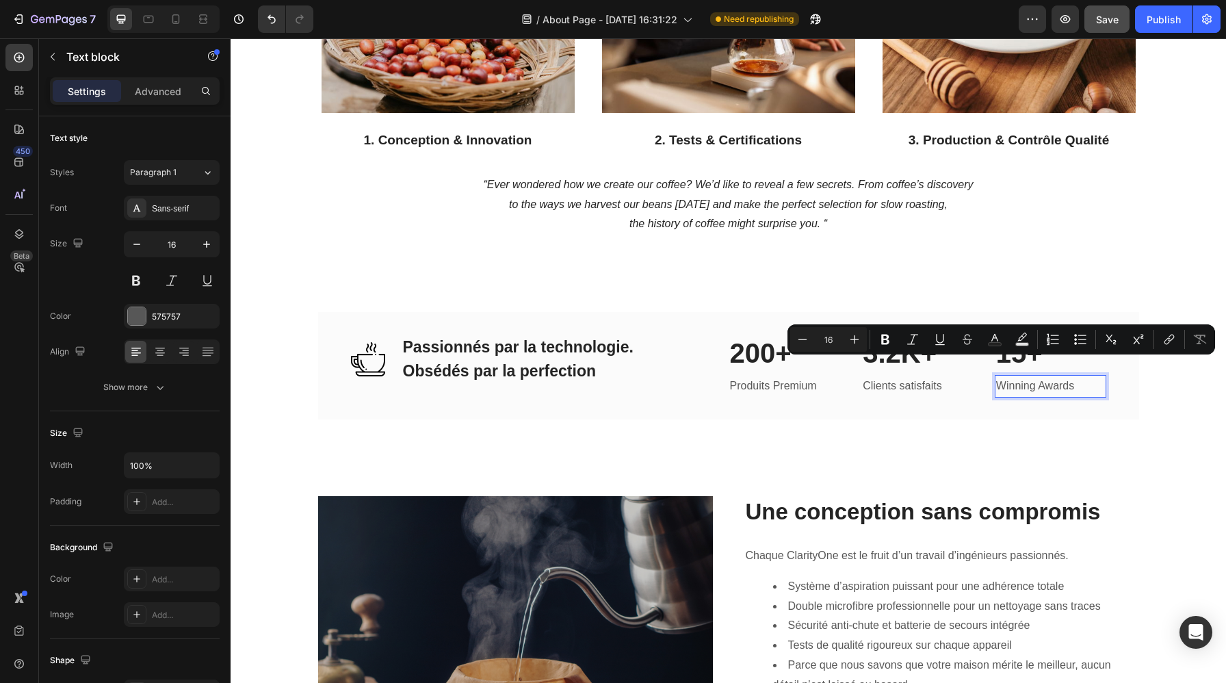
click at [1080, 376] on p "Winning Awards" at bounding box center [1050, 386] width 109 height 20
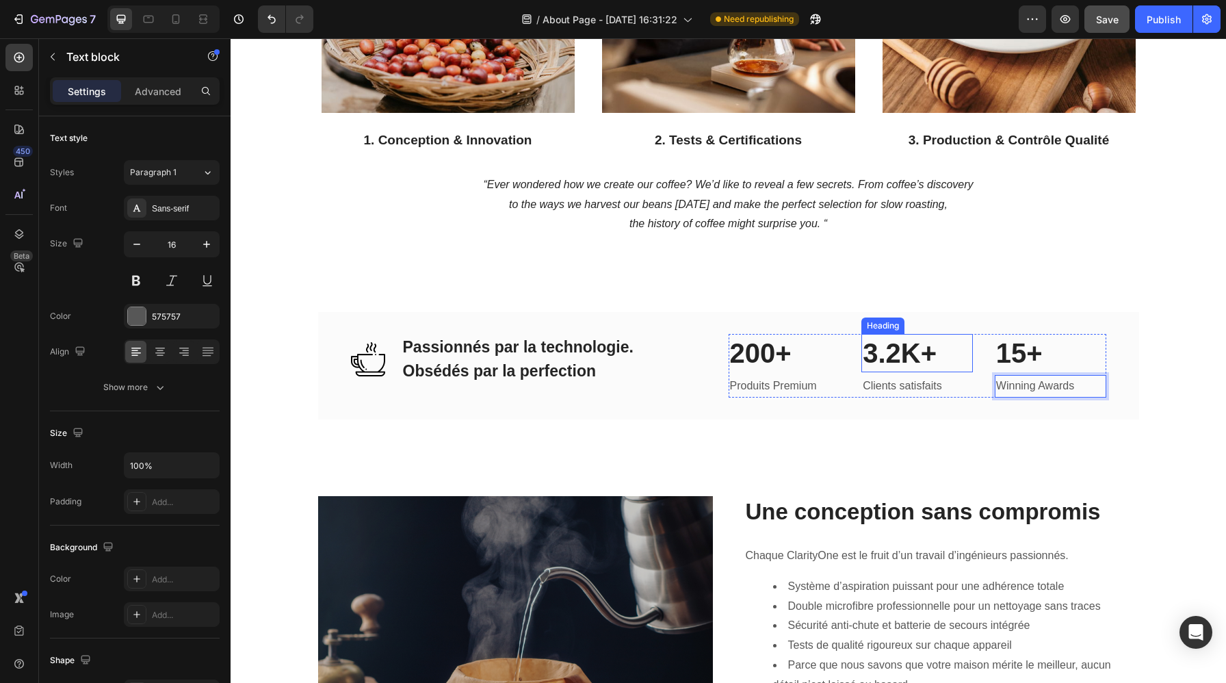
click at [872, 335] on p "3.2K+" at bounding box center [916, 353] width 109 height 36
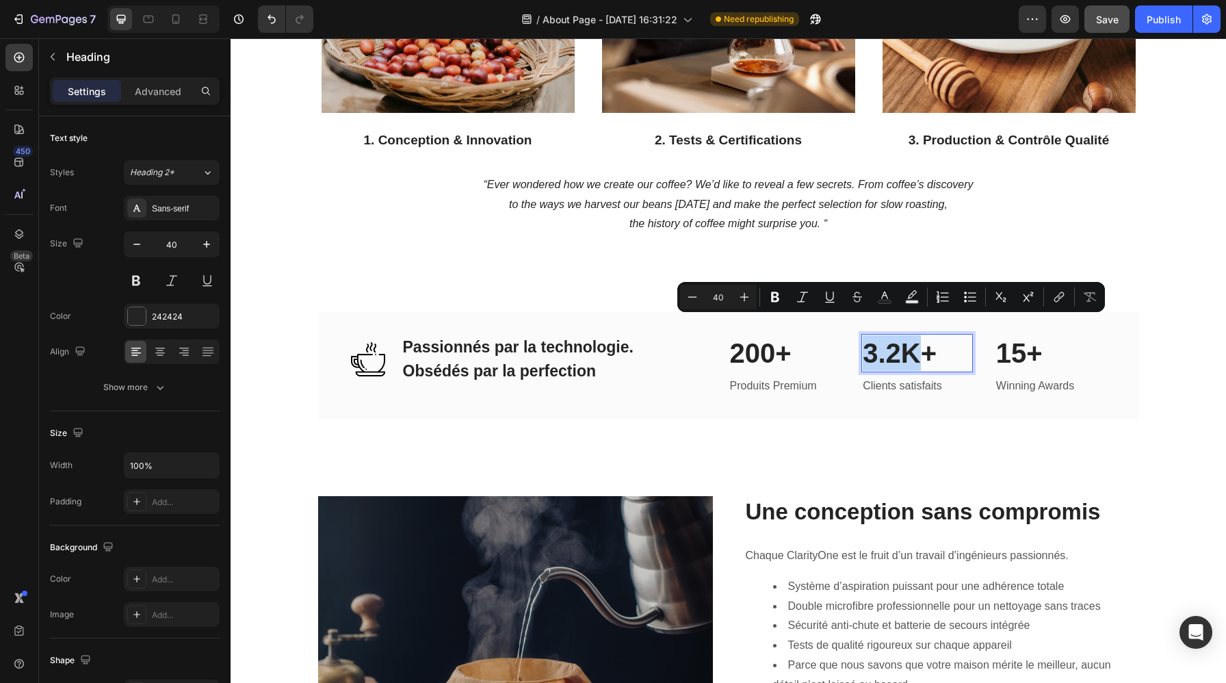
click at [872, 335] on p "3.2K+" at bounding box center [916, 353] width 109 height 36
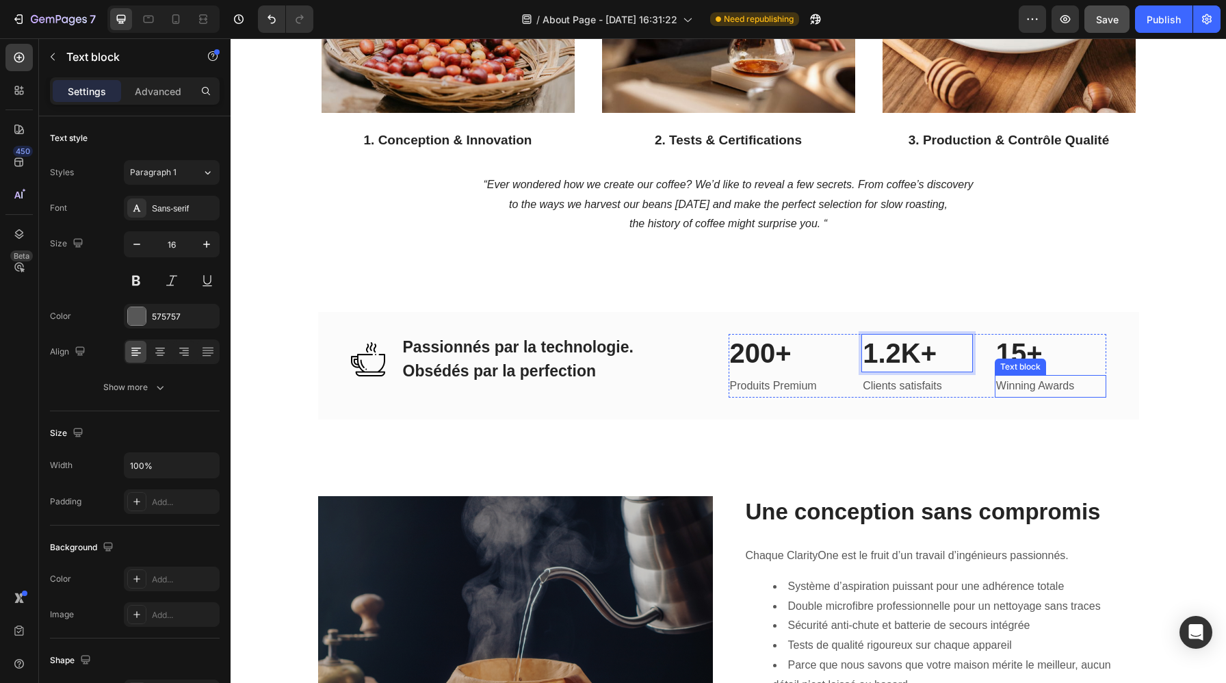
click at [1062, 376] on p "Winning Awards" at bounding box center [1050, 386] width 109 height 20
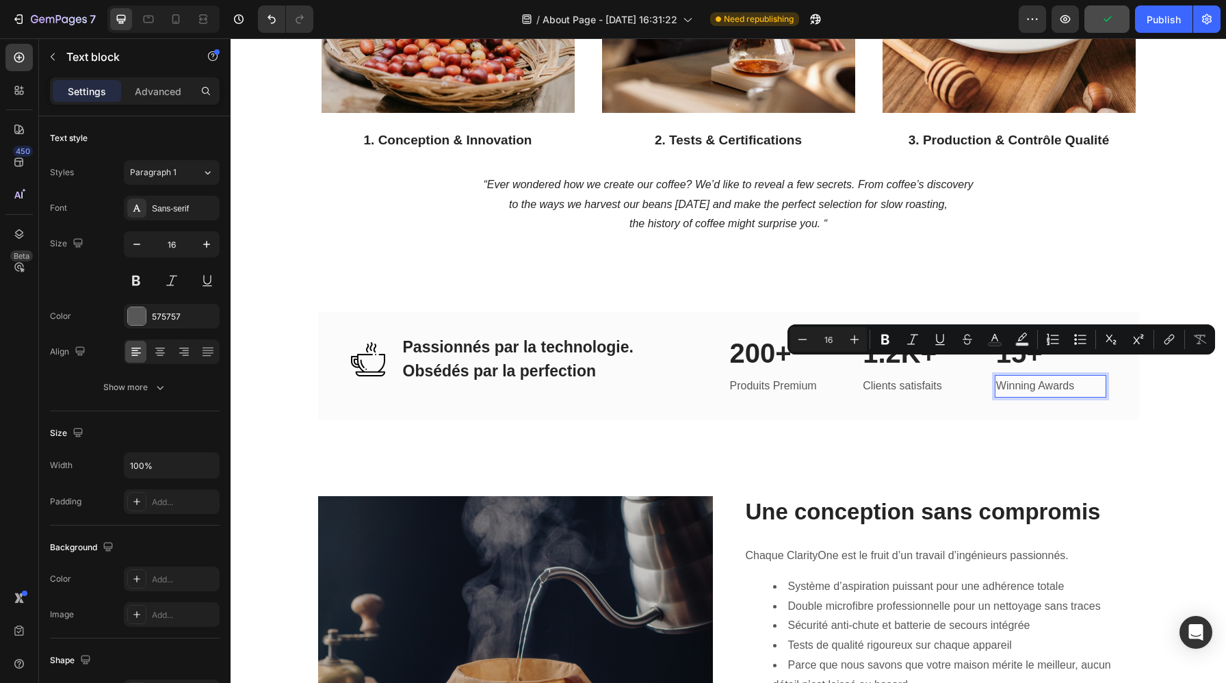
drag, startPoint x: 1085, startPoint y: 367, endPoint x: 993, endPoint y: 367, distance: 92.3
click at [993, 367] on div "200+ Heading Produits Premium Text block 1.2K+ Heading Clients satisfaits Text …" at bounding box center [917, 366] width 378 height 64
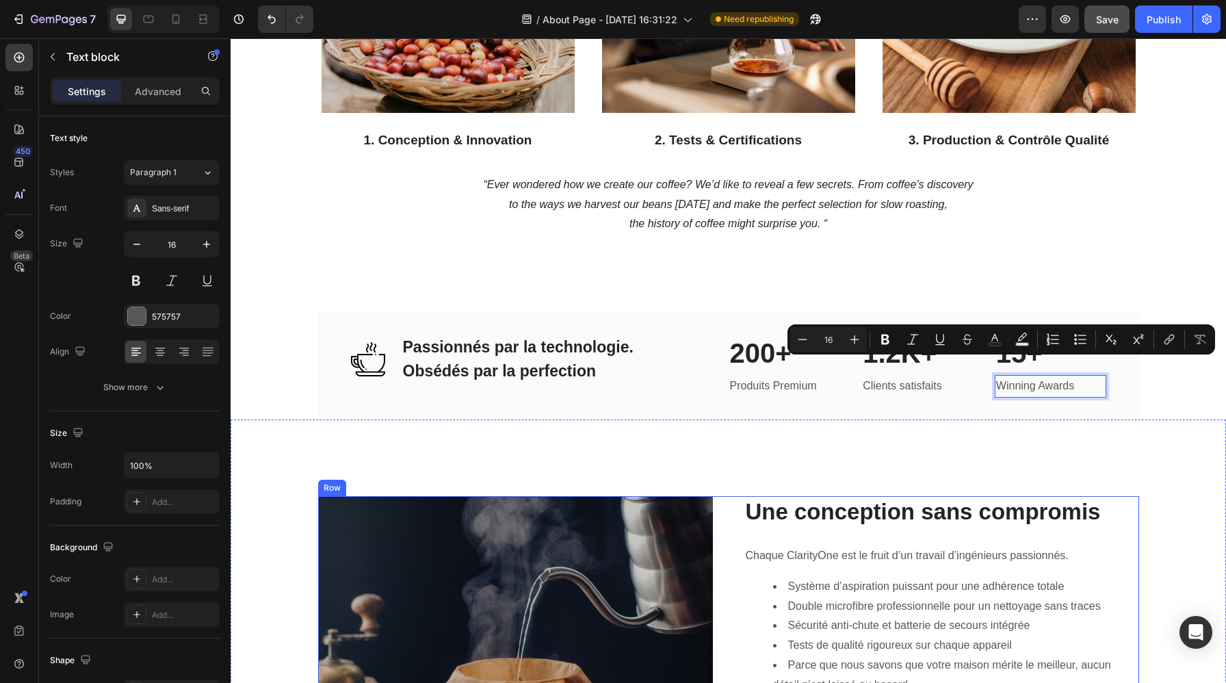
copy p "Winning Awards"
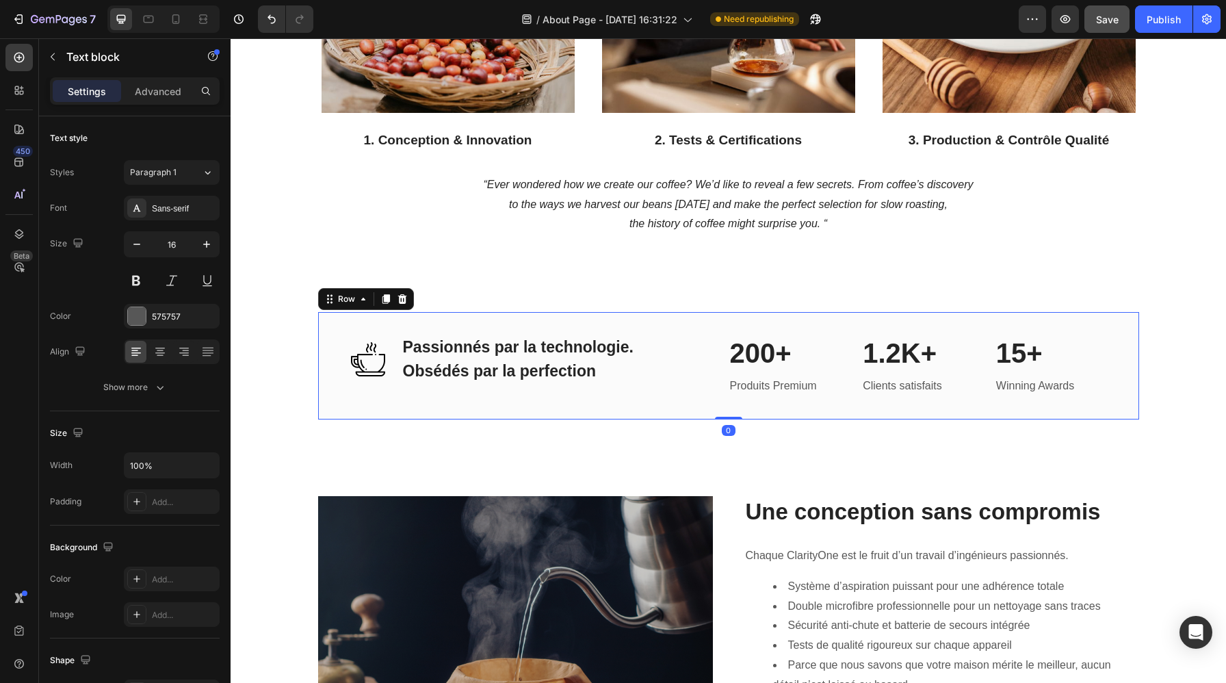
click at [1072, 393] on div "Image Passionnés par la technologie. Obsédés par la perfection Heading Row 200+…" at bounding box center [728, 365] width 821 height 107
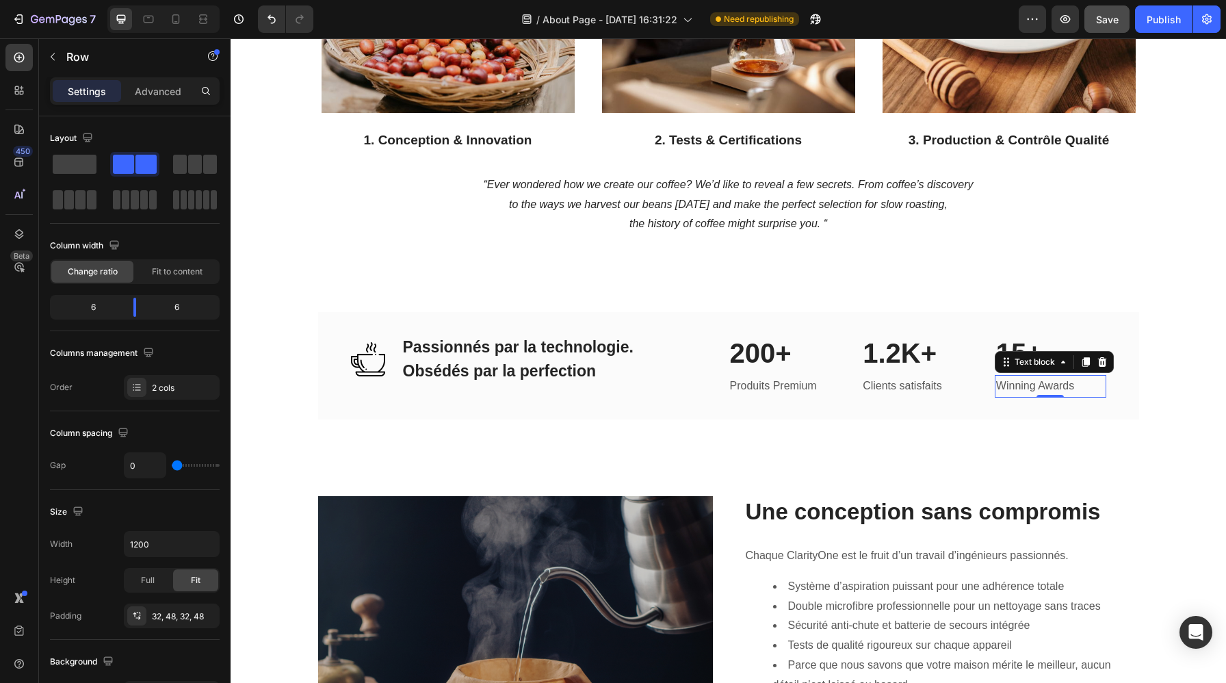
click at [1070, 376] on p "Winning Awards" at bounding box center [1050, 386] width 109 height 20
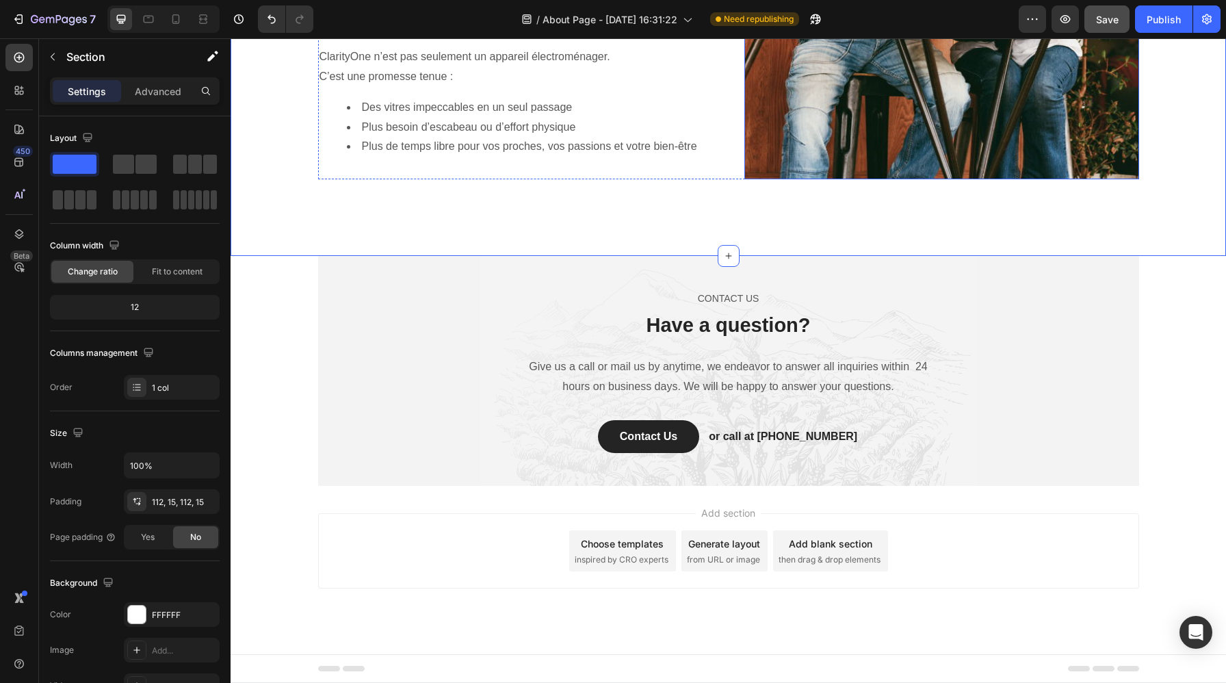
scroll to position [2106, 0]
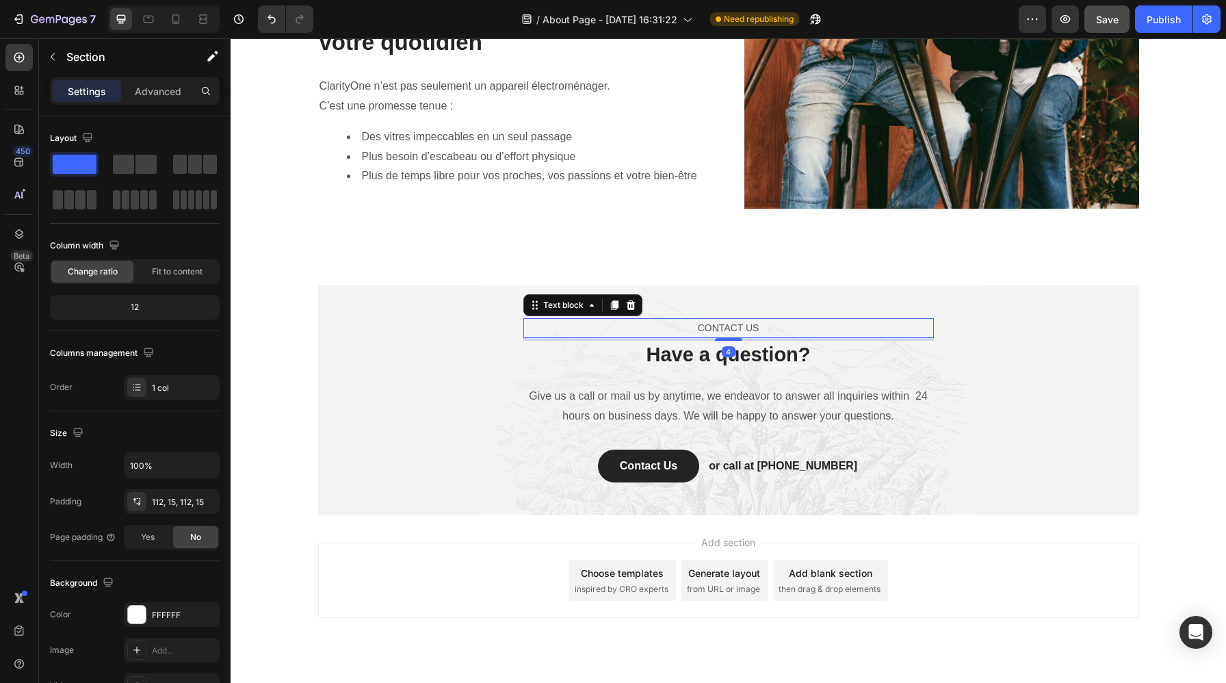
click at [735, 321] on p "CONTACT US" at bounding box center [729, 327] width 408 height 17
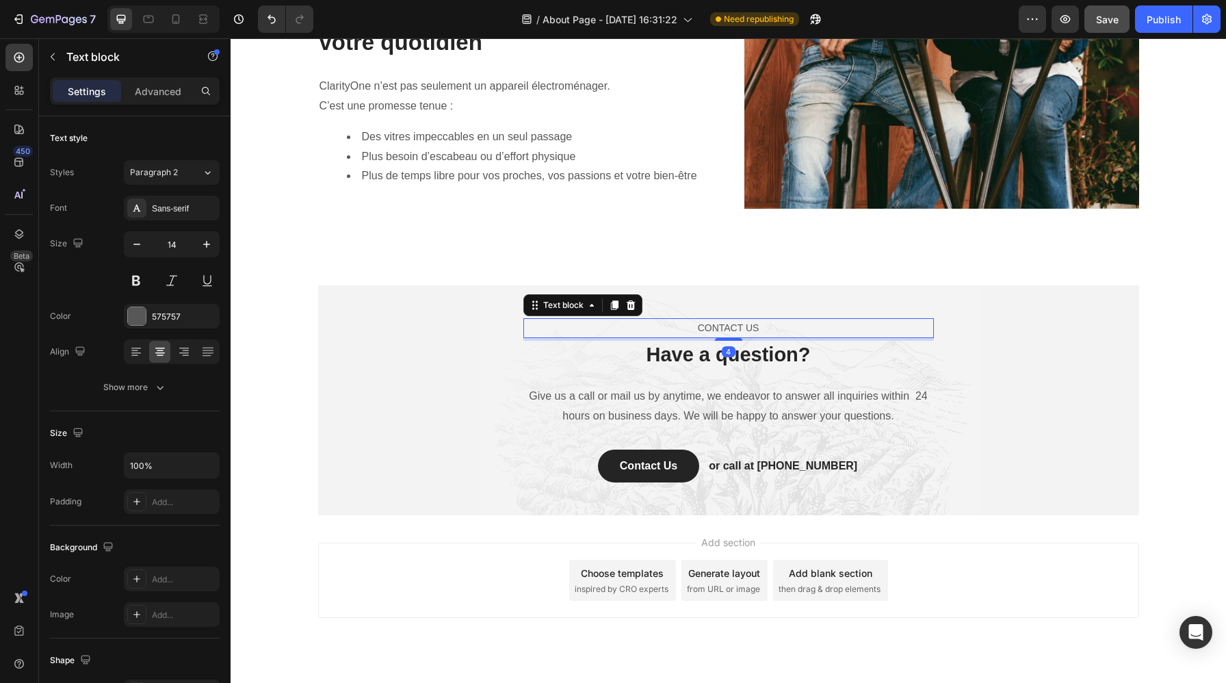
click at [735, 321] on p "CONTACT US" at bounding box center [729, 327] width 408 height 17
click at [764, 329] on p "CONTACT US" at bounding box center [729, 327] width 408 height 17
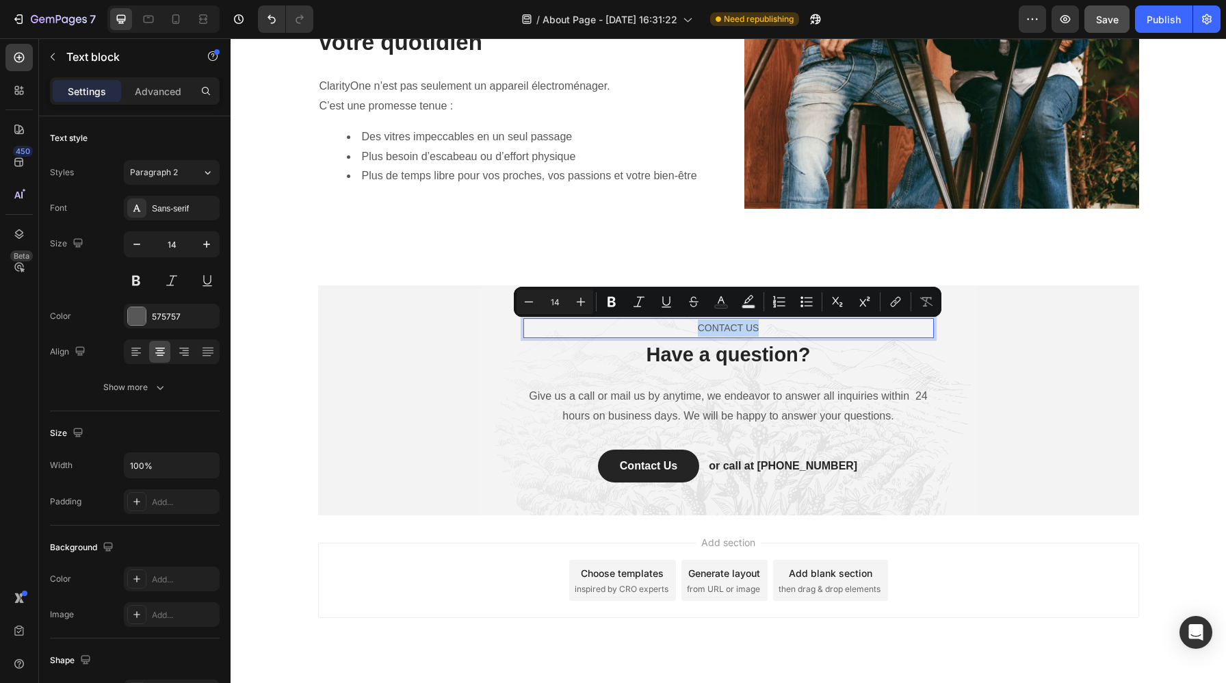
drag, startPoint x: 764, startPoint y: 329, endPoint x: 670, endPoint y: 329, distance: 93.7
click at [670, 329] on p "CONTACT US" at bounding box center [729, 327] width 408 height 17
copy p "CONTACT US"
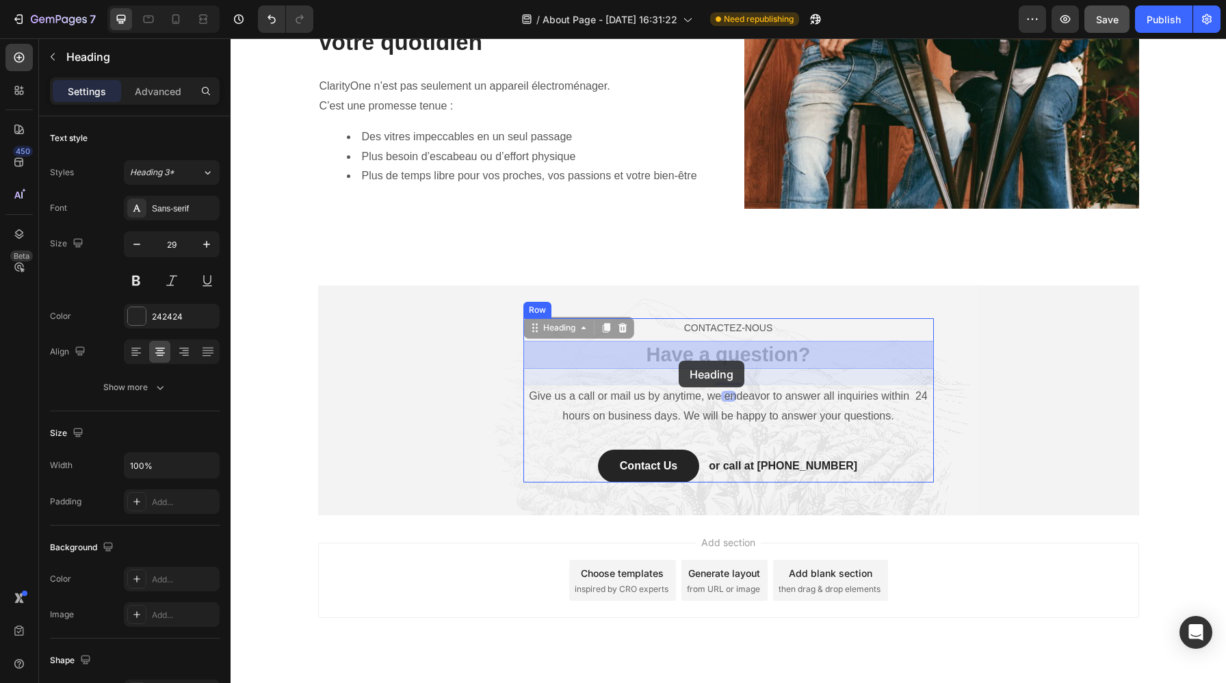
drag, startPoint x: 832, startPoint y: 357, endPoint x: 681, endPoint y: 360, distance: 150.5
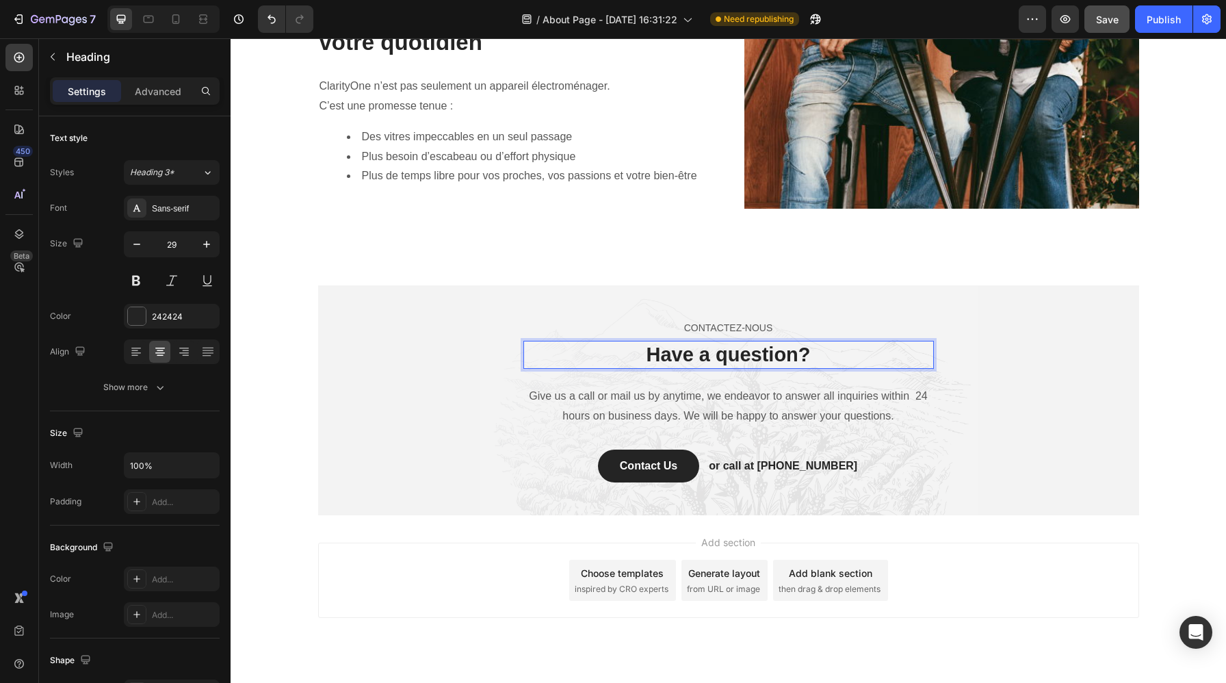
click at [670, 353] on p "Have a question?" at bounding box center [729, 355] width 408 height 26
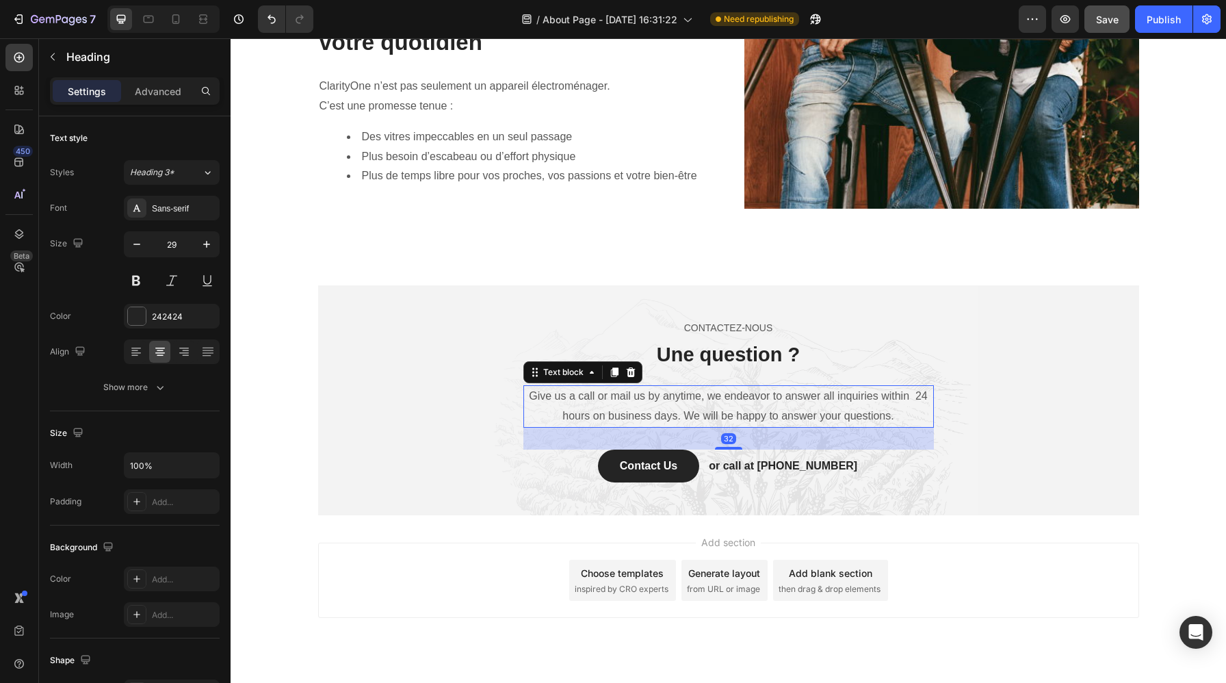
click at [804, 400] on p "Give us a call or mail us by anytime, we endeavor to answer all inquiries withi…" at bounding box center [729, 406] width 408 height 40
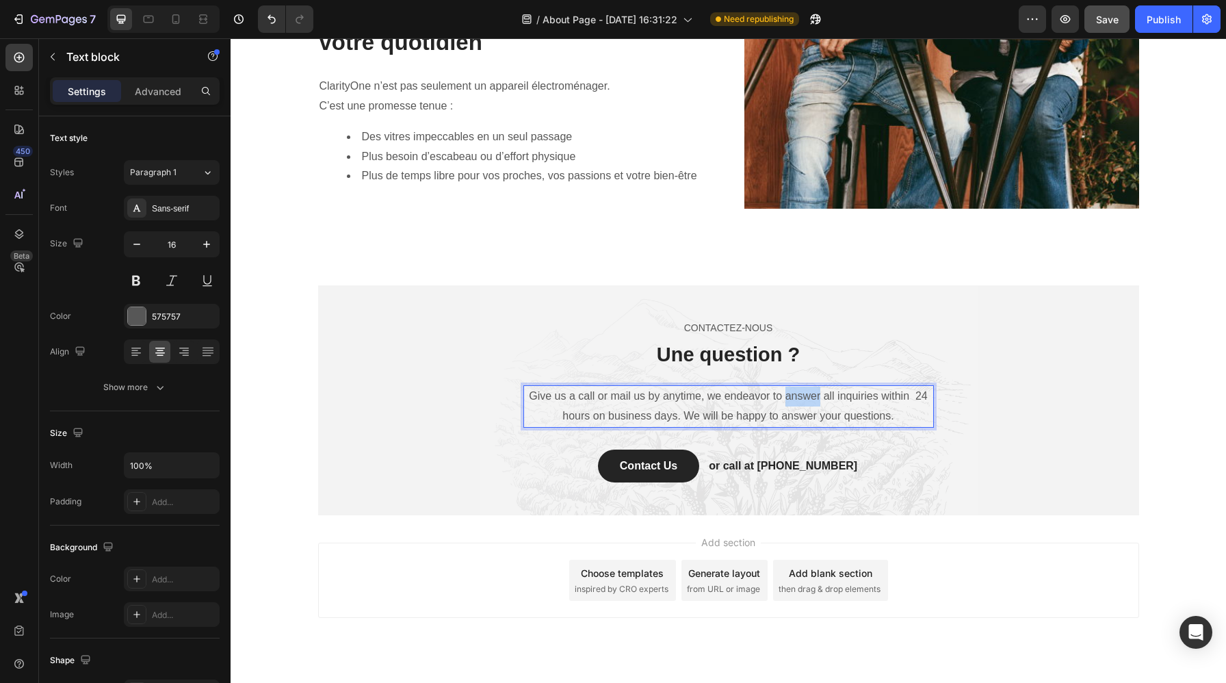
click at [804, 400] on p "Give us a call or mail us by anytime, we endeavor to answer all inquiries withi…" at bounding box center [729, 406] width 408 height 40
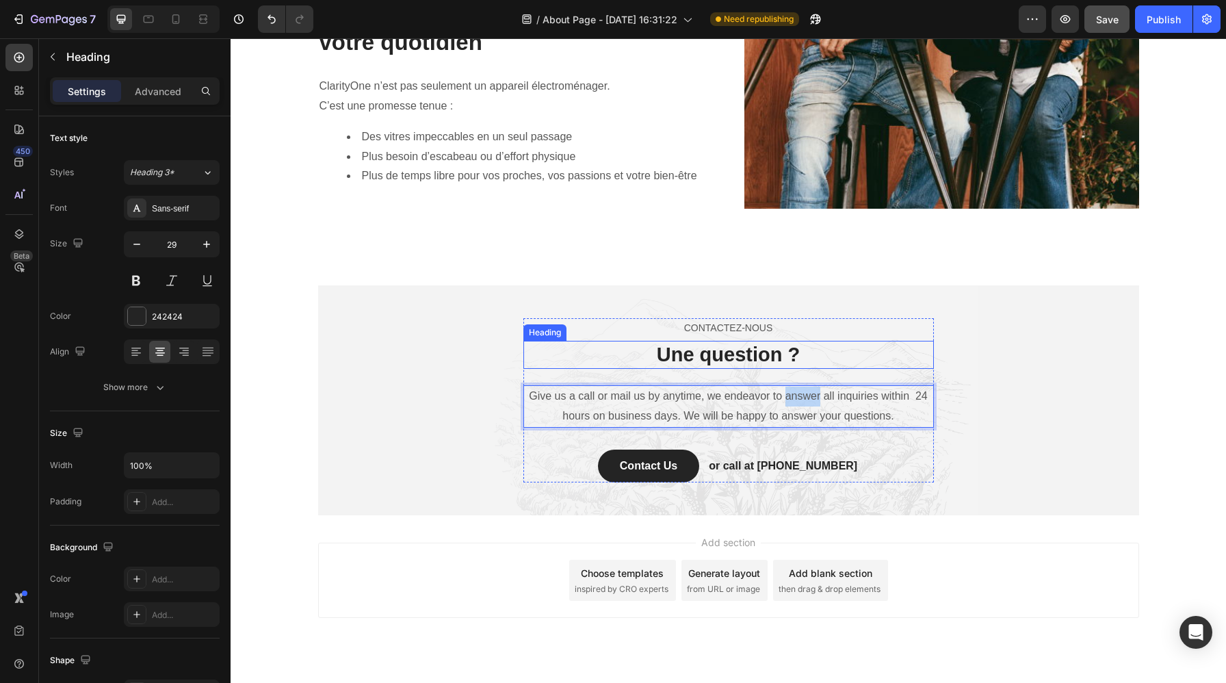
click at [814, 345] on p "Une question ?" at bounding box center [729, 355] width 408 height 26
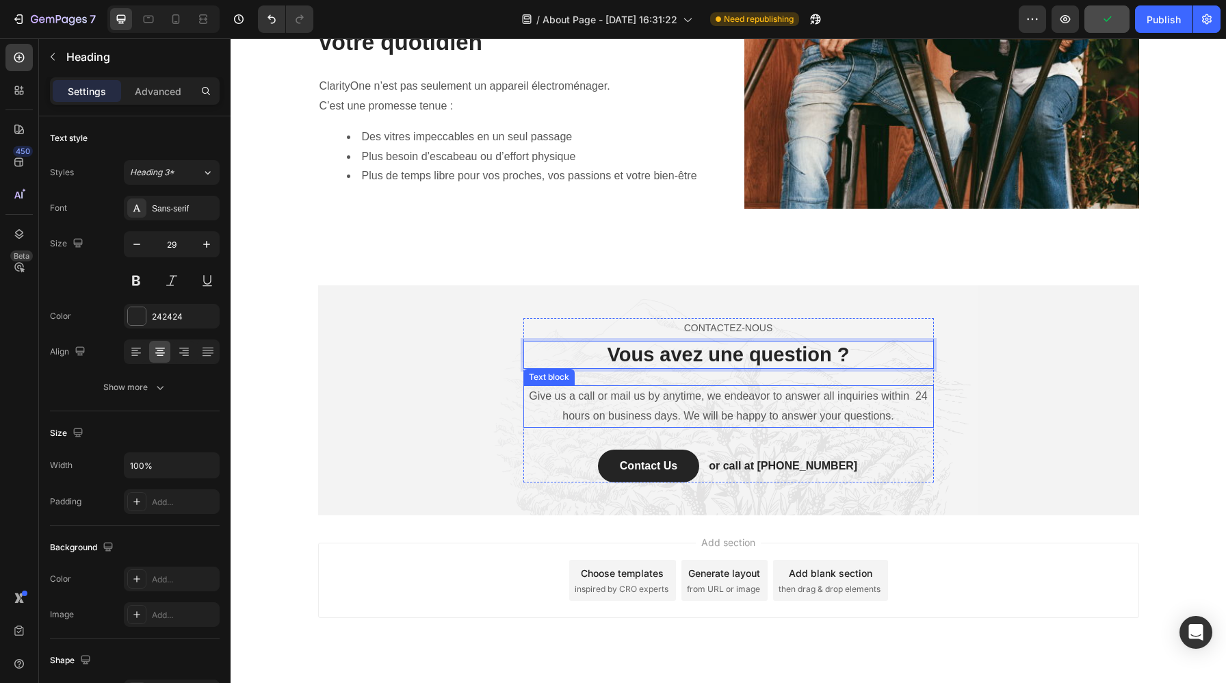
click at [815, 403] on p "Give us a call or mail us by anytime, we endeavor to answer all inquiries withi…" at bounding box center [729, 406] width 408 height 40
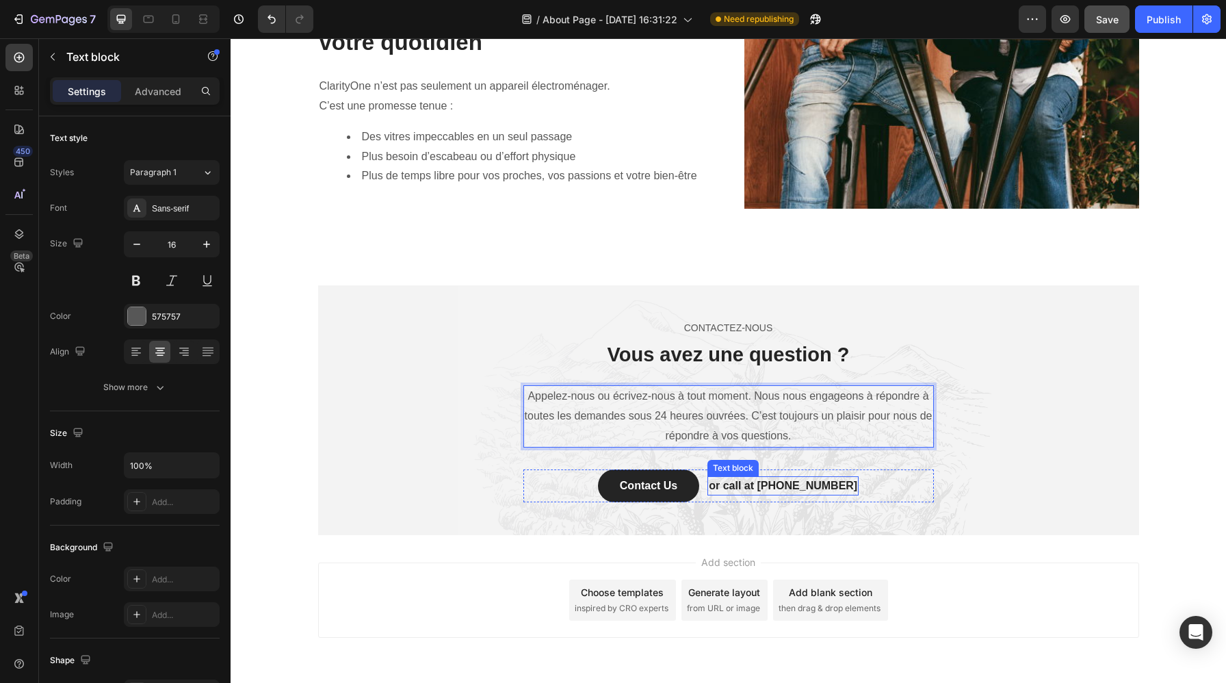
click at [799, 492] on p "or call at 0917788999" at bounding box center [782, 485] width 148 height 16
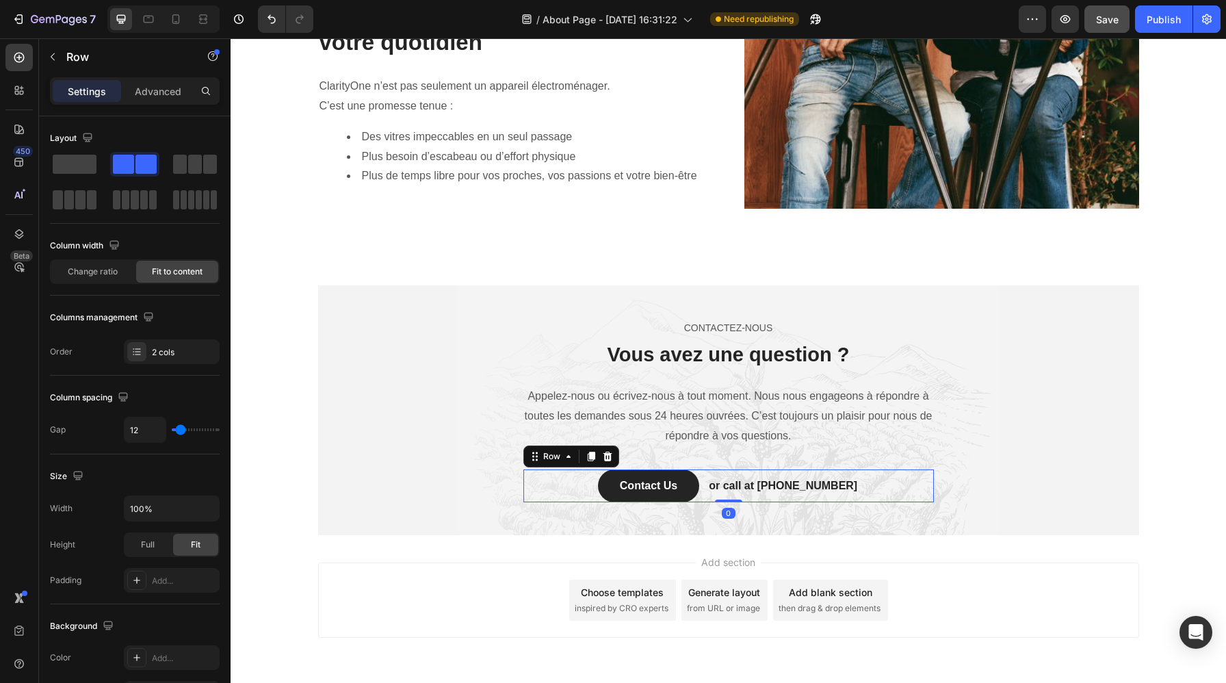
click at [879, 496] on div "Contact Us Button or call at 0917788999 Text block Row 0" at bounding box center [728, 485] width 410 height 33
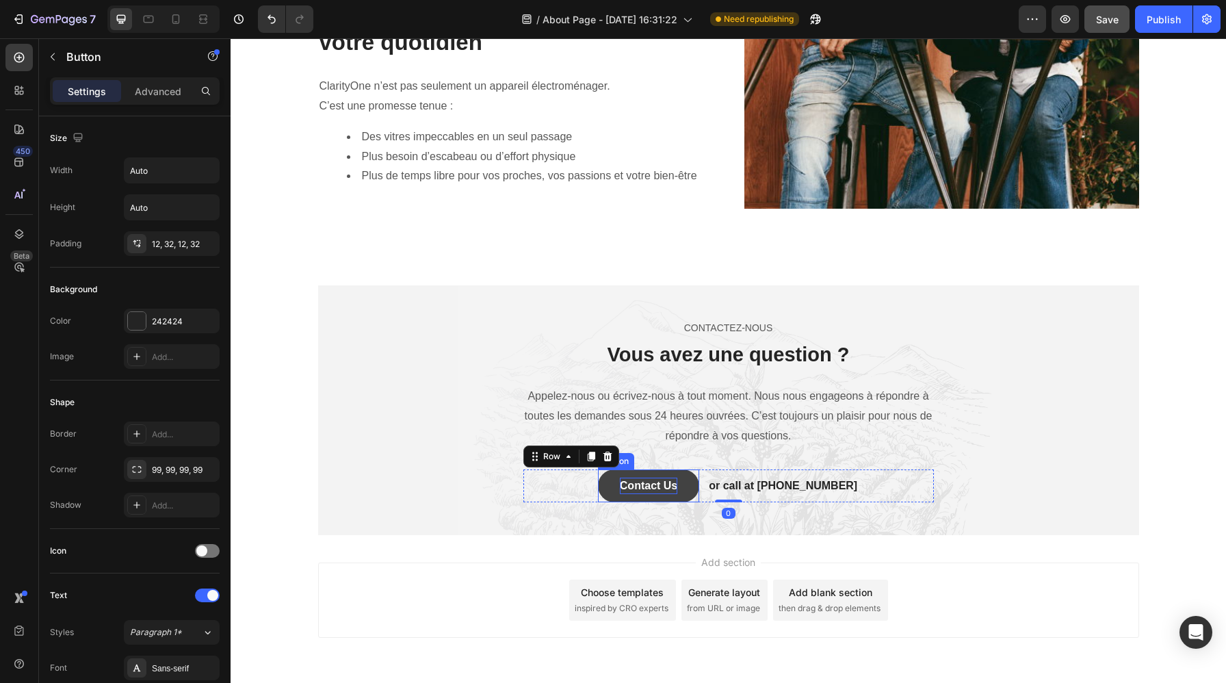
click at [677, 484] on div "Contact Us" at bounding box center [648, 485] width 57 height 16
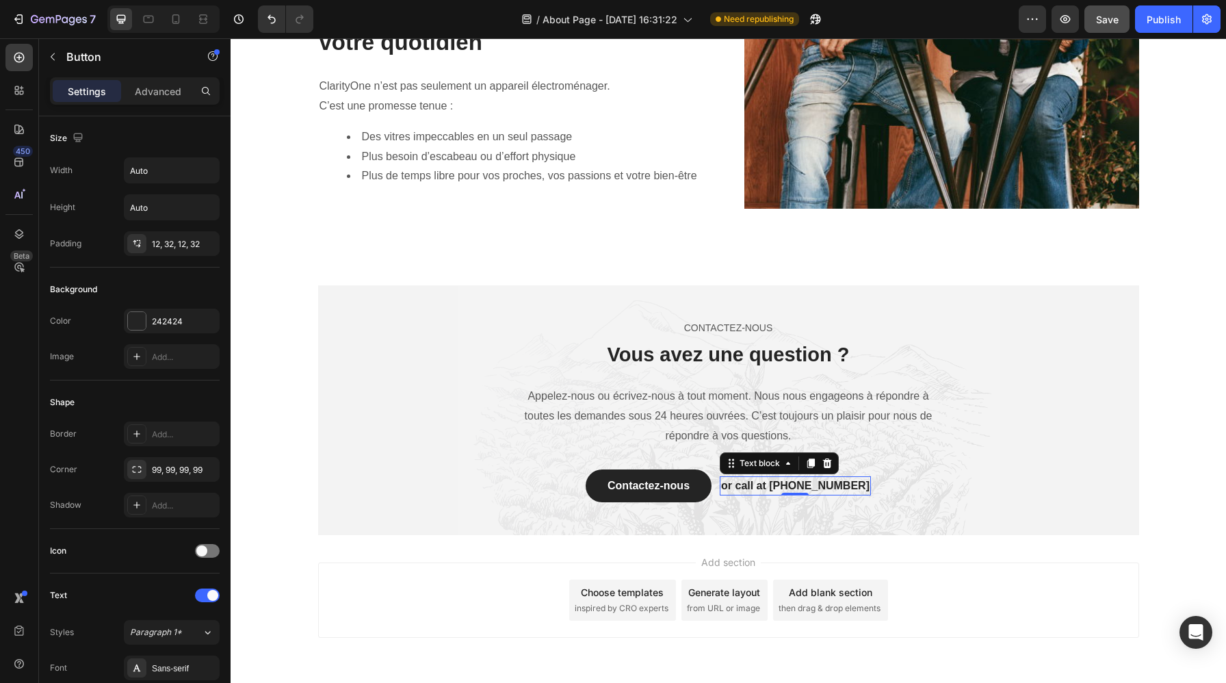
click at [815, 484] on p "or call at 0917788999" at bounding box center [795, 485] width 148 height 16
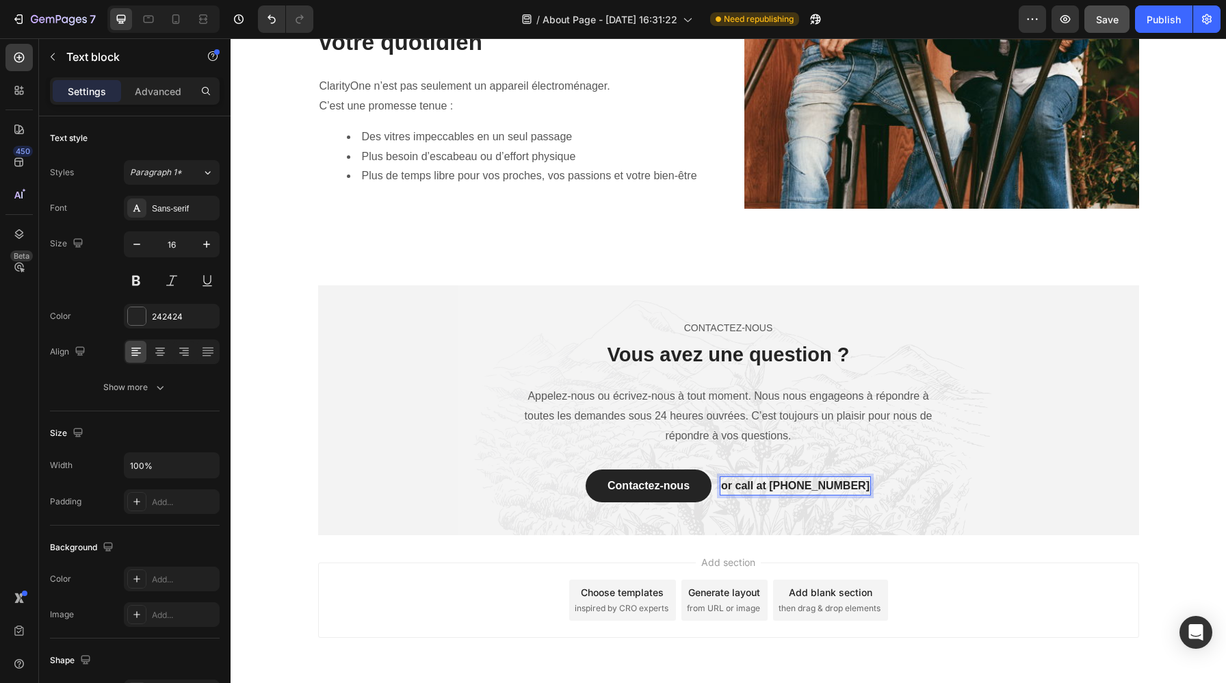
click at [780, 486] on p "or call at 0917788999" at bounding box center [795, 485] width 148 height 16
click at [785, 485] on p "or call at 0917788999" at bounding box center [795, 485] width 148 height 16
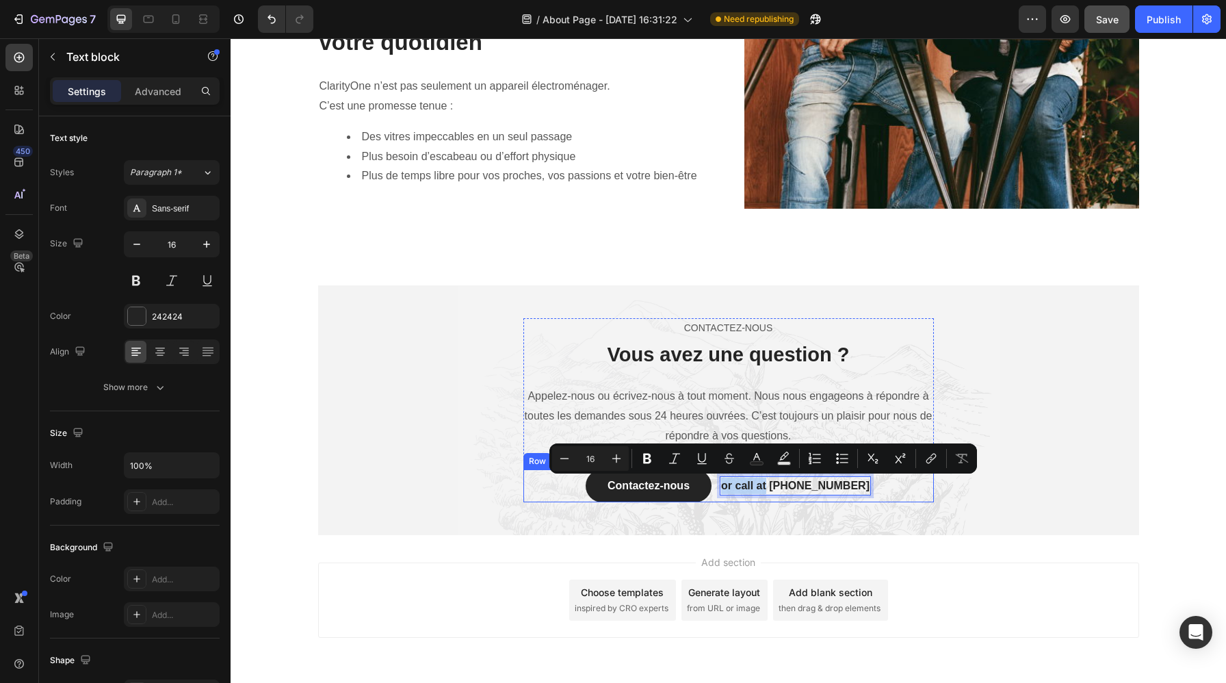
drag, startPoint x: 786, startPoint y: 486, endPoint x: 738, endPoint y: 487, distance: 48.6
click at [738, 487] on div "Contactez-nous Button or call at 0917788999 Text block 0 Row" at bounding box center [728, 485] width 410 height 33
copy p "or call at"
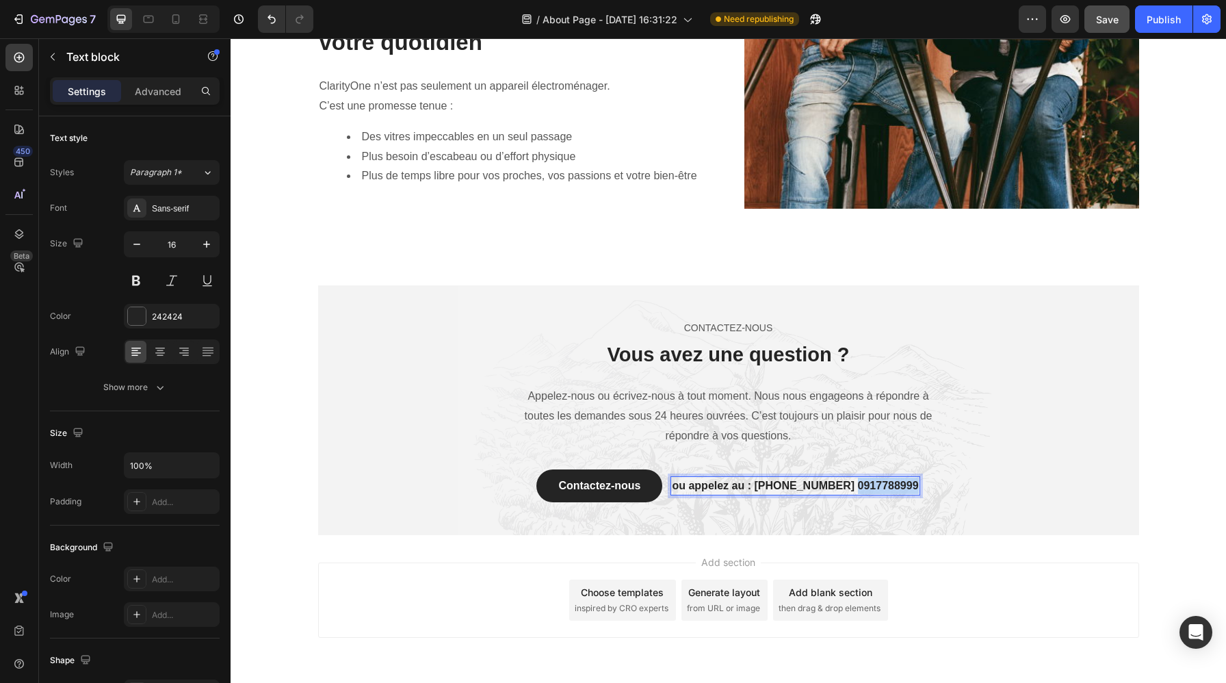
drag, startPoint x: 848, startPoint y: 481, endPoint x: 907, endPoint y: 488, distance: 59.2
click at [907, 488] on p "ou appelez au : +33 0698610659 0917788999" at bounding box center [795, 485] width 246 height 16
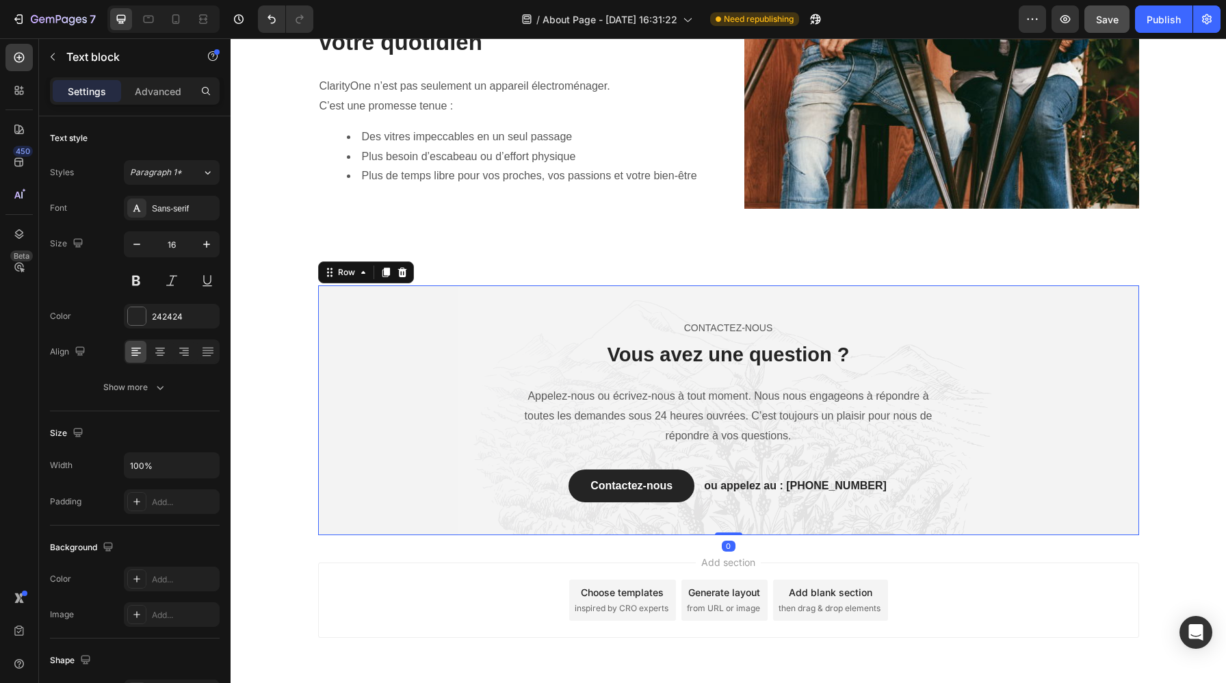
click at [933, 530] on div "Contactez-nous Text block Vous avez une question ? Heading Appelez-nous ou écri…" at bounding box center [728, 410] width 821 height 250
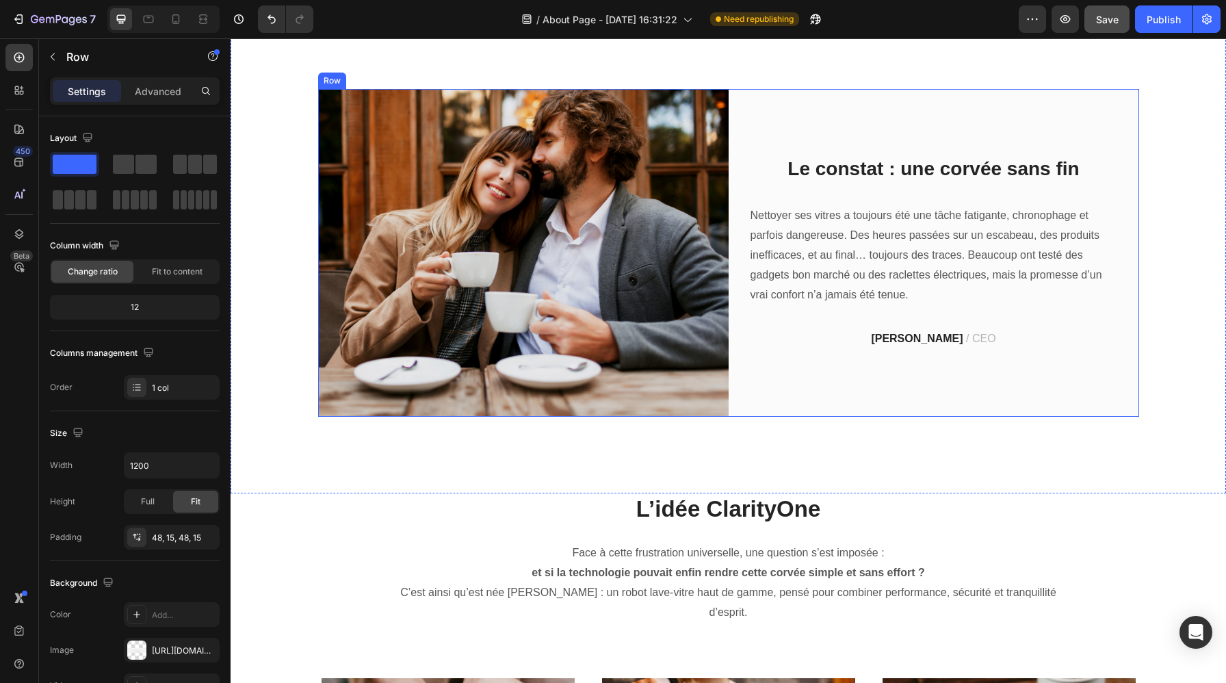
scroll to position [442, 0]
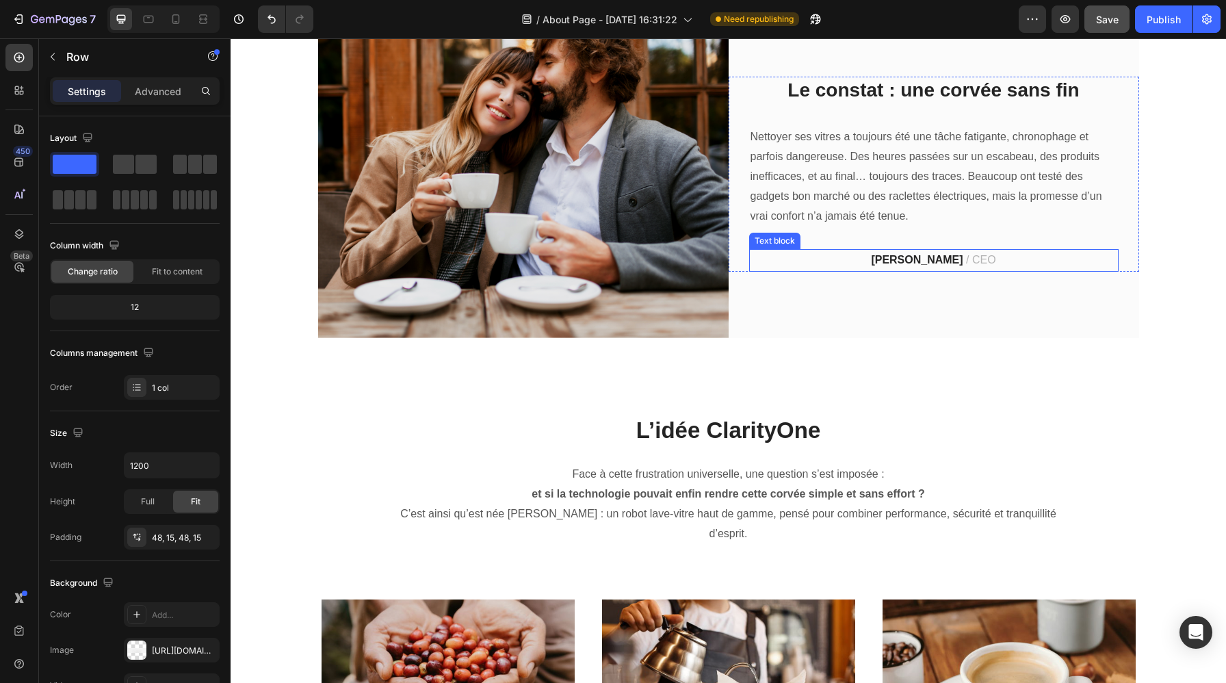
click at [922, 255] on strong "James Frank" at bounding box center [917, 260] width 92 height 12
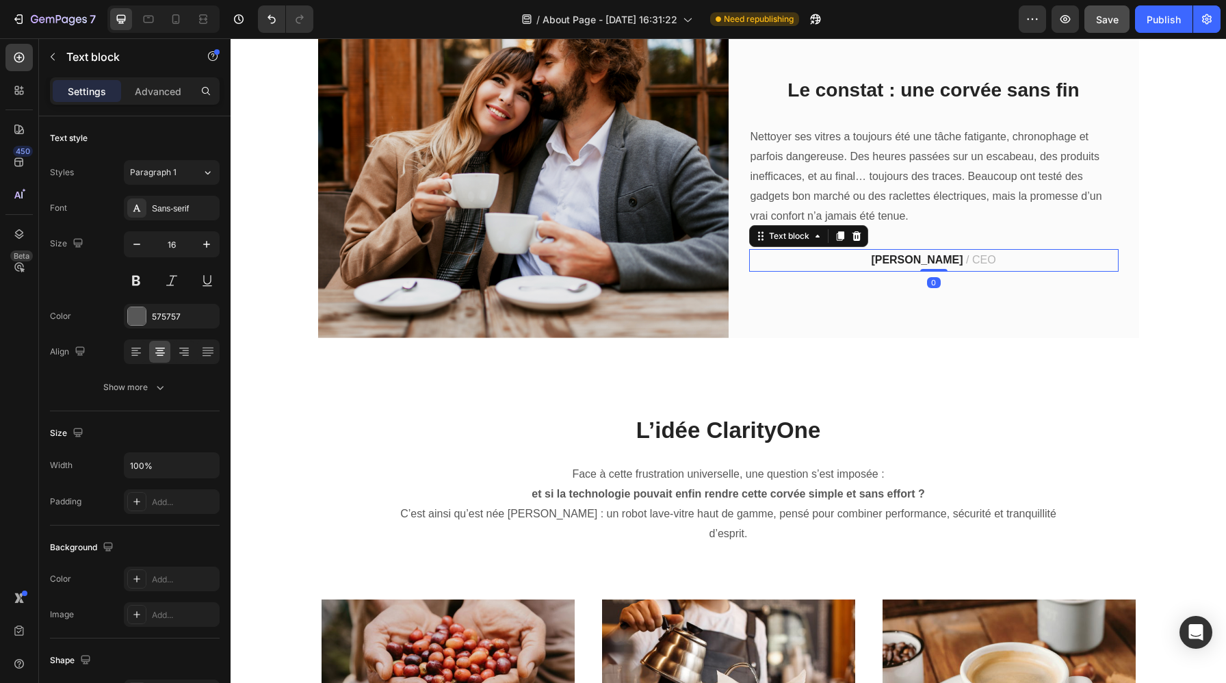
click at [922, 255] on strong "James Frank" at bounding box center [917, 260] width 92 height 12
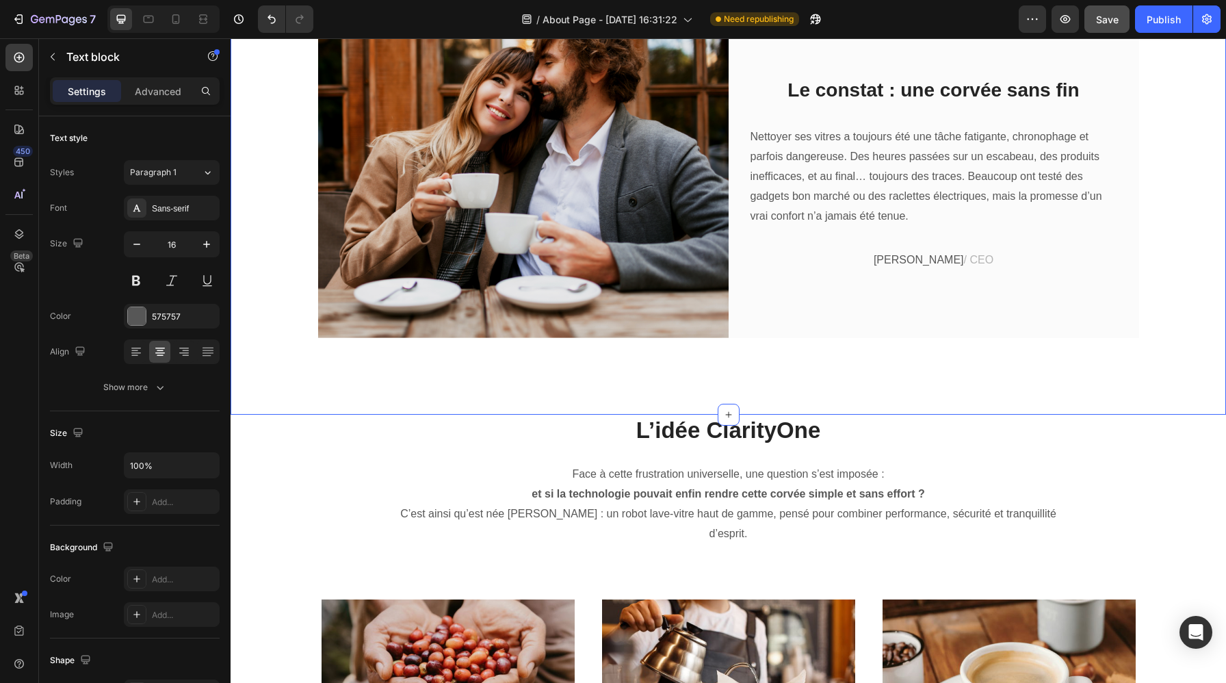
click at [988, 365] on div "Image Le constat : une corvée sans fin Heading Nettoyer ses vitres a toujours é…" at bounding box center [727, 174] width 995 height 481
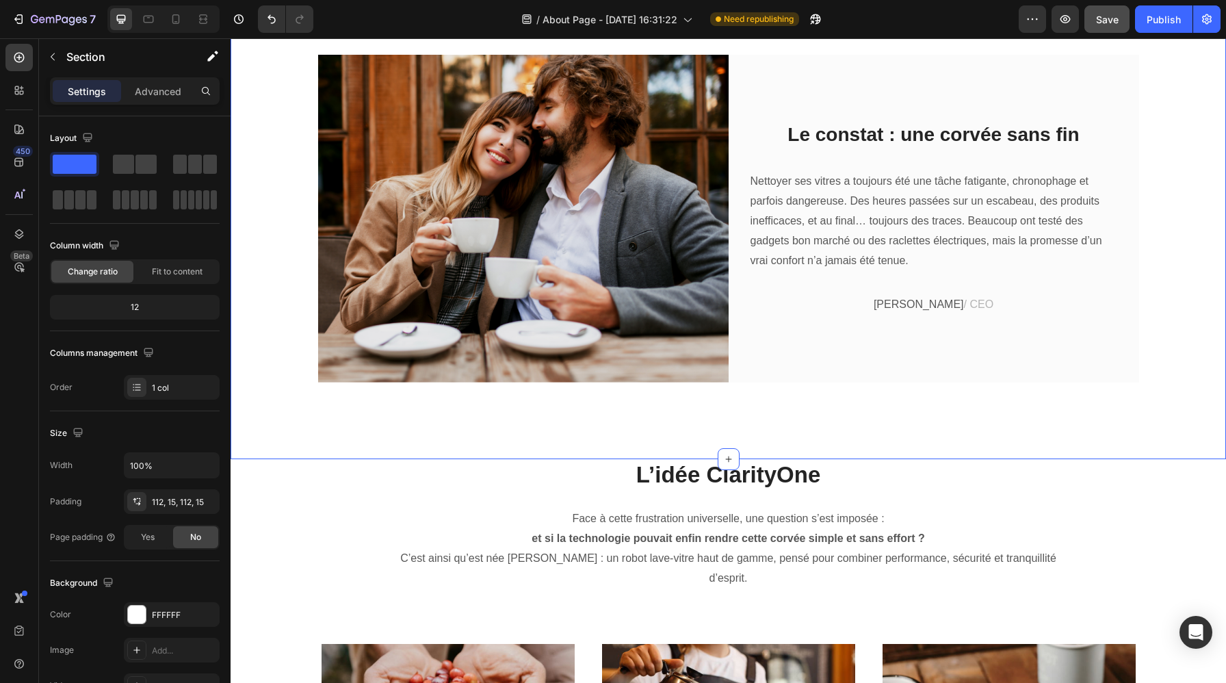
scroll to position [366, 0]
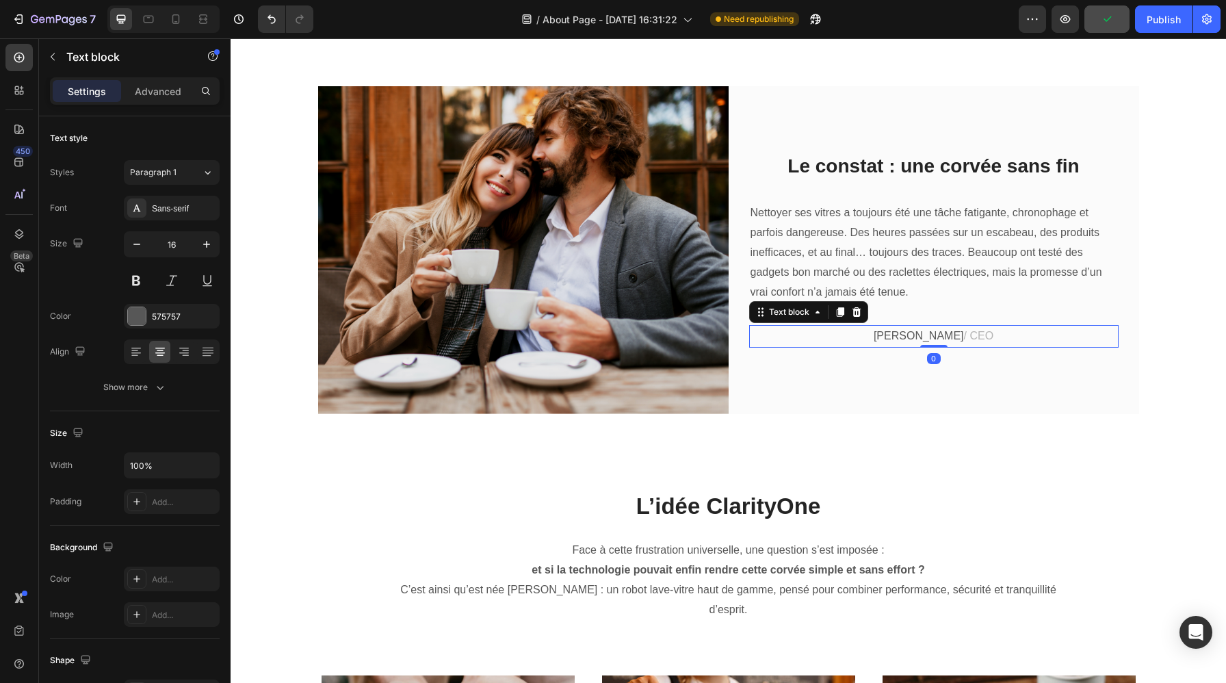
click at [1015, 336] on p "DYLAN URANIE / CEO" at bounding box center [933, 336] width 367 height 20
click at [858, 307] on icon at bounding box center [856, 311] width 11 height 11
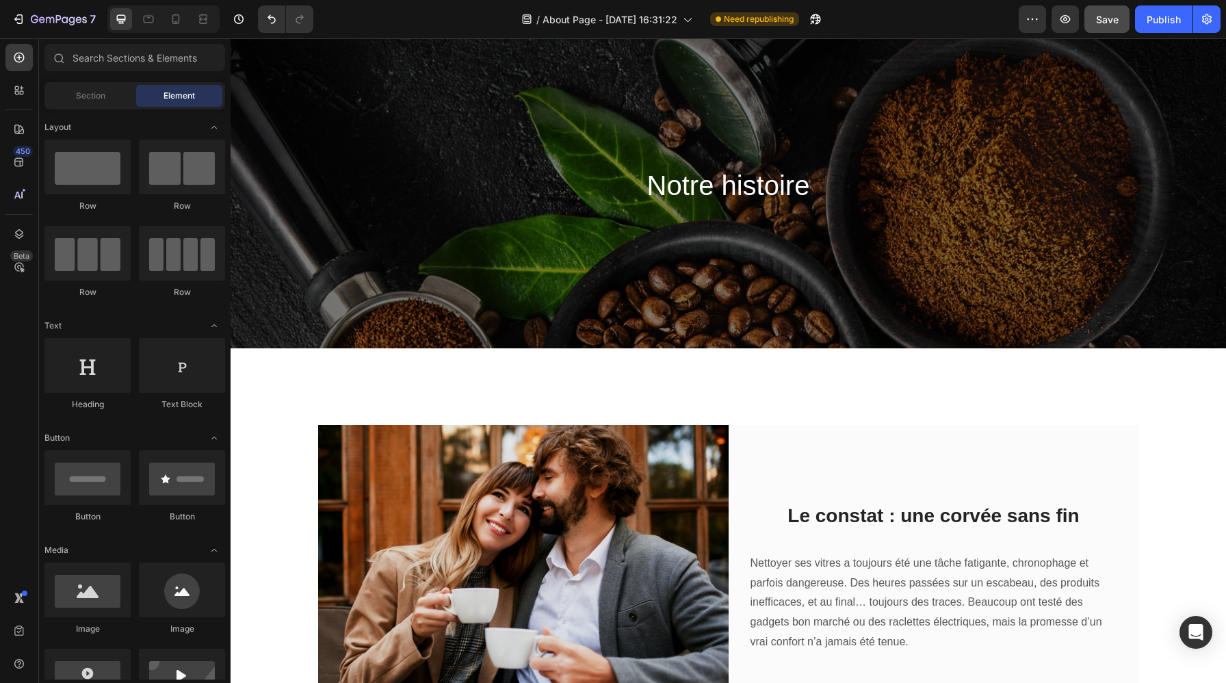
scroll to position [0, 0]
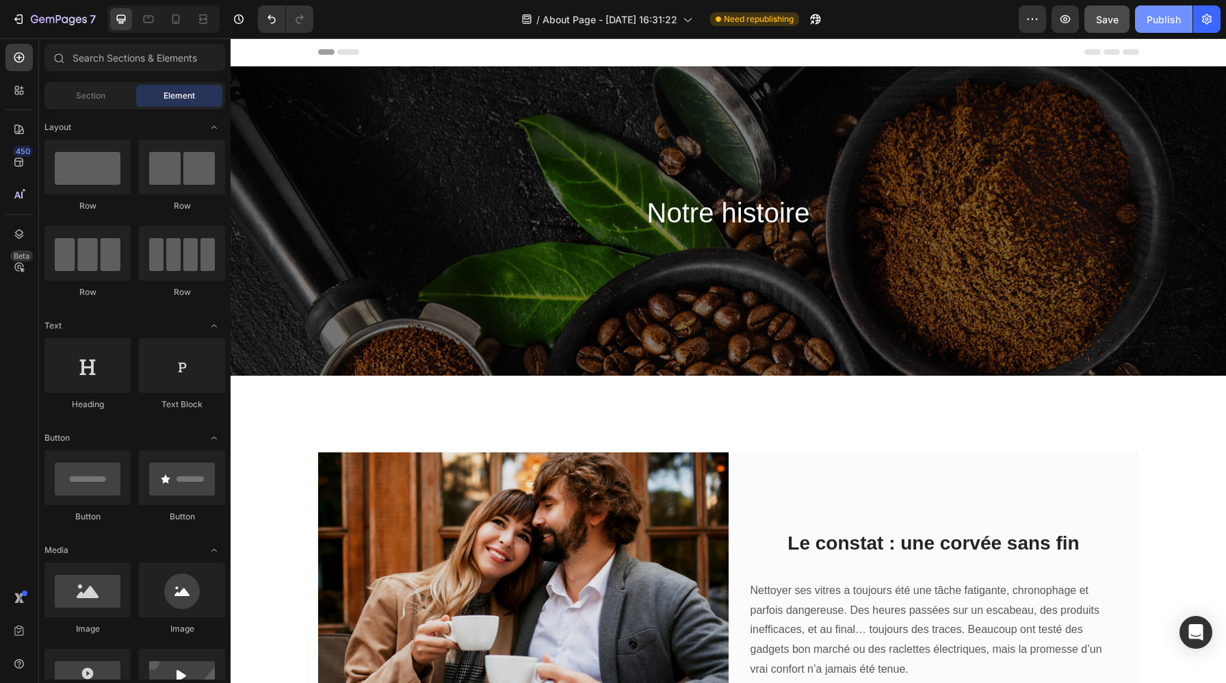
click at [1157, 23] on div "Publish" at bounding box center [1163, 19] width 34 height 14
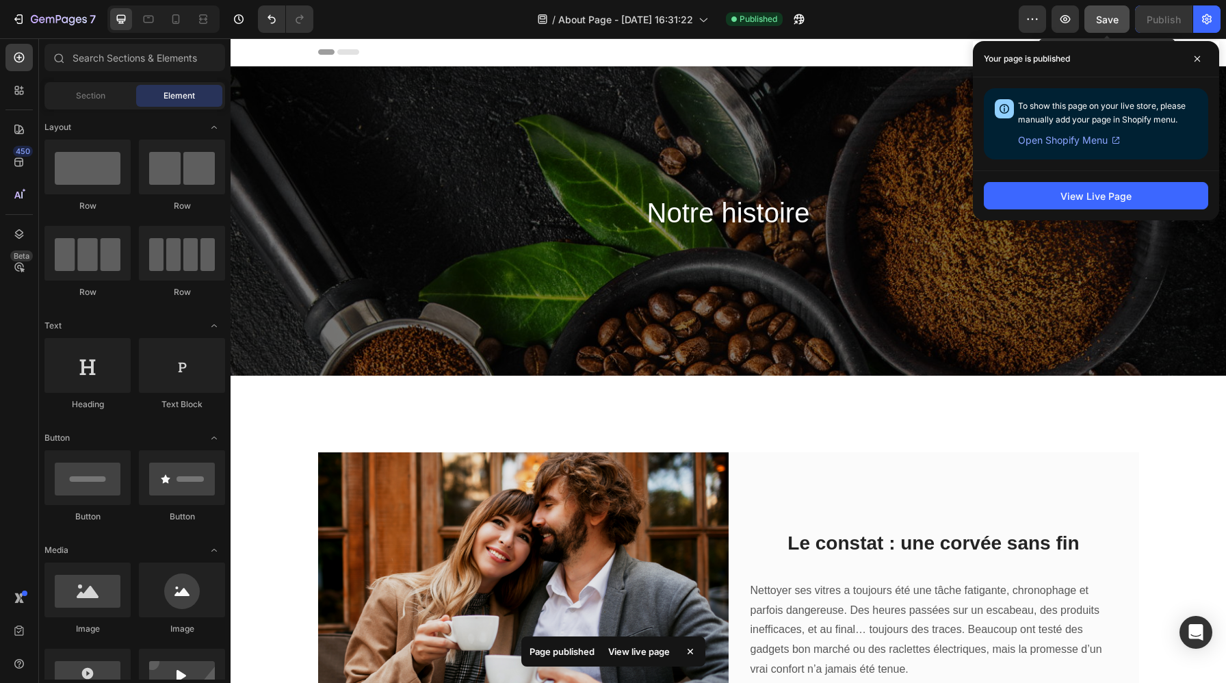
click at [1096, 18] on span "Save" at bounding box center [1107, 20] width 23 height 12
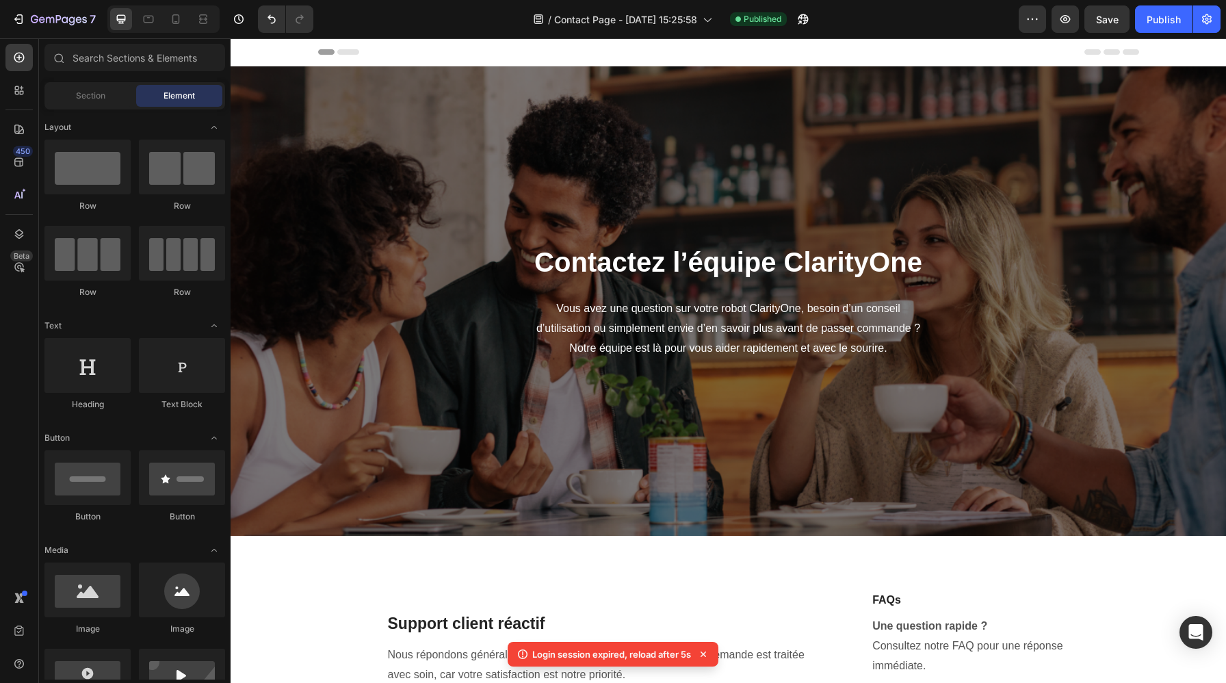
click at [851, 53] on div "Header" at bounding box center [728, 51] width 821 height 27
click at [676, 13] on span "Contact Page - [DATE] 15:25:58" at bounding box center [625, 19] width 143 height 14
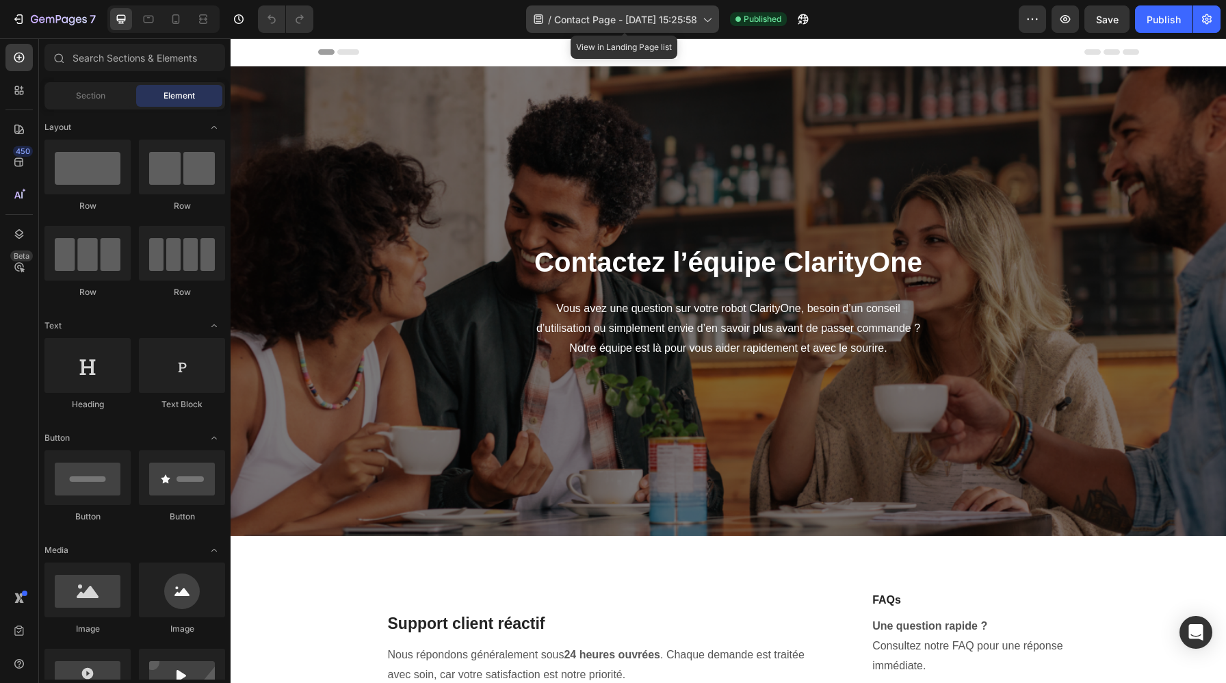
click at [678, 8] on div "/ Contact Page - Aug 27, 15:25:58" at bounding box center [622, 18] width 193 height 27
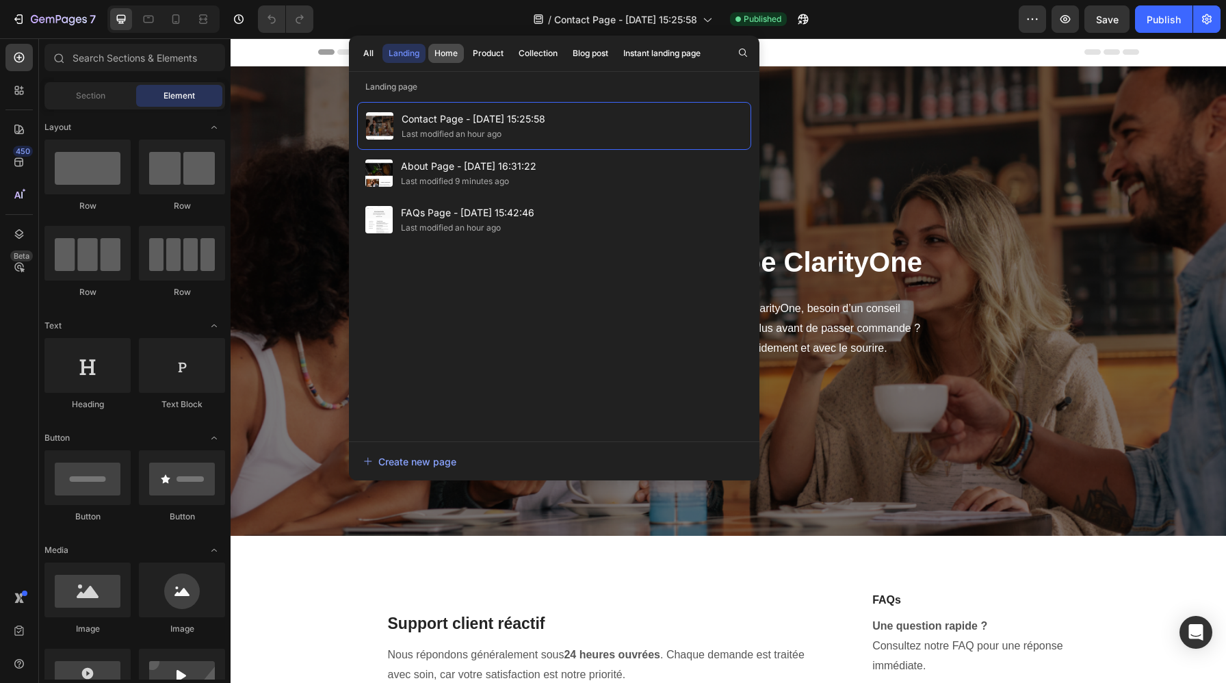
click at [452, 51] on div "Home" at bounding box center [445, 53] width 23 height 12
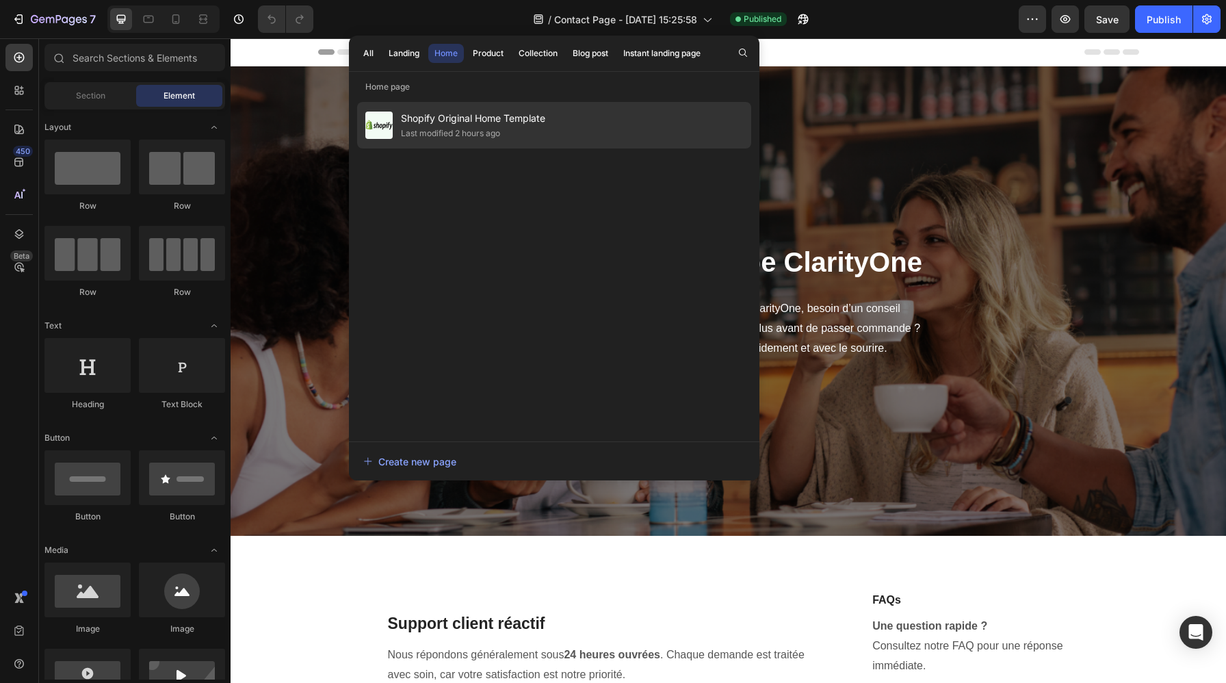
click at [559, 129] on div "Shopify Original Home Template Last modified 2 hours ago" at bounding box center [554, 125] width 394 height 47
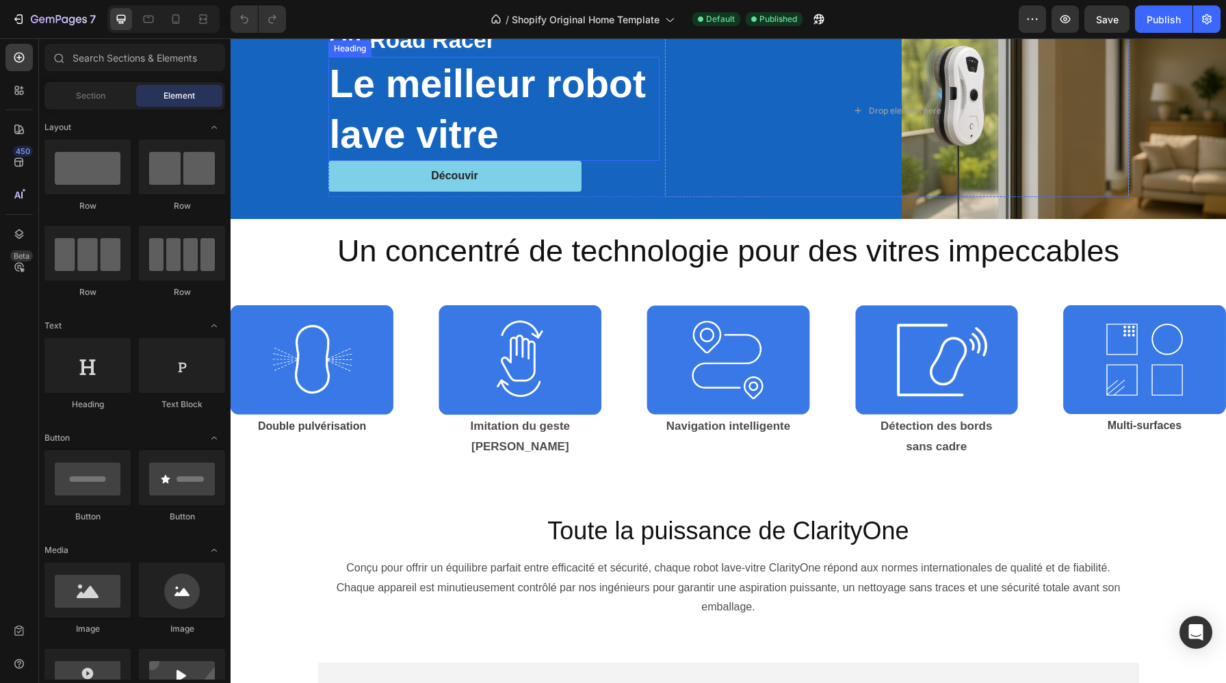
scroll to position [88, 0]
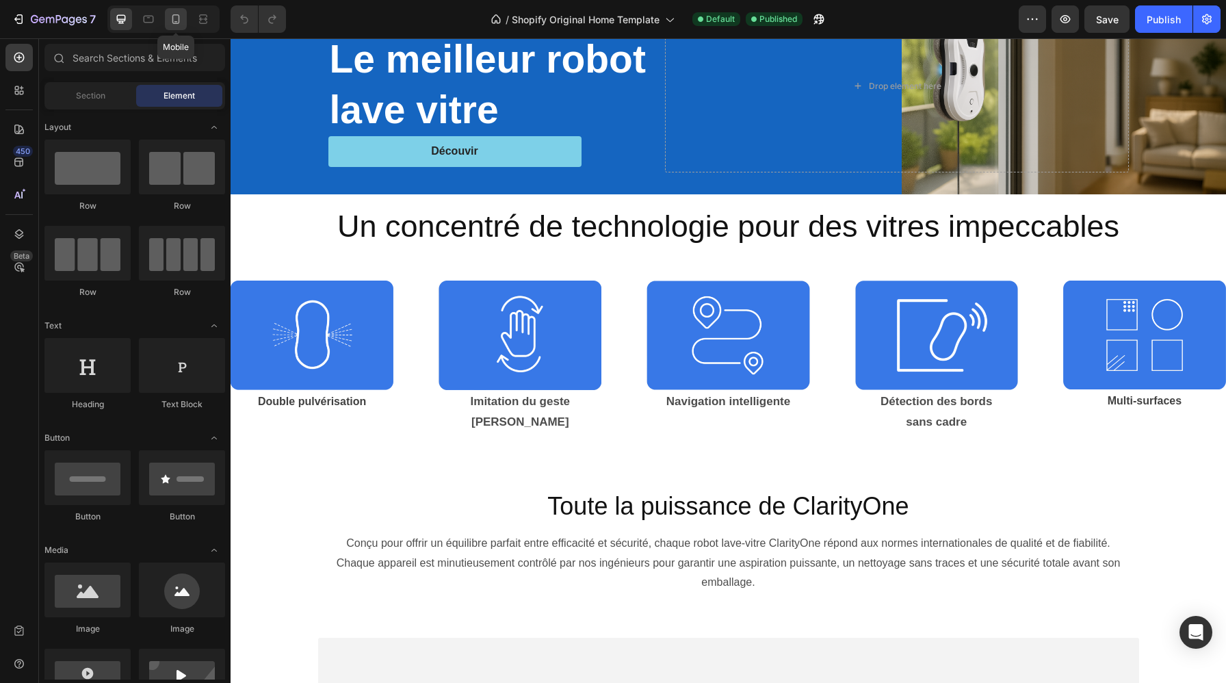
click at [179, 21] on icon at bounding box center [176, 19] width 8 height 10
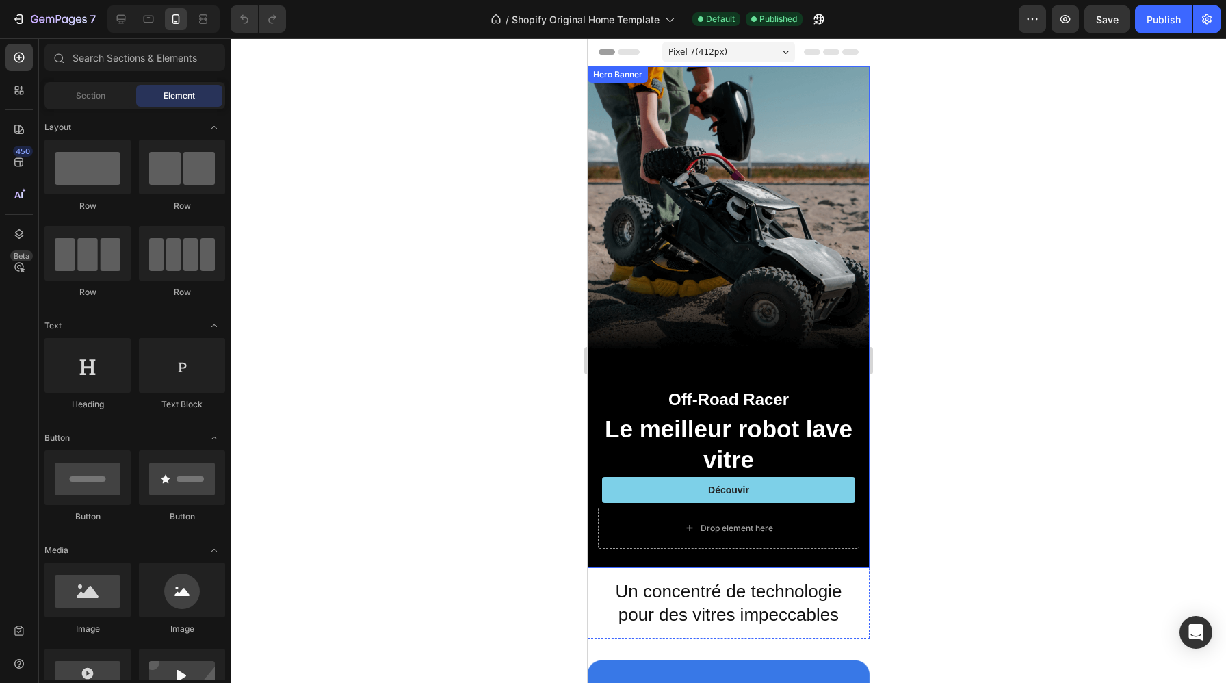
click at [731, 242] on div "Background Image" at bounding box center [728, 316] width 282 height 501
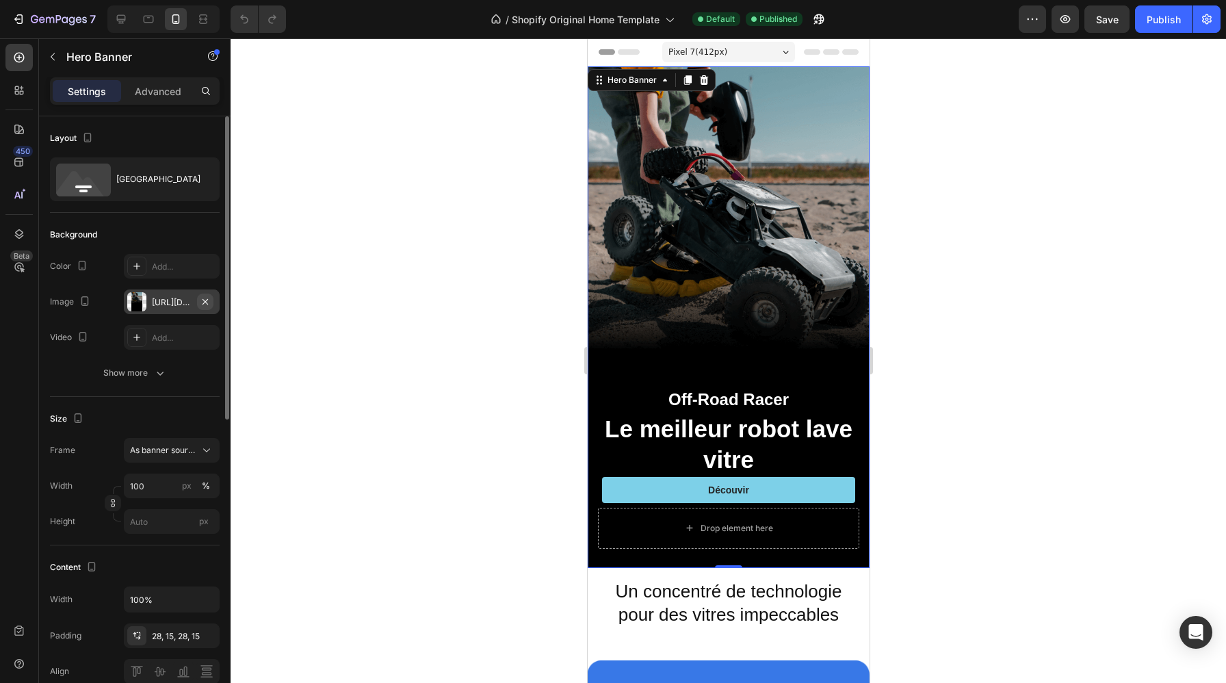
click at [206, 302] on icon "button" at bounding box center [204, 300] width 5 height 5
type input "Auto"
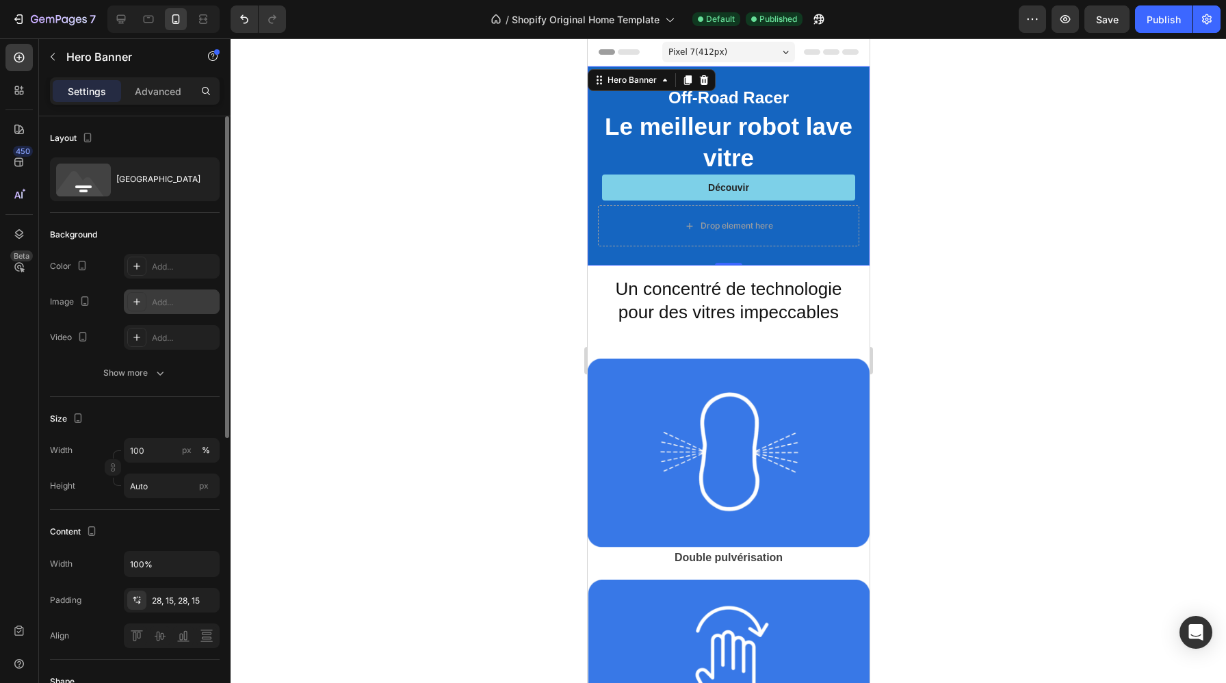
click at [157, 301] on div "Add..." at bounding box center [184, 302] width 64 height 12
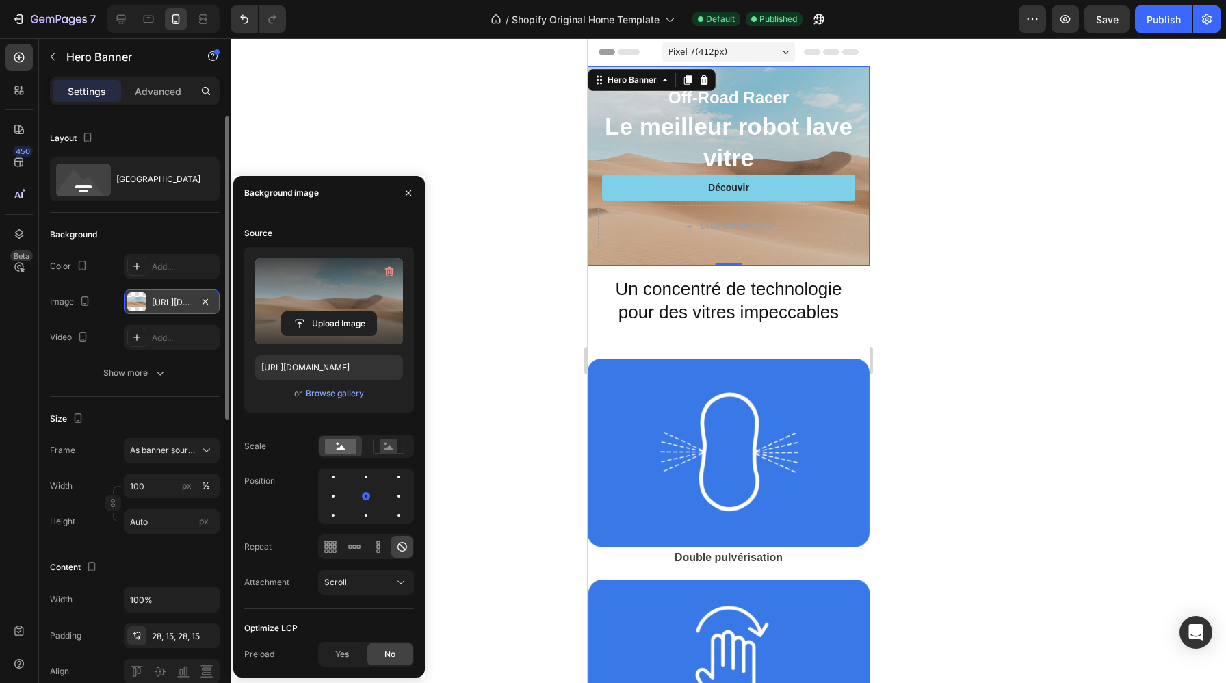
click at [343, 296] on label at bounding box center [329, 301] width 148 height 86
click at [343, 312] on input "file" at bounding box center [329, 323] width 94 height 23
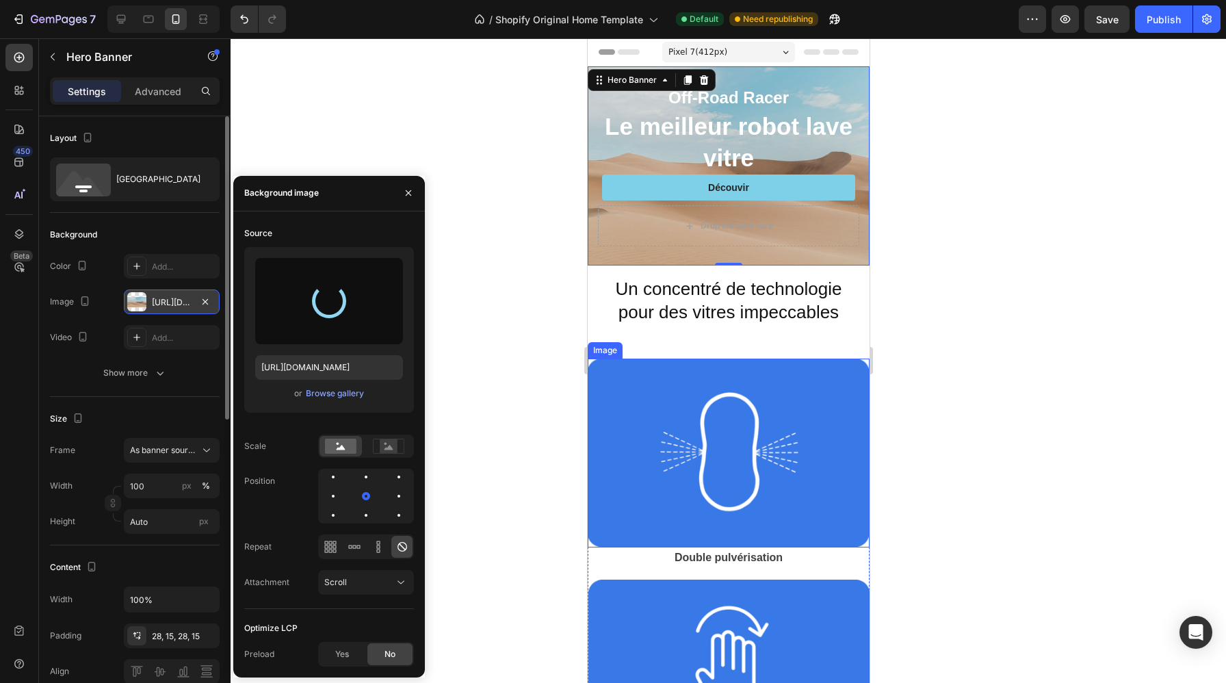
type input "[URL][DOMAIN_NAME]"
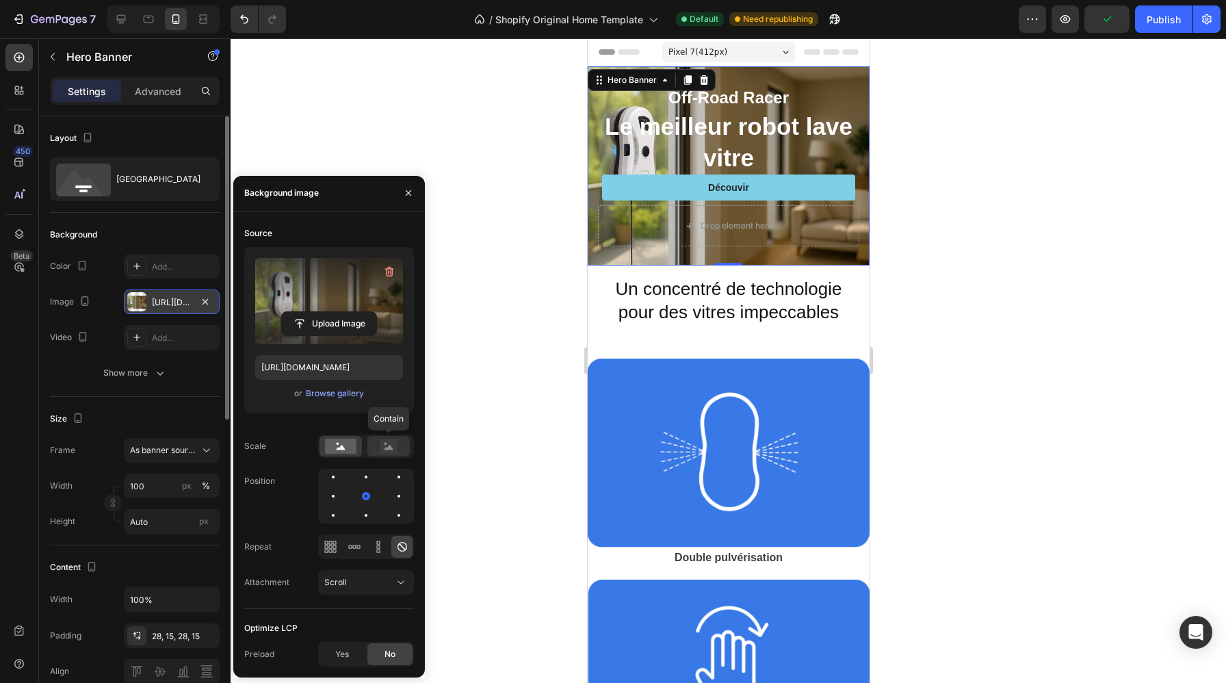
click at [390, 440] on rect at bounding box center [389, 446] width 18 height 14
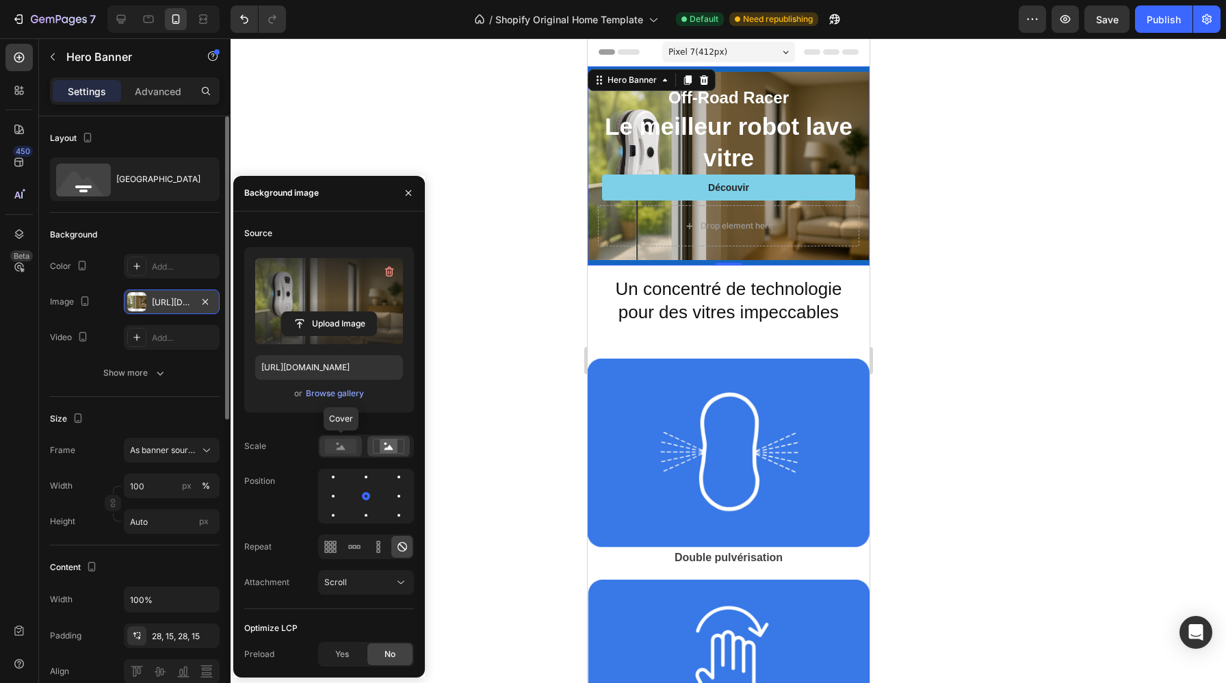
click at [338, 448] on icon at bounding box center [340, 447] width 9 height 5
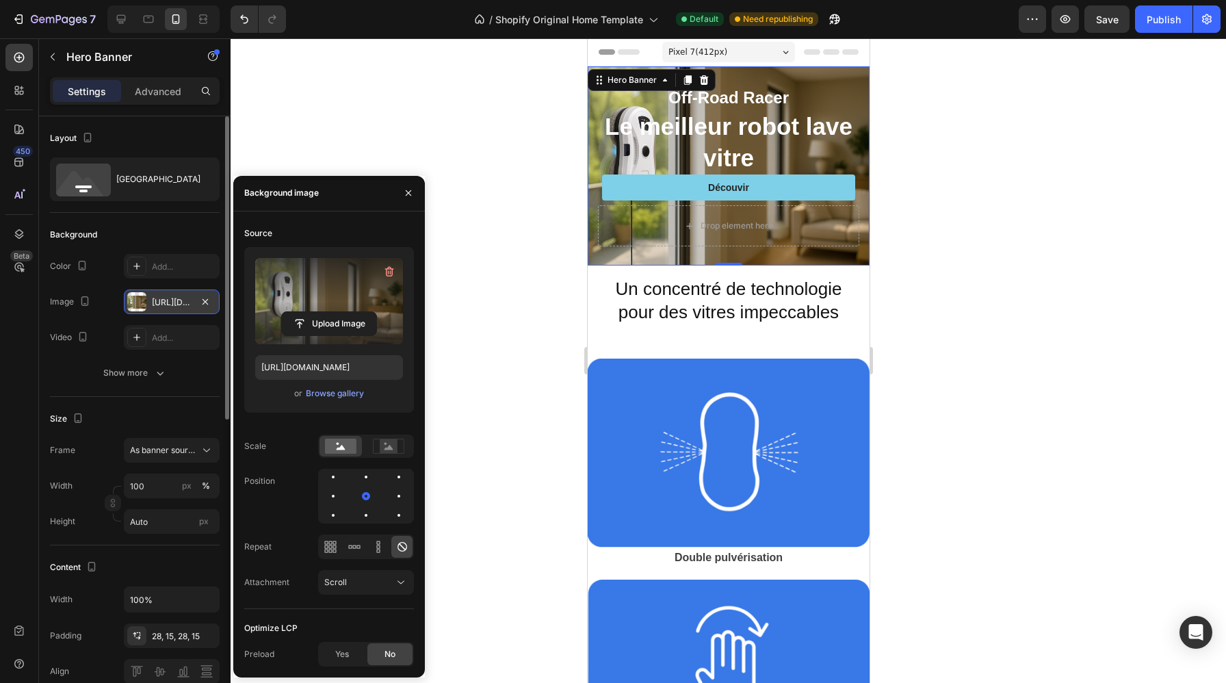
click at [365, 601] on div "Source Upload Image [URL][DOMAIN_NAME] or Browse gallery Scale Position Repeat …" at bounding box center [329, 415] width 170 height 386
click at [414, 196] on button "button" at bounding box center [408, 193] width 22 height 22
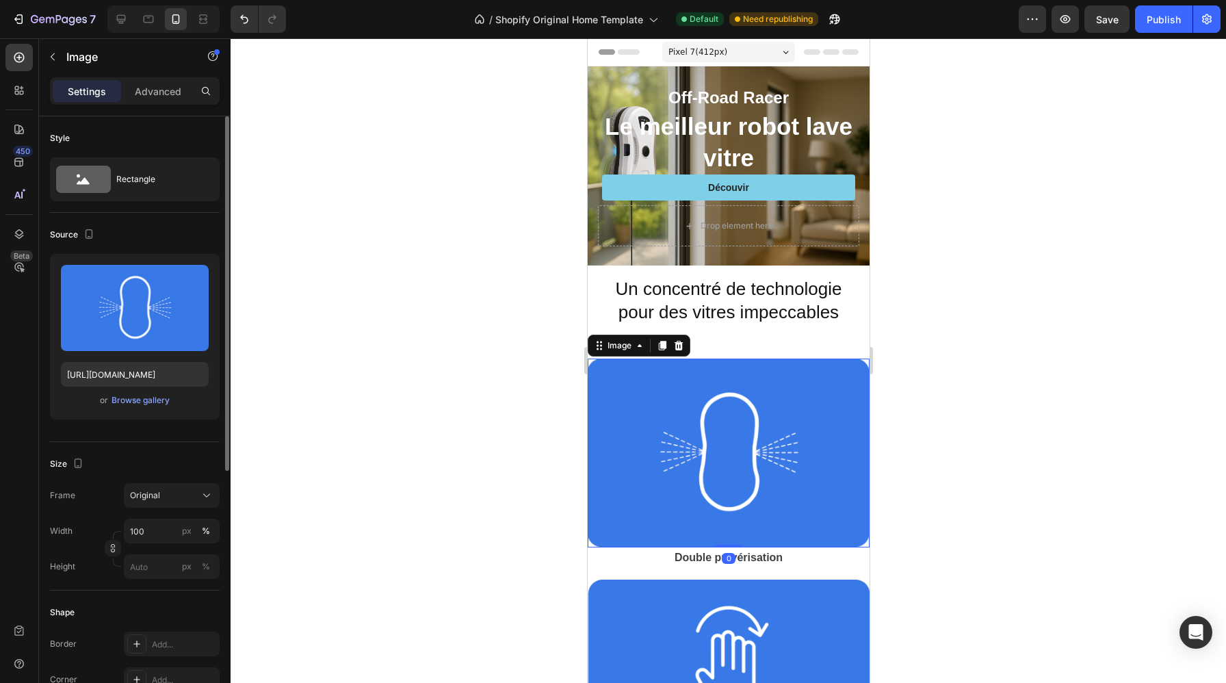
click at [679, 373] on img at bounding box center [728, 452] width 282 height 189
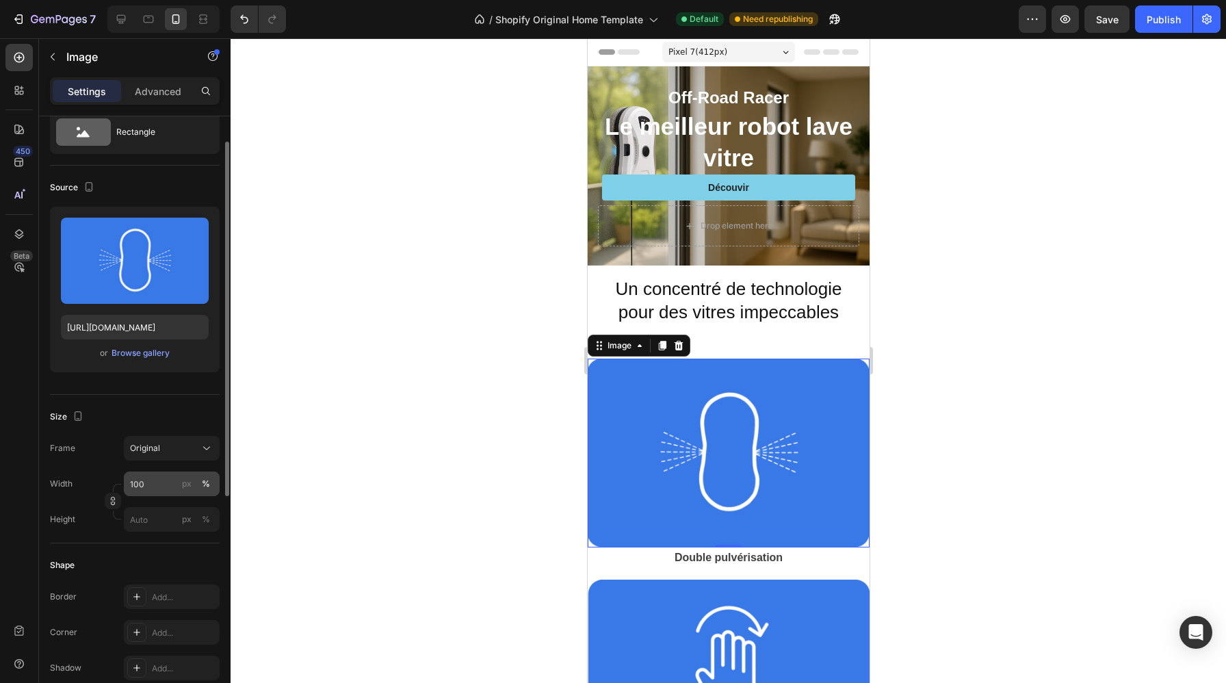
scroll to position [68, 0]
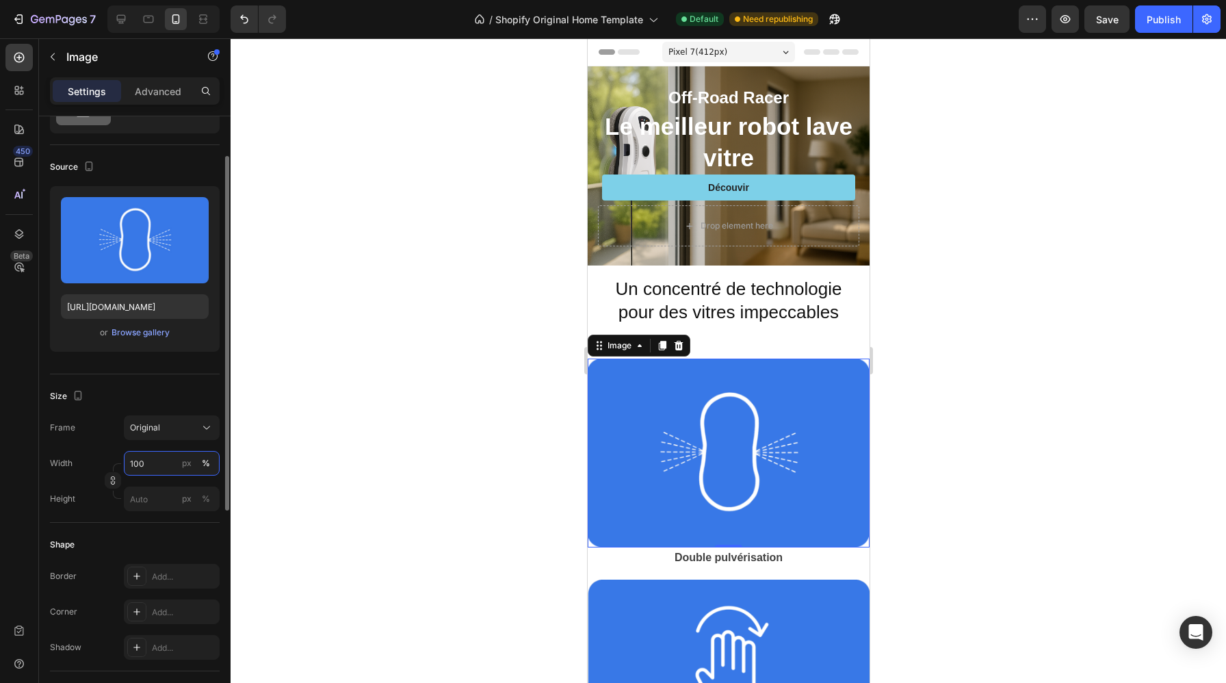
click at [154, 464] on input "100" at bounding box center [172, 463] width 96 height 25
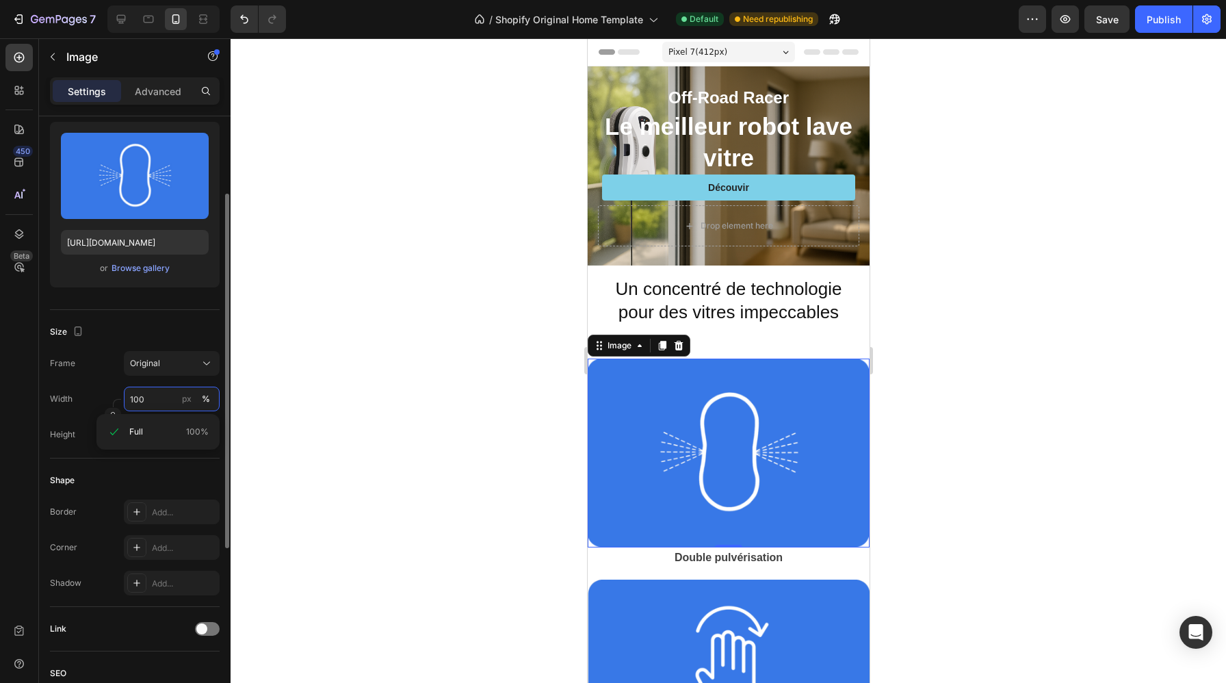
scroll to position [149, 0]
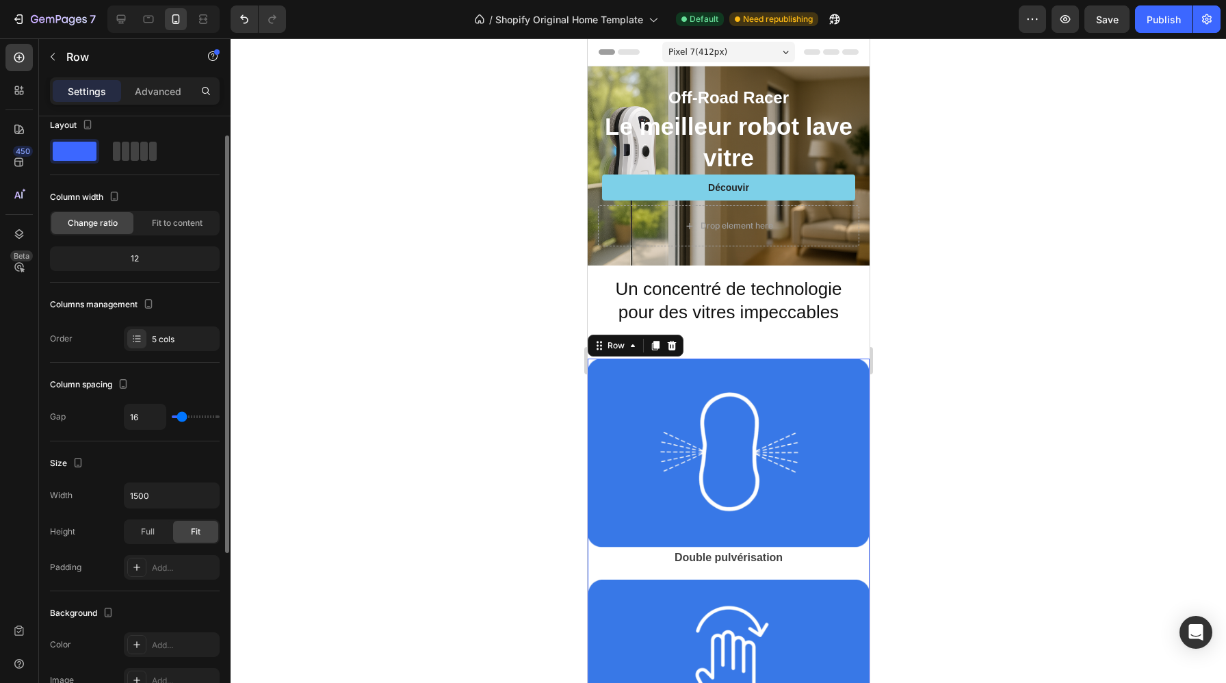
scroll to position [23, 0]
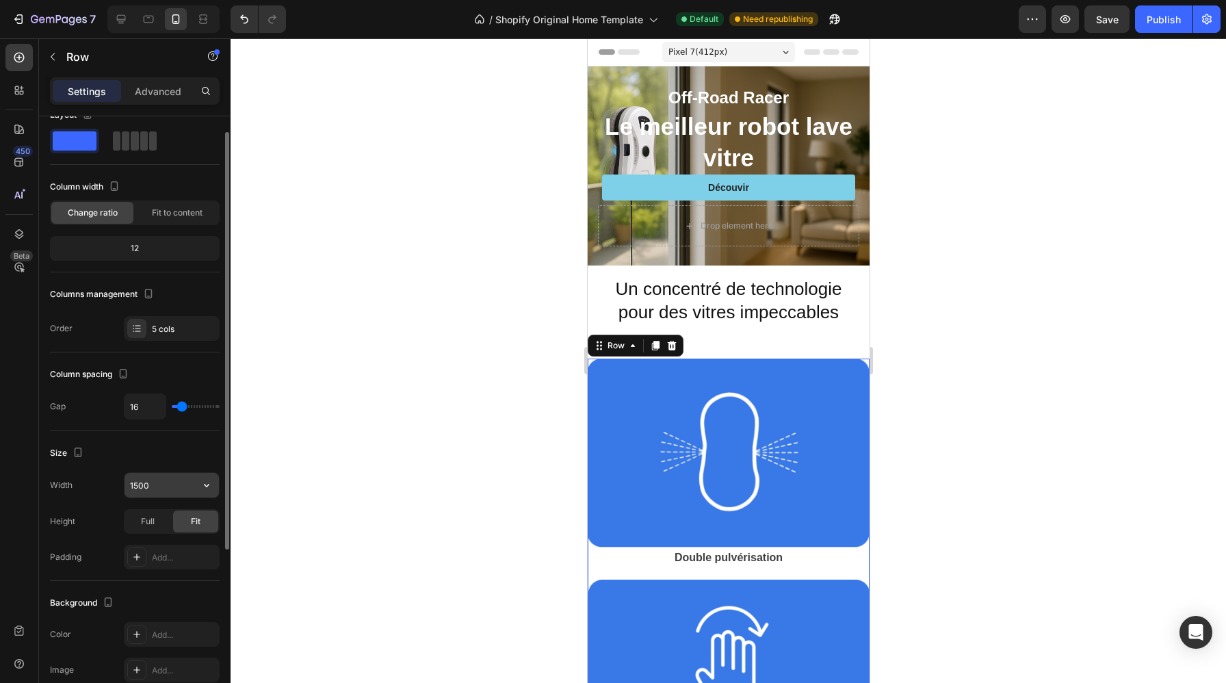
click at [174, 481] on input "1500" at bounding box center [171, 485] width 94 height 25
click at [209, 484] on icon "button" at bounding box center [207, 485] width 14 height 14
click at [175, 482] on input "1500" at bounding box center [171, 485] width 94 height 25
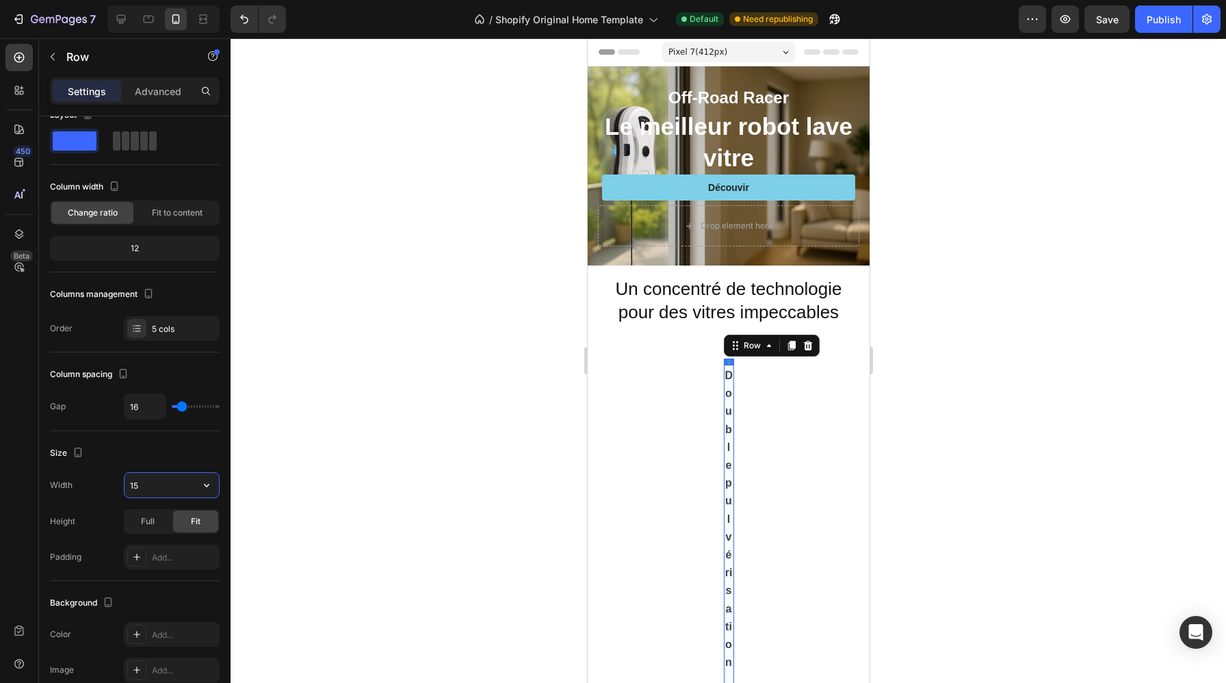
type input "1"
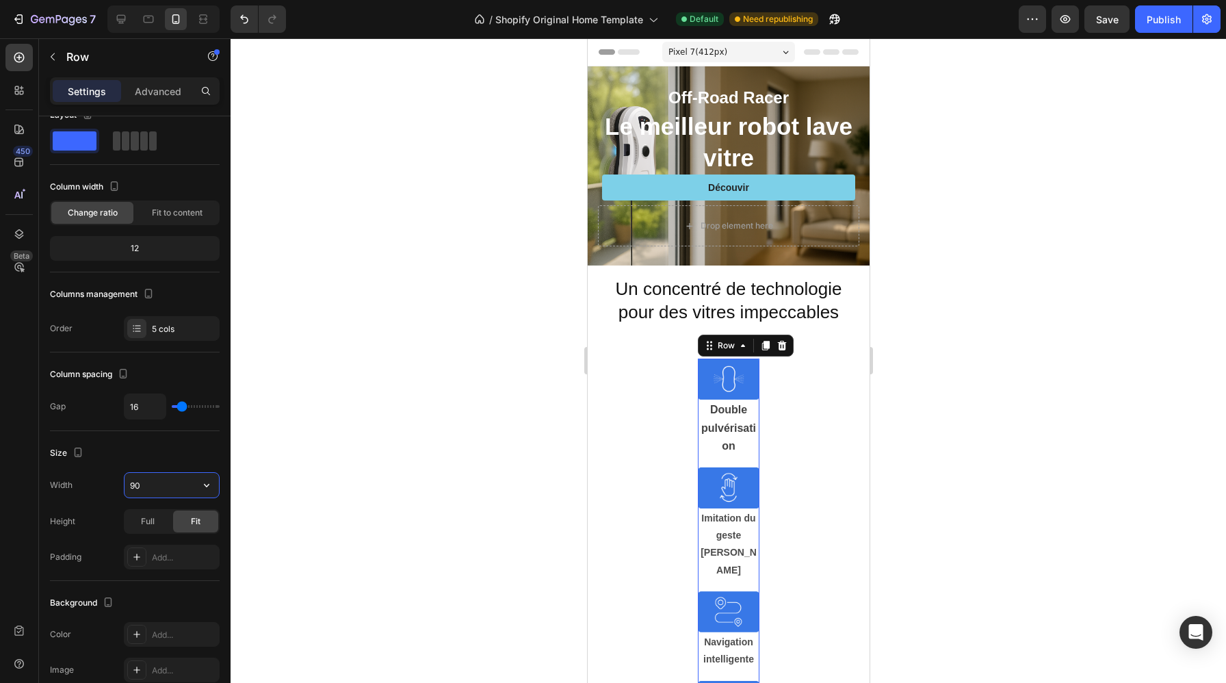
type input "9"
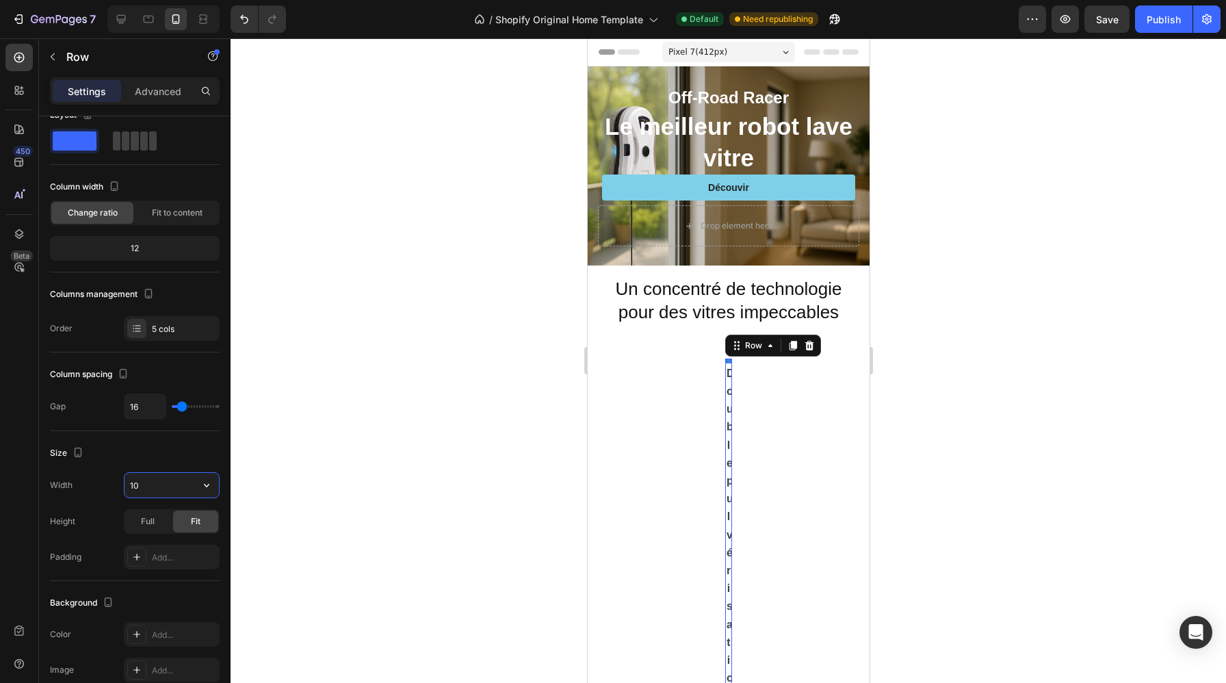
type input "1"
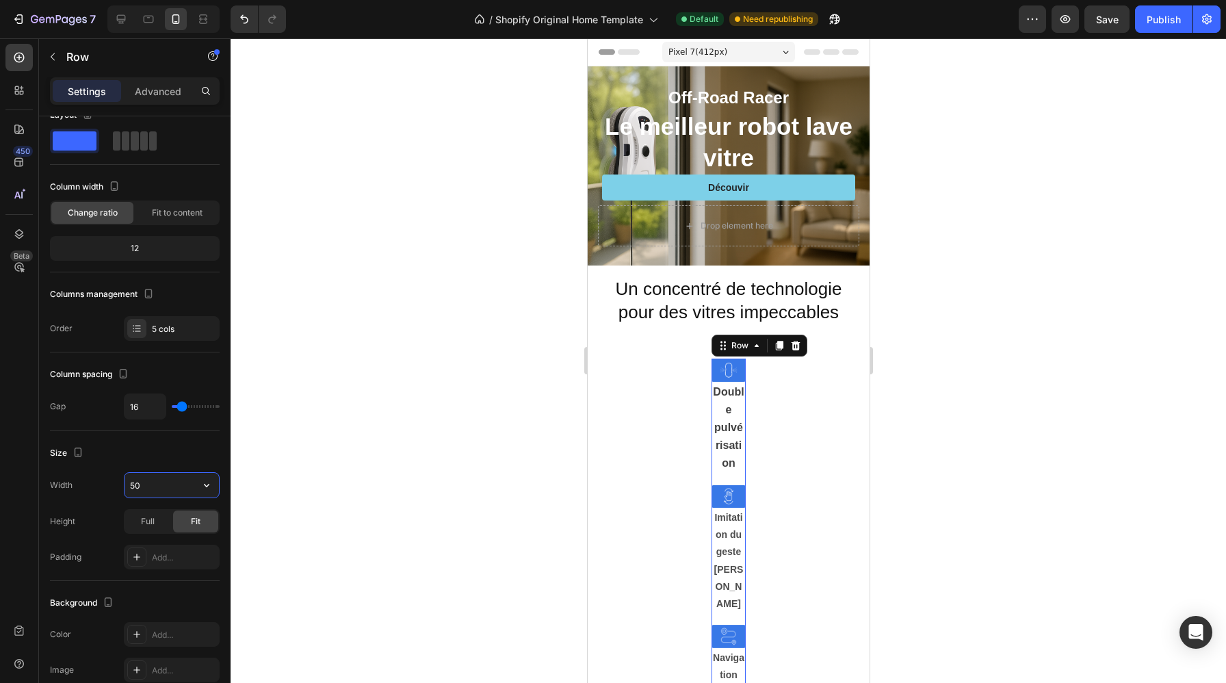
type input "5"
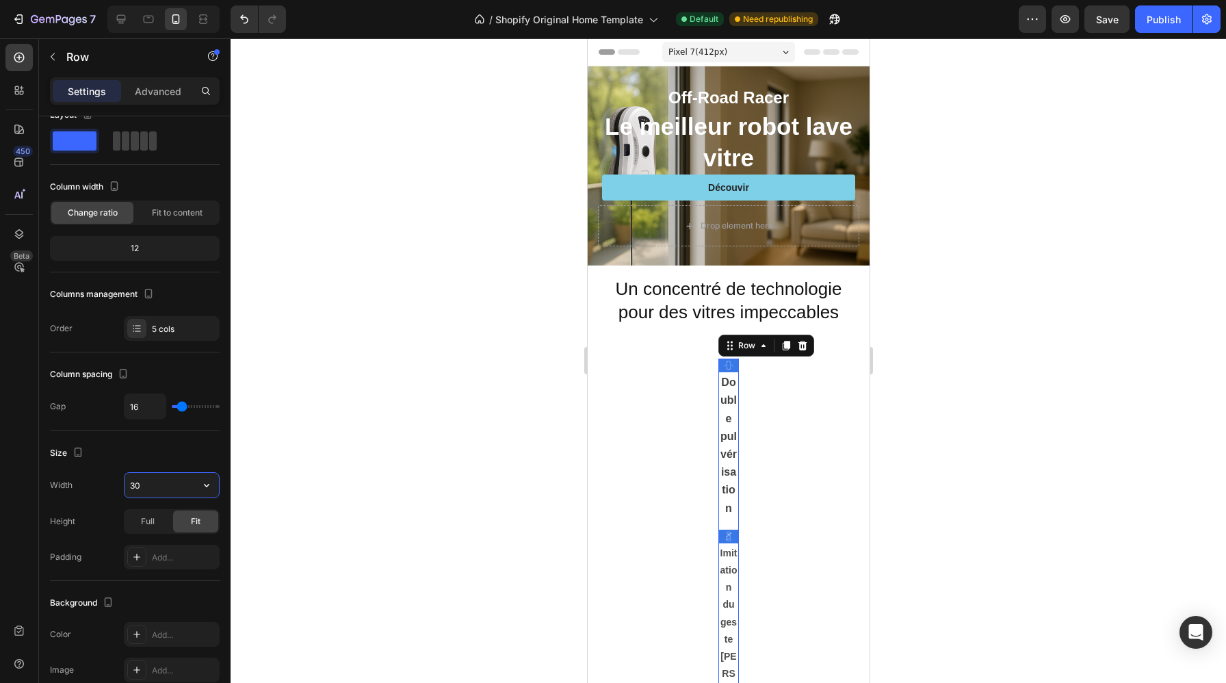
type input "3"
type input "4"
type input "350"
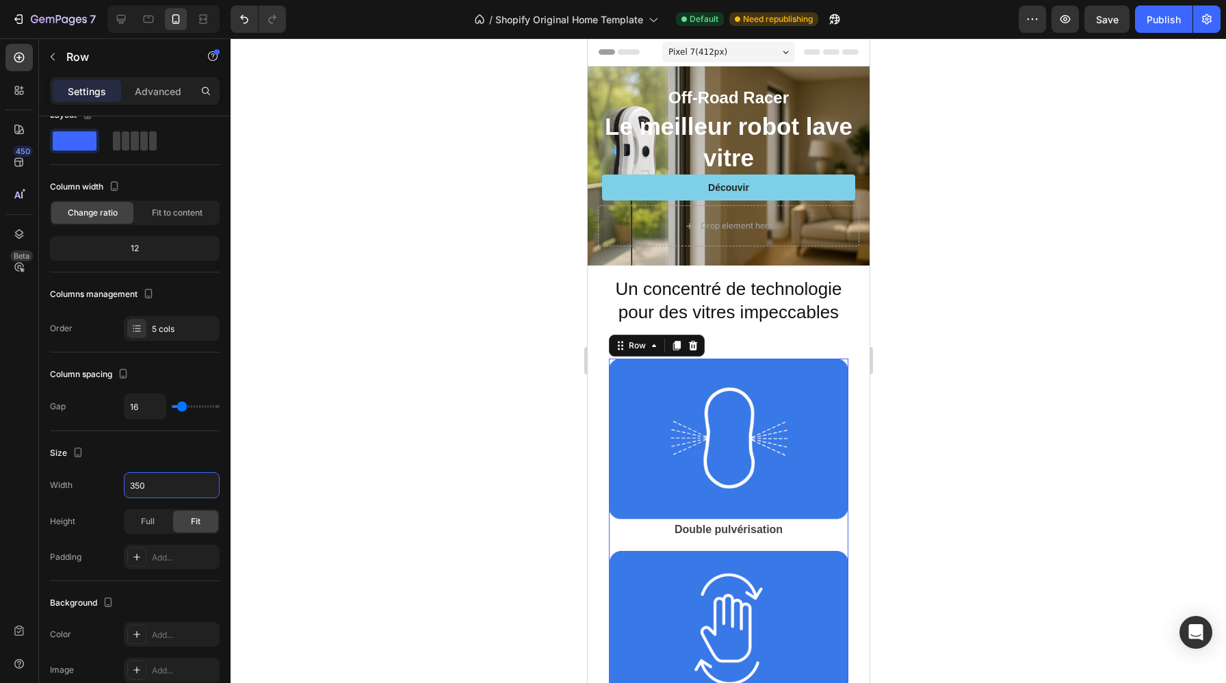
click at [936, 347] on div at bounding box center [727, 360] width 995 height 644
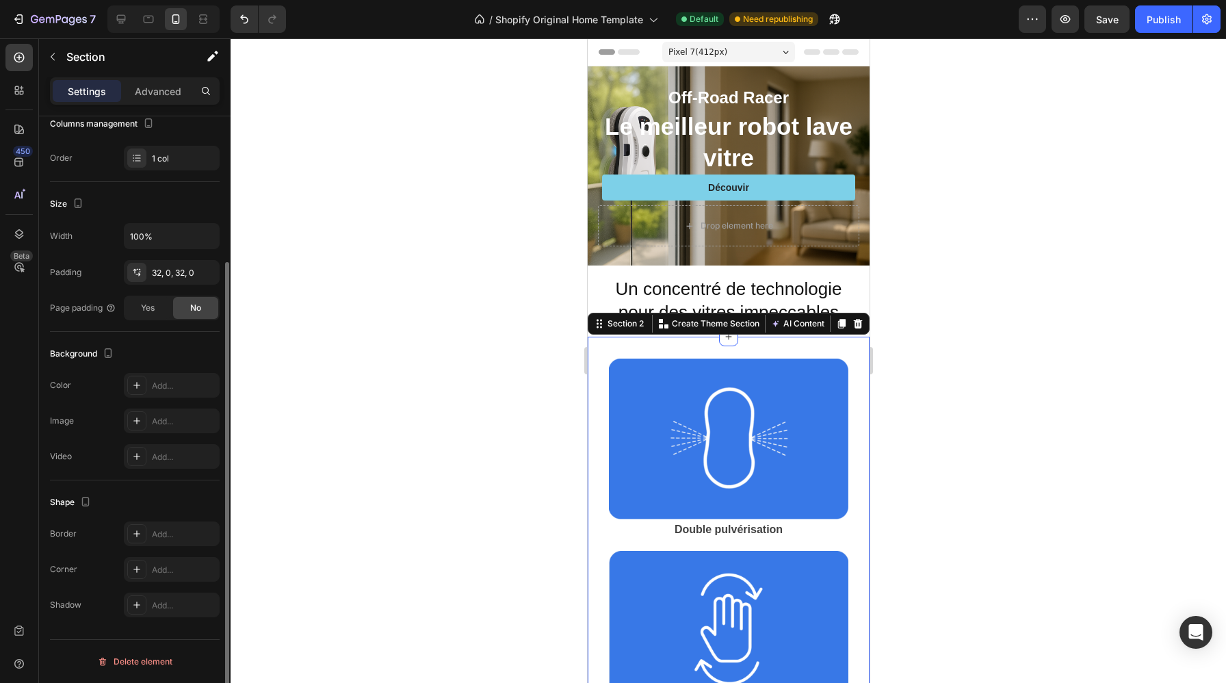
scroll to position [0, 0]
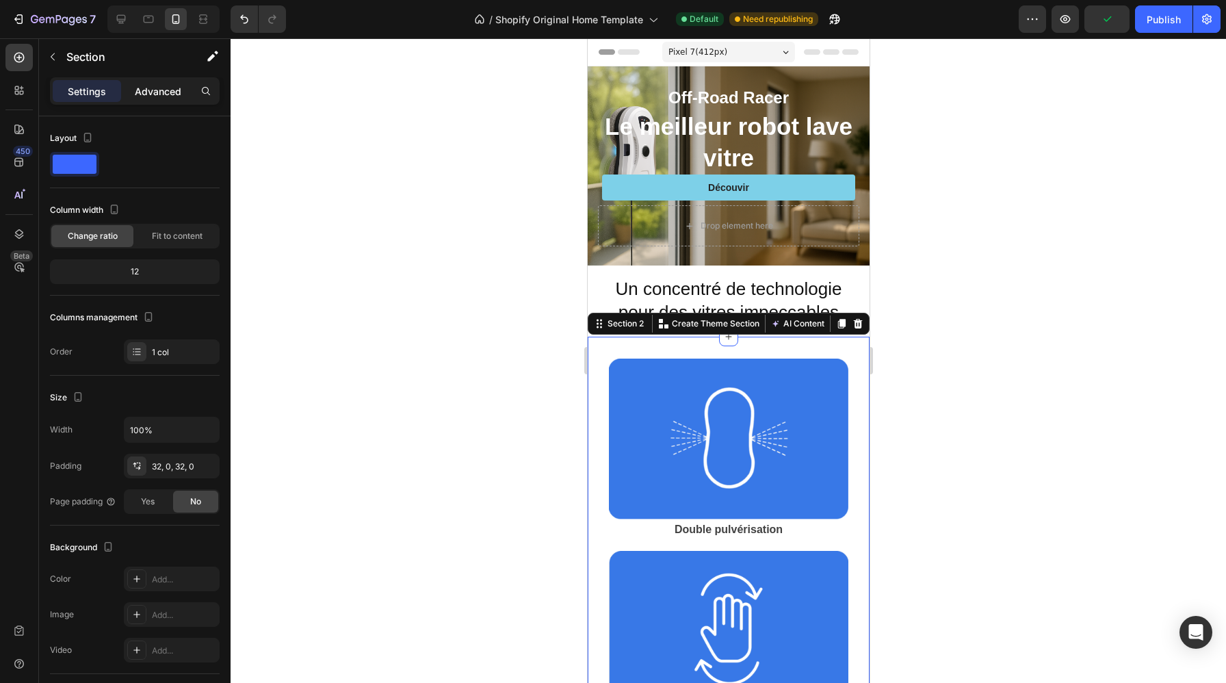
click at [155, 92] on p "Advanced" at bounding box center [158, 91] width 47 height 14
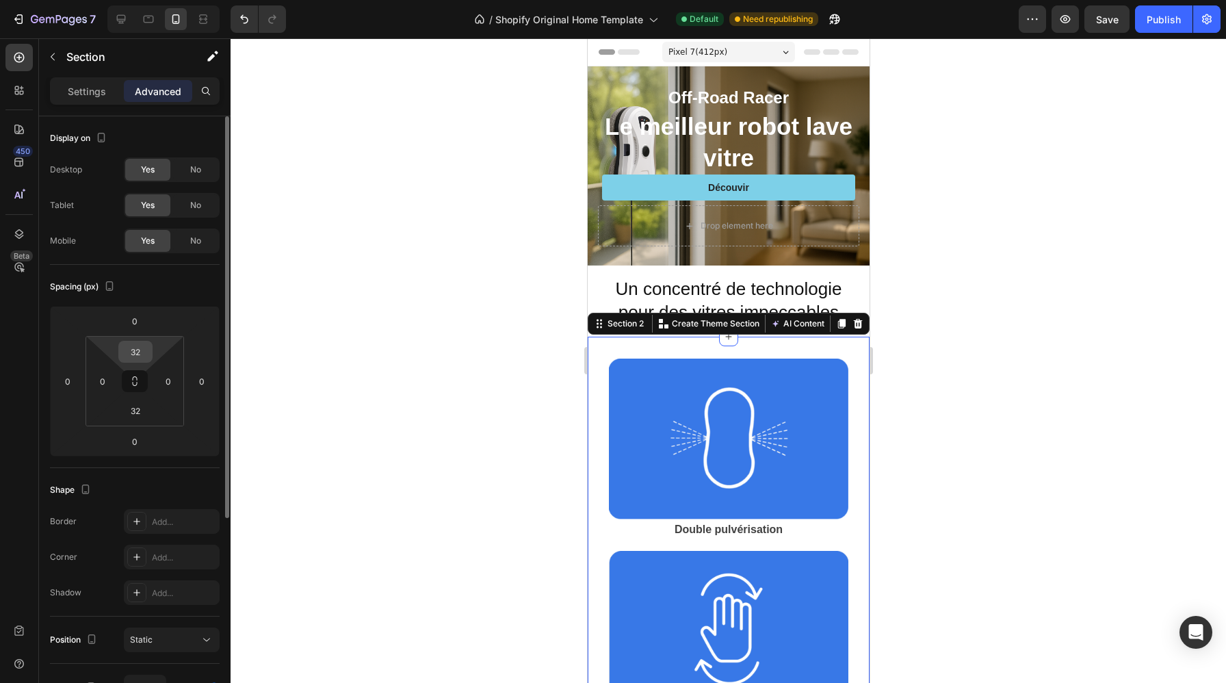
click at [133, 352] on input "32" at bounding box center [135, 351] width 27 height 21
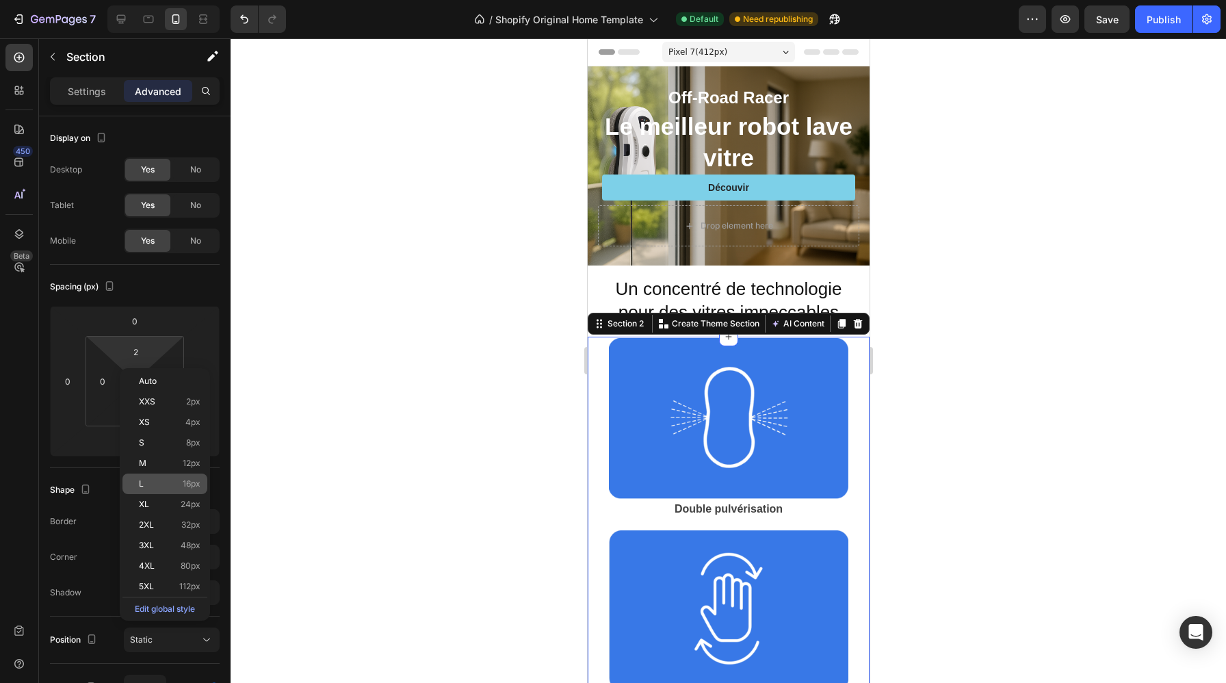
click at [188, 481] on span "16px" at bounding box center [192, 484] width 18 height 10
type input "16"
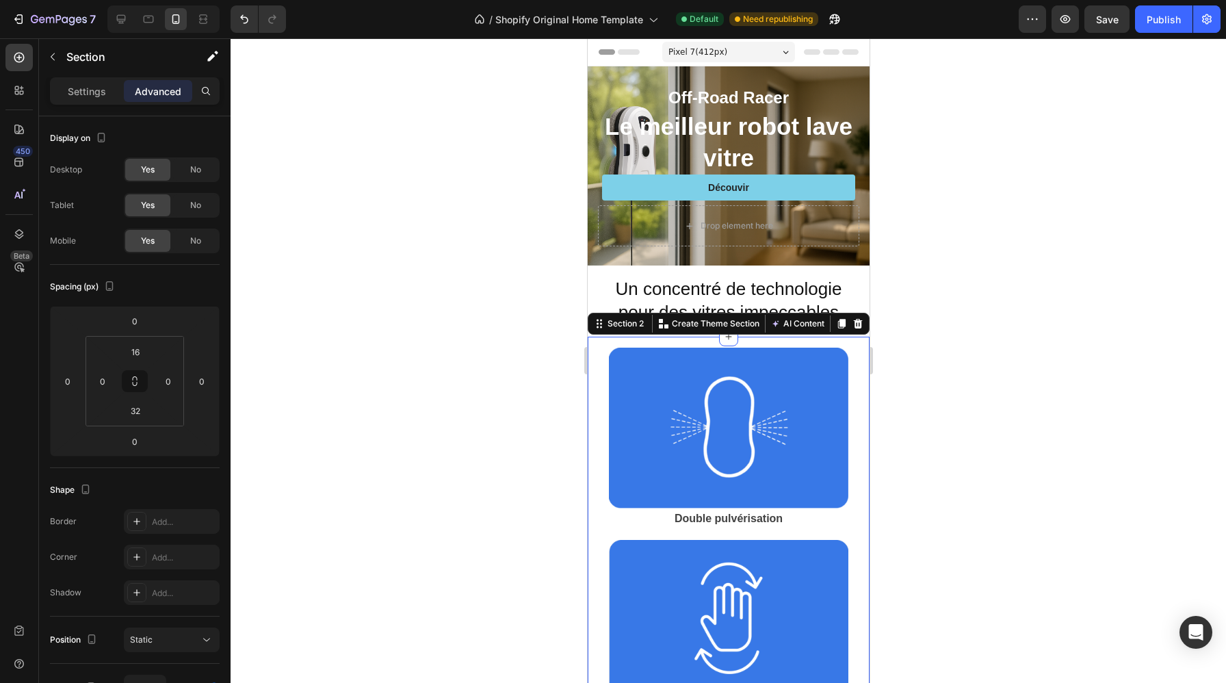
click at [441, 489] on div at bounding box center [727, 360] width 995 height 644
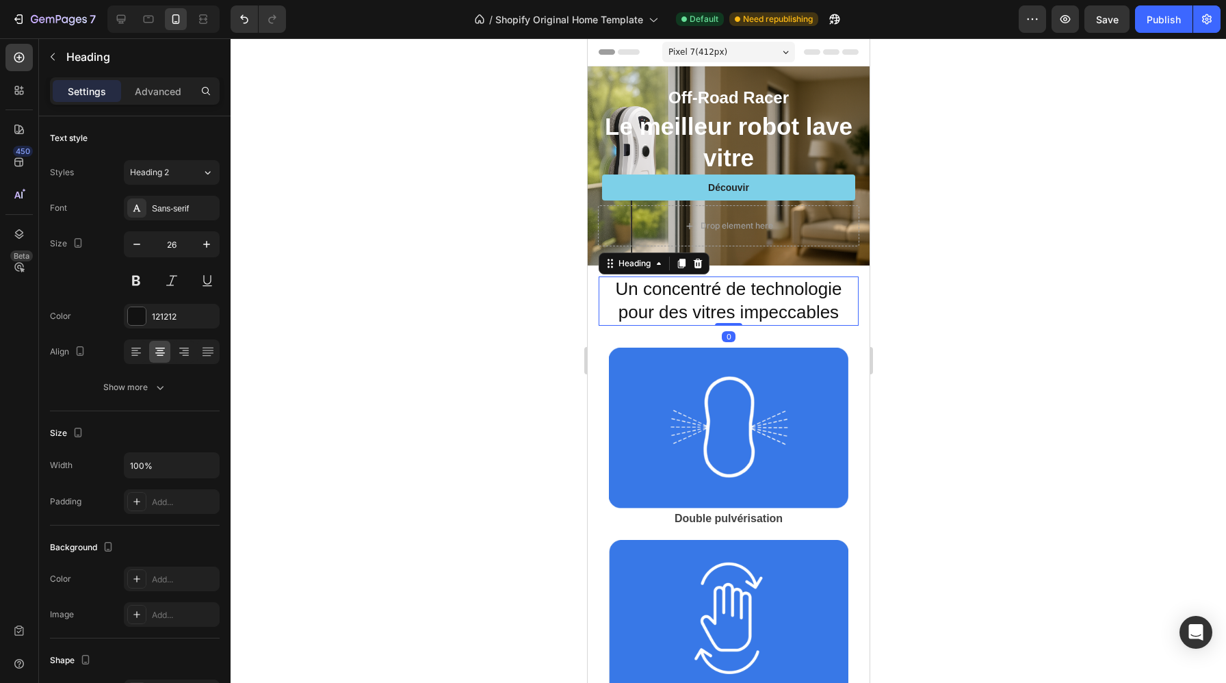
click at [758, 293] on h2 "Un concentré de technologie pour des vitres impeccables" at bounding box center [728, 300] width 260 height 49
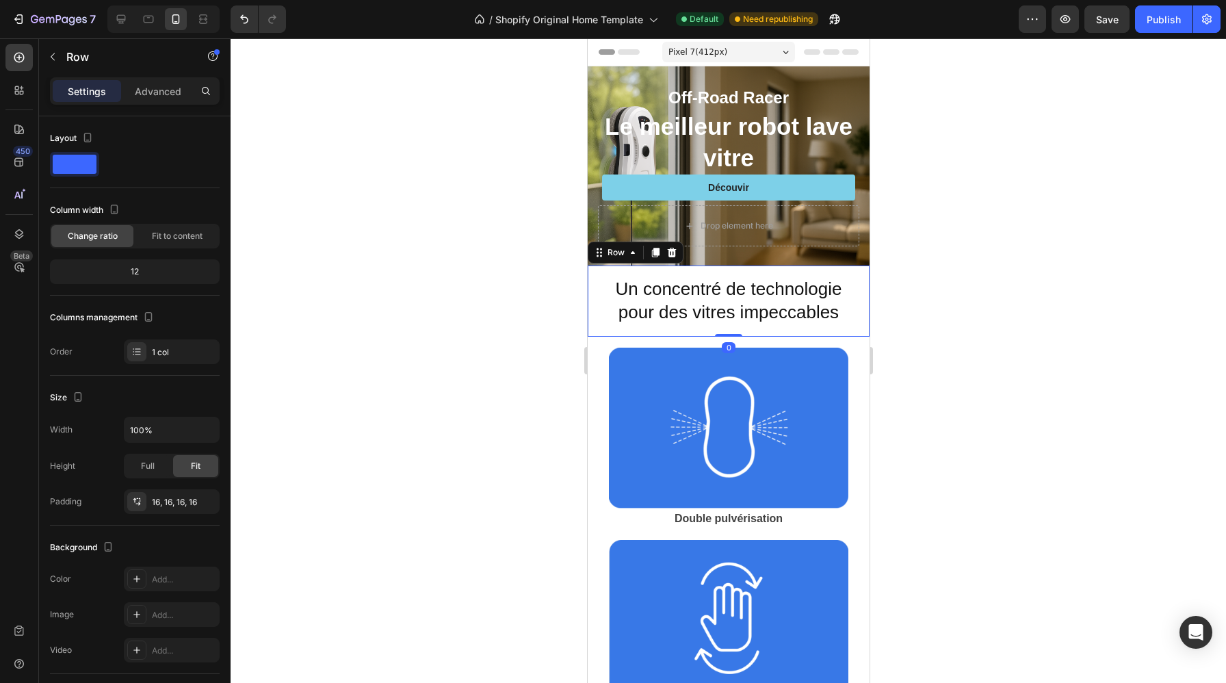
click at [789, 332] on div "Un concentré de technologie pour des vitres impeccables Heading Row 0" at bounding box center [728, 300] width 282 height 71
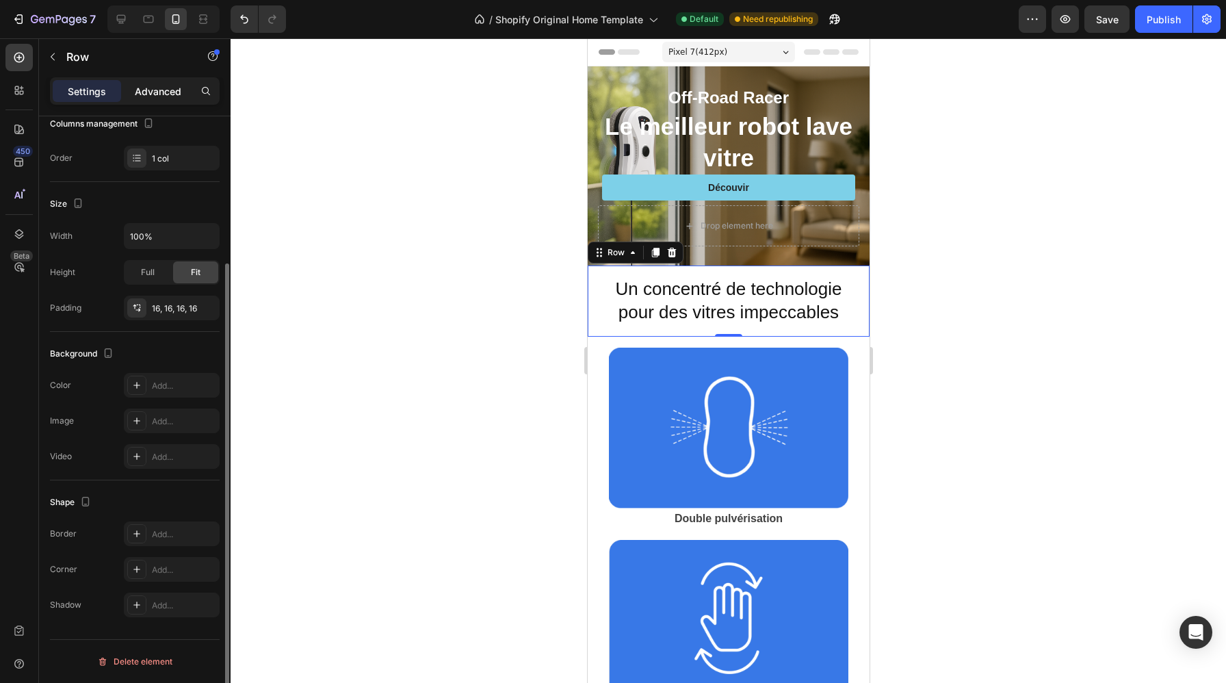
click at [150, 85] on p "Advanced" at bounding box center [158, 91] width 47 height 14
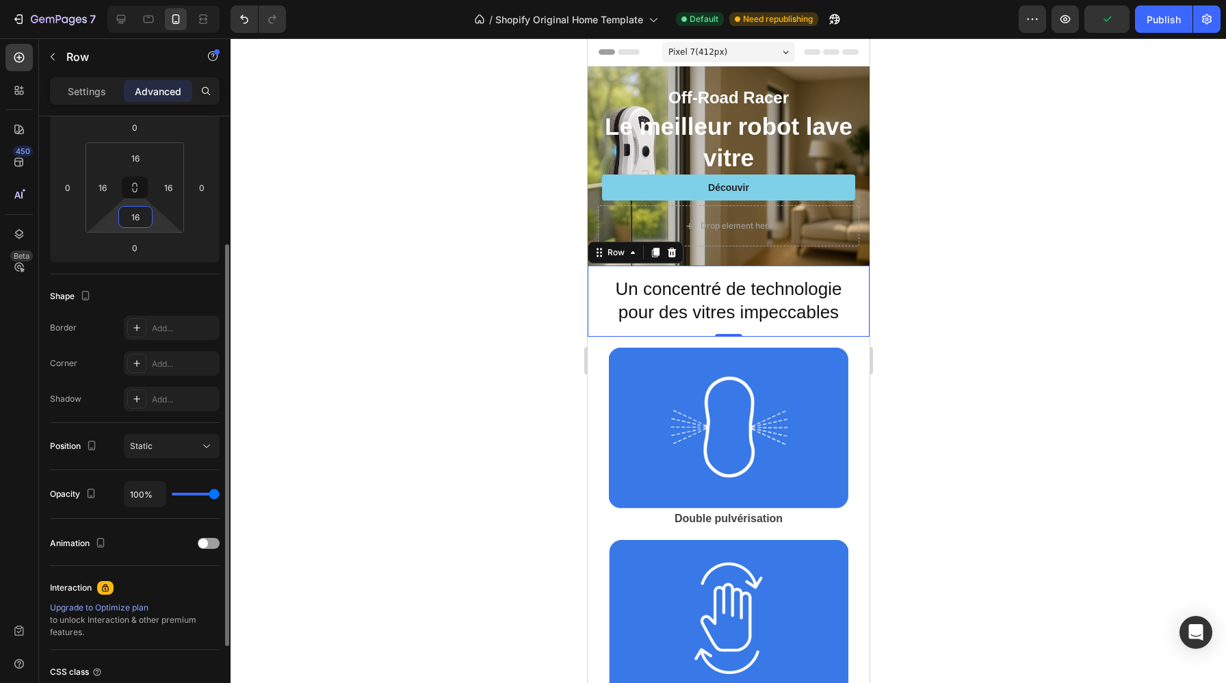
click at [141, 219] on input "16" at bounding box center [135, 217] width 27 height 21
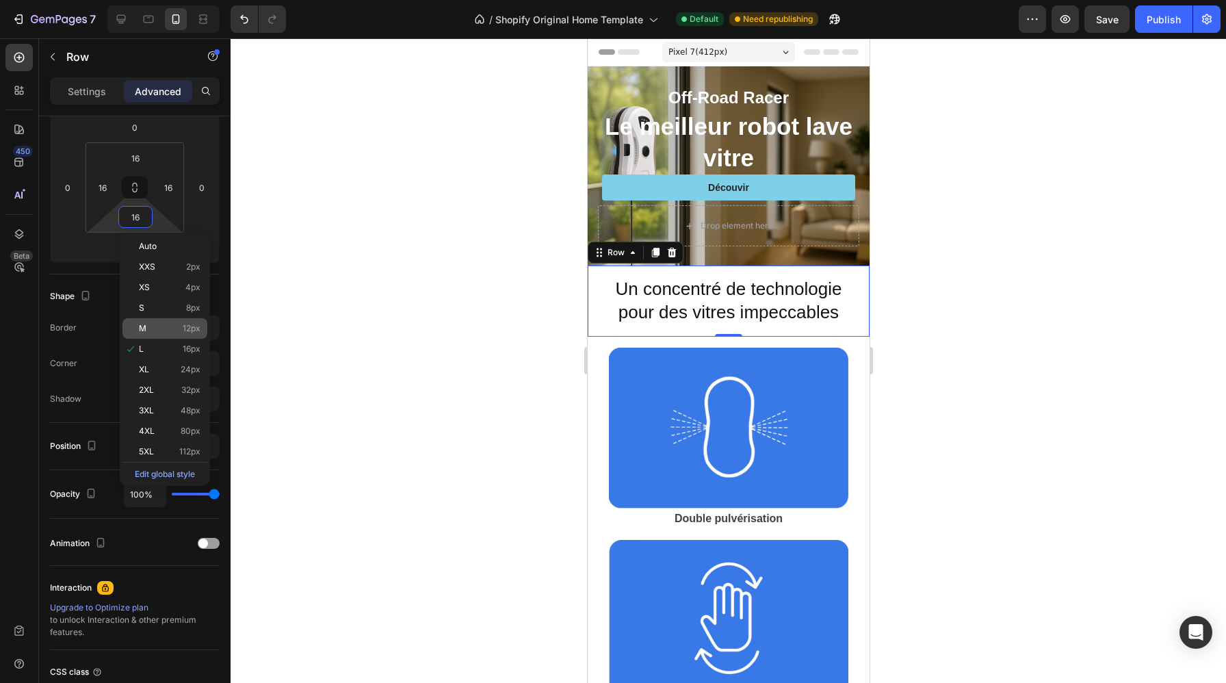
click at [182, 332] on p "M 12px" at bounding box center [170, 328] width 62 height 10
type input "12"
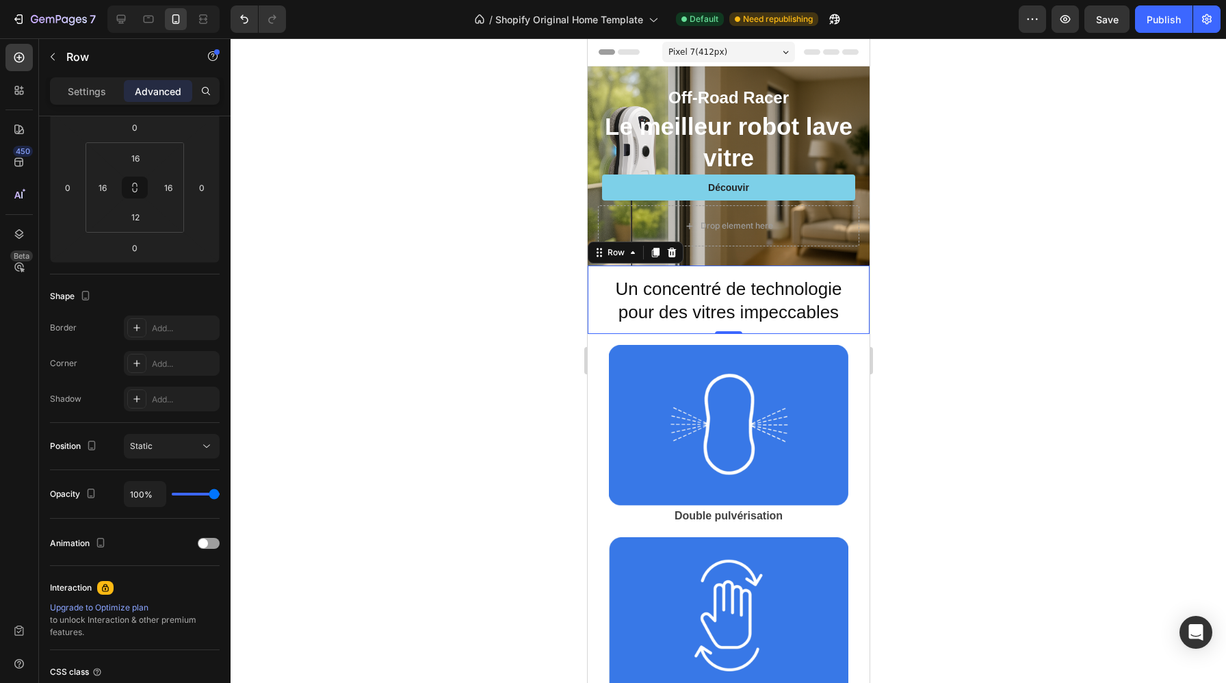
click at [505, 413] on div at bounding box center [727, 360] width 995 height 644
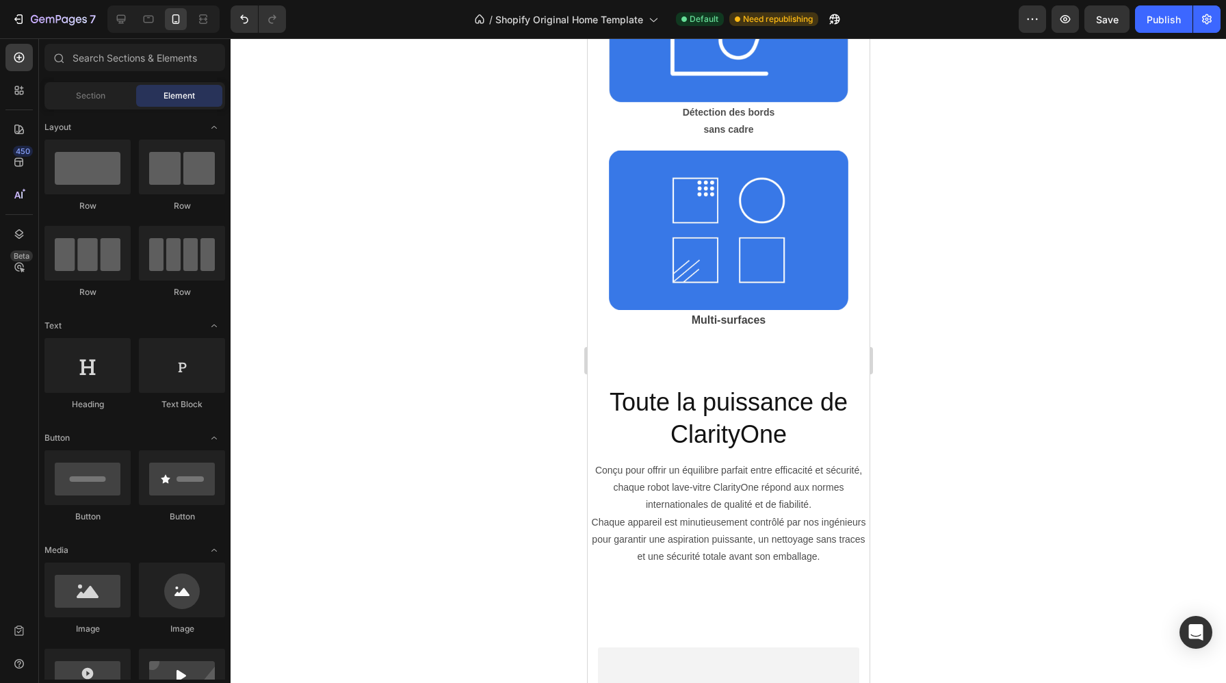
scroll to position [975, 0]
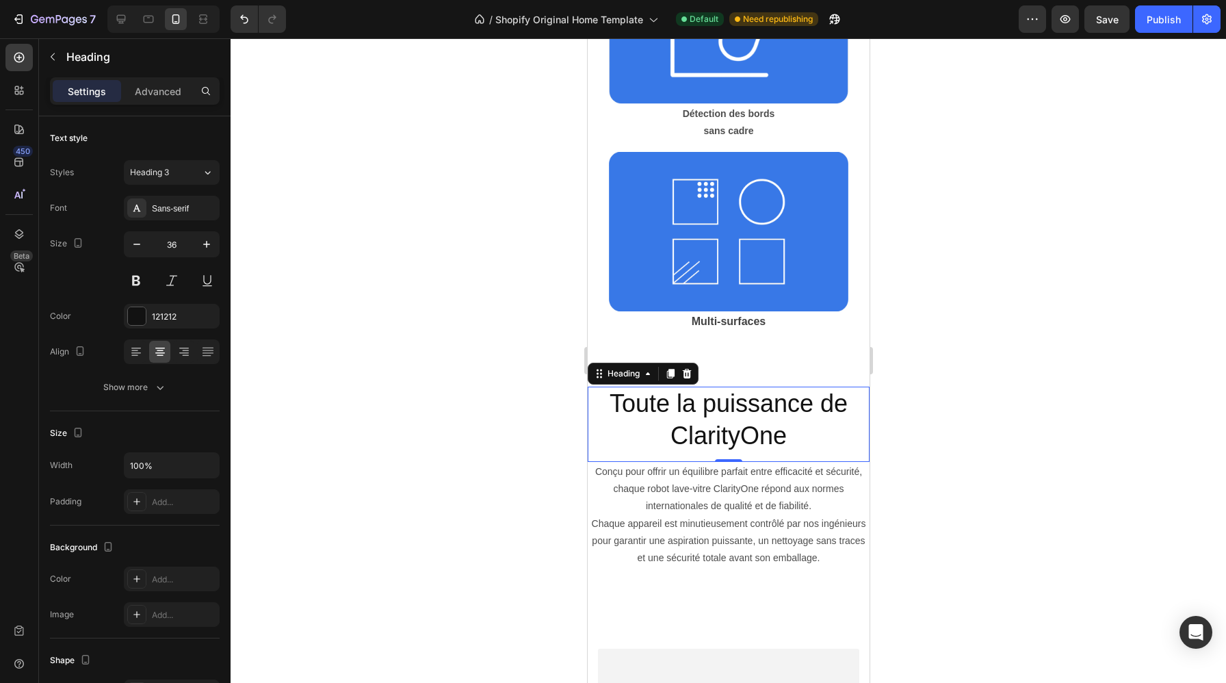
click at [609, 432] on h2 "Toute la puissance de ClarityOne" at bounding box center [728, 419] width 282 height 67
click at [137, 245] on icon "button" at bounding box center [137, 244] width 14 height 14
type input "33"
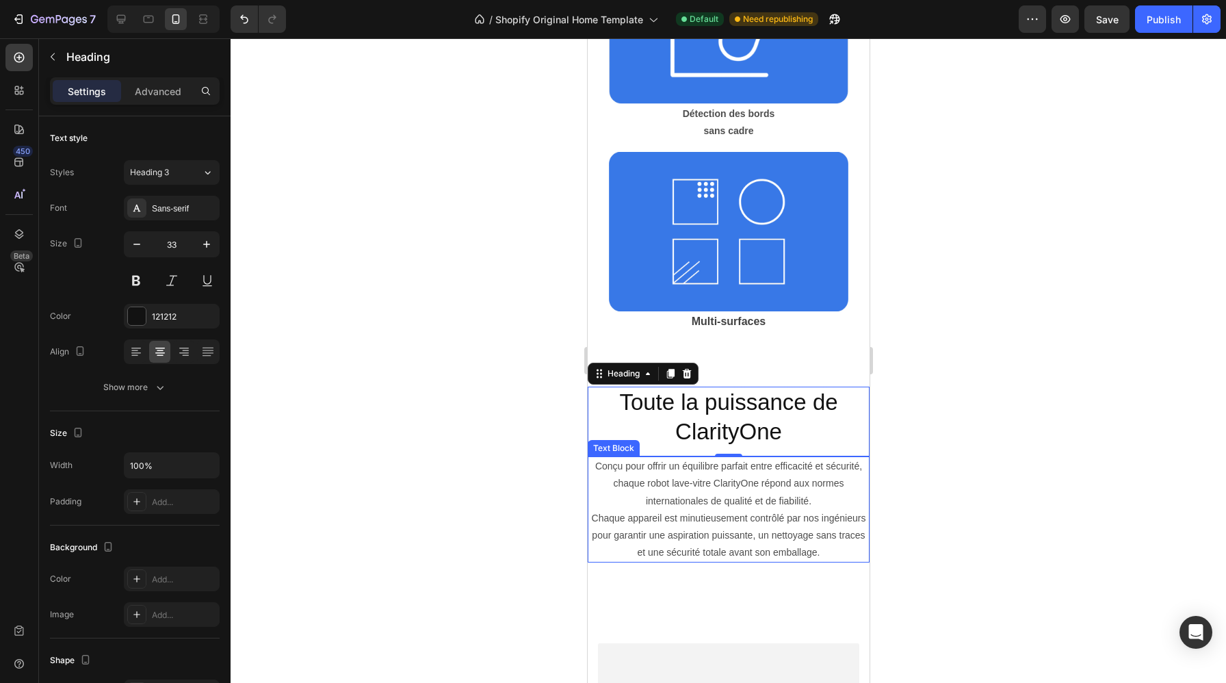
click at [596, 493] on p "Conçu pour offrir un équilibre parfait entre efficacité et sécurité, chaque rob…" at bounding box center [727, 509] width 279 height 103
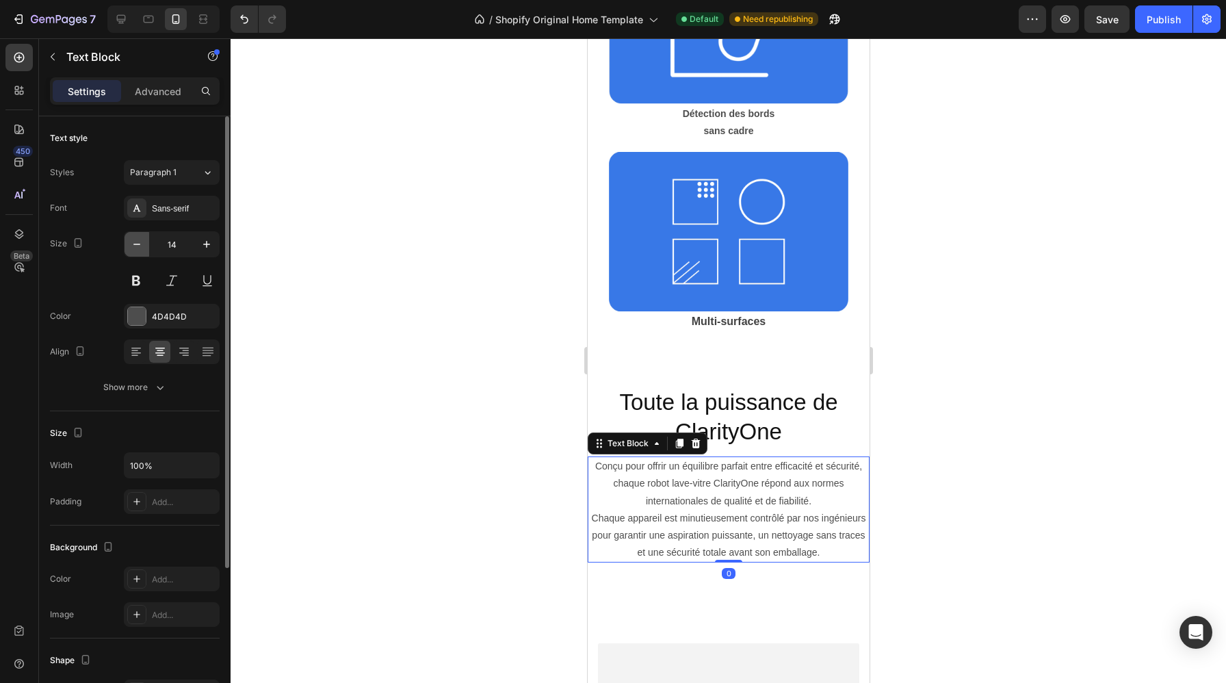
click at [136, 248] on icon "button" at bounding box center [137, 244] width 14 height 14
click at [203, 245] on icon "button" at bounding box center [207, 244] width 14 height 14
type input "14"
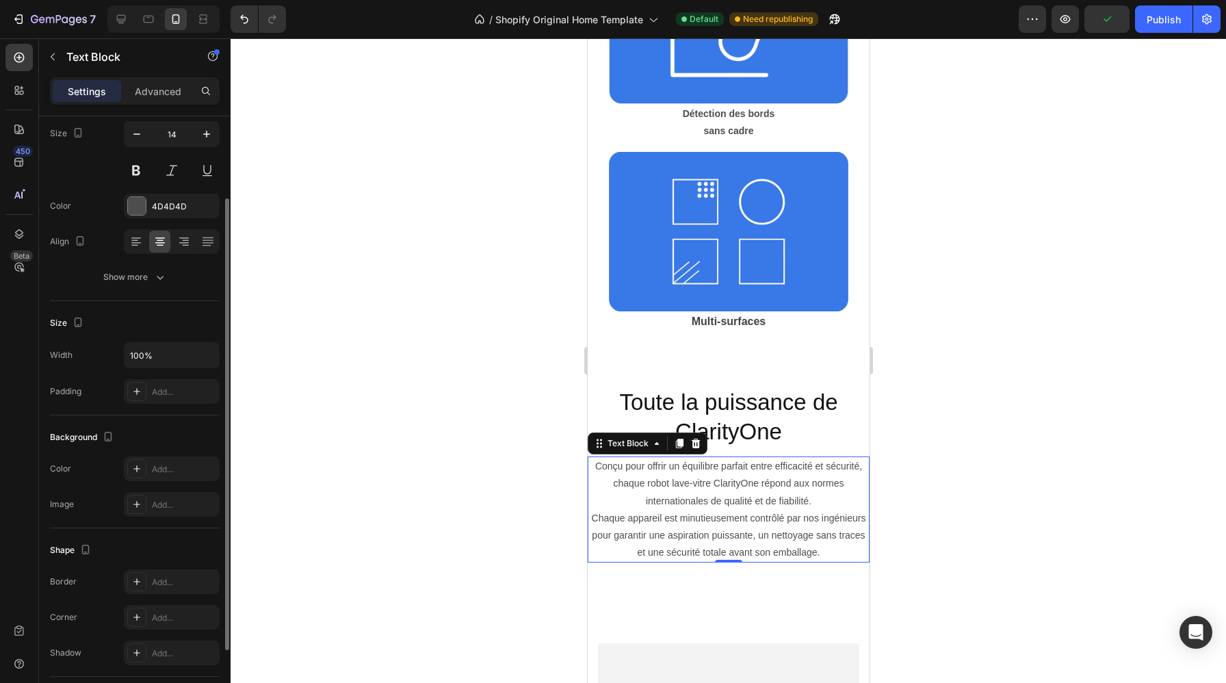
scroll to position [0, 0]
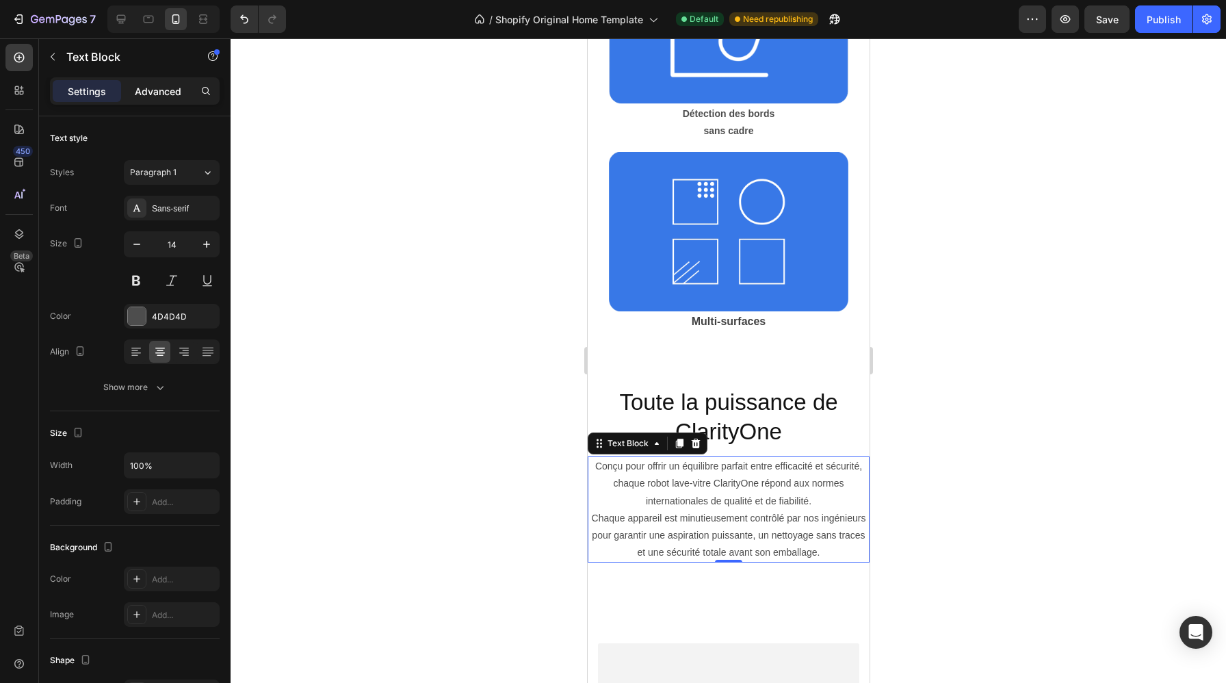
click at [156, 94] on p "Advanced" at bounding box center [158, 91] width 47 height 14
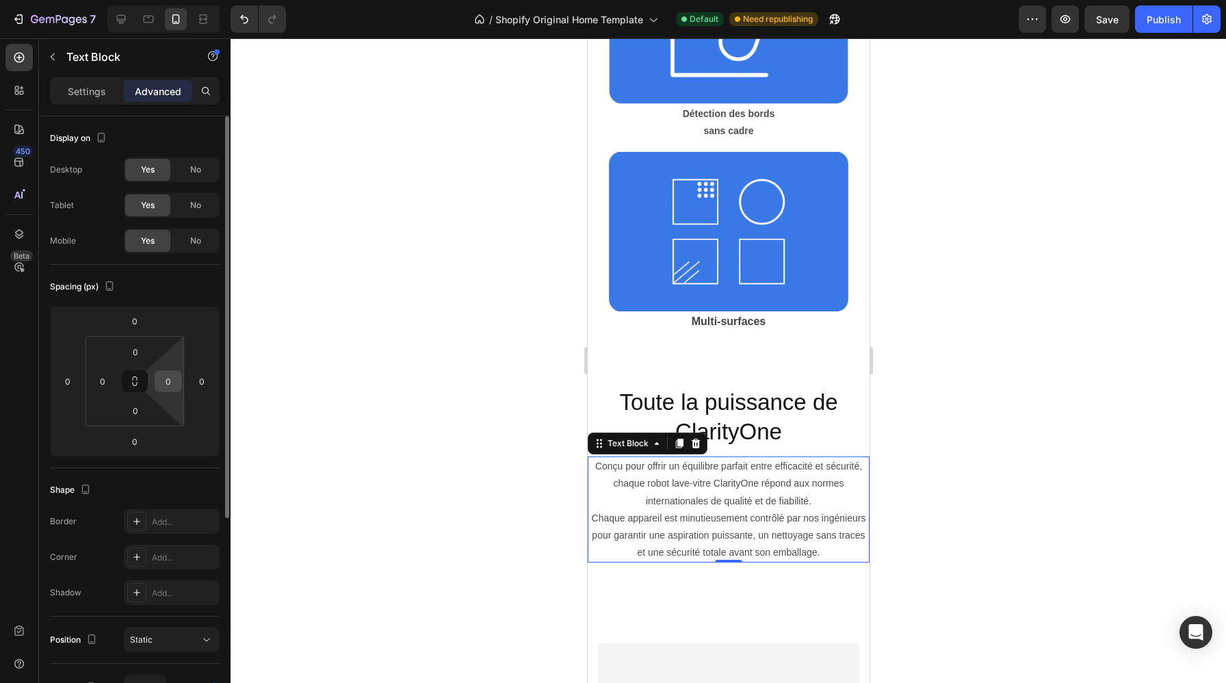
click at [167, 380] on input "0" at bounding box center [168, 381] width 21 height 21
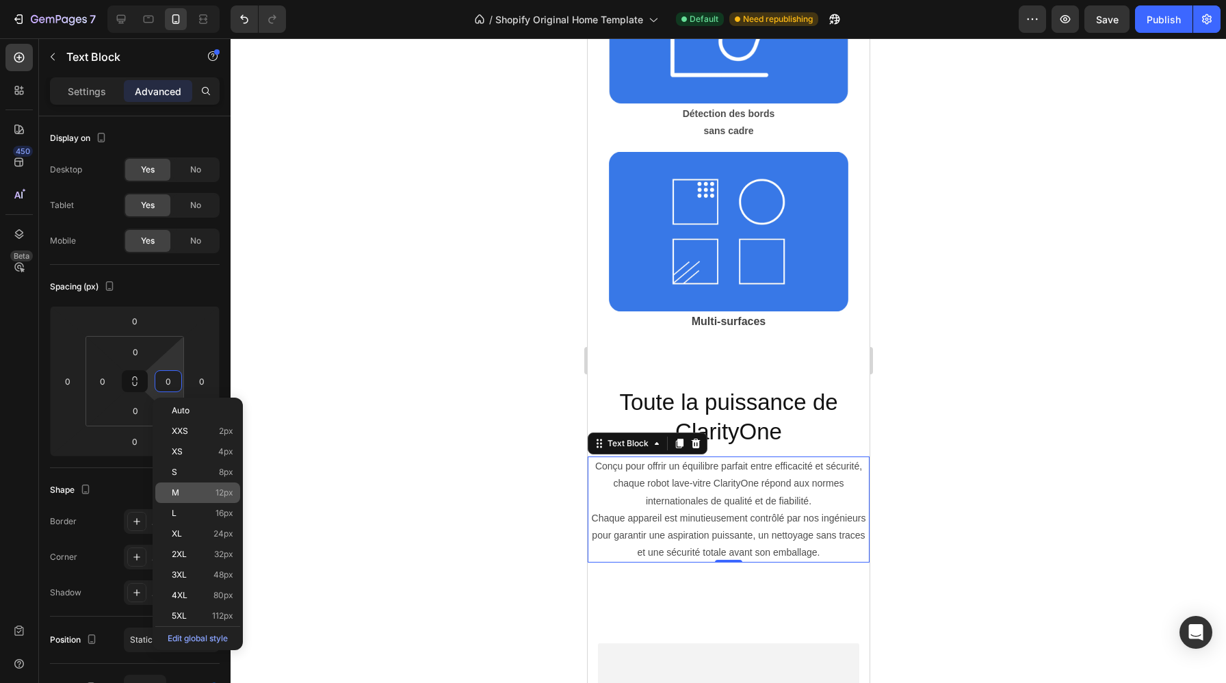
click at [216, 495] on span "12px" at bounding box center [224, 493] width 18 height 10
type input "12"
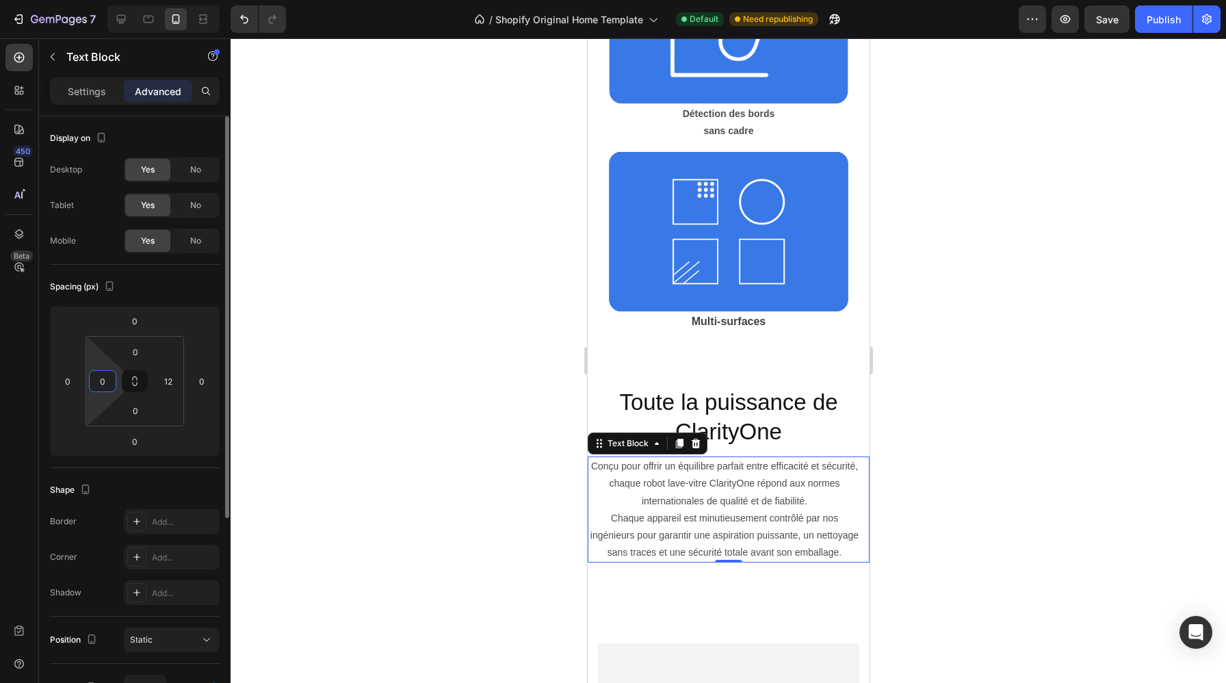
click at [101, 385] on input "0" at bounding box center [102, 381] width 21 height 21
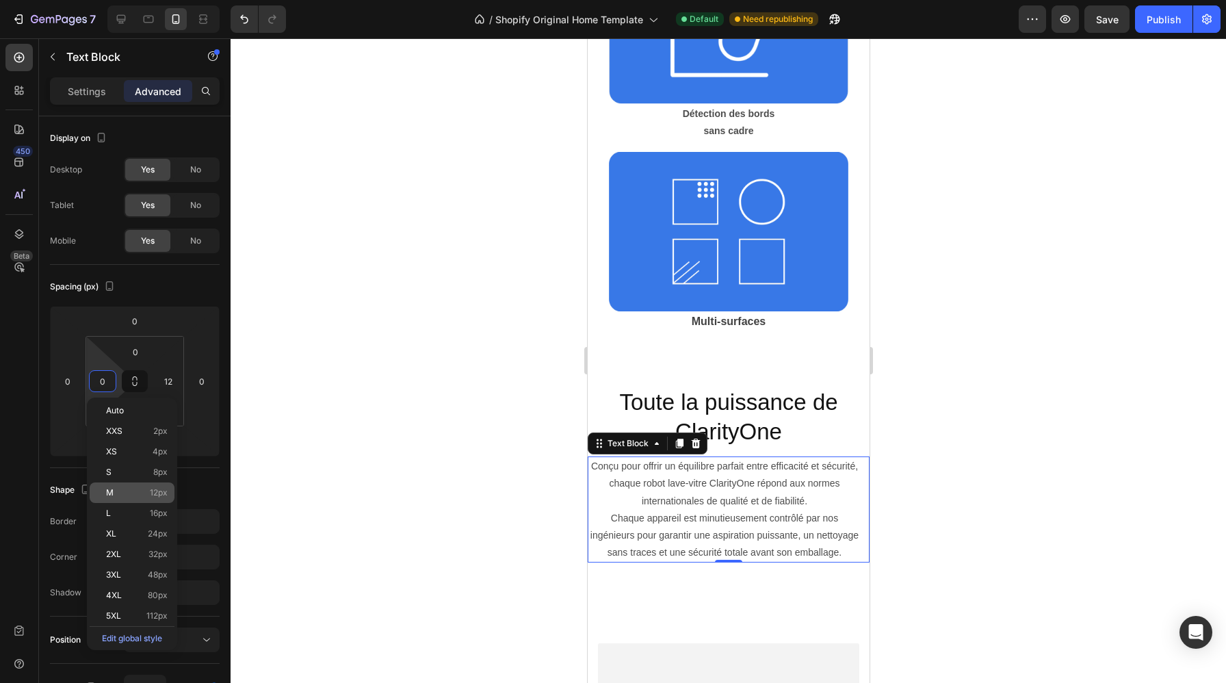
click at [159, 494] on span "12px" at bounding box center [159, 493] width 18 height 10
type input "12"
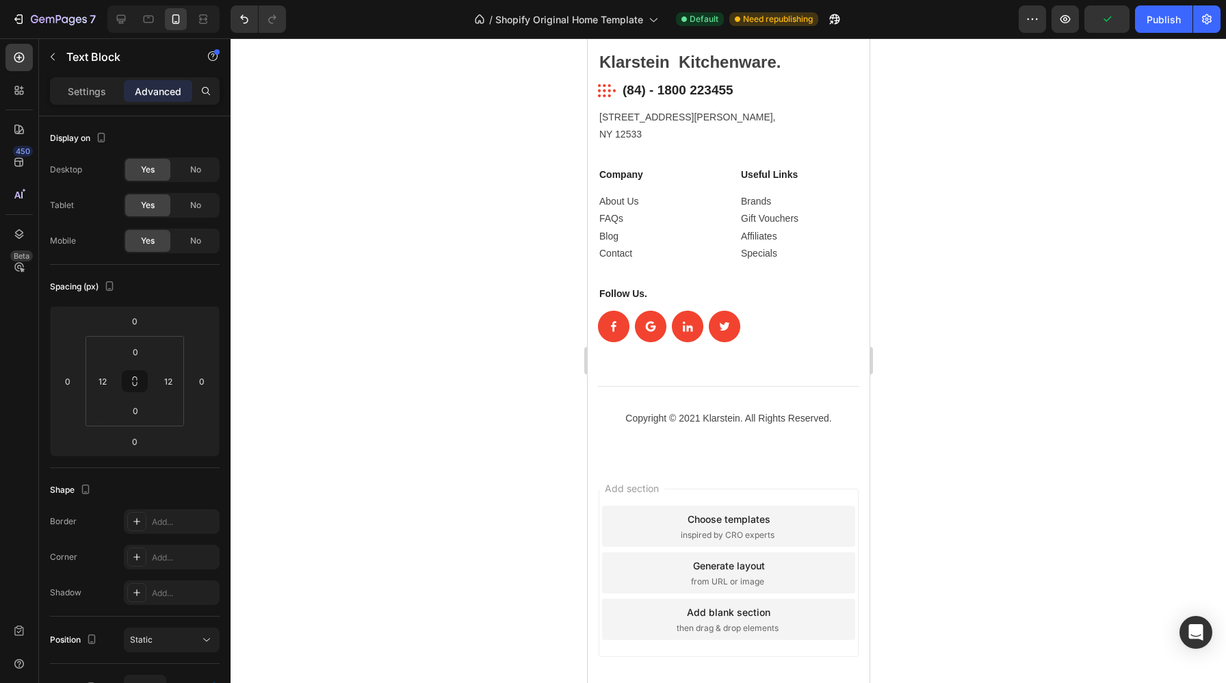
scroll to position [3408, 0]
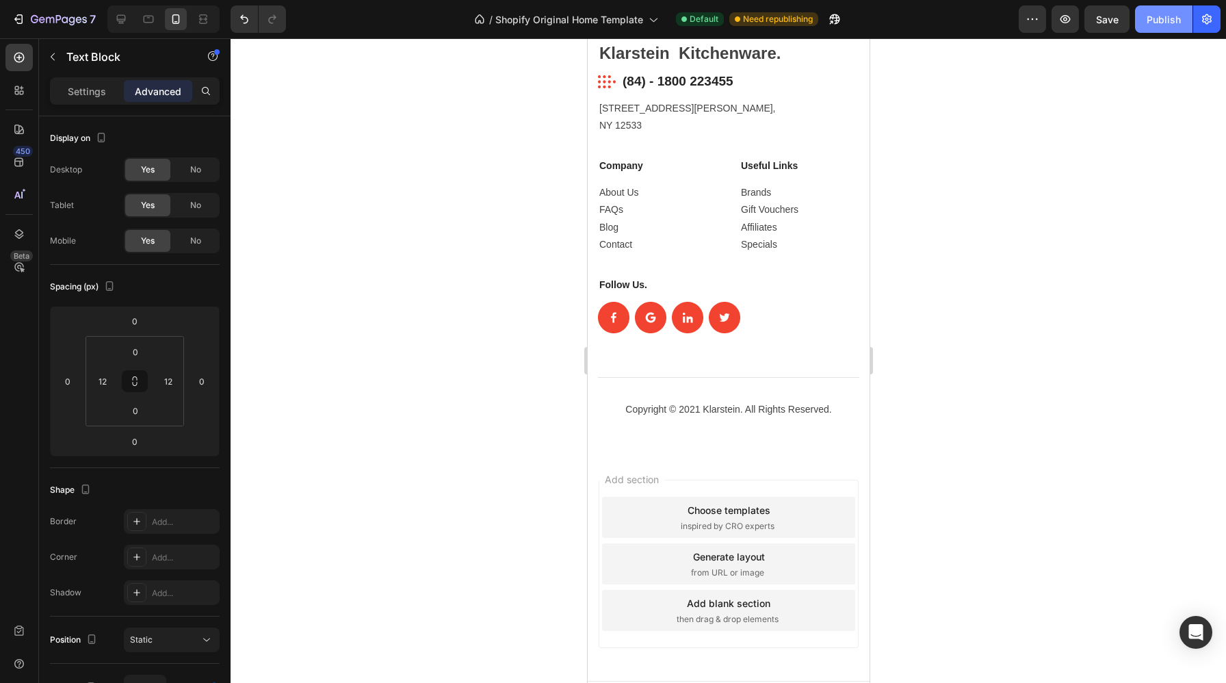
click at [1146, 21] on div "Publish" at bounding box center [1163, 19] width 34 height 14
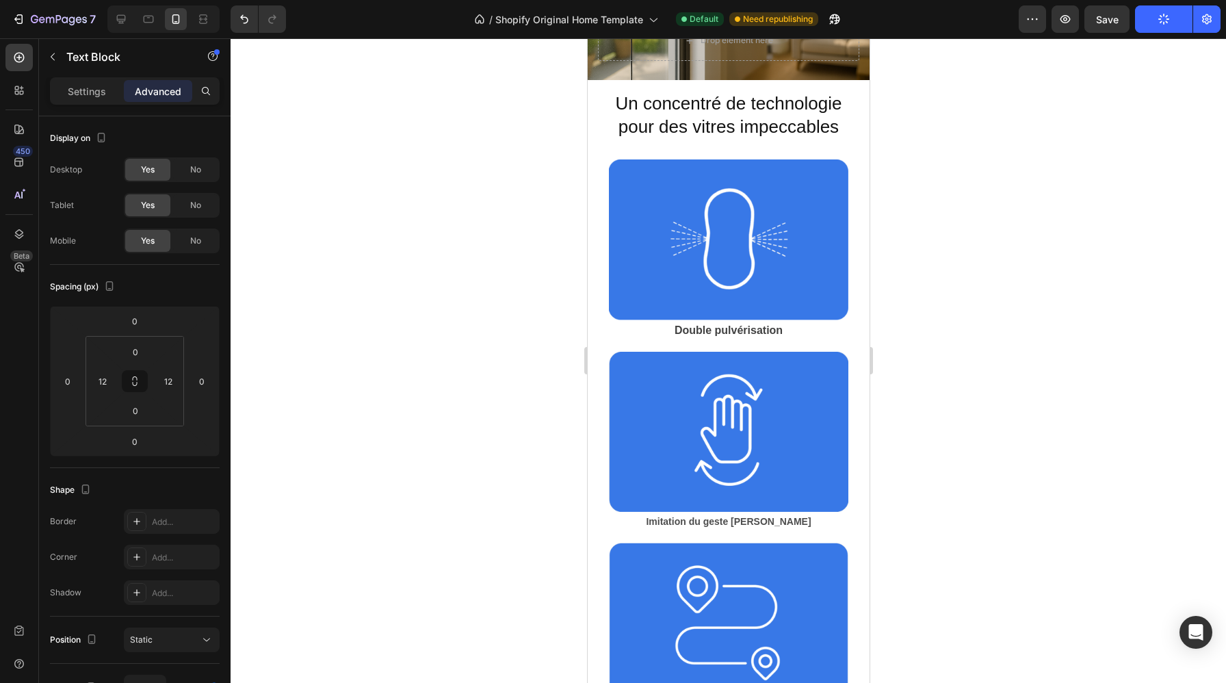
scroll to position [0, 0]
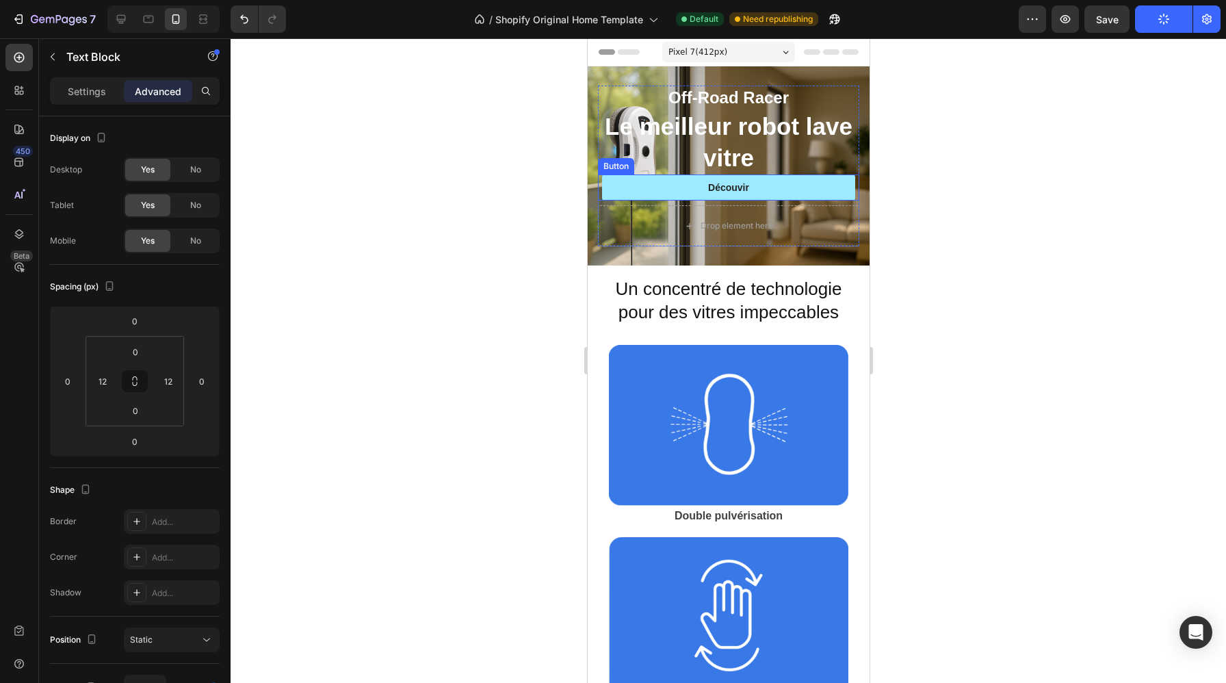
click at [806, 185] on link "Découvir" at bounding box center [727, 187] width 253 height 26
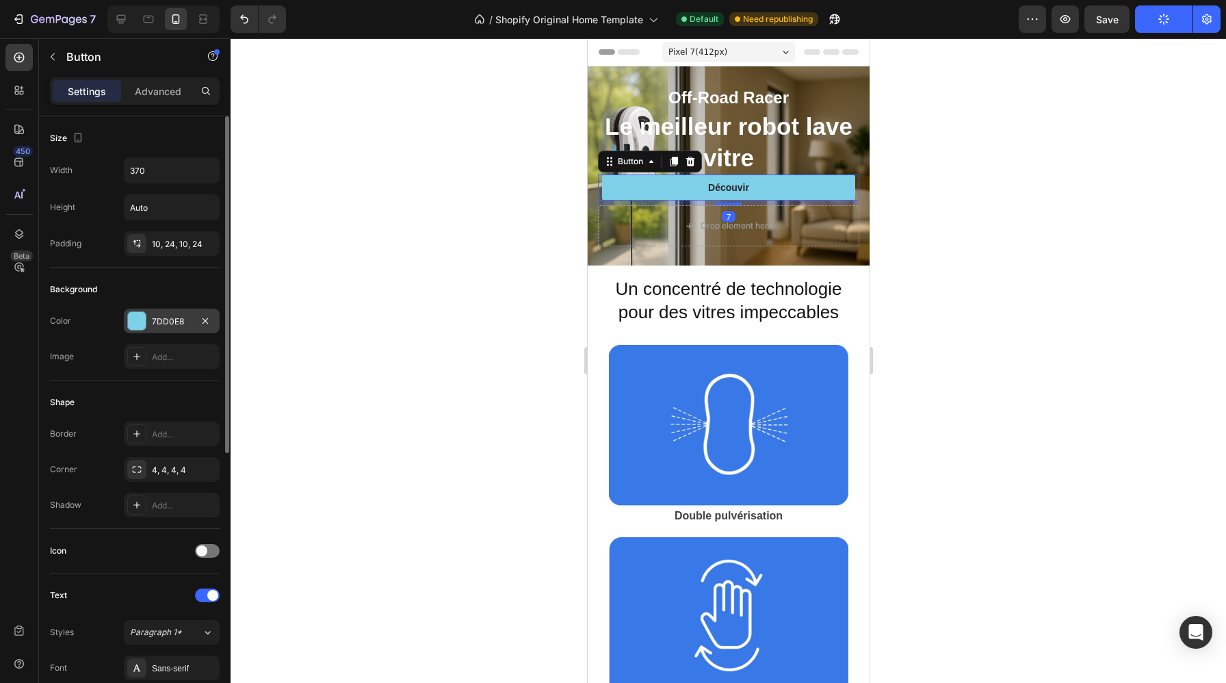
click at [141, 321] on div at bounding box center [137, 321] width 18 height 18
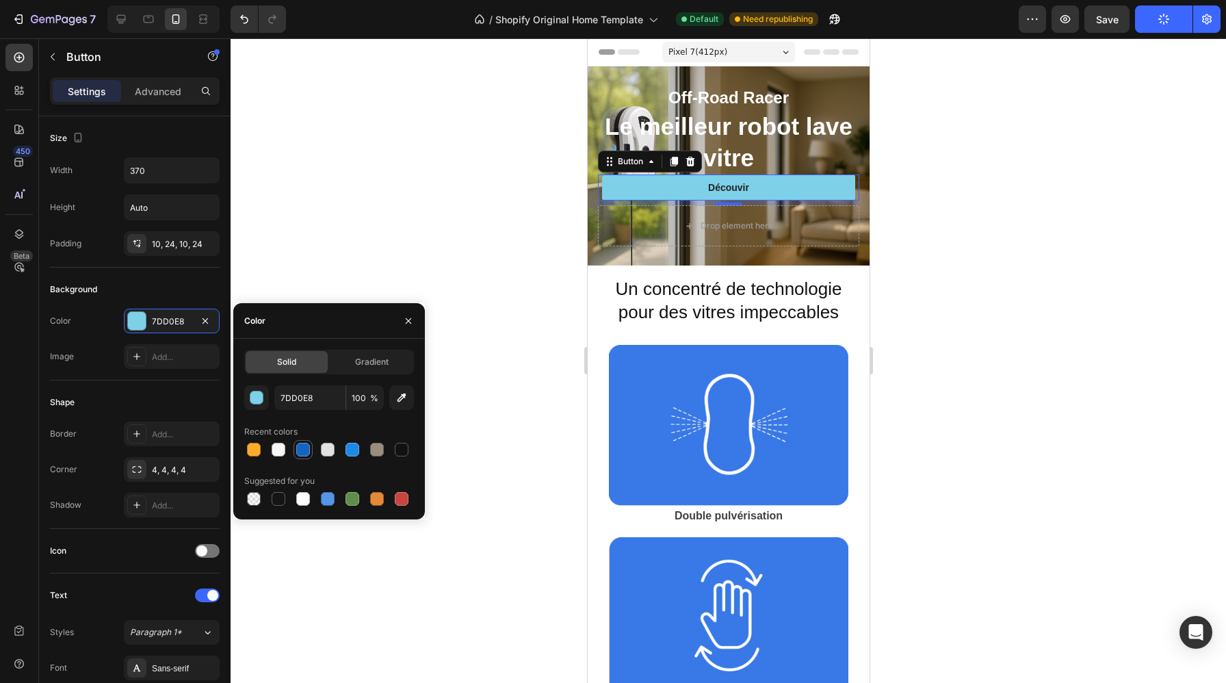
click at [299, 447] on div at bounding box center [303, 449] width 14 height 14
type input "1565C0"
click at [738, 191] on p "Découvir" at bounding box center [727, 187] width 41 height 12
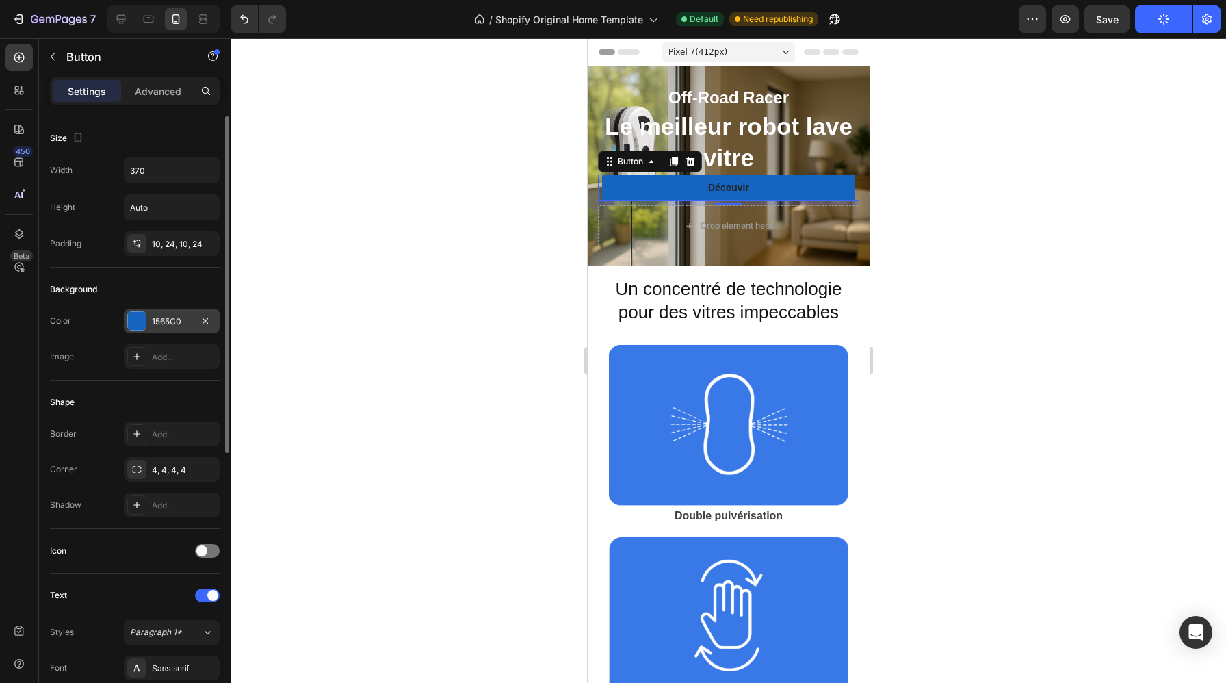
click at [142, 319] on div at bounding box center [137, 321] width 18 height 18
click at [146, 382] on div "Shape Border Add... Corner 4, 4, 4, 4 Shadow Add..." at bounding box center [135, 454] width 170 height 148
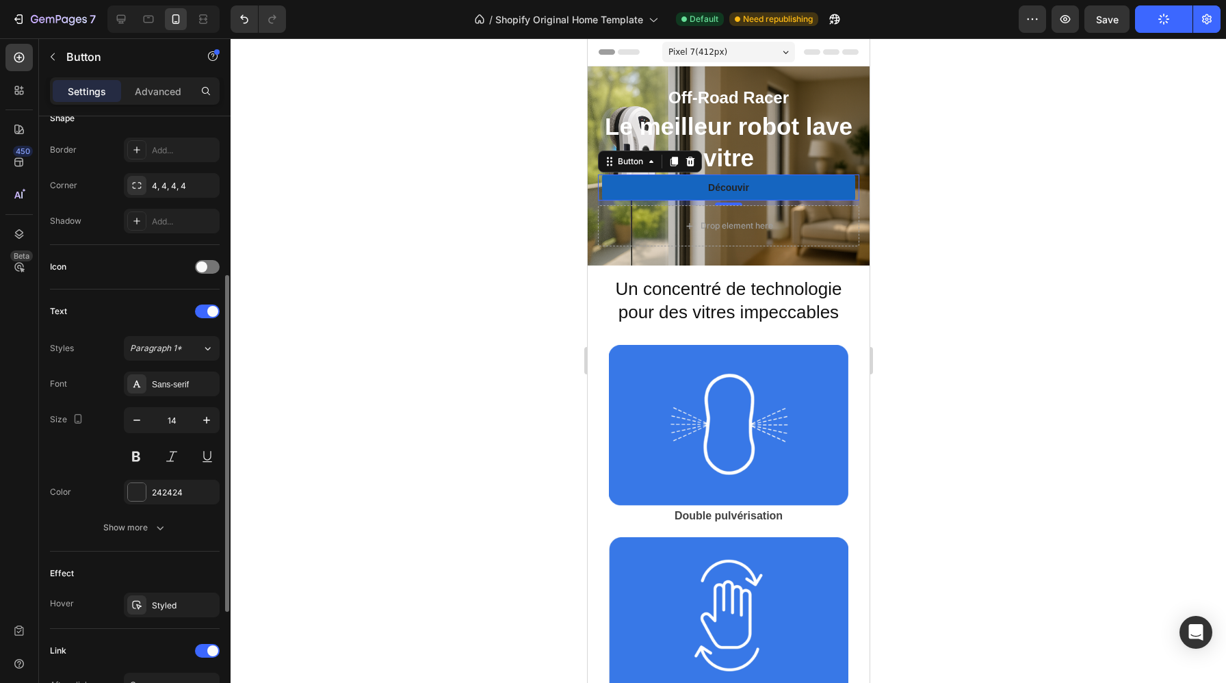
scroll to position [286, 0]
click at [141, 490] on div at bounding box center [137, 490] width 18 height 18
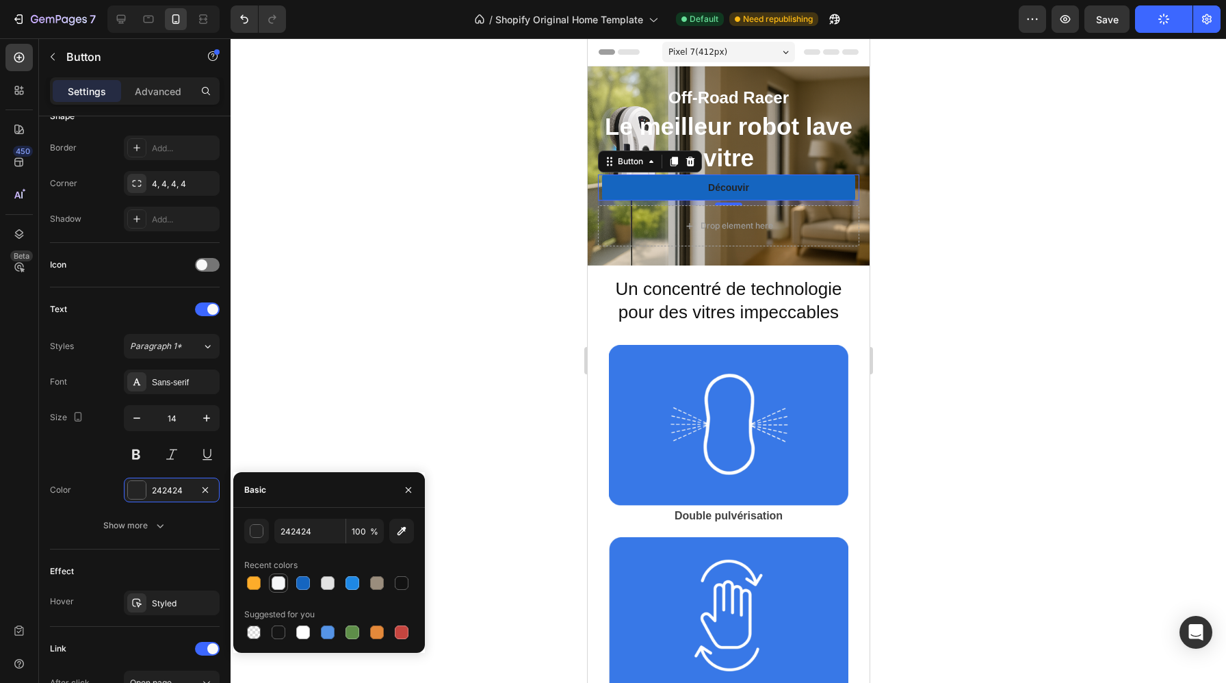
click at [276, 581] on div at bounding box center [278, 583] width 14 height 14
type input "F5F6F8"
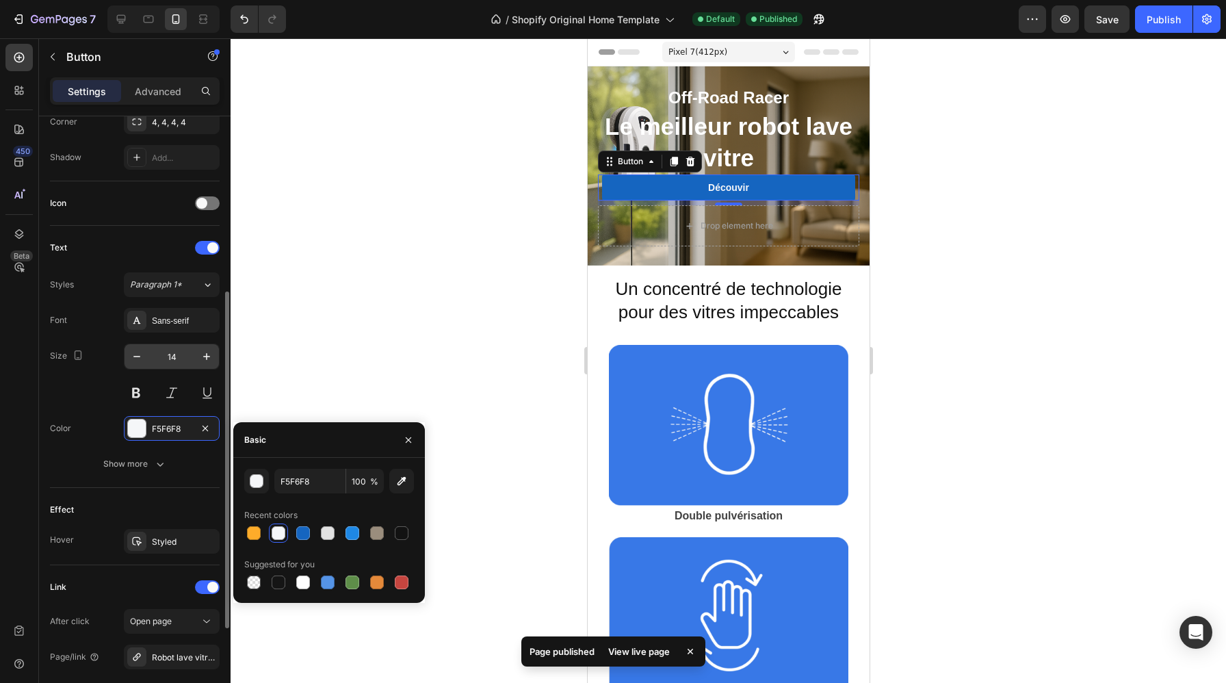
scroll to position [366, 0]
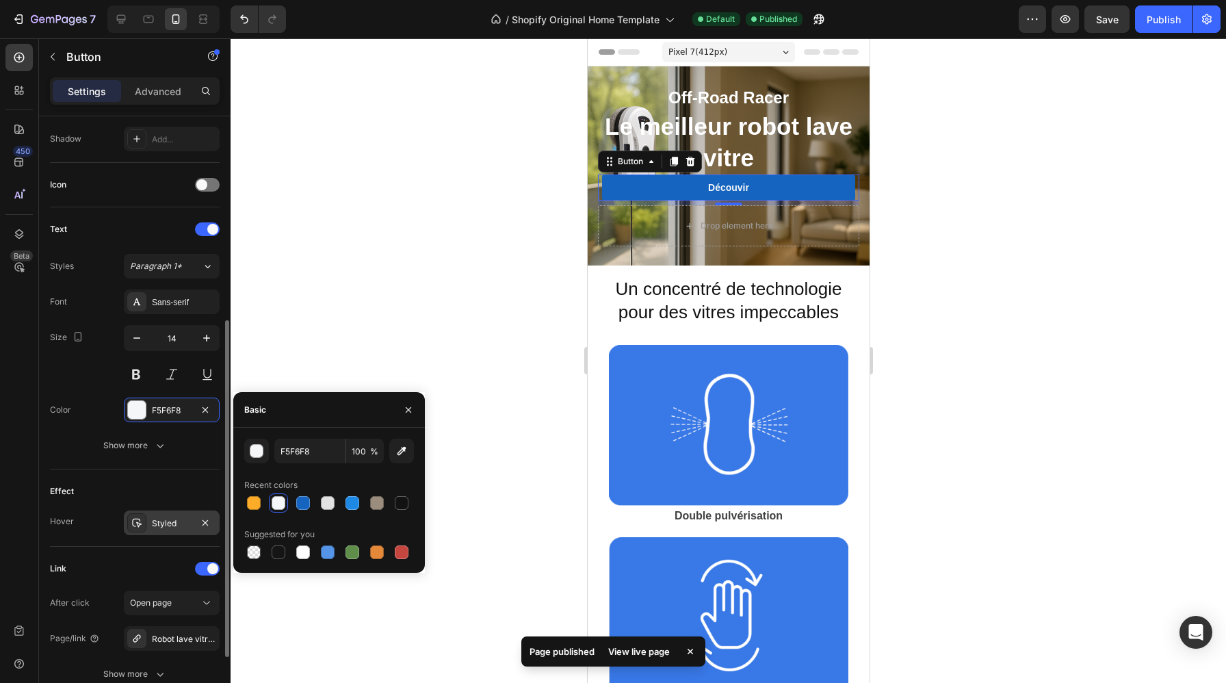
click at [174, 520] on div "Styled" at bounding box center [172, 523] width 40 height 12
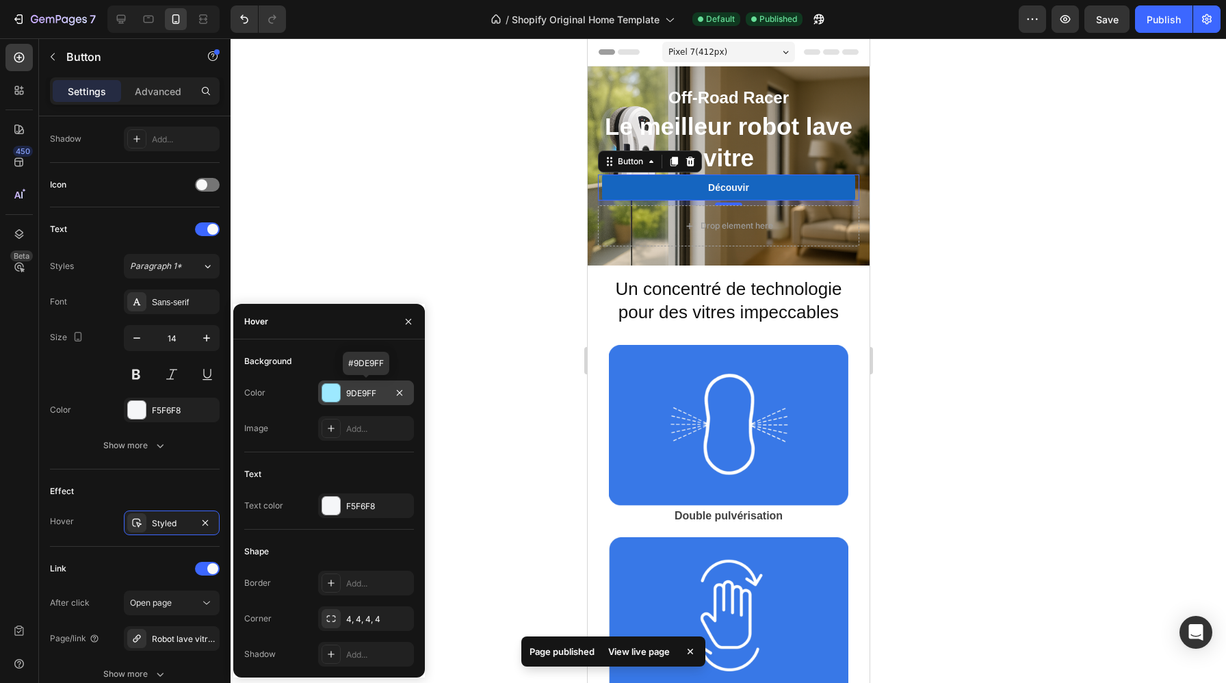
click at [334, 391] on div at bounding box center [331, 393] width 18 height 18
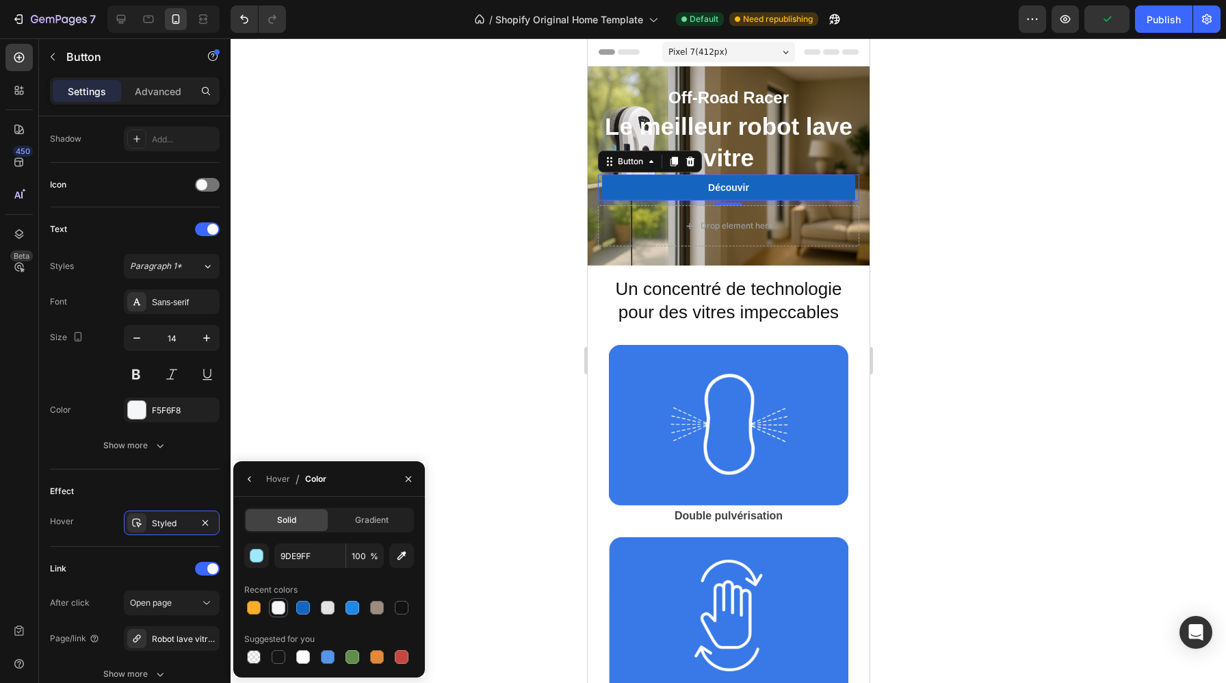
click at [280, 608] on div at bounding box center [278, 607] width 14 height 14
type input "F5F6F8"
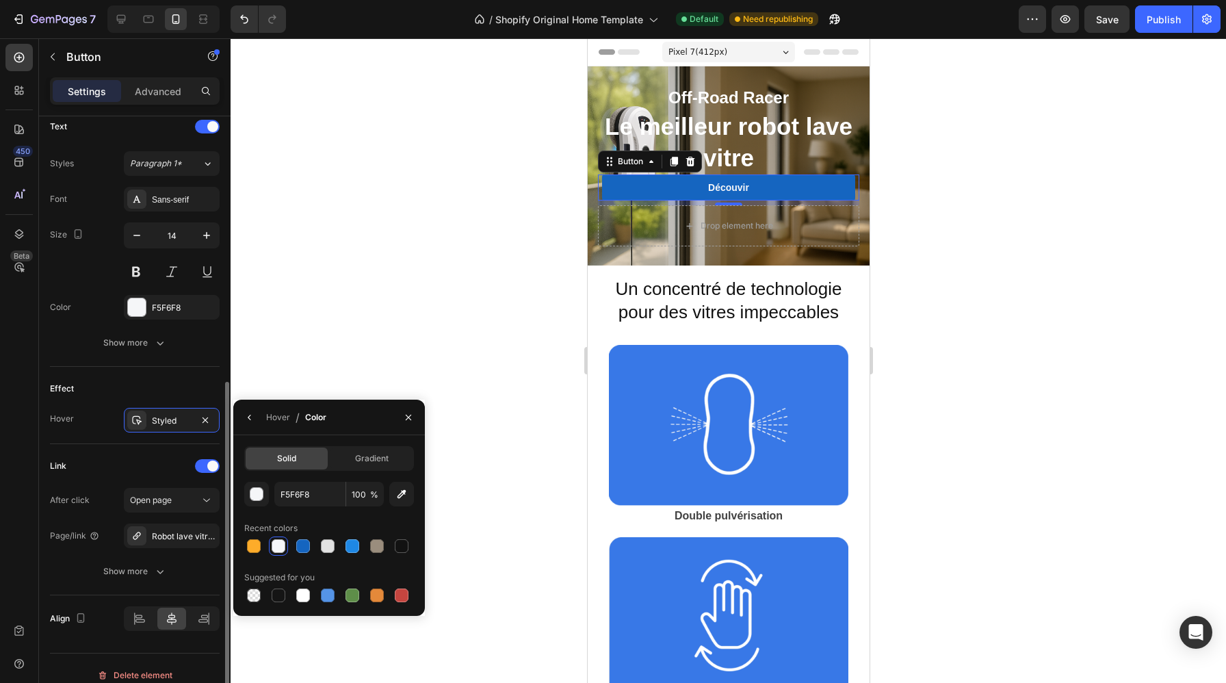
scroll to position [477, 0]
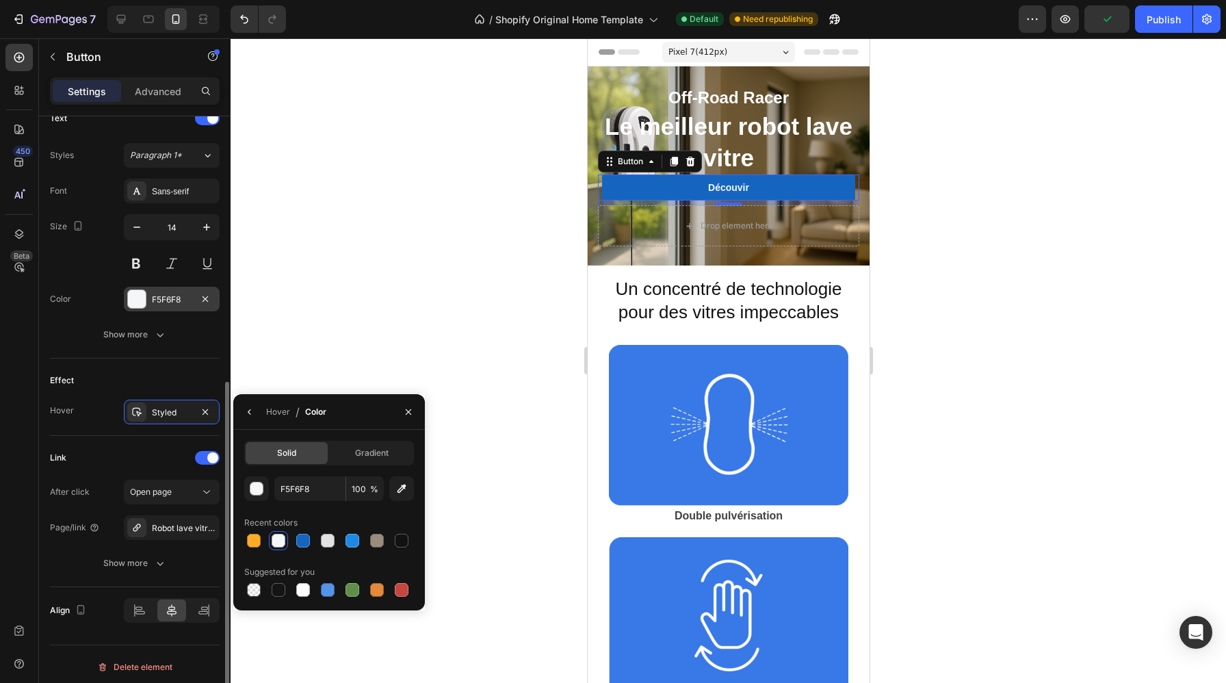
click at [174, 297] on div "F5F6F8" at bounding box center [172, 299] width 40 height 12
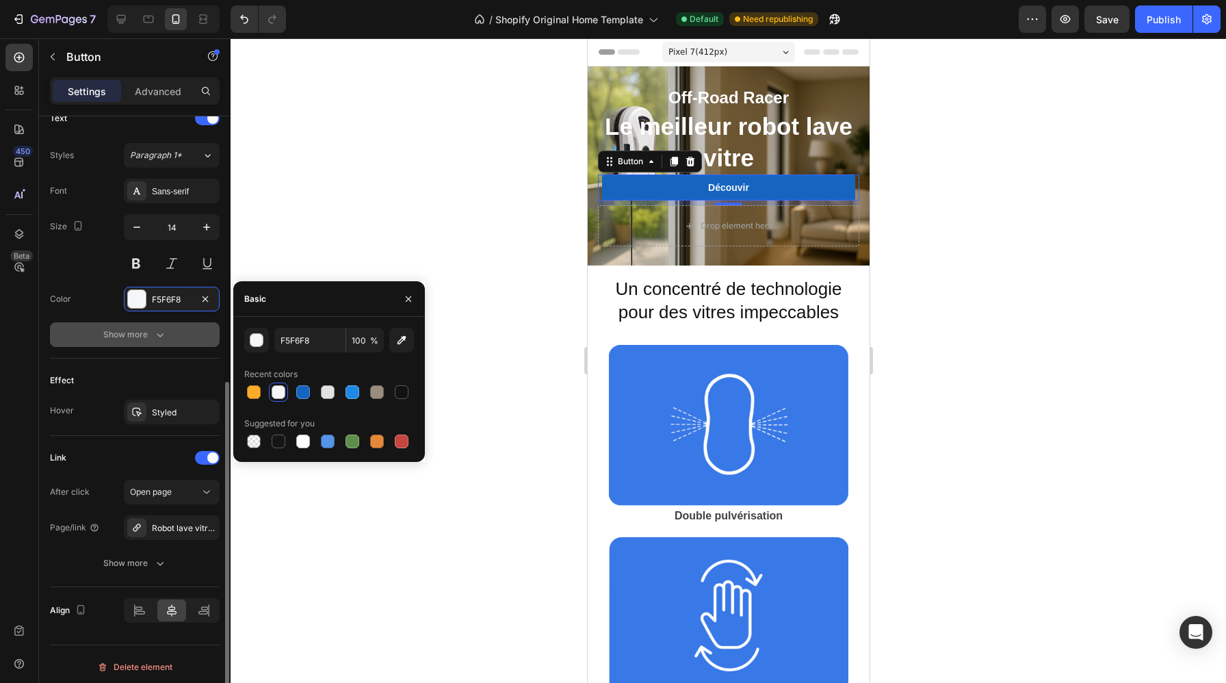
click at [155, 334] on icon "button" at bounding box center [160, 335] width 14 height 14
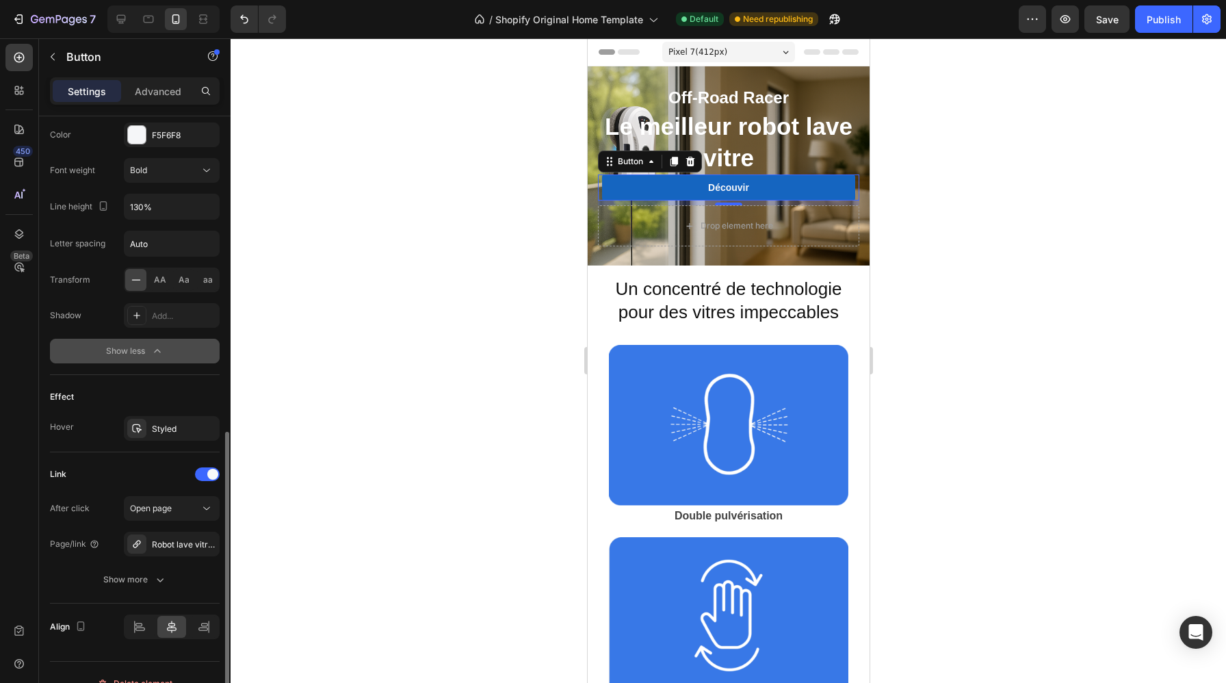
scroll to position [663, 0]
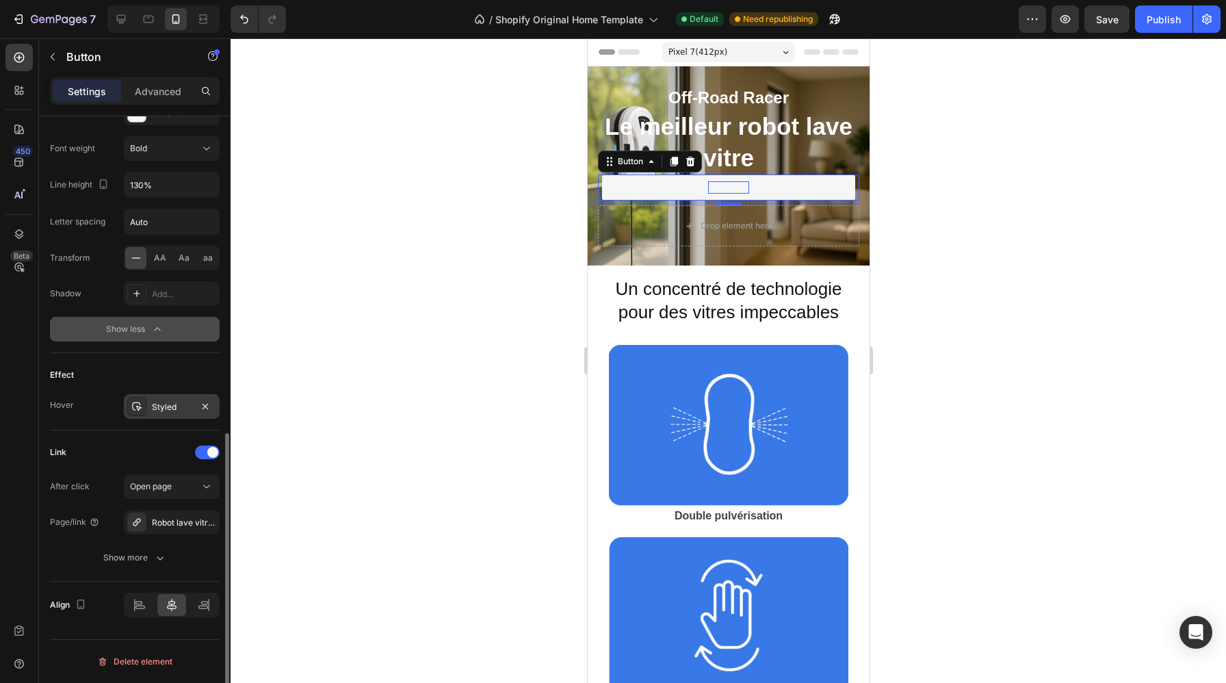
click at [172, 409] on div "Styled" at bounding box center [172, 407] width 40 height 12
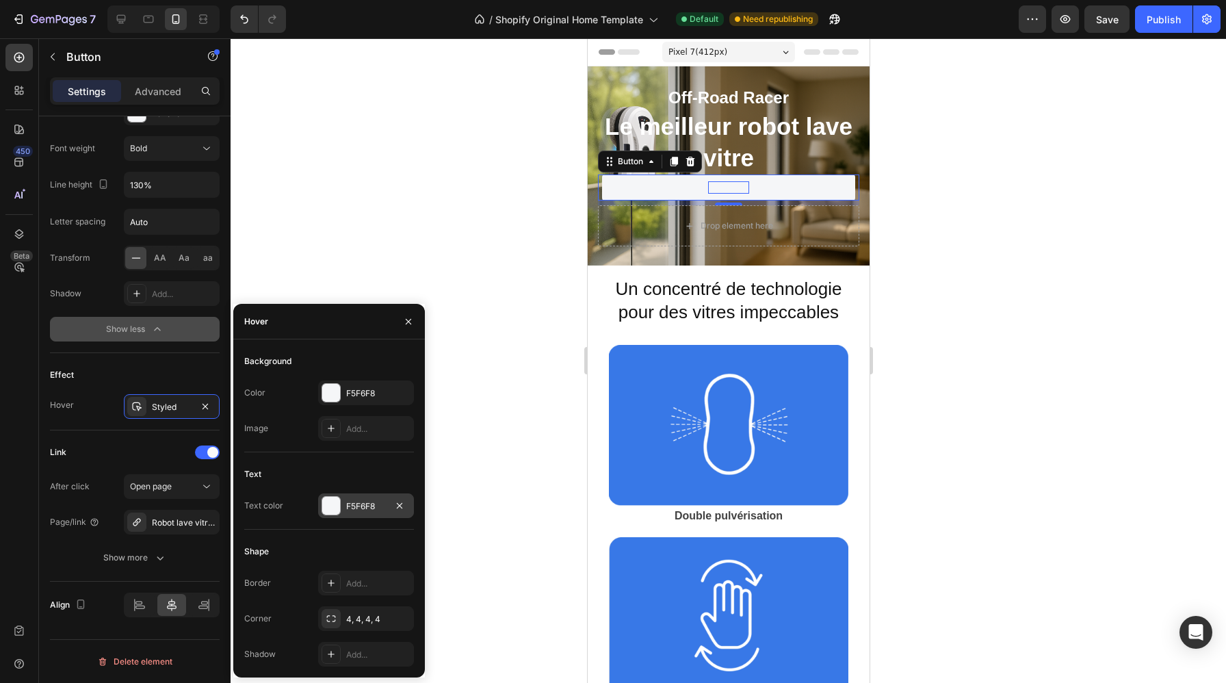
click at [328, 508] on div at bounding box center [331, 505] width 18 height 18
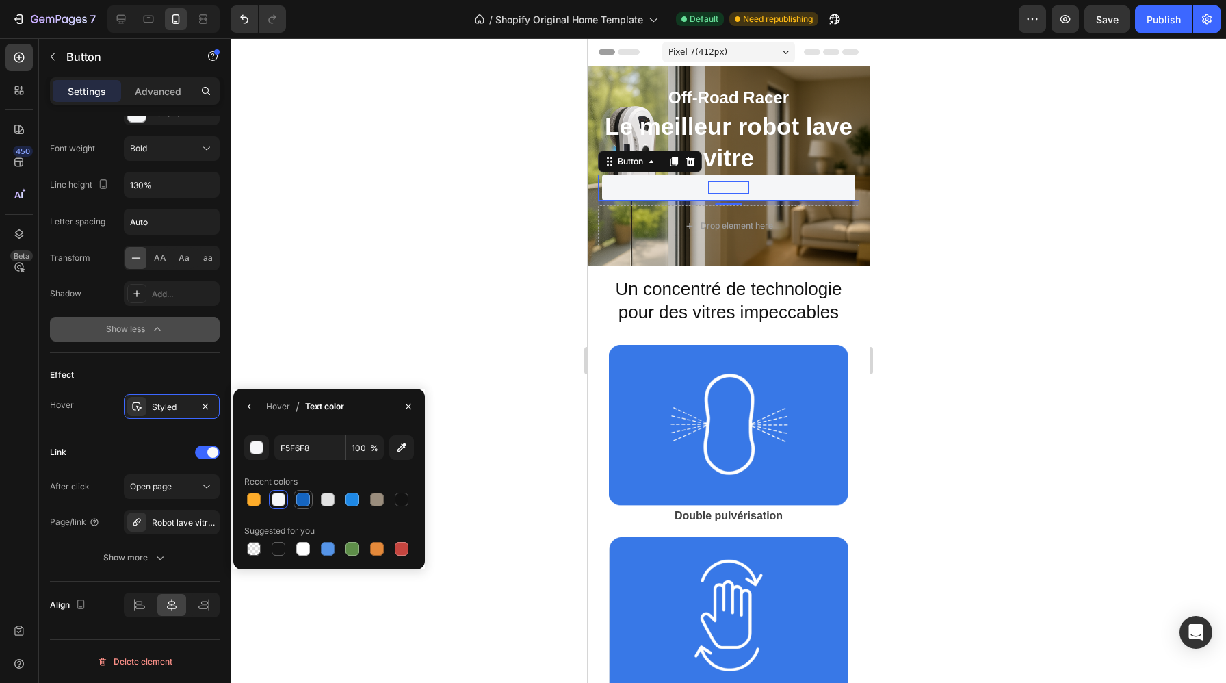
click at [308, 501] on div at bounding box center [303, 499] width 14 height 14
type input "1565C0"
click at [1171, 18] on div "Publish" at bounding box center [1163, 19] width 34 height 14
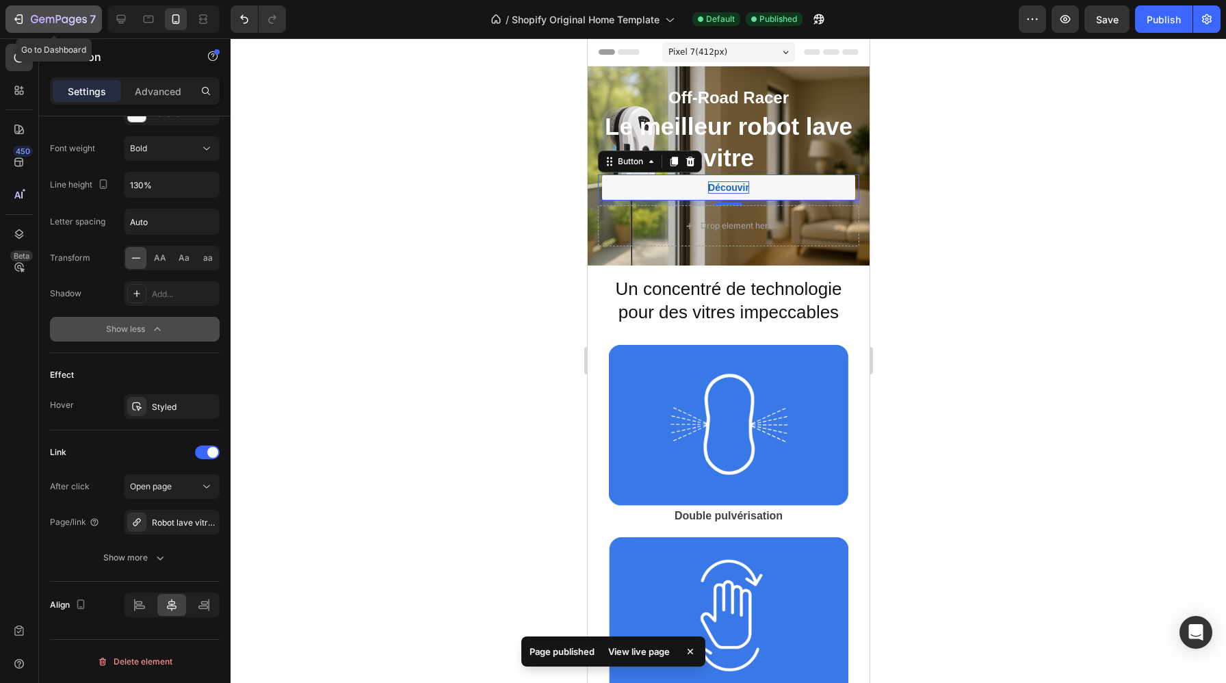
click at [17, 14] on icon "button" at bounding box center [20, 19] width 6 height 10
